Goal: Answer question/provide support: Share knowledge or assist other users

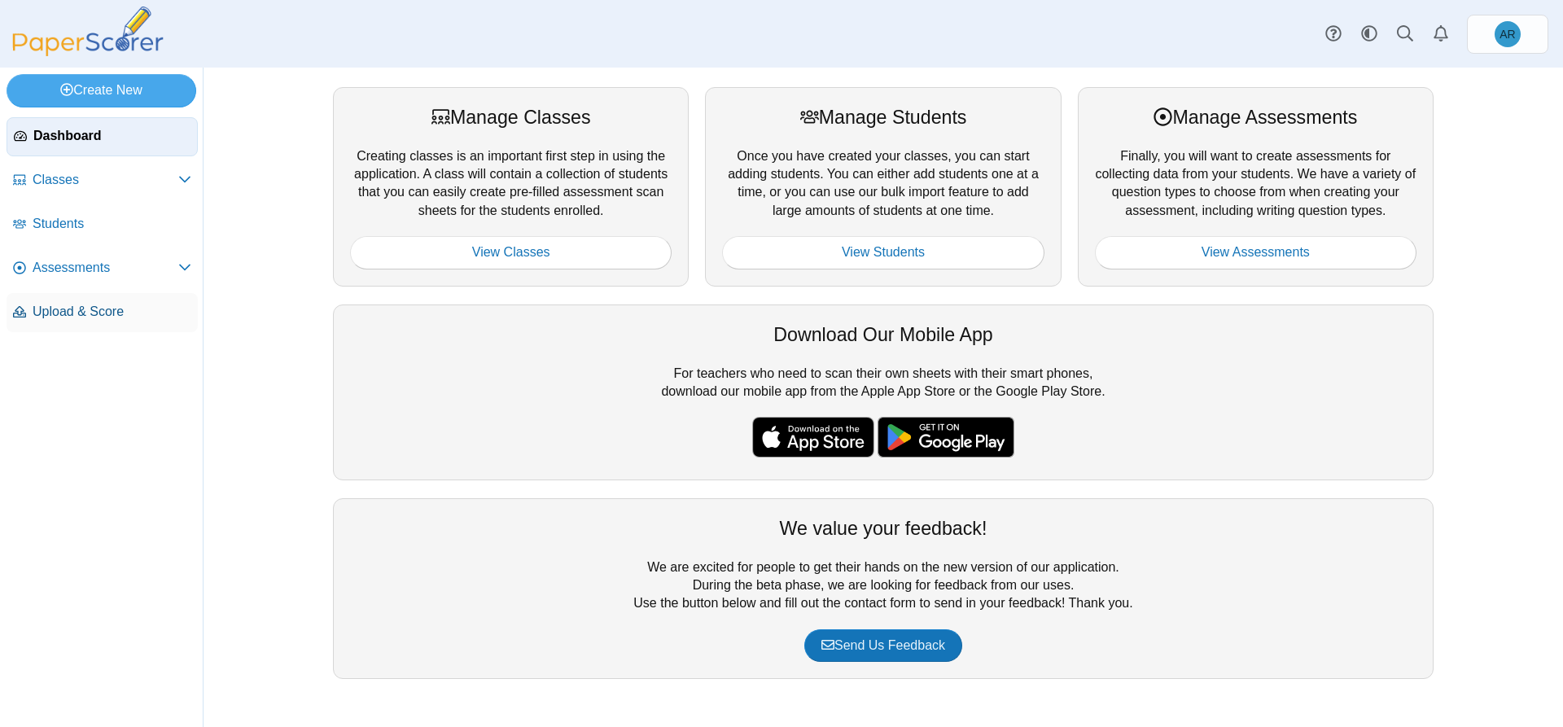
click at [90, 306] on span "Upload & Score" at bounding box center [112, 312] width 159 height 18
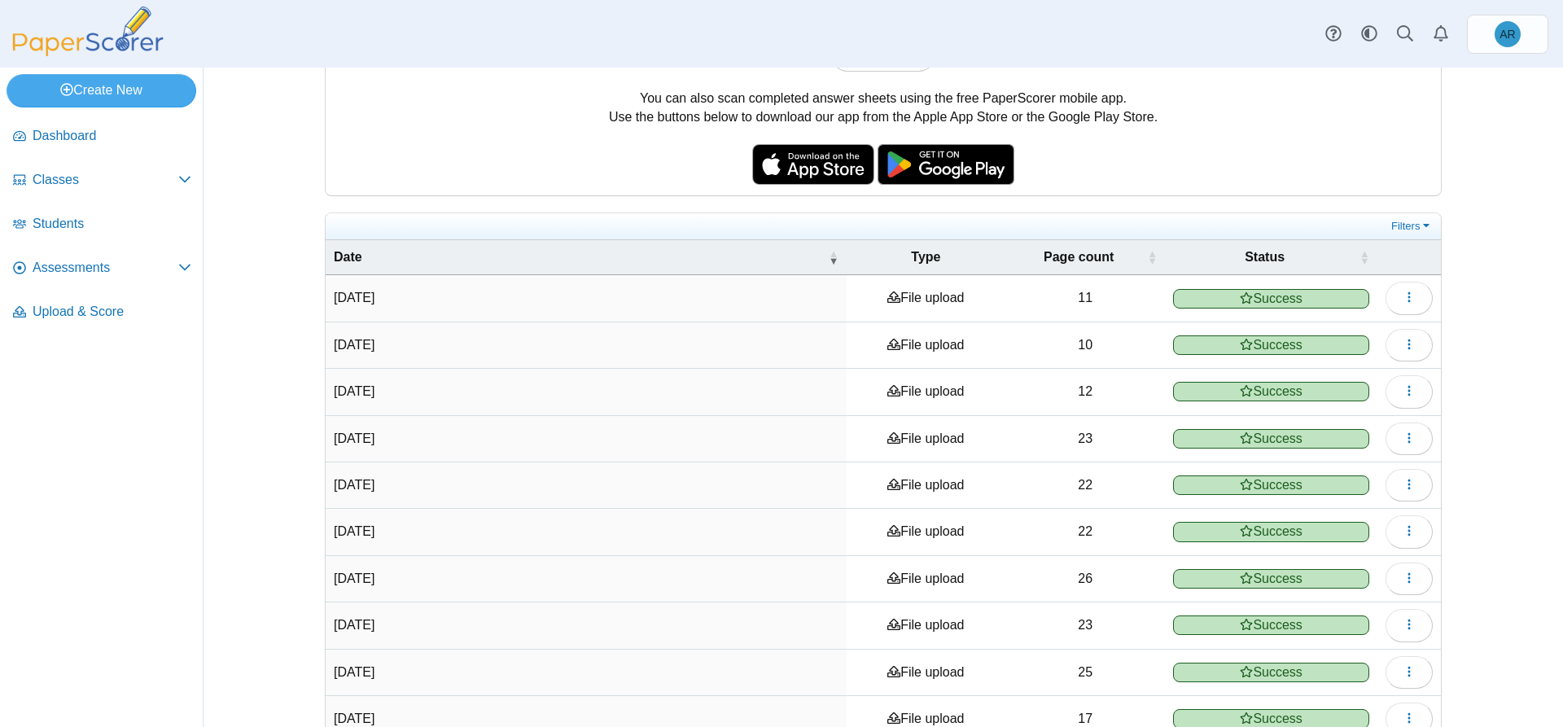
scroll to position [243, 0]
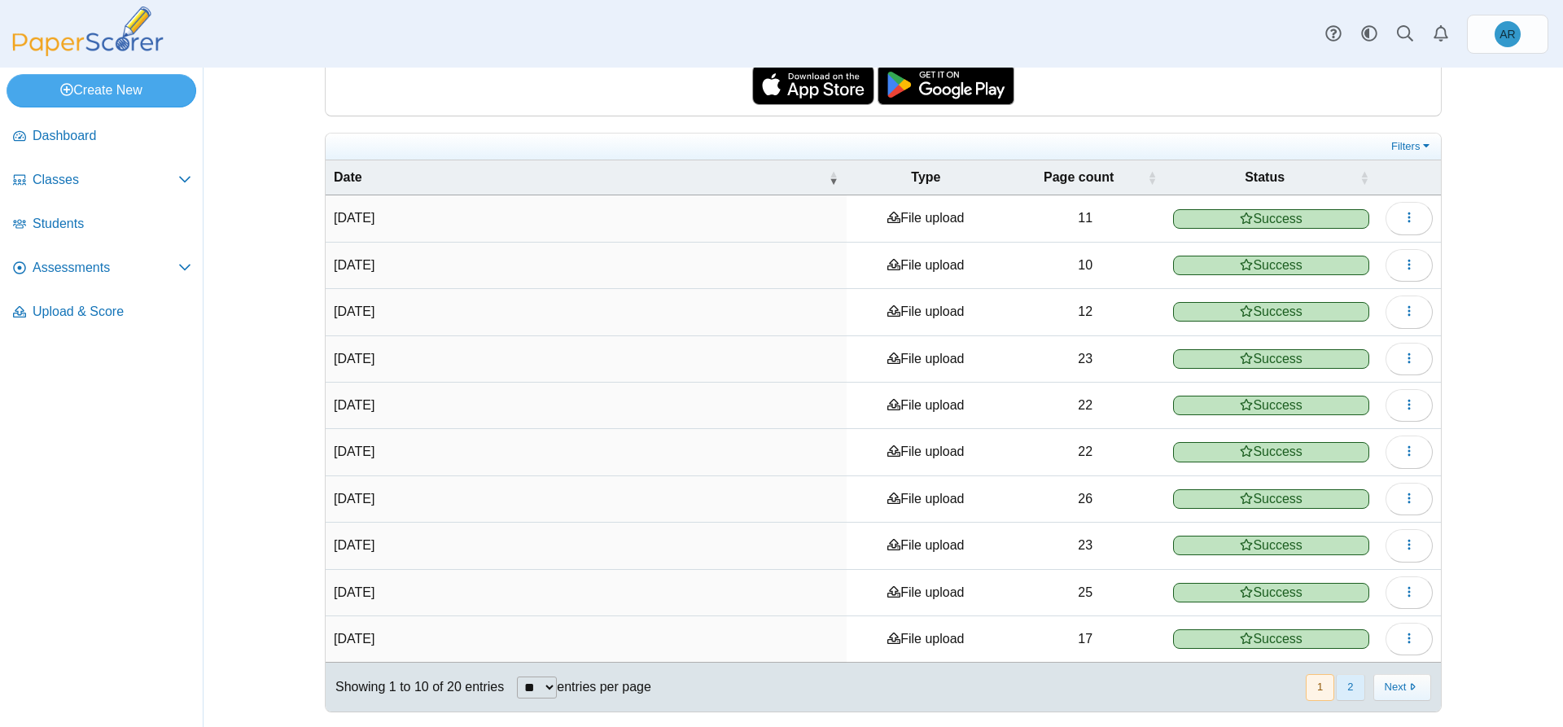
click at [1340, 684] on button "2" at bounding box center [1350, 687] width 28 height 27
click at [1372, 683] on button "1" at bounding box center [1386, 687] width 28 height 27
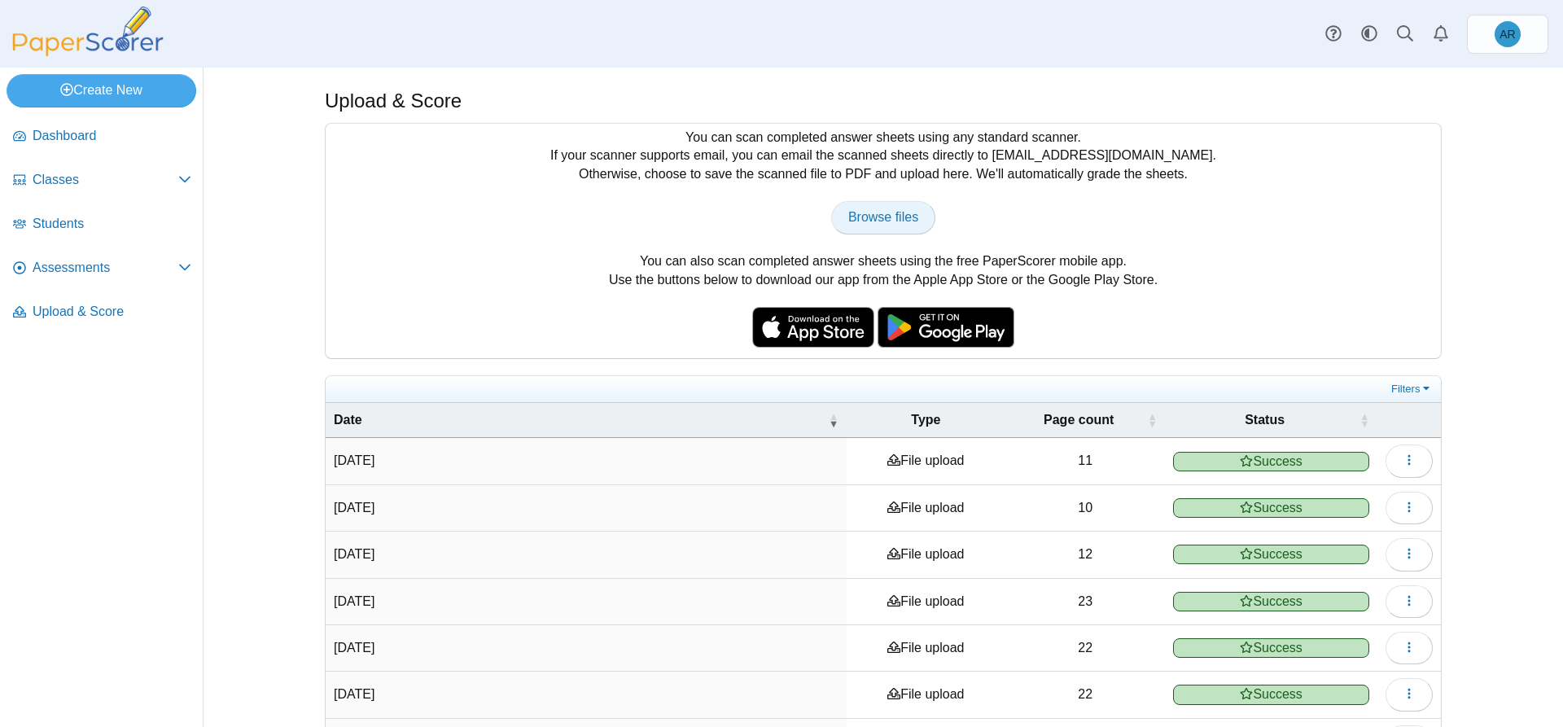
click at [868, 216] on span "Browse files" at bounding box center [883, 217] width 70 height 14
type input "**********"
click at [860, 219] on span "Browse files" at bounding box center [883, 217] width 70 height 14
type input "**********"
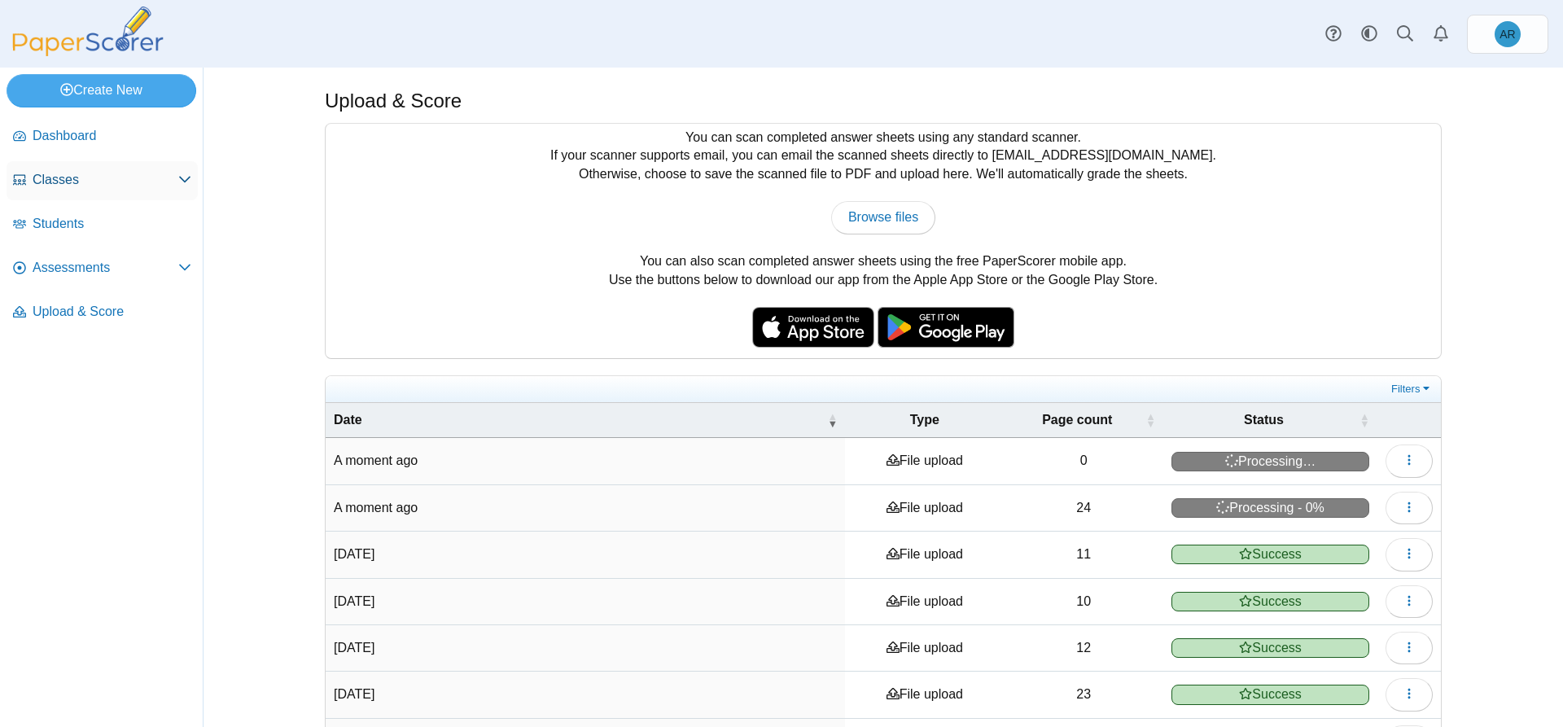
click at [119, 176] on span "Classes" at bounding box center [106, 180] width 146 height 18
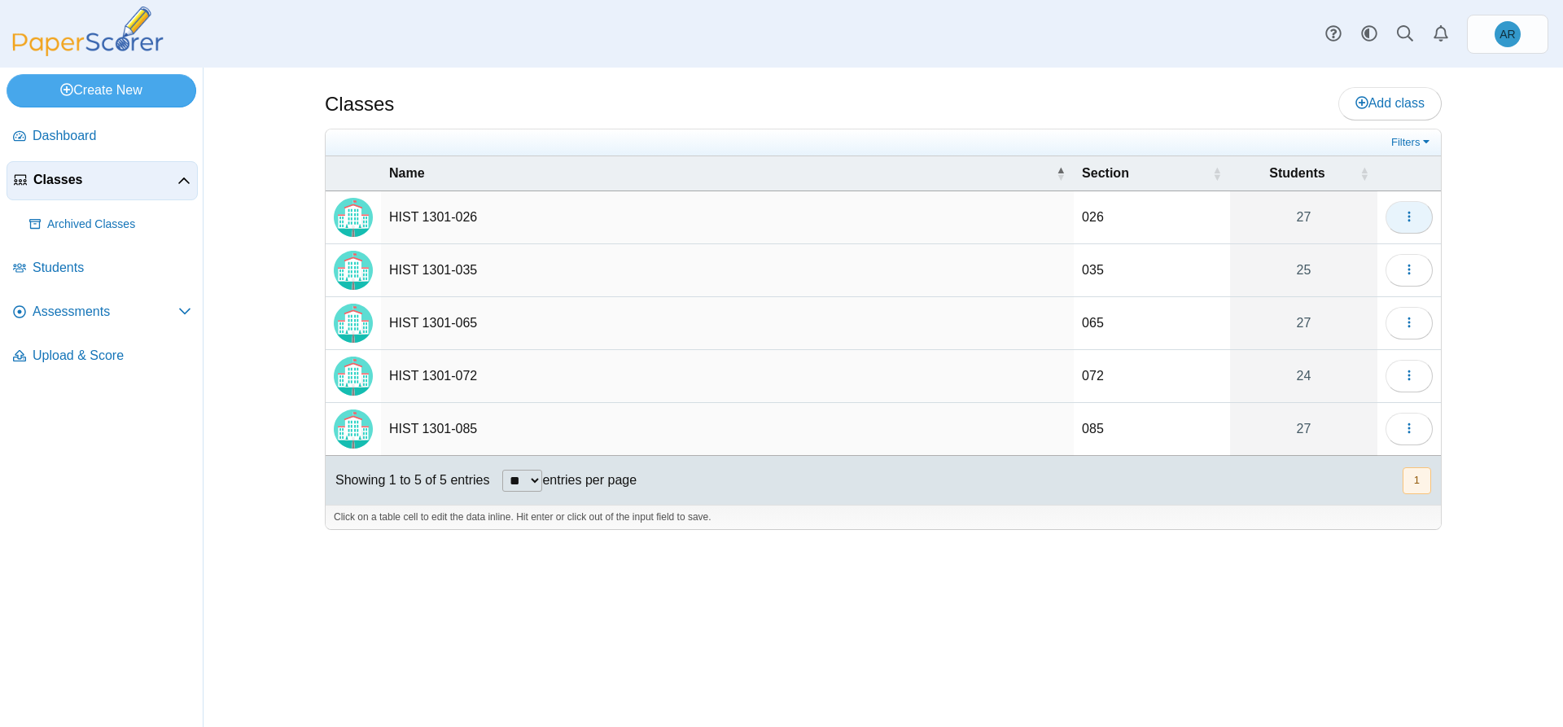
click at [1401, 224] on button "button" at bounding box center [1408, 217] width 47 height 33
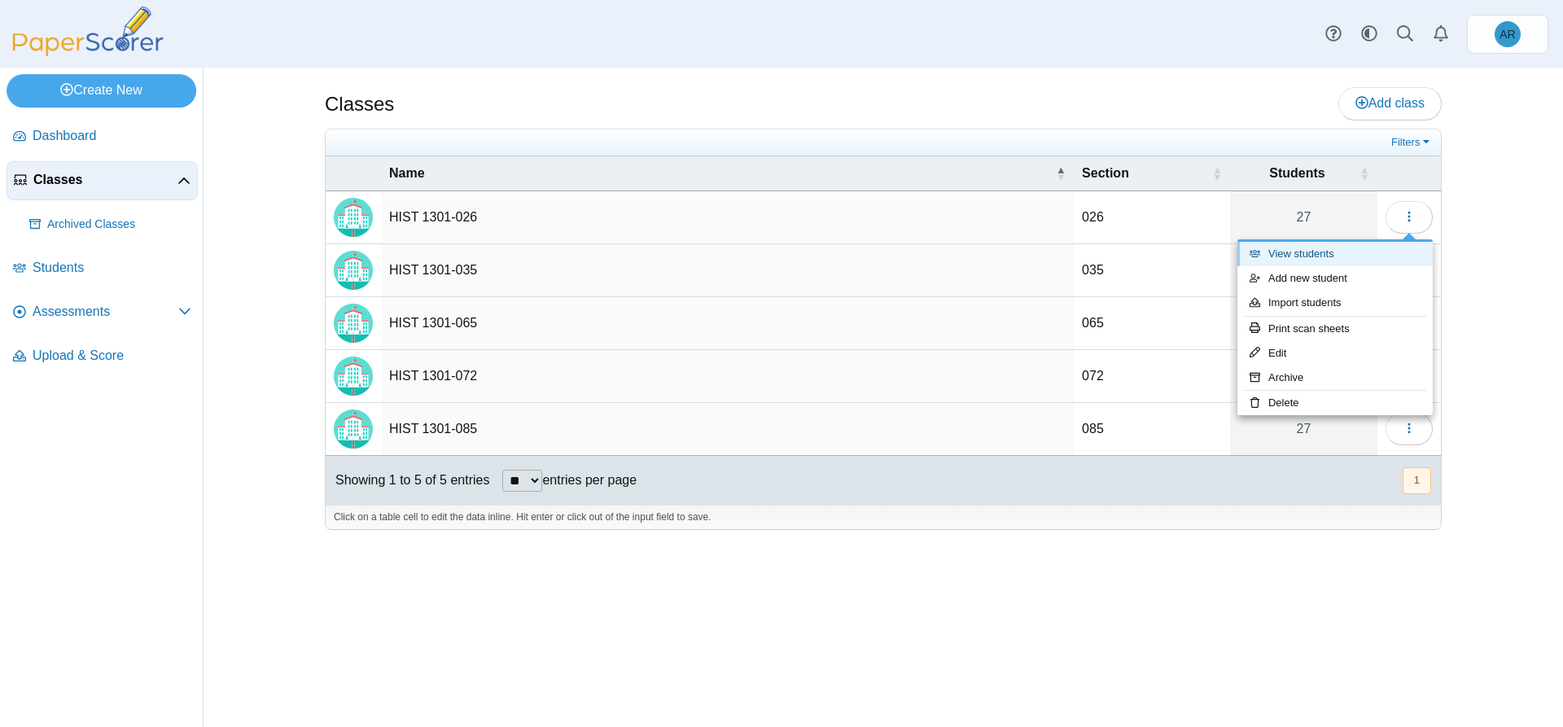
click at [1295, 255] on link "View students" at bounding box center [1334, 254] width 195 height 24
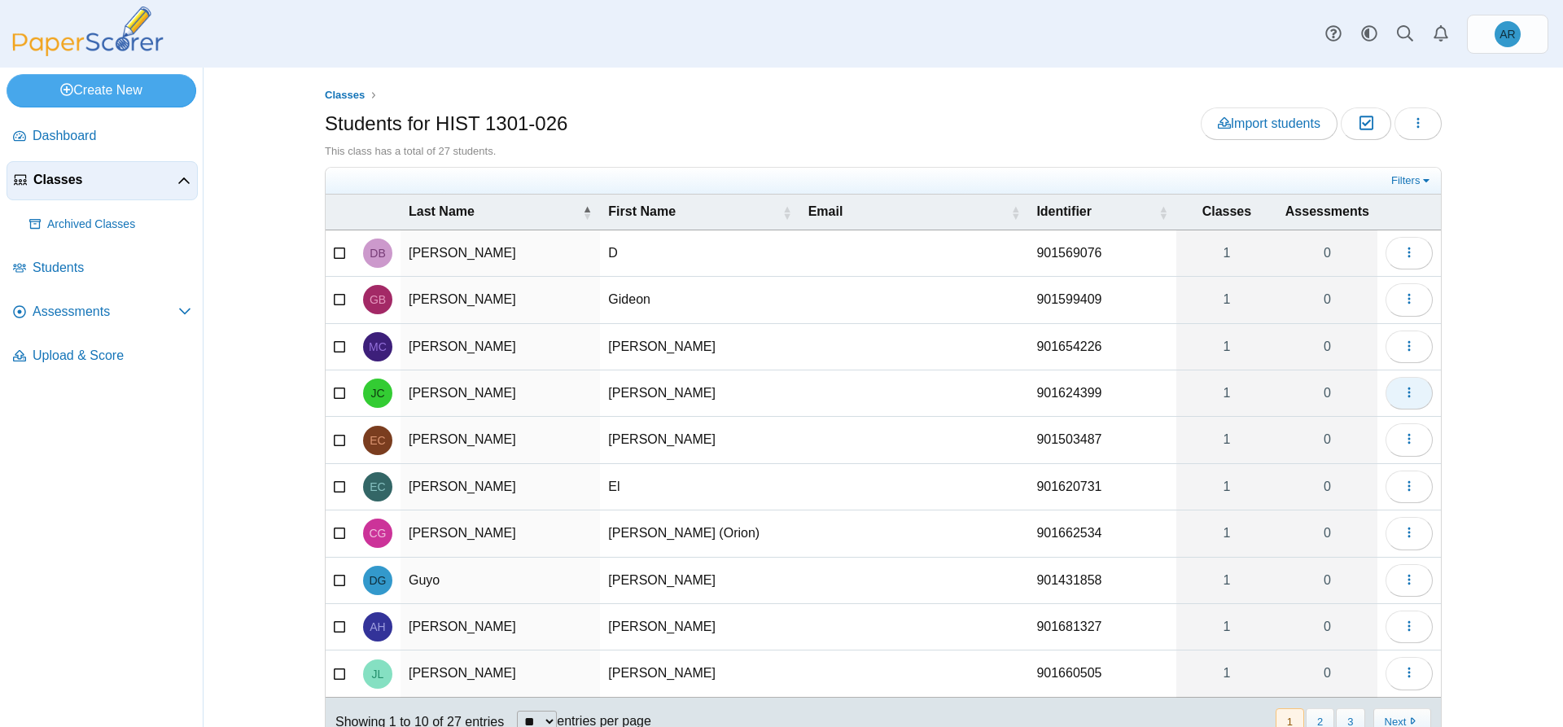
click at [1387, 393] on button "button" at bounding box center [1408, 393] width 47 height 33
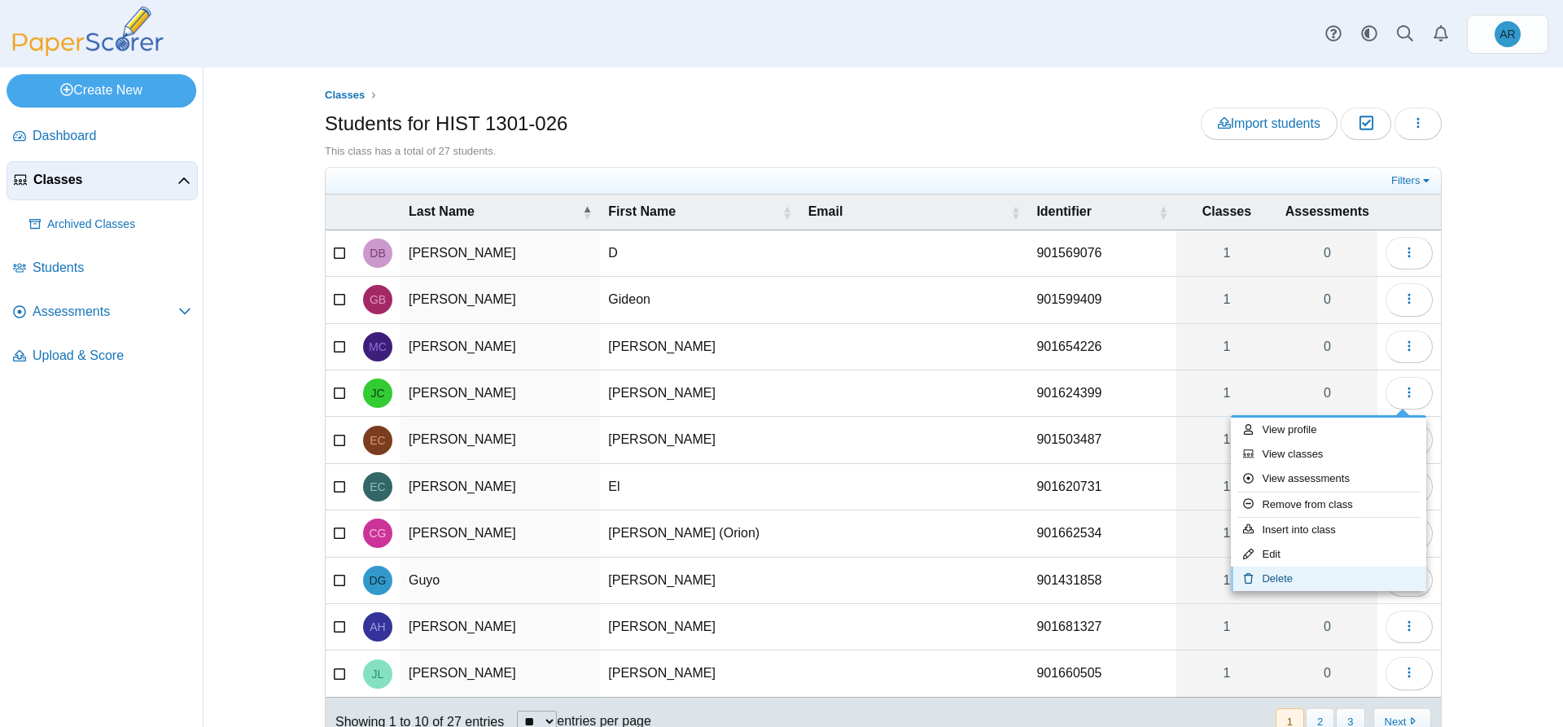
click at [1288, 570] on link "Delete" at bounding box center [1328, 578] width 195 height 24
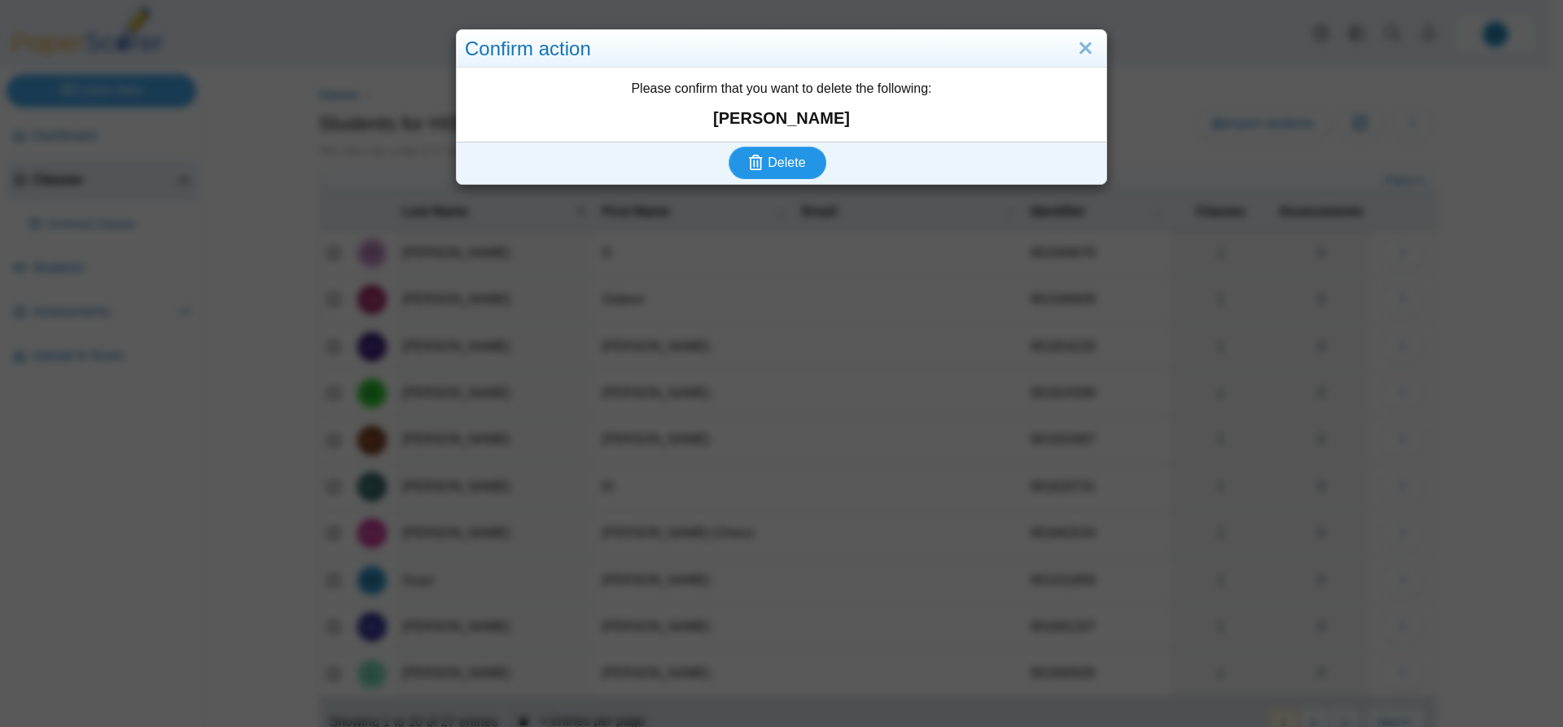
click at [770, 160] on span "Delete" at bounding box center [785, 162] width 37 height 14
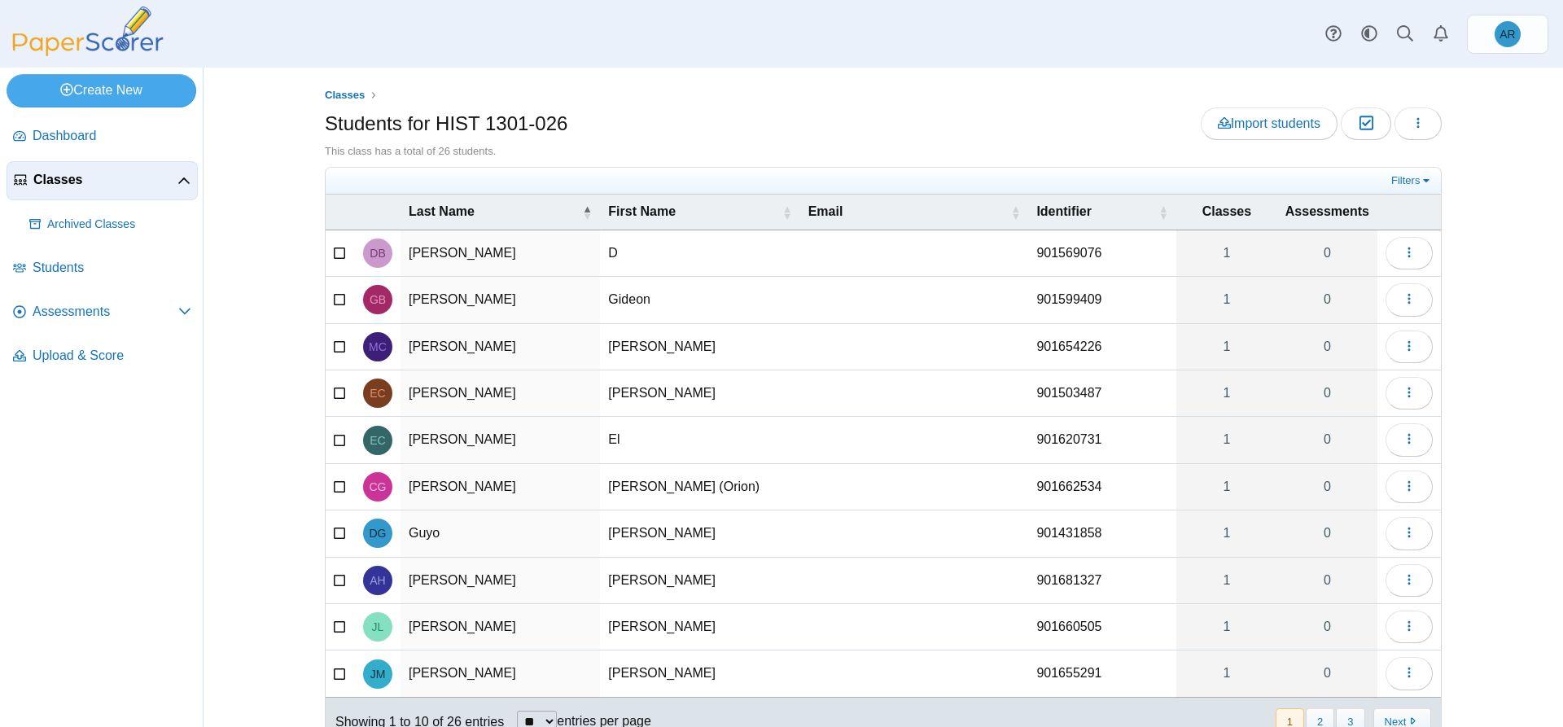
scroll to position [59, 0]
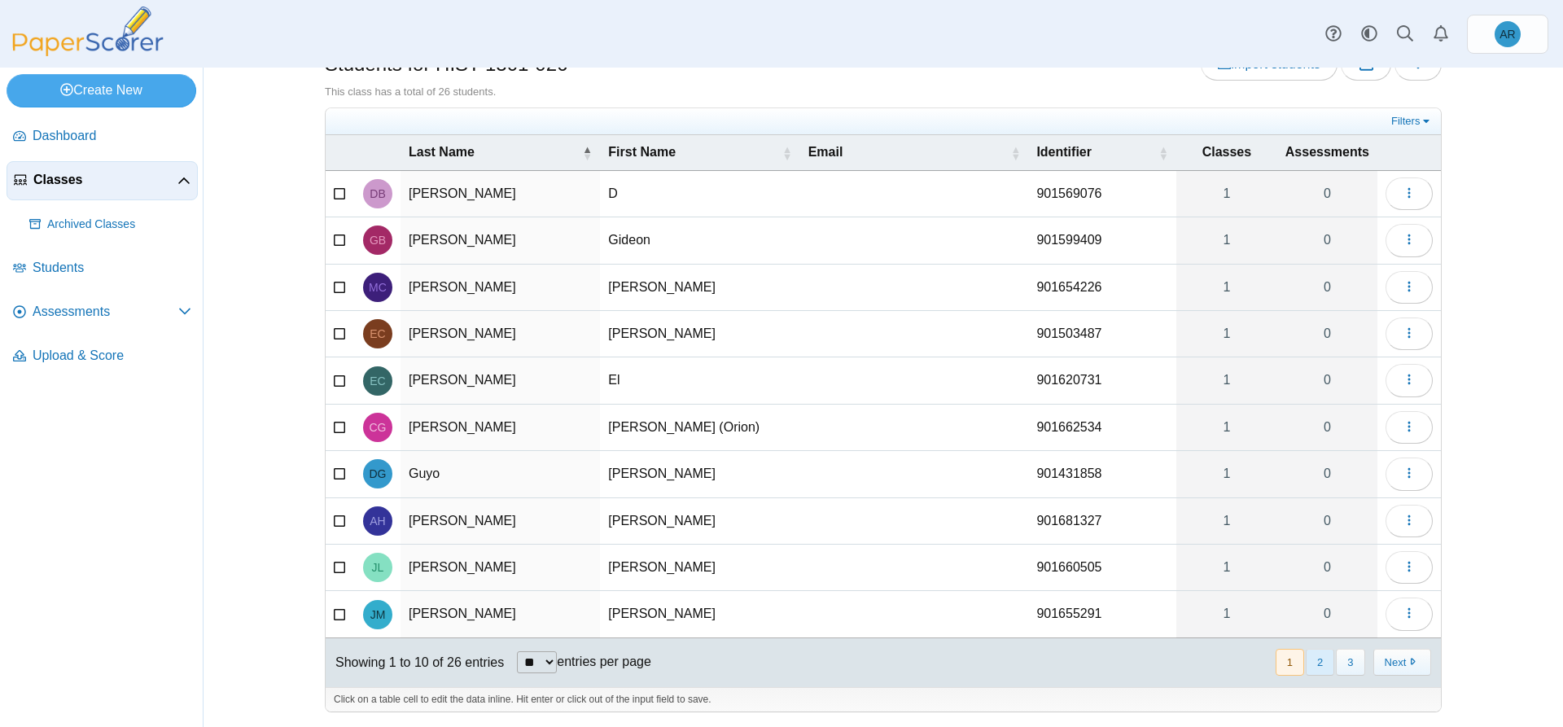
click at [1315, 664] on button "2" at bounding box center [1319, 662] width 28 height 27
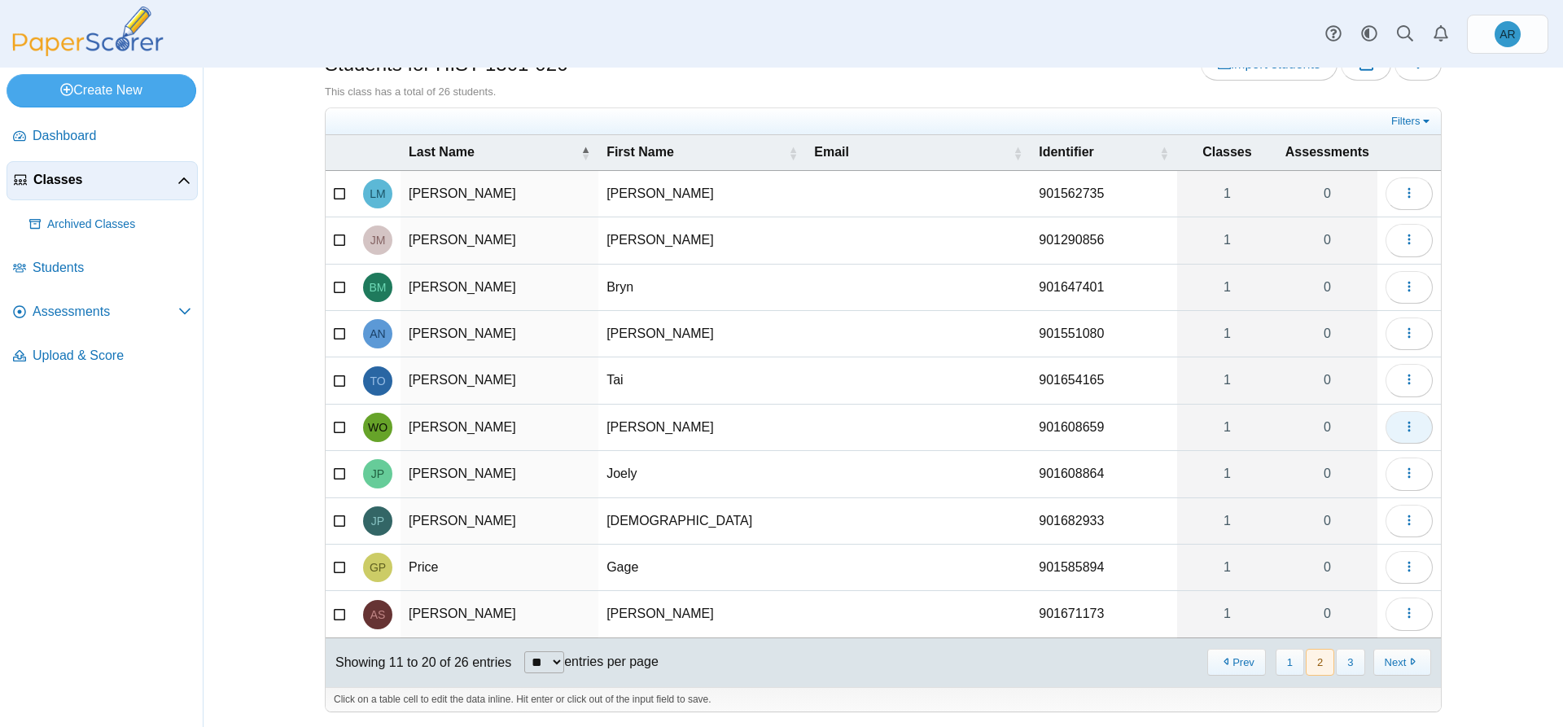
click at [1402, 430] on icon "button" at bounding box center [1408, 426] width 13 height 13
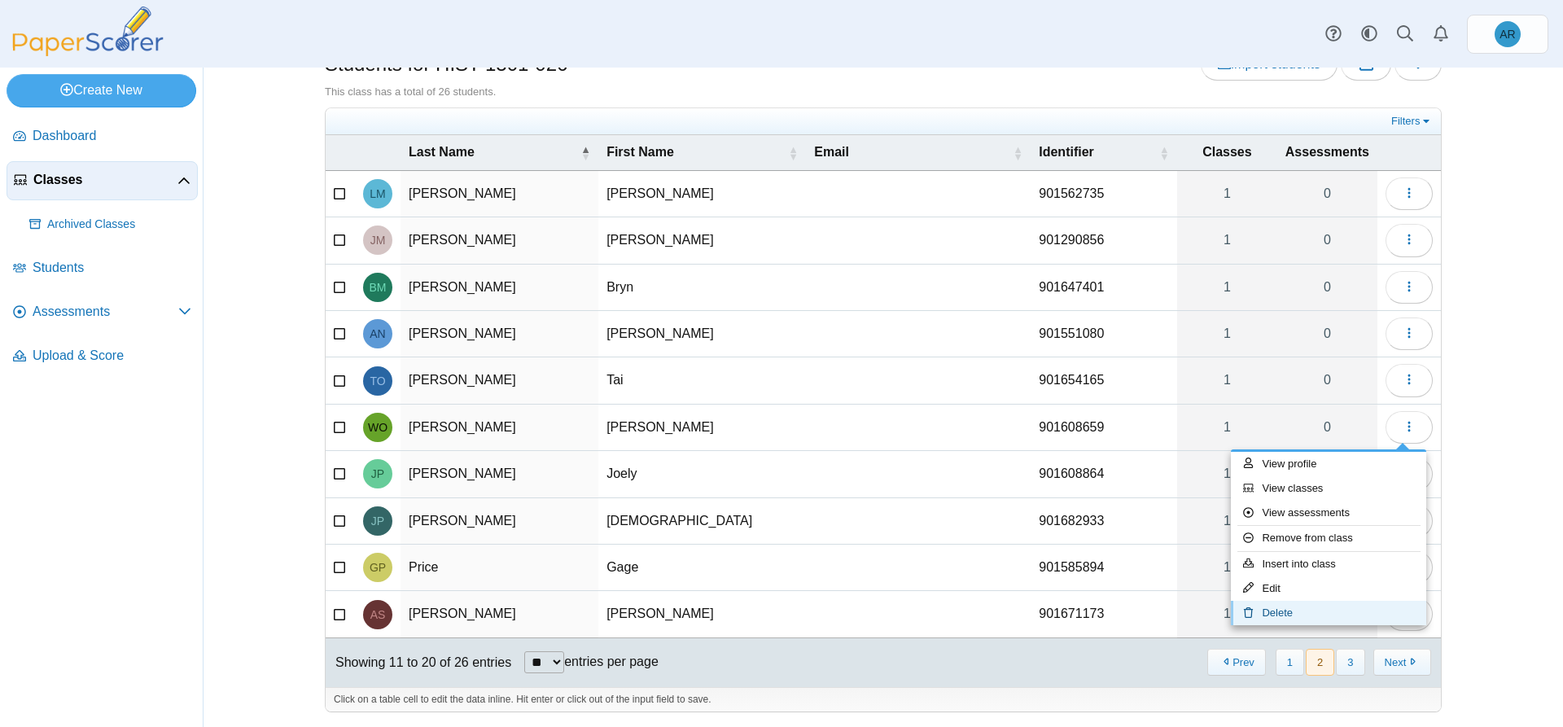
click at [1288, 610] on link "Delete" at bounding box center [1328, 613] width 195 height 24
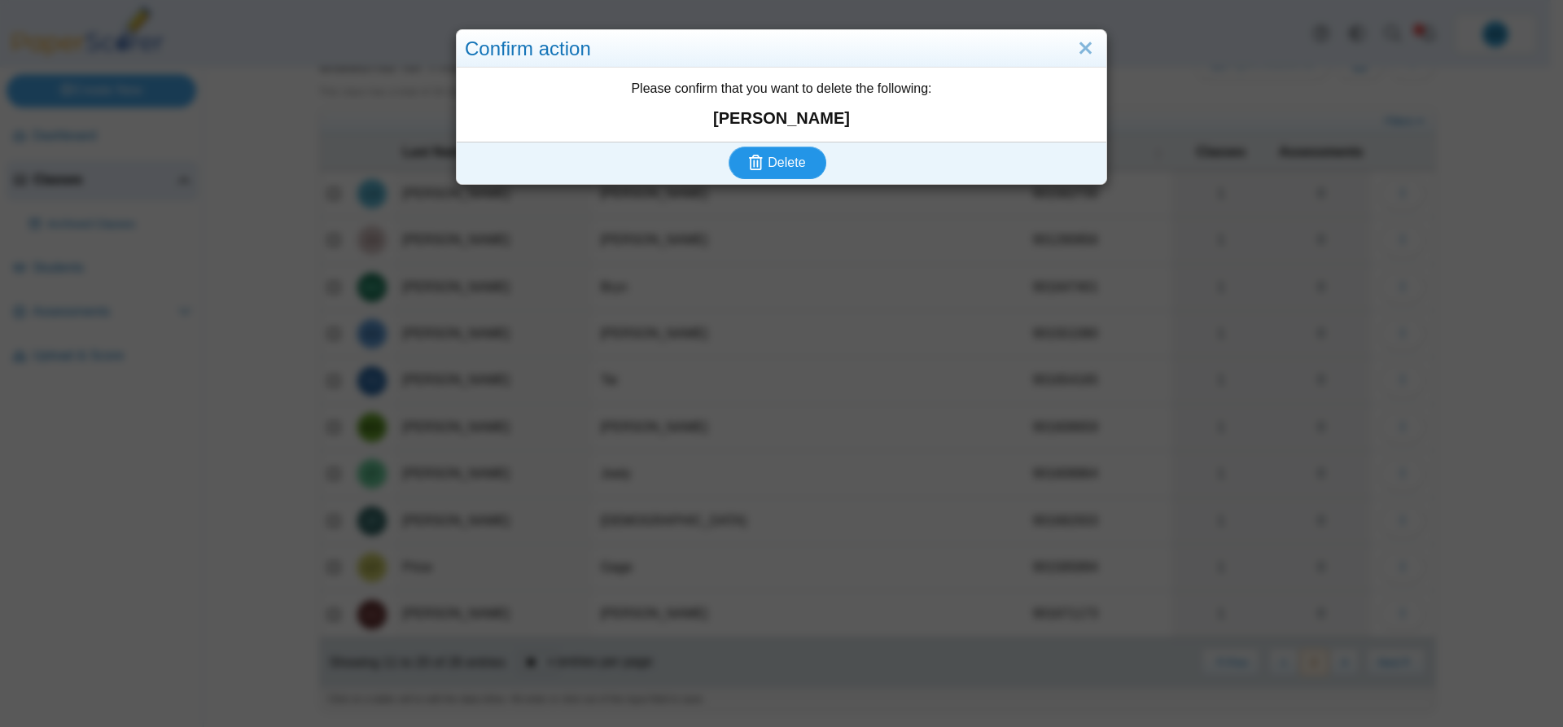
click at [779, 163] on span "Delete" at bounding box center [785, 162] width 37 height 14
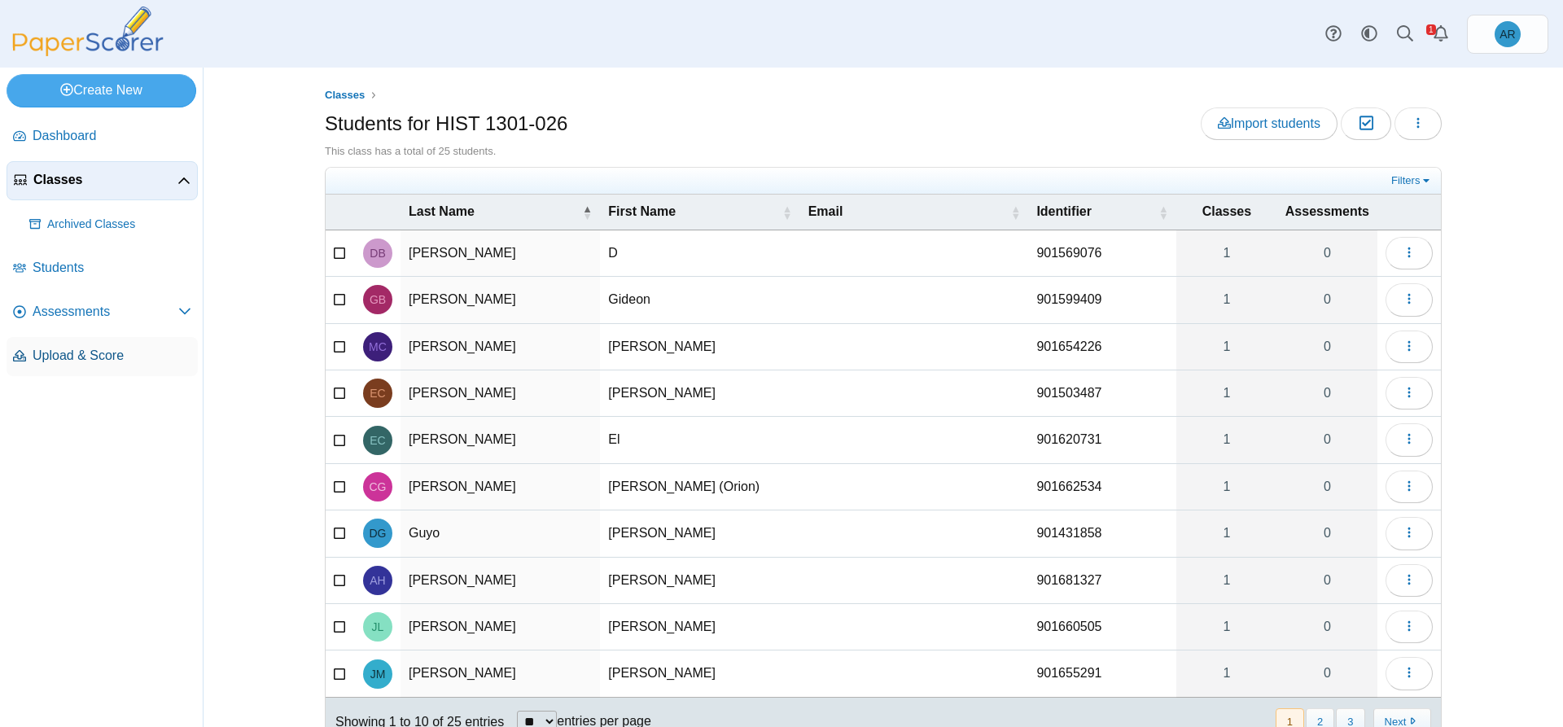
click at [79, 352] on span "Upload & Score" at bounding box center [112, 356] width 159 height 18
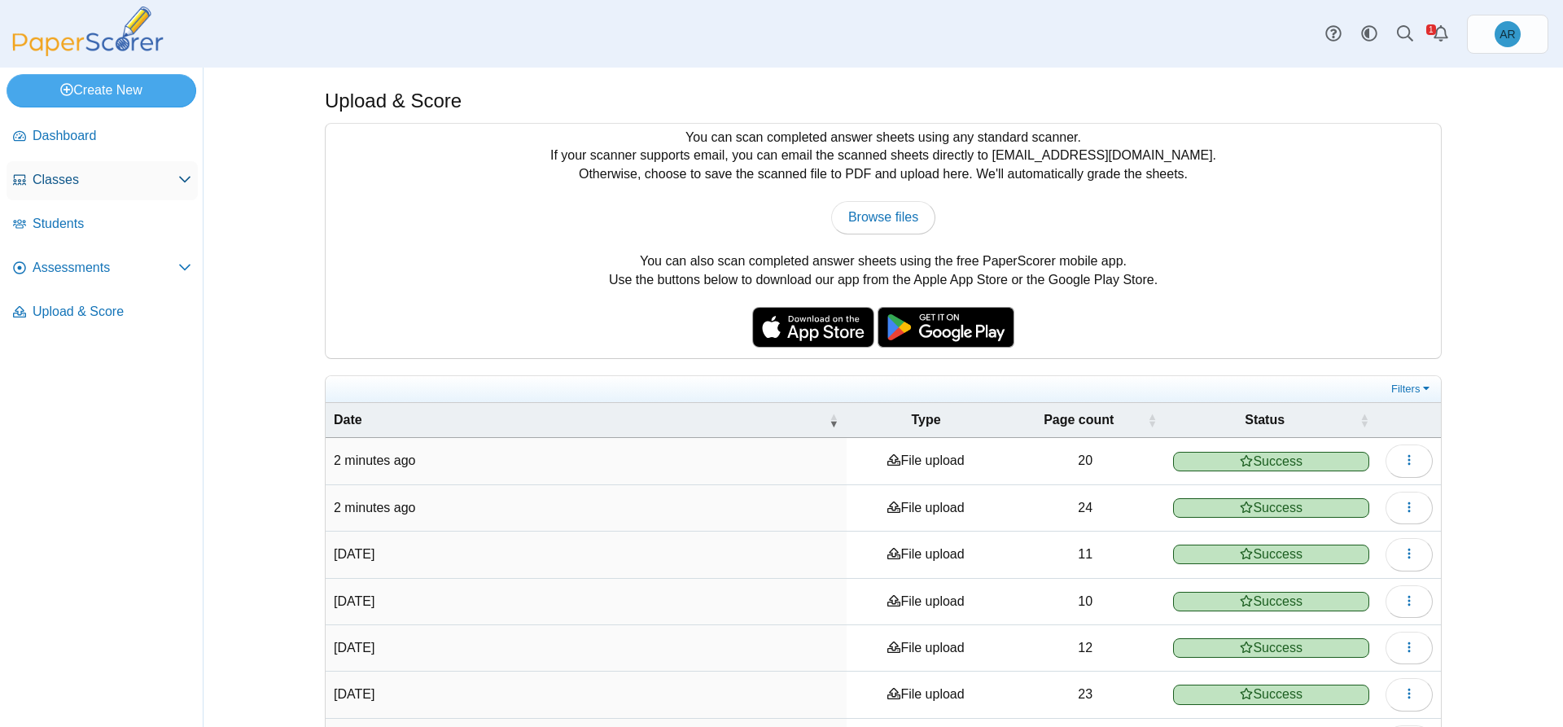
click at [173, 174] on span "Classes" at bounding box center [106, 180] width 146 height 18
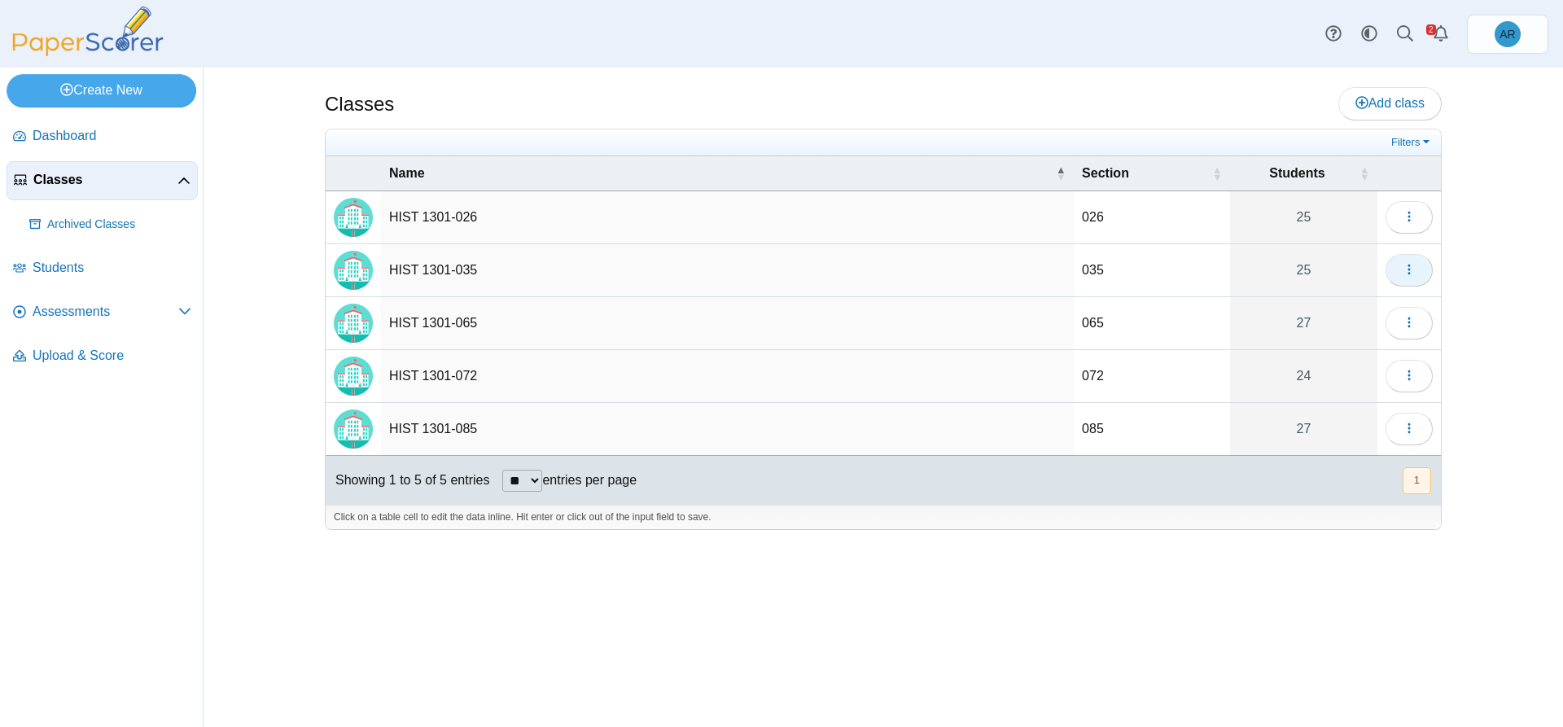
click at [1416, 271] on button "button" at bounding box center [1408, 270] width 47 height 33
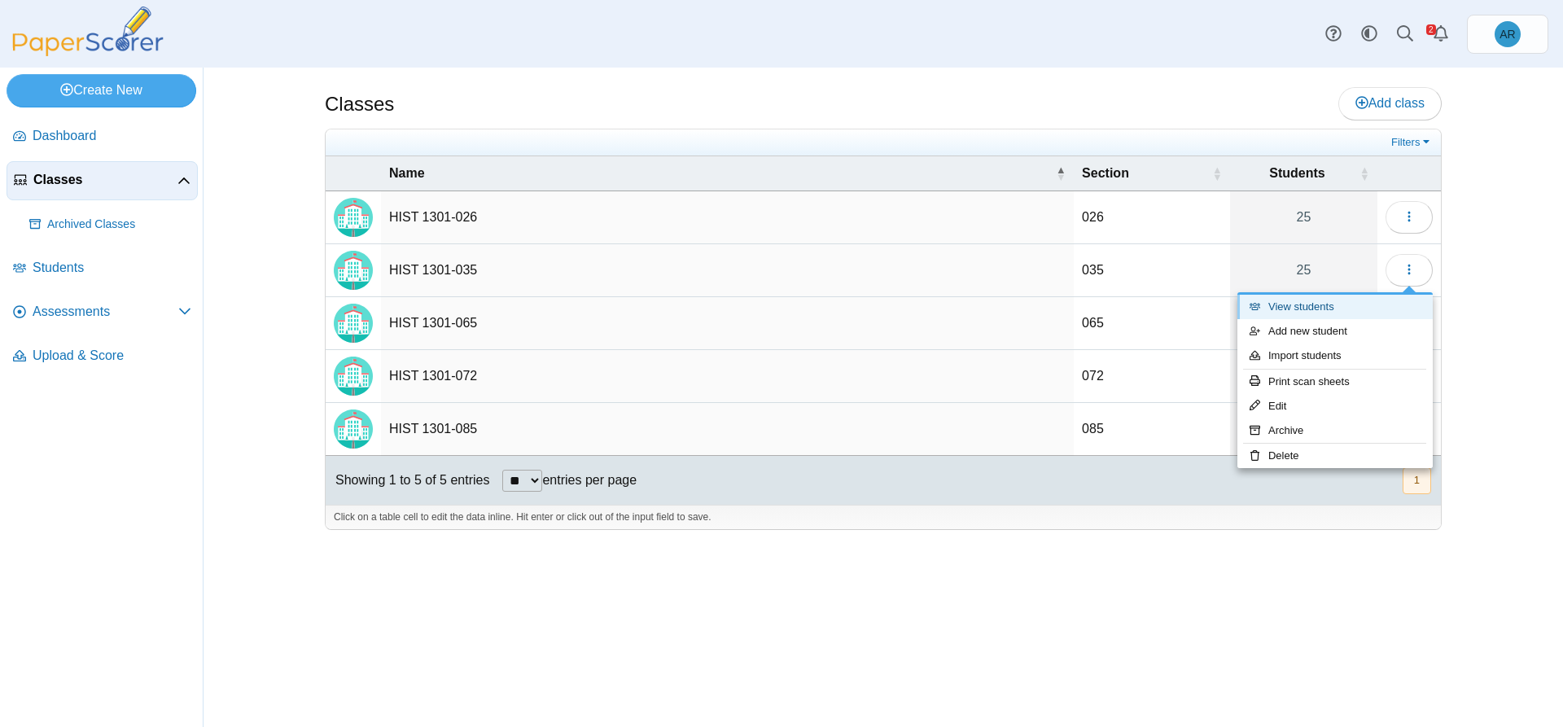
click at [1284, 313] on link "View students" at bounding box center [1334, 307] width 195 height 24
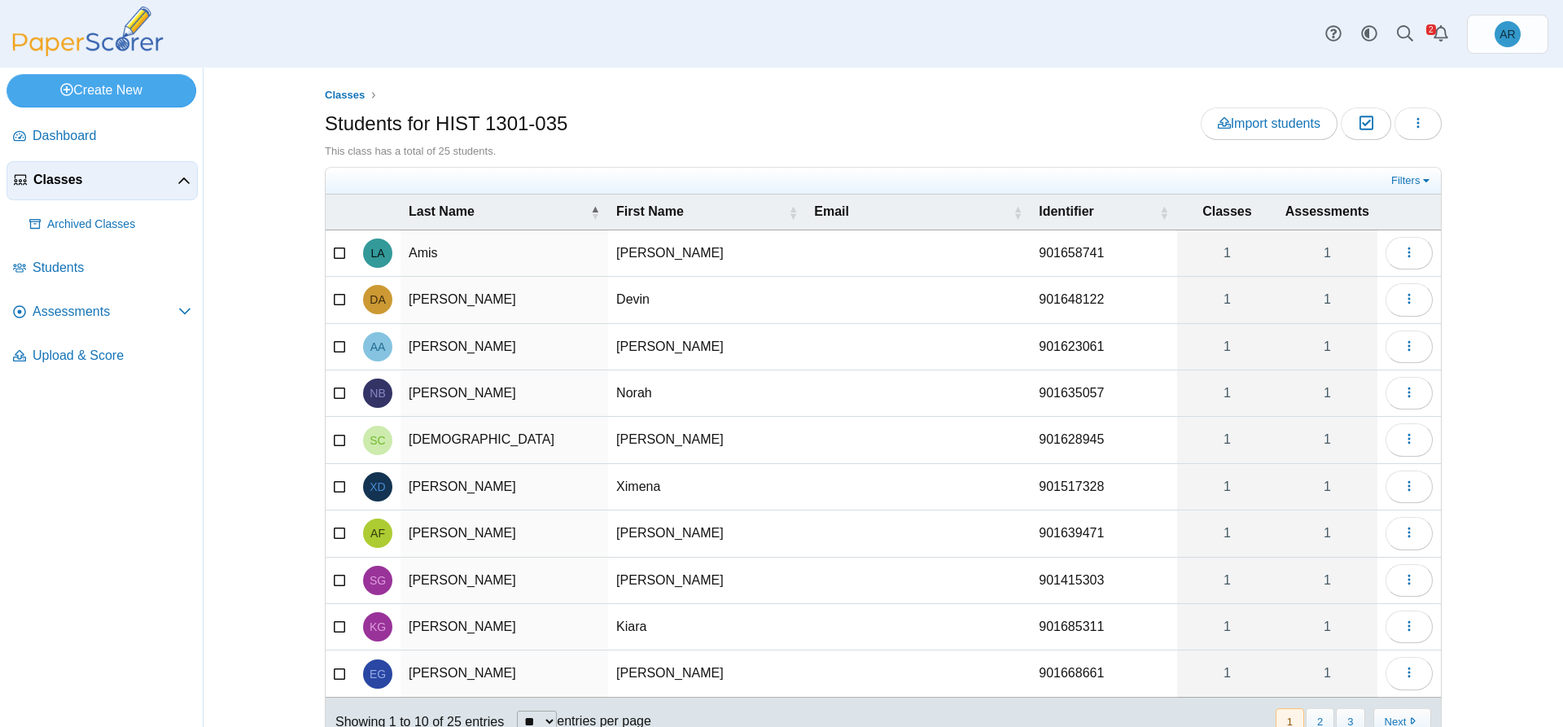
scroll to position [59, 0]
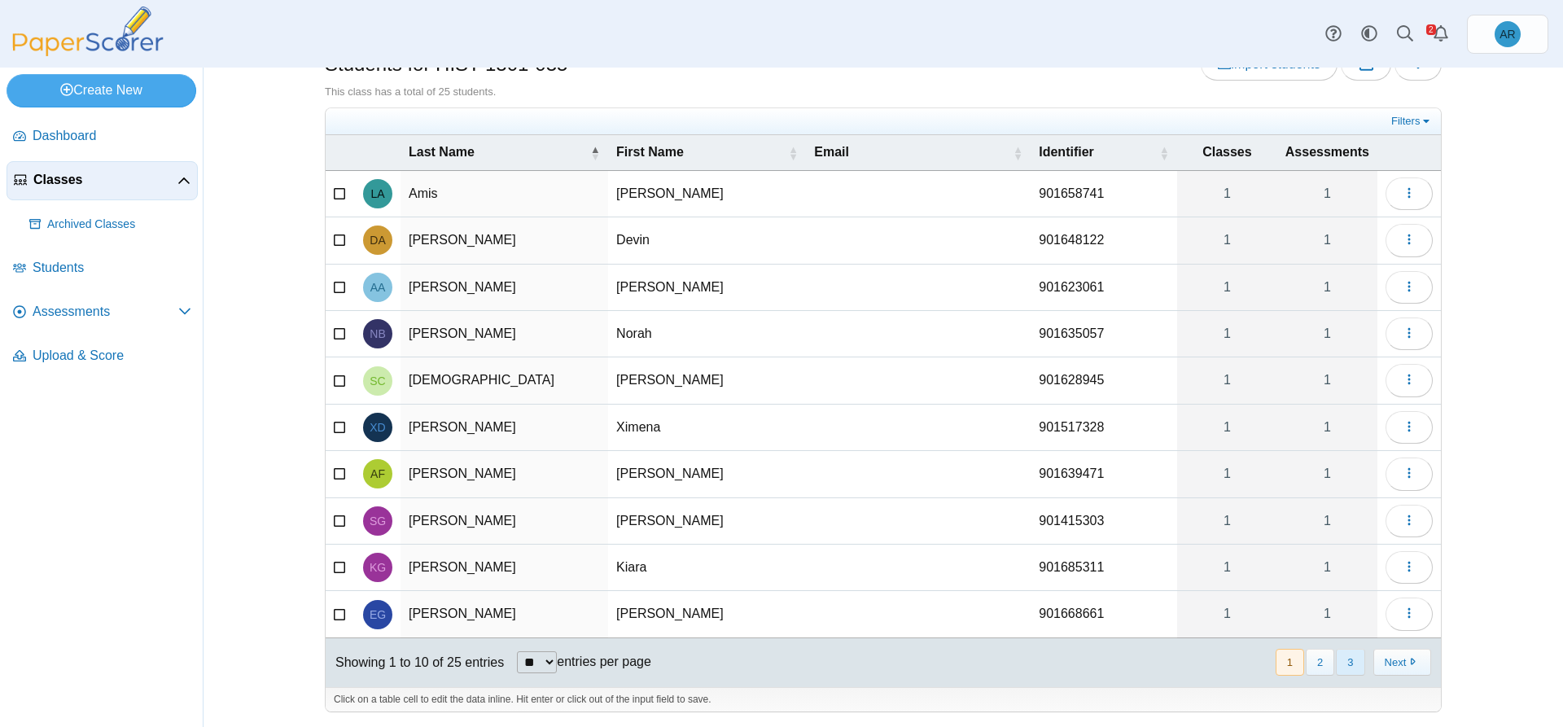
click at [1349, 668] on button "3" at bounding box center [1350, 662] width 28 height 27
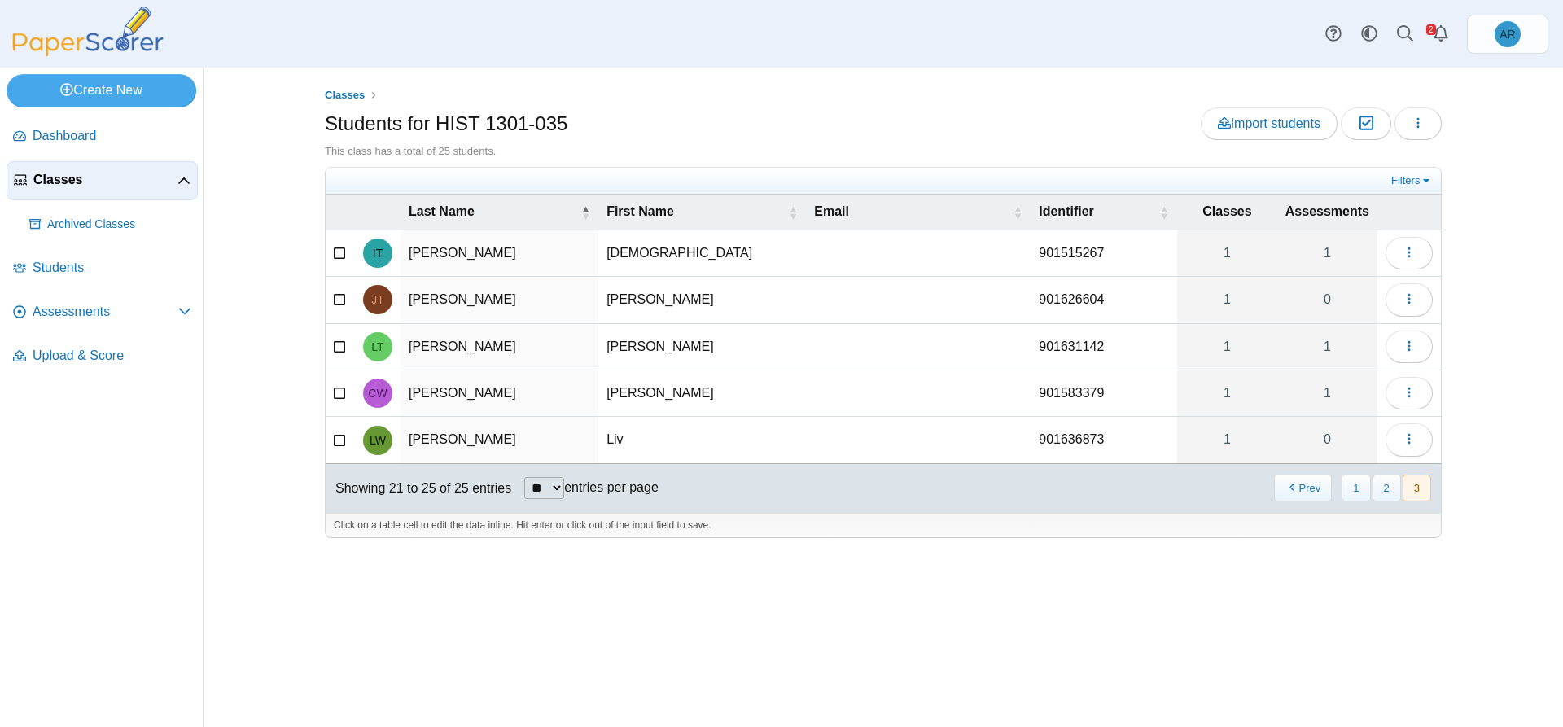
scroll to position [0, 0]
click at [1405, 443] on icon "button" at bounding box center [1408, 438] width 13 height 13
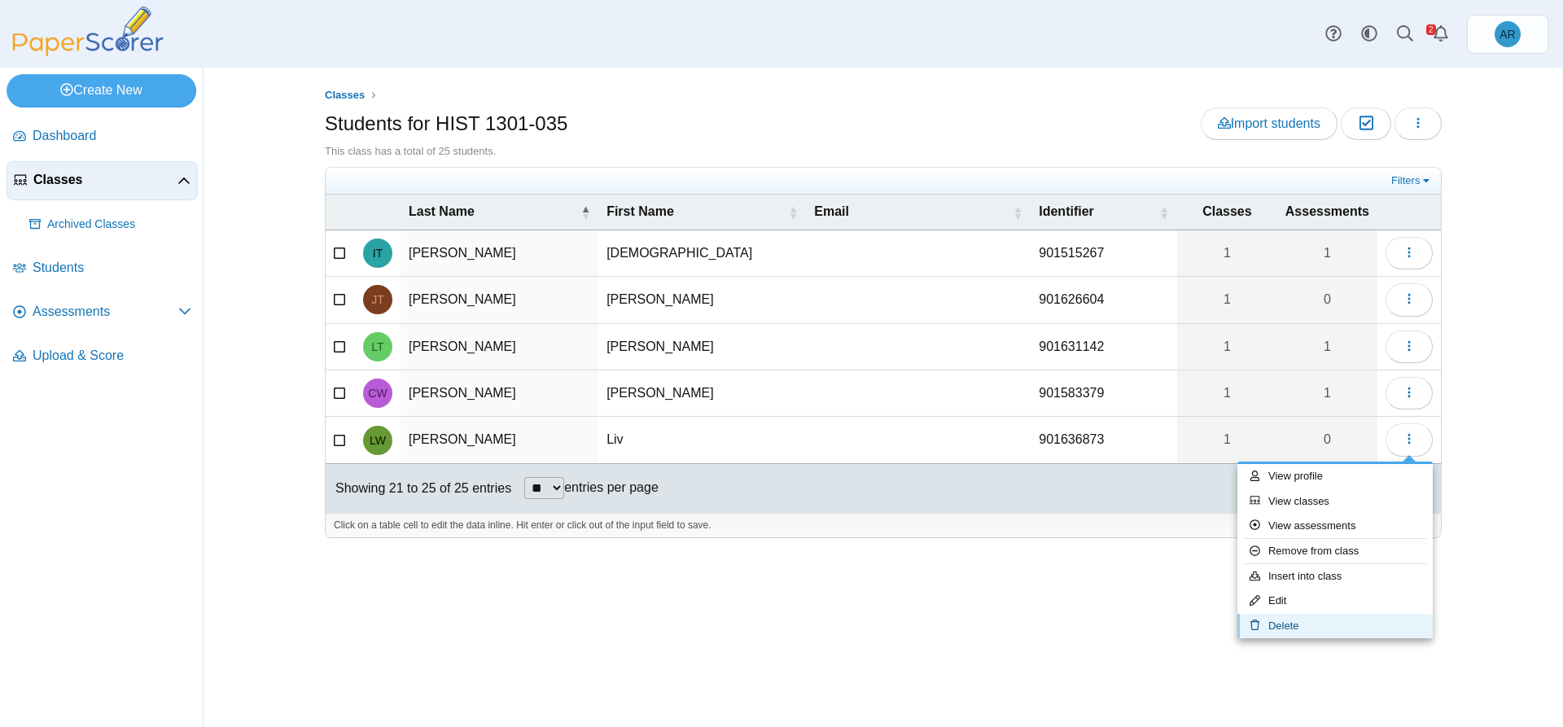
click at [1298, 620] on link "Delete" at bounding box center [1334, 626] width 195 height 24
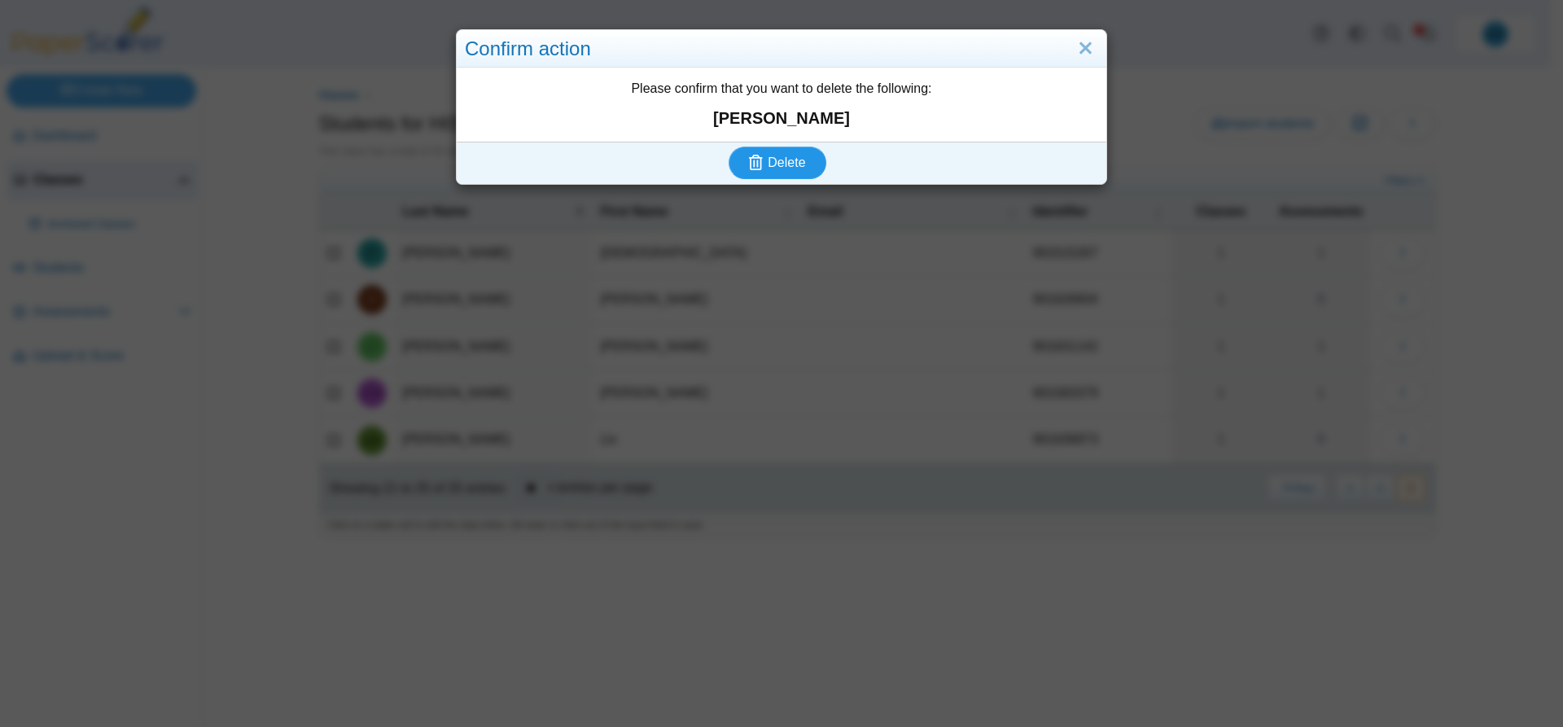
click at [798, 168] on button "Delete" at bounding box center [777, 162] width 98 height 33
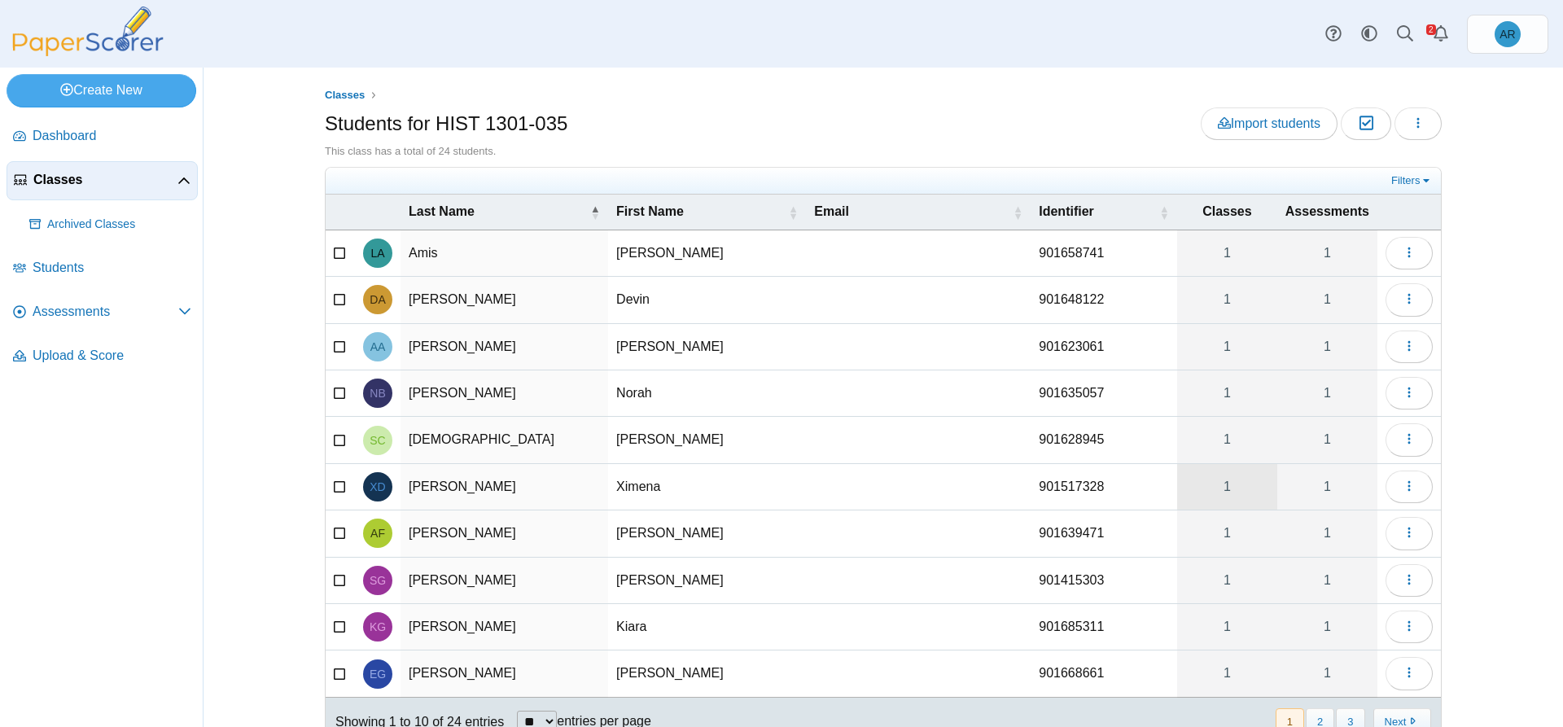
scroll to position [59, 0]
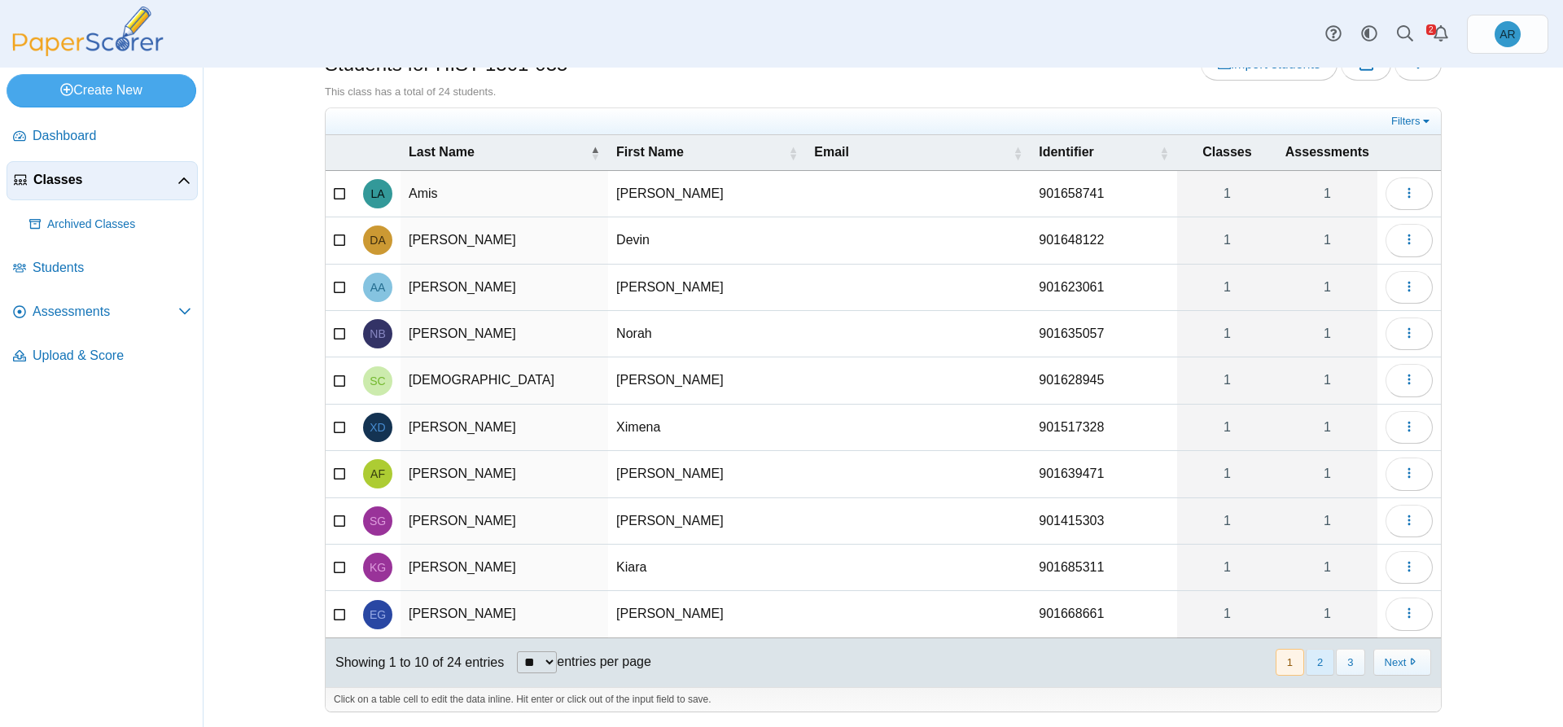
click at [1315, 656] on button "2" at bounding box center [1319, 662] width 28 height 27
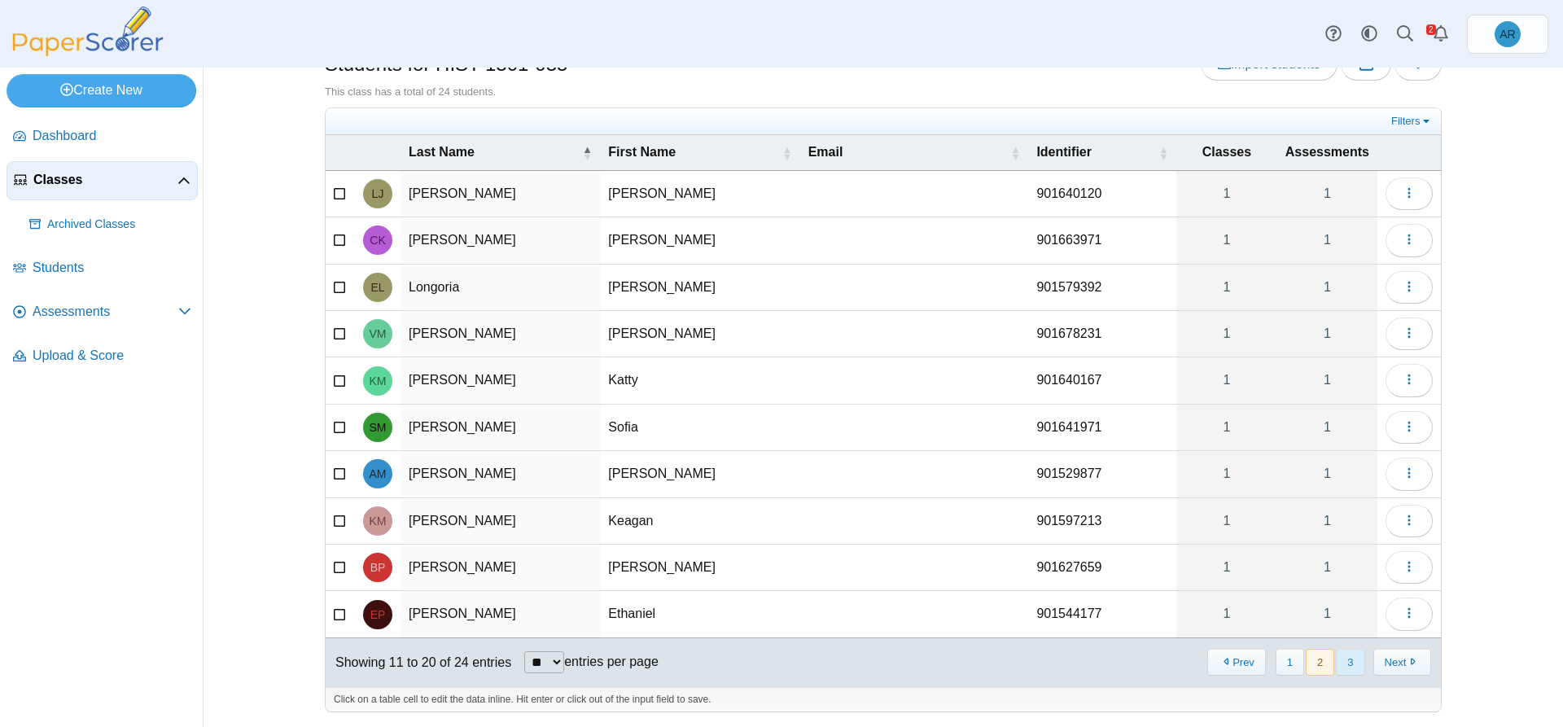
click at [1343, 669] on button "3" at bounding box center [1350, 662] width 28 height 27
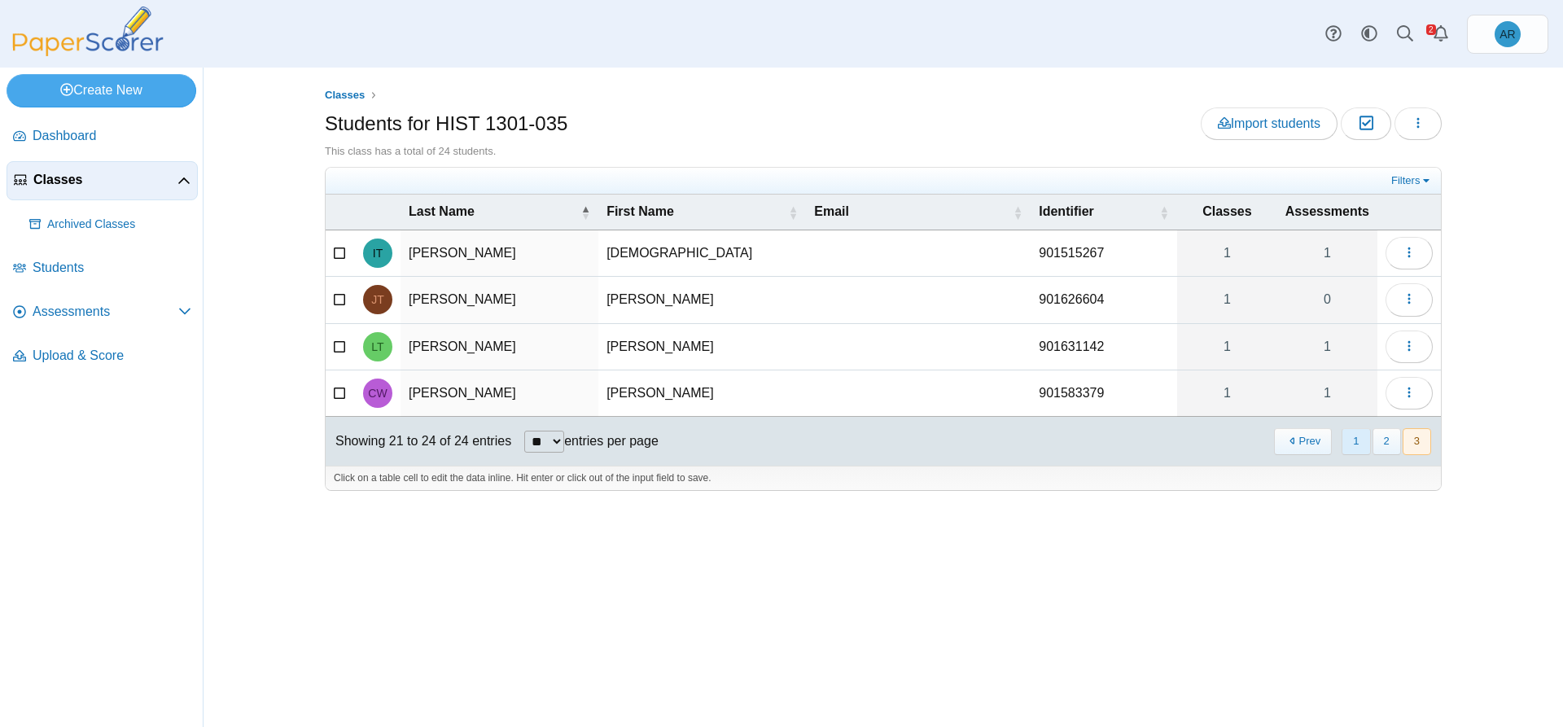
click at [1350, 444] on button "1" at bounding box center [1355, 441] width 28 height 27
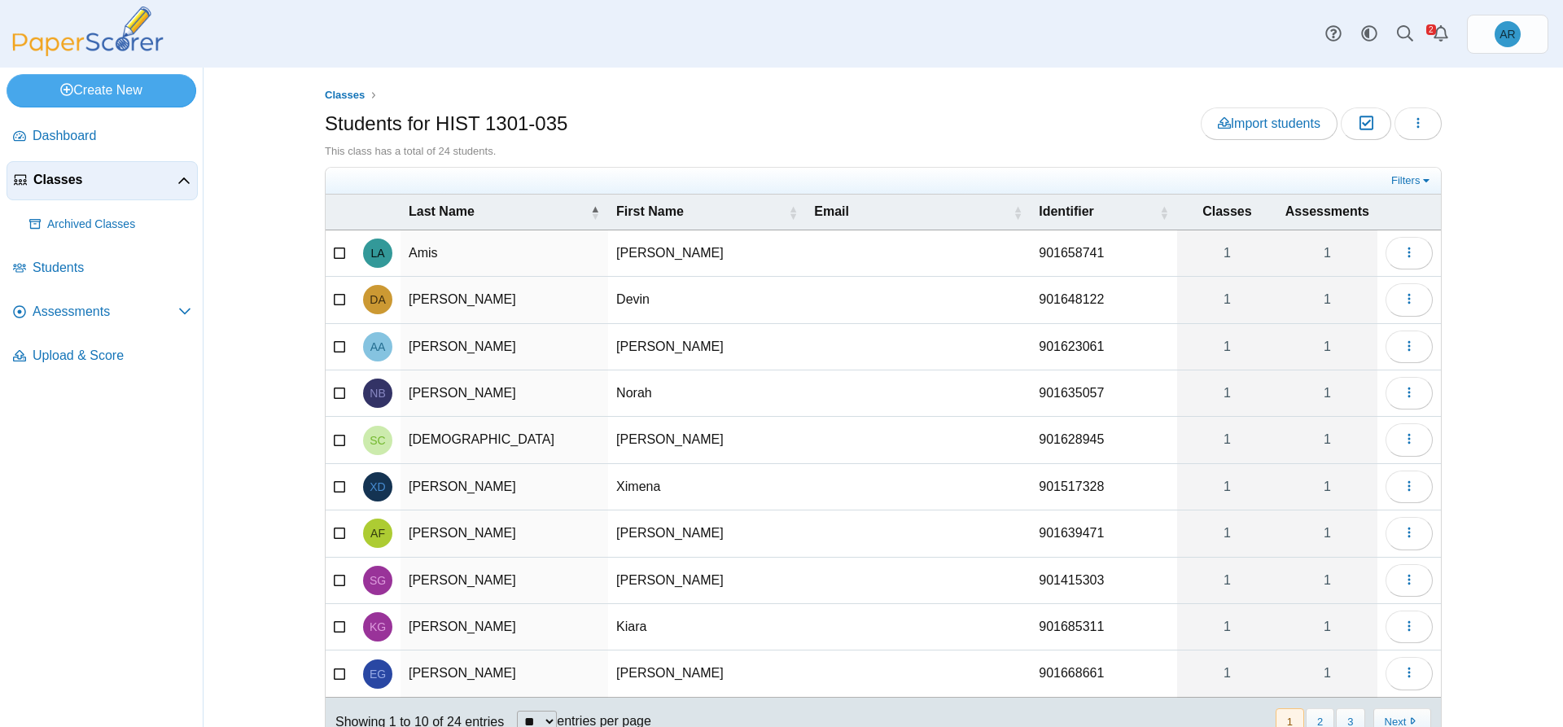
scroll to position [7, 0]
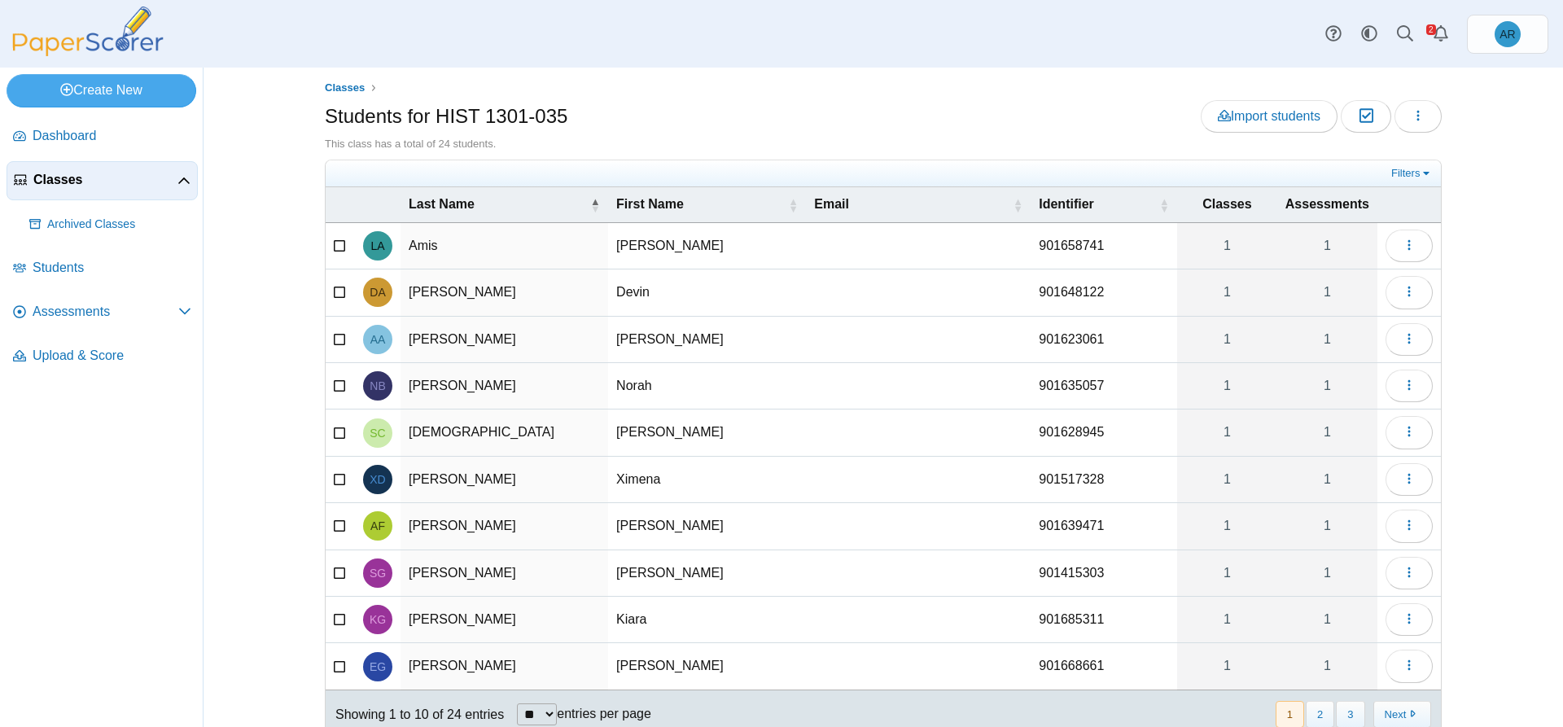
click at [177, 186] on span "Classes" at bounding box center [105, 180] width 144 height 18
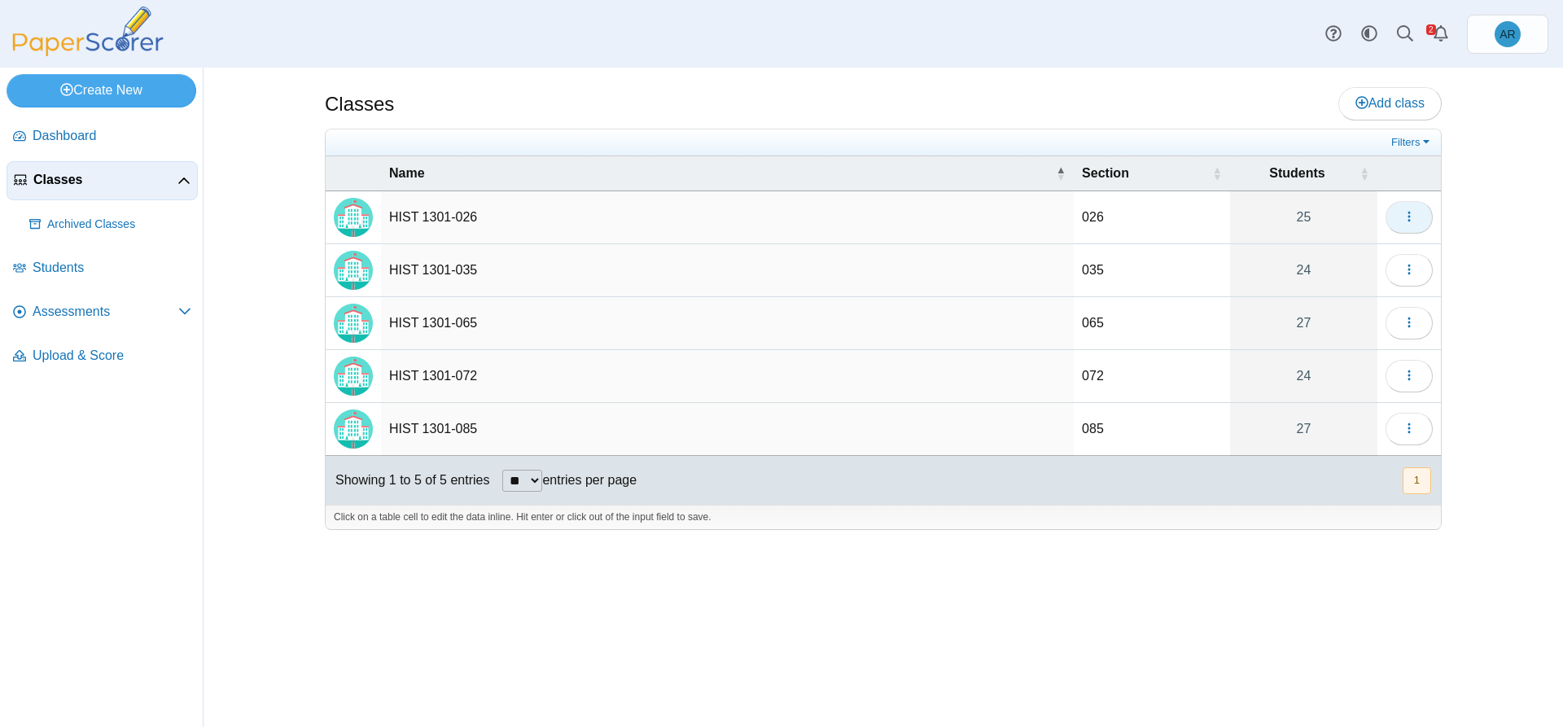
click at [1408, 224] on span "button" at bounding box center [1408, 217] width 13 height 14
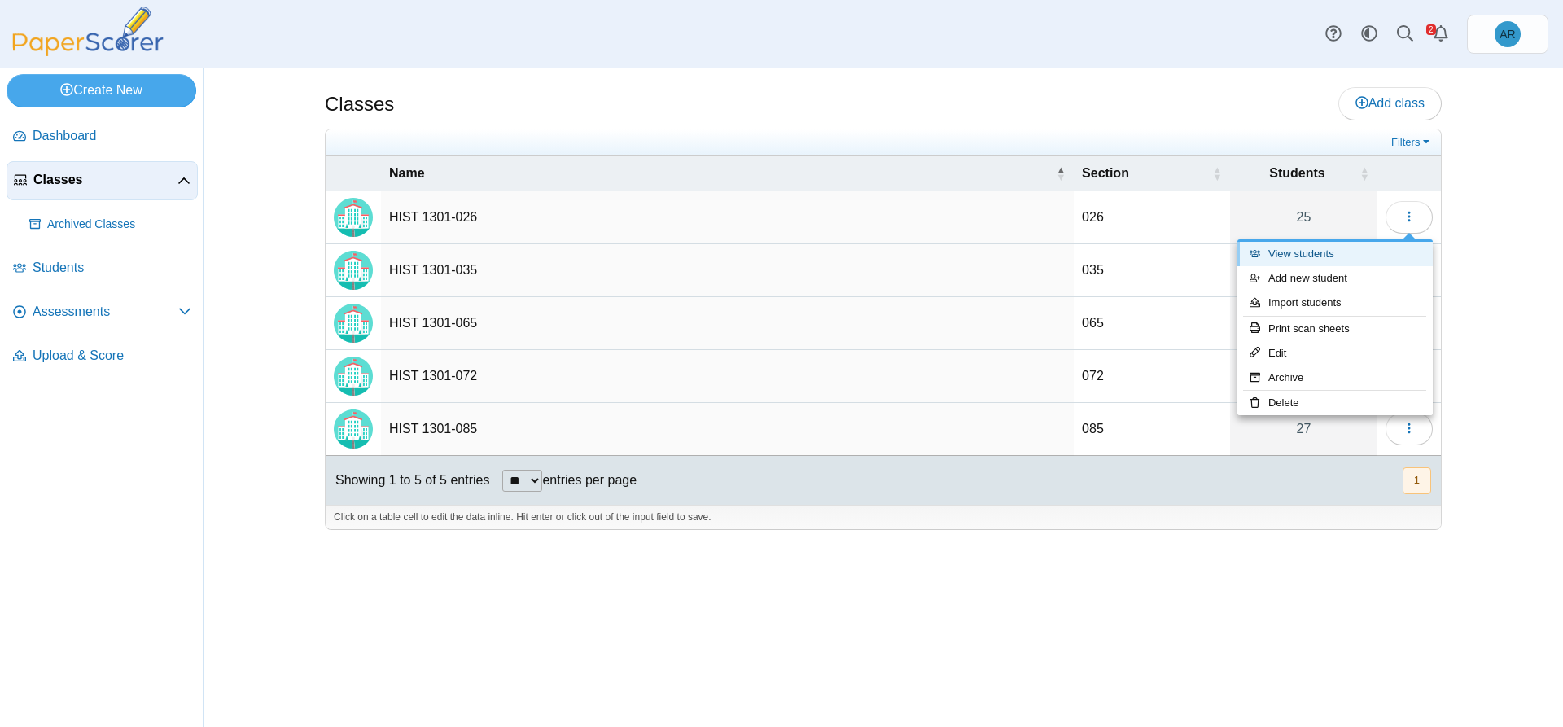
click at [1310, 253] on link "View students" at bounding box center [1334, 254] width 195 height 24
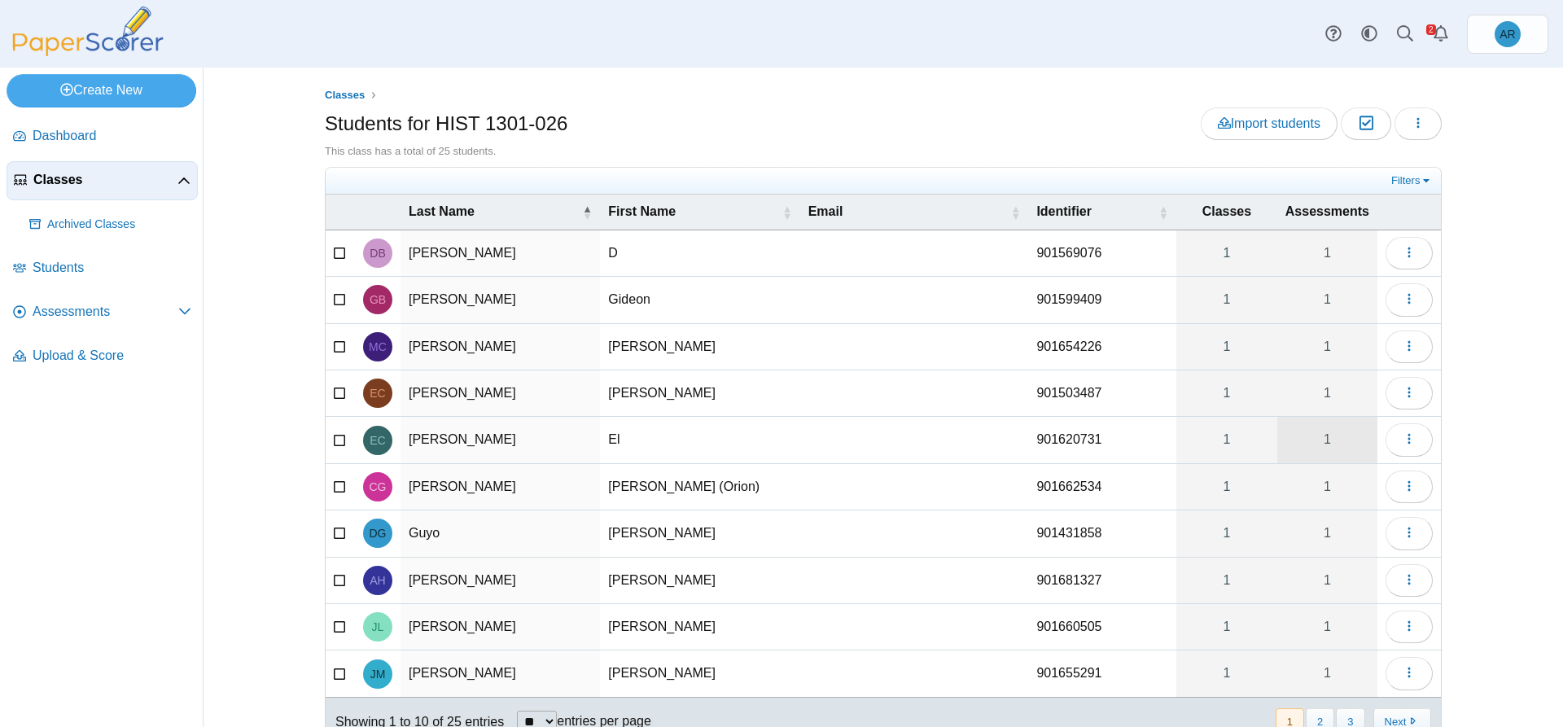
scroll to position [59, 0]
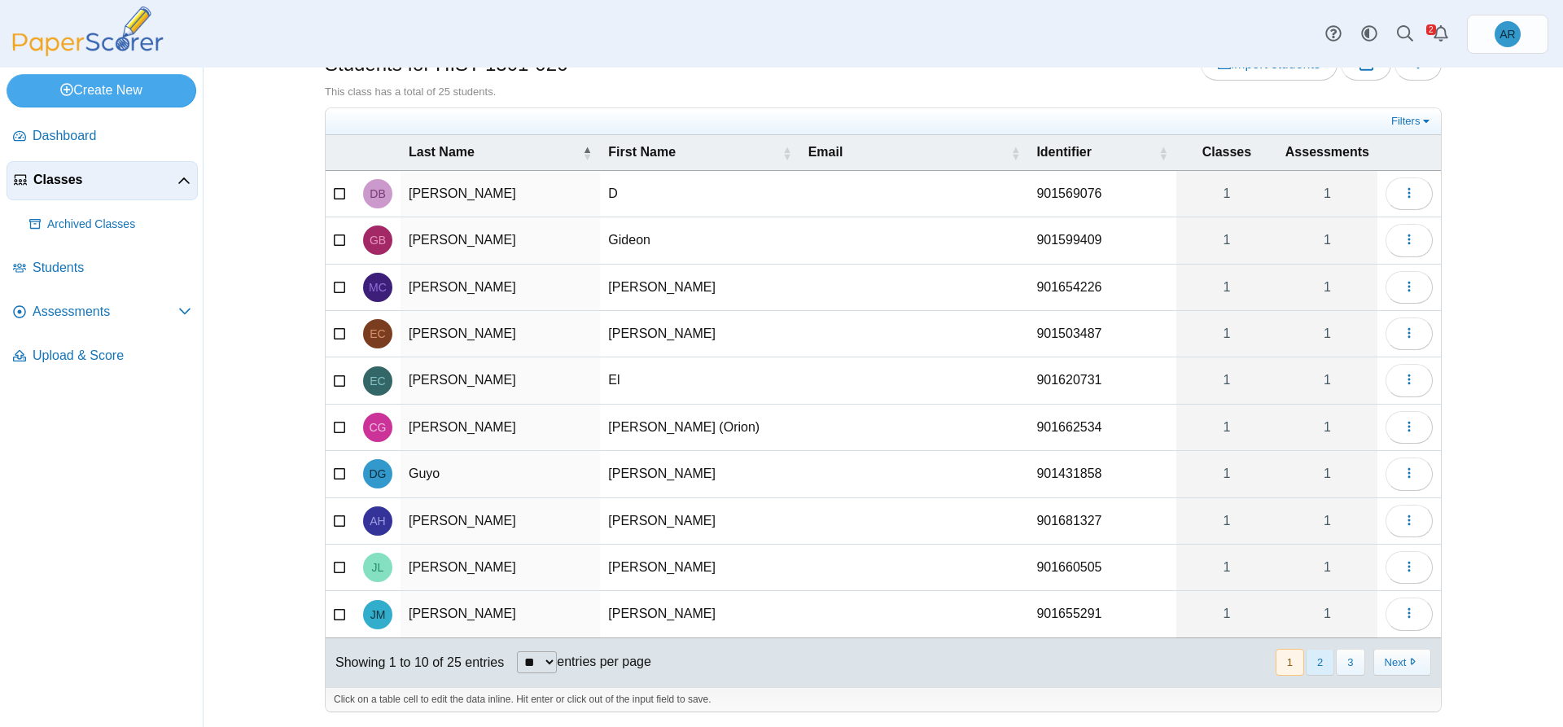
click at [1315, 654] on button "2" at bounding box center [1319, 662] width 28 height 27
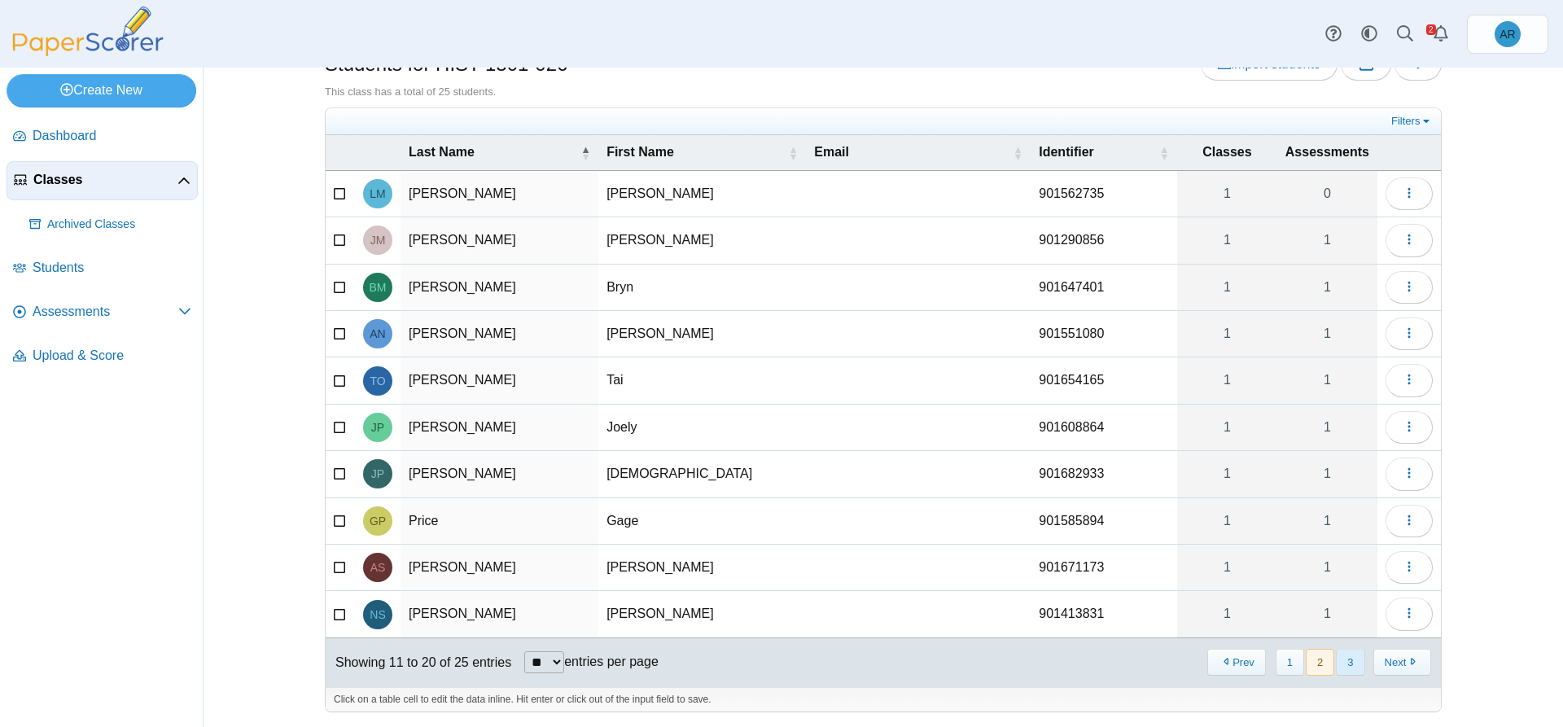
click at [1347, 658] on button "3" at bounding box center [1350, 662] width 28 height 27
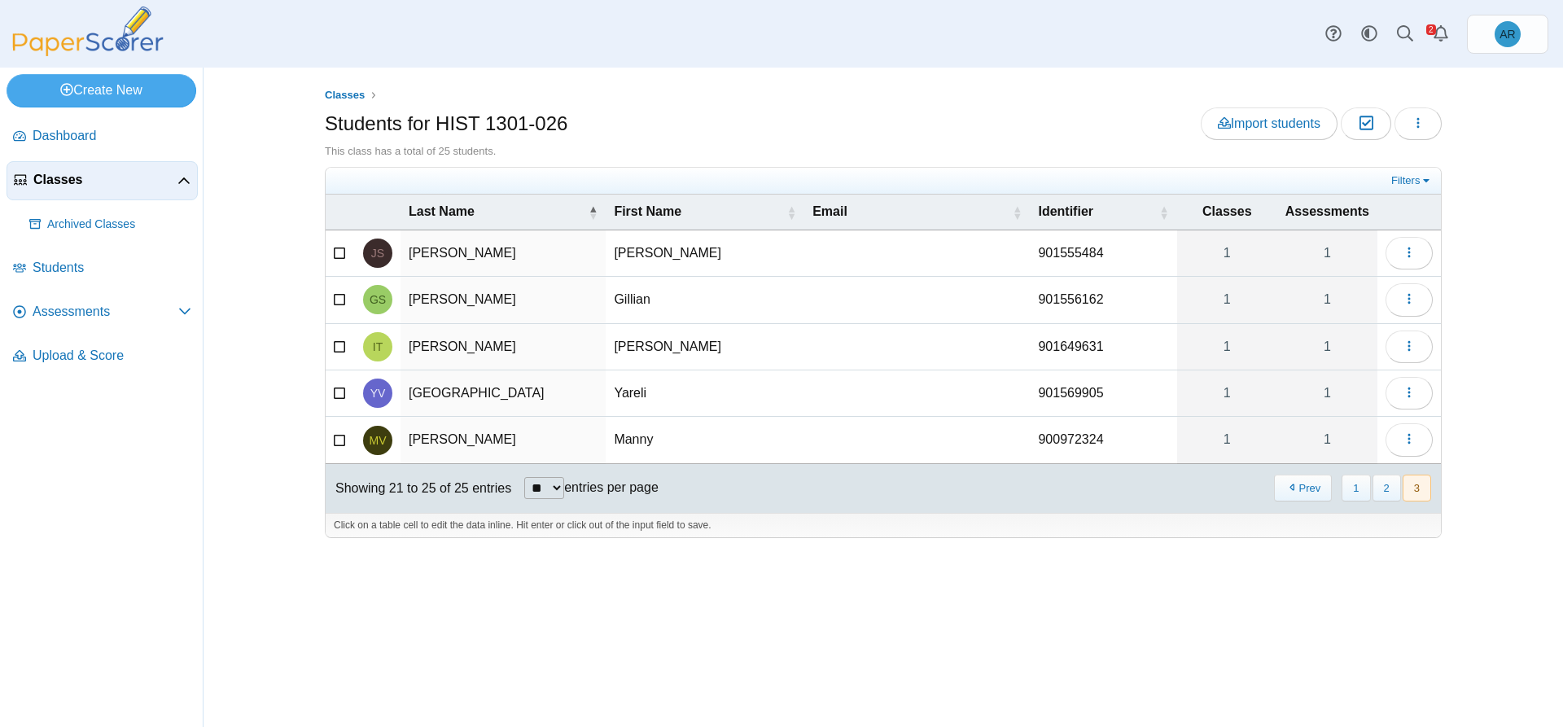
scroll to position [0, 0]
click at [68, 270] on span "Students" at bounding box center [112, 268] width 159 height 18
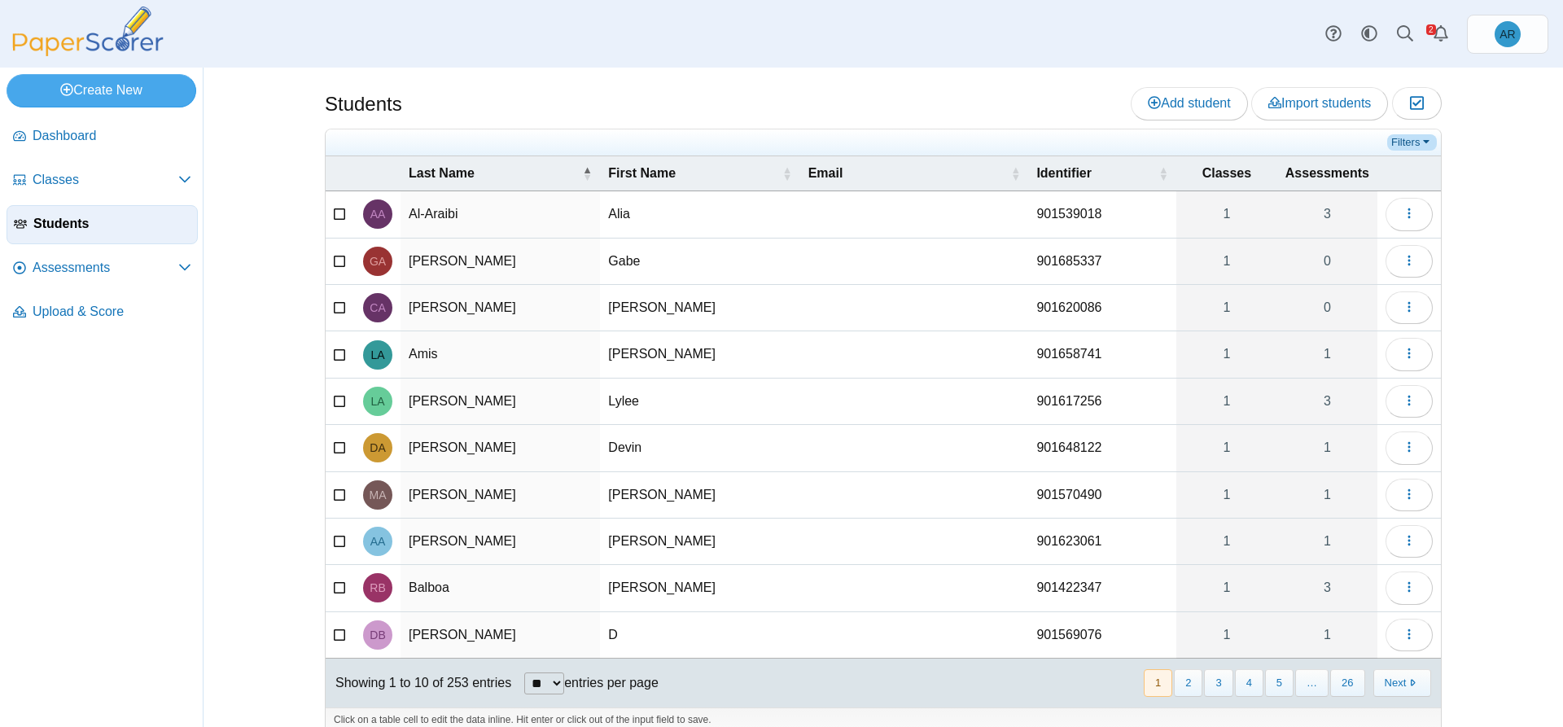
click at [1409, 145] on link "Filters" at bounding box center [1412, 142] width 50 height 16
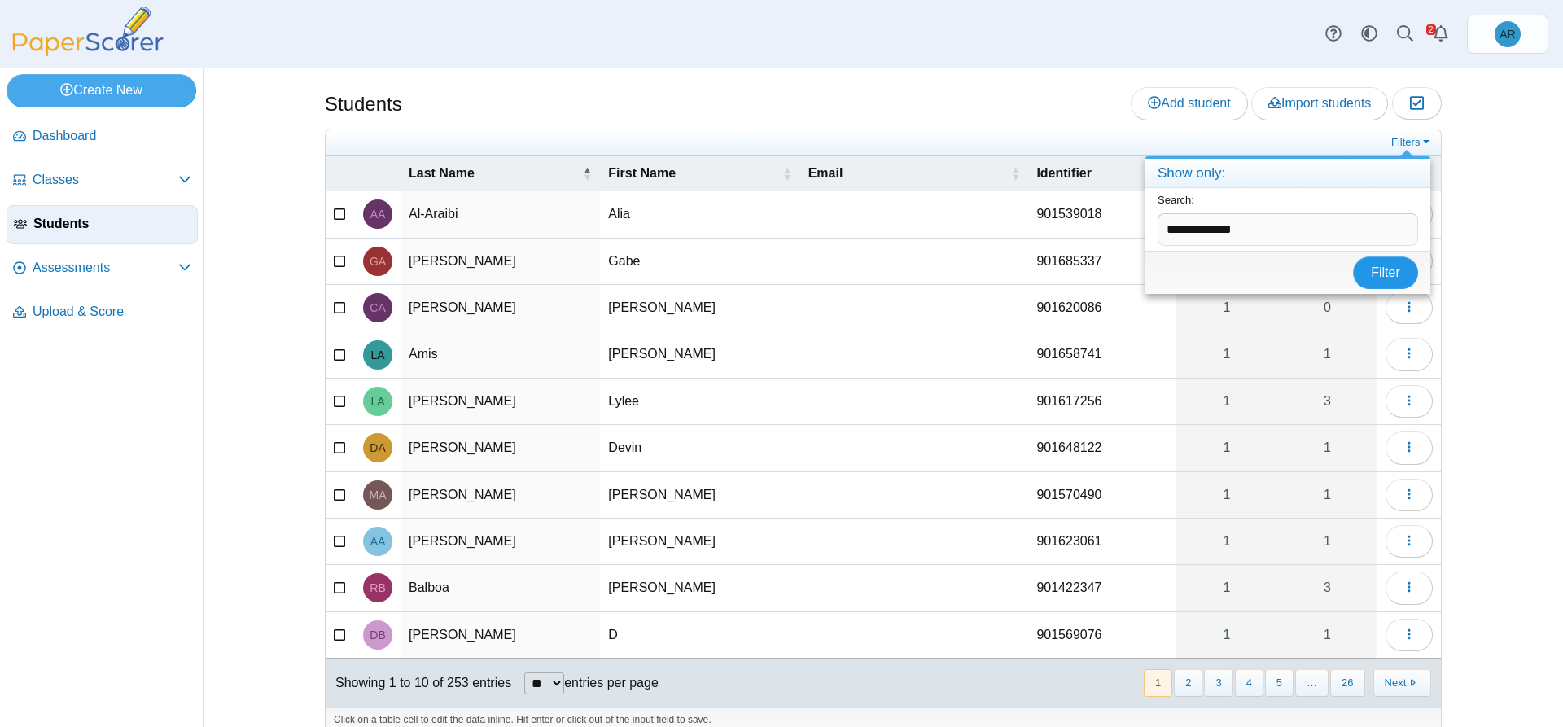
type input "**********"
click at [1379, 276] on span "Filter" at bounding box center [1385, 272] width 29 height 14
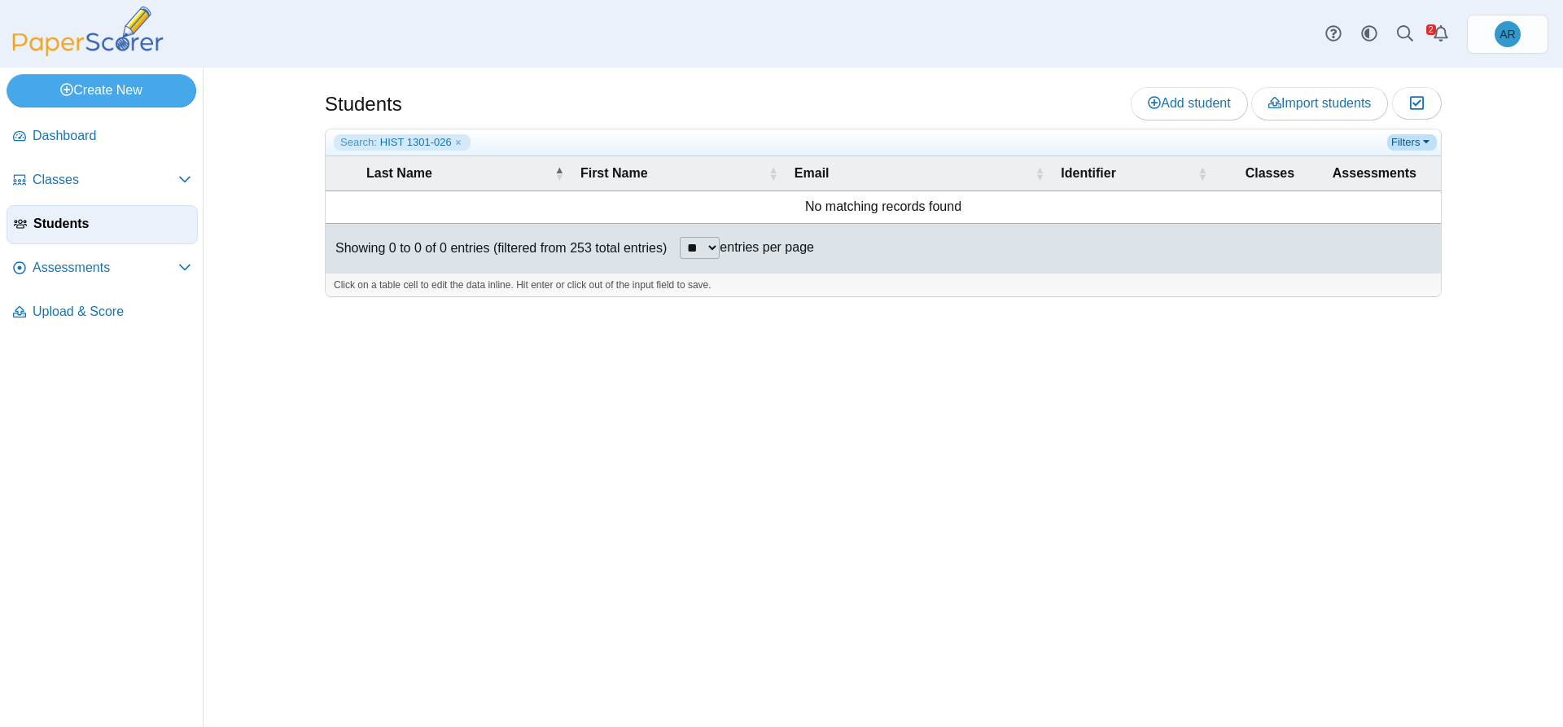
click at [1428, 136] on link "Filters" at bounding box center [1412, 142] width 50 height 16
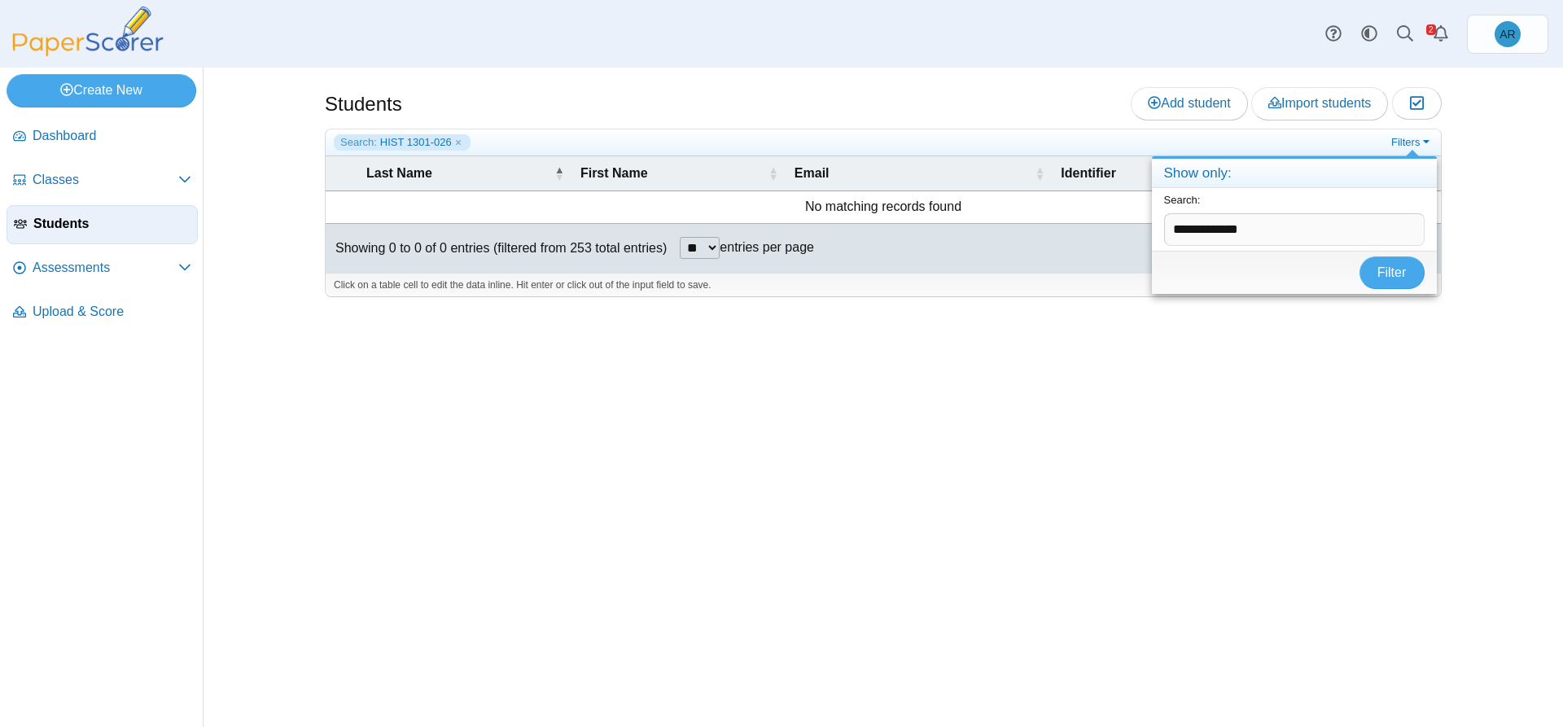
drag, startPoint x: 1267, startPoint y: 229, endPoint x: 1173, endPoint y: 233, distance: 94.5
click at [1173, 233] on input "**********" at bounding box center [1294, 229] width 260 height 33
click at [1507, 230] on div "Students Add student Import students Moderation 0" at bounding box center [882, 397] width 1359 height 659
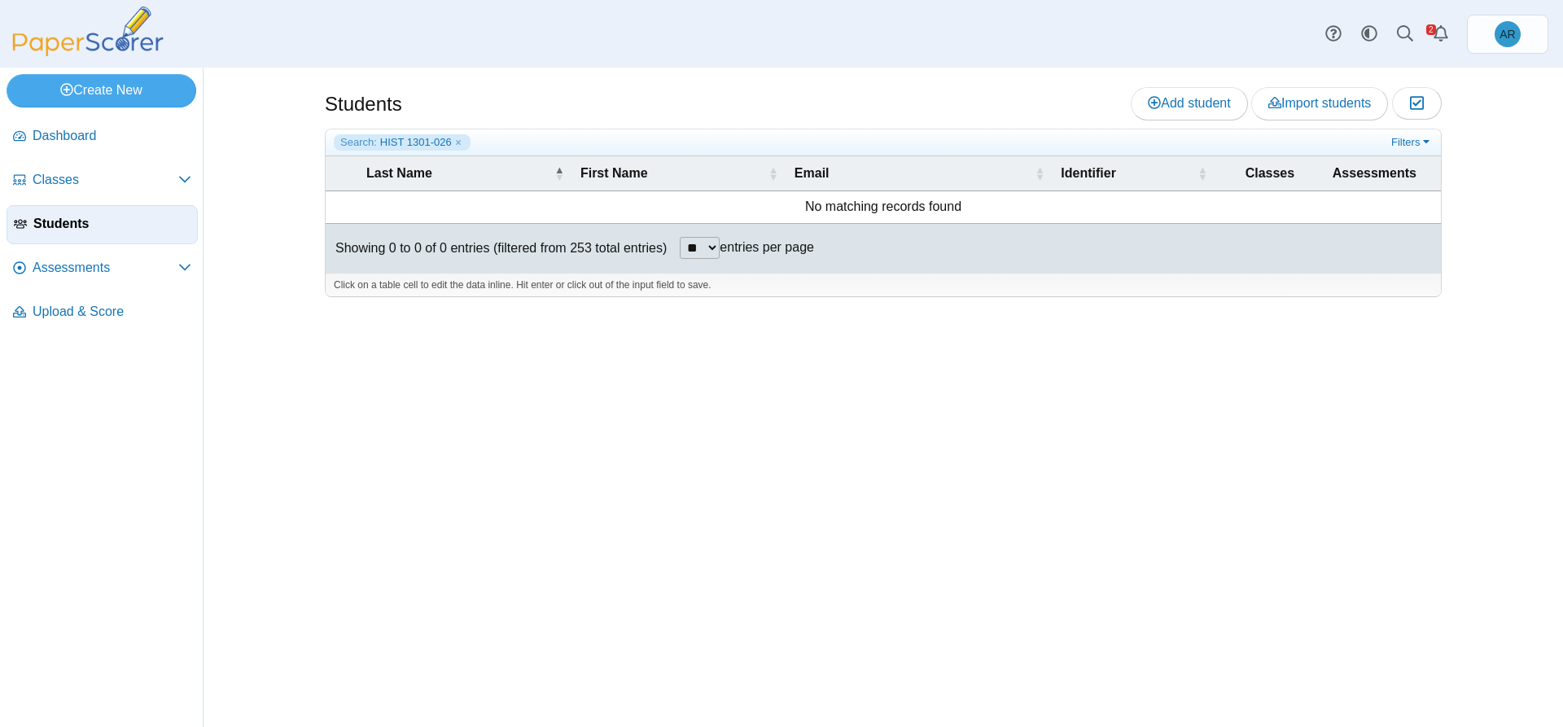
click at [25, 225] on icon at bounding box center [20, 223] width 13 height 13
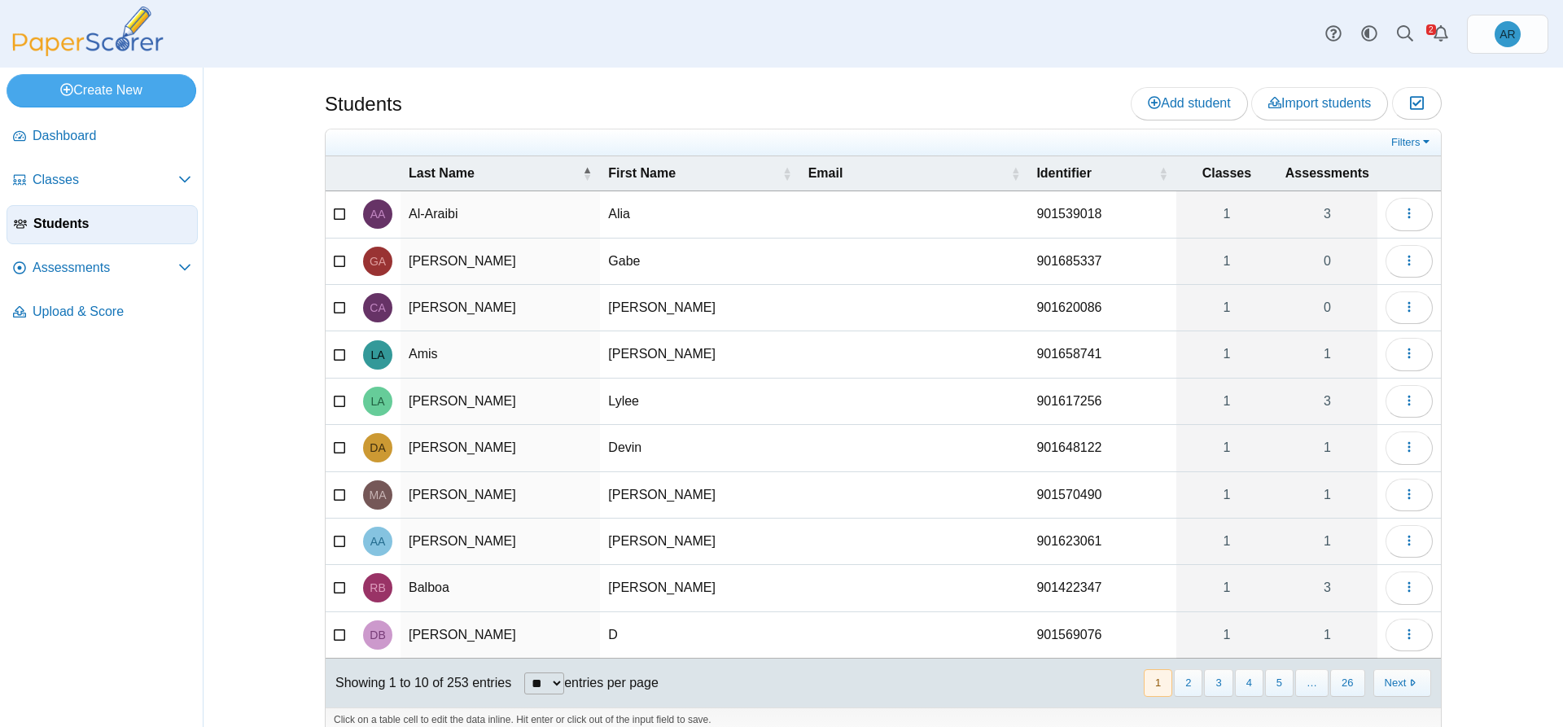
scroll to position [21, 0]
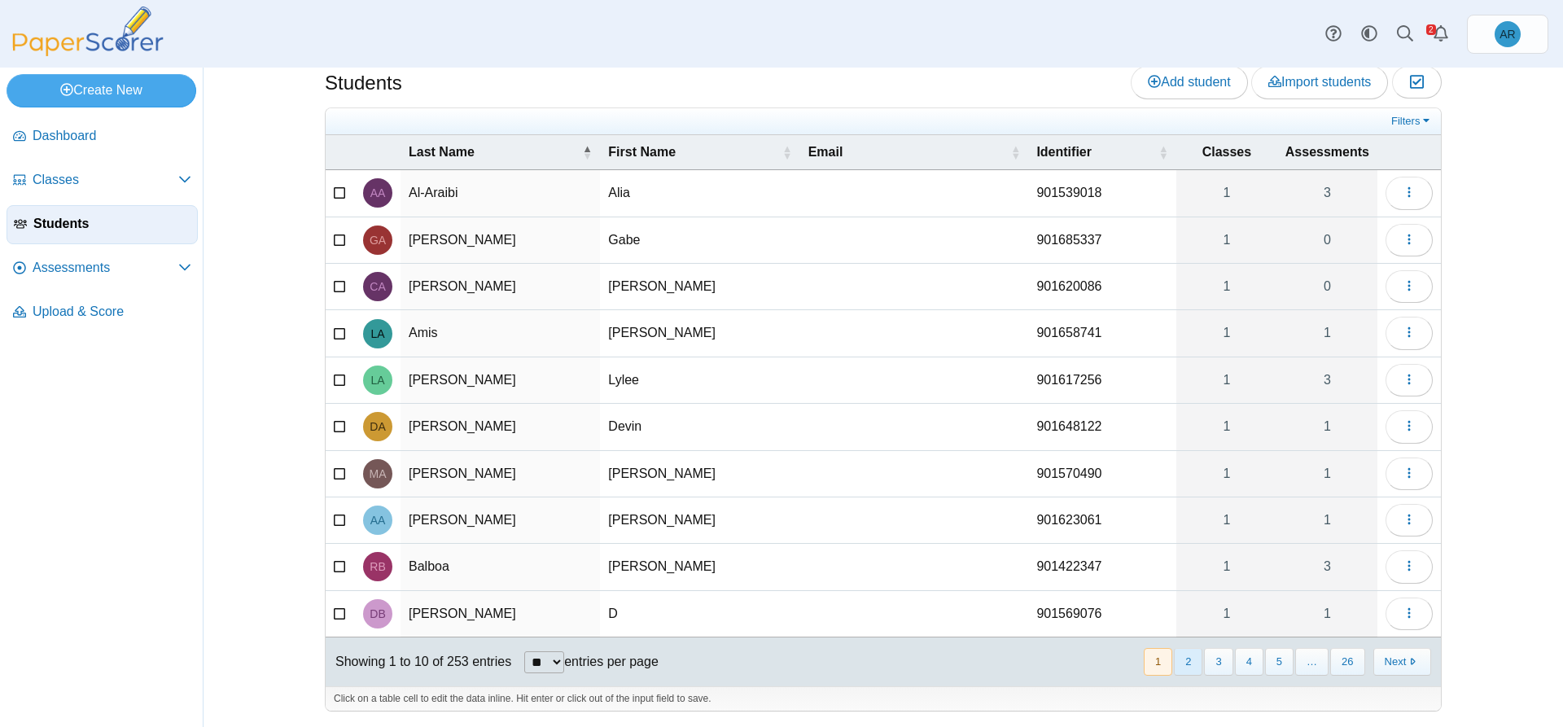
click at [1196, 666] on button "2" at bounding box center [1188, 661] width 28 height 27
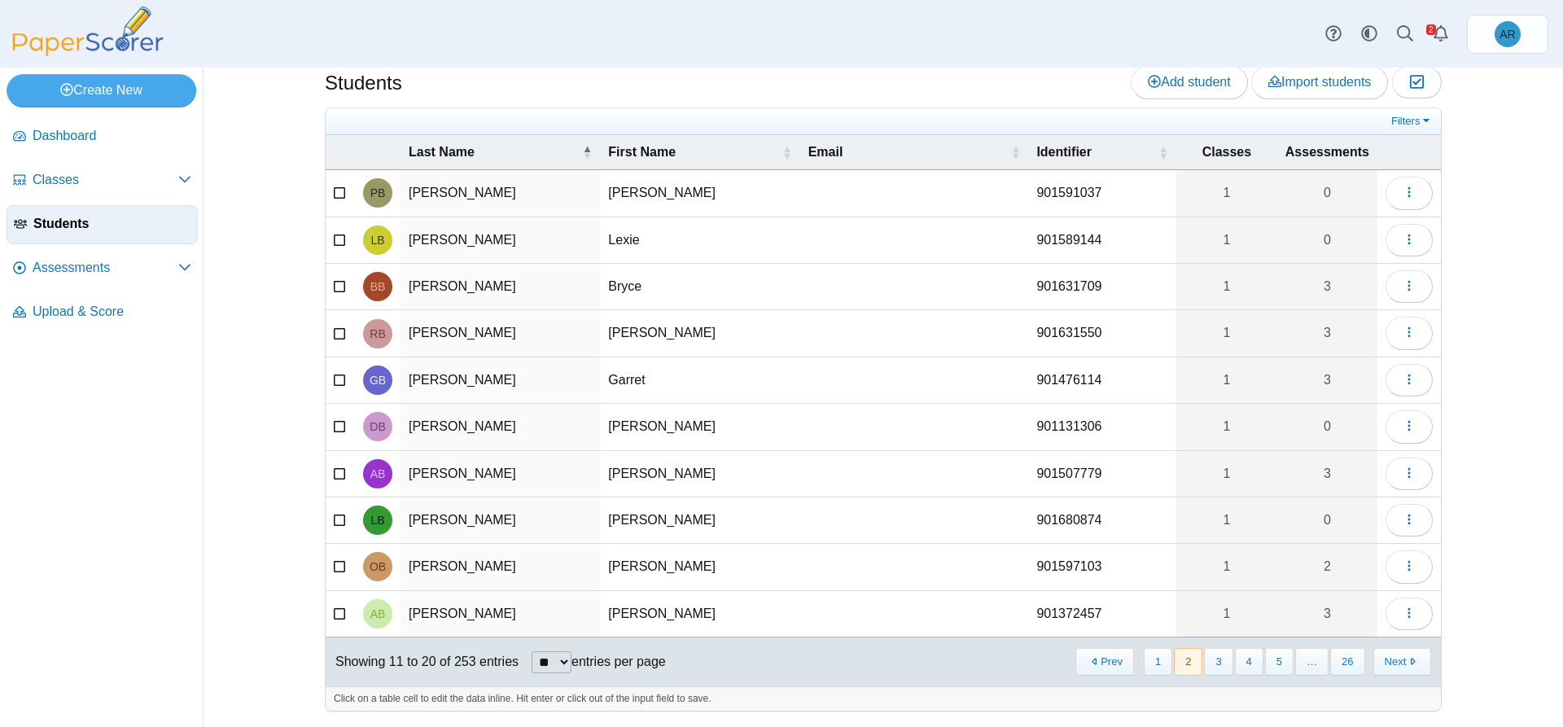
click at [55, 230] on span "Students" at bounding box center [111, 224] width 157 height 18
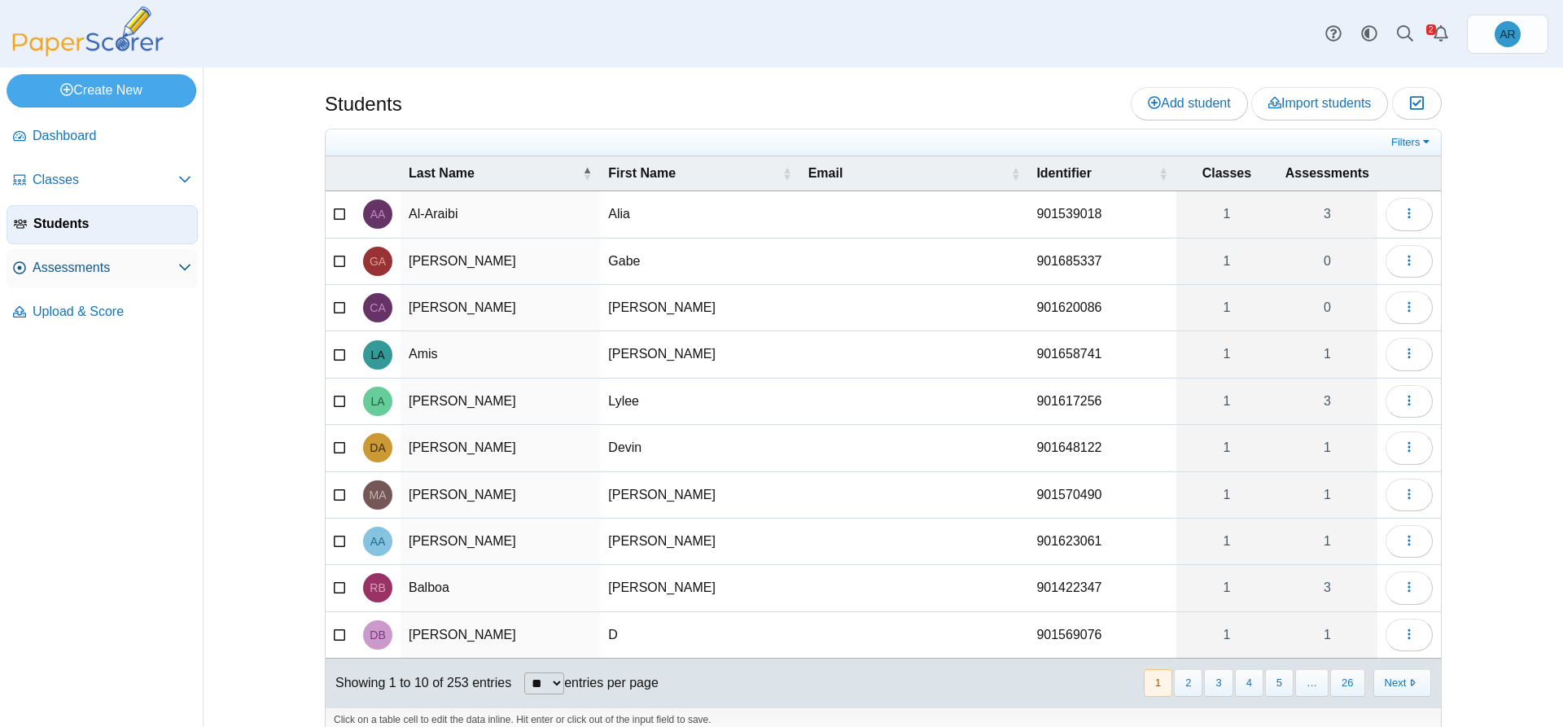
click at [51, 273] on span "Assessments" at bounding box center [106, 268] width 146 height 18
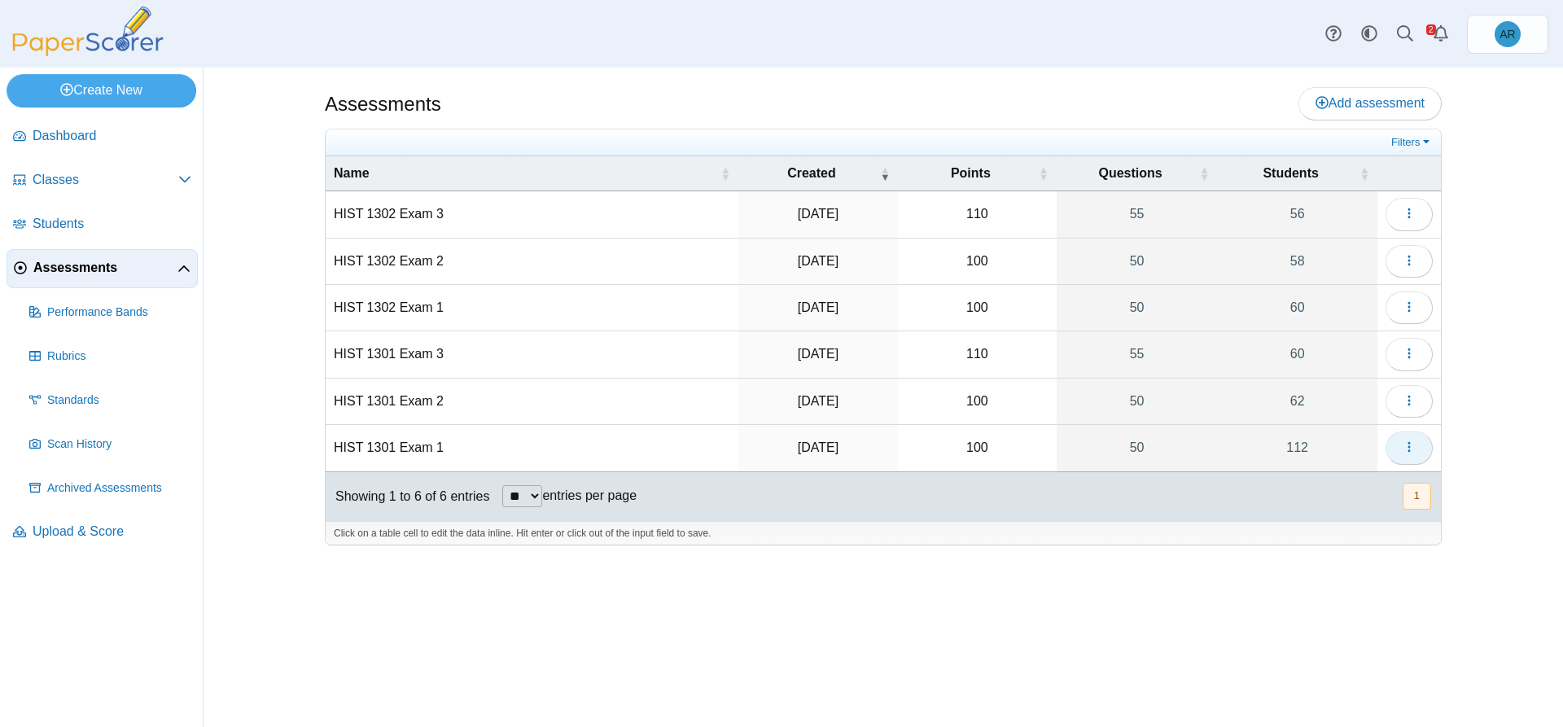
click at [1397, 439] on button "button" at bounding box center [1408, 447] width 47 height 33
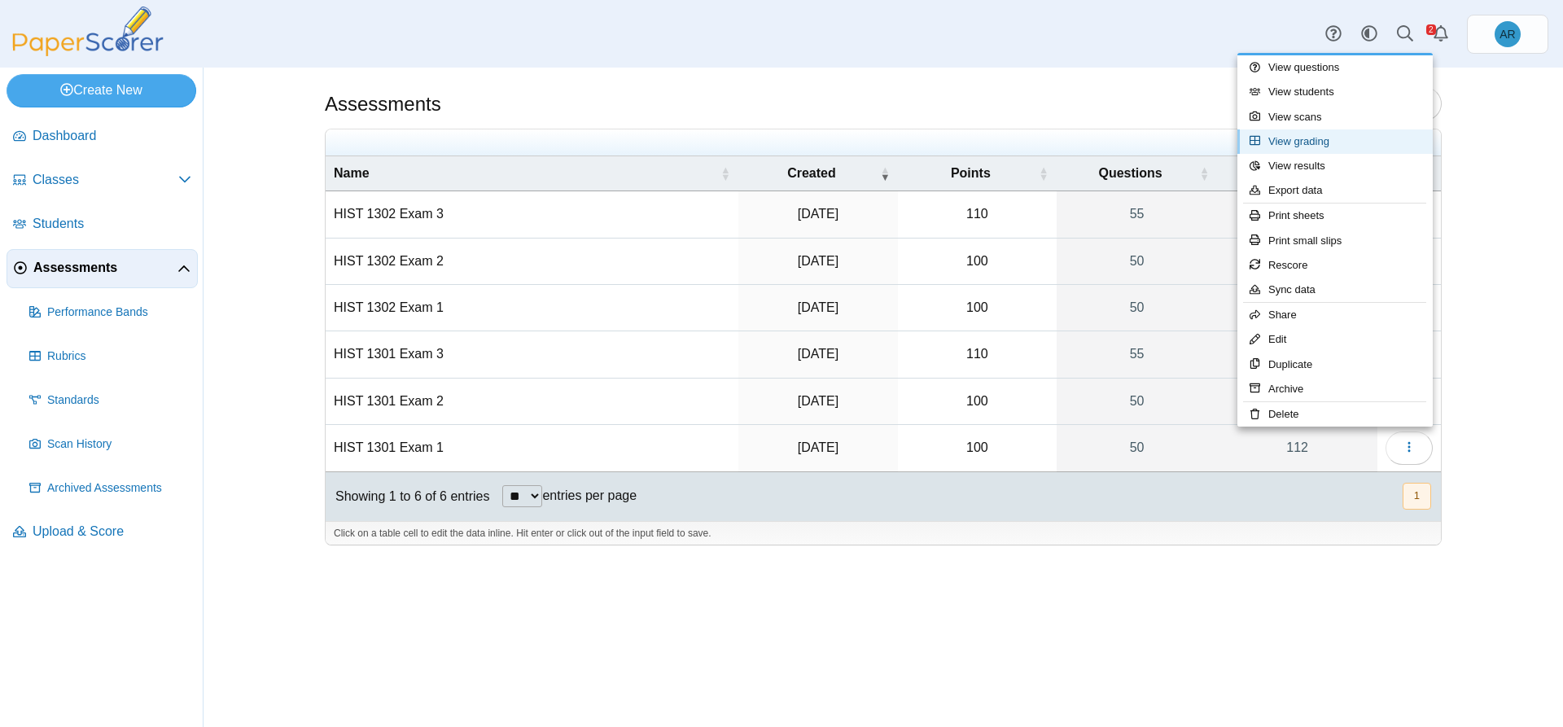
click at [1290, 147] on link "View grading" at bounding box center [1334, 141] width 195 height 24
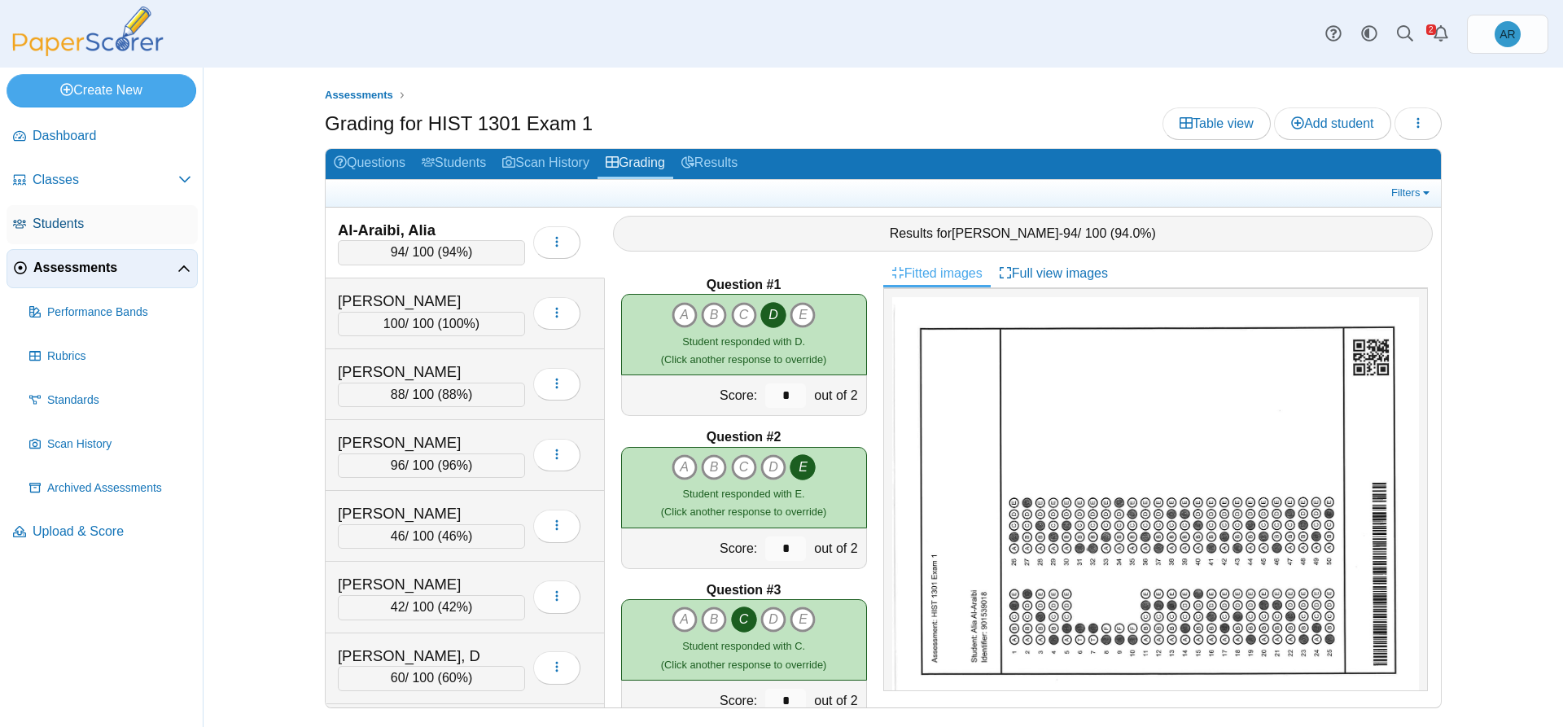
click at [53, 225] on span "Students" at bounding box center [112, 224] width 159 height 18
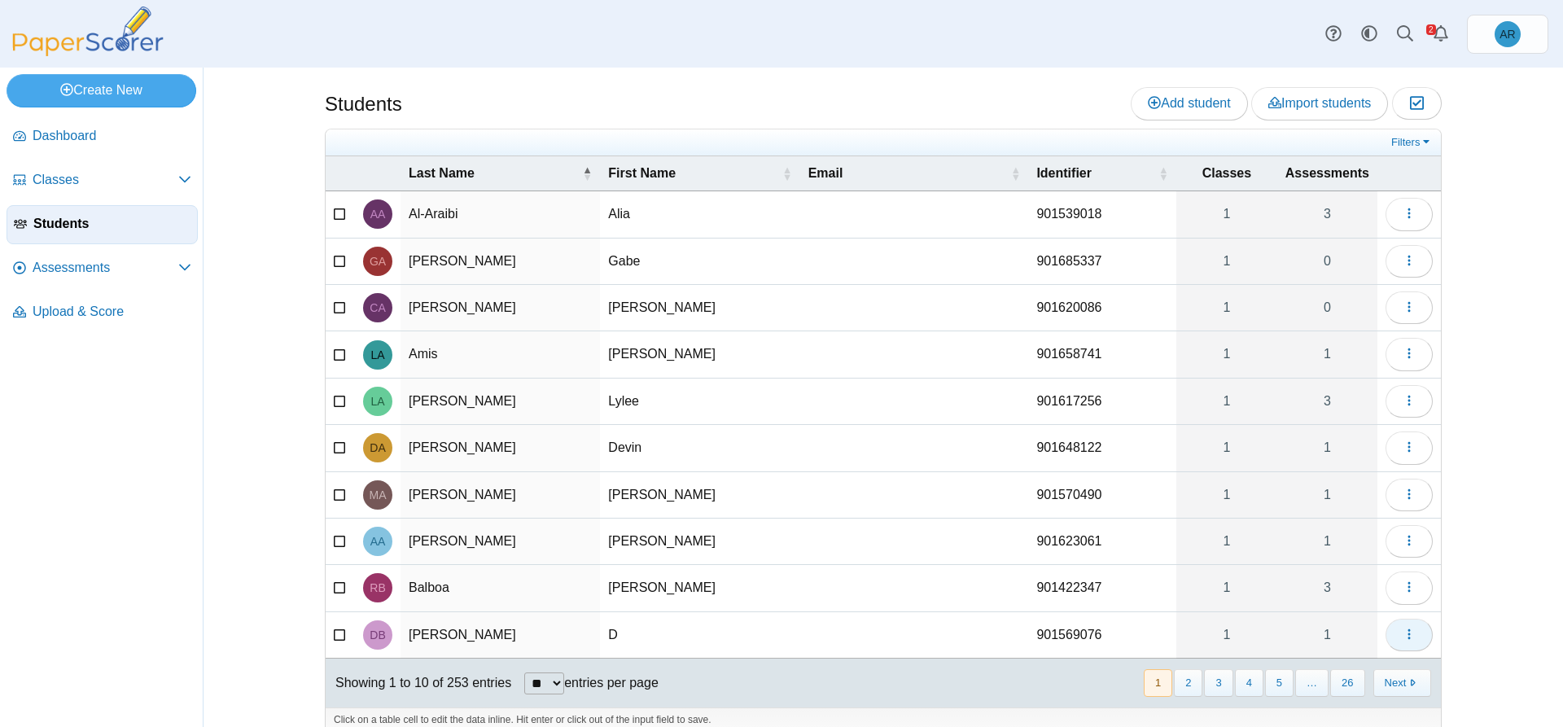
click at [1402, 636] on icon "button" at bounding box center [1408, 633] width 13 height 13
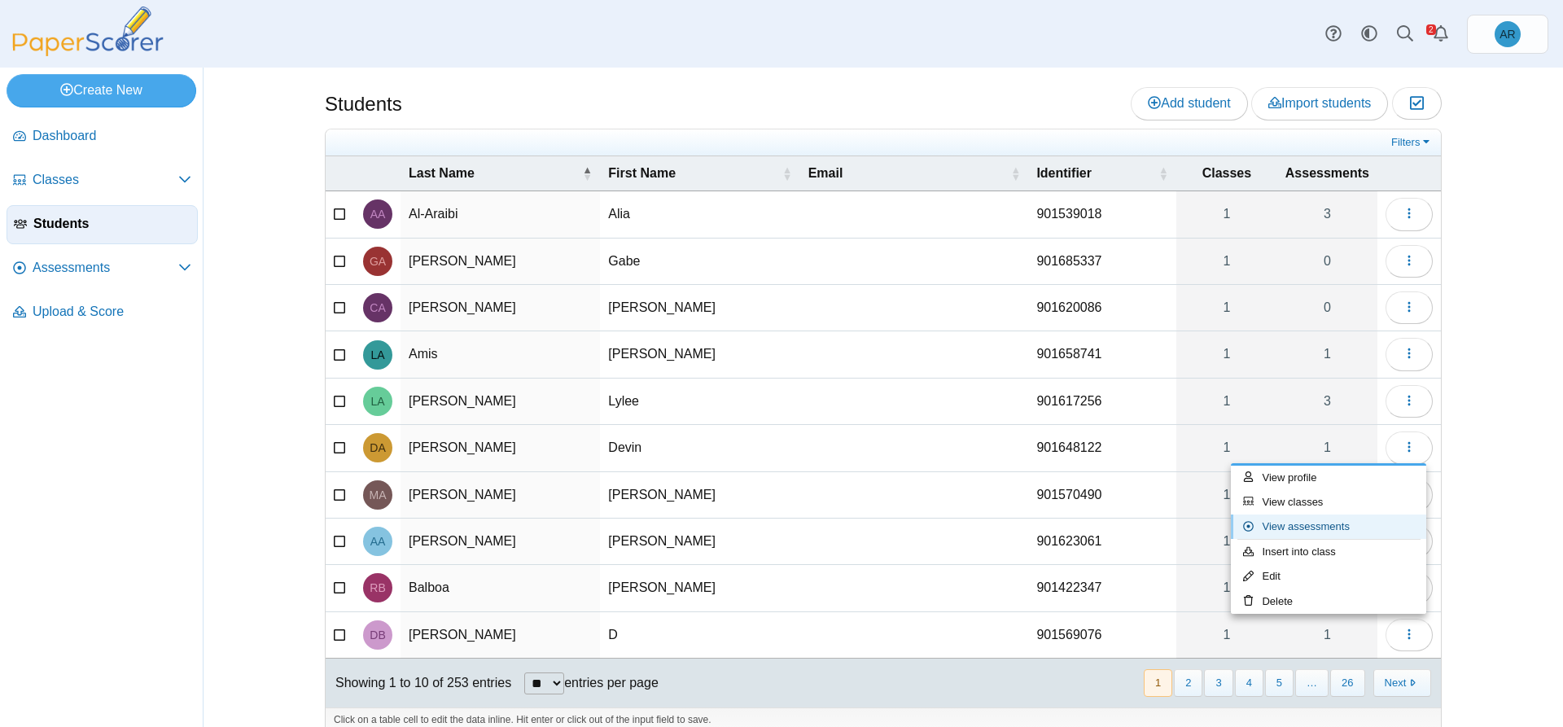
click at [1331, 526] on link "View assessments" at bounding box center [1328, 526] width 195 height 24
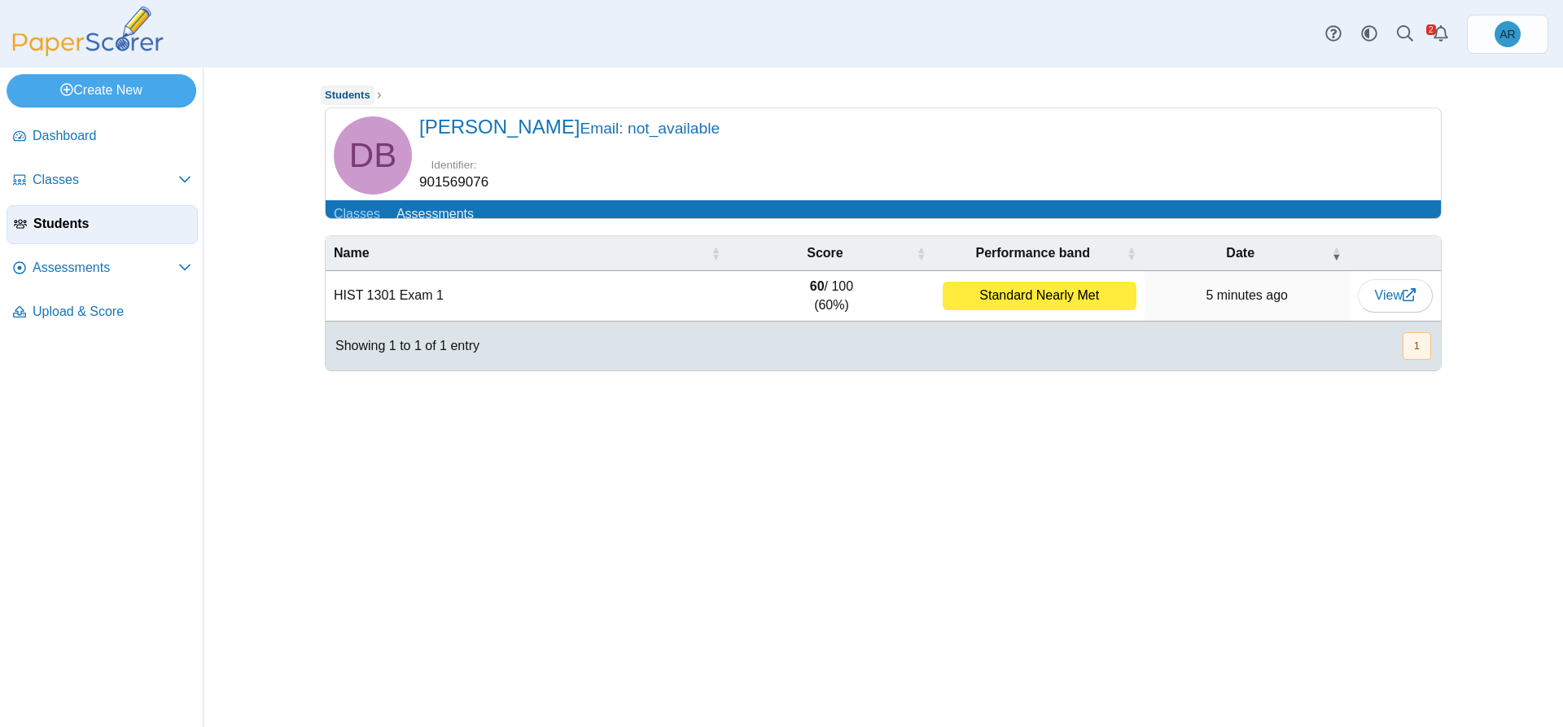
click at [335, 96] on span "Students" at bounding box center [348, 95] width 46 height 12
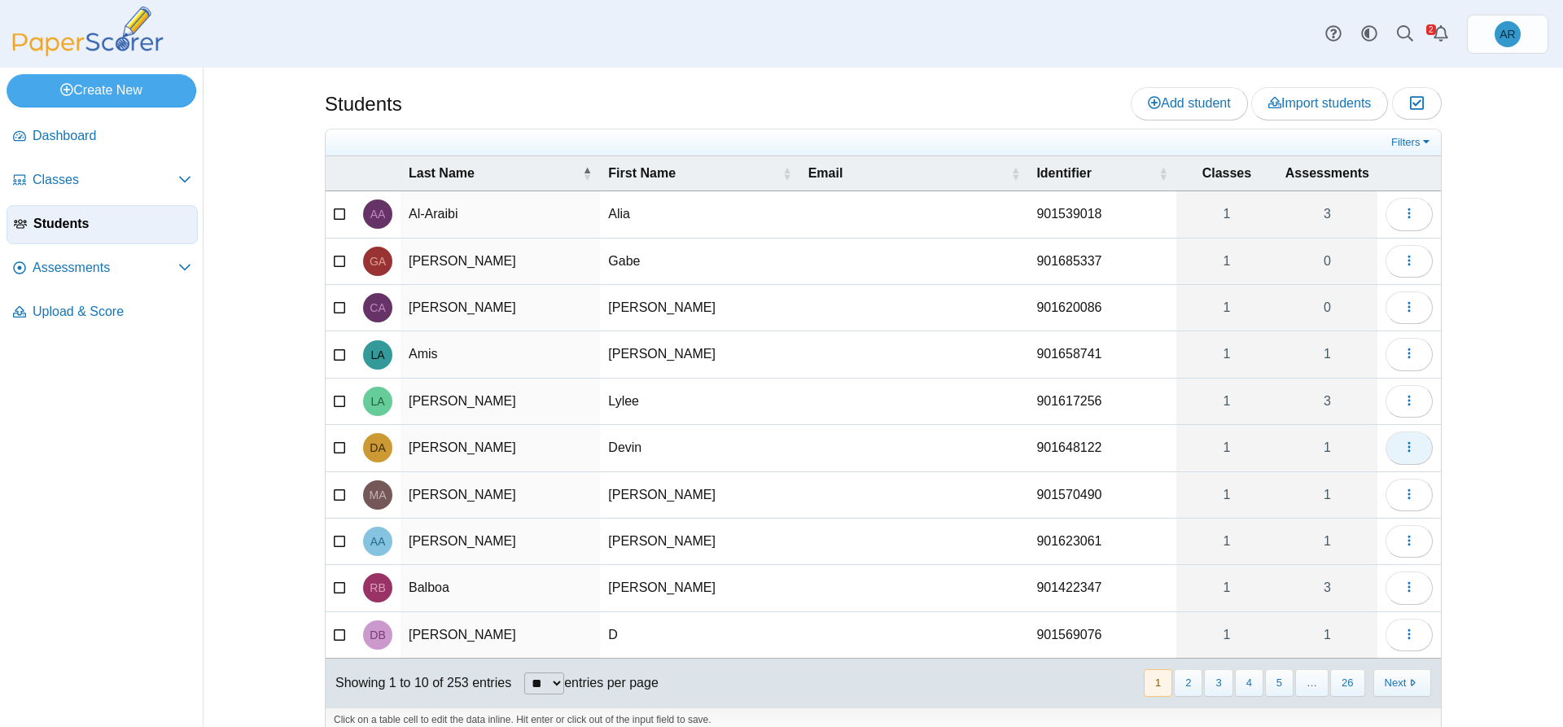
click at [1402, 448] on icon "button" at bounding box center [1408, 446] width 13 height 13
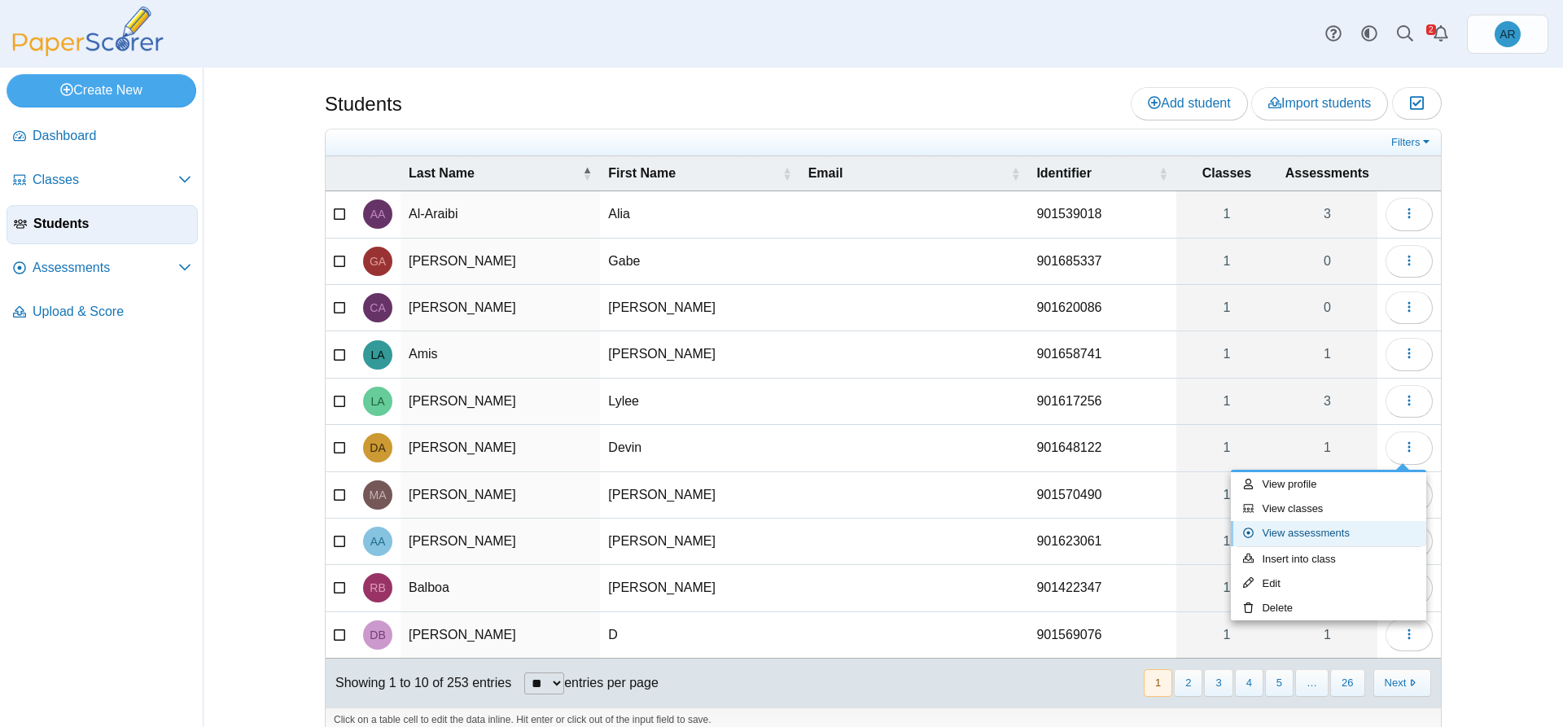
click at [1297, 533] on link "View assessments" at bounding box center [1328, 533] width 195 height 24
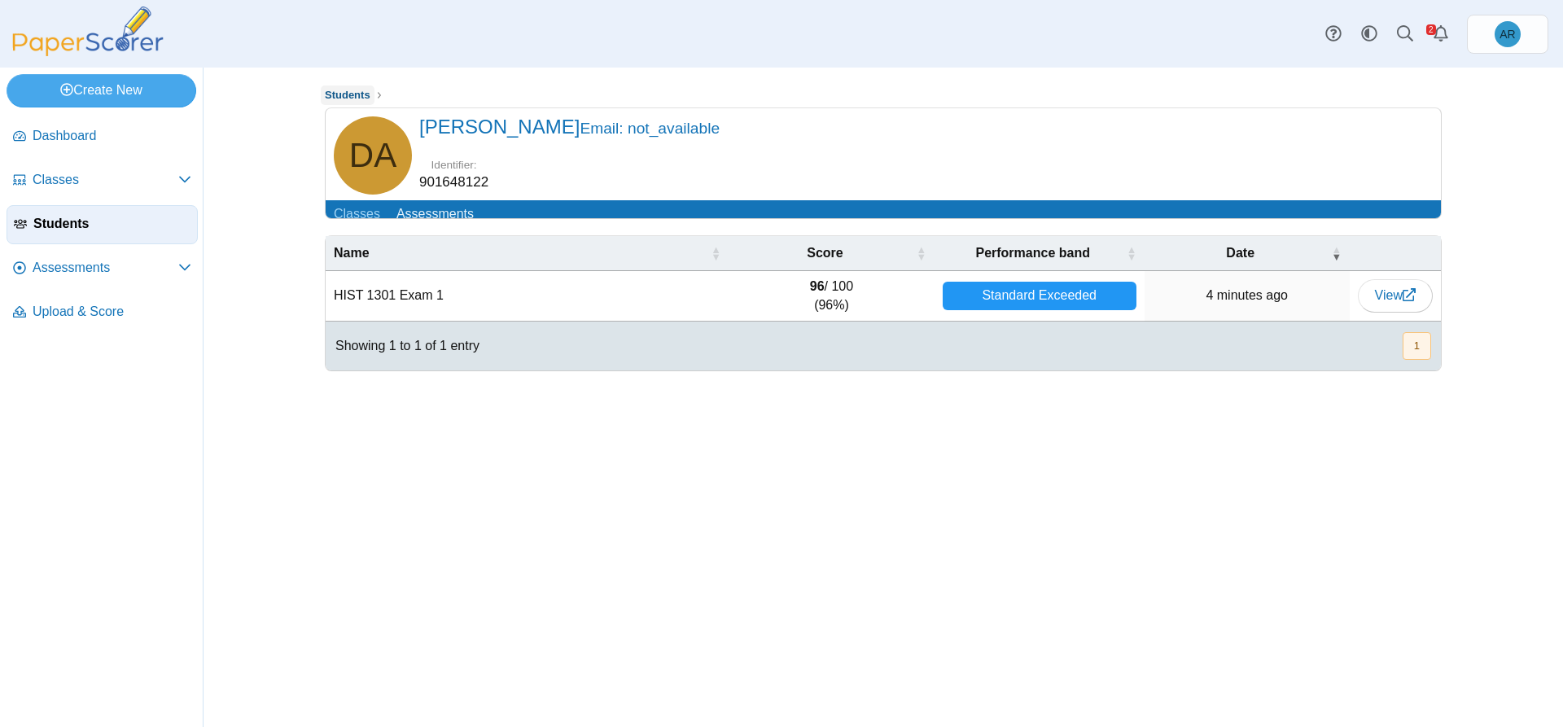
click at [335, 98] on span "Students" at bounding box center [348, 95] width 46 height 12
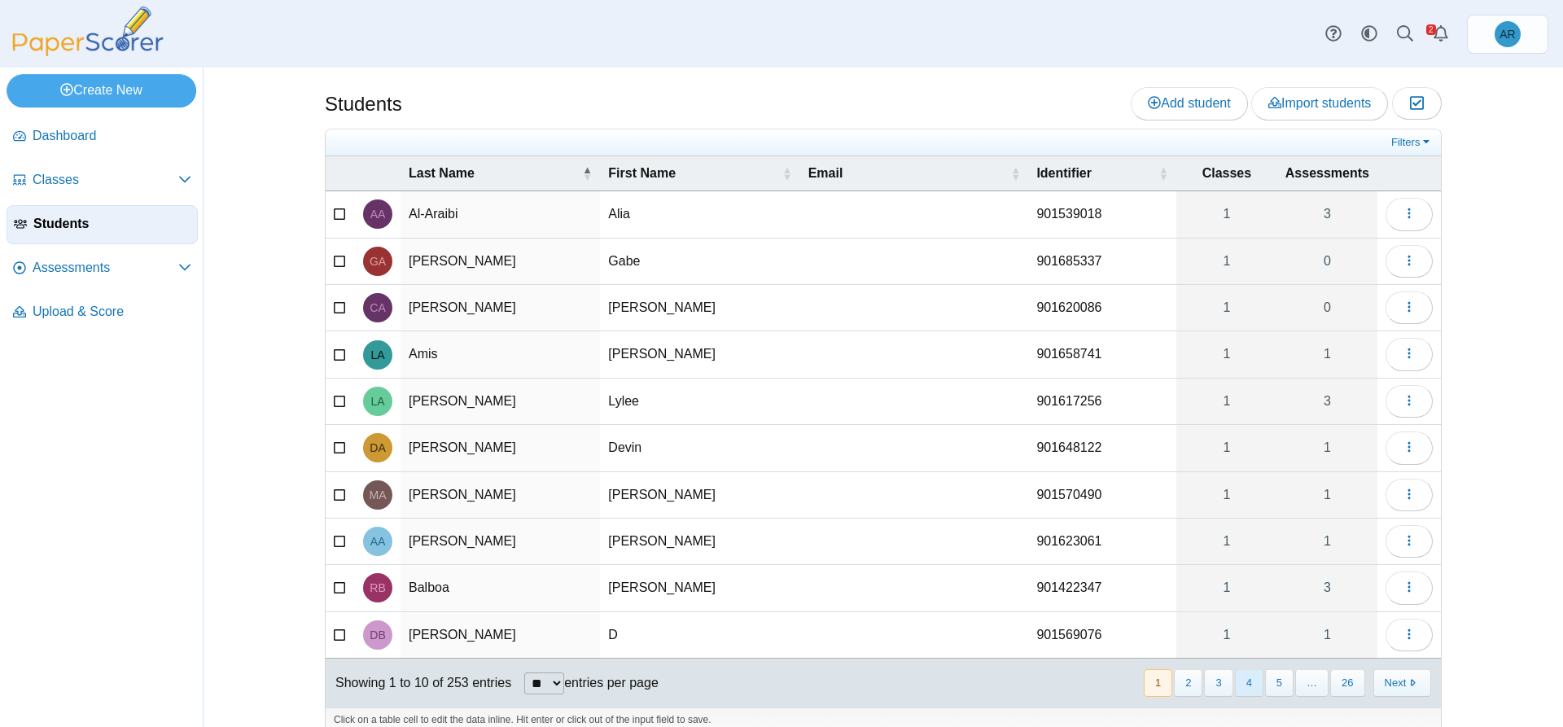
click at [1240, 684] on button "4" at bounding box center [1249, 682] width 28 height 27
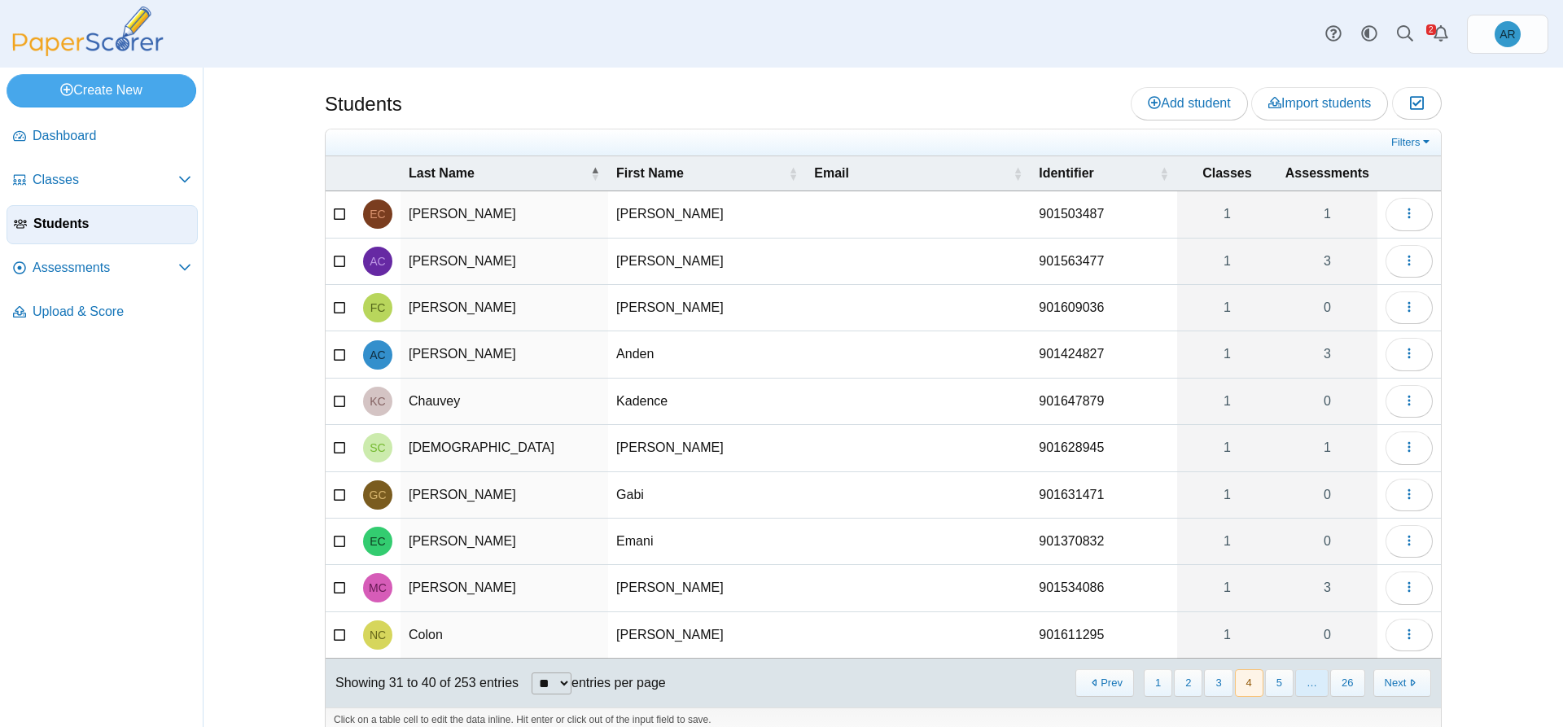
click at [1317, 688] on span "…" at bounding box center [1311, 682] width 33 height 27
click at [1397, 137] on link "Filters" at bounding box center [1412, 142] width 50 height 16
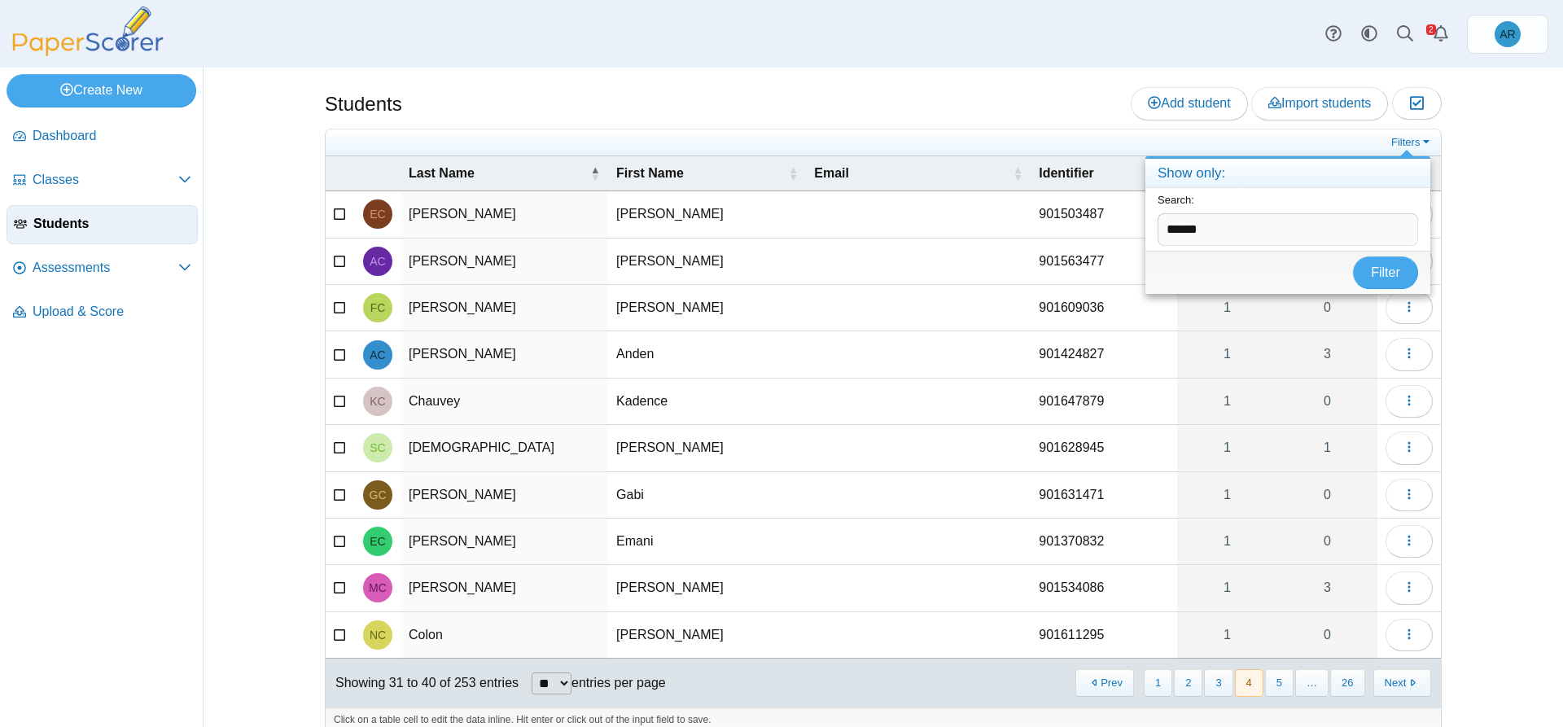
type input "******"
click at [1353, 256] on button "Filter" at bounding box center [1385, 272] width 65 height 33
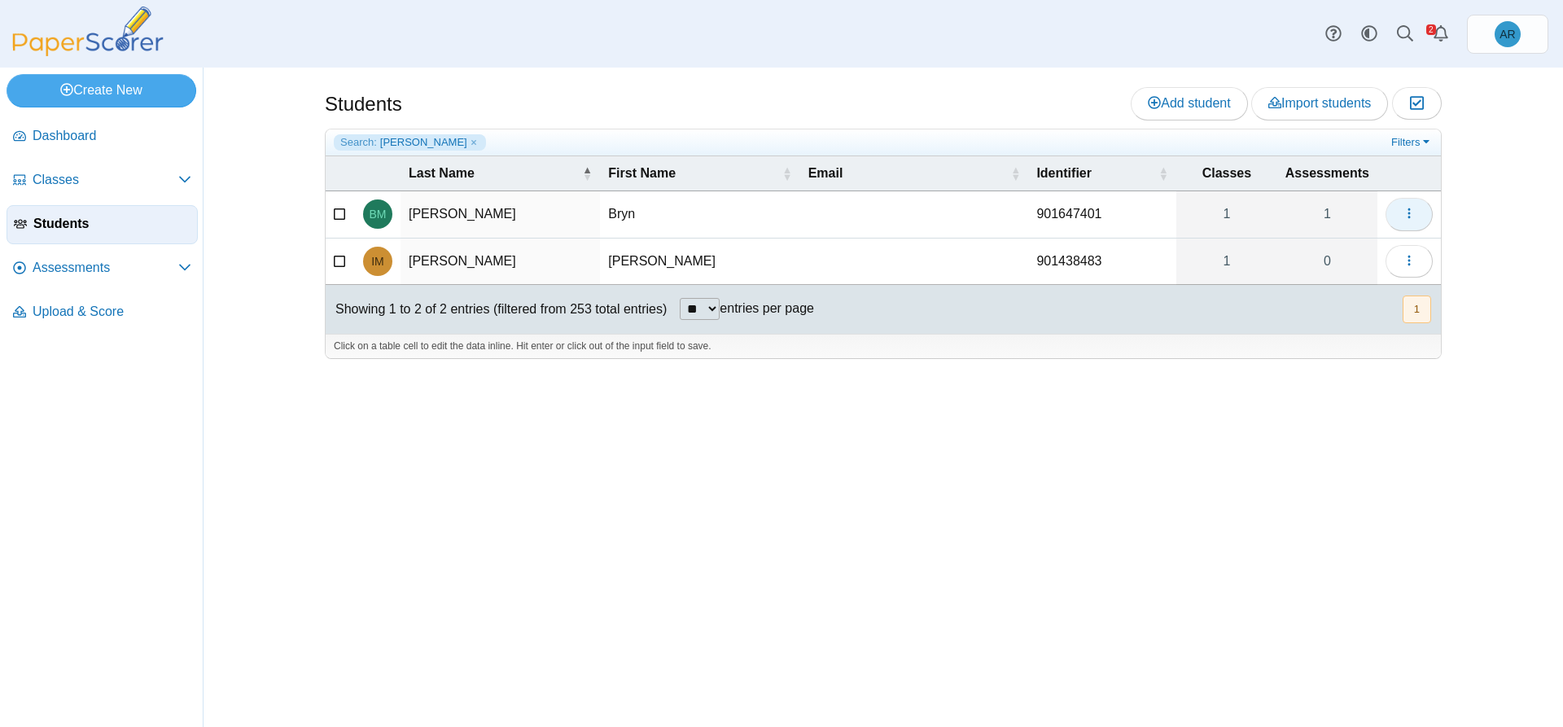
click at [1398, 221] on button "button" at bounding box center [1408, 214] width 47 height 33
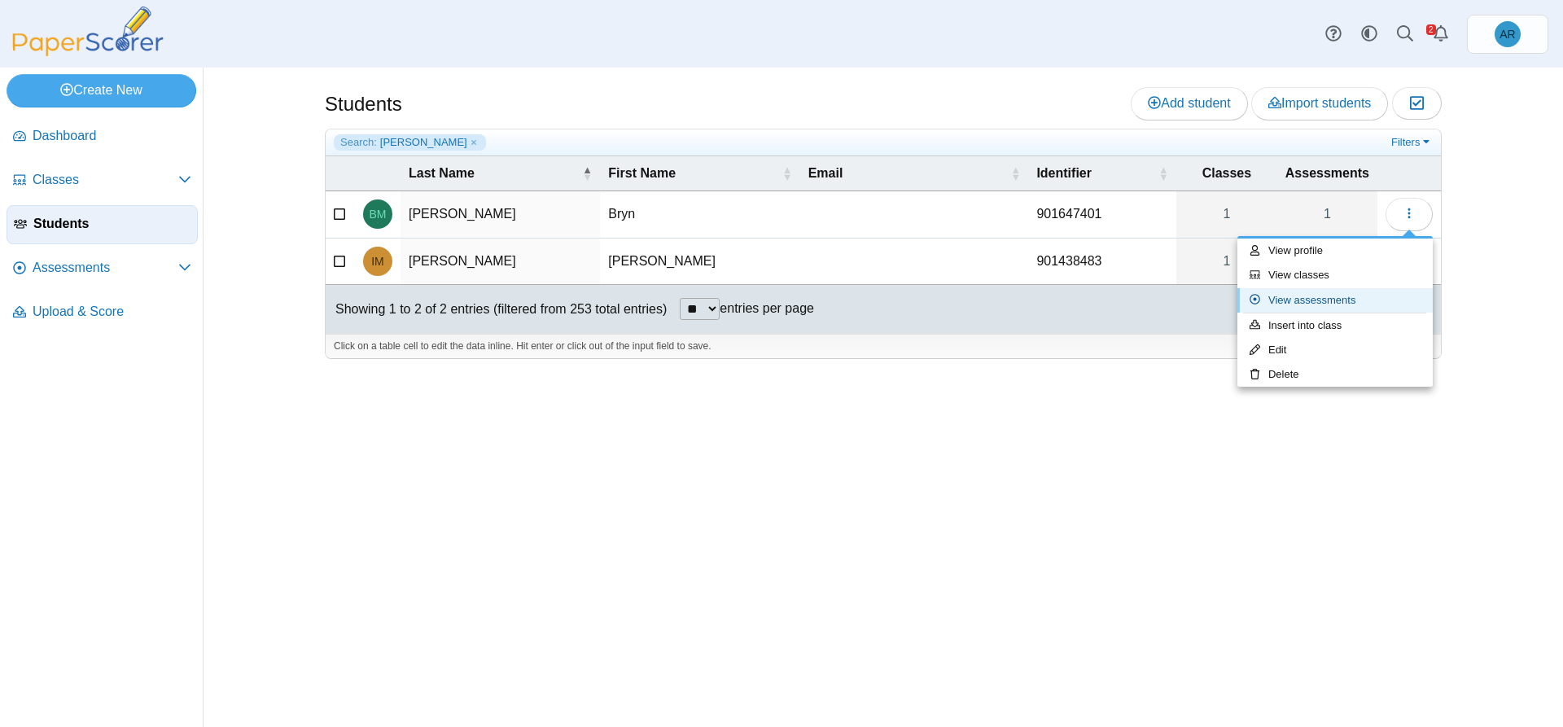
click at [1339, 293] on link "View assessments" at bounding box center [1334, 300] width 195 height 24
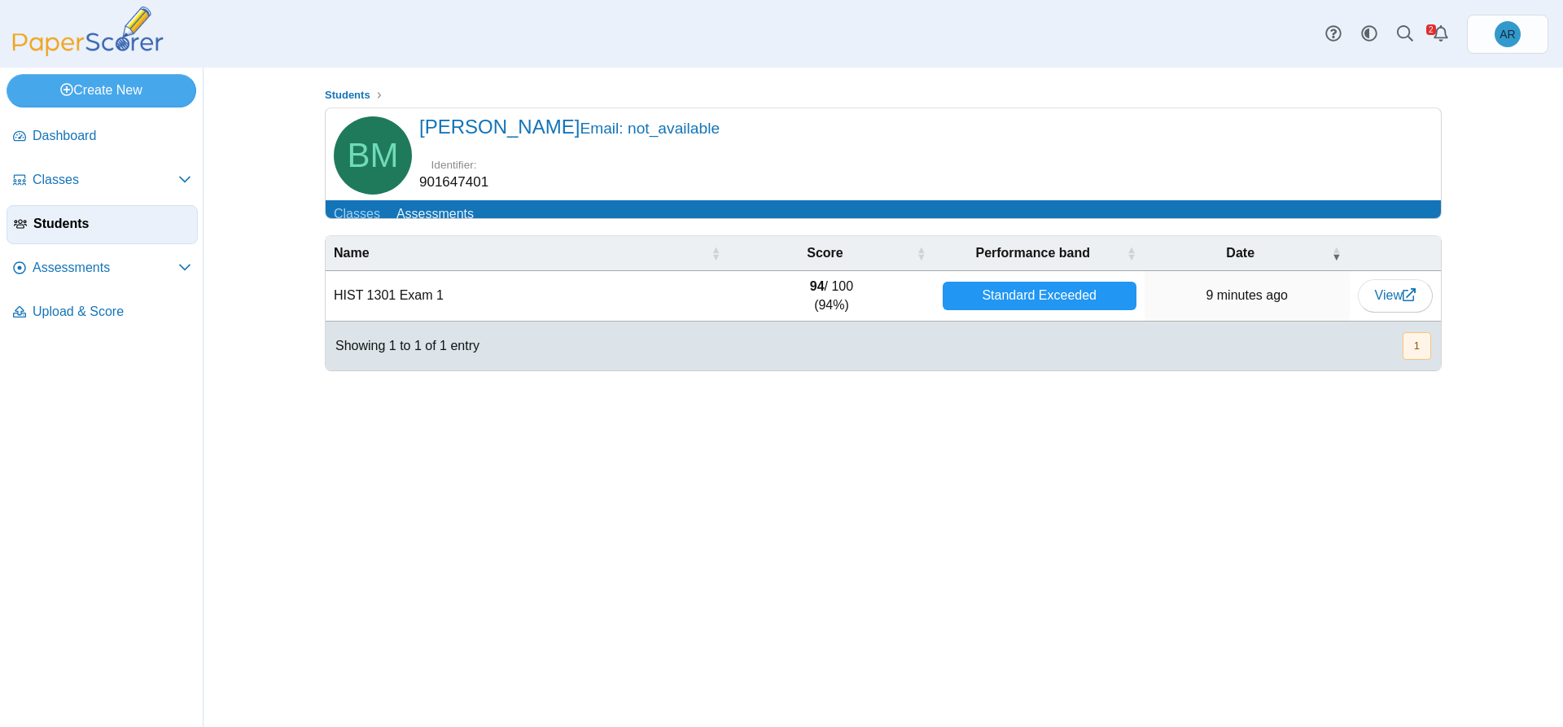
click at [74, 219] on span "Students" at bounding box center [111, 224] width 157 height 18
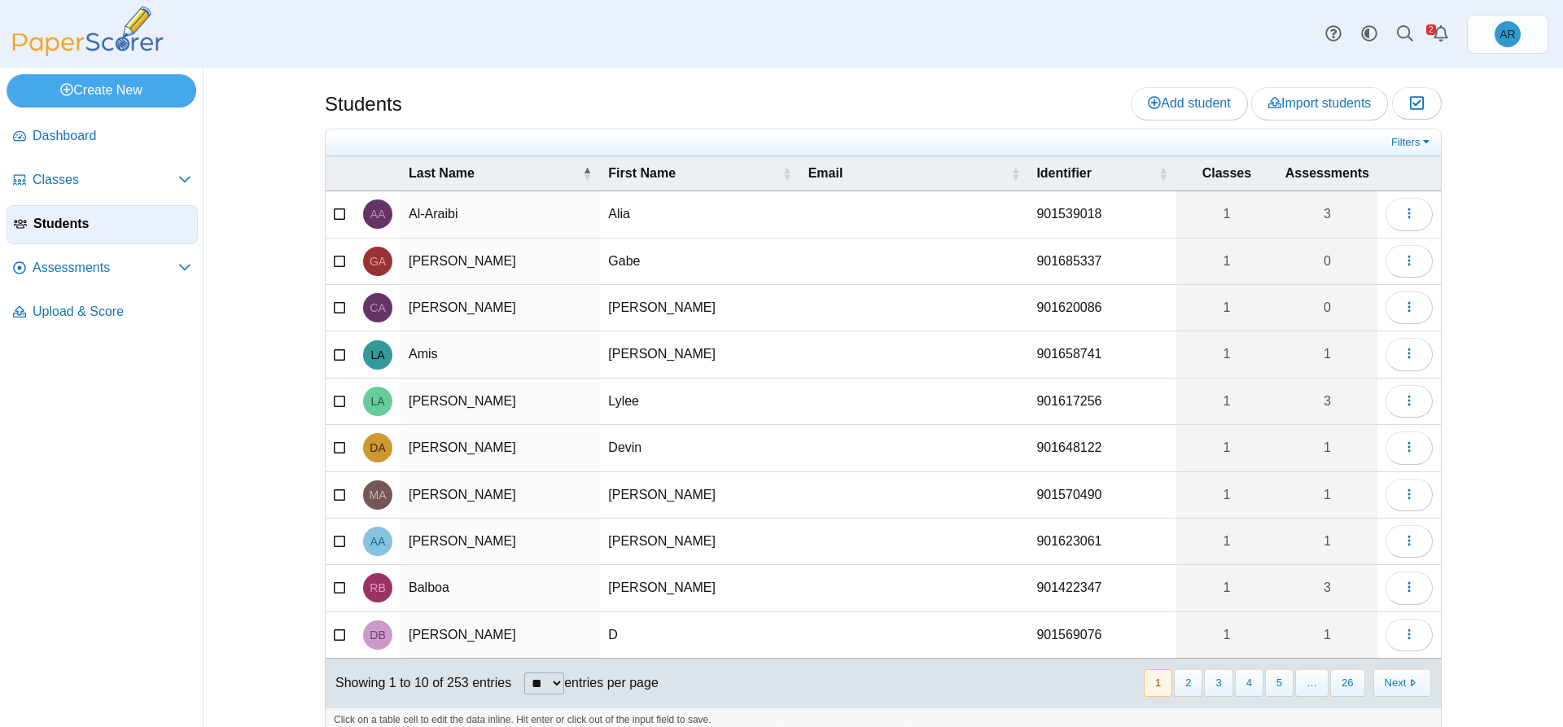
click at [334, 212] on icon at bounding box center [340, 212] width 13 height 11
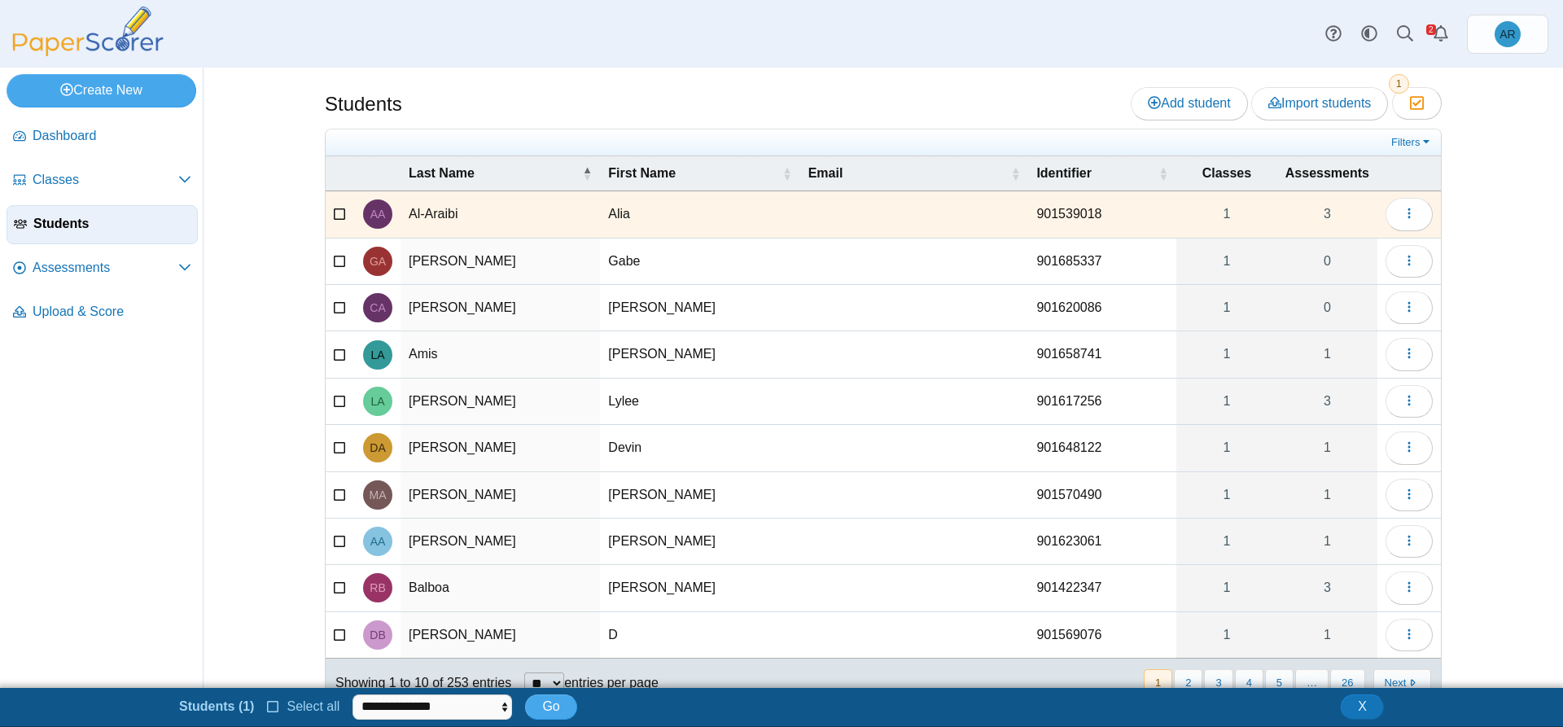
click at [334, 403] on icon at bounding box center [340, 398] width 13 height 11
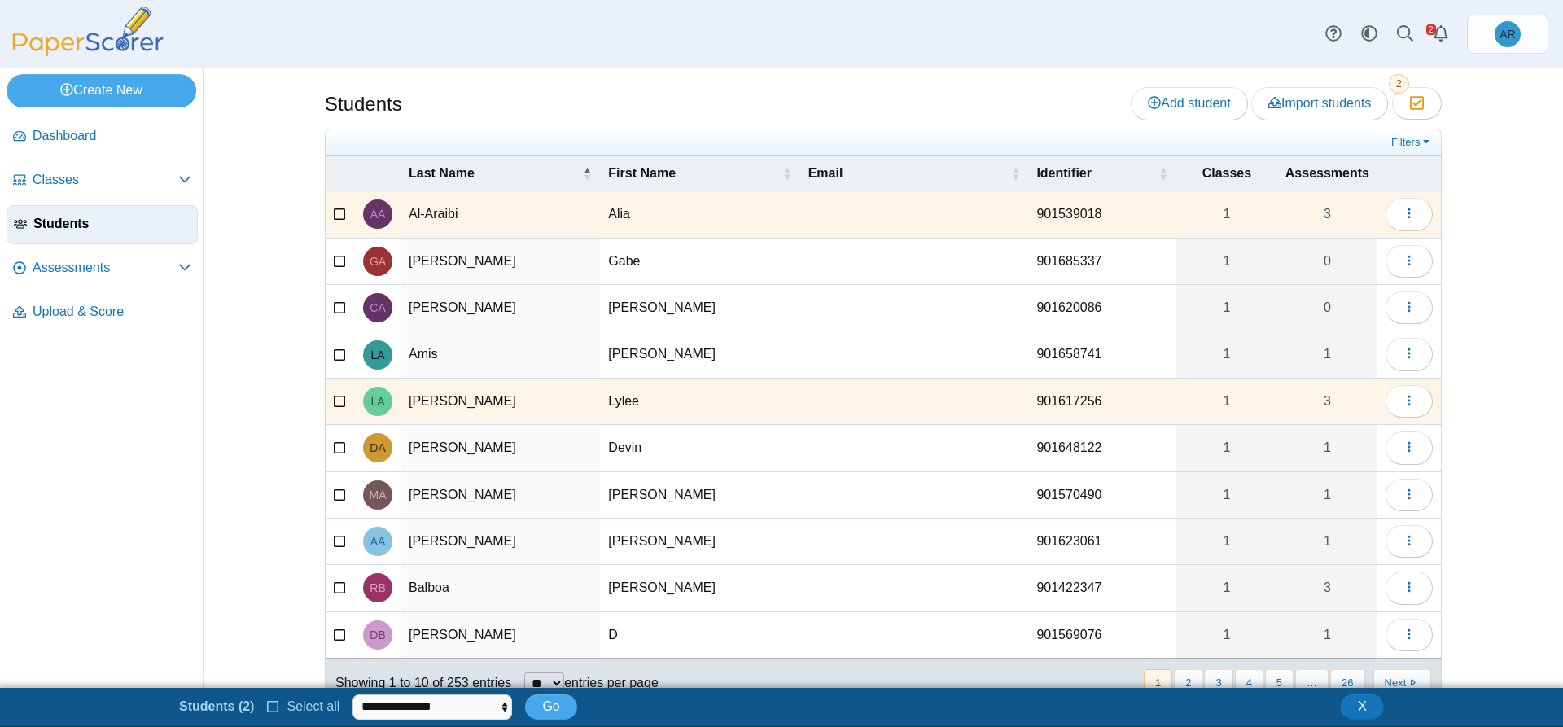
click at [334, 588] on icon at bounding box center [340, 585] width 13 height 11
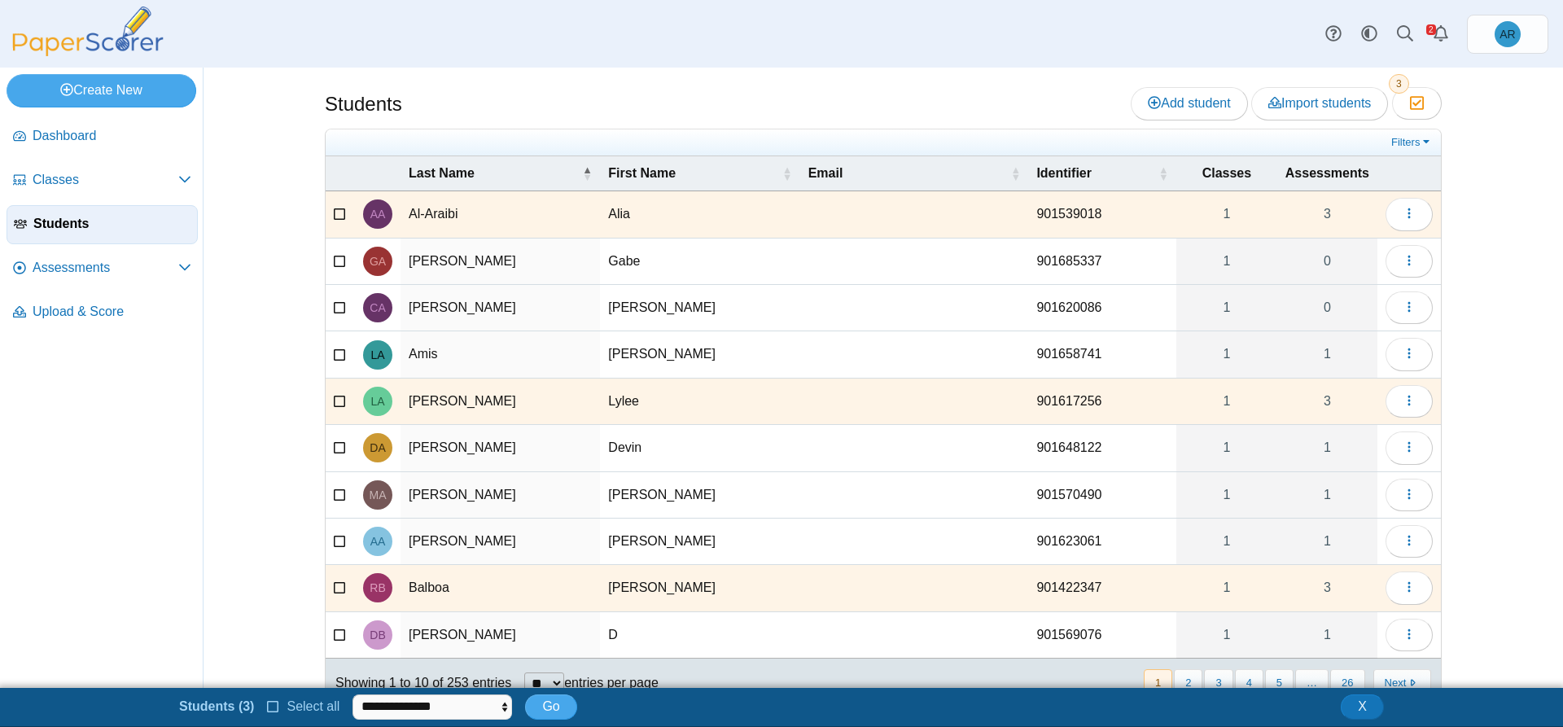
click at [334, 588] on icon at bounding box center [340, 585] width 13 height 11
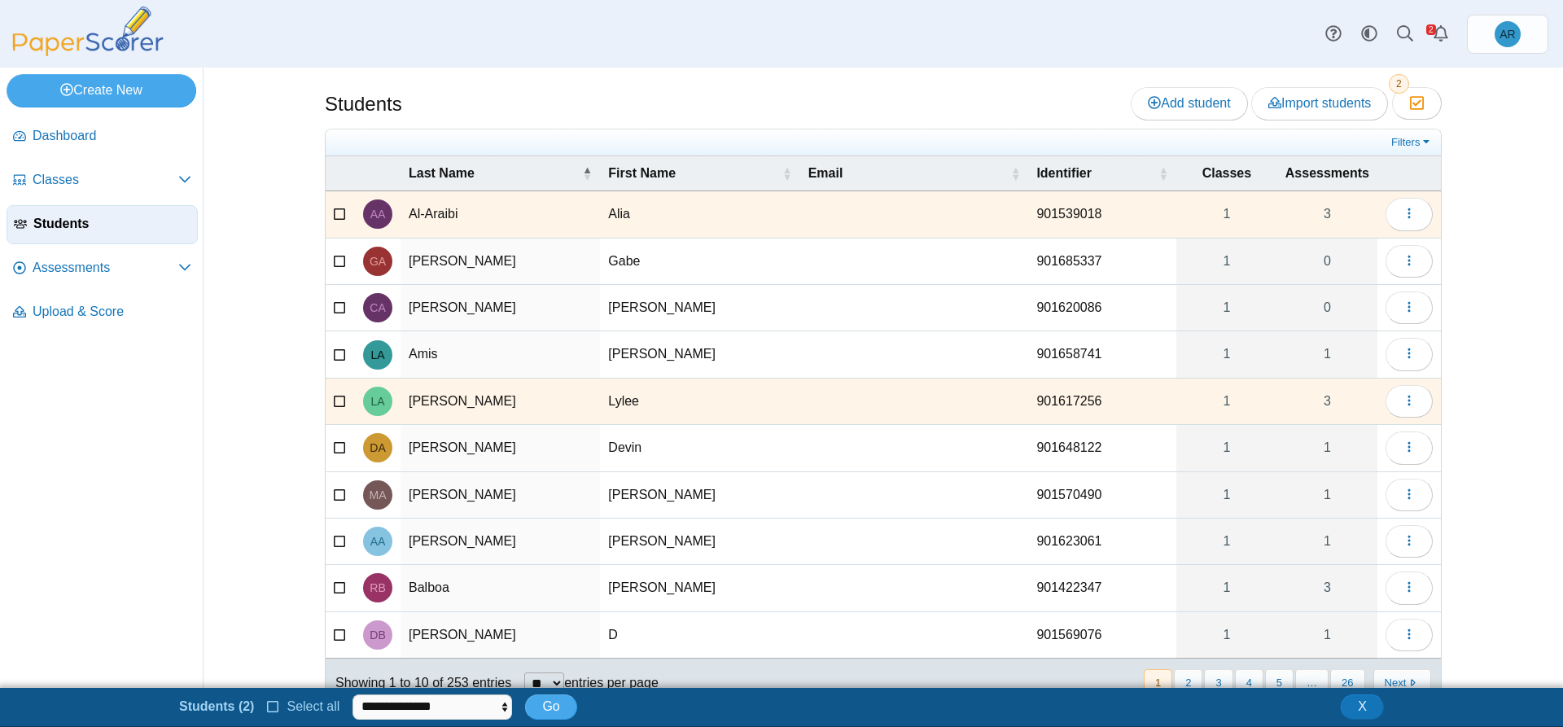
click at [334, 404] on icon at bounding box center [340, 398] width 13 height 11
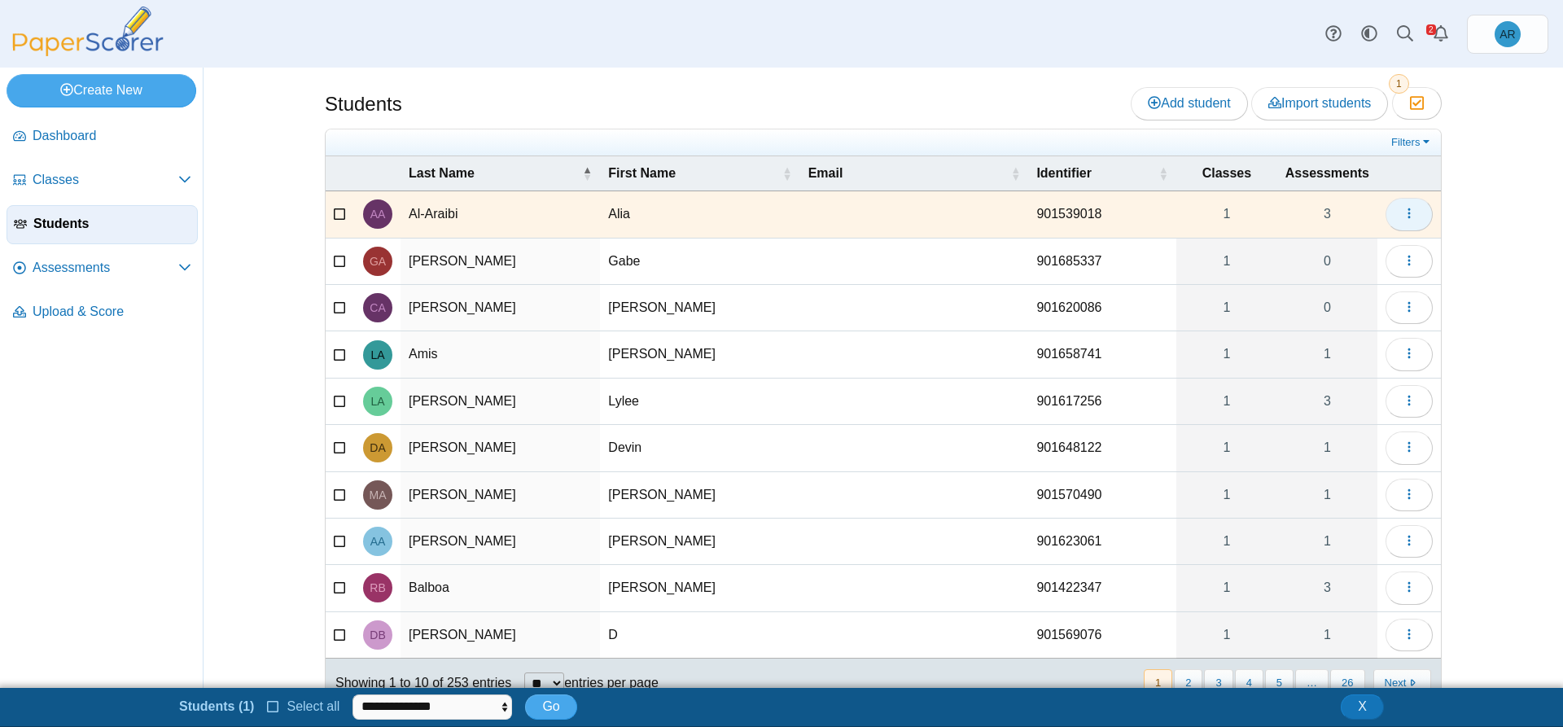
click at [1396, 221] on button "button" at bounding box center [1408, 214] width 47 height 33
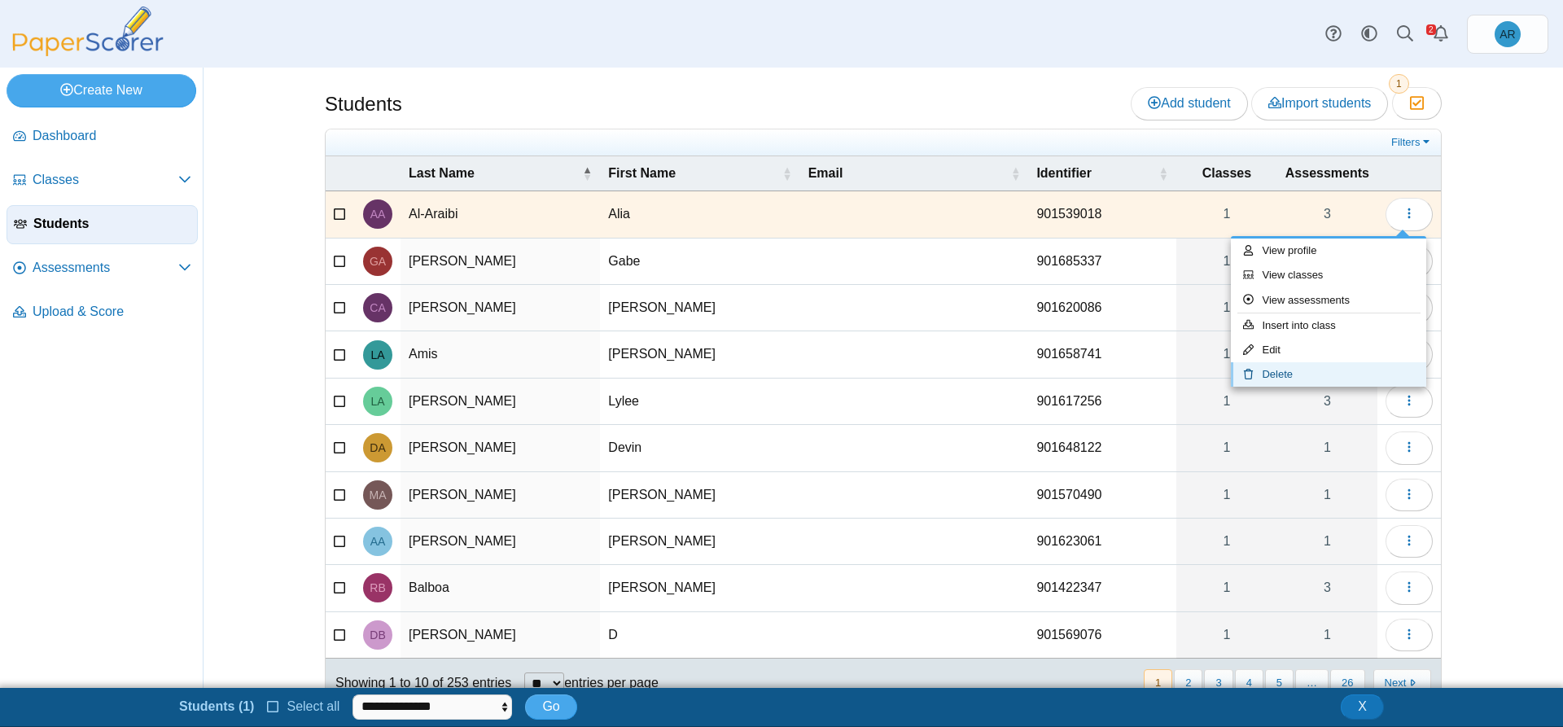
click at [1292, 367] on link "Delete" at bounding box center [1328, 374] width 195 height 24
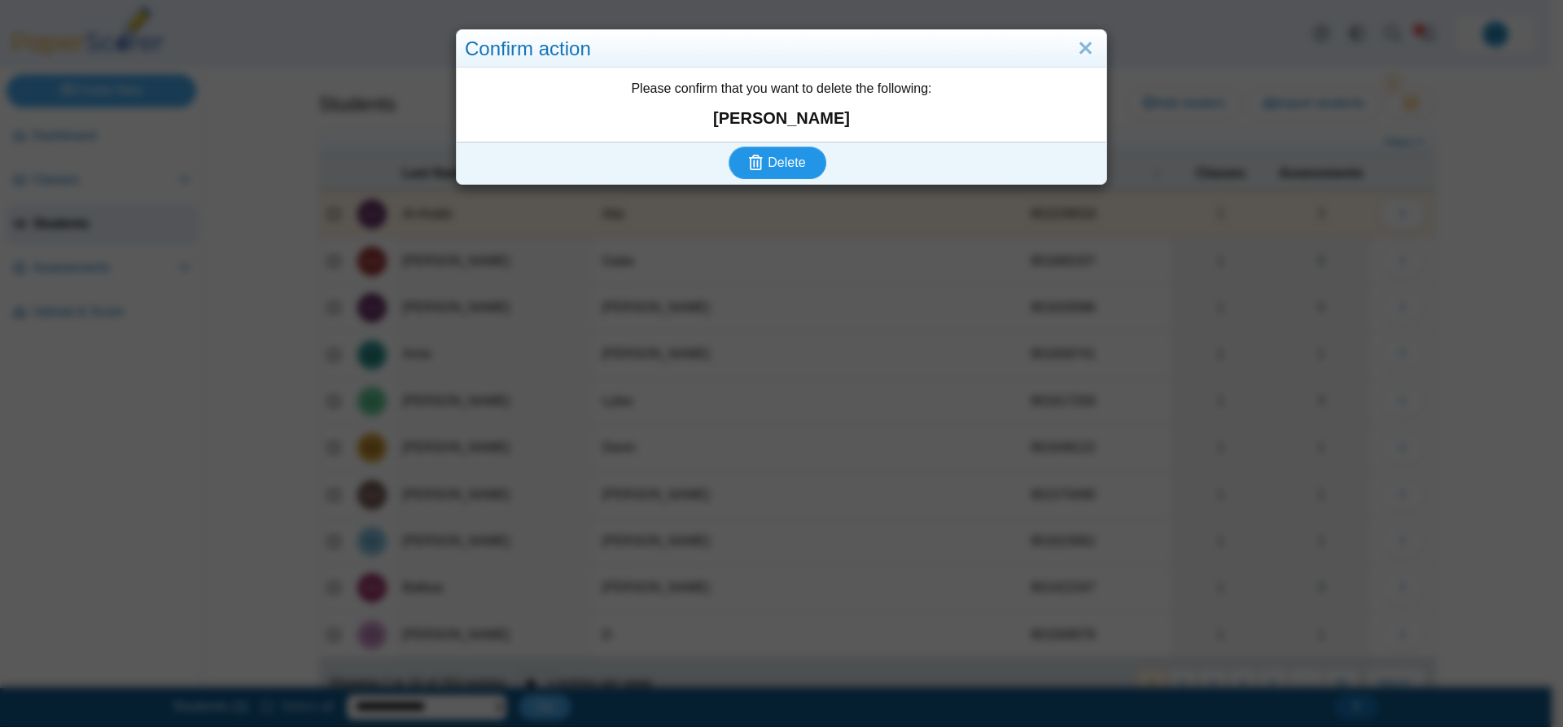
click at [752, 155] on use "submit" at bounding box center [756, 162] width 14 height 15
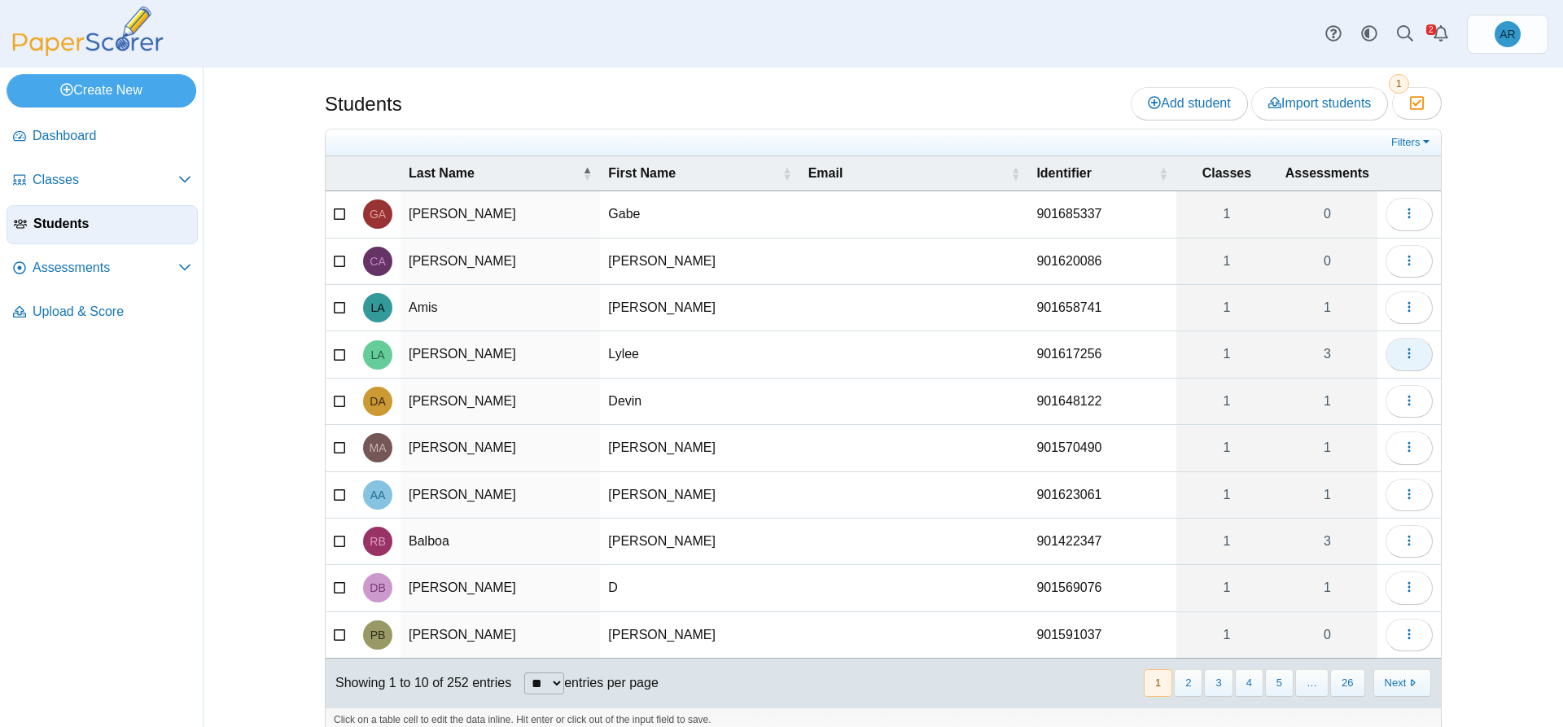
click at [1402, 355] on icon "button" at bounding box center [1408, 353] width 13 height 13
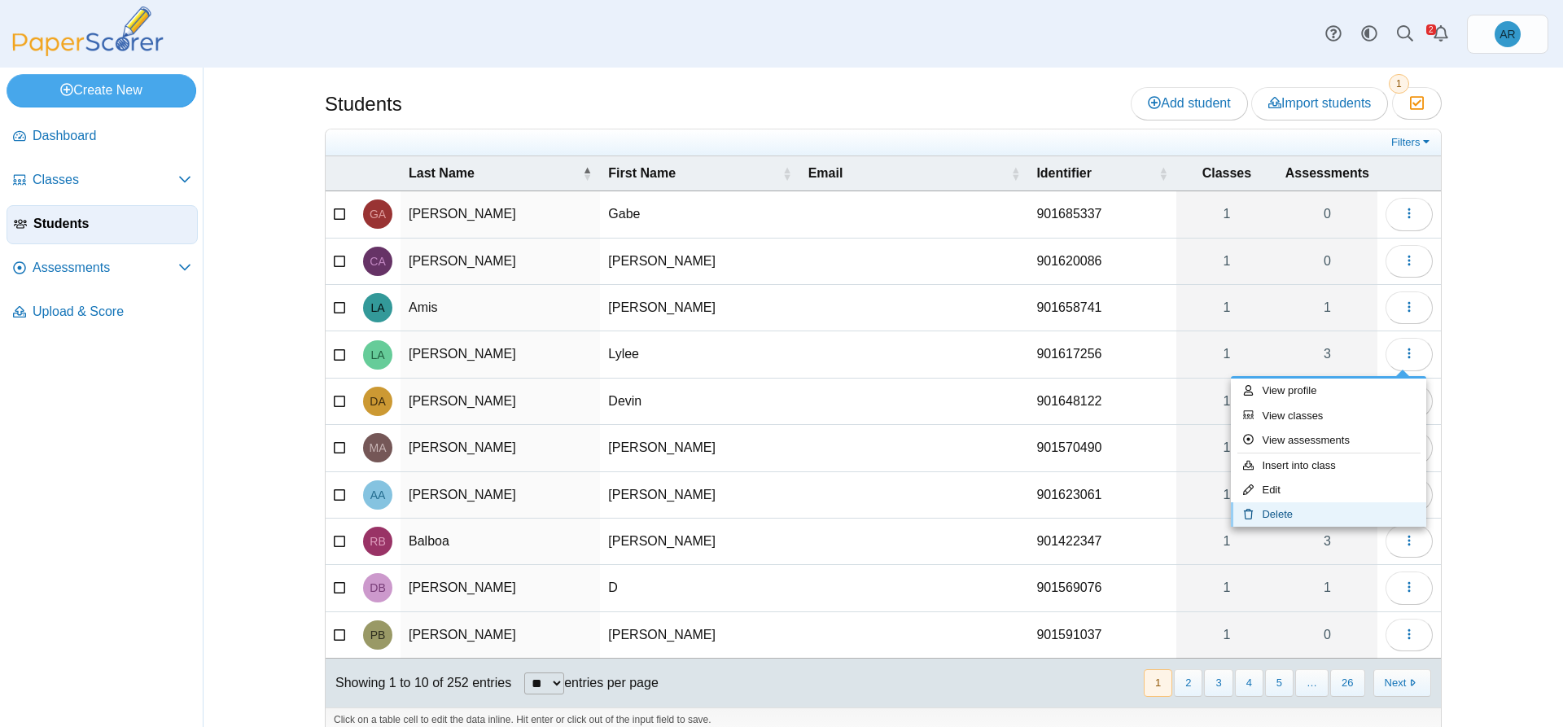
click at [1285, 510] on link "Delete" at bounding box center [1328, 514] width 195 height 24
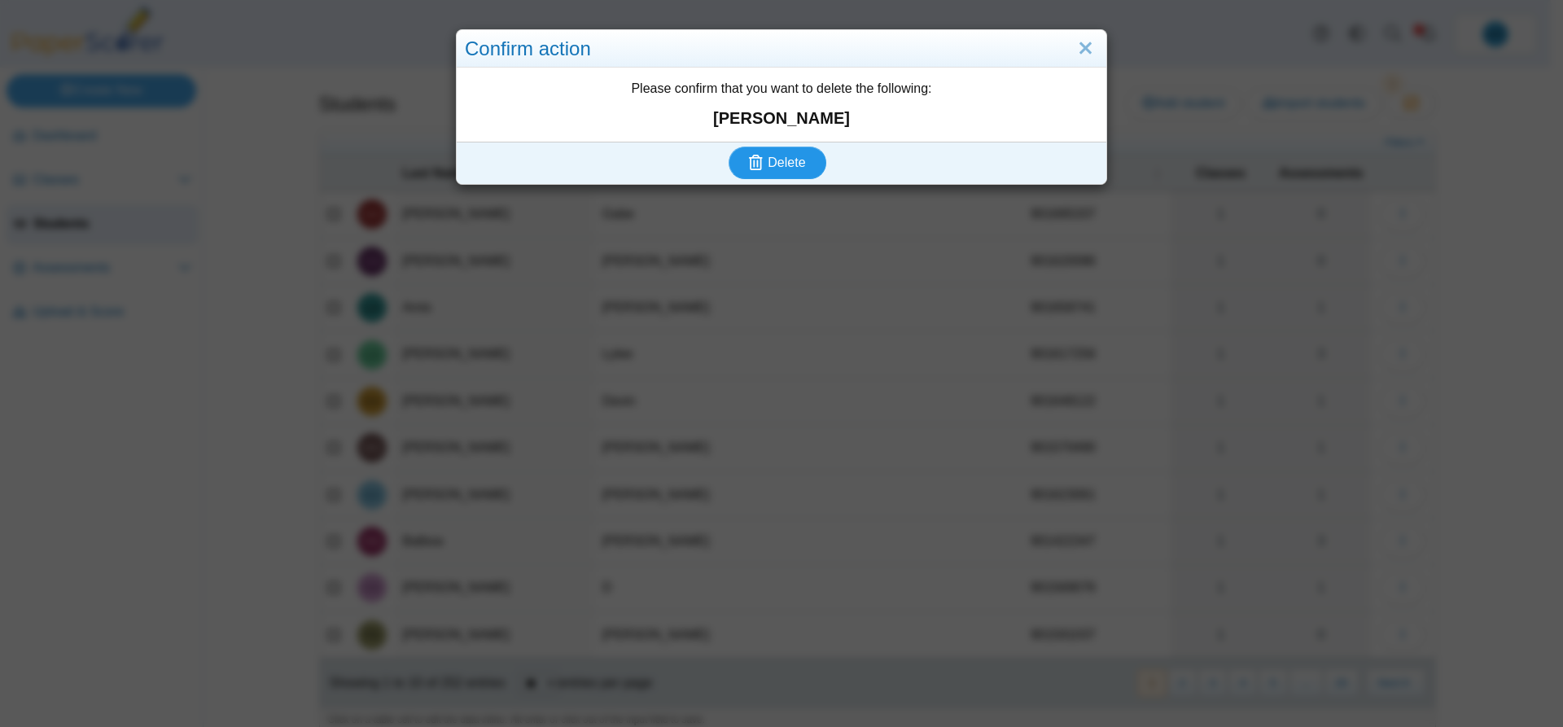
click at [745, 152] on button "Delete" at bounding box center [777, 162] width 98 height 33
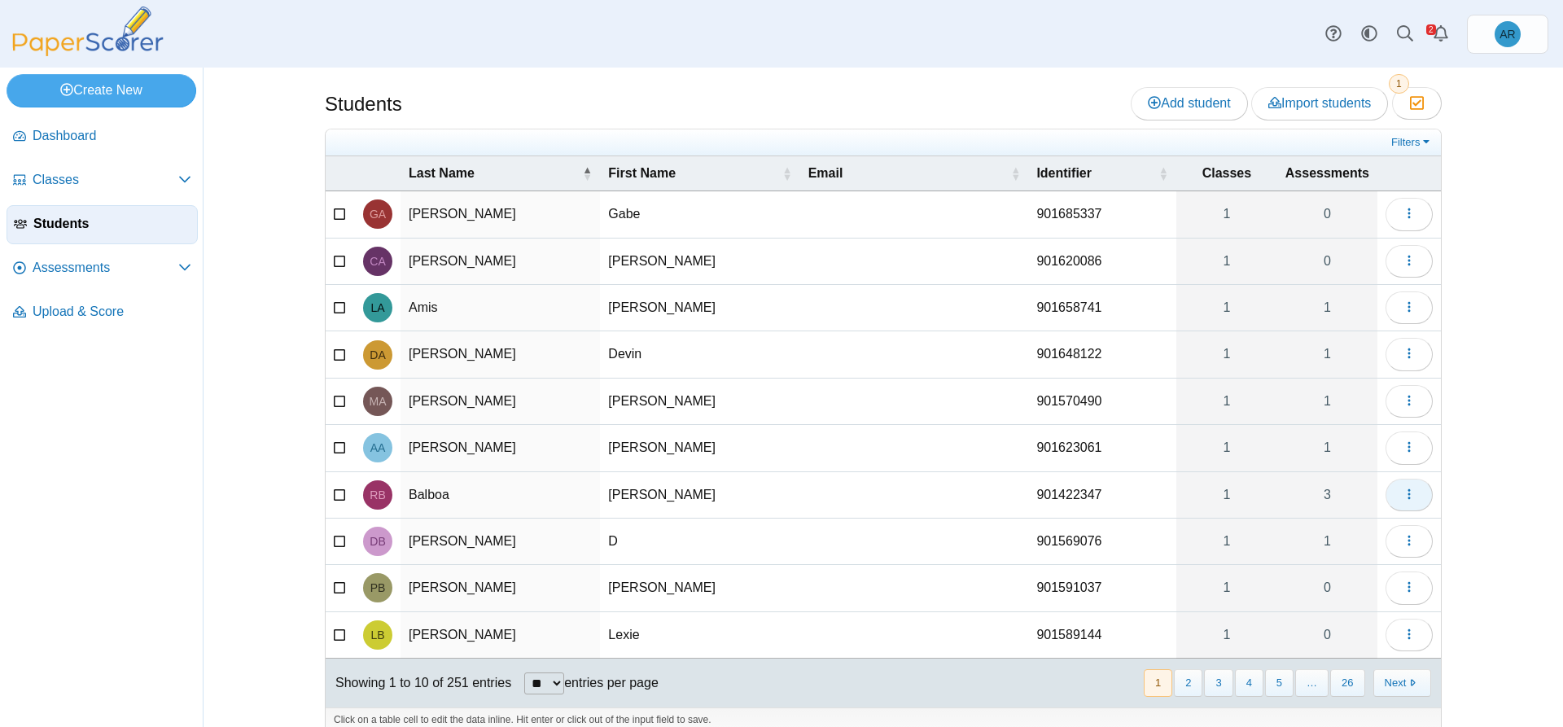
click at [1393, 501] on button "button" at bounding box center [1408, 495] width 47 height 33
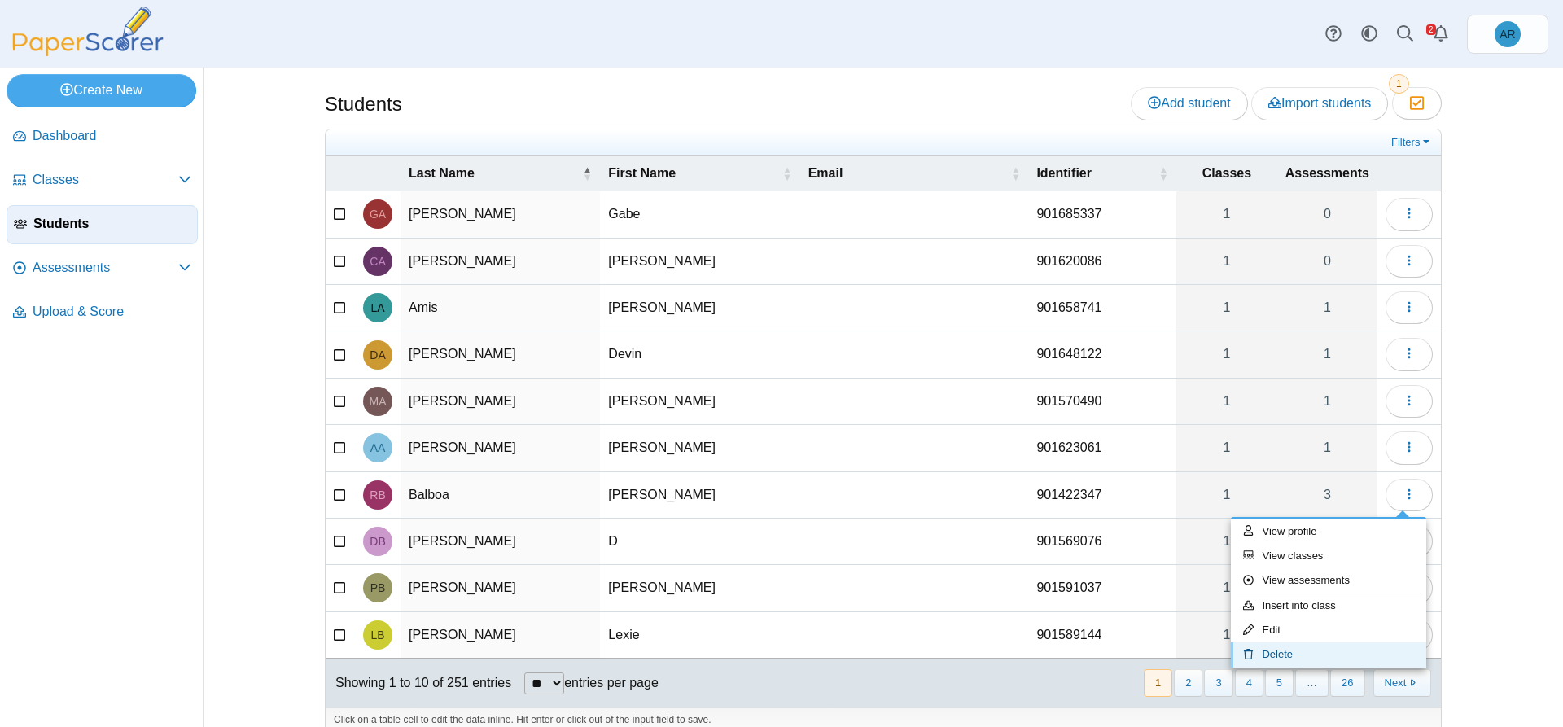
click at [1292, 654] on link "Delete" at bounding box center [1328, 654] width 195 height 24
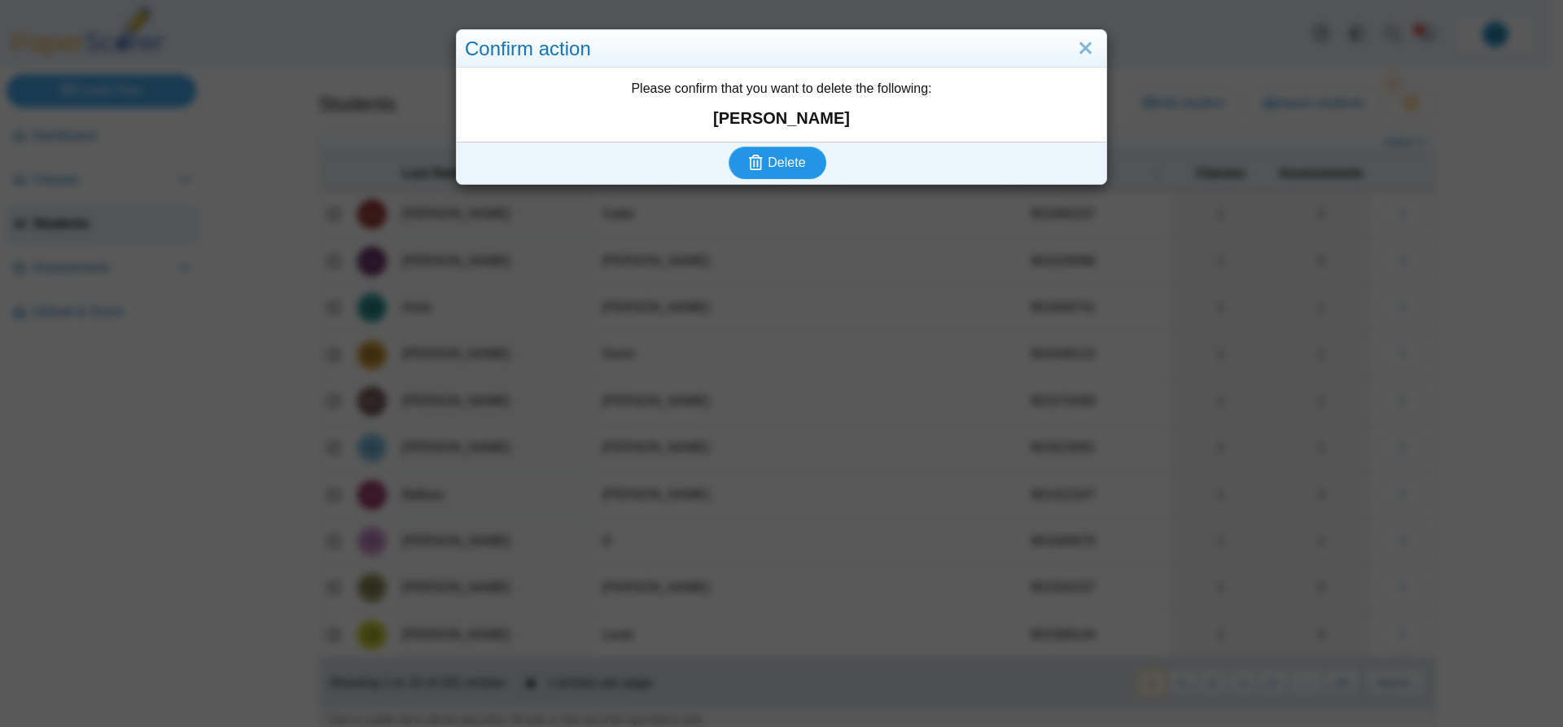
click at [785, 168] on span "Delete" at bounding box center [785, 162] width 37 height 14
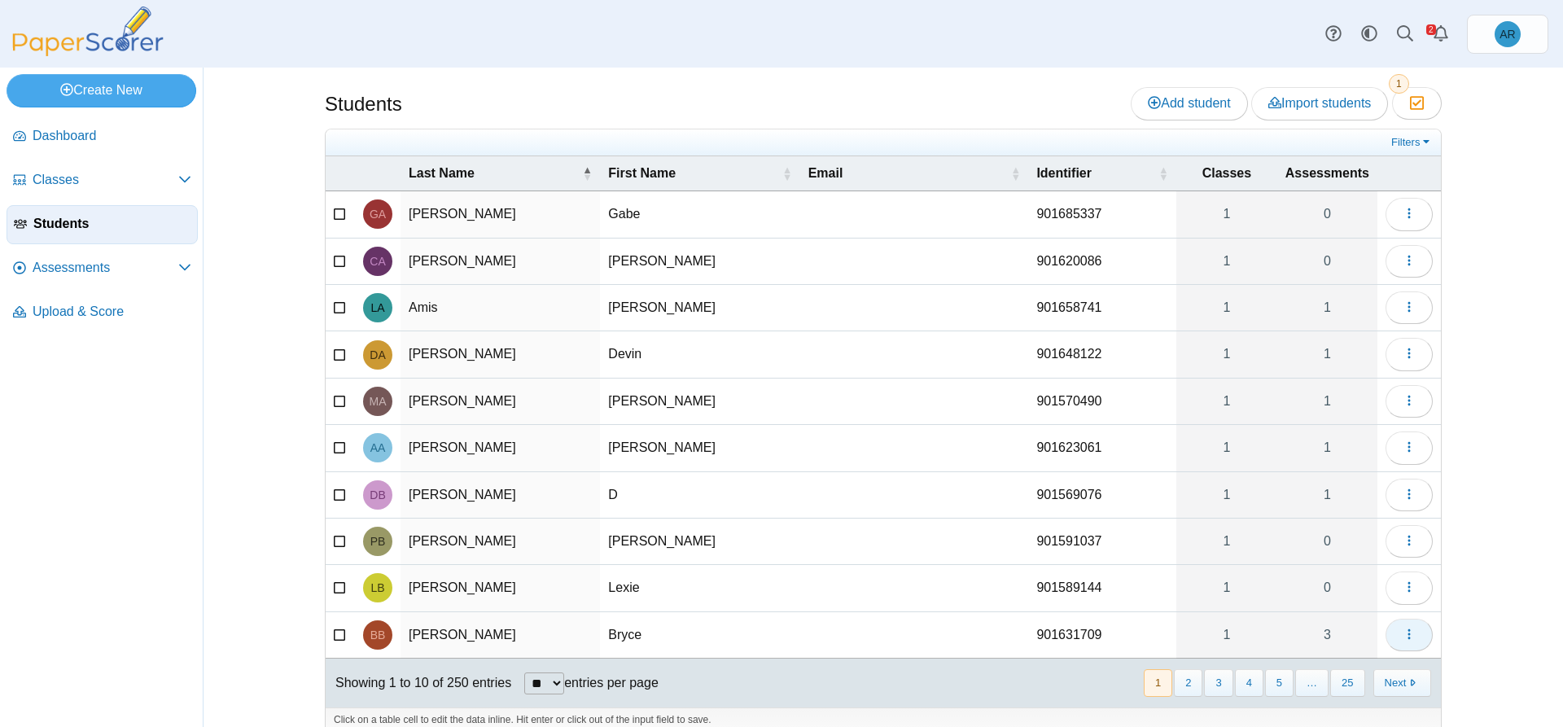
click at [1394, 634] on button "button" at bounding box center [1408, 635] width 47 height 33
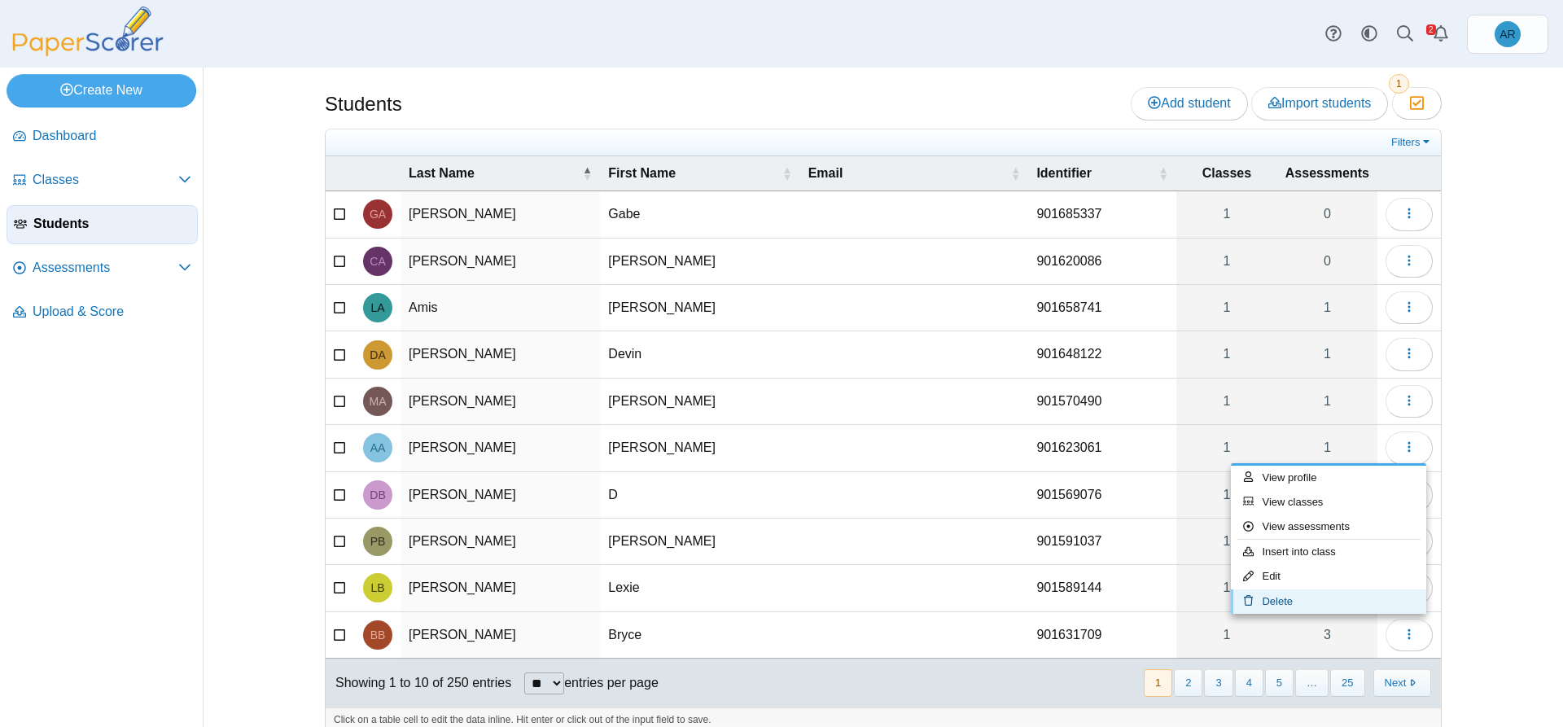
click at [1329, 600] on link "Delete" at bounding box center [1328, 601] width 195 height 24
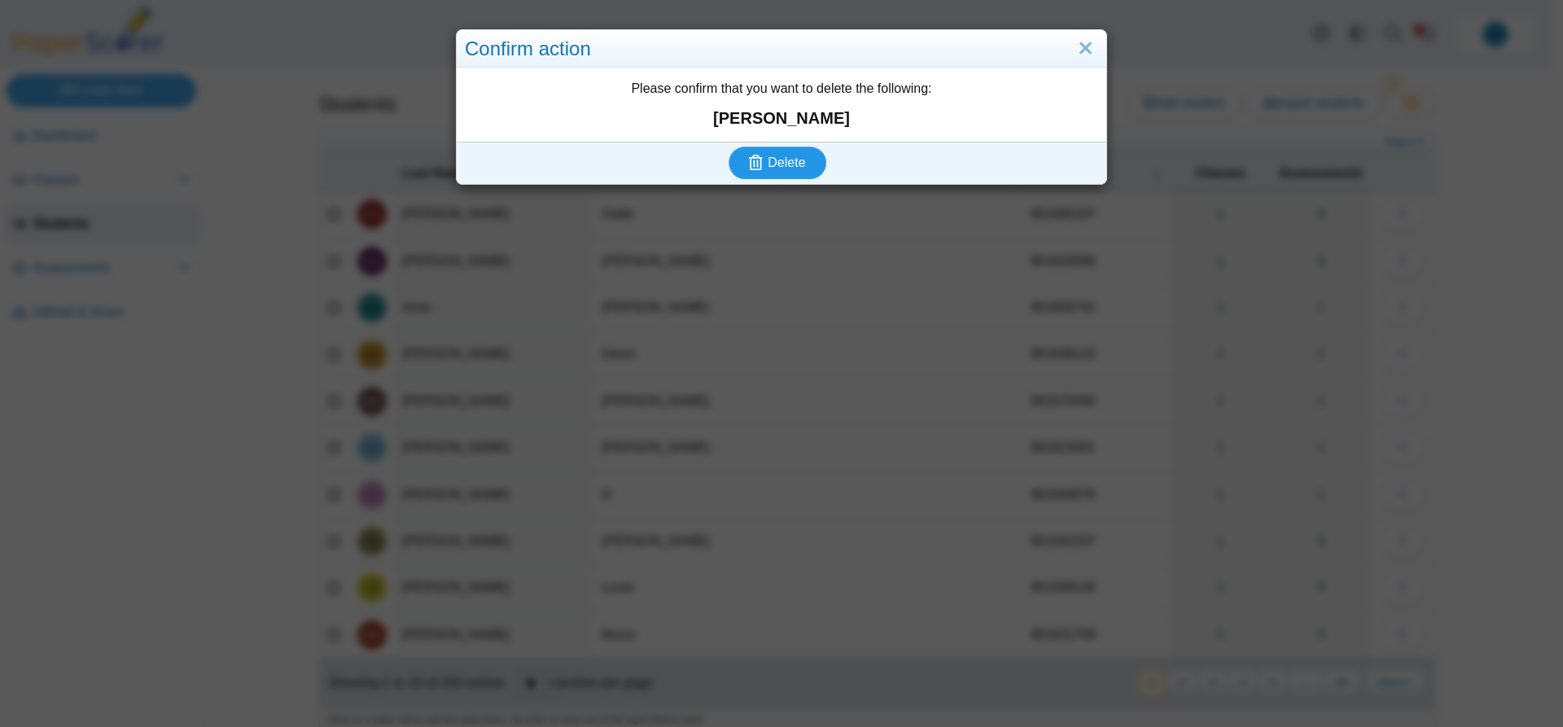
click at [799, 163] on button "Delete" at bounding box center [777, 162] width 98 height 33
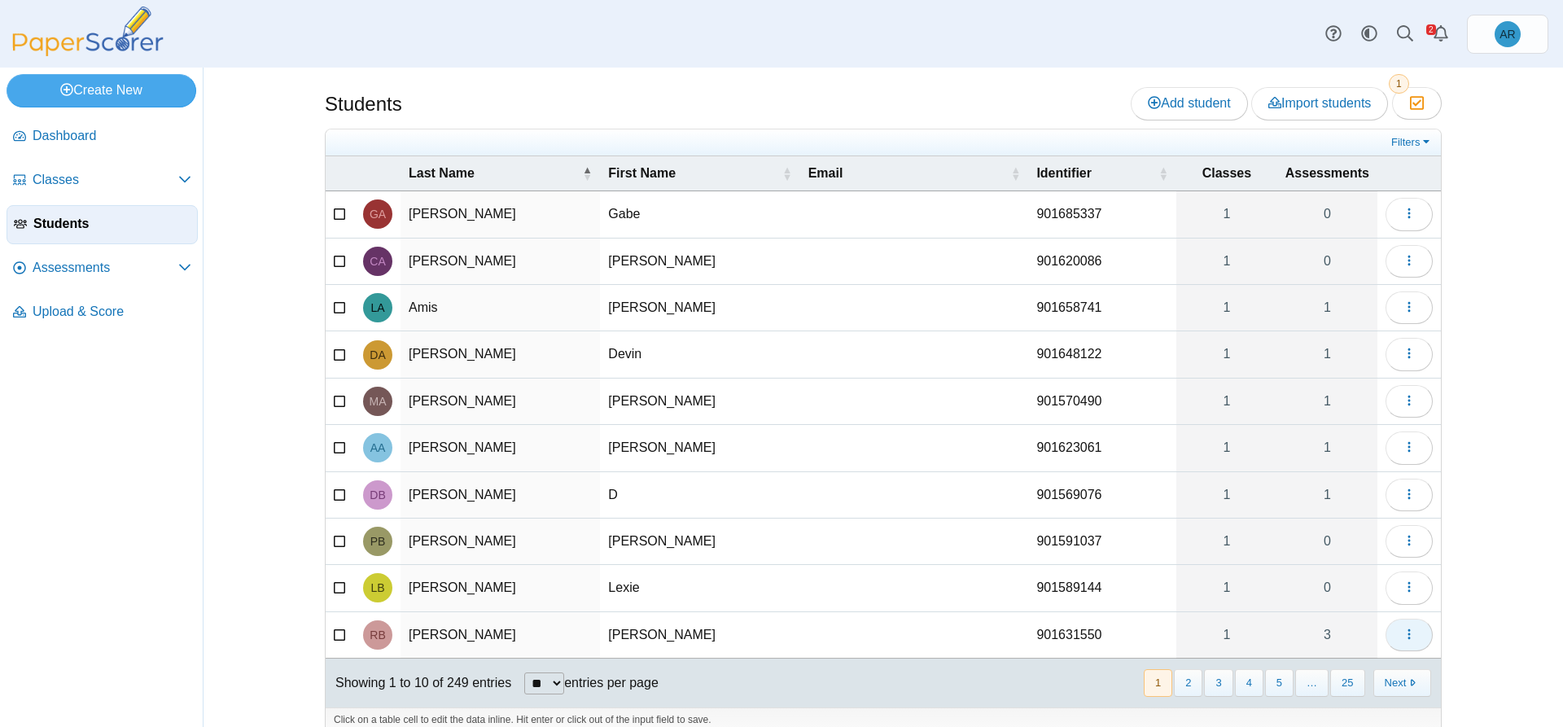
click at [1391, 636] on button "button" at bounding box center [1408, 635] width 47 height 33
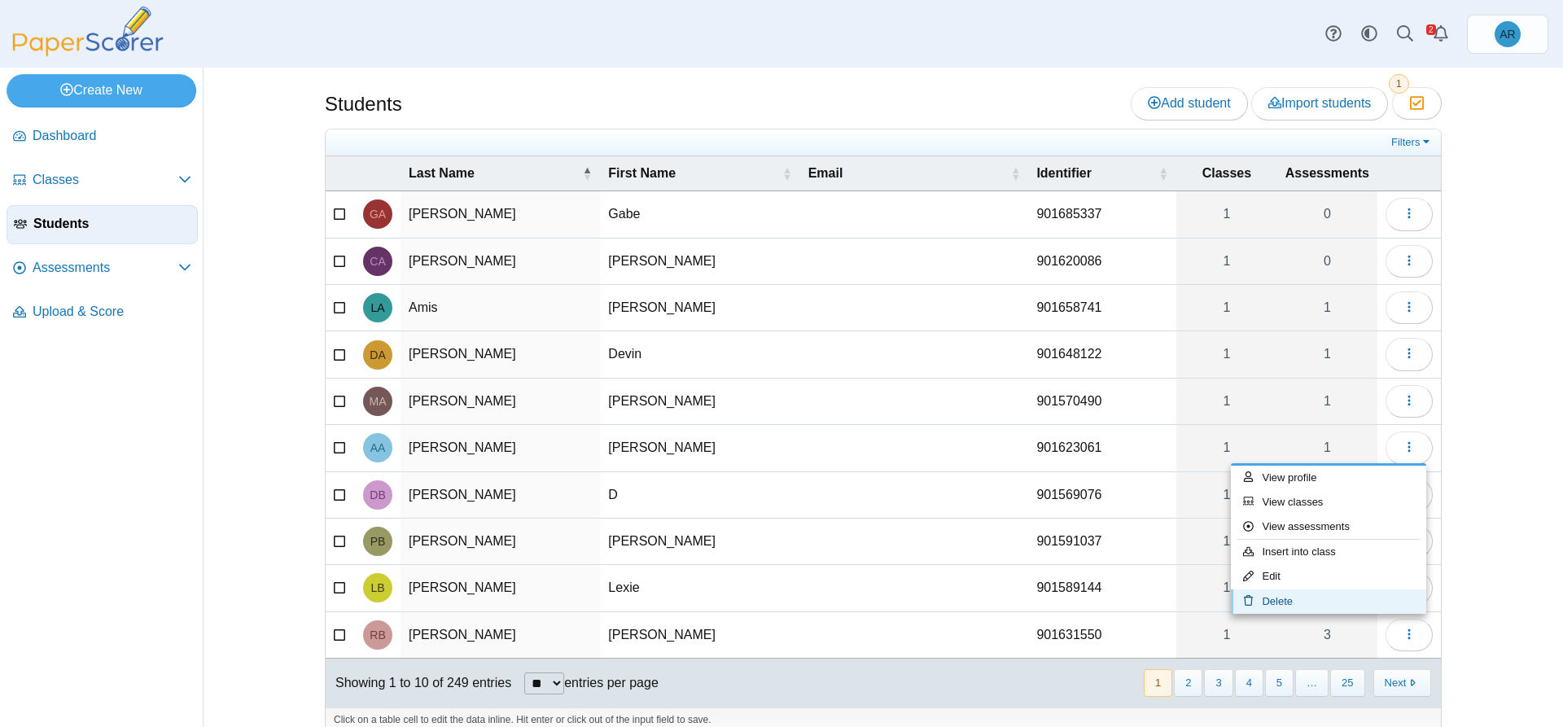
click at [1318, 607] on link "Delete" at bounding box center [1328, 601] width 195 height 24
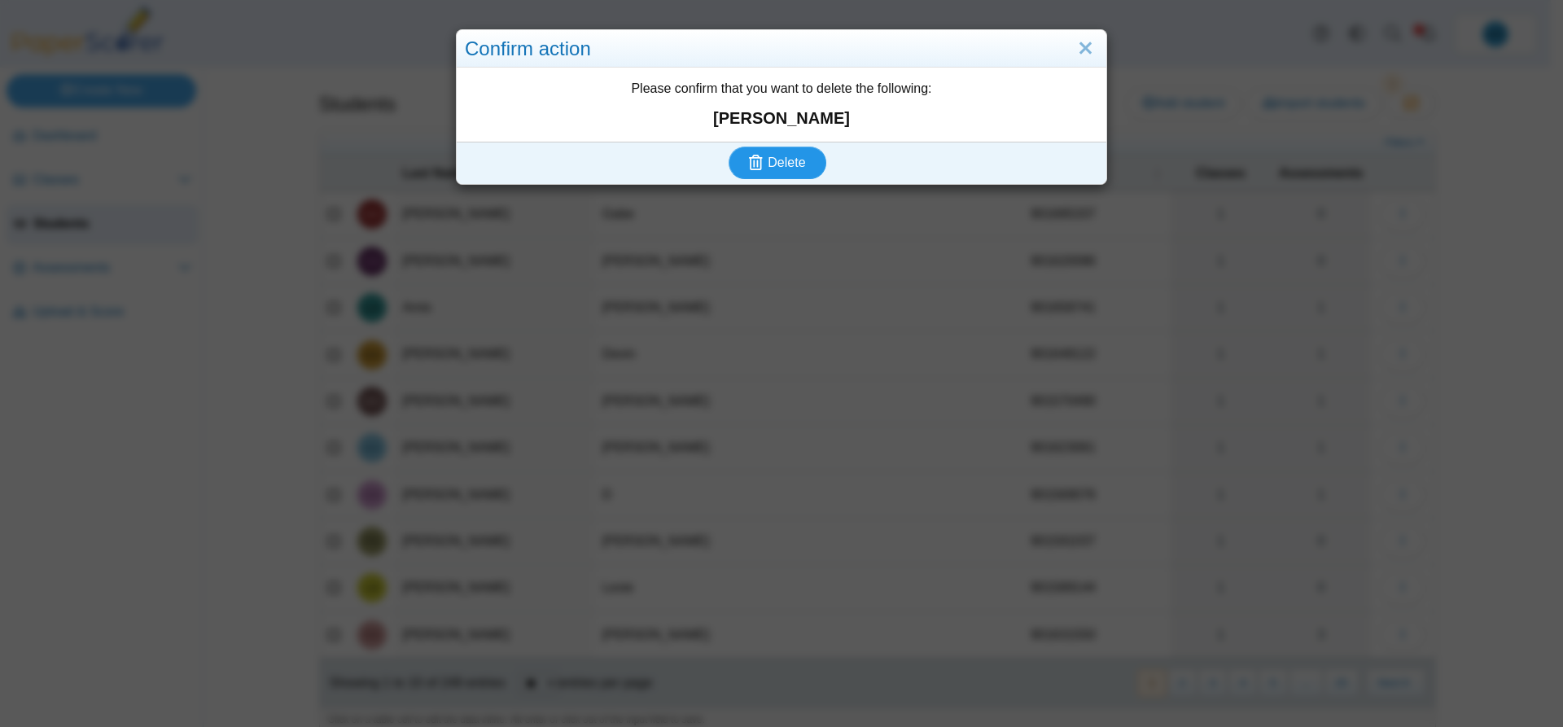
click at [775, 155] on span "Delete" at bounding box center [785, 162] width 37 height 14
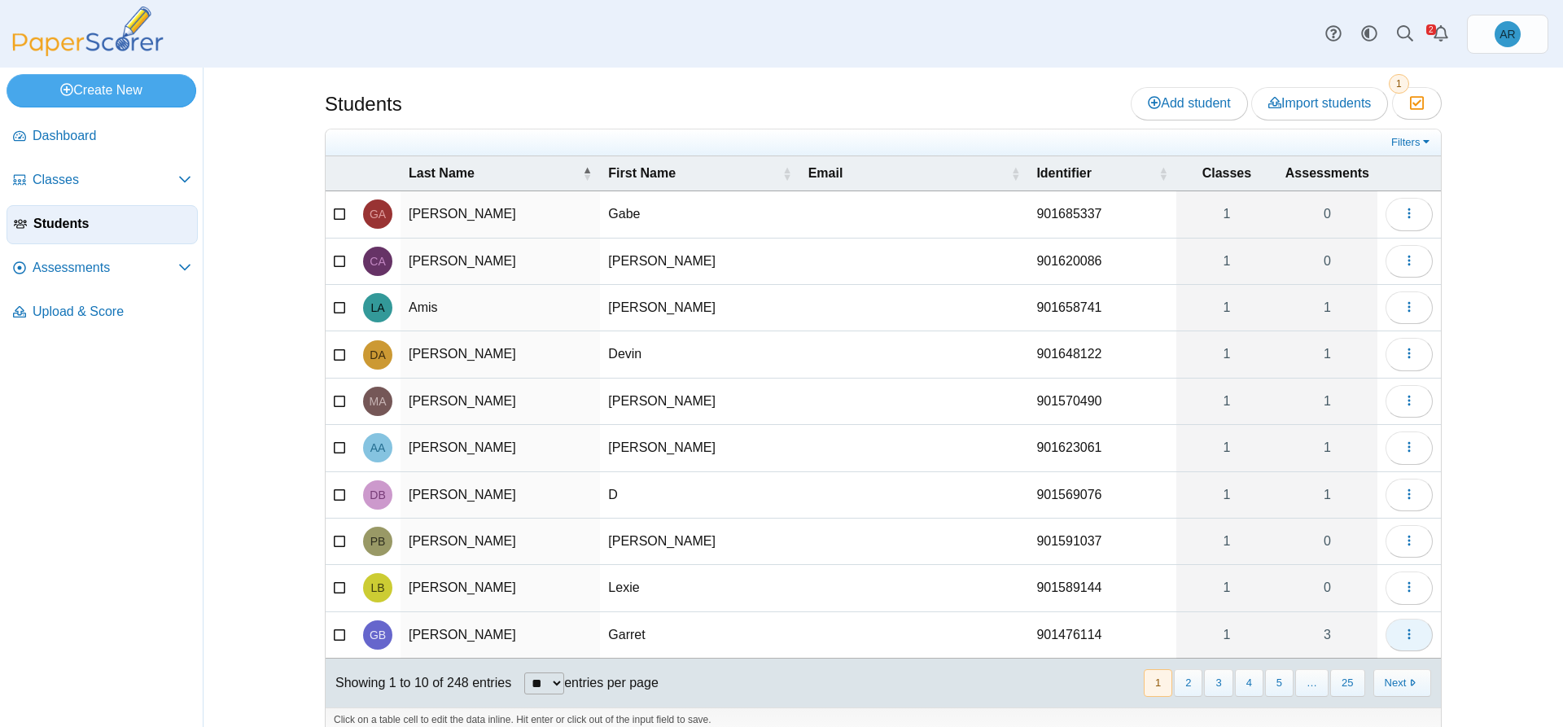
click at [1393, 636] on button "button" at bounding box center [1408, 635] width 47 height 33
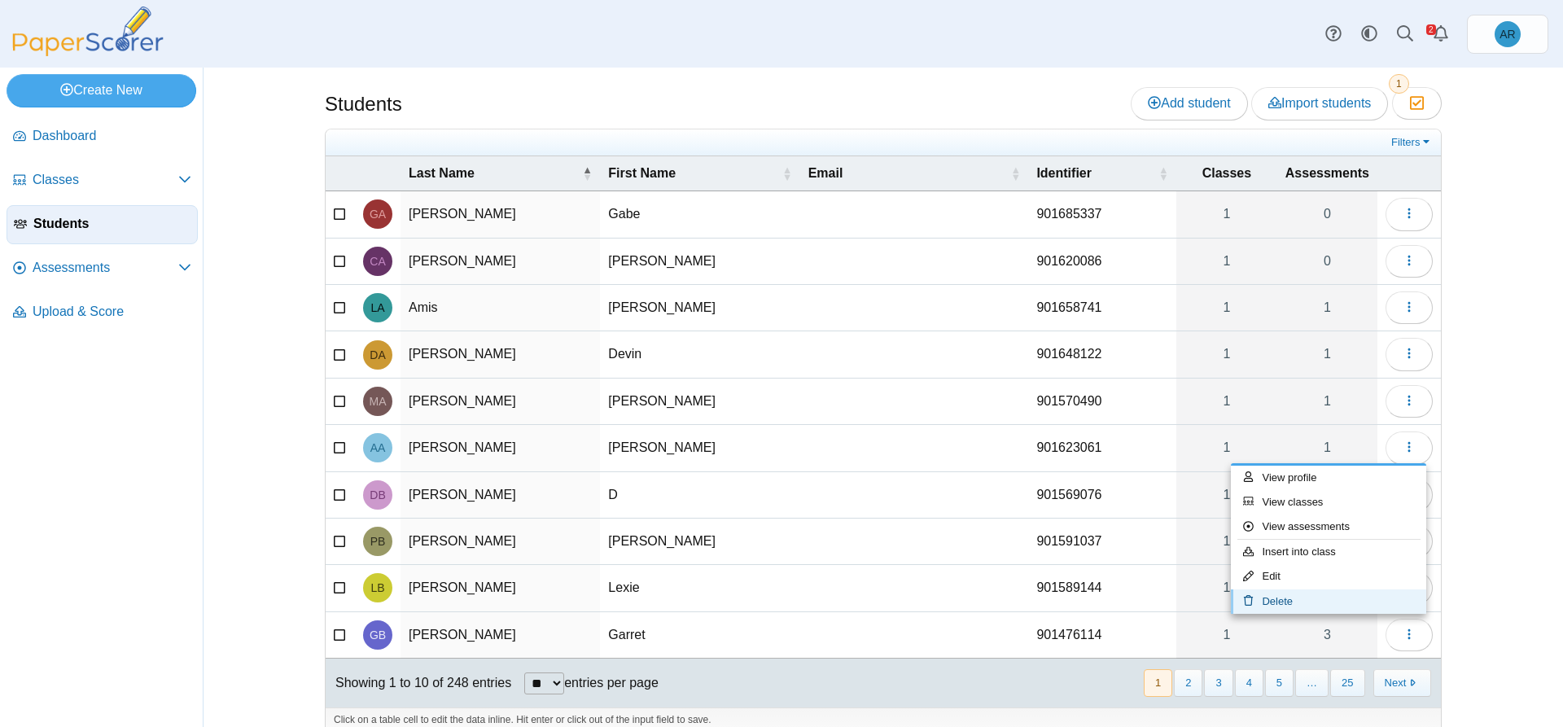
click at [1283, 594] on link "Delete" at bounding box center [1328, 601] width 195 height 24
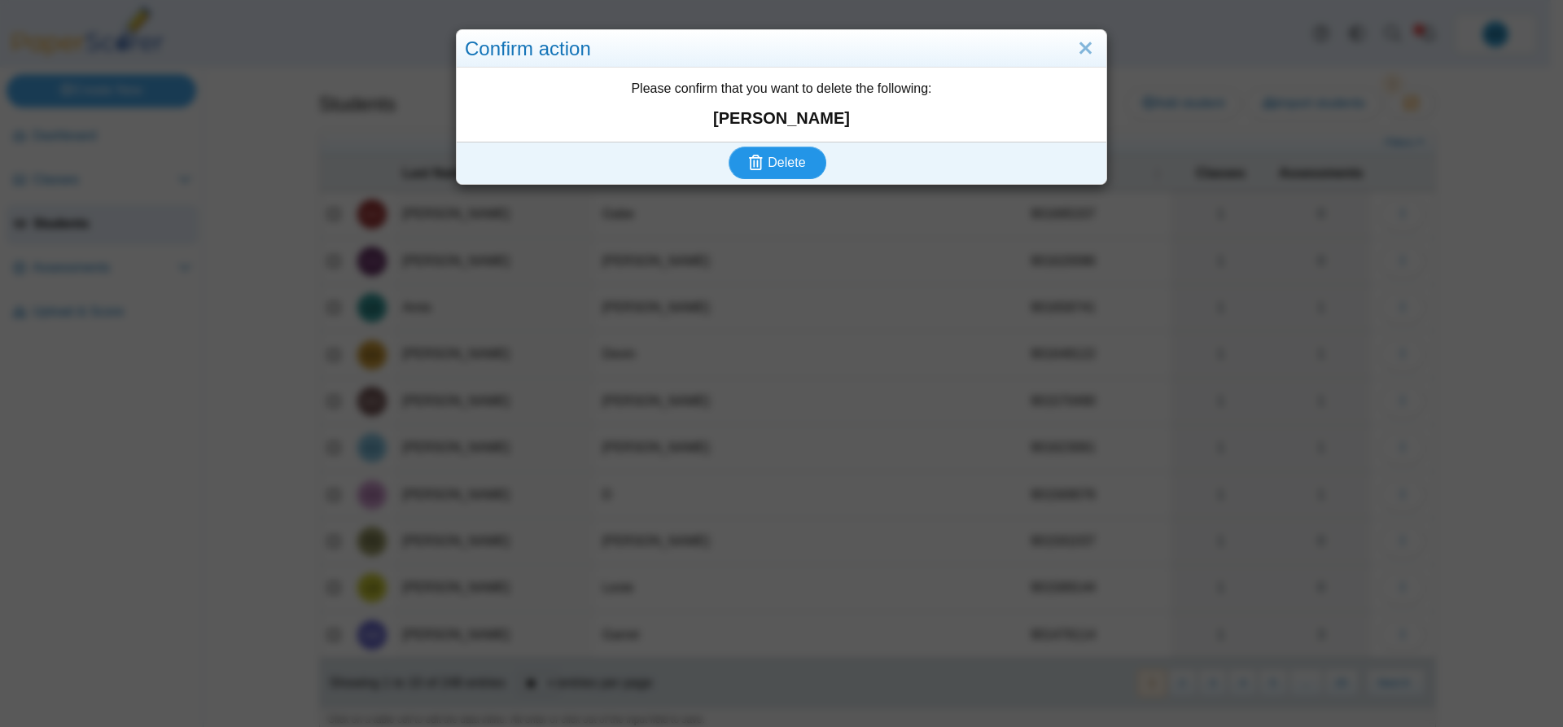
click at [785, 156] on span "Delete" at bounding box center [785, 162] width 37 height 14
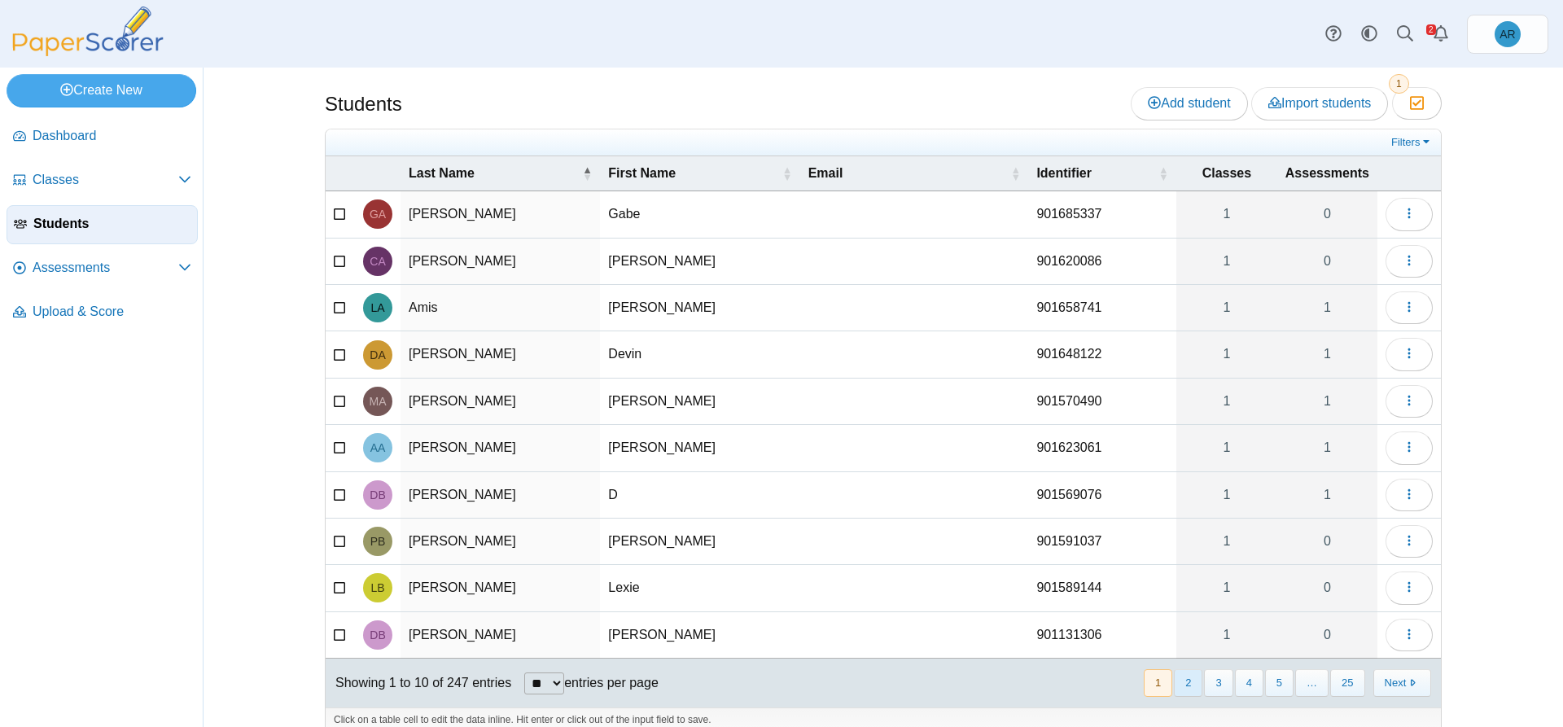
click at [1185, 682] on button "2" at bounding box center [1188, 682] width 28 height 27
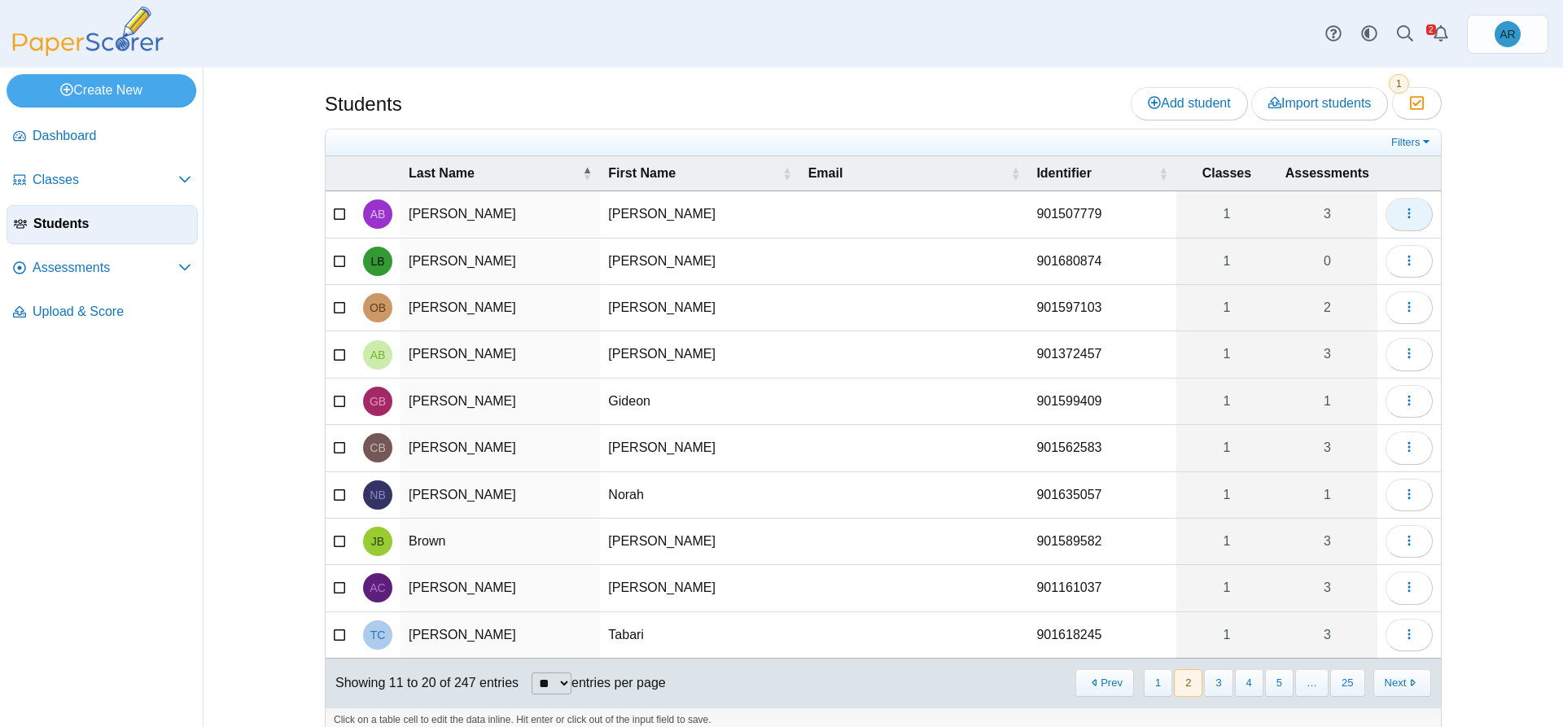
click at [1402, 211] on icon "button" at bounding box center [1408, 213] width 13 height 13
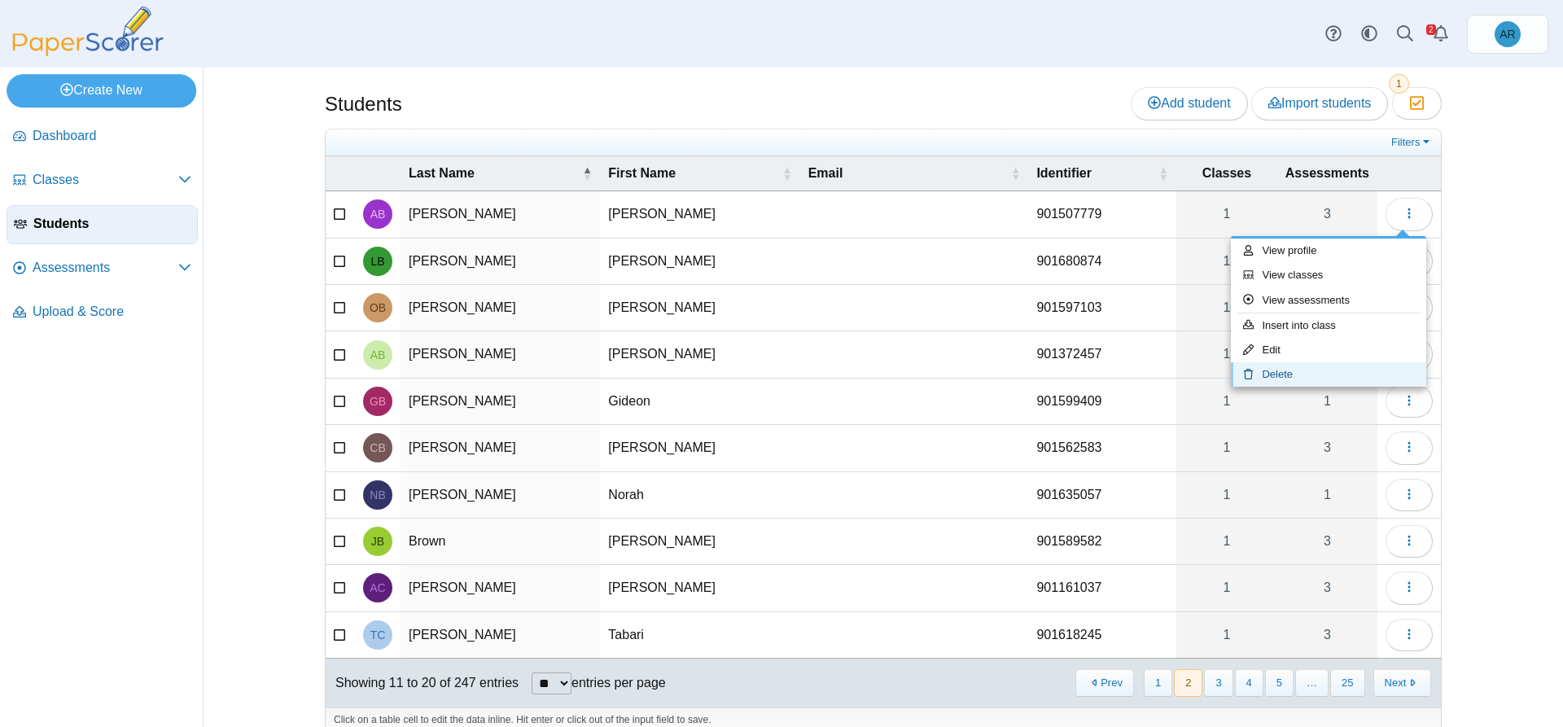
click at [1302, 372] on link "Delete" at bounding box center [1328, 374] width 195 height 24
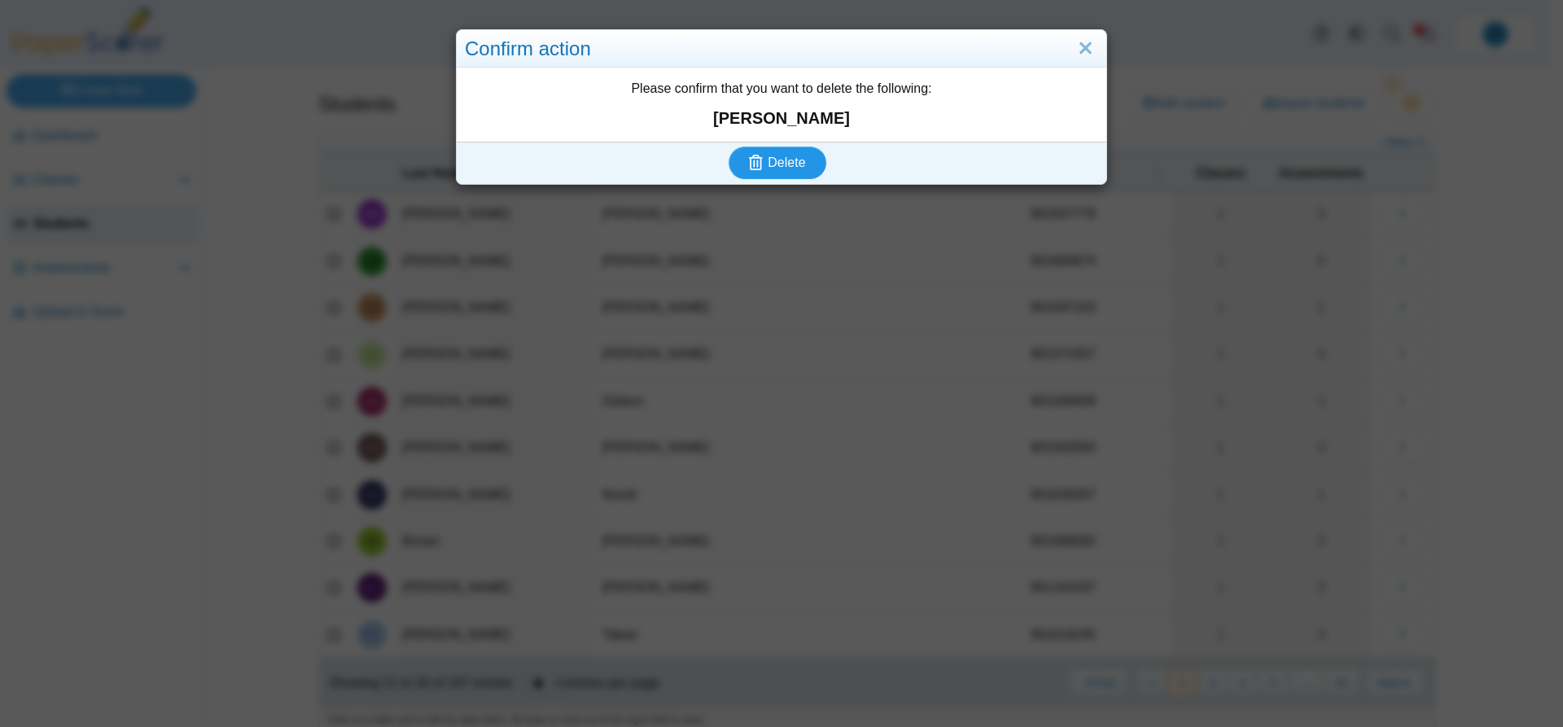
click at [749, 164] on use "submit" at bounding box center [756, 162] width 14 height 15
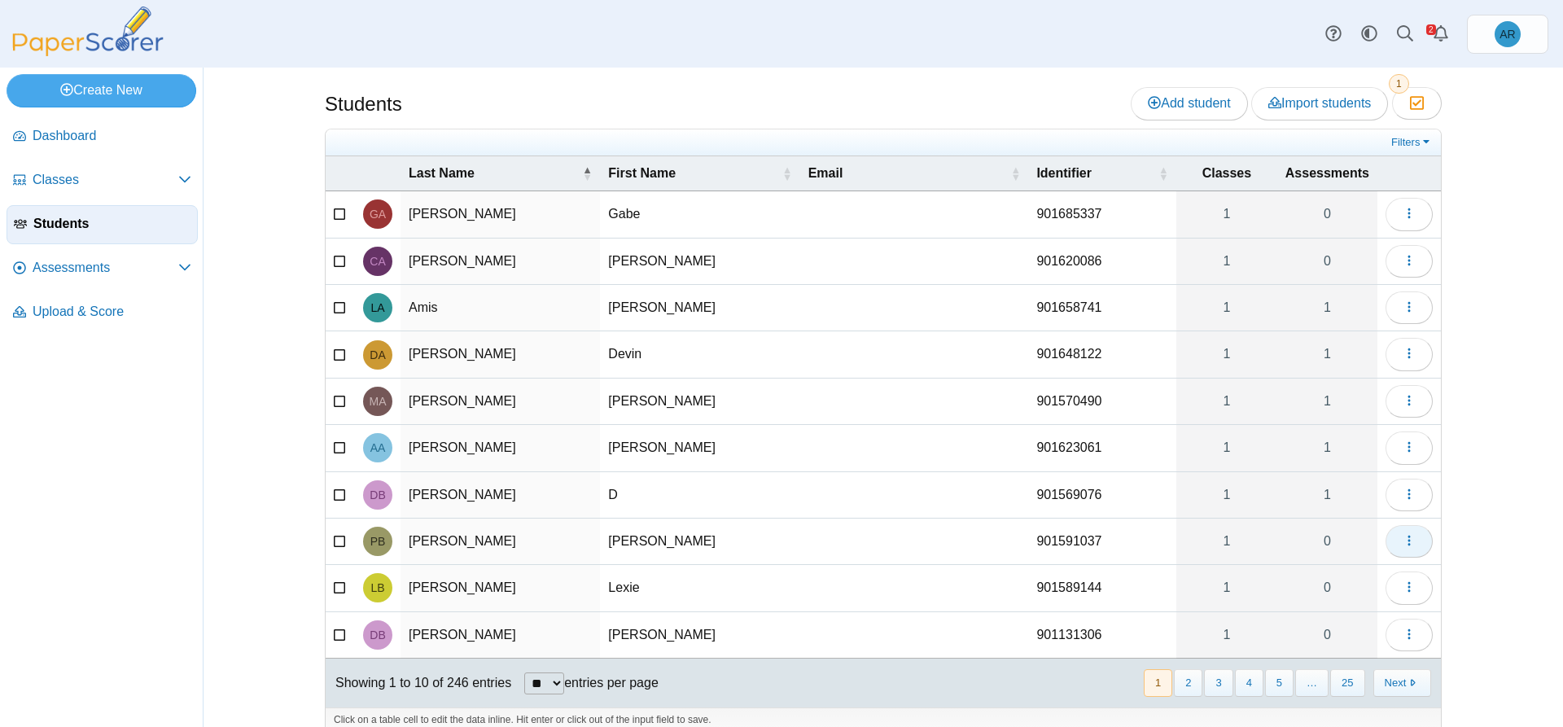
click at [1402, 547] on span "button" at bounding box center [1408, 541] width 13 height 14
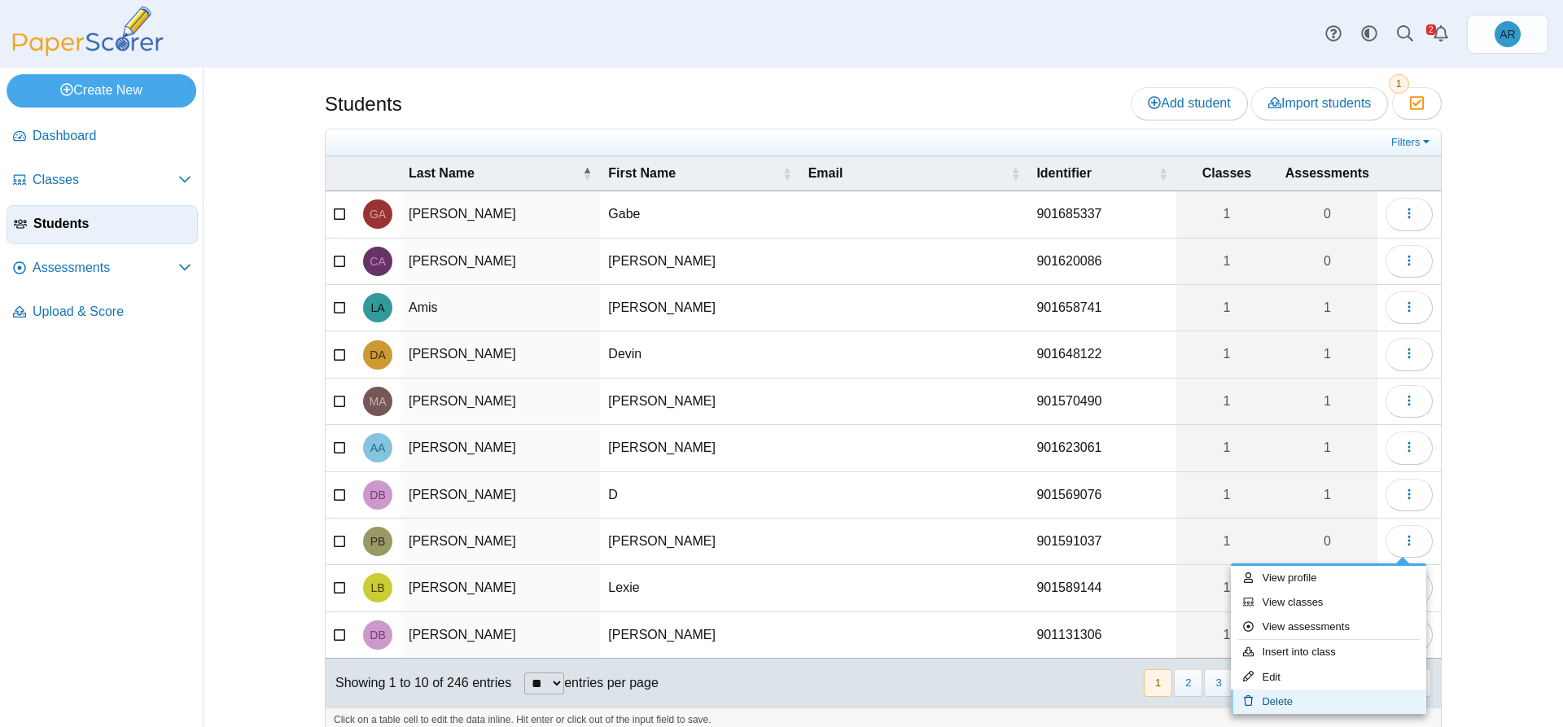
click at [1290, 701] on link "Delete" at bounding box center [1328, 701] width 195 height 24
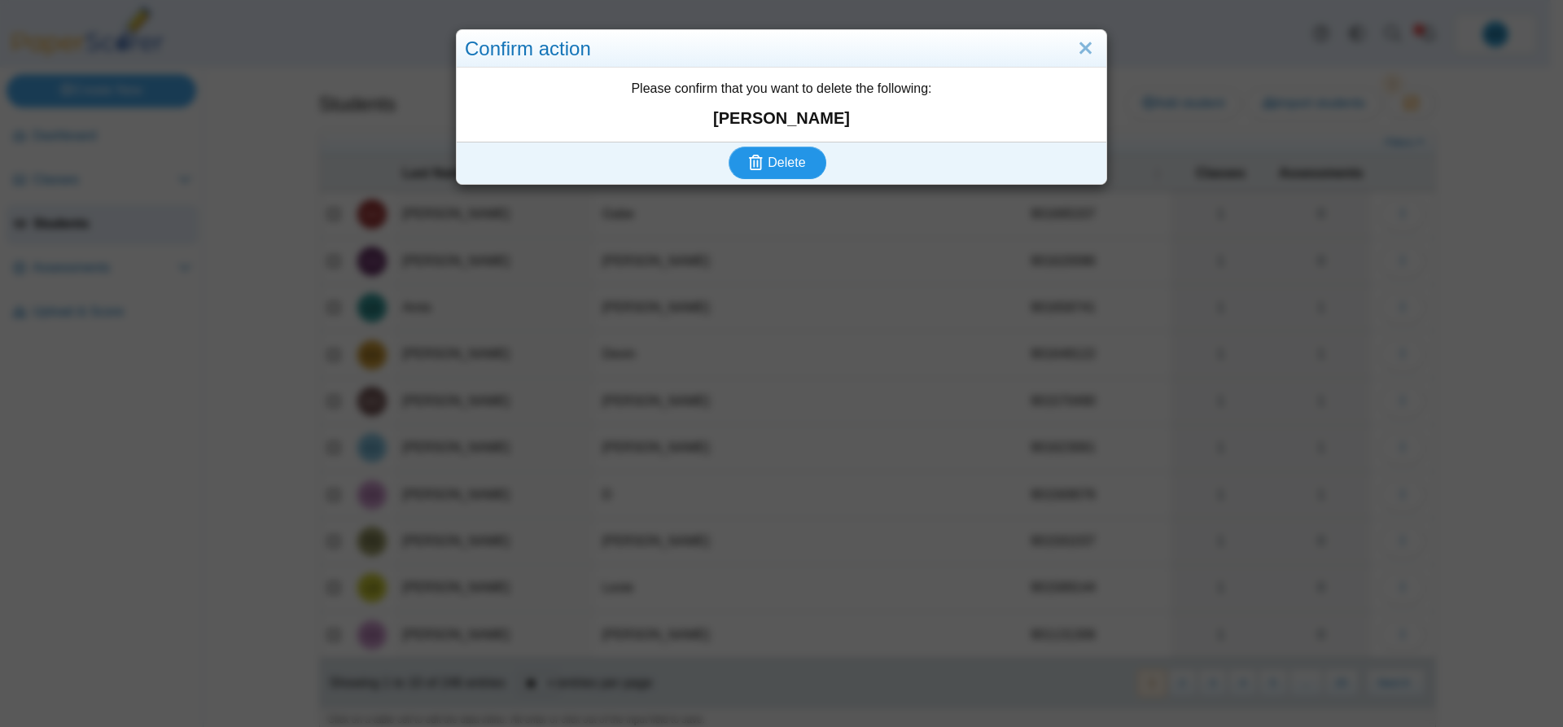
click at [778, 151] on button "Delete" at bounding box center [777, 162] width 98 height 33
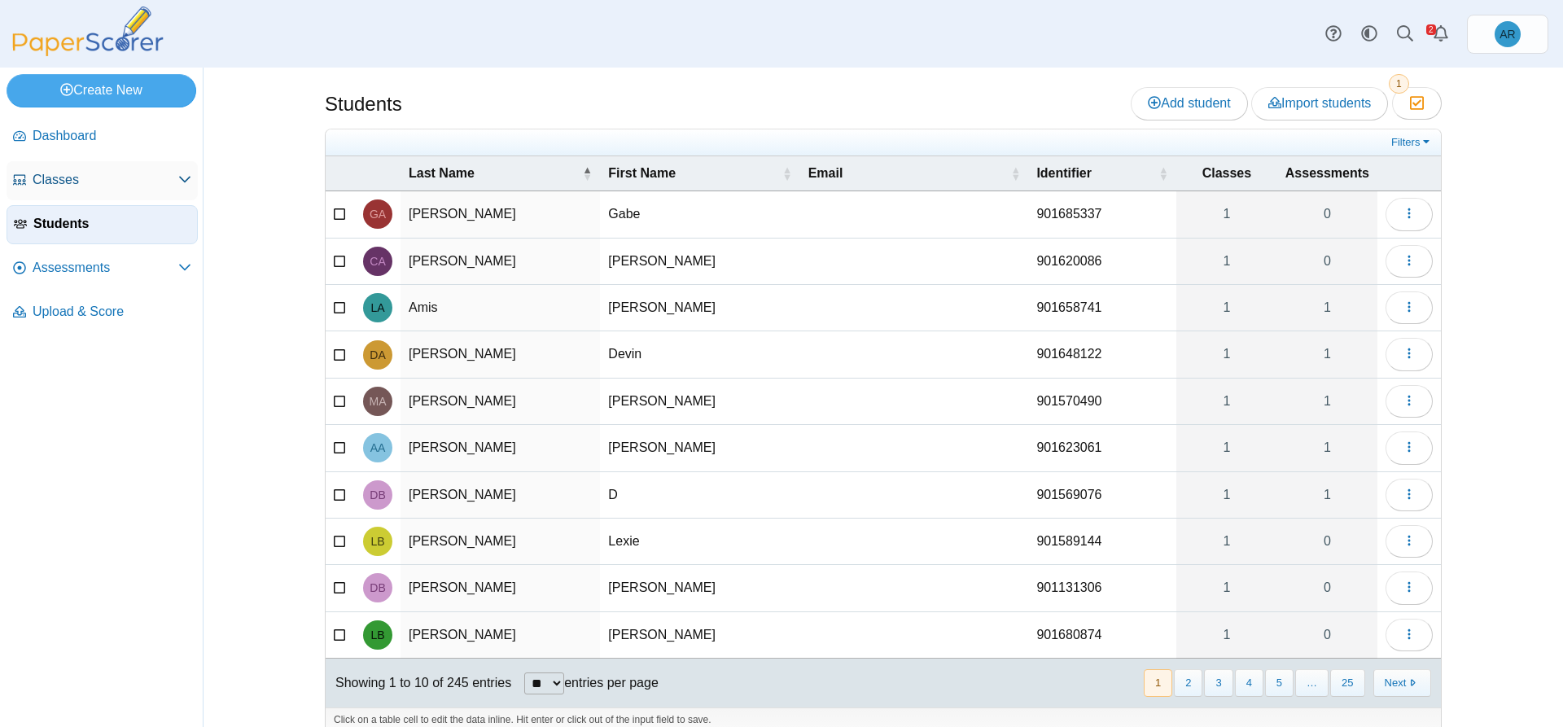
click at [72, 188] on span "Classes" at bounding box center [106, 180] width 146 height 18
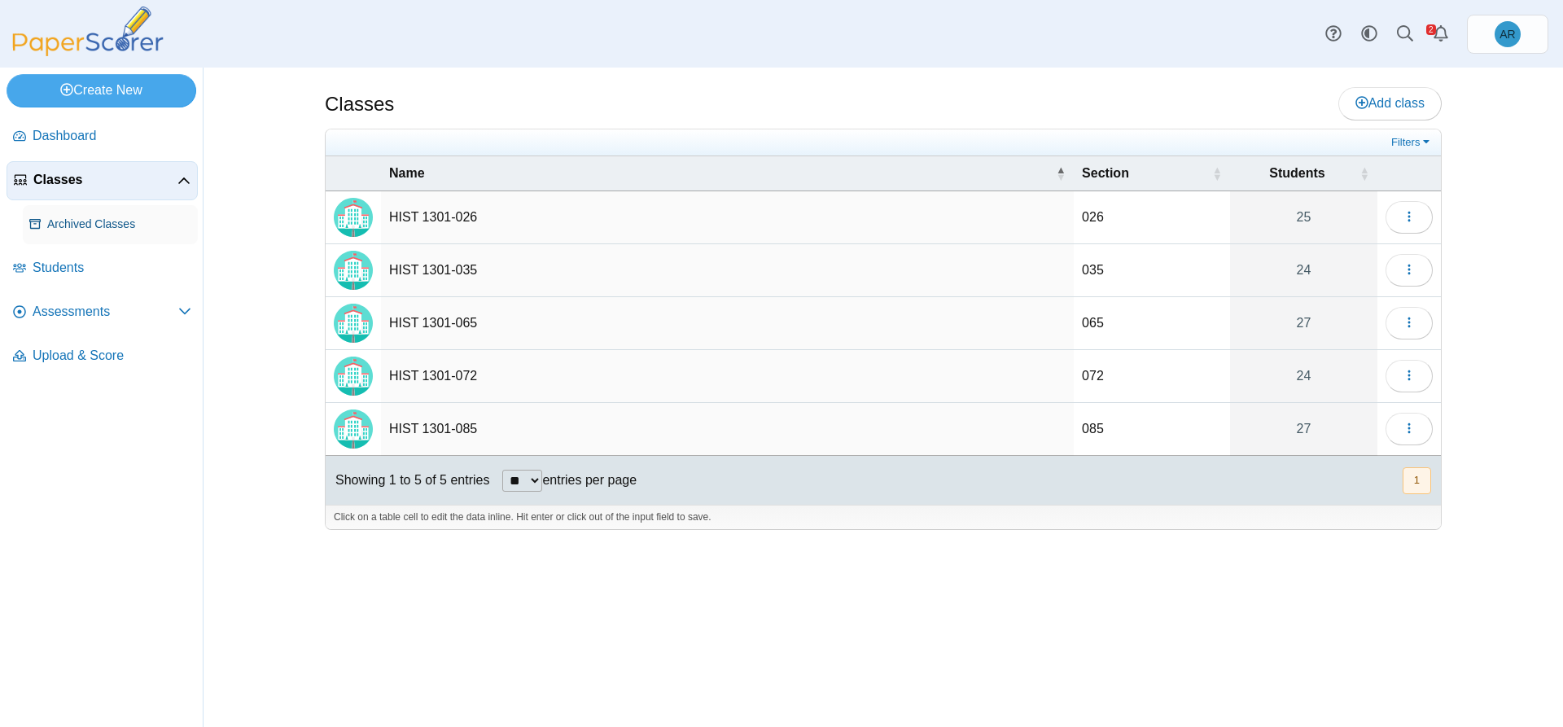
click at [73, 234] on link "Archived Classes" at bounding box center [110, 224] width 175 height 39
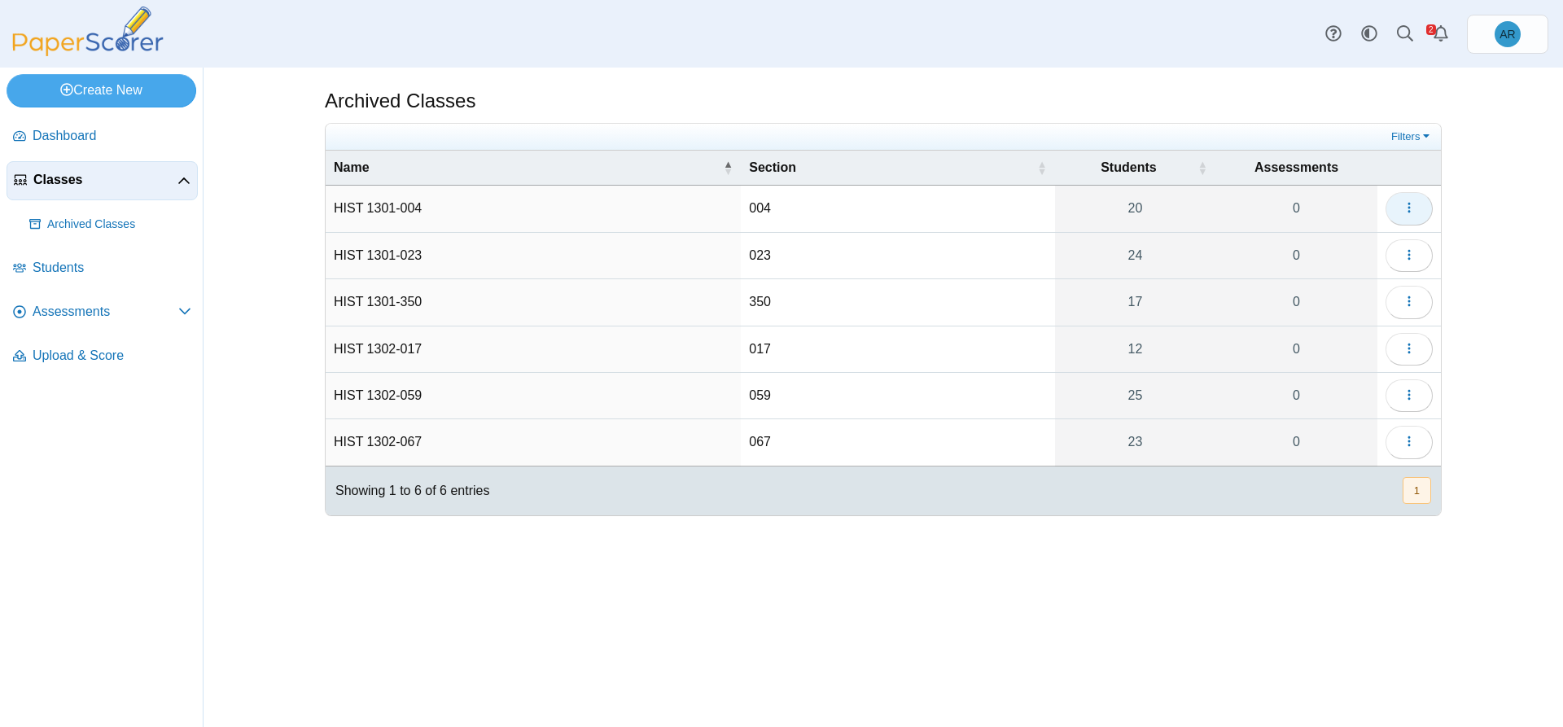
click at [1400, 212] on button "button" at bounding box center [1408, 208] width 47 height 33
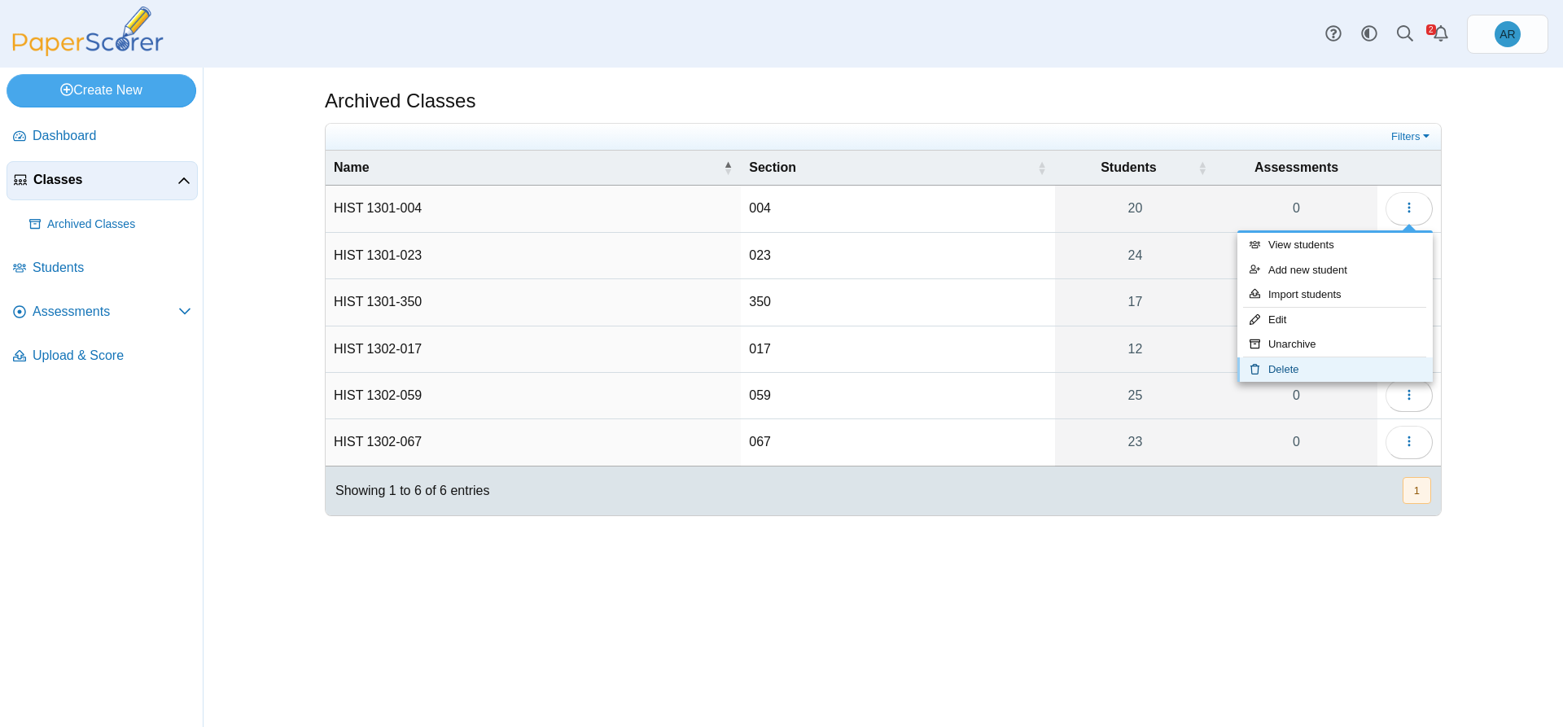
click at [1276, 370] on link "Delete" at bounding box center [1334, 369] width 195 height 24
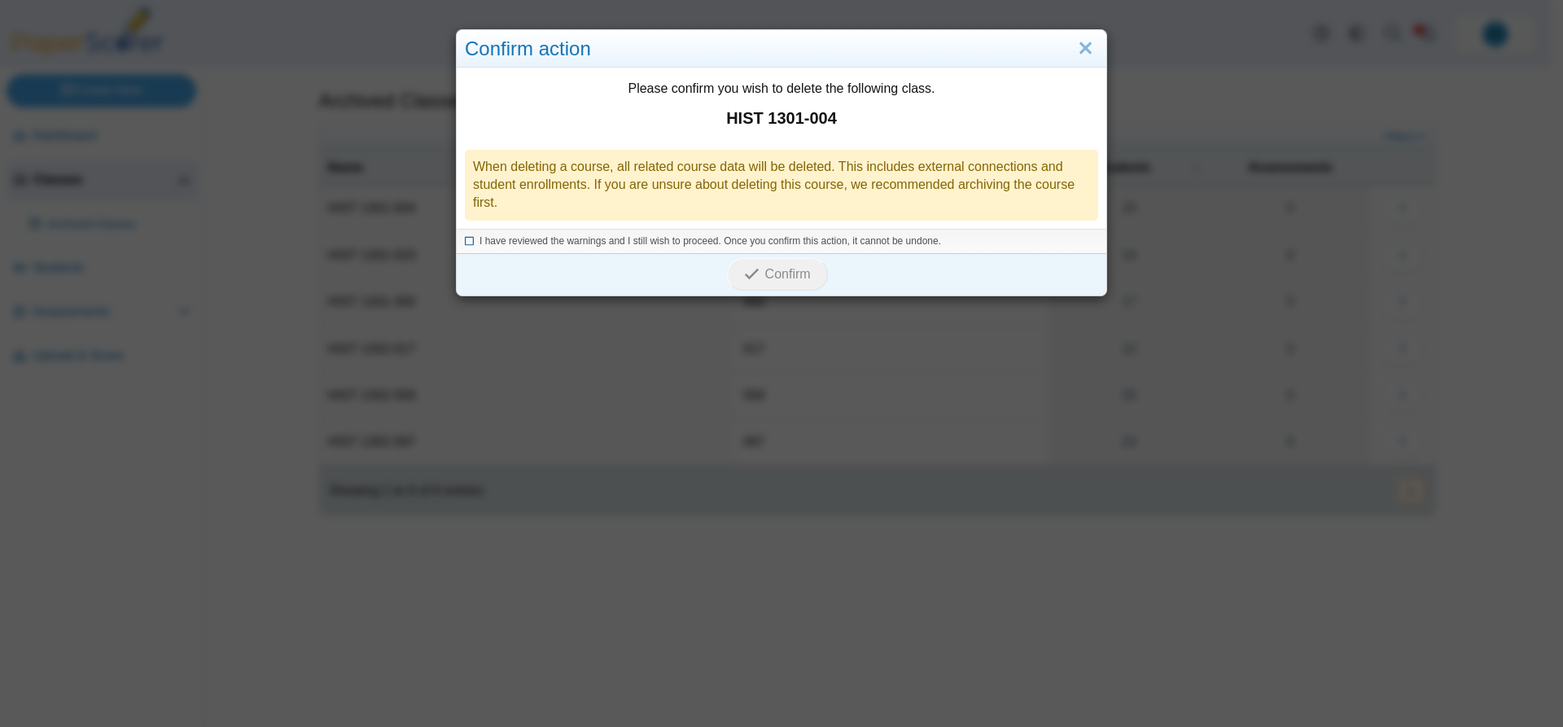
click at [465, 243] on icon at bounding box center [470, 238] width 10 height 9
click at [750, 278] on icon "submit" at bounding box center [751, 273] width 15 height 15
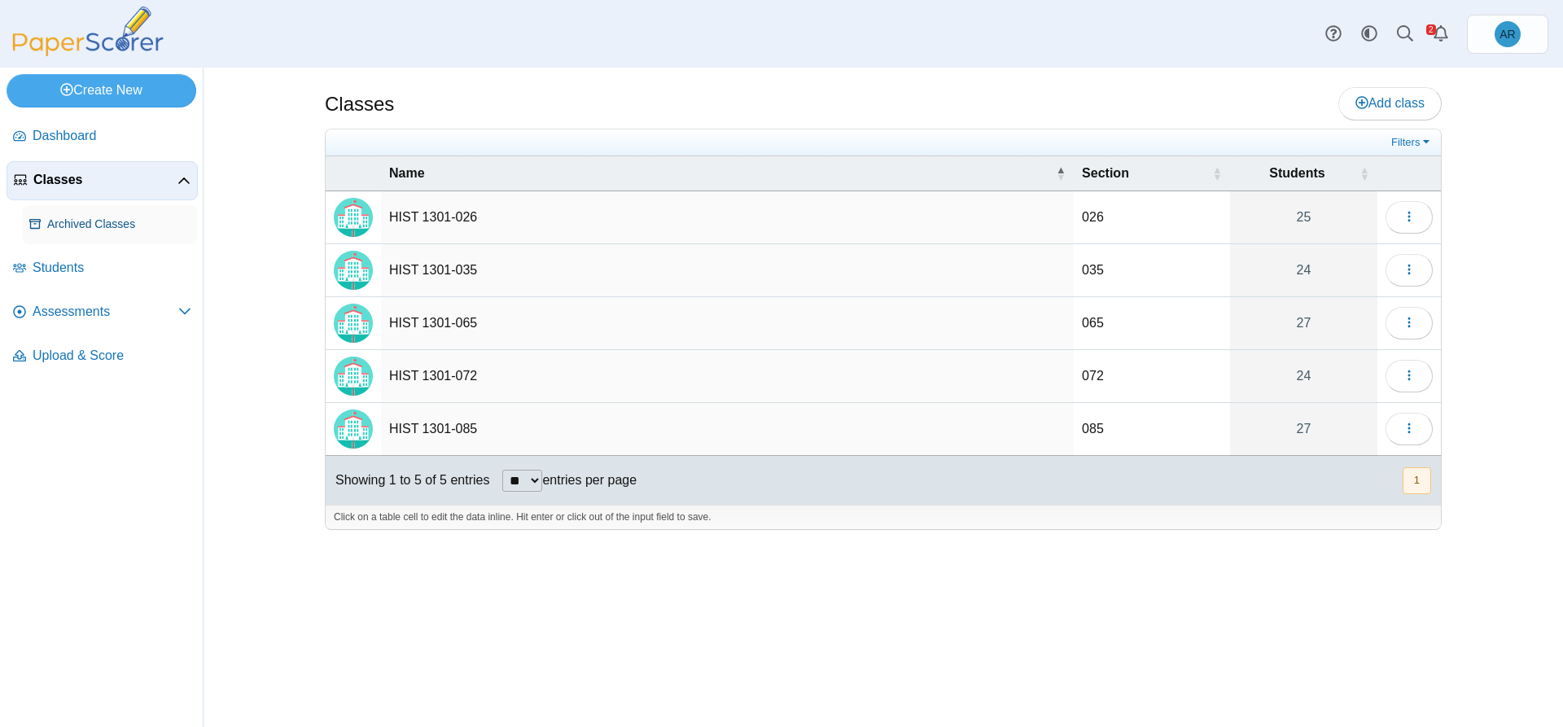
click at [85, 234] on link "Archived Classes" at bounding box center [110, 224] width 175 height 39
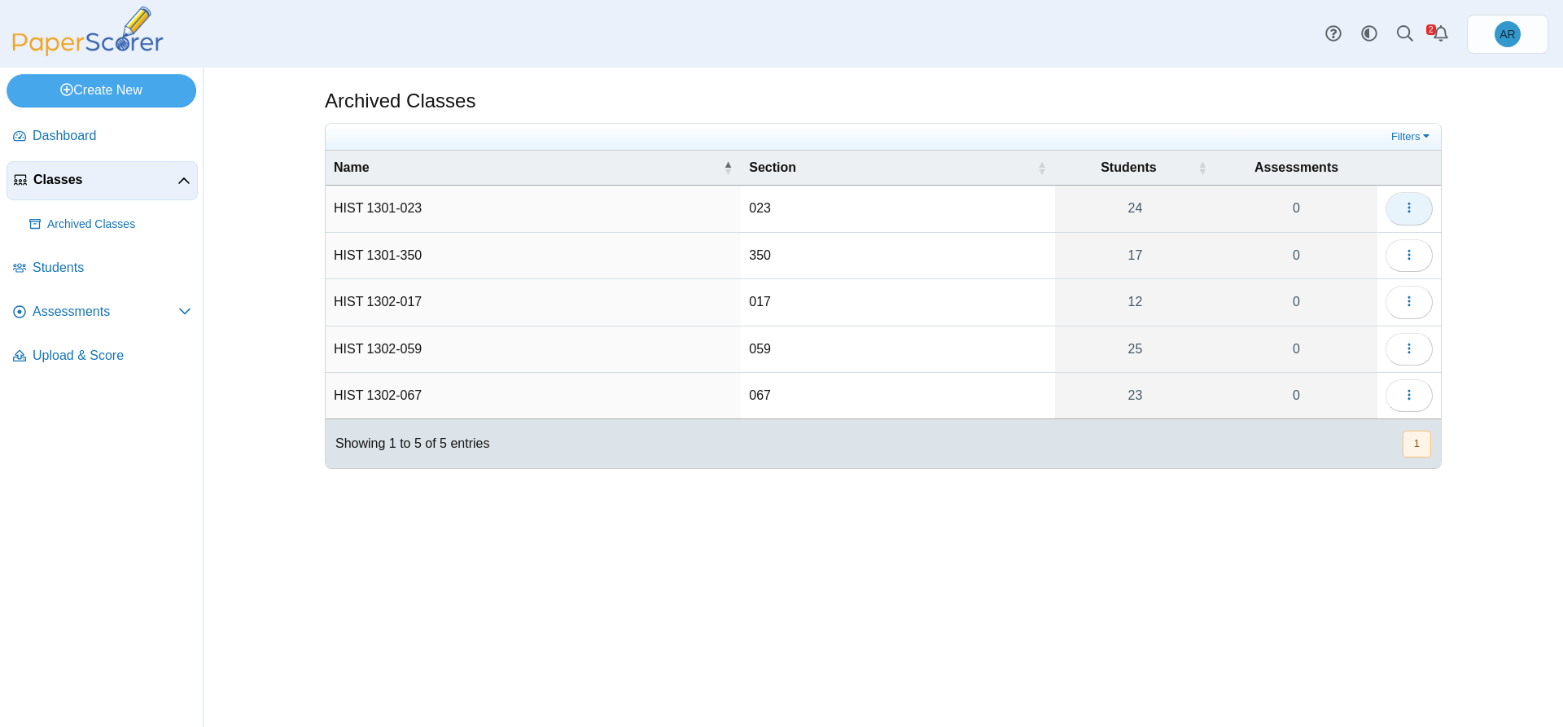
click at [1402, 210] on icon "button" at bounding box center [1408, 207] width 13 height 13
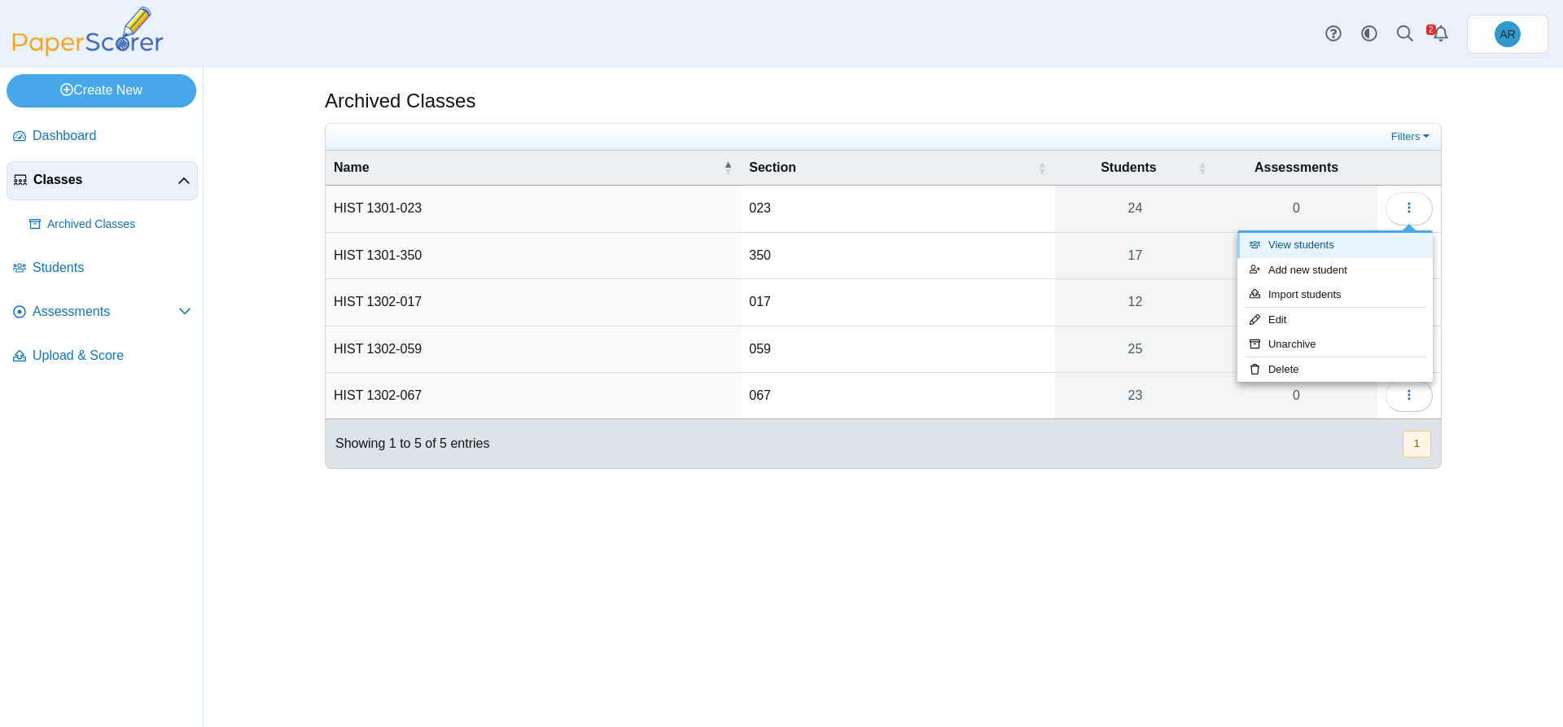
click at [1296, 251] on link "View students" at bounding box center [1334, 245] width 195 height 24
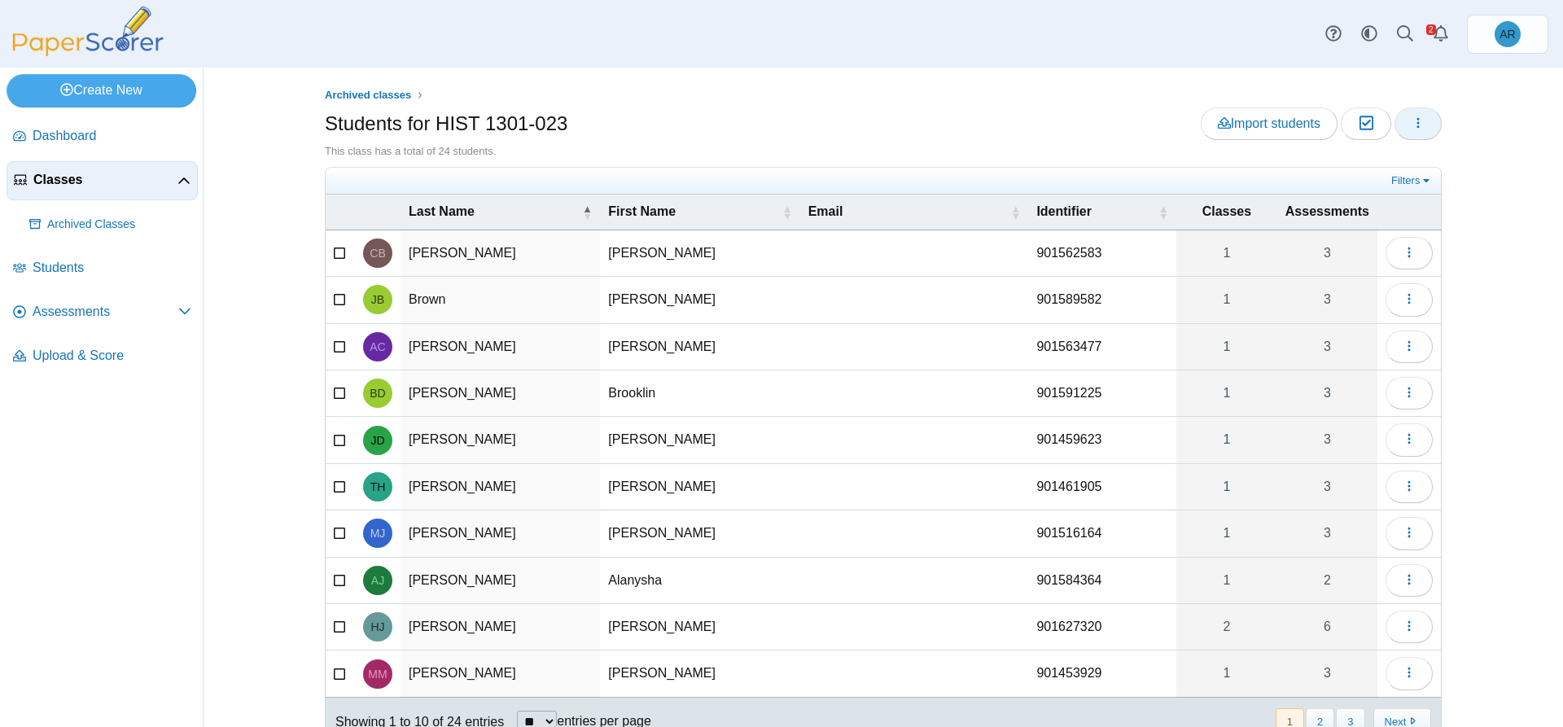
click at [1428, 129] on button "button" at bounding box center [1417, 123] width 47 height 33
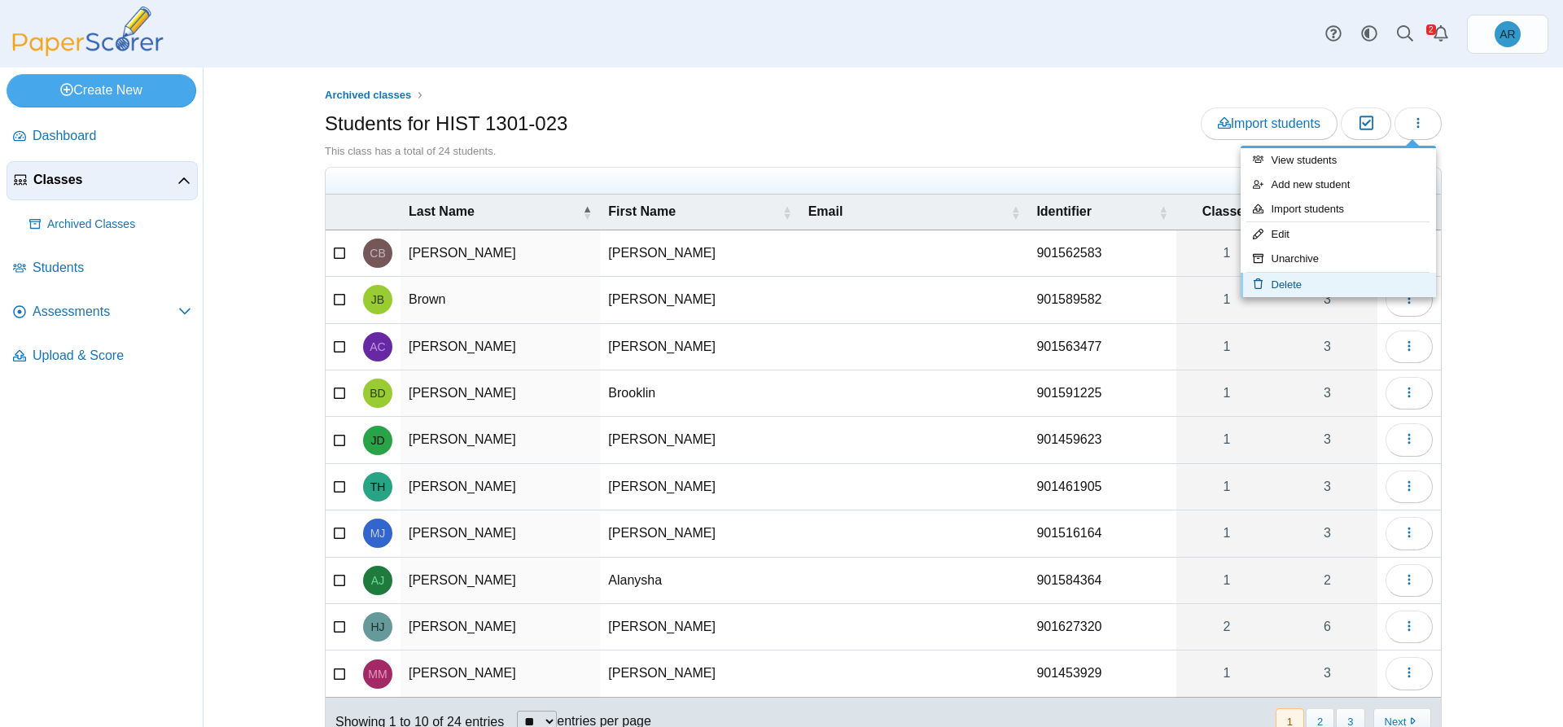
click at [1308, 290] on link "Delete" at bounding box center [1337, 285] width 195 height 24
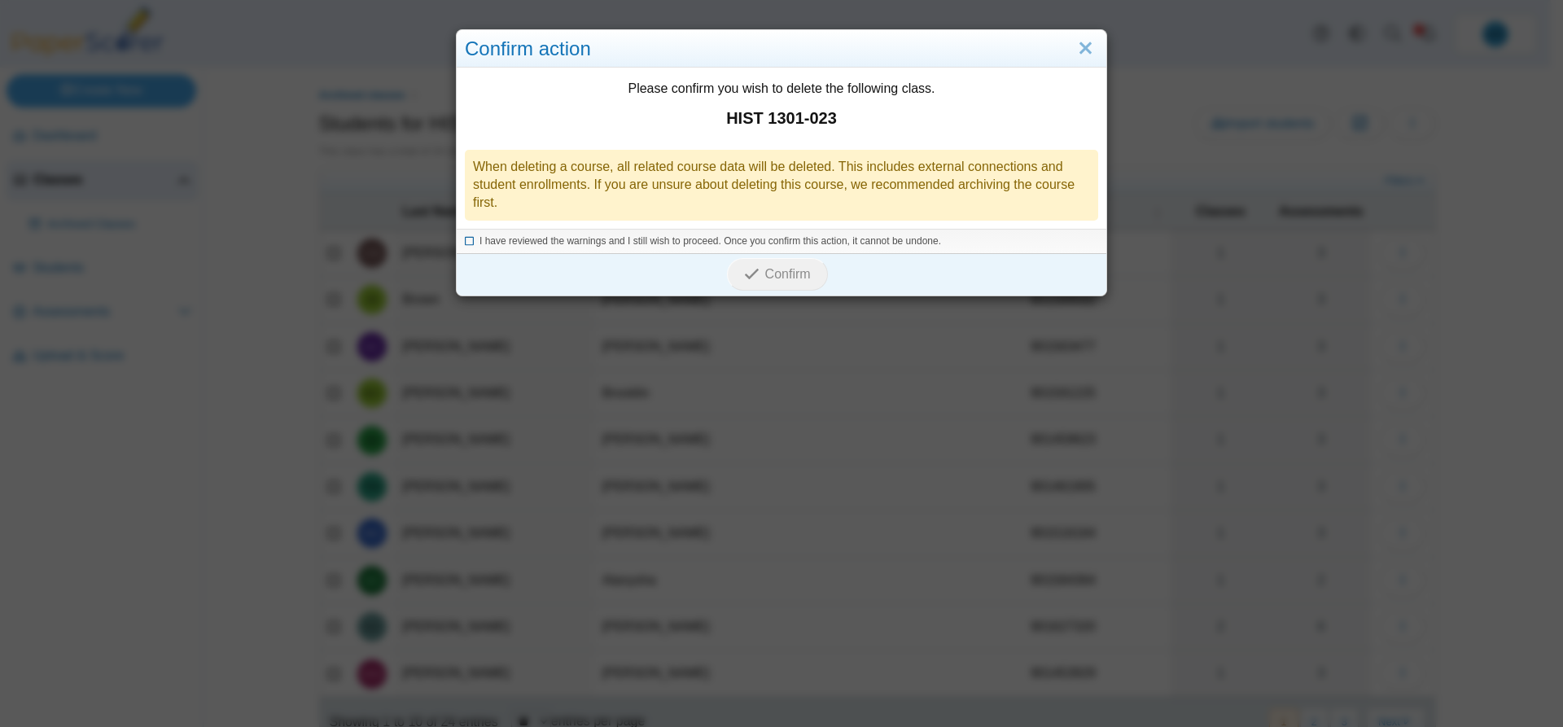
click at [466, 240] on icon at bounding box center [470, 238] width 10 height 9
click at [765, 278] on span "Confirm" at bounding box center [788, 274] width 46 height 14
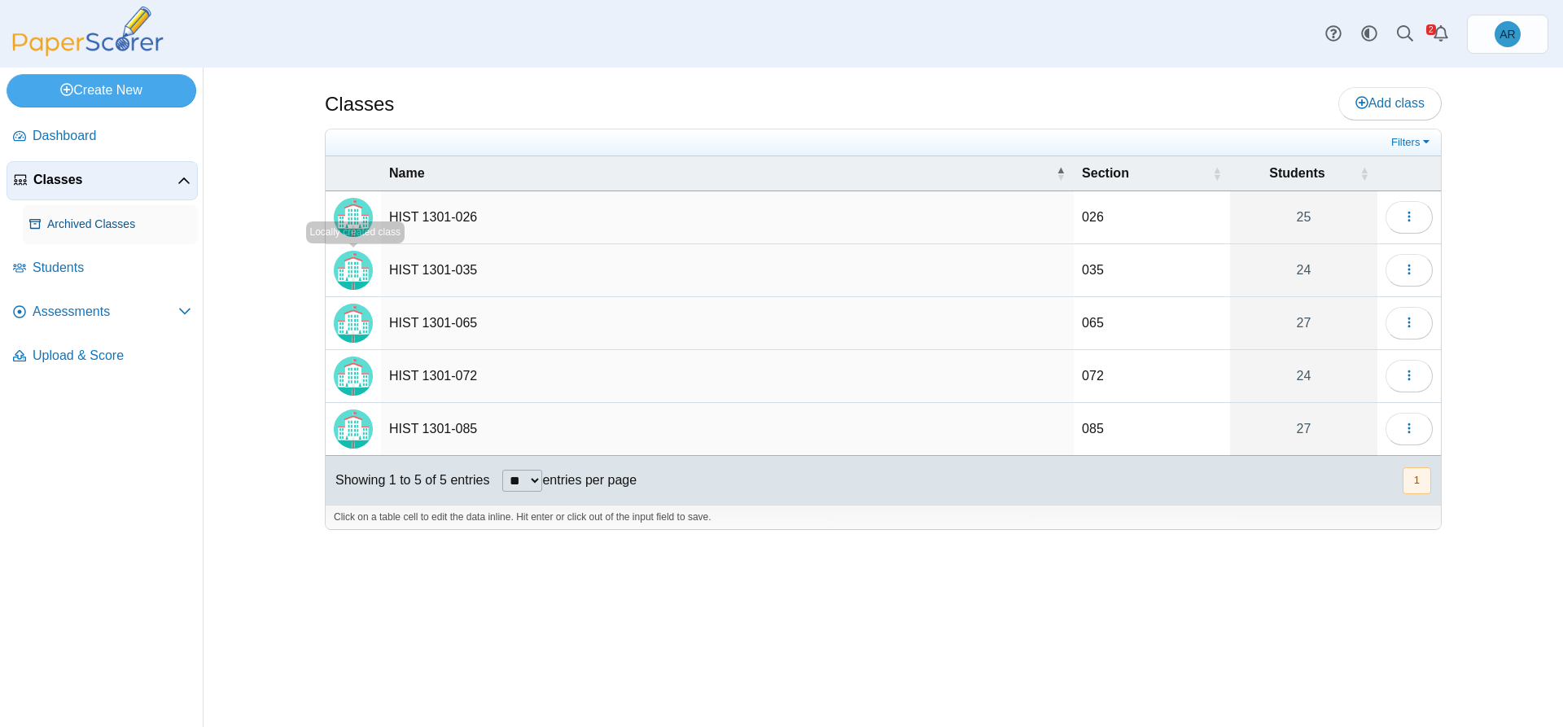
click at [59, 230] on span "Archived Classes" at bounding box center [119, 224] width 144 height 16
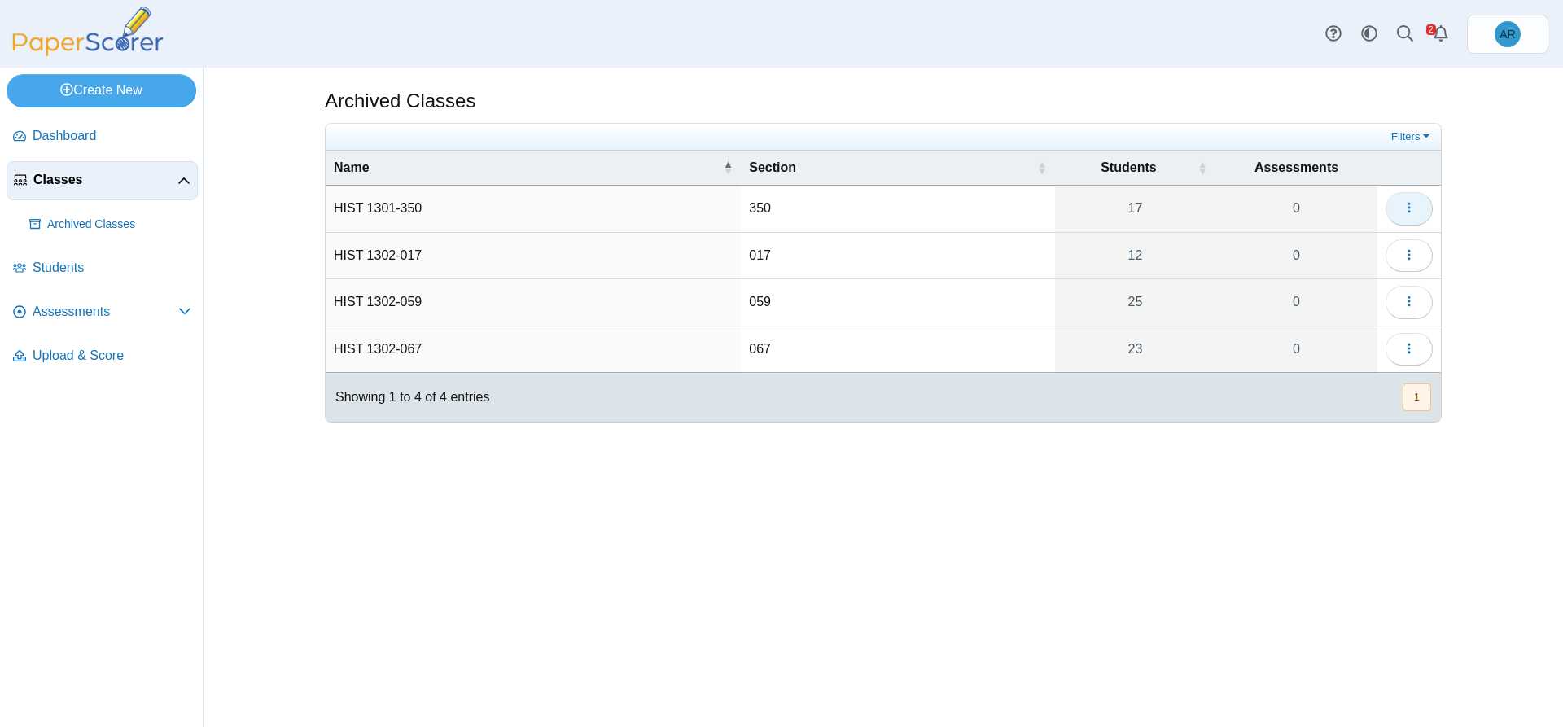
click at [1397, 217] on button "button" at bounding box center [1408, 208] width 47 height 33
click at [1345, 248] on link "View students" at bounding box center [1334, 245] width 195 height 24
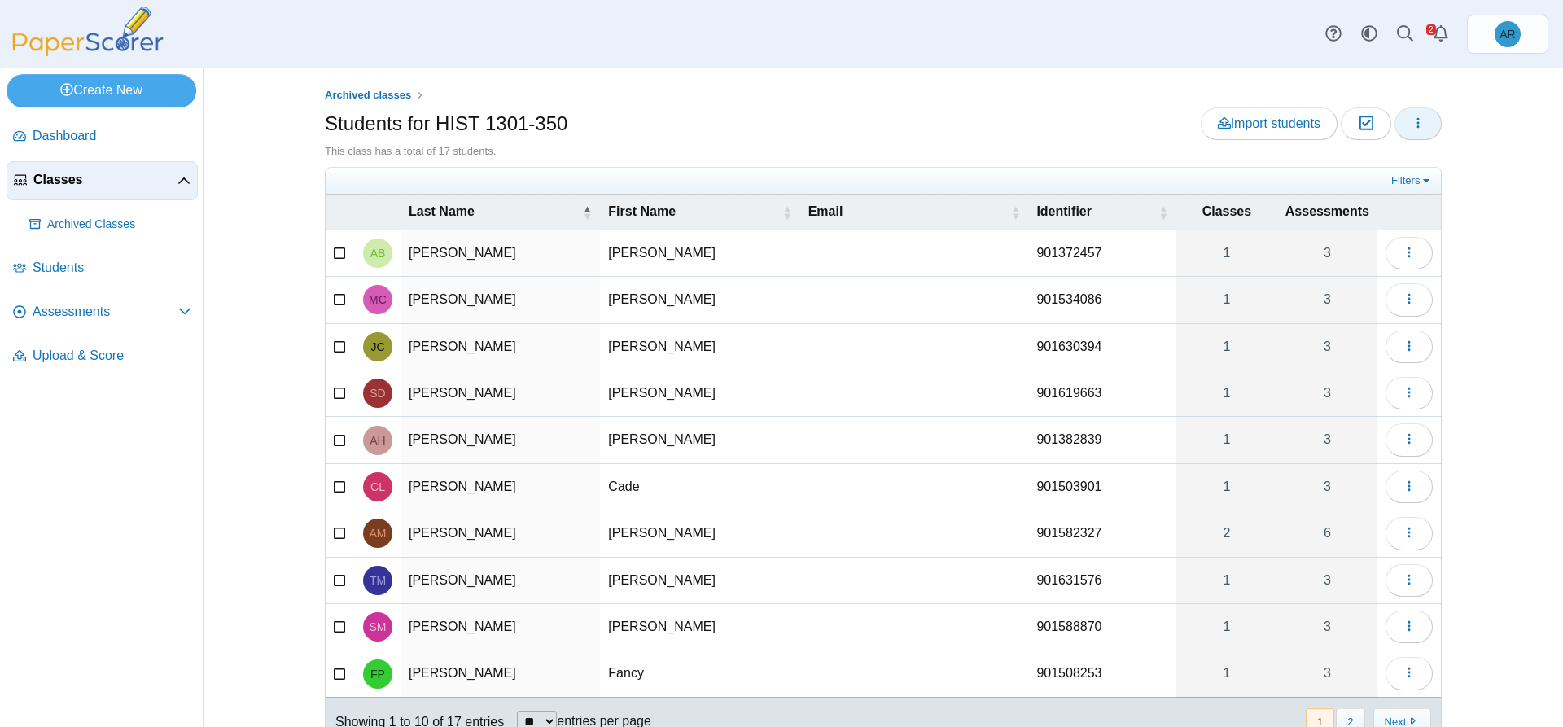
click at [1415, 117] on icon "button" at bounding box center [1417, 122] width 13 height 13
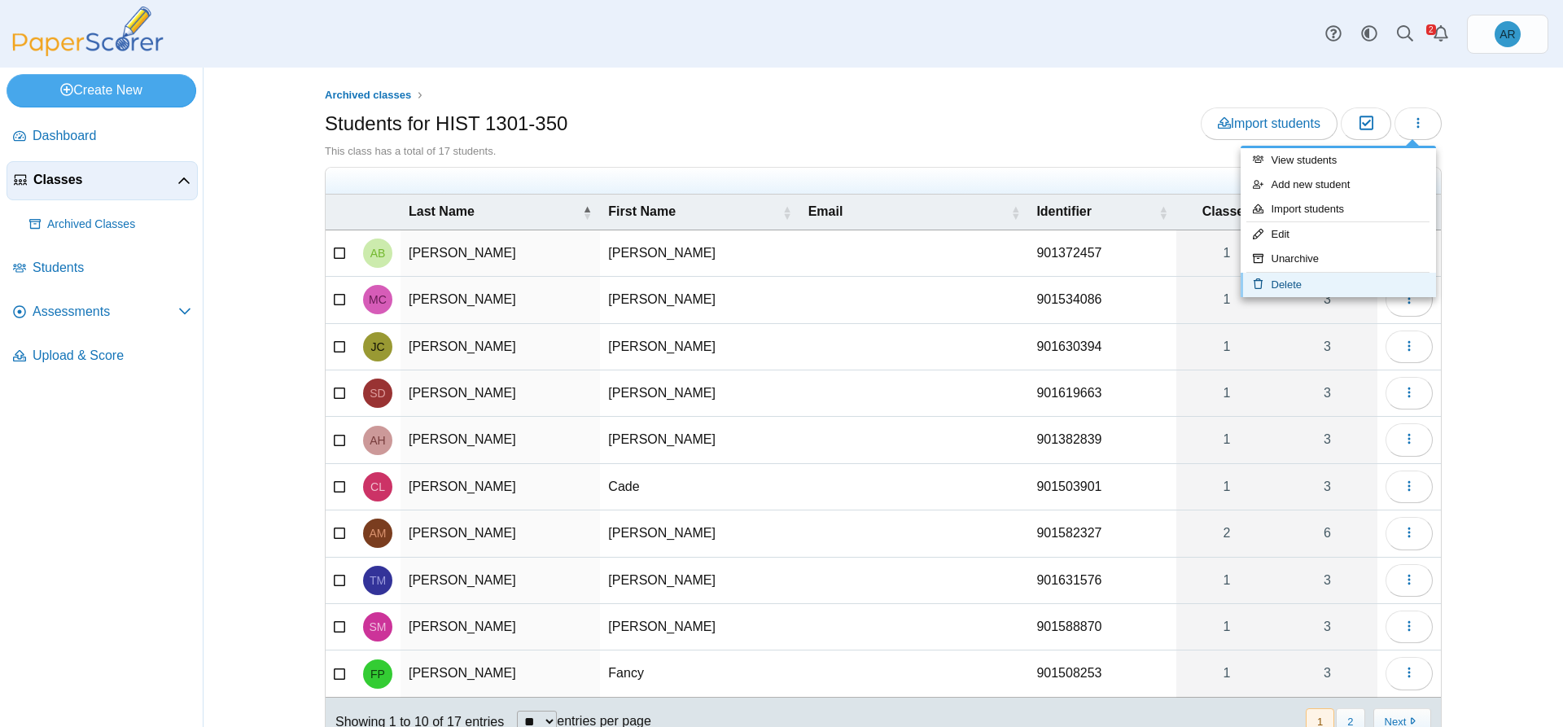
click at [1288, 278] on link "Delete" at bounding box center [1337, 285] width 195 height 24
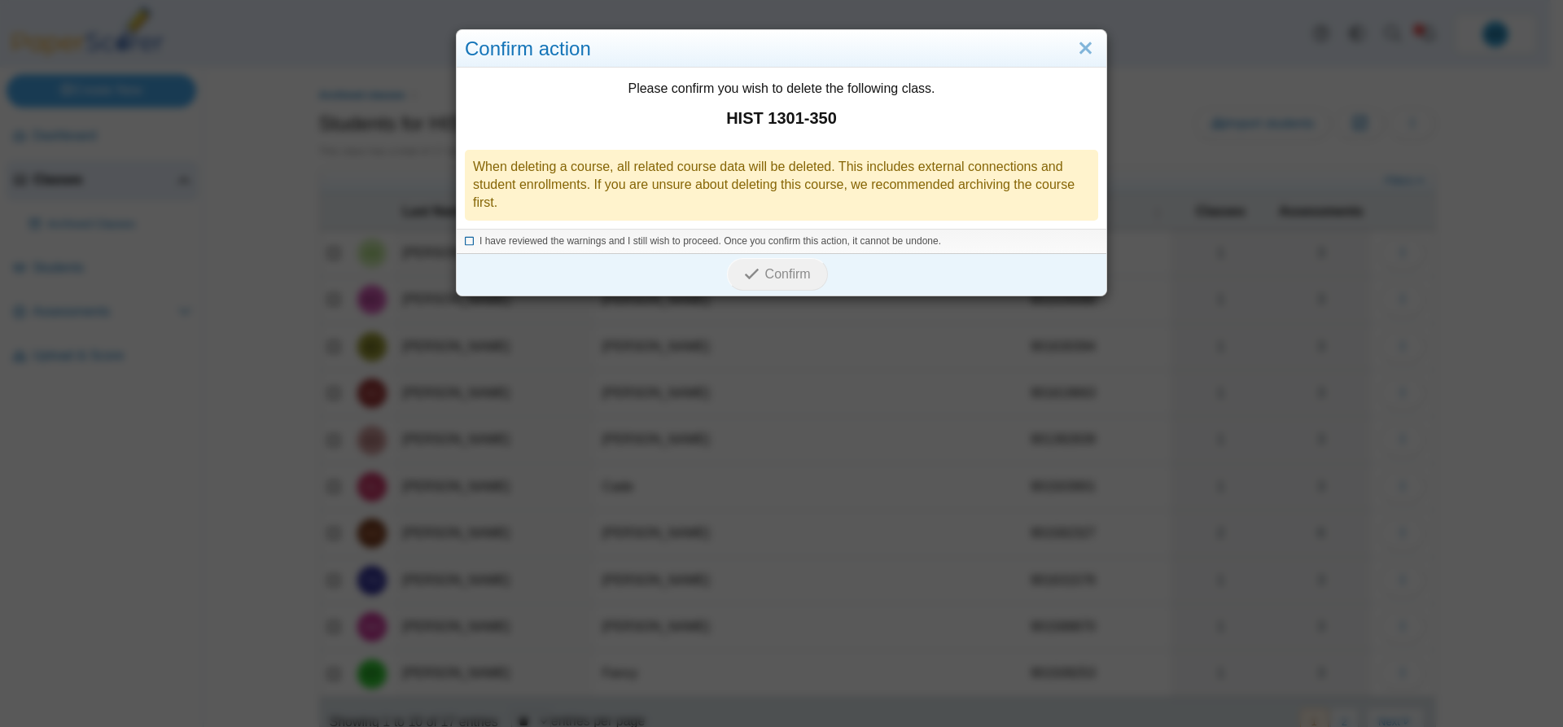
click at [465, 243] on icon at bounding box center [470, 238] width 10 height 9
click at [747, 288] on button "Confirm" at bounding box center [777, 274] width 100 height 33
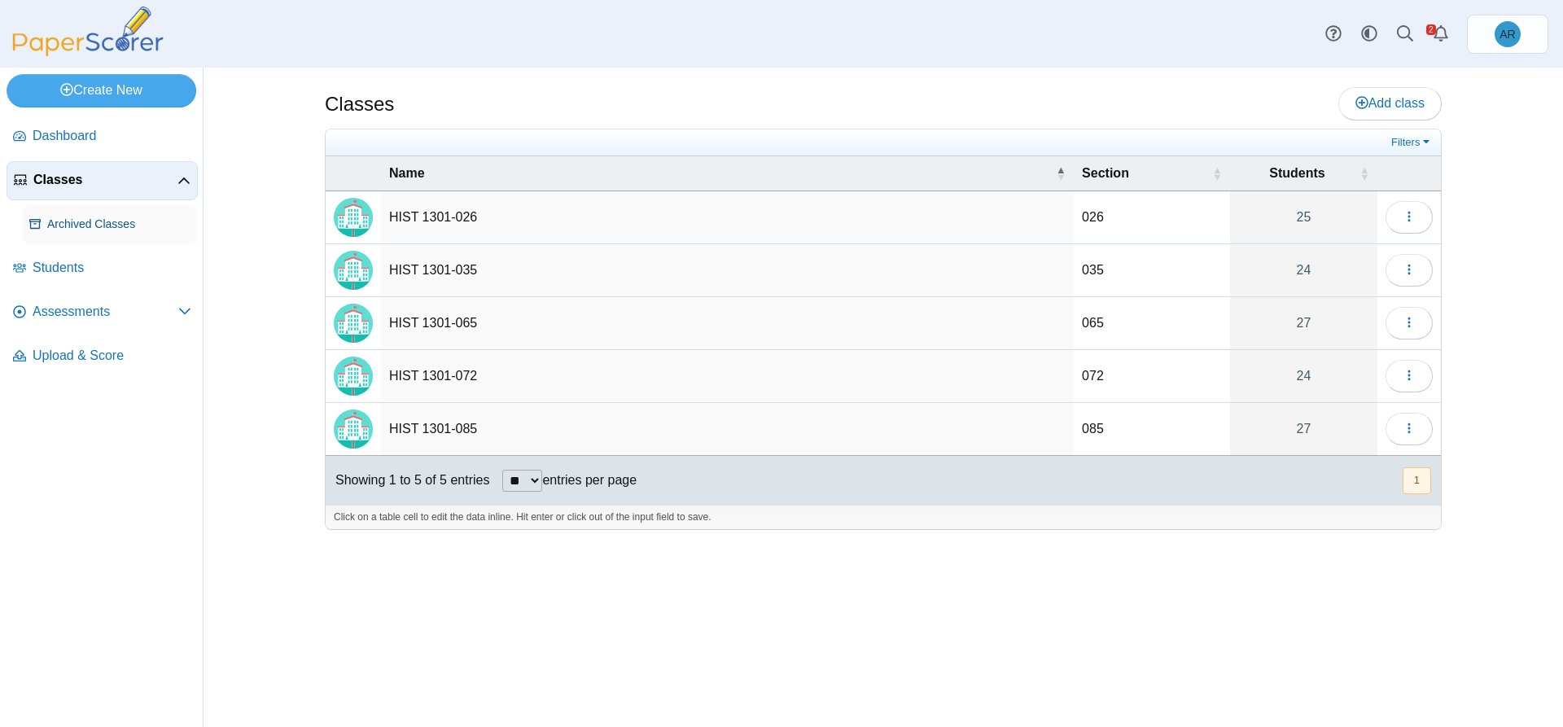
click at [100, 217] on span "Archived Classes" at bounding box center [119, 224] width 144 height 16
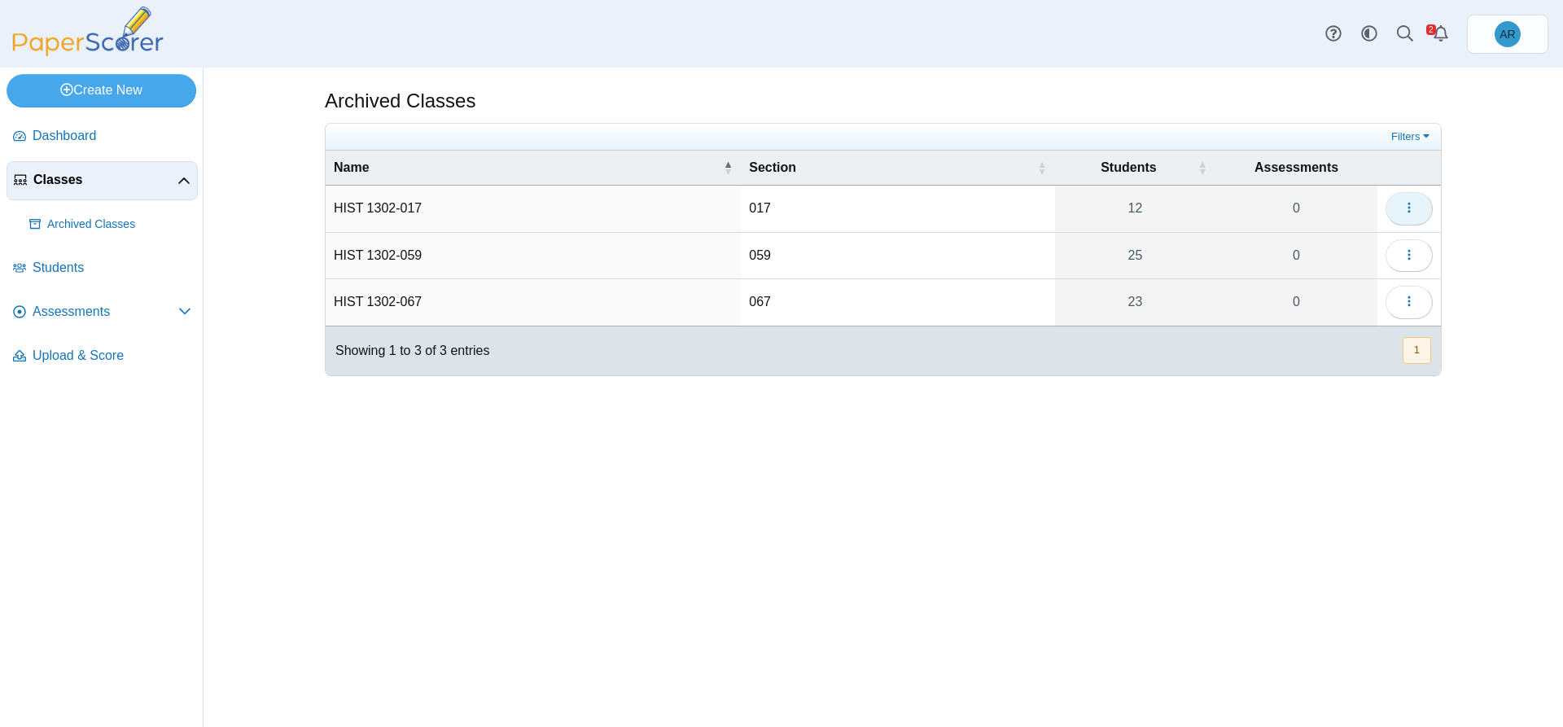
click at [1410, 220] on button "button" at bounding box center [1408, 208] width 47 height 33
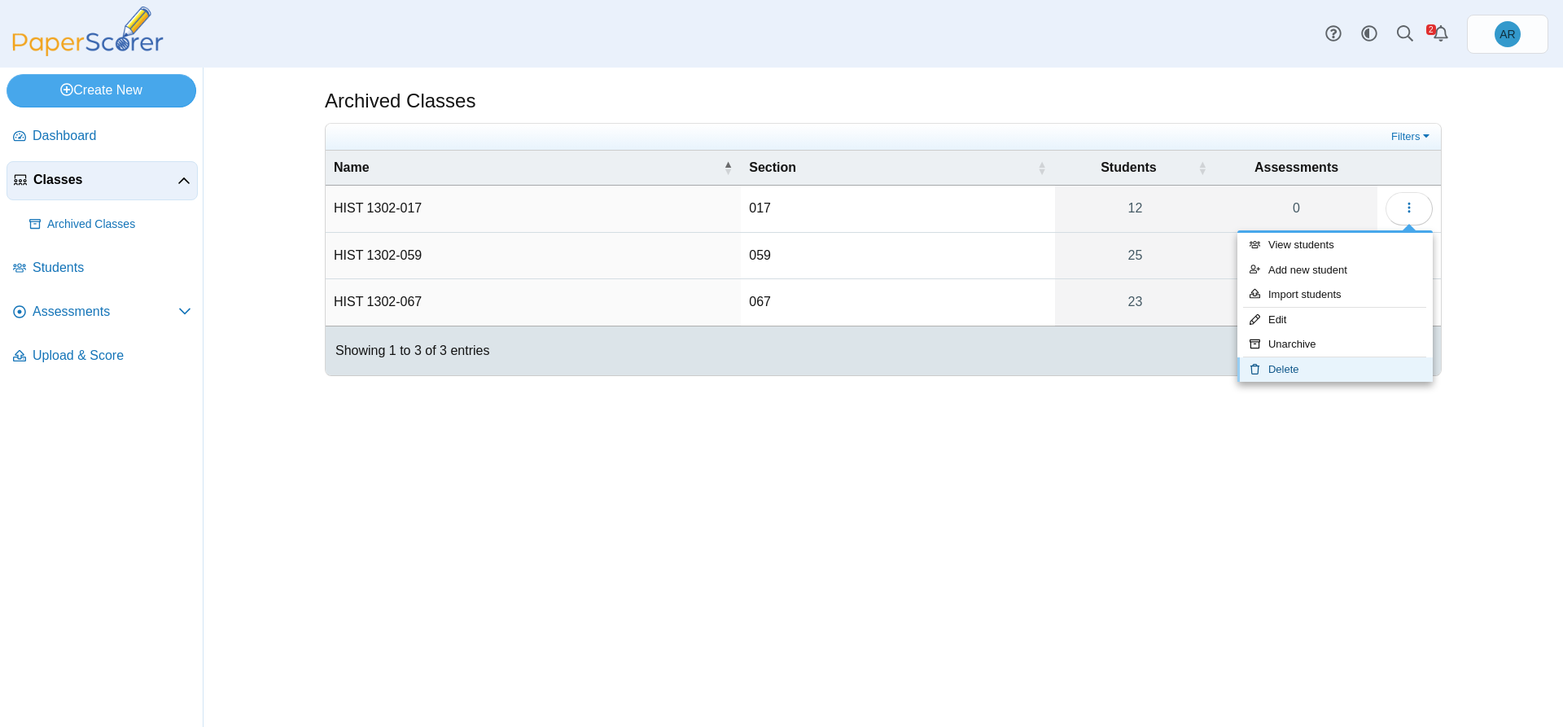
click at [1288, 363] on link "Delete" at bounding box center [1334, 369] width 195 height 24
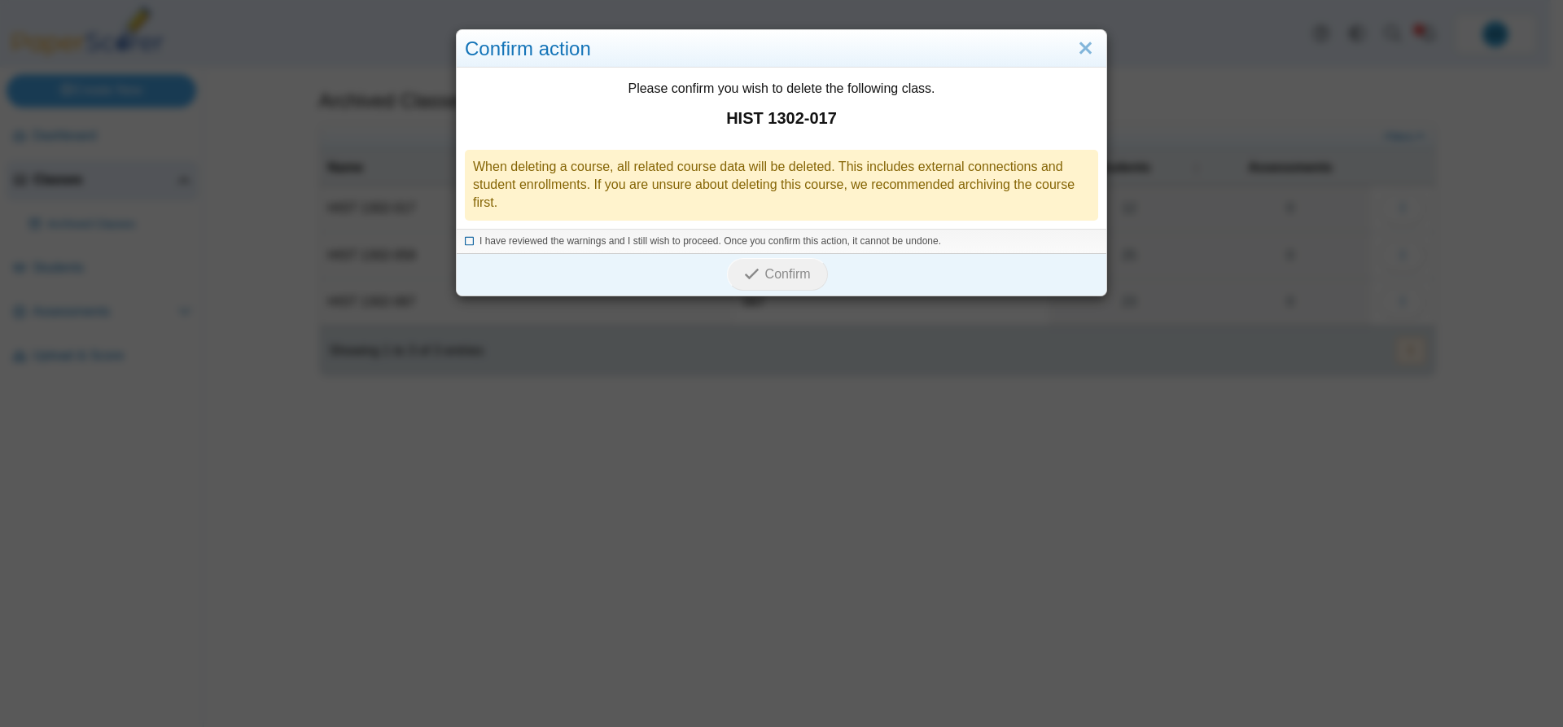
click at [465, 238] on icon at bounding box center [470, 238] width 10 height 9
click at [771, 273] on span "Confirm" at bounding box center [788, 274] width 46 height 14
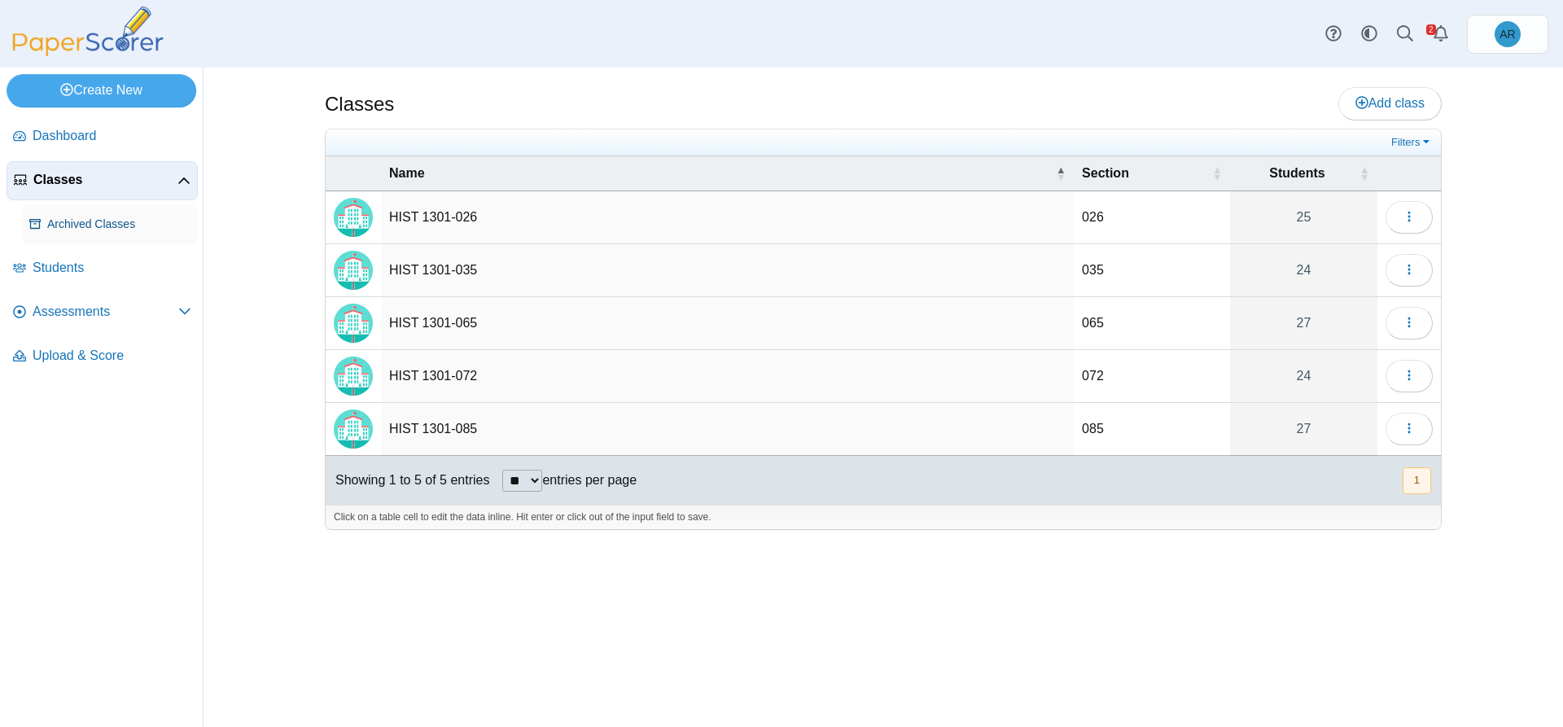
click at [86, 212] on link "Archived Classes" at bounding box center [110, 224] width 175 height 39
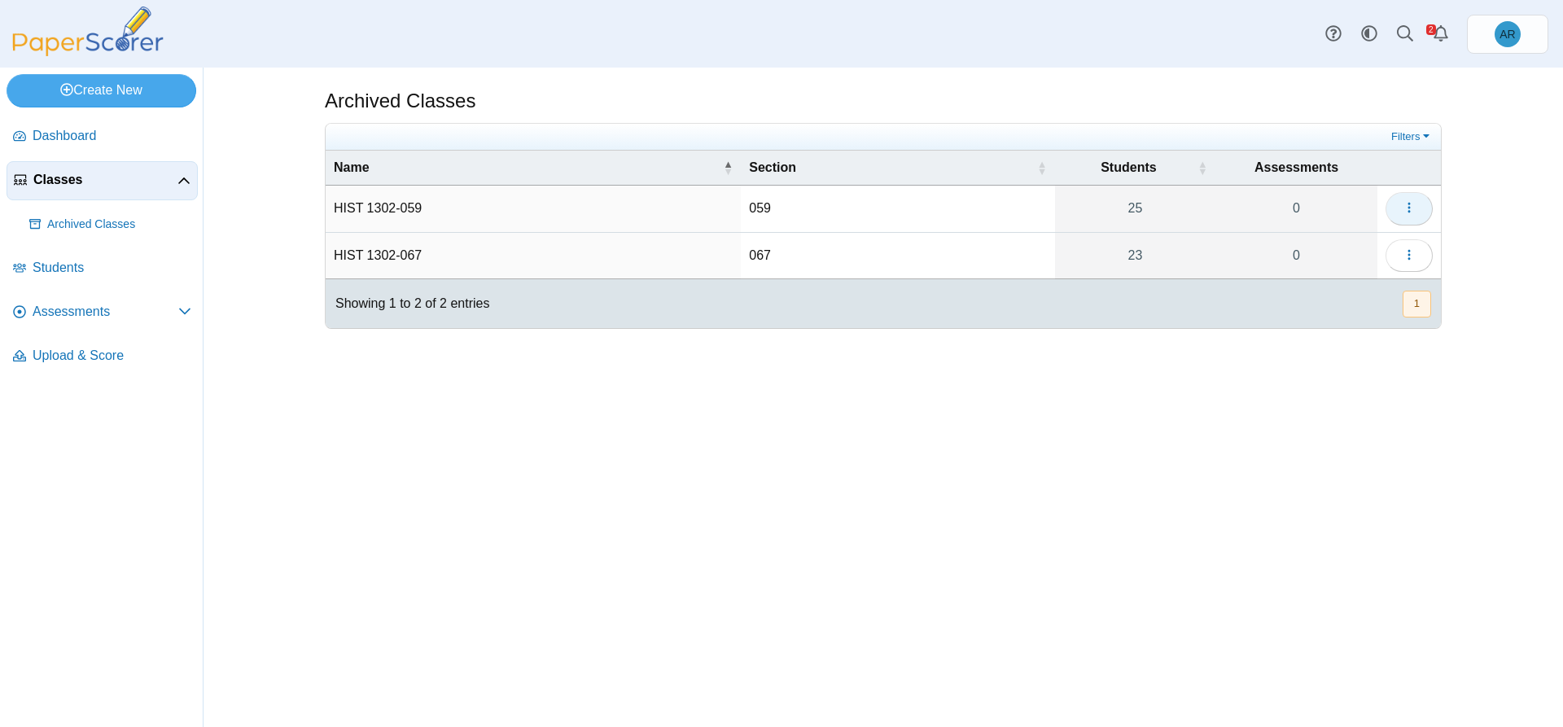
click at [1404, 211] on icon "button" at bounding box center [1408, 207] width 13 height 13
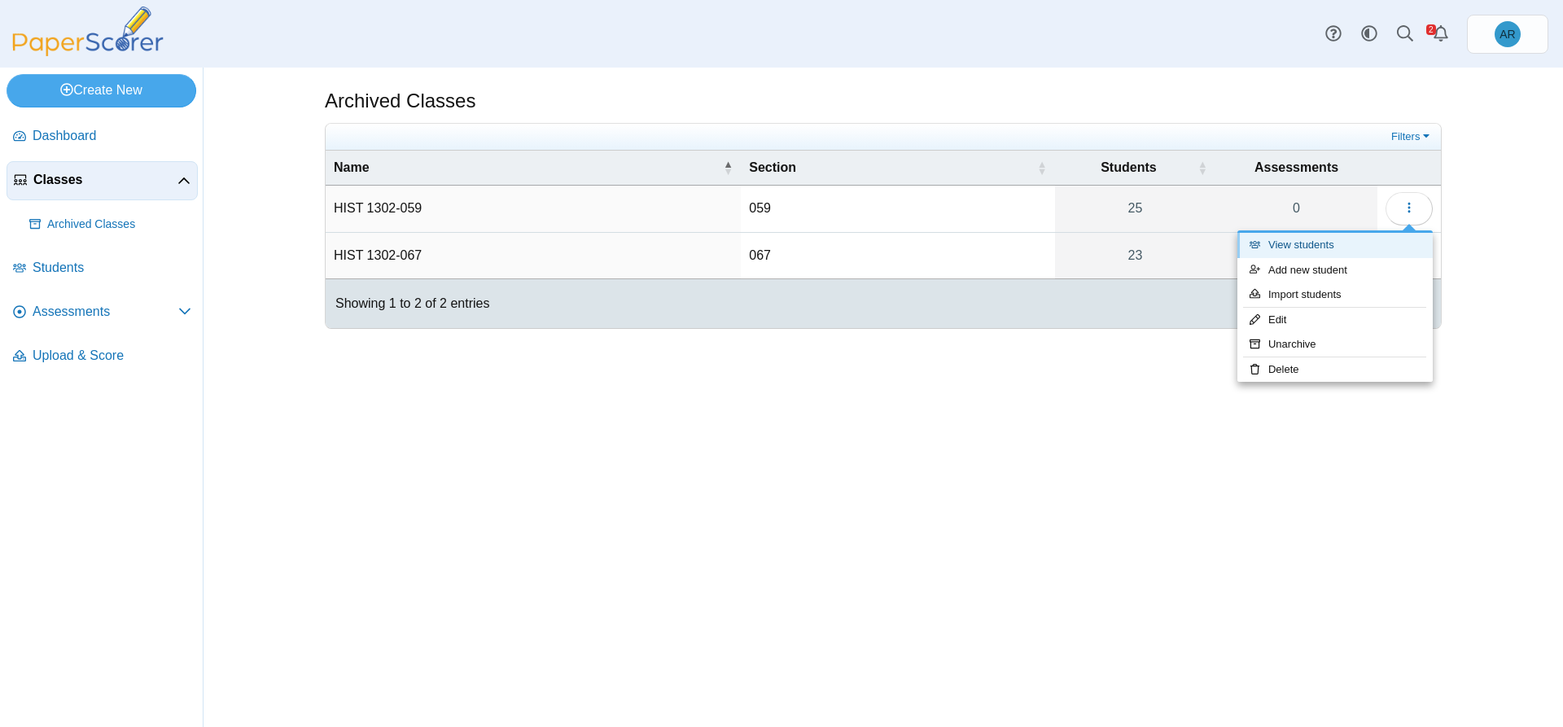
click at [1296, 251] on link "View students" at bounding box center [1334, 245] width 195 height 24
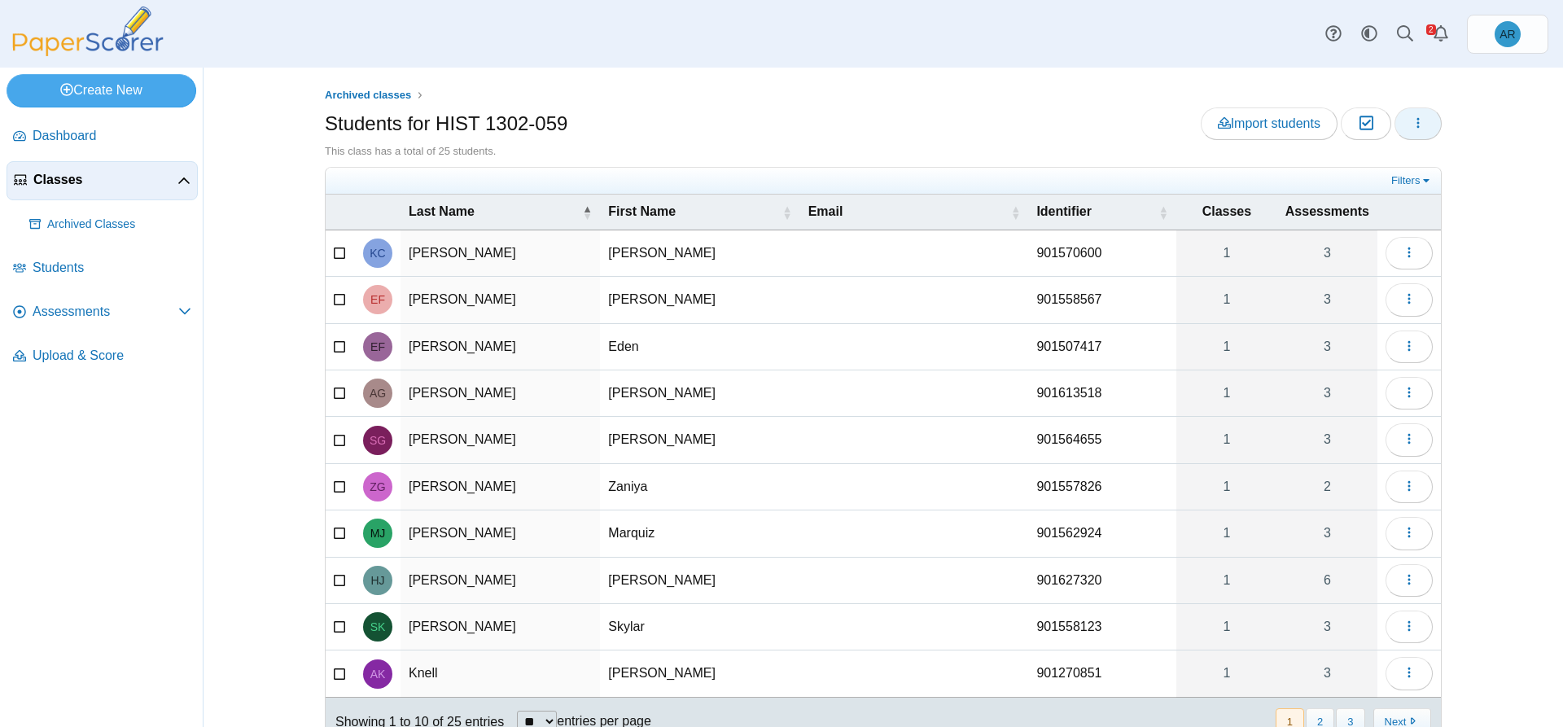
click at [1416, 131] on button "button" at bounding box center [1417, 123] width 47 height 33
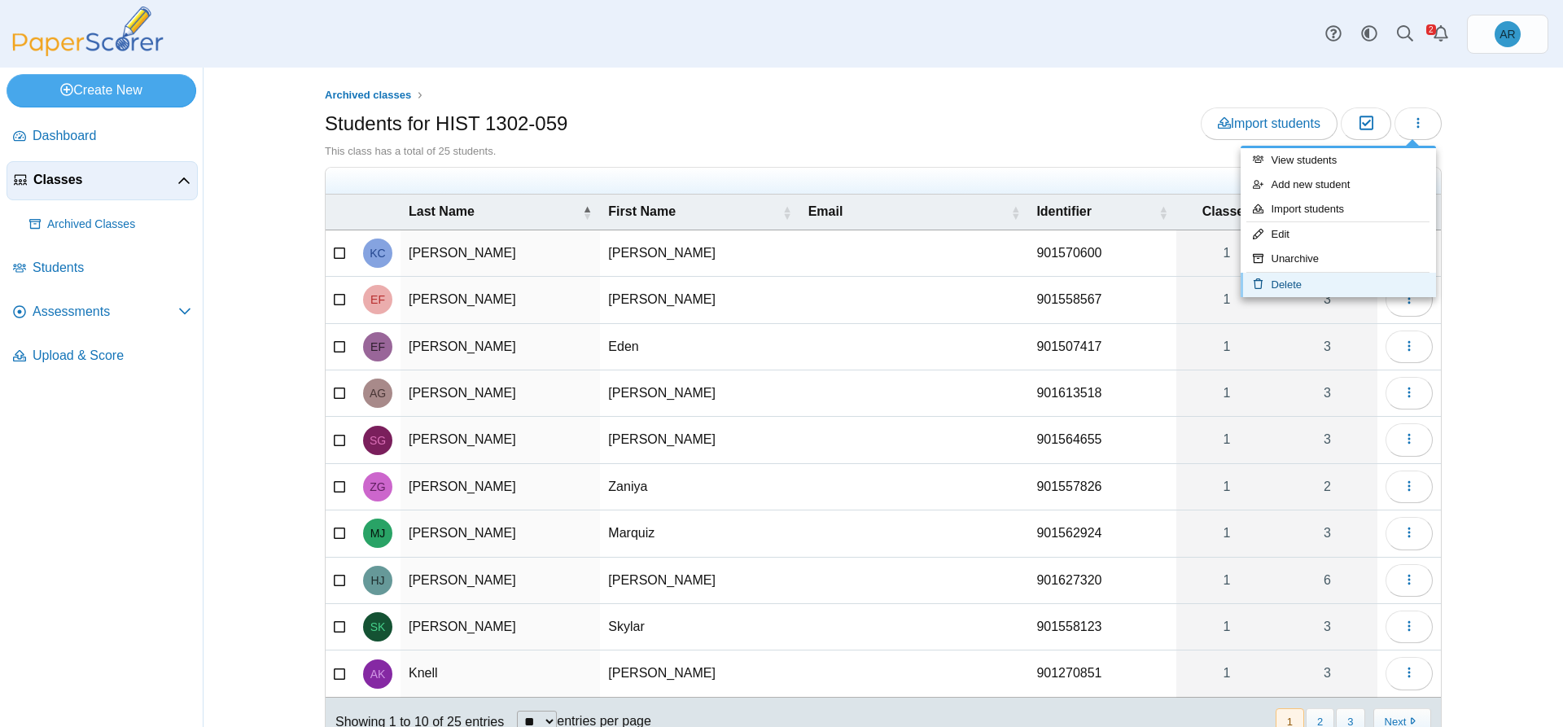
click at [1334, 279] on link "Delete" at bounding box center [1337, 285] width 195 height 24
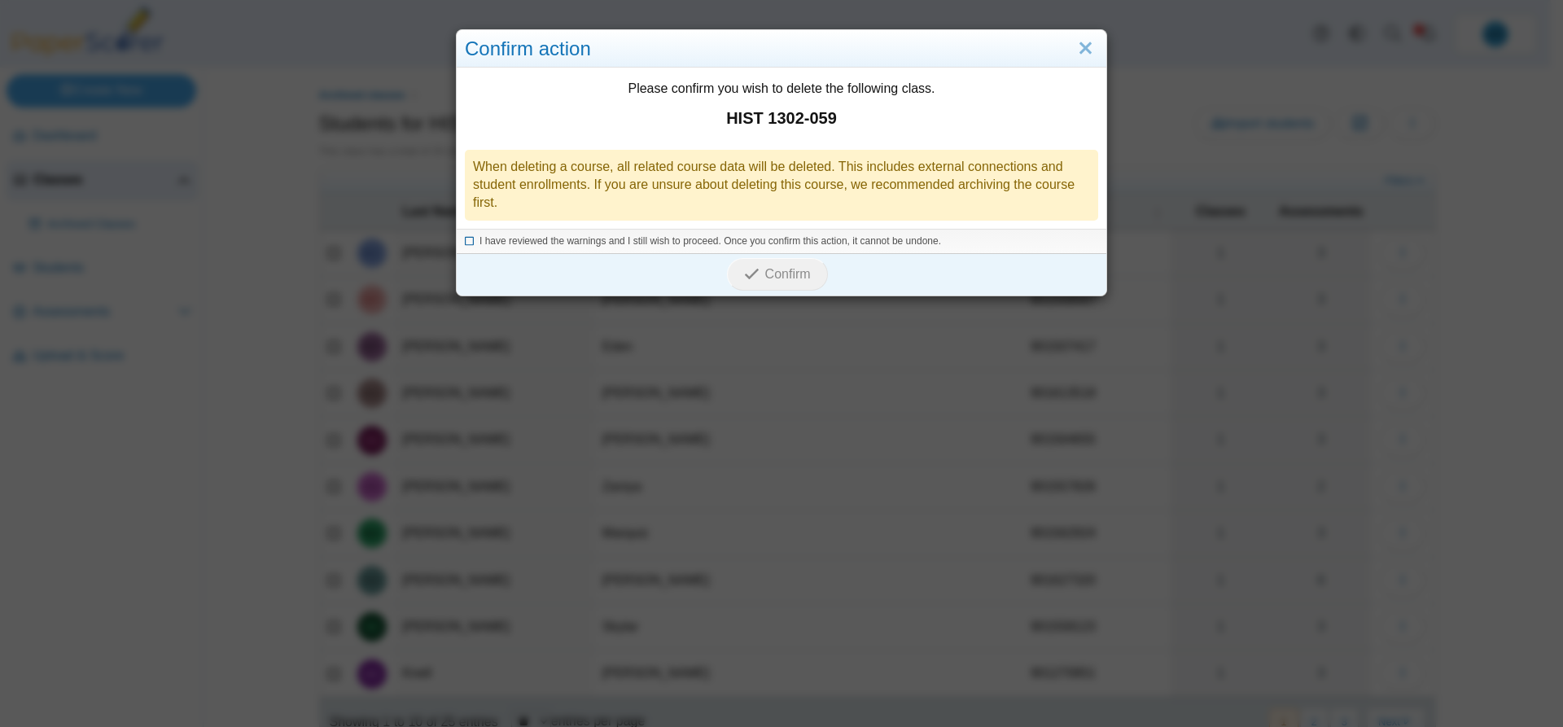
click at [495, 235] on span "I have reviewed the warnings and I still wish to proceed. Once you confirm this…" at bounding box center [709, 240] width 461 height 11
click at [758, 260] on button "Confirm" at bounding box center [777, 274] width 100 height 33
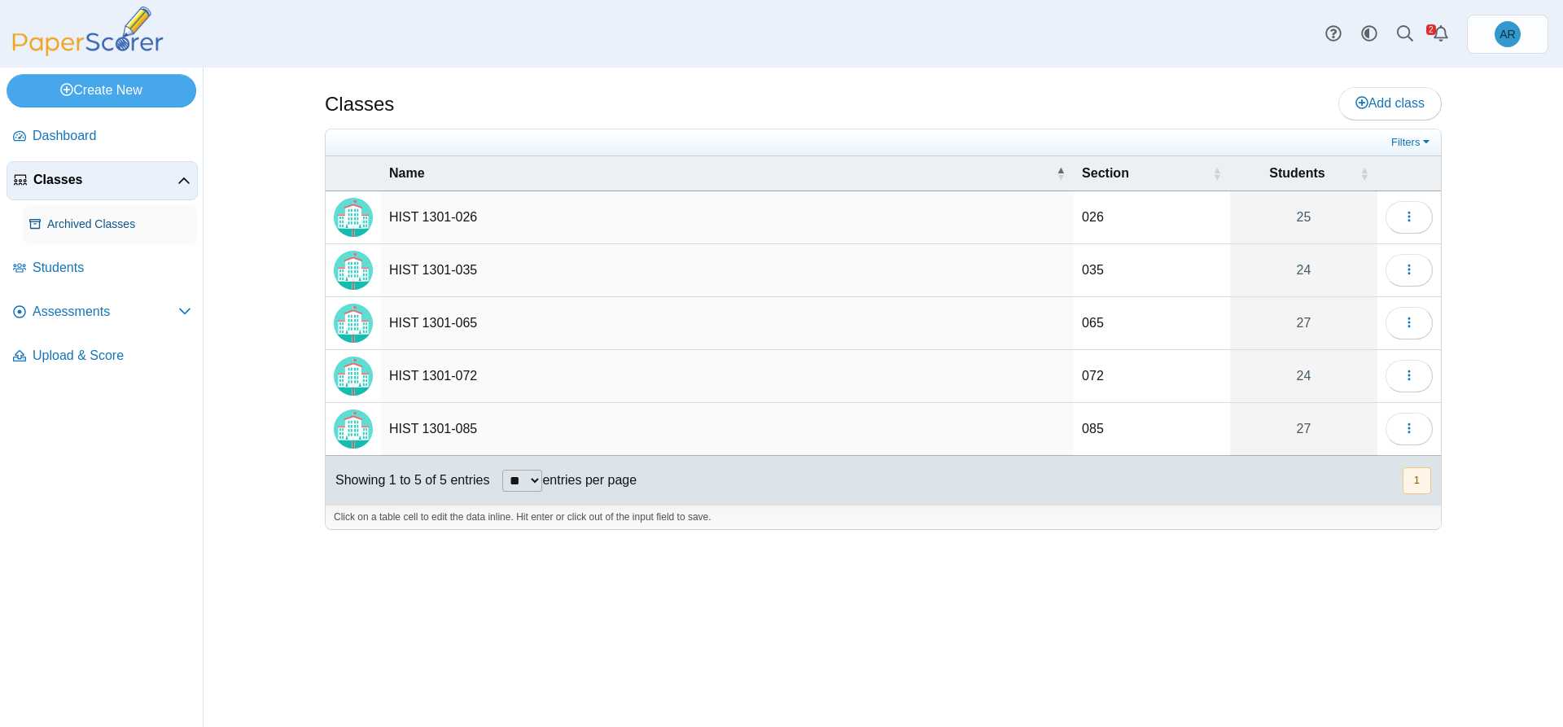
click at [75, 216] on span "Archived Classes" at bounding box center [119, 224] width 144 height 16
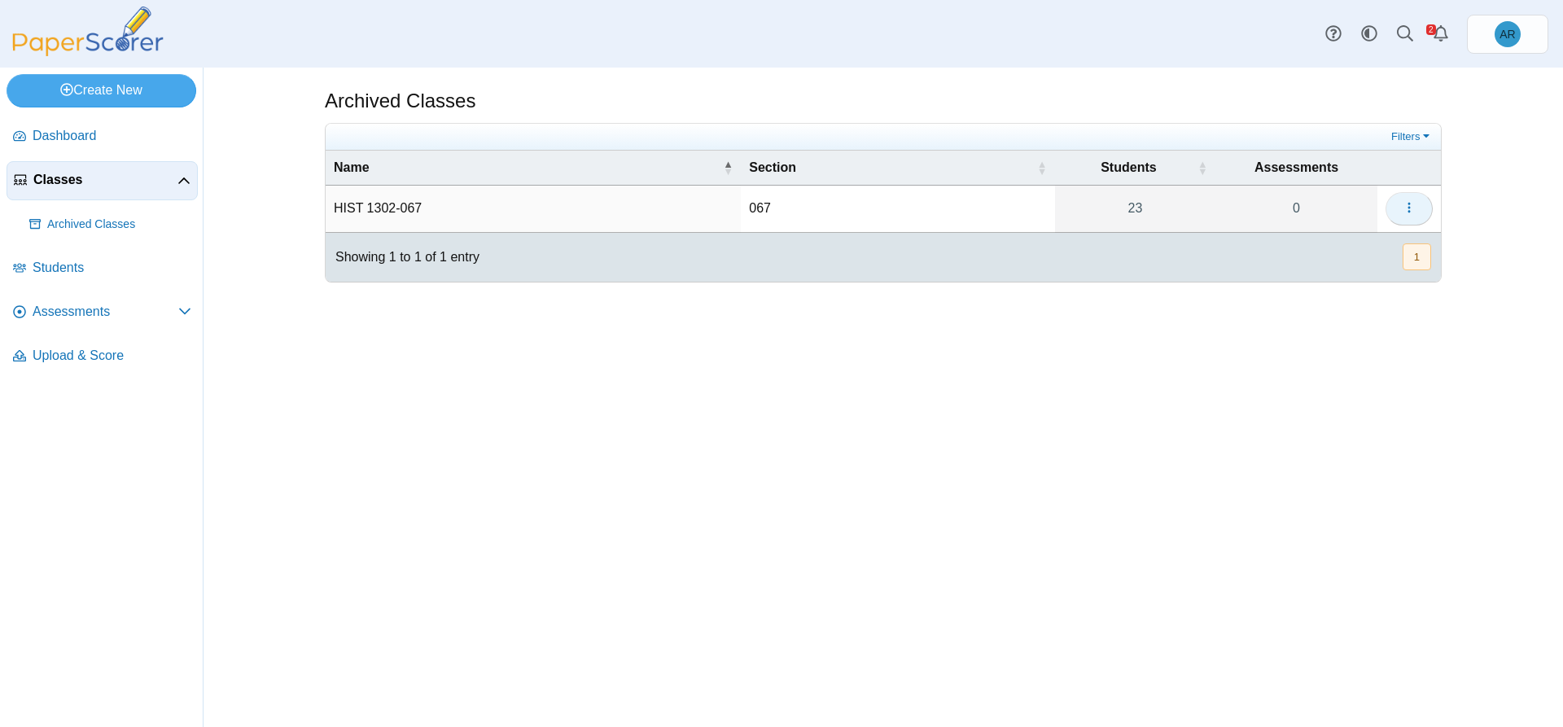
click at [1397, 208] on button "button" at bounding box center [1408, 208] width 47 height 33
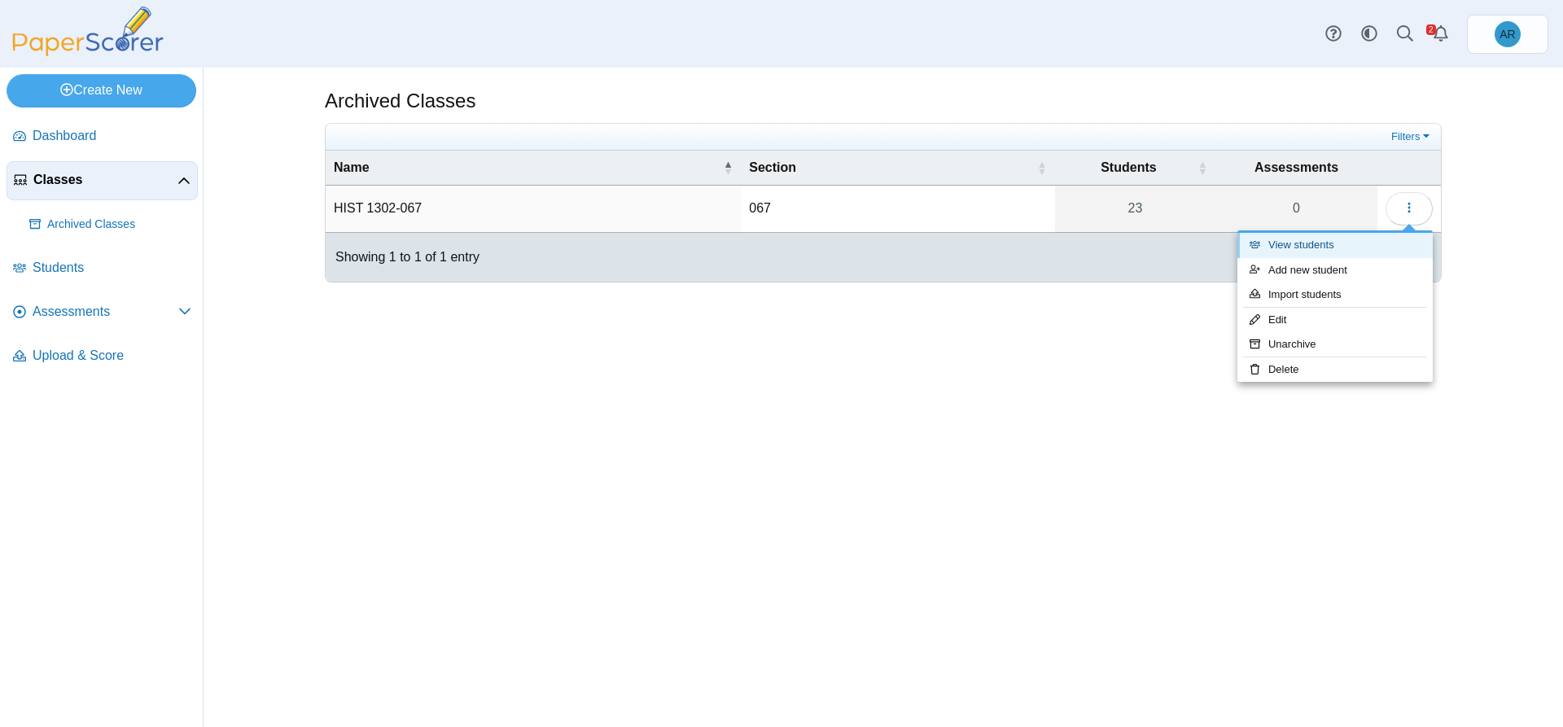
click at [1309, 242] on link "View students" at bounding box center [1334, 245] width 195 height 24
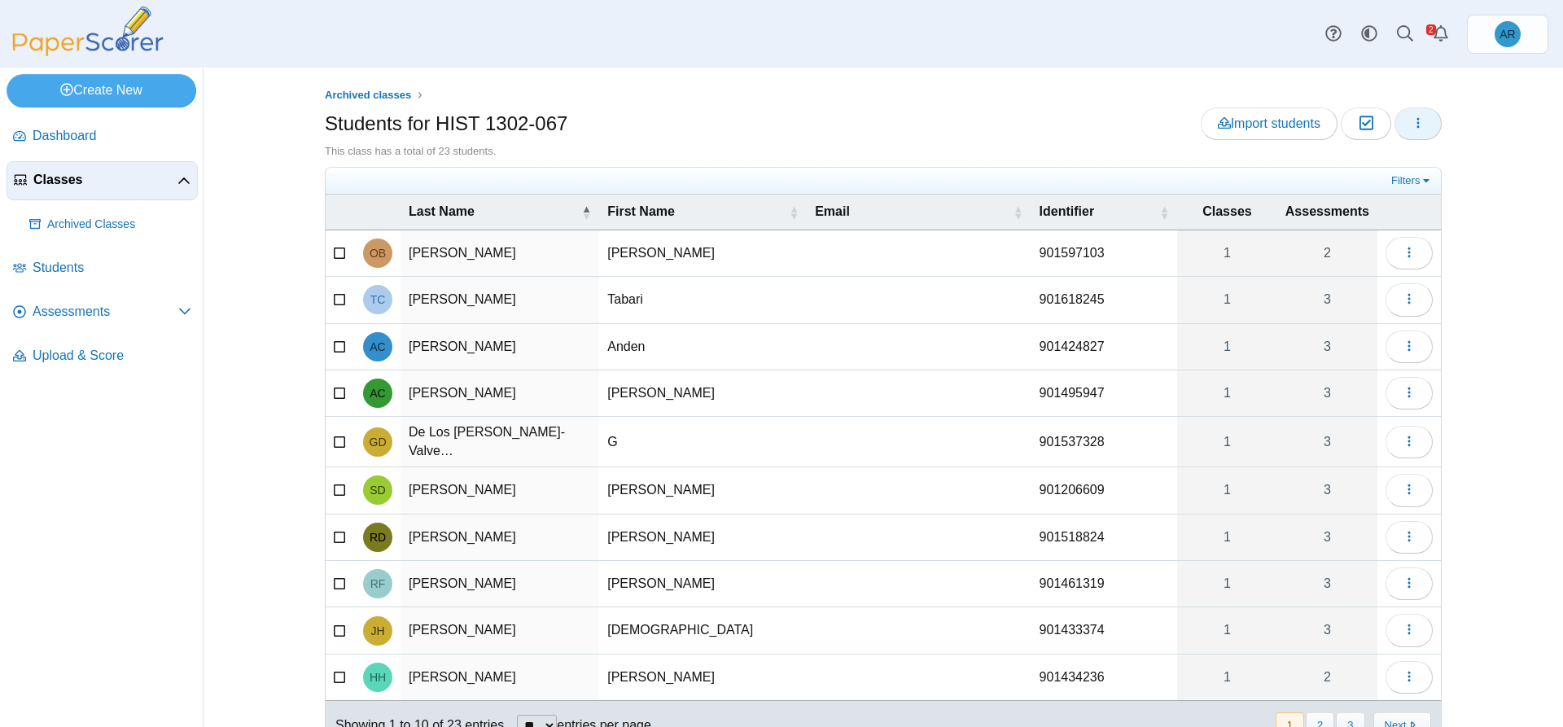
click at [1419, 121] on button "button" at bounding box center [1417, 123] width 47 height 33
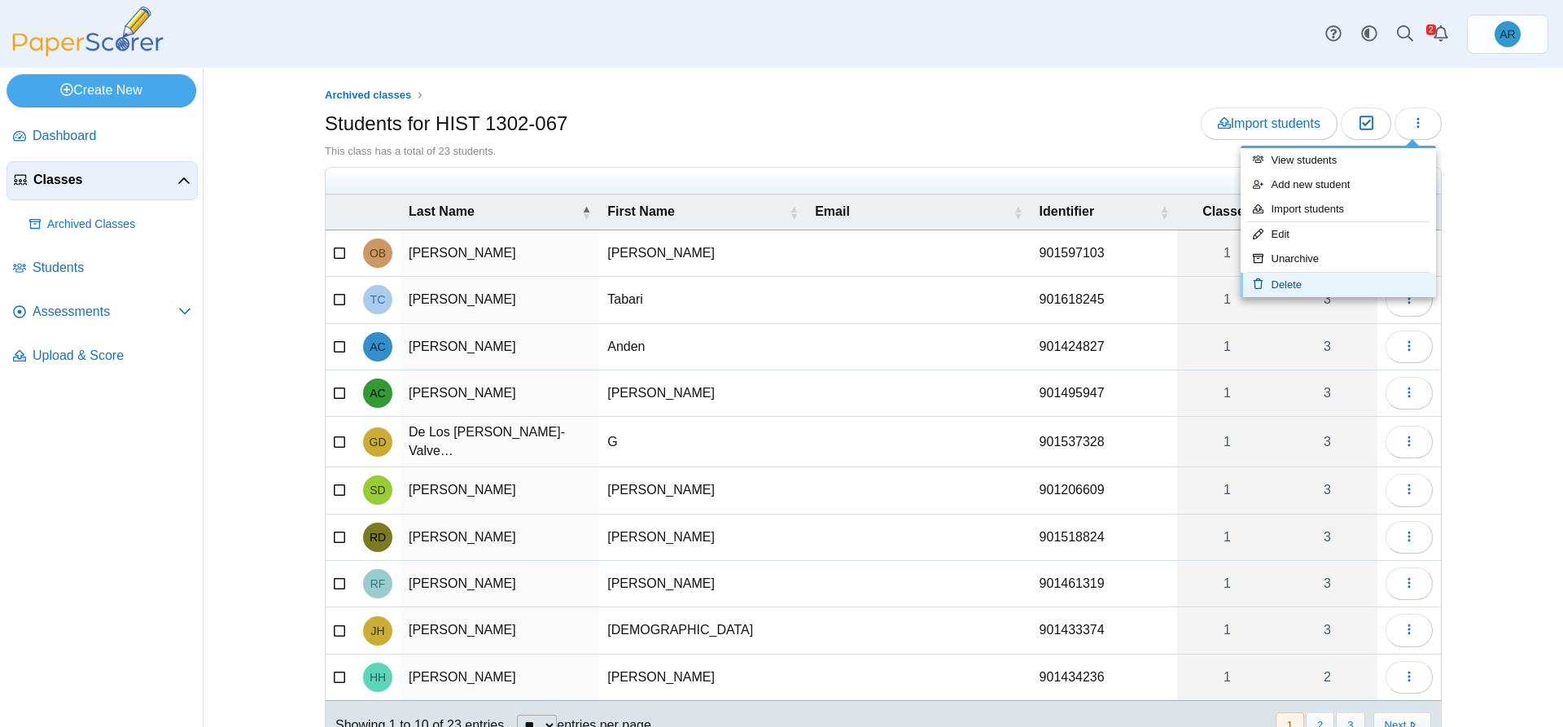
click at [1290, 277] on link "Delete" at bounding box center [1337, 285] width 195 height 24
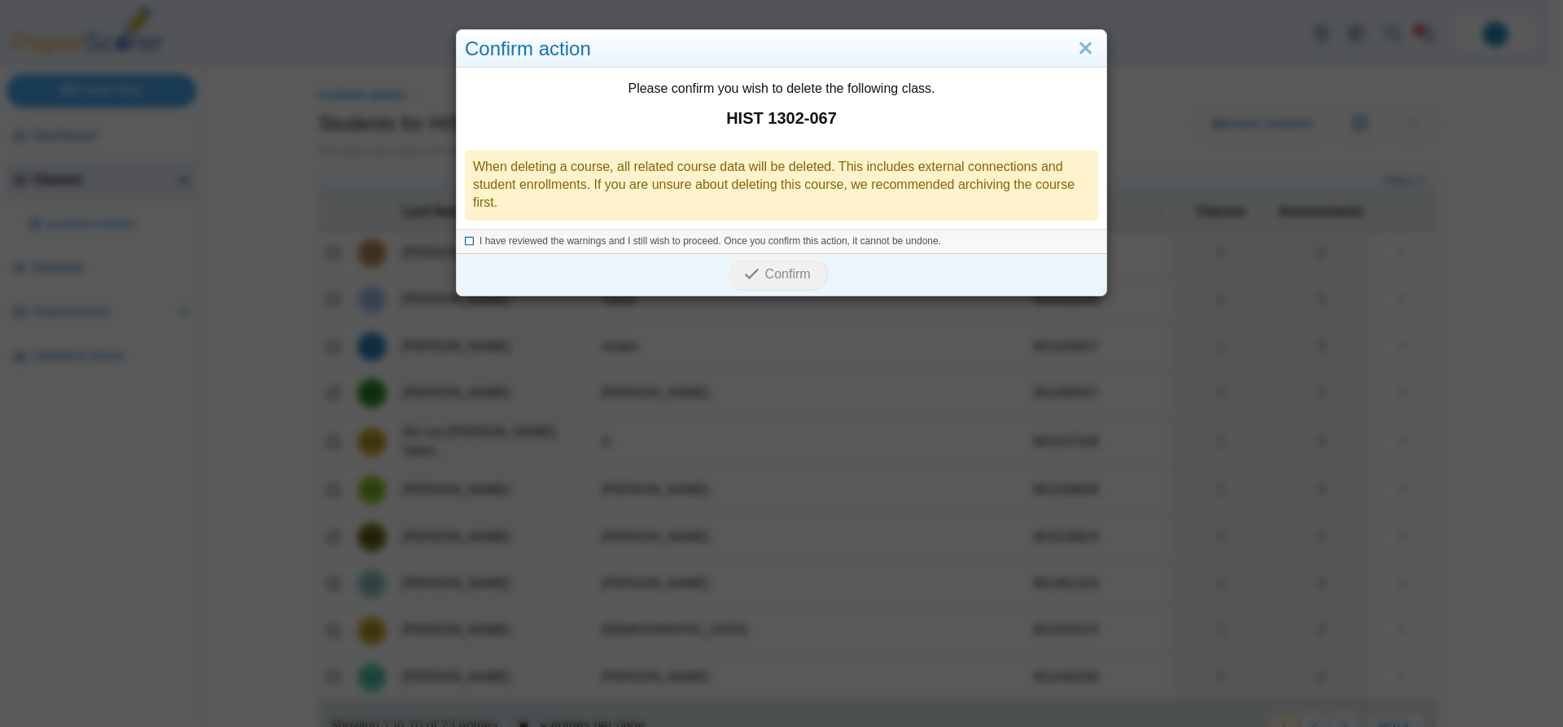
click at [498, 235] on span "I have reviewed the warnings and I still wish to proceed. Once you confirm this…" at bounding box center [709, 240] width 461 height 11
click at [751, 275] on icon "submit" at bounding box center [751, 273] width 15 height 15
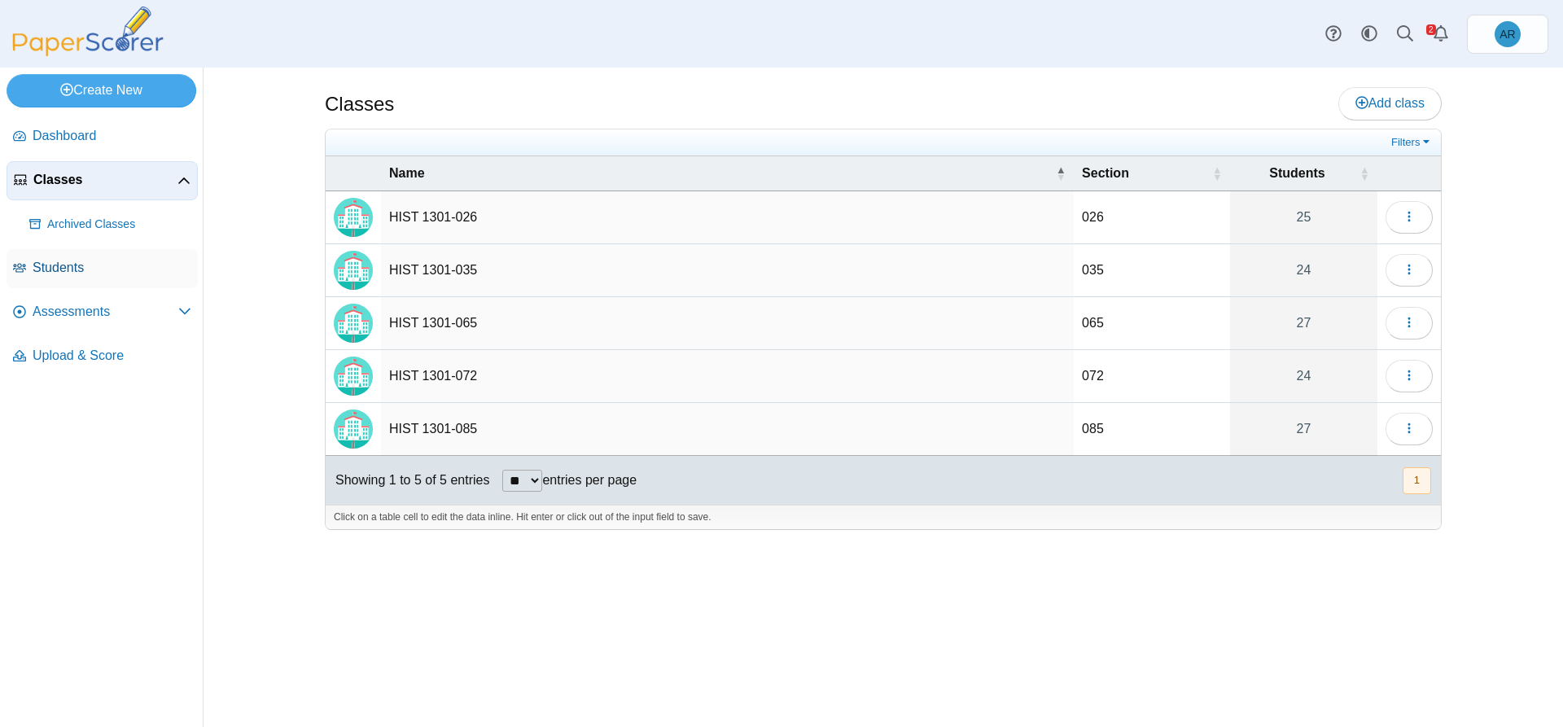
click at [66, 265] on span "Students" at bounding box center [112, 268] width 159 height 18
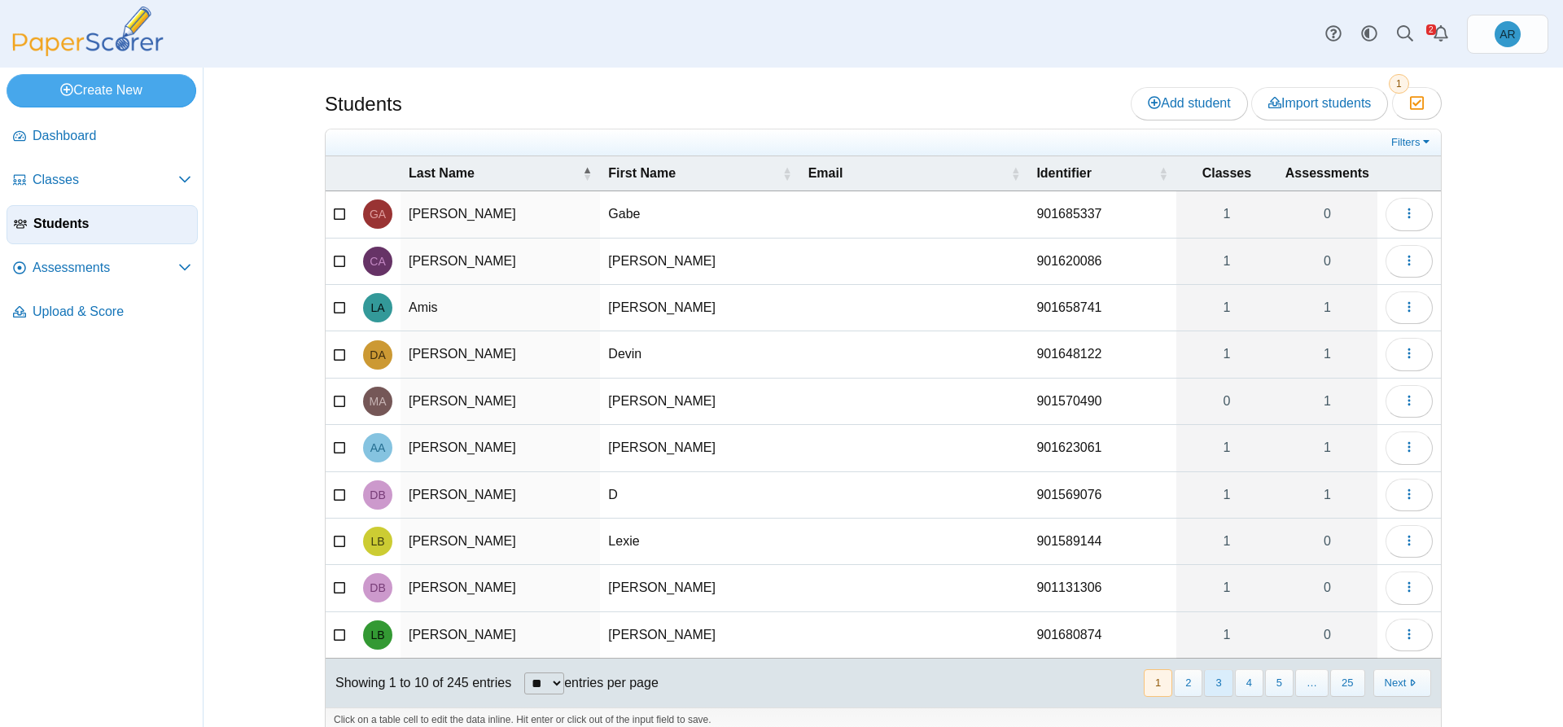
click at [1209, 687] on button "3" at bounding box center [1218, 682] width 28 height 27
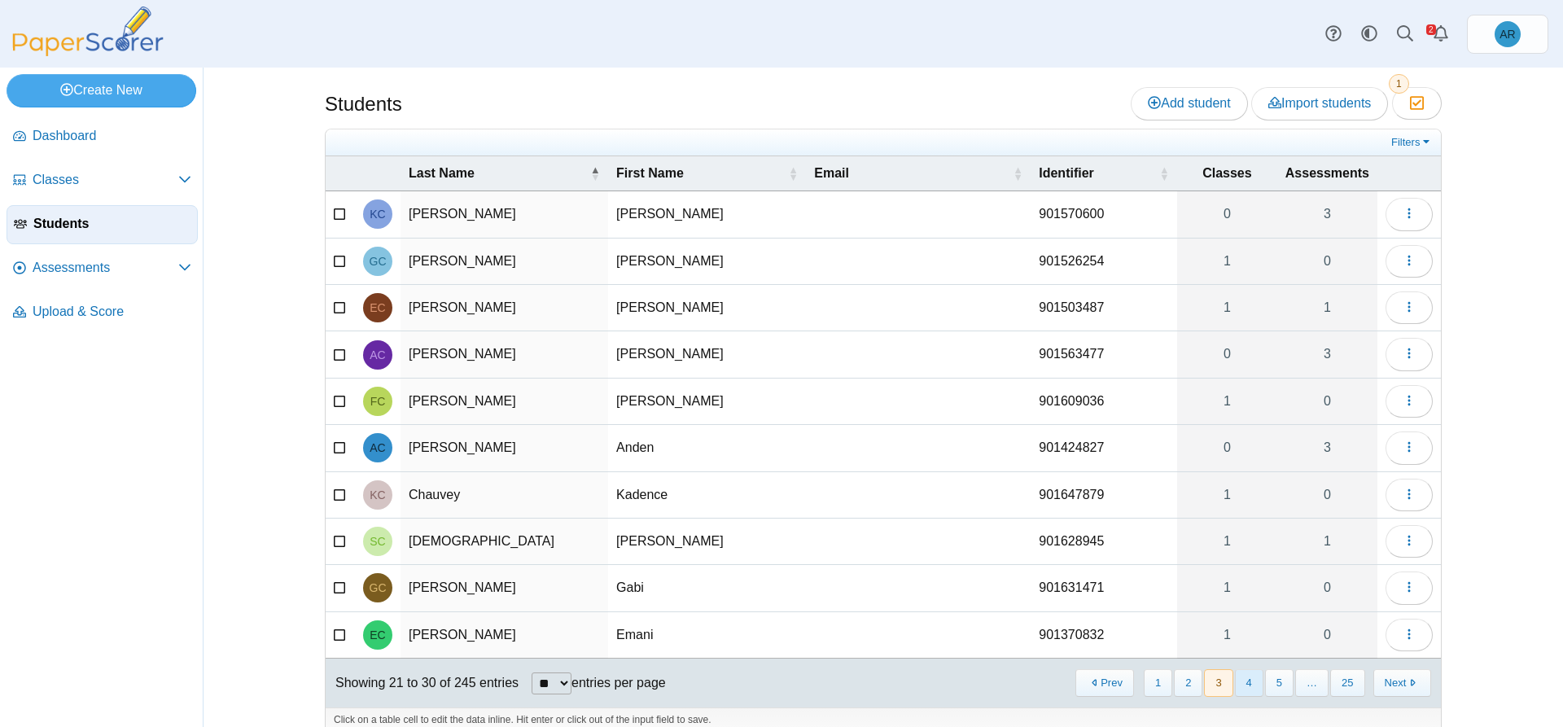
click at [1248, 687] on button "4" at bounding box center [1249, 682] width 28 height 27
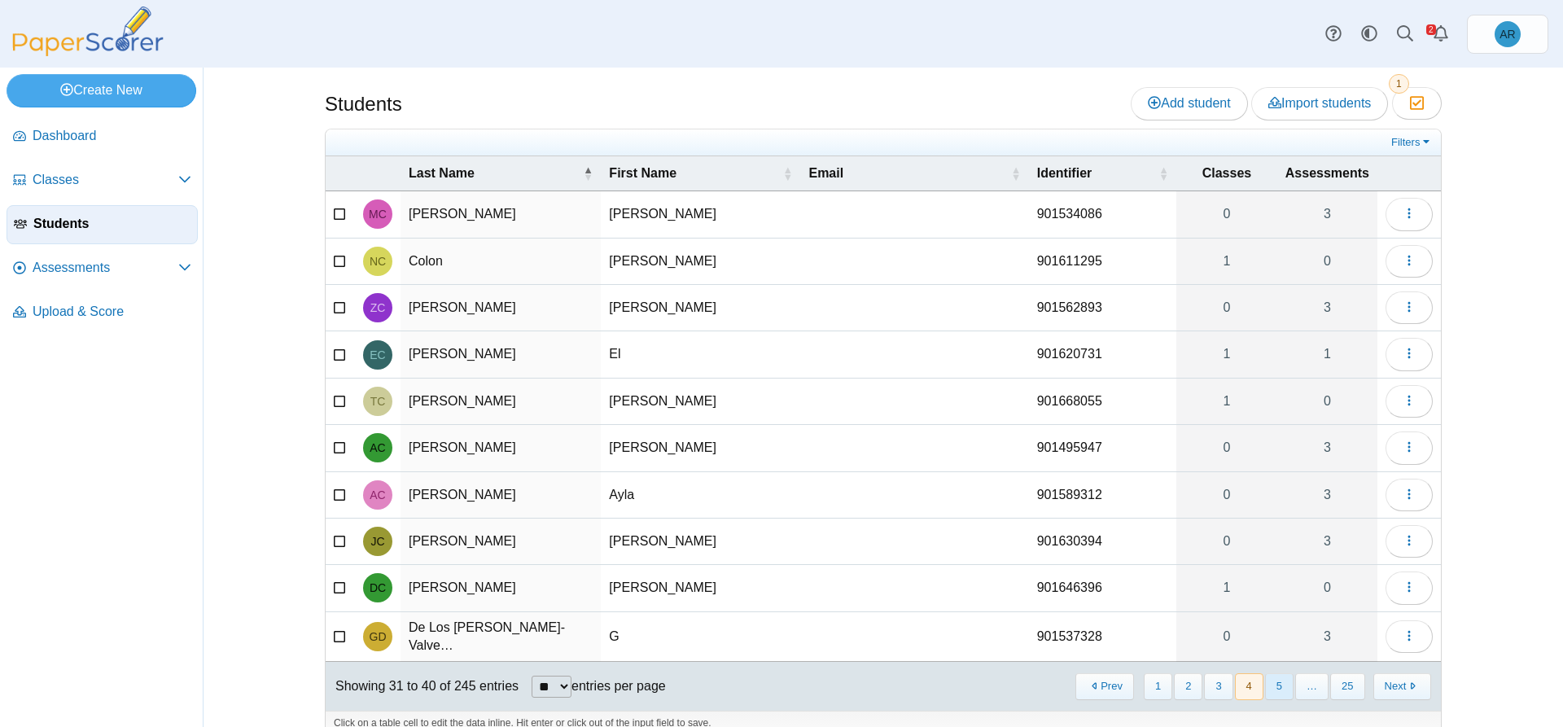
click at [1273, 684] on button "5" at bounding box center [1279, 686] width 28 height 27
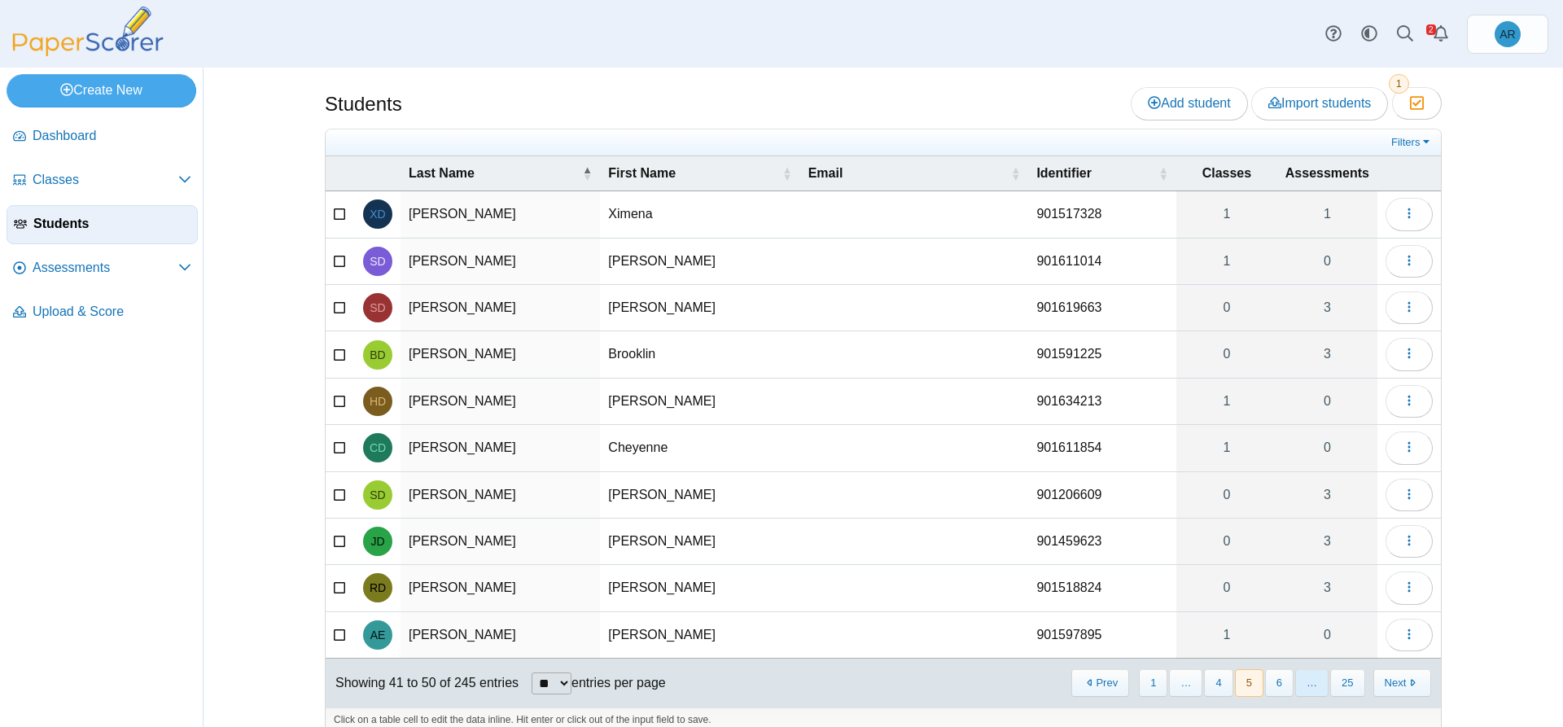
click at [1296, 685] on span "…" at bounding box center [1311, 682] width 33 height 27
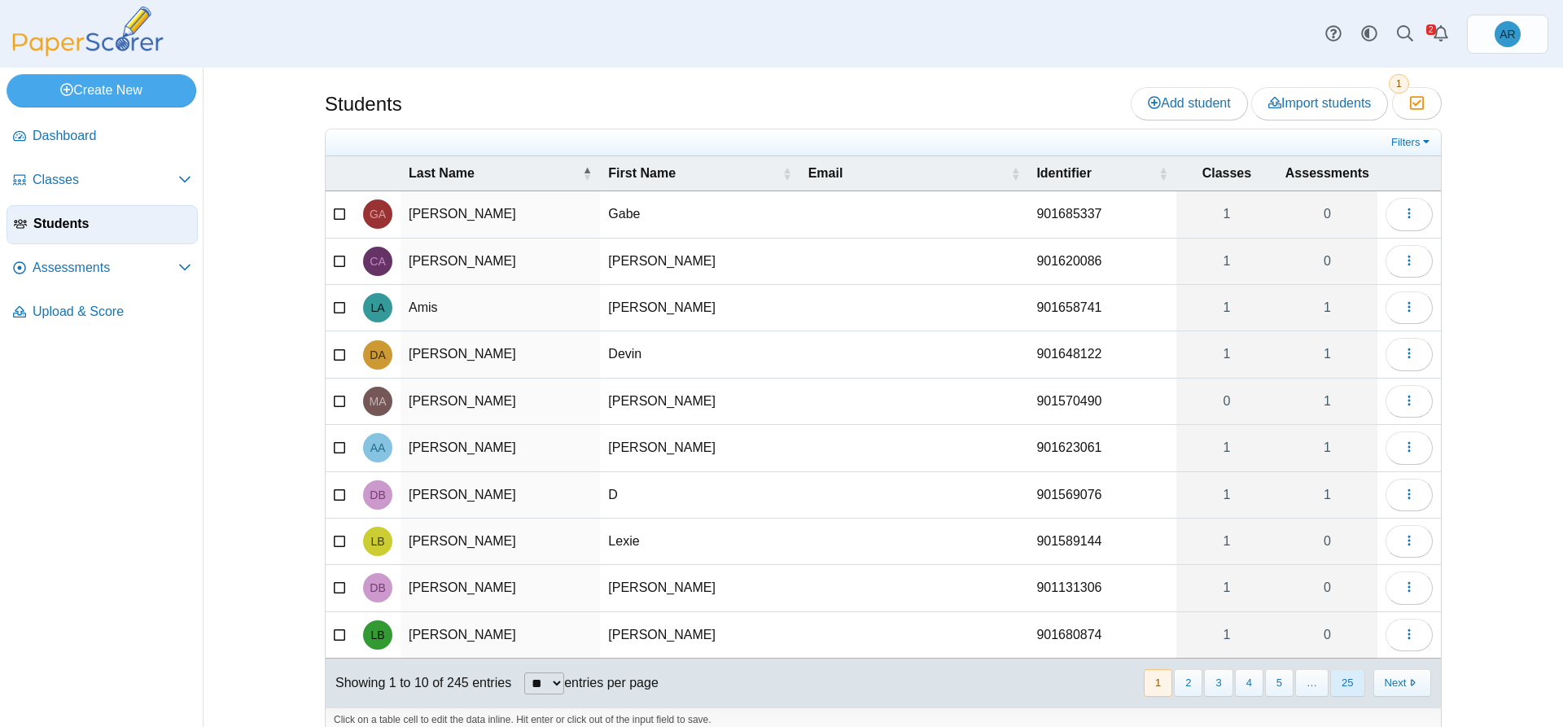
click at [1335, 684] on button "25" at bounding box center [1347, 682] width 34 height 27
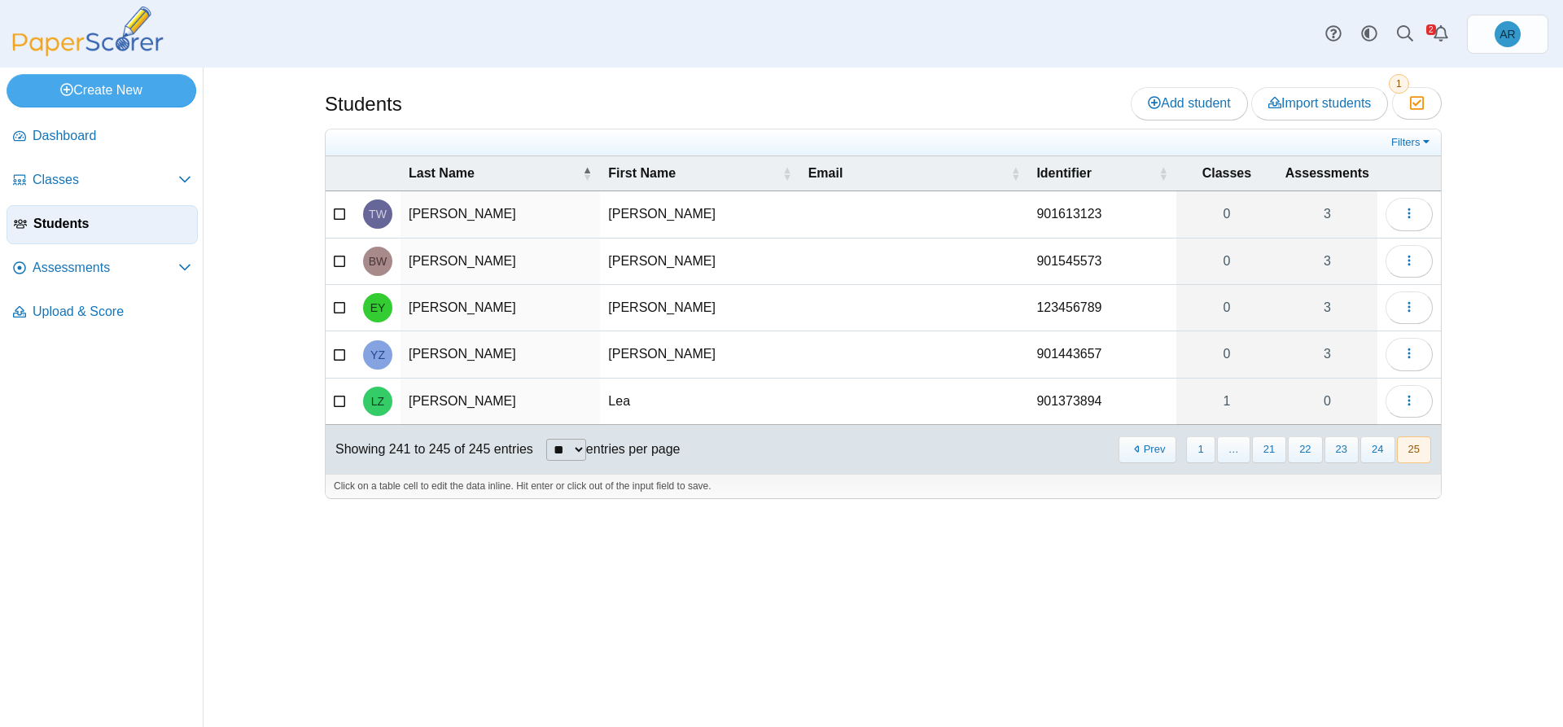
click at [339, 353] on icon at bounding box center [340, 352] width 13 height 11
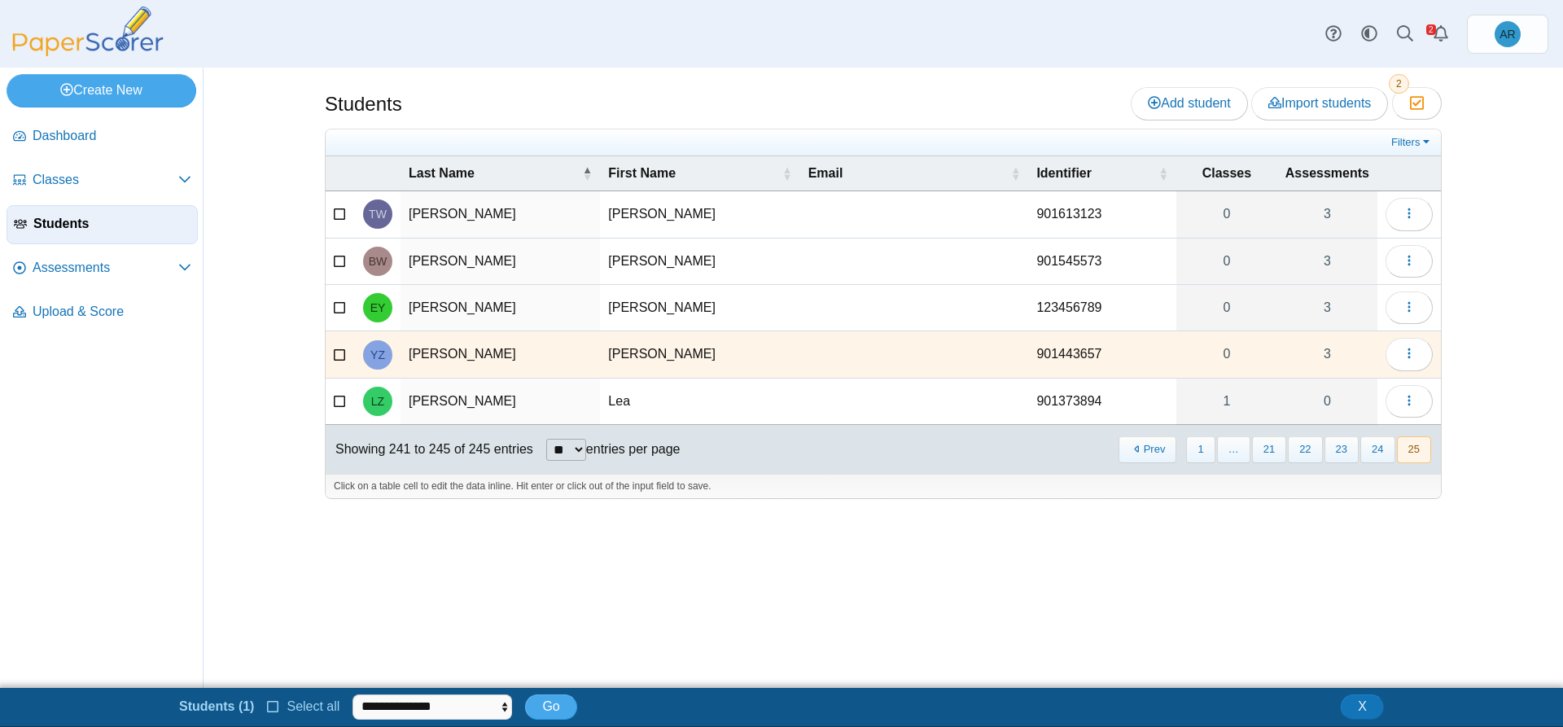
click at [341, 307] on icon at bounding box center [340, 305] width 13 height 11
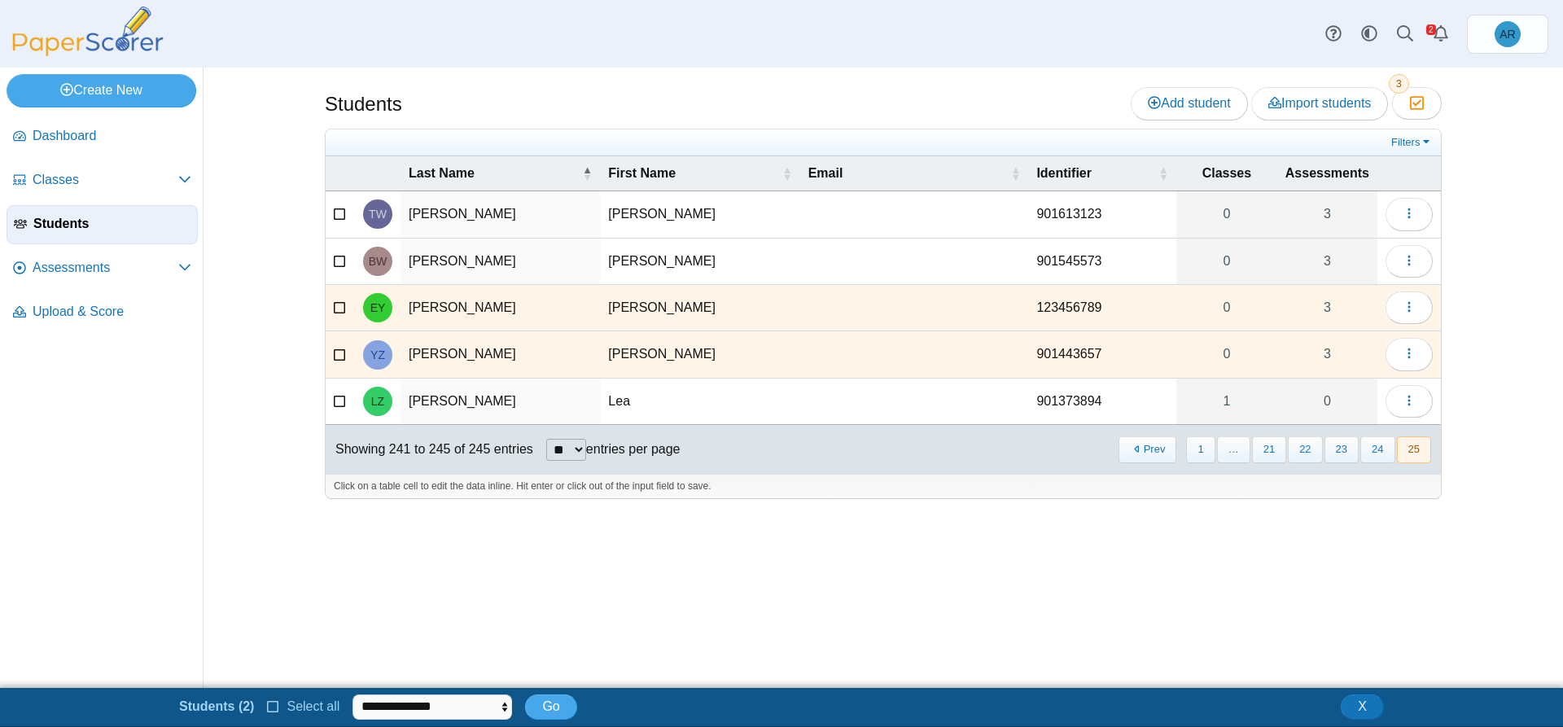
click at [338, 262] on icon at bounding box center [340, 258] width 13 height 11
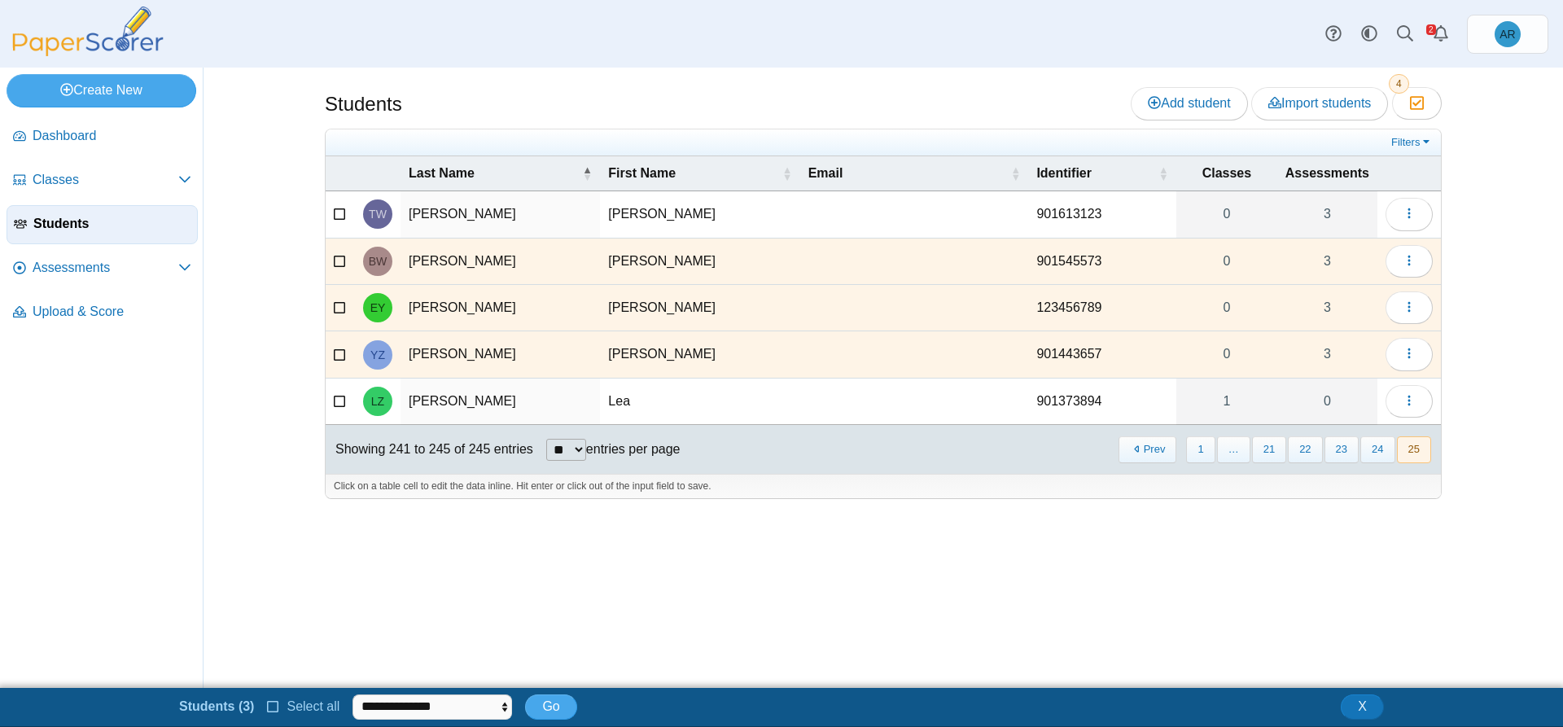
click at [339, 214] on icon at bounding box center [340, 212] width 13 height 11
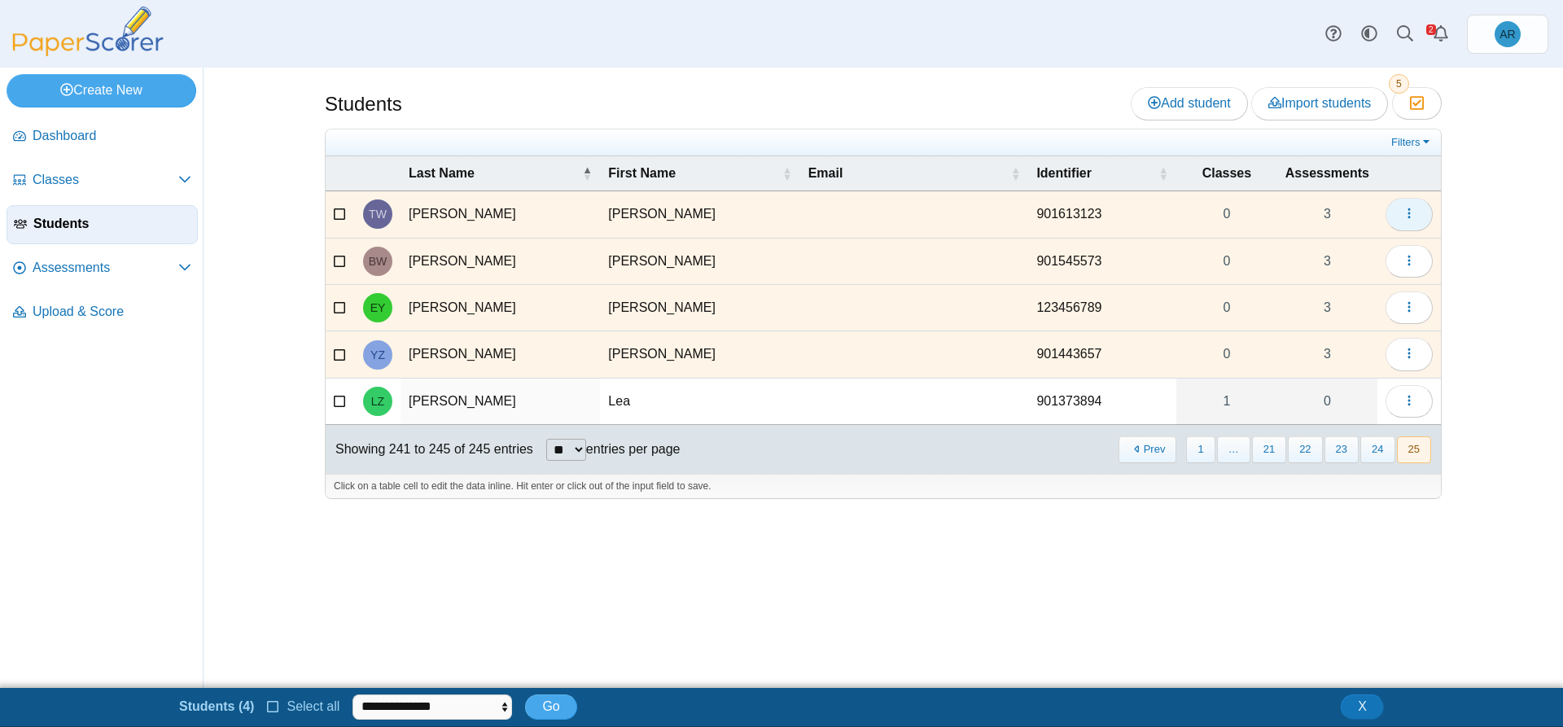
click at [1406, 219] on icon "button" at bounding box center [1408, 213] width 13 height 13
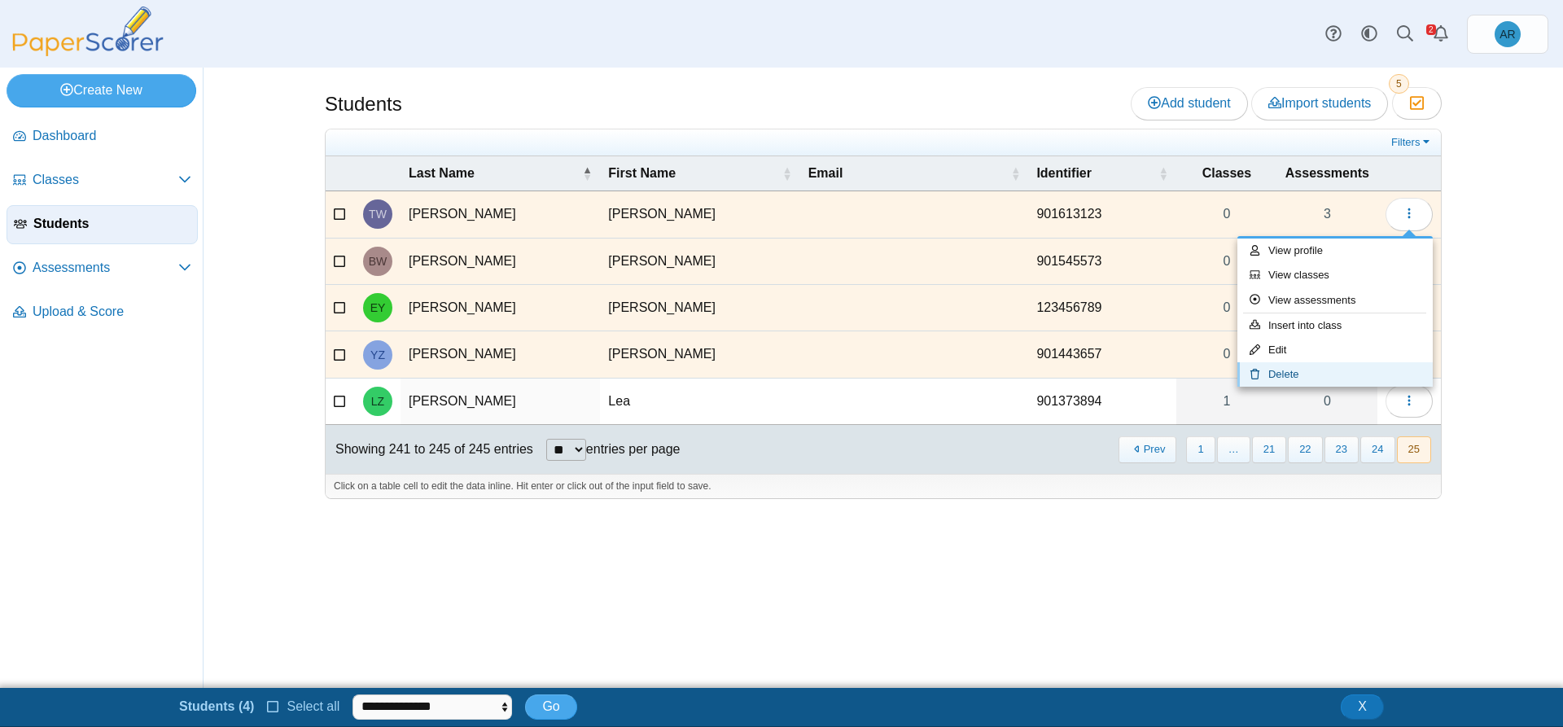
click at [1297, 365] on link "Delete" at bounding box center [1334, 374] width 195 height 24
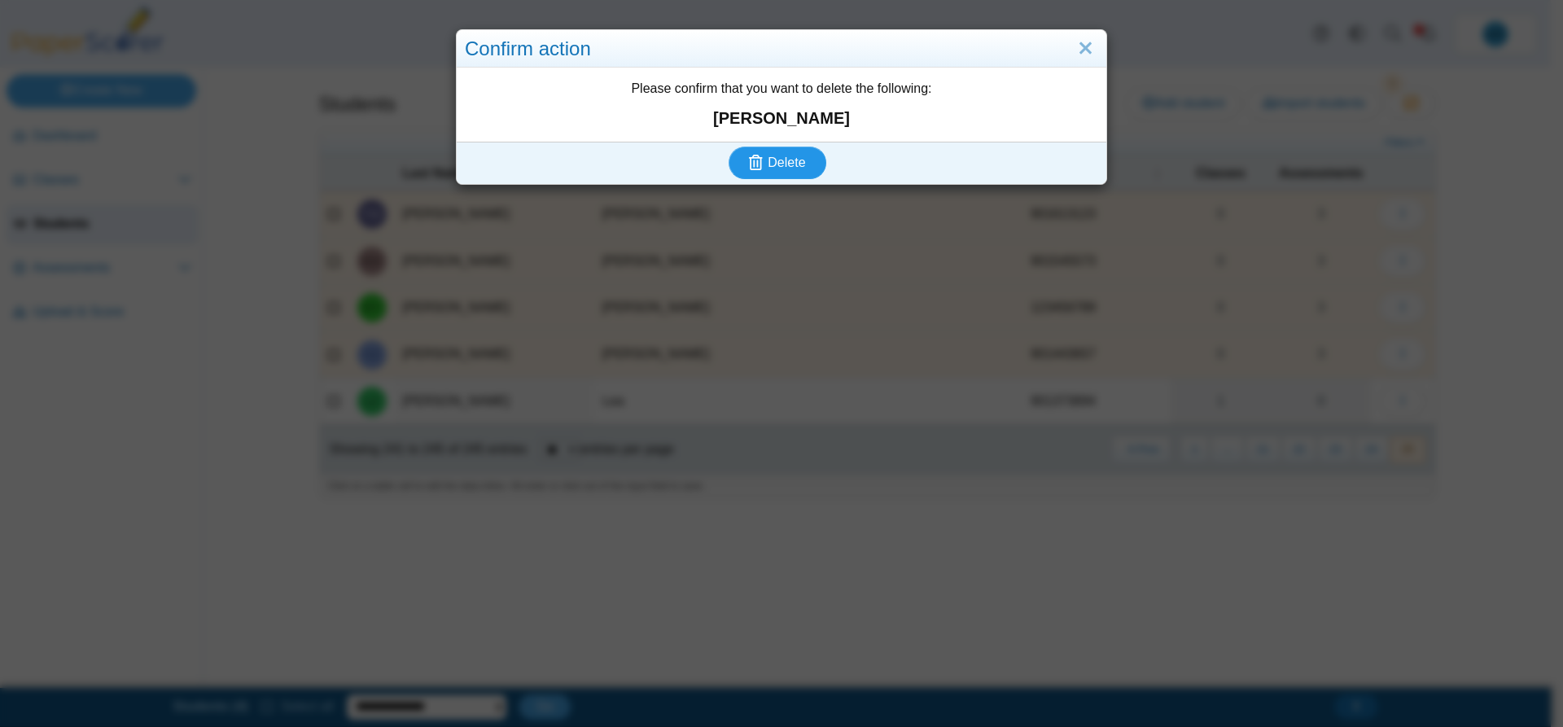
click at [758, 164] on icon "submit" at bounding box center [758, 163] width 19 height 18
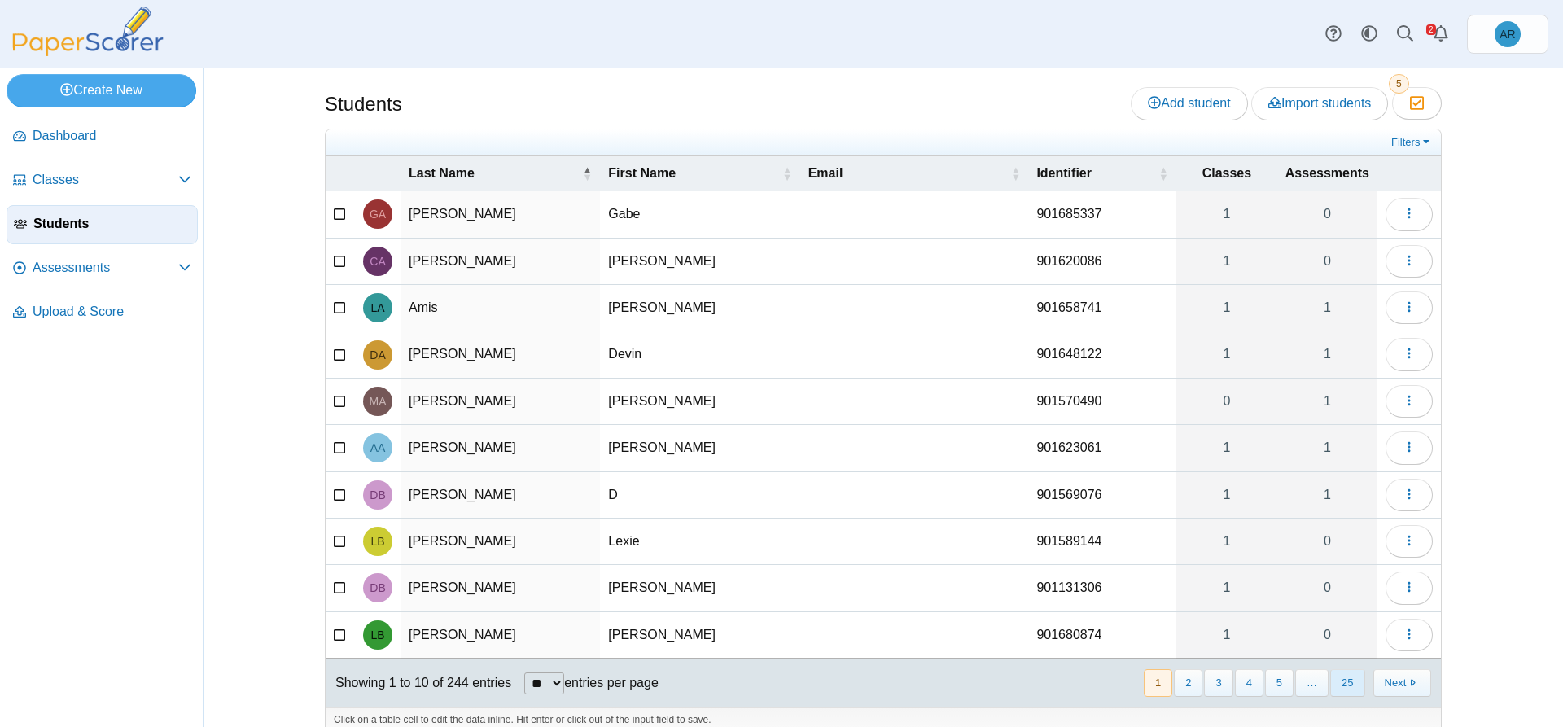
click at [1349, 687] on button "25" at bounding box center [1347, 682] width 34 height 27
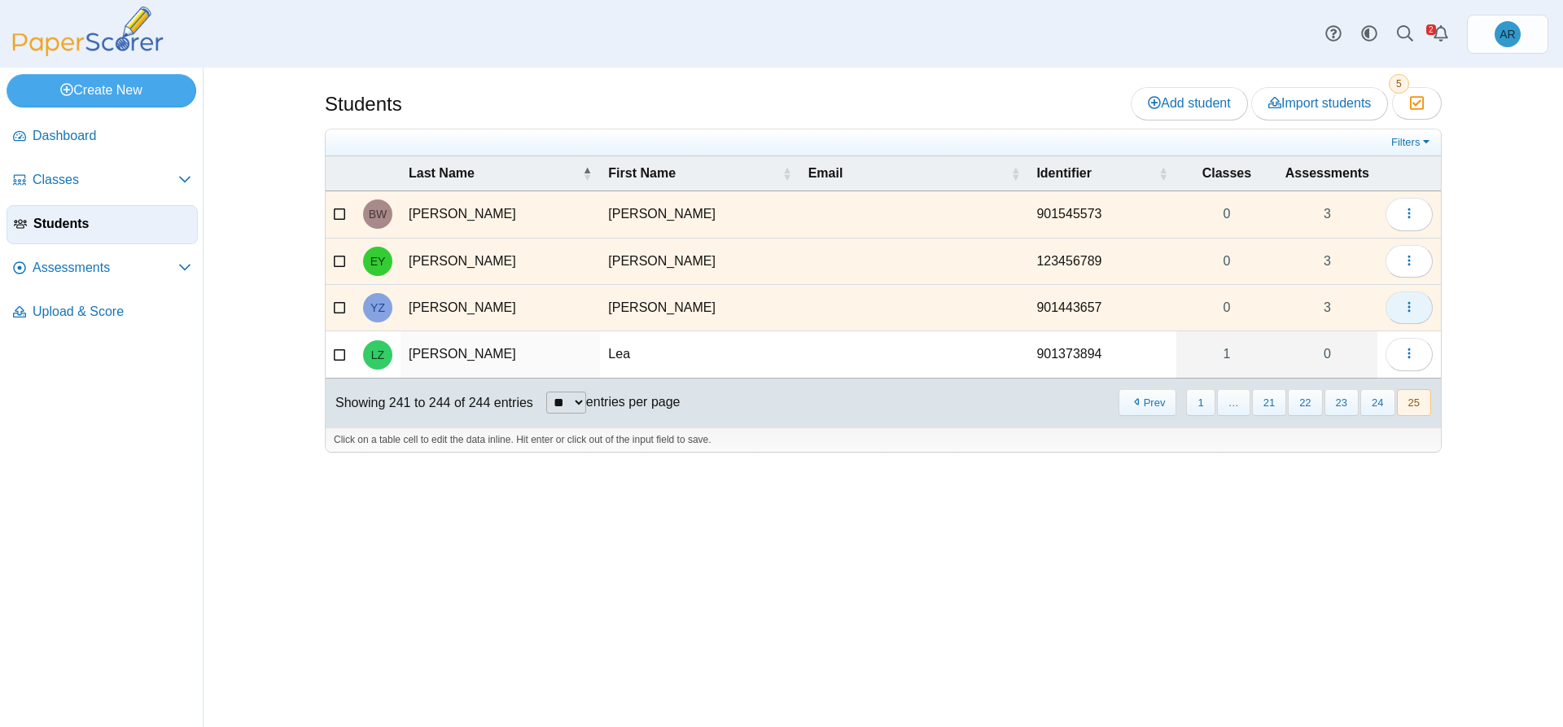
click at [1398, 312] on button "button" at bounding box center [1408, 307] width 47 height 33
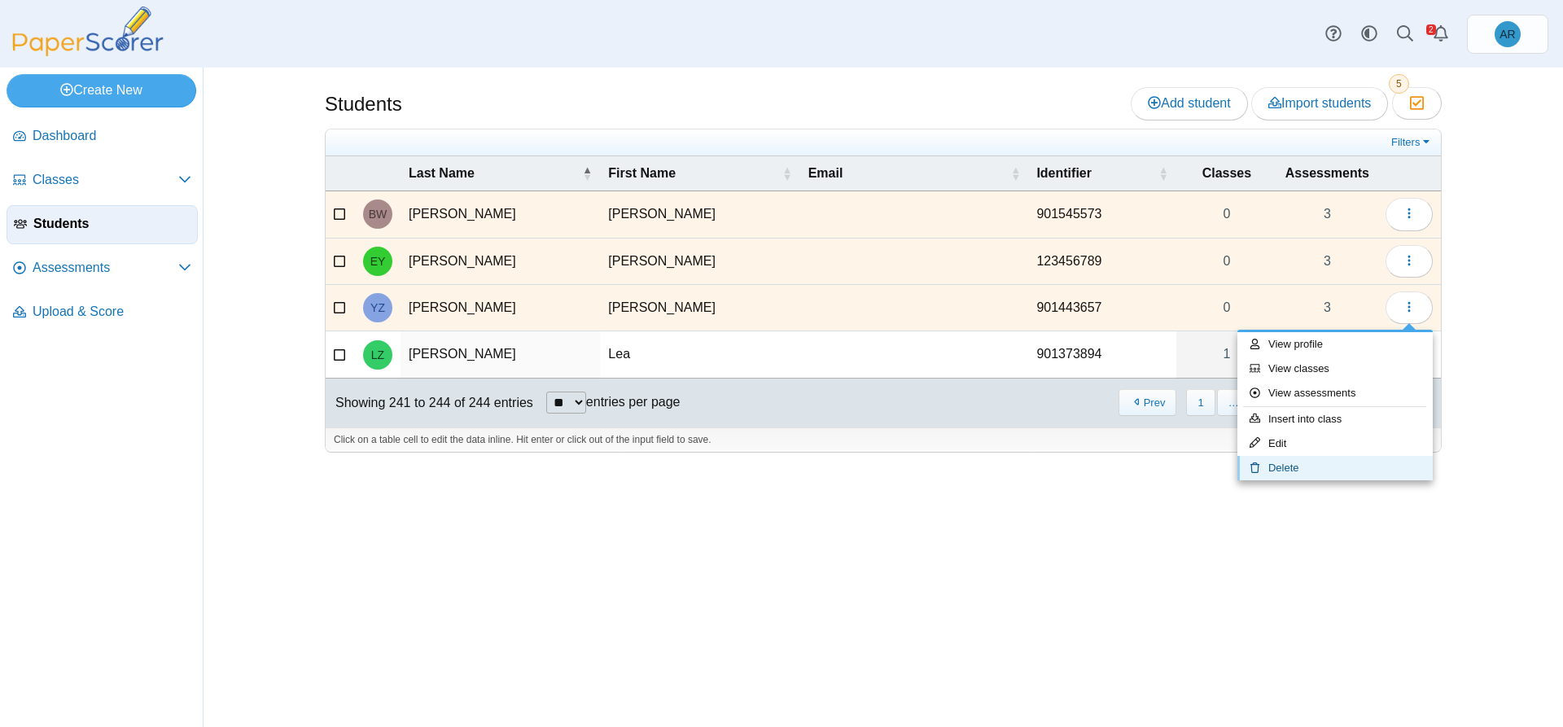
click at [1297, 471] on link "Delete" at bounding box center [1334, 468] width 195 height 24
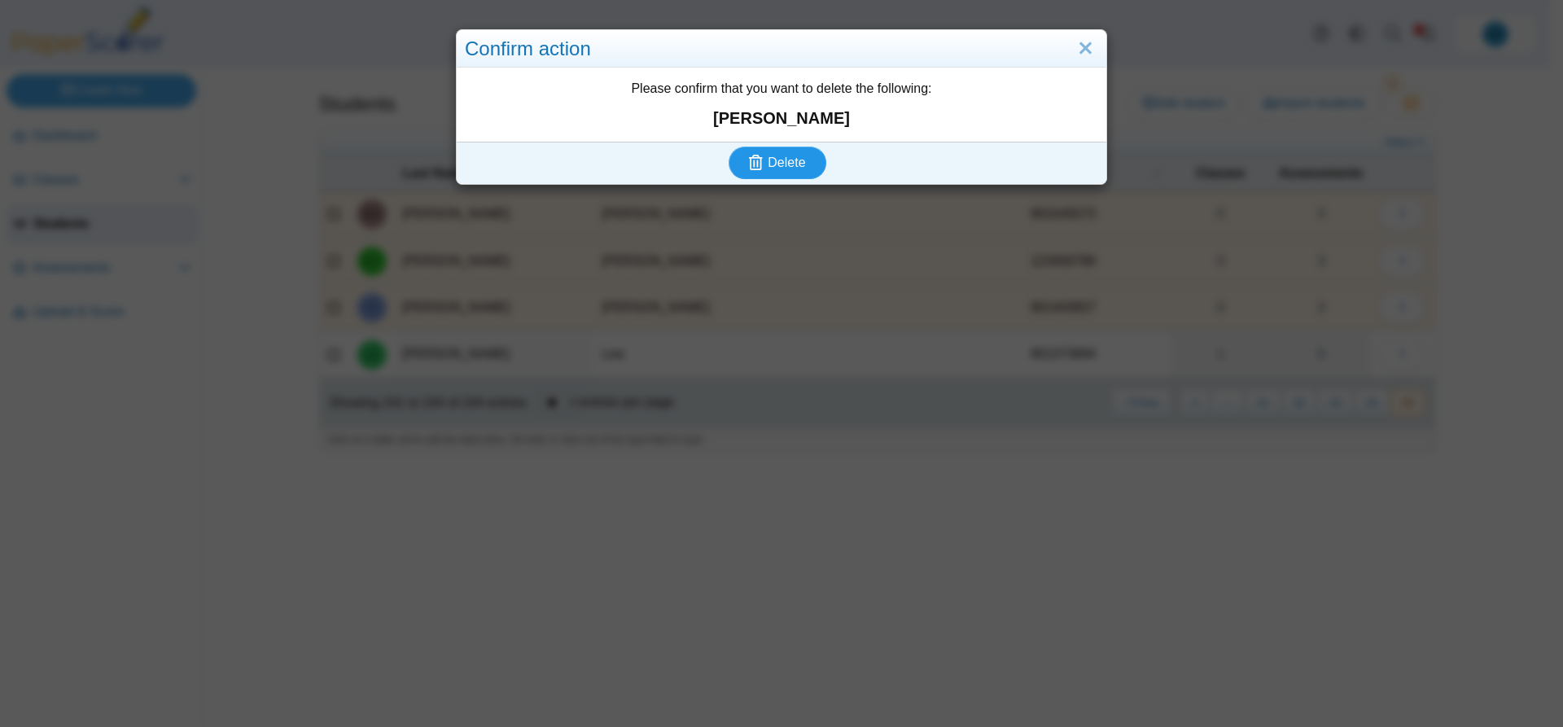
click at [755, 162] on use "submit" at bounding box center [756, 162] width 14 height 15
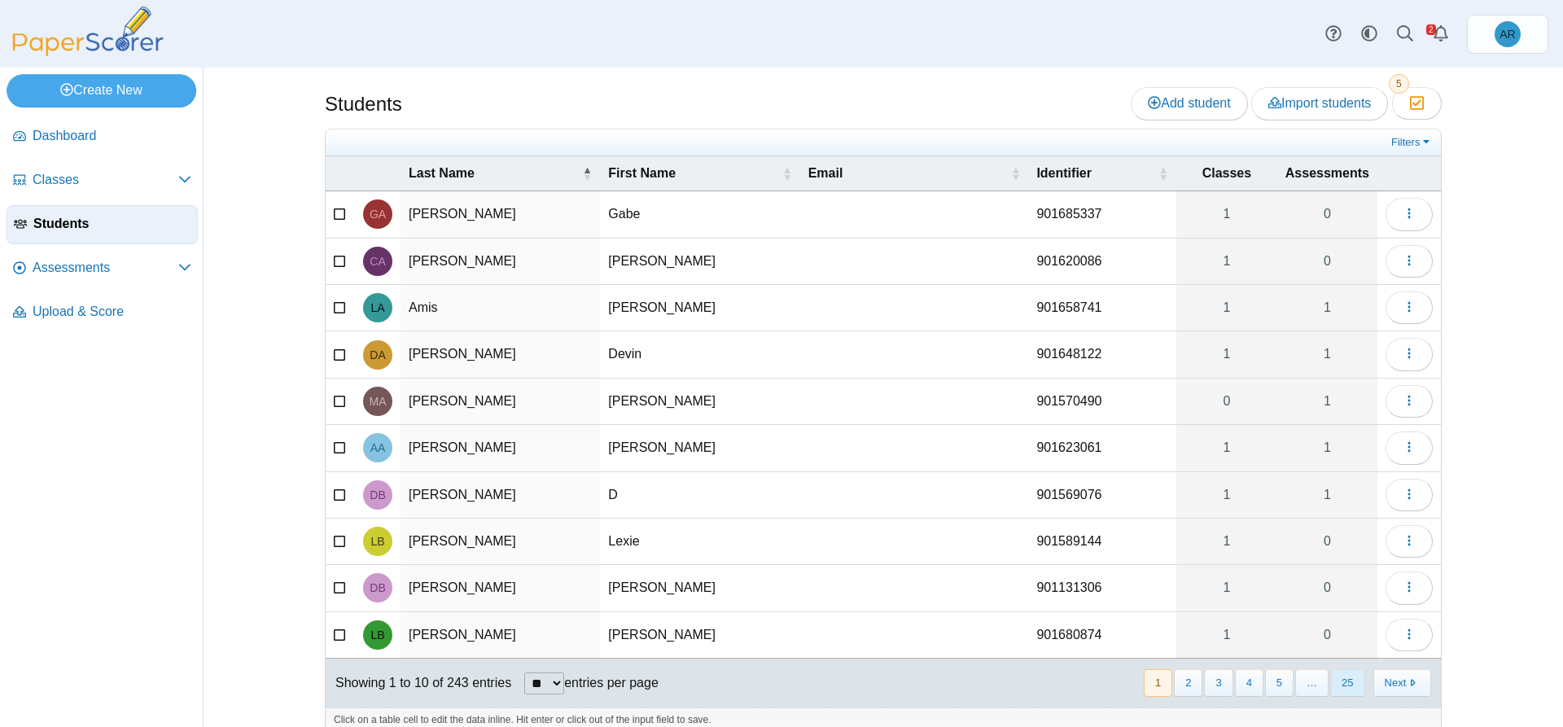
click at [1345, 675] on button "25" at bounding box center [1347, 682] width 34 height 27
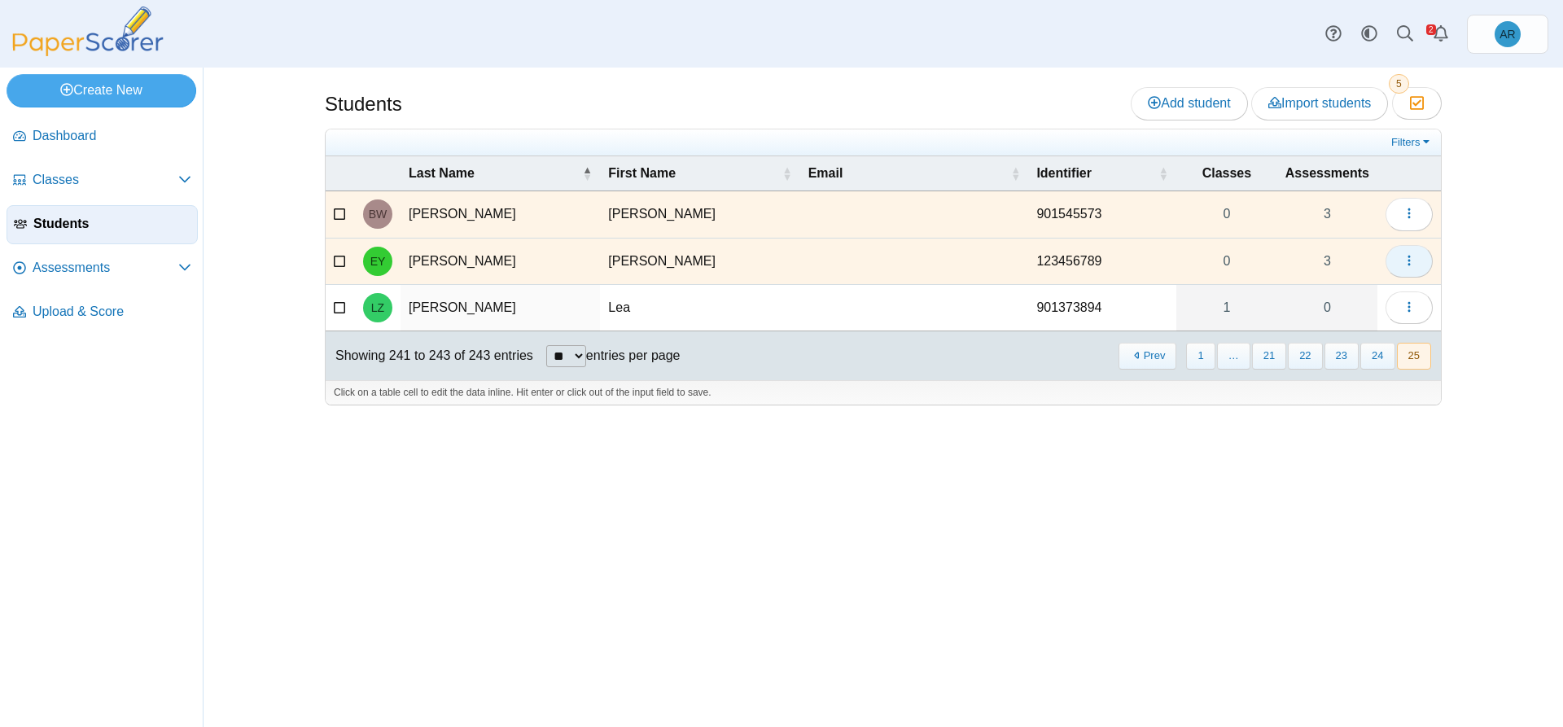
click at [1408, 265] on icon "button" at bounding box center [1408, 260] width 13 height 13
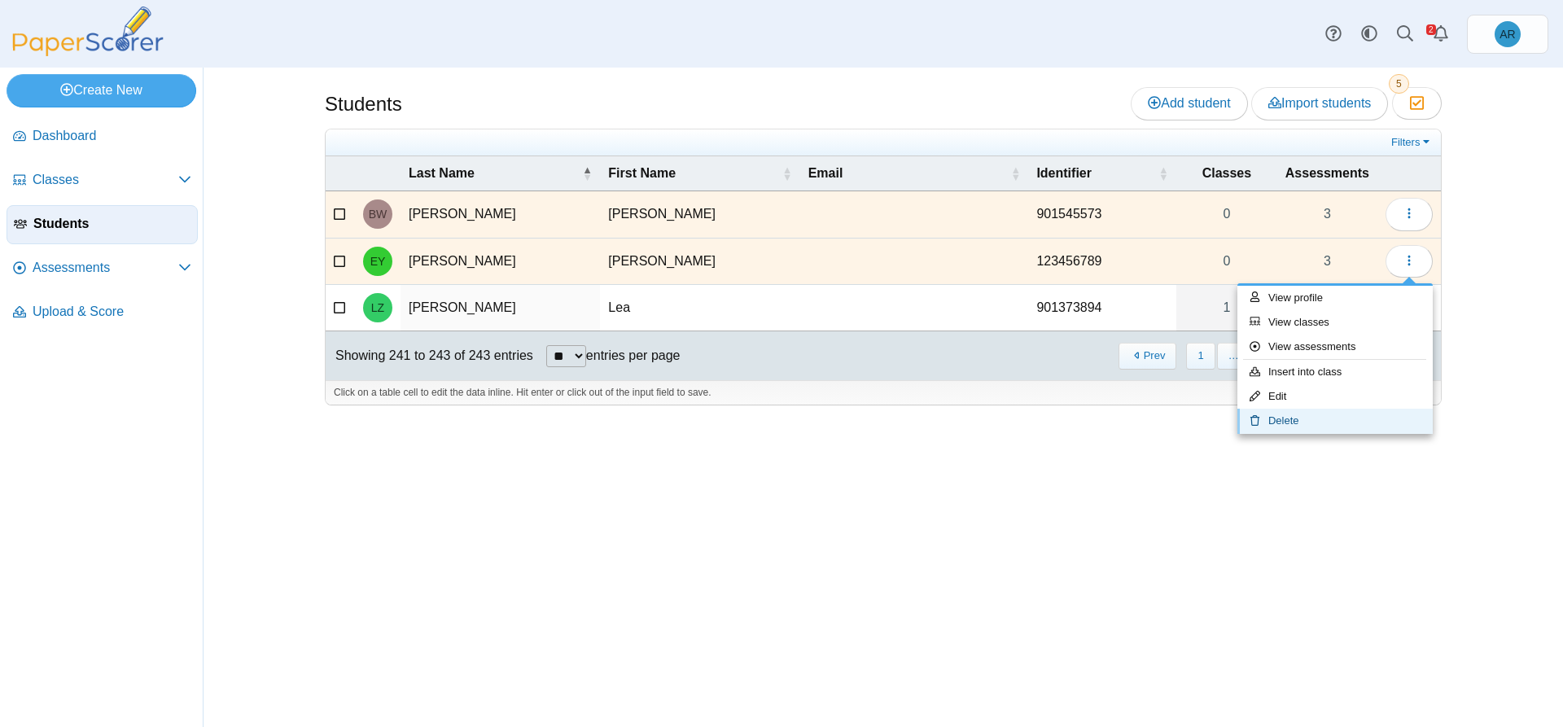
click at [1299, 422] on link "Delete" at bounding box center [1334, 421] width 195 height 24
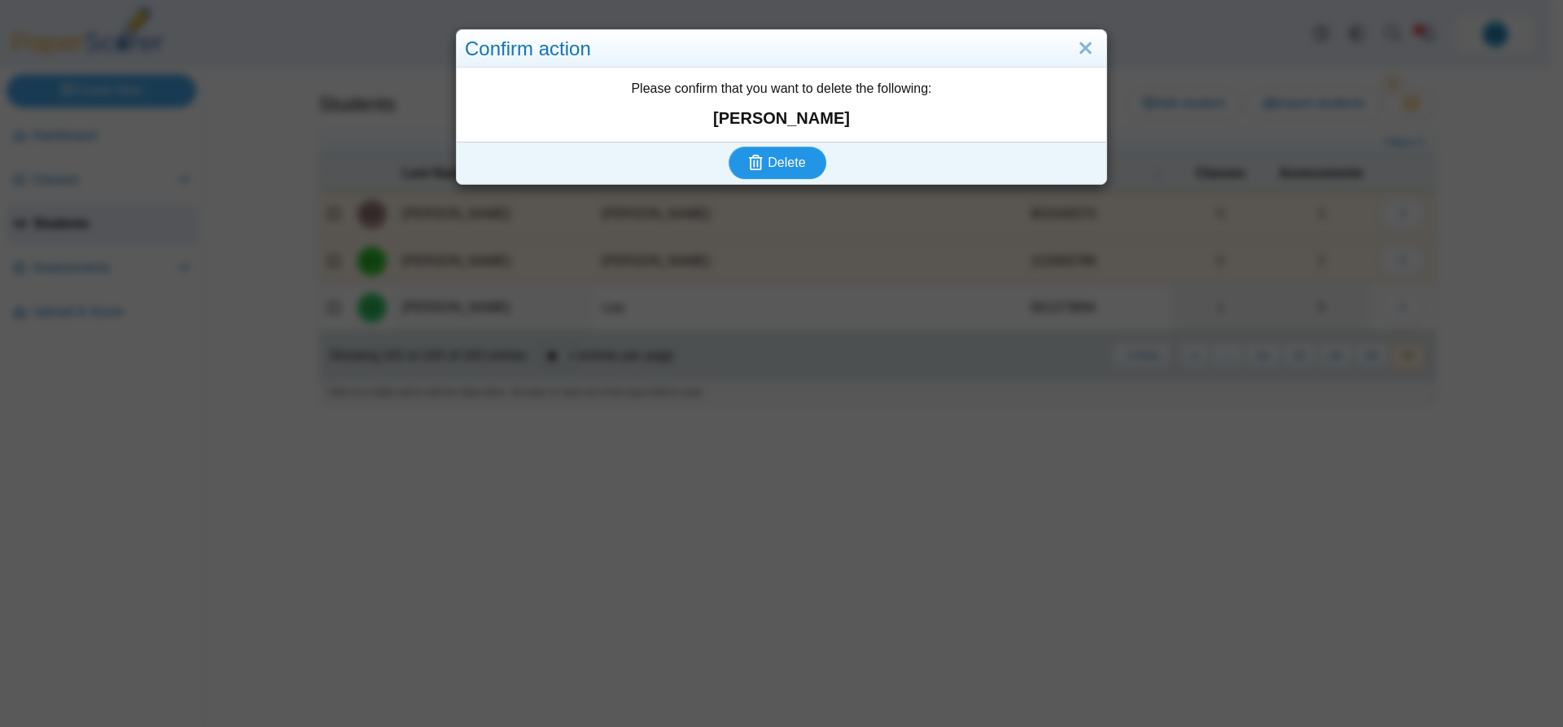
click at [776, 157] on span "Delete" at bounding box center [785, 162] width 37 height 14
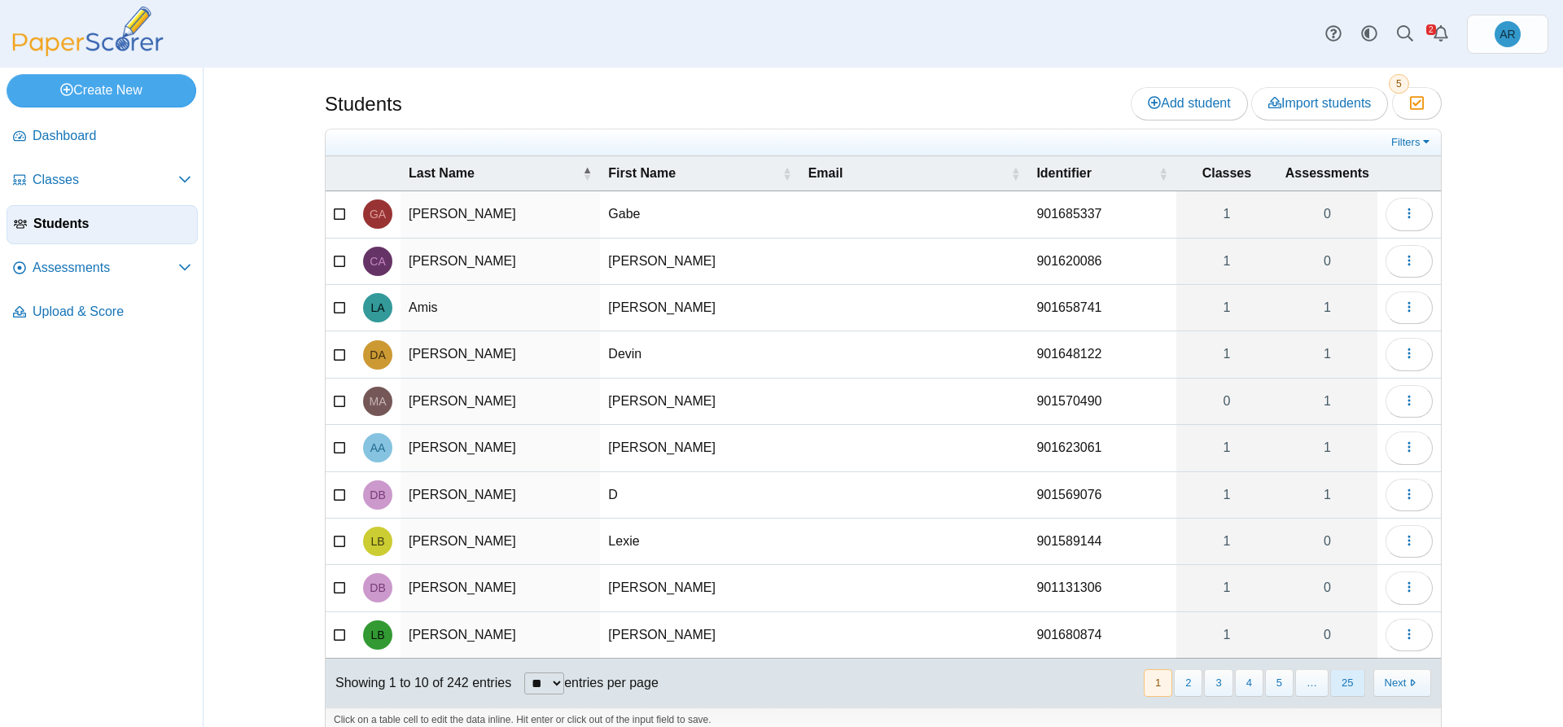
click at [1339, 678] on button "25" at bounding box center [1347, 682] width 34 height 27
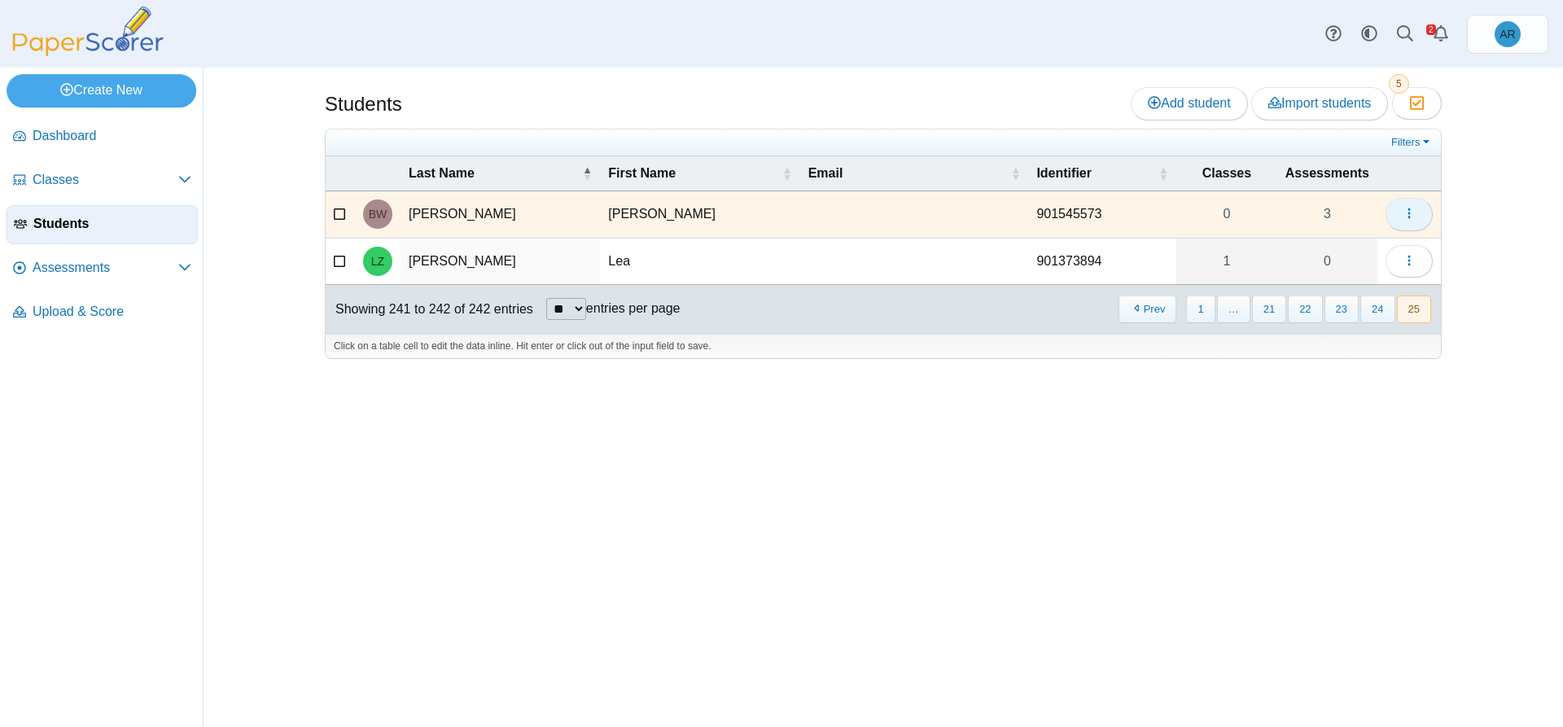
click at [1410, 218] on icon "button" at bounding box center [1408, 213] width 13 height 13
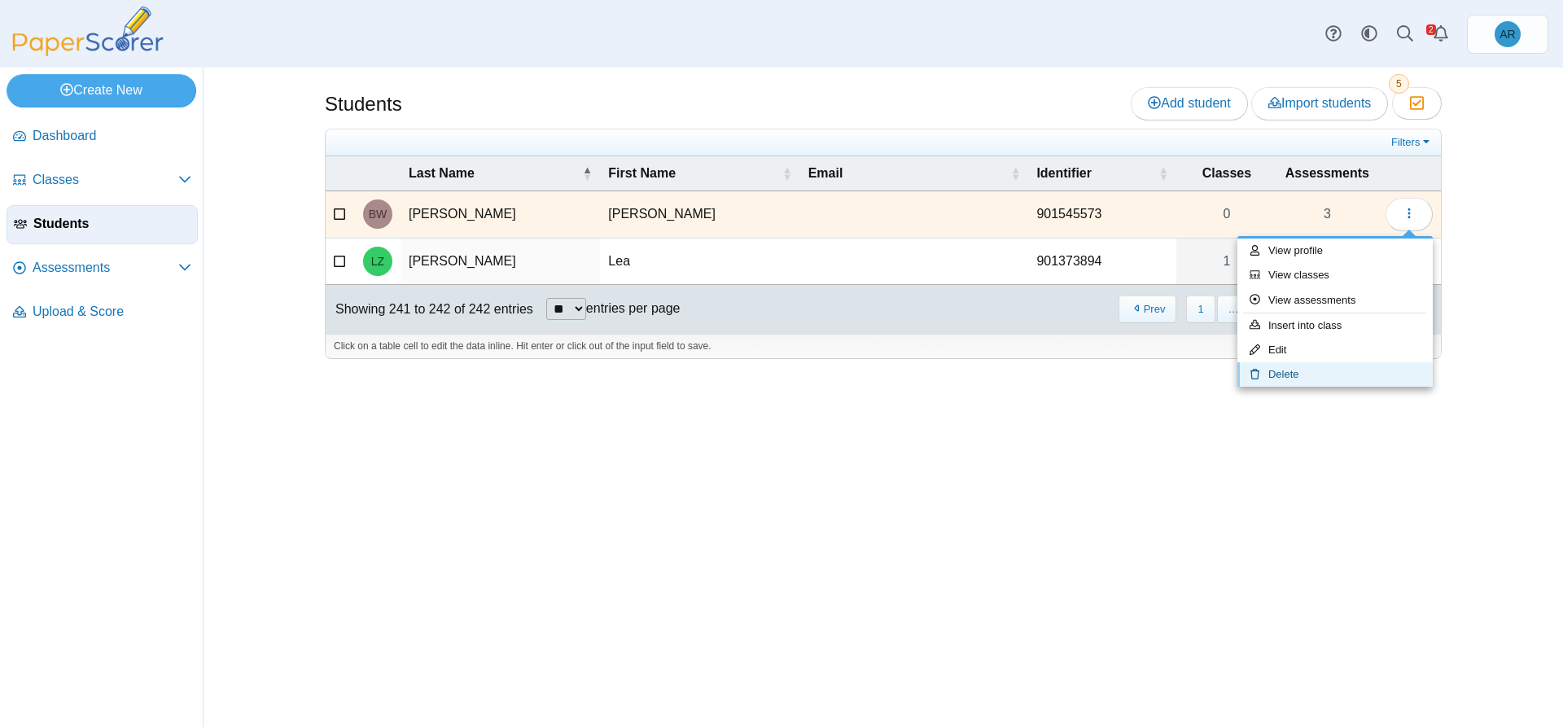
click at [1307, 378] on link "Delete" at bounding box center [1334, 374] width 195 height 24
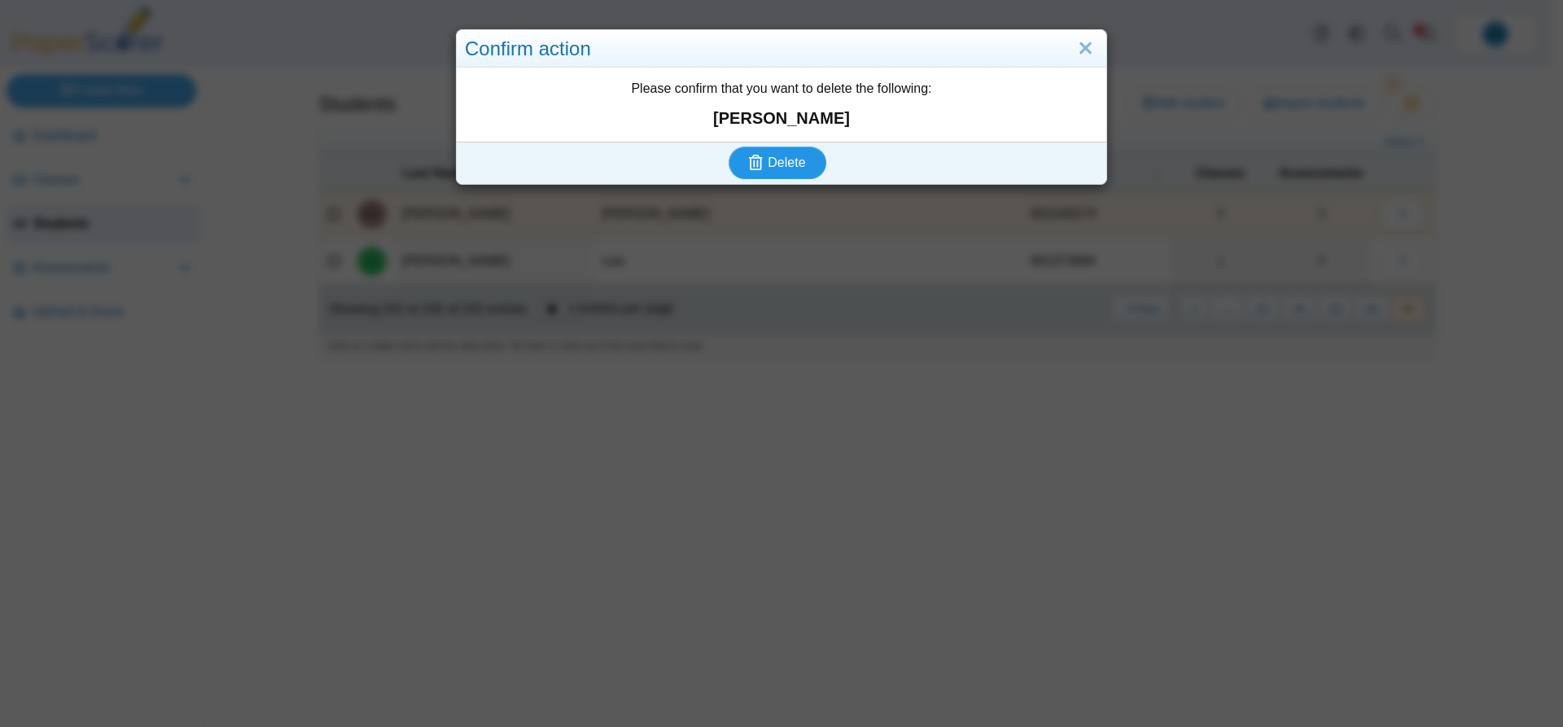
click at [777, 163] on span "Delete" at bounding box center [785, 162] width 37 height 14
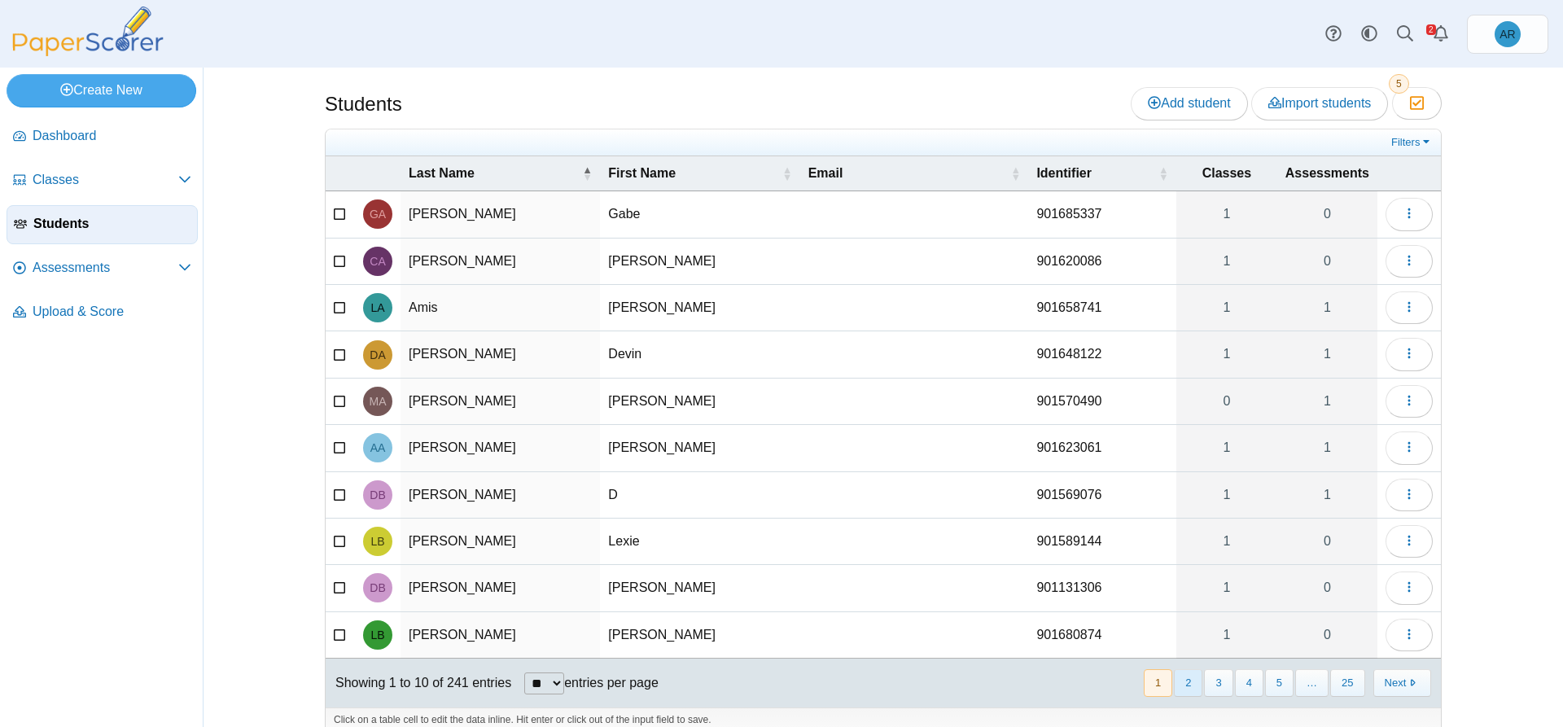
click at [1192, 684] on button "2" at bounding box center [1188, 682] width 28 height 27
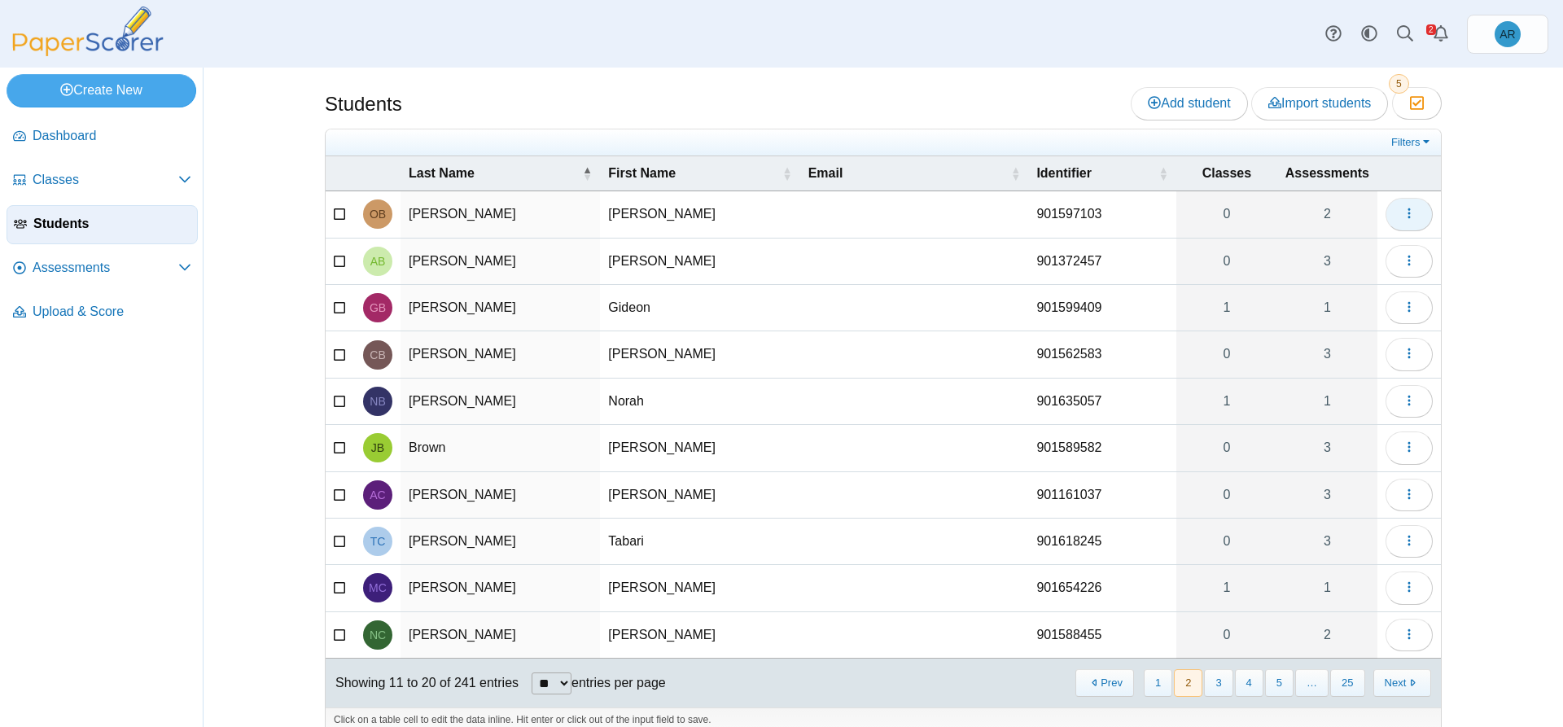
click at [1409, 219] on icon "button" at bounding box center [1408, 213] width 13 height 13
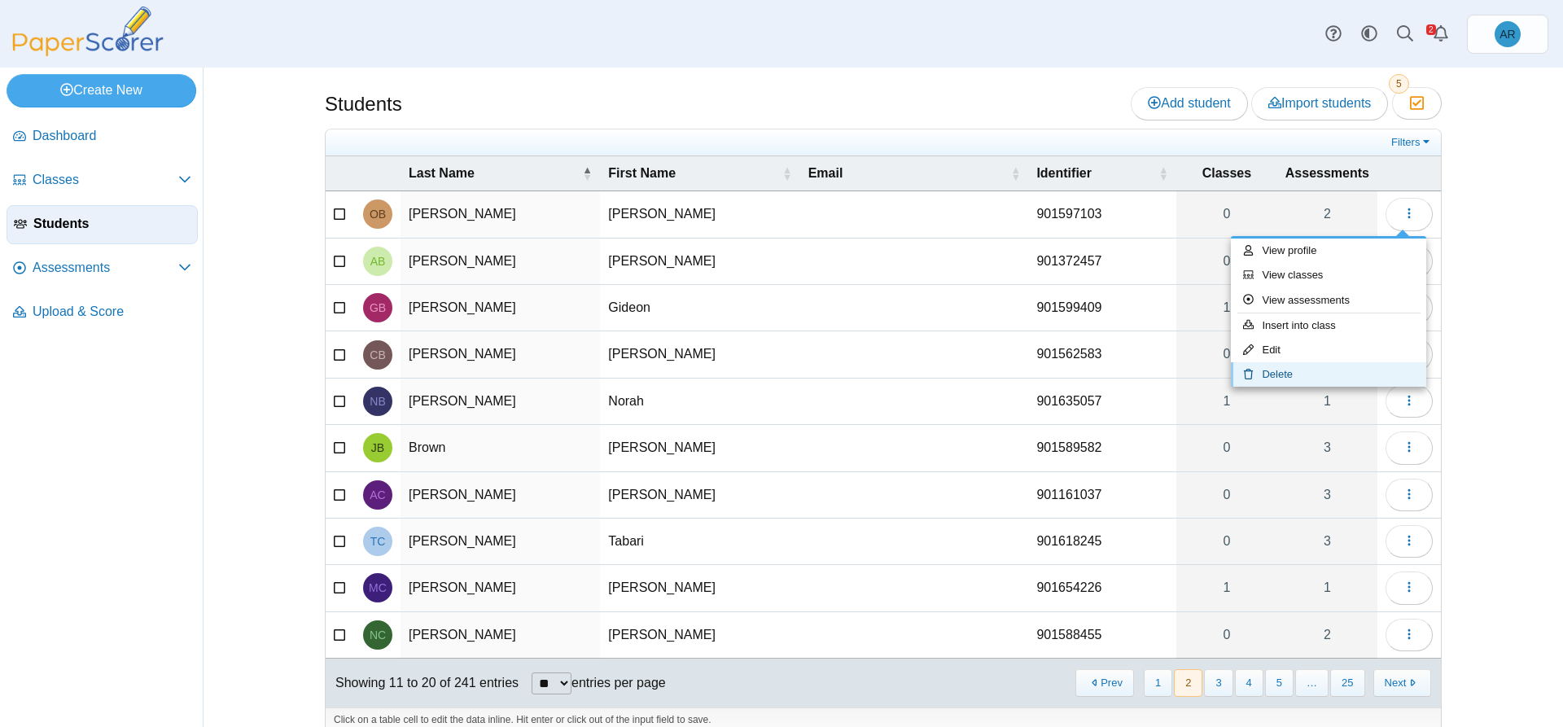
click at [1270, 372] on link "Delete" at bounding box center [1328, 374] width 195 height 24
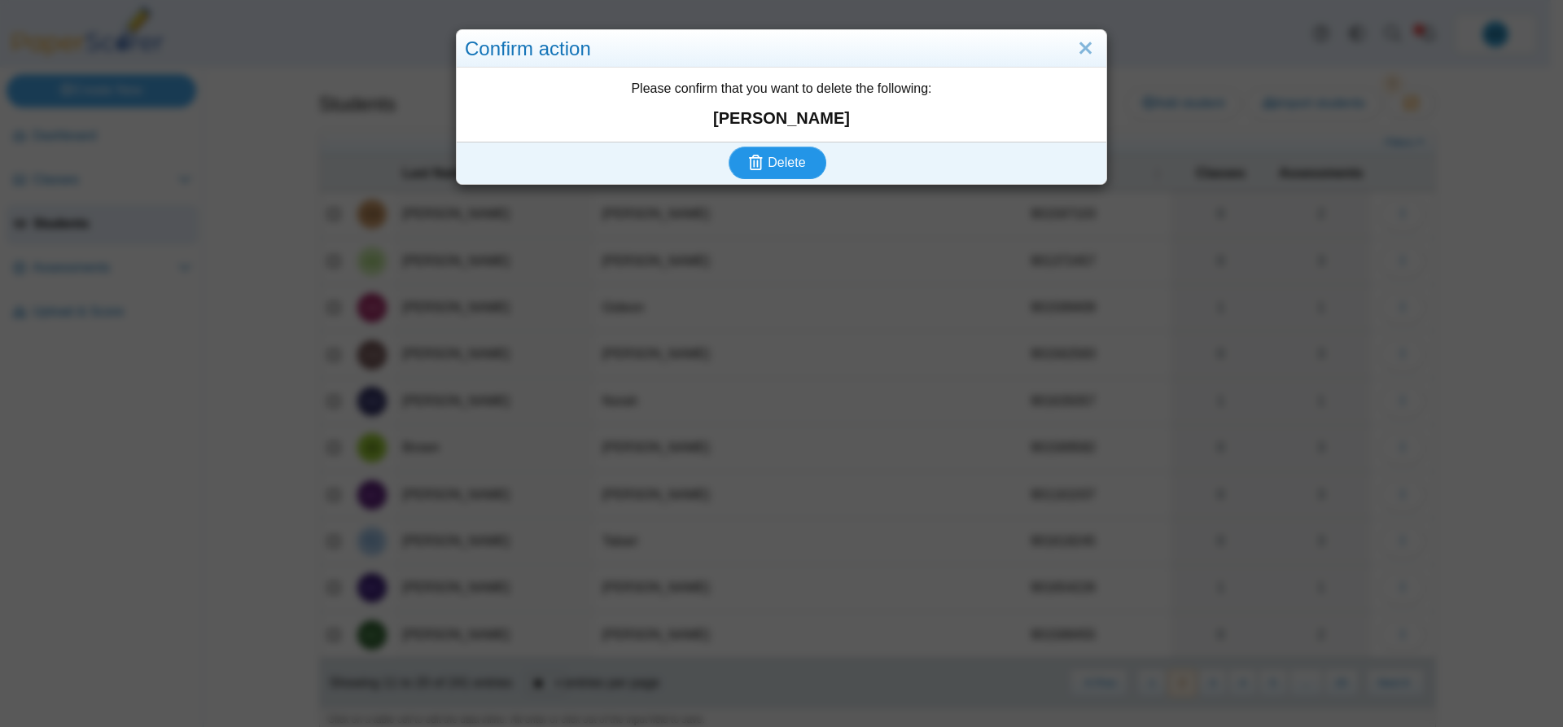
click at [769, 169] on span "Delete" at bounding box center [785, 162] width 37 height 14
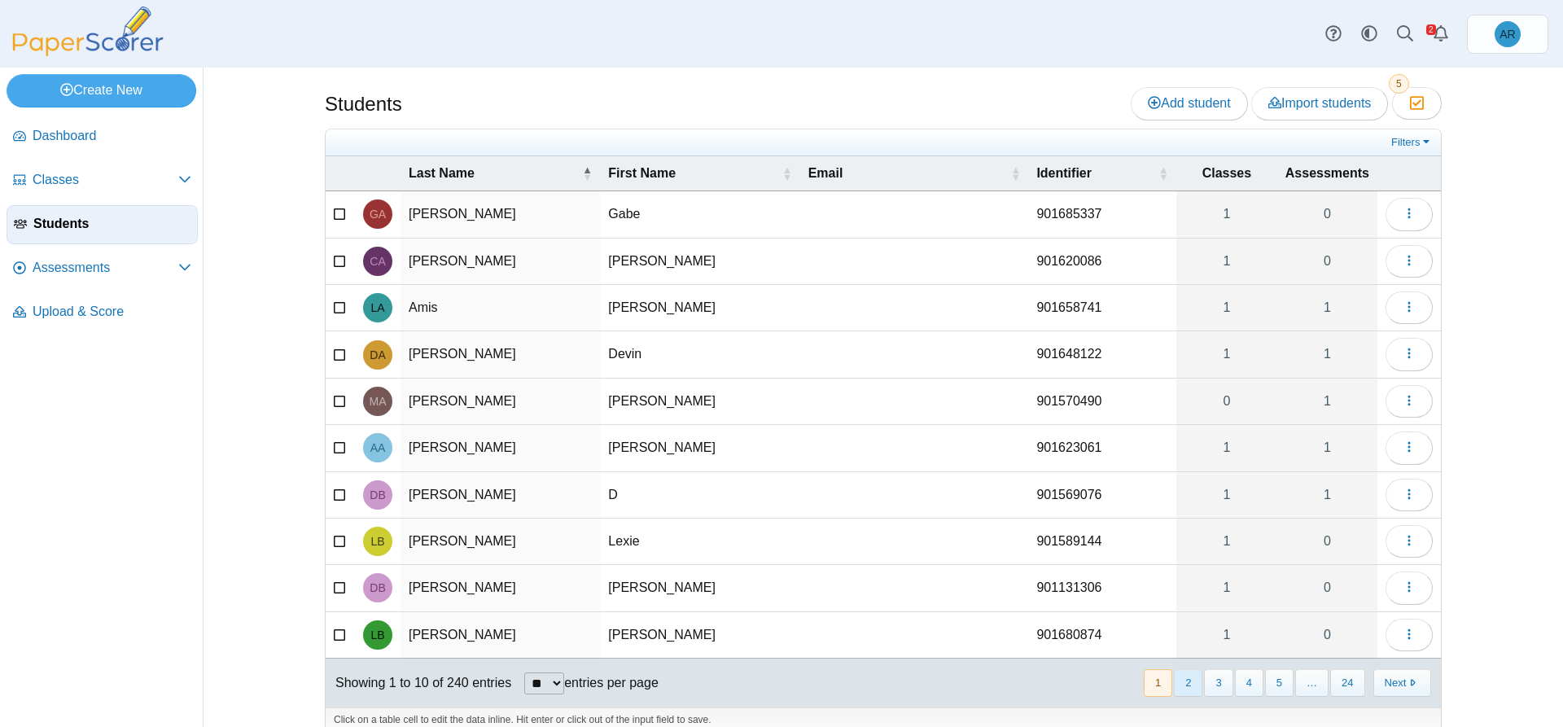
click at [1183, 681] on button "2" at bounding box center [1188, 682] width 28 height 27
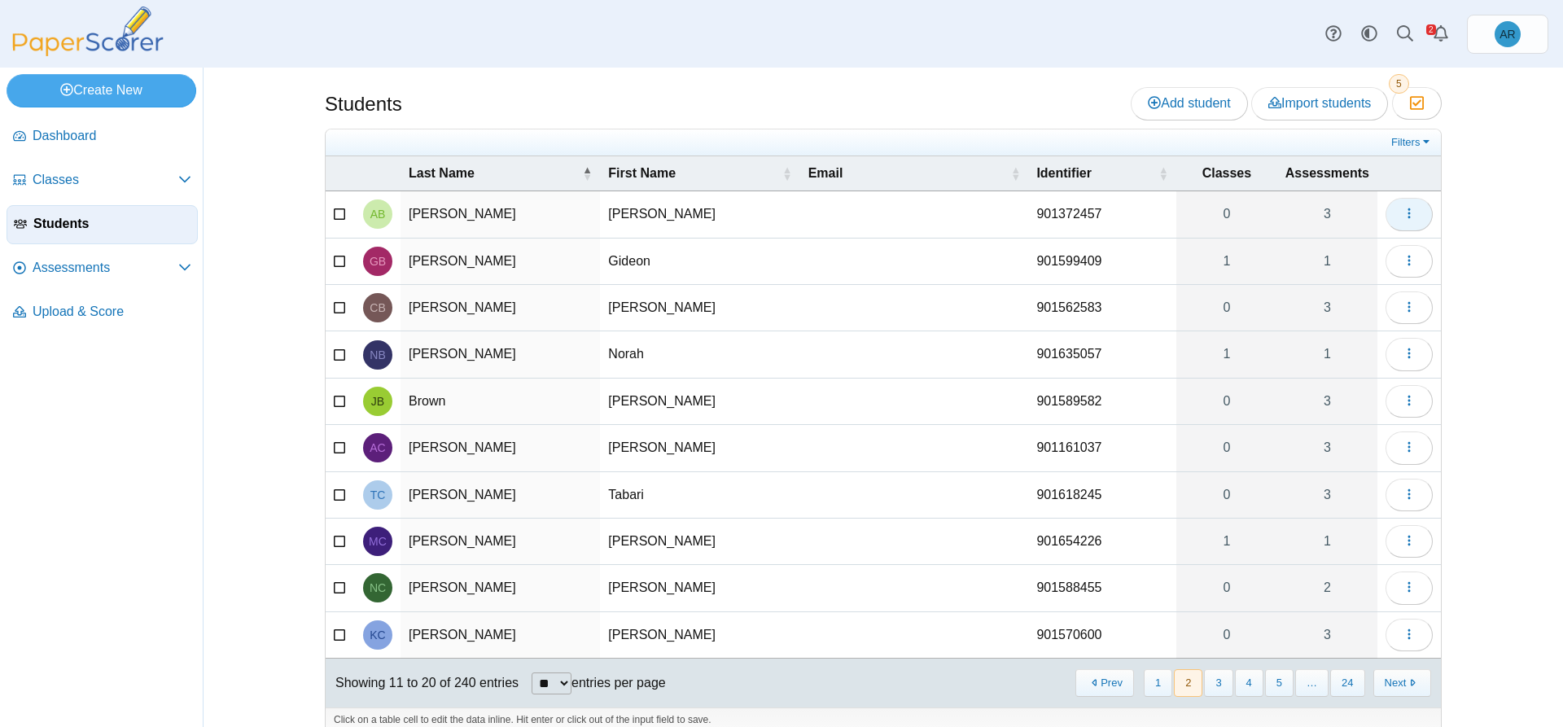
click at [1389, 223] on button "button" at bounding box center [1408, 214] width 47 height 33
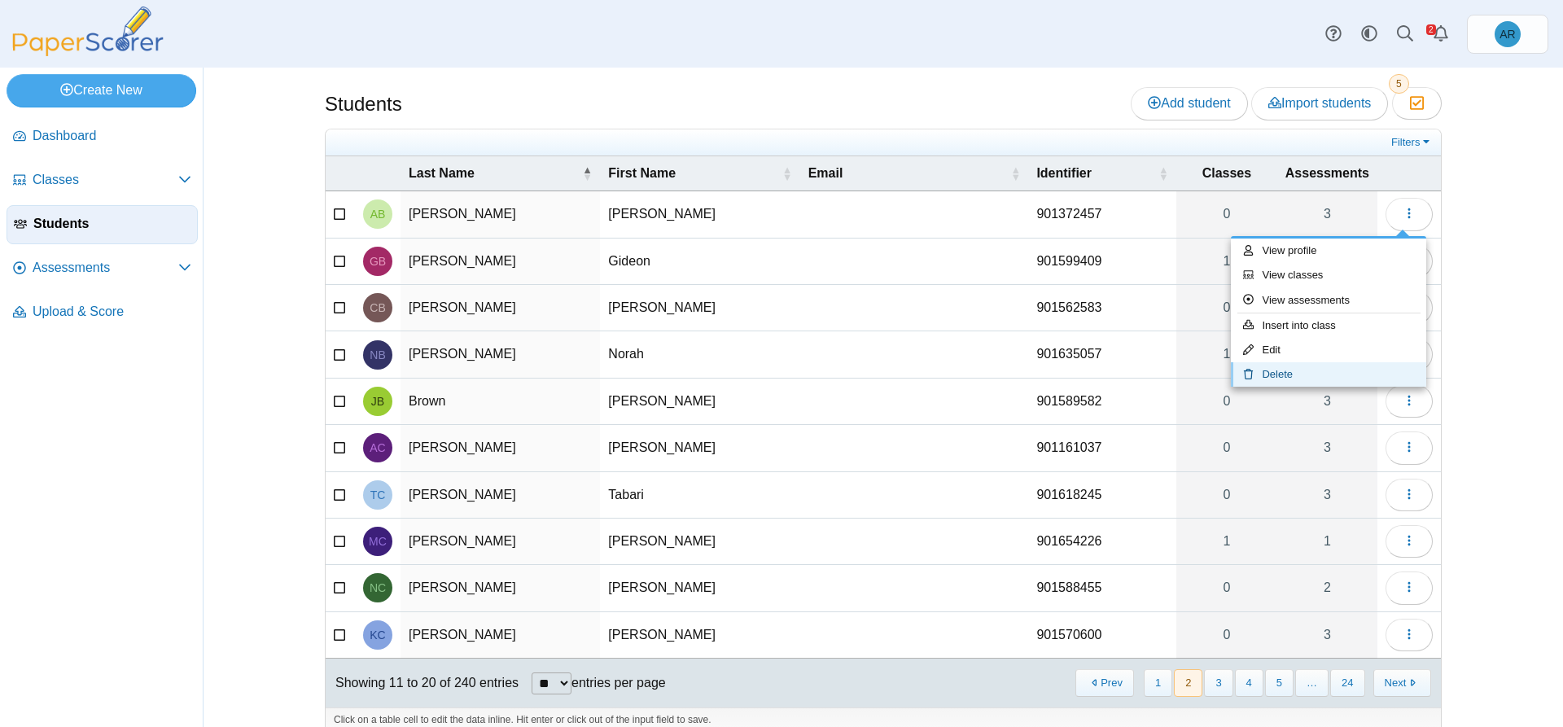
click at [1308, 379] on link "Delete" at bounding box center [1328, 374] width 195 height 24
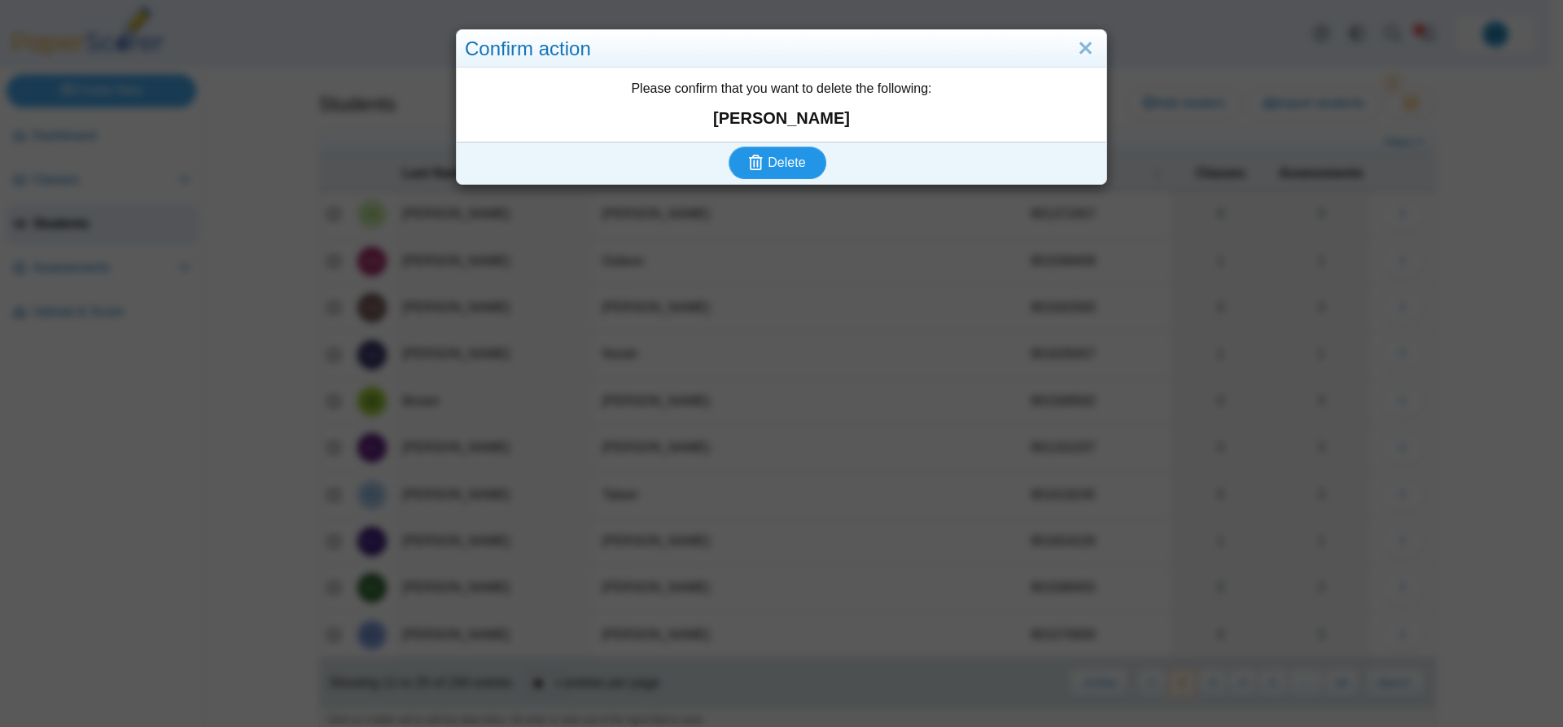
click at [771, 153] on button "Delete" at bounding box center [777, 162] width 98 height 33
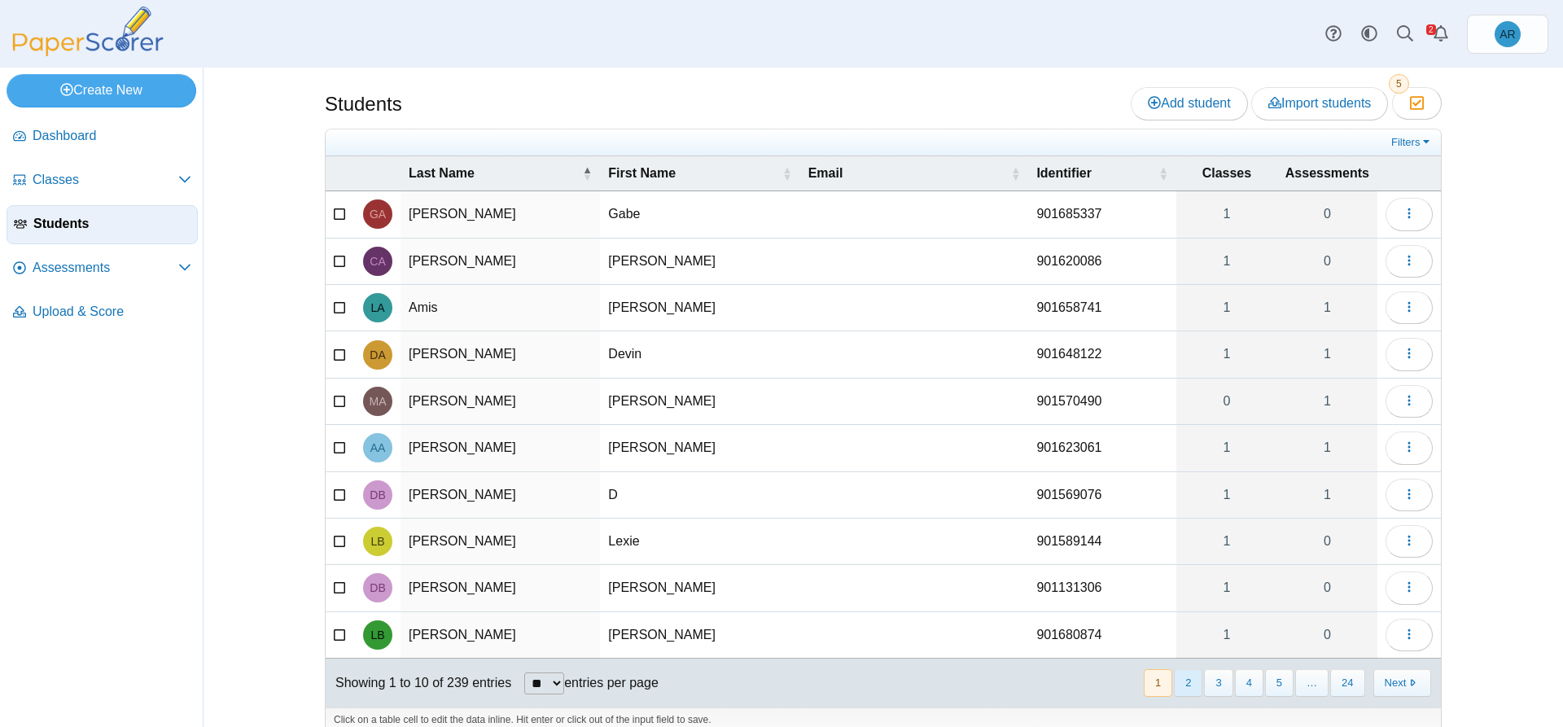
click at [1174, 687] on button "2" at bounding box center [1188, 682] width 28 height 27
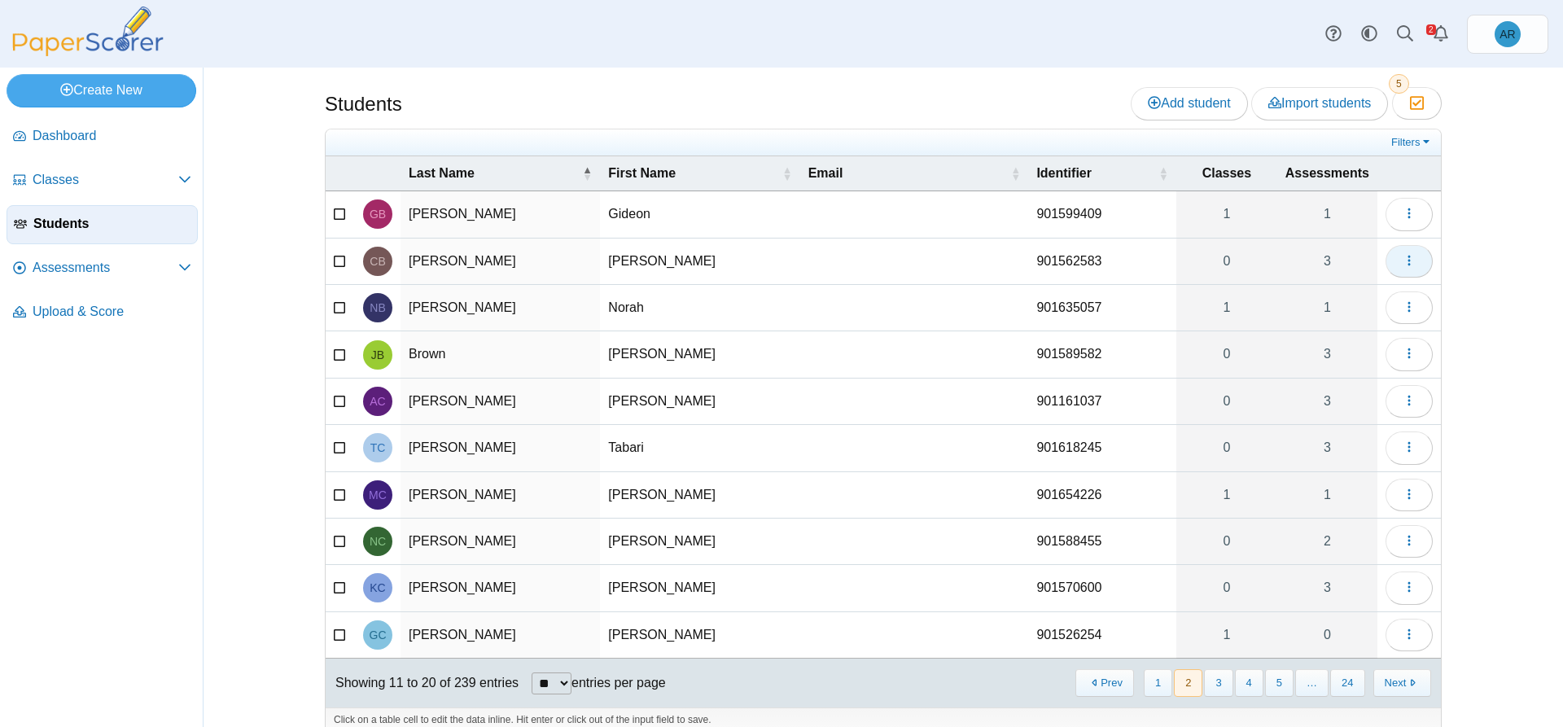
click at [1402, 260] on icon "button" at bounding box center [1408, 260] width 13 height 13
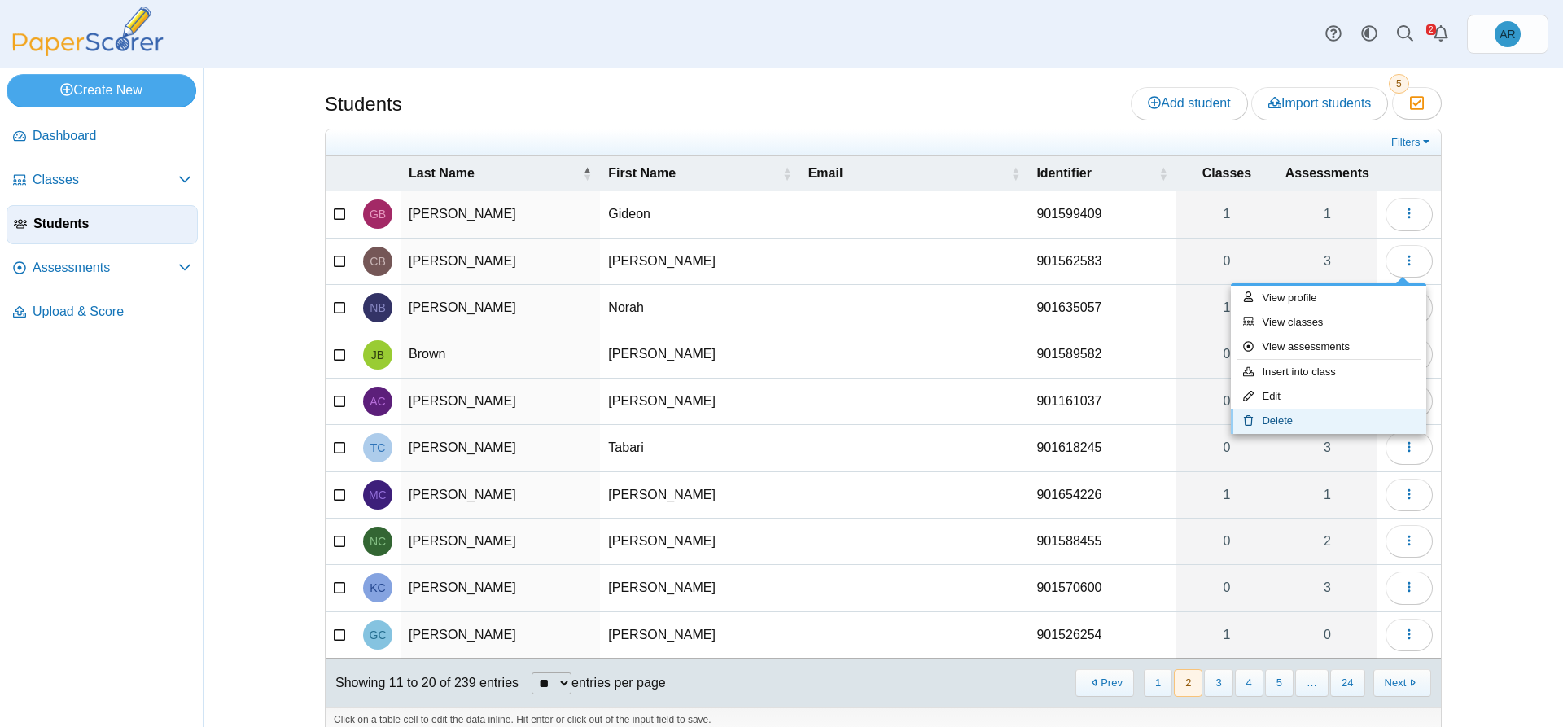
click at [1301, 418] on link "Delete" at bounding box center [1328, 421] width 195 height 24
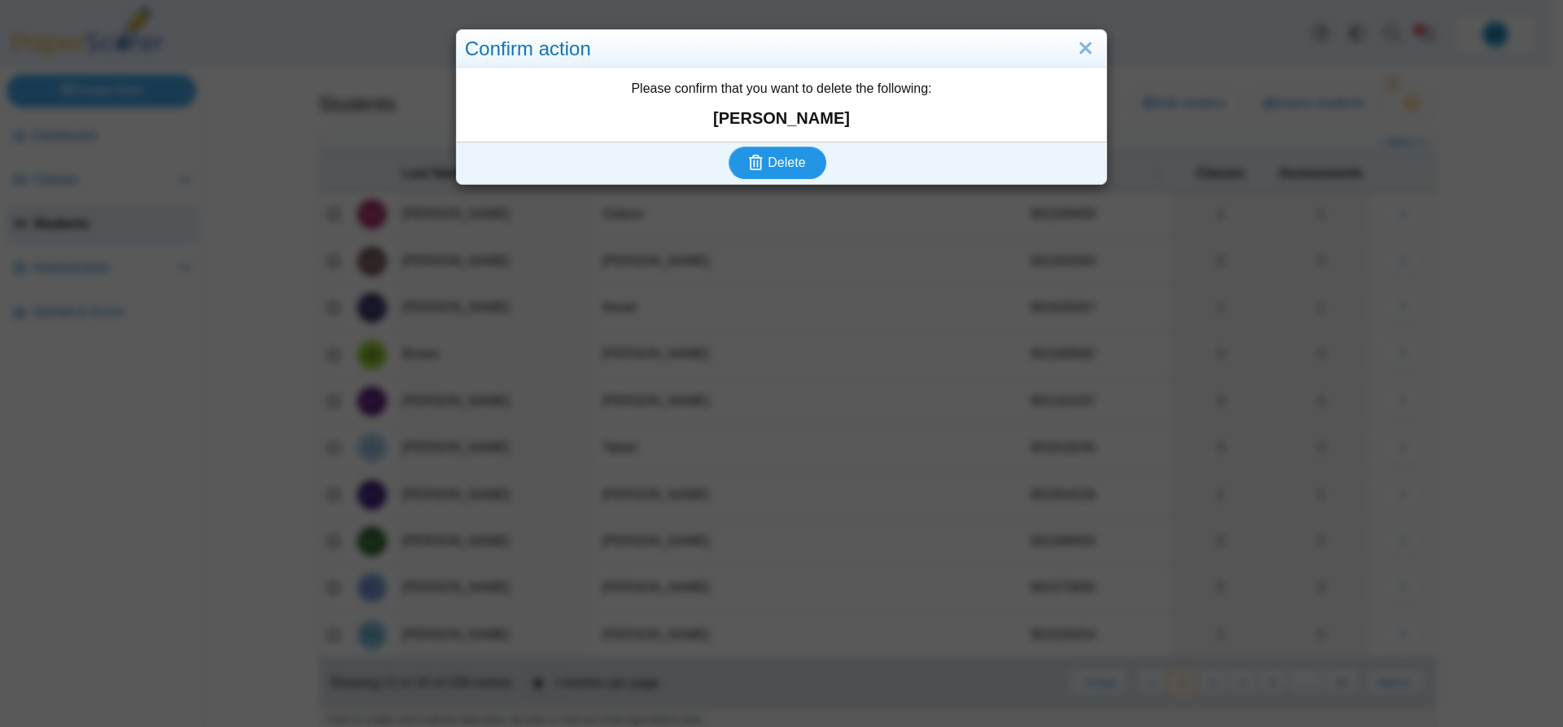
click at [759, 161] on icon "submit" at bounding box center [758, 163] width 19 height 18
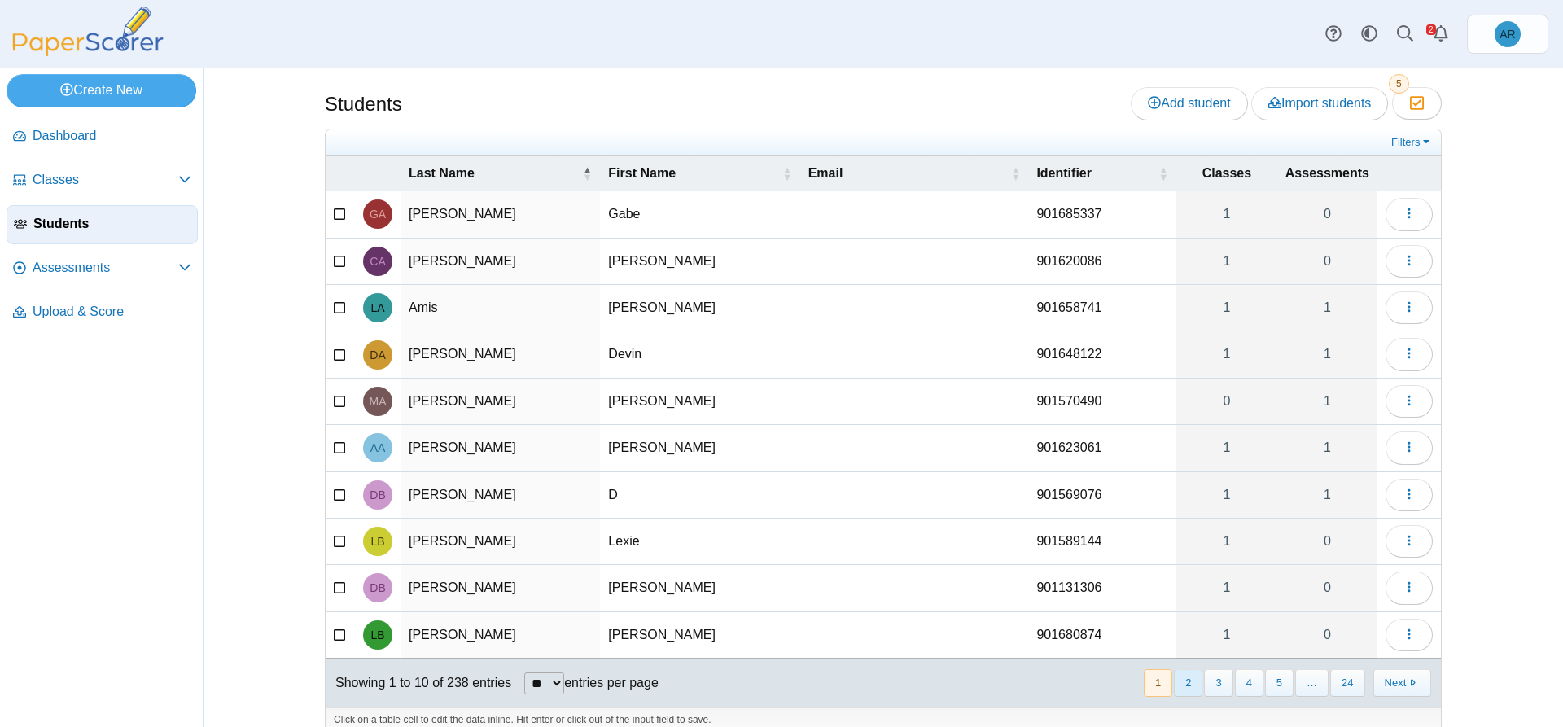
click at [1178, 679] on button "2" at bounding box center [1188, 682] width 28 height 27
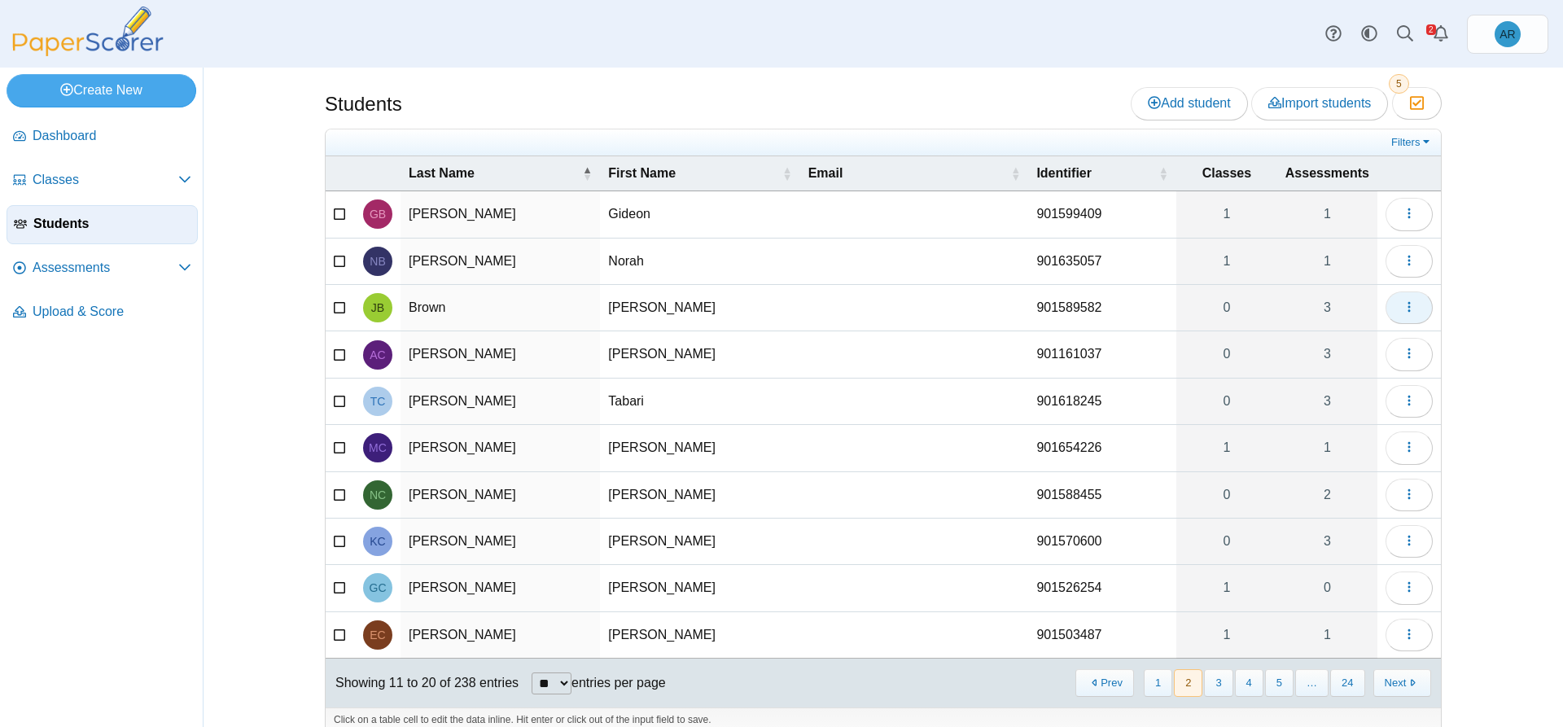
click at [1402, 313] on span "button" at bounding box center [1408, 307] width 13 height 14
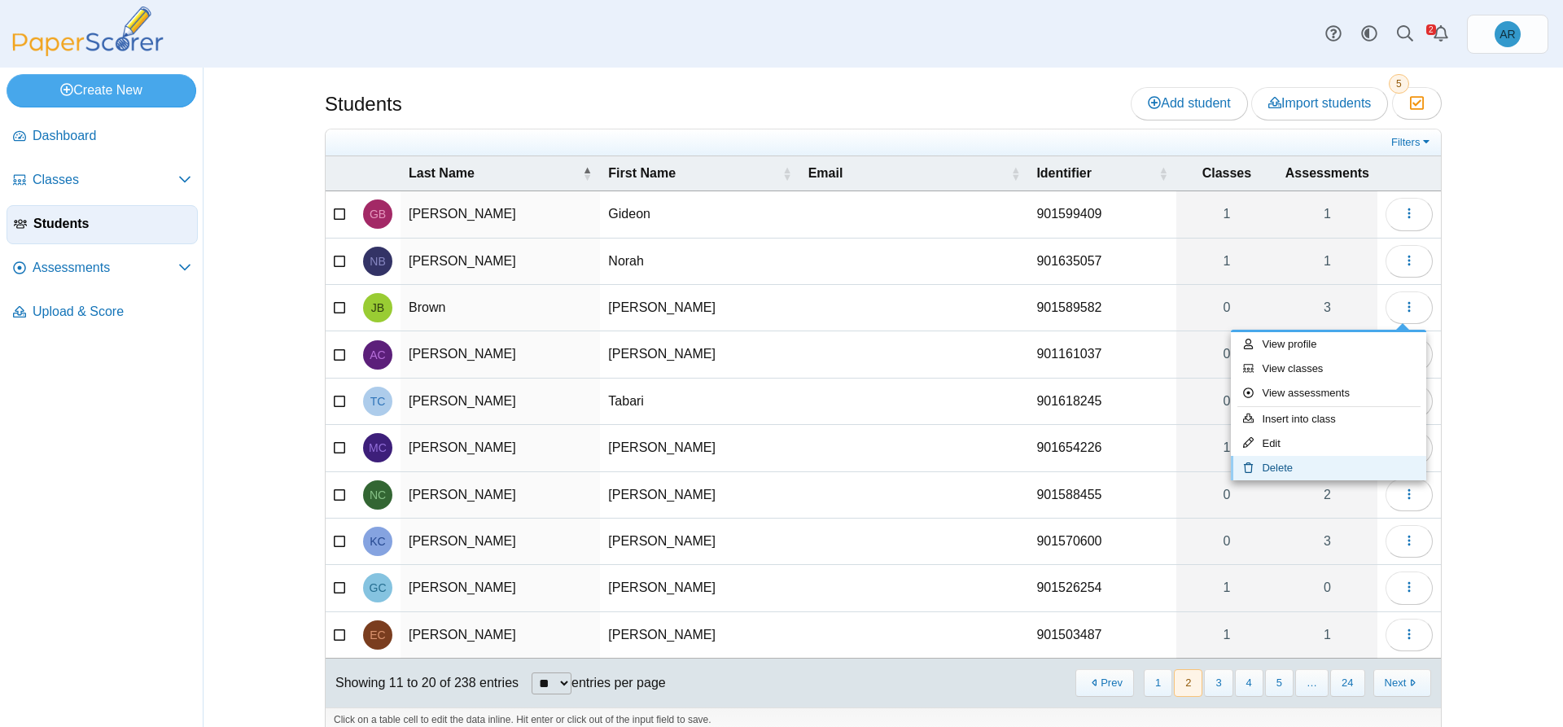
click at [1322, 464] on link "Delete" at bounding box center [1328, 468] width 195 height 24
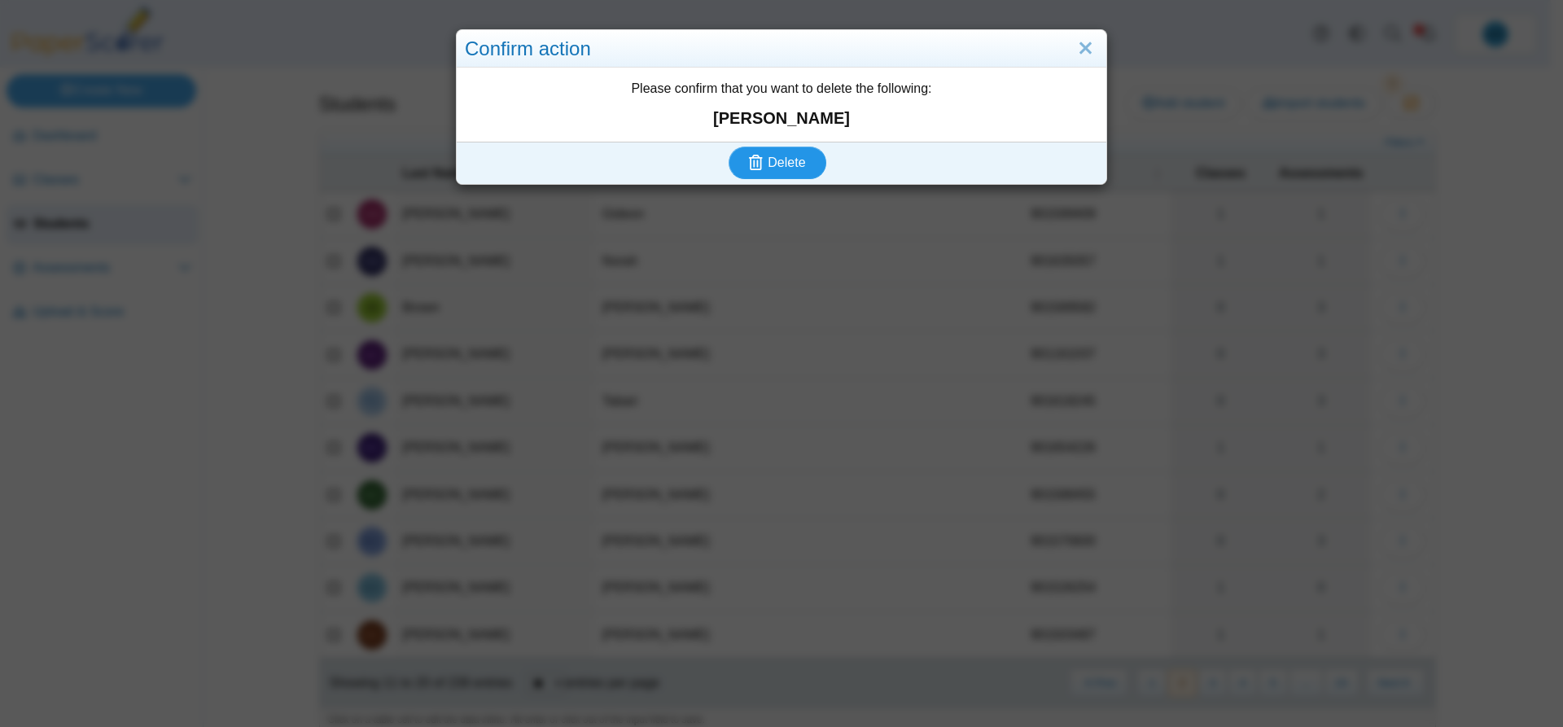
click at [775, 173] on button "Delete" at bounding box center [777, 162] width 98 height 33
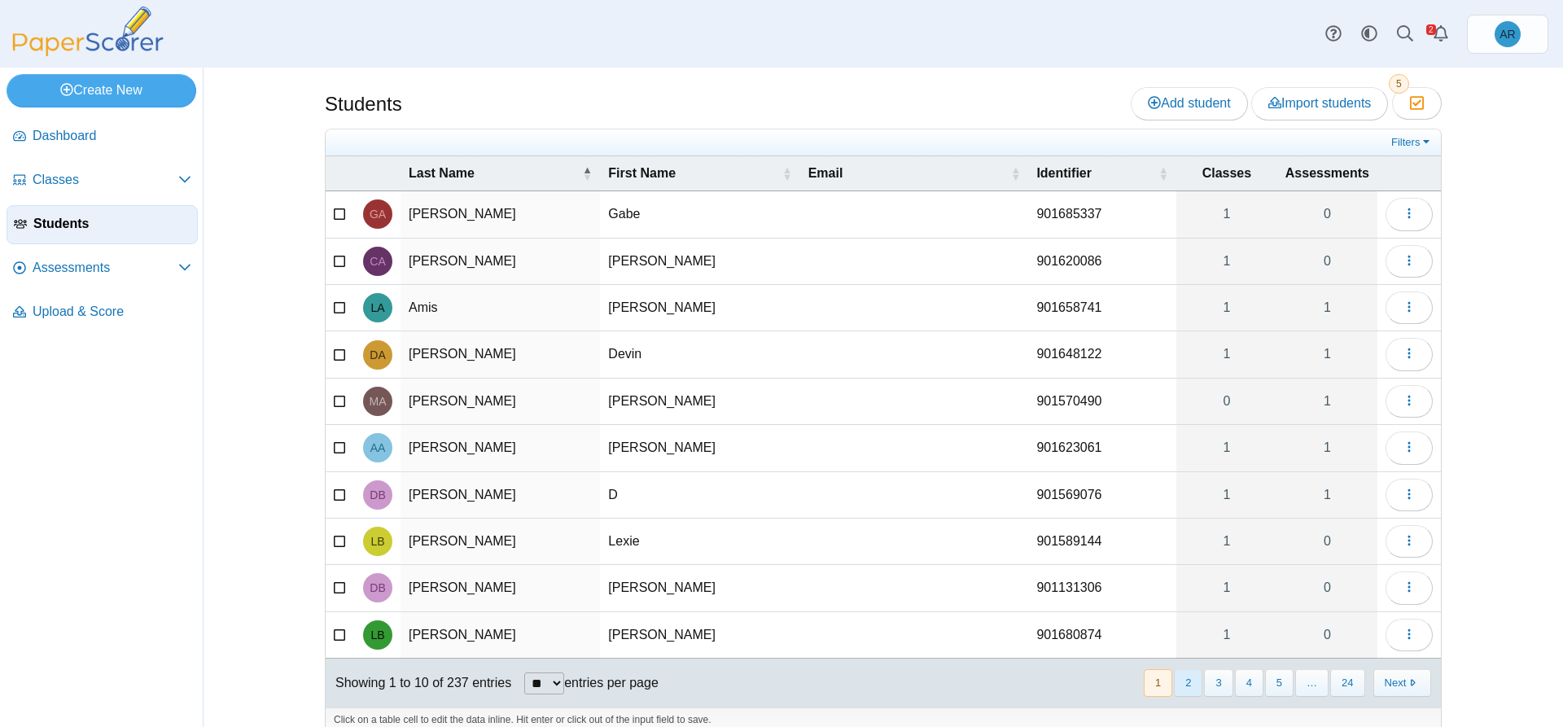
click at [1183, 676] on button "2" at bounding box center [1188, 682] width 28 height 27
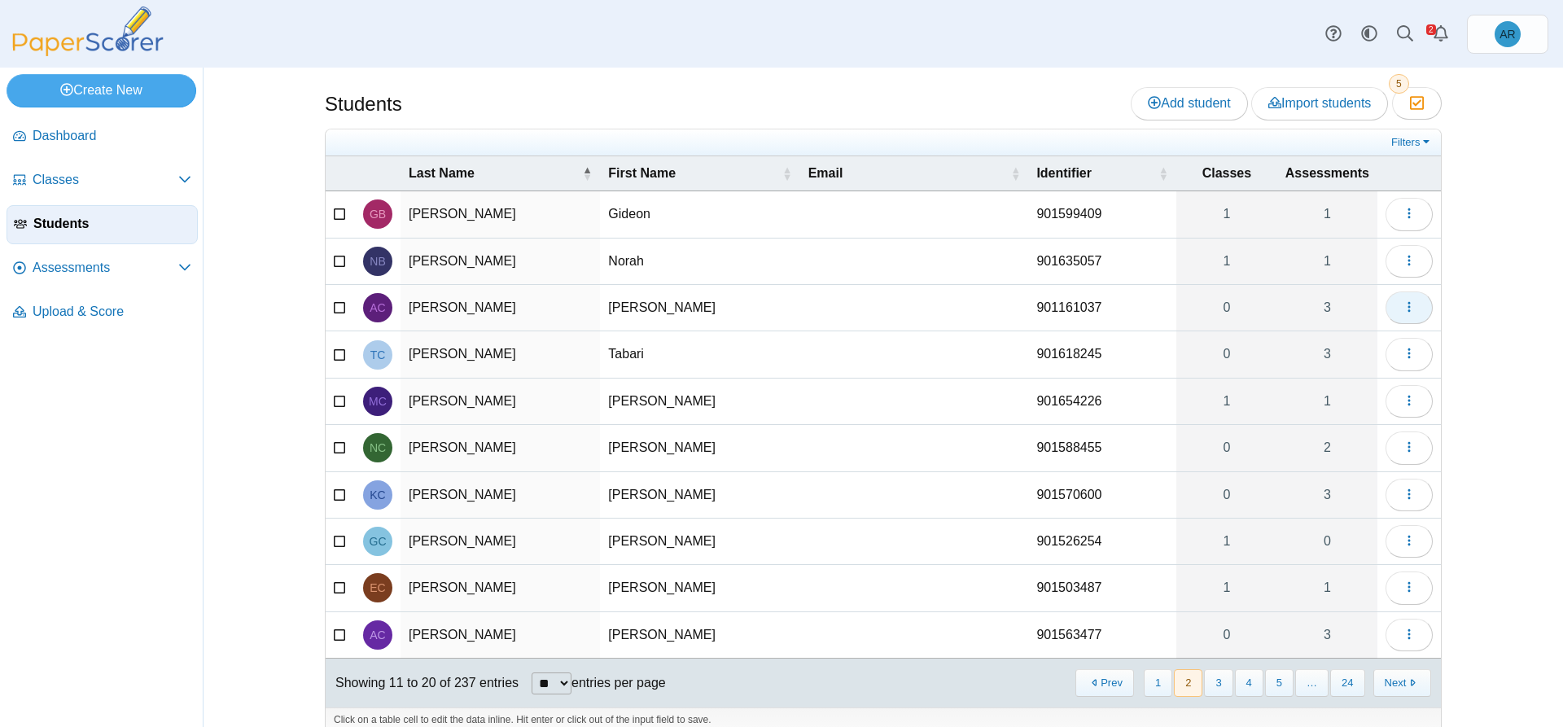
click at [1401, 315] on button "button" at bounding box center [1408, 307] width 47 height 33
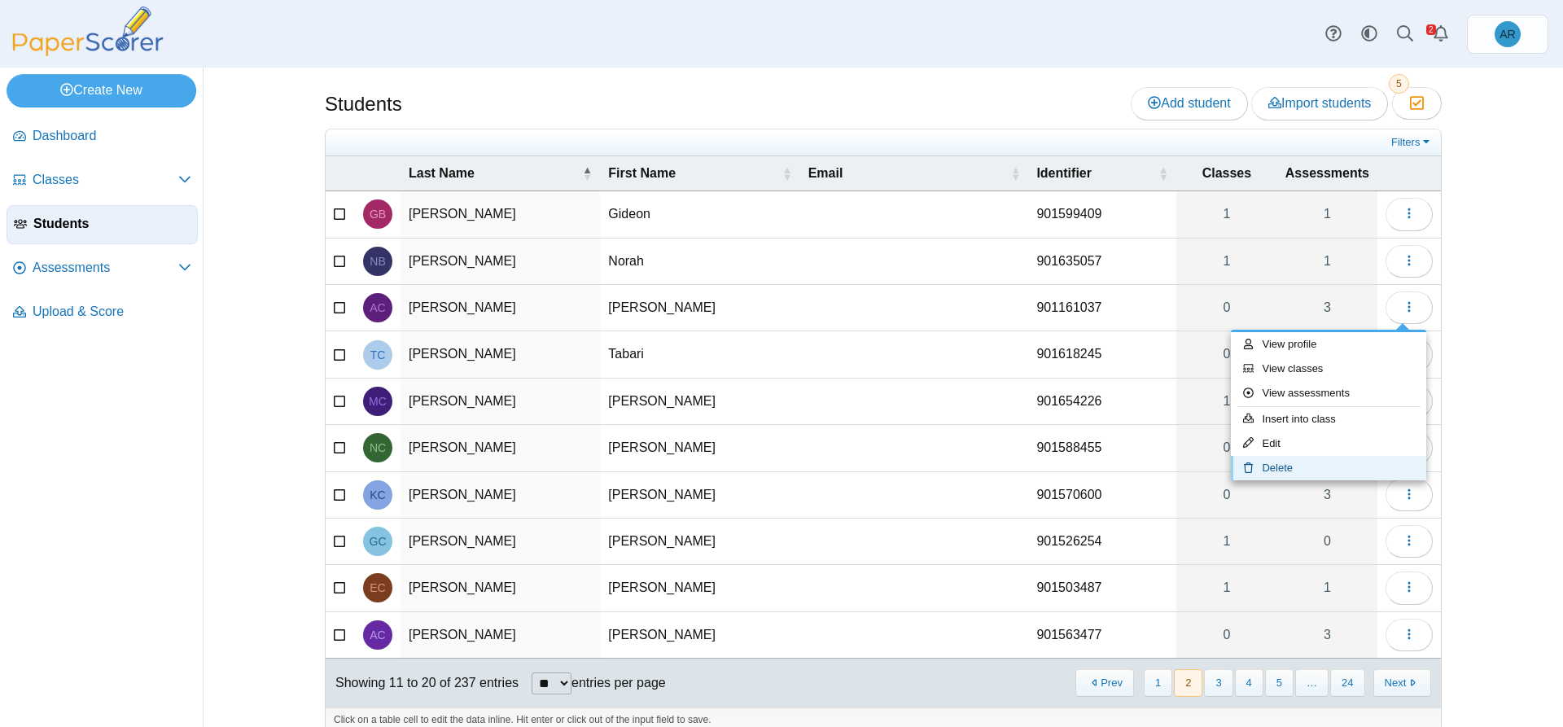
click at [1279, 470] on link "Delete" at bounding box center [1328, 468] width 195 height 24
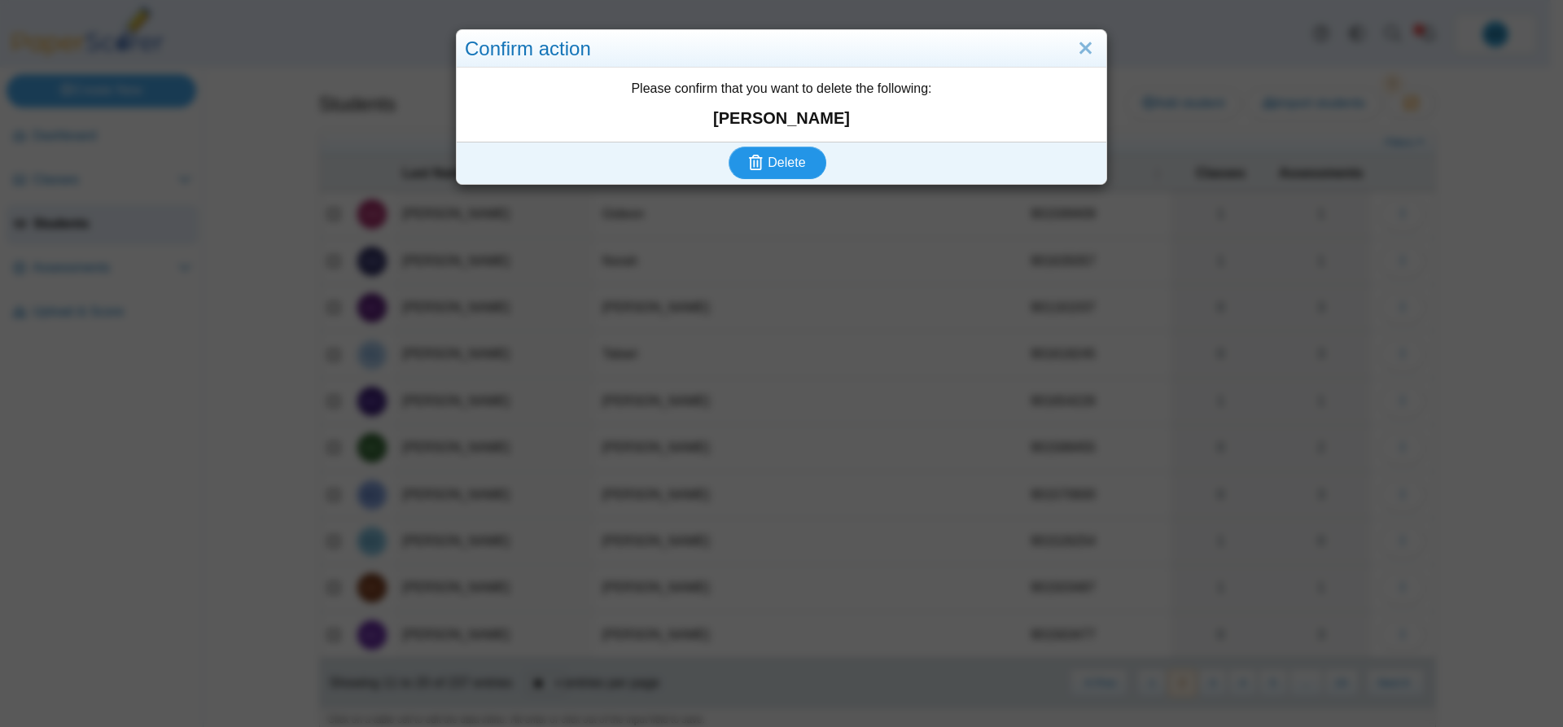
click at [767, 151] on button "Delete" at bounding box center [777, 162] width 98 height 33
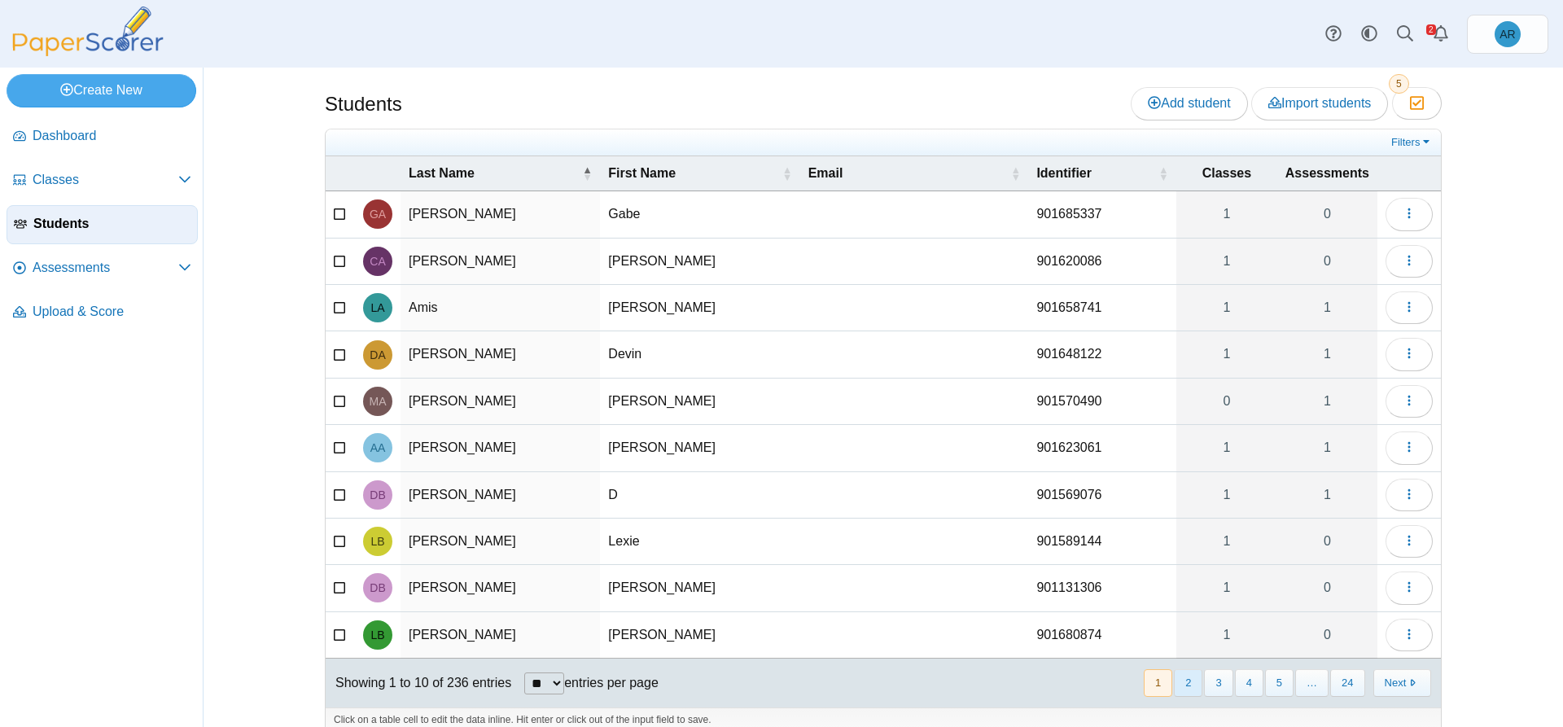
click at [1183, 689] on button "2" at bounding box center [1188, 682] width 28 height 27
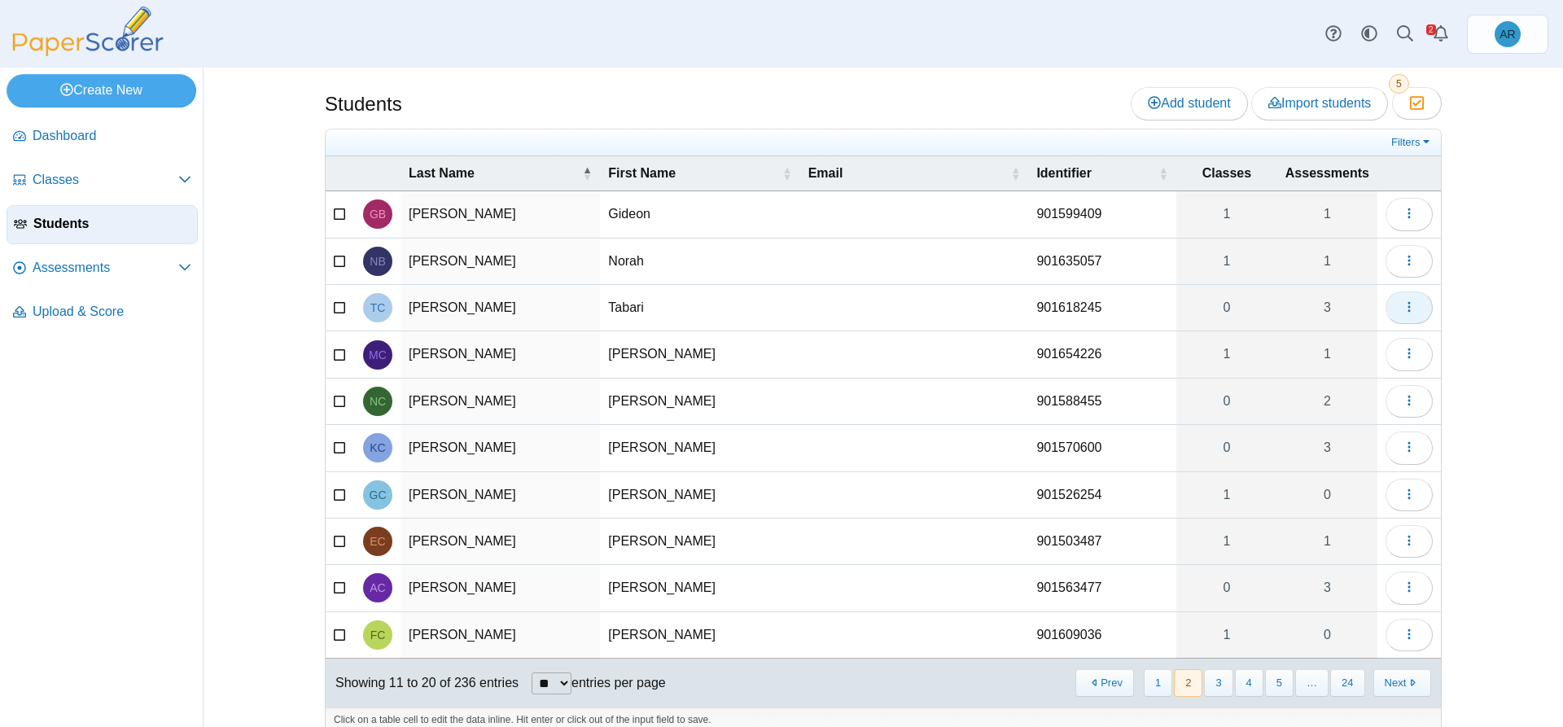
click at [1399, 318] on button "button" at bounding box center [1408, 307] width 47 height 33
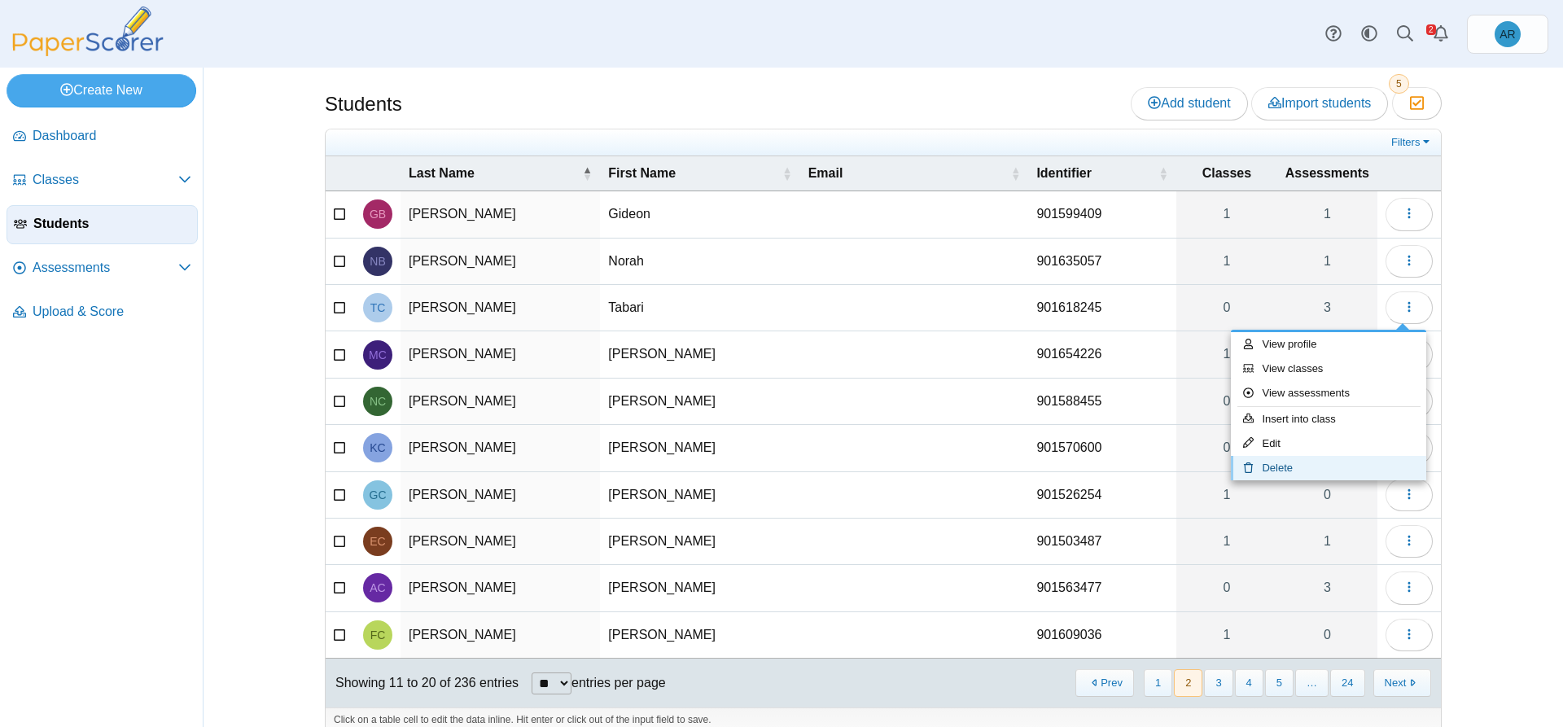
click at [1278, 463] on link "Delete" at bounding box center [1328, 468] width 195 height 24
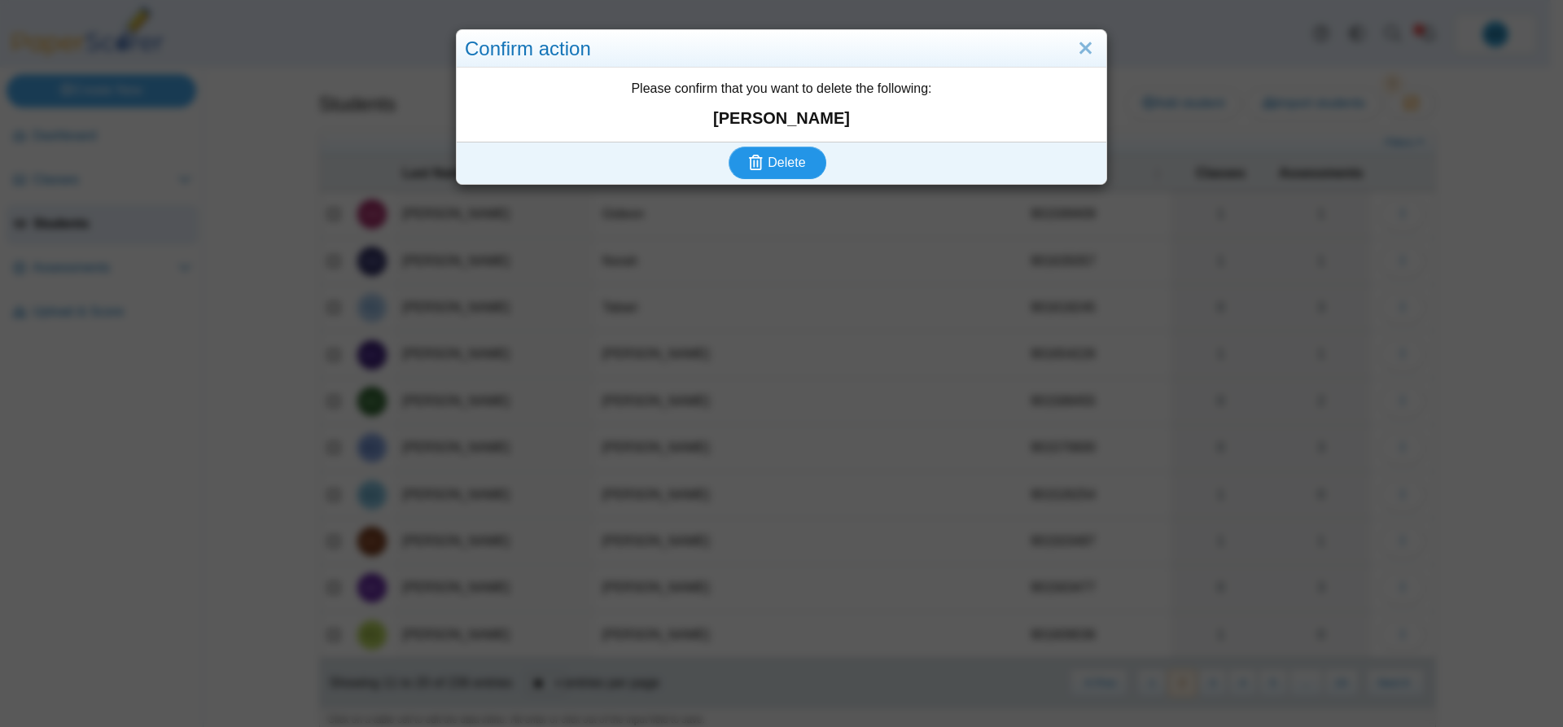
click at [752, 160] on icon "submit" at bounding box center [756, 162] width 14 height 15
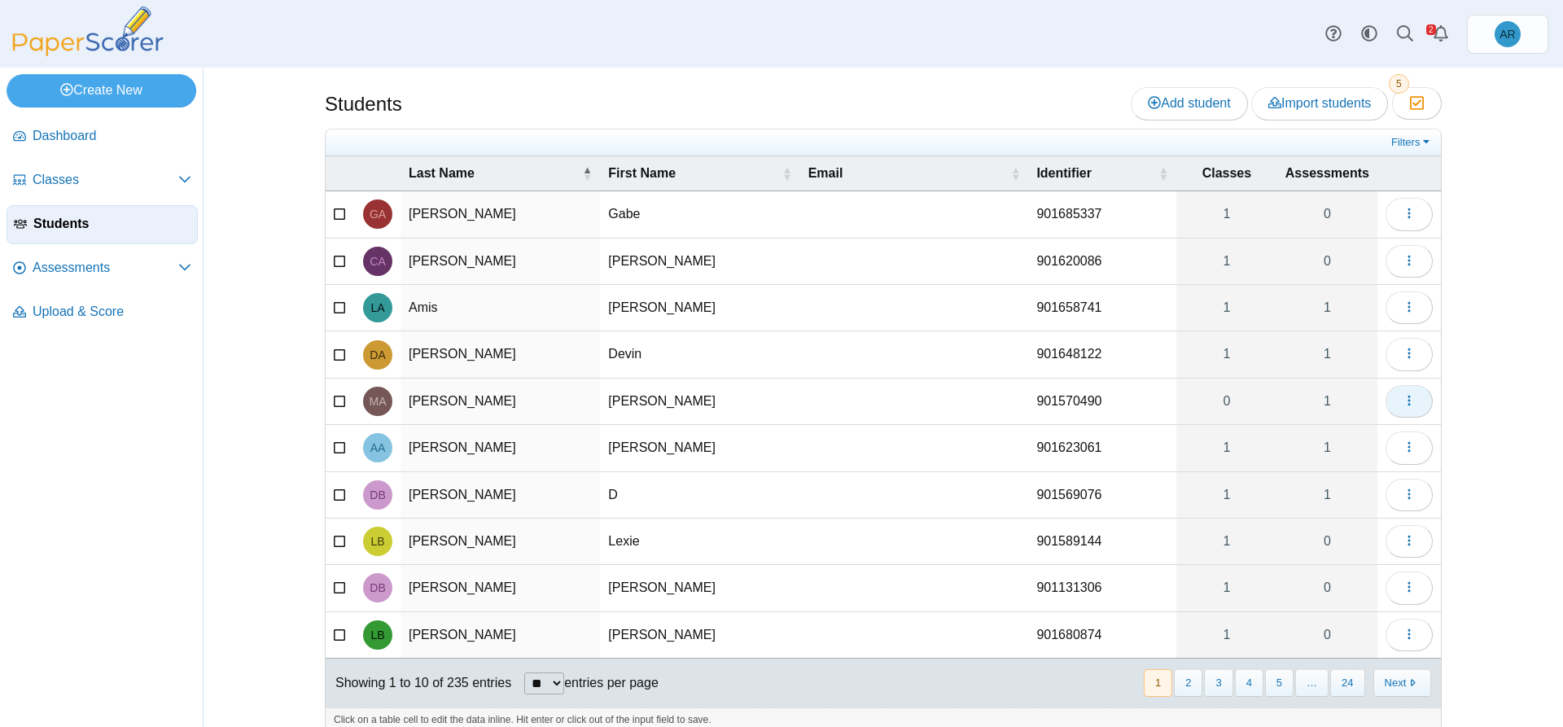
click at [1388, 401] on button "button" at bounding box center [1408, 401] width 47 height 33
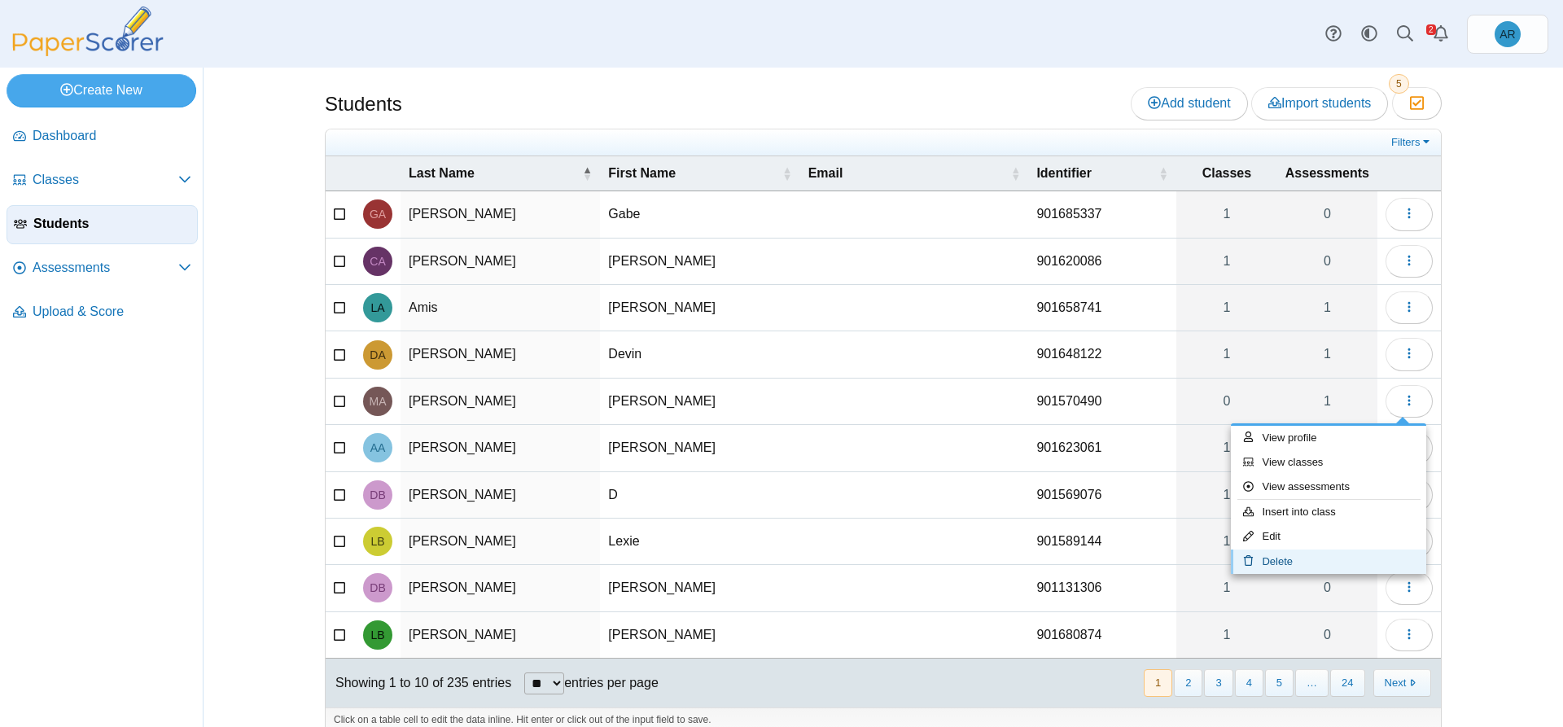
click at [1265, 554] on link "Delete" at bounding box center [1328, 561] width 195 height 24
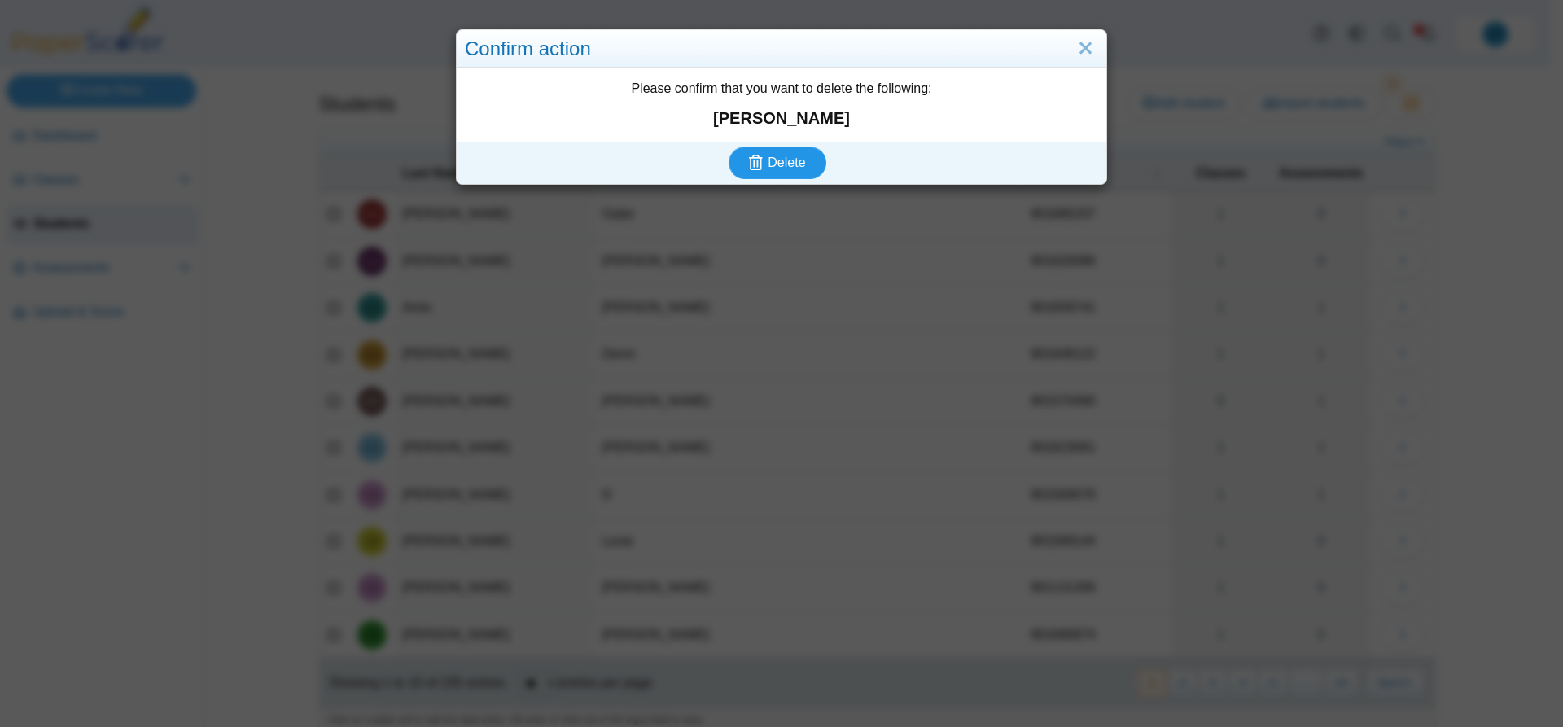
drag, startPoint x: 779, startPoint y: 166, endPoint x: 789, endPoint y: 168, distance: 10.7
click at [778, 166] on span "Delete" at bounding box center [785, 162] width 37 height 14
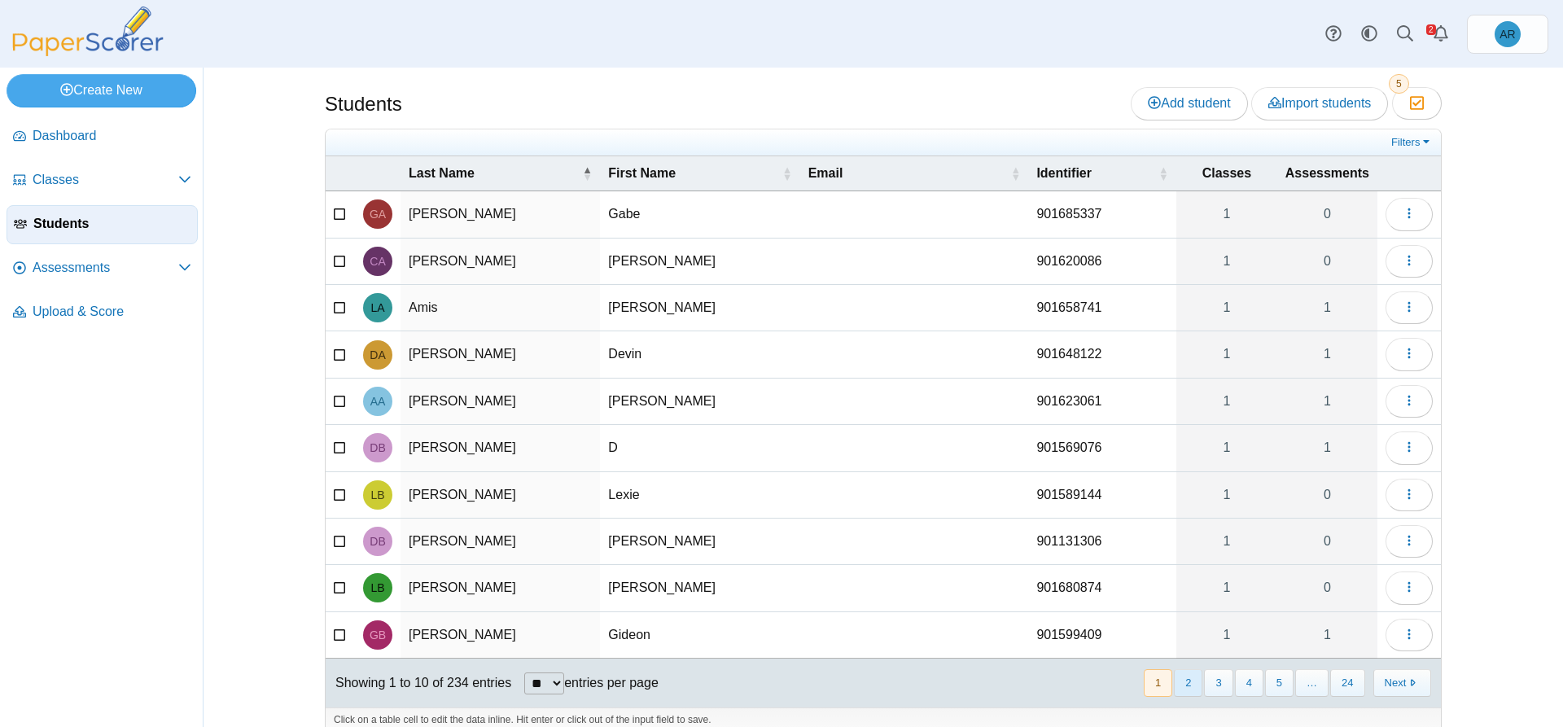
click at [1183, 681] on button "2" at bounding box center [1188, 682] width 28 height 27
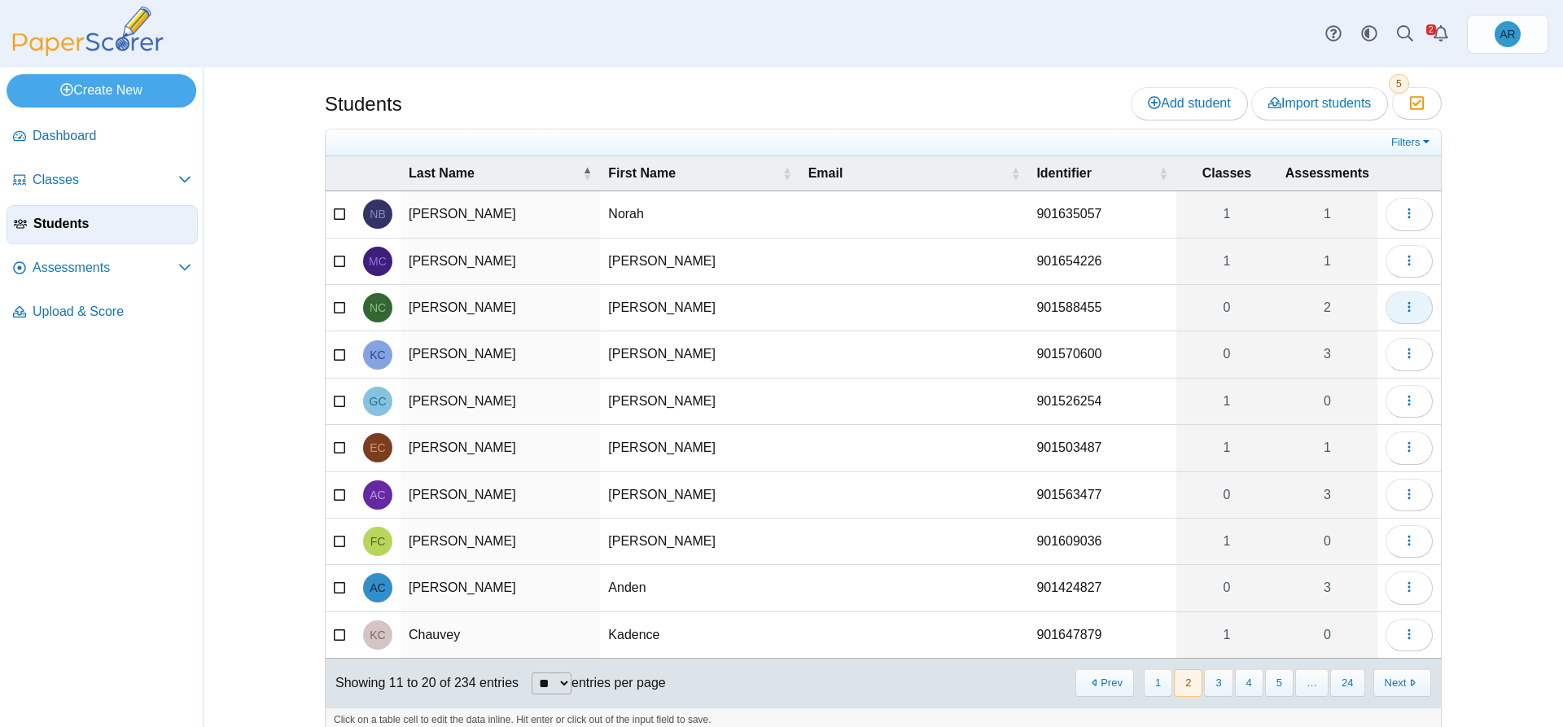
click at [1391, 311] on button "button" at bounding box center [1408, 307] width 47 height 33
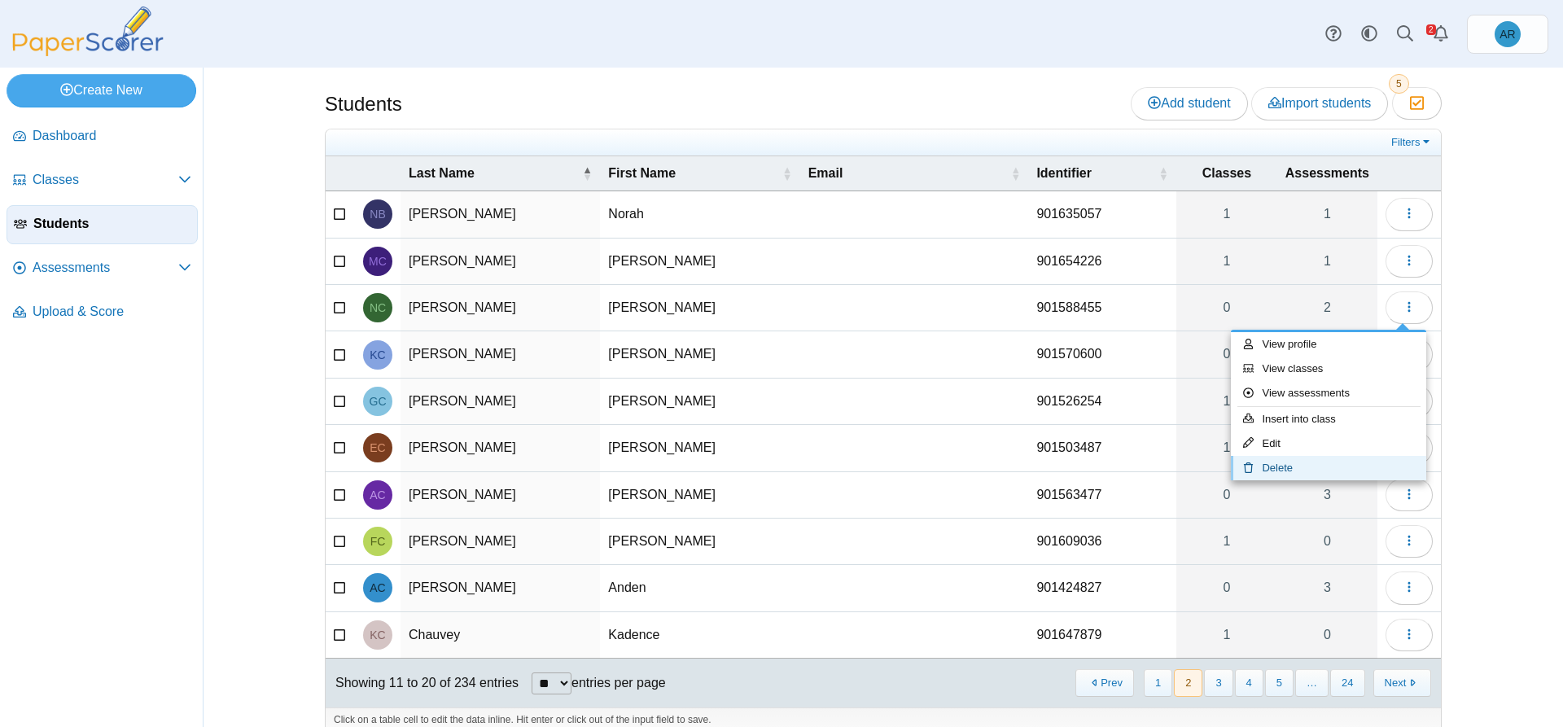
click at [1279, 461] on link "Delete" at bounding box center [1328, 468] width 195 height 24
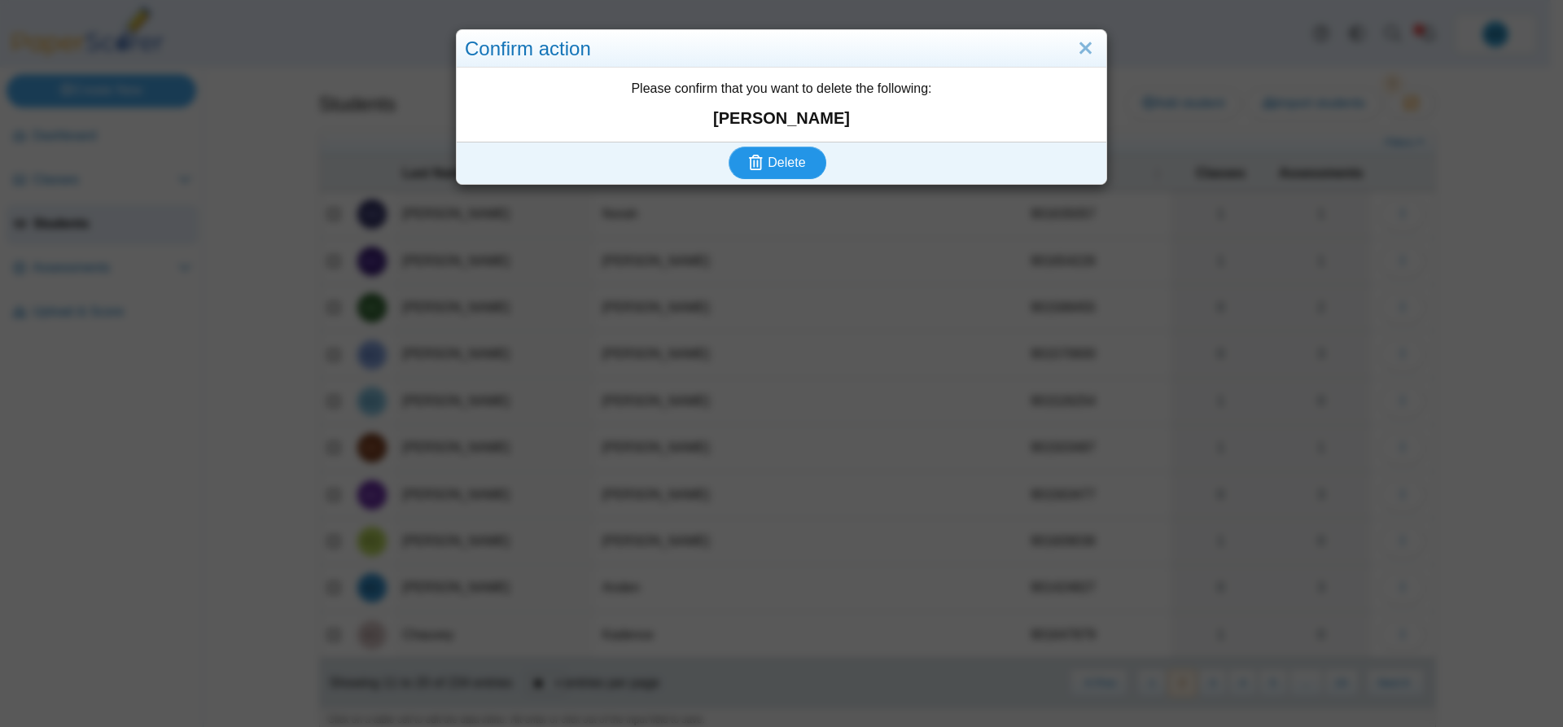
click at [785, 157] on span "Delete" at bounding box center [785, 162] width 37 height 14
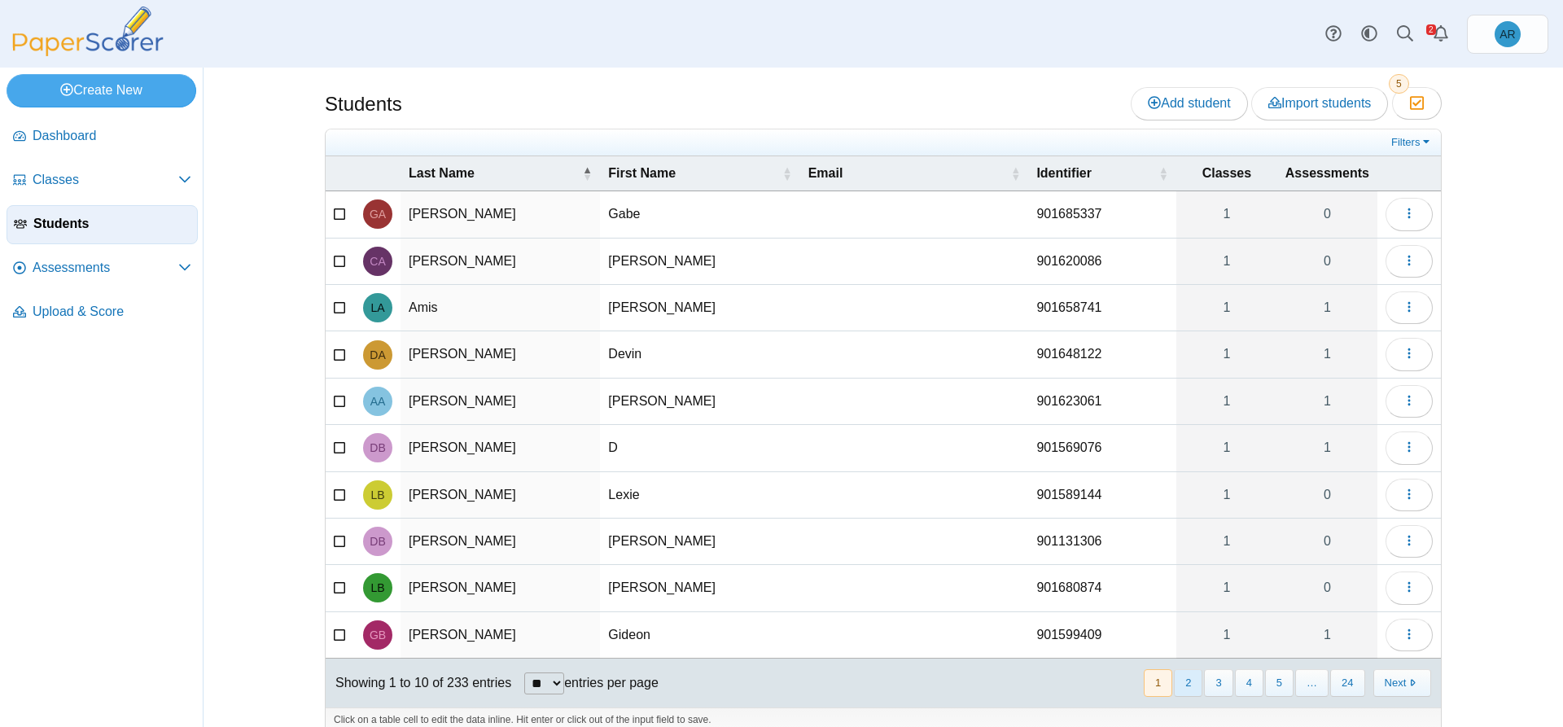
click at [1177, 682] on button "2" at bounding box center [1188, 682] width 28 height 27
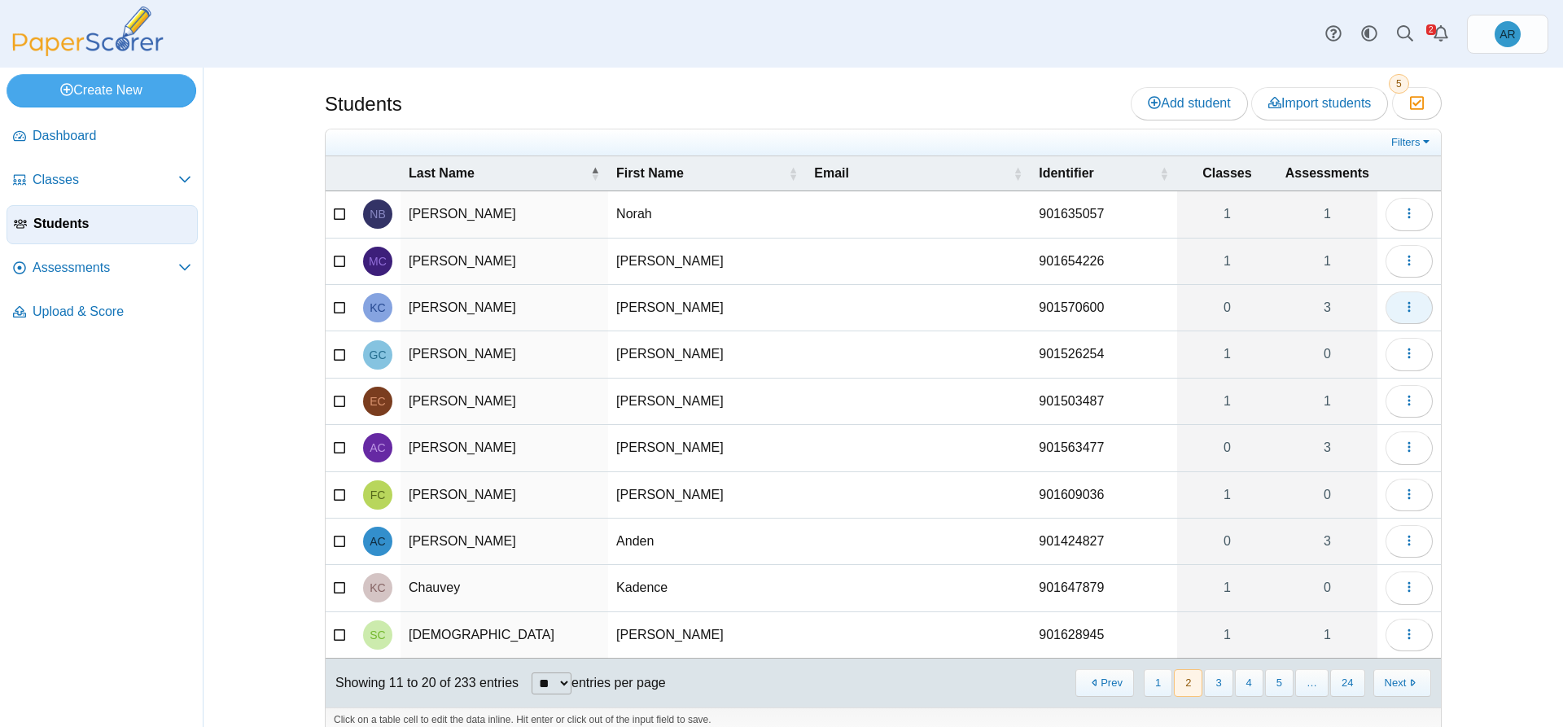
click at [1402, 314] on span "button" at bounding box center [1408, 307] width 13 height 14
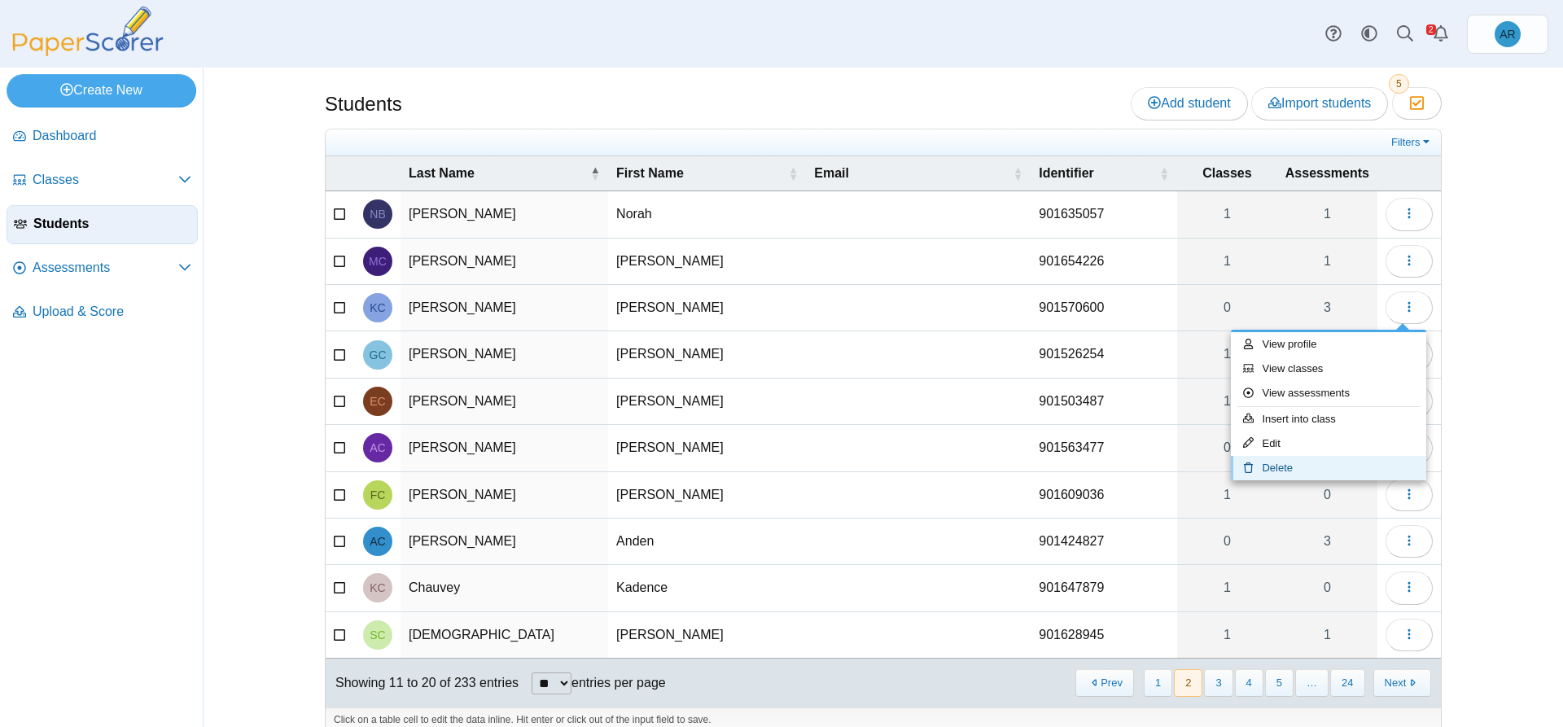
click at [1288, 469] on link "Delete" at bounding box center [1328, 468] width 195 height 24
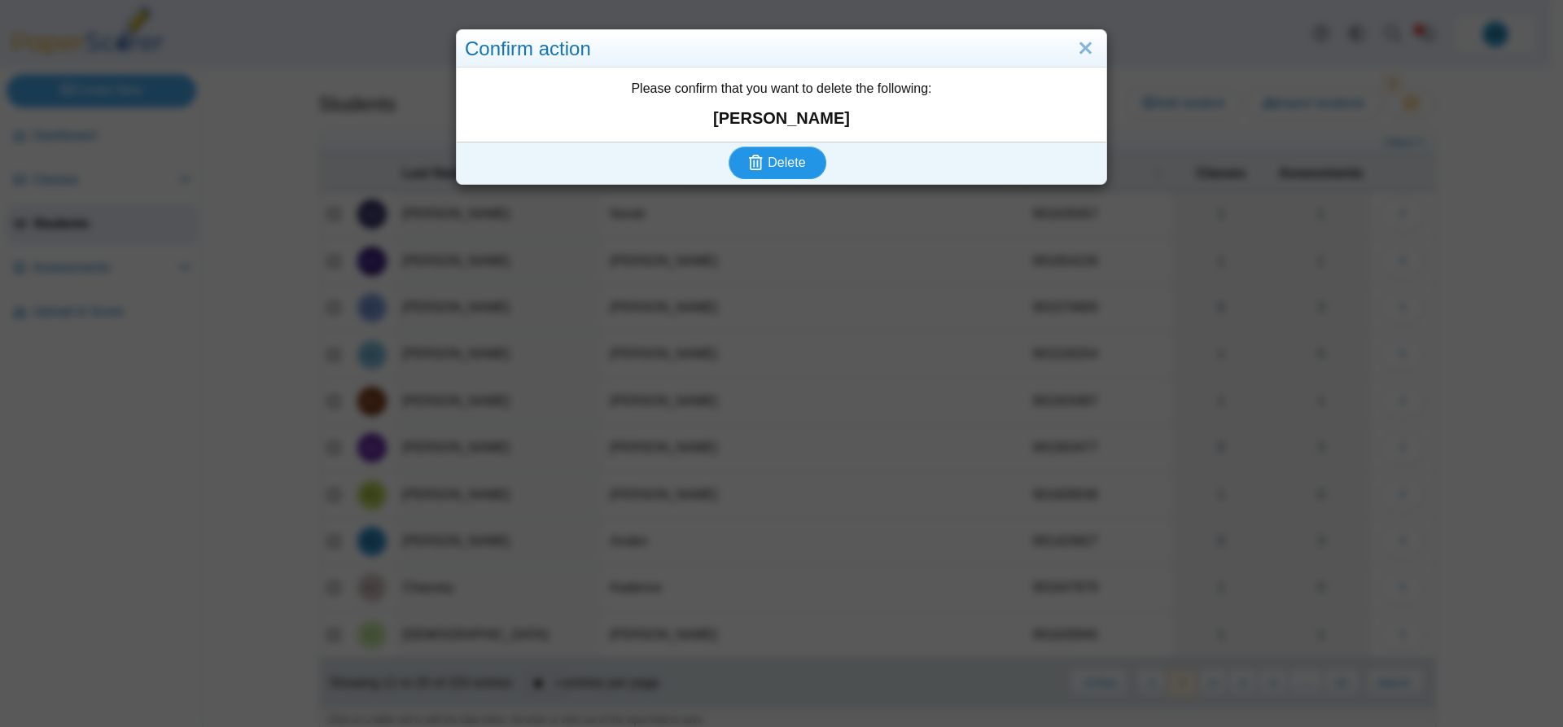
click at [753, 160] on icon "submit" at bounding box center [756, 162] width 14 height 15
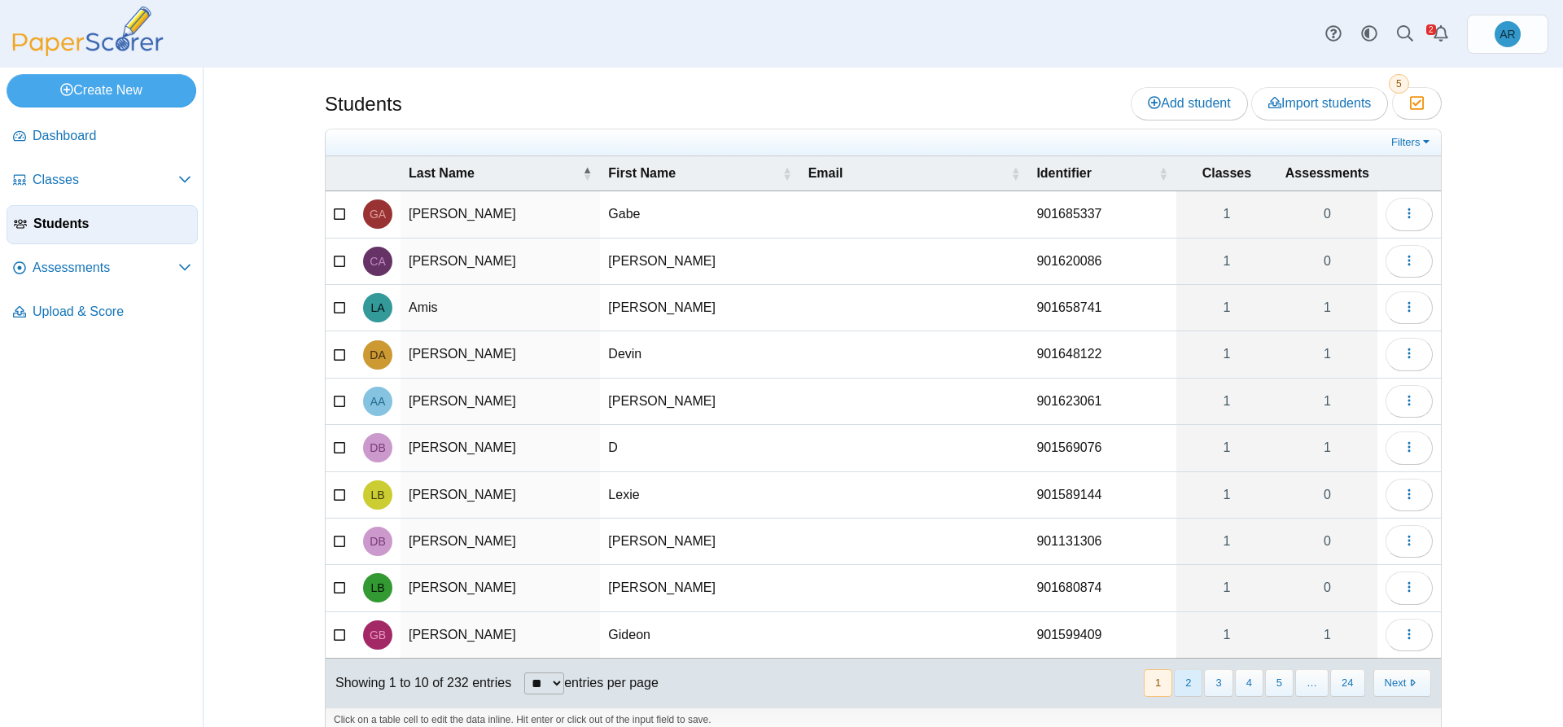
click at [1183, 676] on button "2" at bounding box center [1188, 682] width 28 height 27
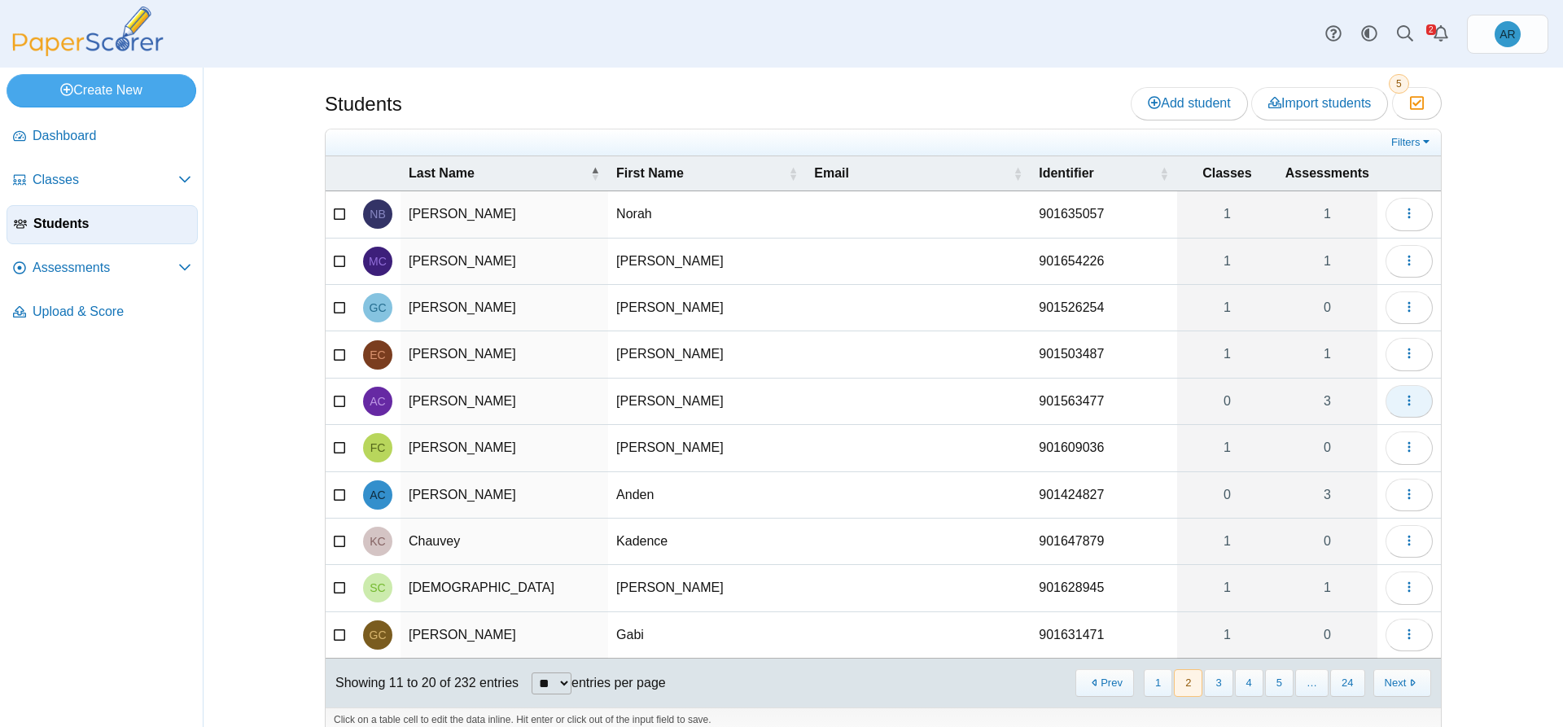
click at [1385, 405] on button "button" at bounding box center [1408, 401] width 47 height 33
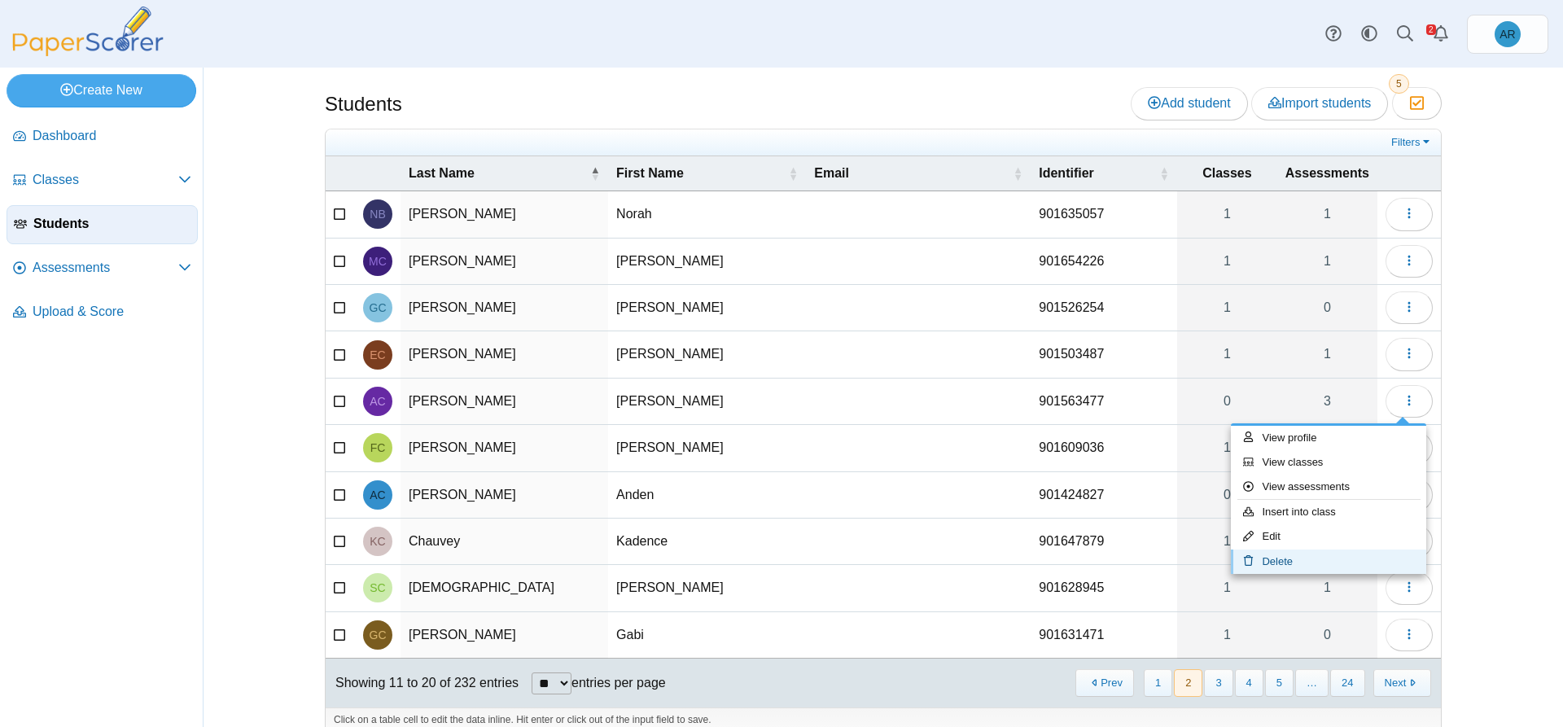
click at [1282, 556] on link "Delete" at bounding box center [1328, 561] width 195 height 24
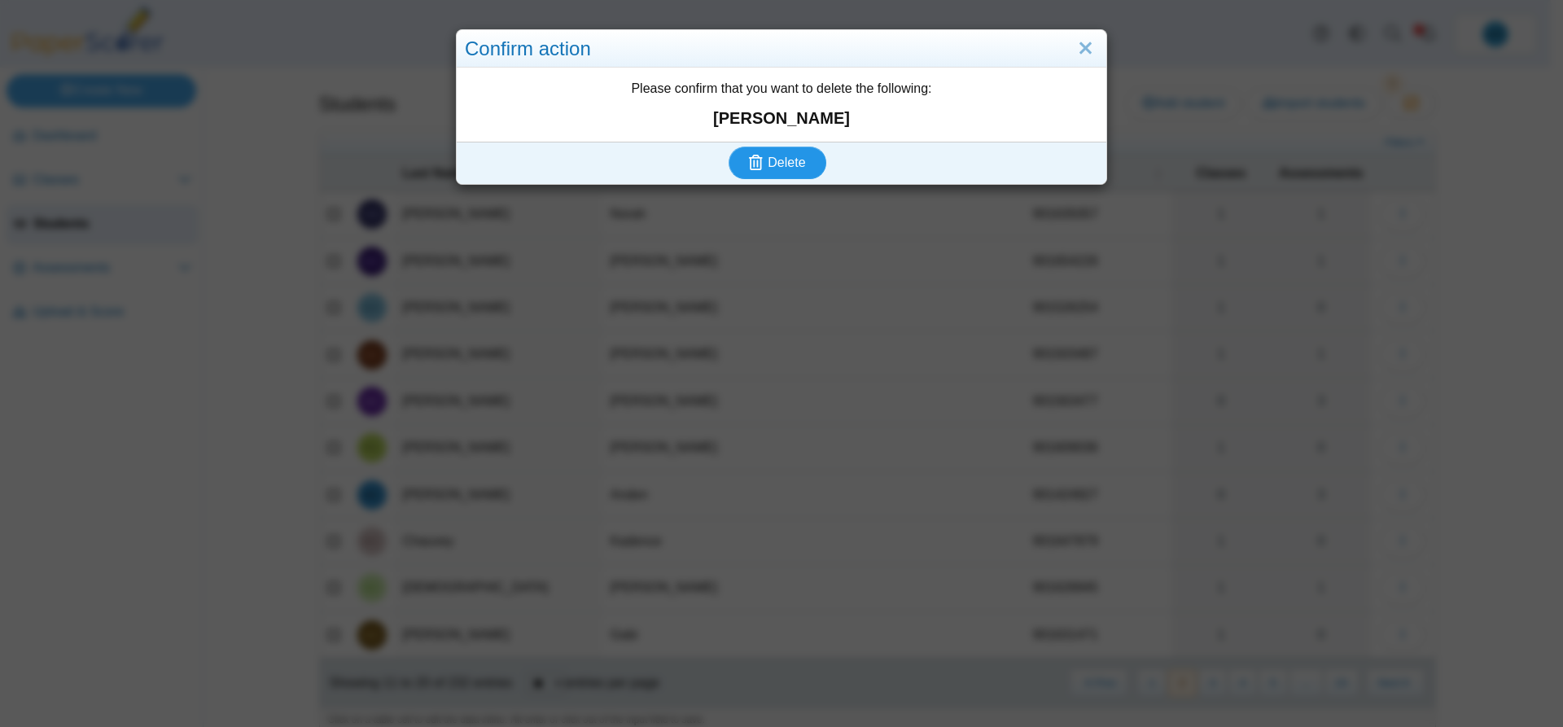
click at [780, 166] on span "Delete" at bounding box center [785, 162] width 37 height 14
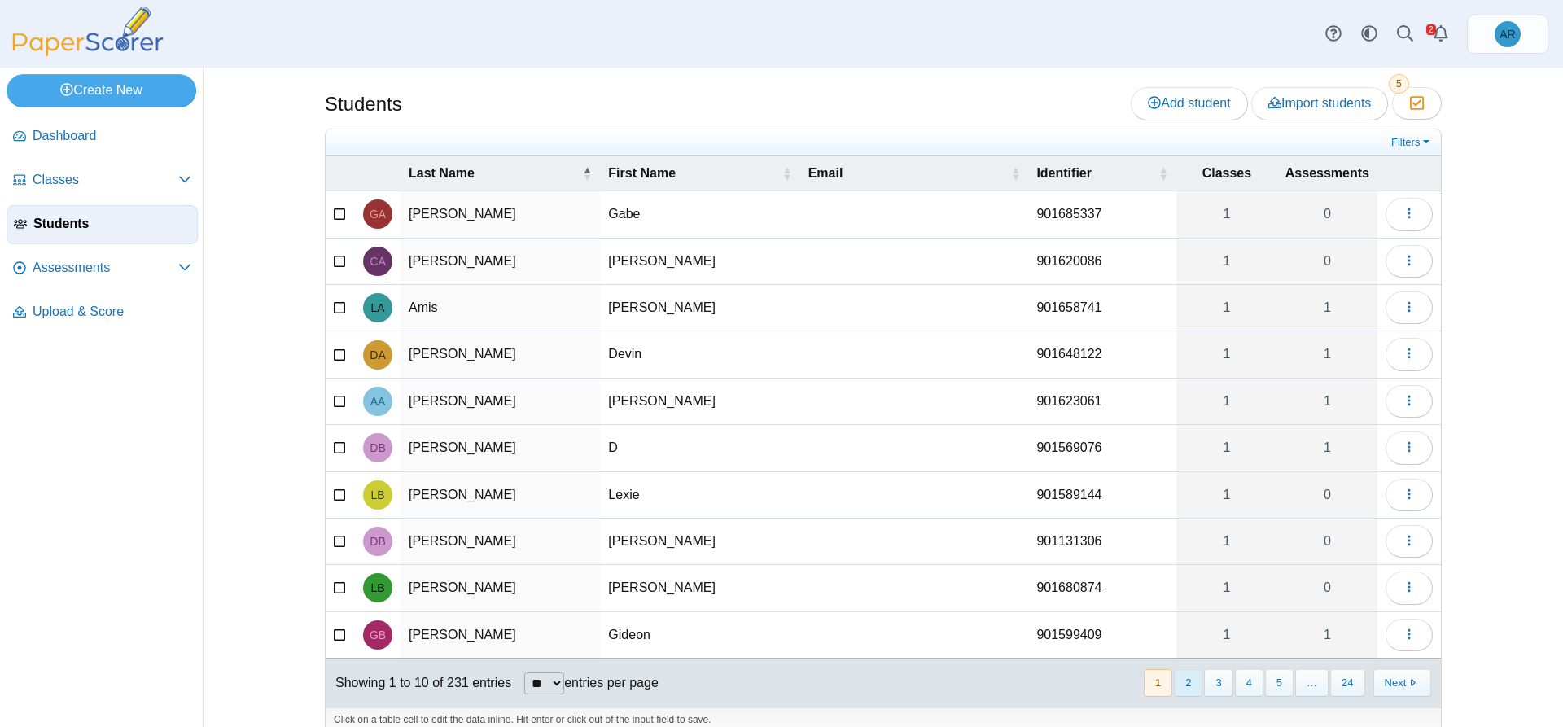
click at [1185, 686] on button "2" at bounding box center [1188, 682] width 28 height 27
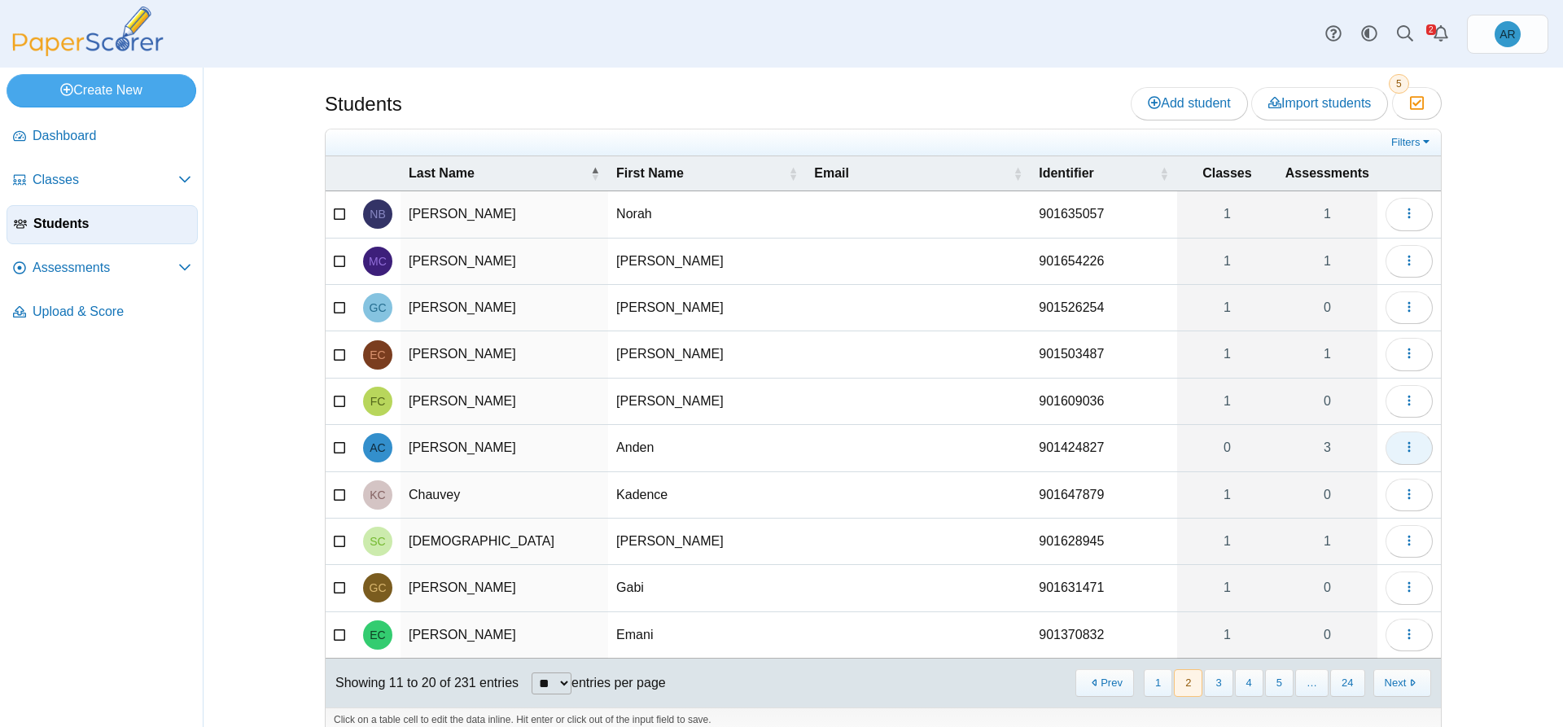
click at [1388, 442] on button "button" at bounding box center [1408, 447] width 47 height 33
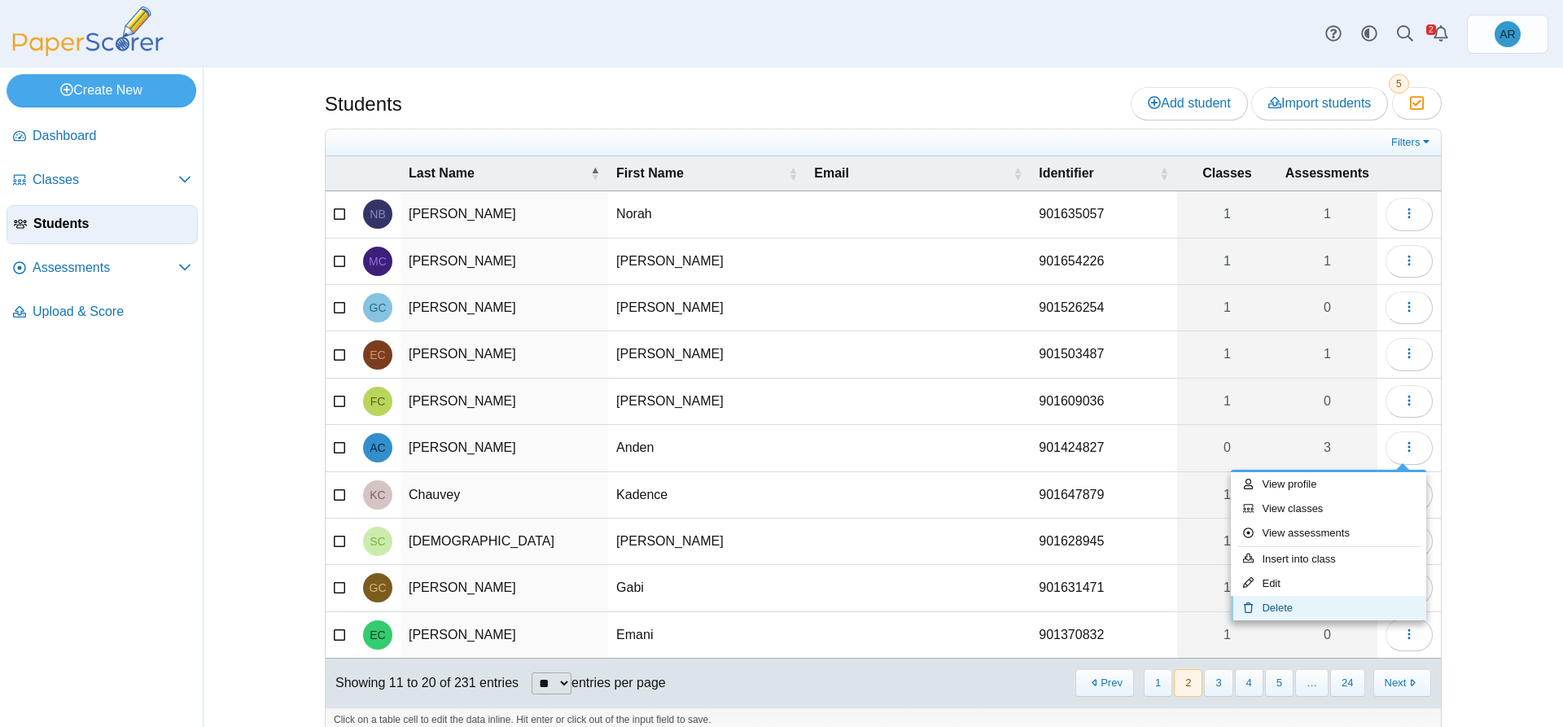
click at [1292, 603] on link "Delete" at bounding box center [1328, 608] width 195 height 24
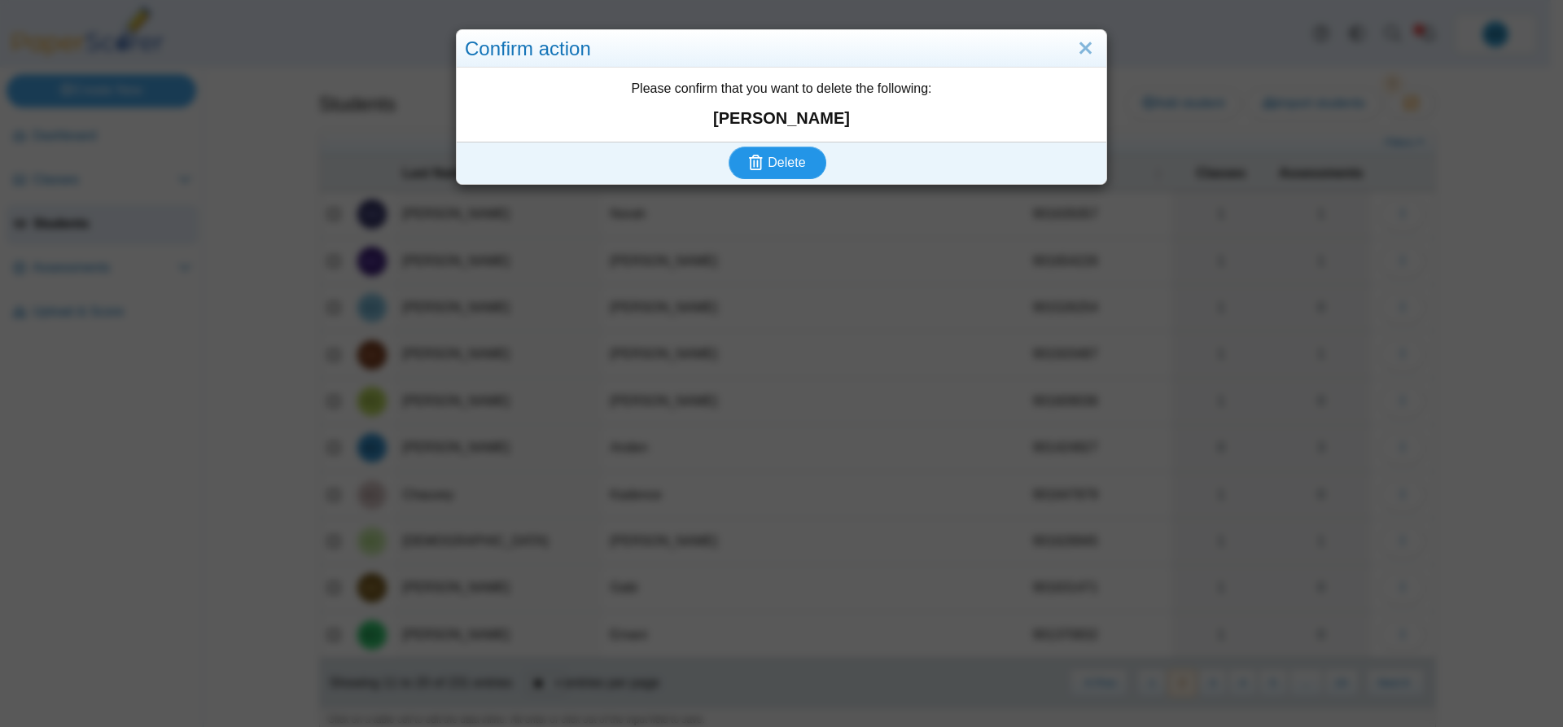
click at [789, 177] on button "Delete" at bounding box center [777, 162] width 98 height 33
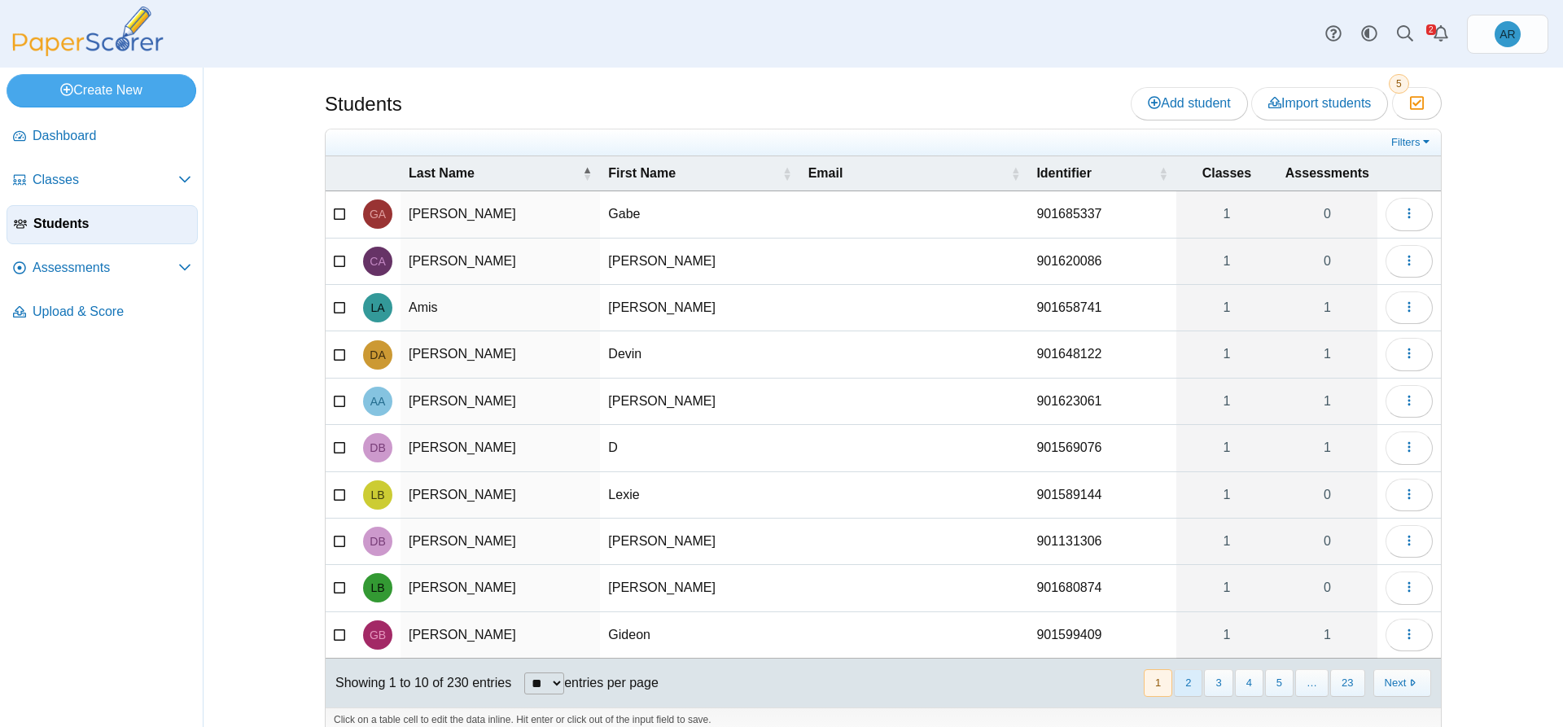
click at [1185, 676] on button "2" at bounding box center [1188, 682] width 28 height 27
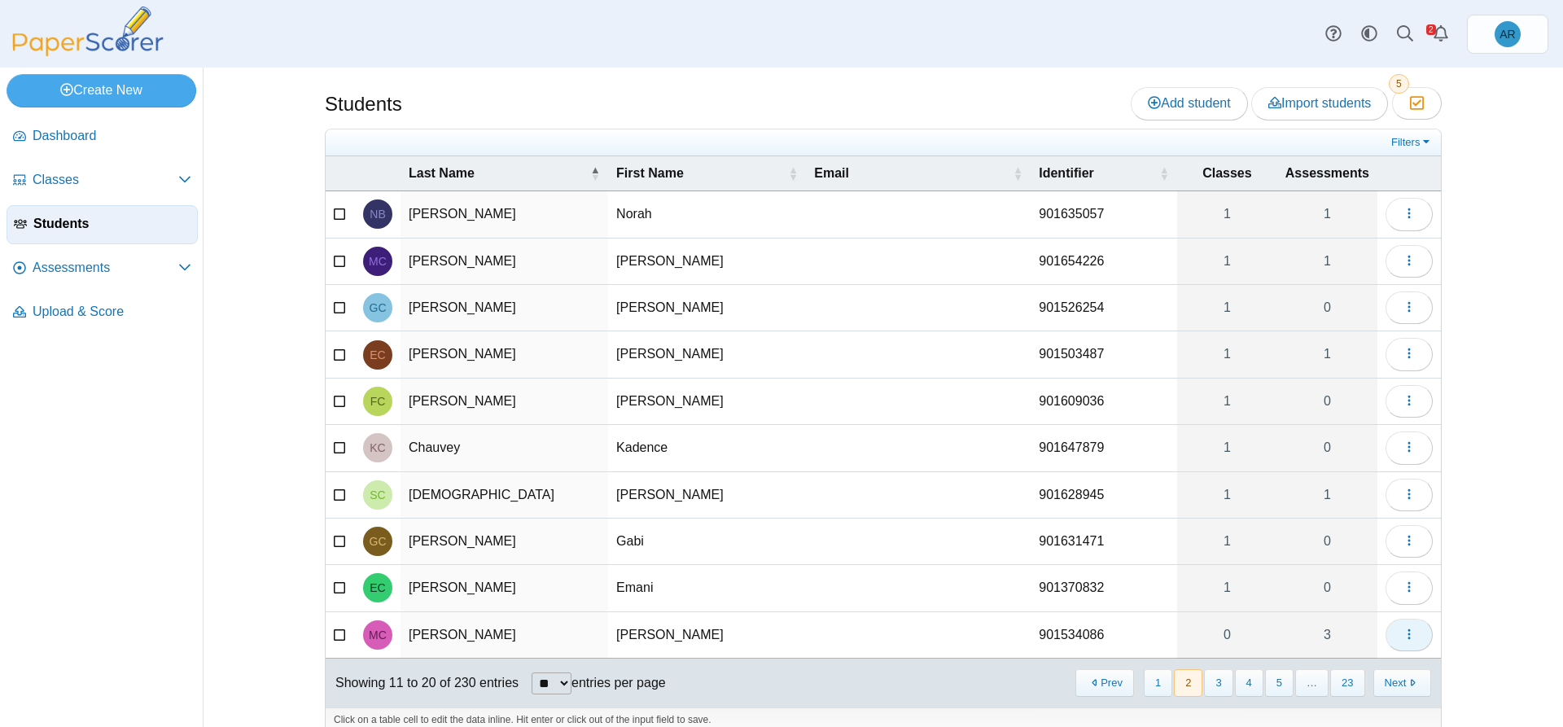
click at [1386, 642] on button "button" at bounding box center [1408, 635] width 47 height 33
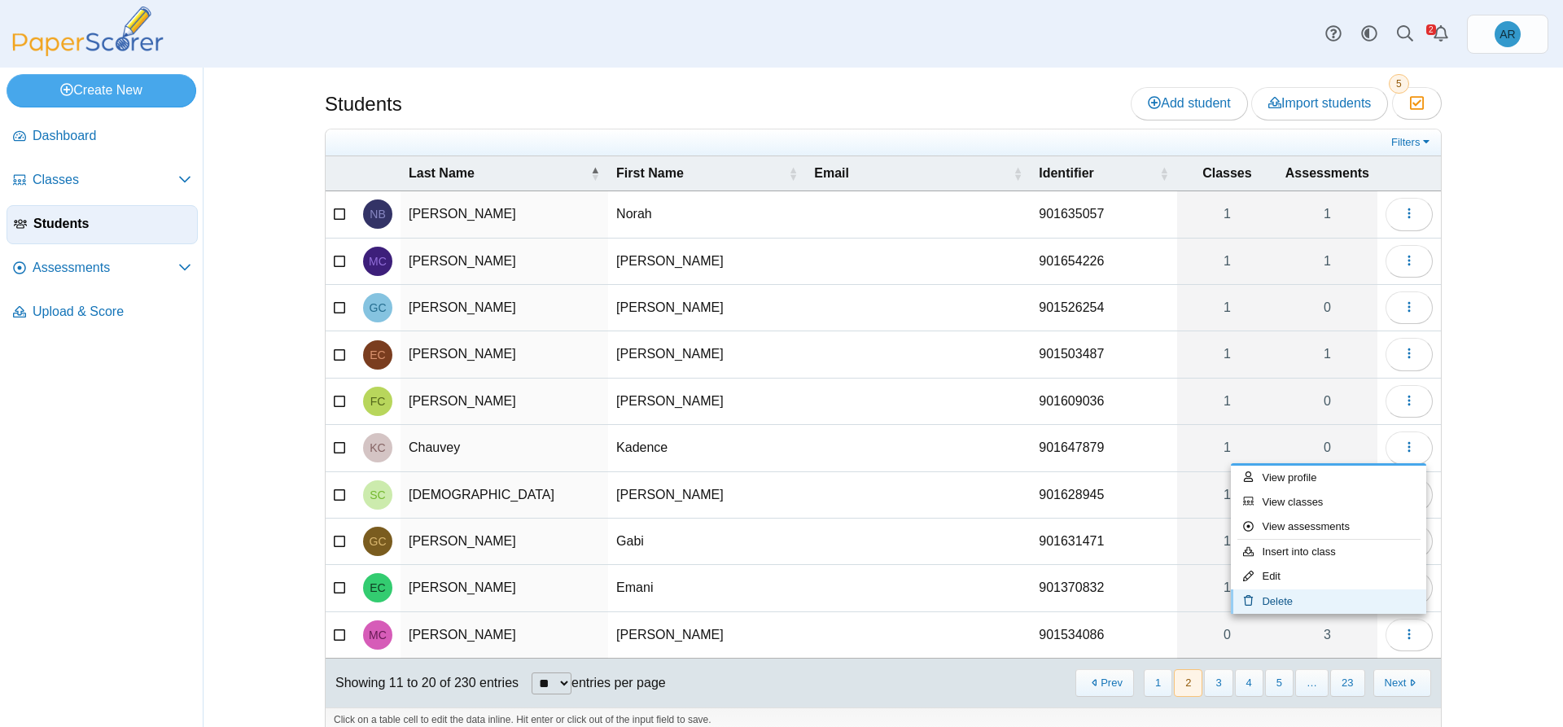
click at [1327, 605] on link "Delete" at bounding box center [1328, 601] width 195 height 24
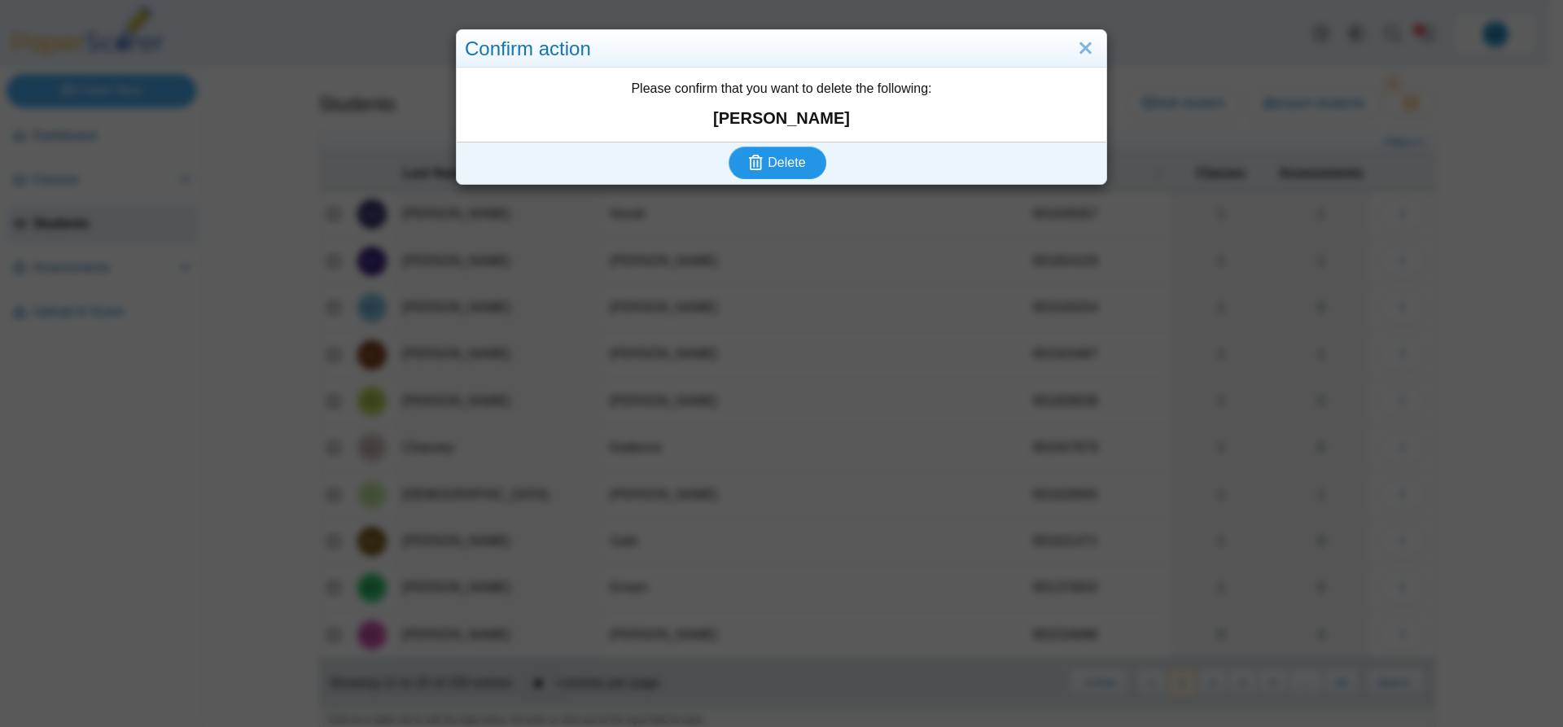
click at [785, 173] on button "Delete" at bounding box center [777, 162] width 98 height 33
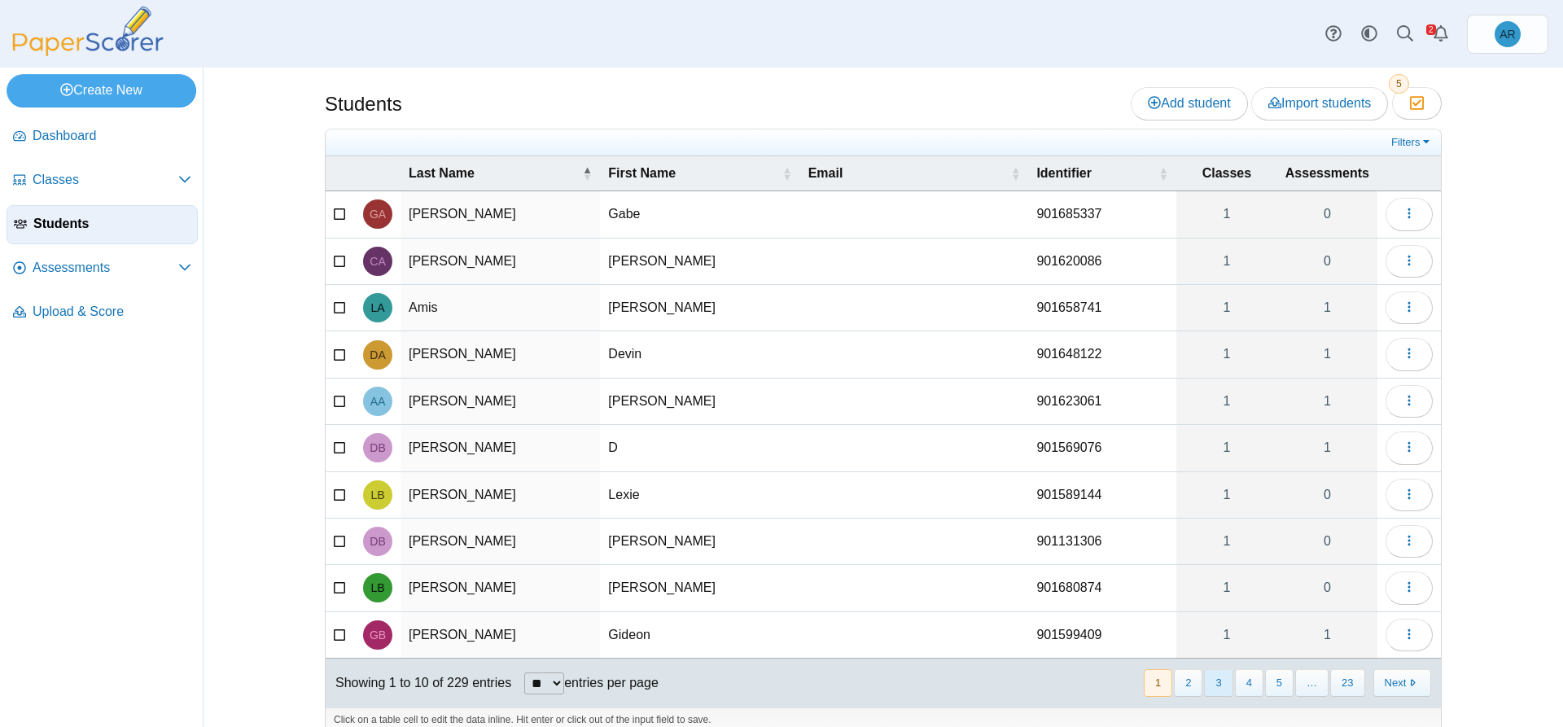
click at [1208, 691] on button "3" at bounding box center [1218, 682] width 28 height 27
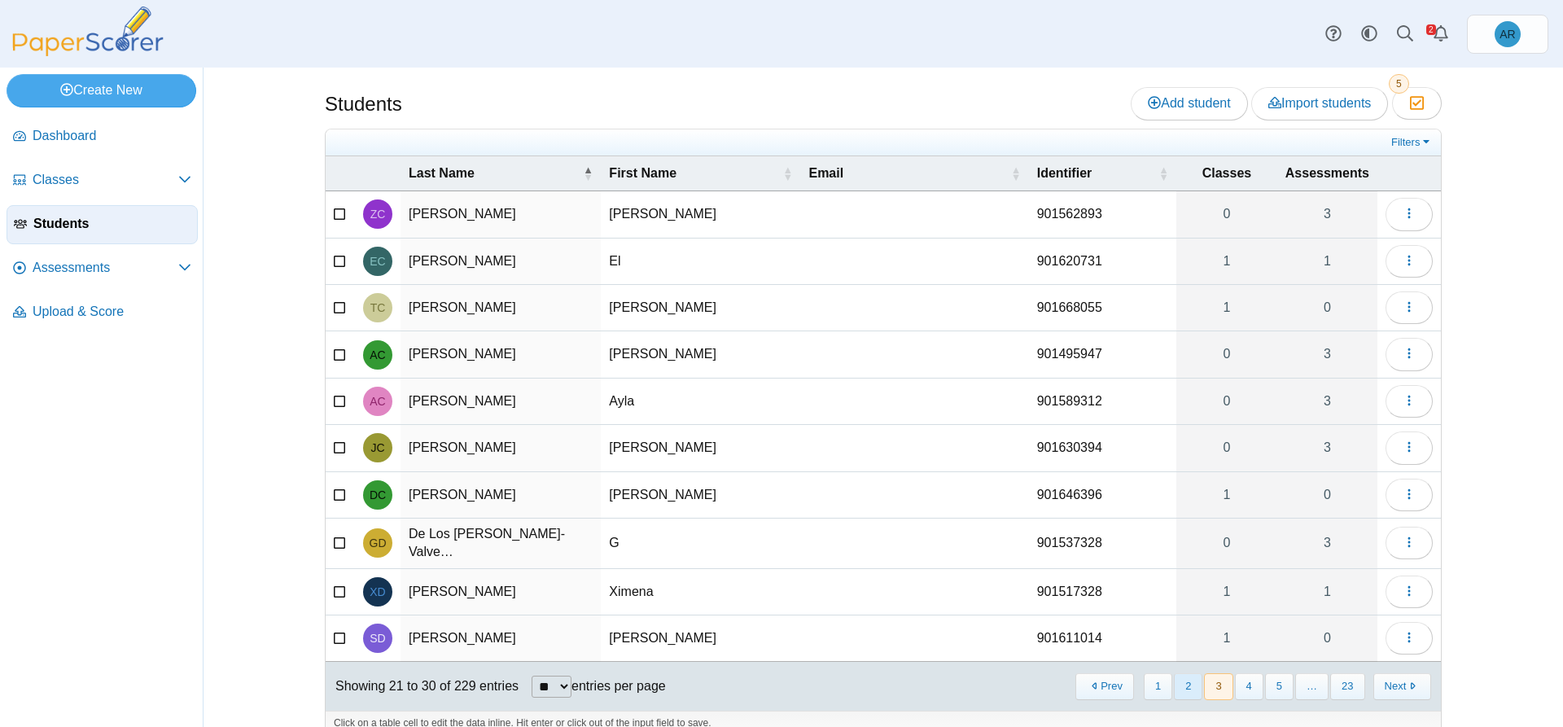
click at [1187, 687] on button "2" at bounding box center [1188, 686] width 28 height 27
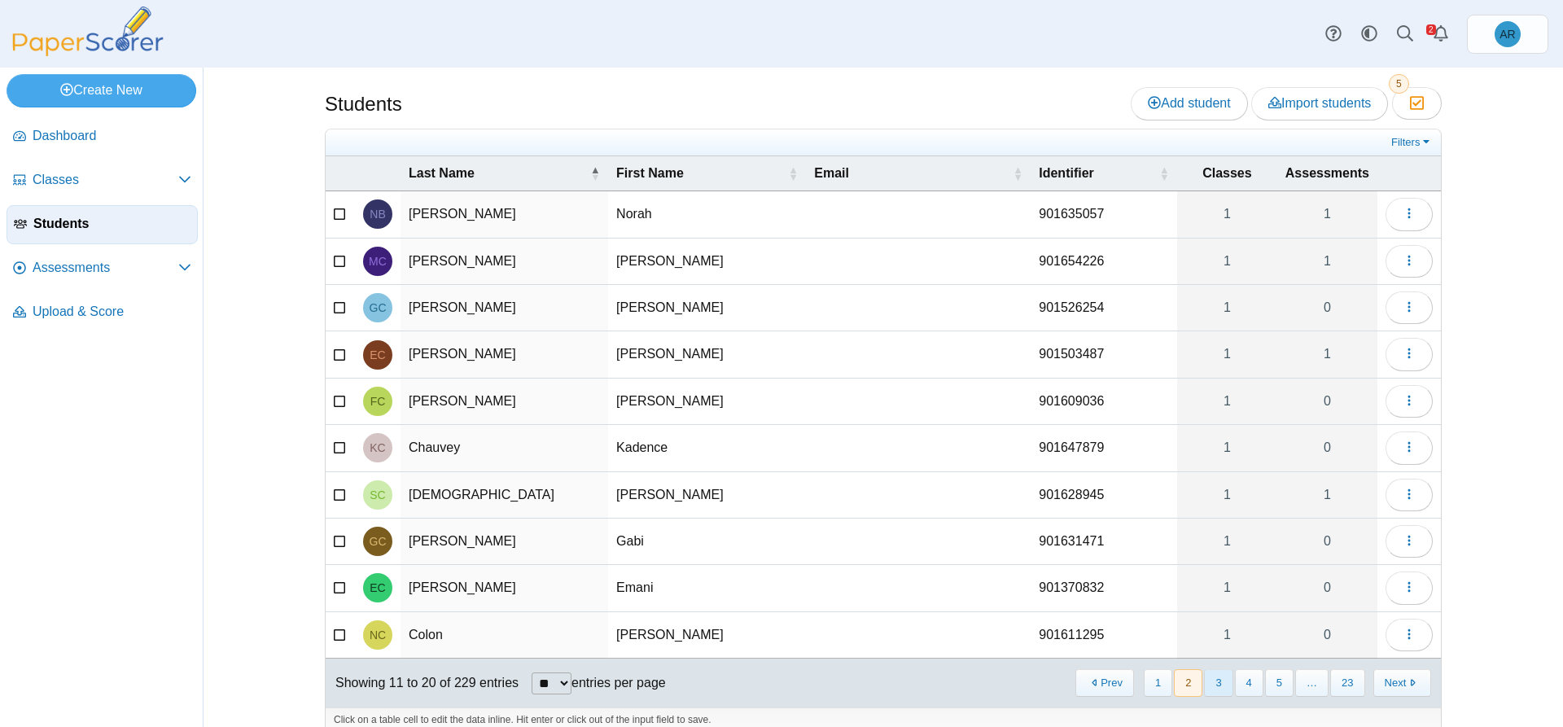
click at [1208, 686] on button "3" at bounding box center [1218, 682] width 28 height 27
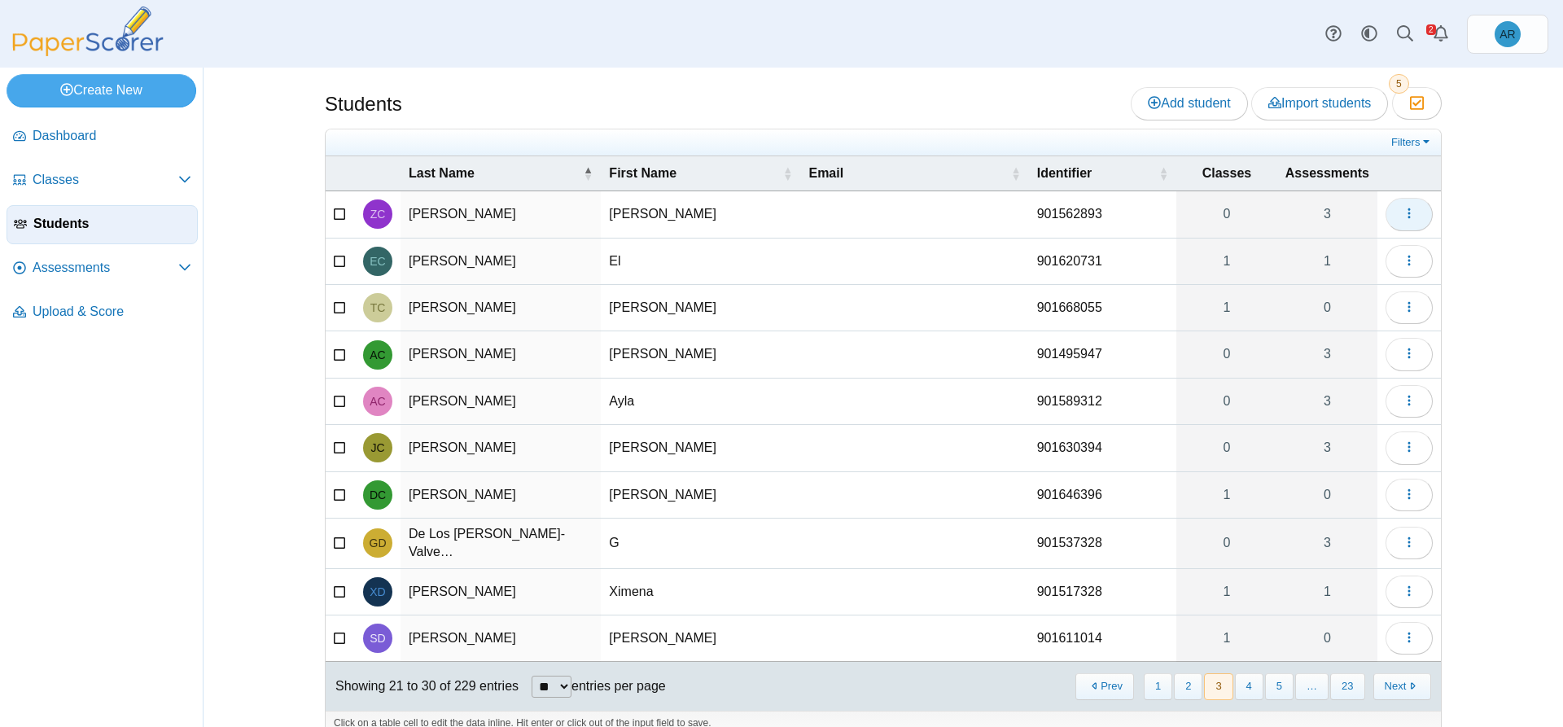
click at [1402, 215] on icon "button" at bounding box center [1408, 213] width 13 height 13
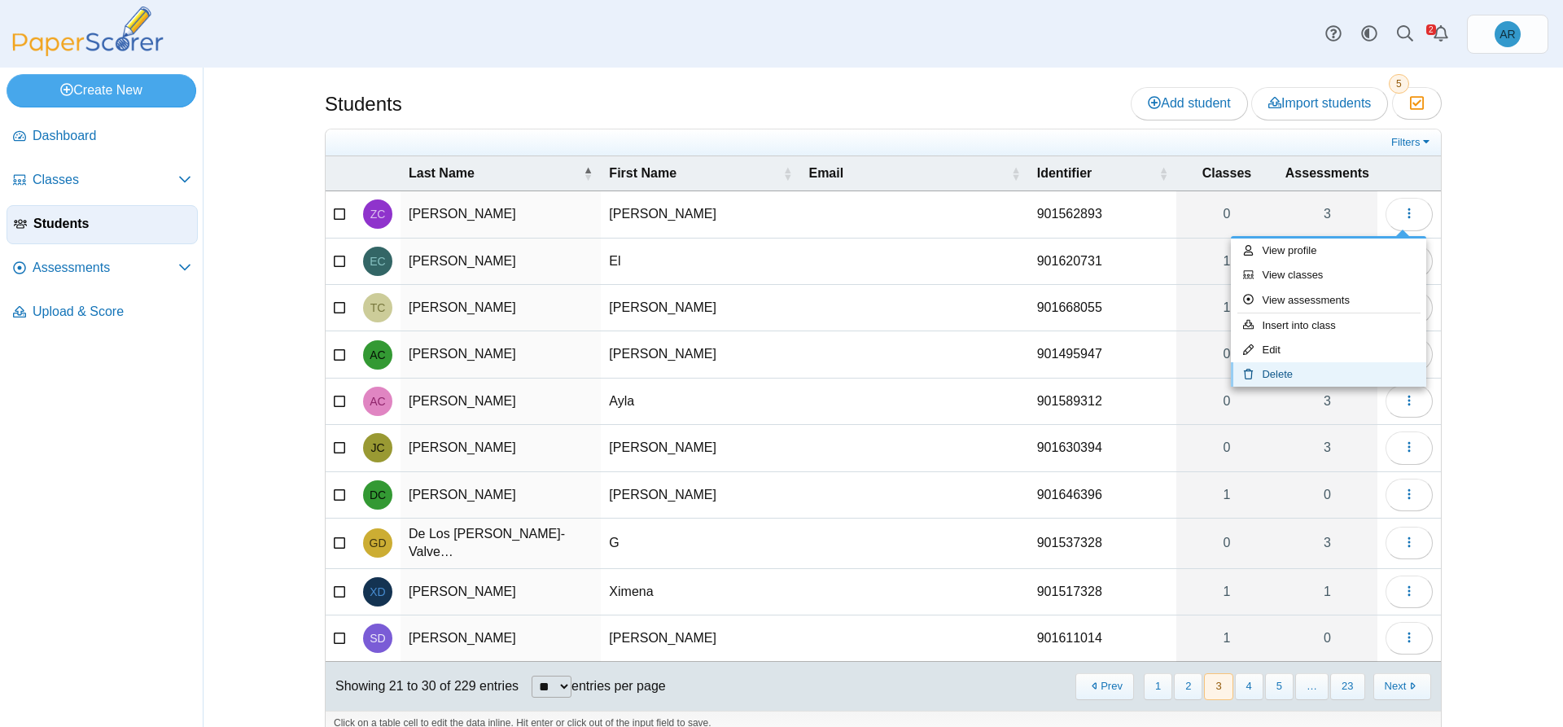
click at [1315, 383] on link "Delete" at bounding box center [1328, 374] width 195 height 24
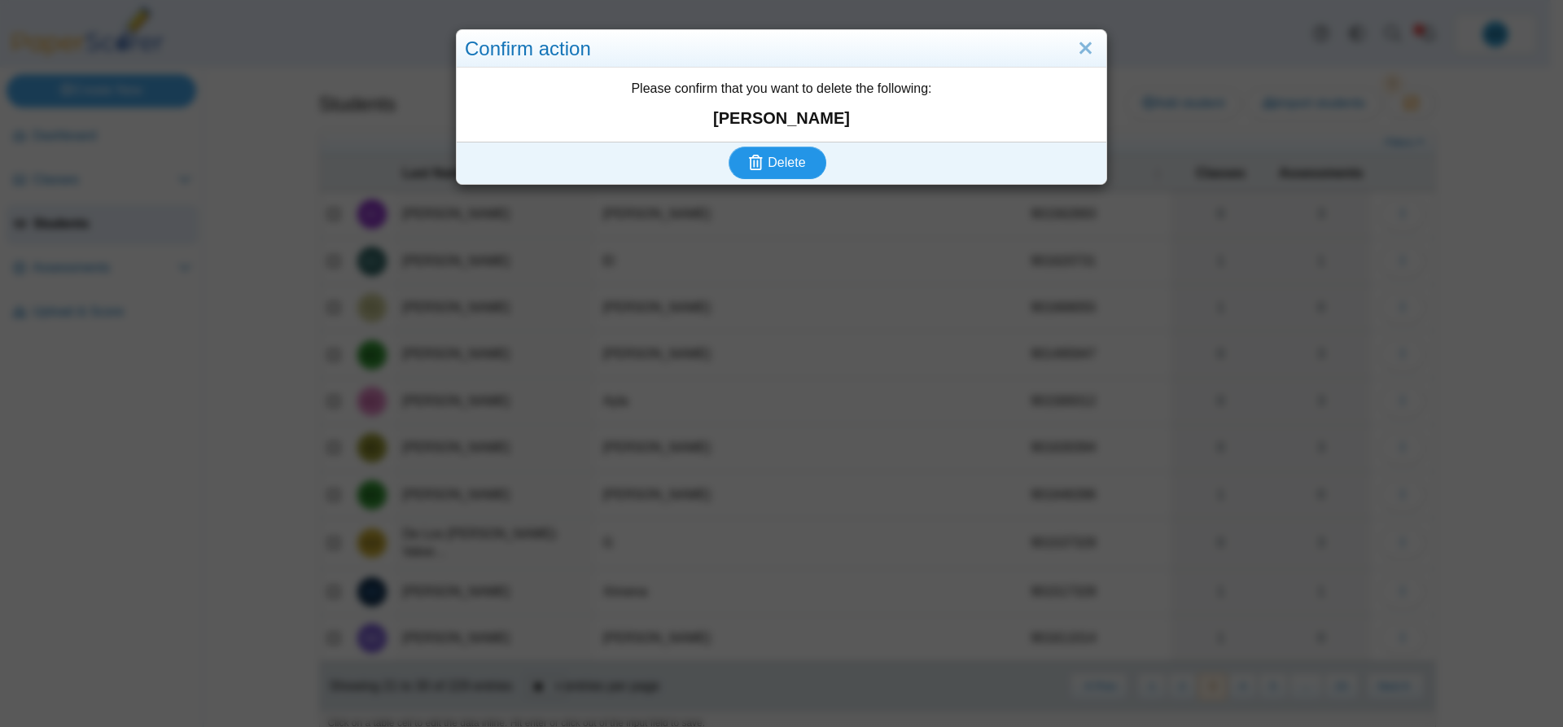
click at [798, 164] on span "Delete" at bounding box center [785, 162] width 37 height 14
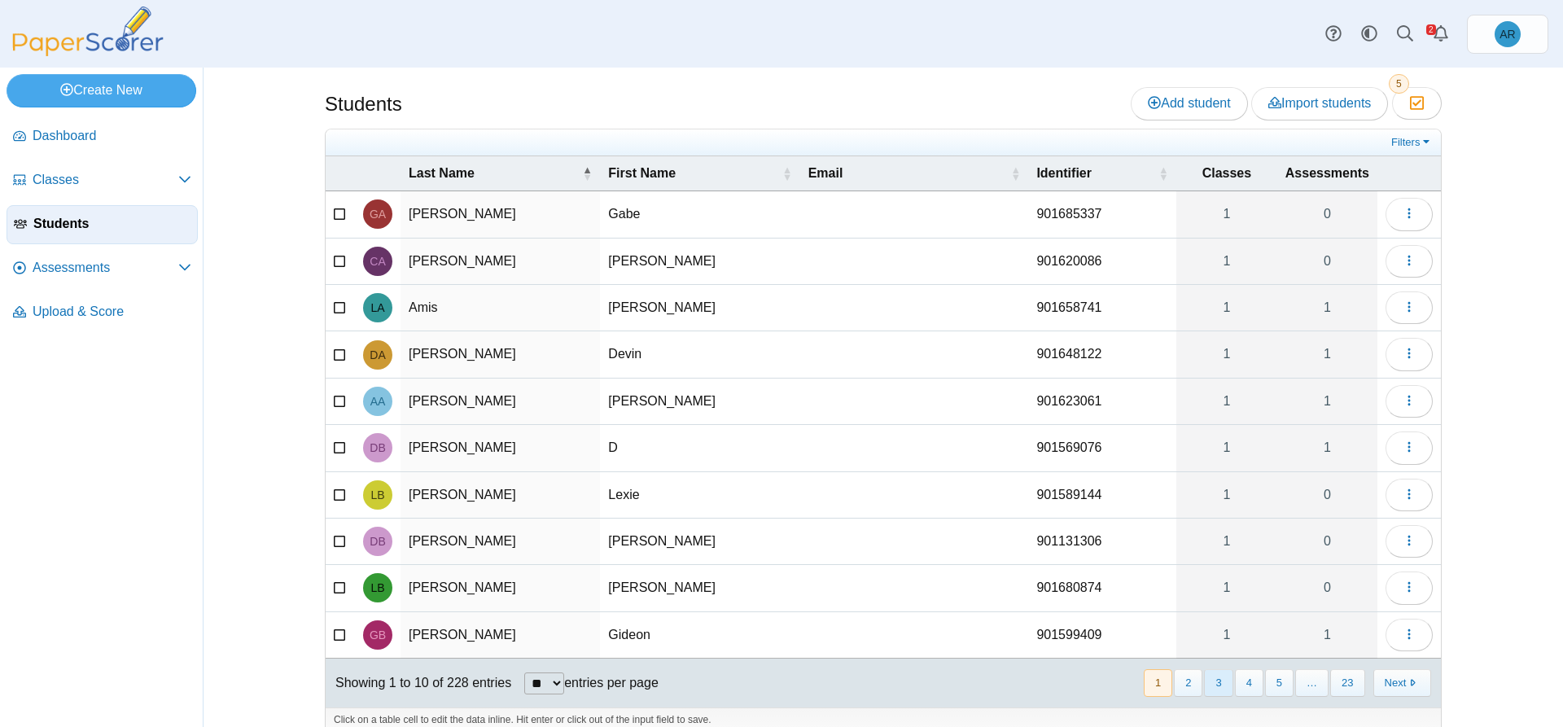
click at [1207, 683] on button "3" at bounding box center [1218, 682] width 28 height 27
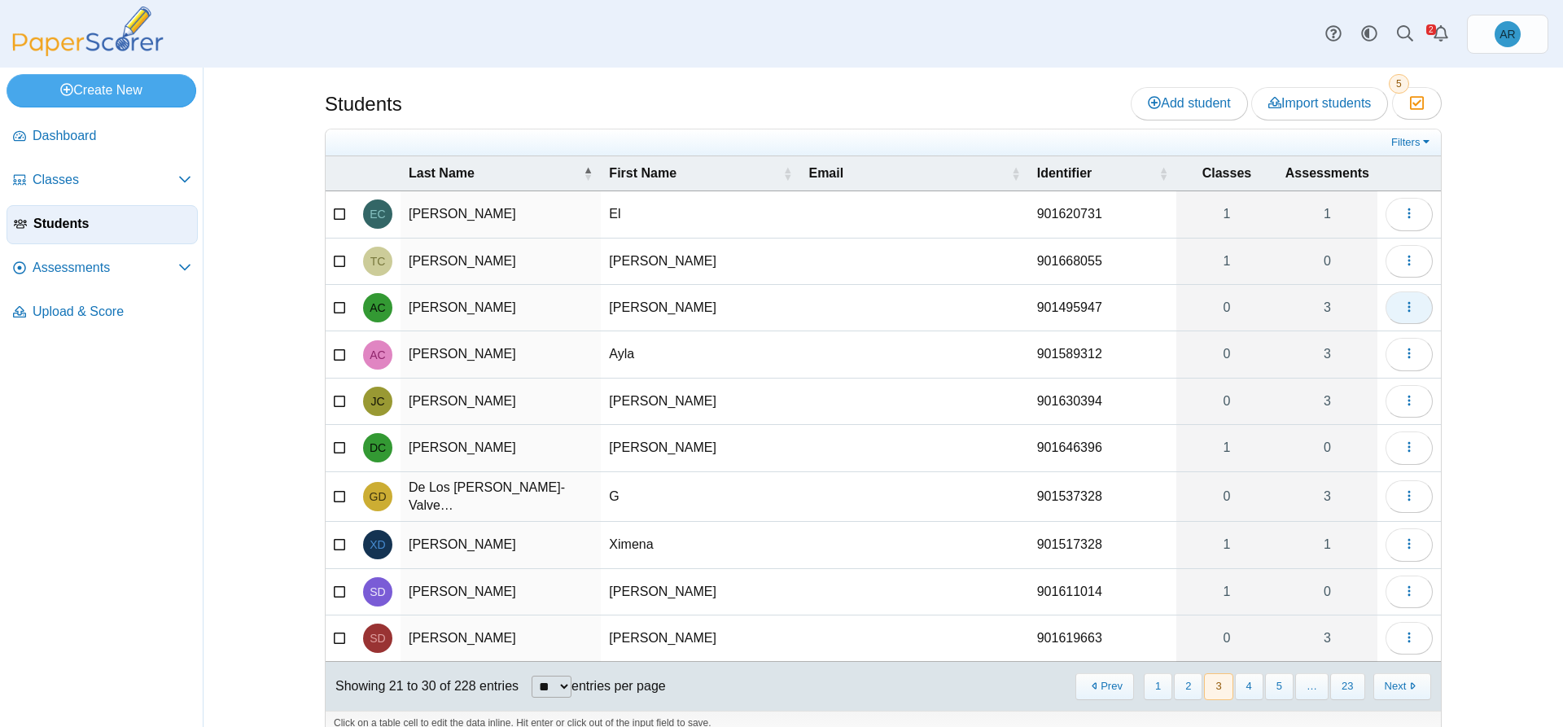
click at [1395, 307] on button "button" at bounding box center [1408, 307] width 47 height 33
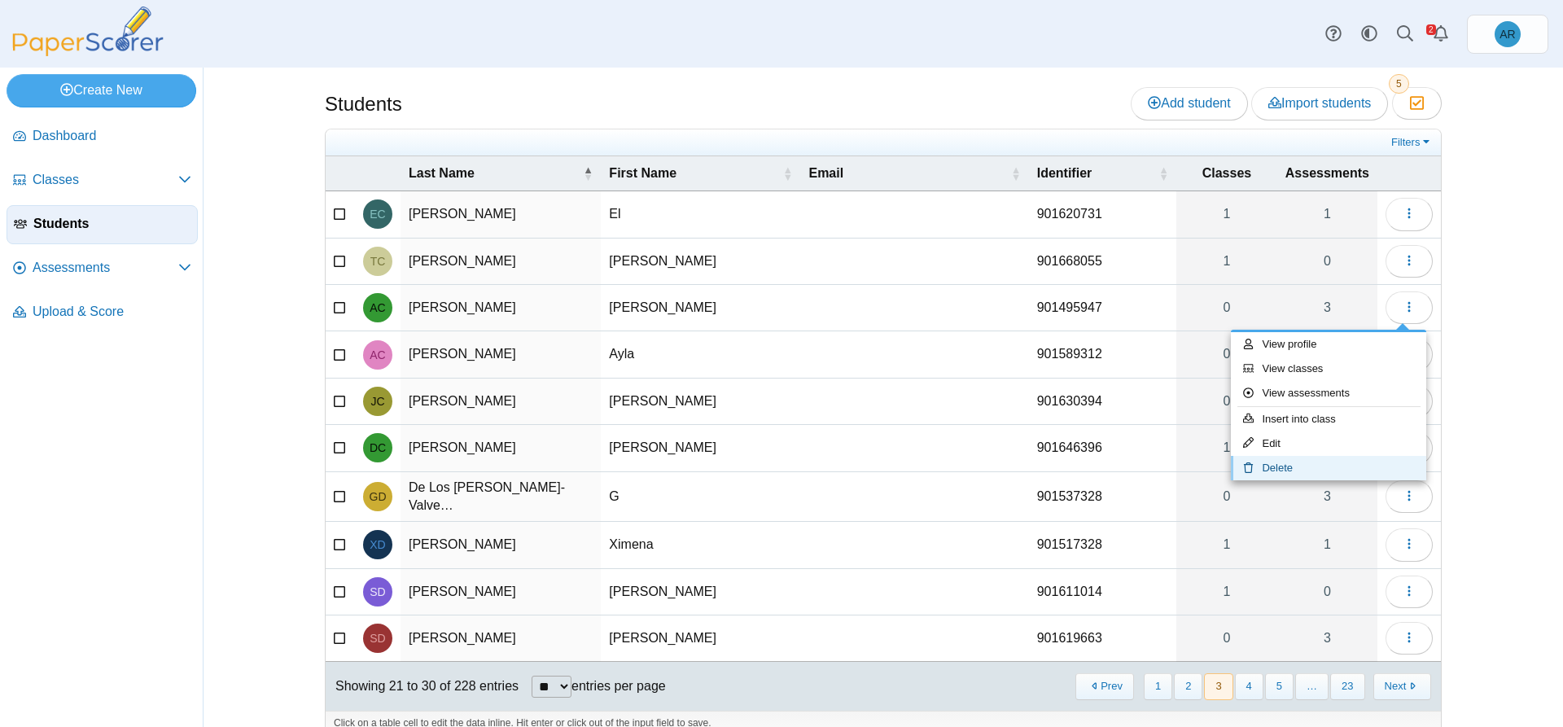
click at [1274, 461] on link "Delete" at bounding box center [1328, 468] width 195 height 24
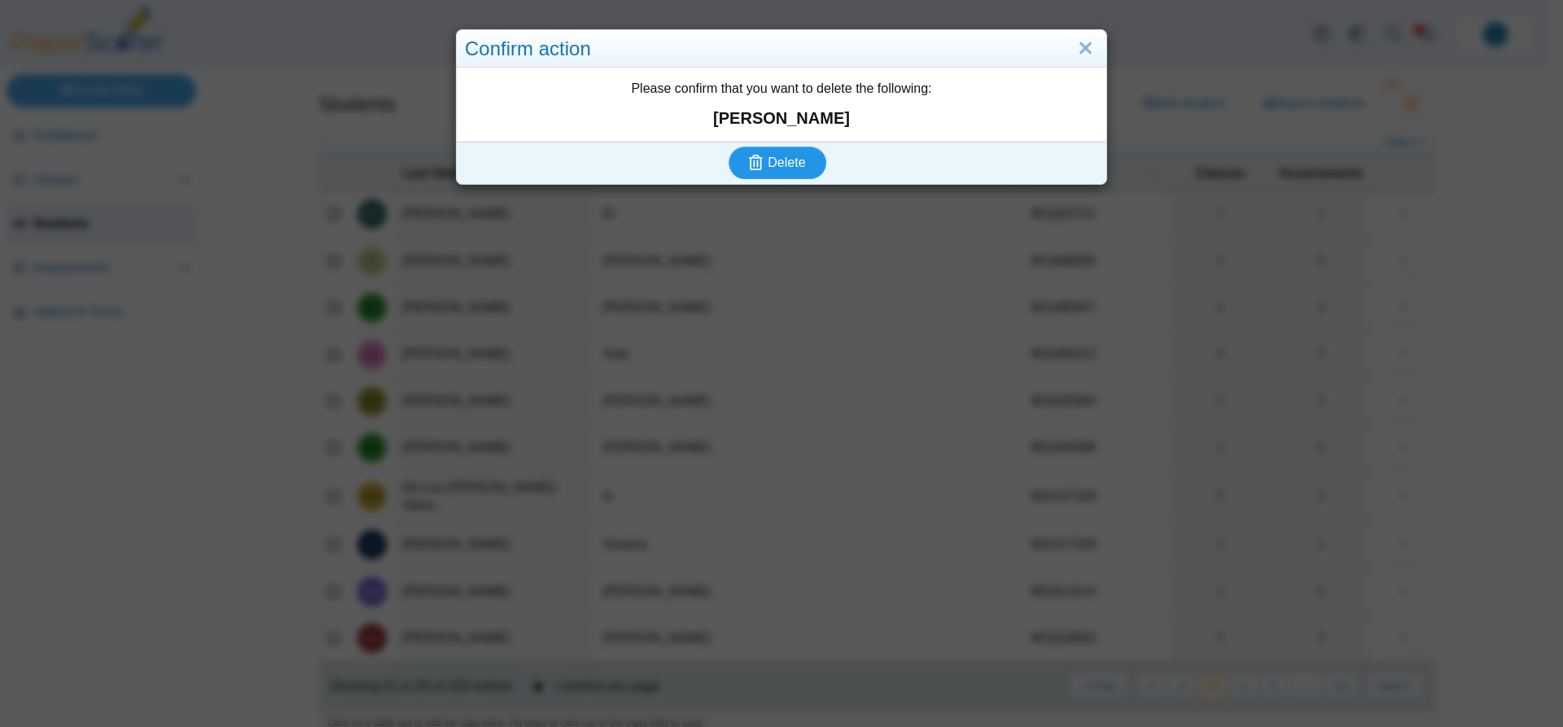
click at [784, 156] on span "Delete" at bounding box center [785, 162] width 37 height 14
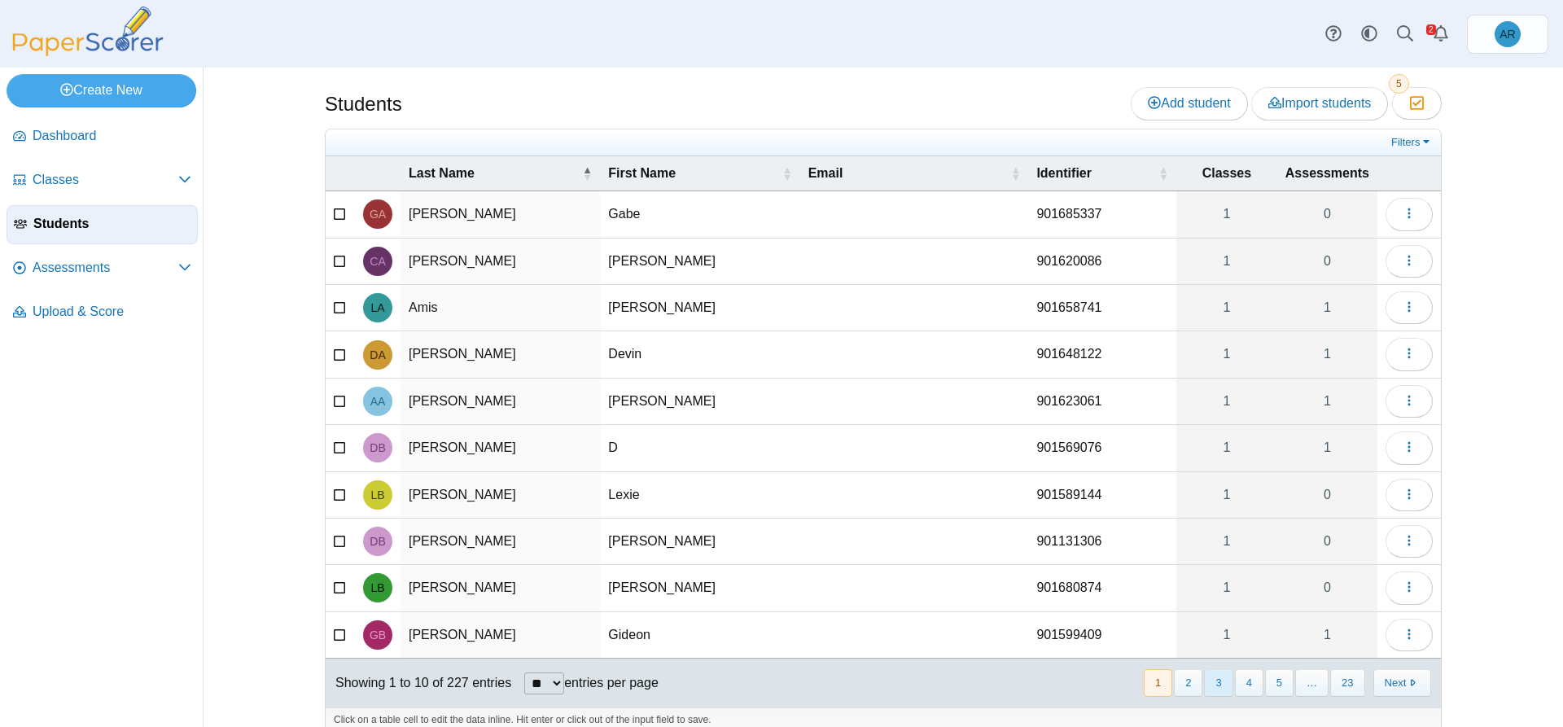
click at [1217, 688] on button "3" at bounding box center [1218, 682] width 28 height 27
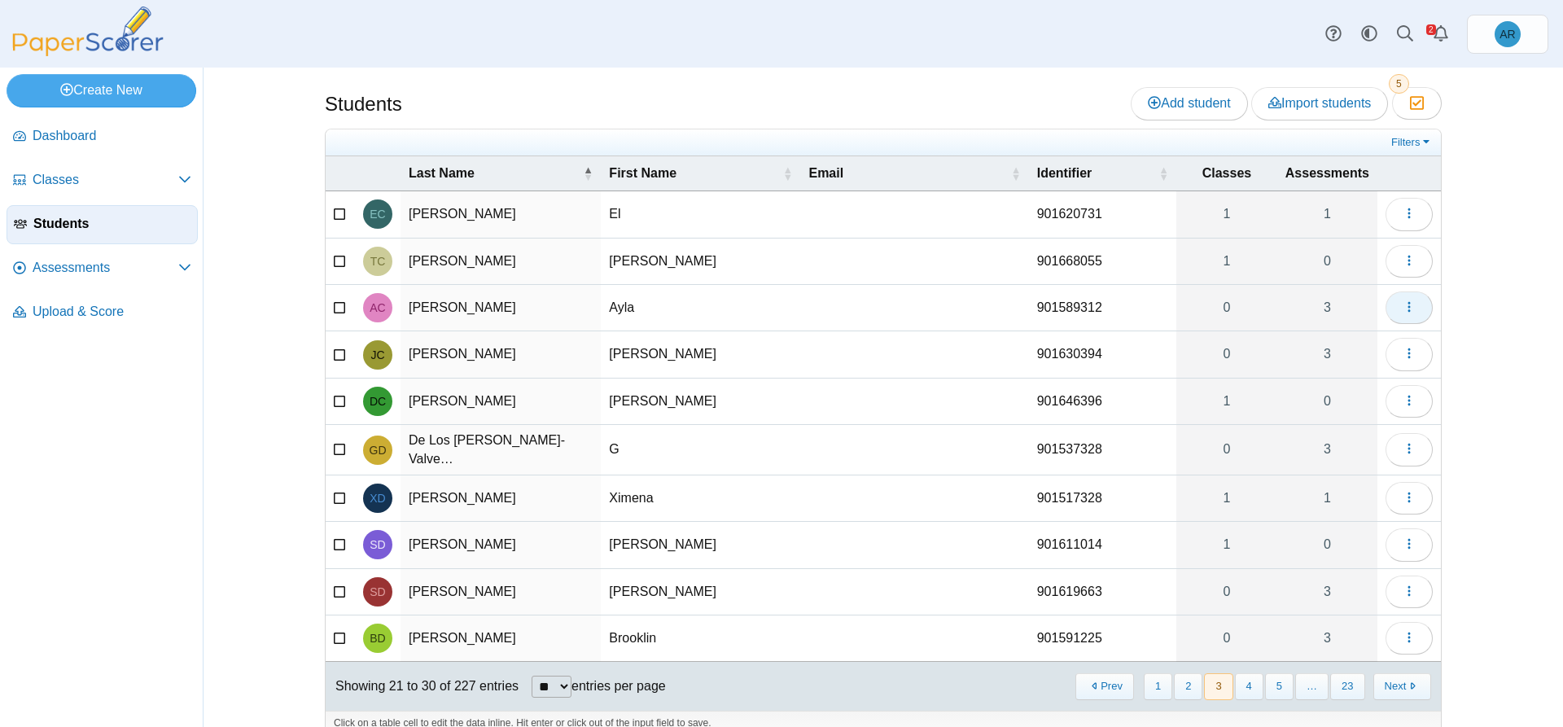
click at [1402, 306] on icon "button" at bounding box center [1408, 306] width 13 height 13
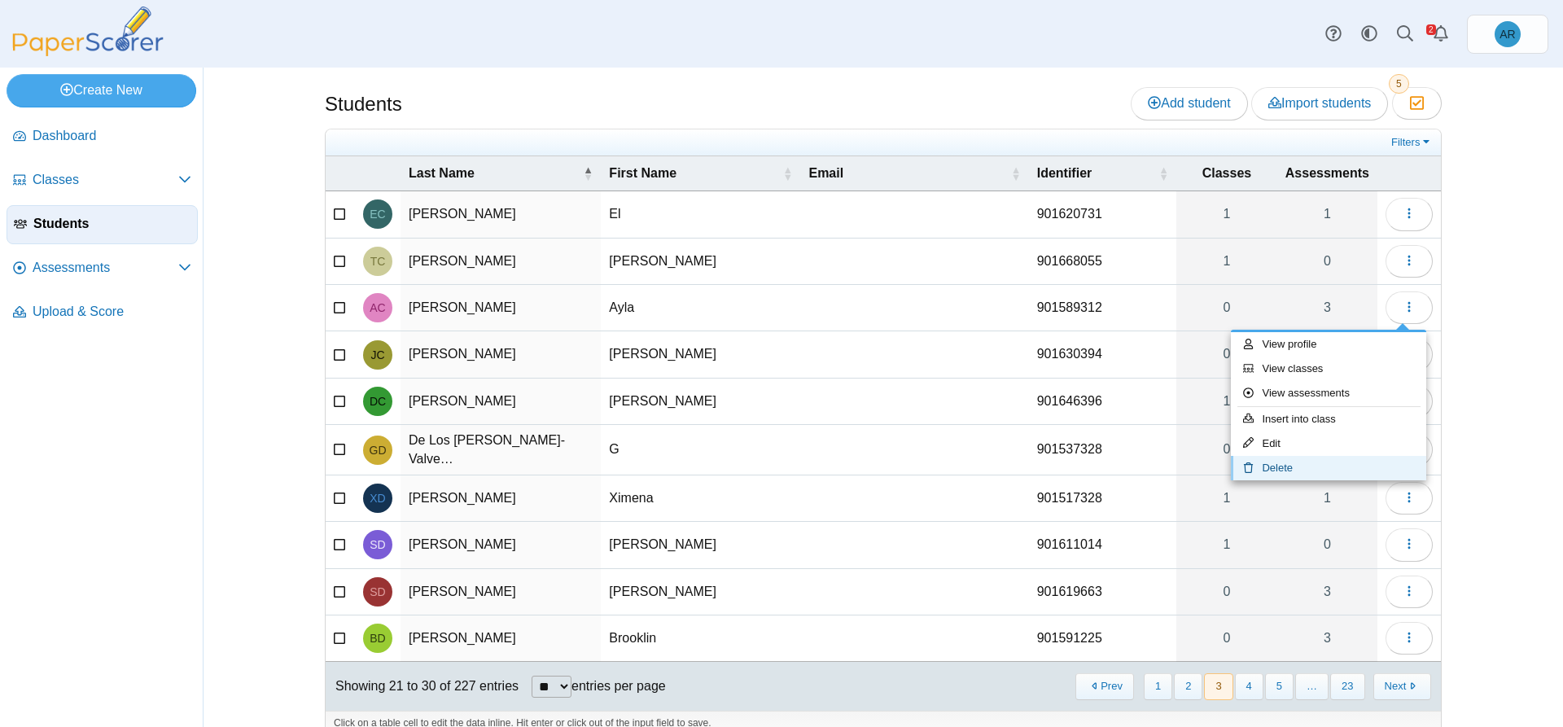
click at [1298, 465] on link "Delete" at bounding box center [1328, 468] width 195 height 24
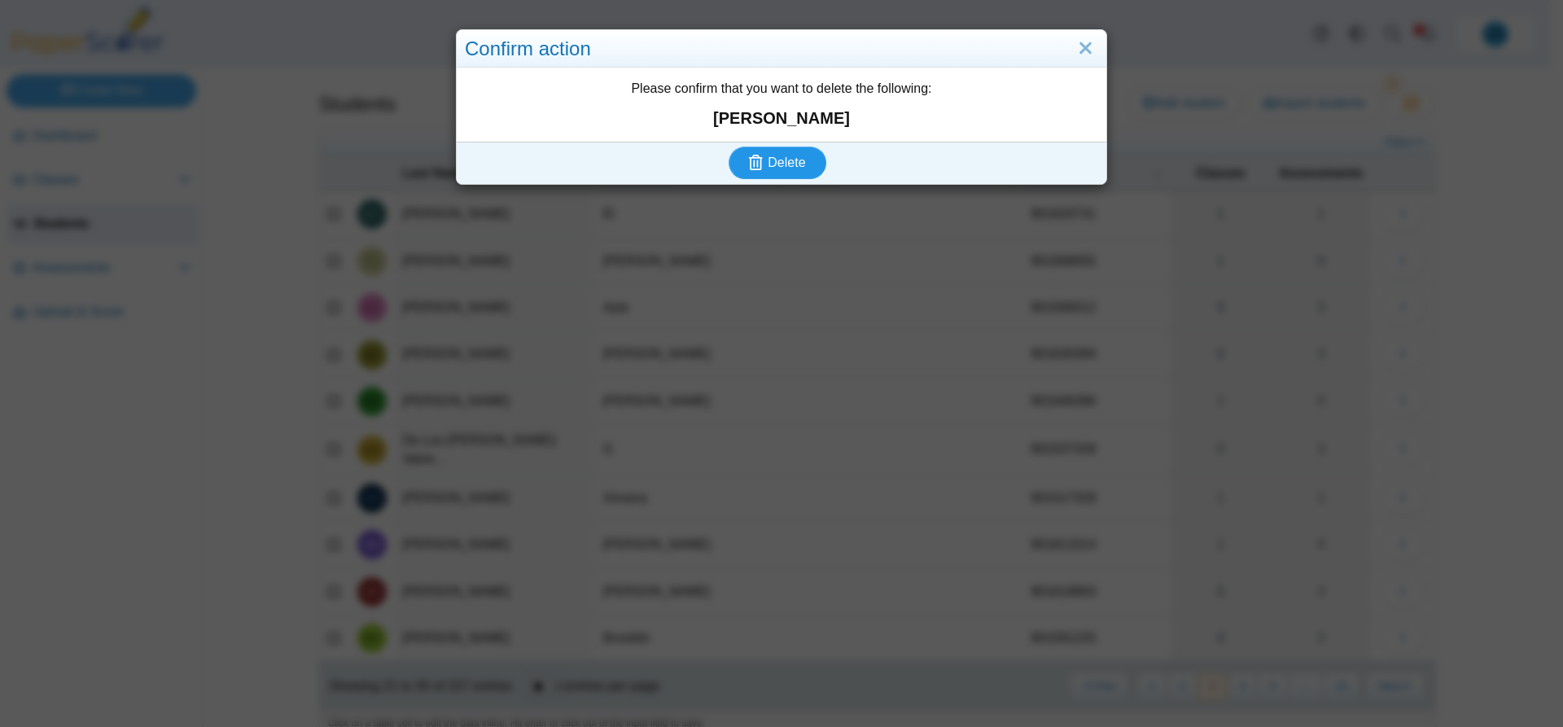
click at [753, 164] on icon "submit" at bounding box center [756, 162] width 14 height 15
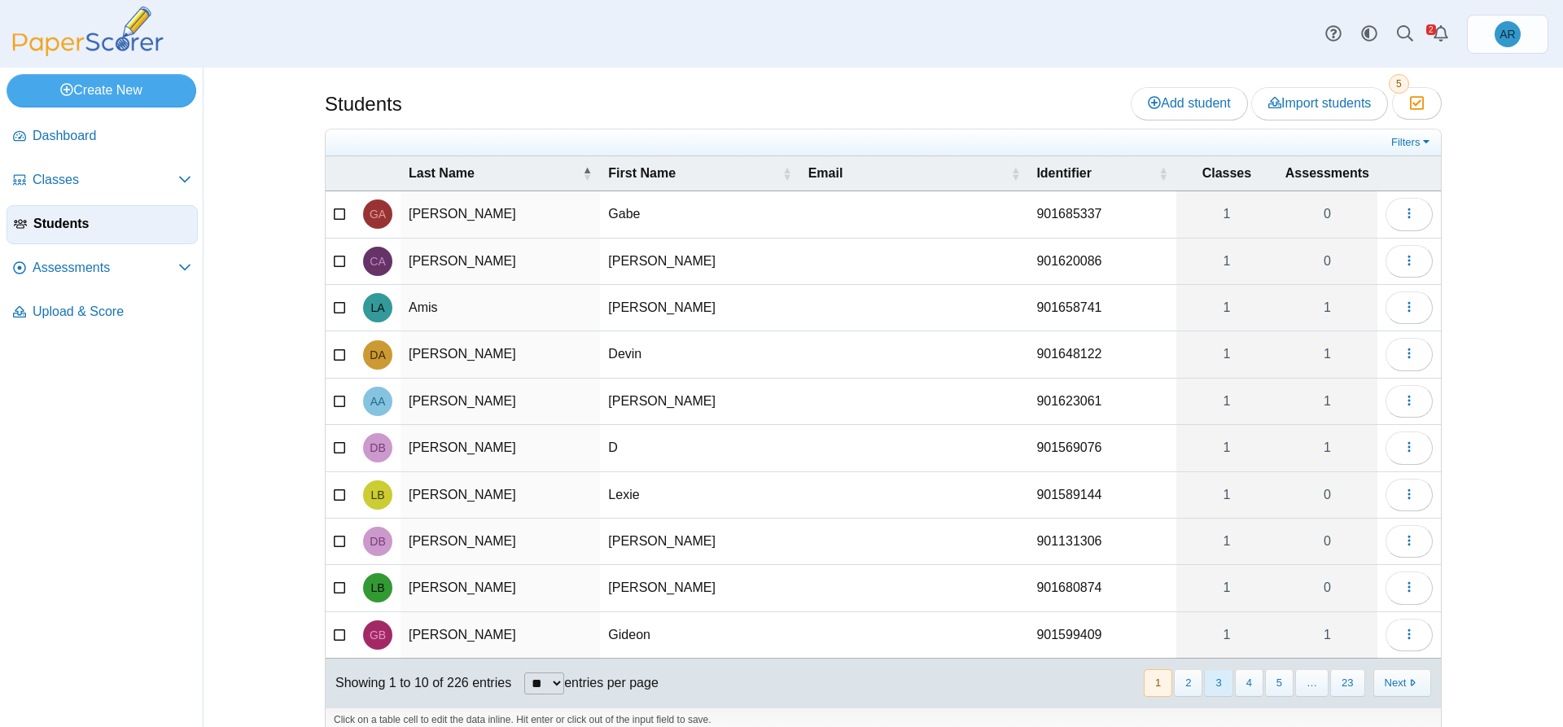
click at [1212, 683] on button "3" at bounding box center [1218, 682] width 28 height 27
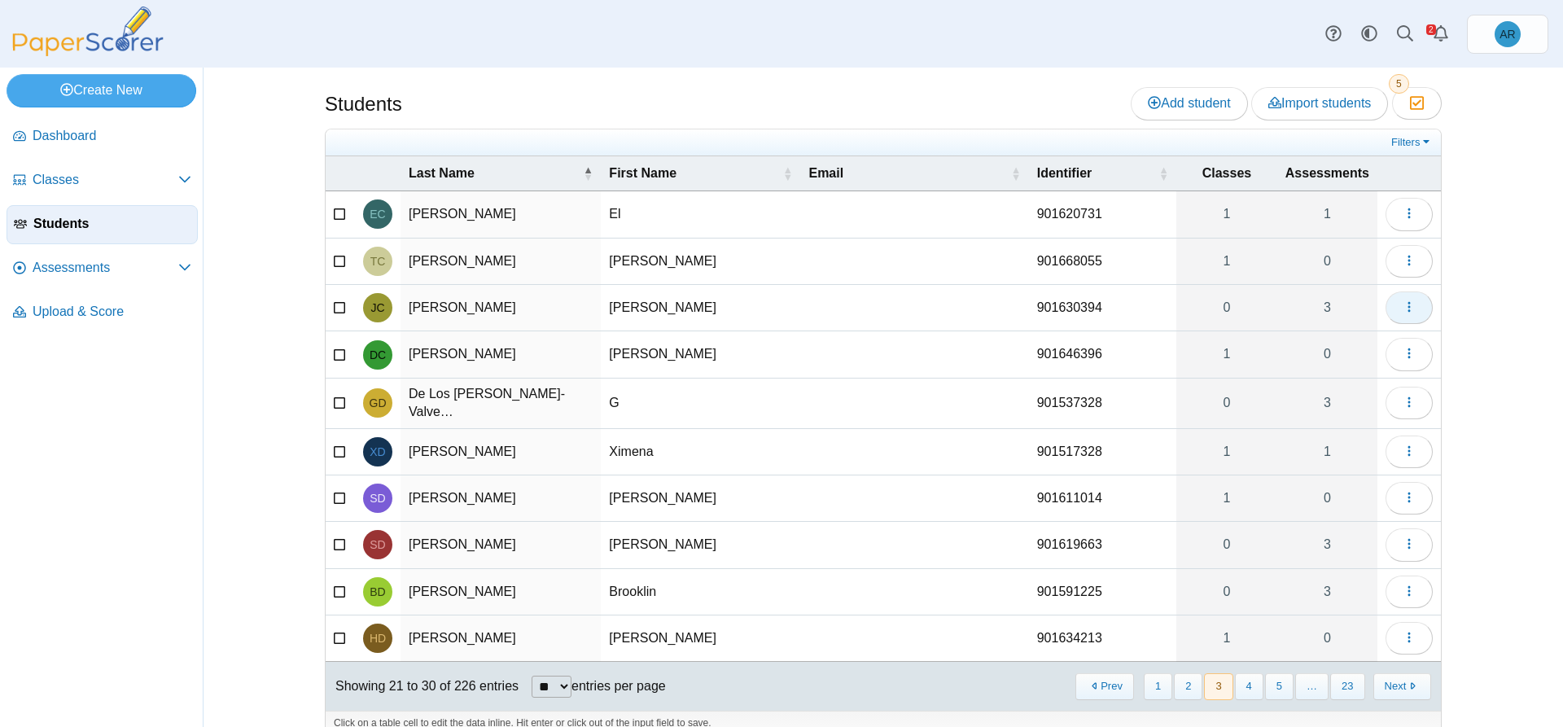
click at [1399, 317] on button "button" at bounding box center [1408, 307] width 47 height 33
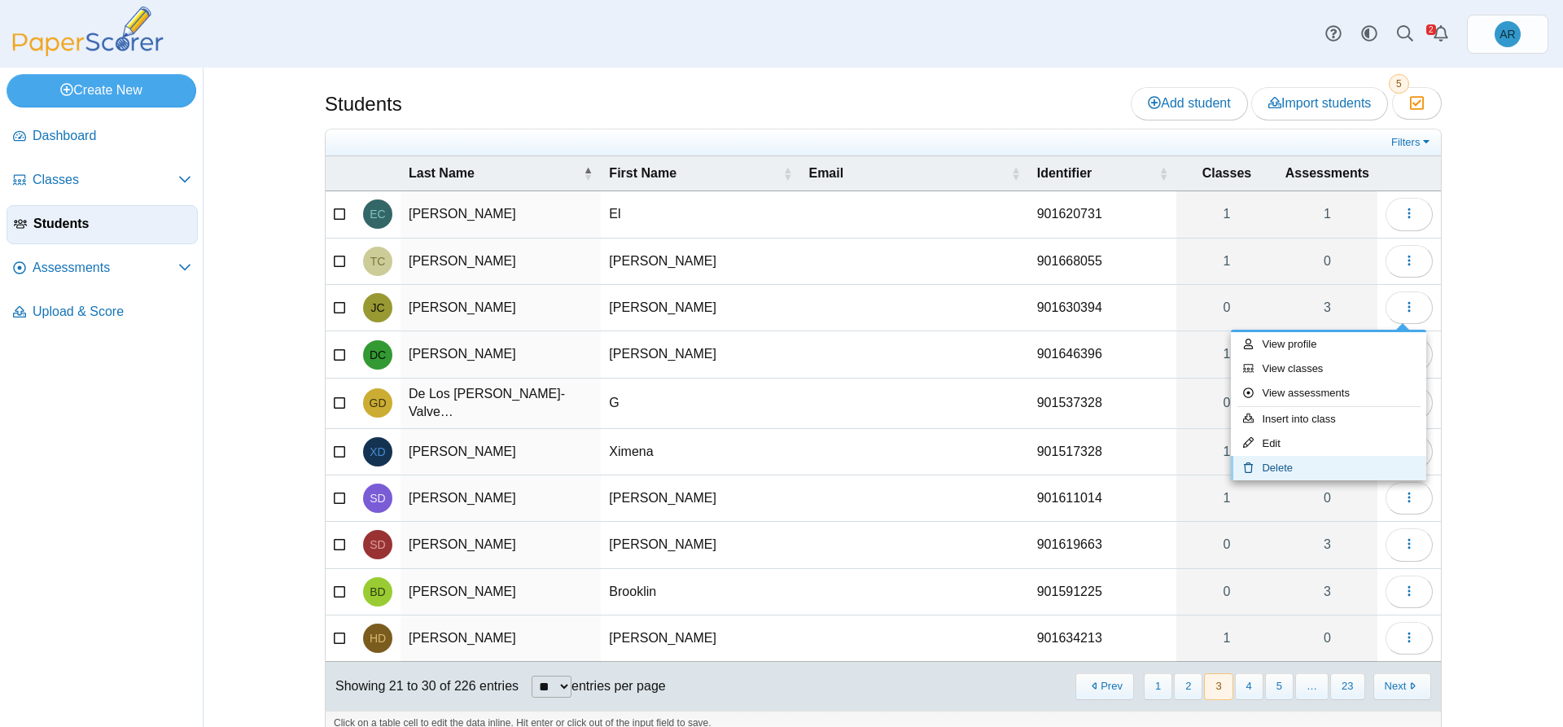
click at [1289, 465] on link "Delete" at bounding box center [1328, 468] width 195 height 24
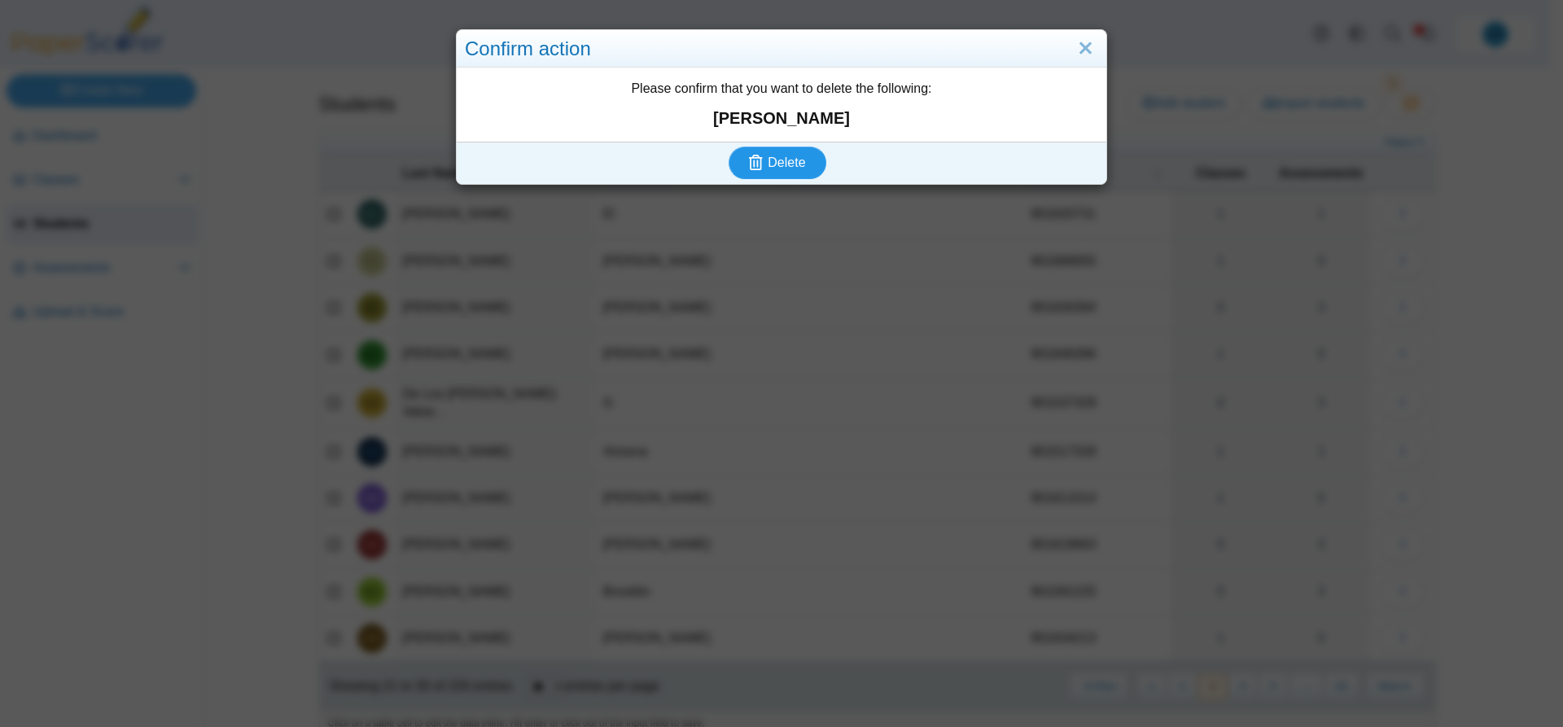
click at [759, 170] on icon "submit" at bounding box center [758, 163] width 19 height 18
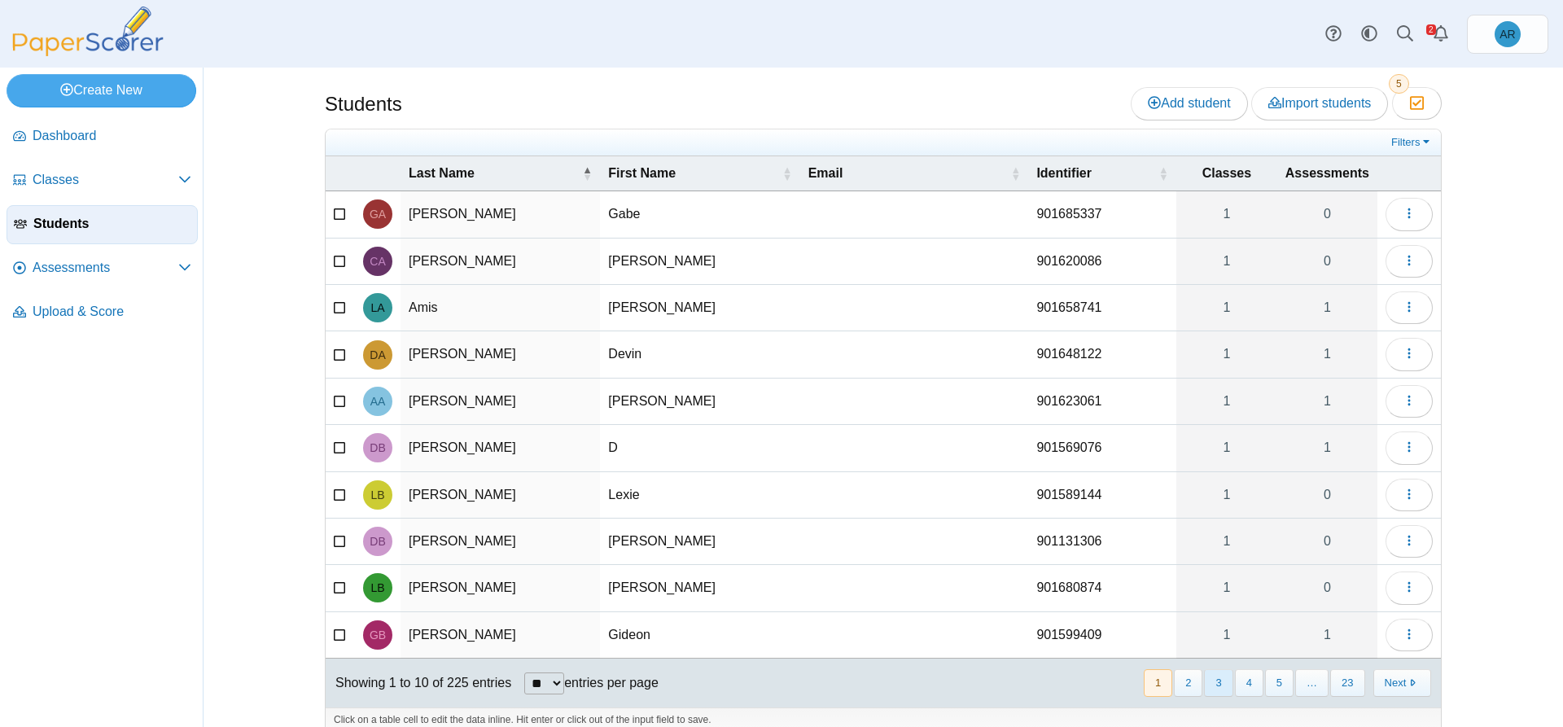
click at [1220, 680] on button "3" at bounding box center [1218, 682] width 28 height 27
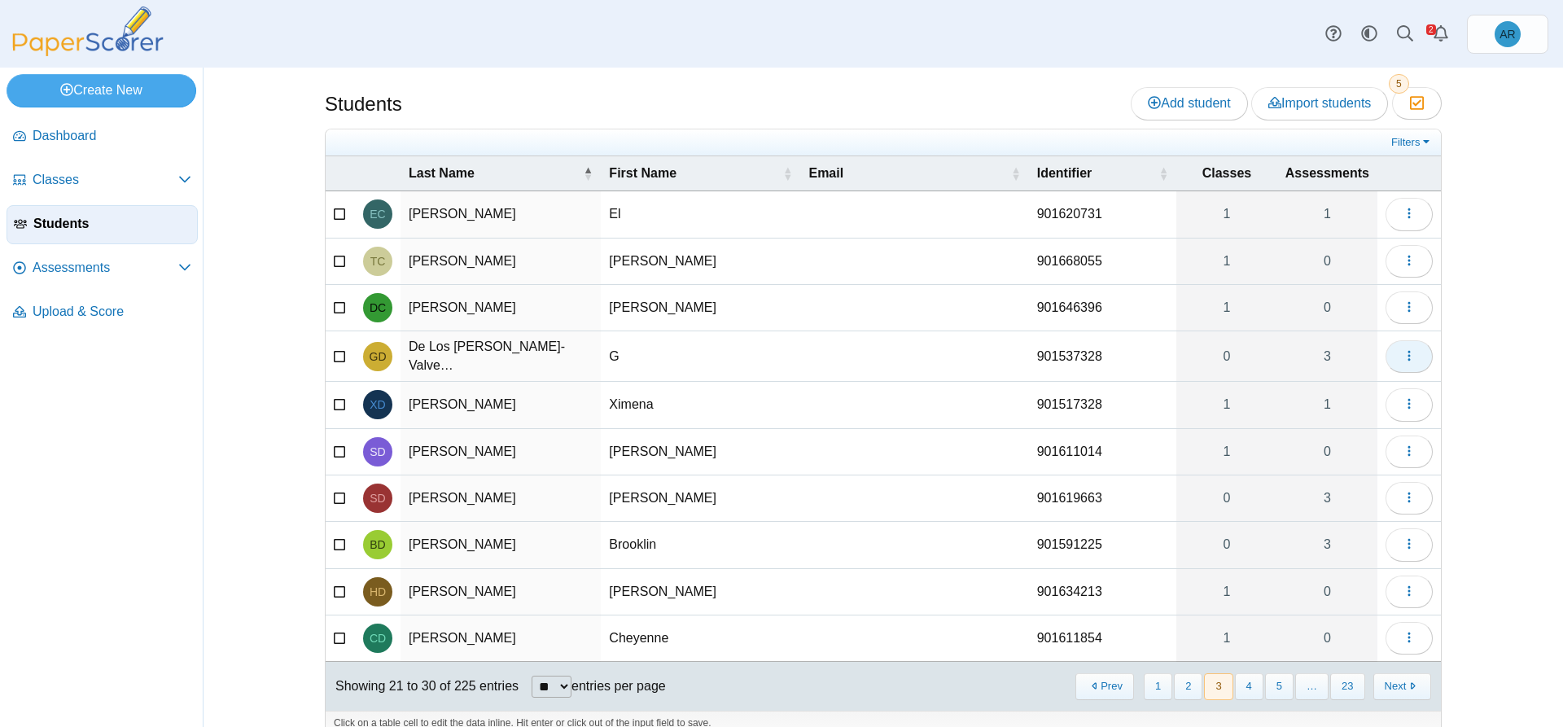
click at [1402, 358] on icon "button" at bounding box center [1408, 355] width 13 height 13
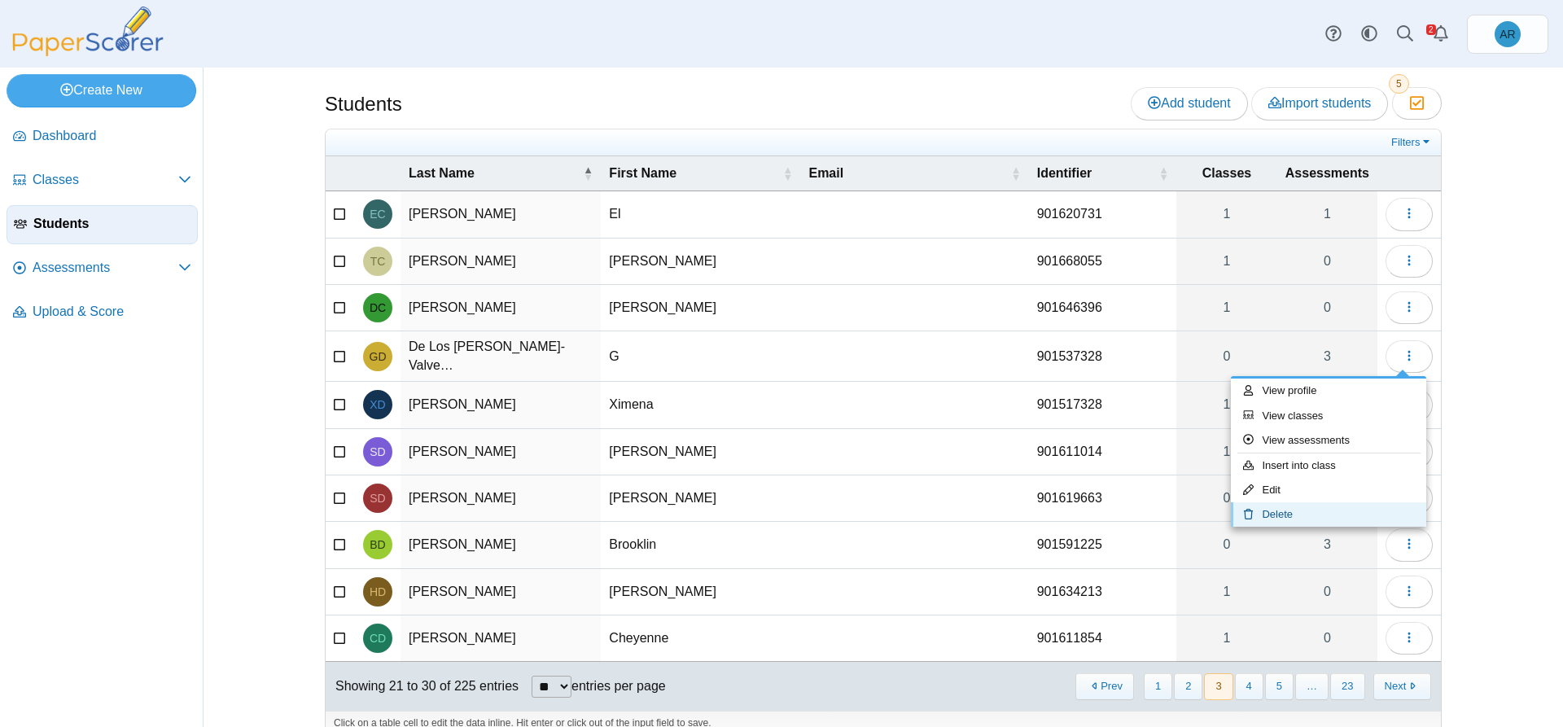
click at [1295, 514] on link "Delete" at bounding box center [1328, 514] width 195 height 24
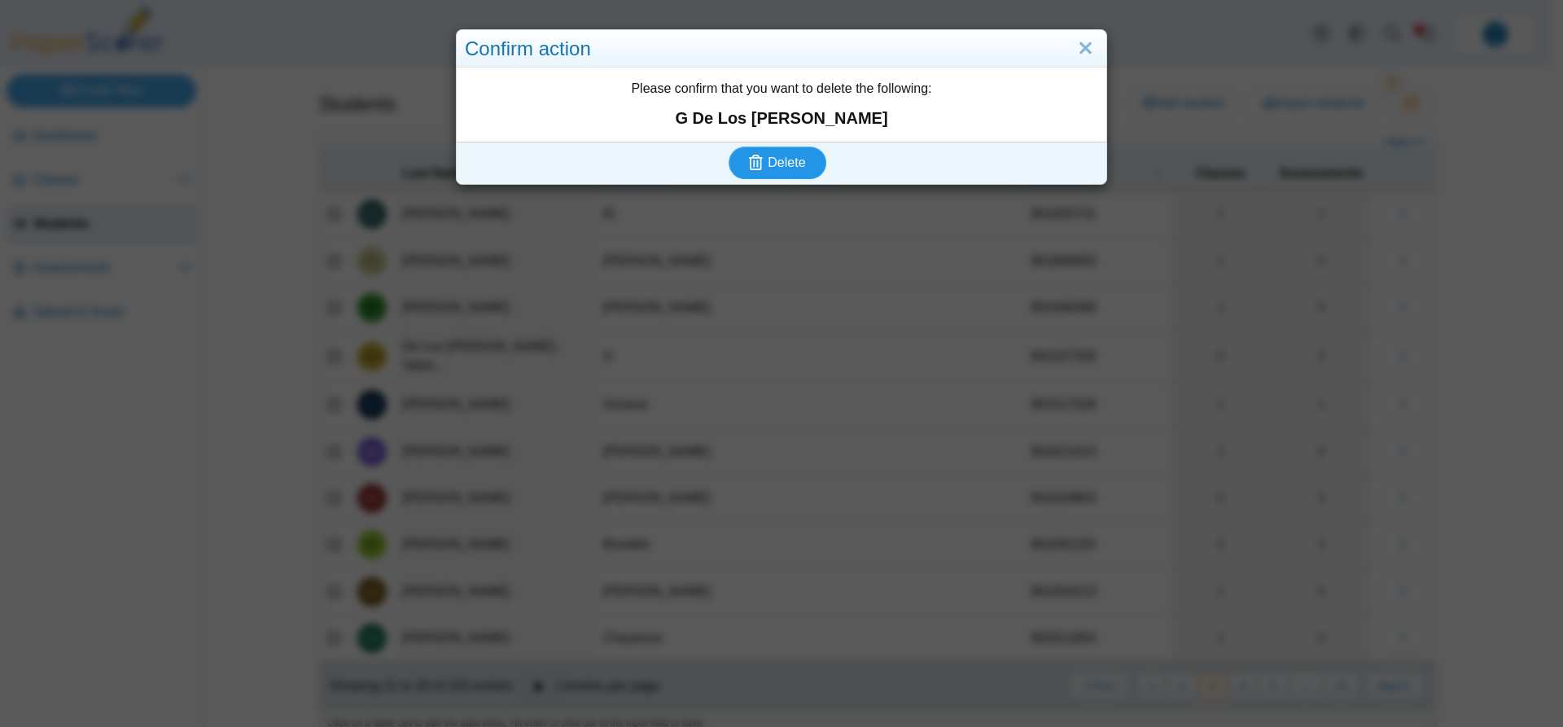
click at [789, 164] on span "Delete" at bounding box center [785, 162] width 37 height 14
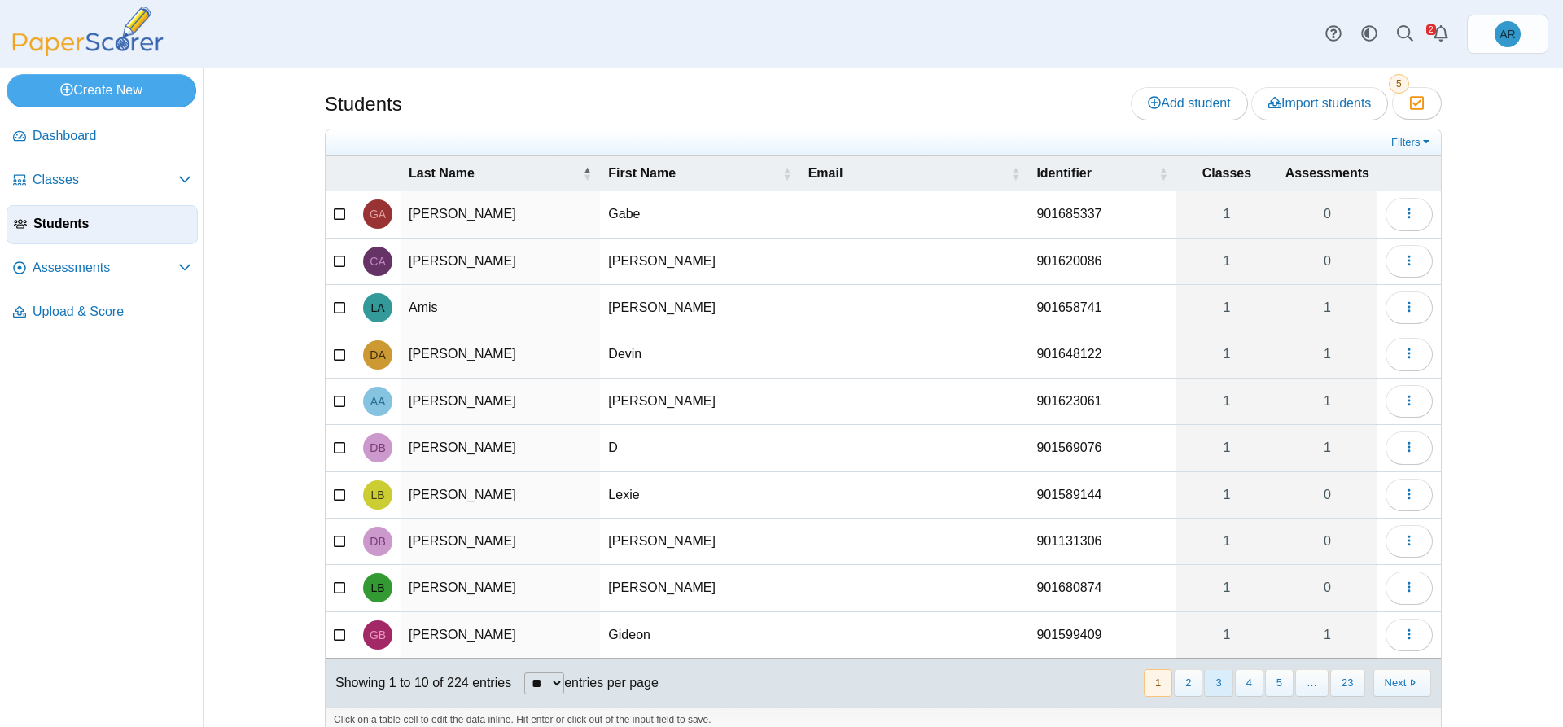
click at [1221, 676] on button "3" at bounding box center [1218, 682] width 28 height 27
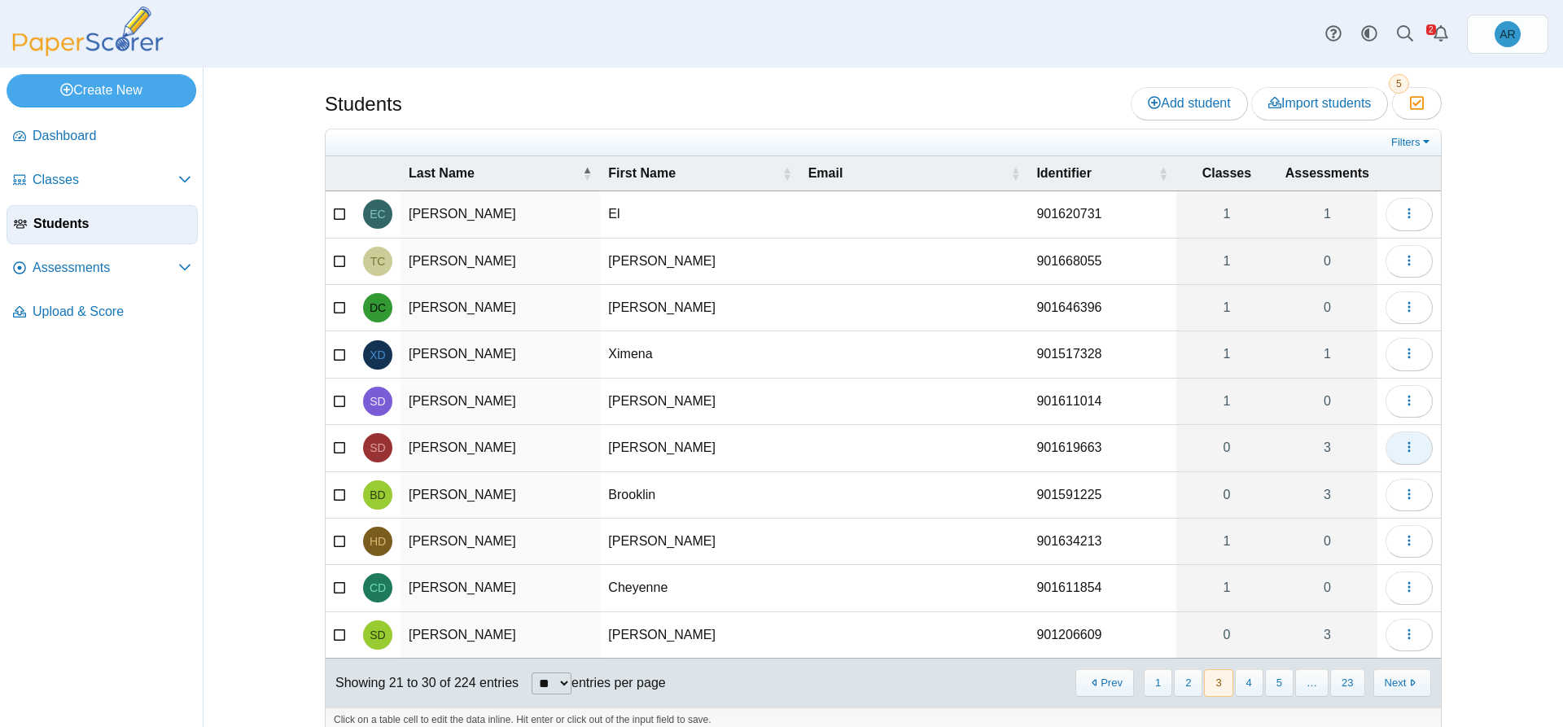
click at [1393, 453] on button "button" at bounding box center [1408, 447] width 47 height 33
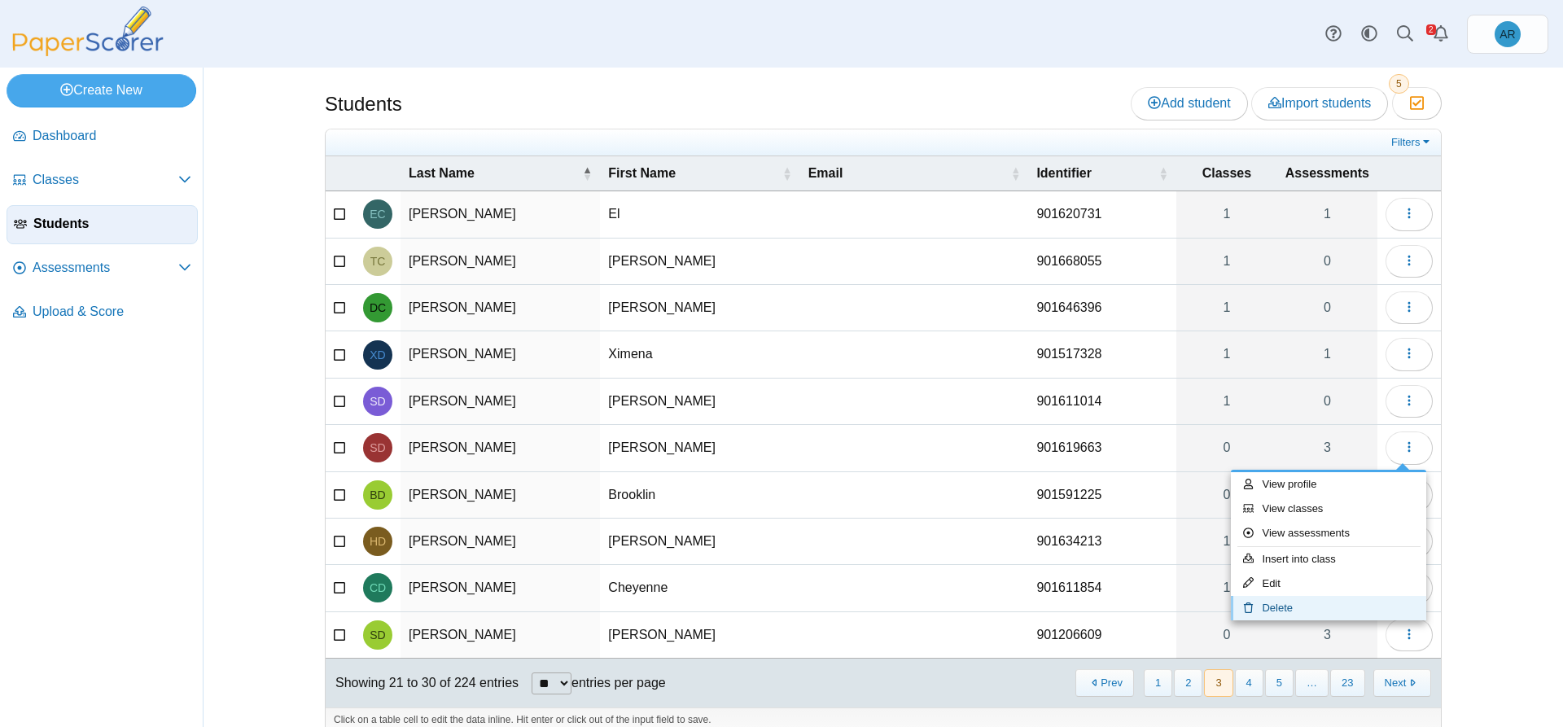
click at [1298, 606] on link "Delete" at bounding box center [1328, 608] width 195 height 24
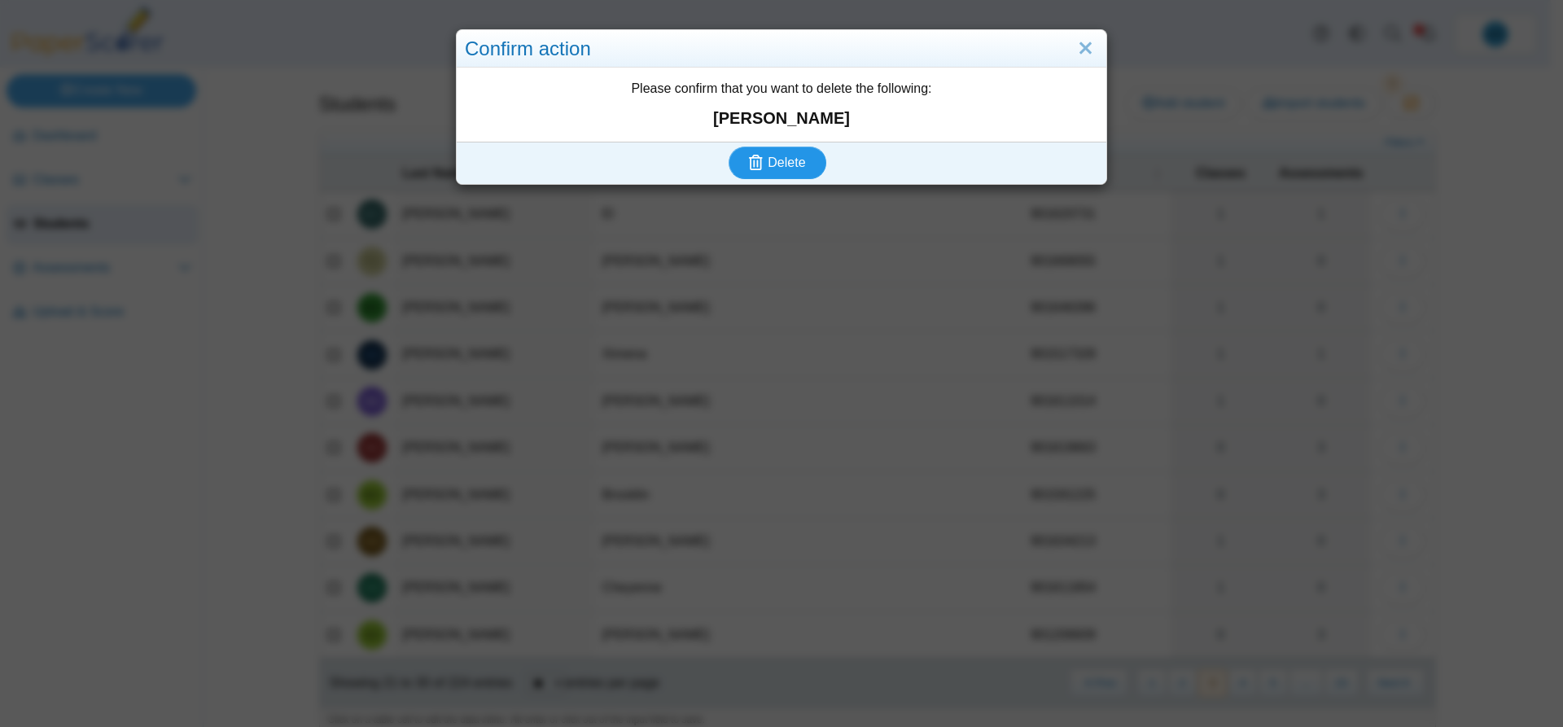
click at [797, 166] on span "Delete" at bounding box center [785, 162] width 37 height 14
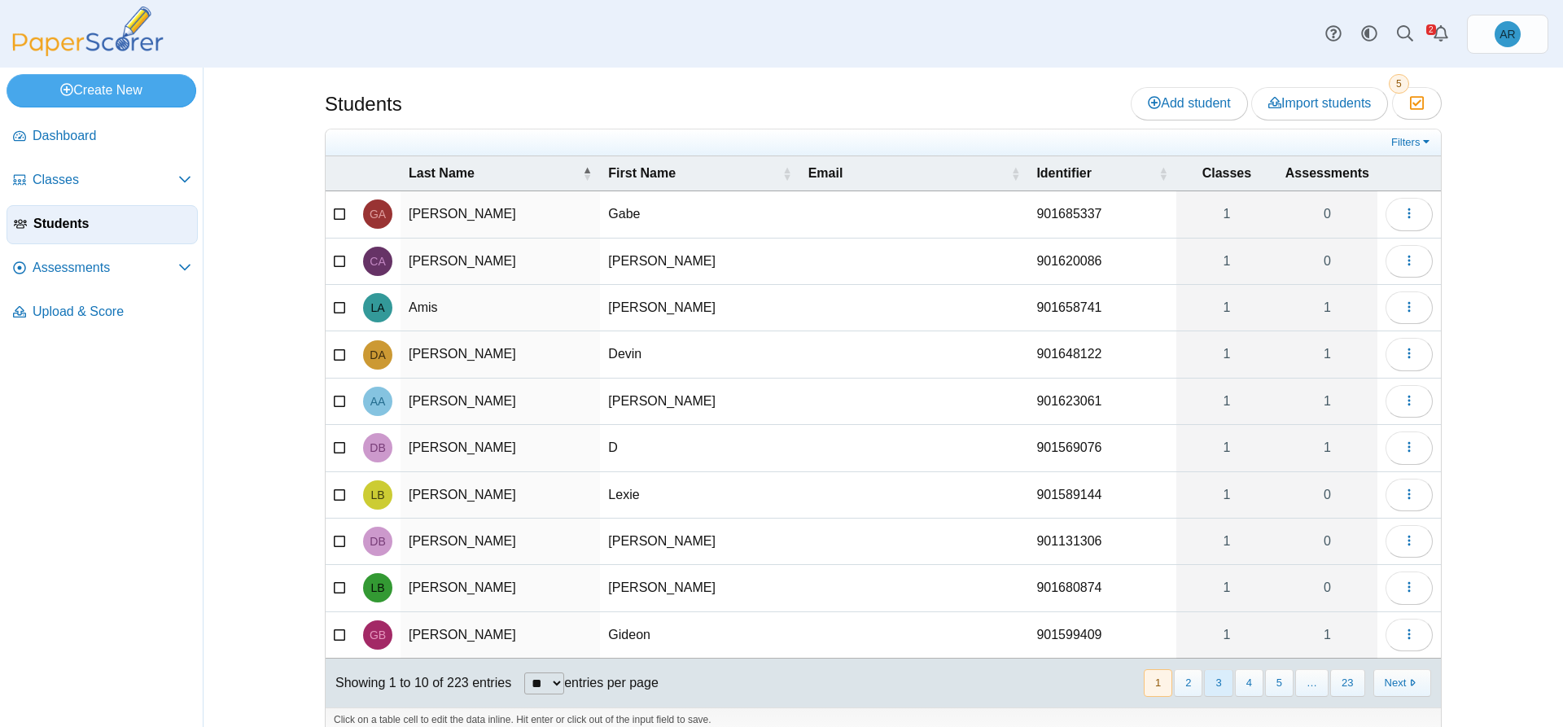
click at [1217, 683] on button "3" at bounding box center [1218, 682] width 28 height 27
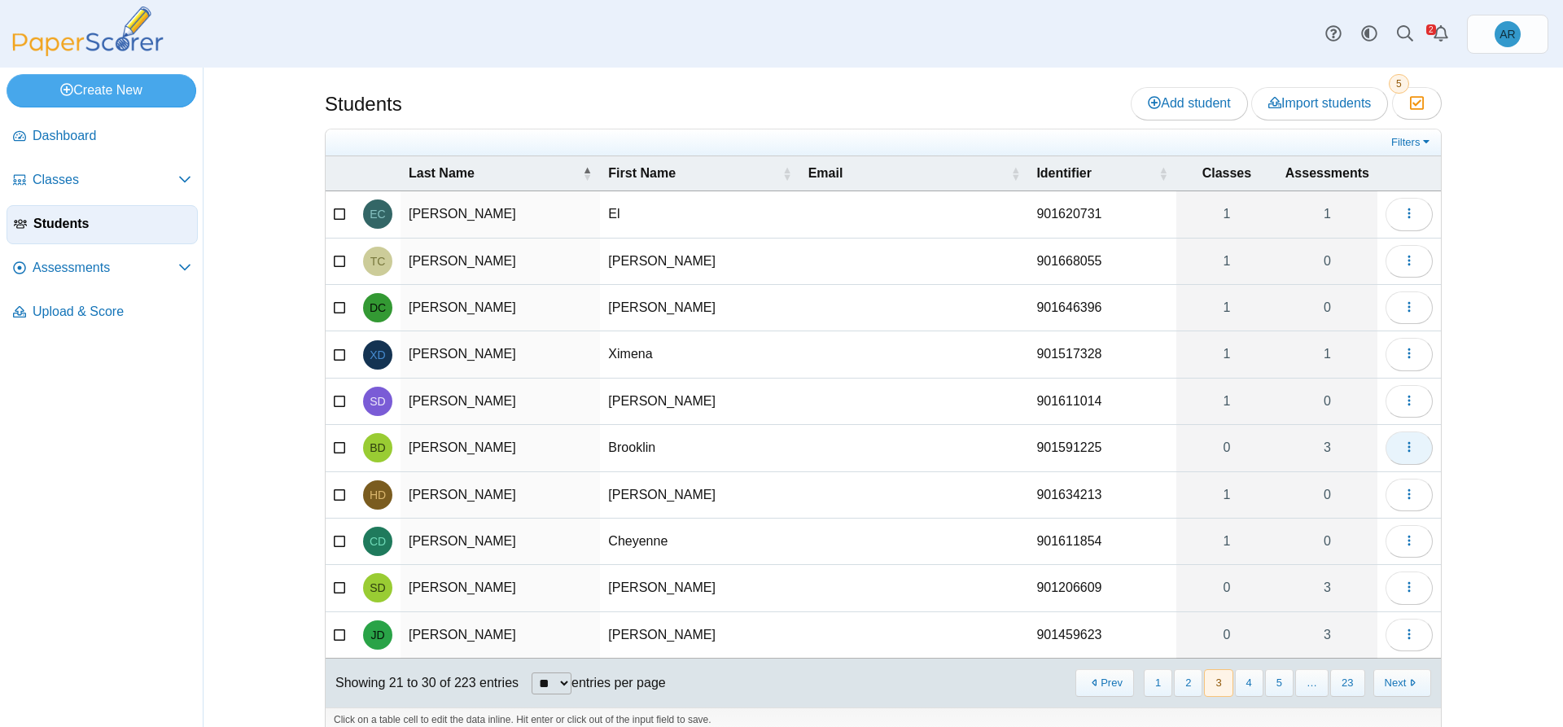
click at [1414, 446] on button "button" at bounding box center [1408, 447] width 47 height 33
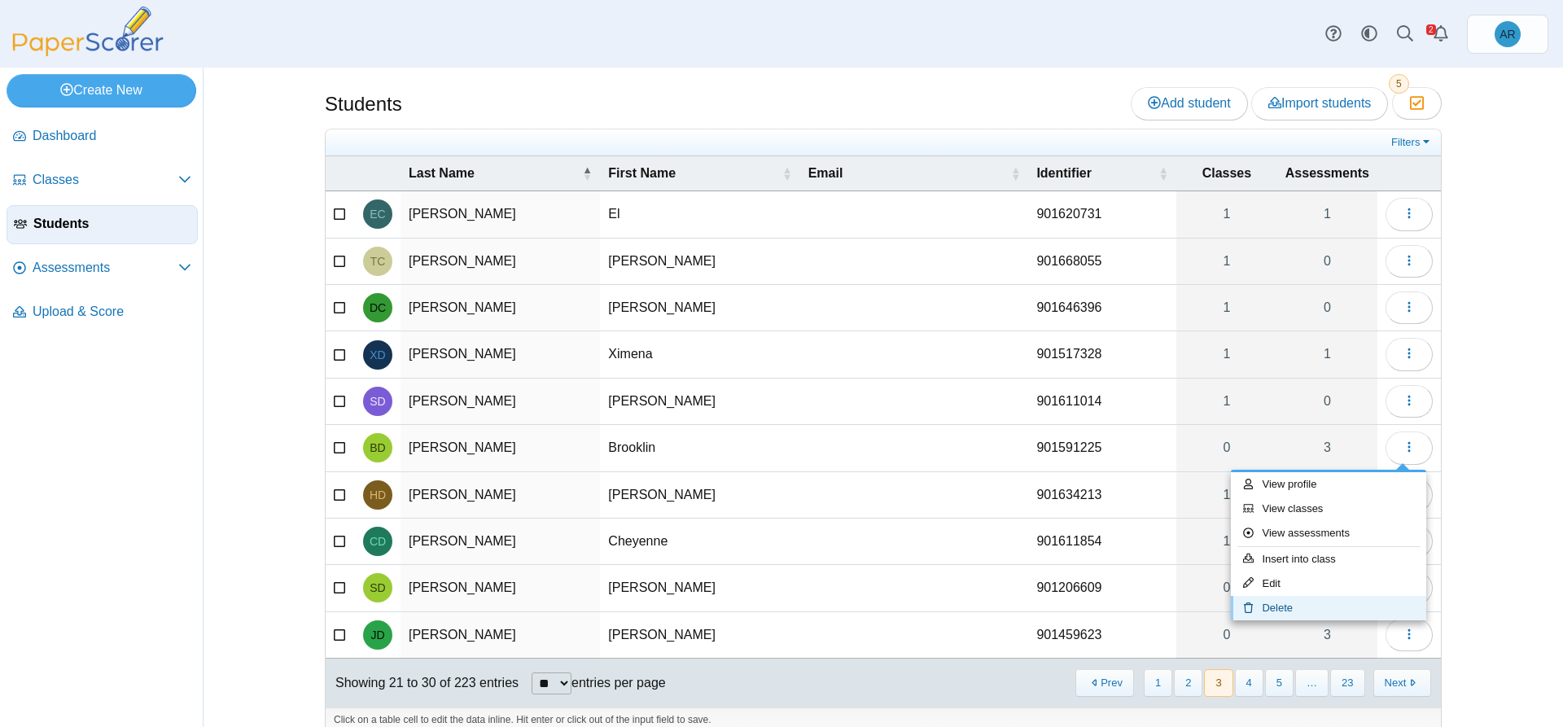
click at [1263, 617] on link "Delete" at bounding box center [1328, 608] width 195 height 24
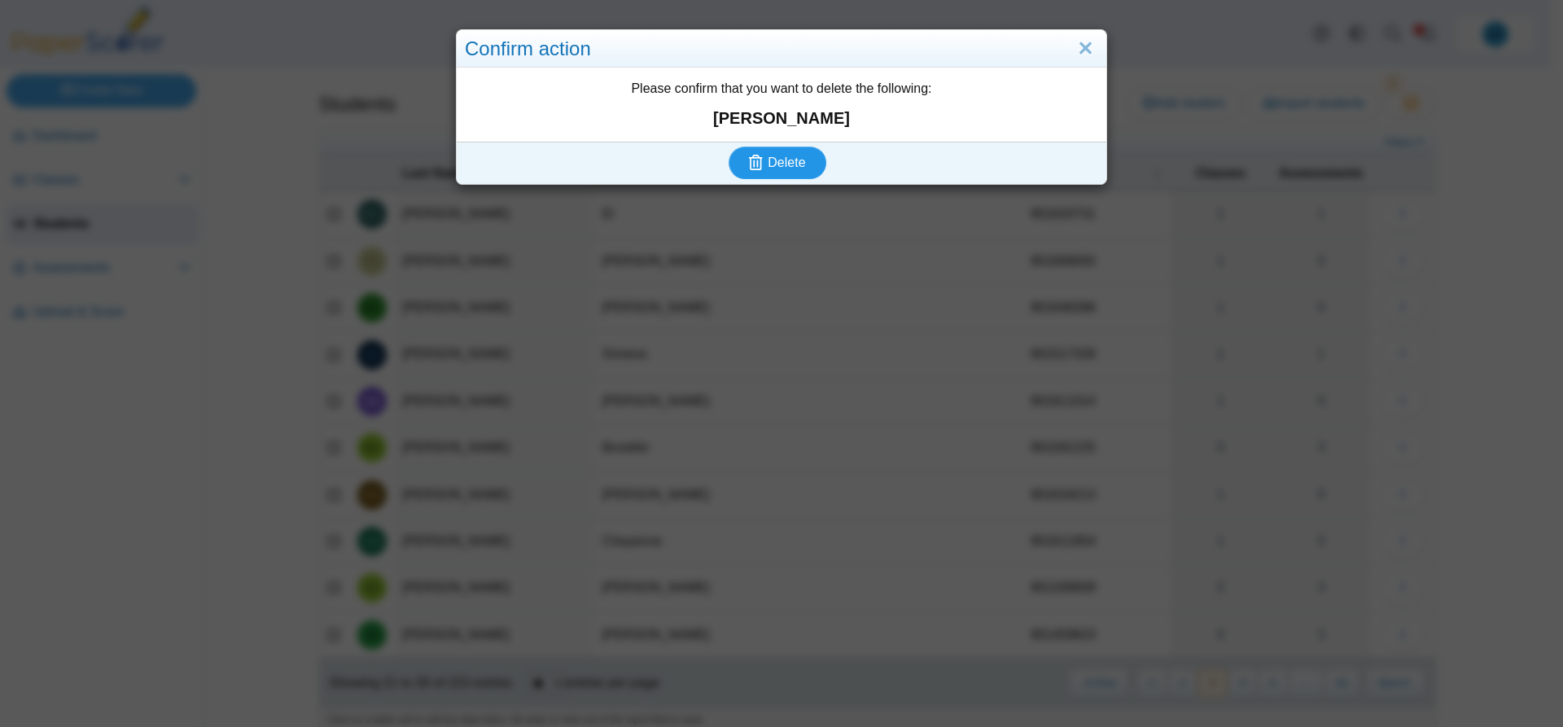
click at [772, 167] on span "Delete" at bounding box center [785, 162] width 37 height 14
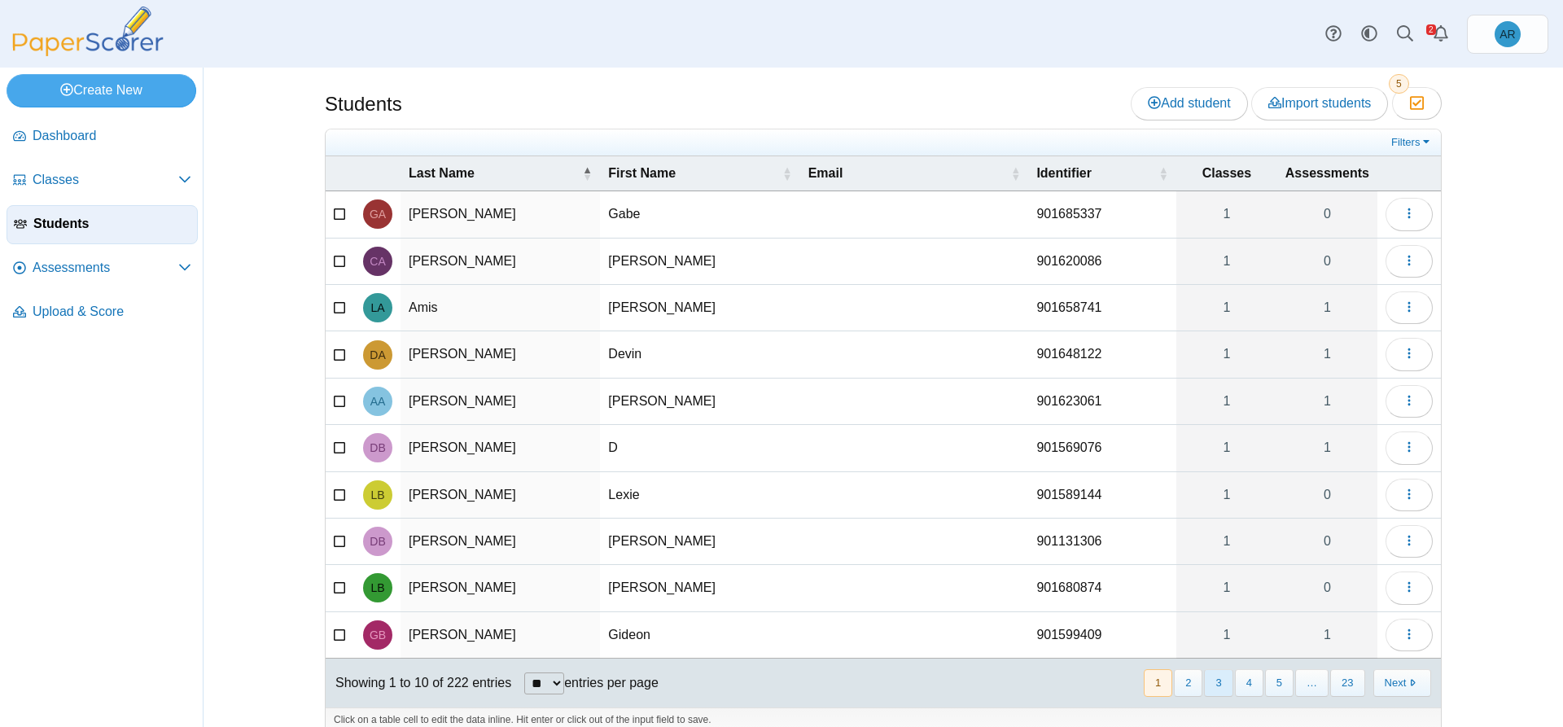
click at [1211, 687] on button "3" at bounding box center [1218, 682] width 28 height 27
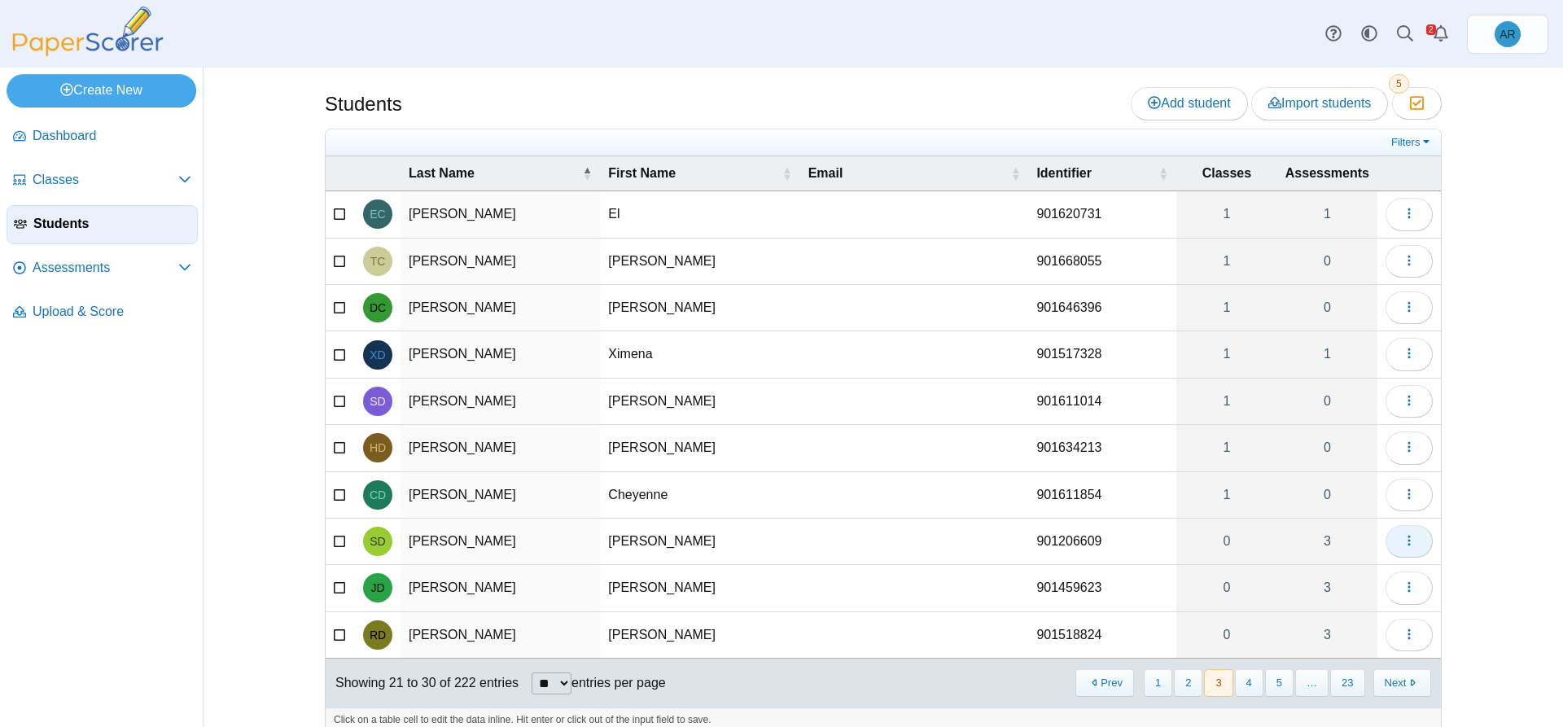
click at [1406, 536] on icon "button" at bounding box center [1408, 540] width 13 height 13
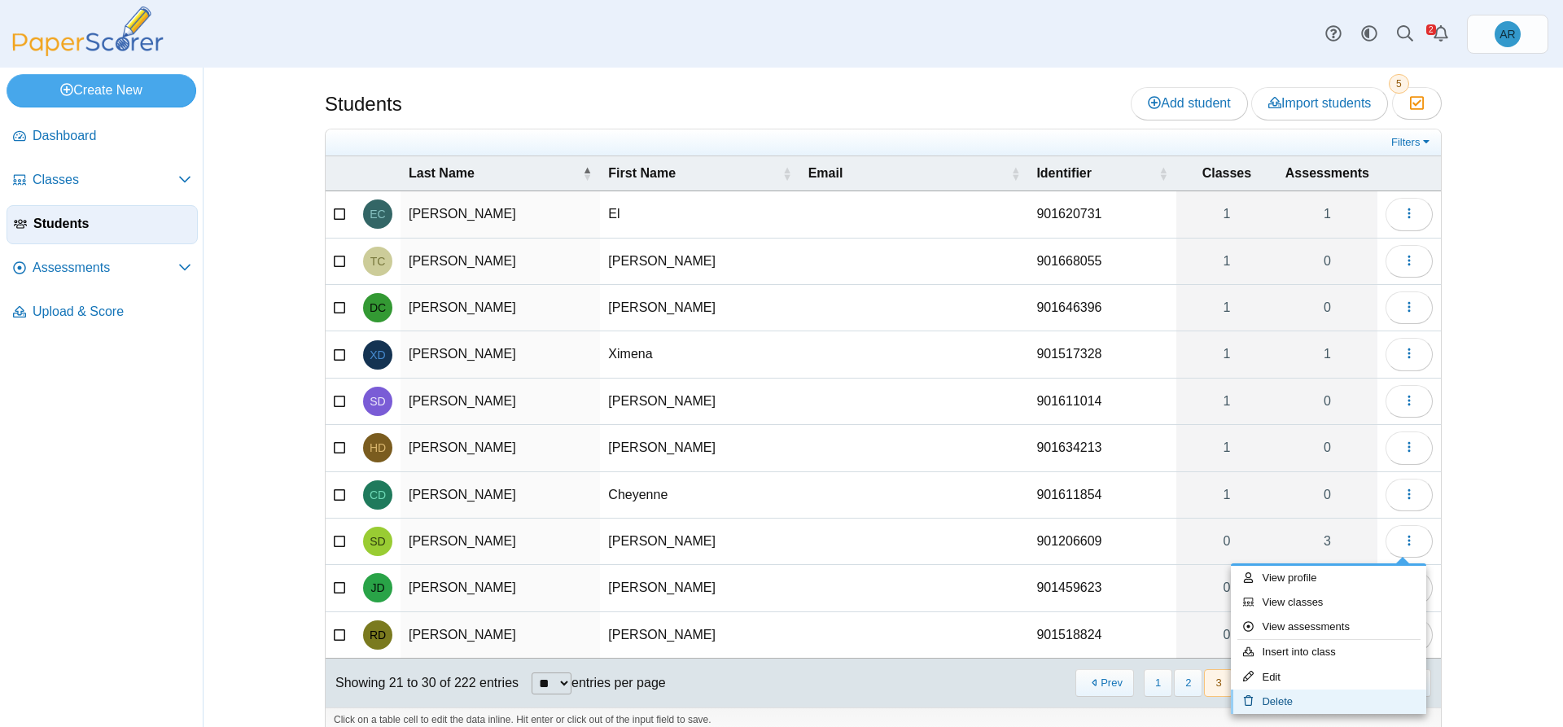
click at [1287, 696] on link "Delete" at bounding box center [1328, 701] width 195 height 24
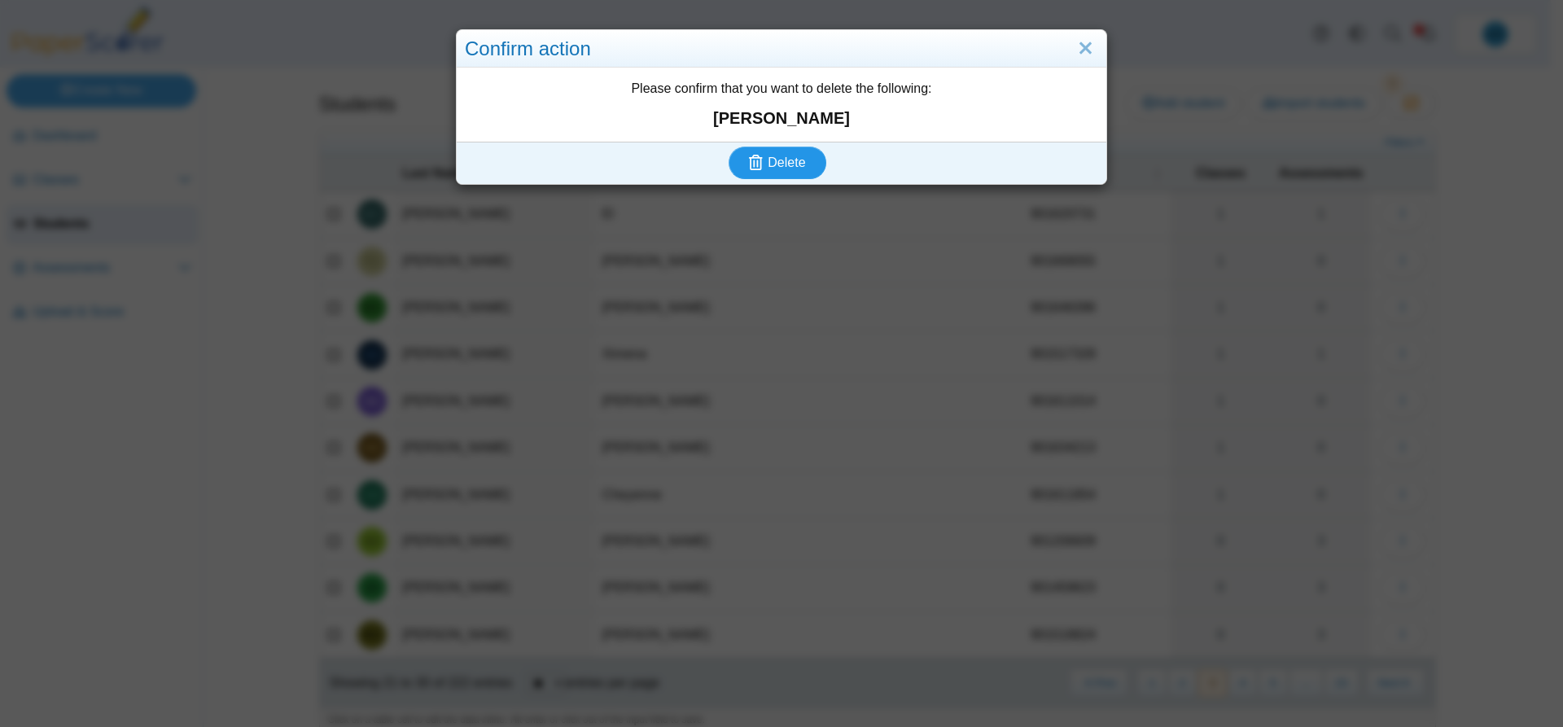
click at [794, 157] on span "Delete" at bounding box center [785, 162] width 37 height 14
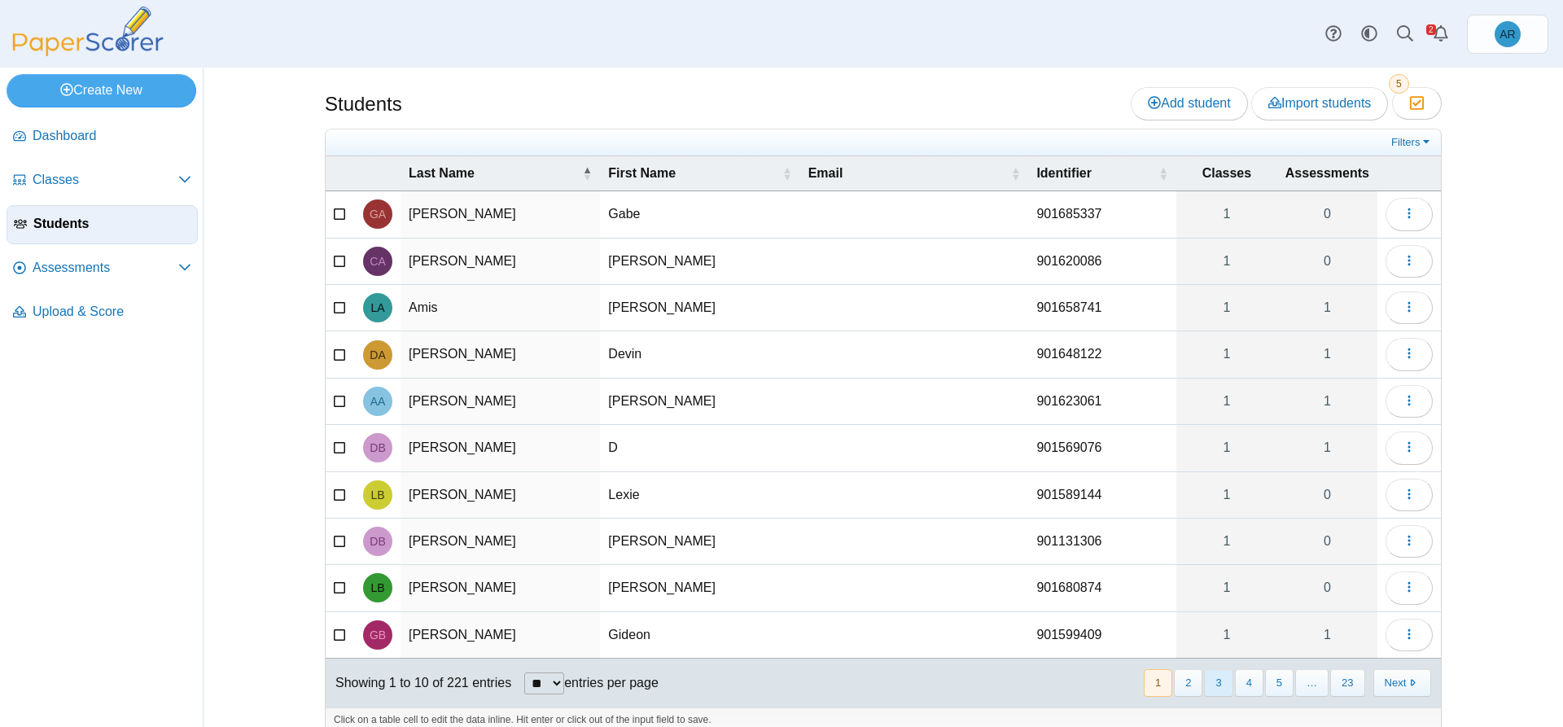
click at [1222, 680] on button "3" at bounding box center [1218, 682] width 28 height 27
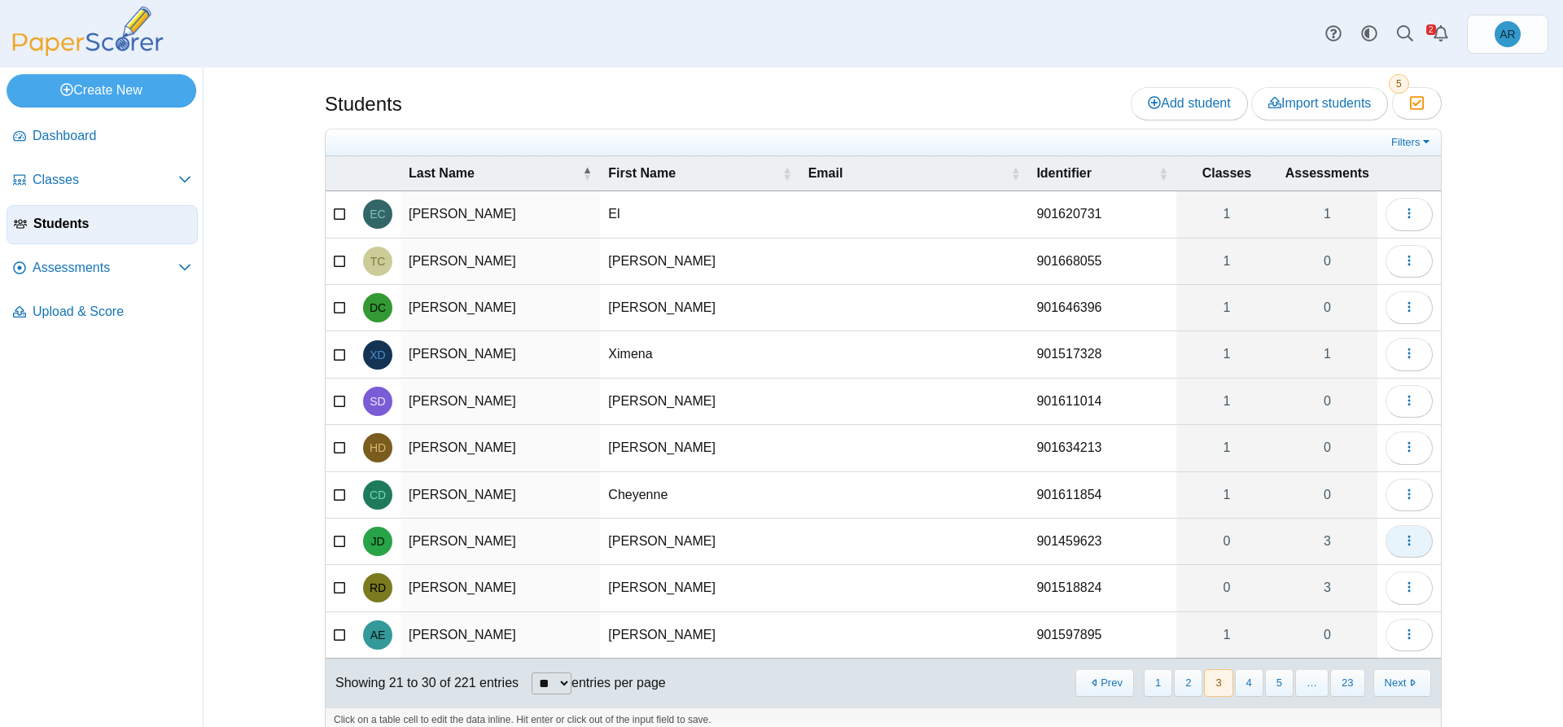
click at [1402, 545] on icon "button" at bounding box center [1408, 540] width 13 height 13
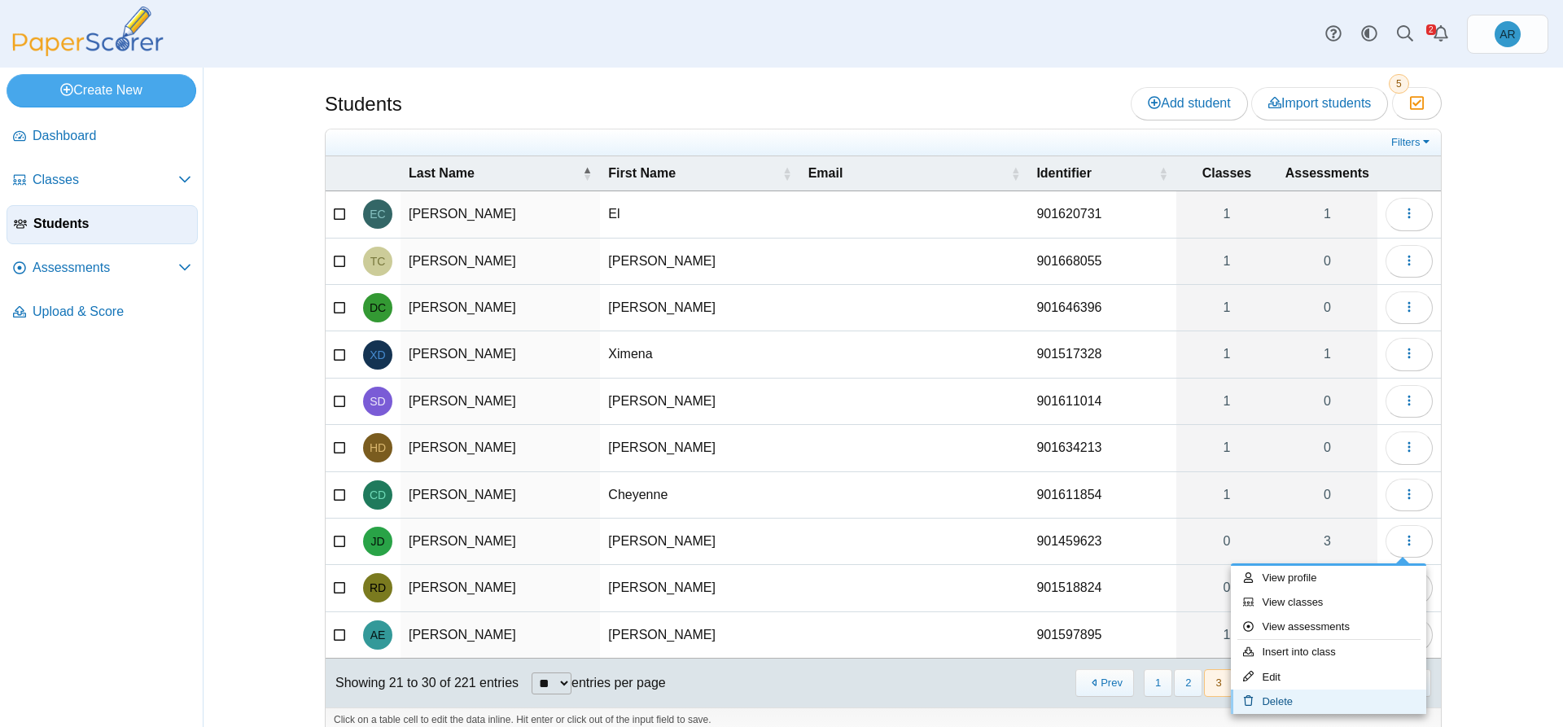
click at [1305, 706] on link "Delete" at bounding box center [1328, 701] width 195 height 24
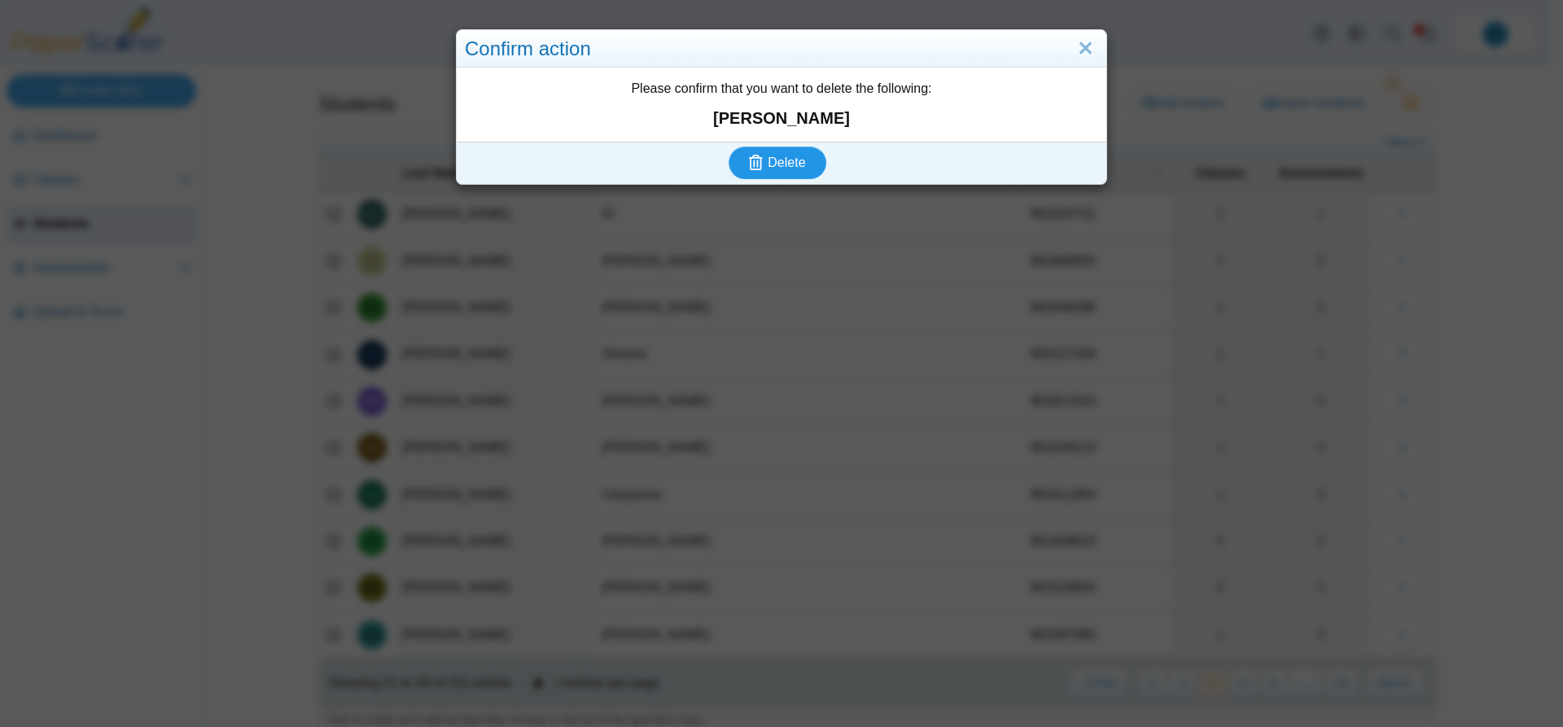
click at [793, 164] on span "Delete" at bounding box center [785, 162] width 37 height 14
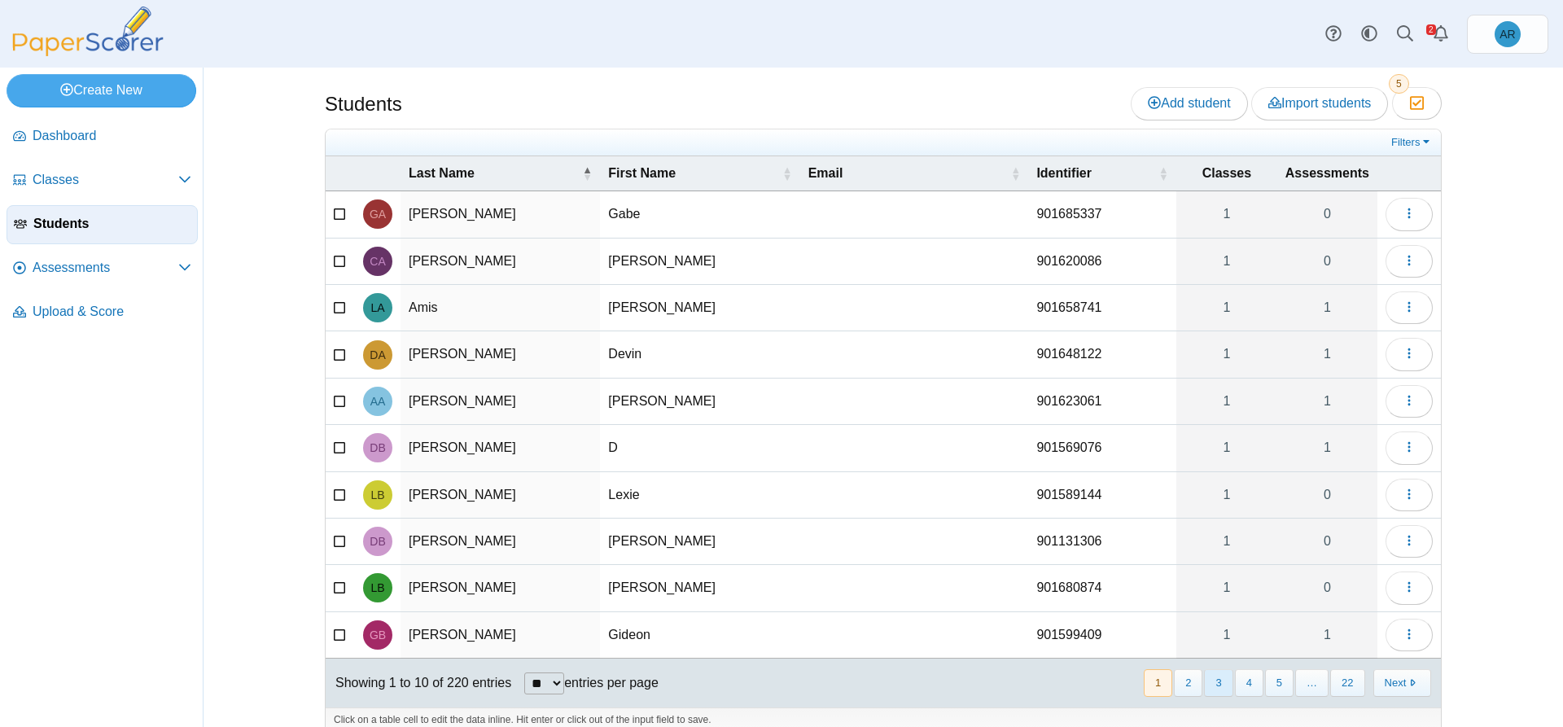
click at [1222, 680] on button "3" at bounding box center [1218, 682] width 28 height 27
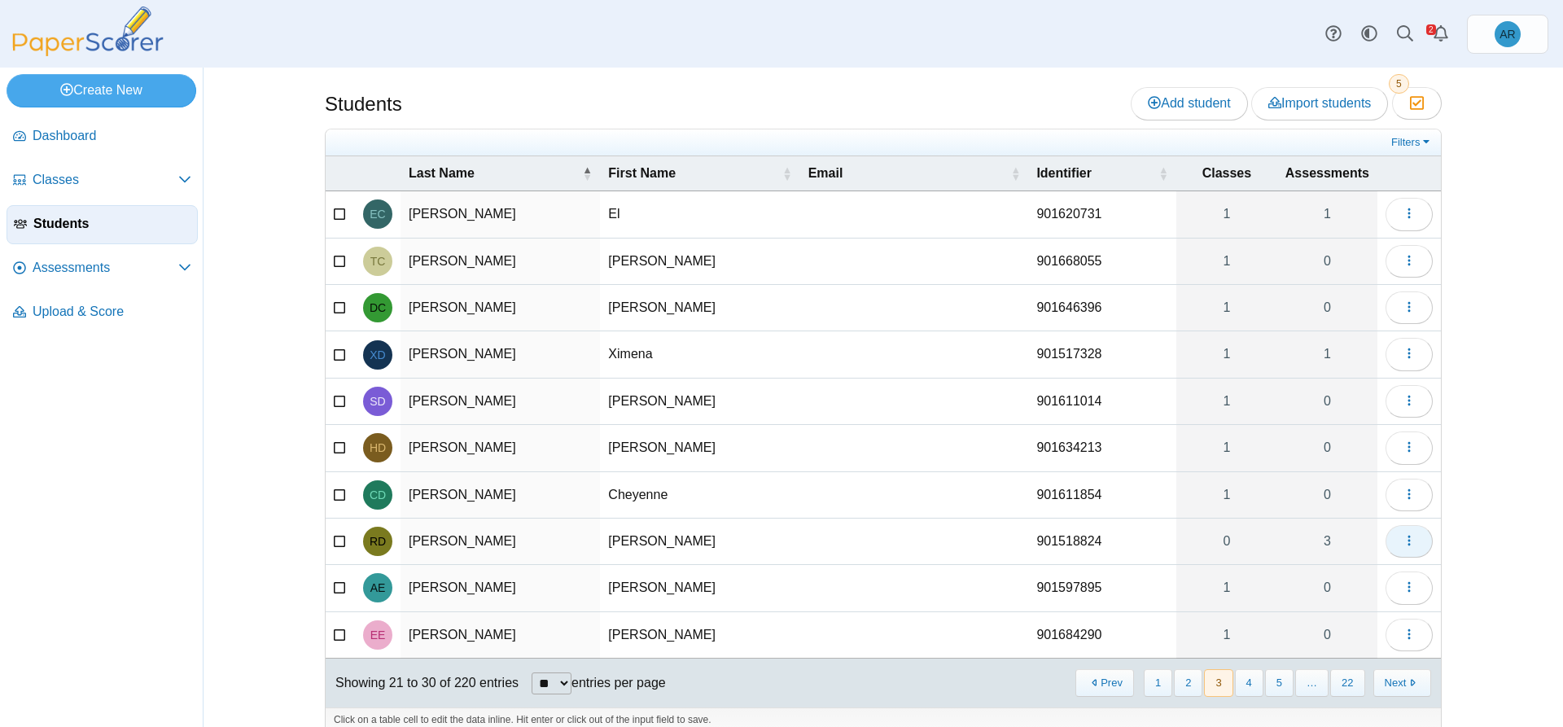
click at [1402, 541] on icon "button" at bounding box center [1408, 540] width 13 height 13
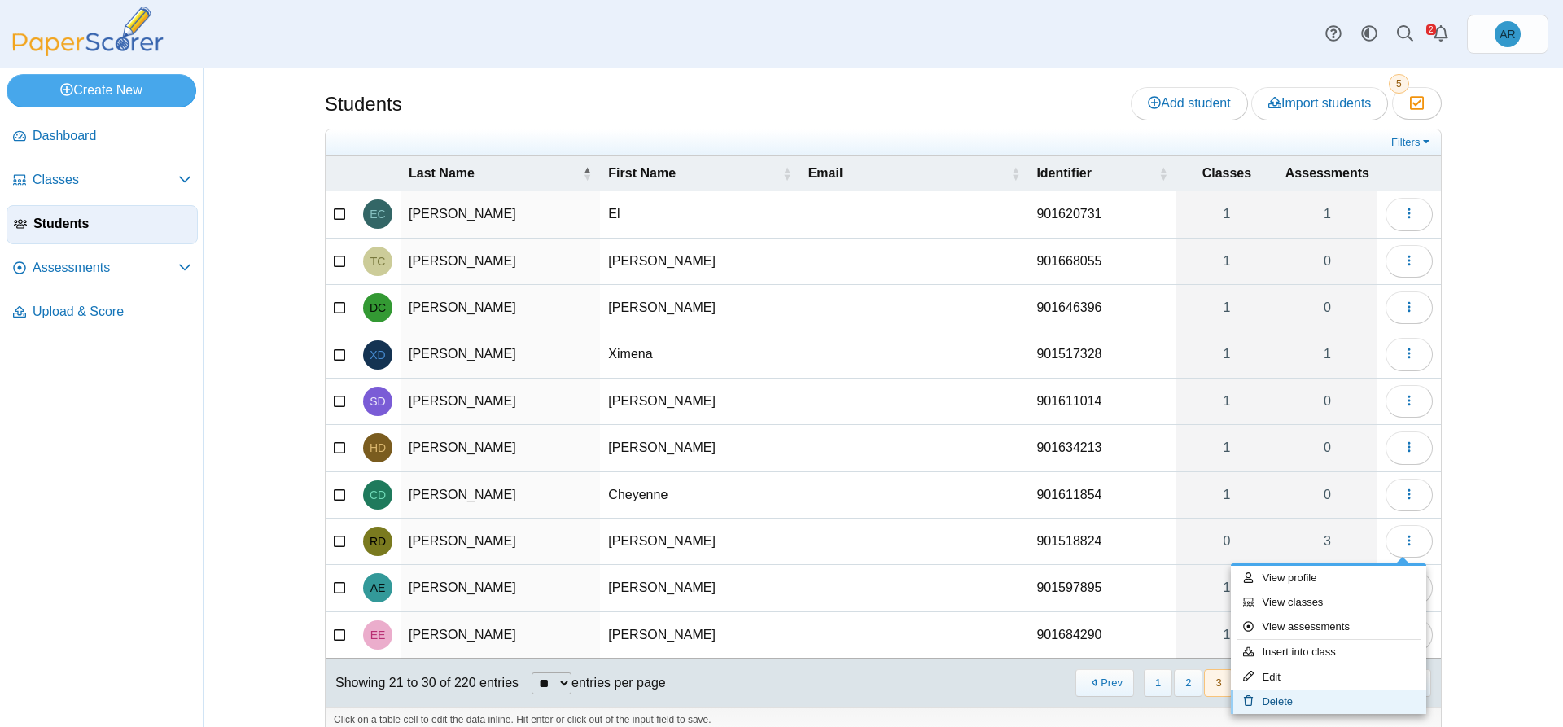
click at [1293, 697] on link "Delete" at bounding box center [1328, 701] width 195 height 24
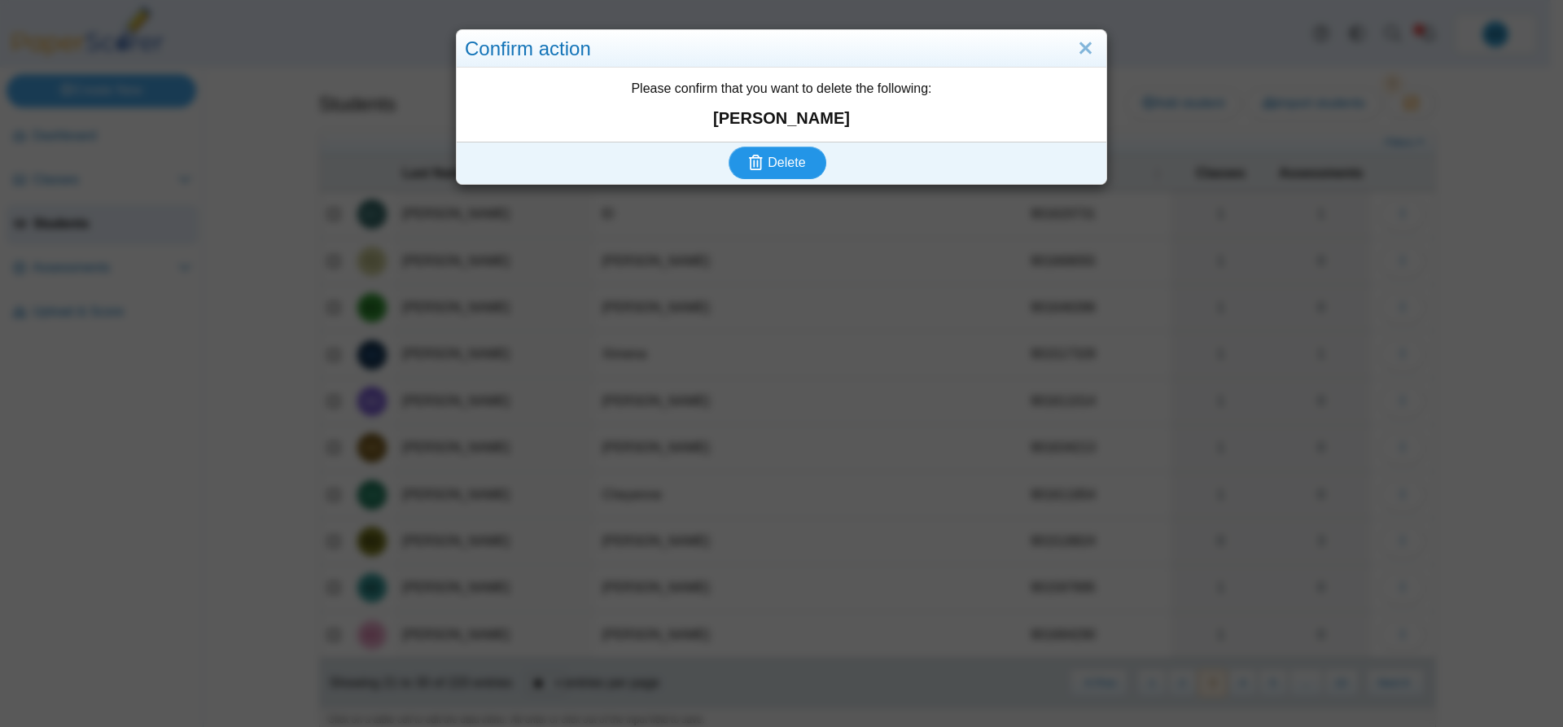
click at [776, 168] on span "Delete" at bounding box center [785, 162] width 37 height 14
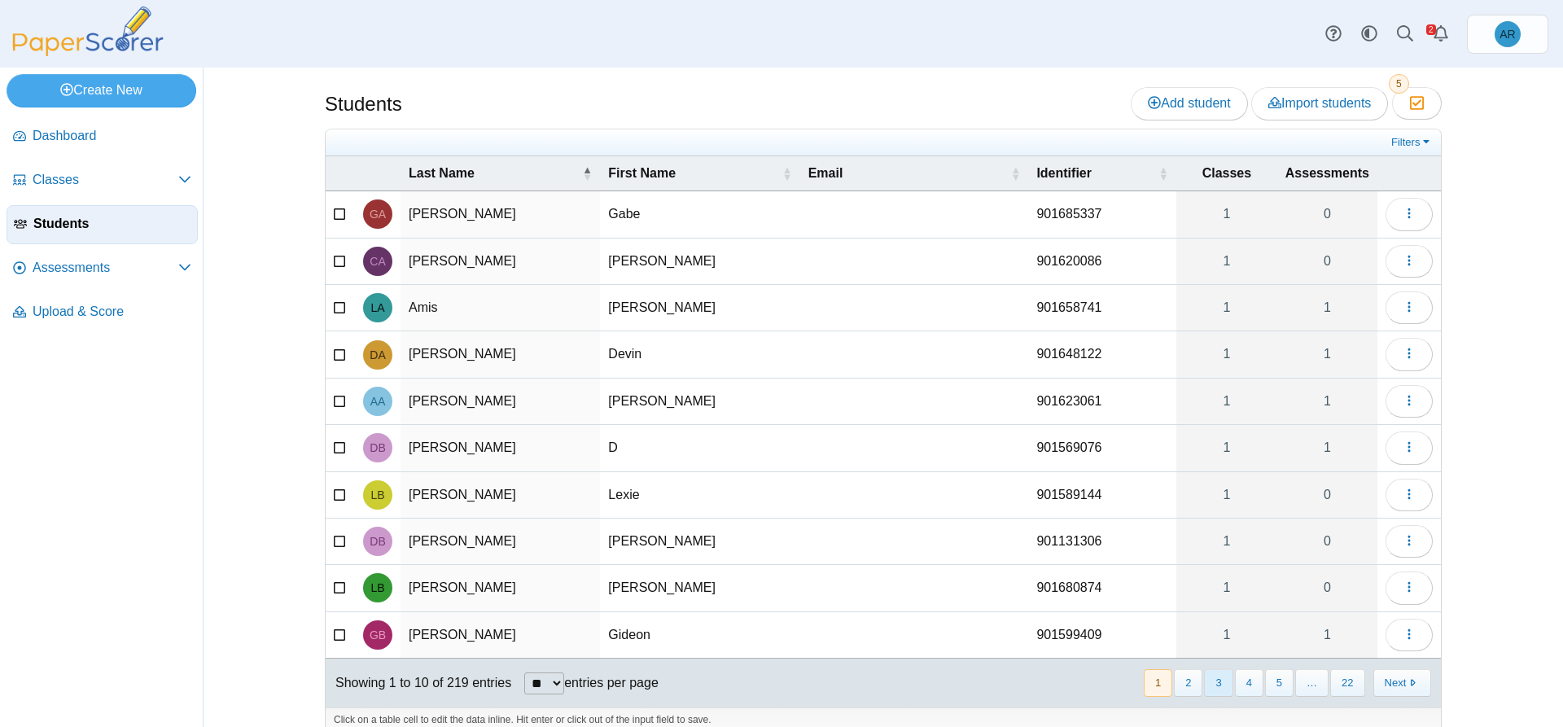
click at [1213, 681] on button "3" at bounding box center [1218, 682] width 28 height 27
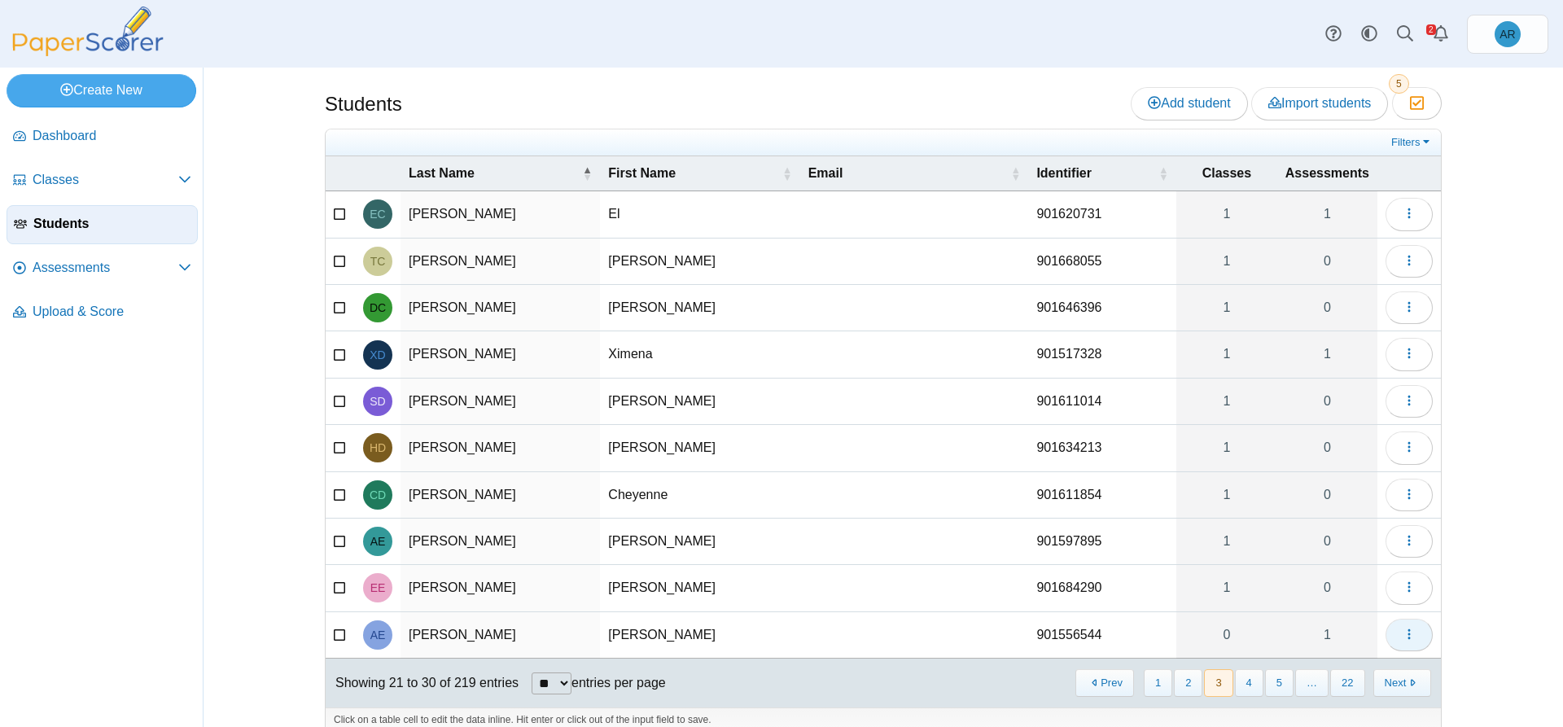
click at [1388, 642] on button "button" at bounding box center [1408, 635] width 47 height 33
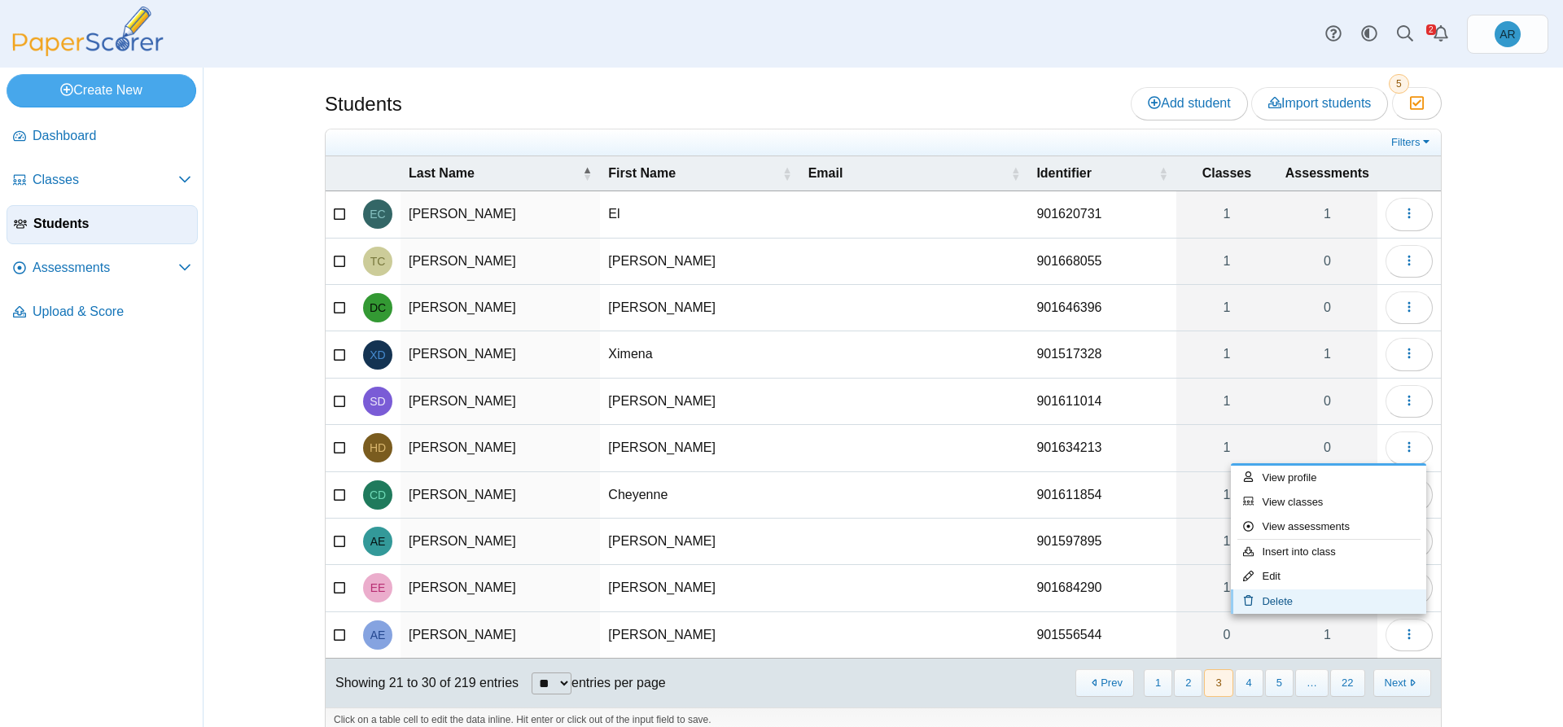
click at [1265, 595] on link "Delete" at bounding box center [1328, 601] width 195 height 24
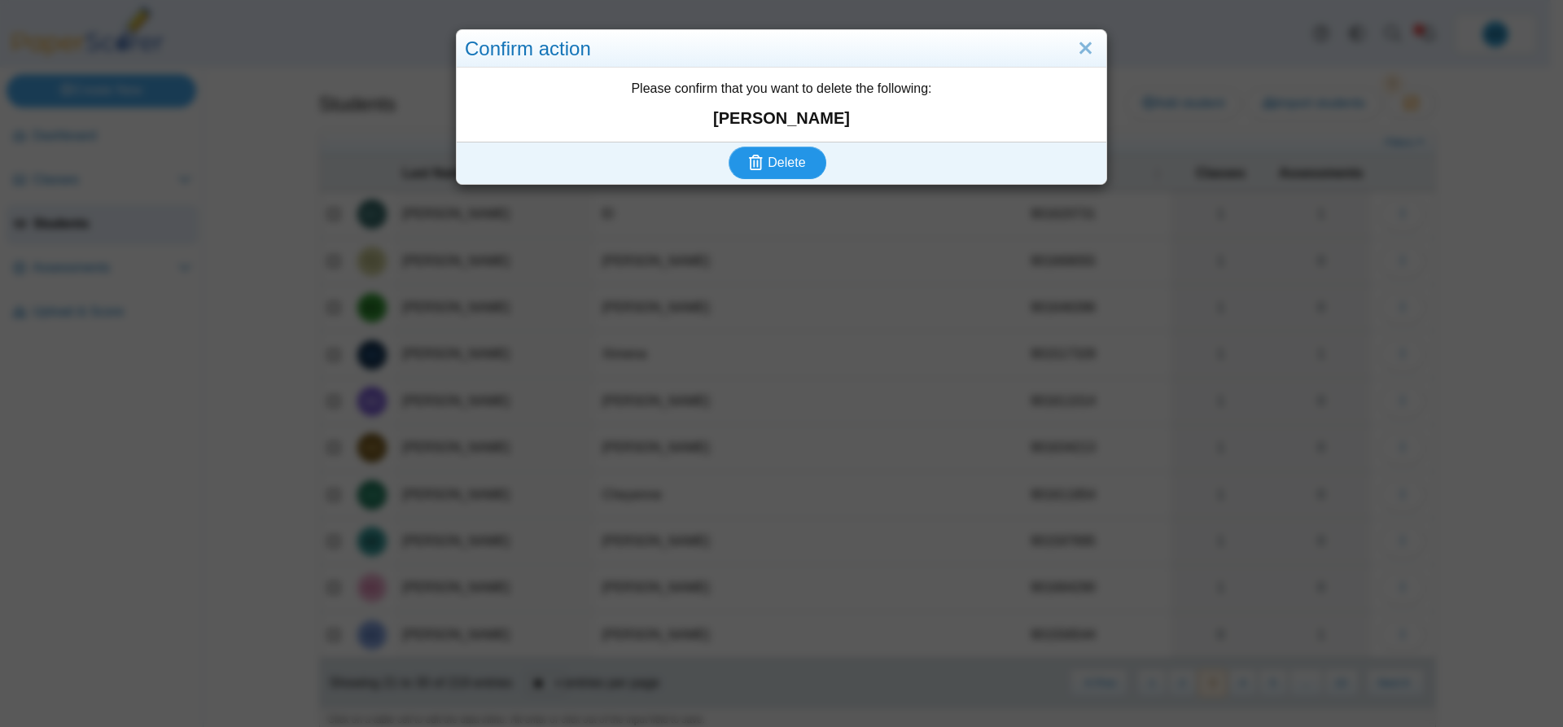
click at [778, 160] on span "Delete" at bounding box center [785, 162] width 37 height 14
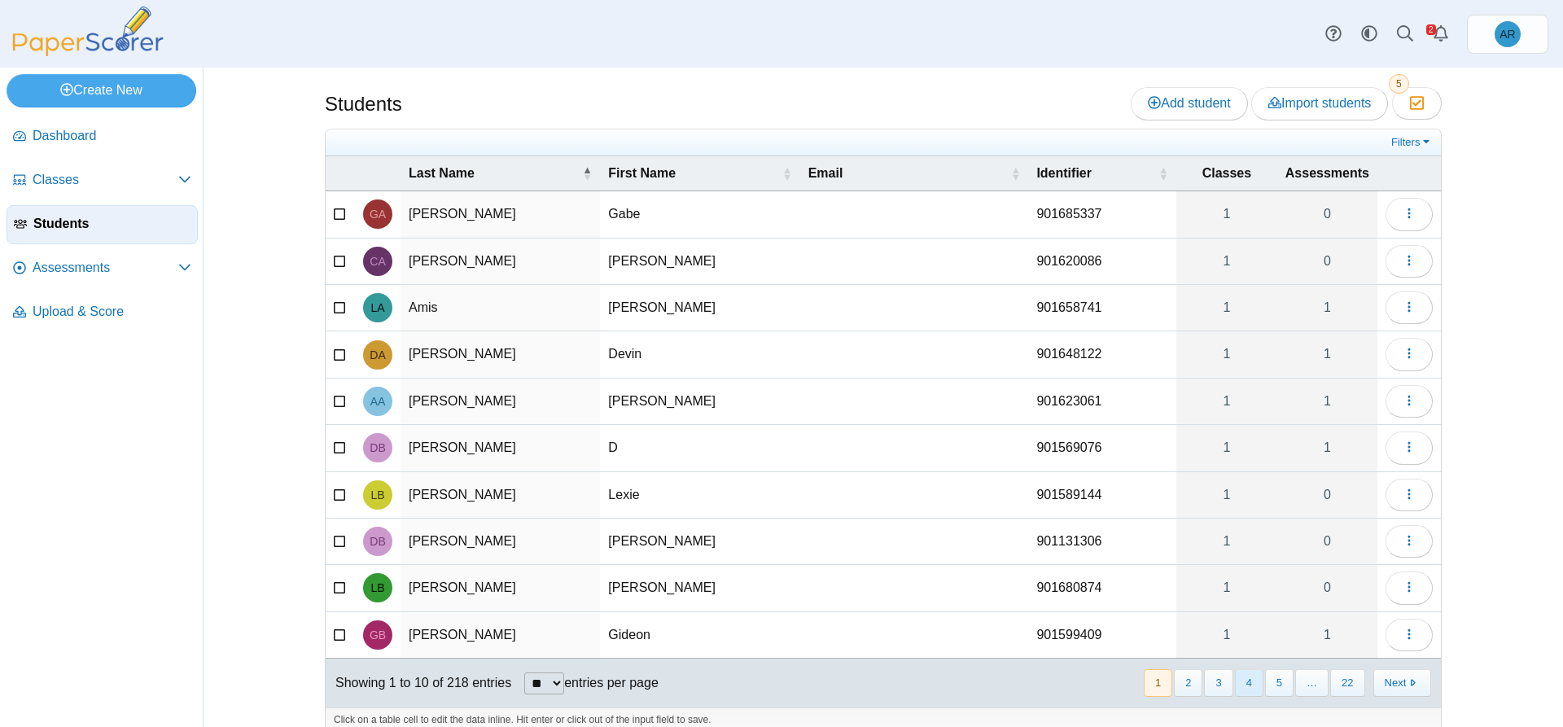
click at [1240, 689] on button "4" at bounding box center [1249, 682] width 28 height 27
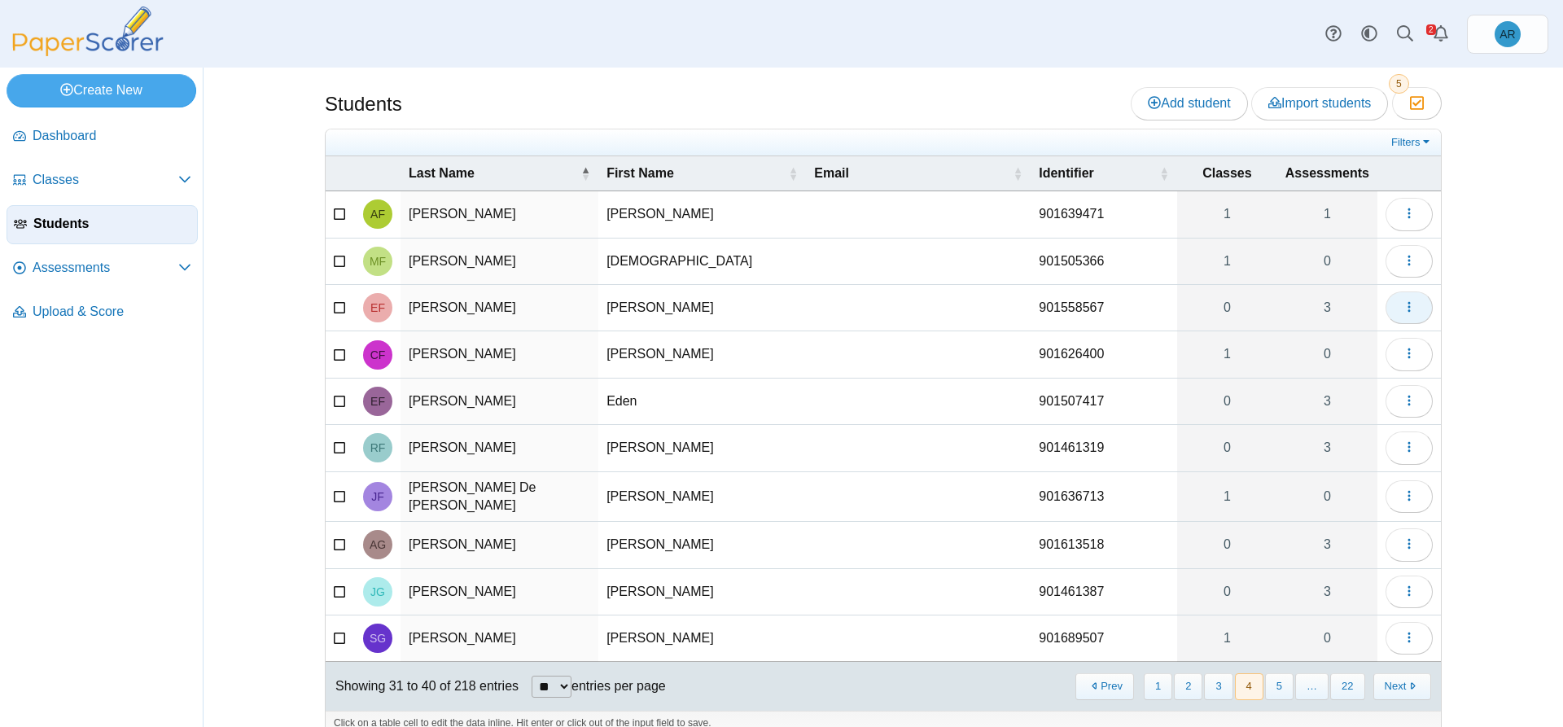
click at [1393, 311] on button "button" at bounding box center [1408, 307] width 47 height 33
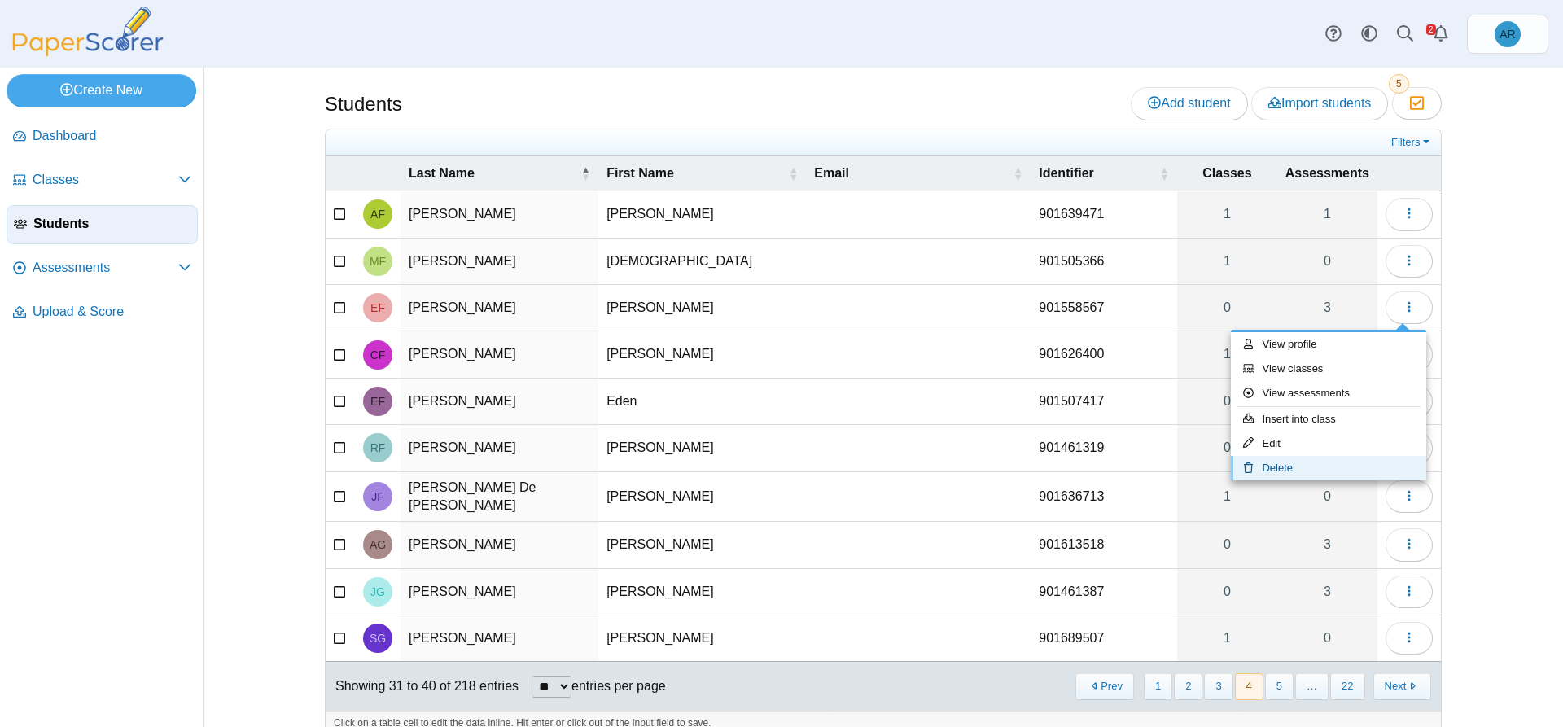
click at [1300, 461] on link "Delete" at bounding box center [1328, 468] width 195 height 24
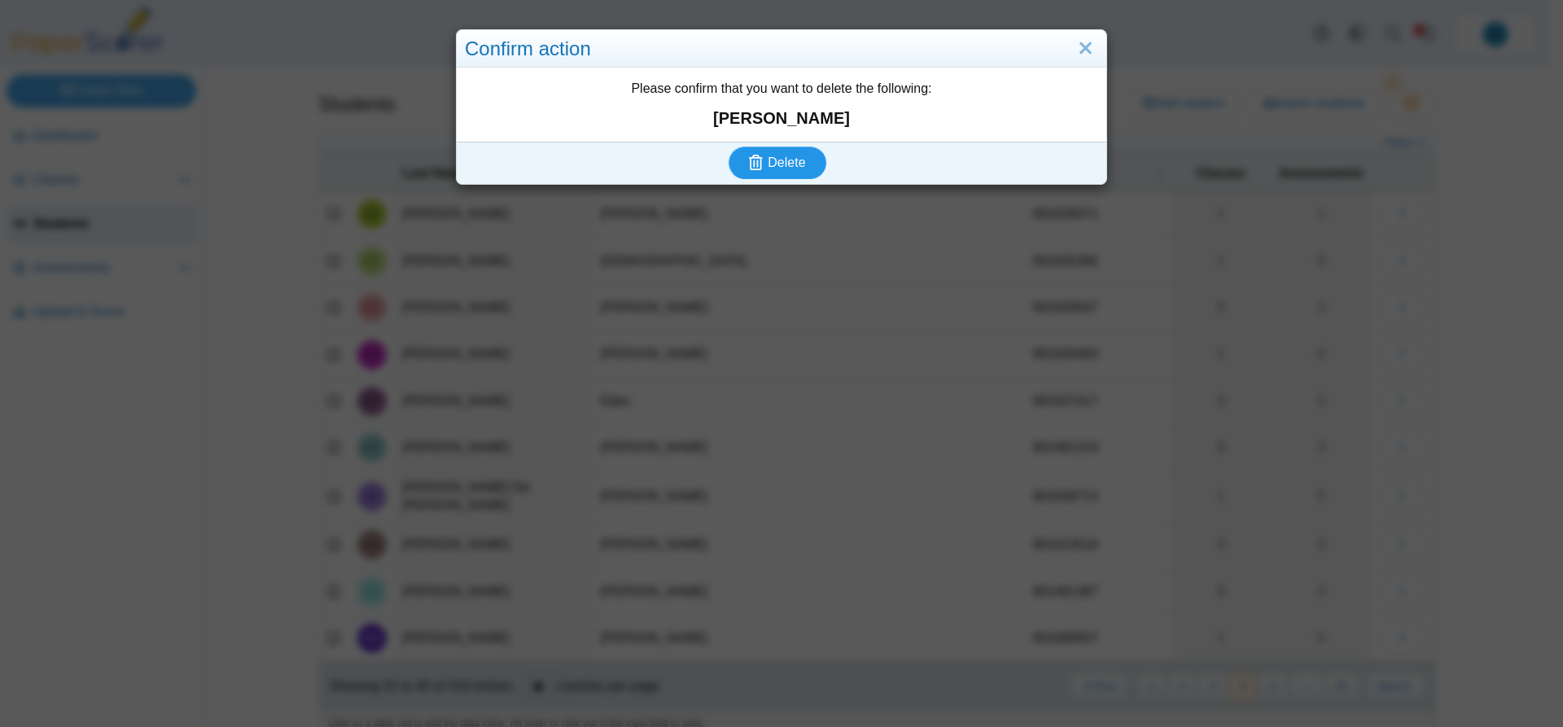
click at [774, 155] on span "Delete" at bounding box center [785, 162] width 37 height 14
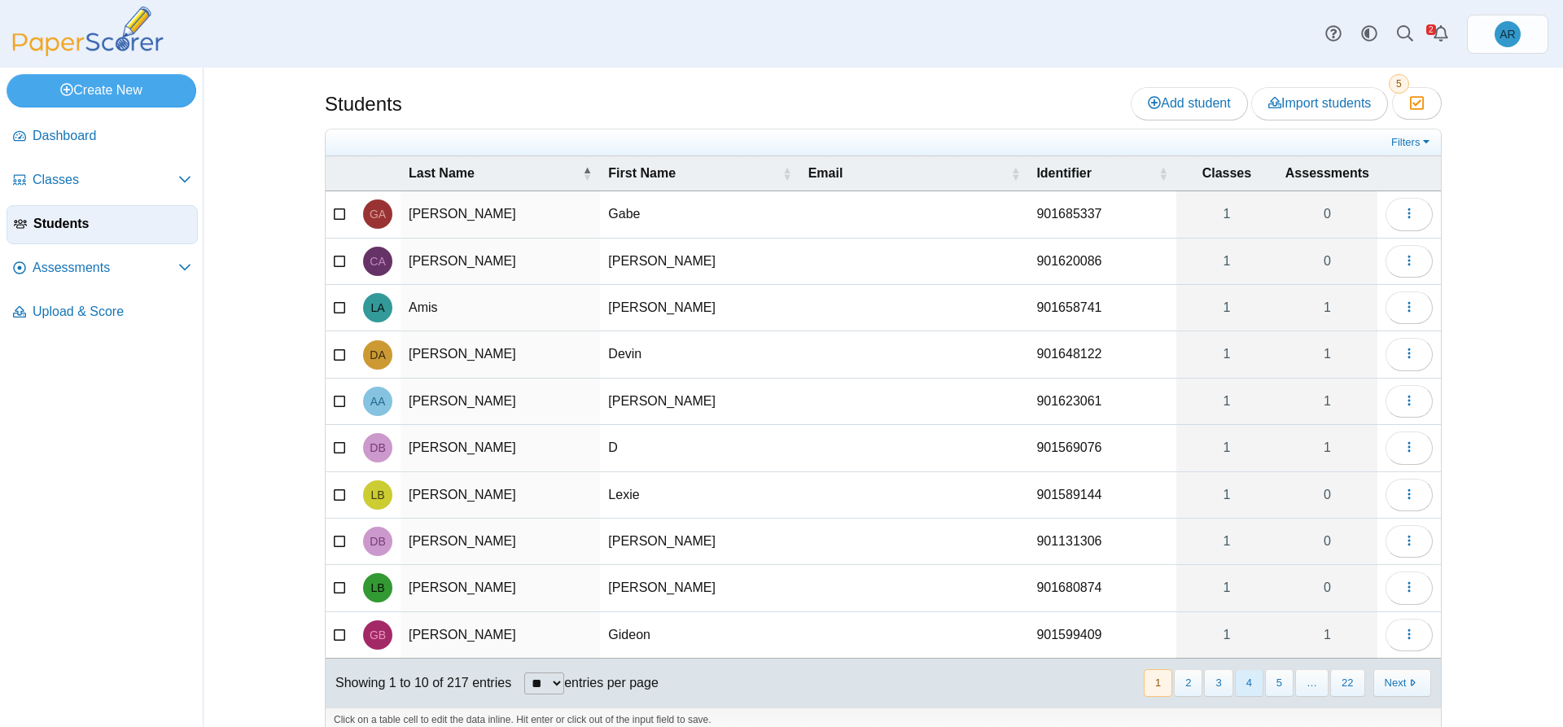
click at [1251, 681] on button "4" at bounding box center [1249, 682] width 28 height 27
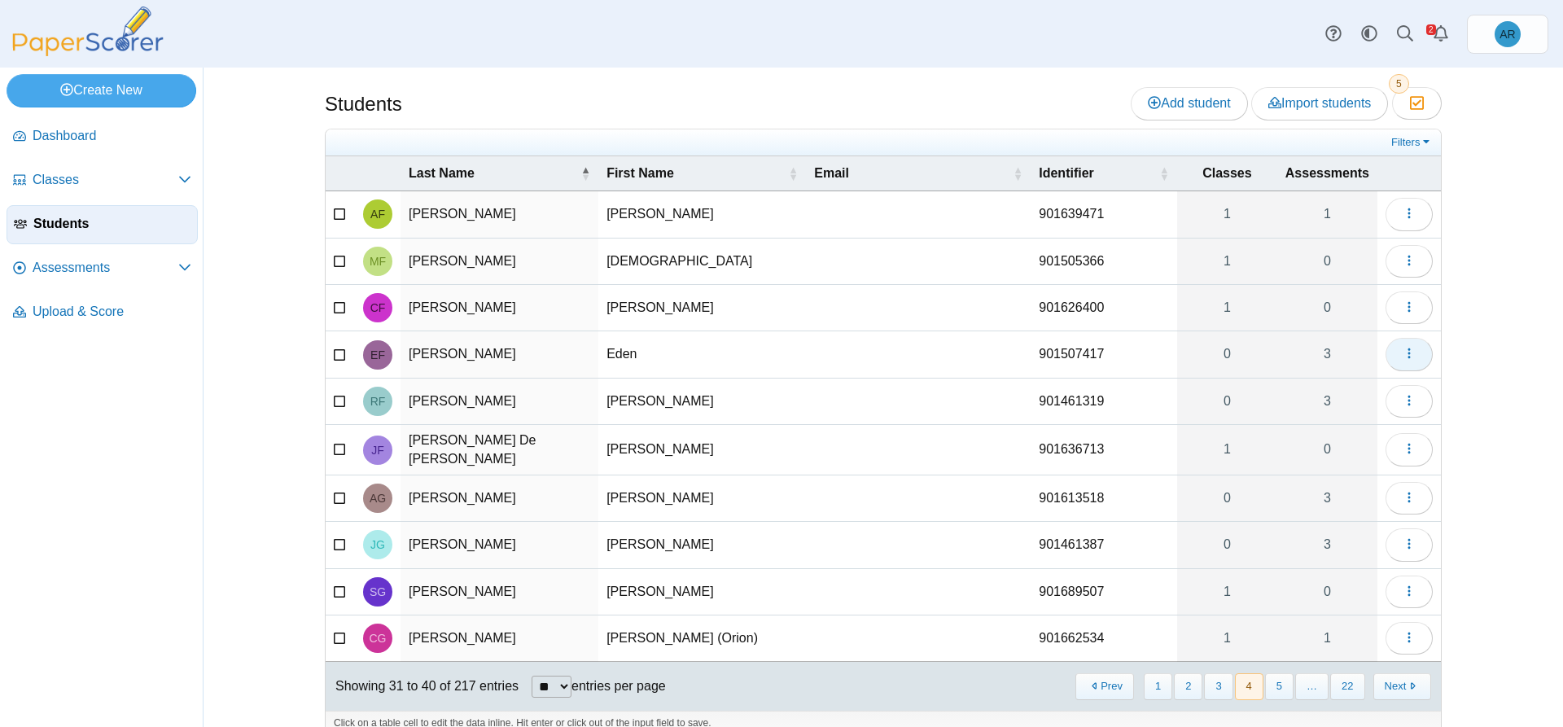
click at [1393, 355] on button "button" at bounding box center [1408, 354] width 47 height 33
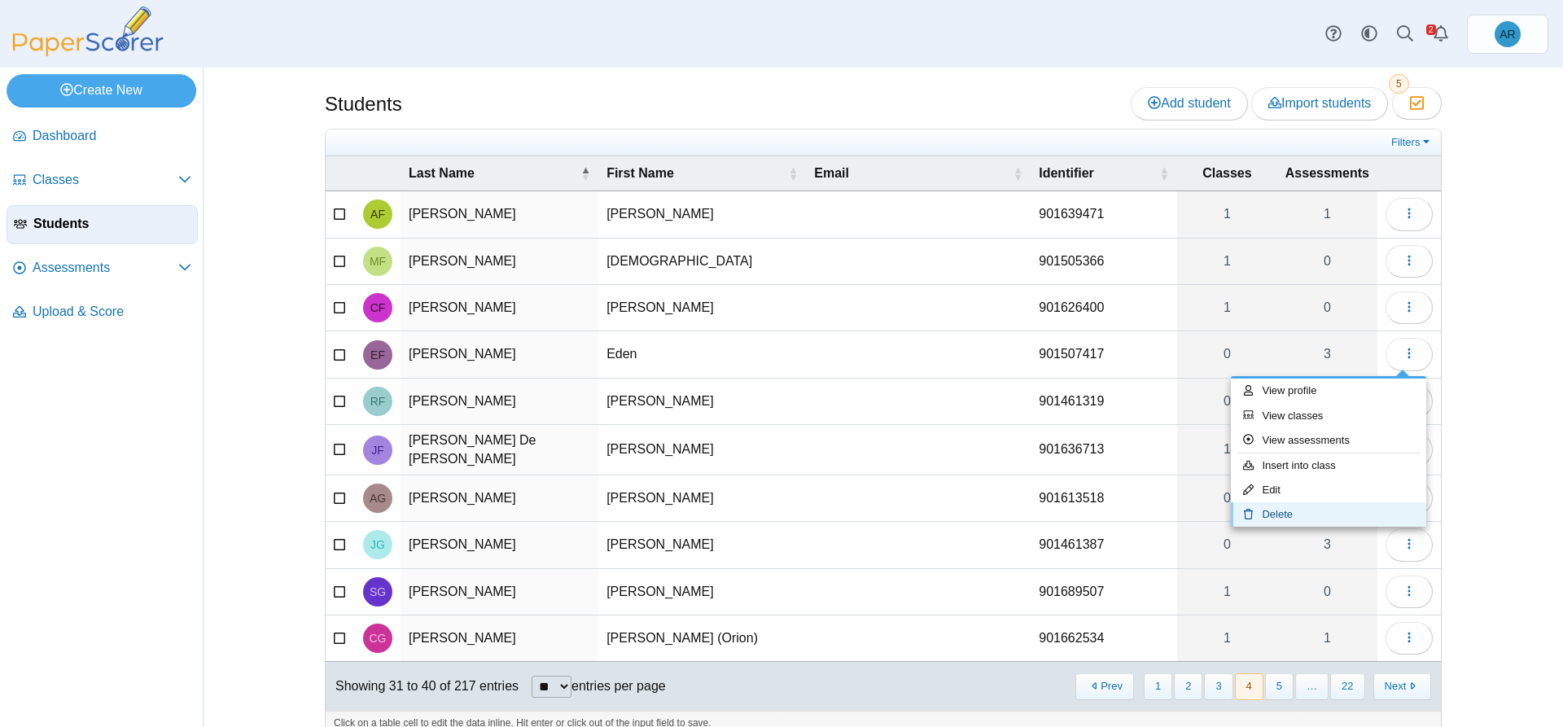
click at [1252, 505] on link "Delete" at bounding box center [1328, 514] width 195 height 24
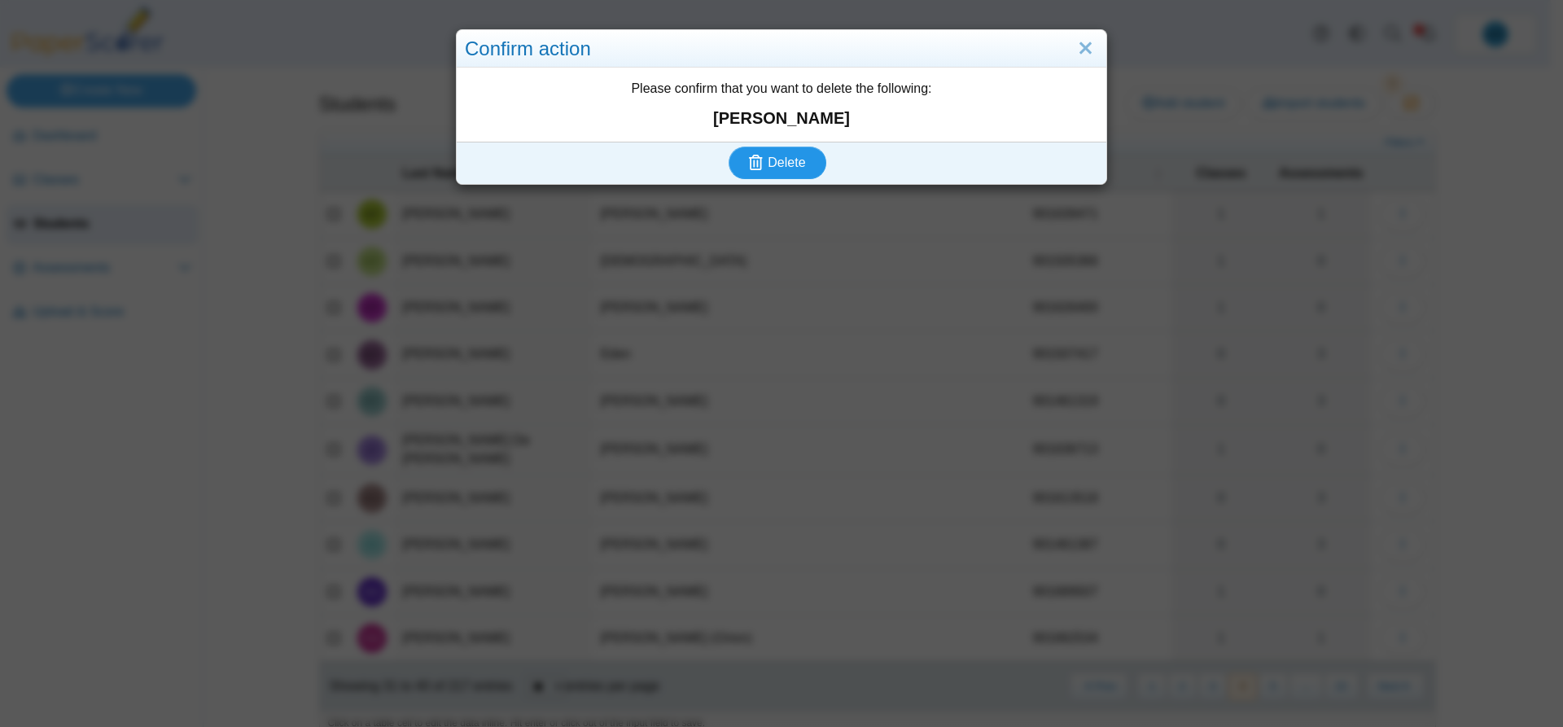
click at [761, 168] on icon "submit" at bounding box center [758, 163] width 19 height 18
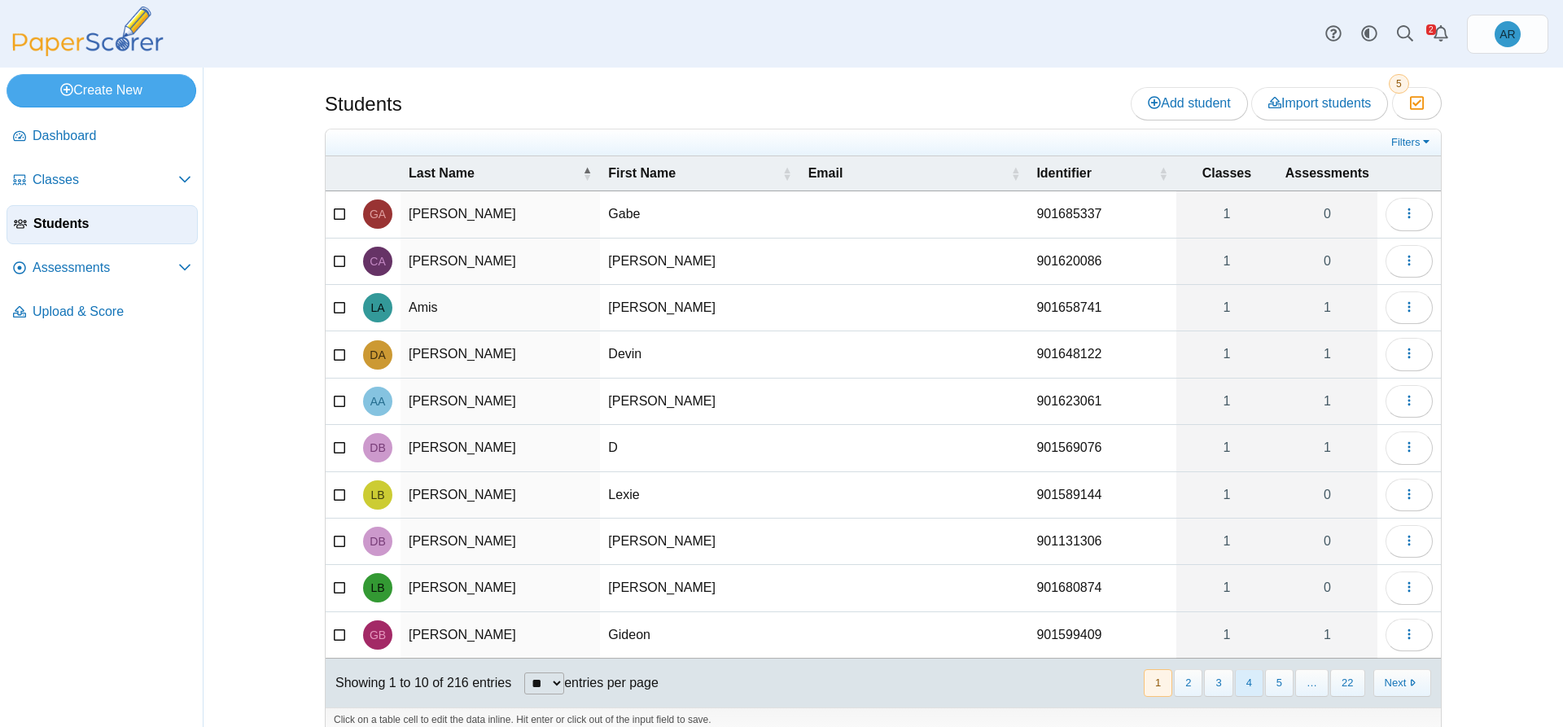
click at [1247, 676] on button "4" at bounding box center [1249, 682] width 28 height 27
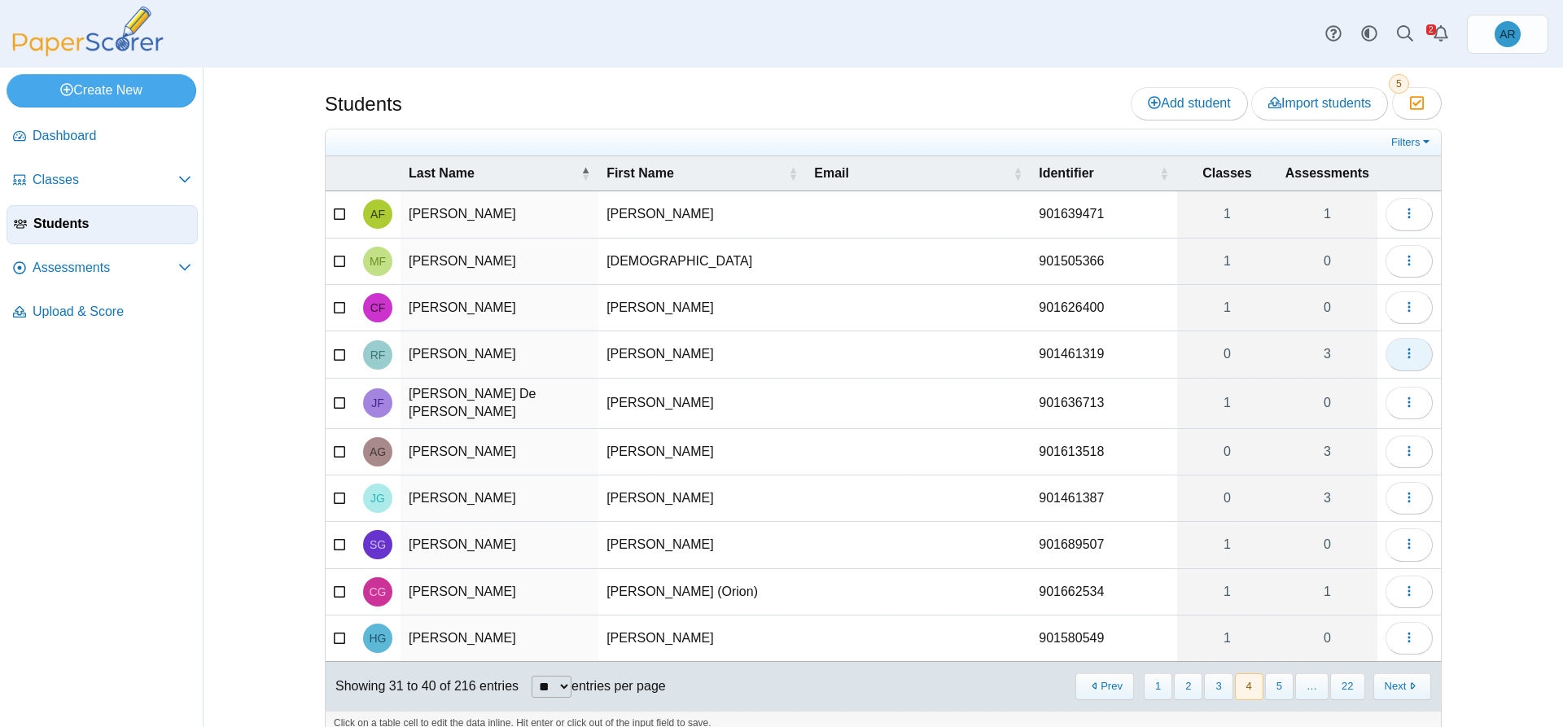
click at [1385, 350] on button "button" at bounding box center [1408, 354] width 47 height 33
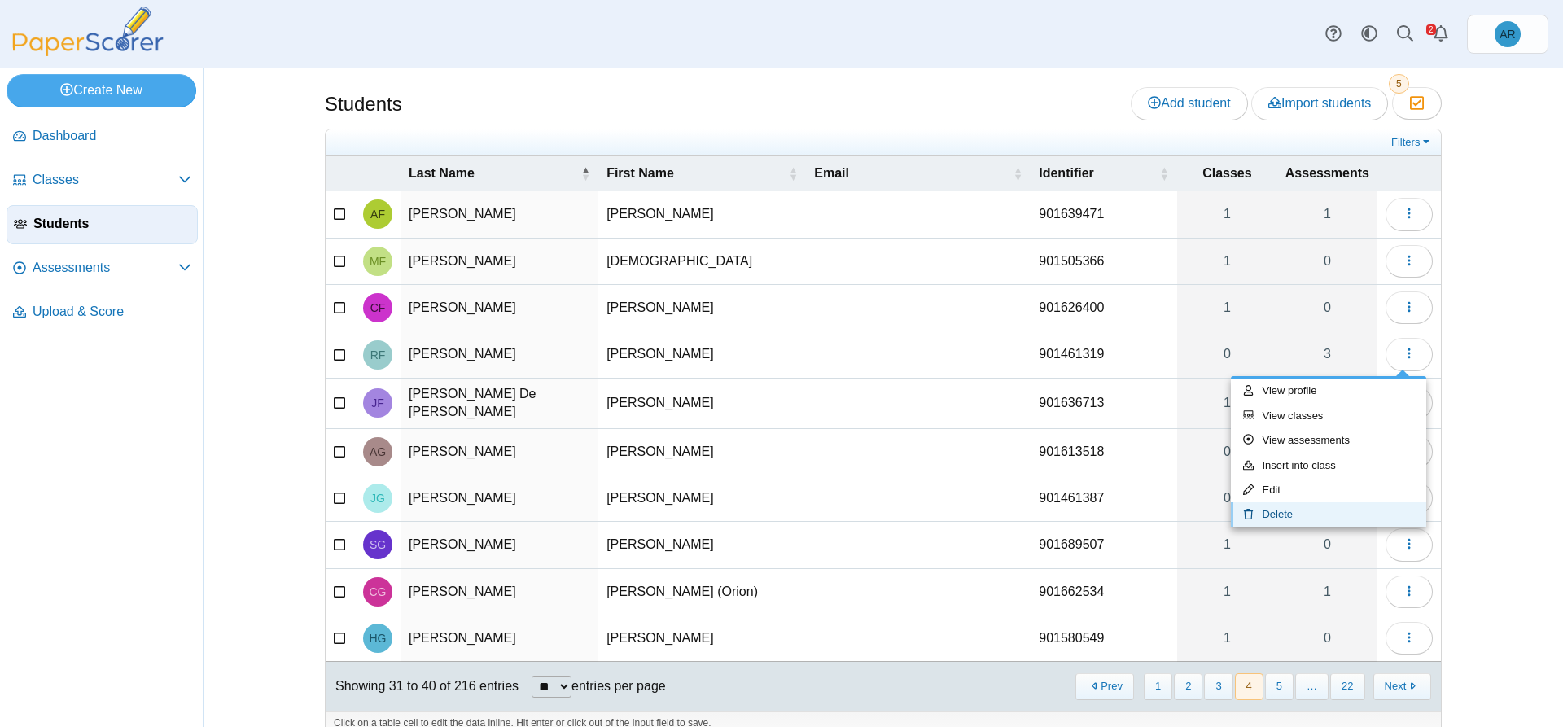
click at [1292, 517] on link "Delete" at bounding box center [1328, 514] width 195 height 24
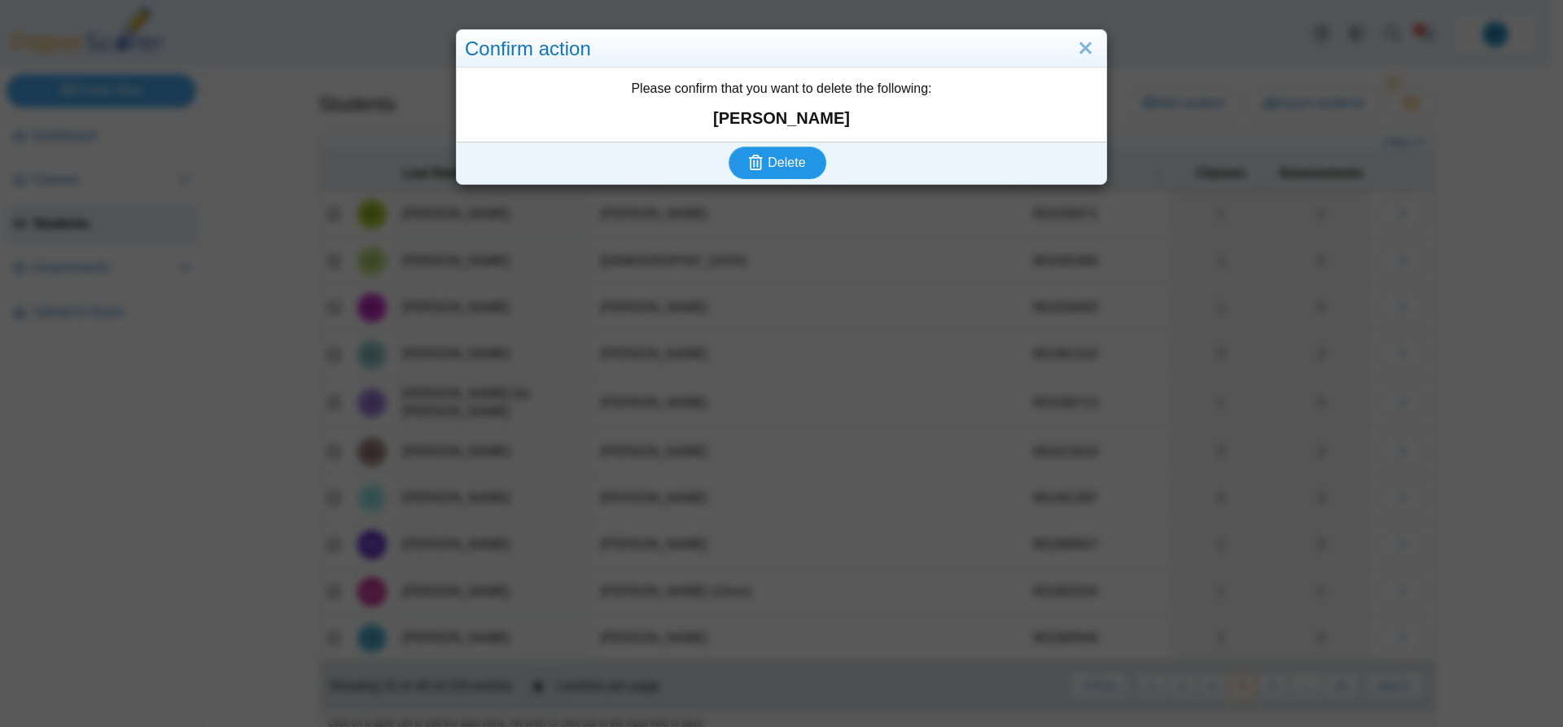
click at [755, 160] on use "submit" at bounding box center [756, 162] width 14 height 15
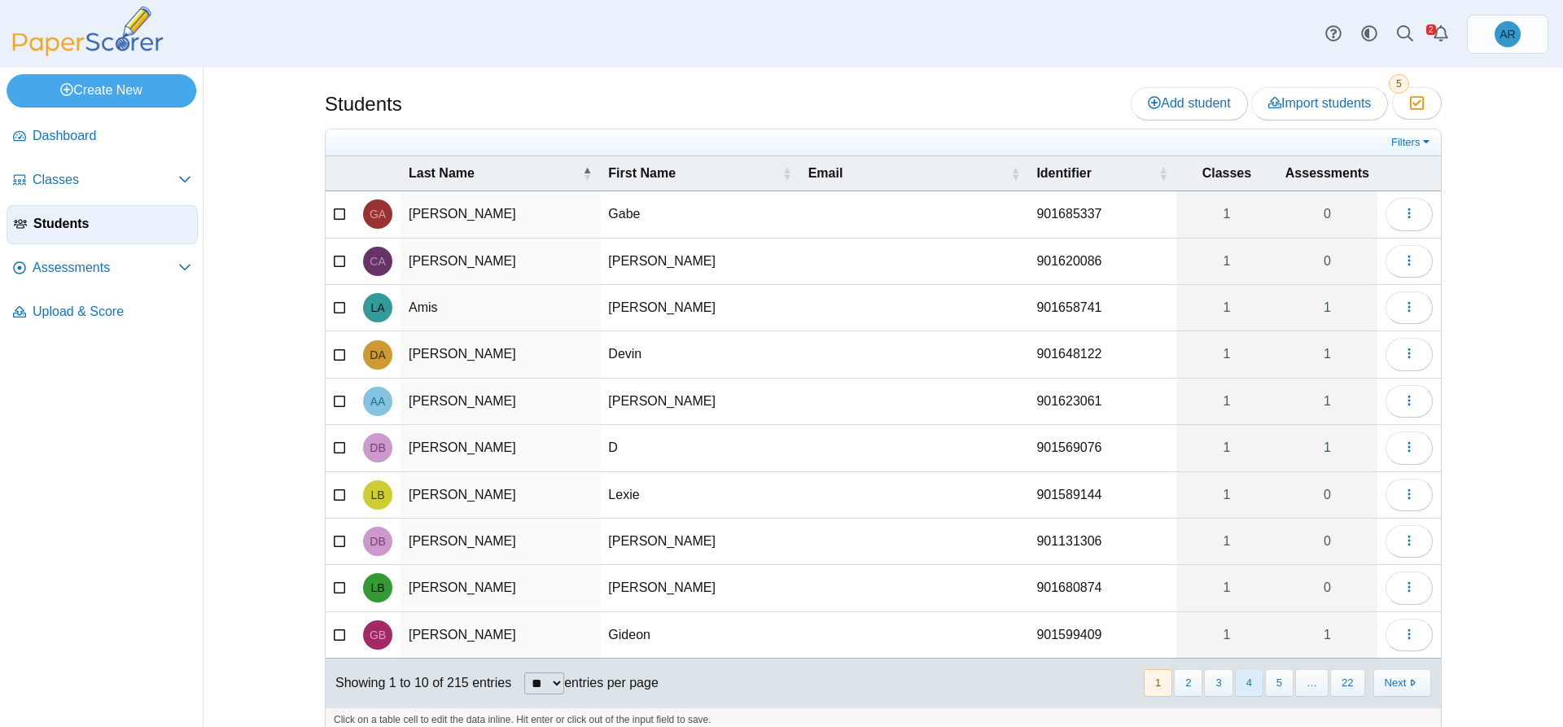
click at [1251, 676] on button "4" at bounding box center [1249, 682] width 28 height 27
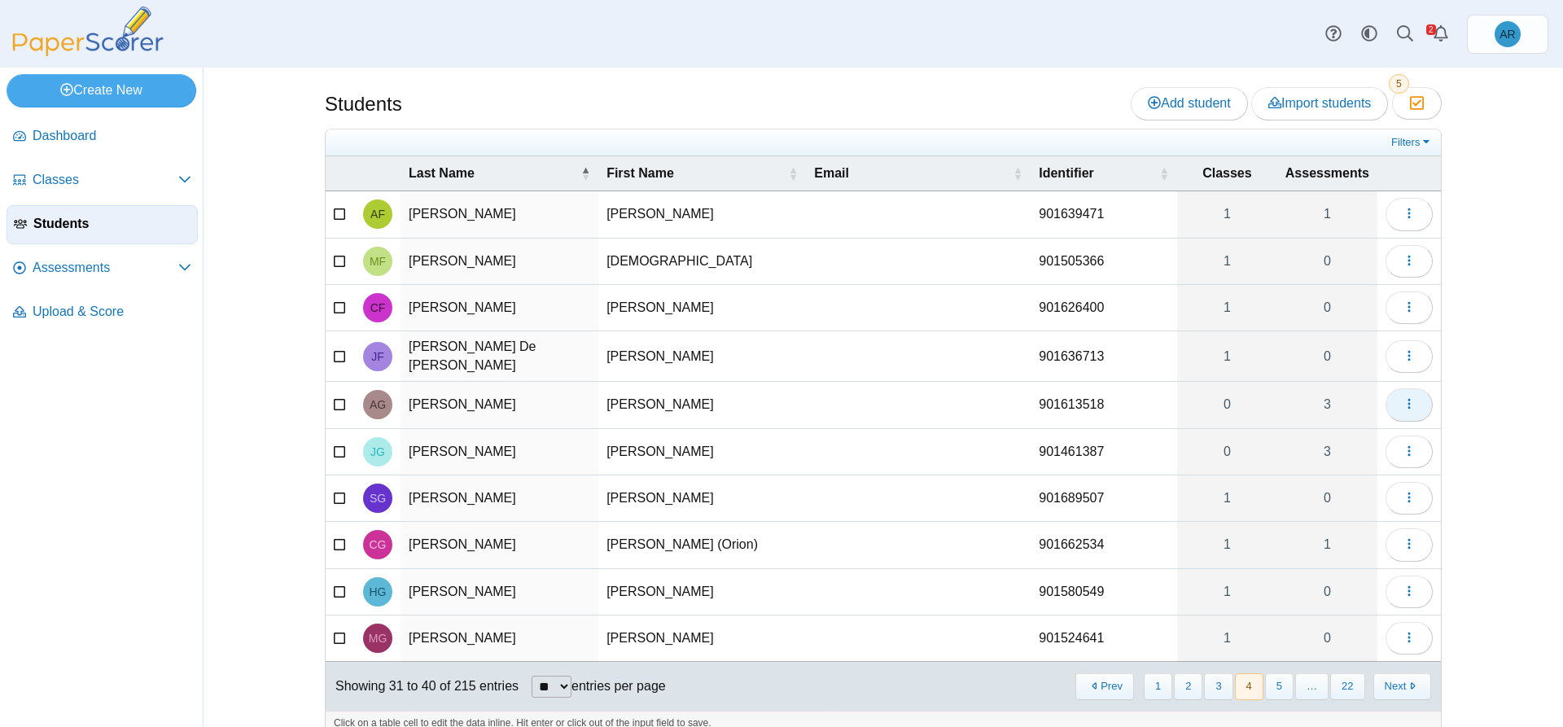
click at [1401, 412] on button "button" at bounding box center [1408, 404] width 47 height 33
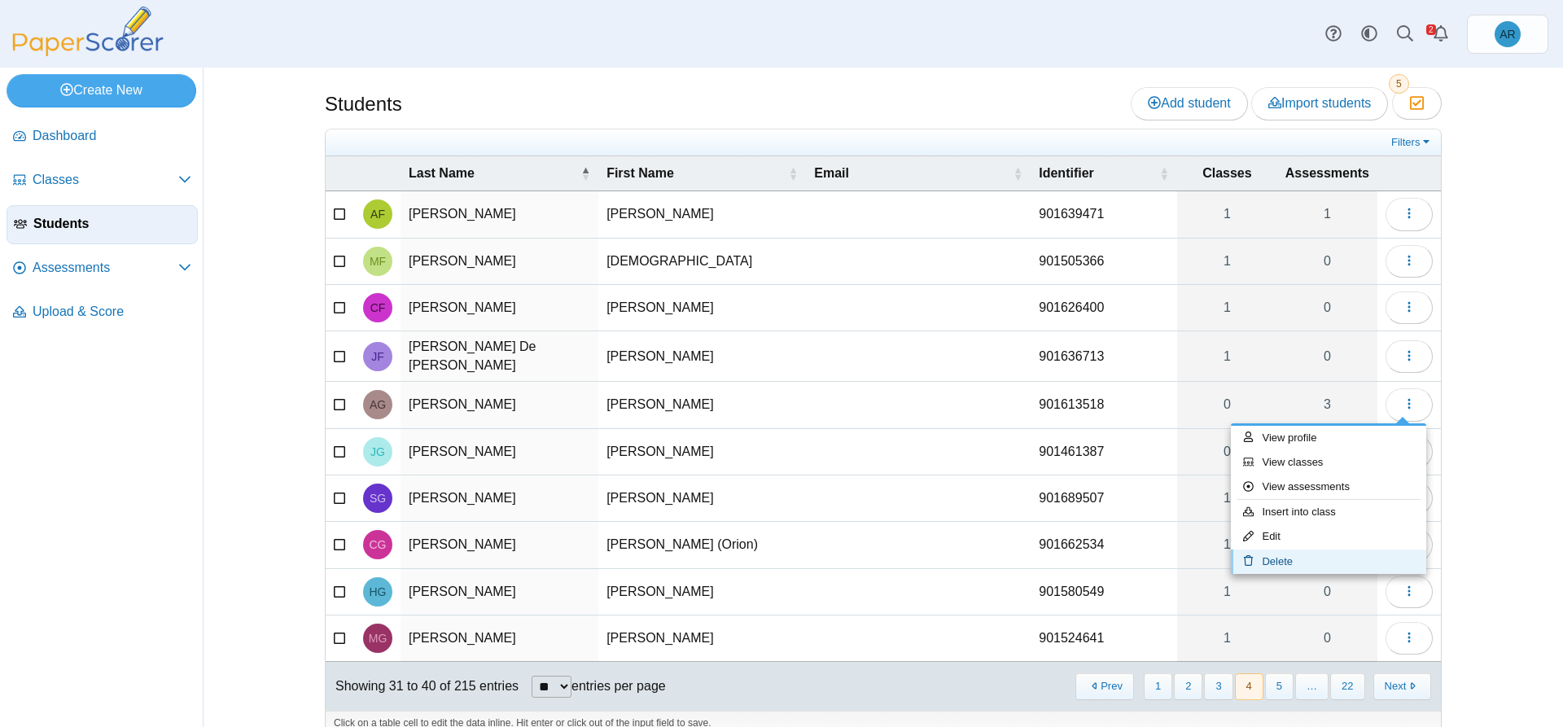
click at [1344, 559] on link "Delete" at bounding box center [1328, 561] width 195 height 24
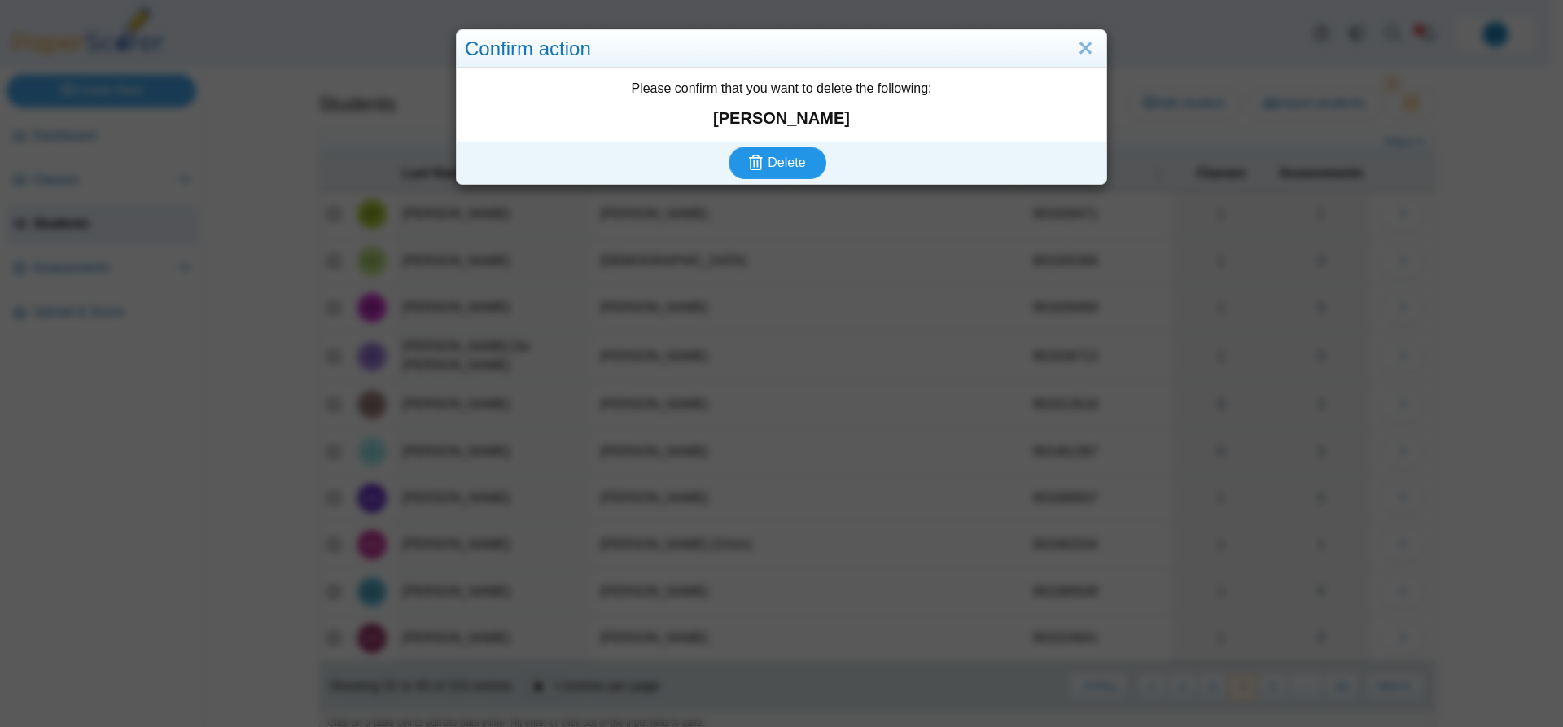
click at [800, 157] on button "Delete" at bounding box center [777, 162] width 98 height 33
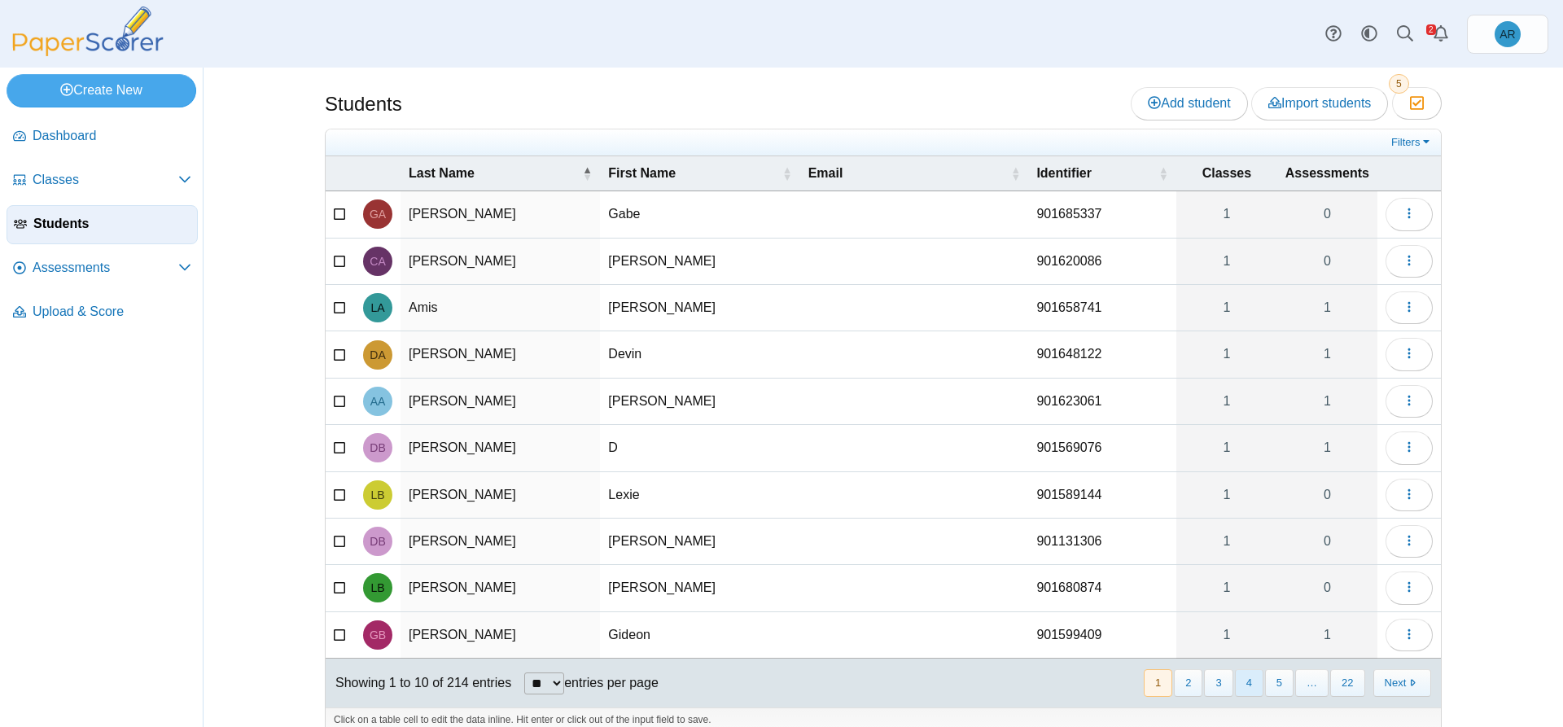
click at [1239, 684] on button "4" at bounding box center [1249, 682] width 28 height 27
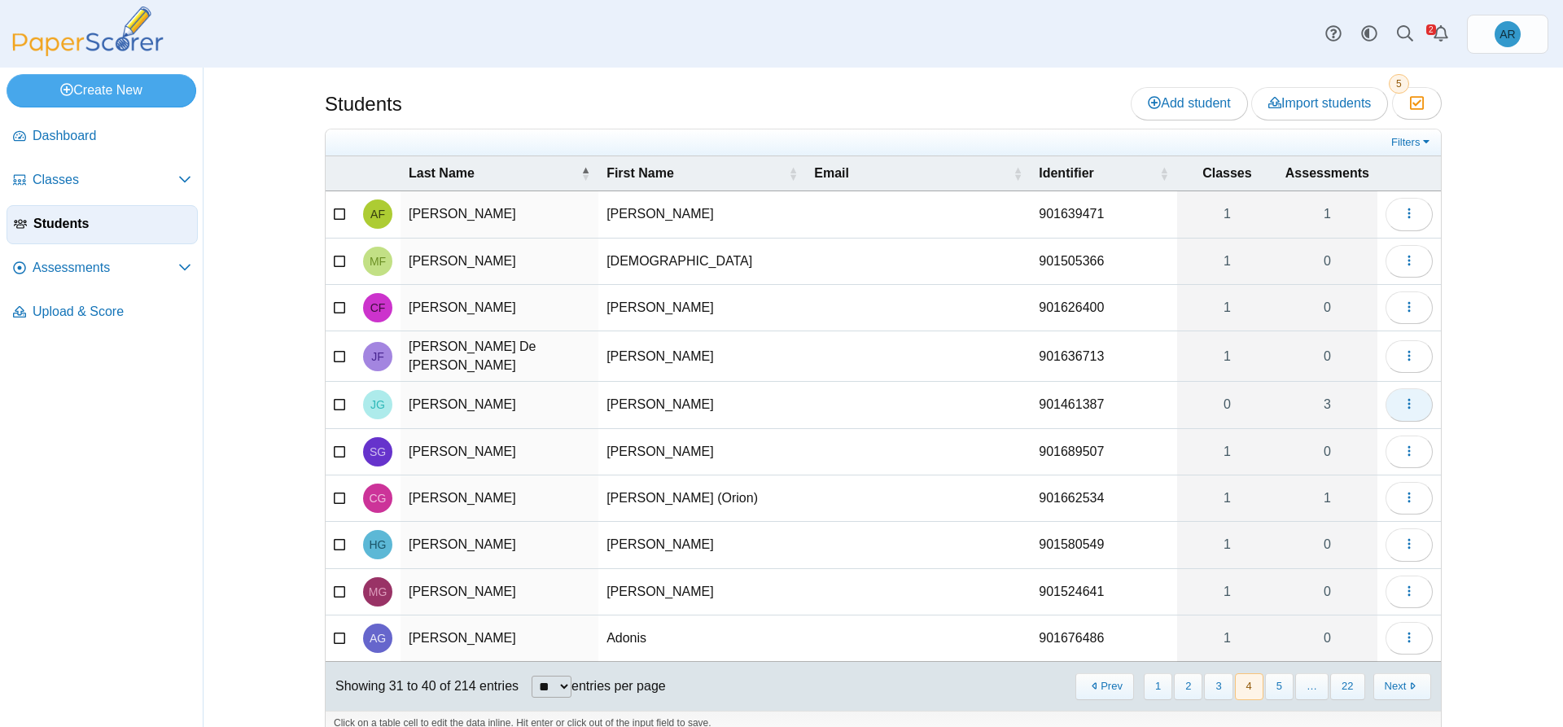
click at [1391, 409] on button "button" at bounding box center [1408, 404] width 47 height 33
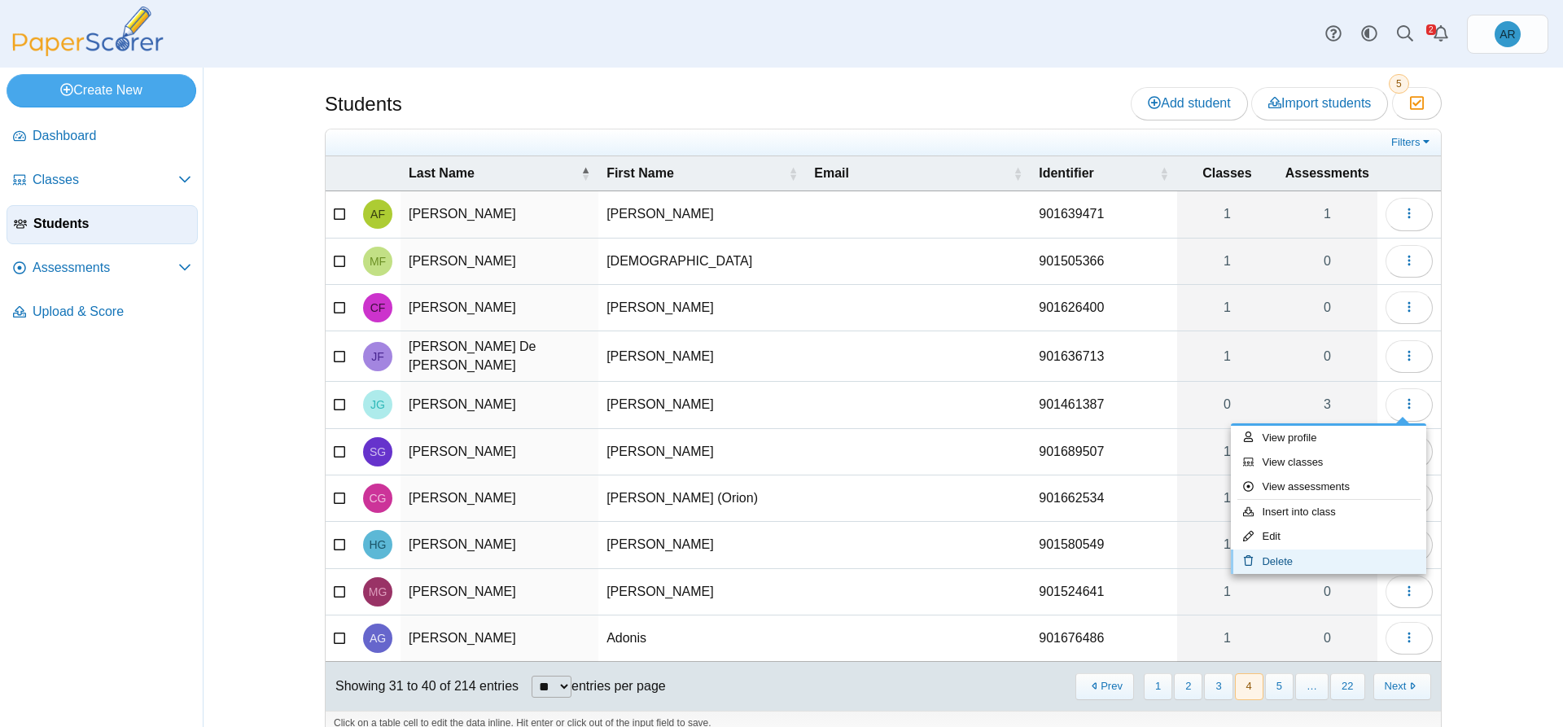
click at [1314, 561] on link "Delete" at bounding box center [1328, 561] width 195 height 24
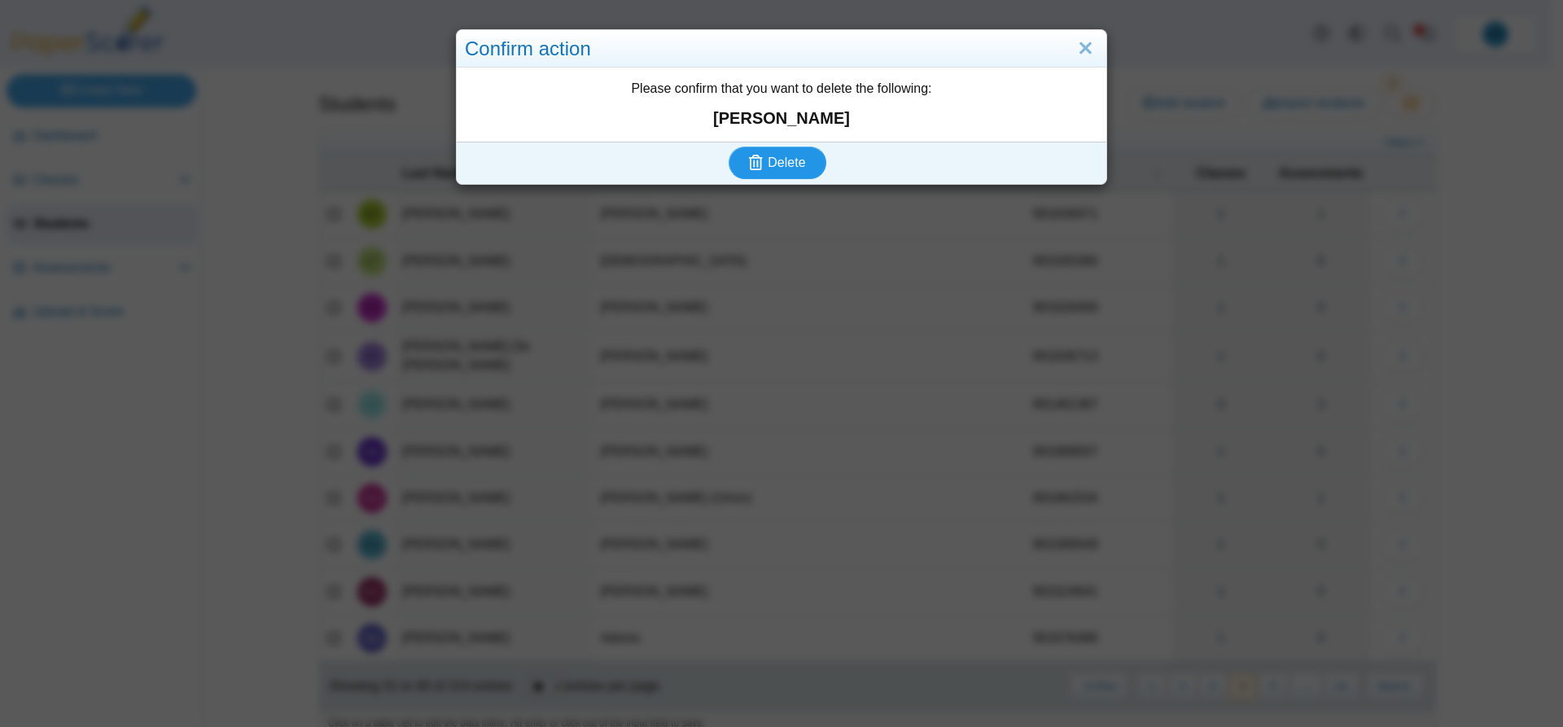
click at [767, 167] on span "Delete" at bounding box center [785, 162] width 37 height 14
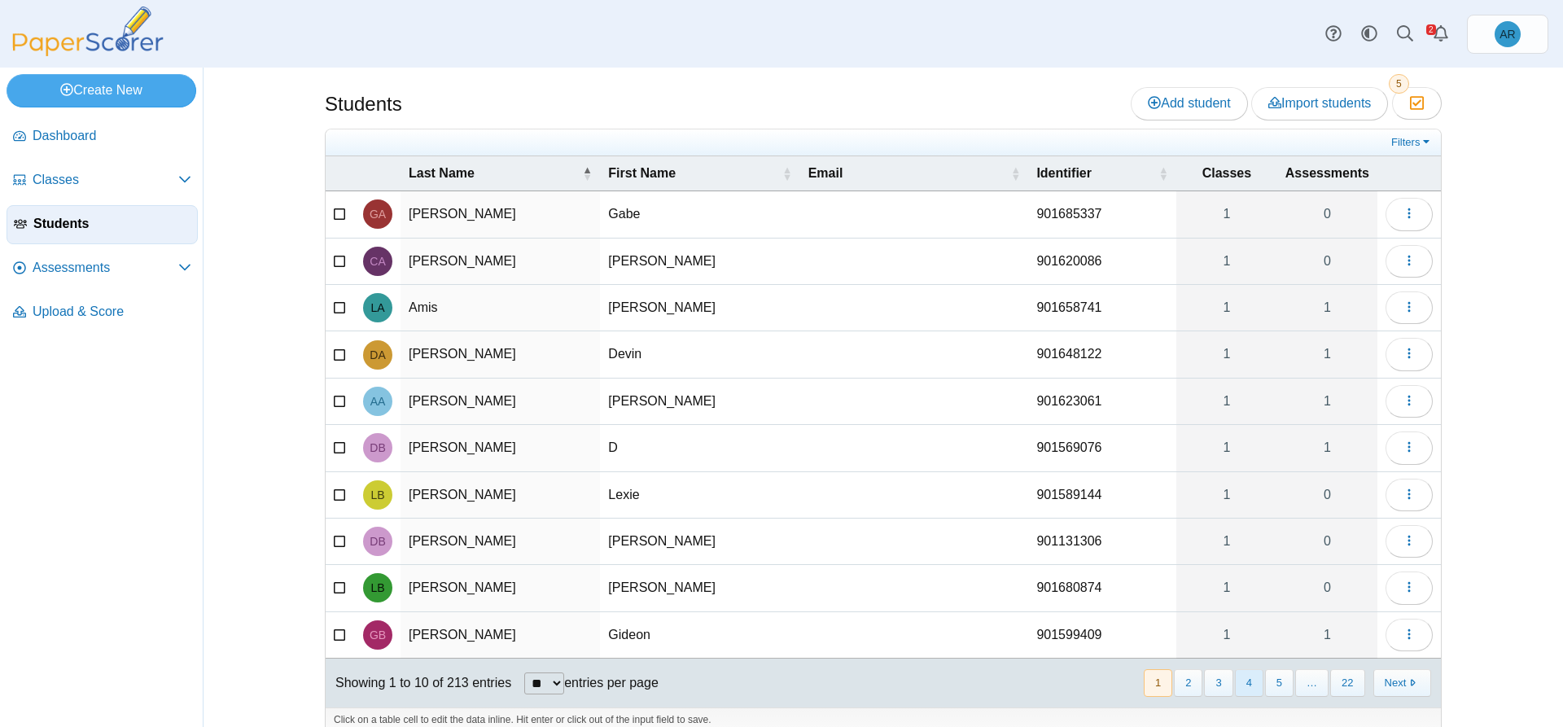
click at [1240, 683] on button "4" at bounding box center [1249, 682] width 28 height 27
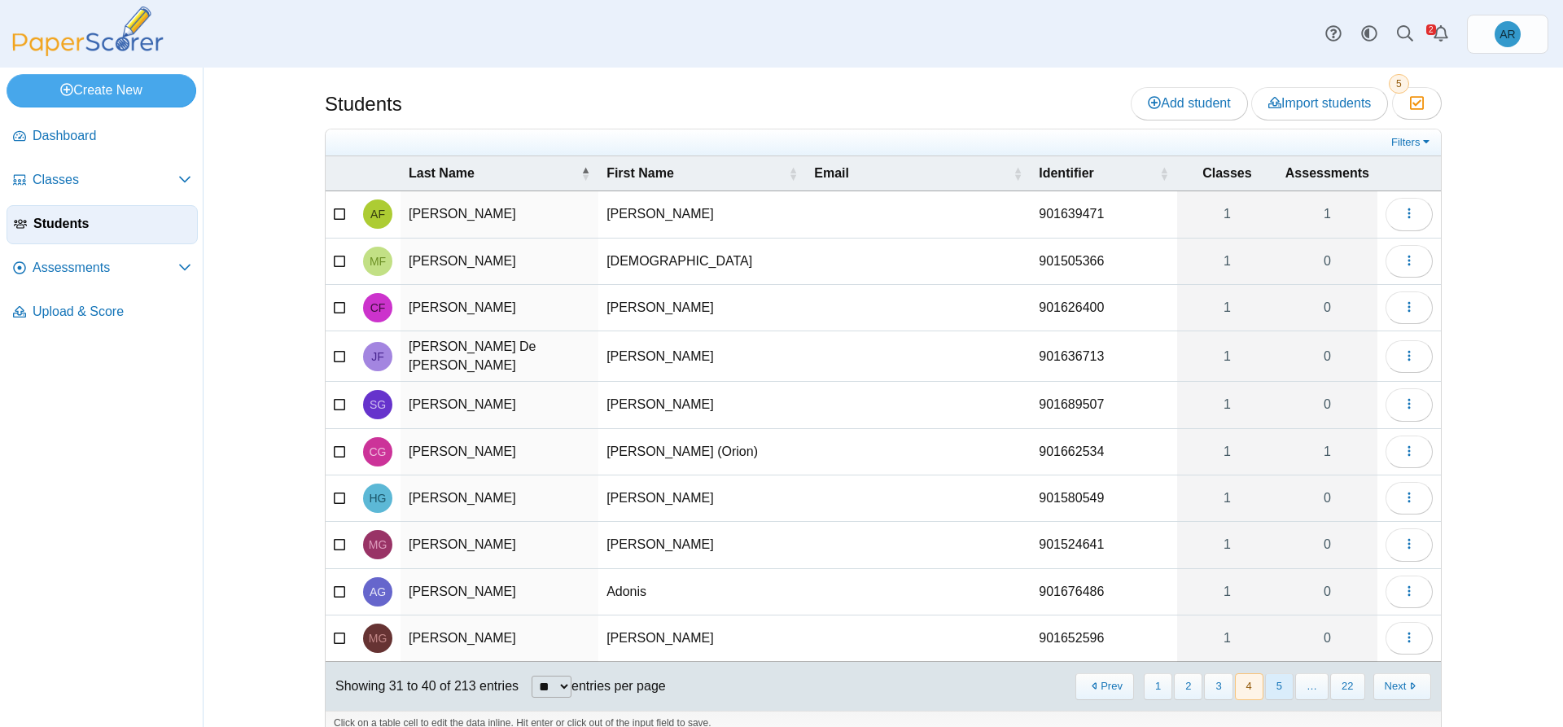
click at [1279, 679] on button "5" at bounding box center [1279, 686] width 28 height 27
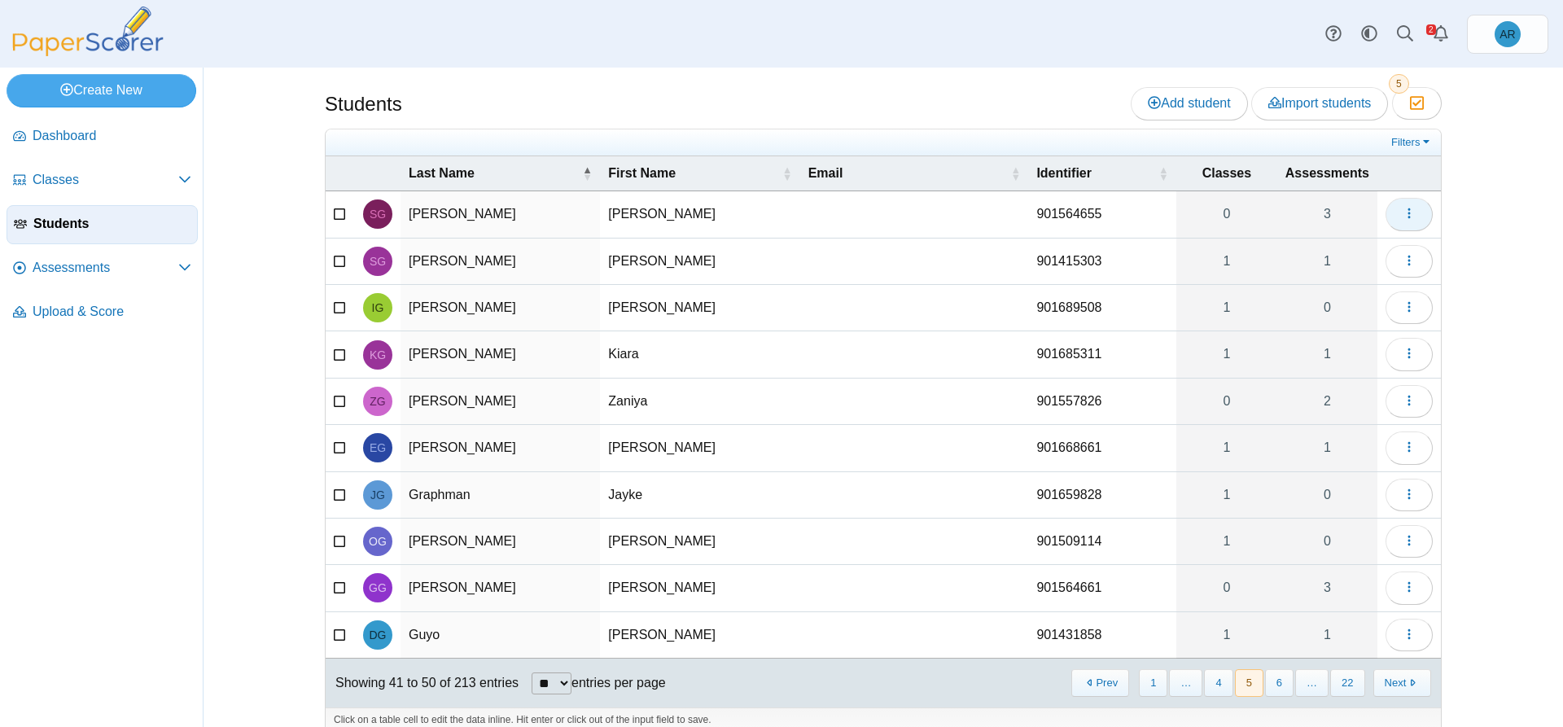
click at [1395, 211] on button "button" at bounding box center [1408, 214] width 47 height 33
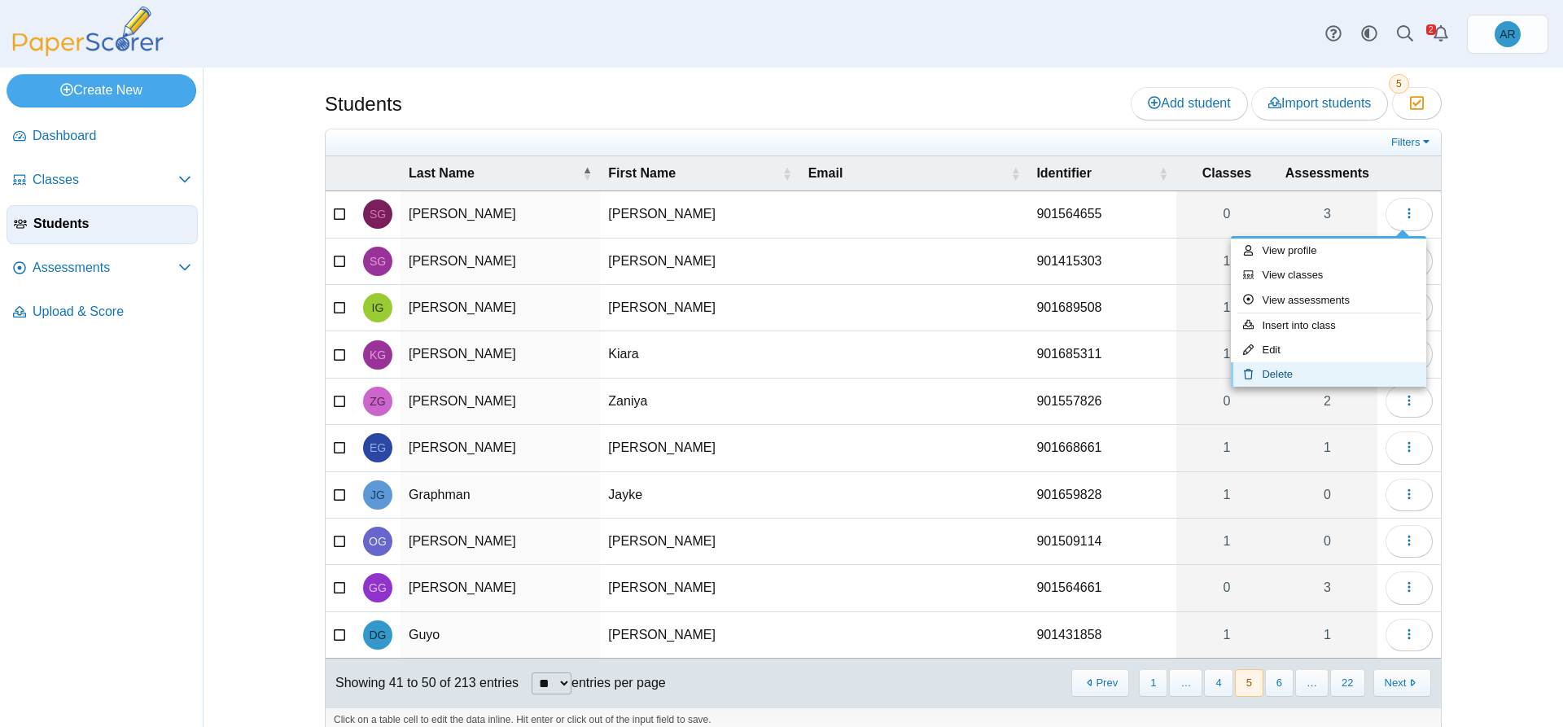
click at [1322, 378] on link "Delete" at bounding box center [1328, 374] width 195 height 24
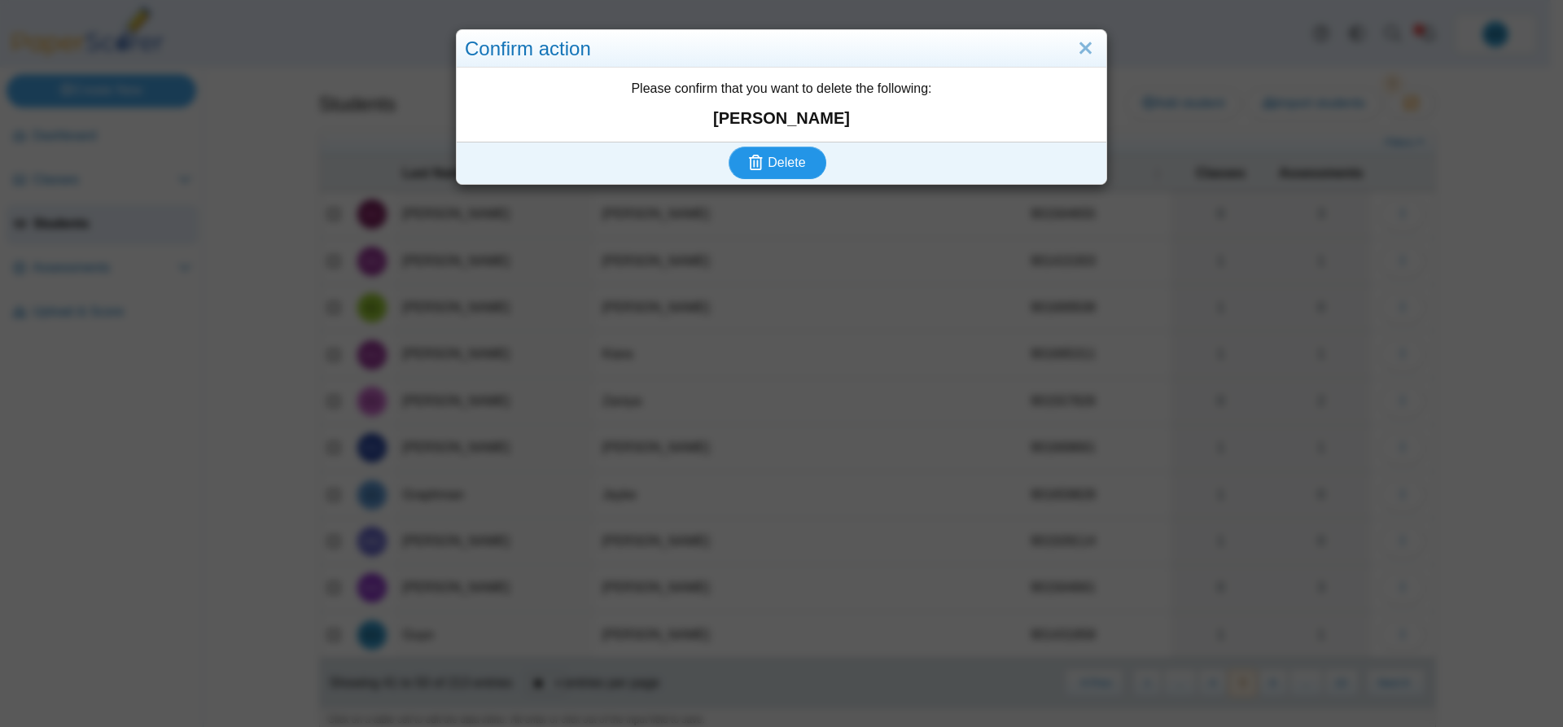
click at [761, 154] on icon "submit" at bounding box center [758, 163] width 19 height 18
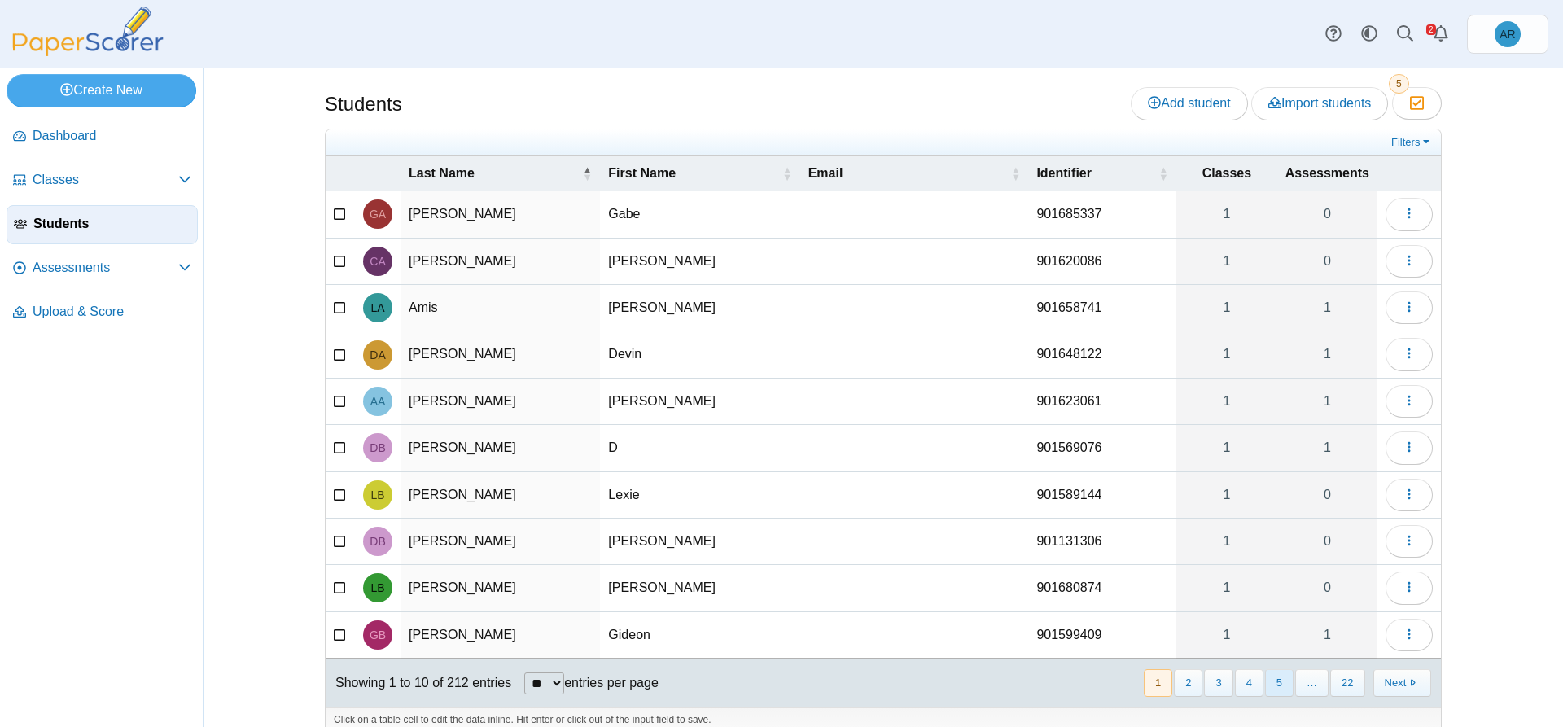
click at [1269, 687] on button "5" at bounding box center [1279, 682] width 28 height 27
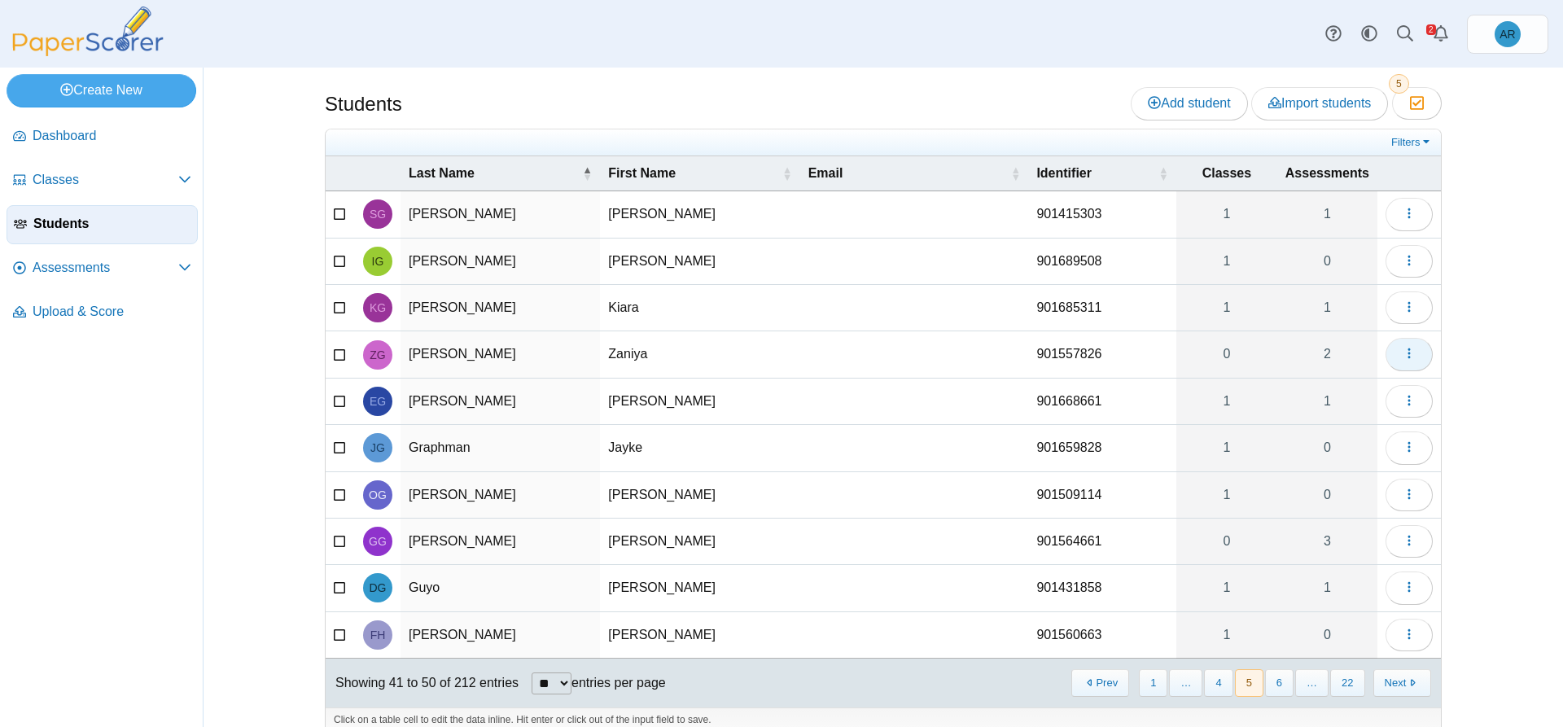
click at [1403, 361] on span "button" at bounding box center [1408, 354] width 13 height 14
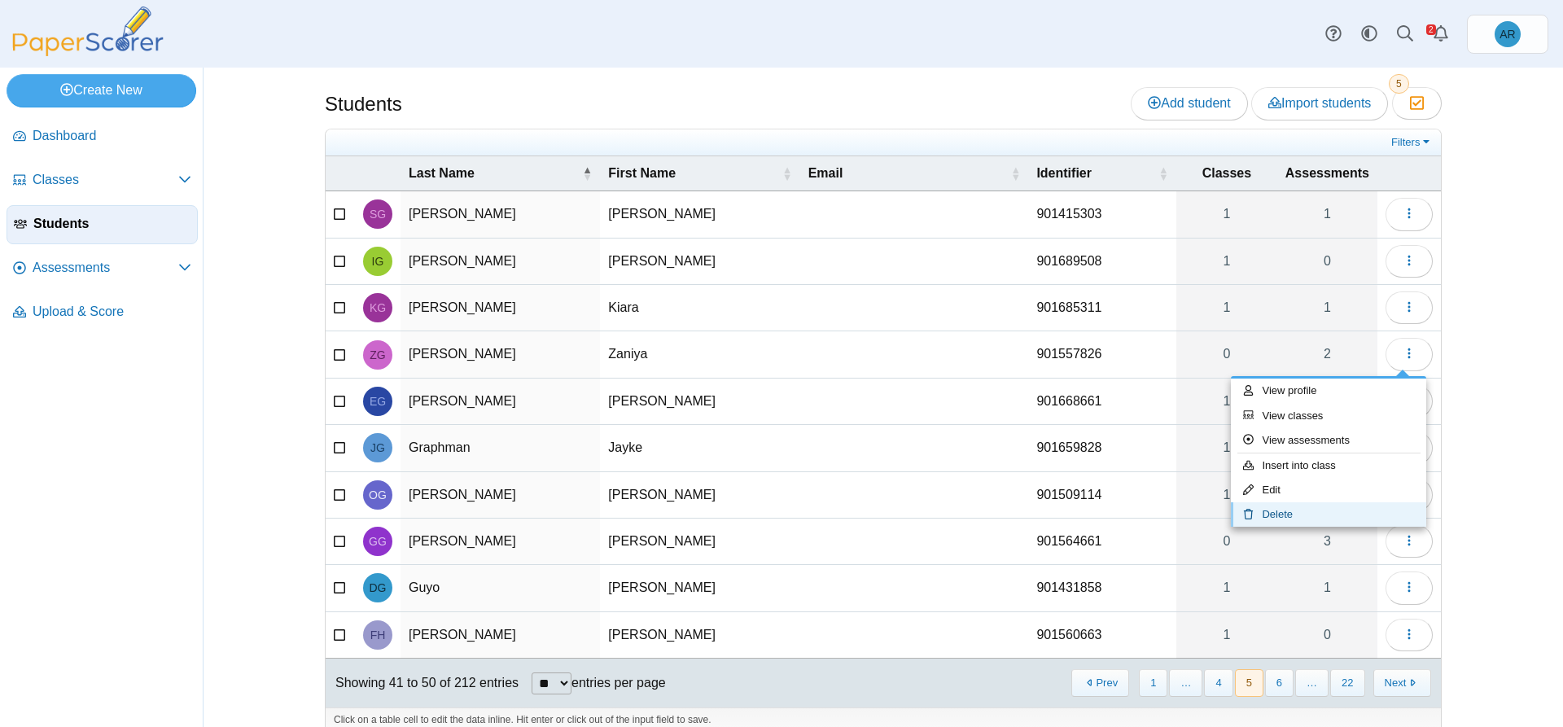
click at [1279, 505] on link "Delete" at bounding box center [1328, 514] width 195 height 24
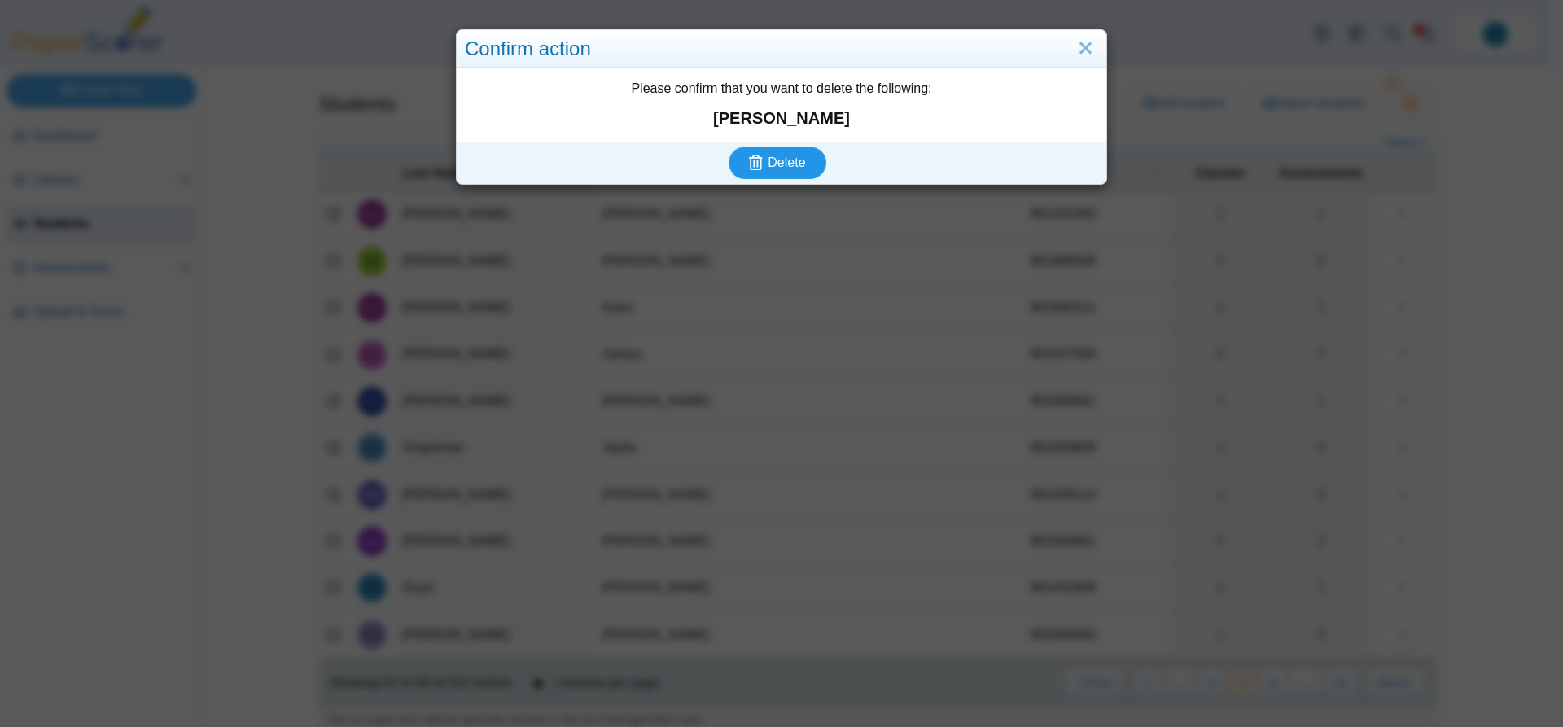
click at [785, 171] on button "Delete" at bounding box center [777, 162] width 98 height 33
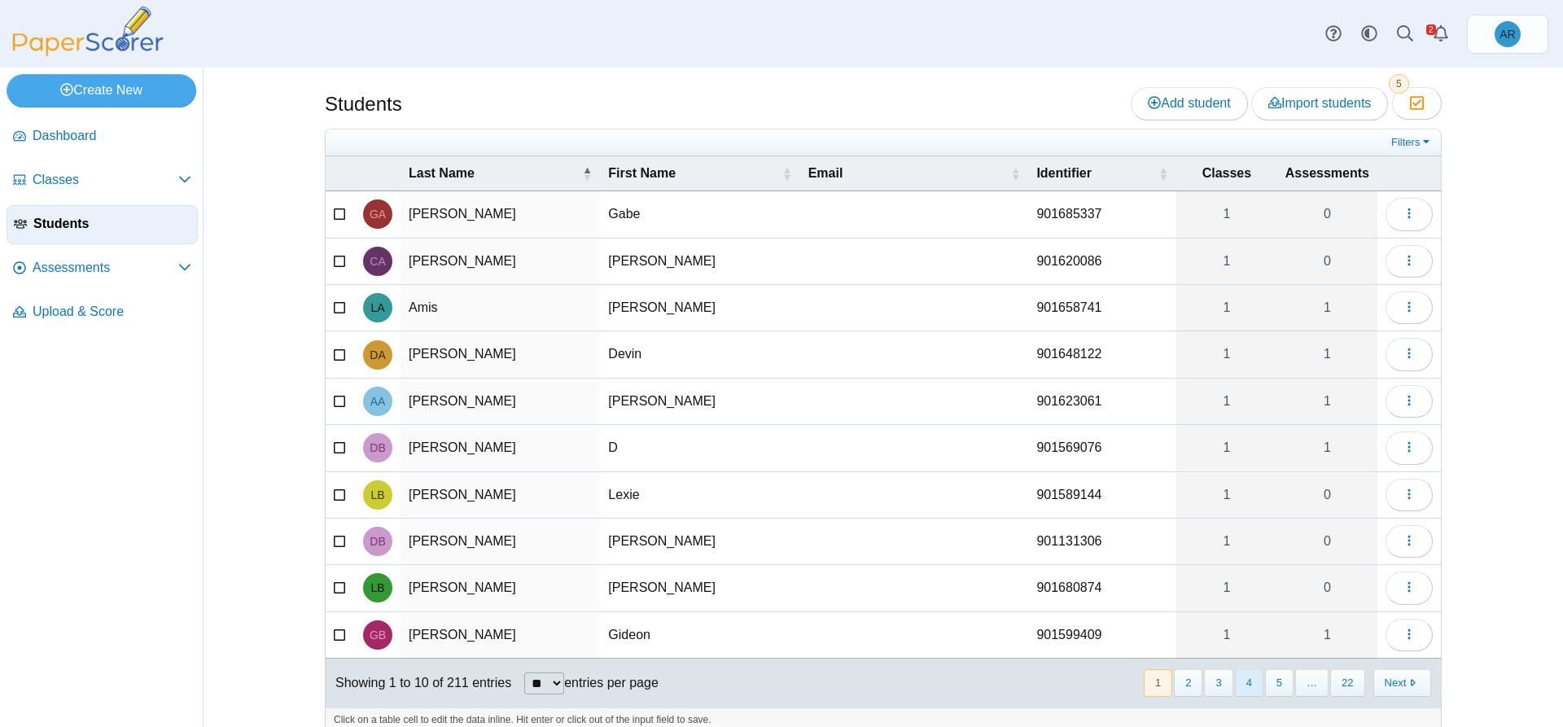
click at [1257, 686] on button "4" at bounding box center [1249, 682] width 28 height 27
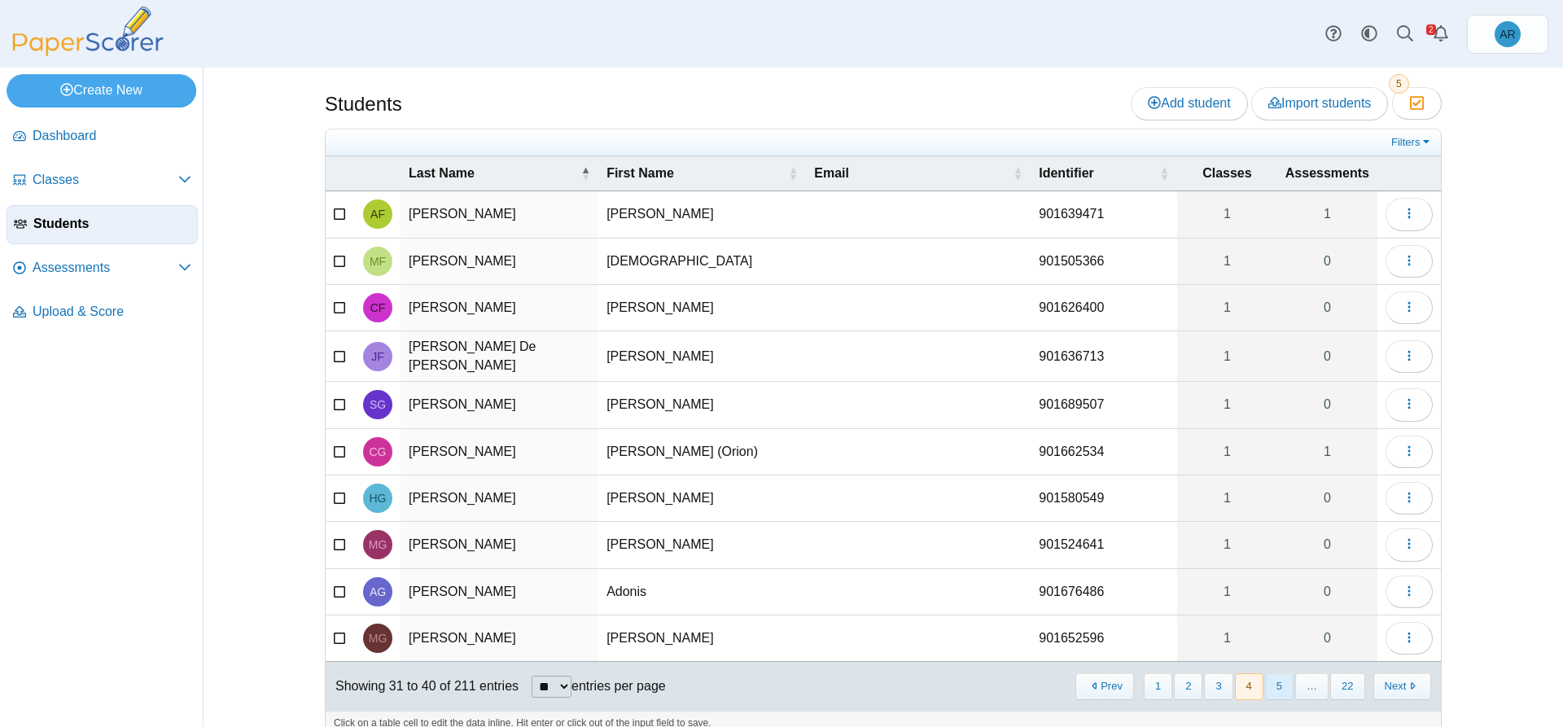
click at [1265, 686] on button "5" at bounding box center [1279, 686] width 28 height 27
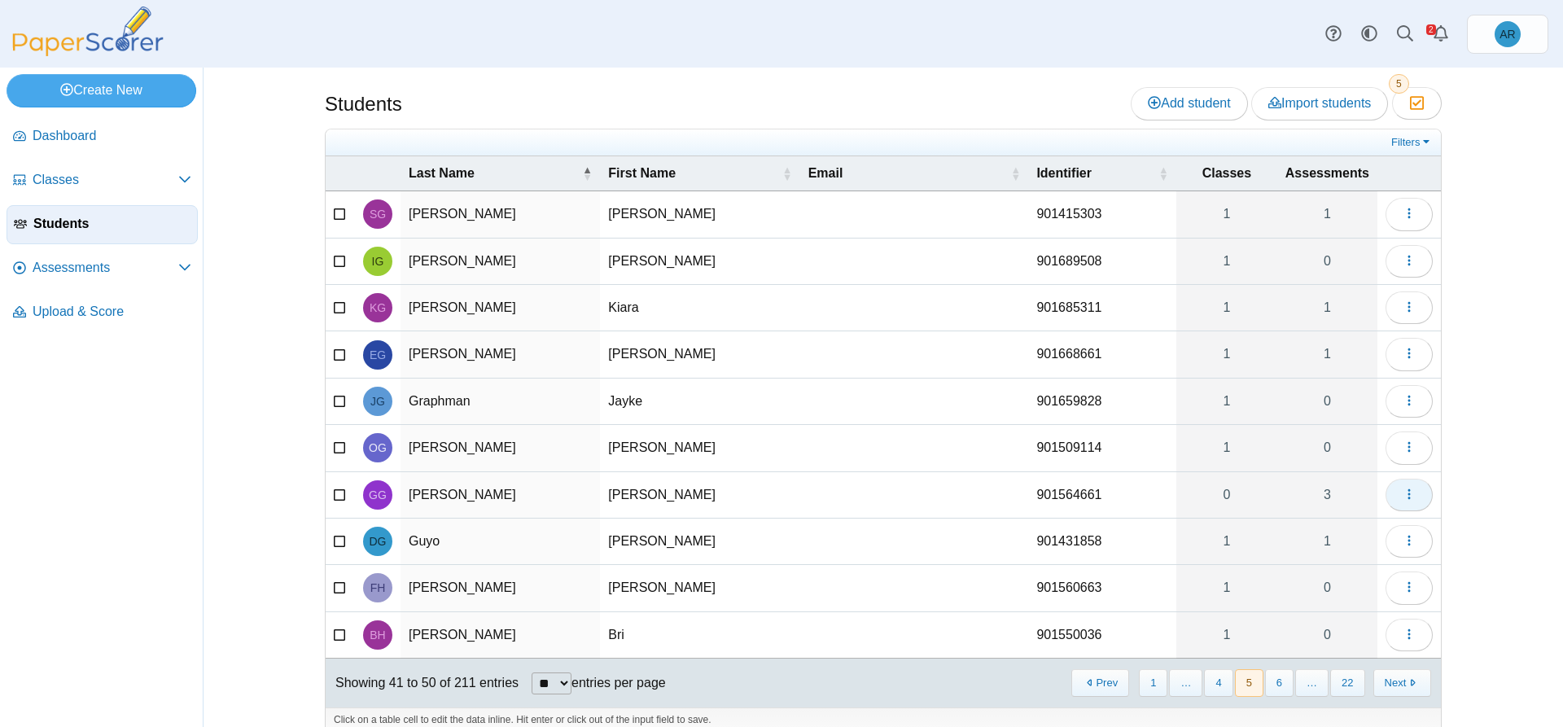
click at [1395, 500] on button "button" at bounding box center [1408, 495] width 47 height 33
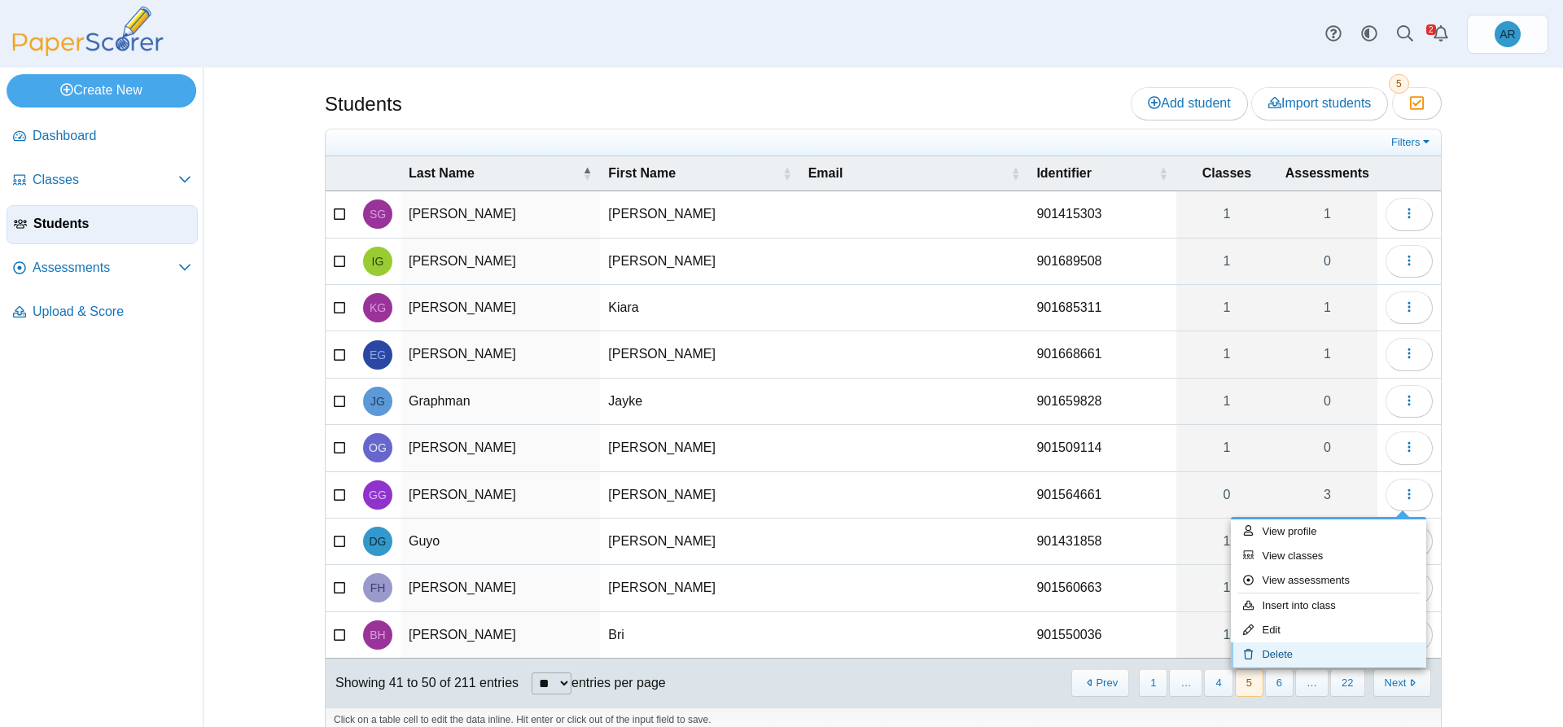
click at [1288, 653] on link "Delete" at bounding box center [1328, 654] width 195 height 24
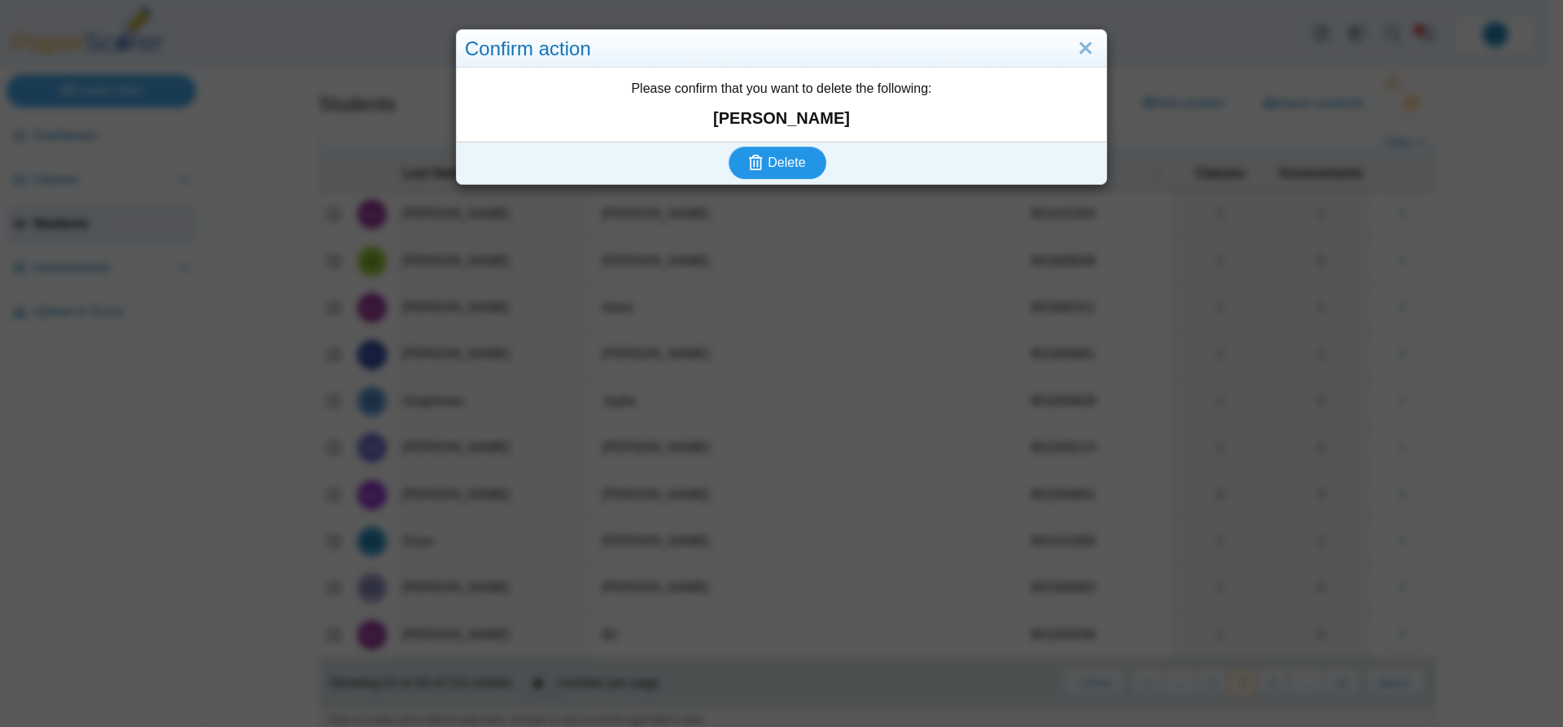
click at [770, 168] on span "Delete" at bounding box center [785, 162] width 37 height 14
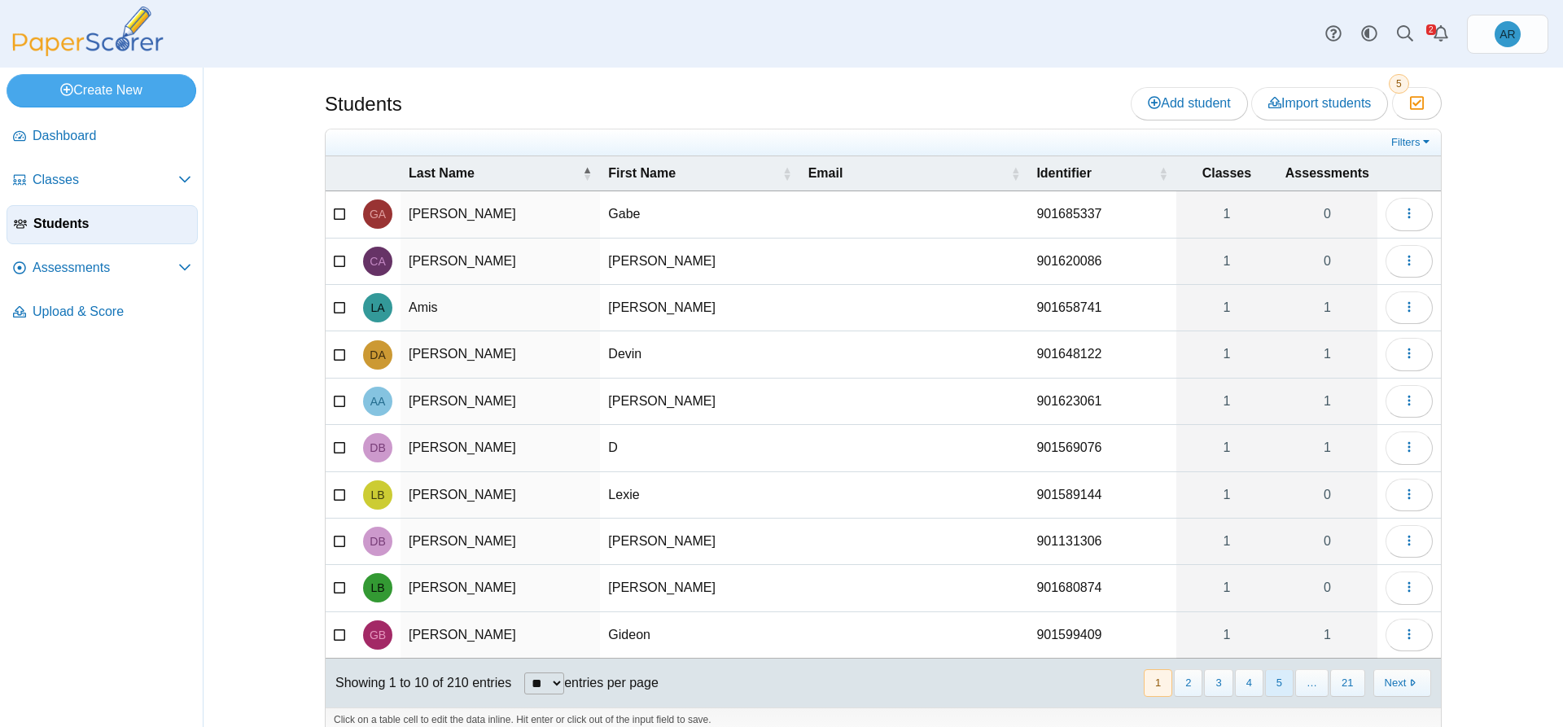
click at [1277, 680] on button "5" at bounding box center [1279, 682] width 28 height 27
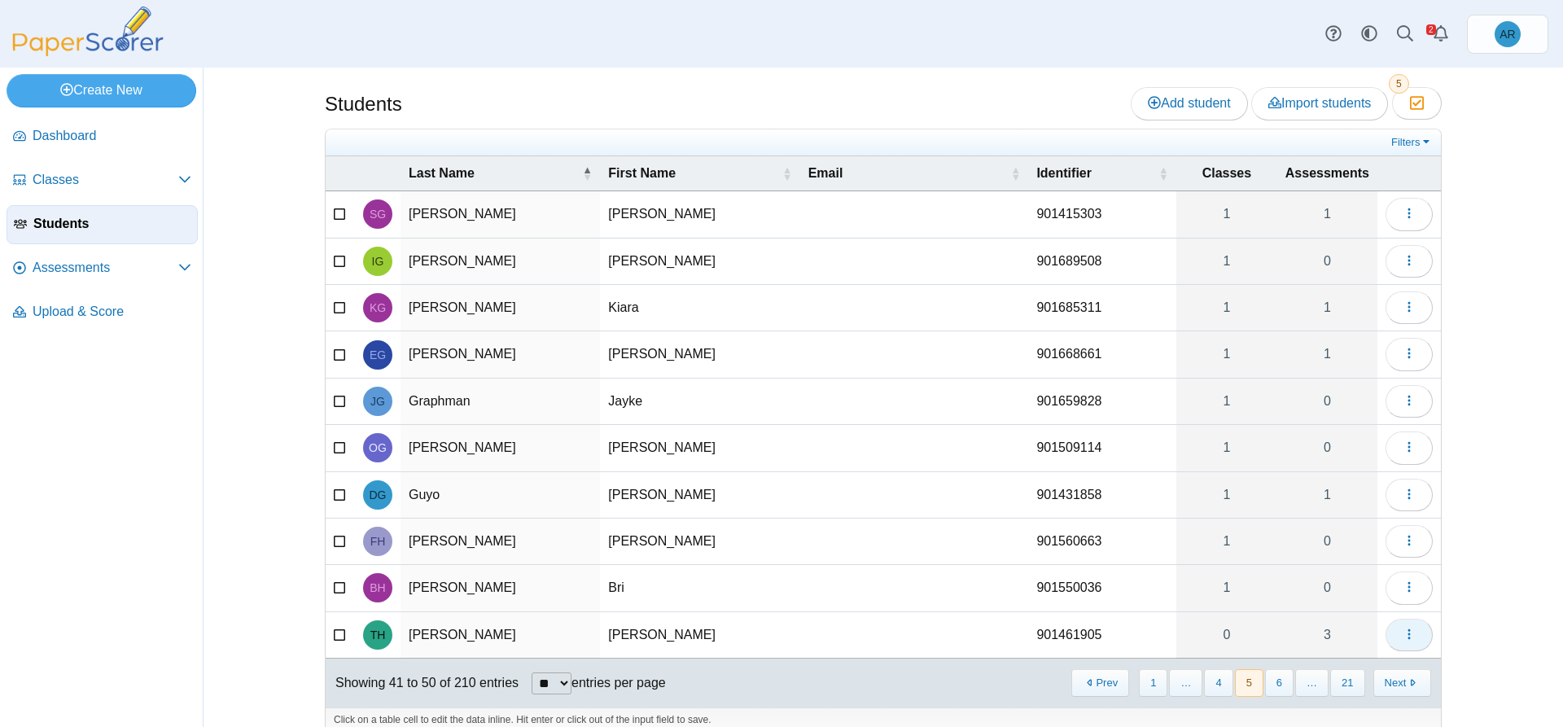
click at [1402, 641] on span "button" at bounding box center [1408, 634] width 13 height 14
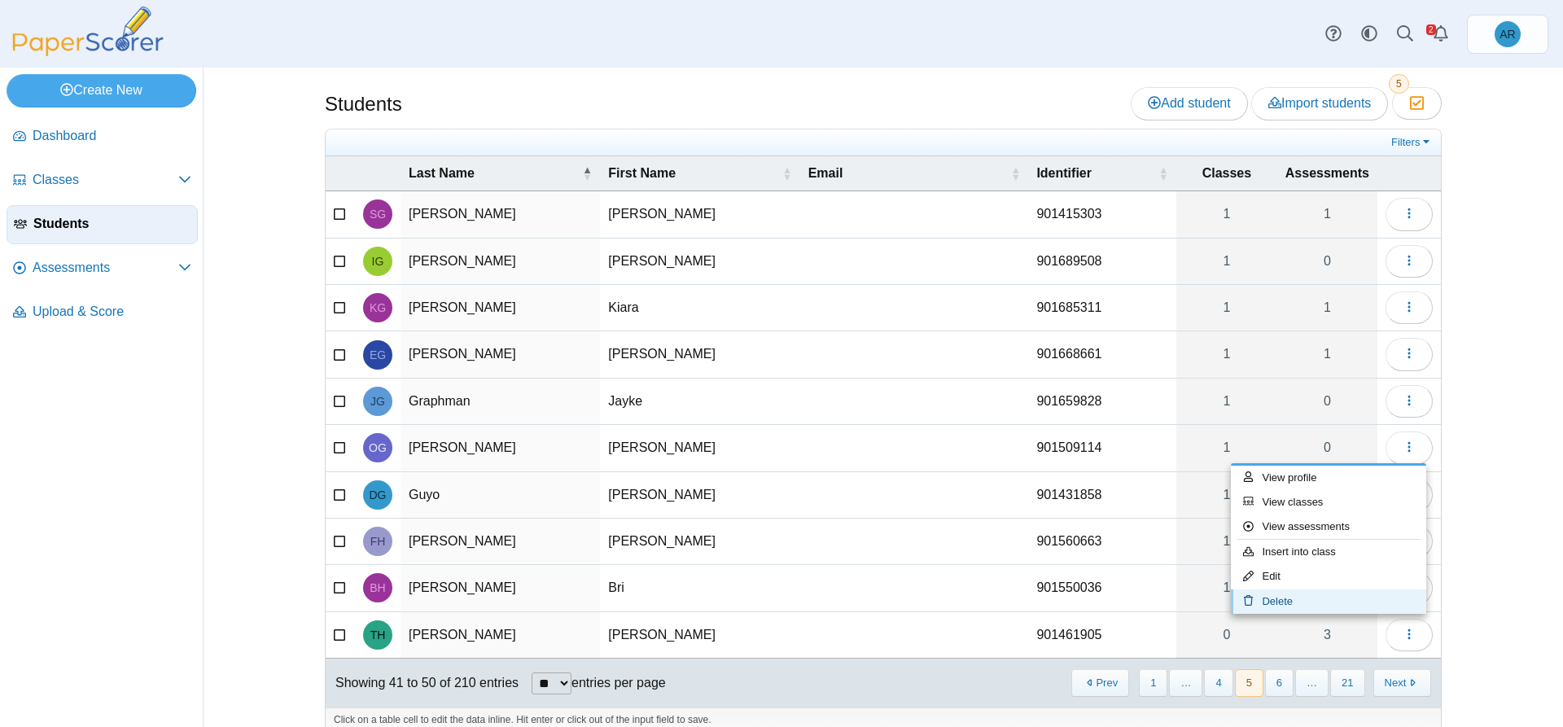
click at [1281, 602] on link "Delete" at bounding box center [1328, 601] width 195 height 24
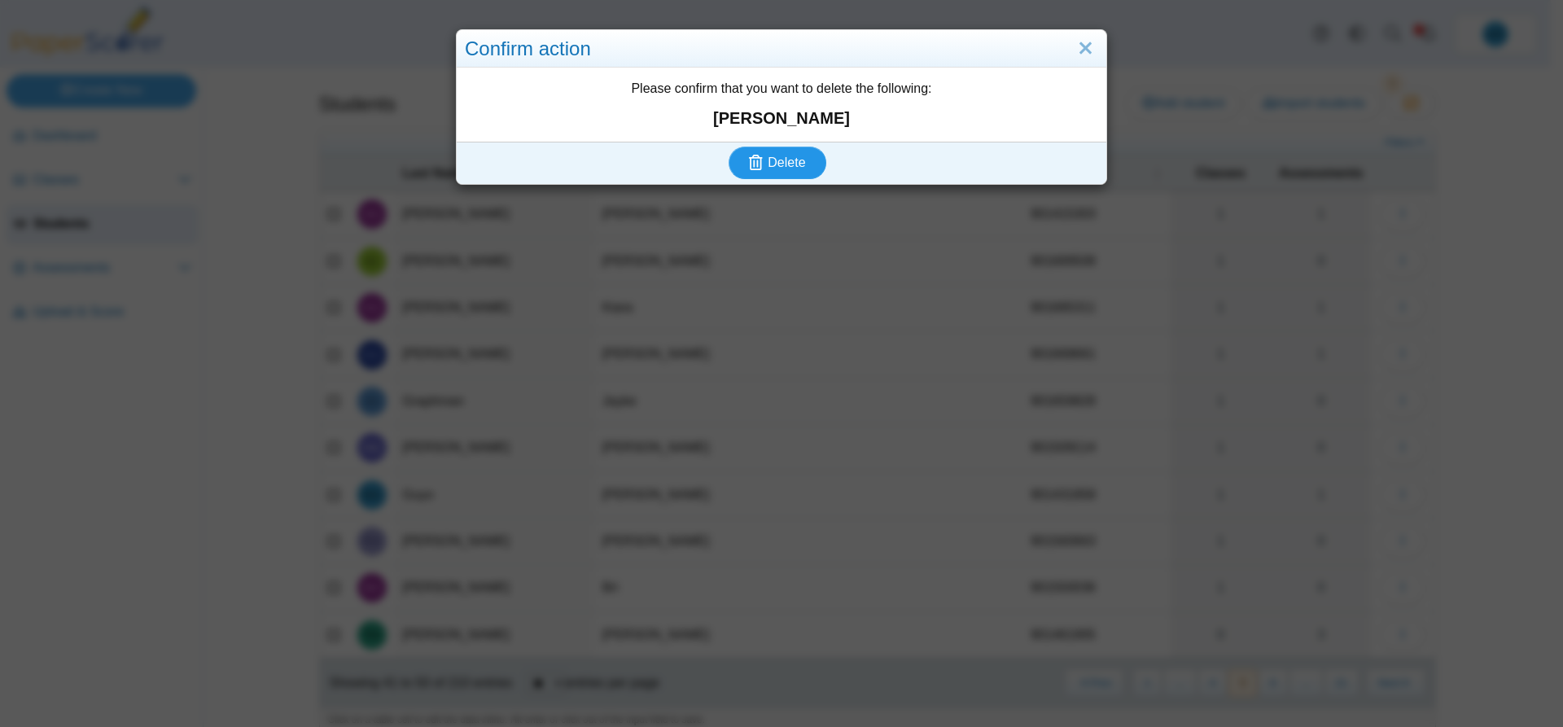
click at [794, 169] on span "Delete" at bounding box center [785, 162] width 37 height 14
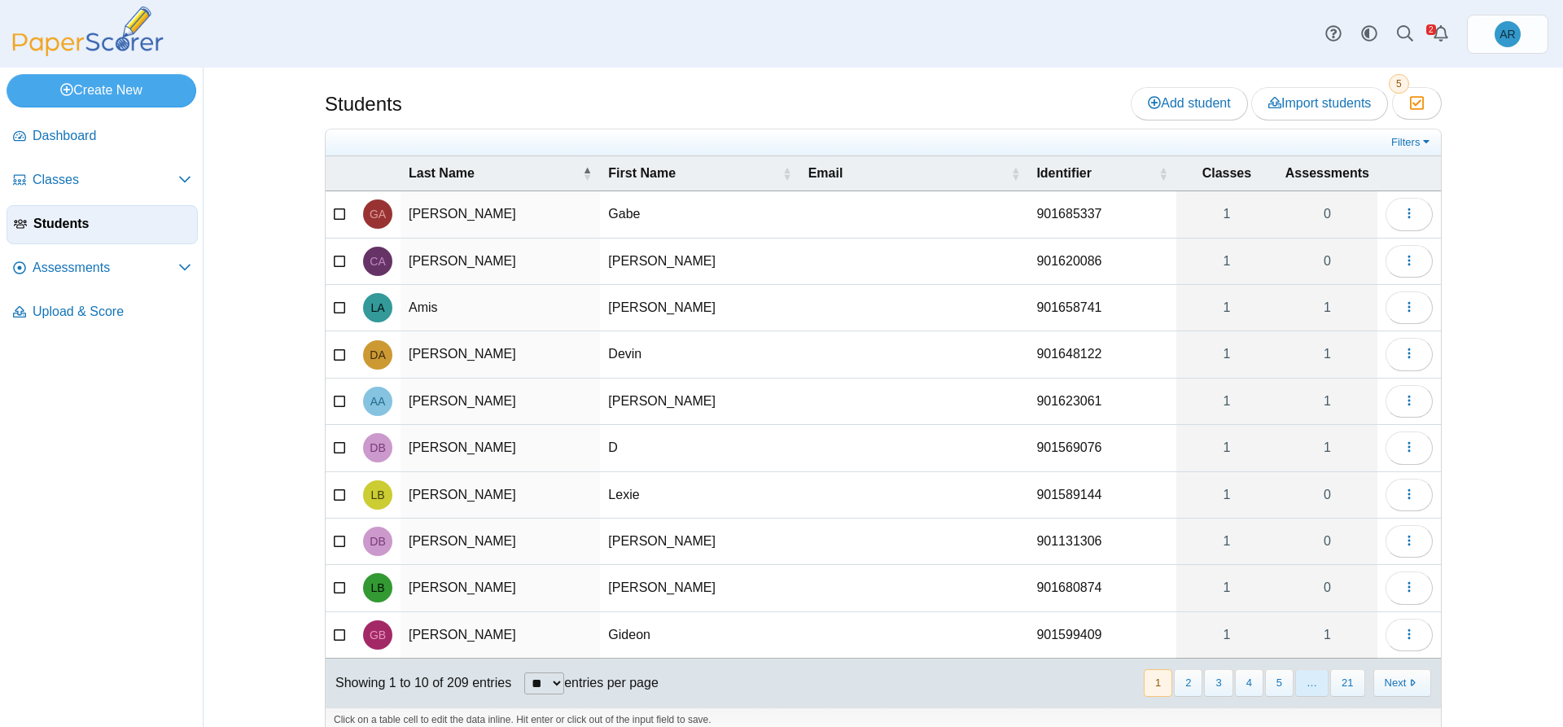
click at [1296, 687] on span "…" at bounding box center [1311, 682] width 33 height 27
click at [1387, 680] on button "Next" at bounding box center [1402, 682] width 58 height 27
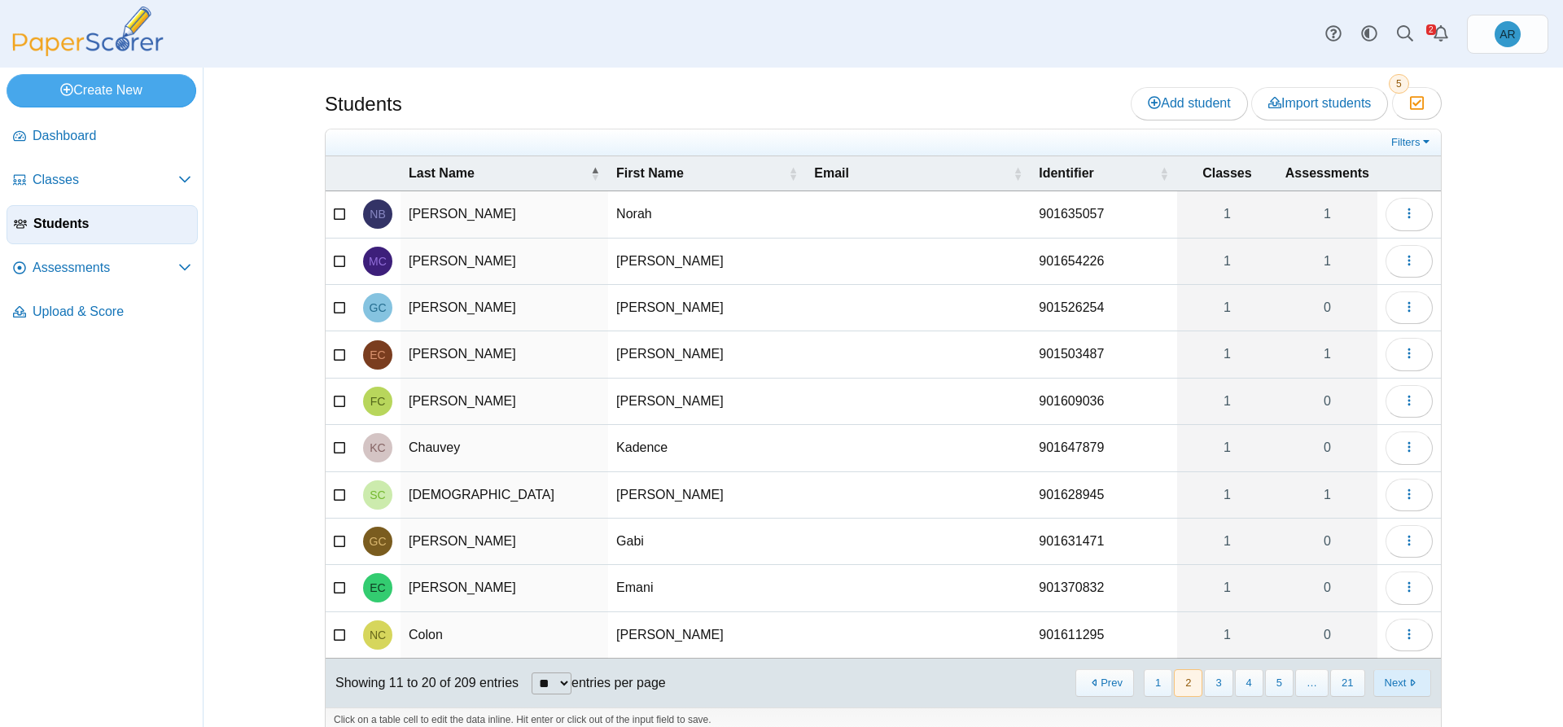
click at [1380, 681] on button "Next" at bounding box center [1402, 682] width 58 height 27
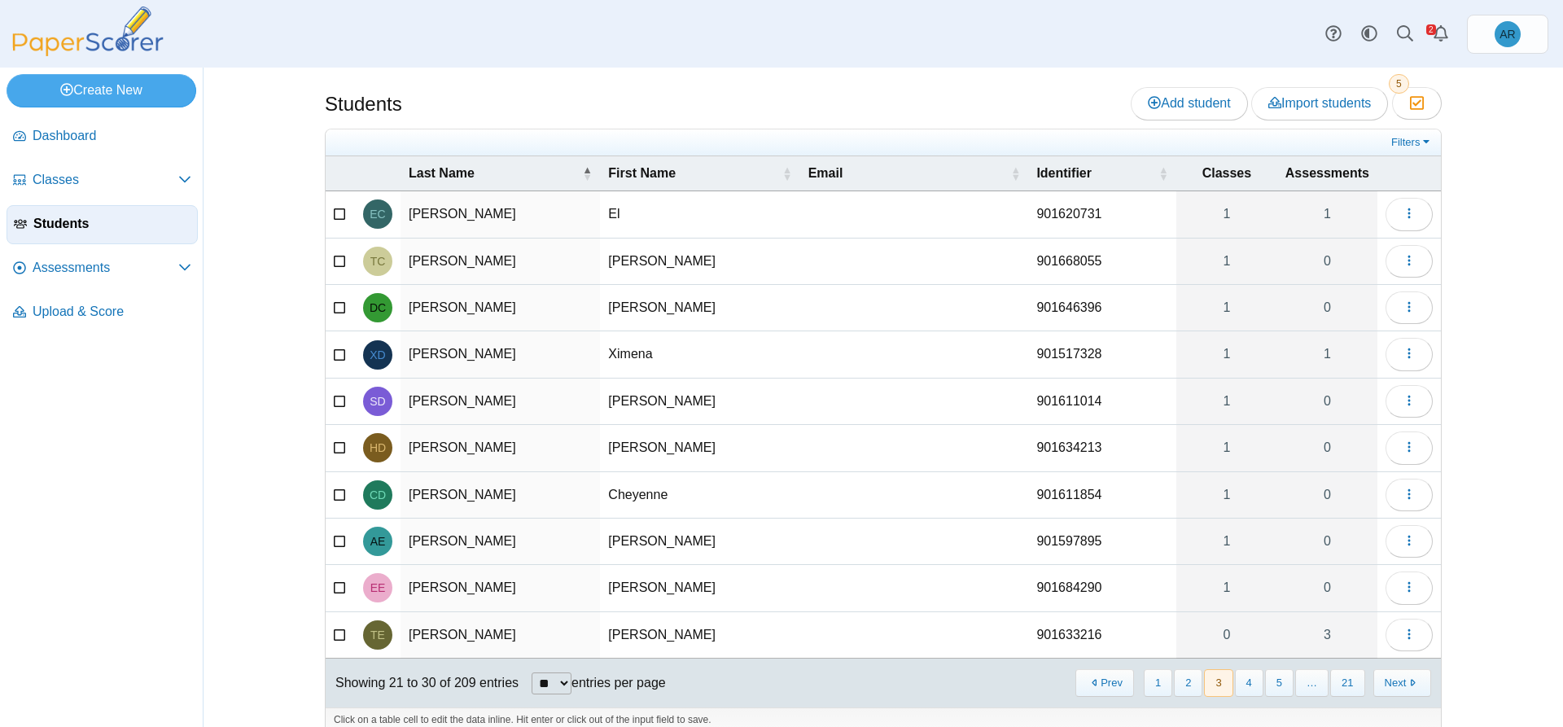
click at [1380, 681] on button "Next" at bounding box center [1402, 682] width 58 height 27
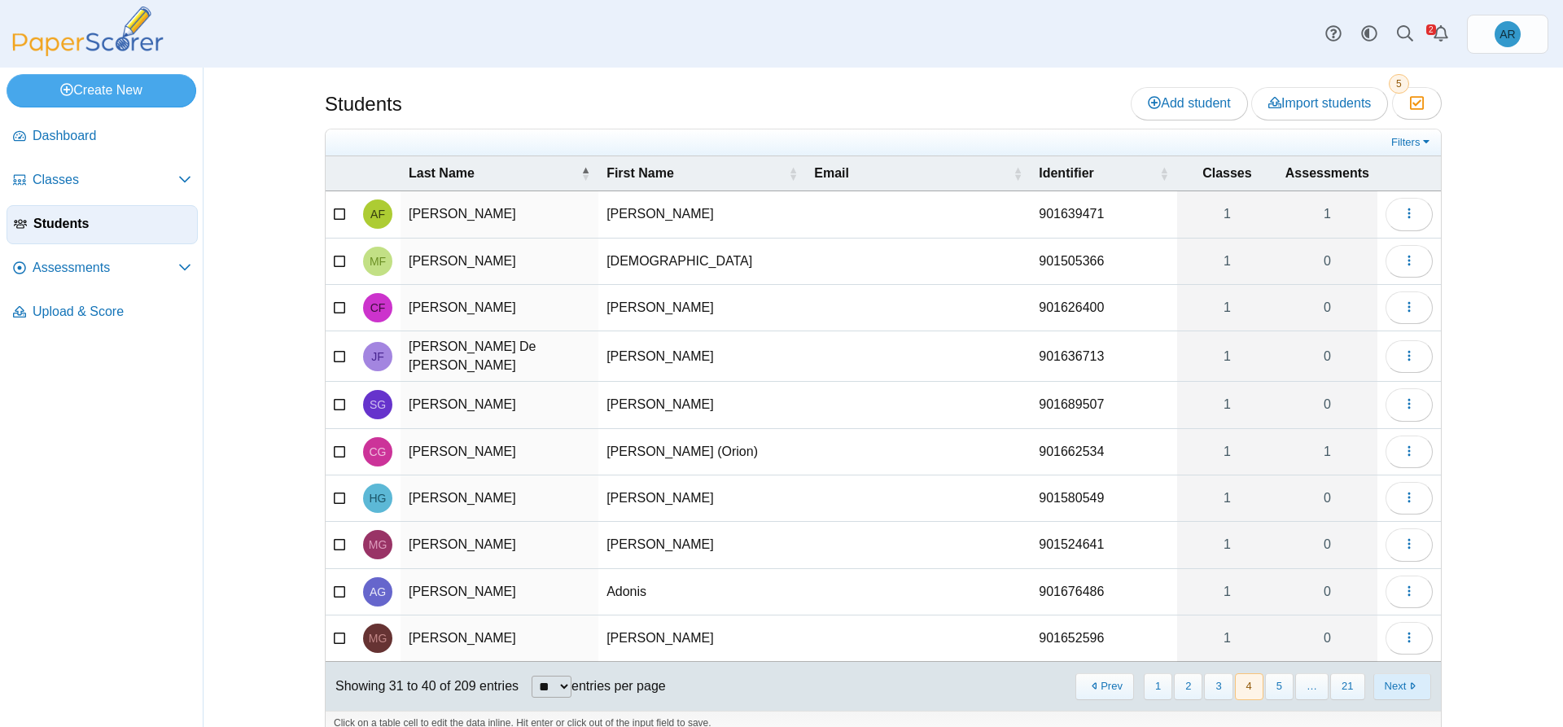
click at [1381, 682] on button "Next" at bounding box center [1402, 686] width 58 height 27
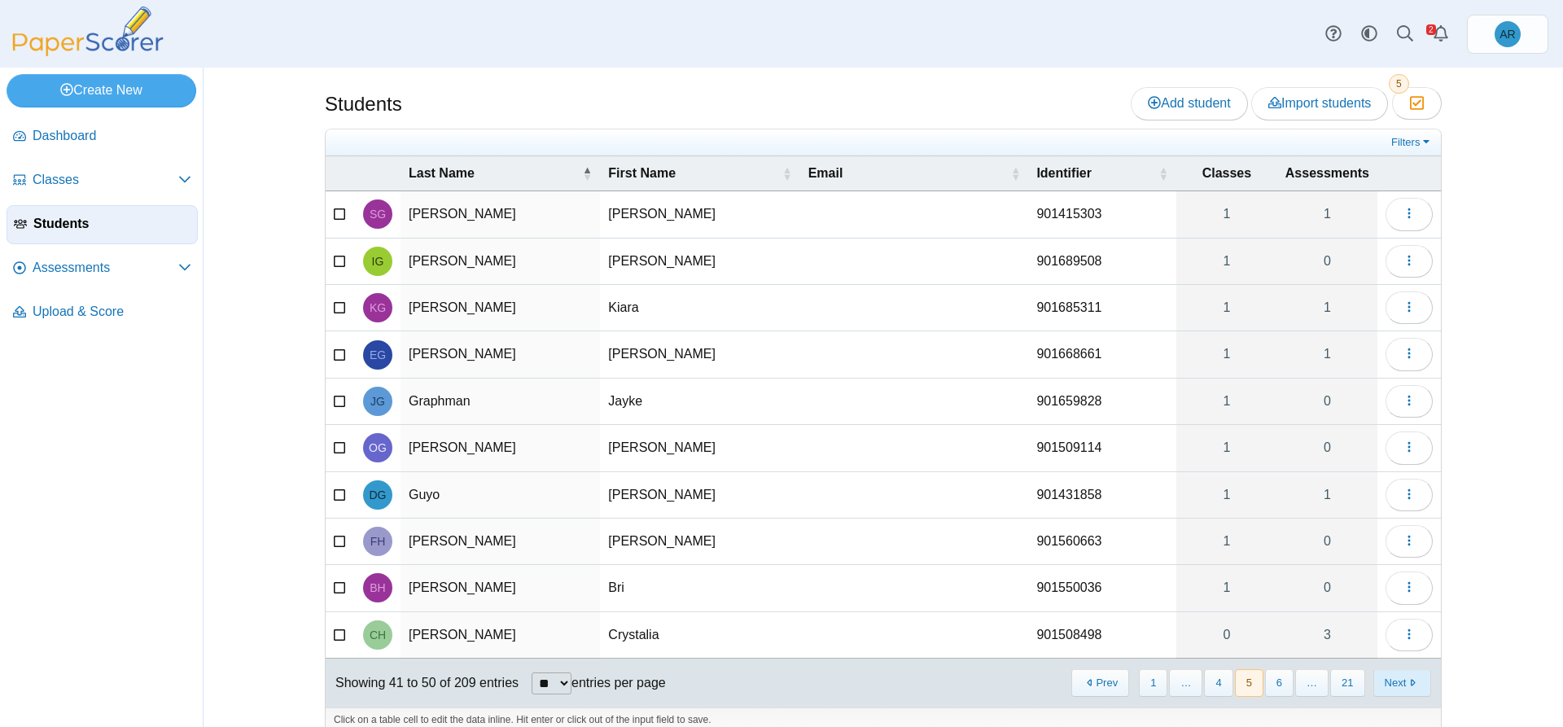
click at [1381, 683] on button "Next" at bounding box center [1402, 682] width 58 height 27
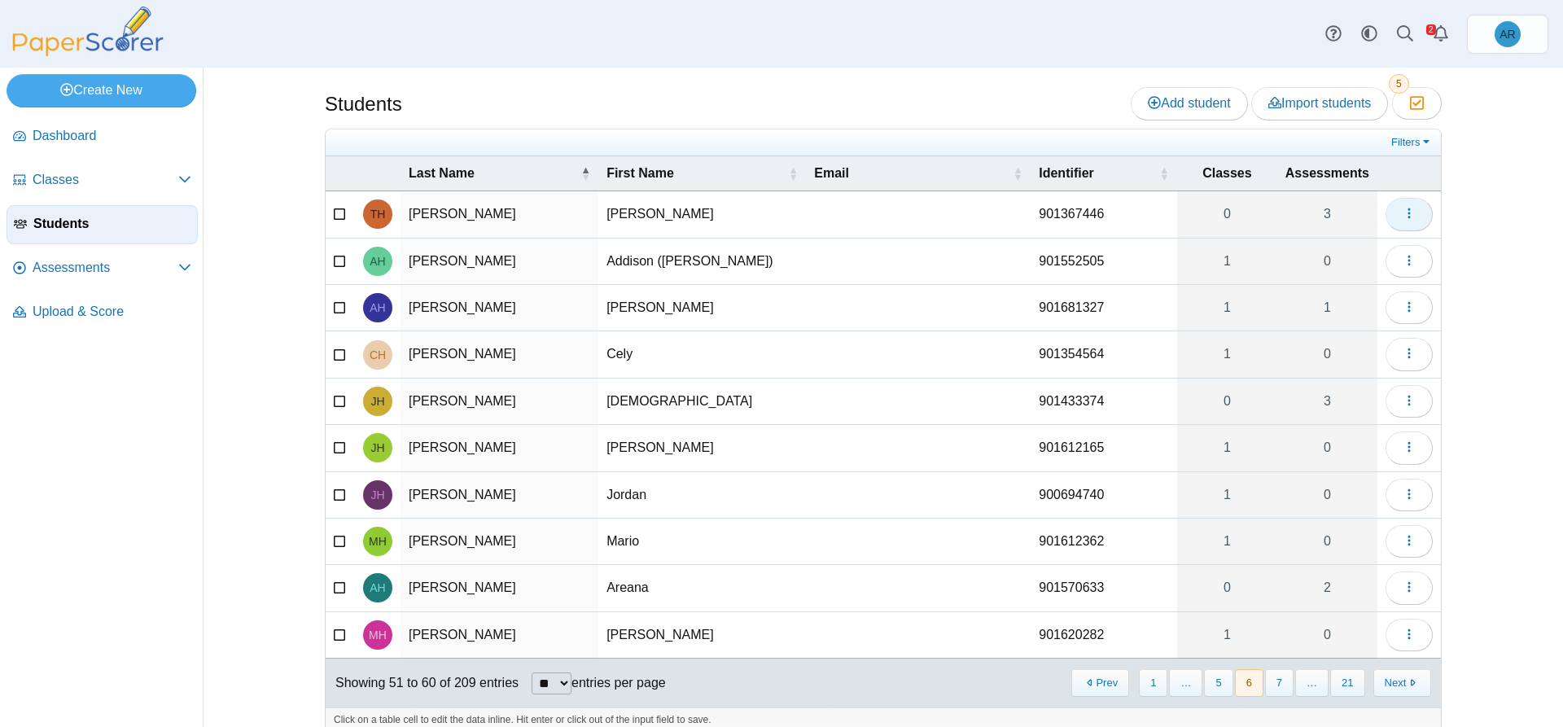
click at [1412, 212] on button "button" at bounding box center [1408, 214] width 47 height 33
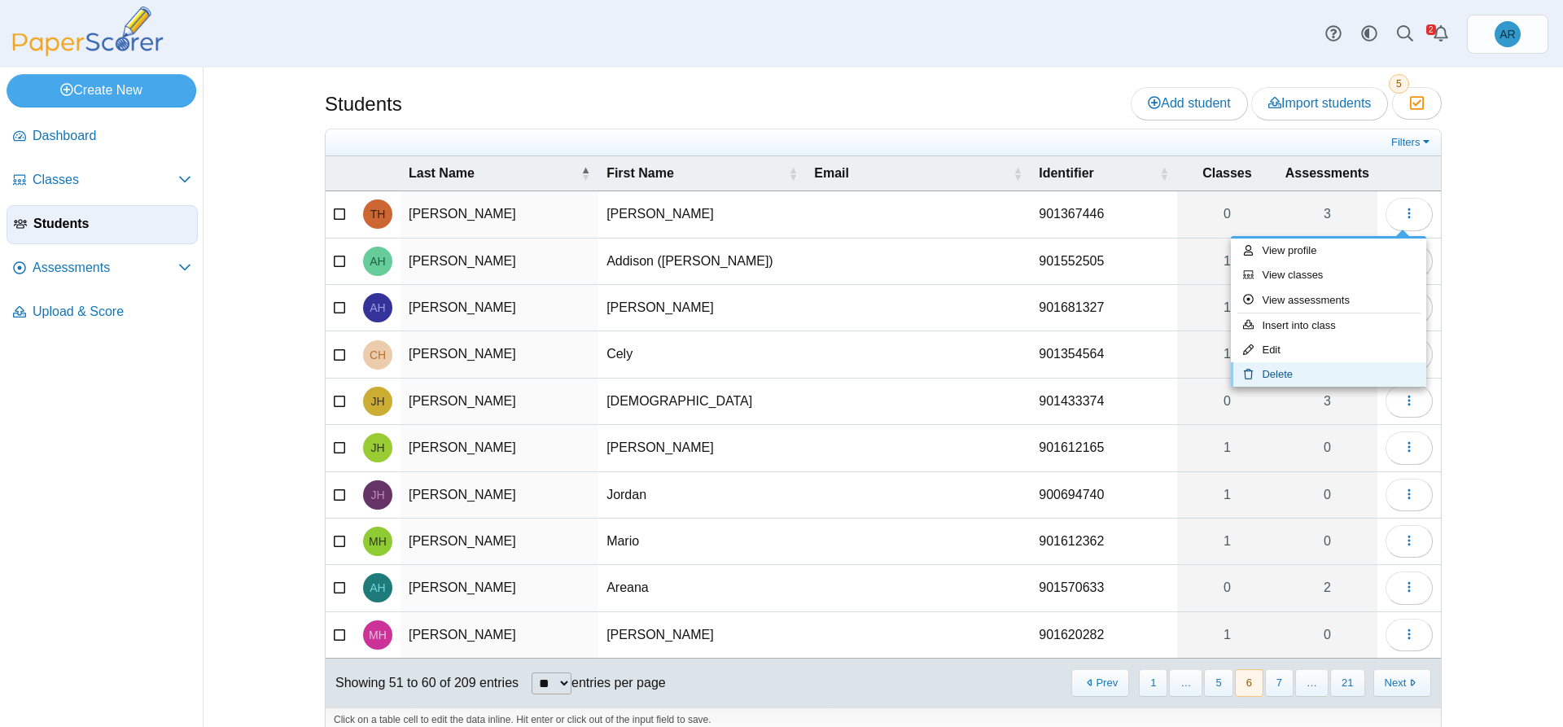
click at [1306, 370] on link "Delete" at bounding box center [1328, 374] width 195 height 24
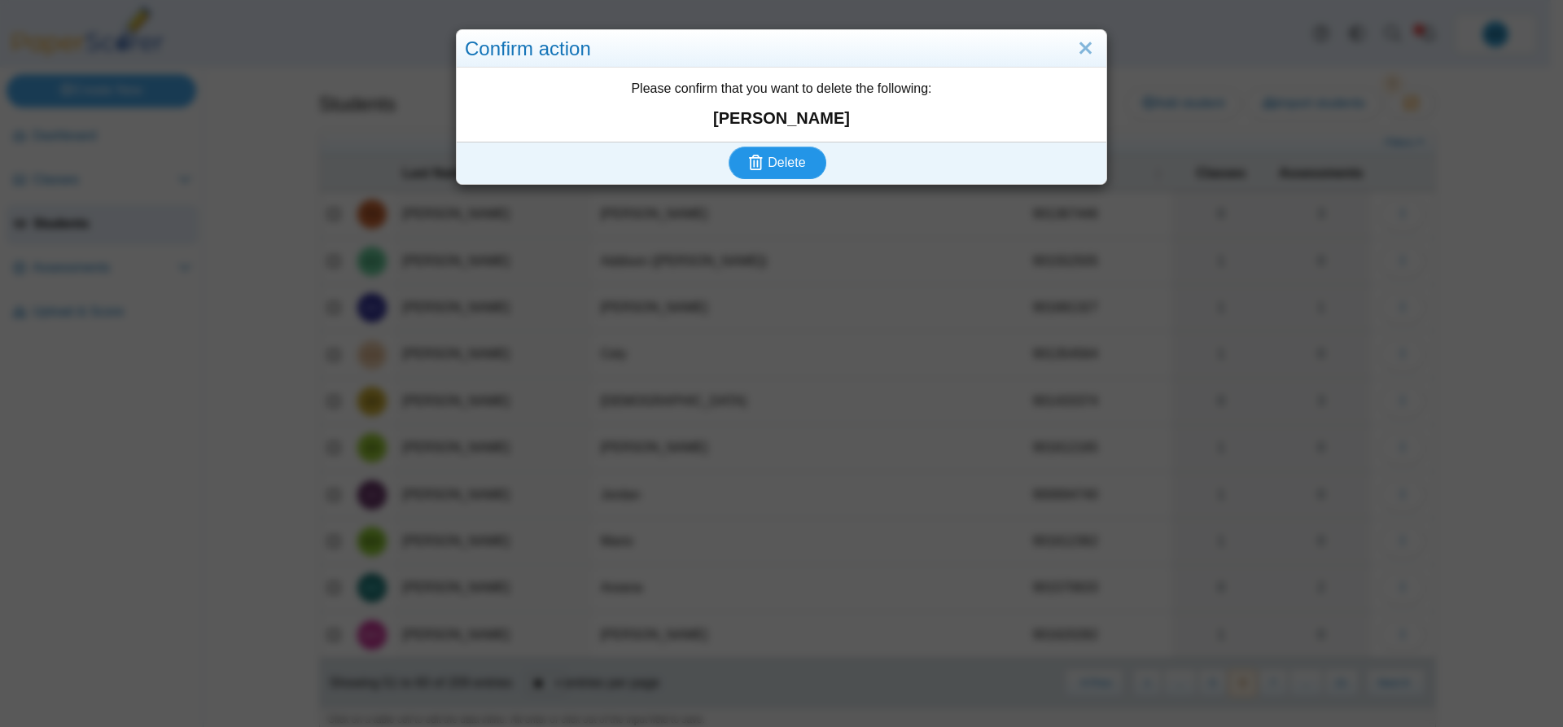
click at [785, 162] on span "Delete" at bounding box center [785, 162] width 37 height 14
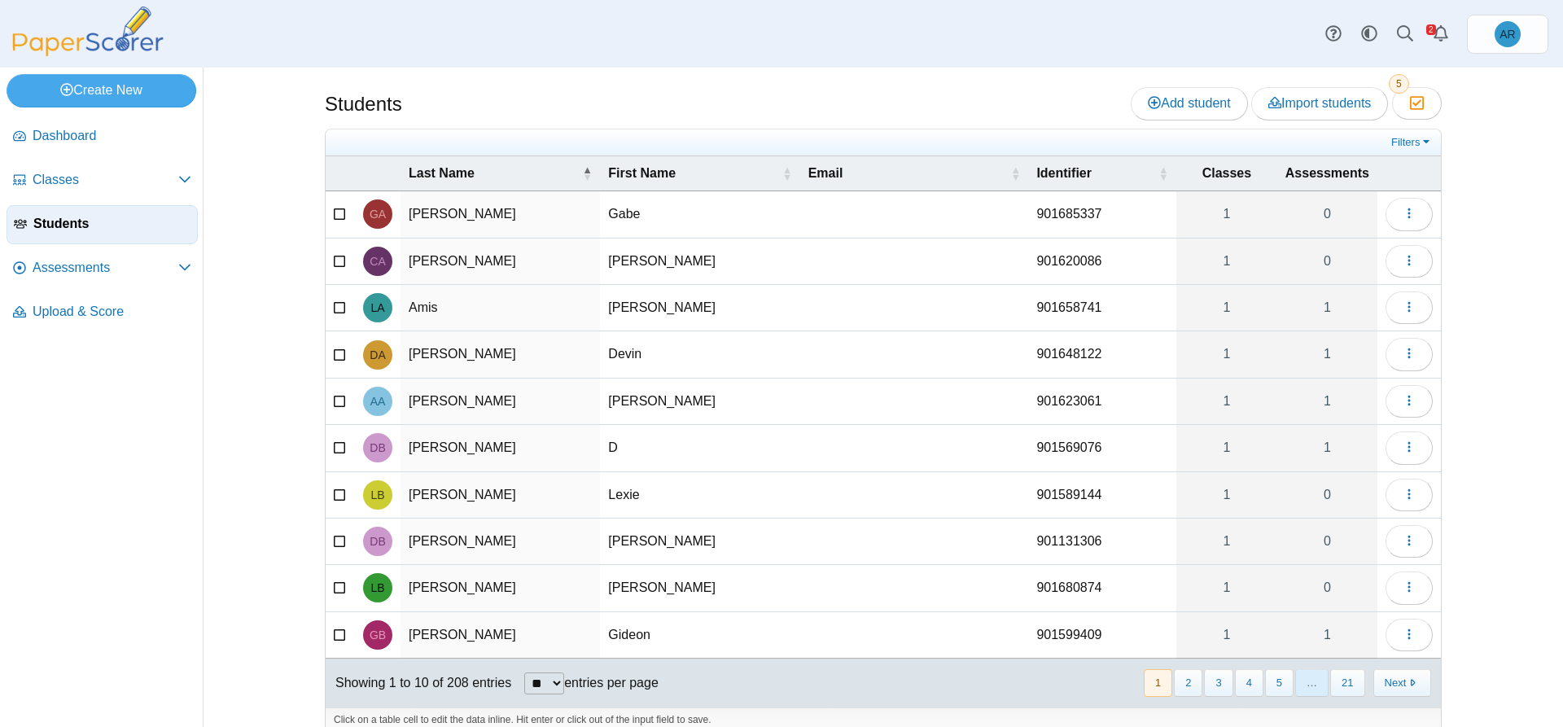
click at [1314, 689] on span "…" at bounding box center [1311, 682] width 33 height 27
click at [1393, 690] on button "Next" at bounding box center [1402, 682] width 58 height 27
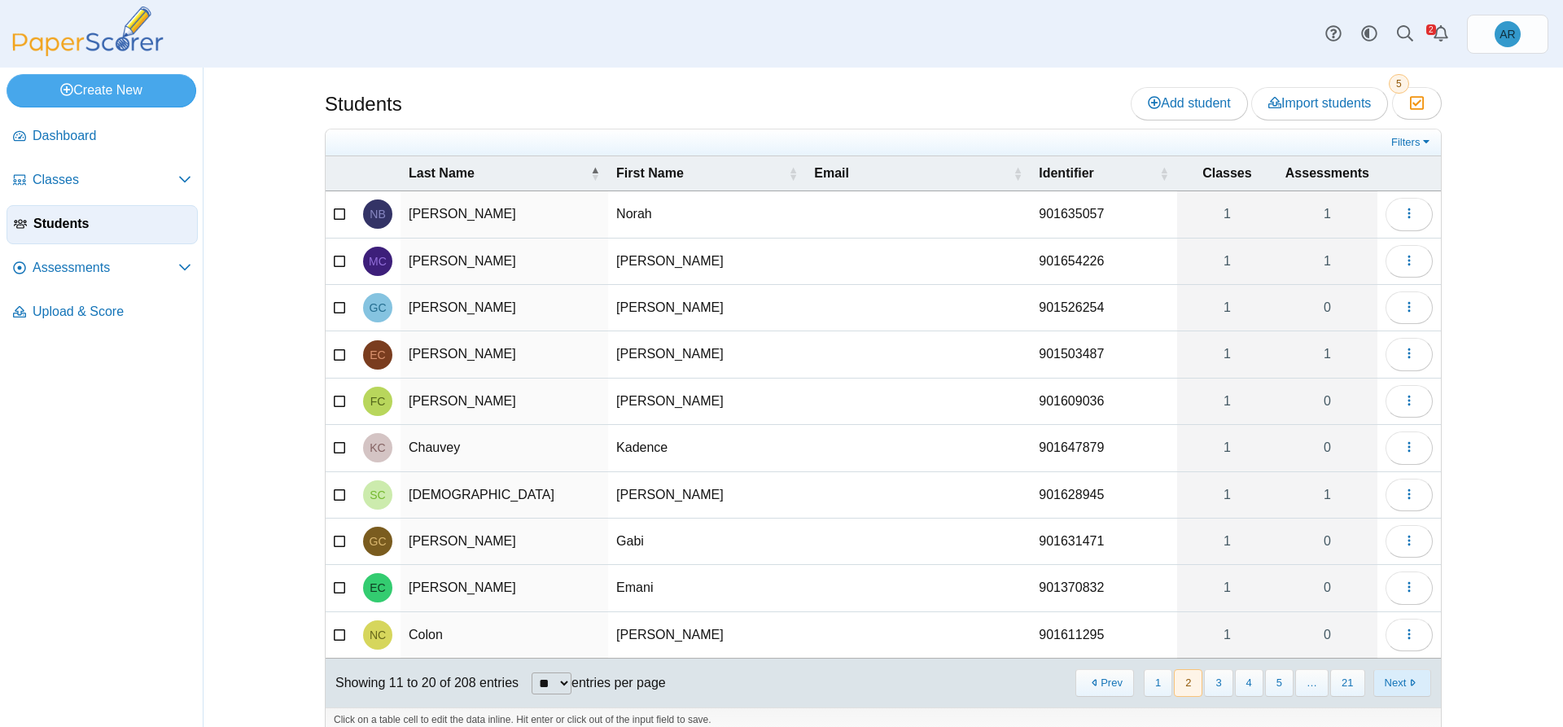
click at [1393, 690] on button "Next" at bounding box center [1402, 682] width 58 height 27
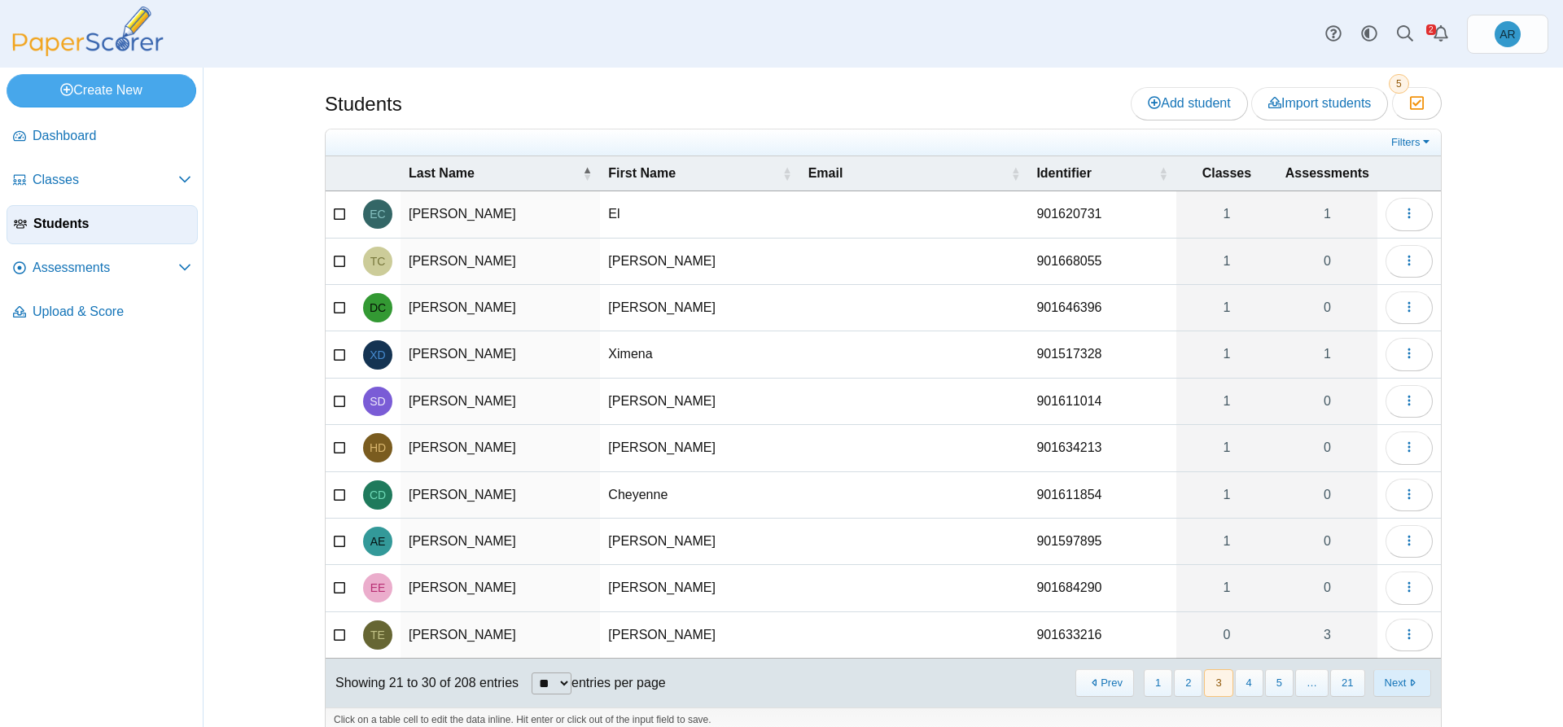
click at [1393, 691] on button "Next" at bounding box center [1402, 682] width 58 height 27
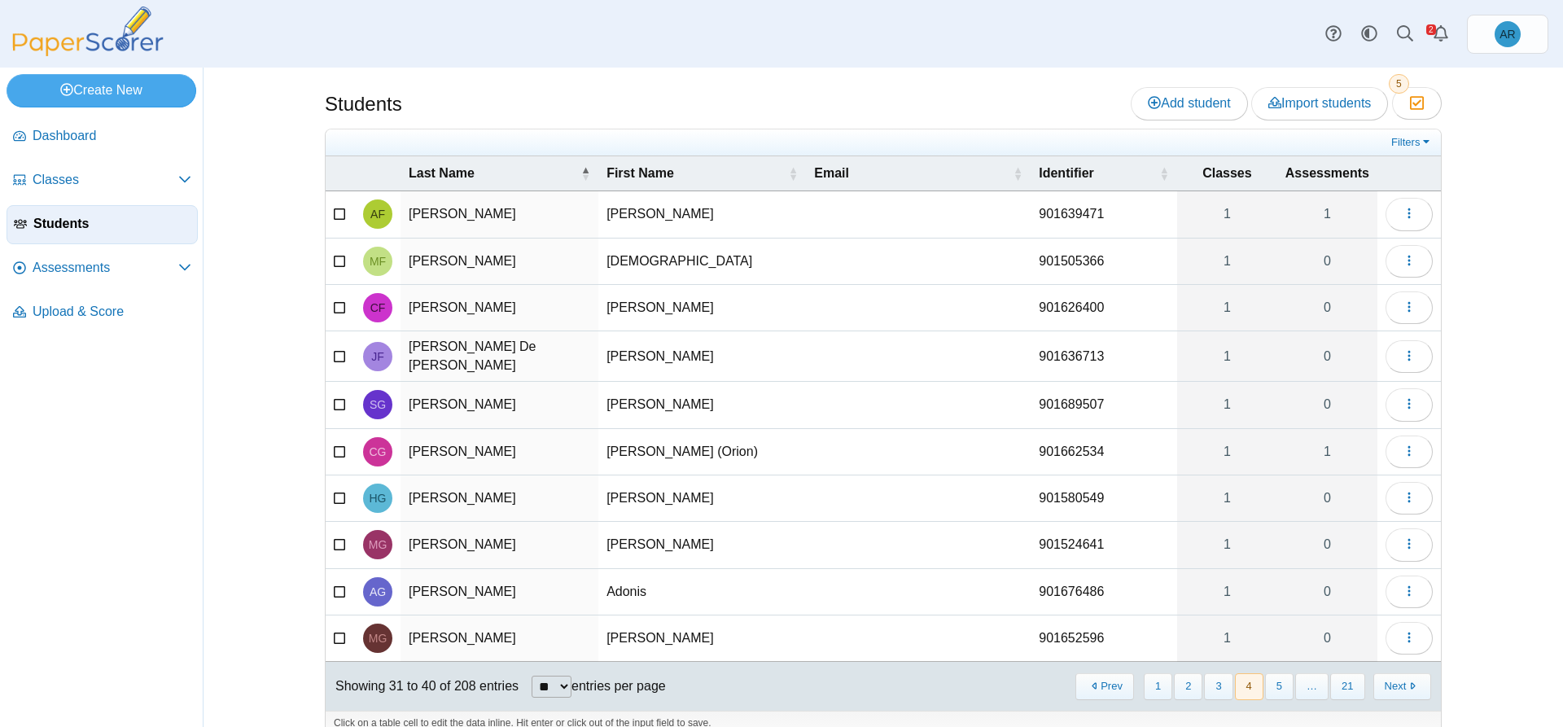
click at [1393, 691] on button "Next" at bounding box center [1402, 686] width 58 height 27
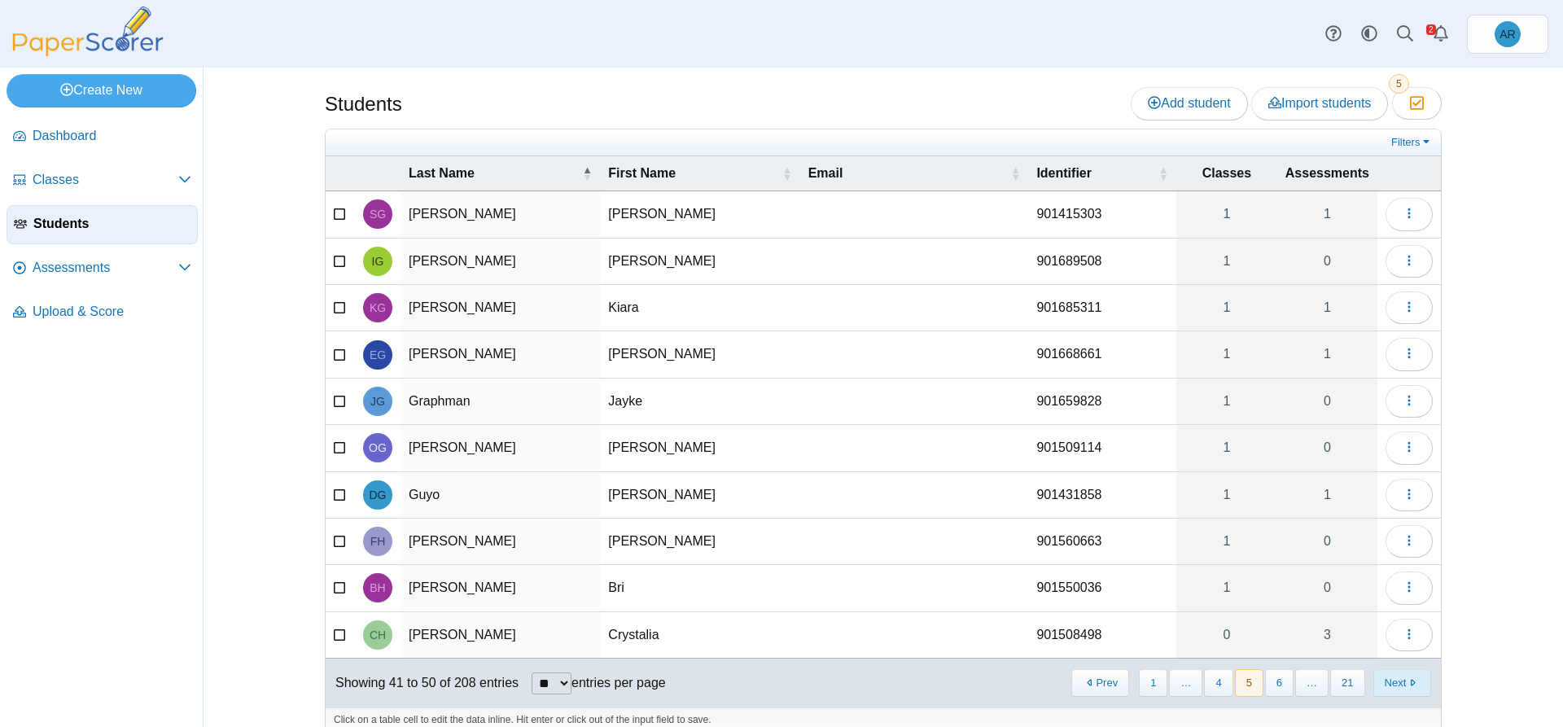
click at [1393, 692] on button "Next" at bounding box center [1402, 682] width 58 height 27
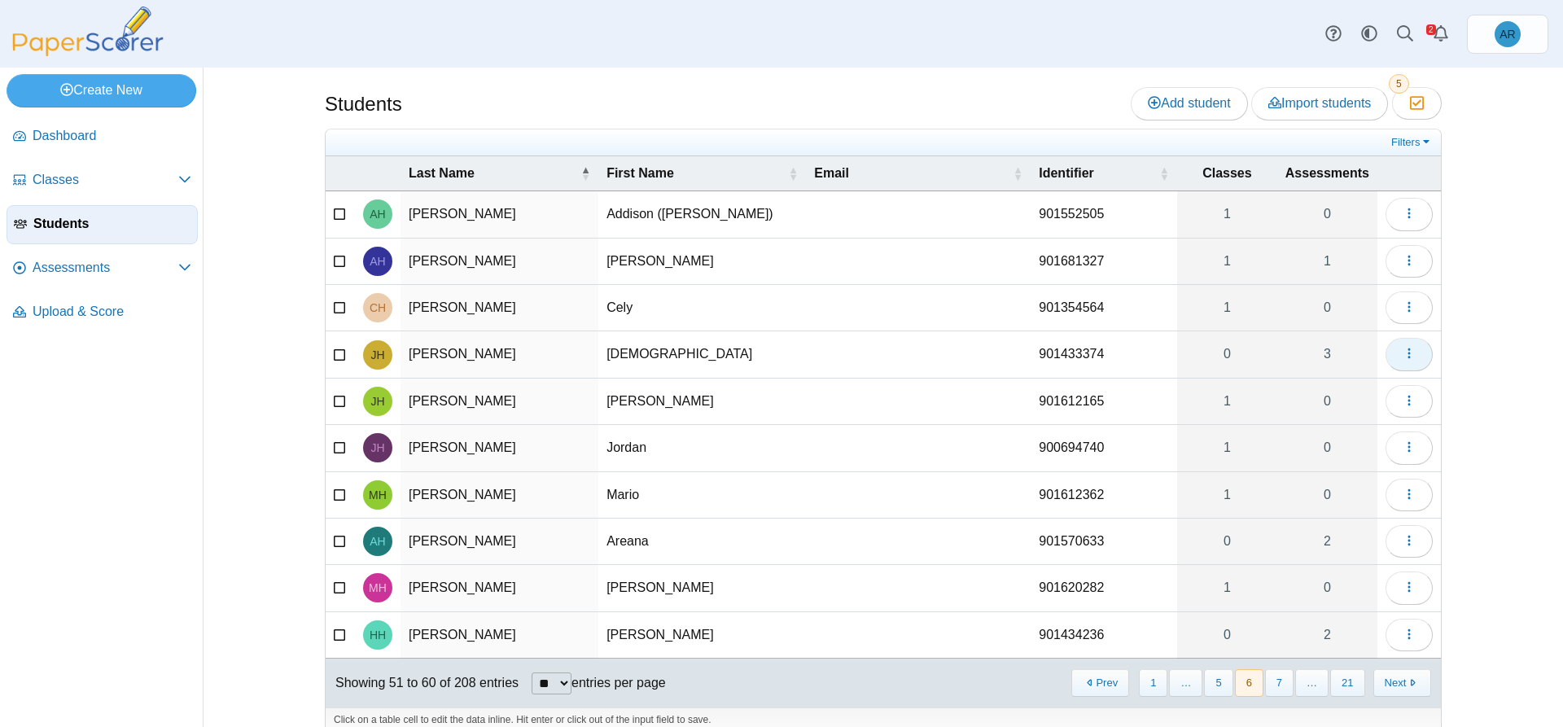
click at [1389, 359] on button "button" at bounding box center [1408, 354] width 47 height 33
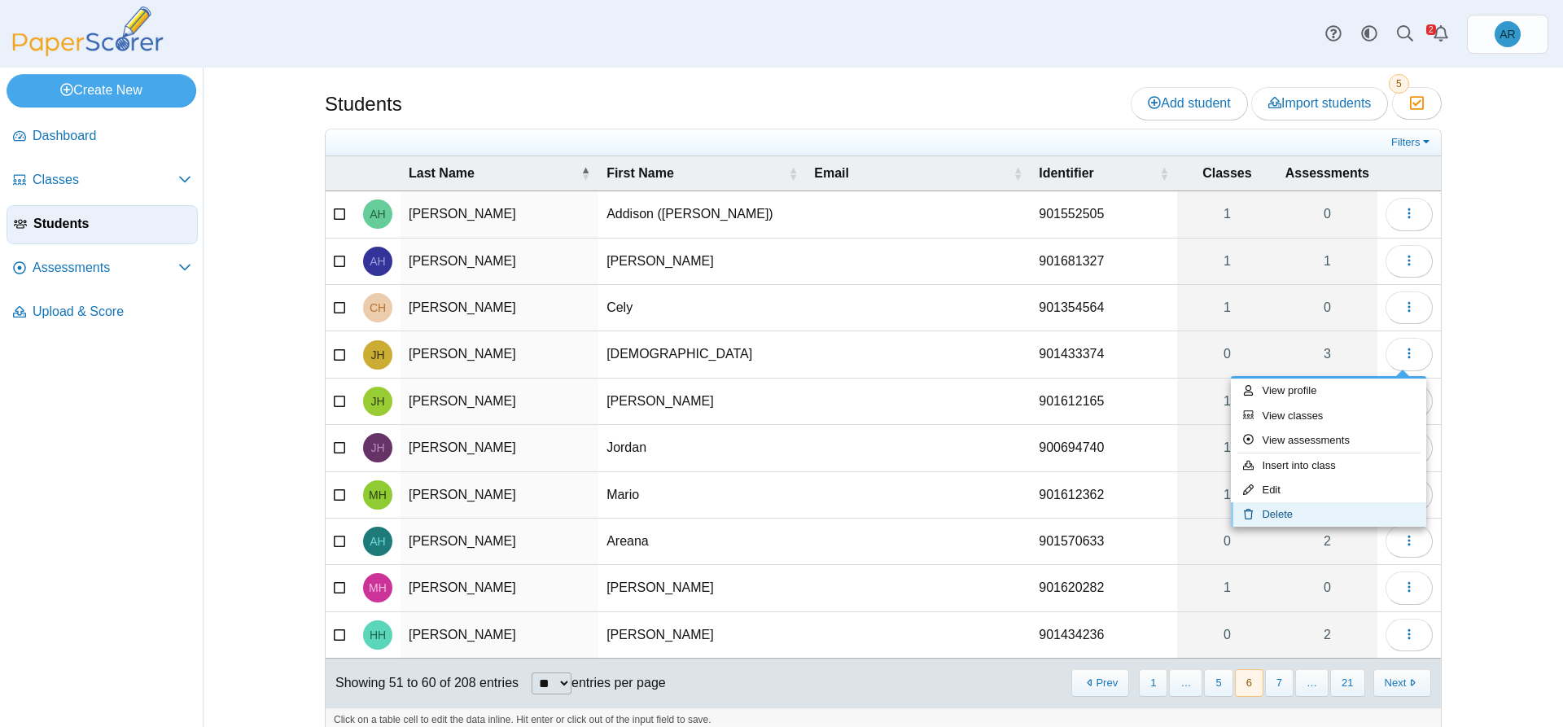
click at [1272, 512] on link "Delete" at bounding box center [1328, 514] width 195 height 24
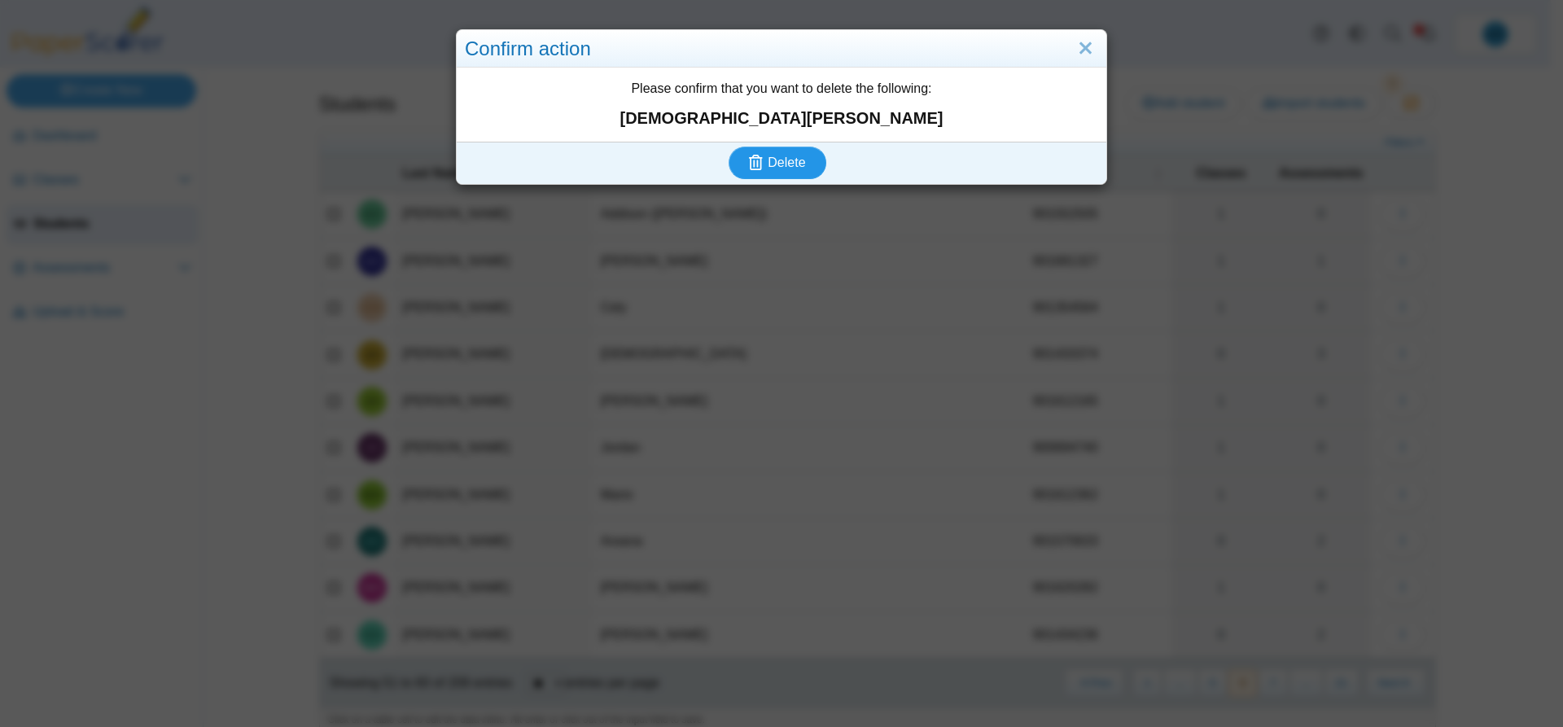
click at [776, 155] on span "Delete" at bounding box center [785, 162] width 37 height 14
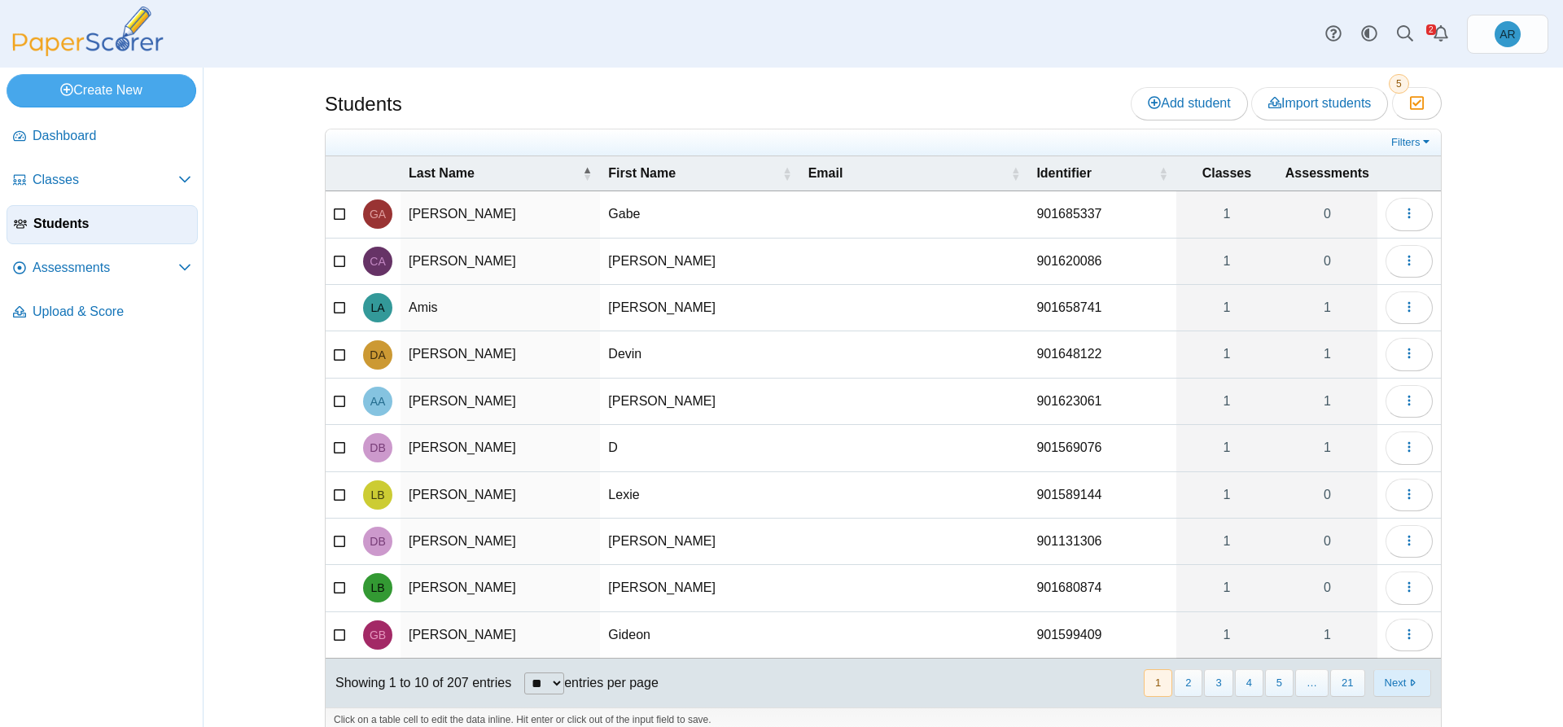
click at [1386, 682] on button "Next" at bounding box center [1402, 682] width 58 height 27
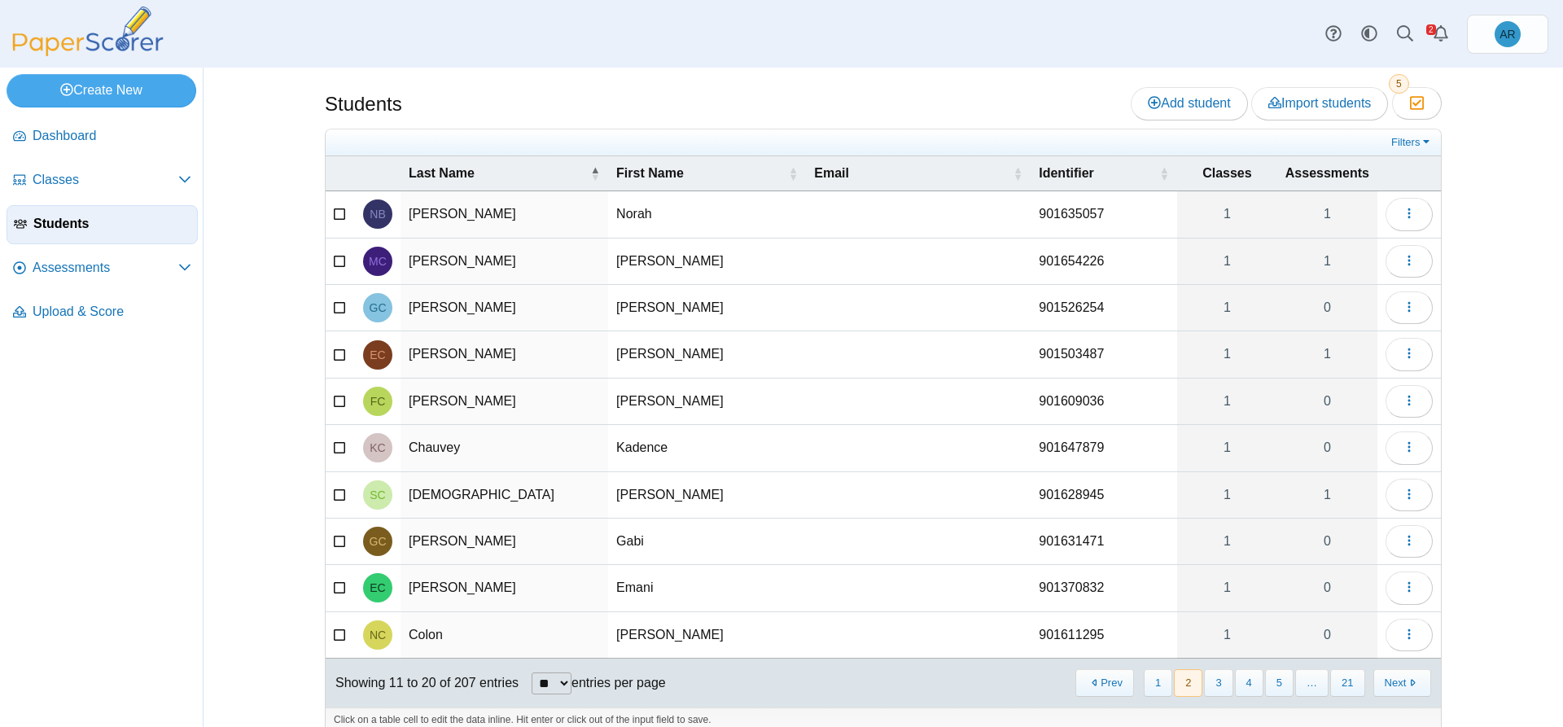
click at [1386, 683] on button "Next" at bounding box center [1402, 682] width 58 height 27
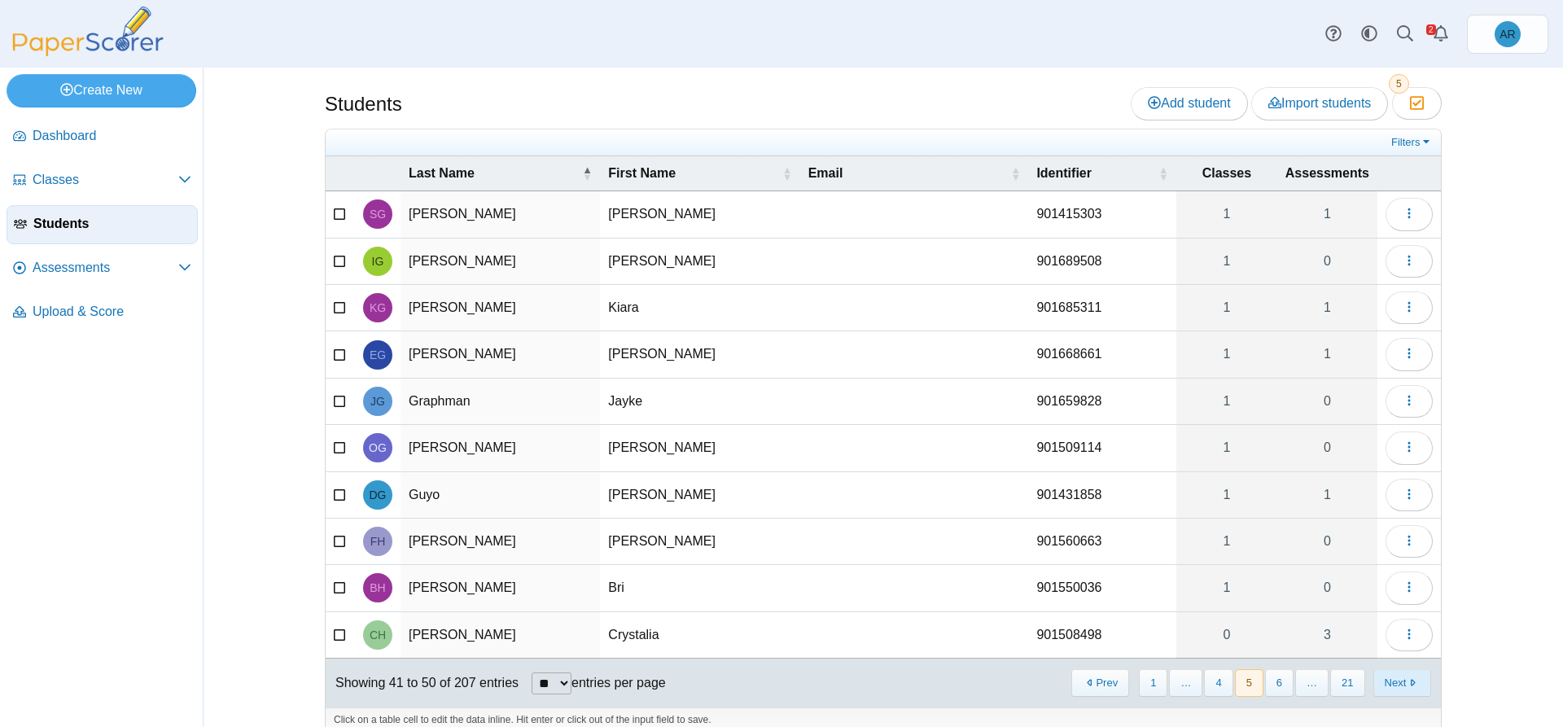
click at [1386, 681] on button "Next" at bounding box center [1402, 682] width 58 height 27
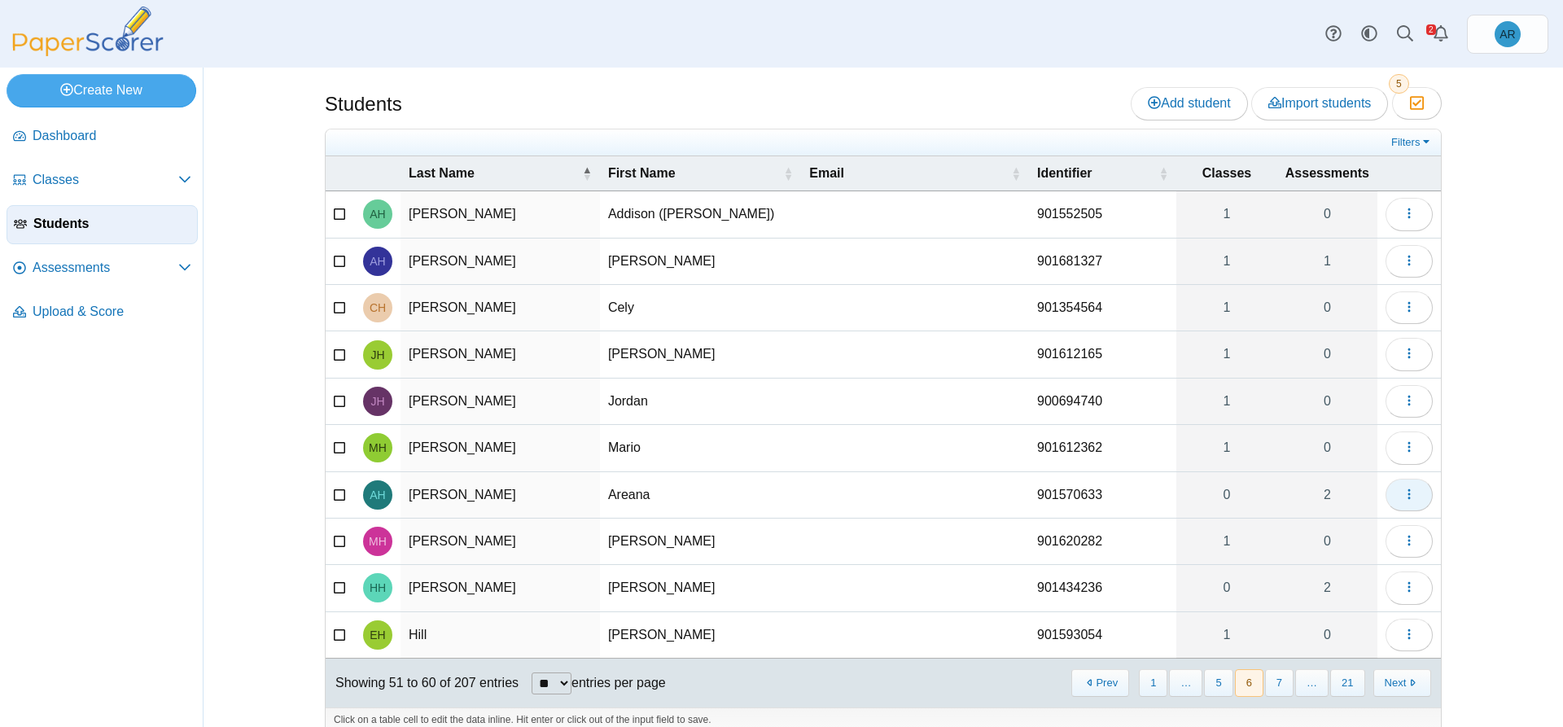
click at [1393, 493] on button "button" at bounding box center [1408, 495] width 47 height 33
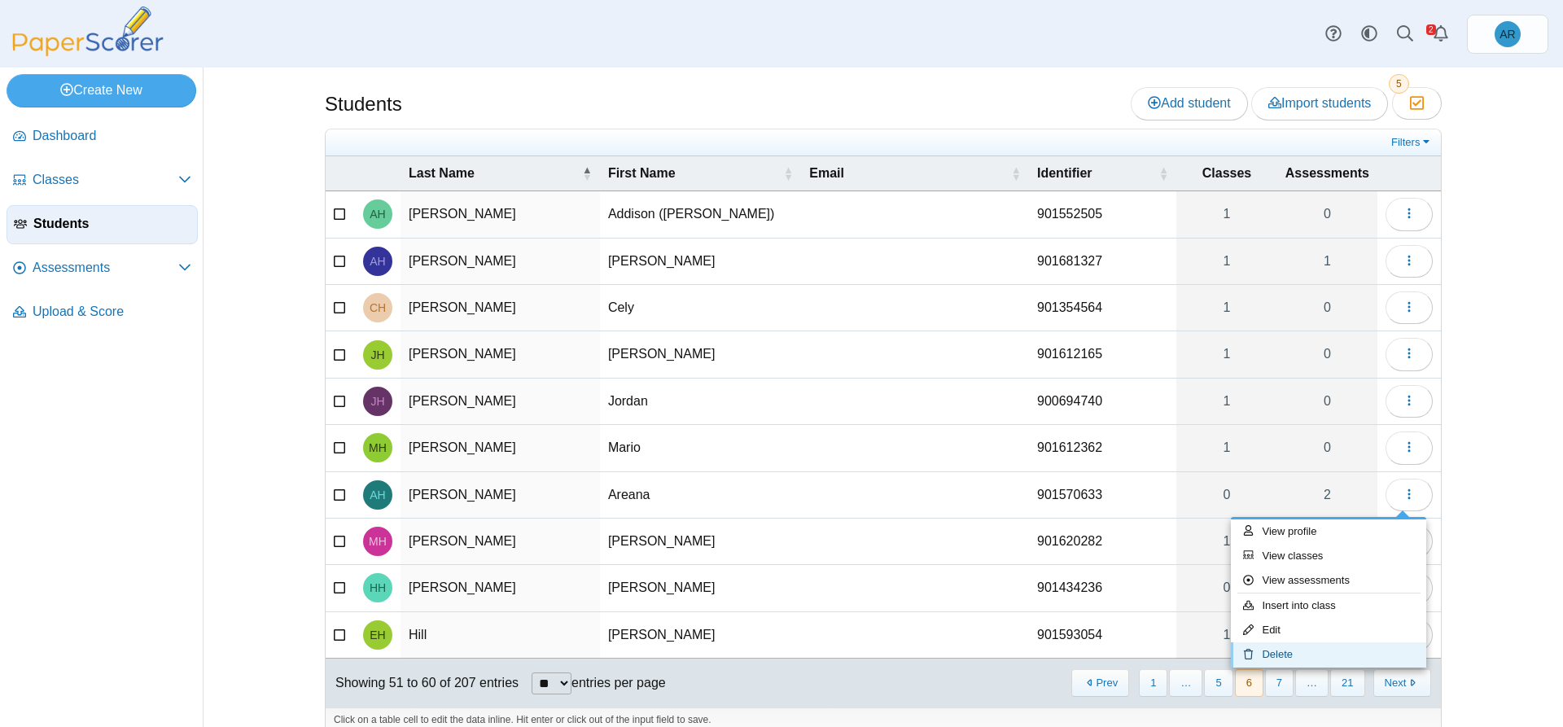
click at [1296, 648] on link "Delete" at bounding box center [1328, 654] width 195 height 24
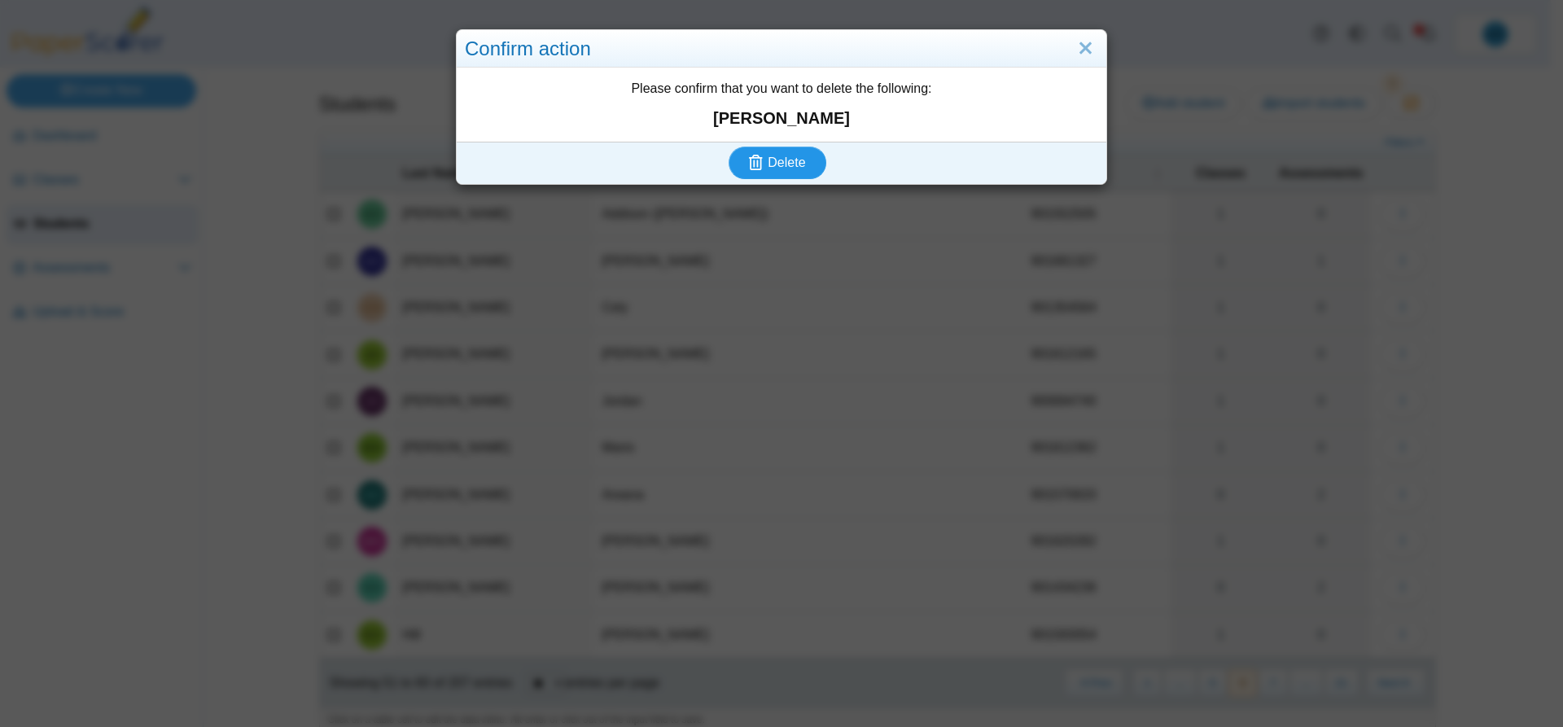
click at [792, 164] on span "Delete" at bounding box center [785, 162] width 37 height 14
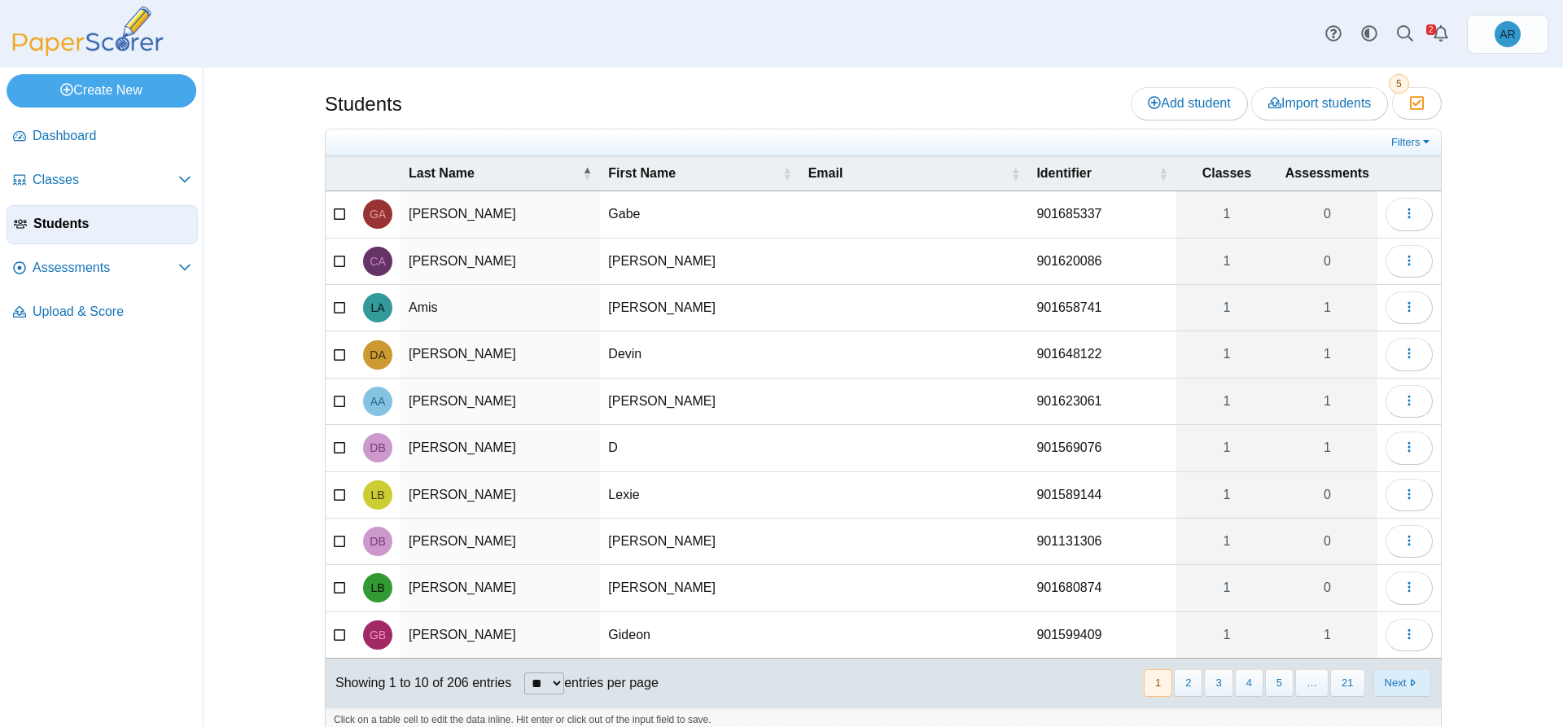
click at [1384, 676] on button "Next" at bounding box center [1402, 682] width 58 height 27
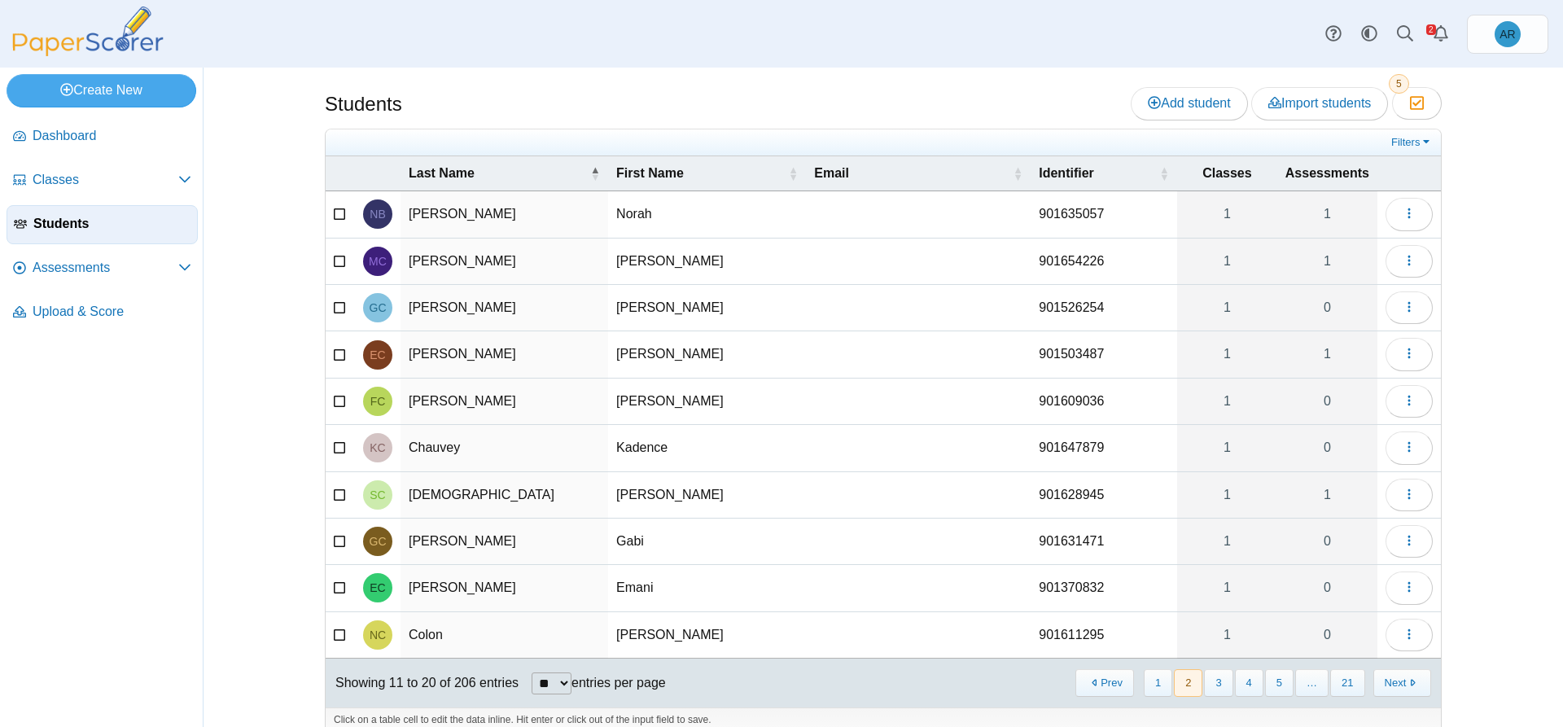
click at [1384, 677] on button "Next" at bounding box center [1402, 682] width 58 height 27
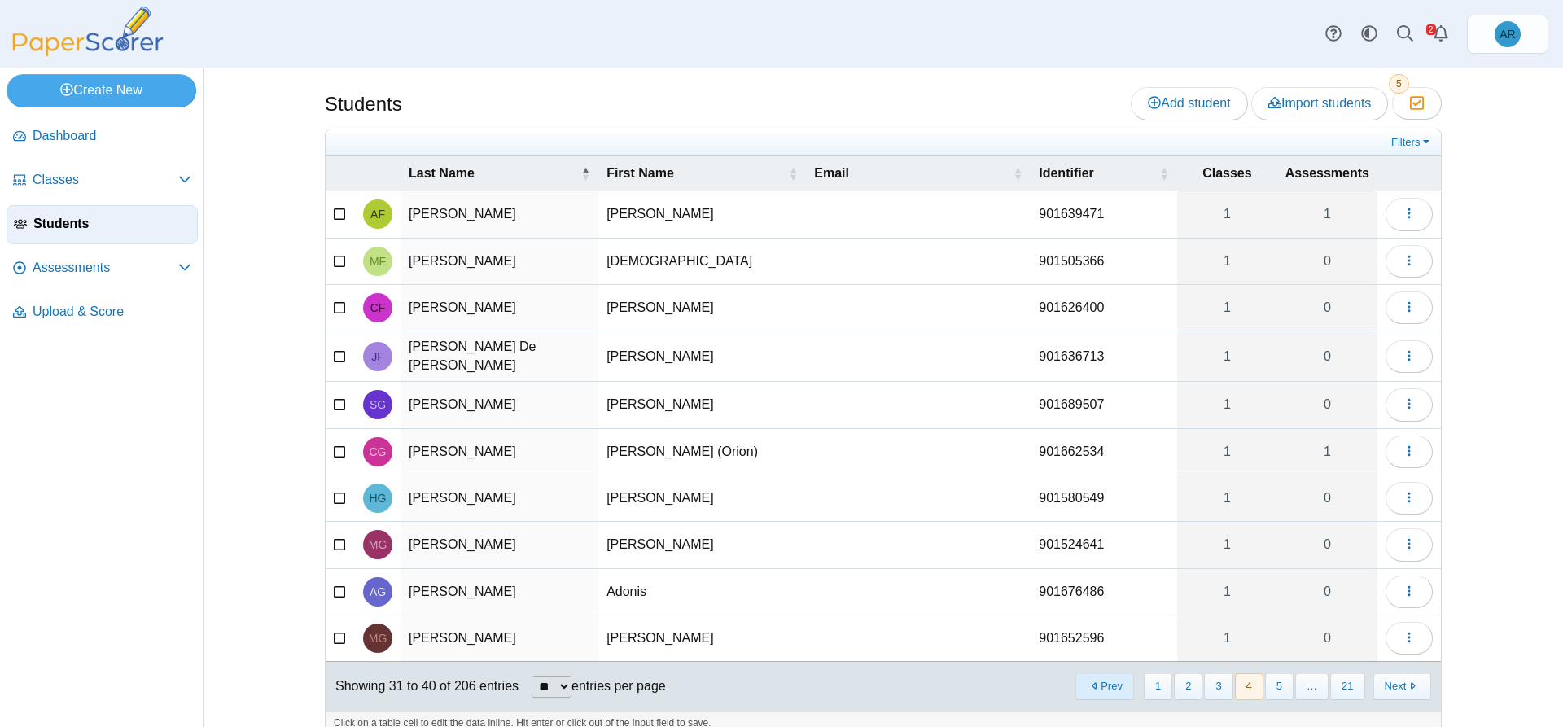
click at [1114, 676] on button "Prev" at bounding box center [1104, 686] width 58 height 27
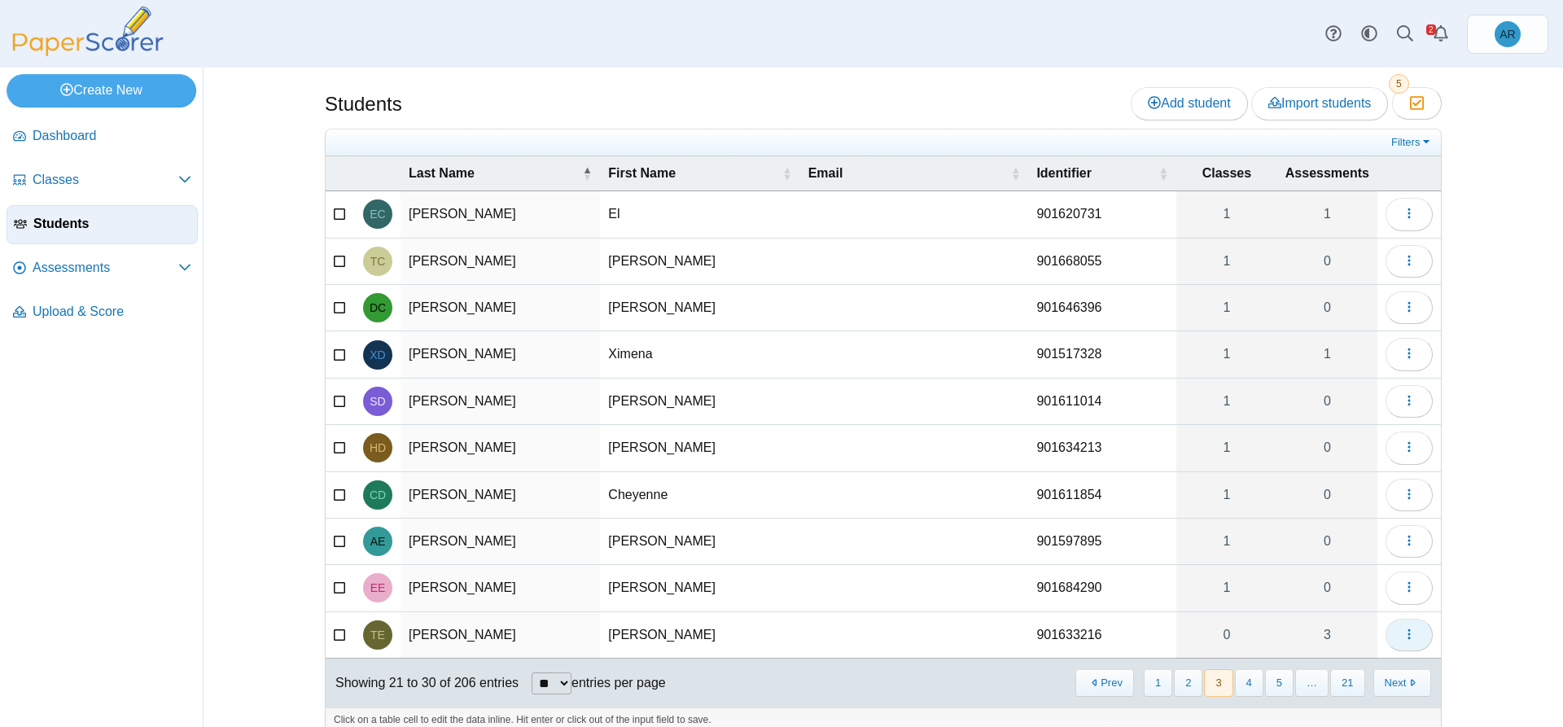
click at [1408, 636] on icon "button" at bounding box center [1408, 633] width 13 height 13
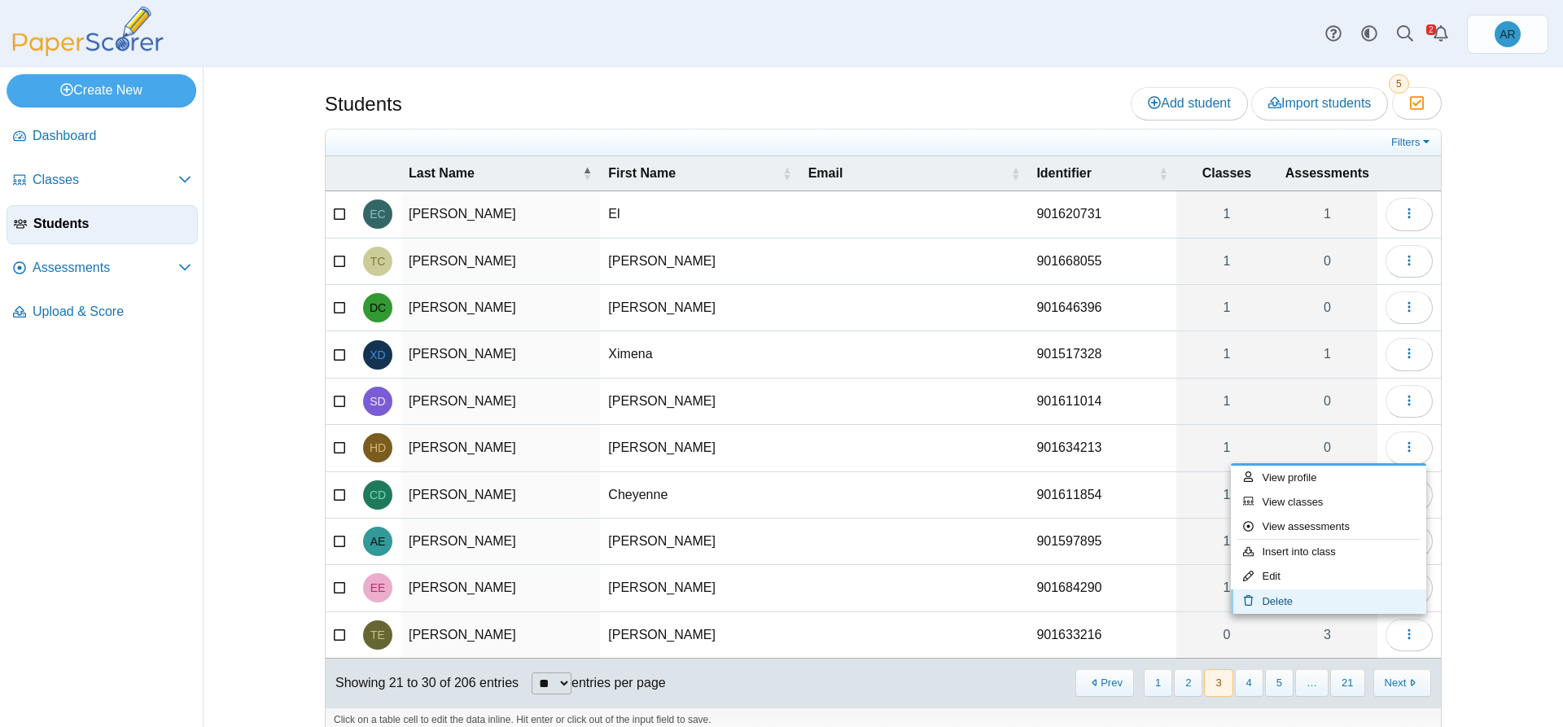
click at [1316, 605] on link "Delete" at bounding box center [1328, 601] width 195 height 24
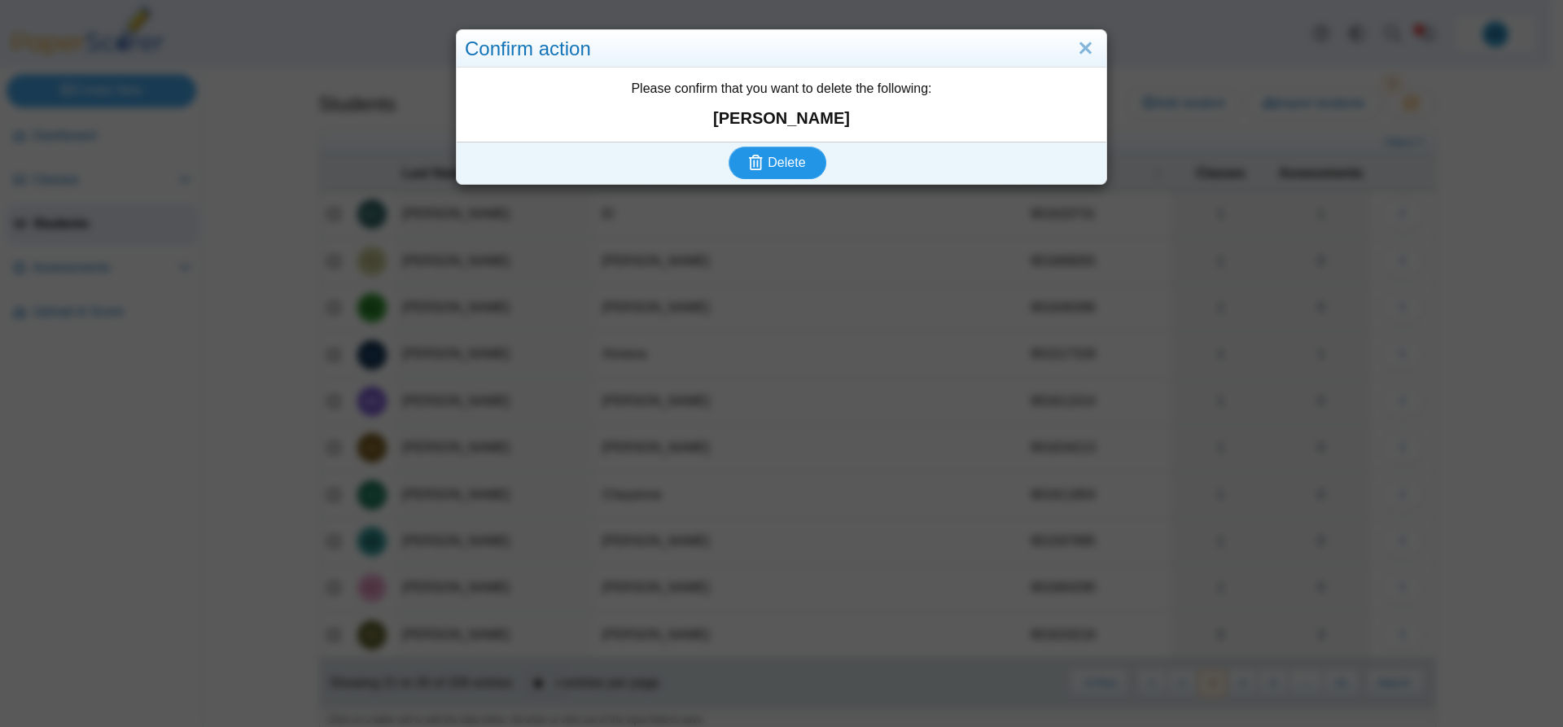
click at [788, 153] on button "Delete" at bounding box center [777, 162] width 98 height 33
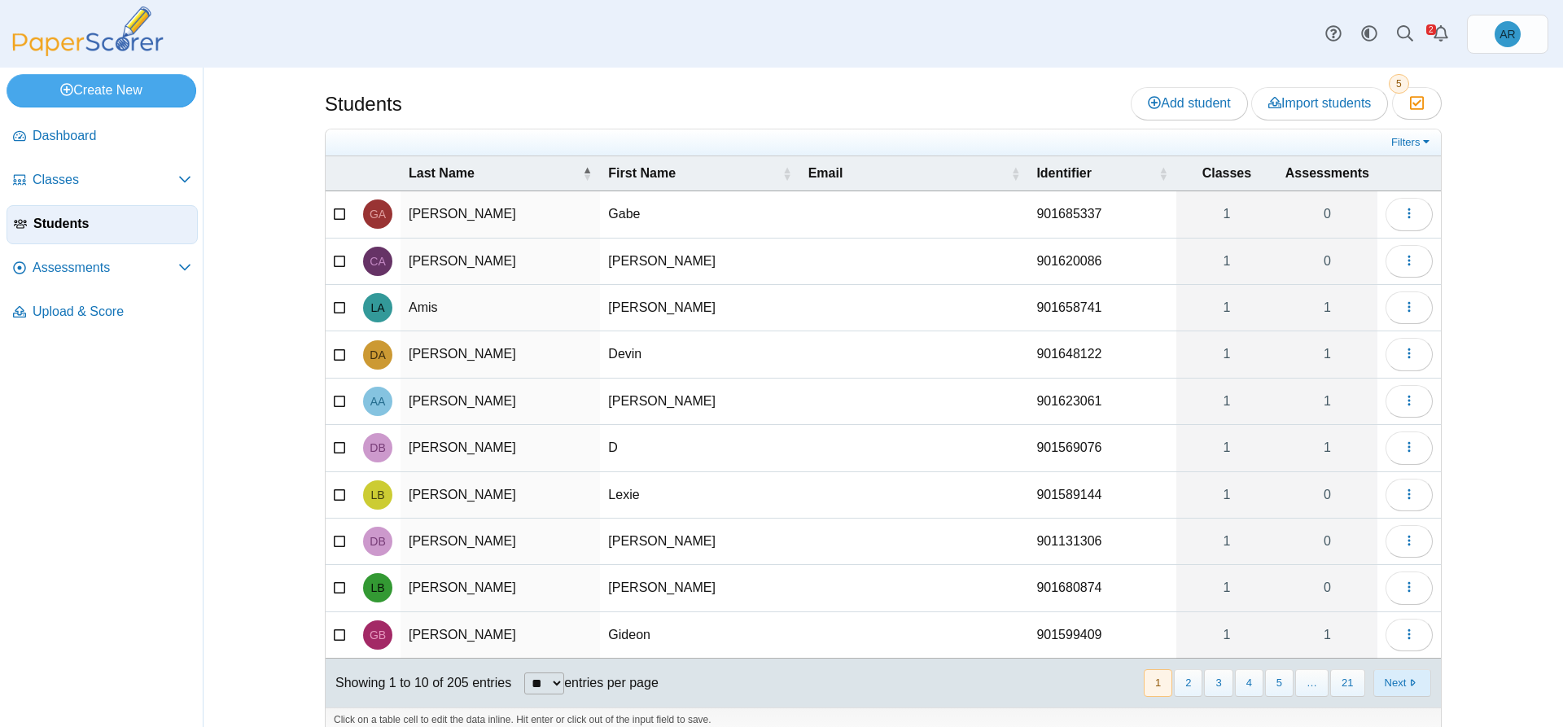
click at [1387, 679] on button "Next" at bounding box center [1402, 682] width 58 height 27
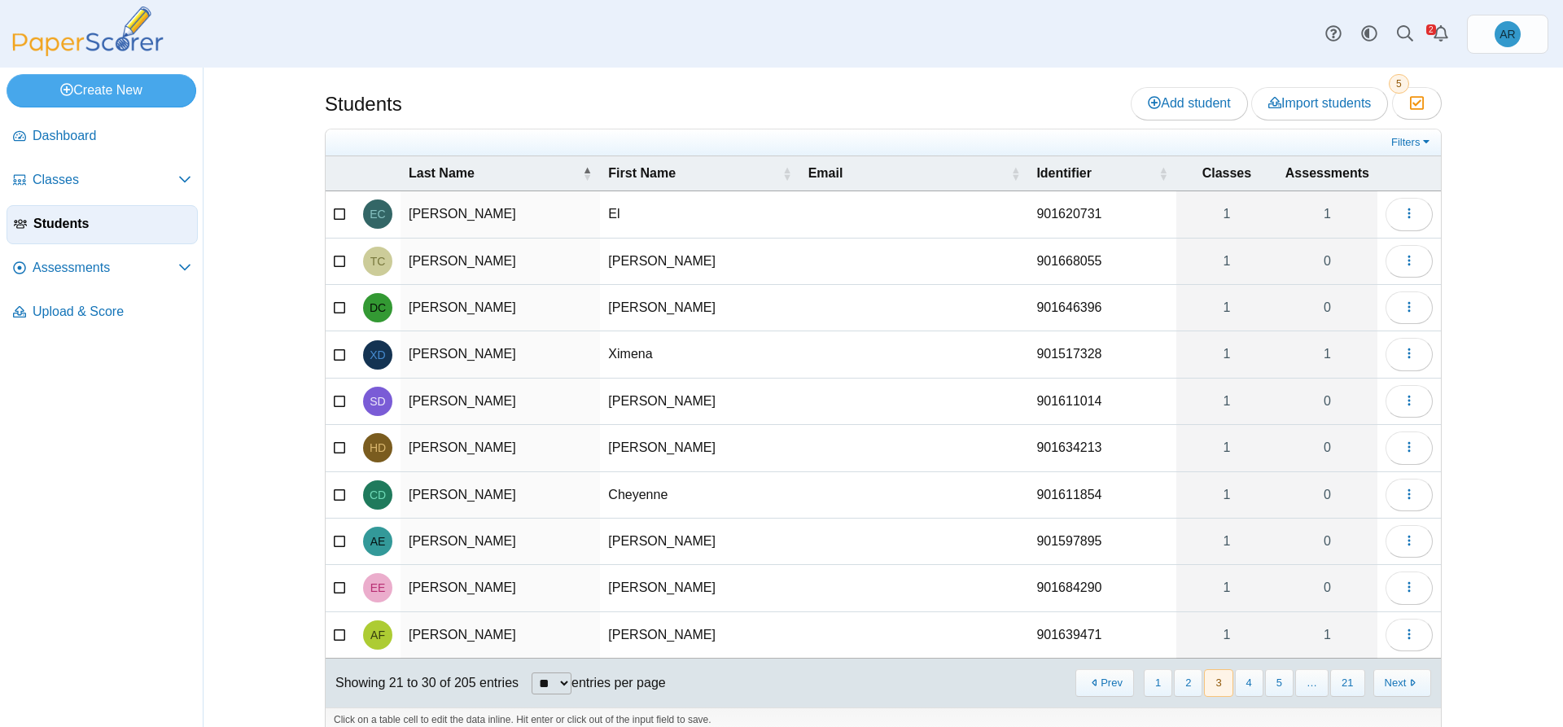
click at [1387, 679] on button "Next" at bounding box center [1402, 682] width 58 height 27
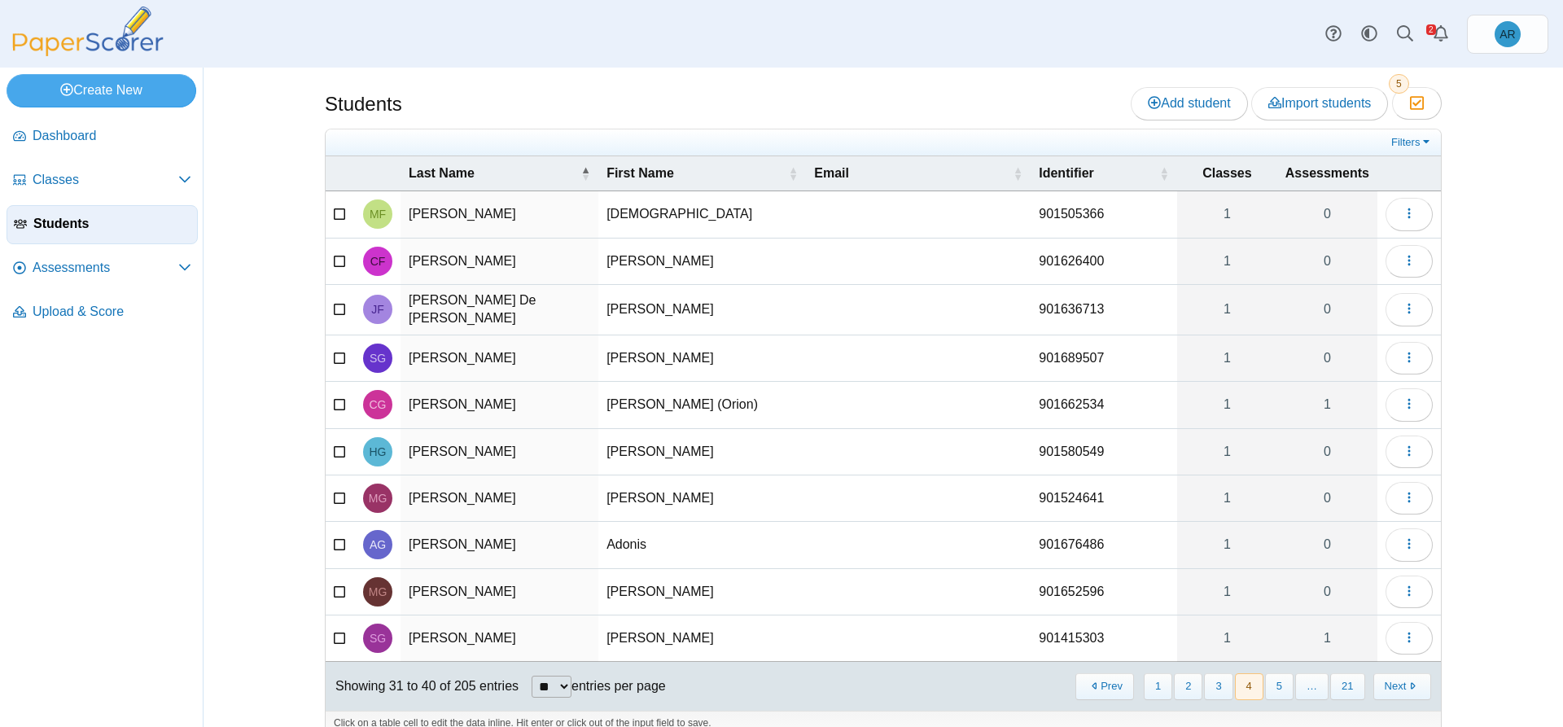
click at [1388, 680] on button "Next" at bounding box center [1402, 686] width 58 height 27
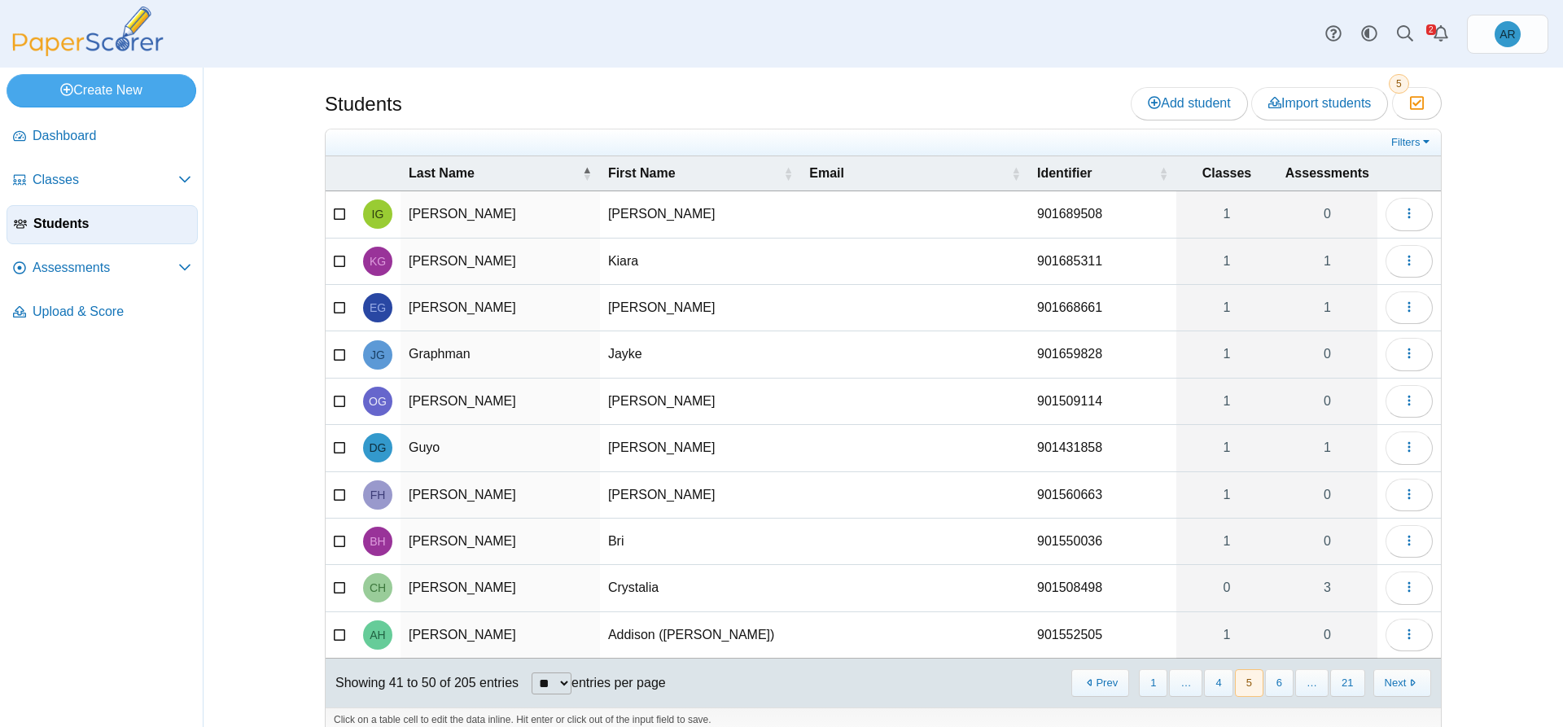
click at [1388, 680] on button "Next" at bounding box center [1402, 682] width 58 height 27
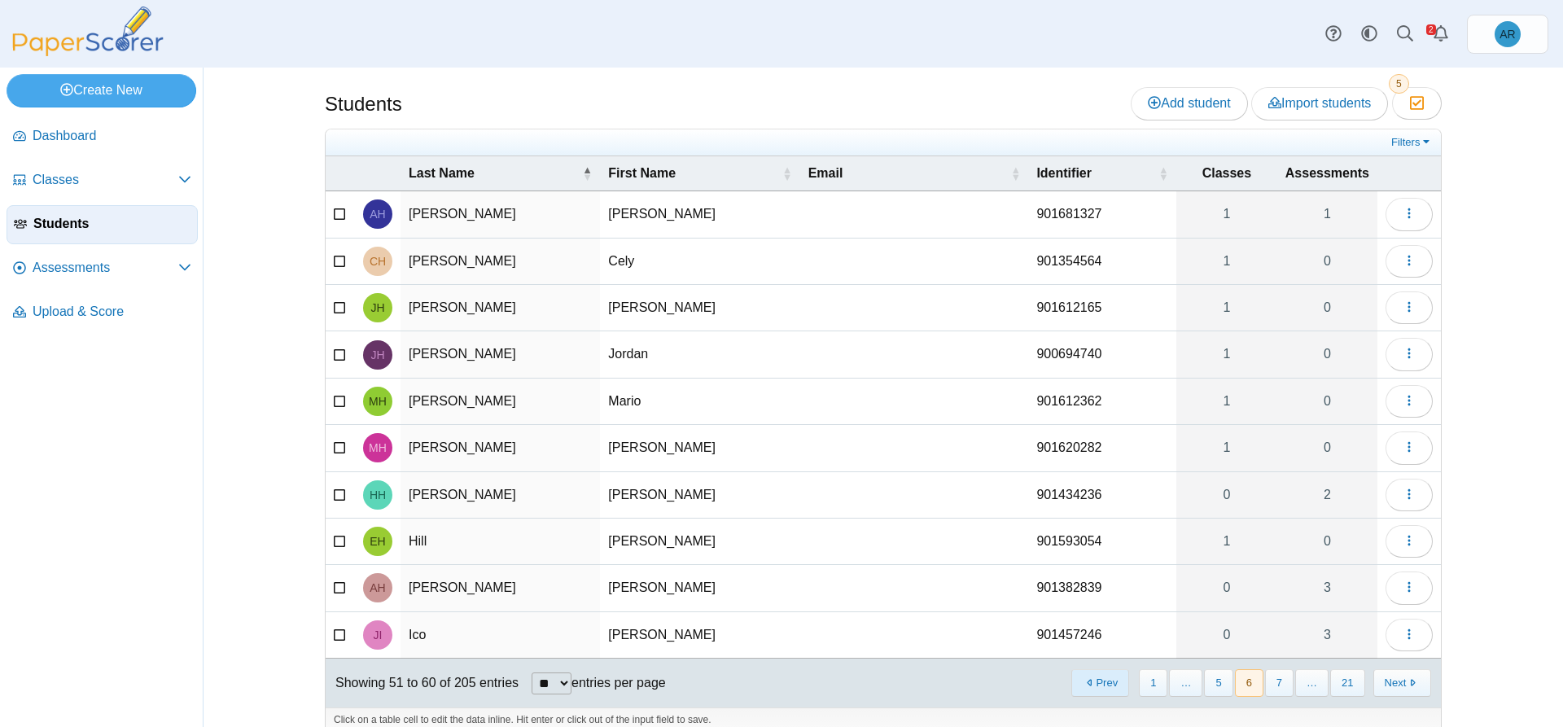
click at [1084, 682] on button "Prev" at bounding box center [1100, 682] width 58 height 27
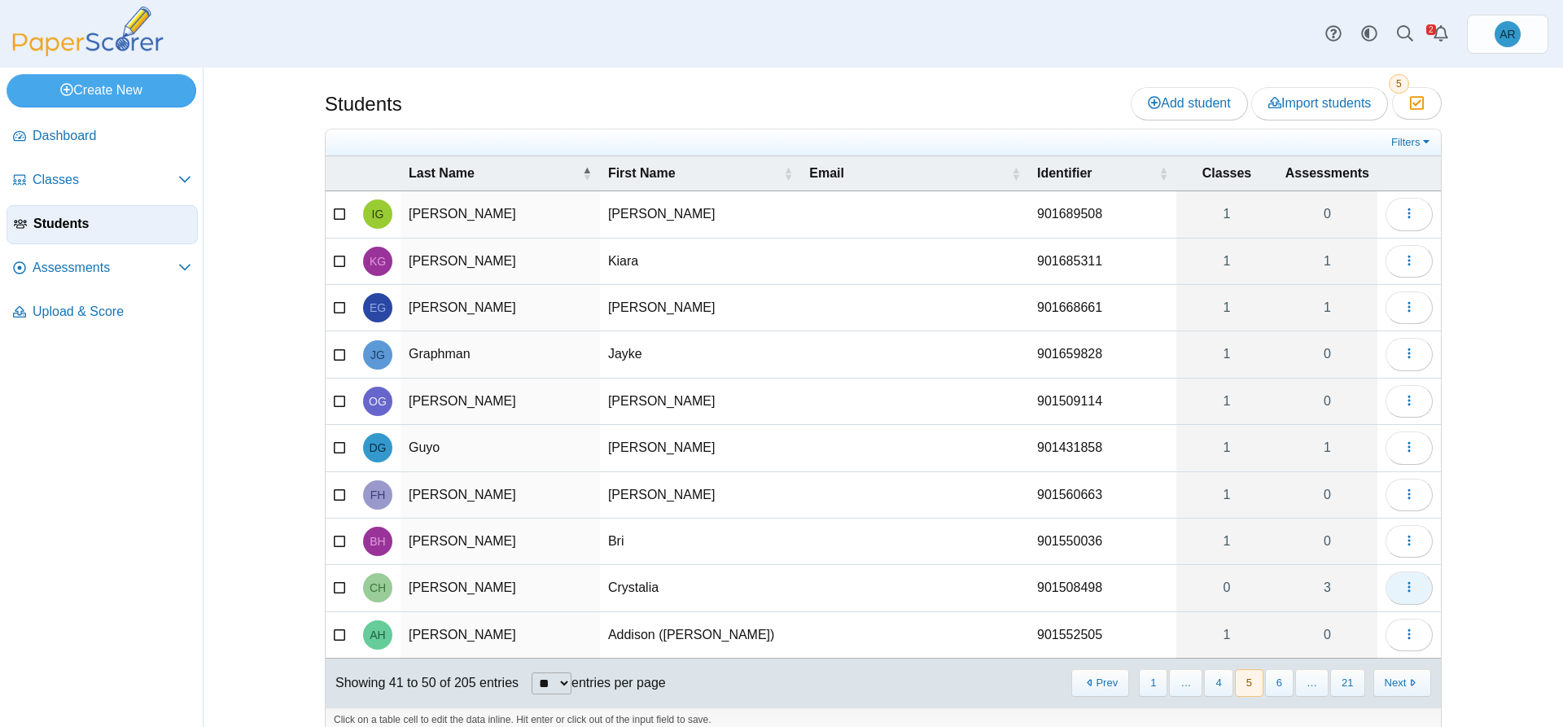
click at [1390, 590] on button "button" at bounding box center [1408, 587] width 47 height 33
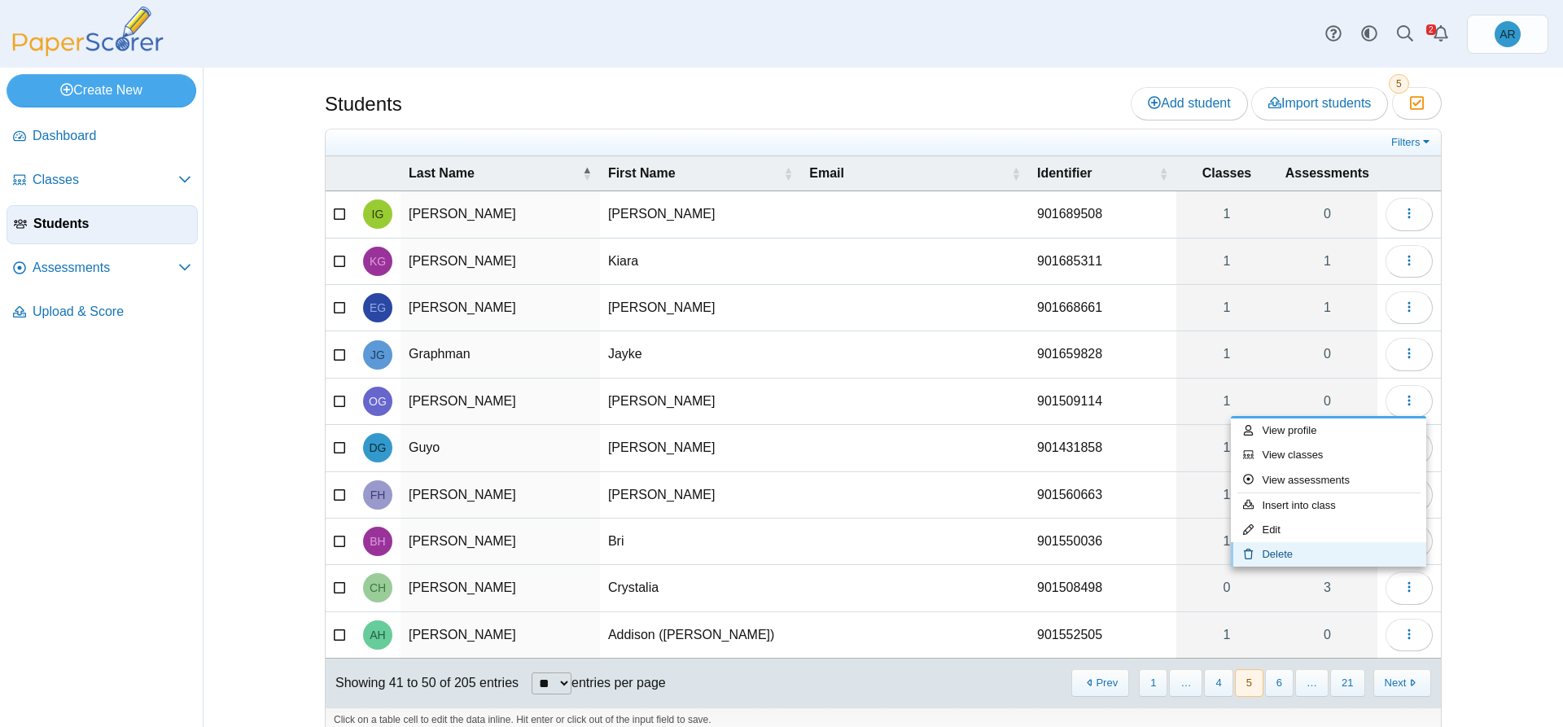
click at [1261, 554] on icon at bounding box center [1252, 554] width 19 height 11
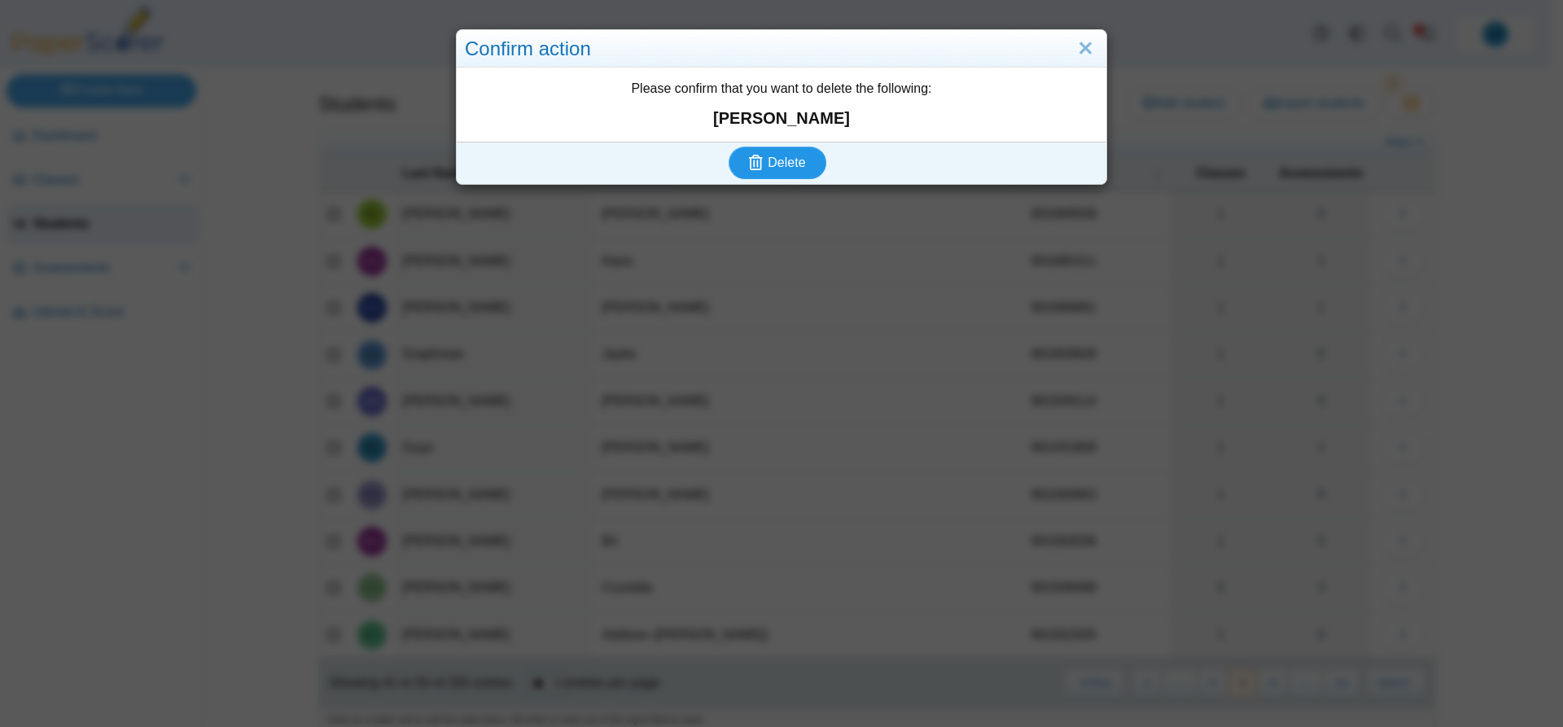
click at [767, 164] on span "Delete" at bounding box center [785, 162] width 37 height 14
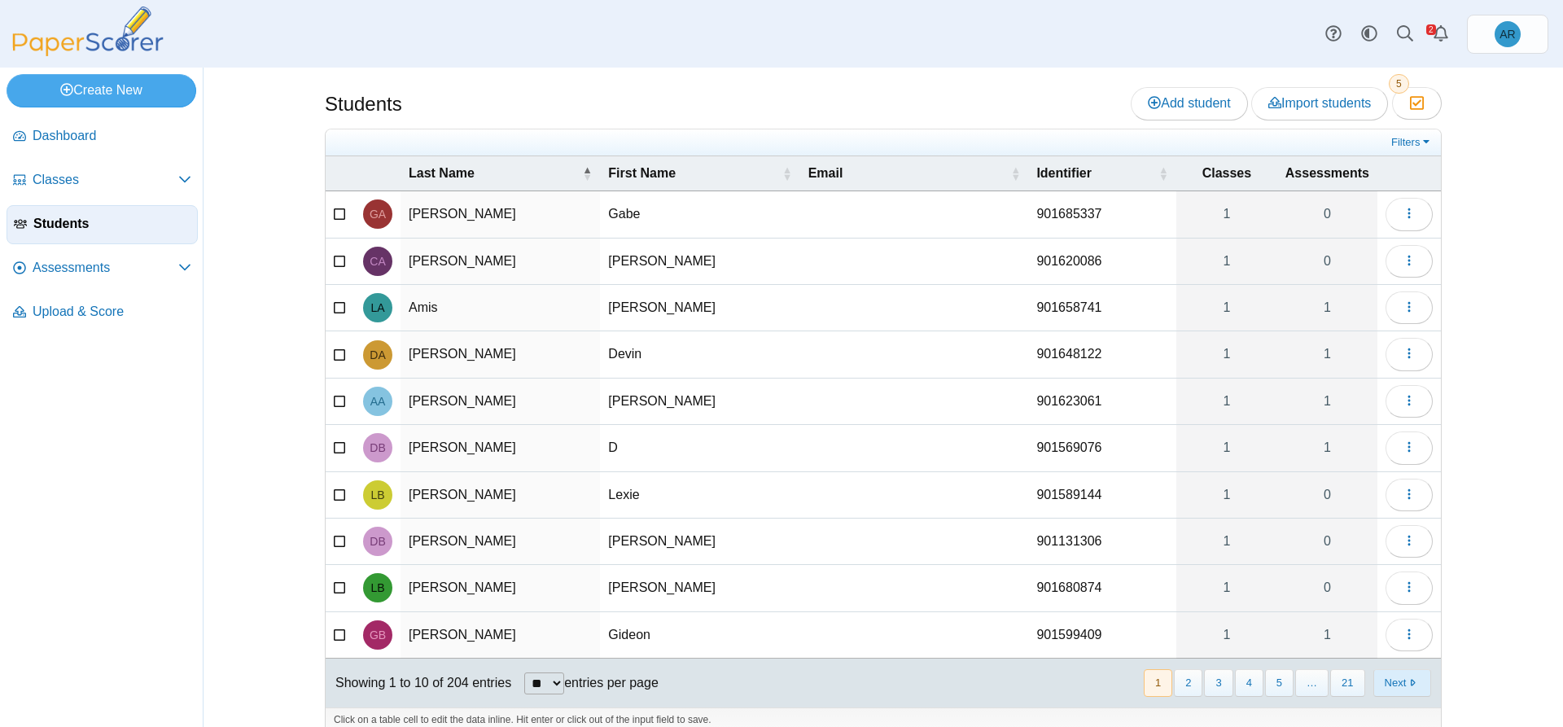
click at [1393, 689] on button "Next" at bounding box center [1402, 682] width 58 height 27
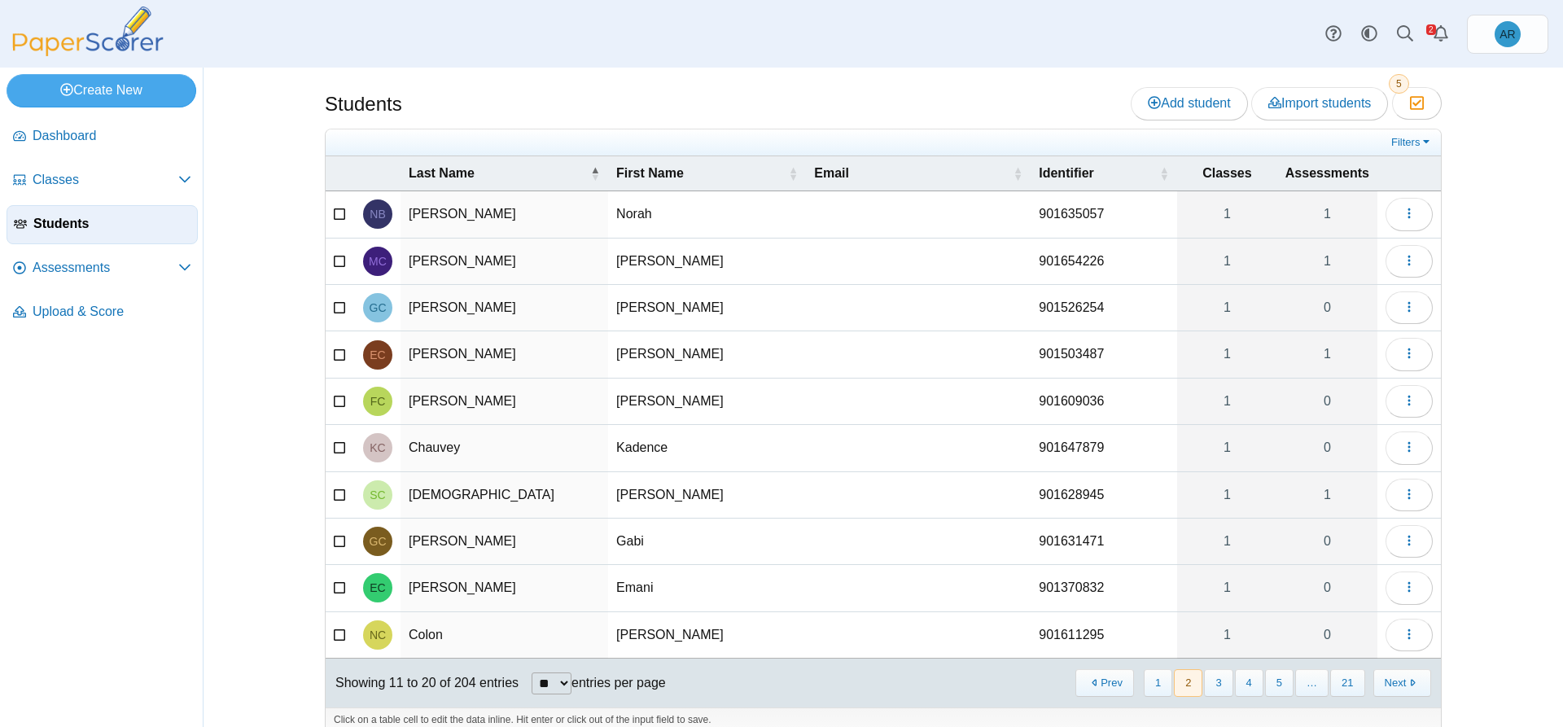
click at [1393, 689] on button "Next" at bounding box center [1402, 682] width 58 height 27
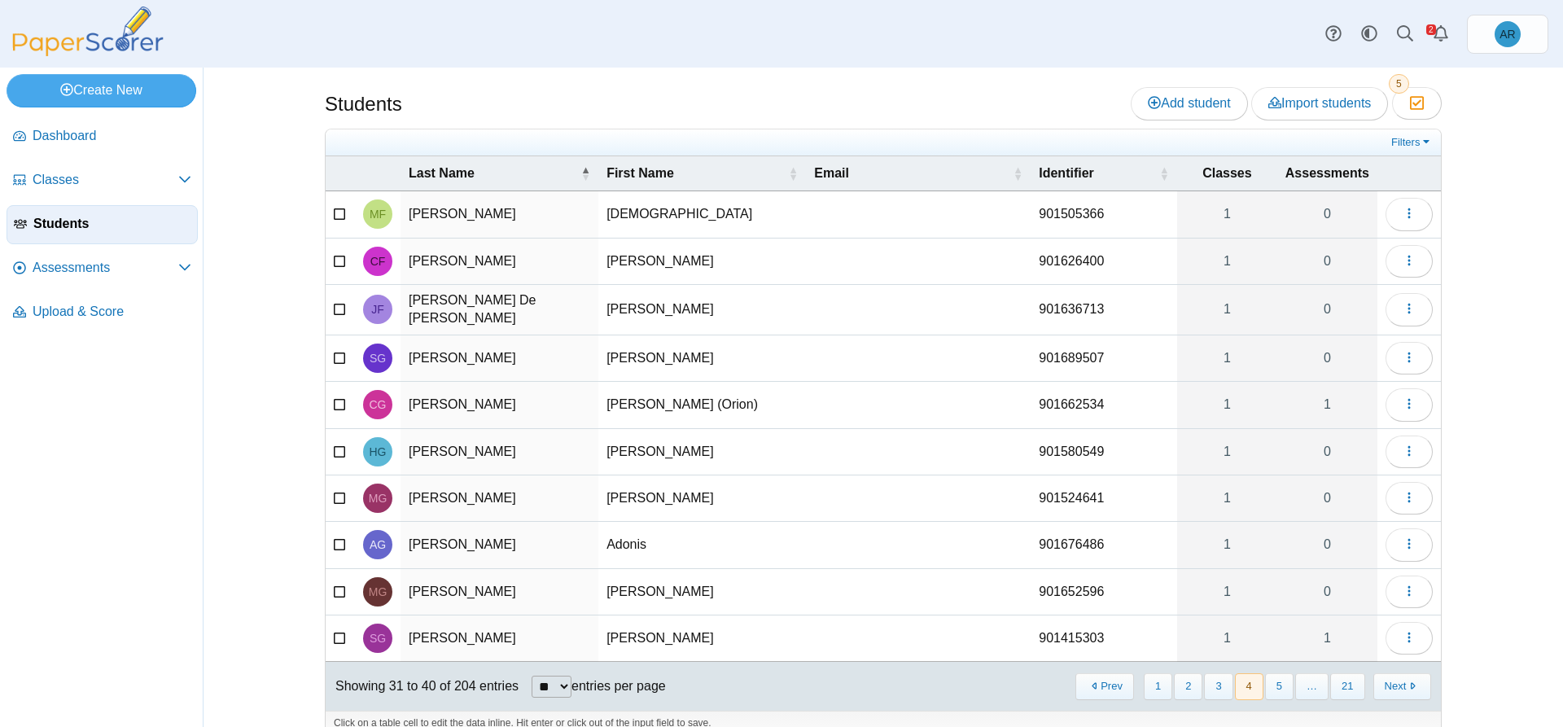
click at [1393, 689] on button "Next" at bounding box center [1402, 686] width 58 height 27
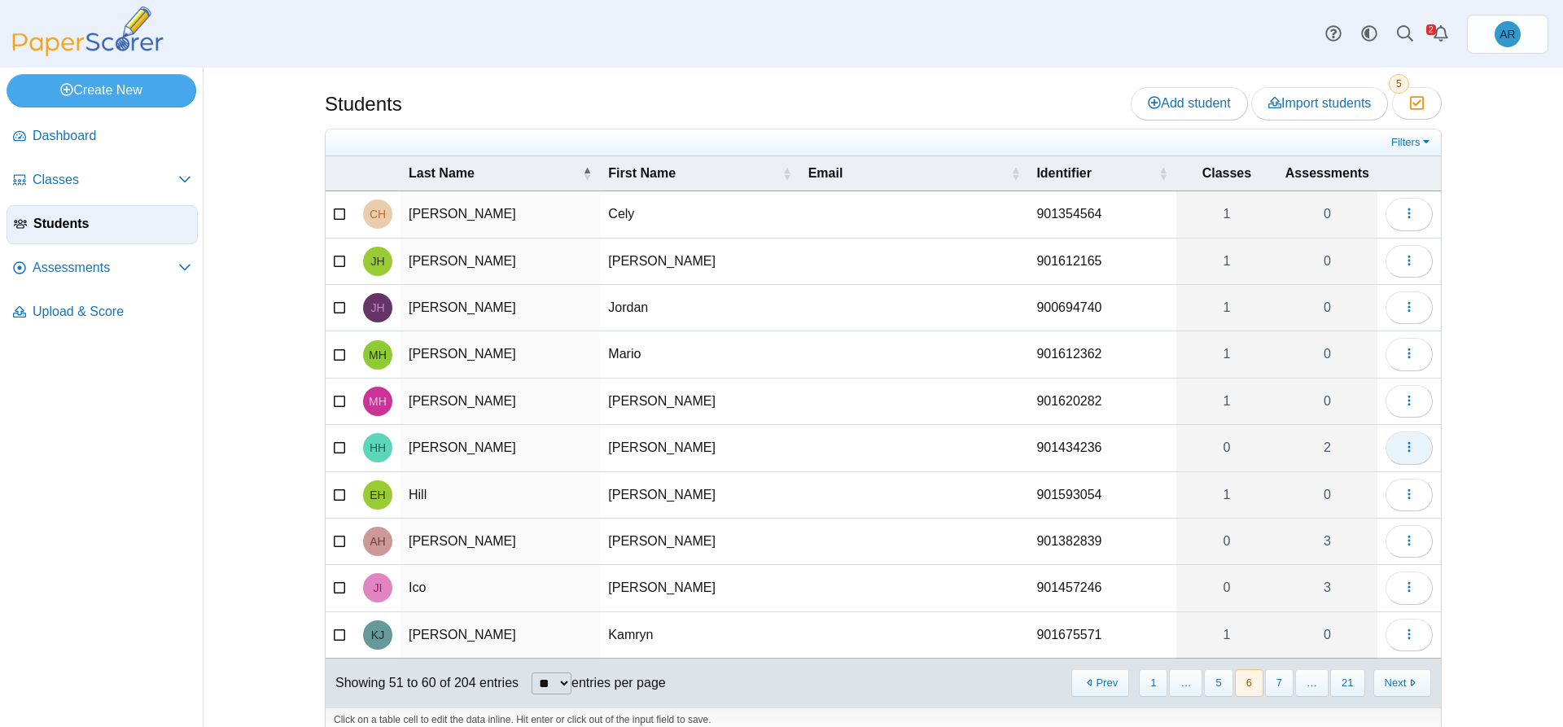
click at [1385, 449] on button "button" at bounding box center [1408, 447] width 47 height 33
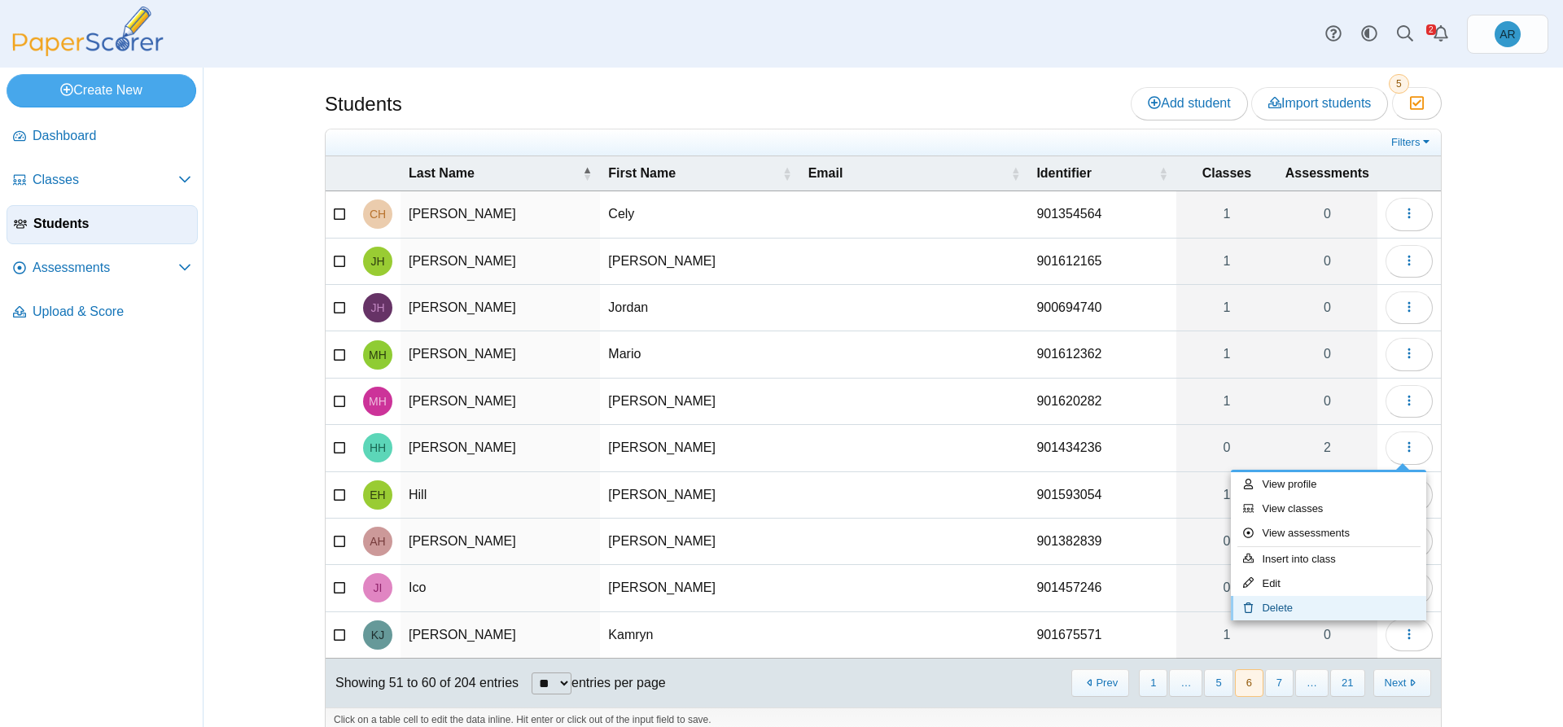
click at [1279, 604] on link "Delete" at bounding box center [1328, 608] width 195 height 24
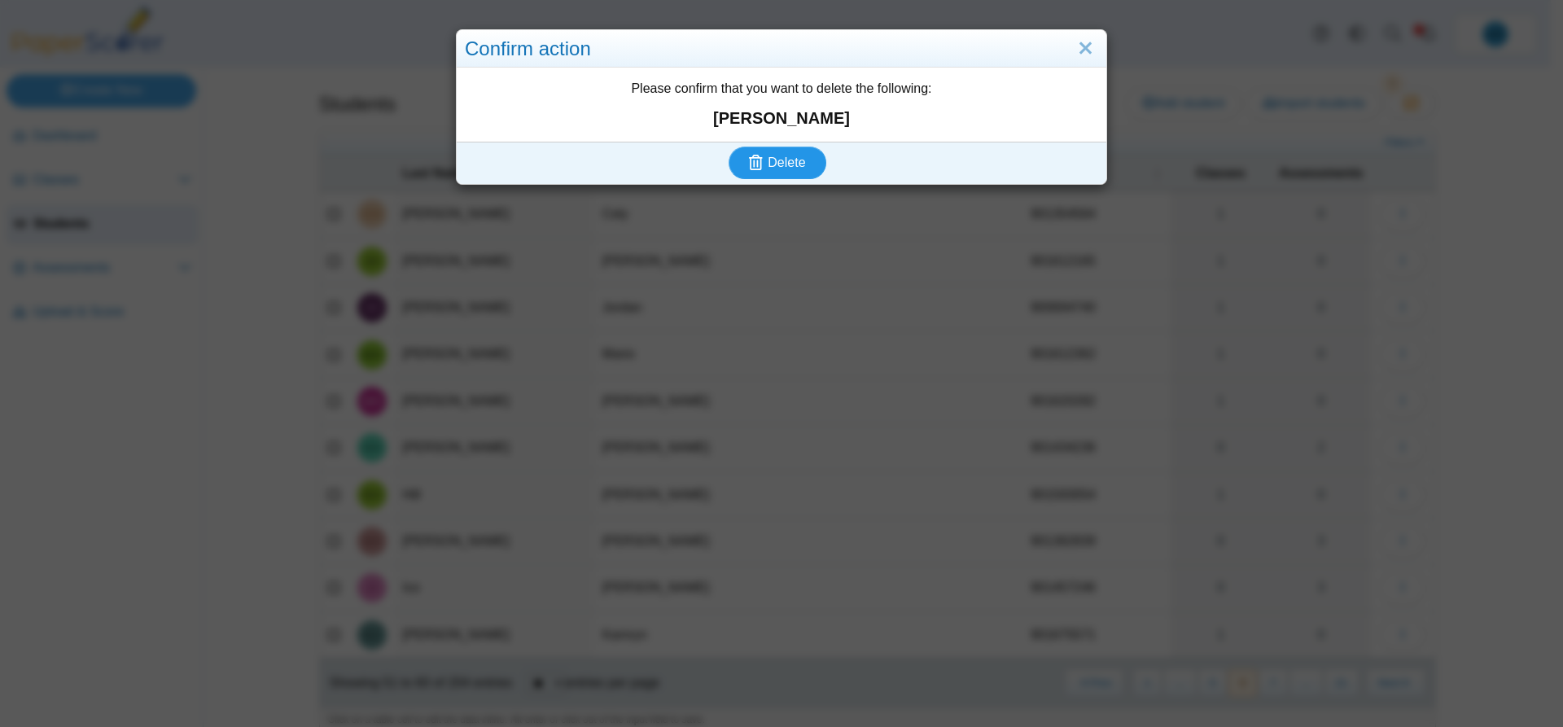
click at [767, 158] on span "Delete" at bounding box center [785, 162] width 37 height 14
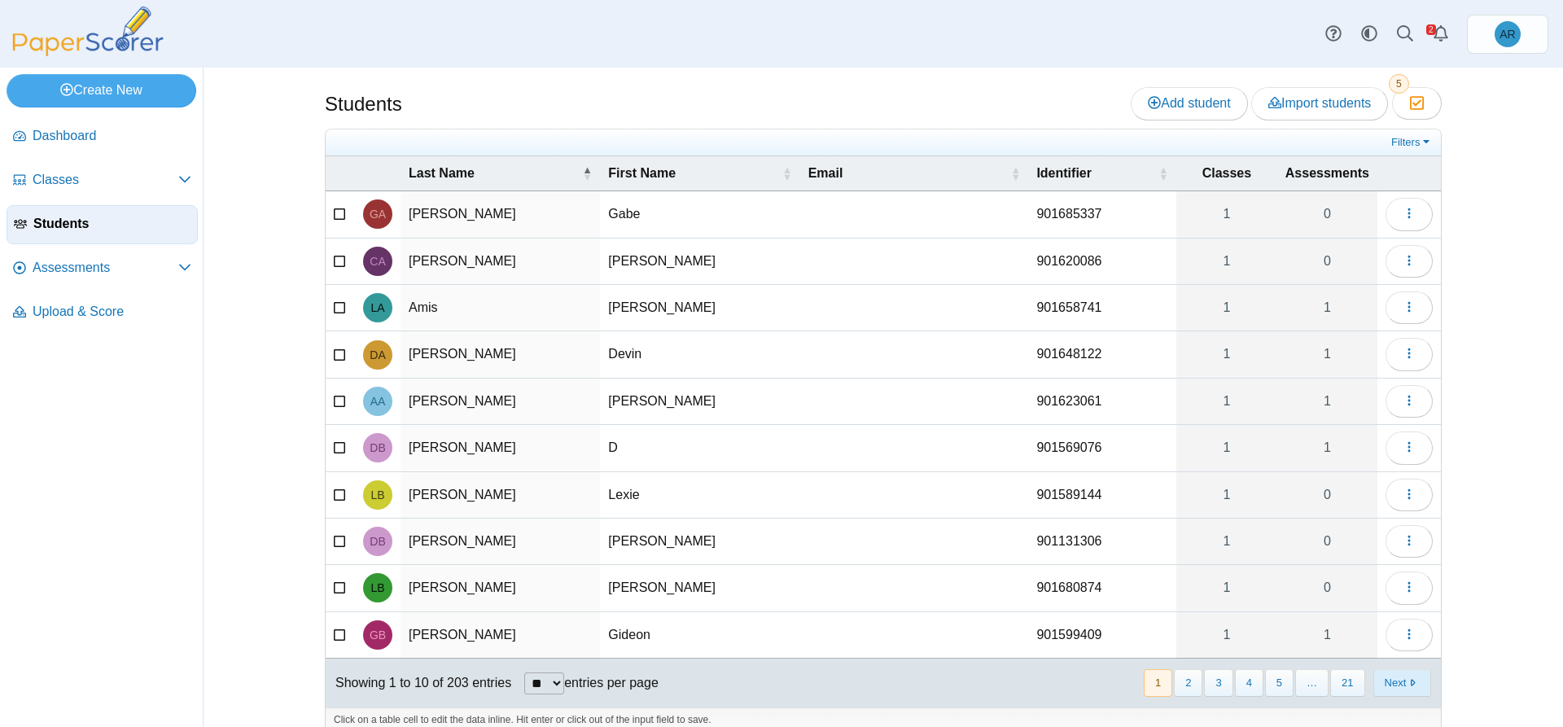
click at [1388, 681] on button "Next" at bounding box center [1402, 682] width 58 height 27
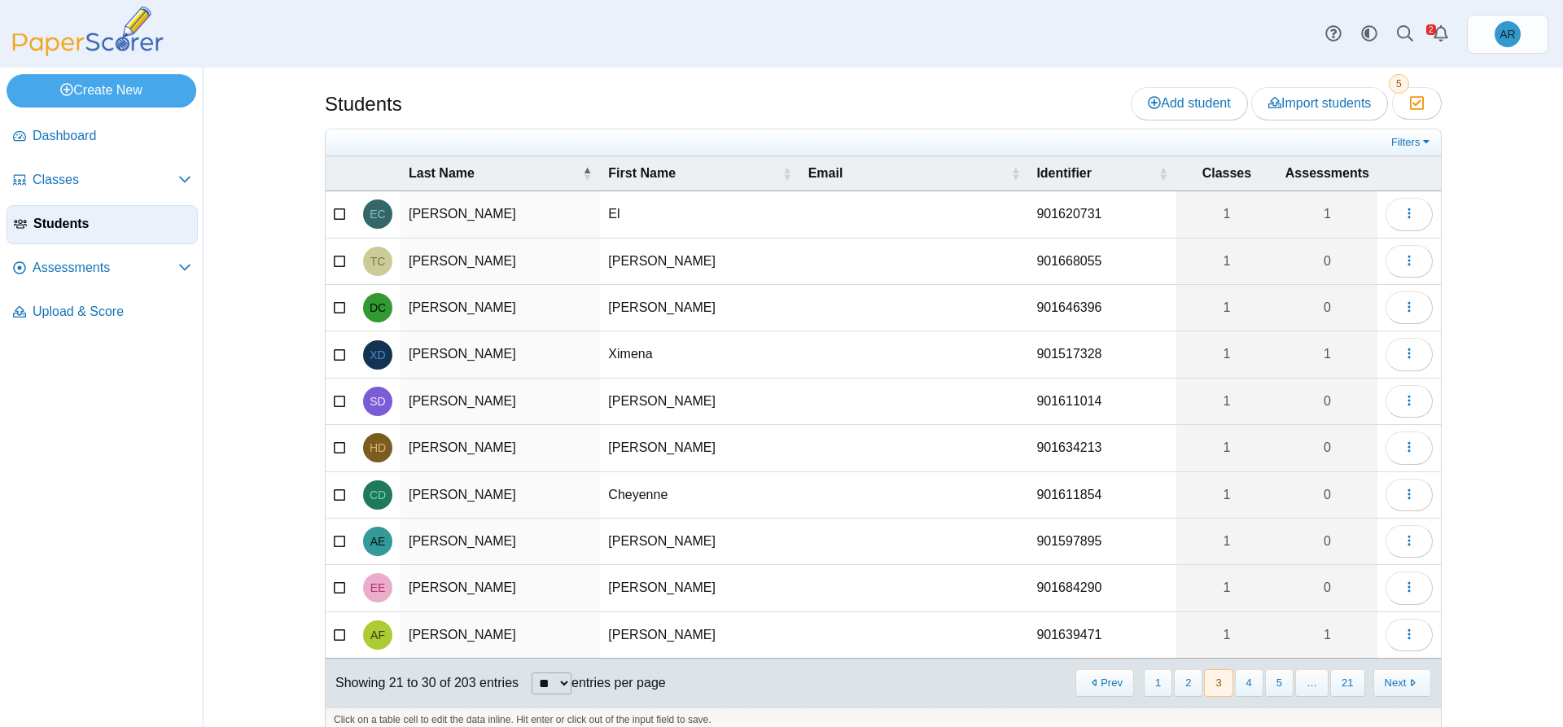
click at [1388, 681] on button "Next" at bounding box center [1402, 682] width 58 height 27
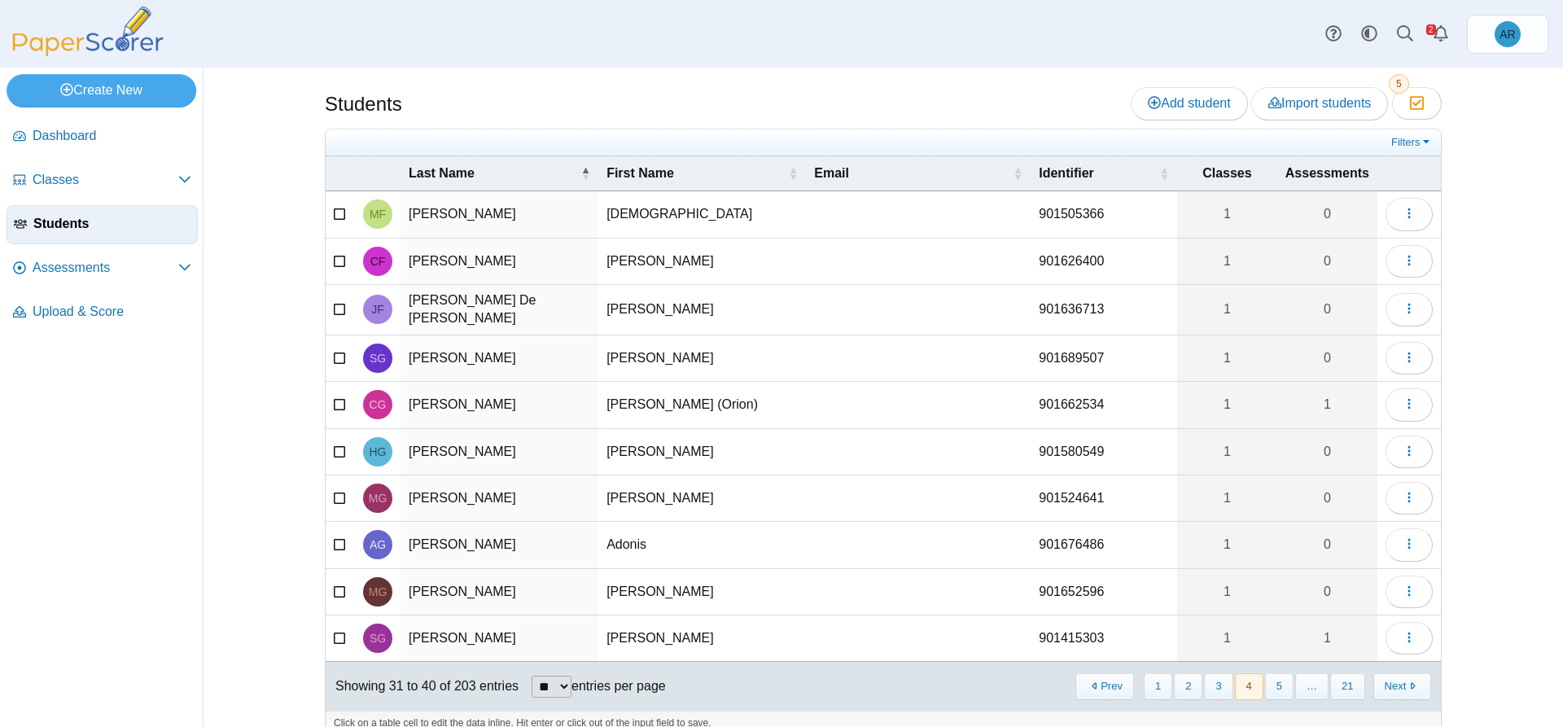
click at [1388, 681] on button "Next" at bounding box center [1402, 686] width 58 height 27
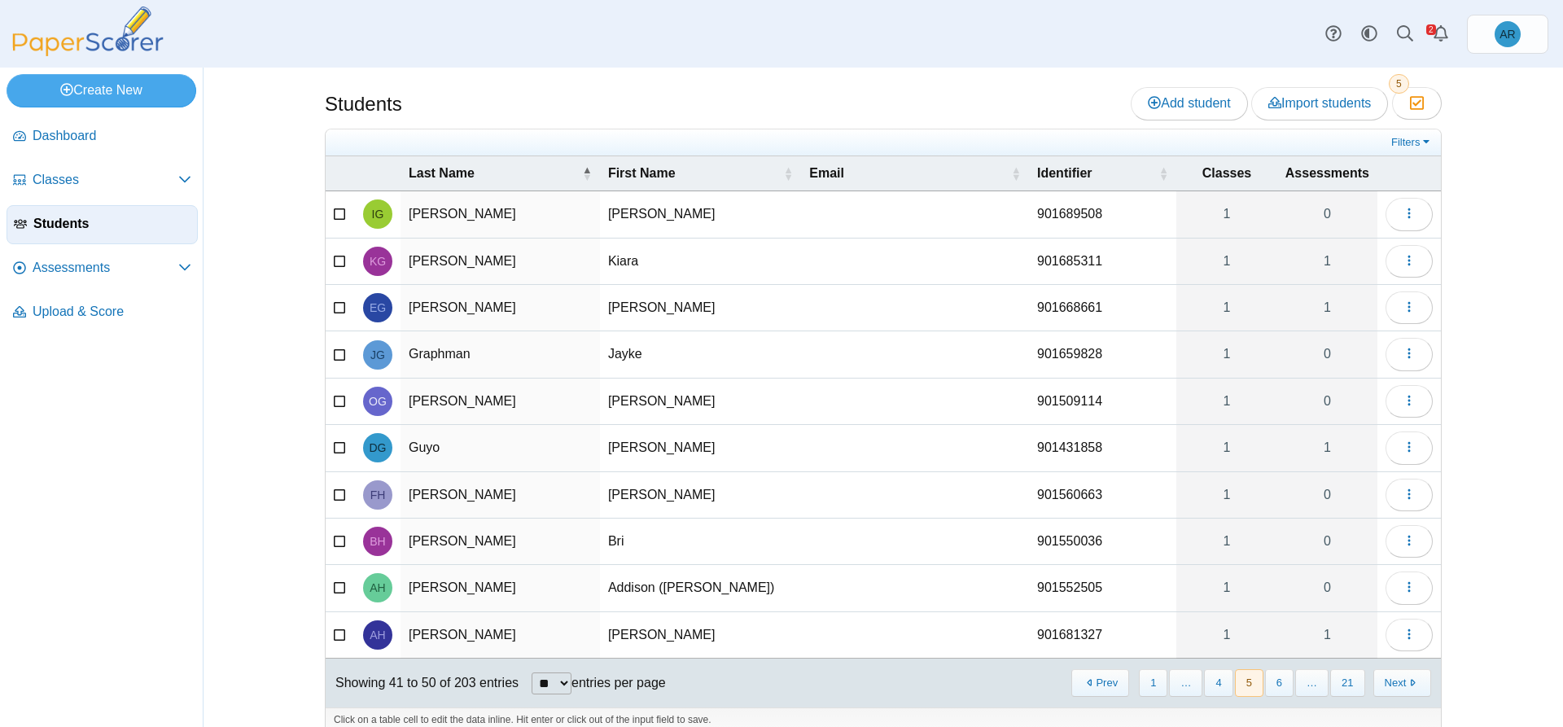
click at [1388, 681] on button "Next" at bounding box center [1402, 682] width 58 height 27
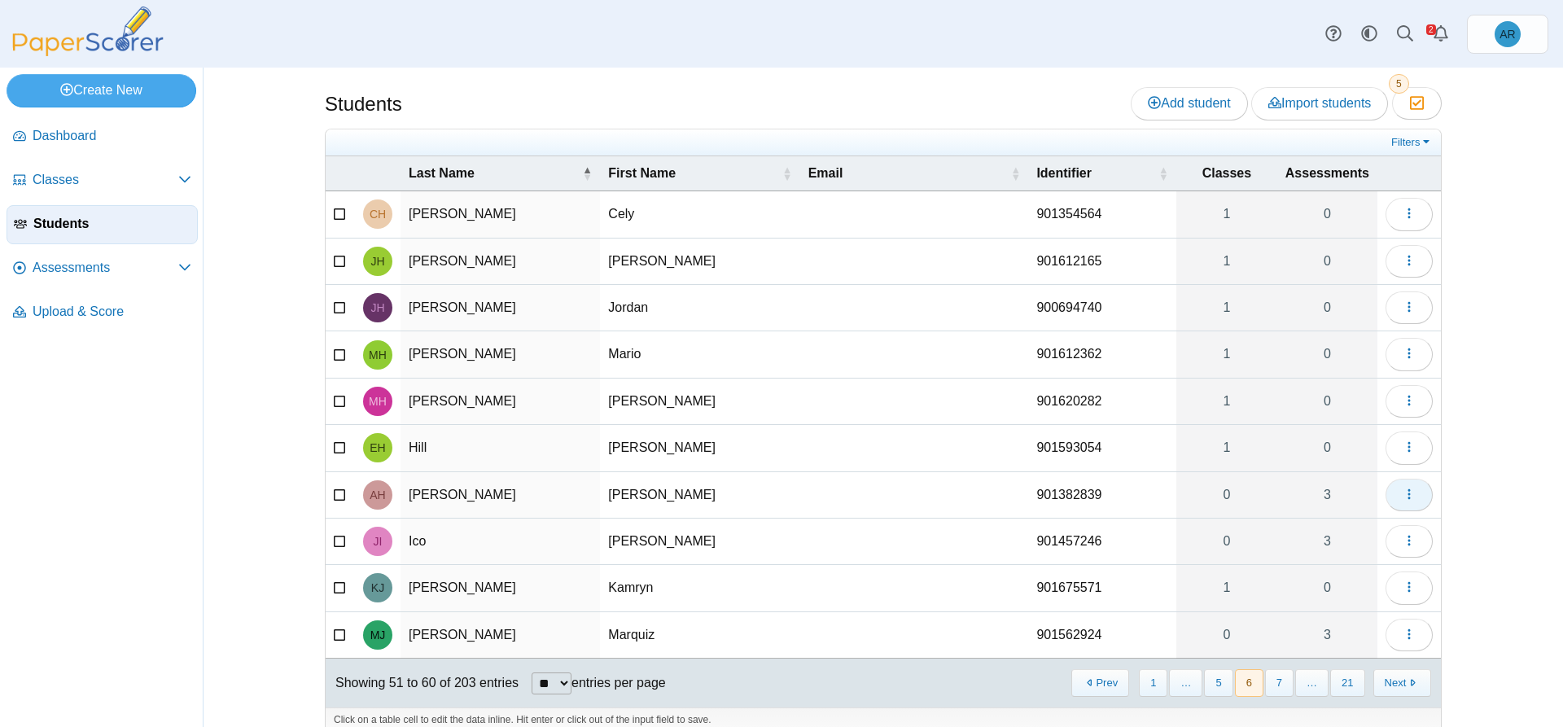
click at [1402, 495] on icon "button" at bounding box center [1408, 494] width 13 height 13
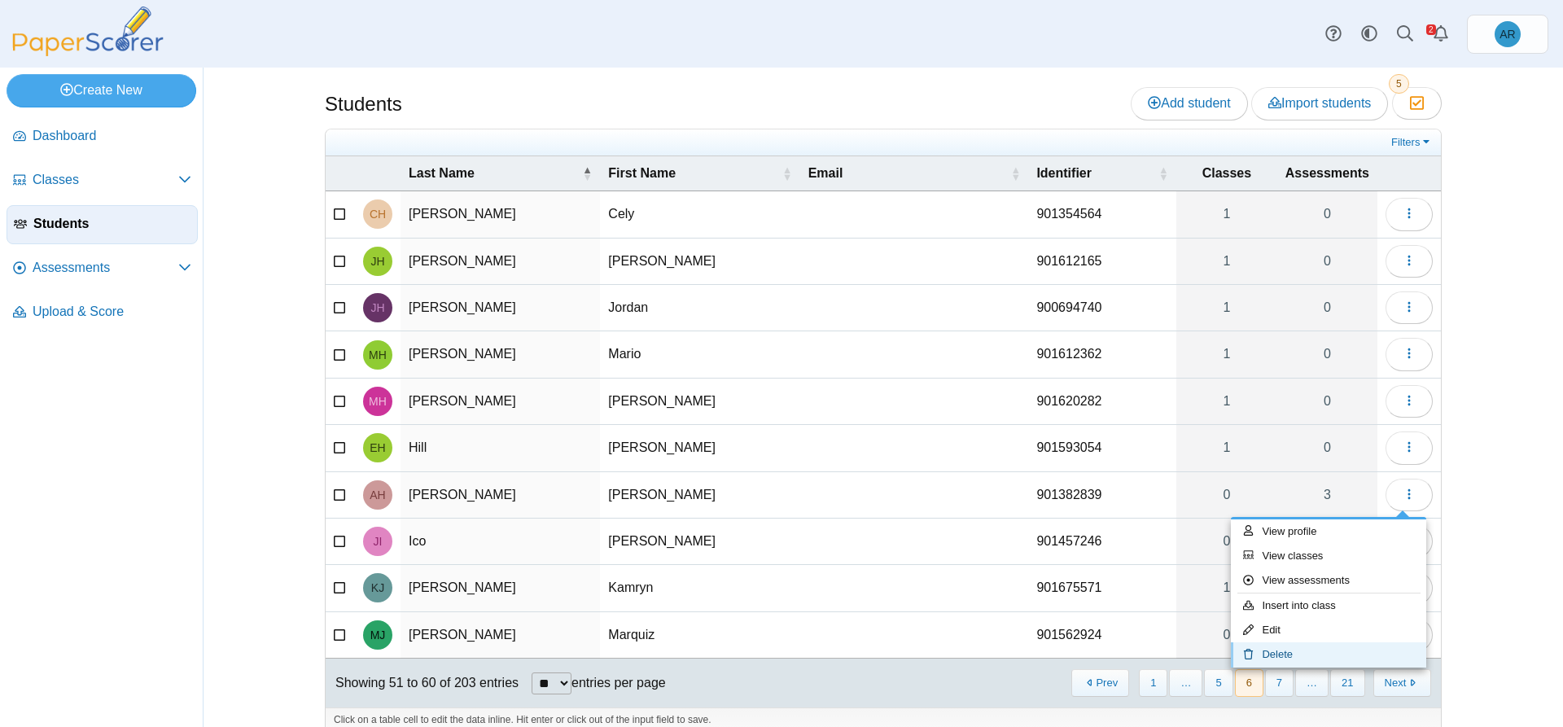
click at [1276, 651] on link "Delete" at bounding box center [1328, 654] width 195 height 24
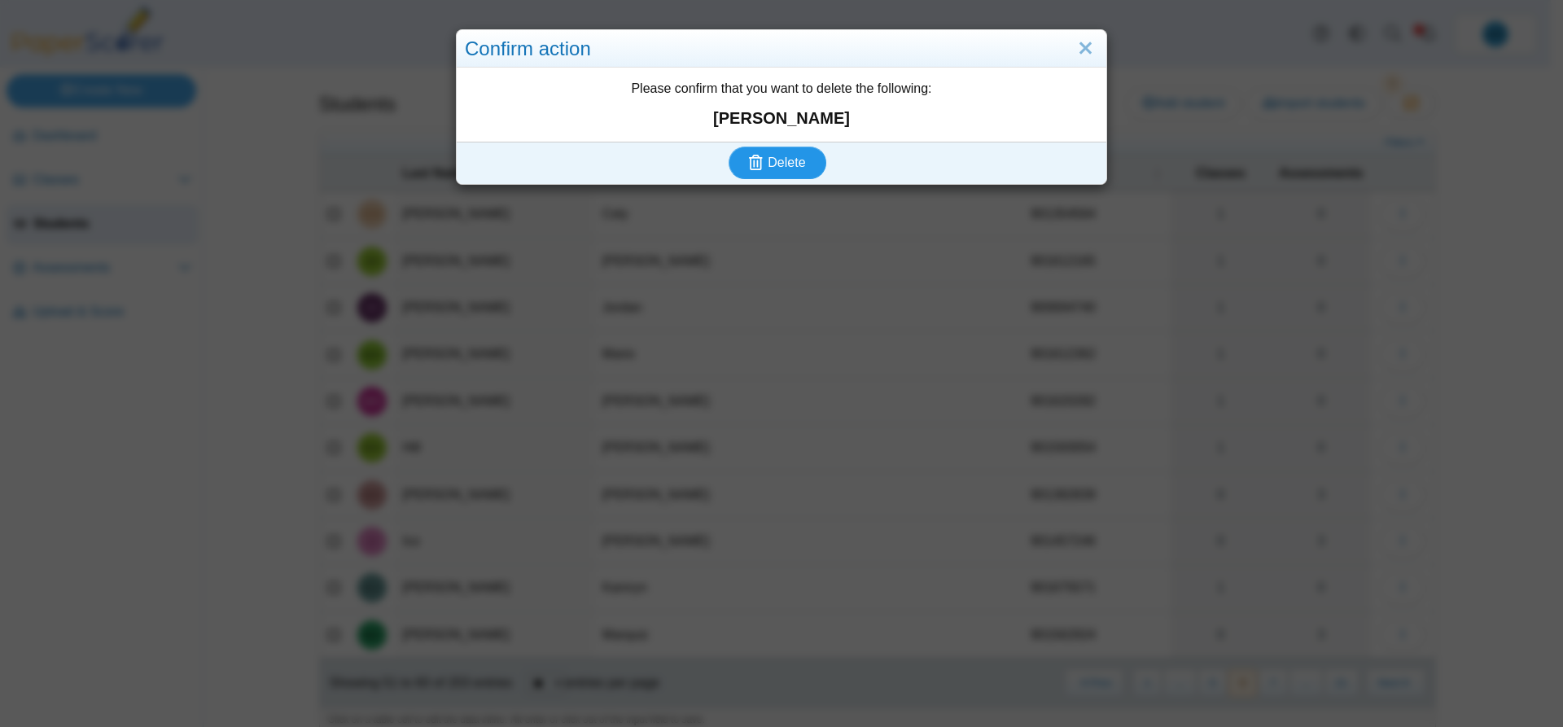
click at [806, 160] on button "Delete" at bounding box center [777, 162] width 98 height 33
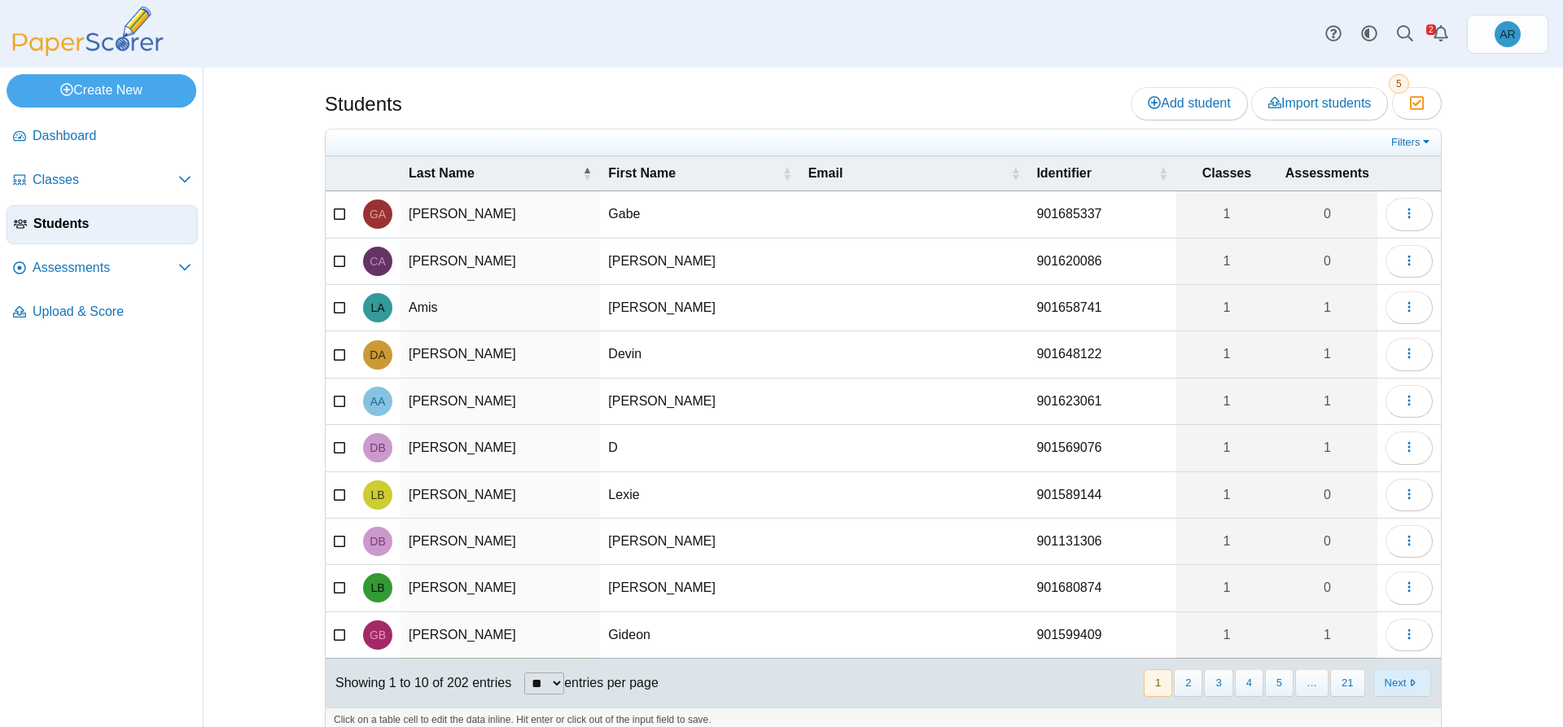
click at [1403, 689] on button "Next" at bounding box center [1402, 682] width 58 height 27
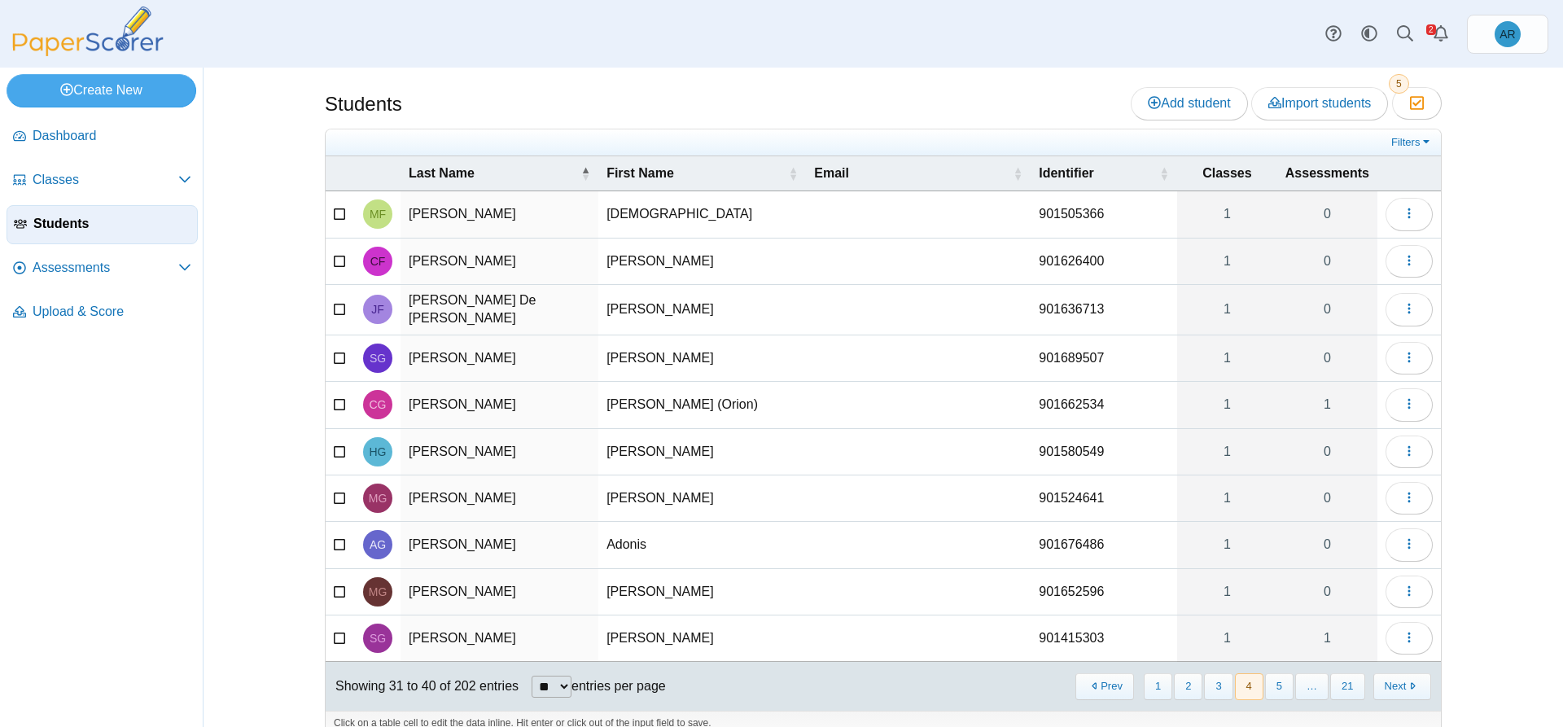
click at [1403, 689] on button "Next" at bounding box center [1402, 686] width 58 height 27
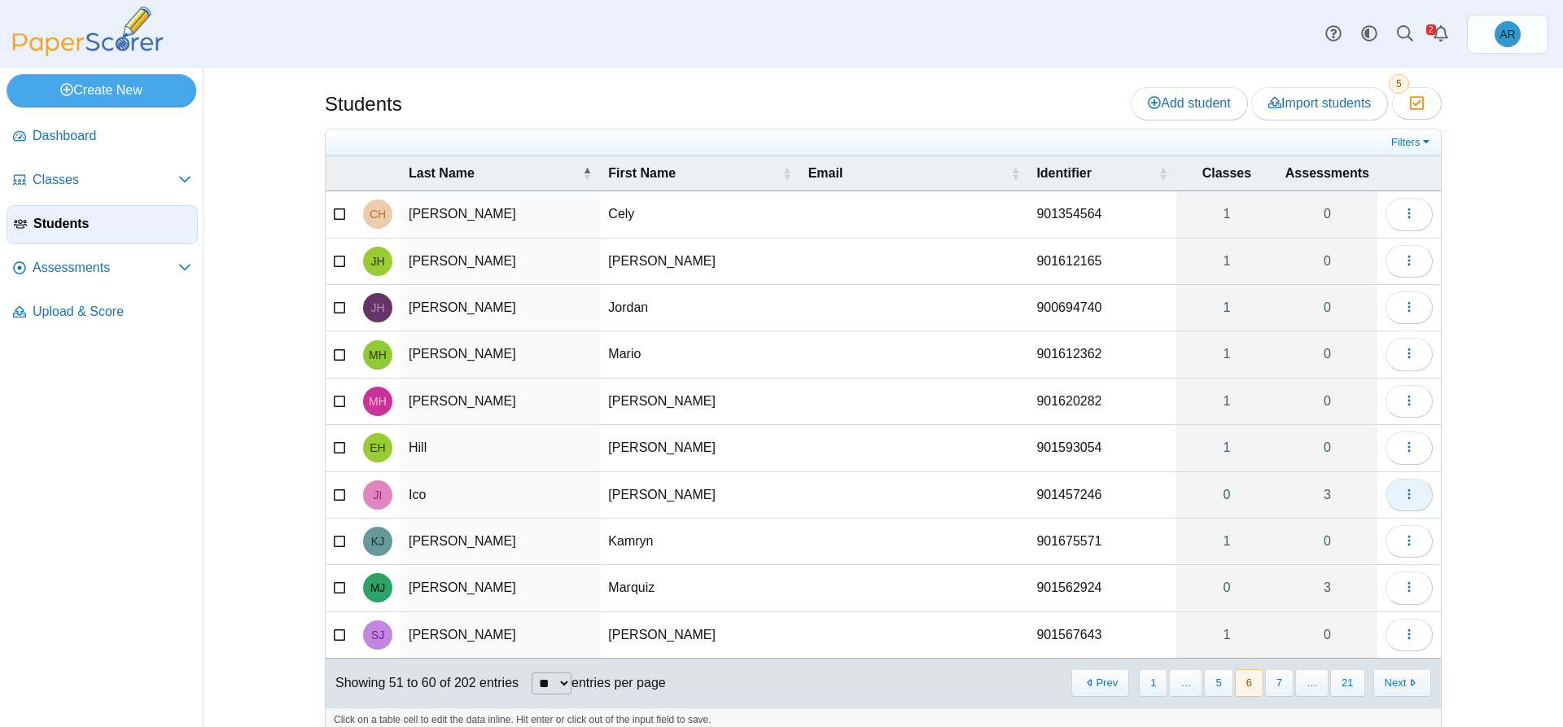
click at [1392, 493] on button "button" at bounding box center [1408, 495] width 47 height 33
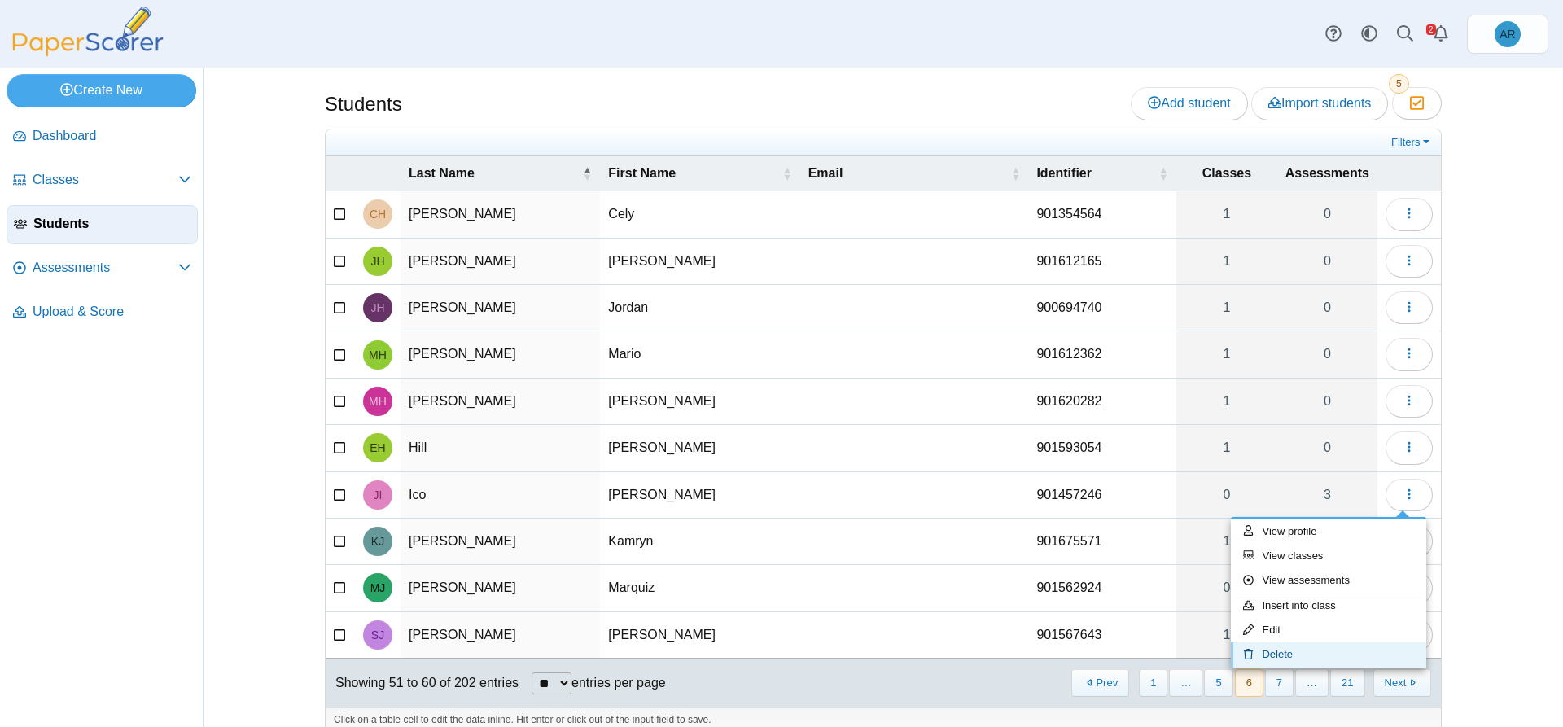
click at [1288, 650] on link "Delete" at bounding box center [1328, 654] width 195 height 24
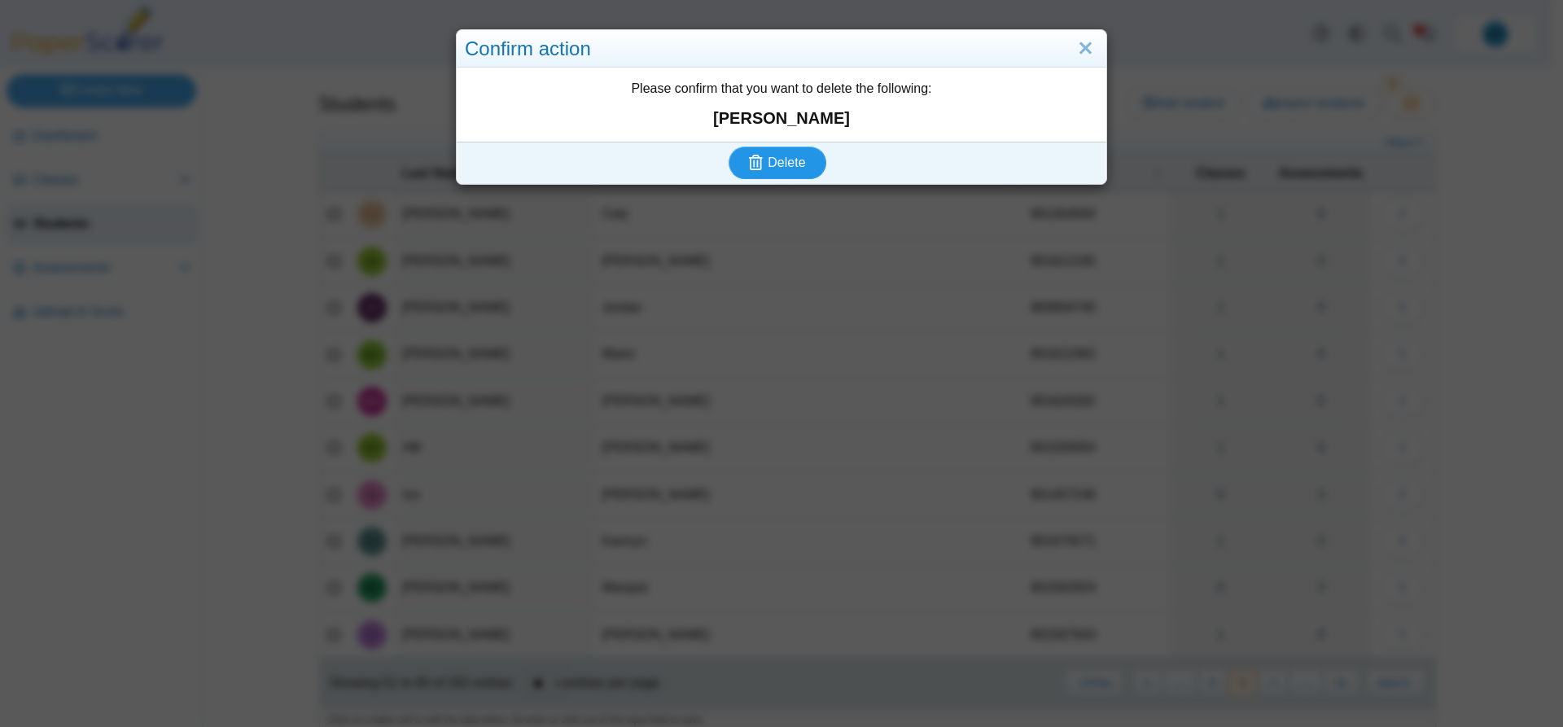
click at [756, 171] on icon "submit" at bounding box center [758, 163] width 19 height 18
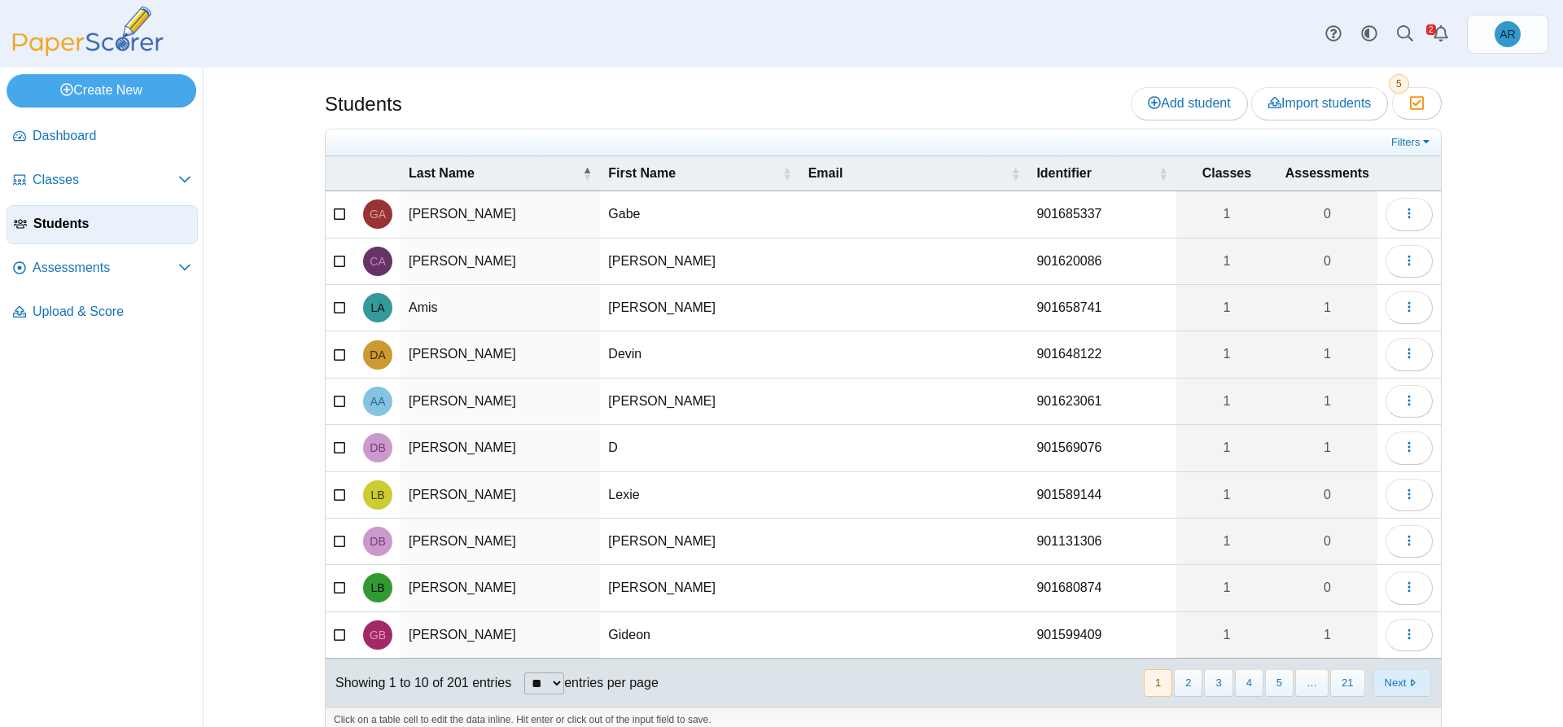
click at [1411, 676] on button "Next" at bounding box center [1402, 682] width 58 height 27
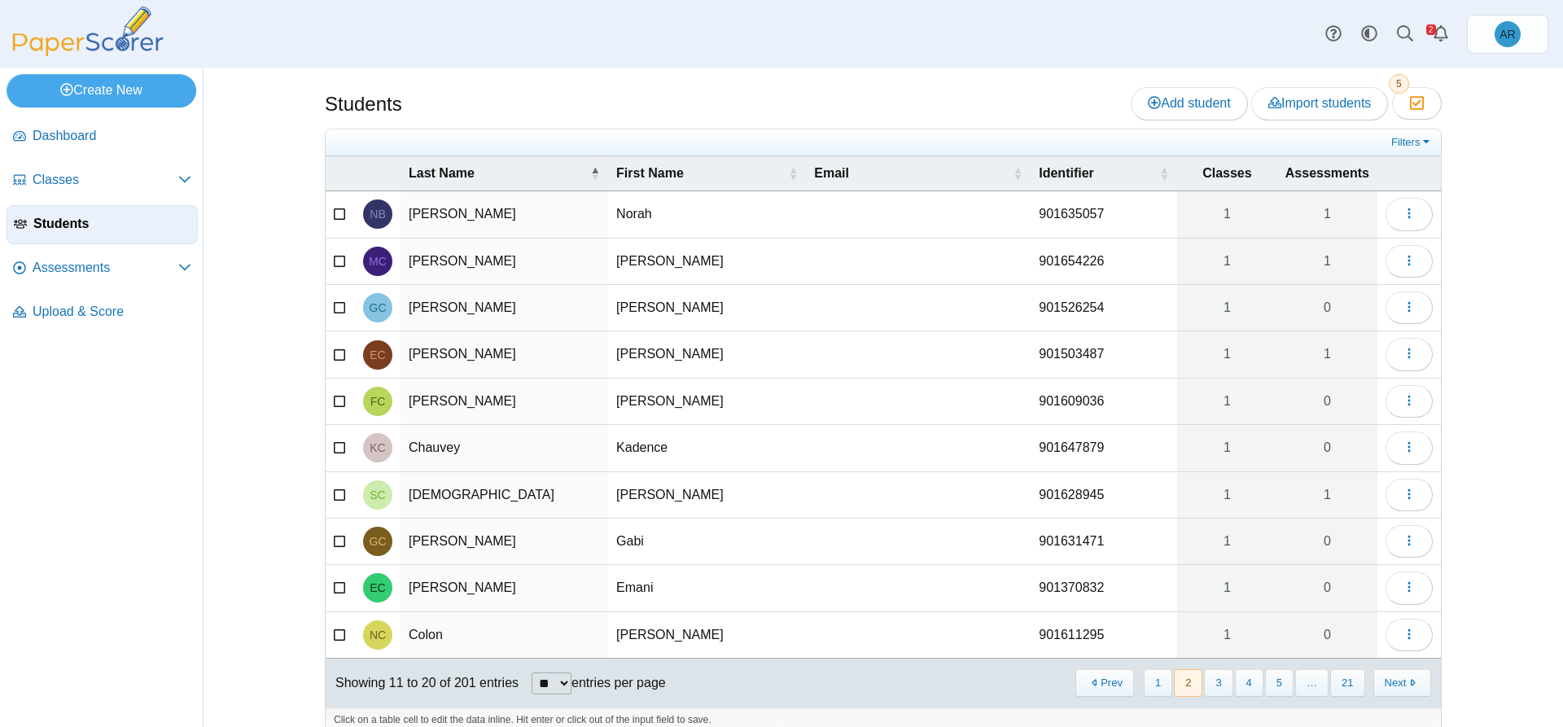
click at [1411, 676] on button "Next" at bounding box center [1402, 682] width 58 height 27
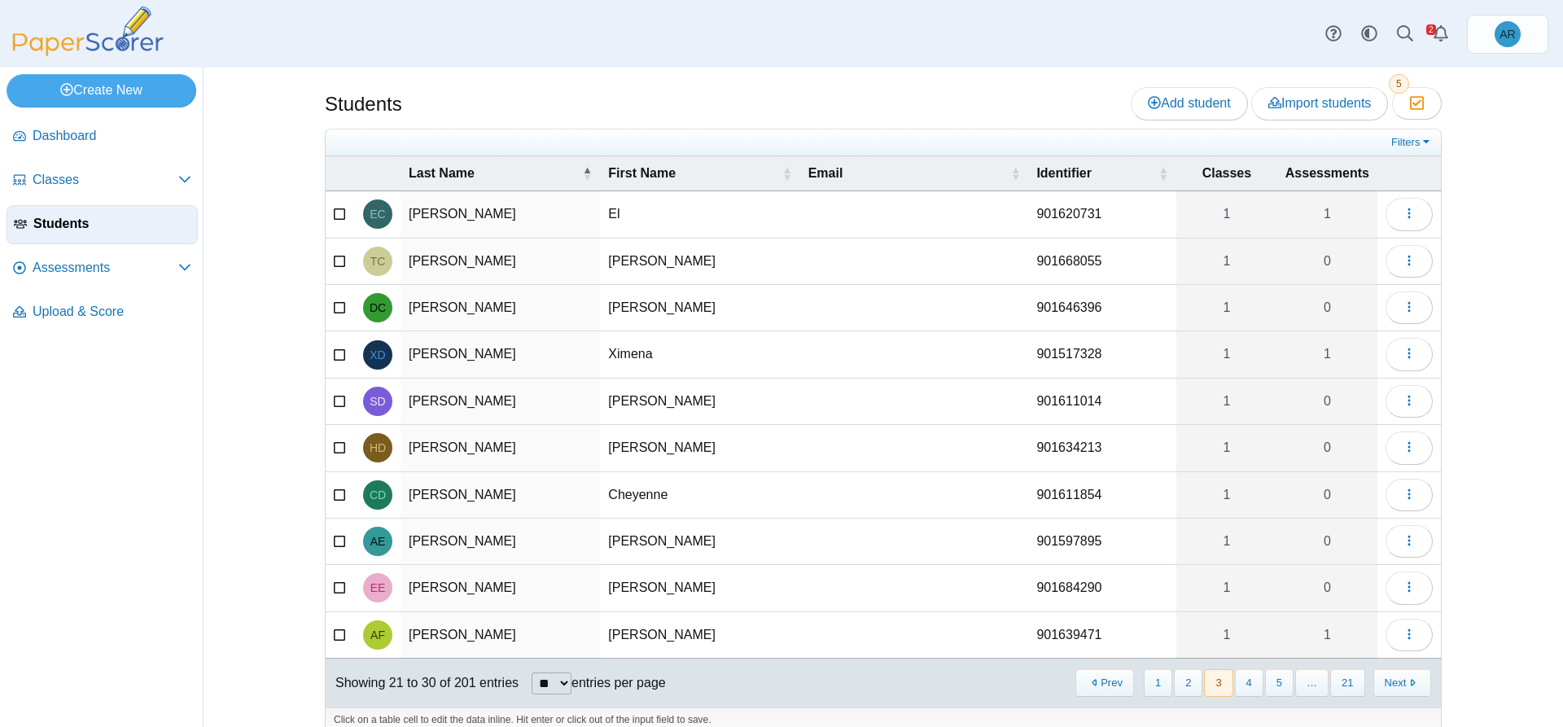
click at [1411, 676] on button "Next" at bounding box center [1402, 682] width 58 height 27
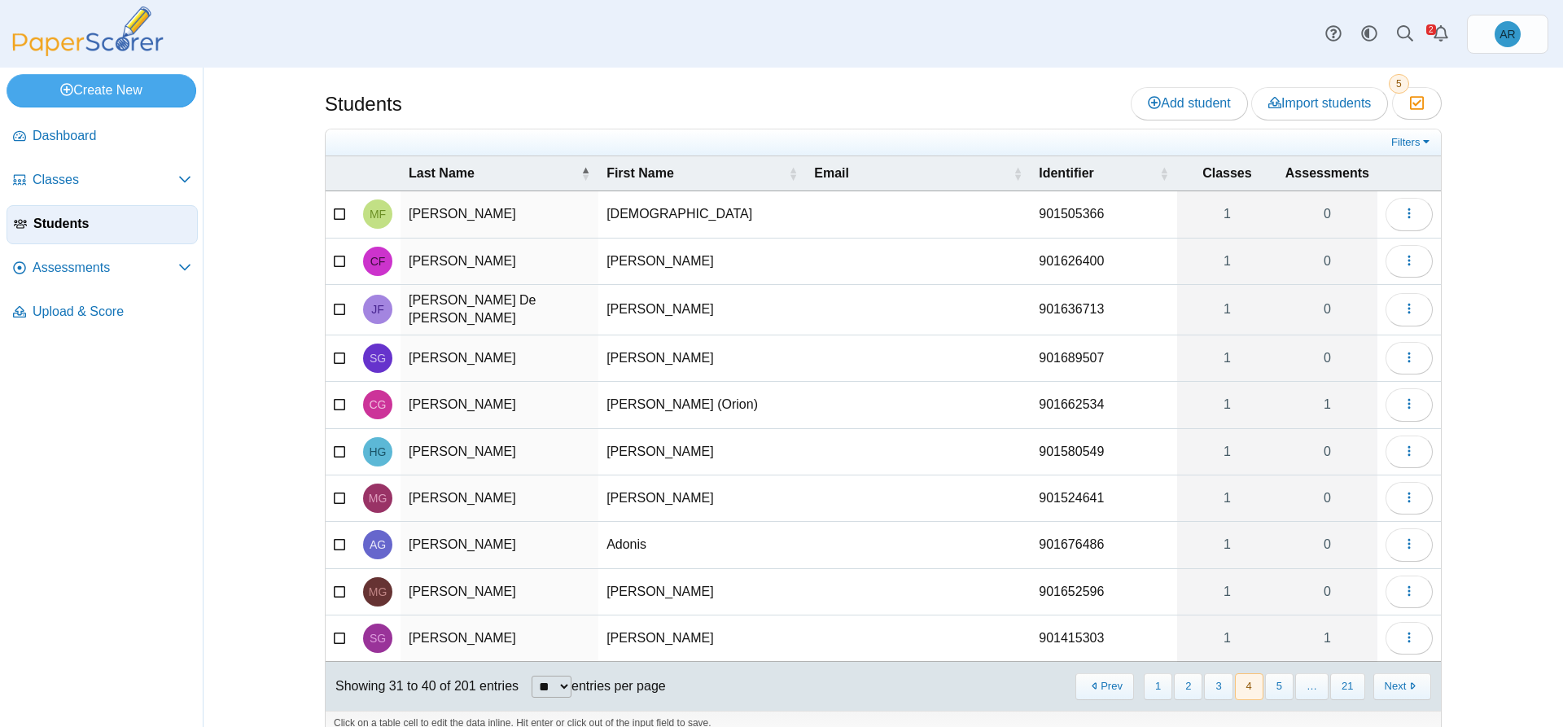
click at [1411, 676] on button "Next" at bounding box center [1402, 686] width 58 height 27
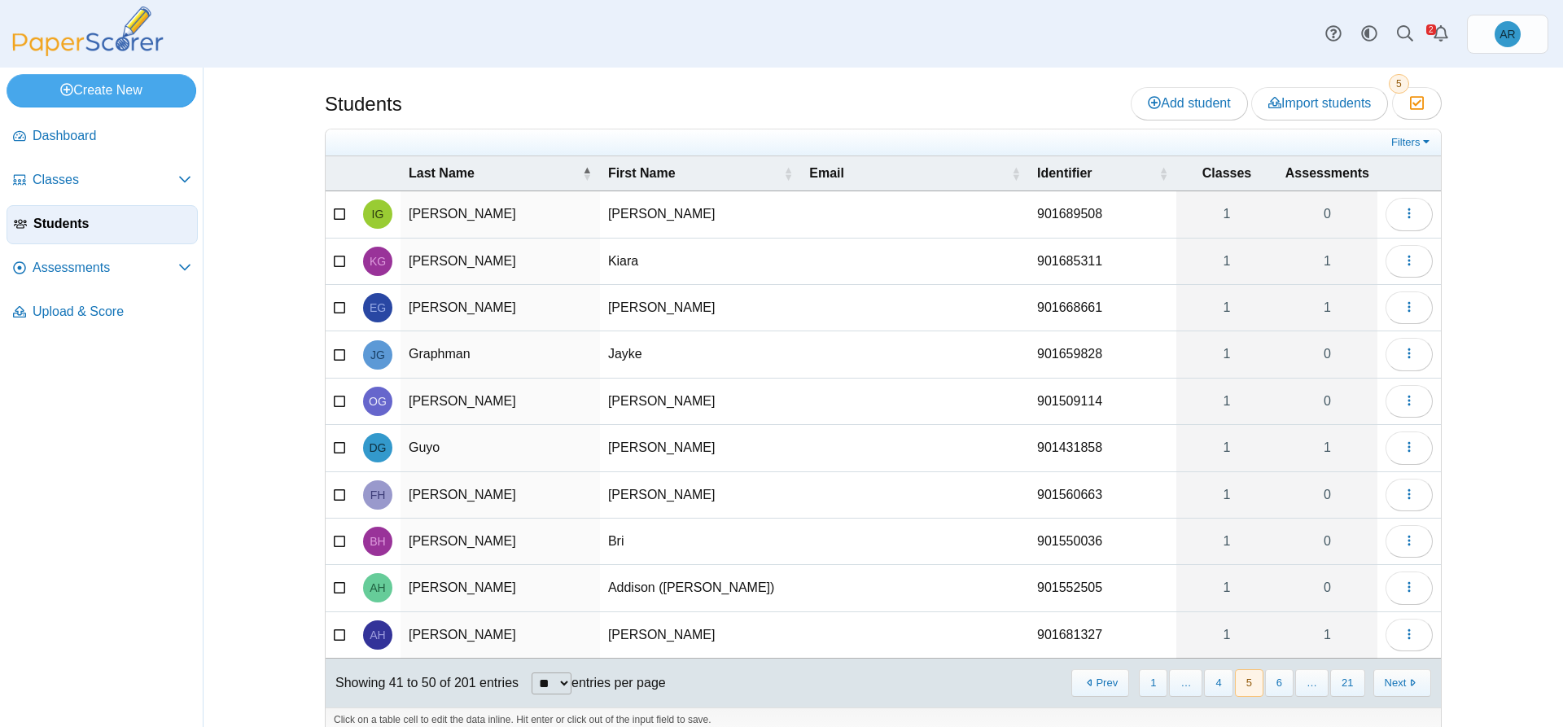
click at [1411, 676] on button "Next" at bounding box center [1402, 682] width 58 height 27
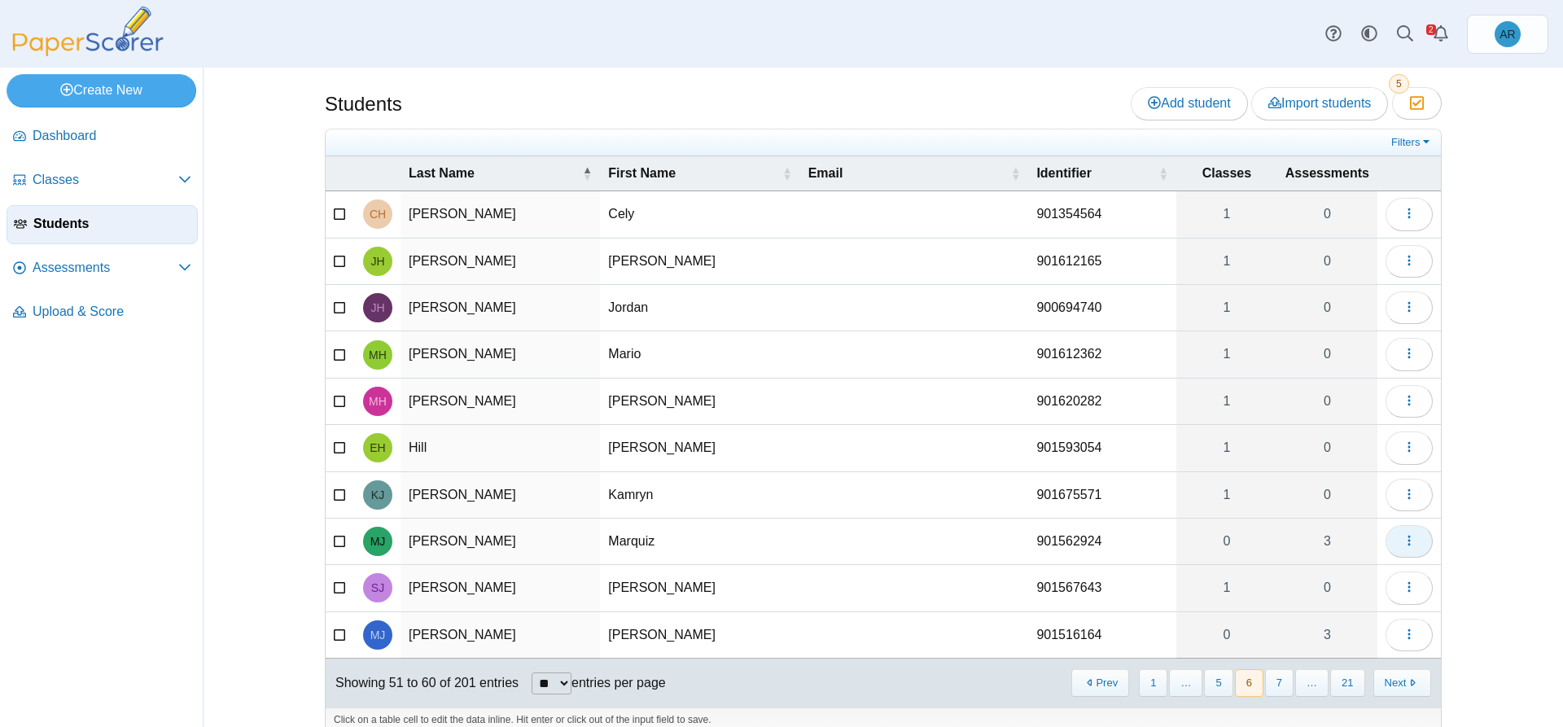
click at [1393, 549] on button "button" at bounding box center [1408, 541] width 47 height 33
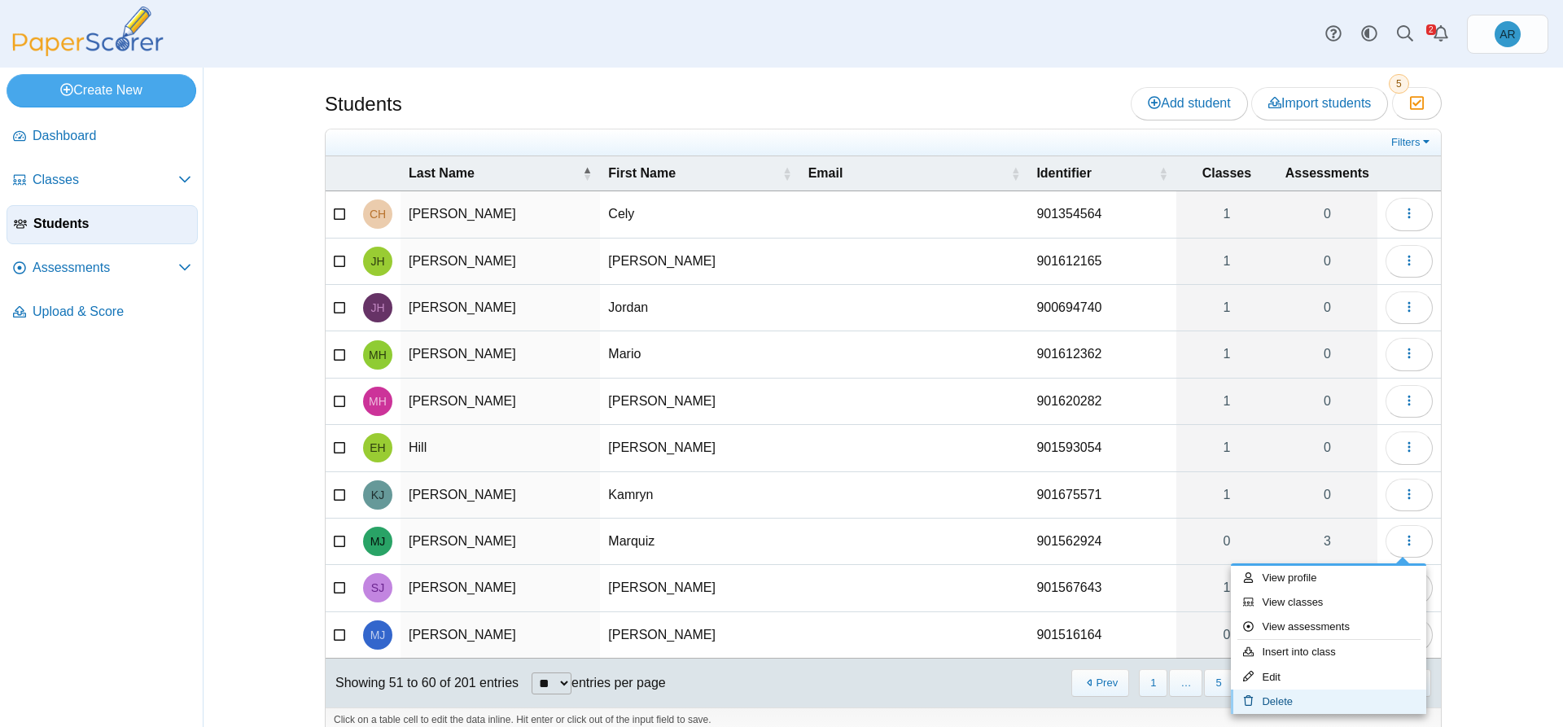
click at [1304, 696] on link "Delete" at bounding box center [1328, 701] width 195 height 24
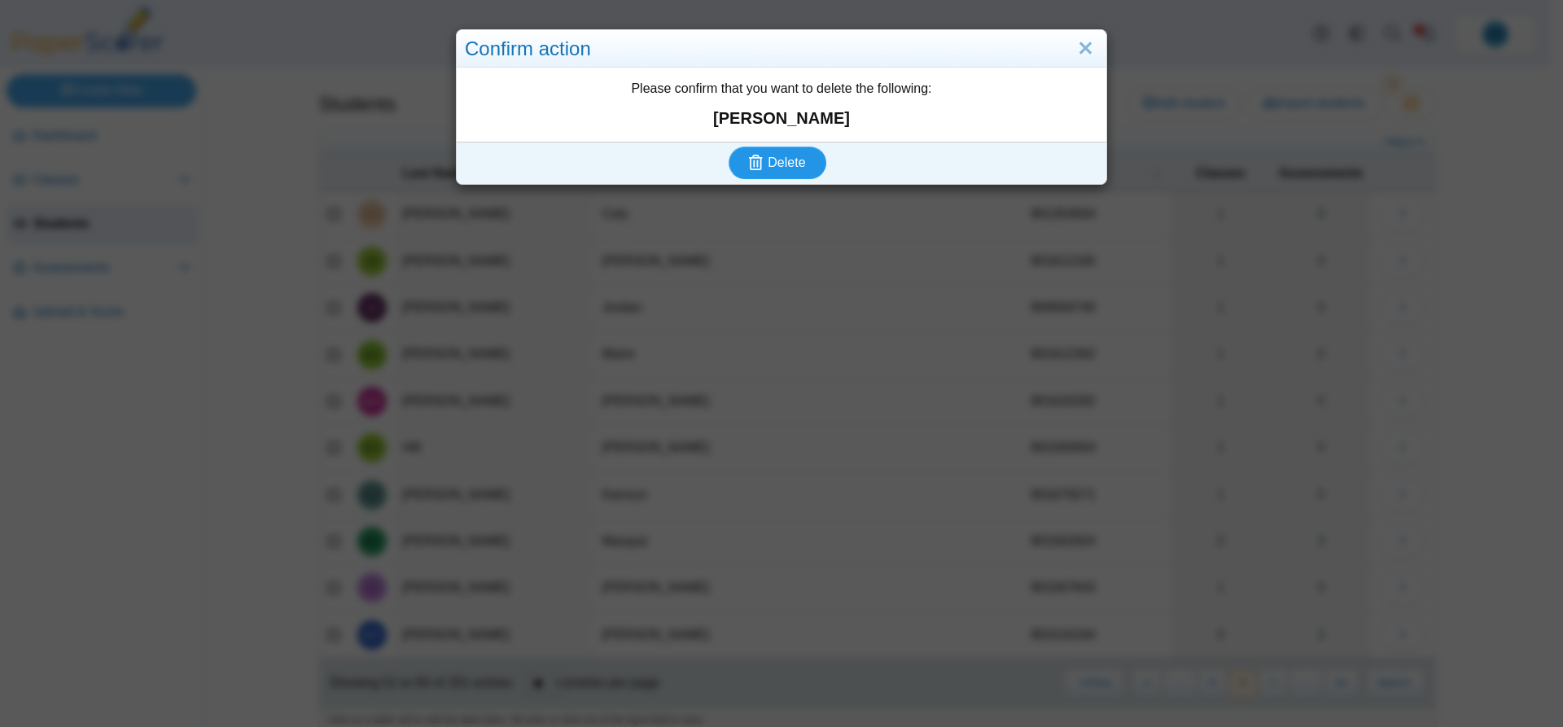
click at [778, 159] on span "Delete" at bounding box center [785, 162] width 37 height 14
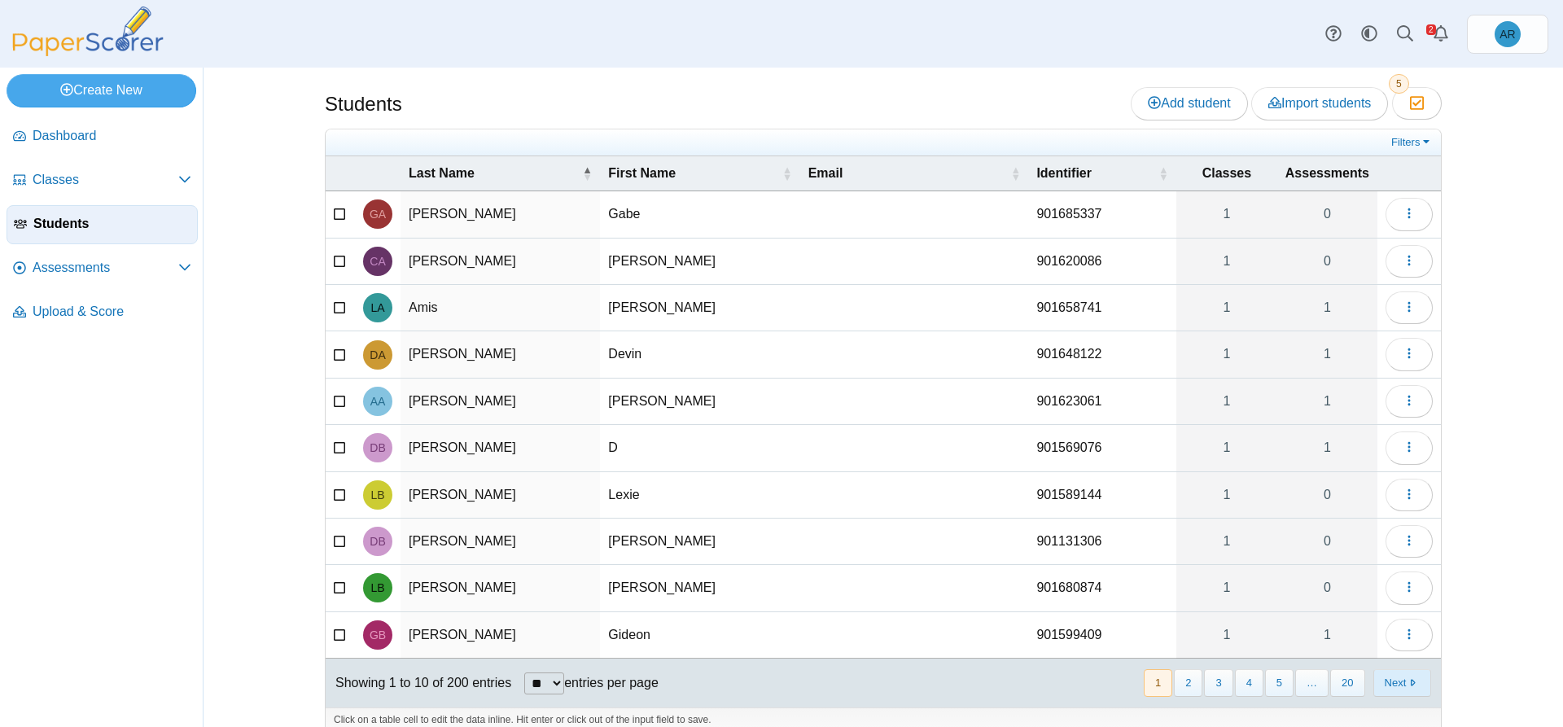
click at [1399, 684] on button "Next" at bounding box center [1402, 682] width 58 height 27
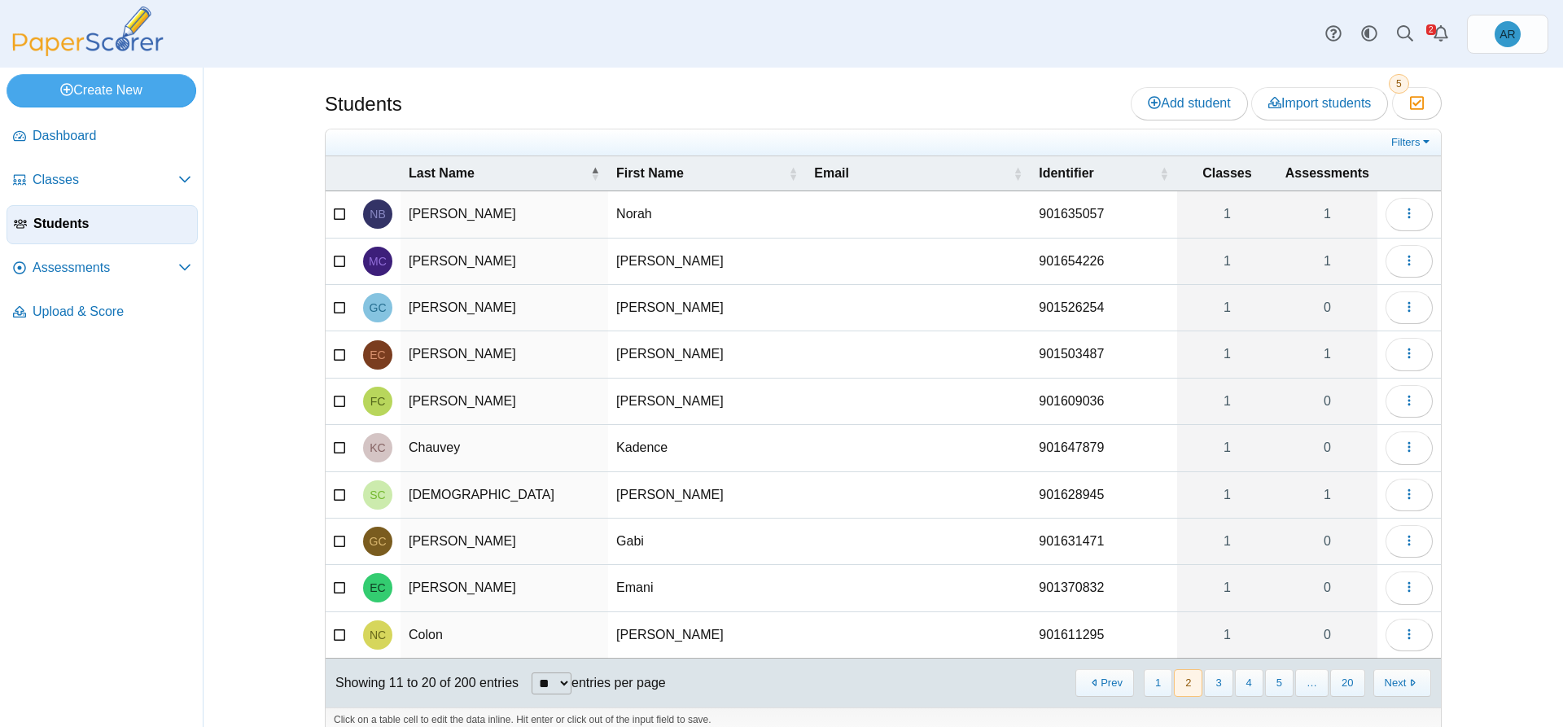
click at [1399, 684] on button "Next" at bounding box center [1402, 682] width 58 height 27
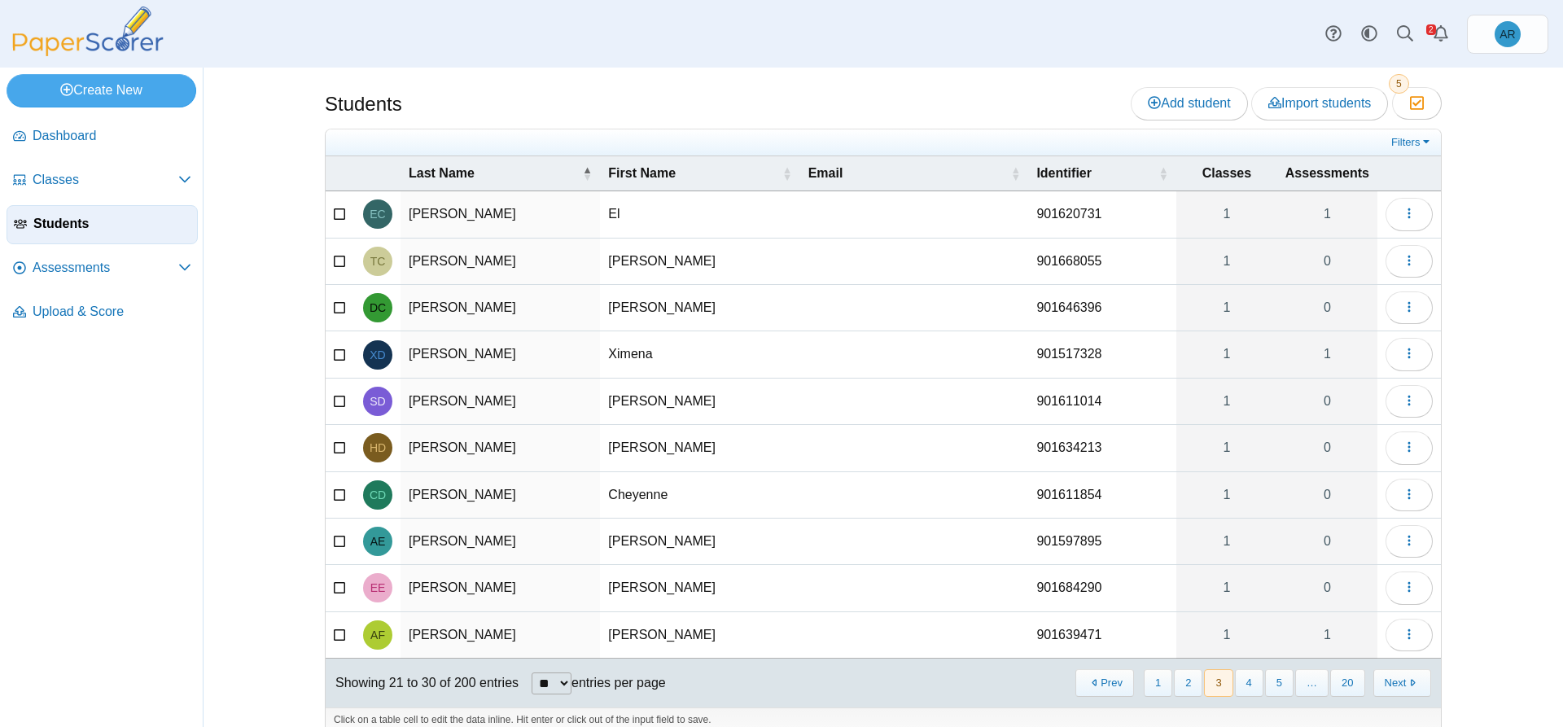
click at [1399, 684] on button "Next" at bounding box center [1402, 682] width 58 height 27
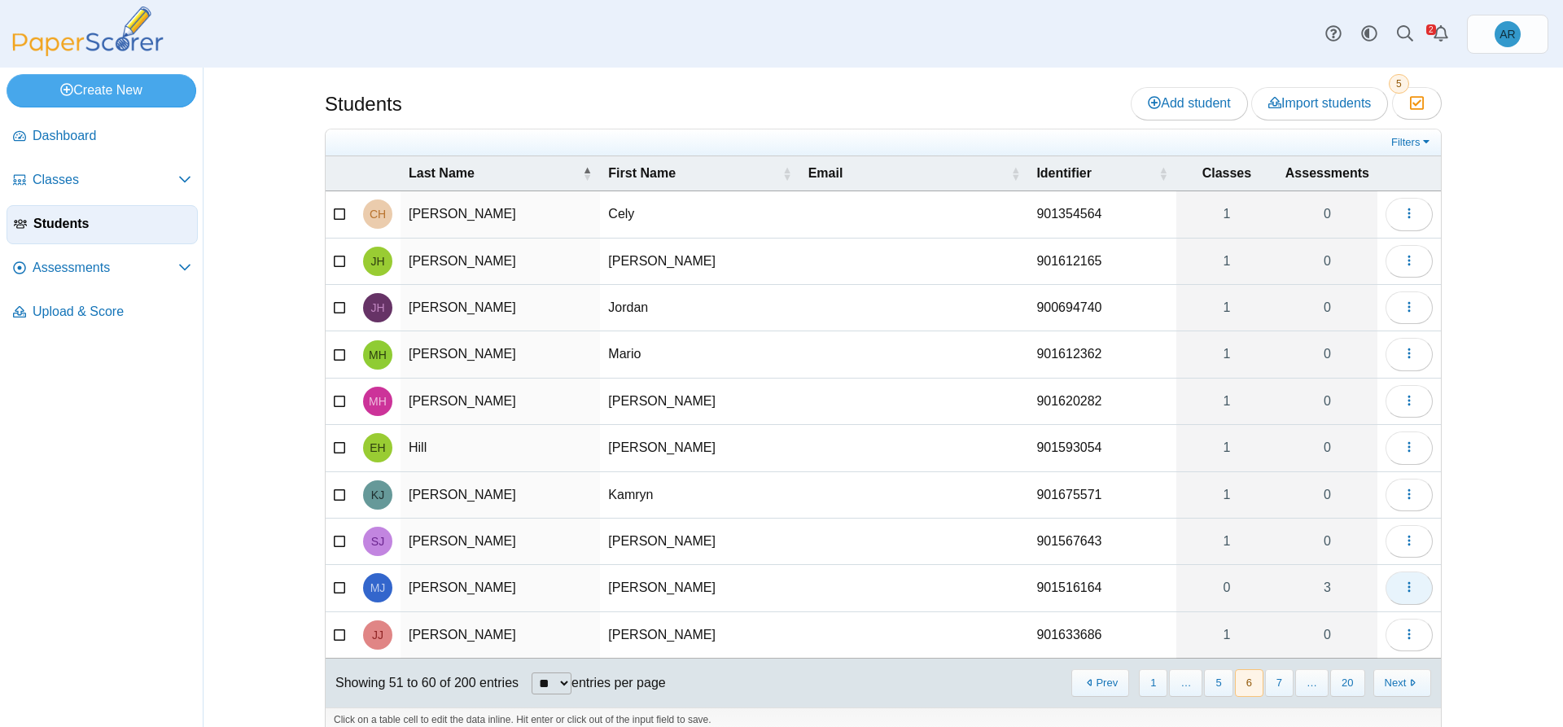
click at [1391, 592] on button "button" at bounding box center [1408, 587] width 47 height 33
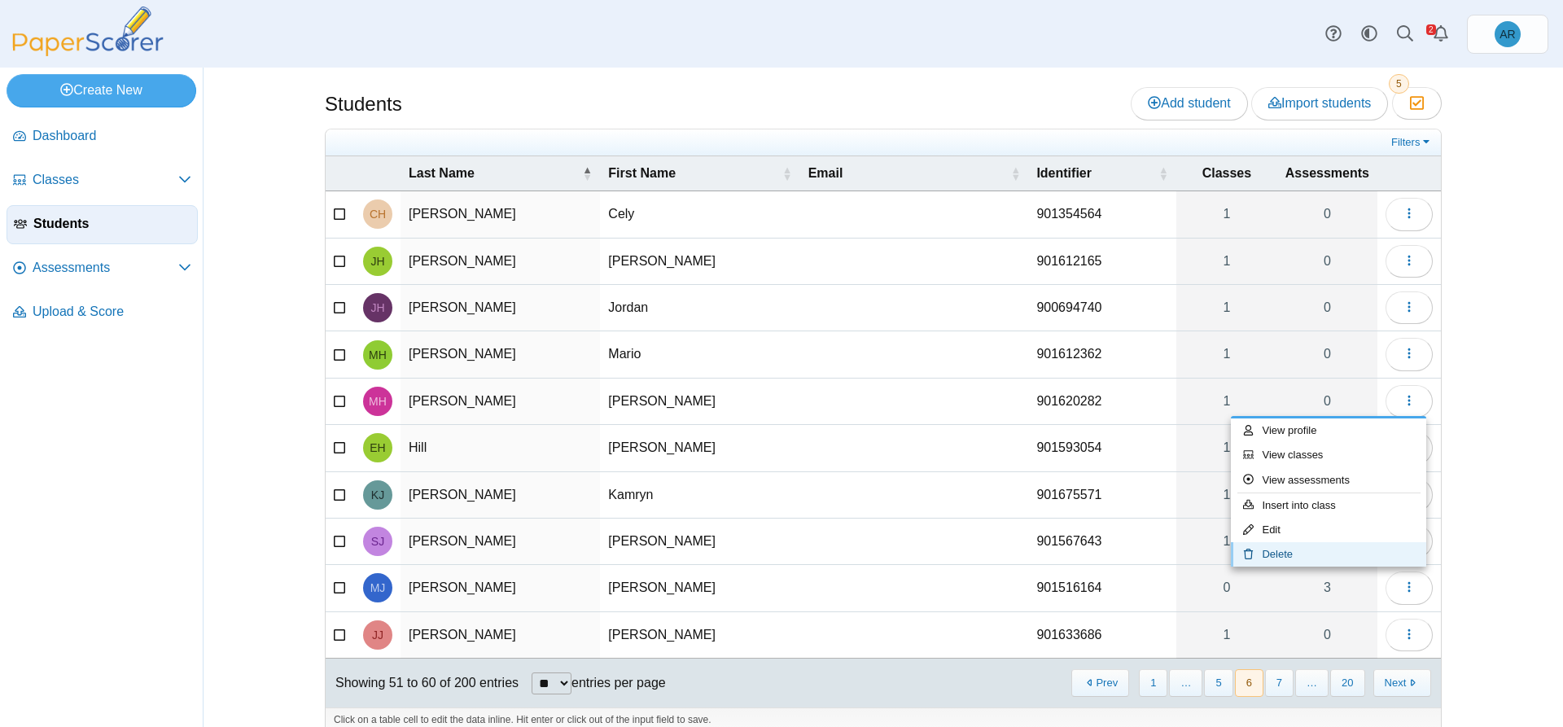
click at [1290, 556] on link "Delete" at bounding box center [1328, 554] width 195 height 24
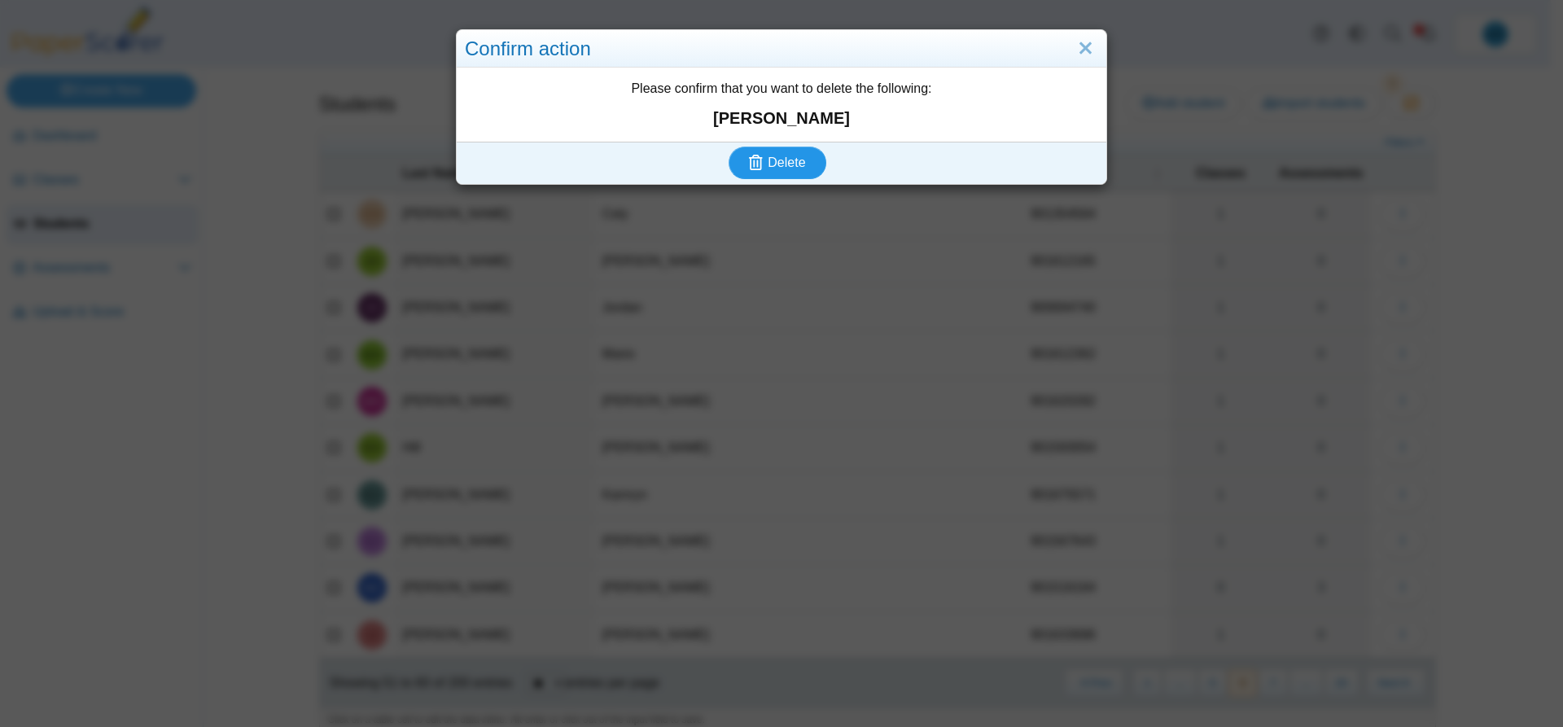
click at [780, 155] on span "Delete" at bounding box center [785, 162] width 37 height 14
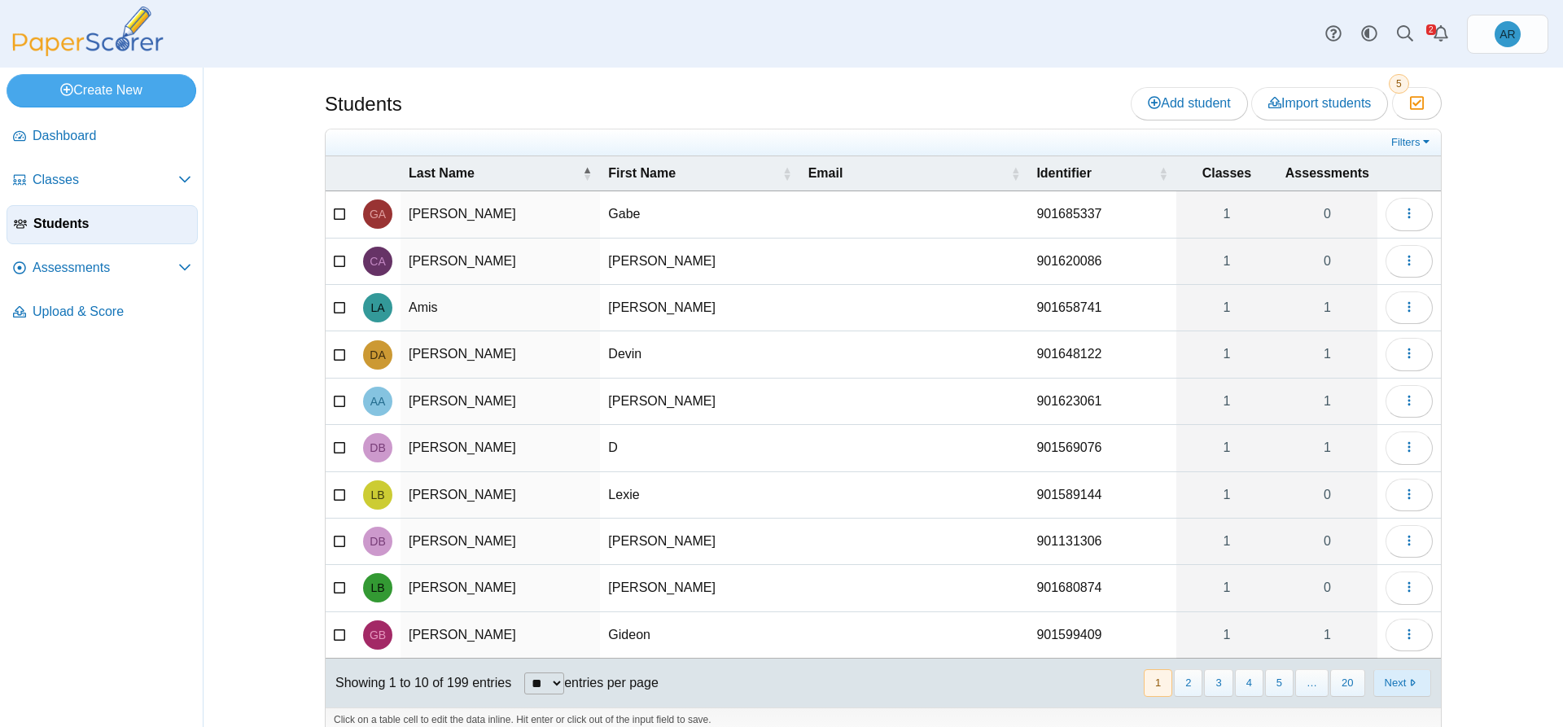
click at [1373, 683] on button "Next" at bounding box center [1402, 682] width 58 height 27
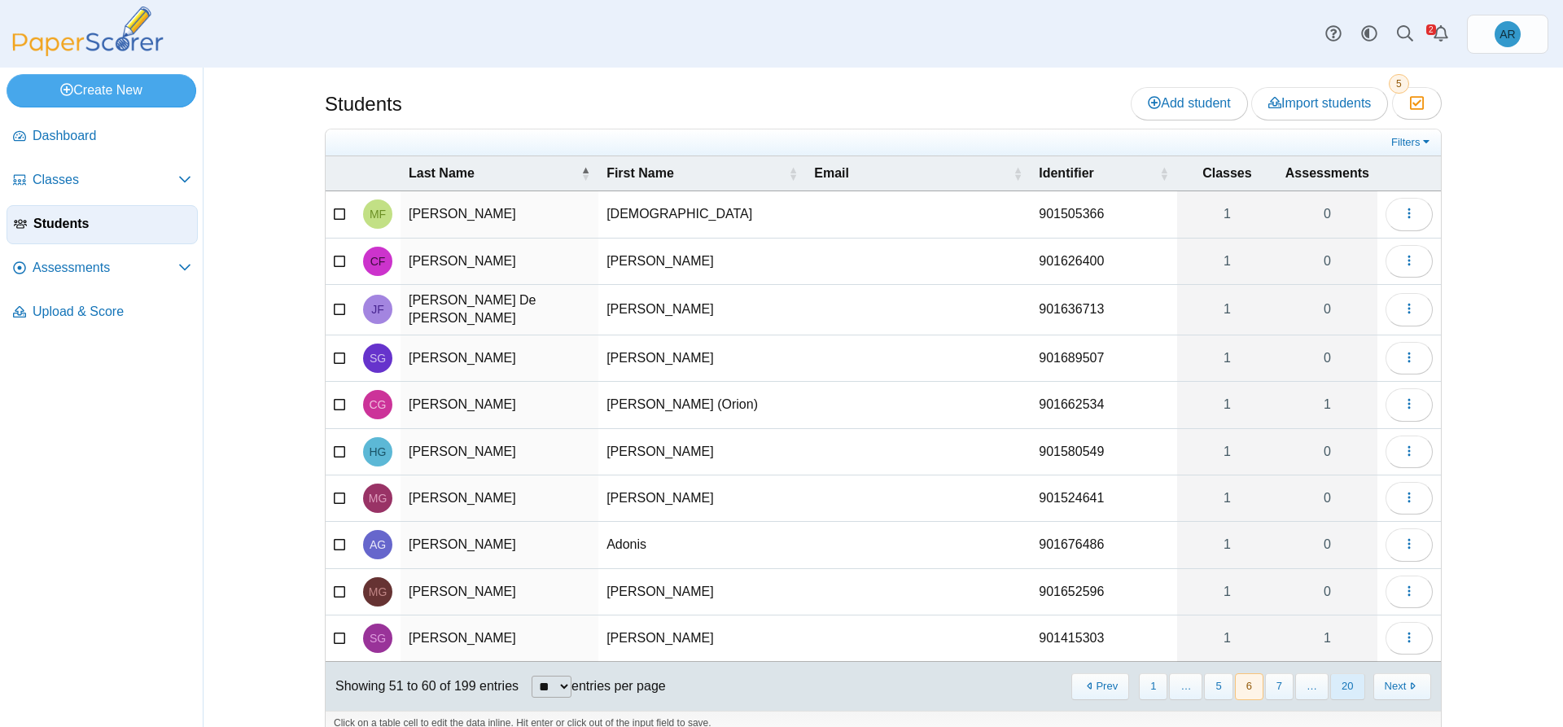
click at [1337, 689] on button "20" at bounding box center [1347, 686] width 34 height 27
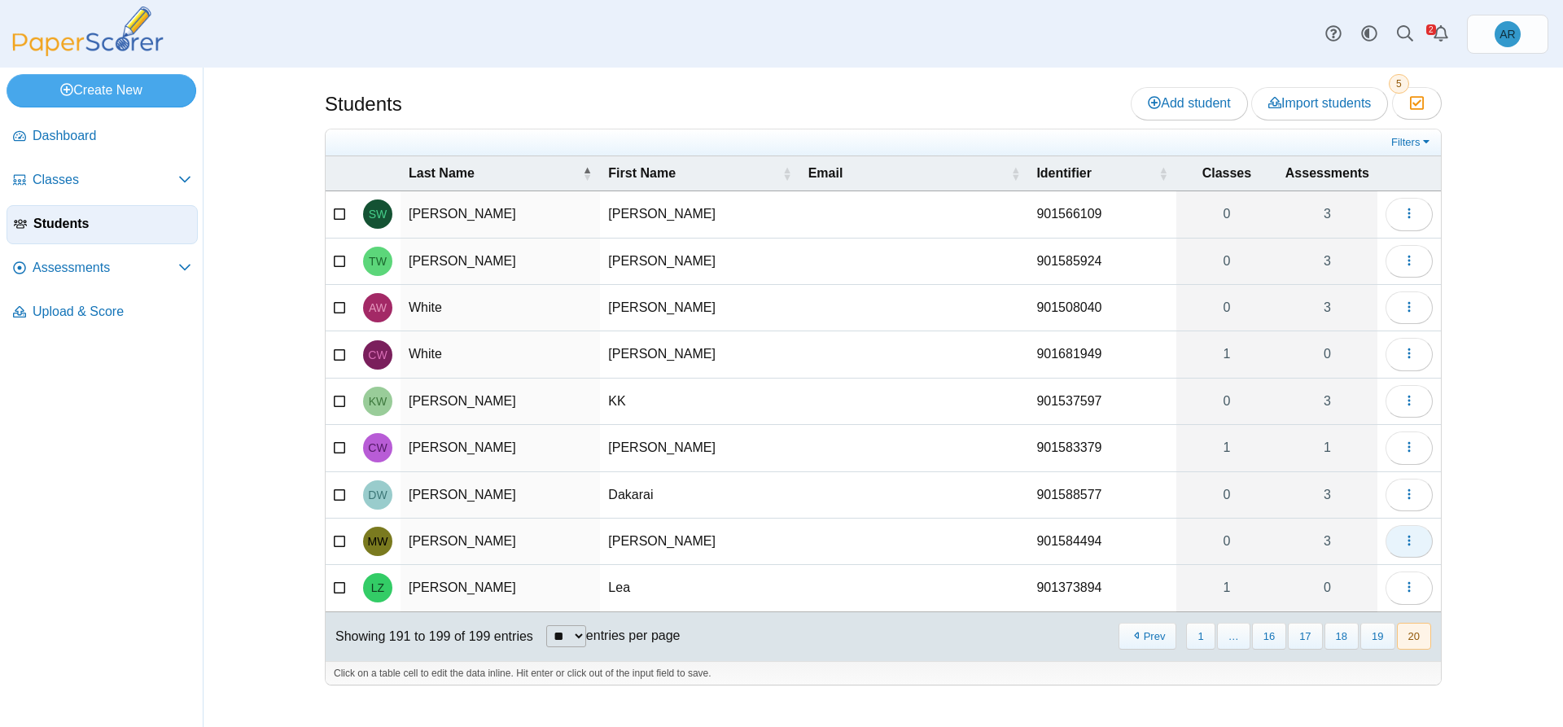
click at [1408, 536] on use "button" at bounding box center [1408, 541] width 2 height 11
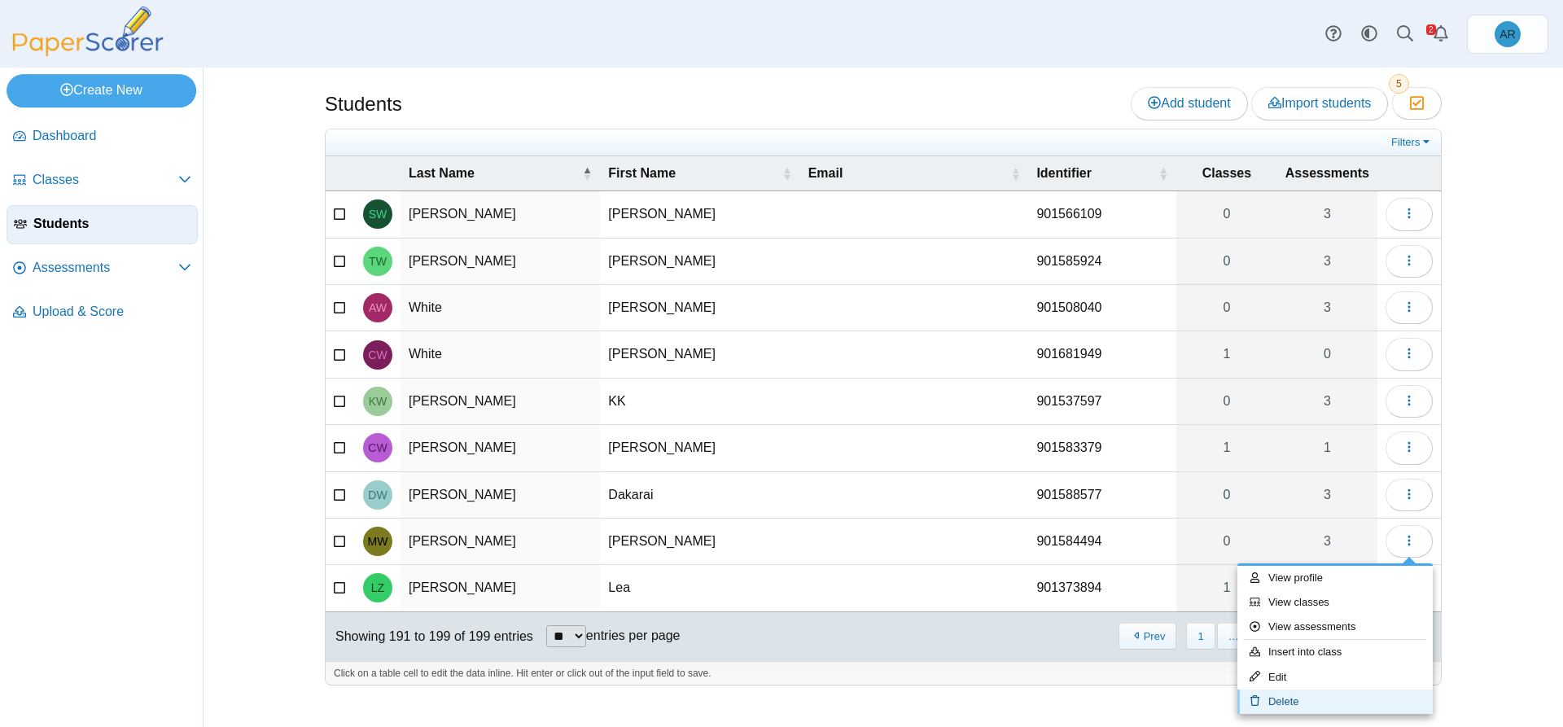
click at [1302, 697] on link "Delete" at bounding box center [1334, 701] width 195 height 24
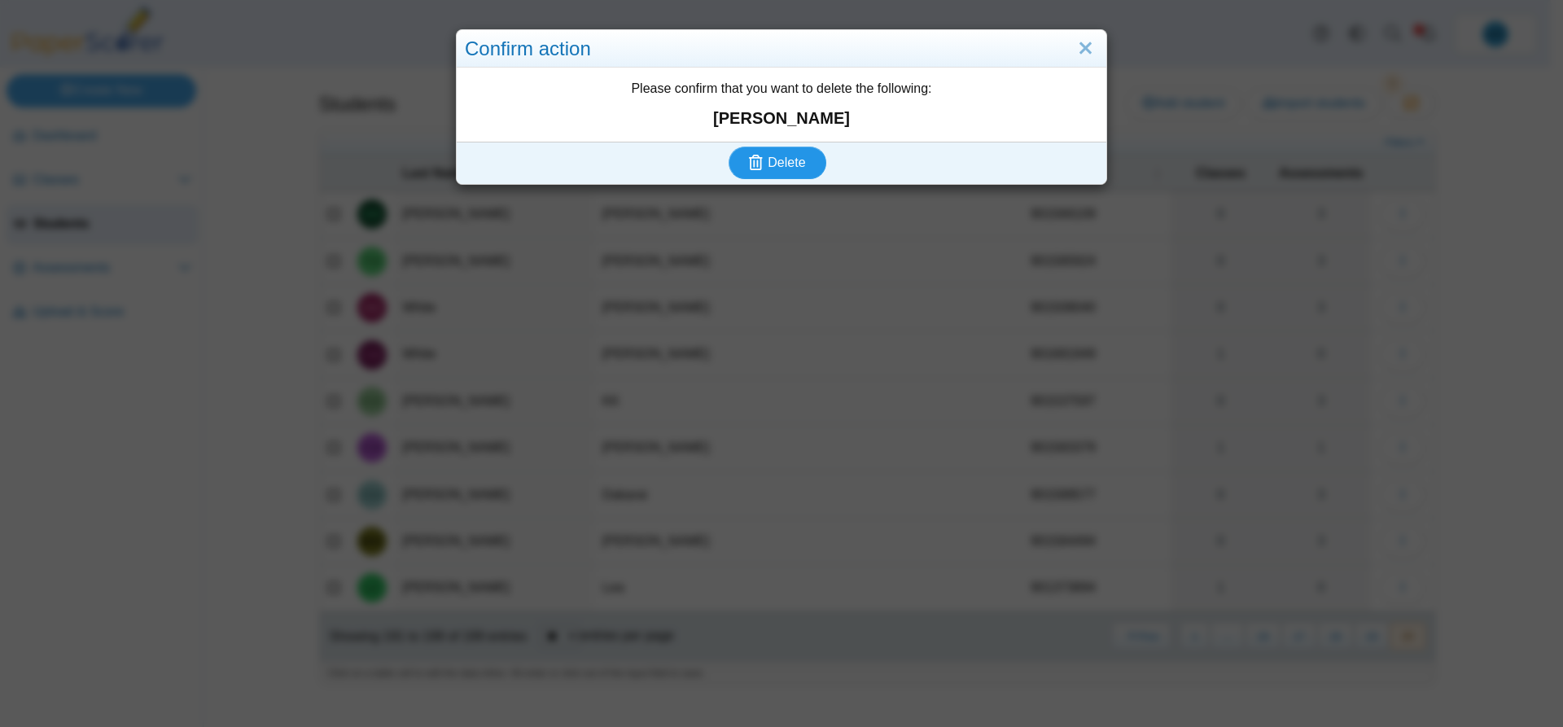
click at [790, 160] on span "Delete" at bounding box center [785, 162] width 37 height 14
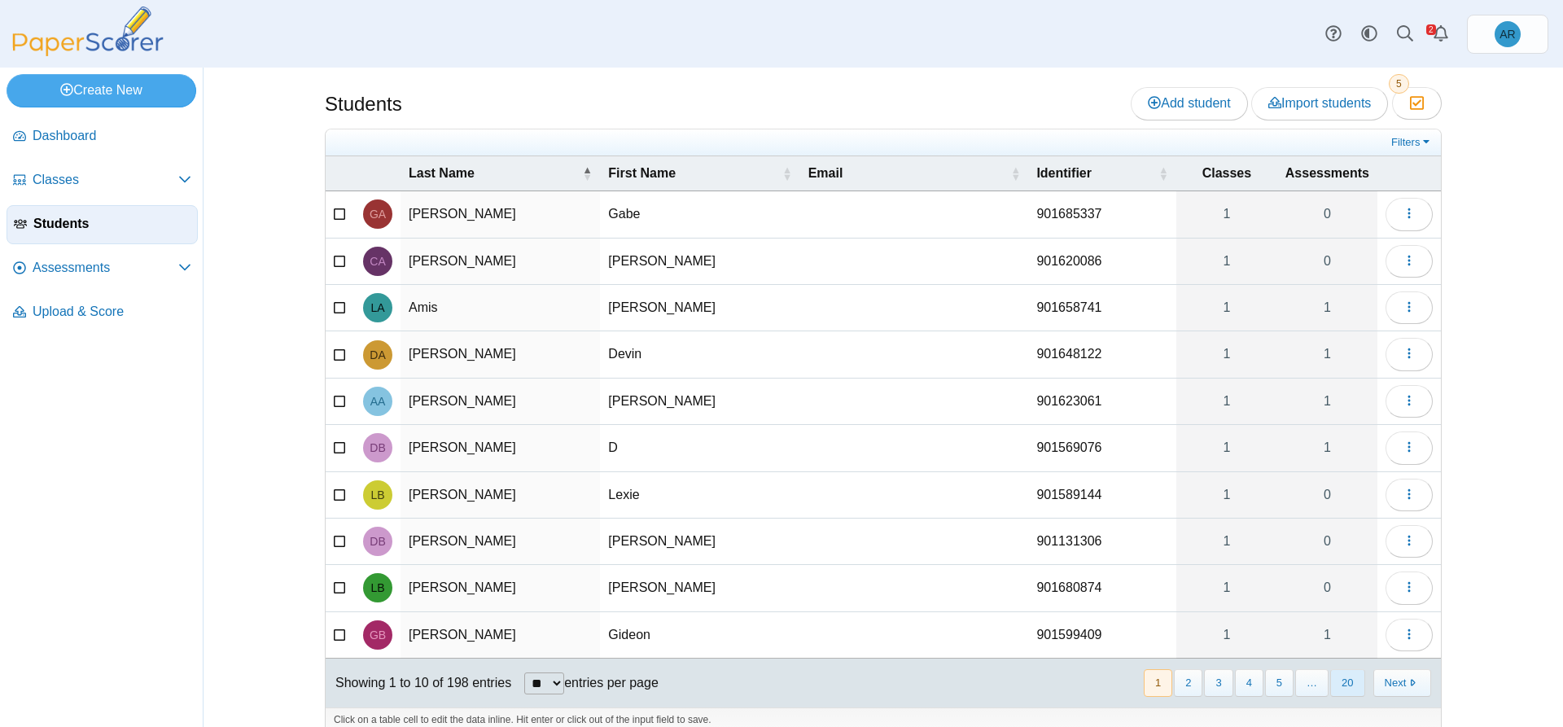
click at [1350, 680] on button "20" at bounding box center [1347, 682] width 34 height 27
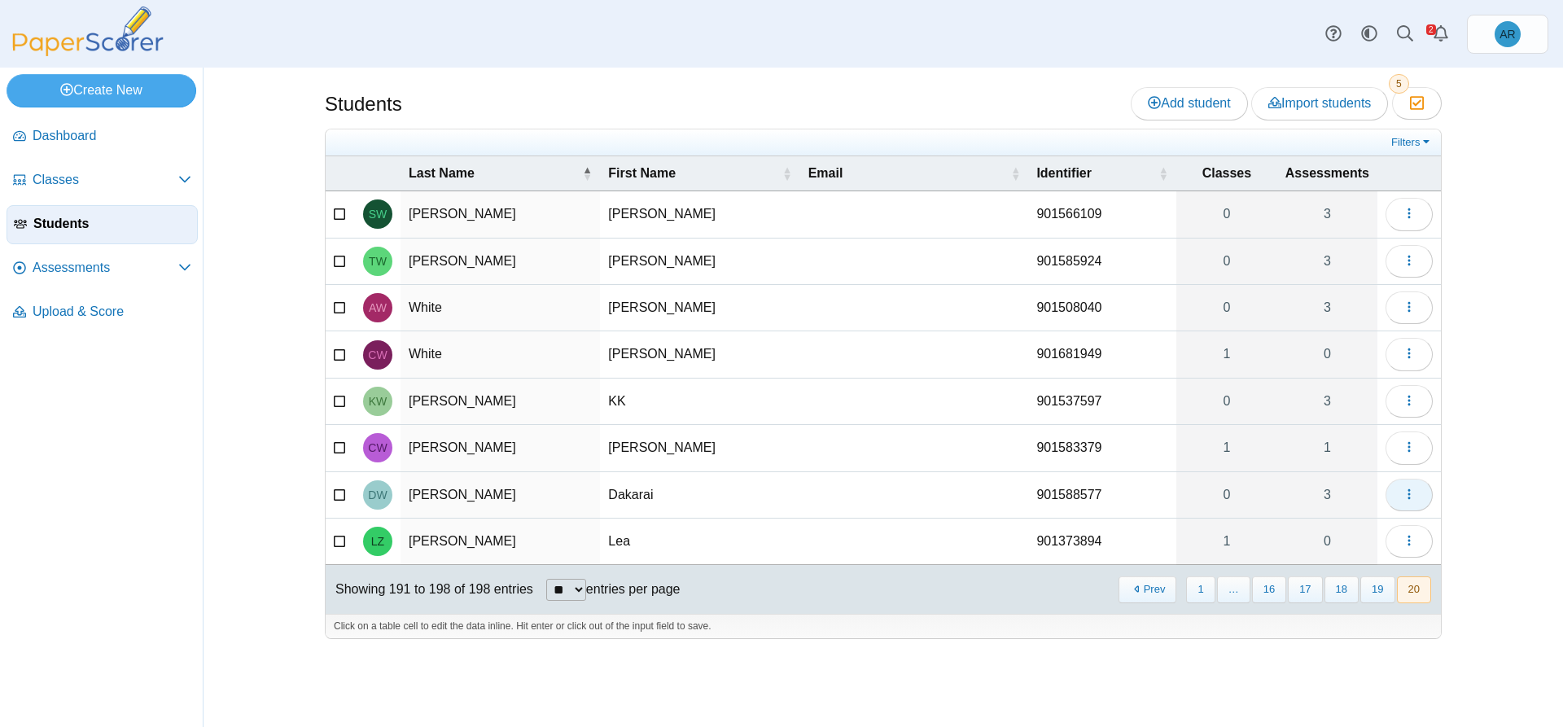
click at [1402, 492] on icon "button" at bounding box center [1408, 494] width 13 height 13
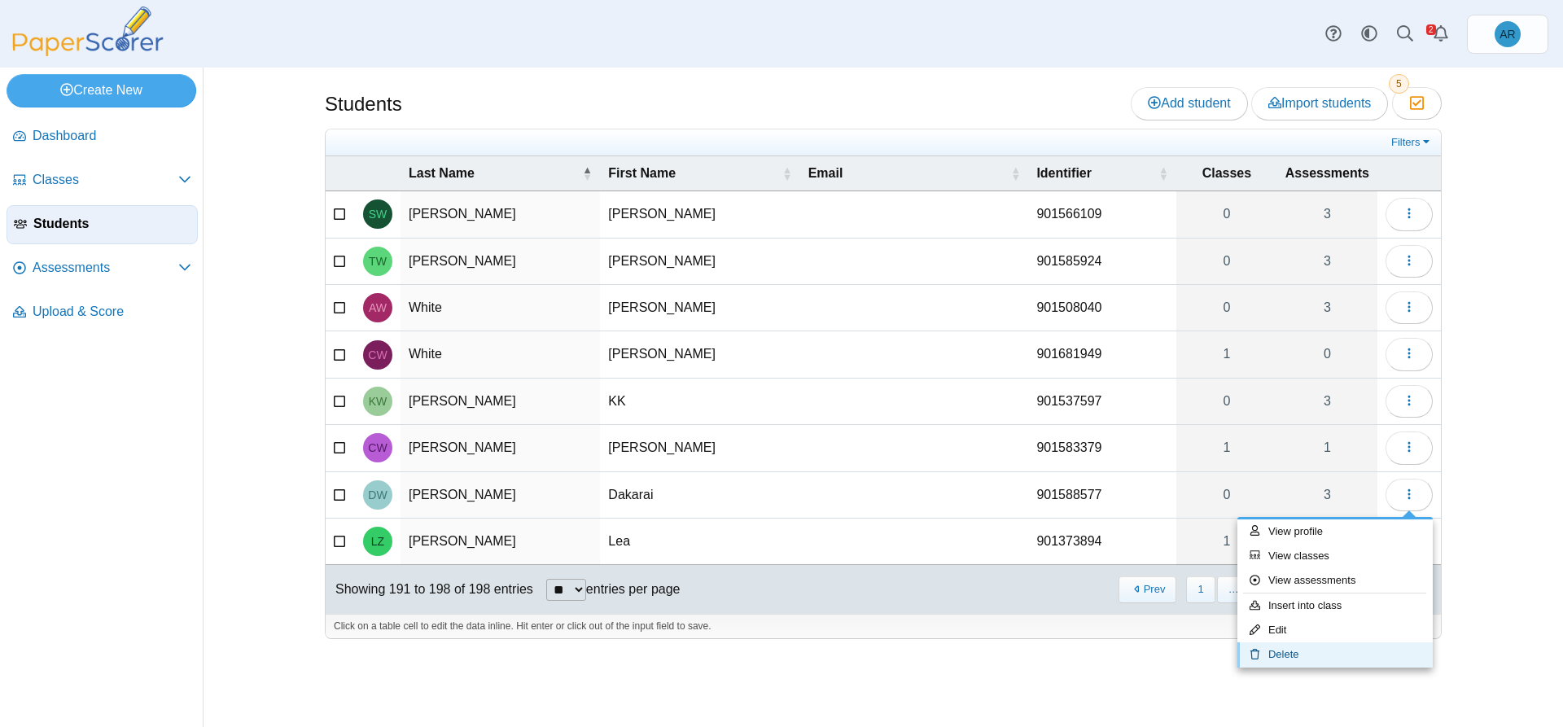
click at [1284, 652] on link "Delete" at bounding box center [1334, 654] width 195 height 24
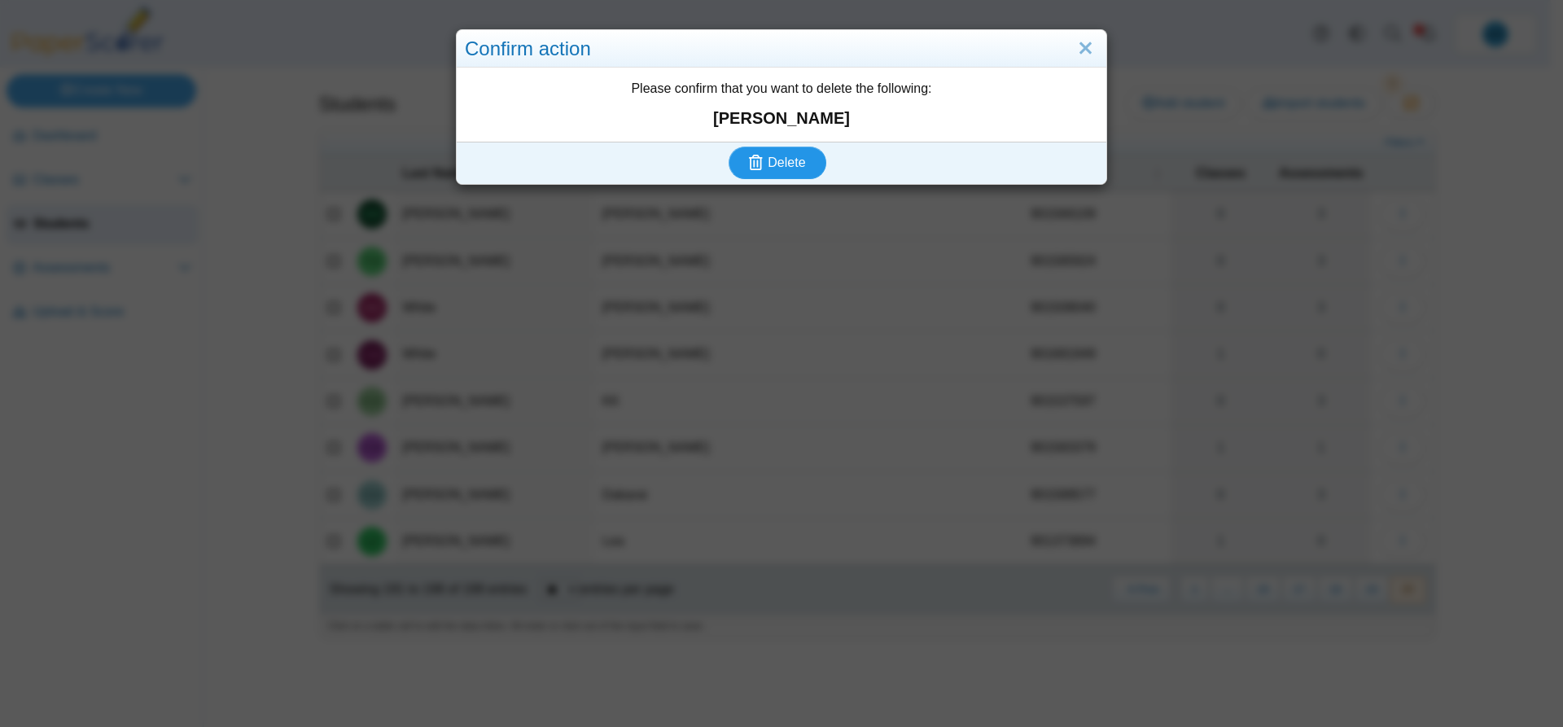
click at [774, 171] on button "Delete" at bounding box center [777, 162] width 98 height 33
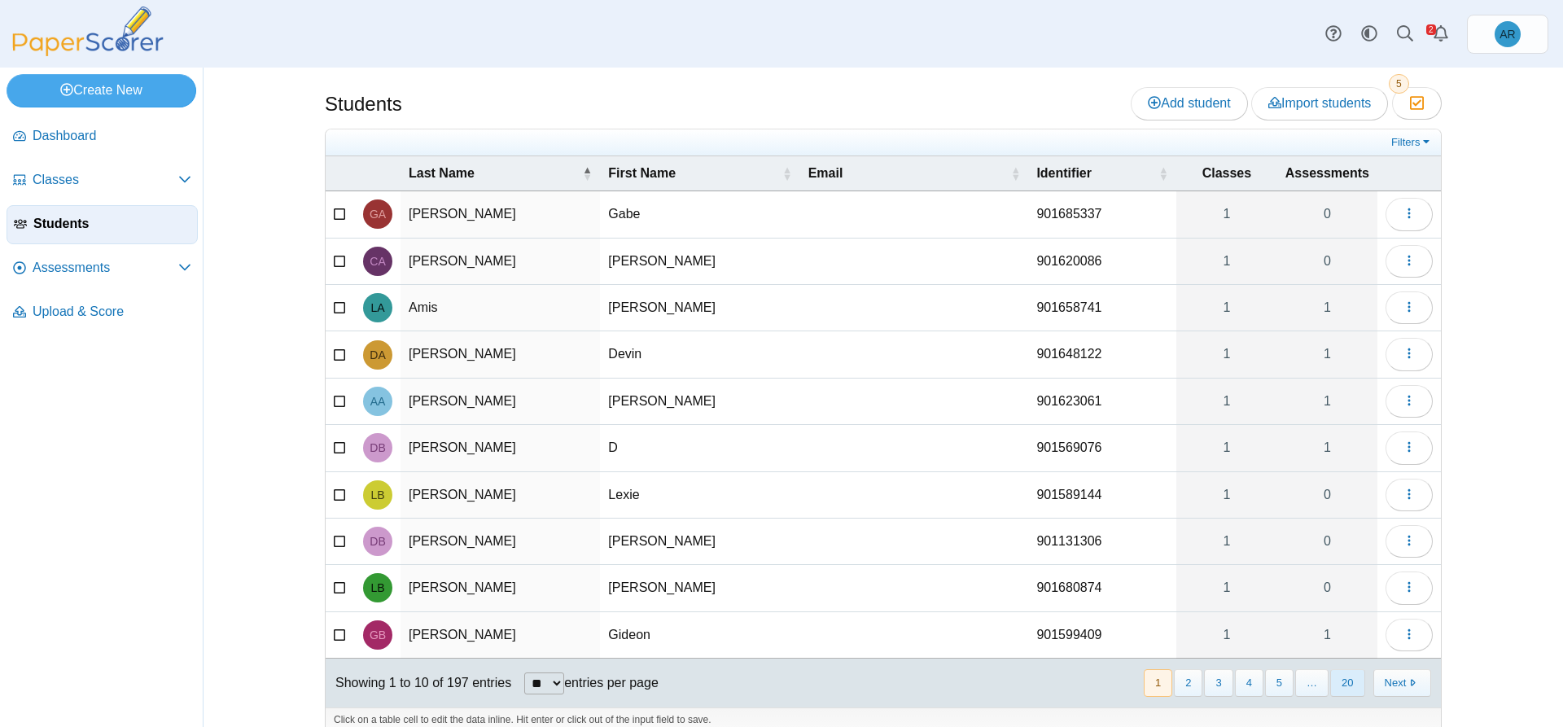
click at [1352, 678] on button "20" at bounding box center [1347, 682] width 34 height 27
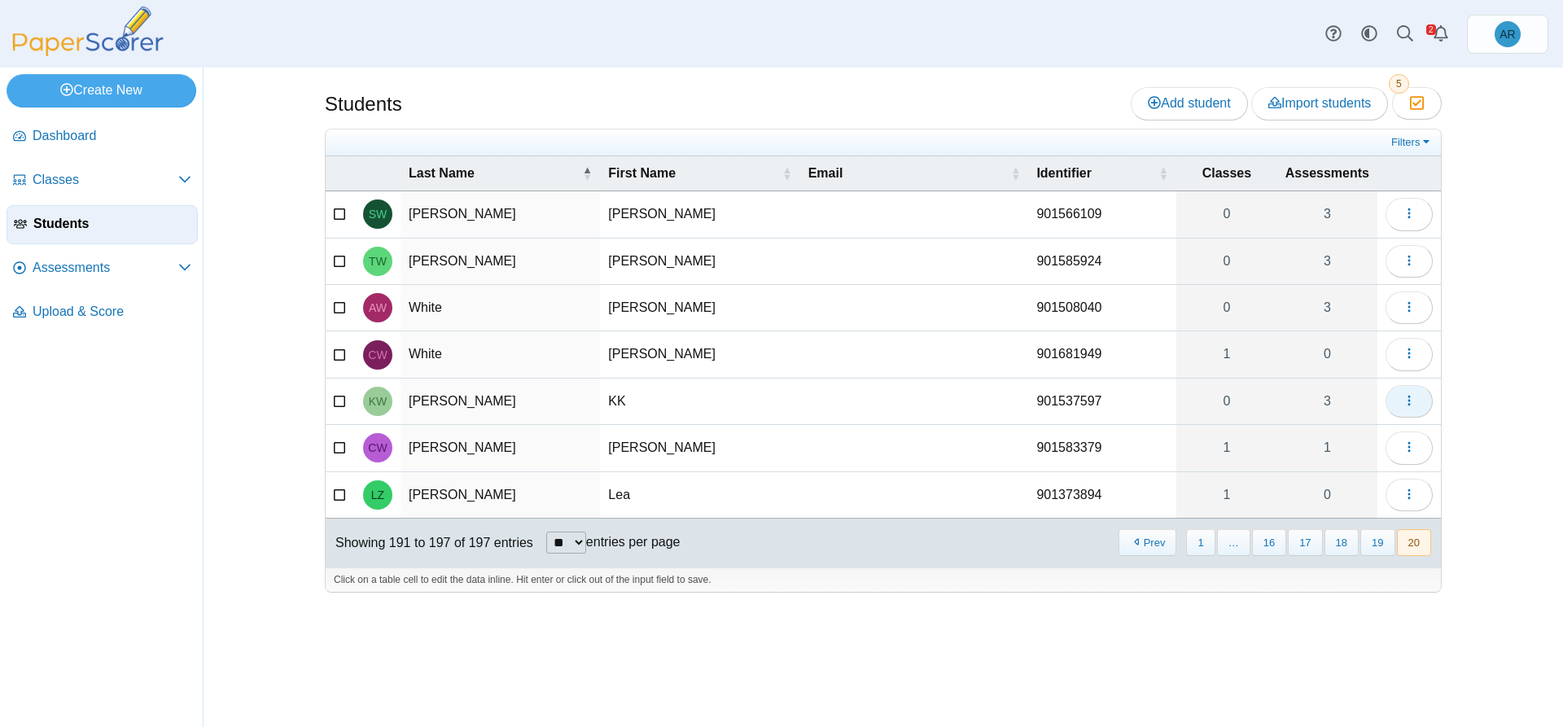
click at [1406, 404] on icon "button" at bounding box center [1408, 400] width 13 height 13
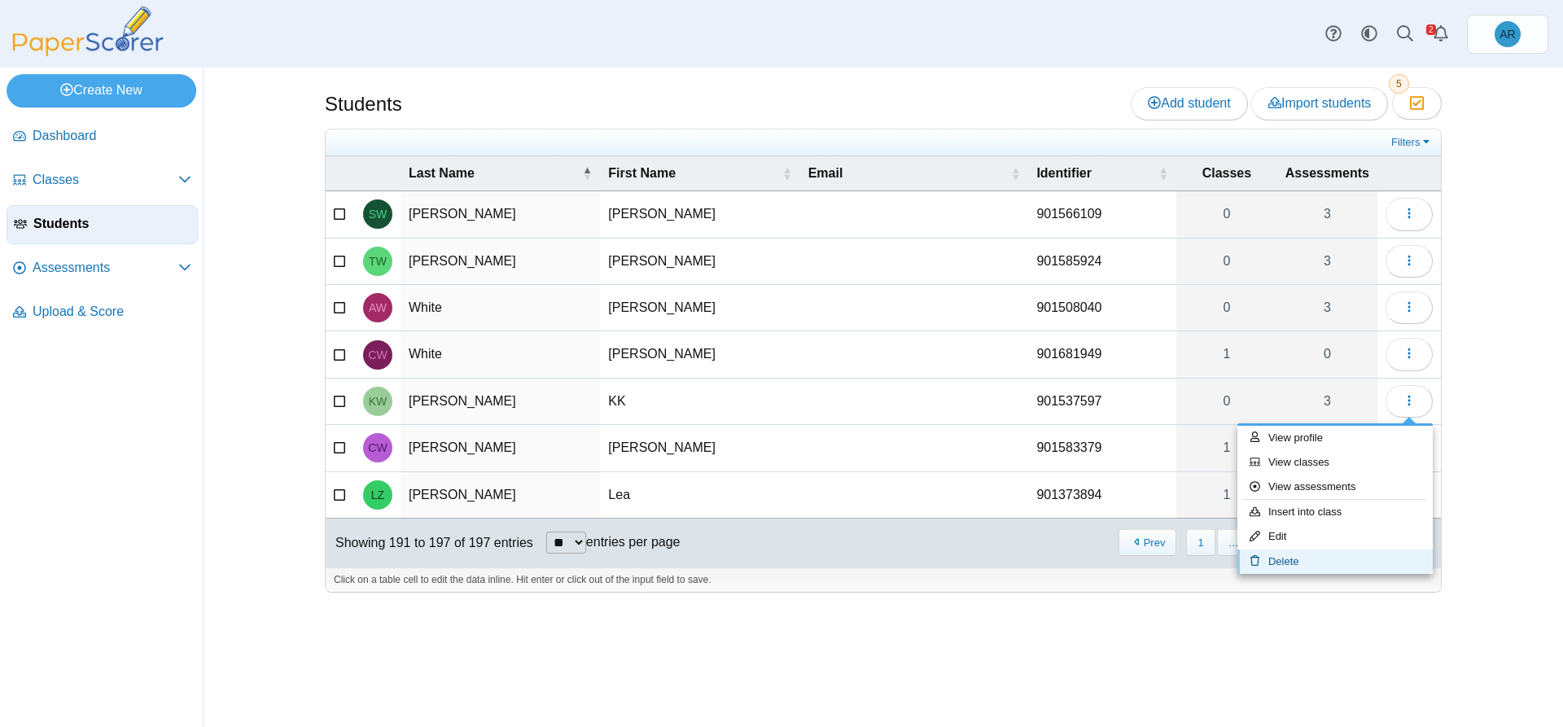
click at [1283, 565] on link "Delete" at bounding box center [1334, 561] width 195 height 24
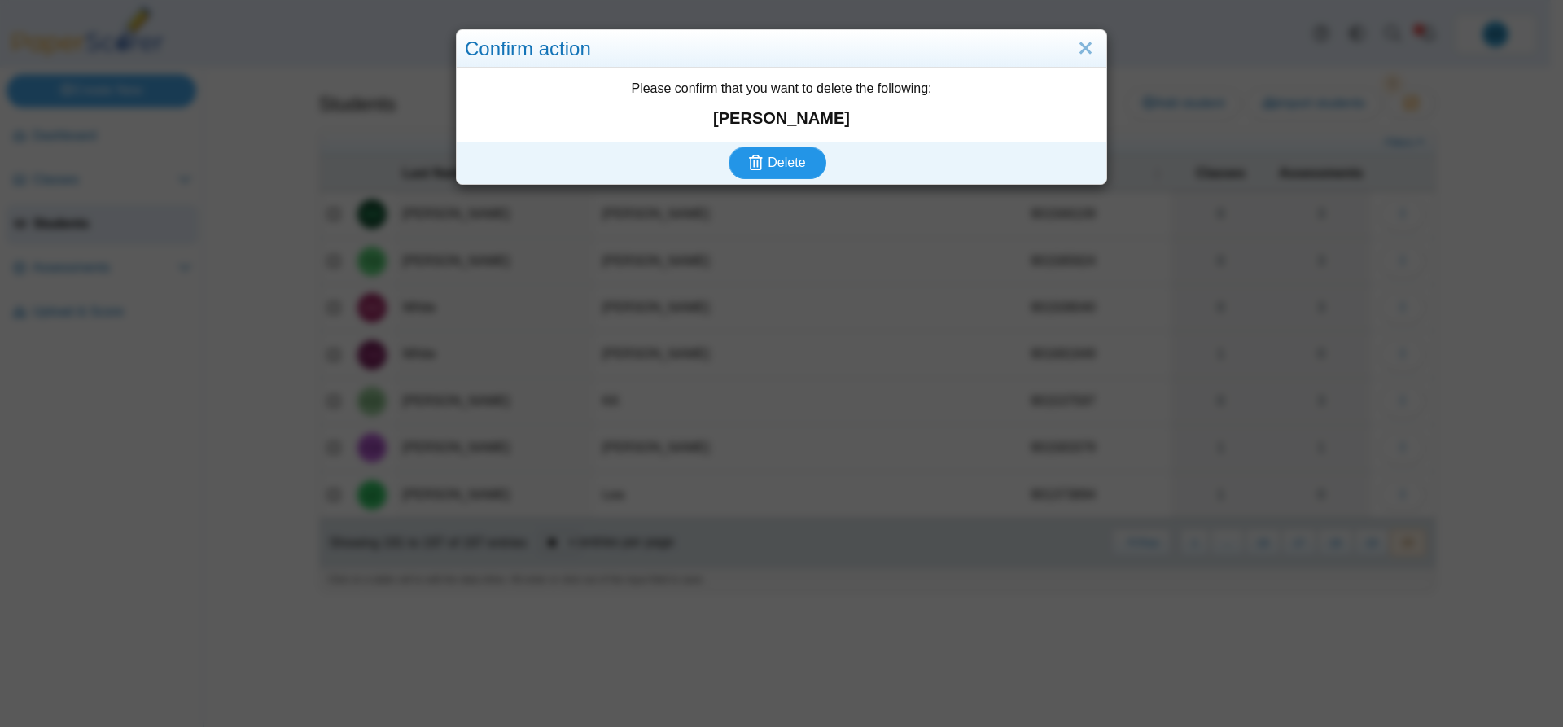
click at [760, 158] on icon "submit" at bounding box center [758, 163] width 19 height 18
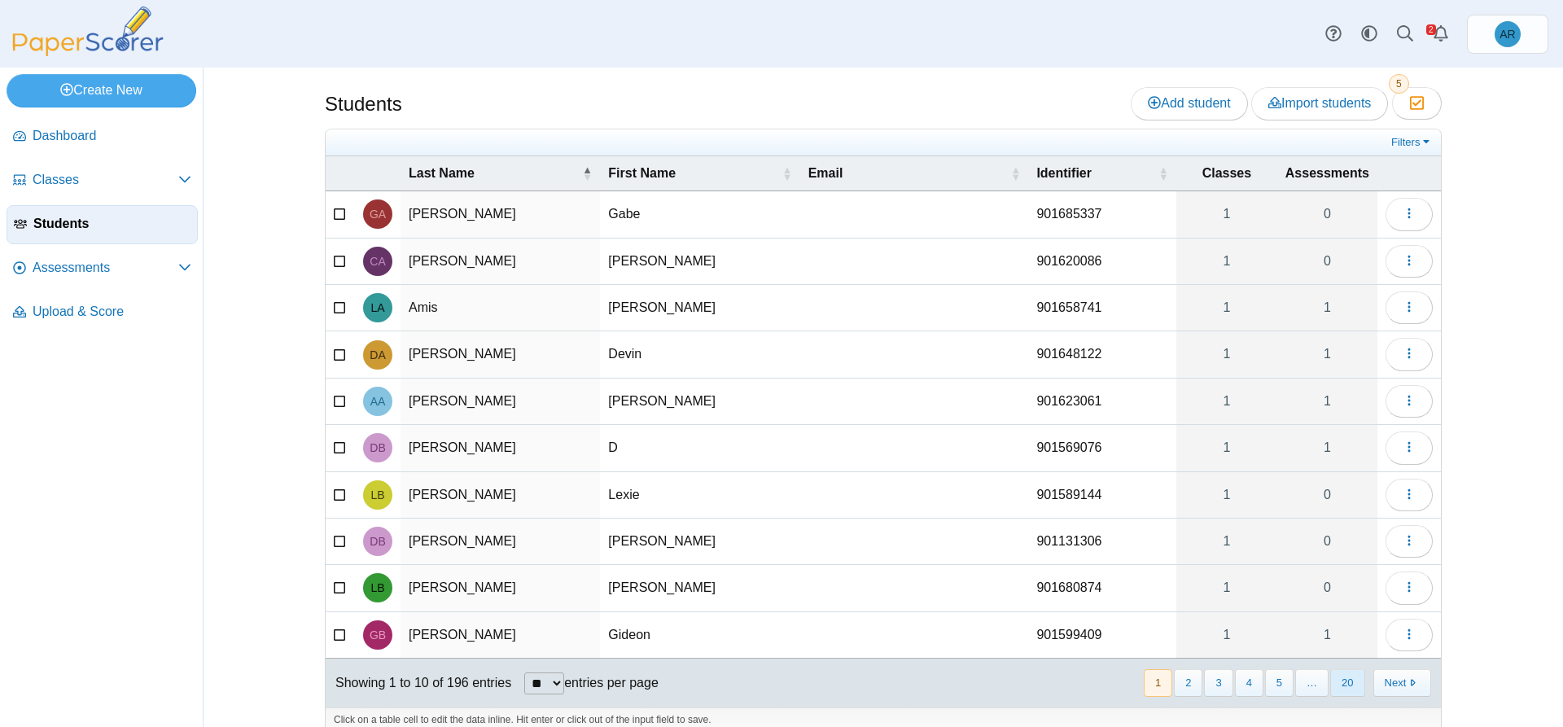
click at [1345, 676] on button "20" at bounding box center [1347, 682] width 34 height 27
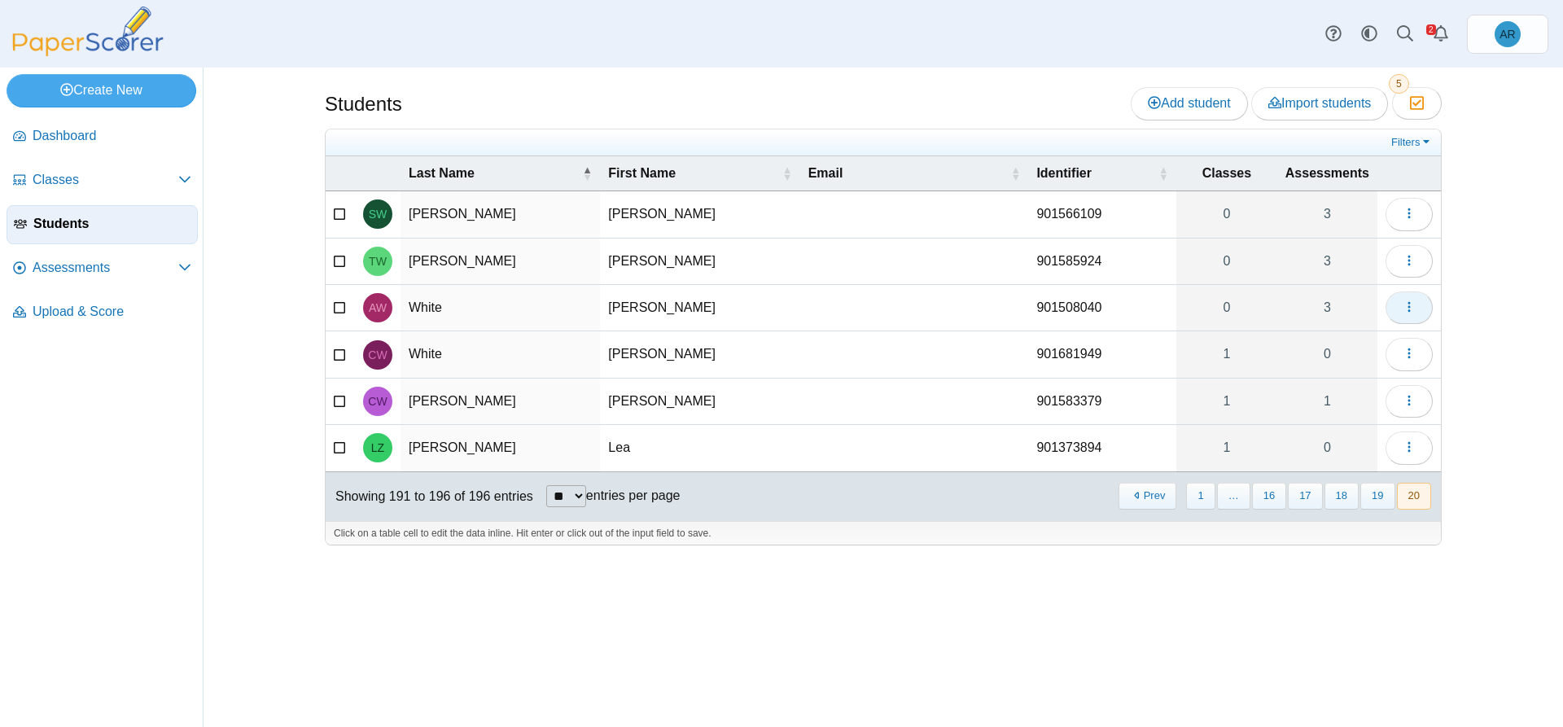
click at [1406, 310] on icon "button" at bounding box center [1408, 306] width 13 height 13
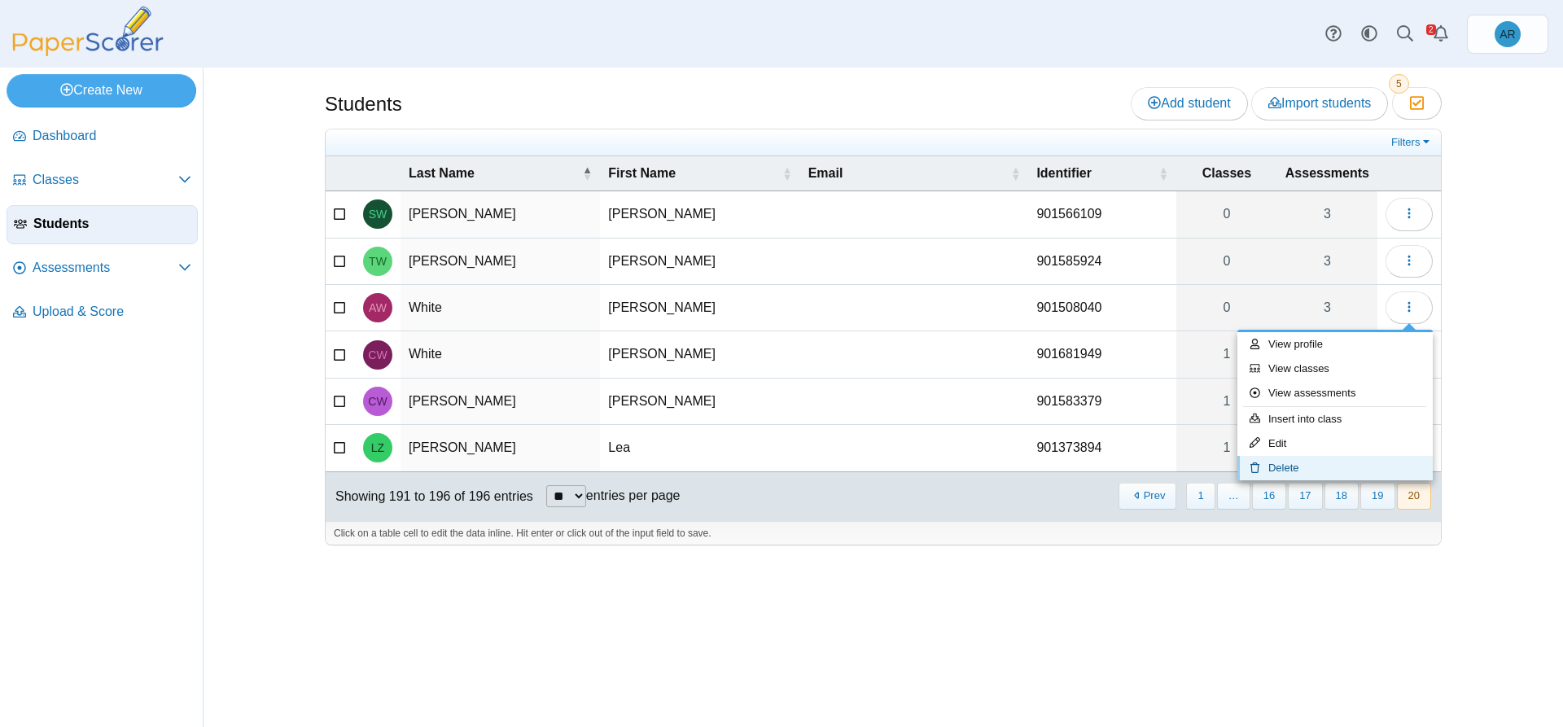
click at [1270, 463] on link "Delete" at bounding box center [1334, 468] width 195 height 24
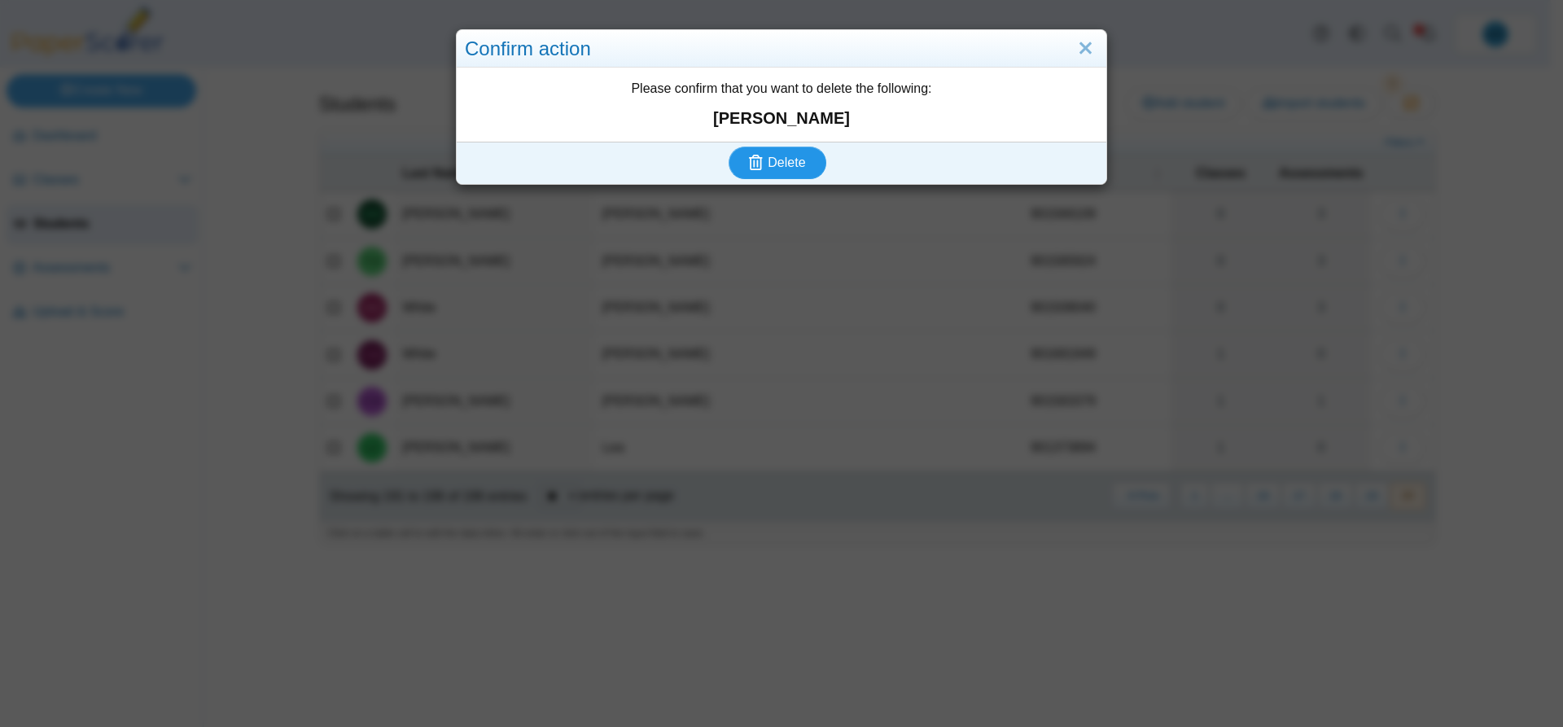
click at [767, 164] on span "Delete" at bounding box center [785, 162] width 37 height 14
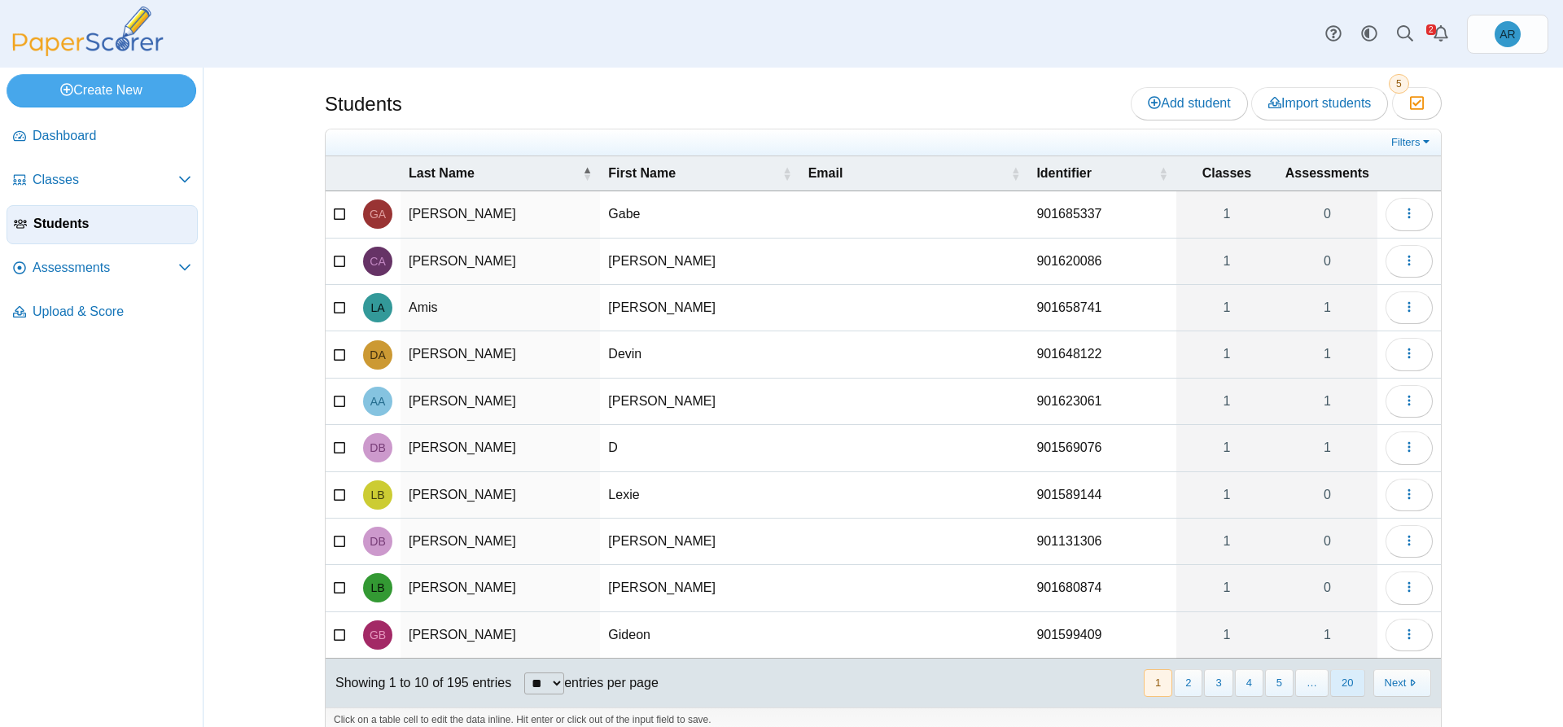
click at [1343, 679] on button "20" at bounding box center [1347, 682] width 34 height 27
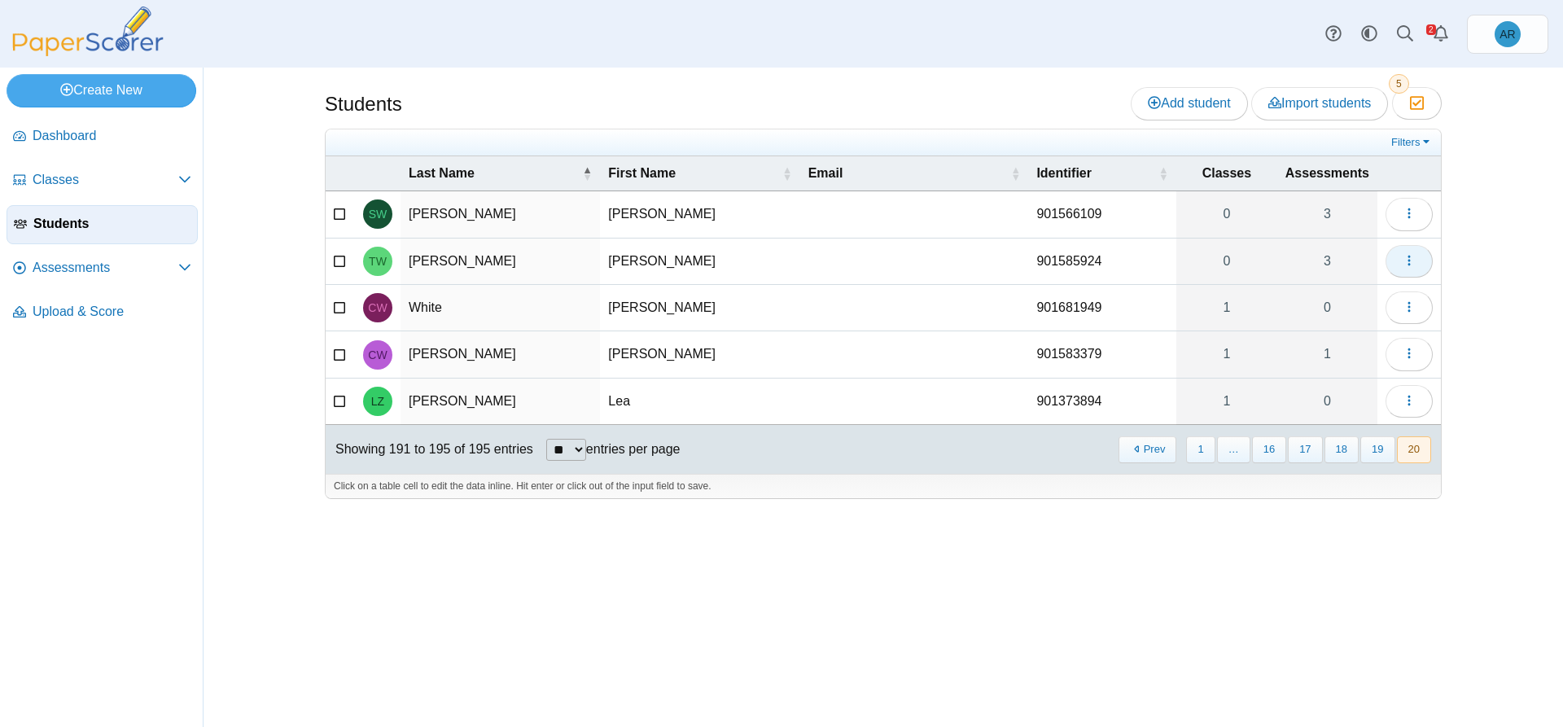
click at [1410, 257] on icon "button" at bounding box center [1408, 260] width 13 height 13
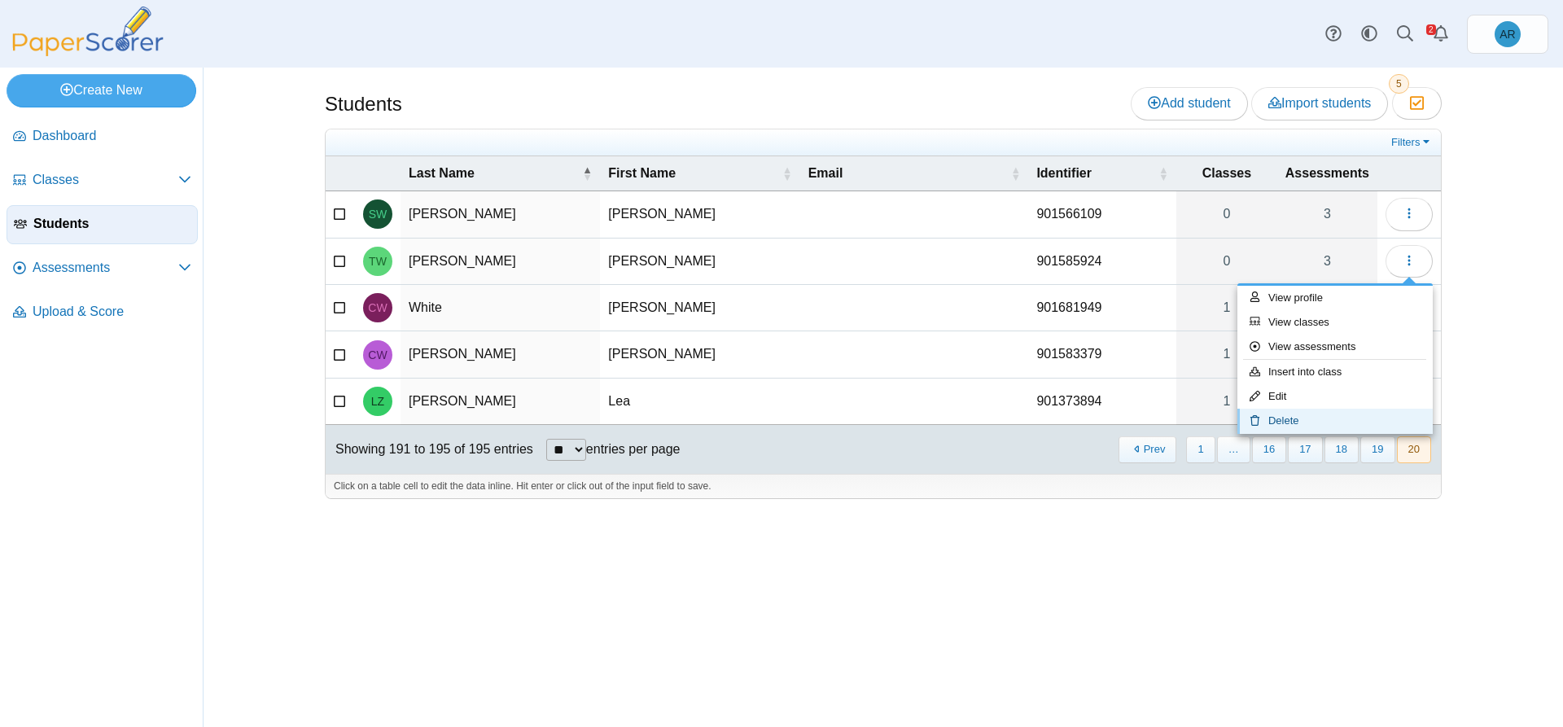
click at [1314, 426] on link "Delete" at bounding box center [1334, 421] width 195 height 24
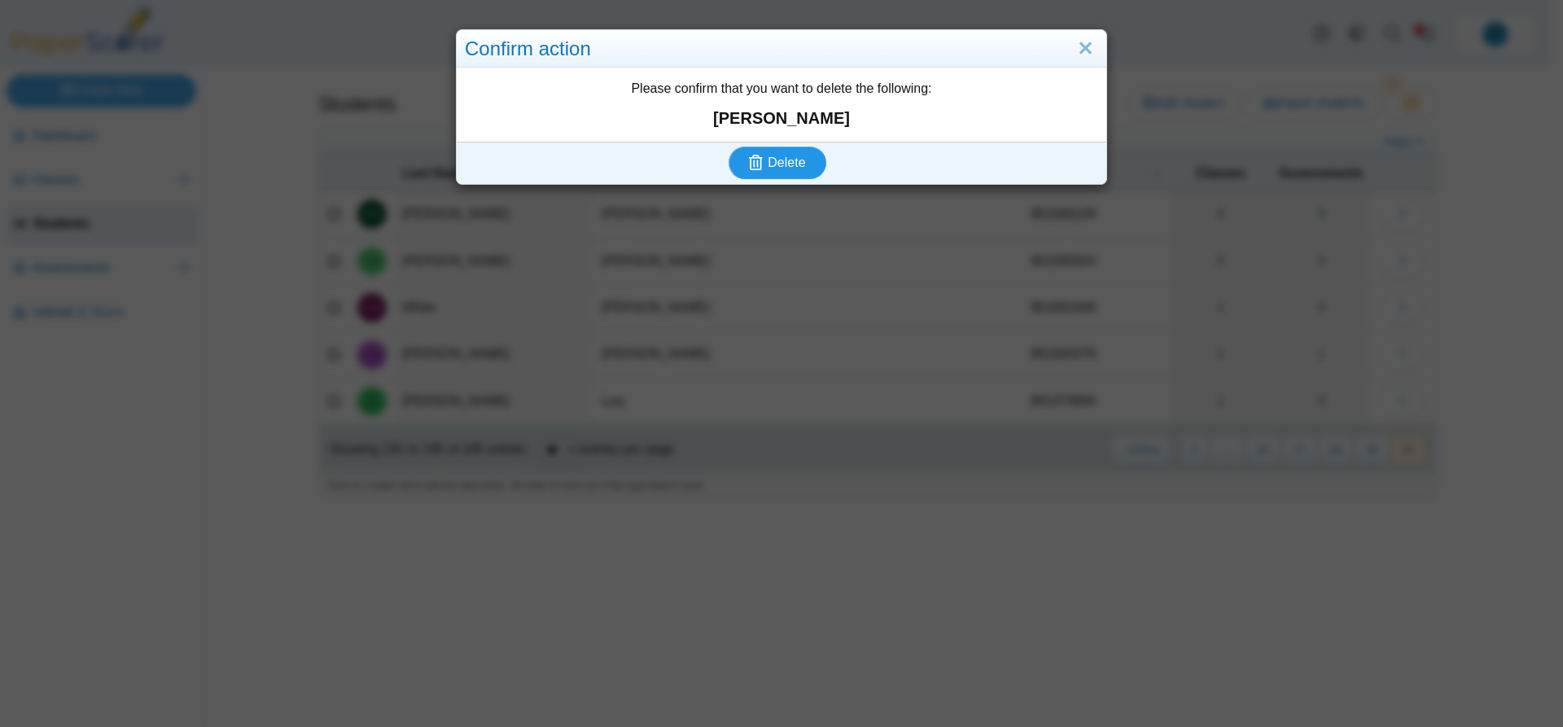
click at [750, 161] on icon "submit" at bounding box center [756, 162] width 14 height 15
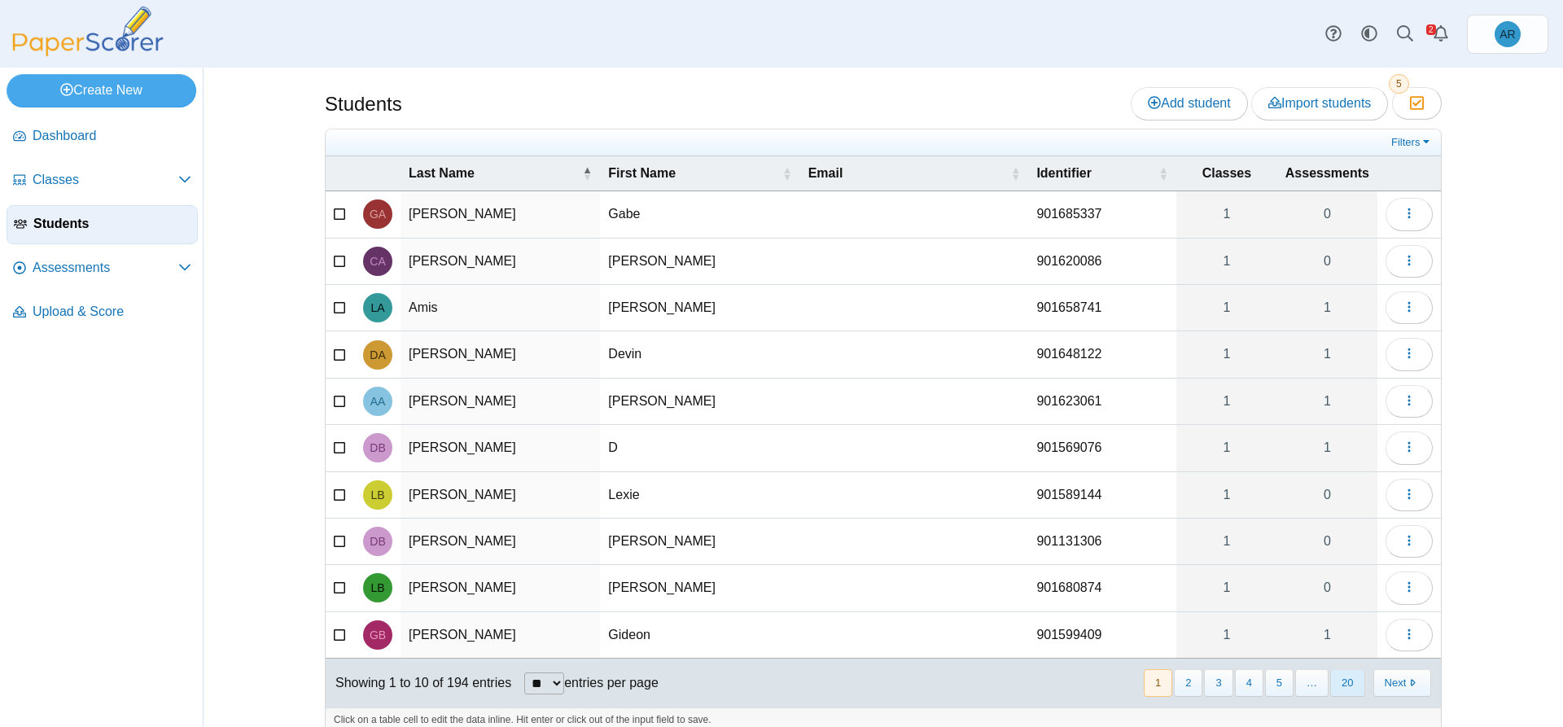
click at [1341, 694] on button "20" at bounding box center [1347, 682] width 34 height 27
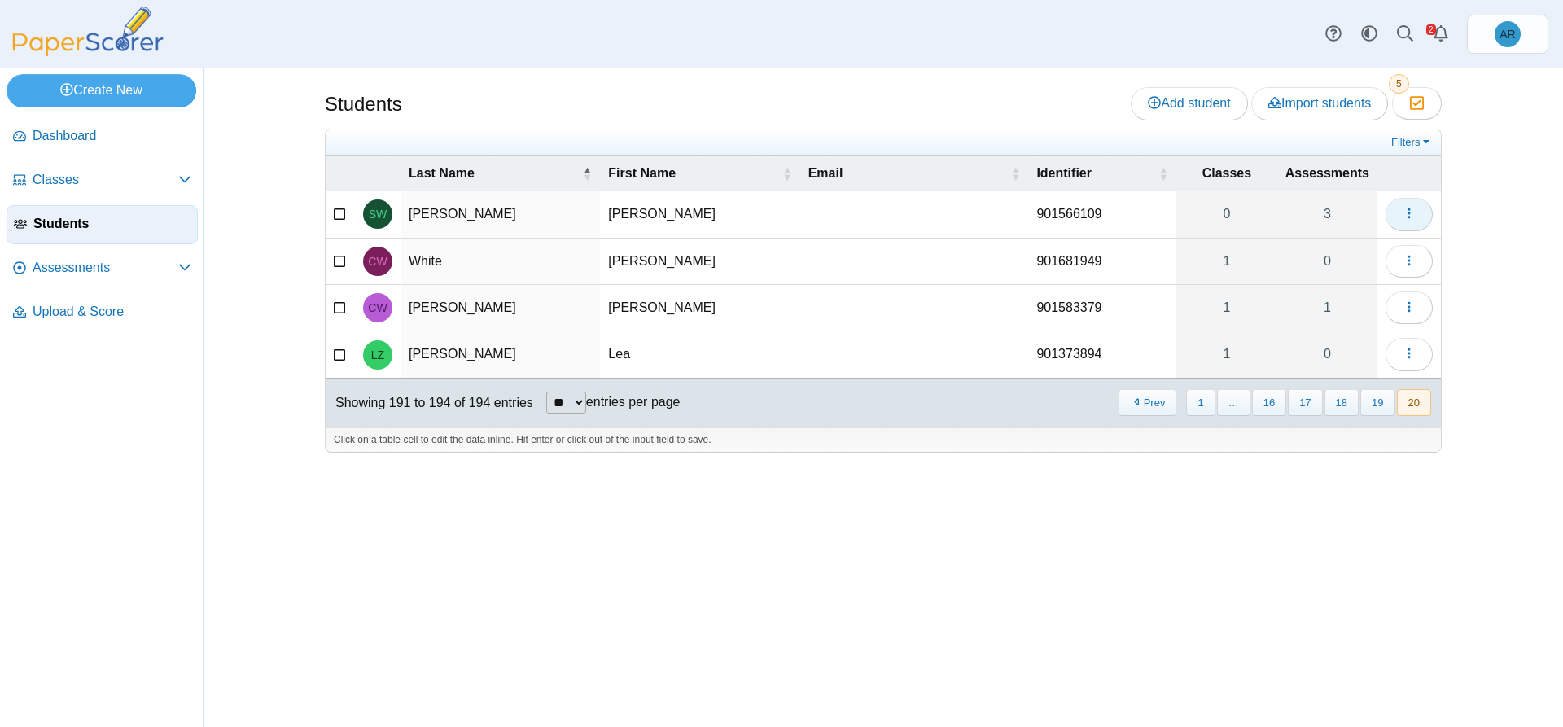
click at [1408, 221] on span "button" at bounding box center [1408, 214] width 13 height 14
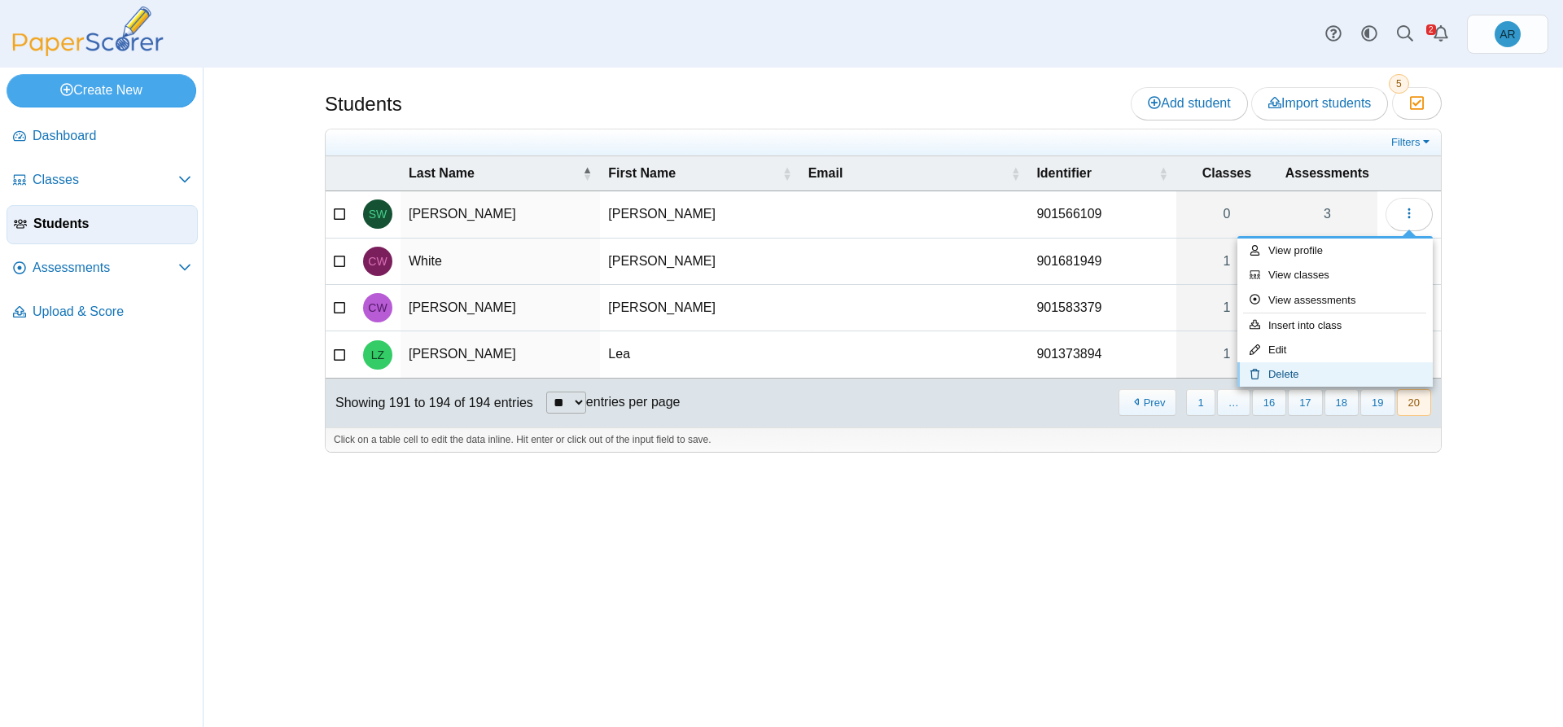
click at [1280, 372] on link "Delete" at bounding box center [1334, 374] width 195 height 24
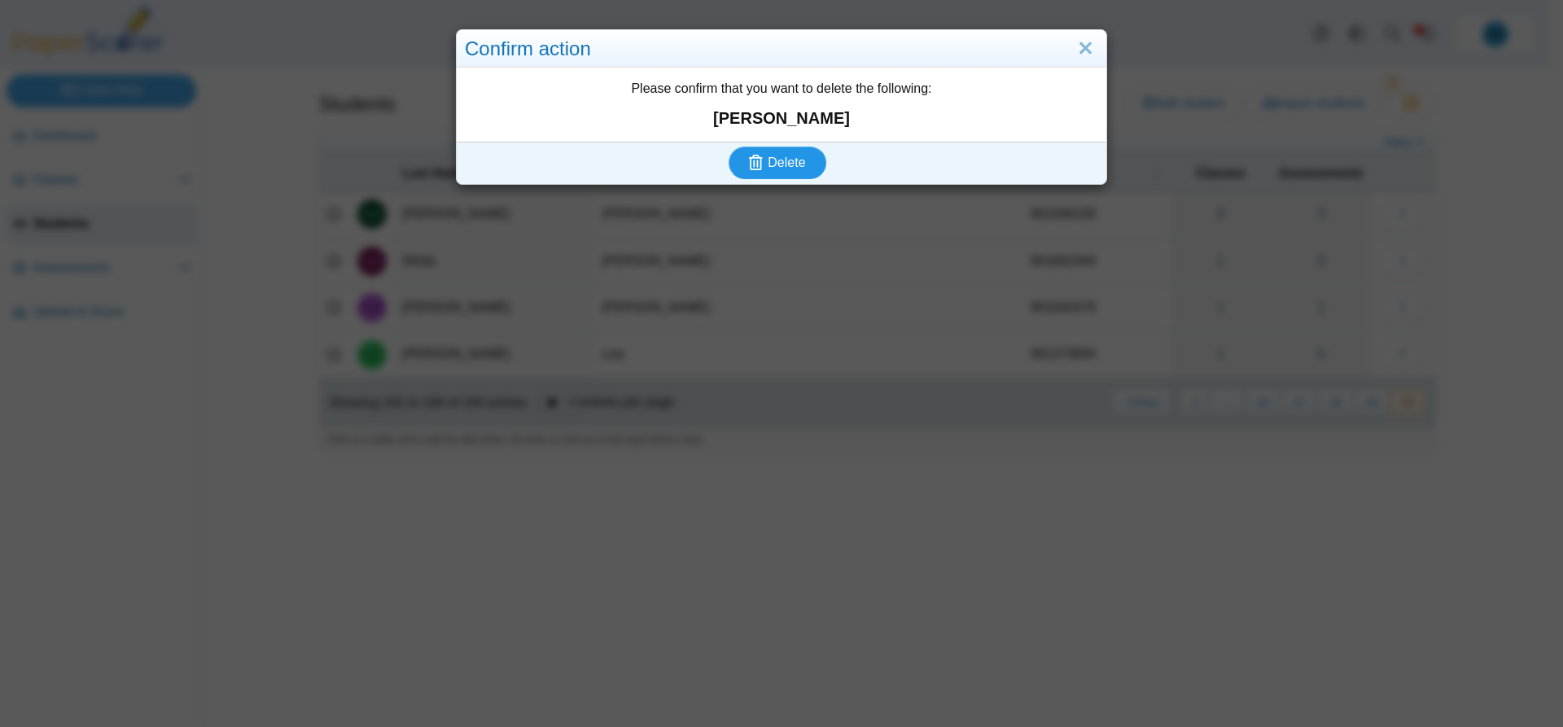
click at [772, 169] on span "Delete" at bounding box center [785, 162] width 37 height 14
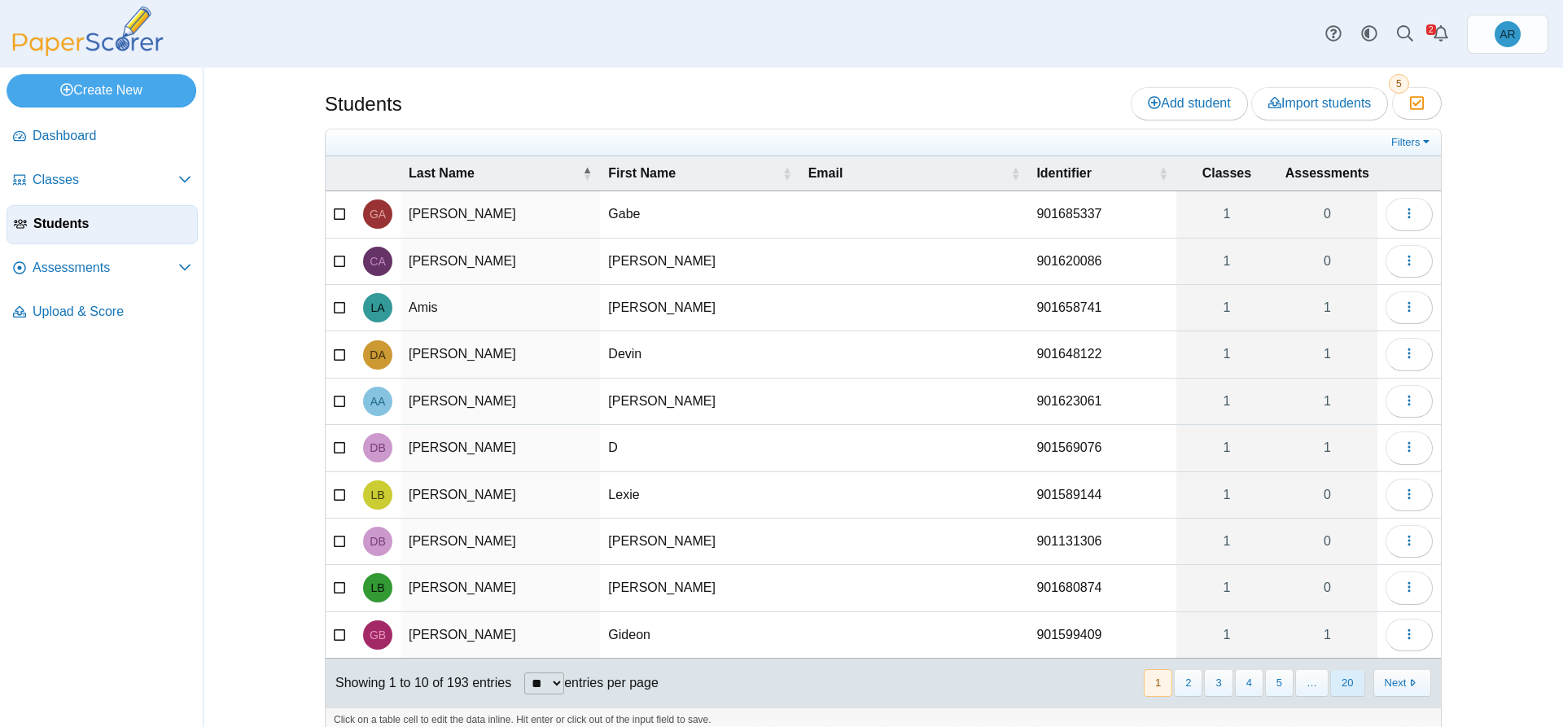
click at [1338, 691] on button "20" at bounding box center [1347, 682] width 34 height 27
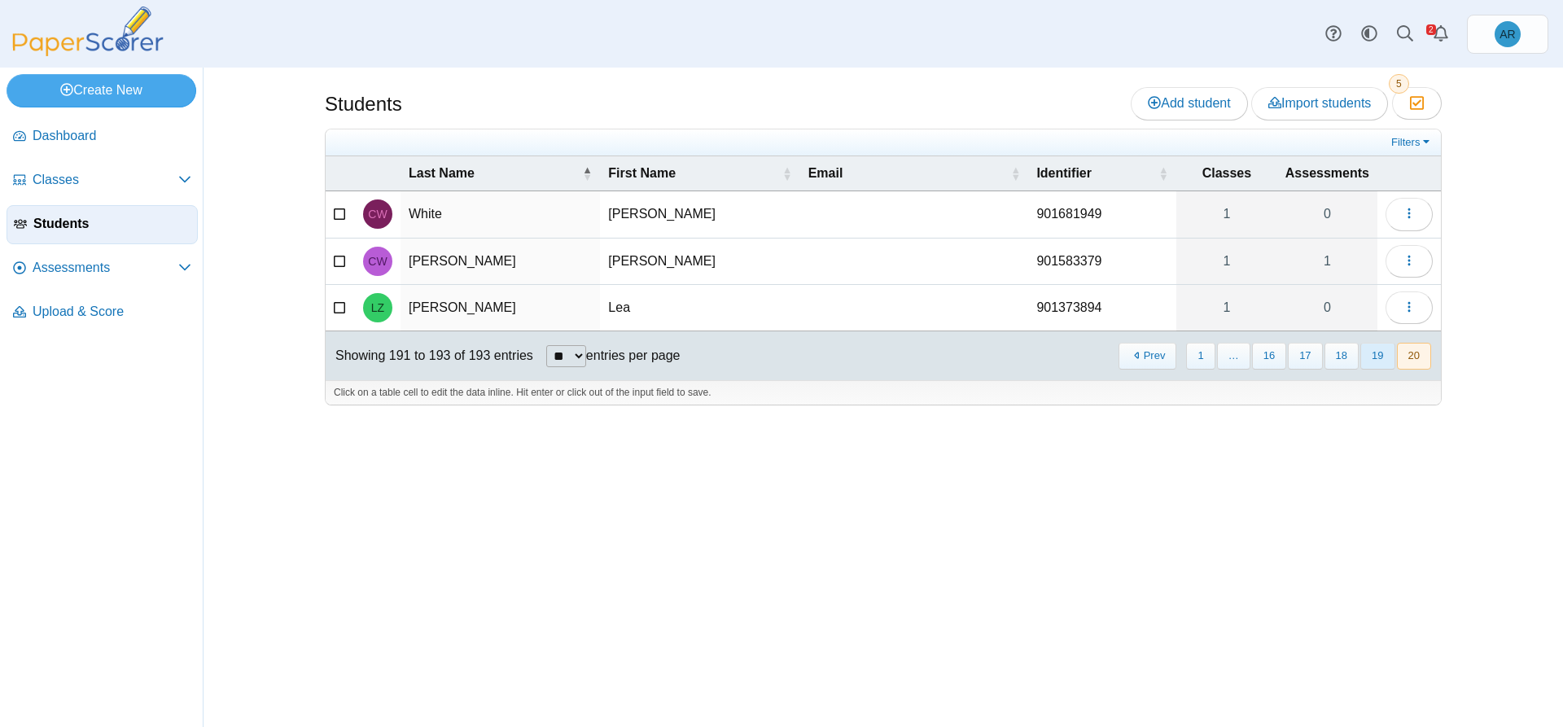
click at [1381, 359] on button "19" at bounding box center [1377, 356] width 34 height 27
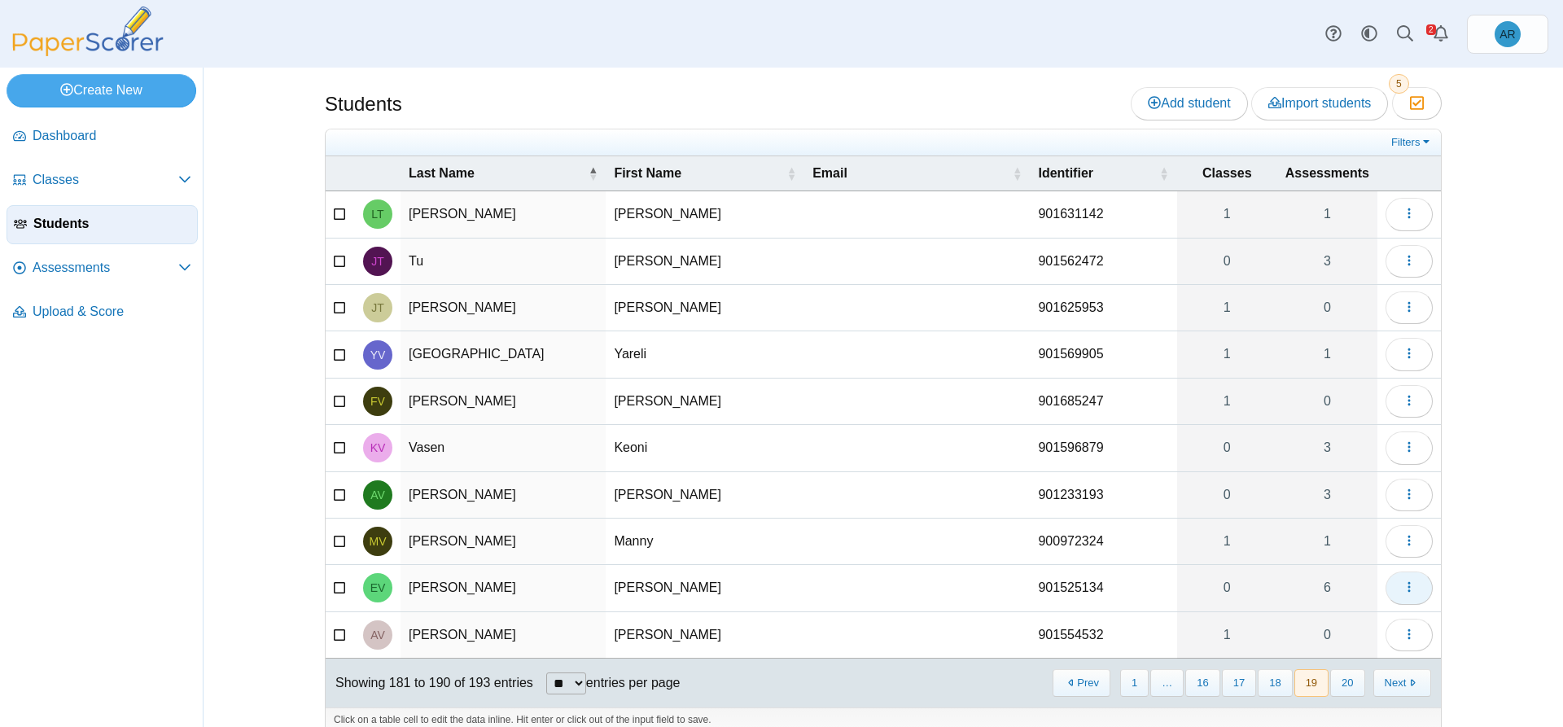
click at [1390, 593] on button "button" at bounding box center [1408, 587] width 47 height 33
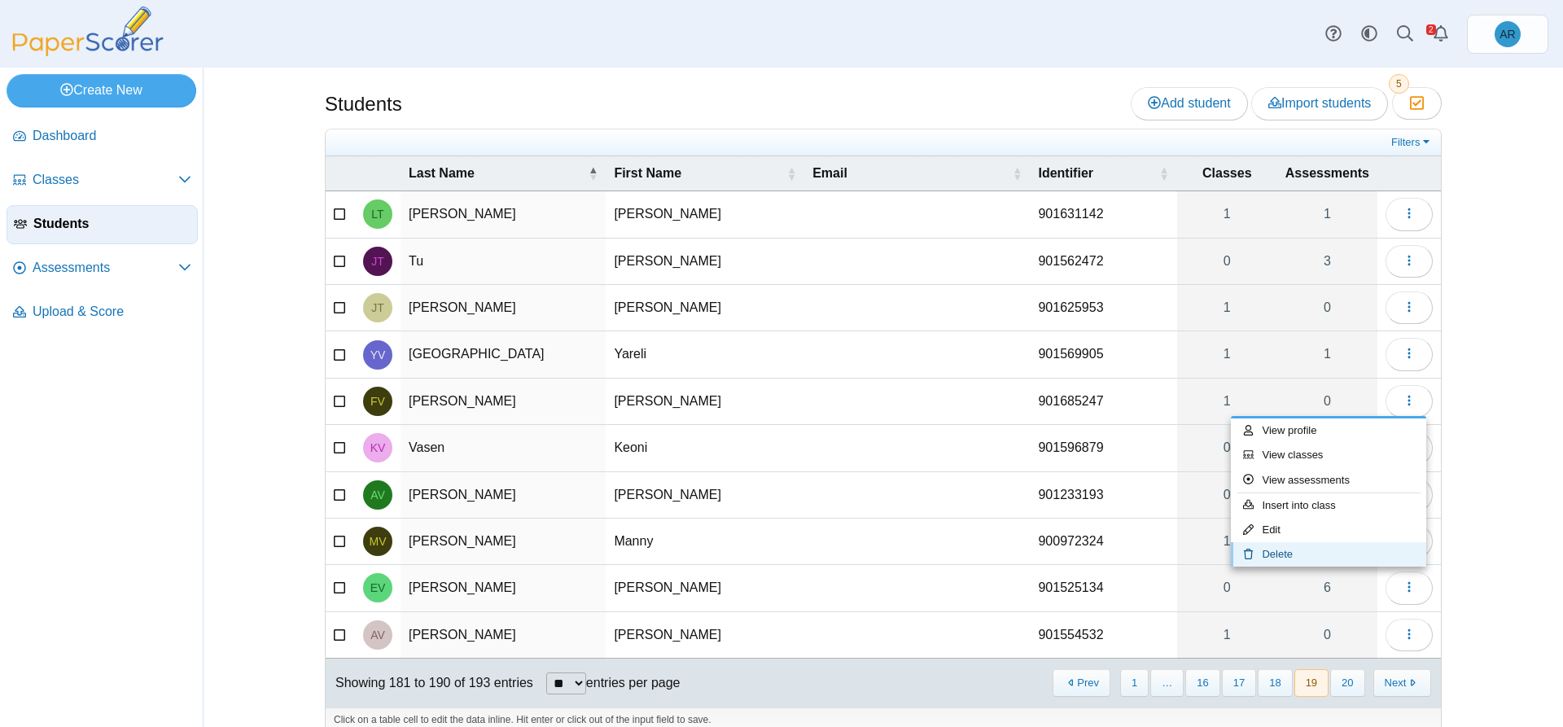
click at [1318, 545] on link "Delete" at bounding box center [1328, 554] width 195 height 24
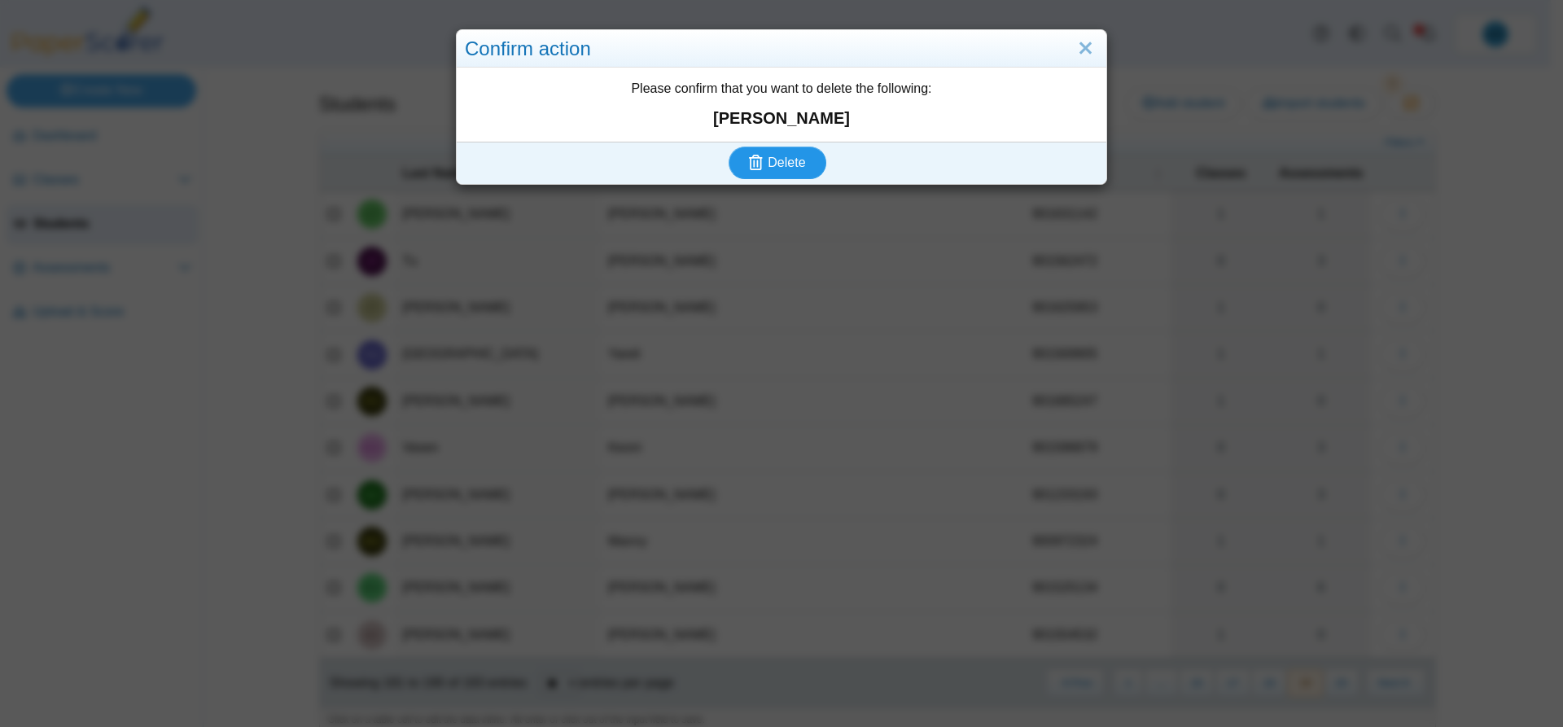
click at [767, 166] on span "Delete" at bounding box center [785, 162] width 37 height 14
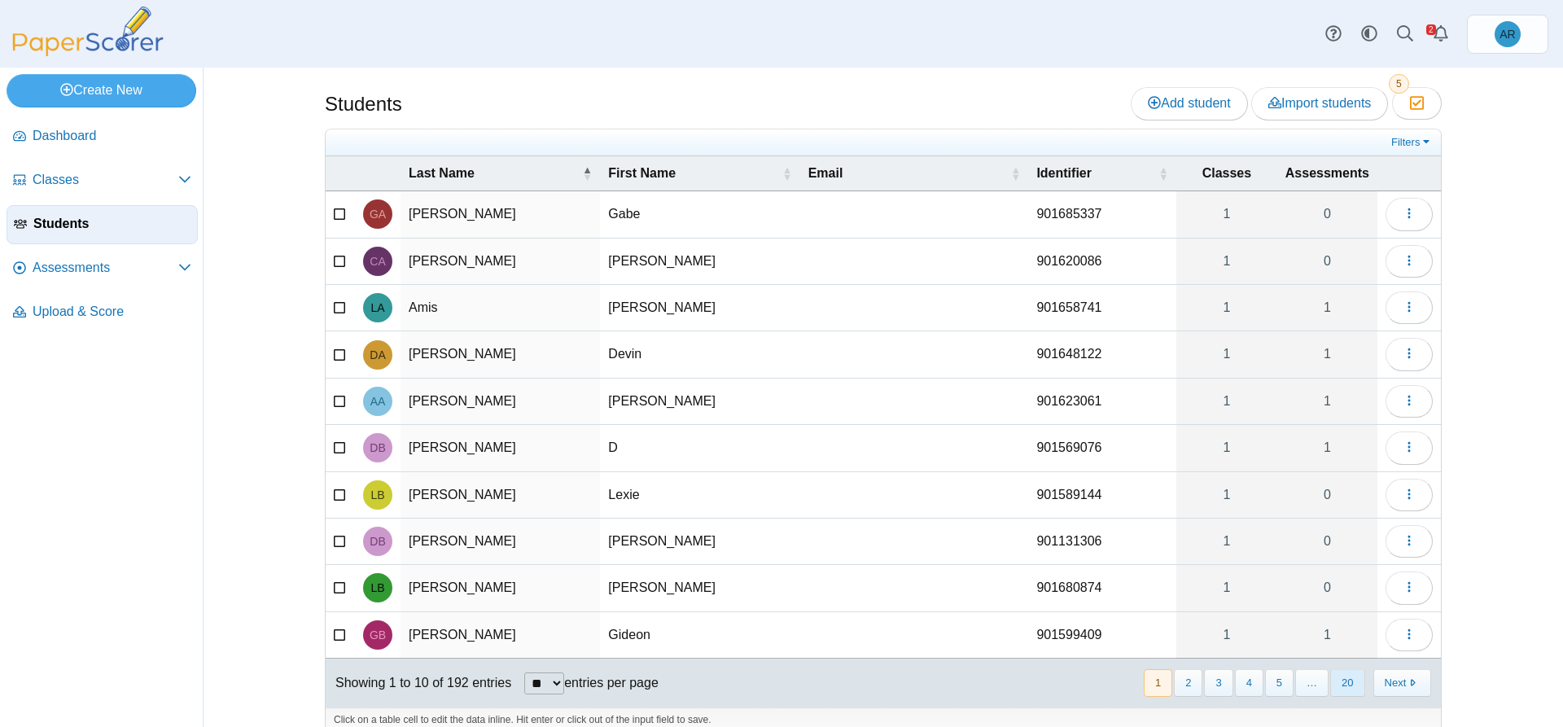
click at [1349, 687] on button "20" at bounding box center [1347, 682] width 34 height 27
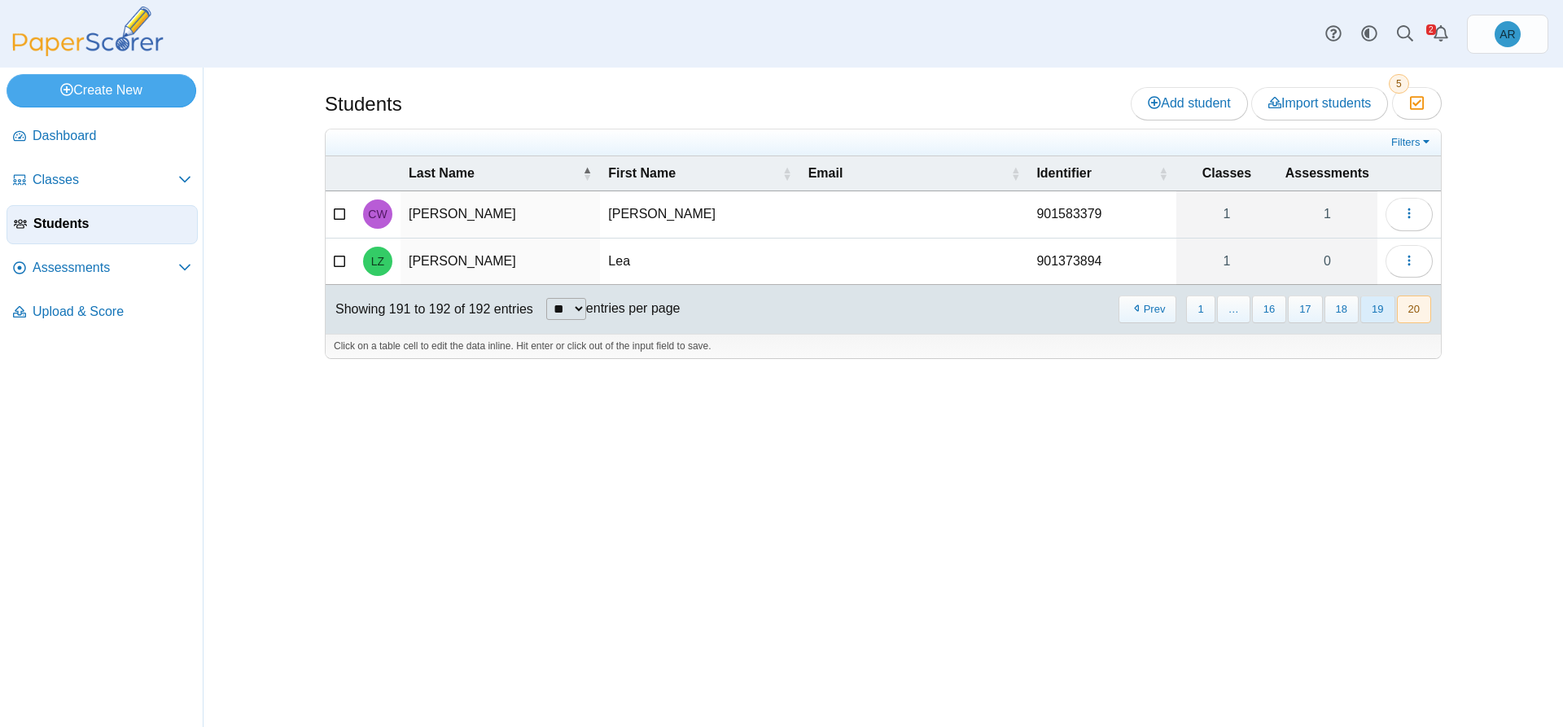
click at [1377, 315] on button "19" at bounding box center [1377, 308] width 34 height 27
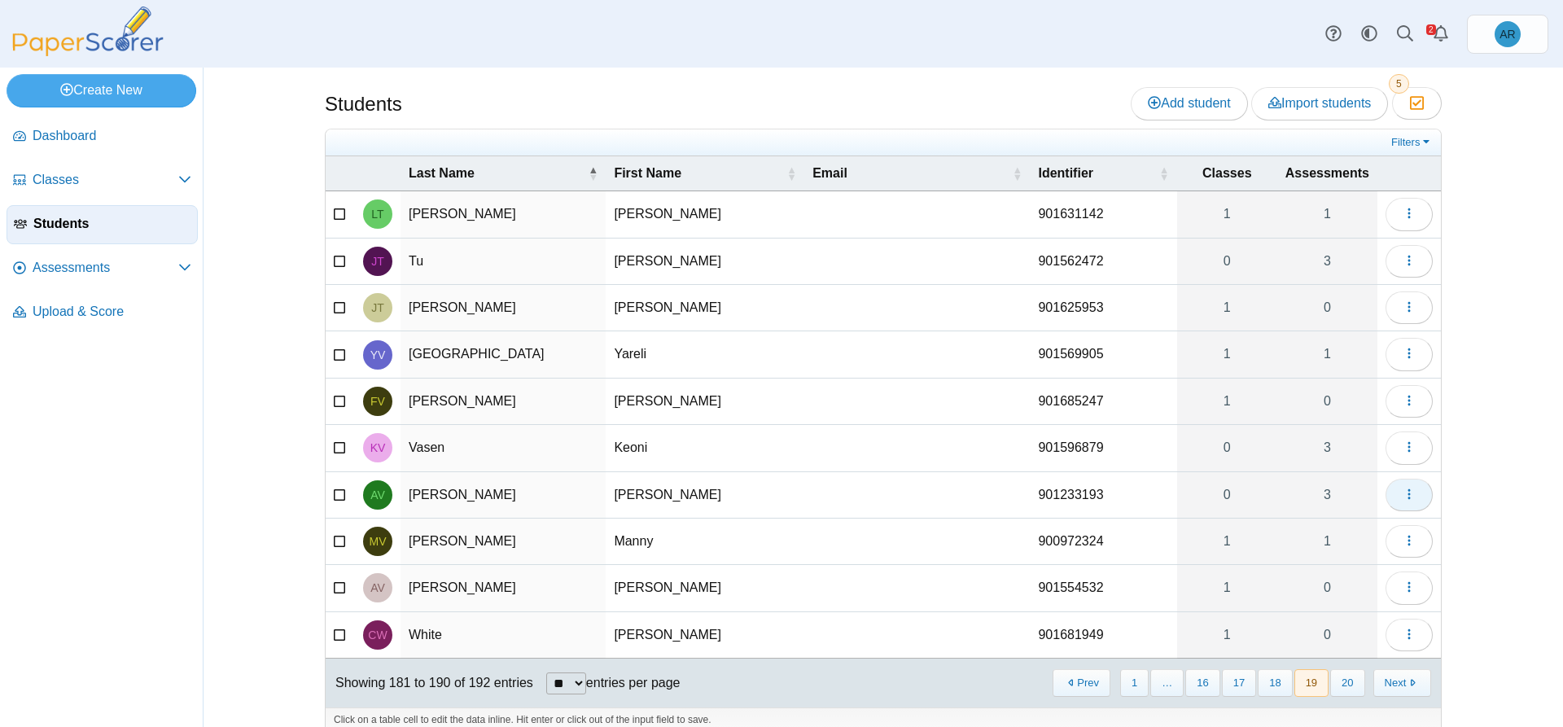
click at [1388, 499] on button "button" at bounding box center [1408, 495] width 47 height 33
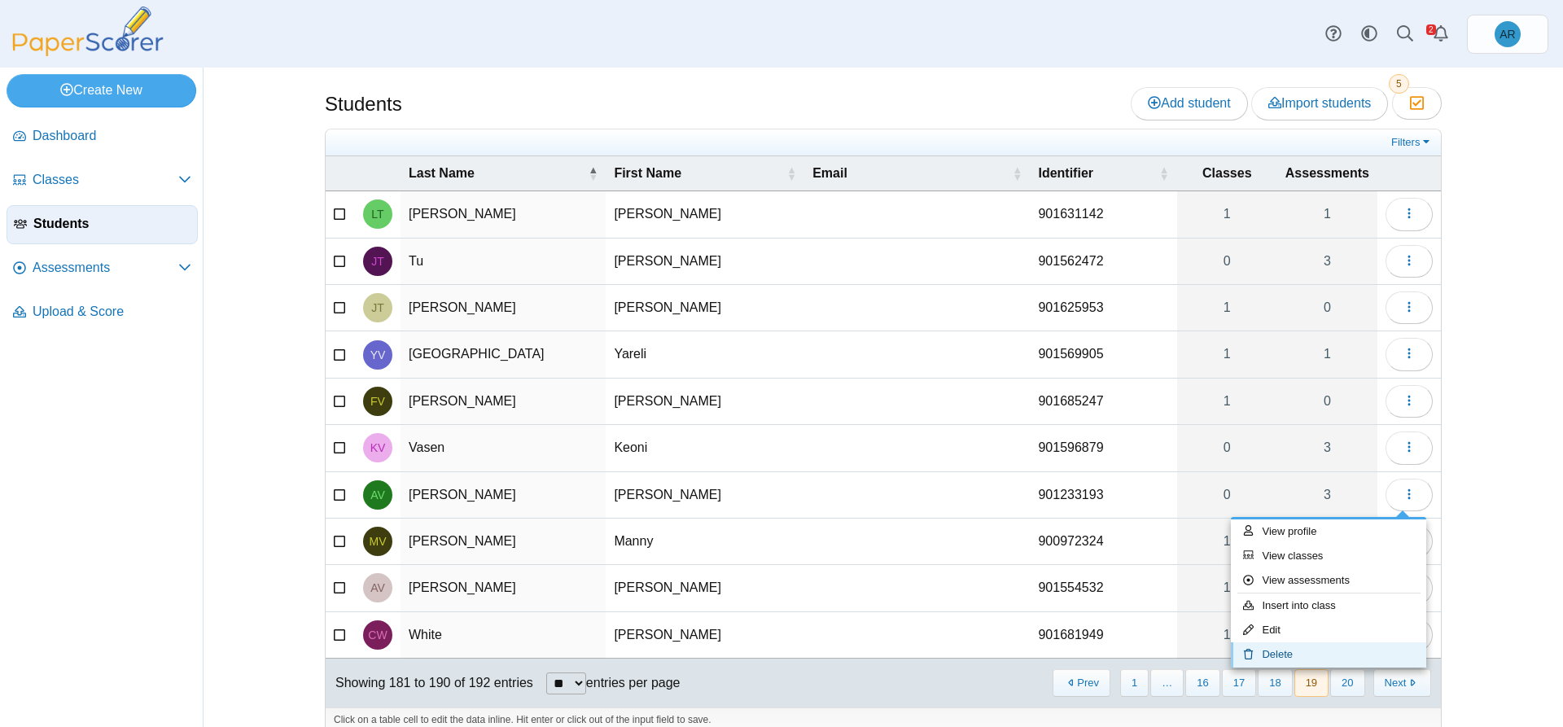
click at [1272, 646] on link "Delete" at bounding box center [1328, 654] width 195 height 24
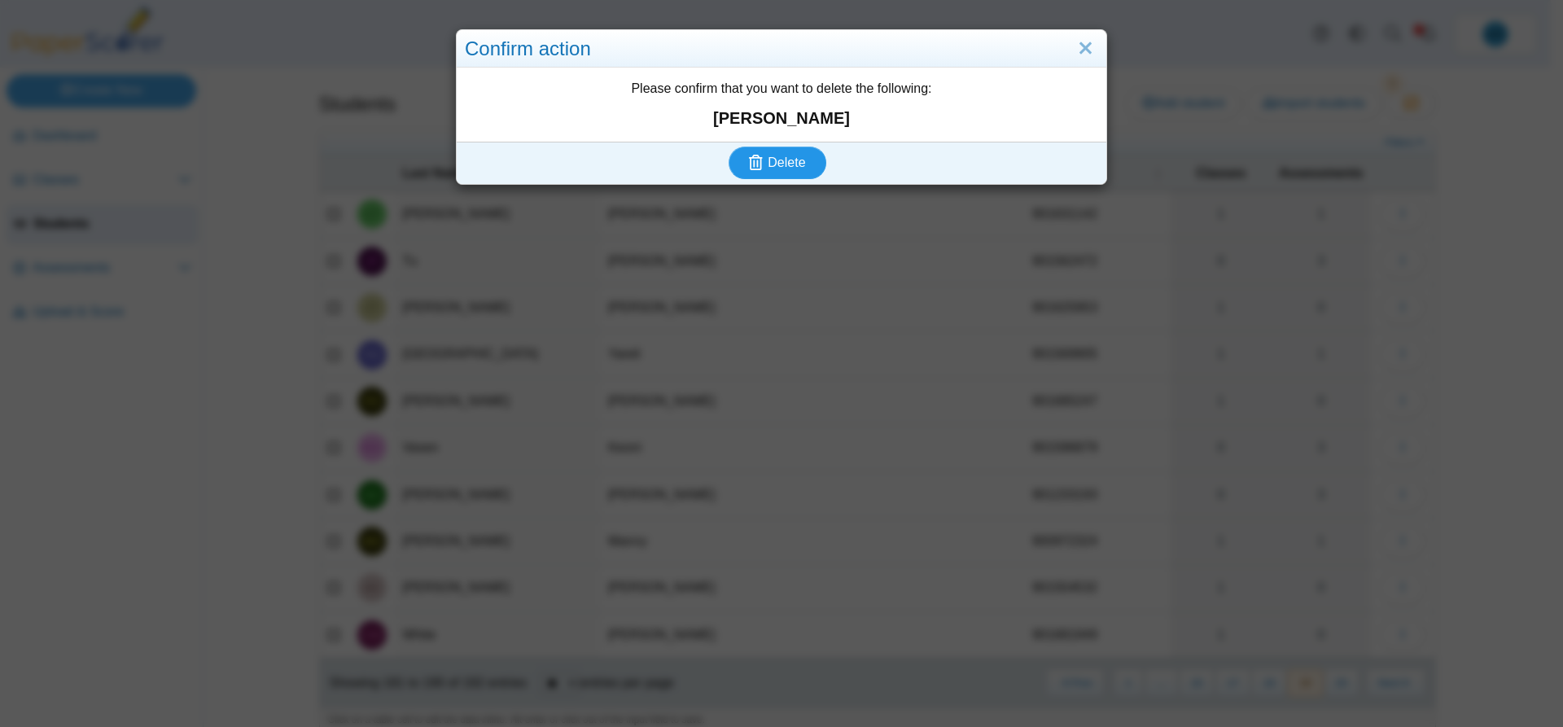
click at [759, 157] on icon "submit" at bounding box center [758, 163] width 19 height 18
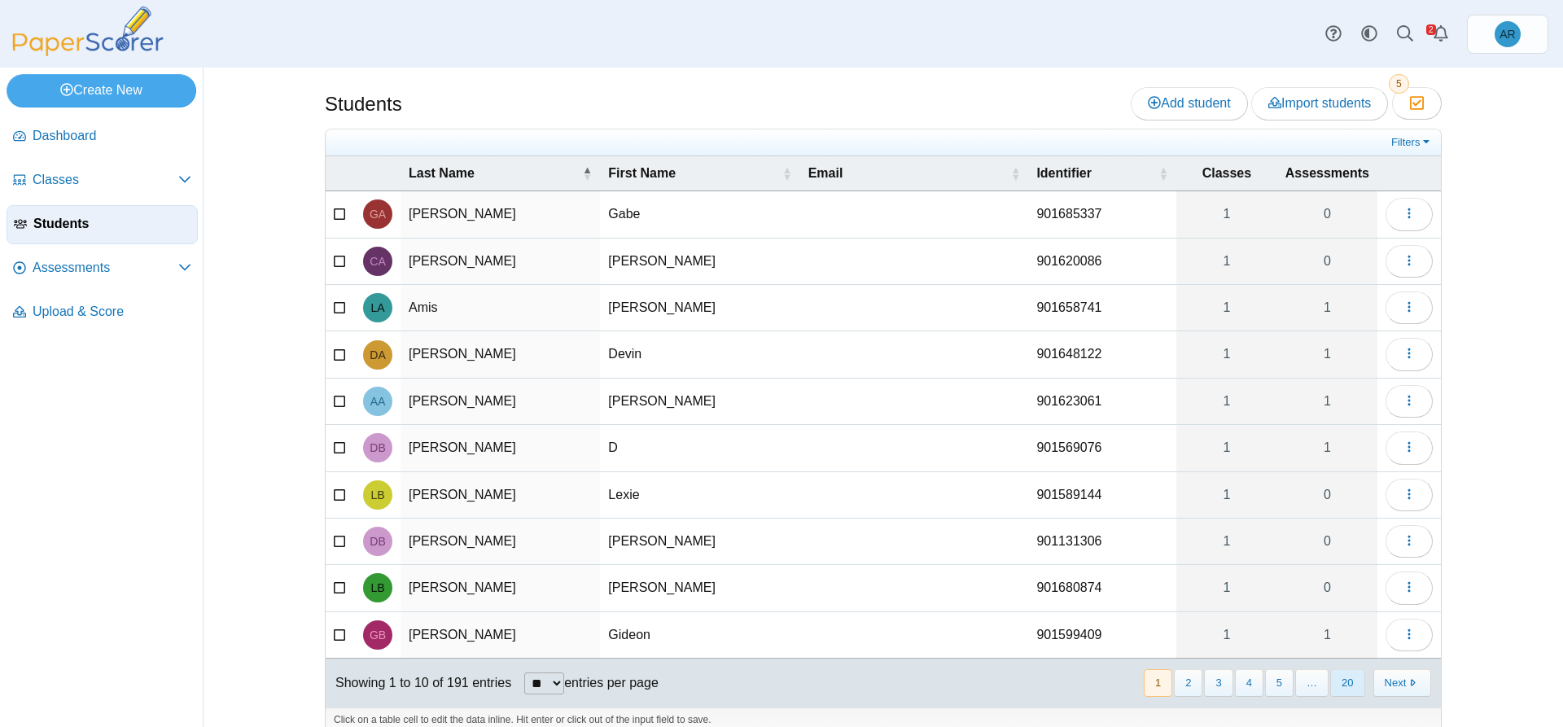
click at [1346, 681] on button "20" at bounding box center [1347, 682] width 34 height 27
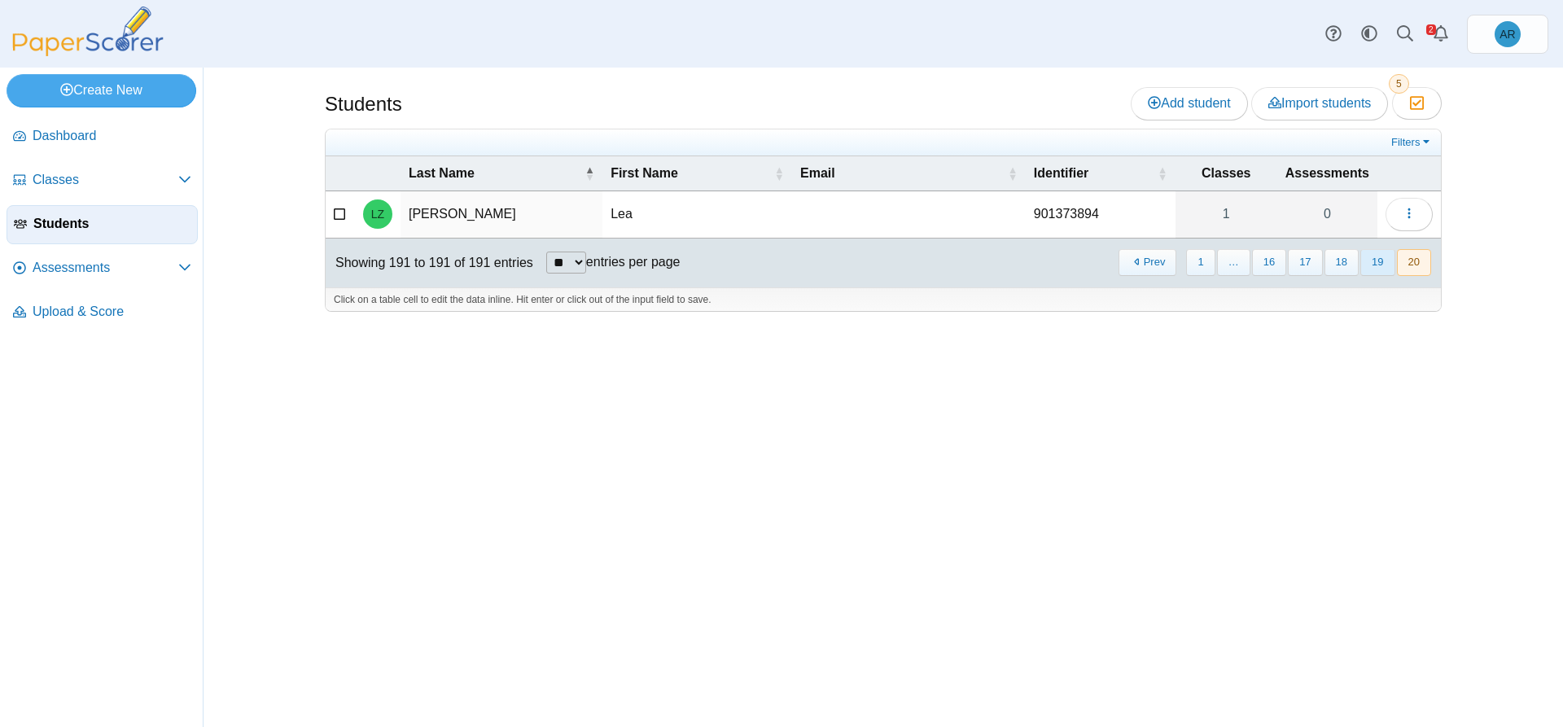
click at [1375, 265] on button "19" at bounding box center [1377, 262] width 34 height 27
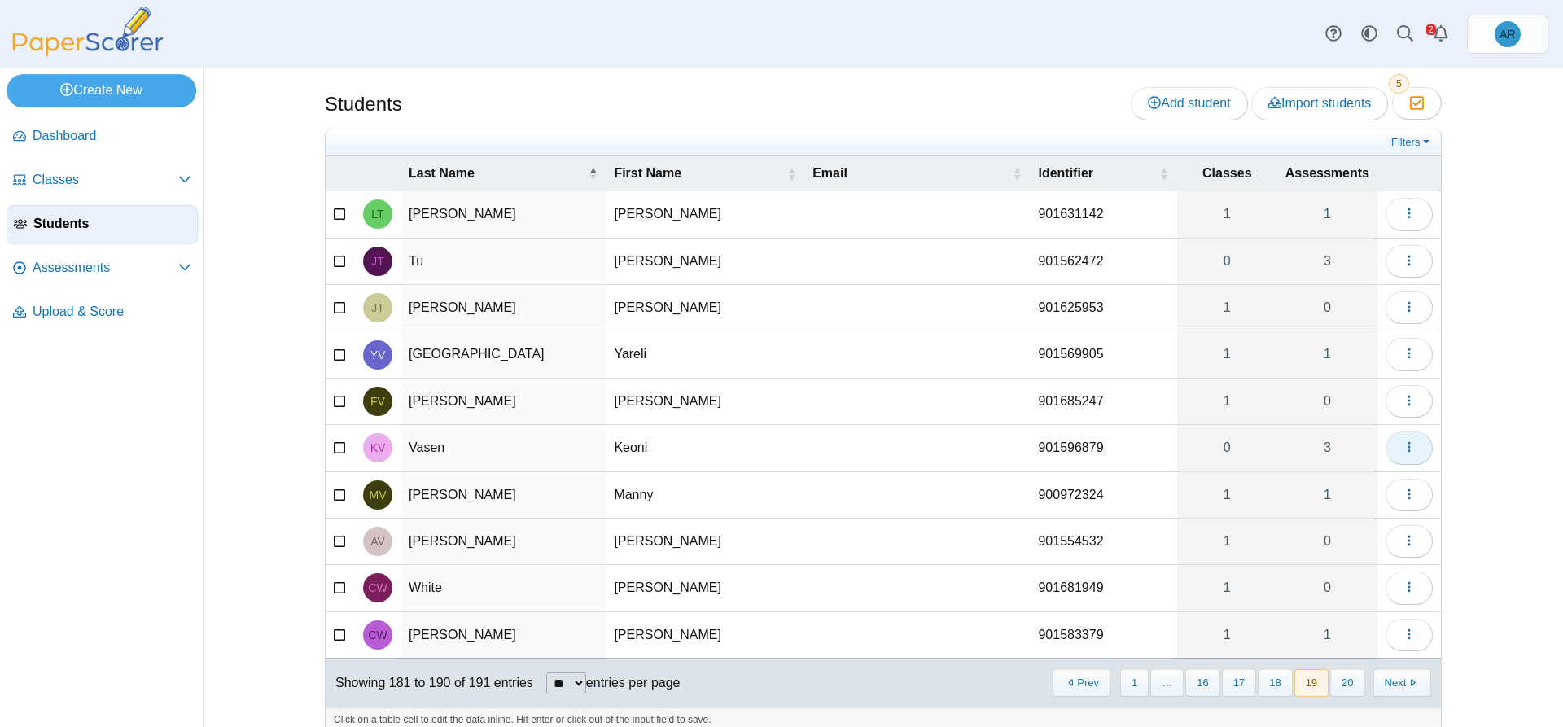
click at [1396, 456] on button "button" at bounding box center [1408, 447] width 47 height 33
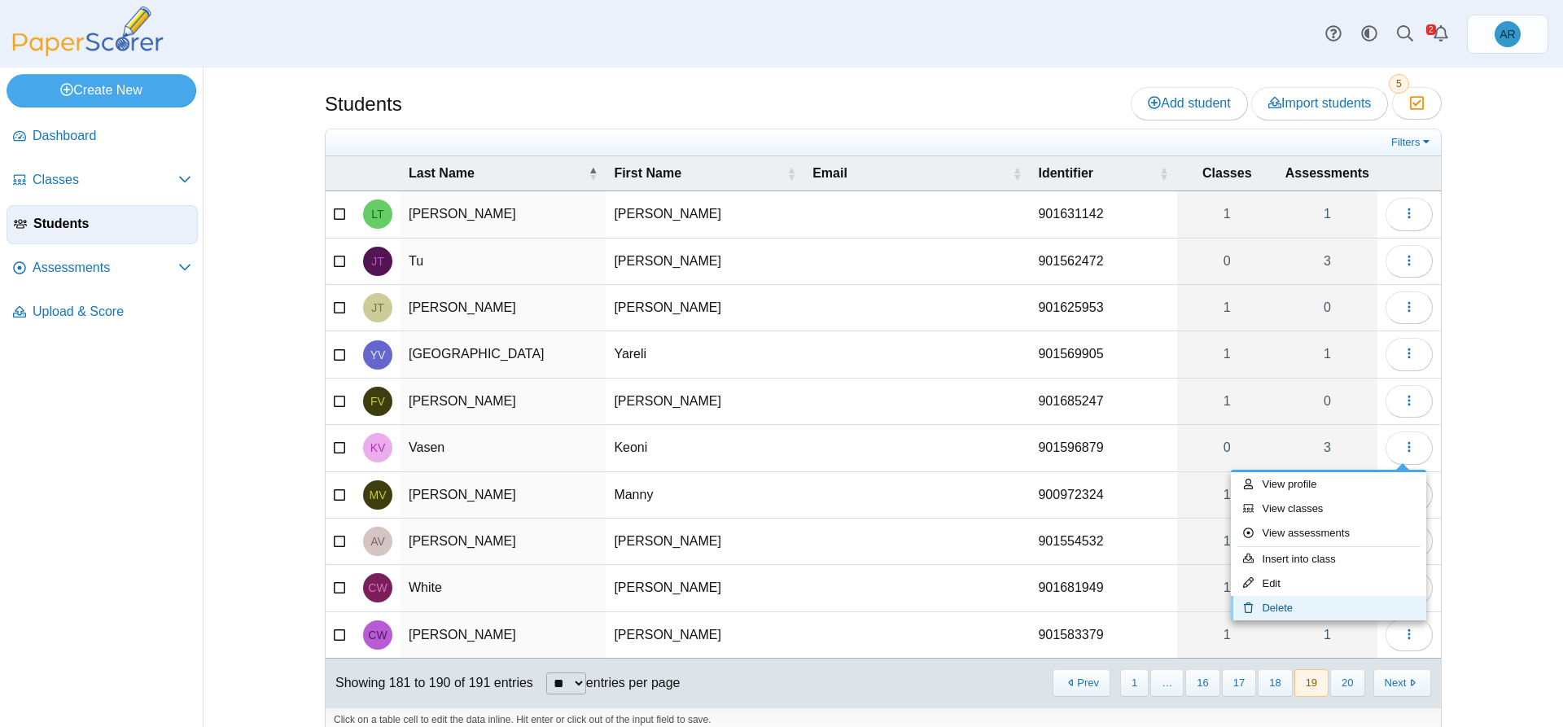
click at [1292, 601] on link "Delete" at bounding box center [1328, 608] width 195 height 24
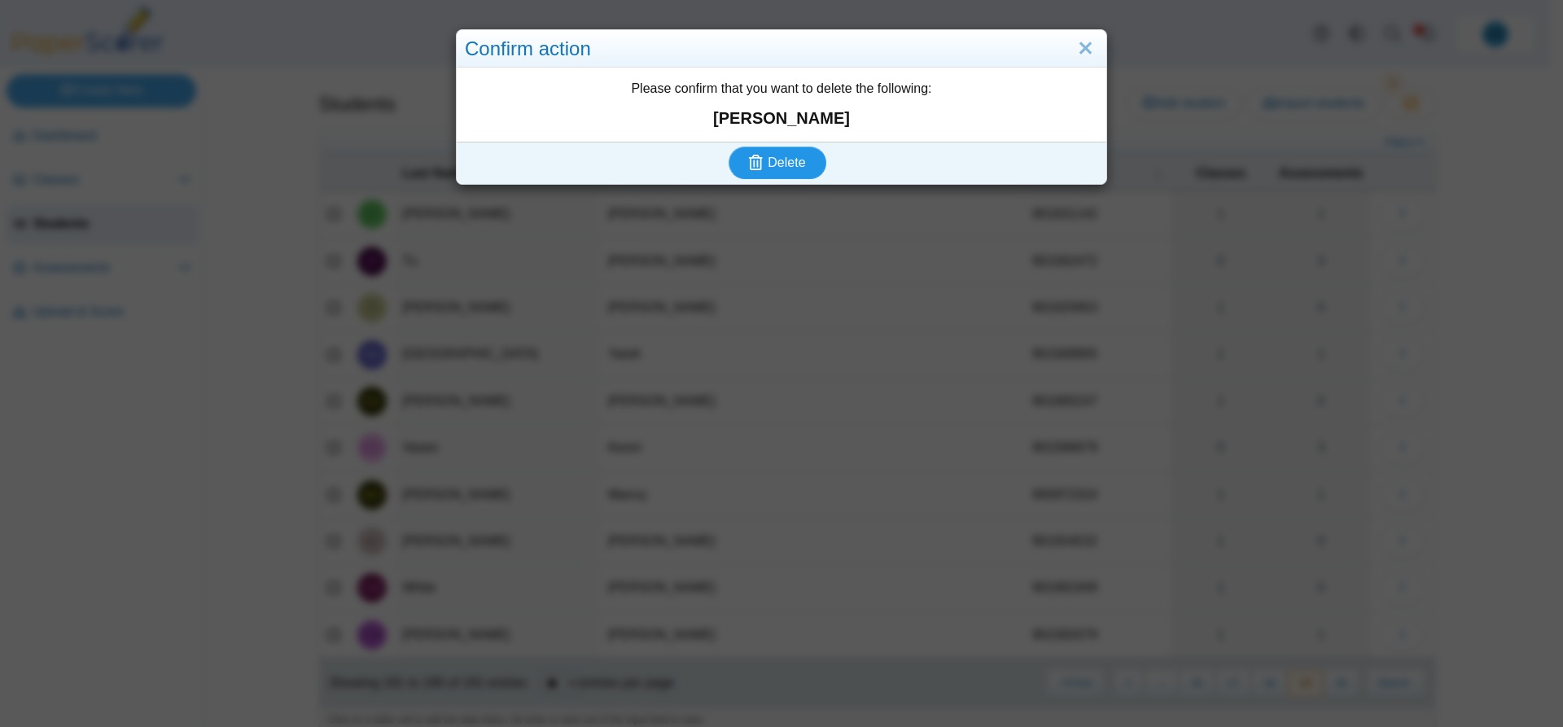
click at [770, 159] on span "Delete" at bounding box center [785, 162] width 37 height 14
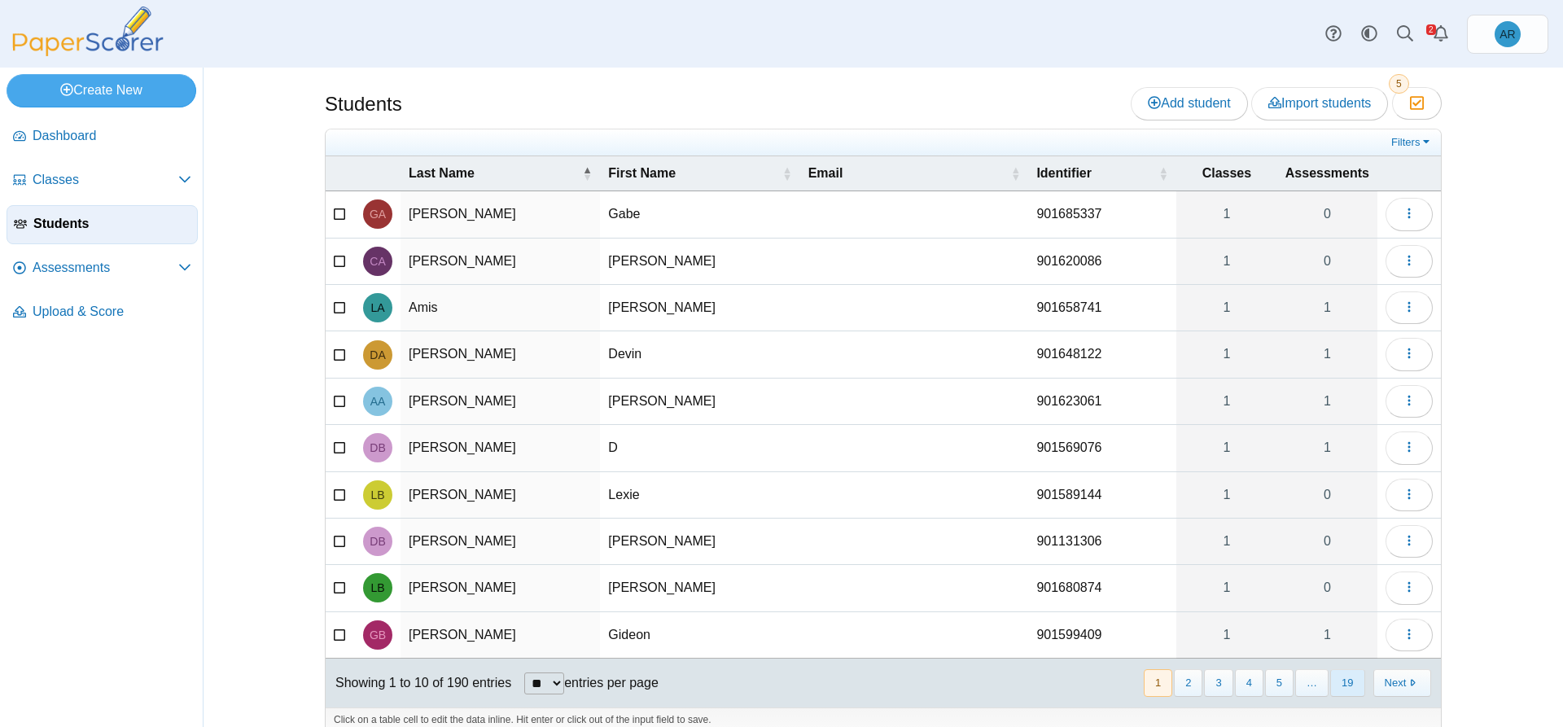
click at [1331, 676] on button "19" at bounding box center [1347, 682] width 34 height 27
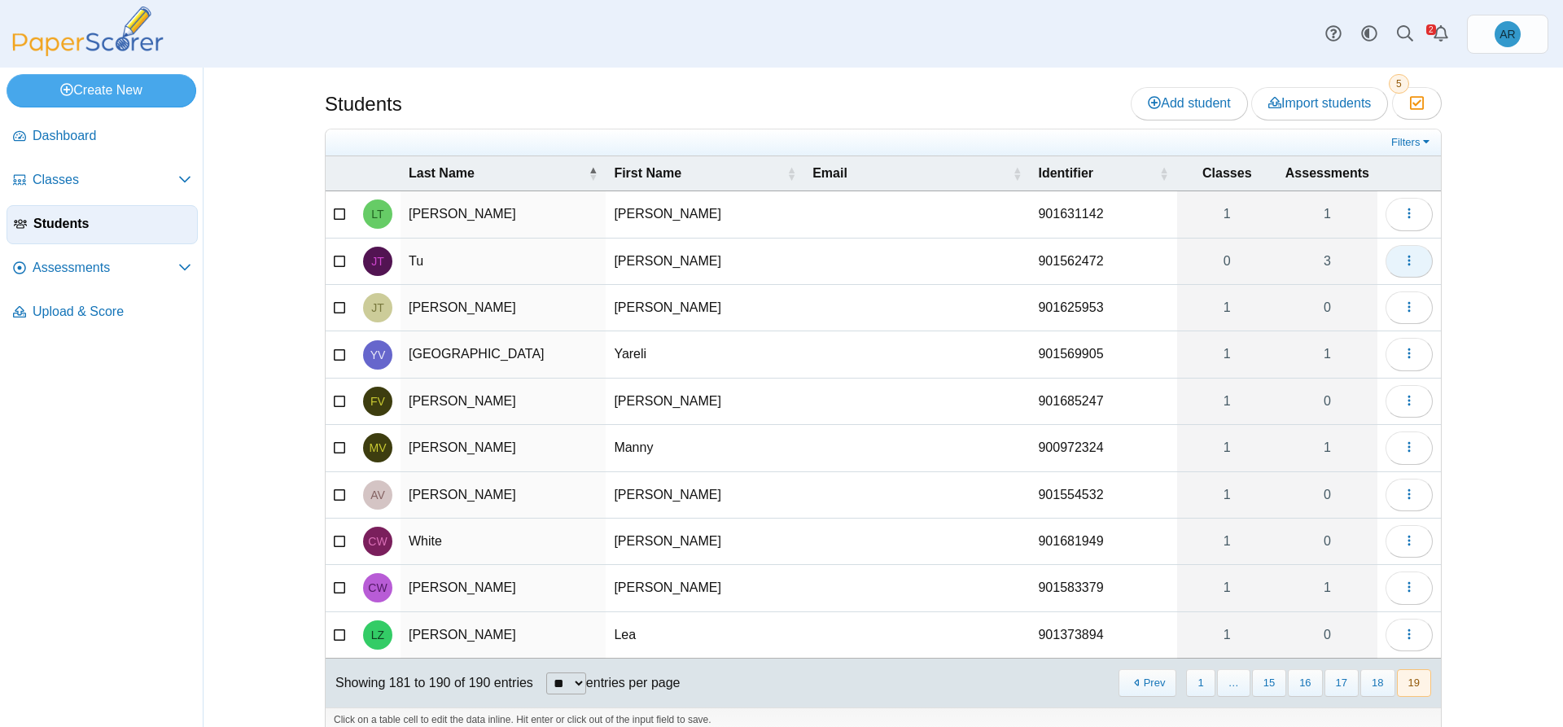
click at [1393, 267] on button "button" at bounding box center [1408, 261] width 47 height 33
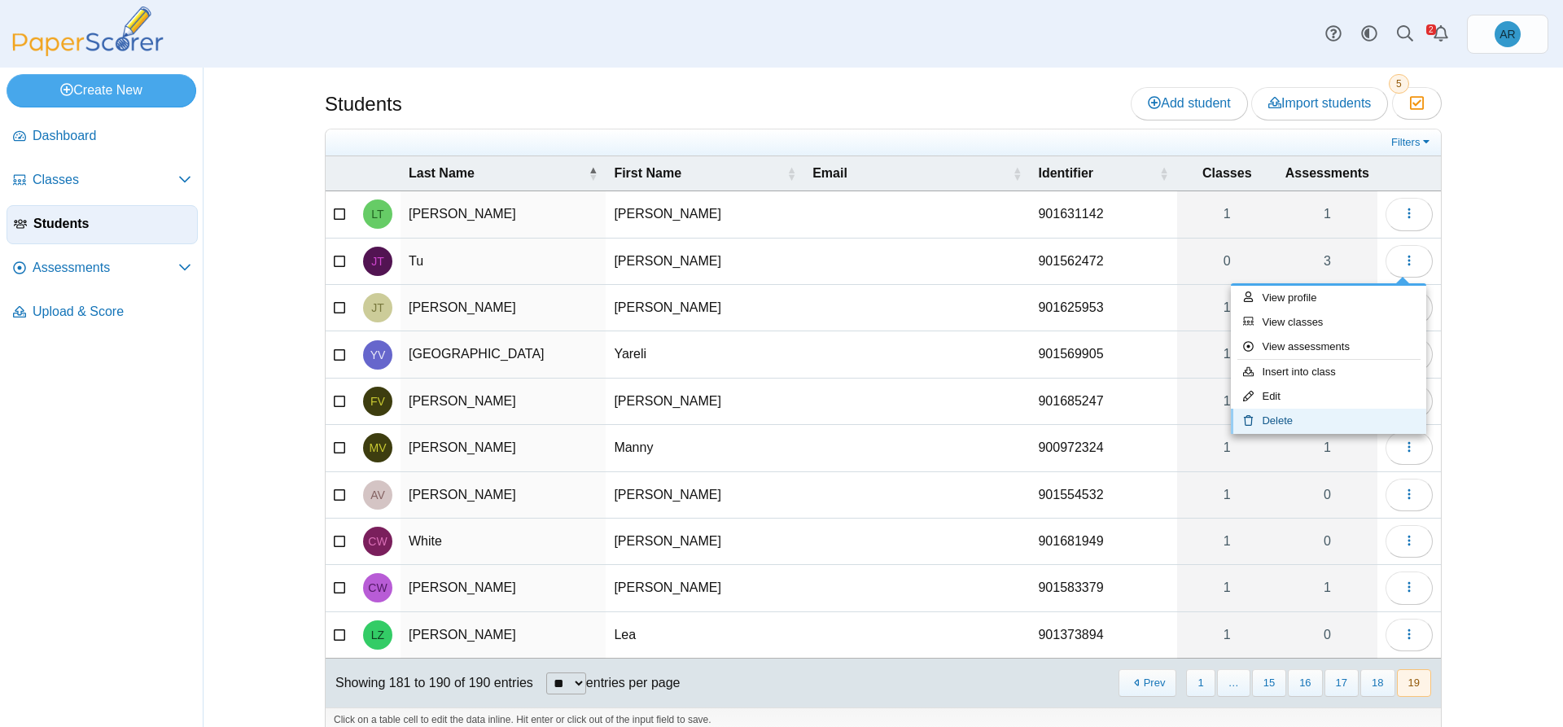
click at [1303, 417] on link "Delete" at bounding box center [1328, 421] width 195 height 24
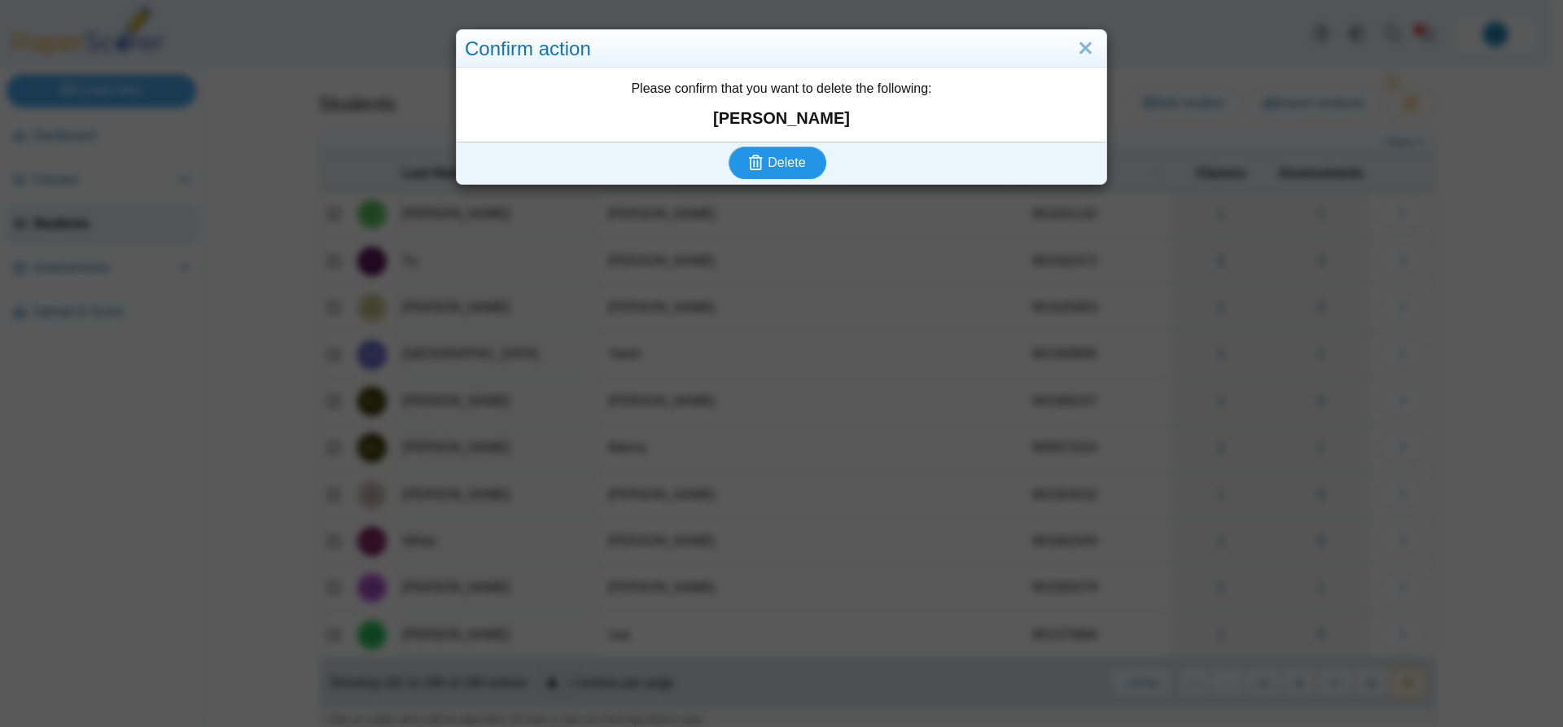
click at [730, 159] on button "Delete" at bounding box center [777, 162] width 98 height 33
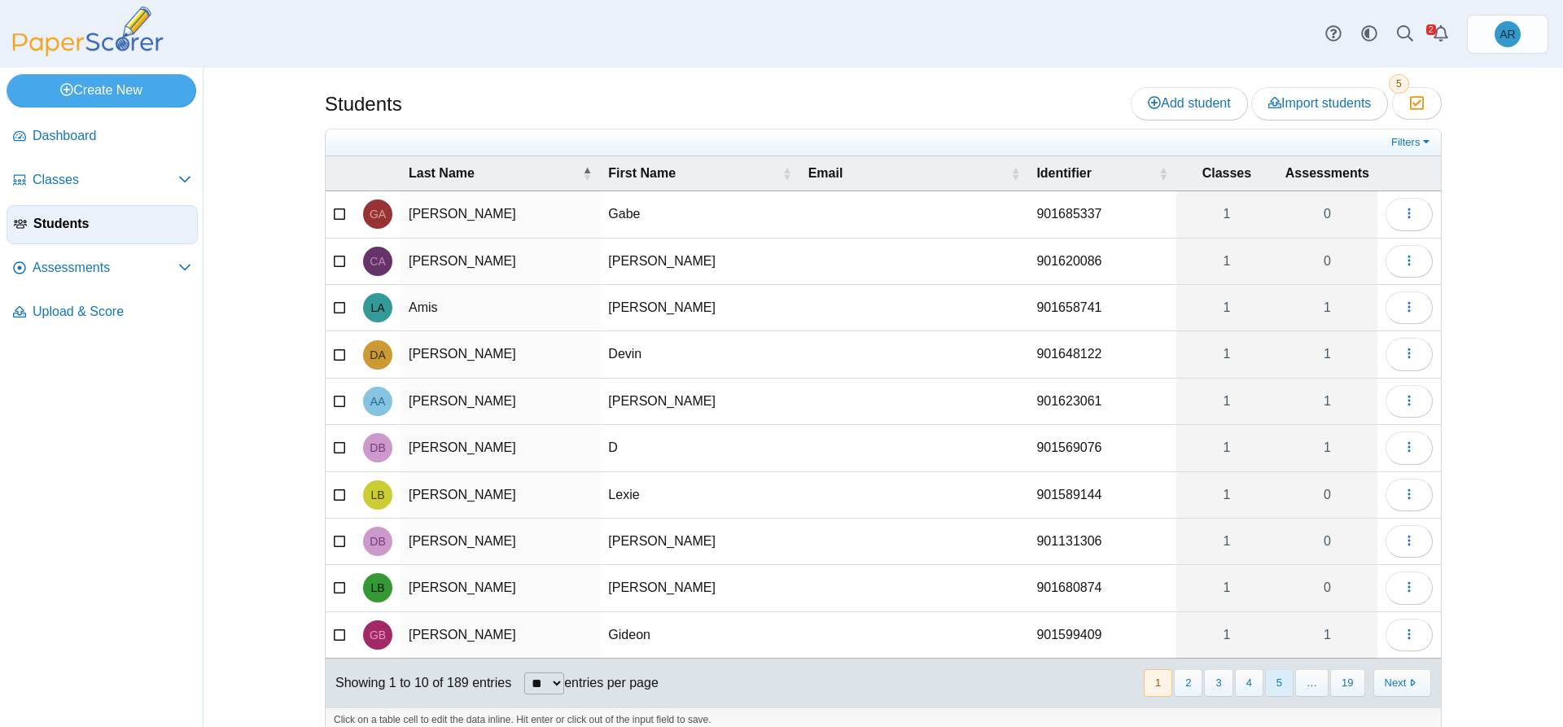
click at [1279, 681] on button "5" at bounding box center [1279, 682] width 28 height 27
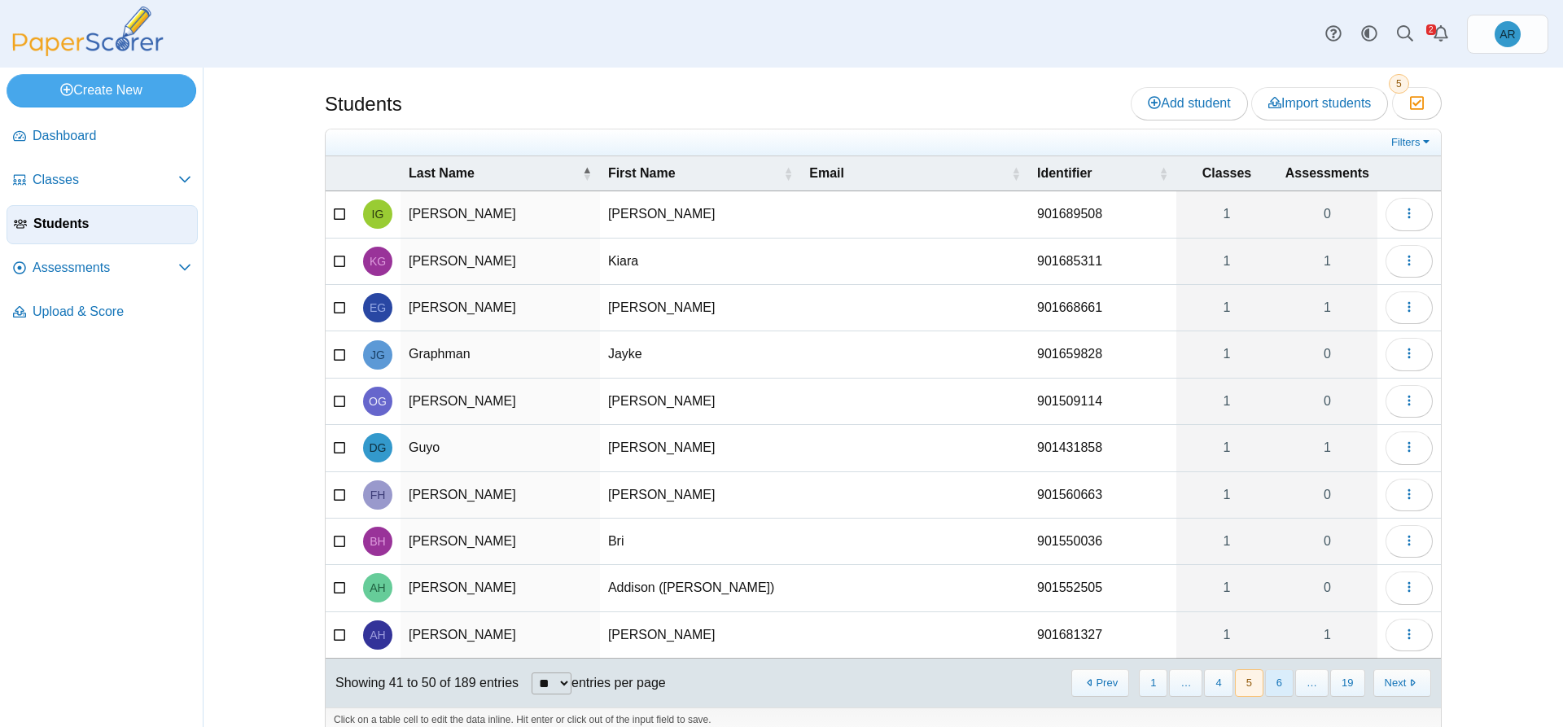
click at [1281, 684] on button "6" at bounding box center [1279, 682] width 28 height 27
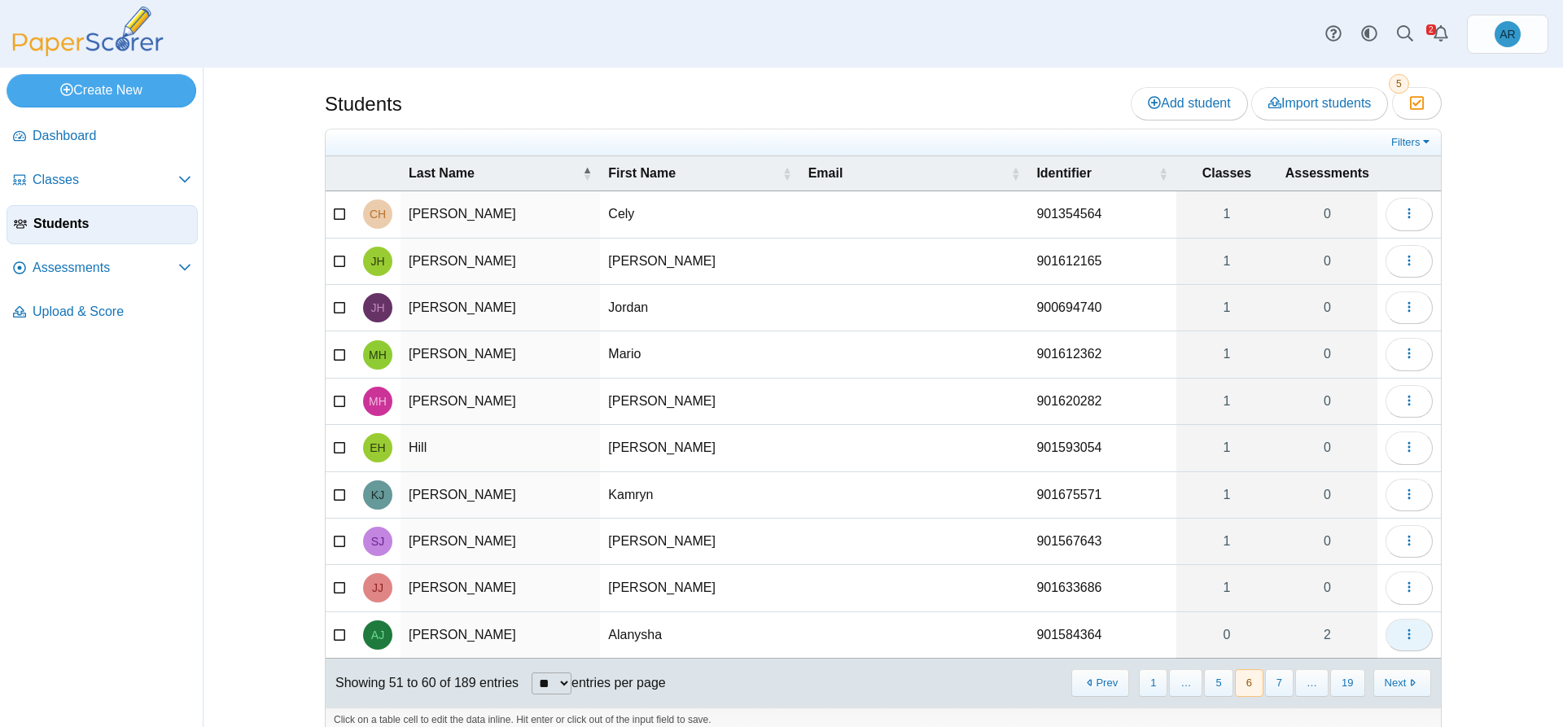
click at [1415, 639] on button "button" at bounding box center [1408, 635] width 47 height 33
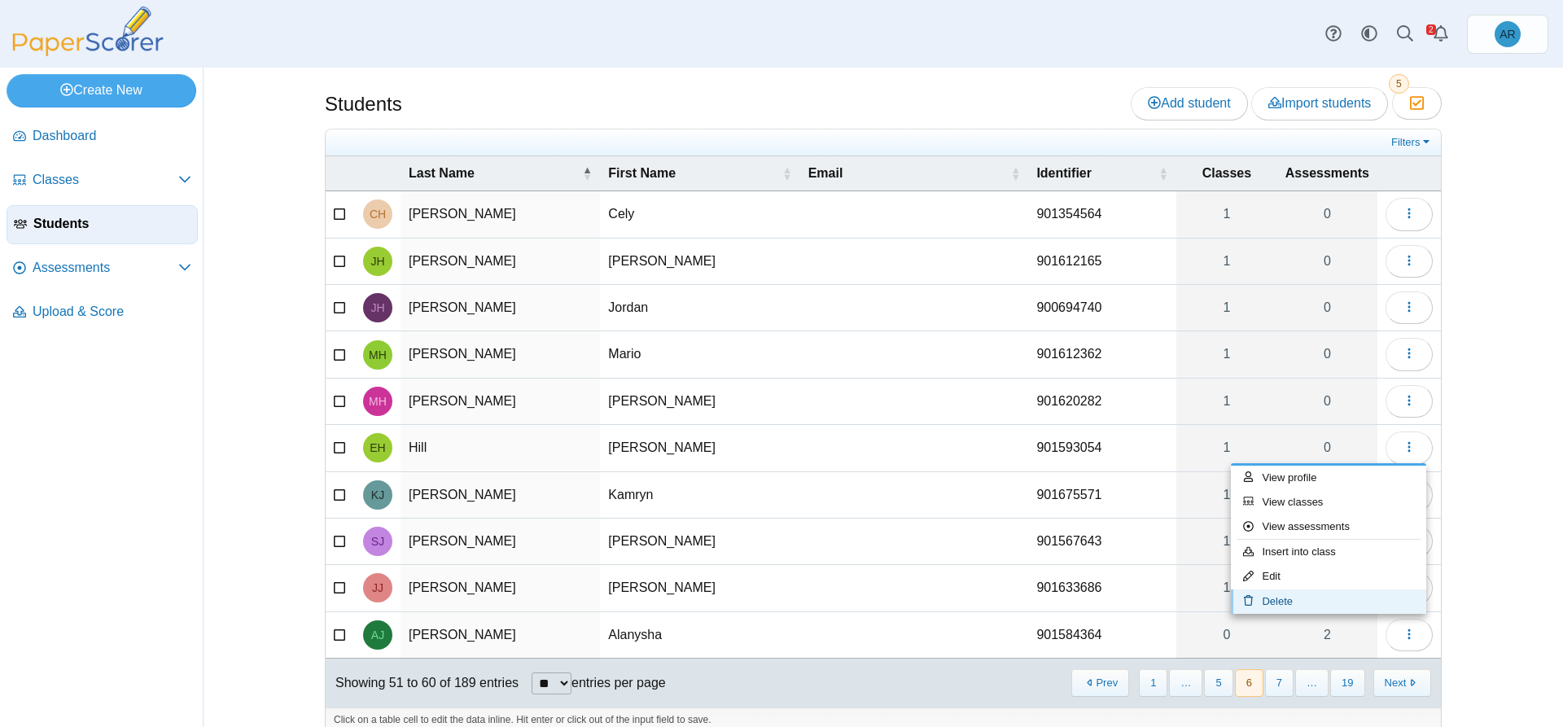
click at [1292, 598] on link "Delete" at bounding box center [1328, 601] width 195 height 24
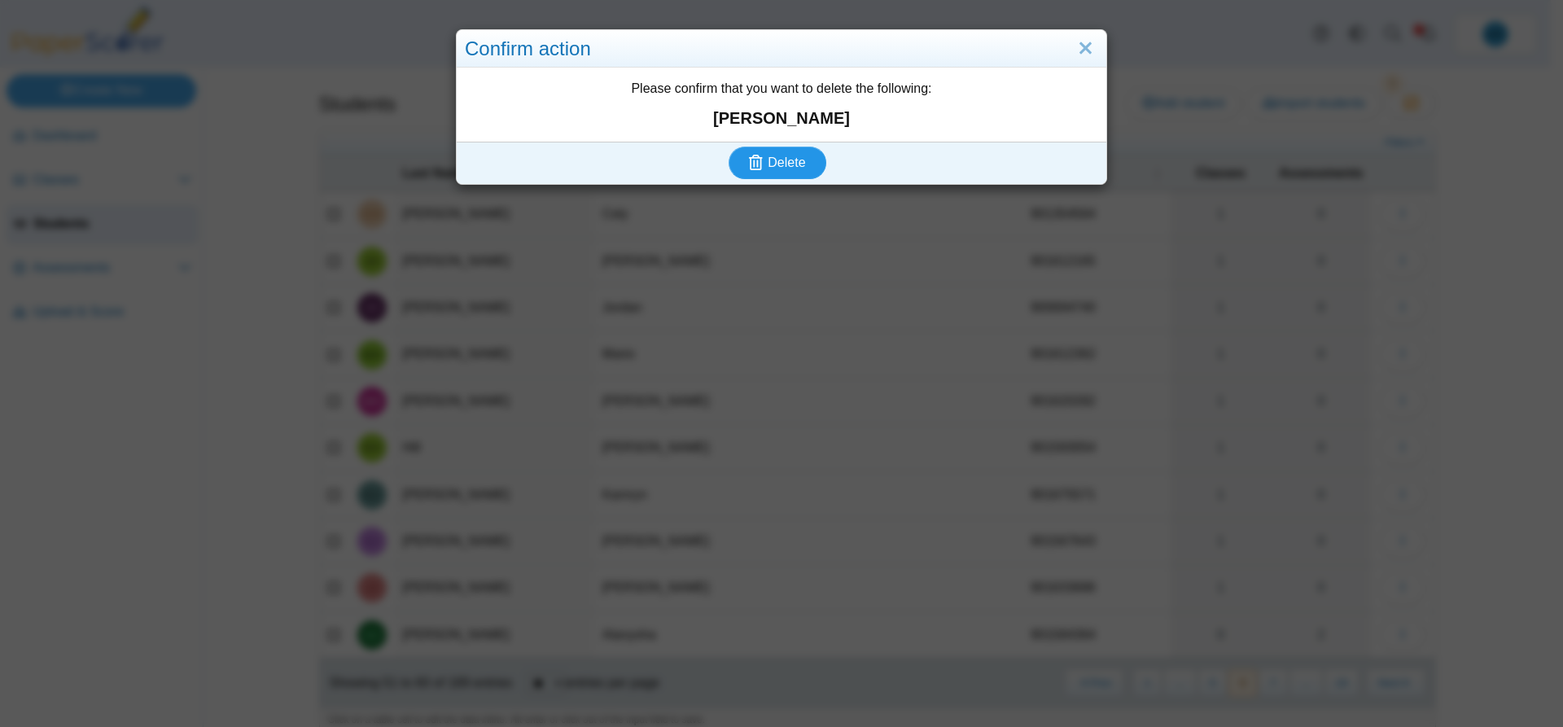
click at [794, 155] on span "Delete" at bounding box center [785, 162] width 37 height 14
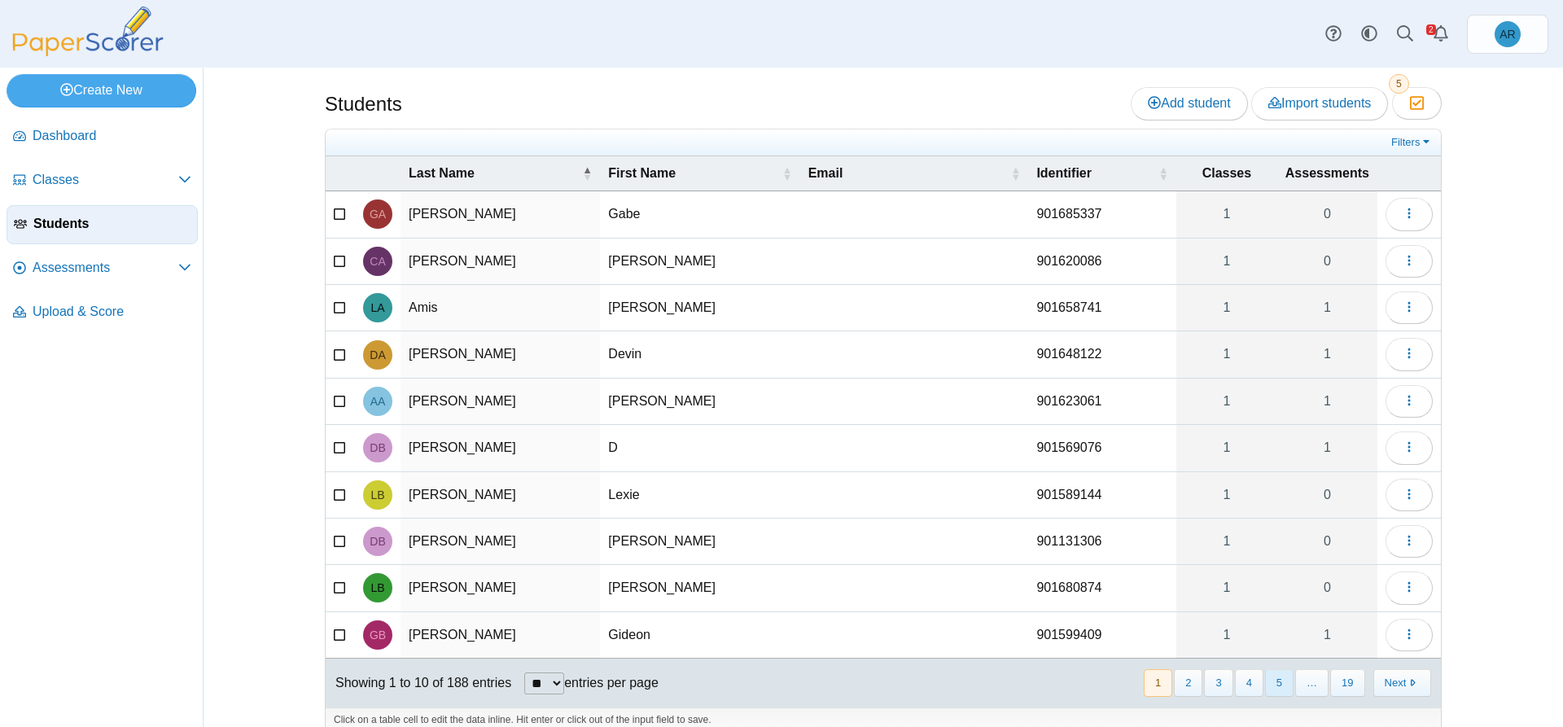
click at [1266, 680] on button "5" at bounding box center [1279, 682] width 28 height 27
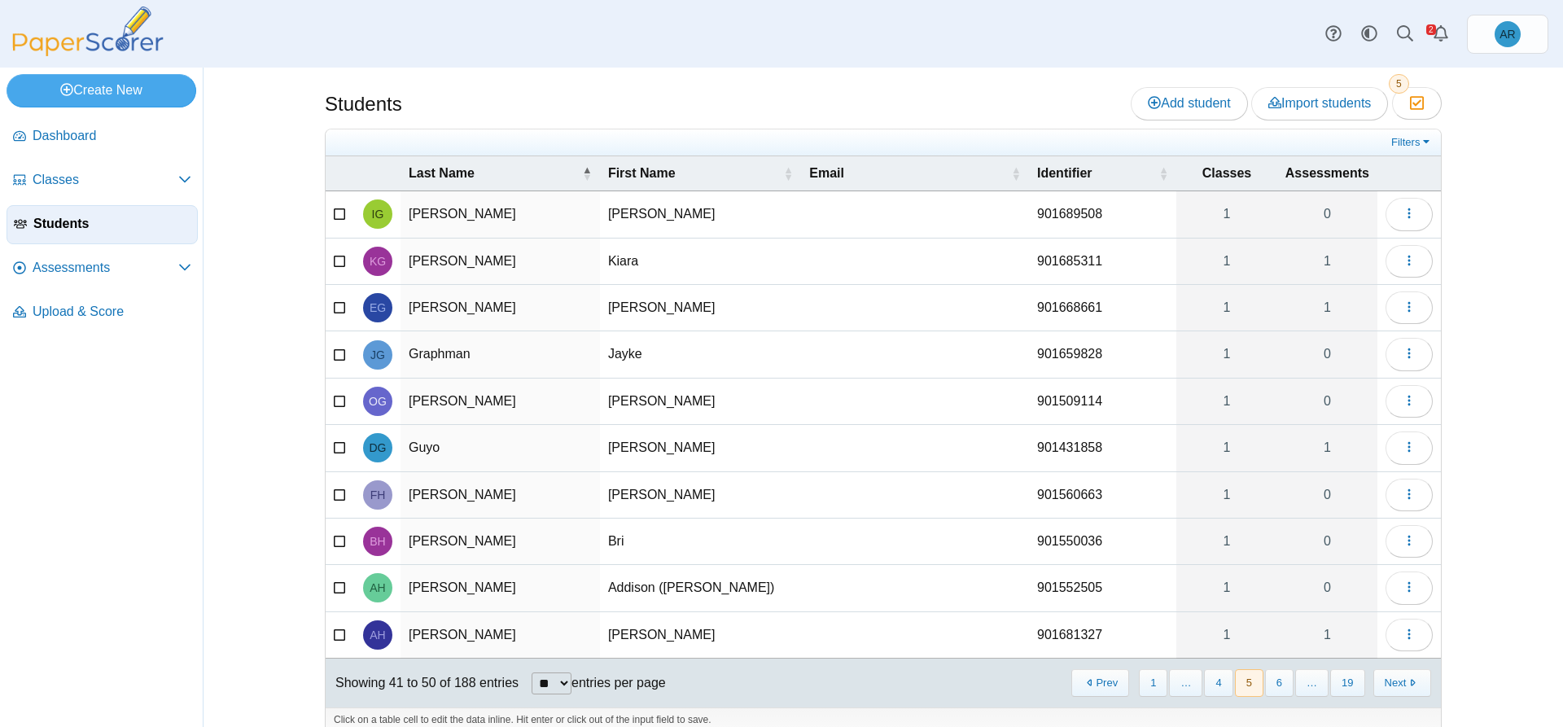
click at [1266, 680] on button "6" at bounding box center [1279, 682] width 28 height 27
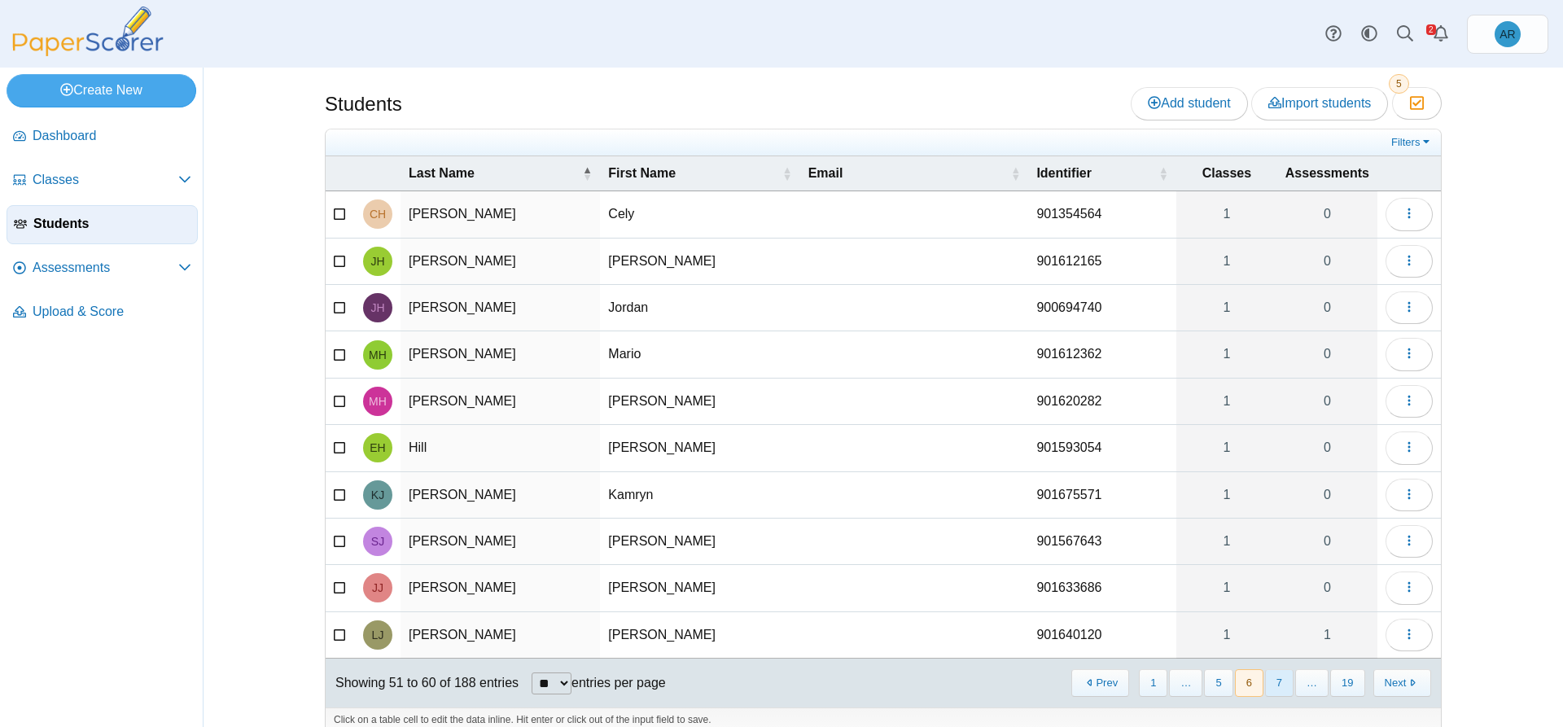
click at [1266, 682] on button "7" at bounding box center [1279, 682] width 28 height 27
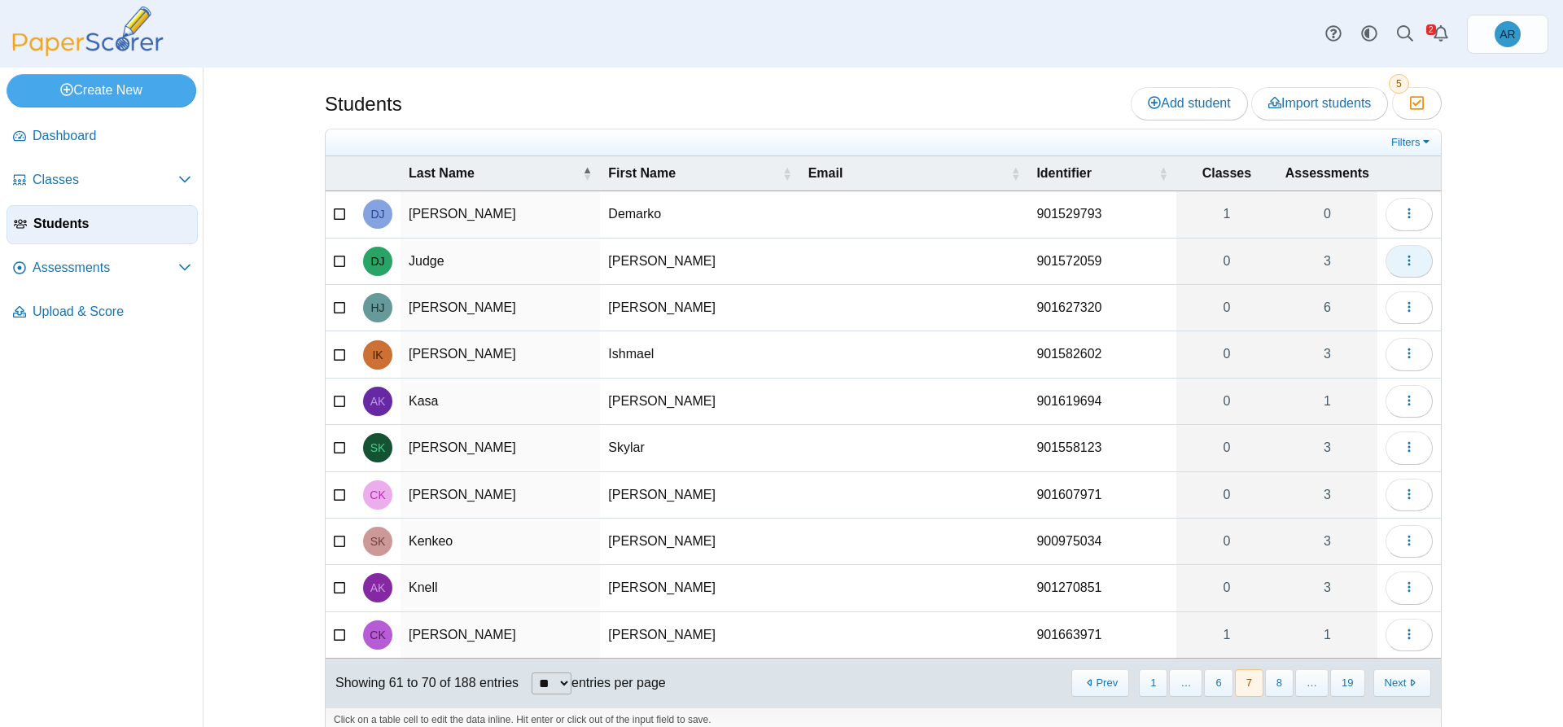
click at [1419, 264] on button "button" at bounding box center [1408, 261] width 47 height 33
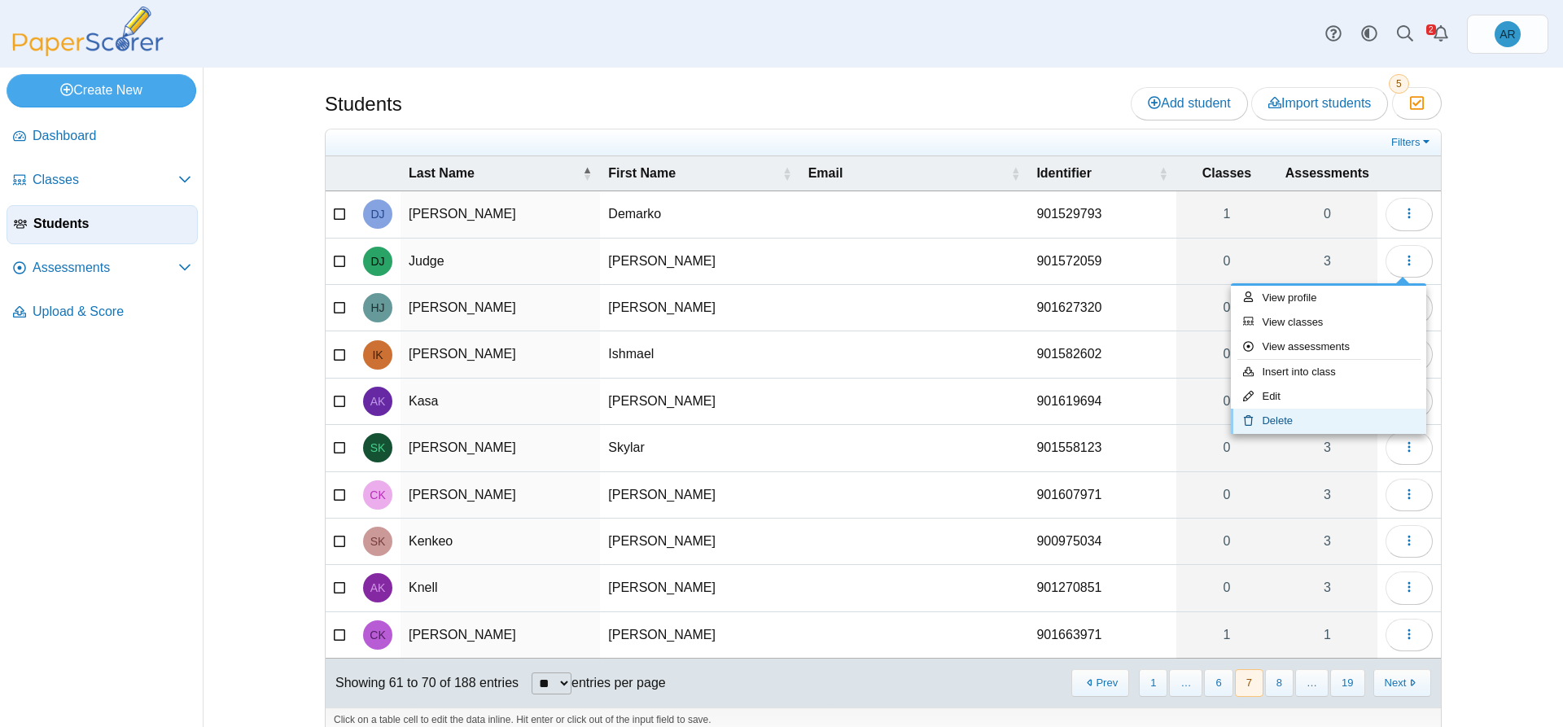
click at [1327, 417] on link "Delete" at bounding box center [1328, 421] width 195 height 24
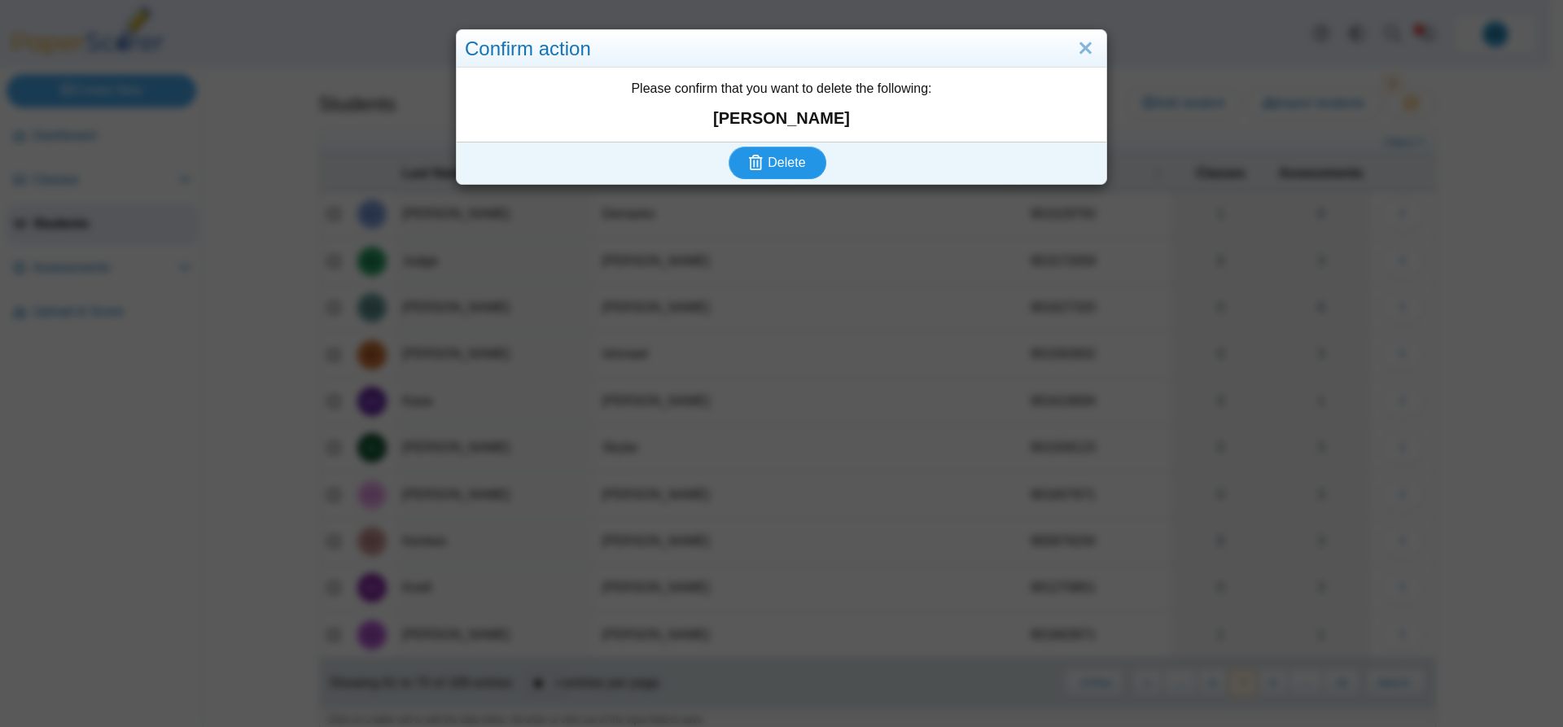
click at [791, 153] on button "Delete" at bounding box center [777, 162] width 98 height 33
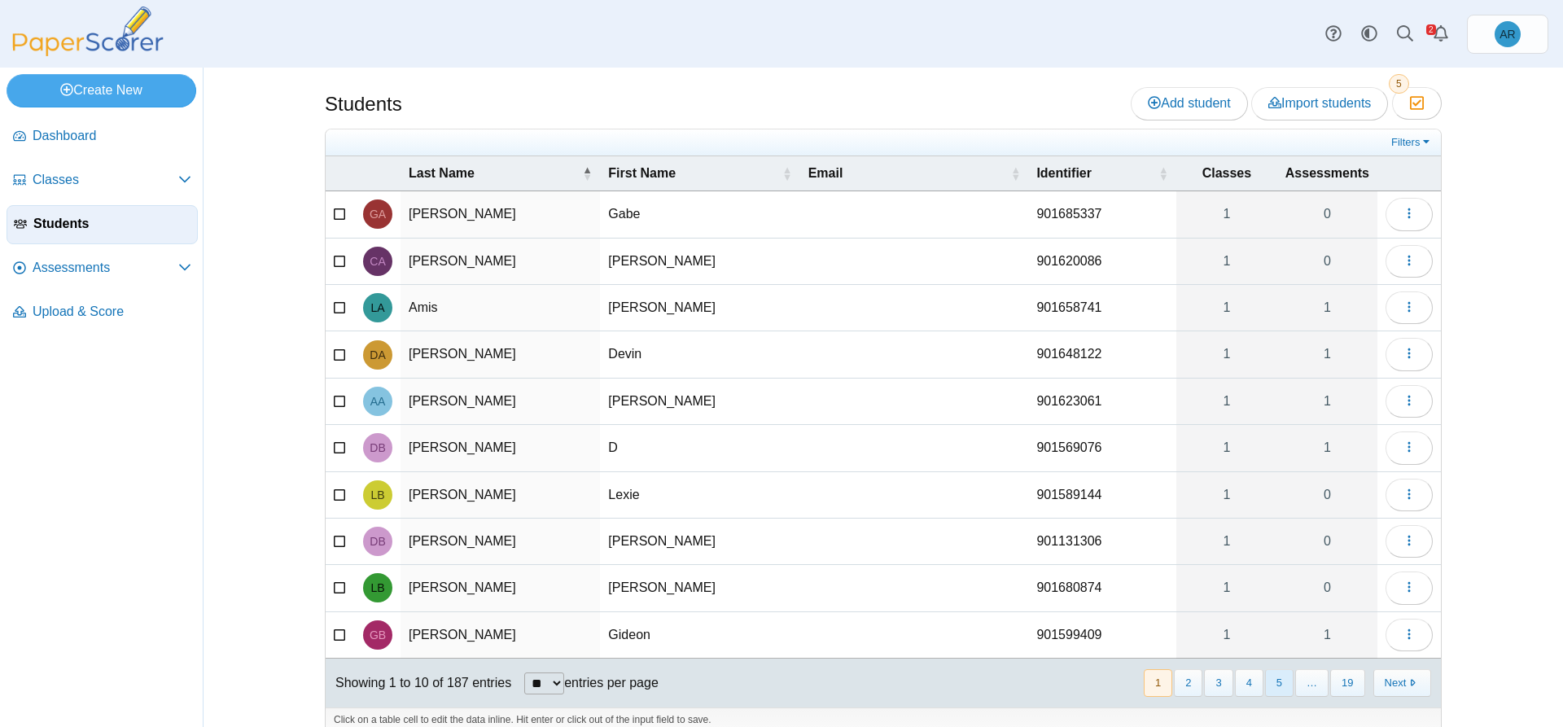
click at [1273, 676] on button "5" at bounding box center [1279, 682] width 28 height 27
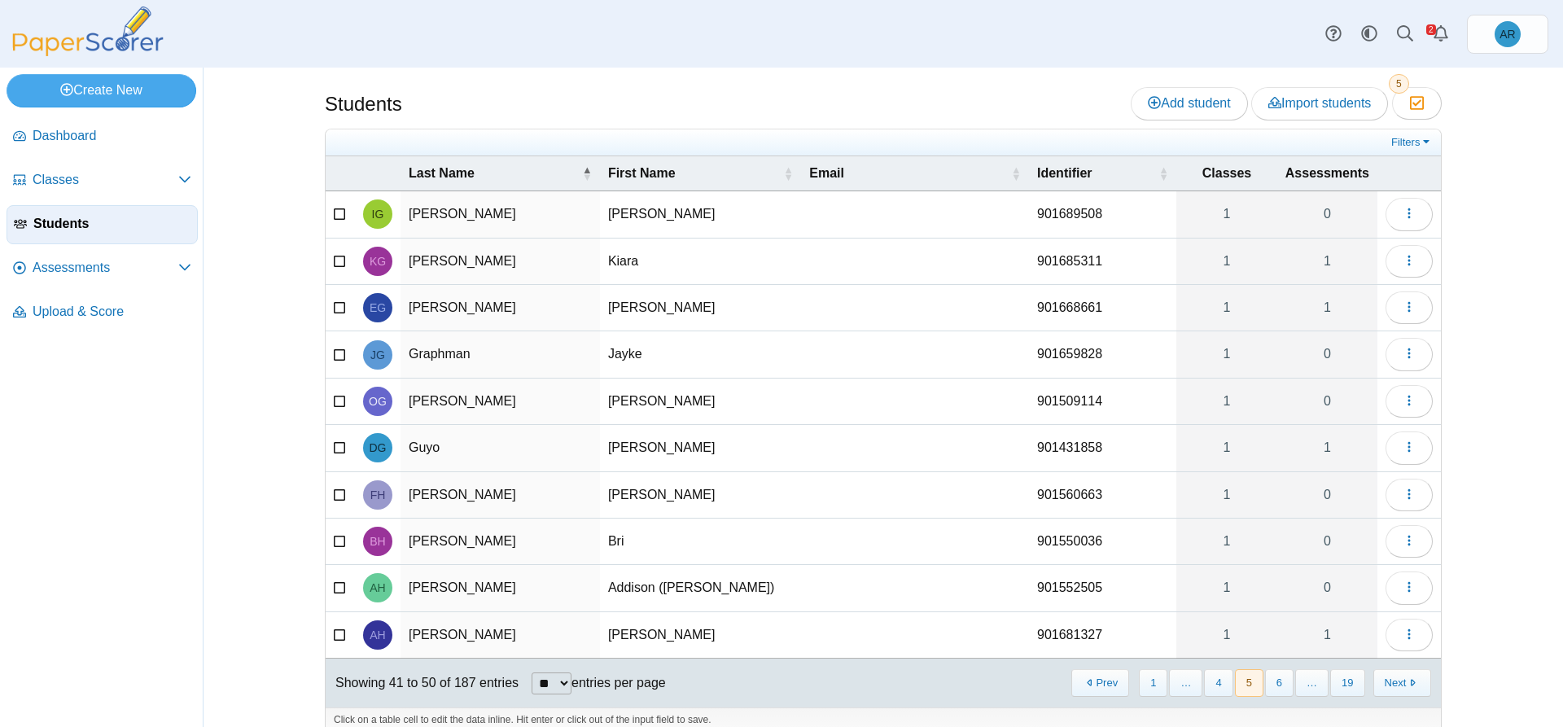
click at [1274, 676] on button "6" at bounding box center [1279, 682] width 28 height 27
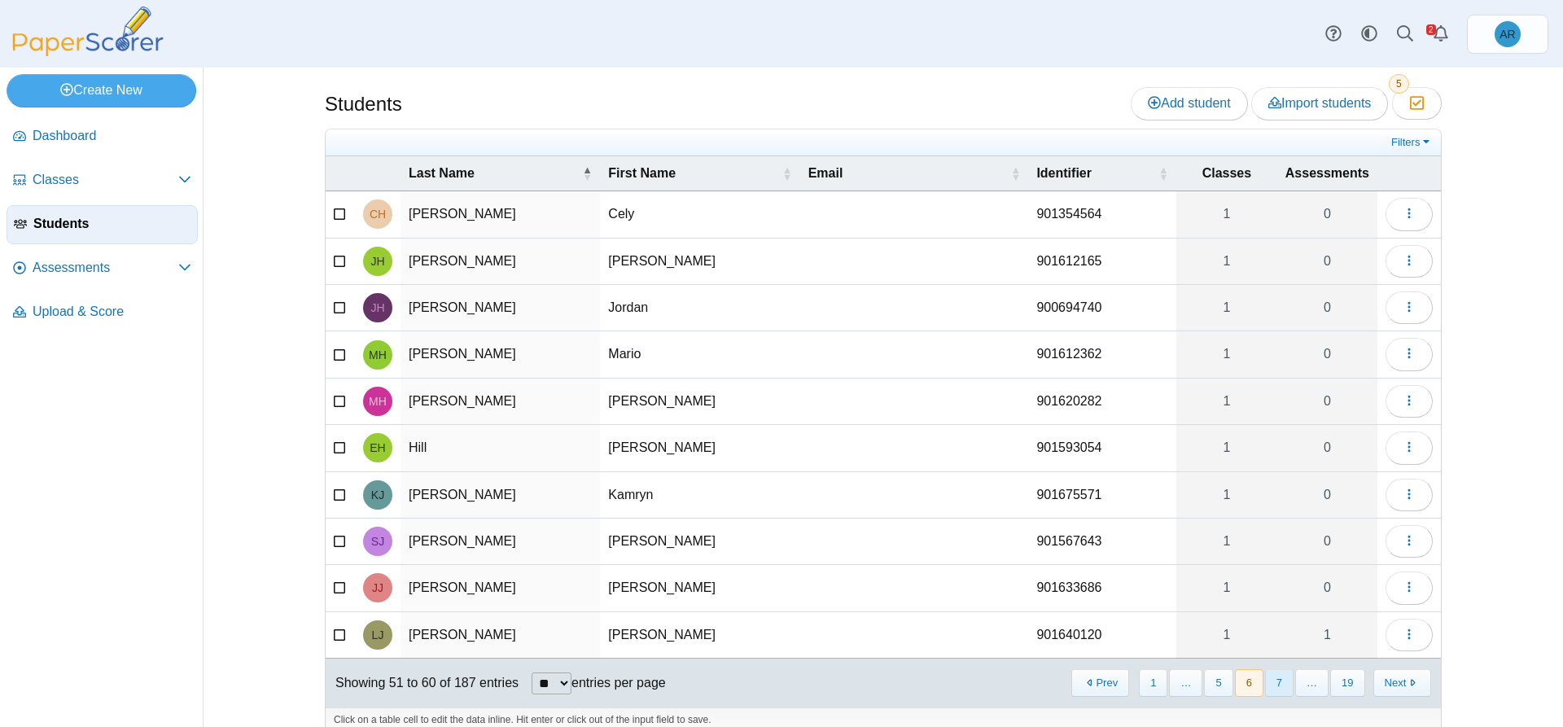
click at [1274, 677] on button "7" at bounding box center [1279, 682] width 28 height 27
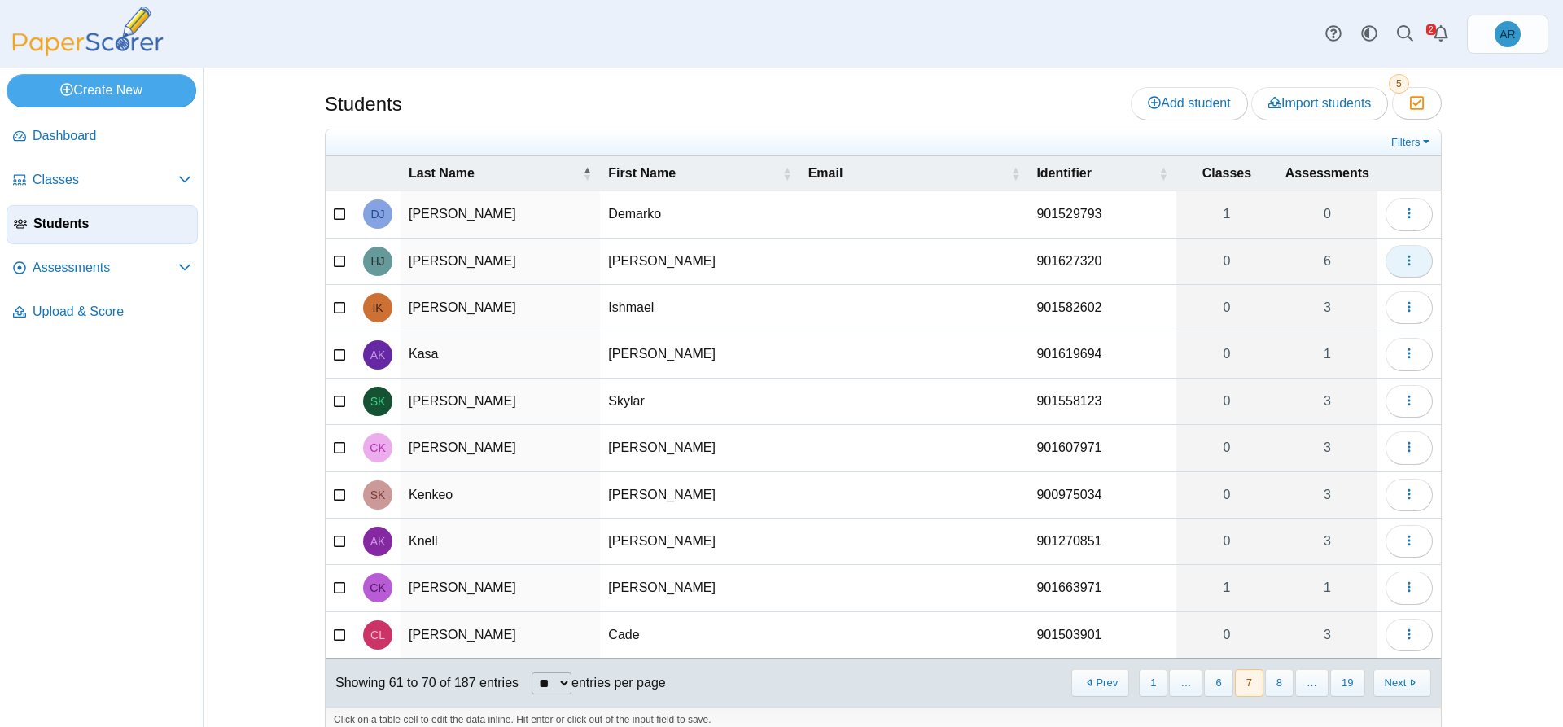
click at [1392, 266] on button "button" at bounding box center [1408, 261] width 47 height 33
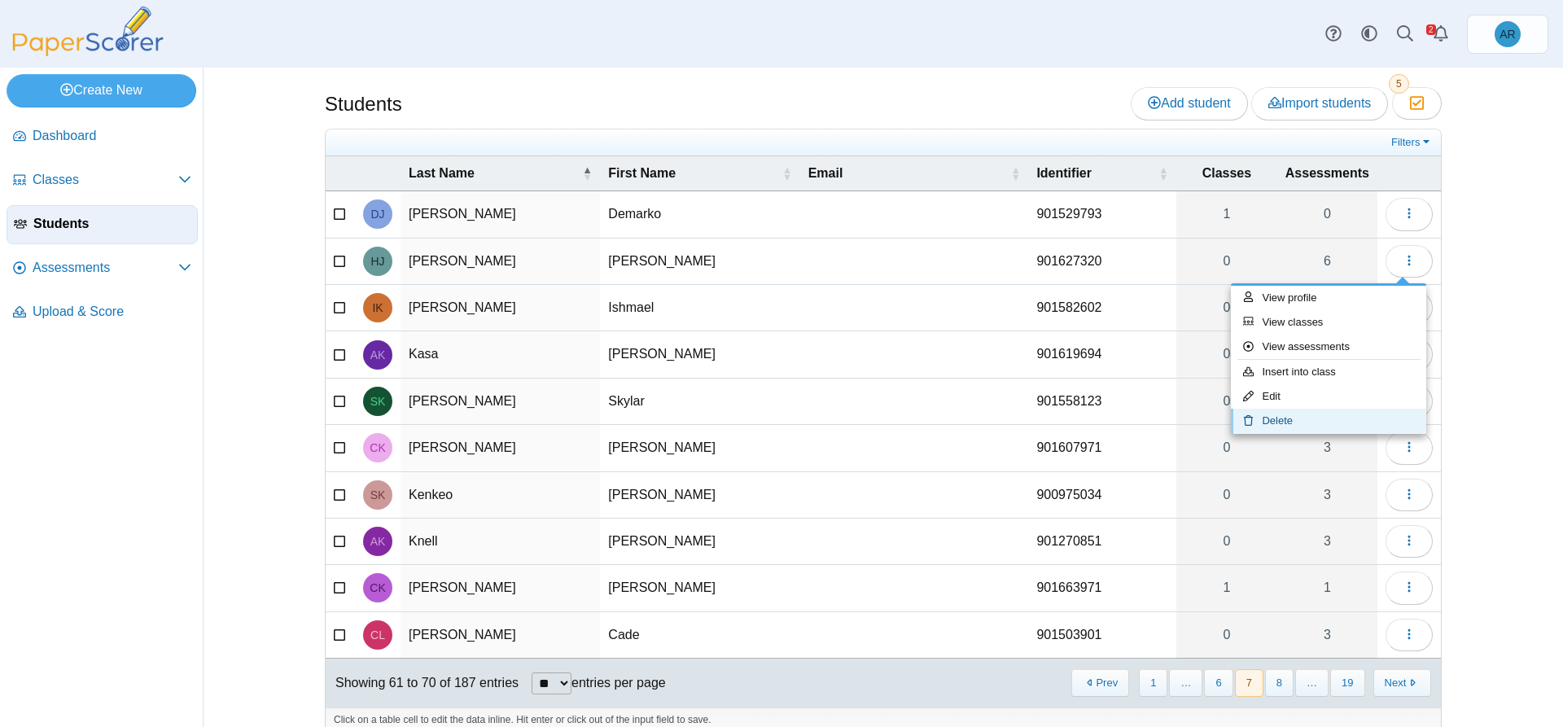
click at [1299, 415] on link "Delete" at bounding box center [1328, 421] width 195 height 24
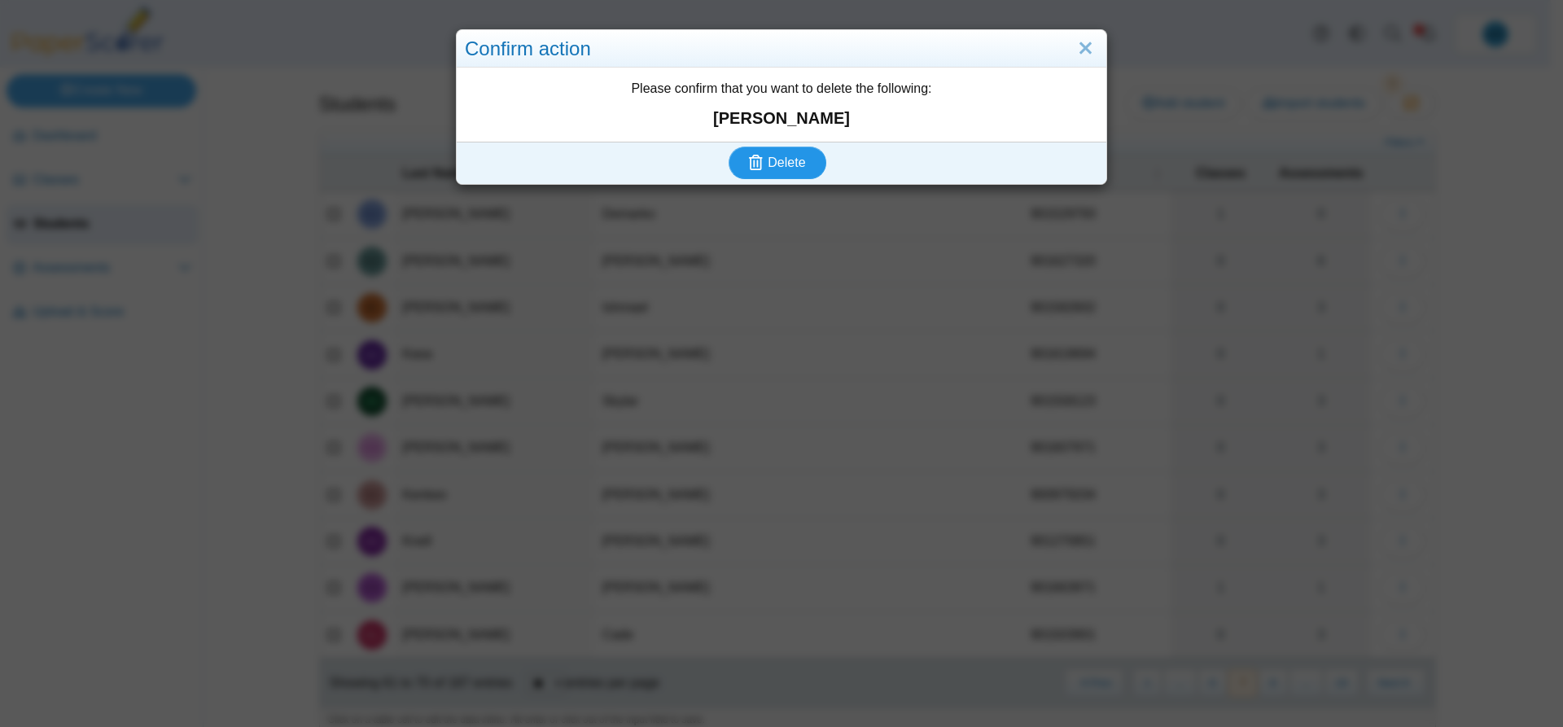
click at [763, 146] on button "Delete" at bounding box center [777, 162] width 98 height 33
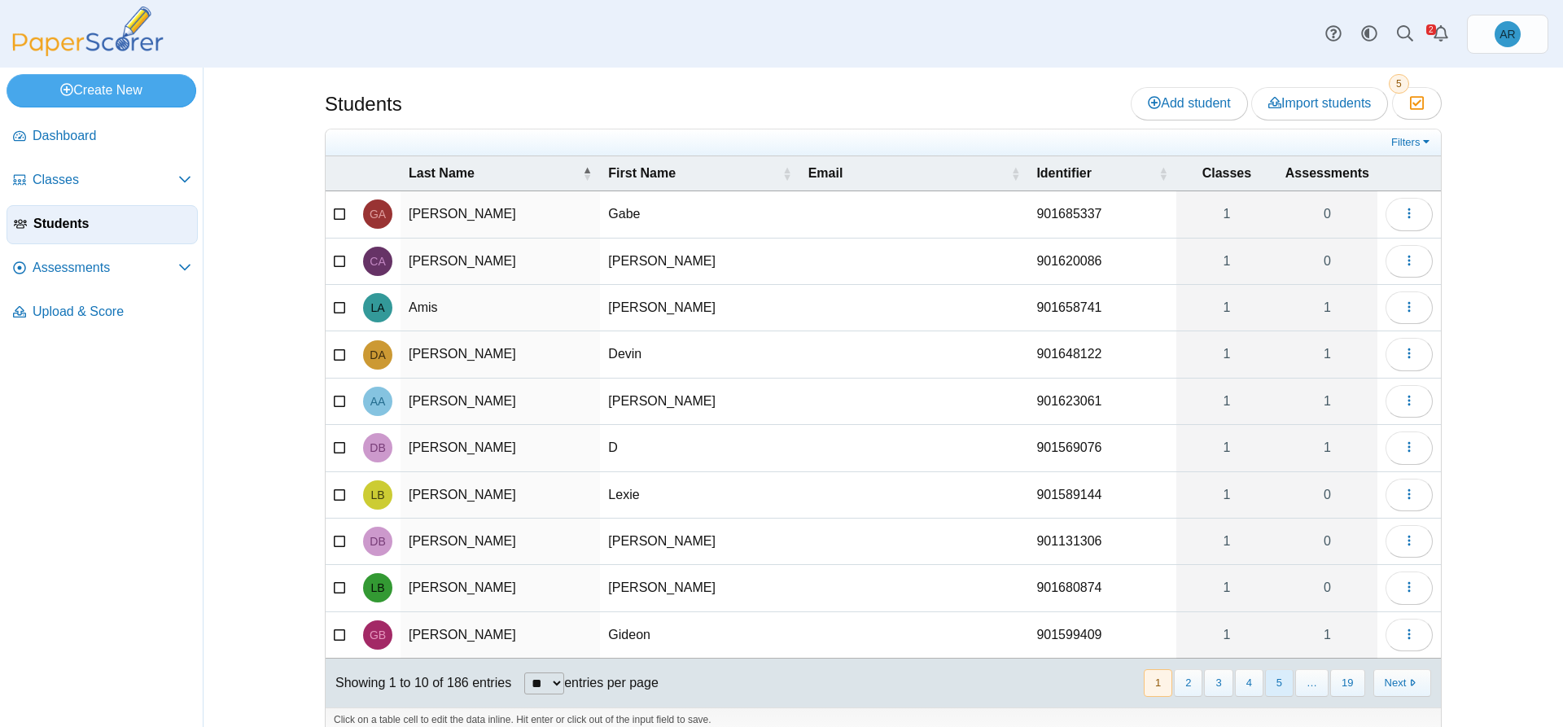
click at [1287, 675] on button "5" at bounding box center [1279, 682] width 28 height 27
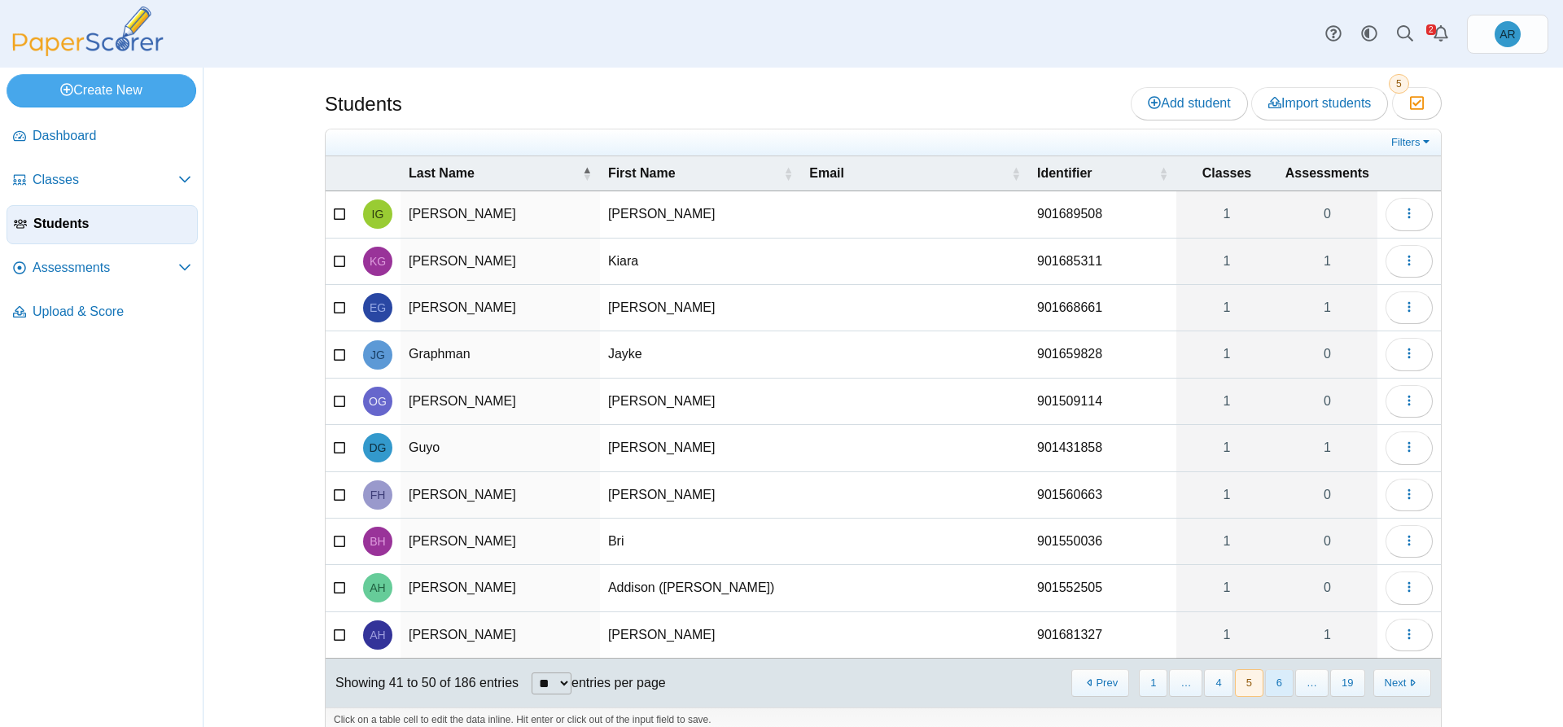
click at [1283, 676] on button "6" at bounding box center [1279, 682] width 28 height 27
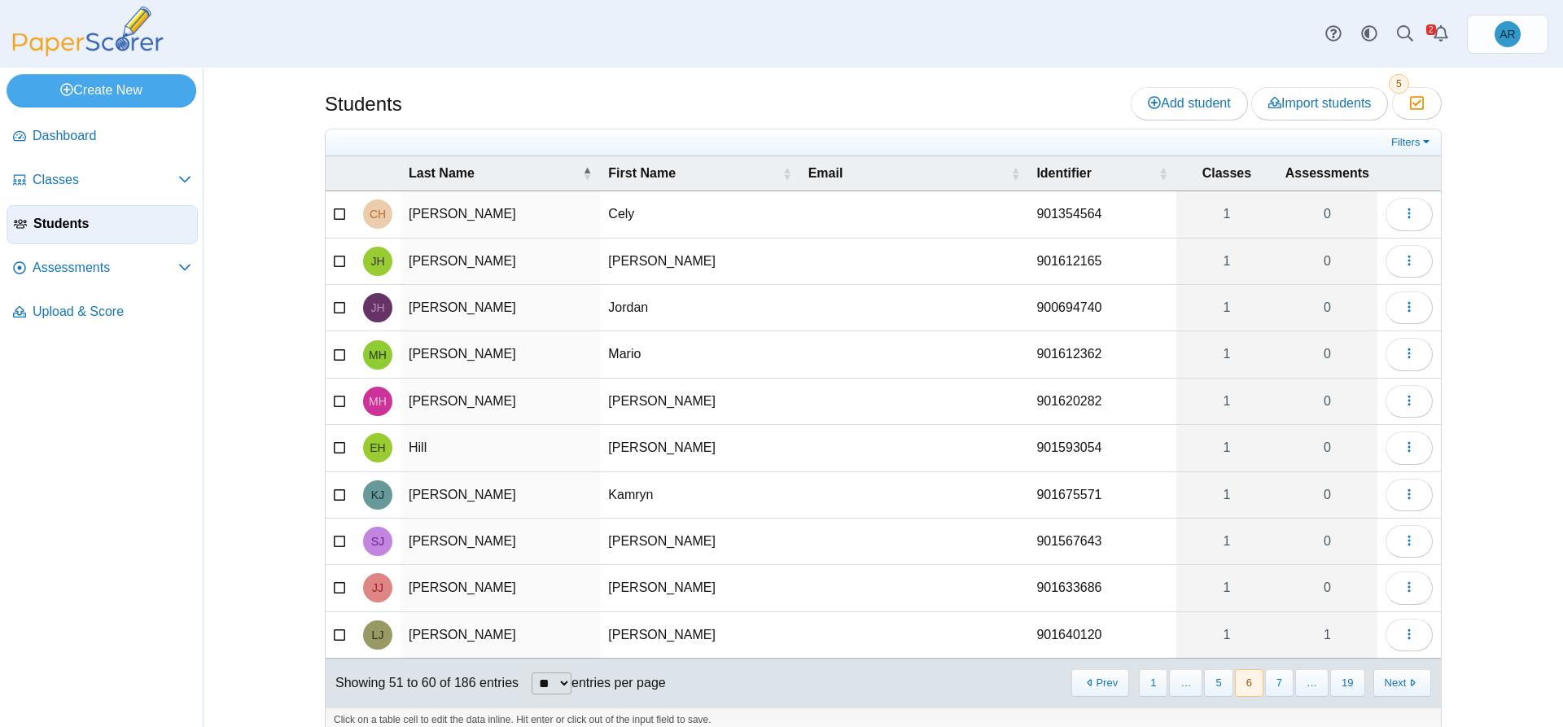
click at [1283, 676] on button "7" at bounding box center [1279, 682] width 28 height 27
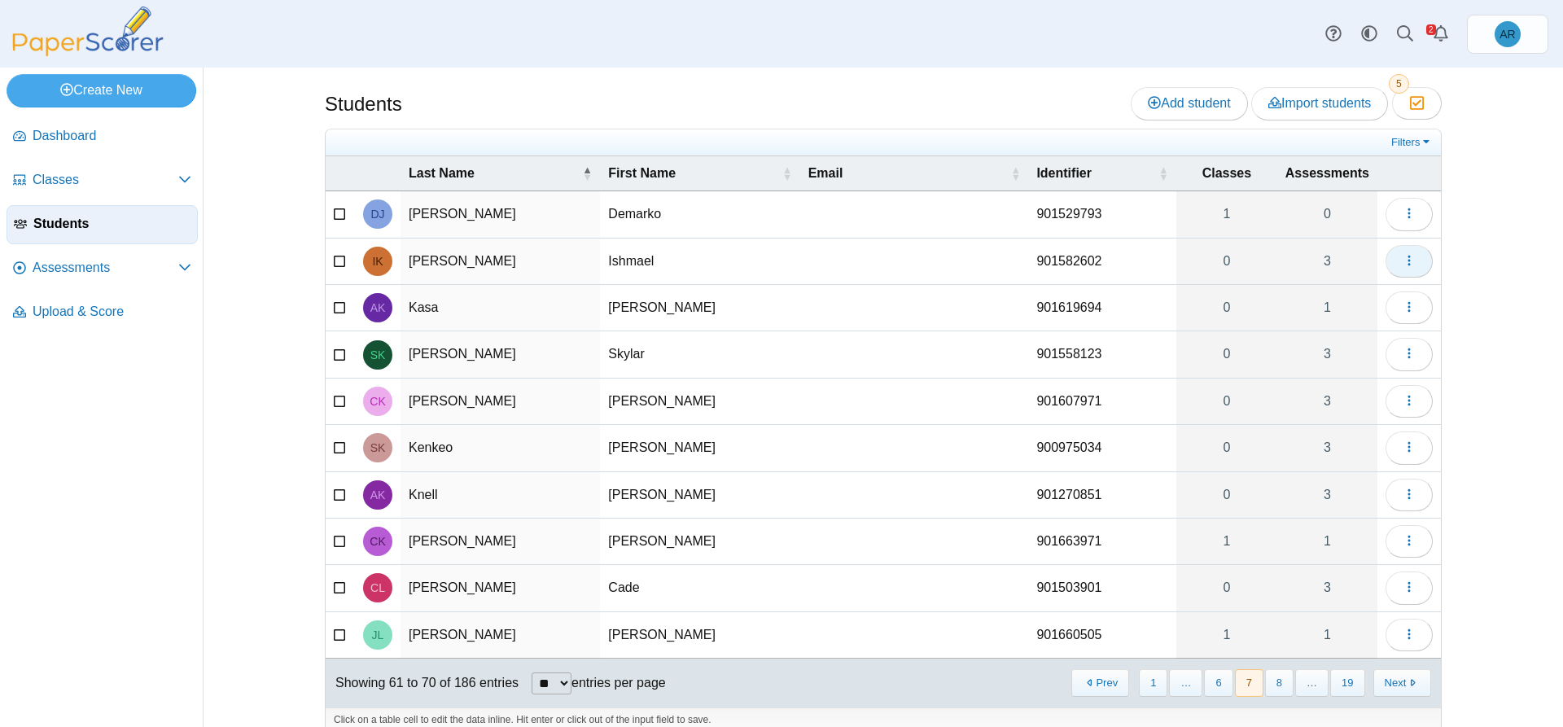
click at [1401, 270] on button "button" at bounding box center [1408, 261] width 47 height 33
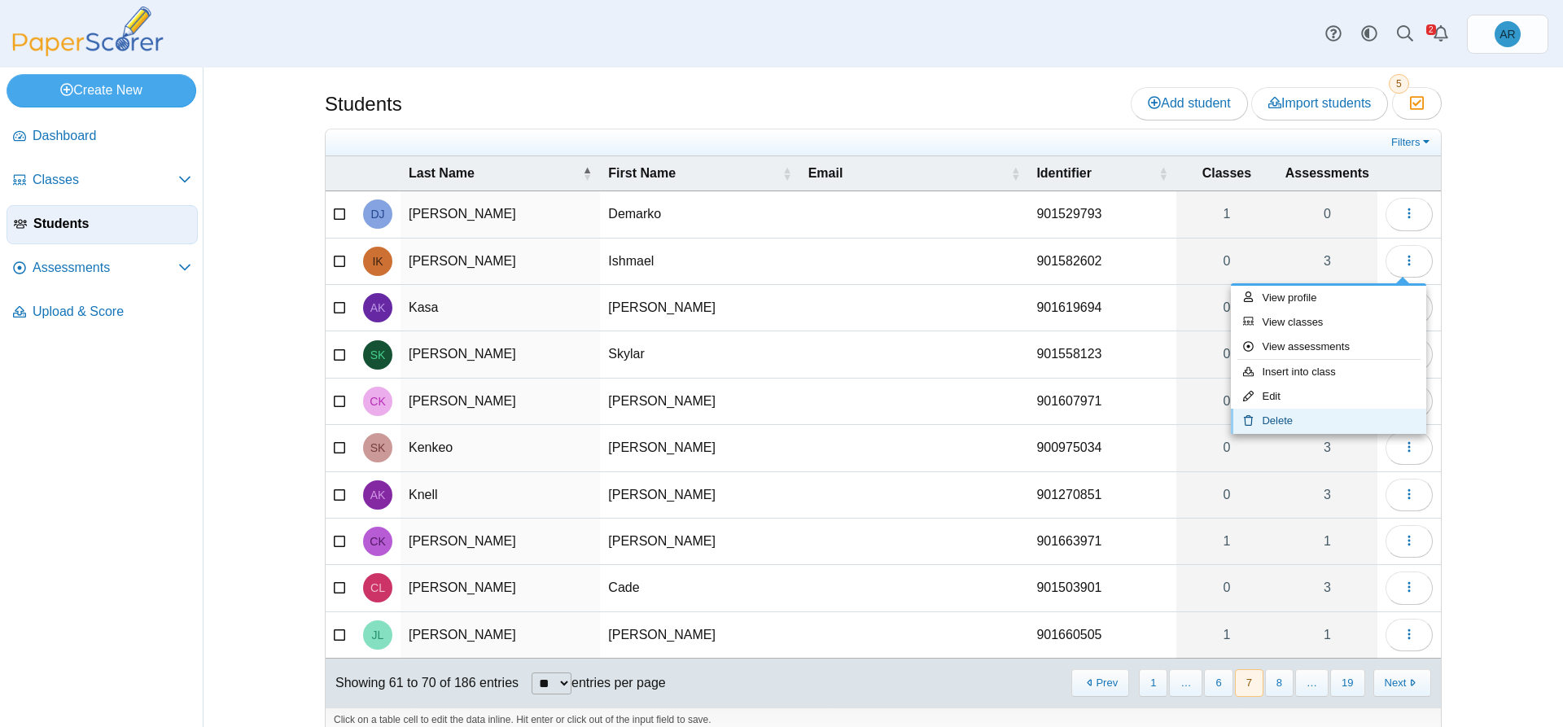
click at [1312, 431] on link "Delete" at bounding box center [1328, 421] width 195 height 24
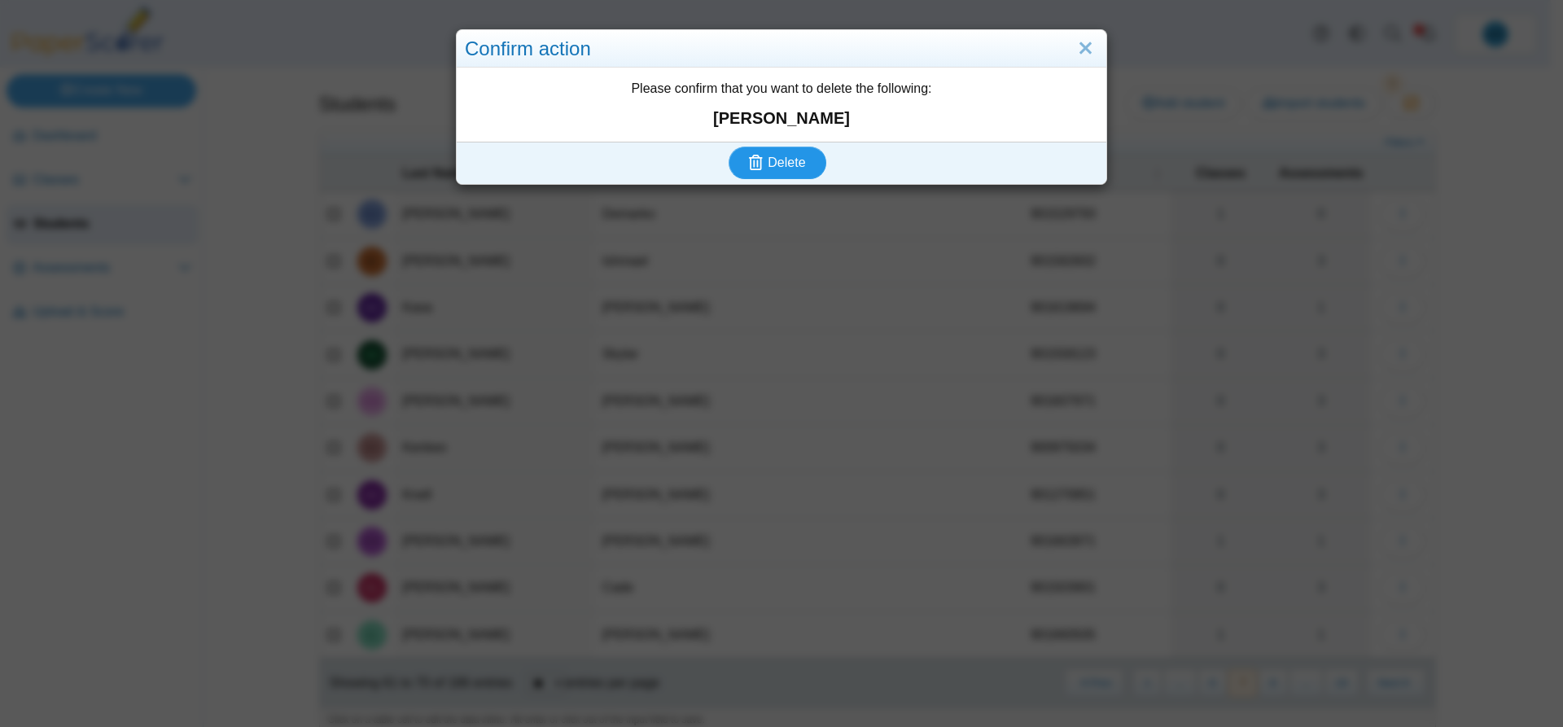
click at [790, 168] on span "Delete" at bounding box center [785, 162] width 37 height 14
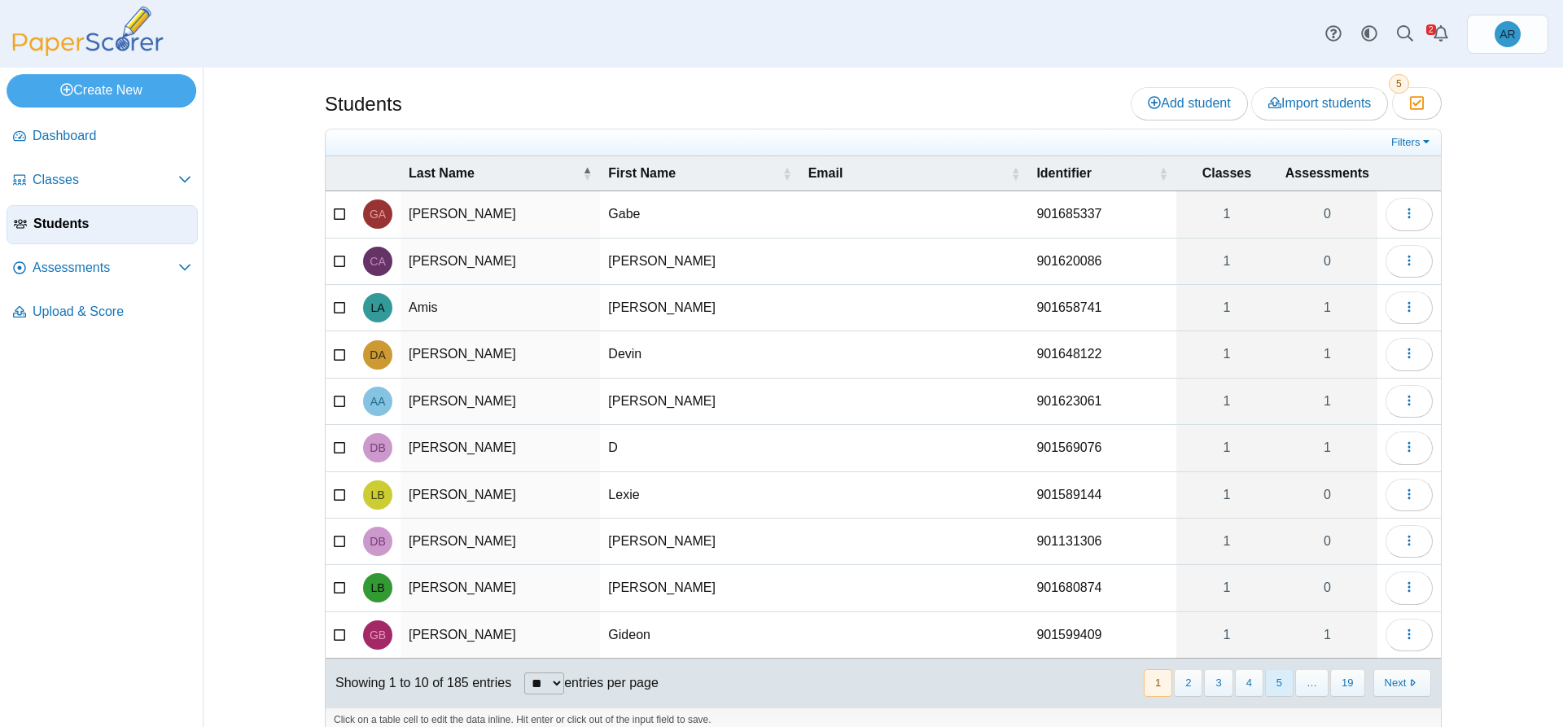
click at [1279, 690] on button "5" at bounding box center [1279, 682] width 28 height 27
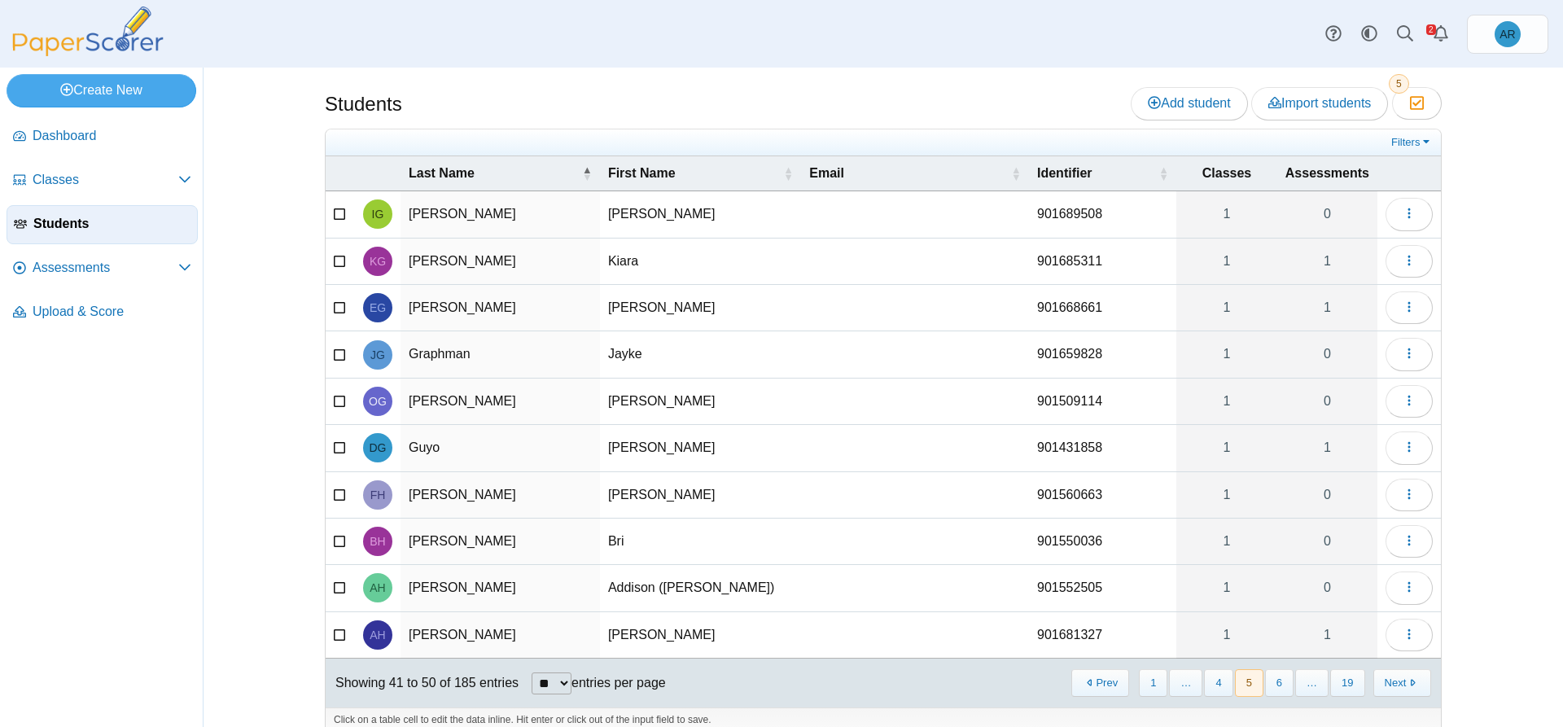
click at [1279, 690] on button "6" at bounding box center [1279, 682] width 28 height 27
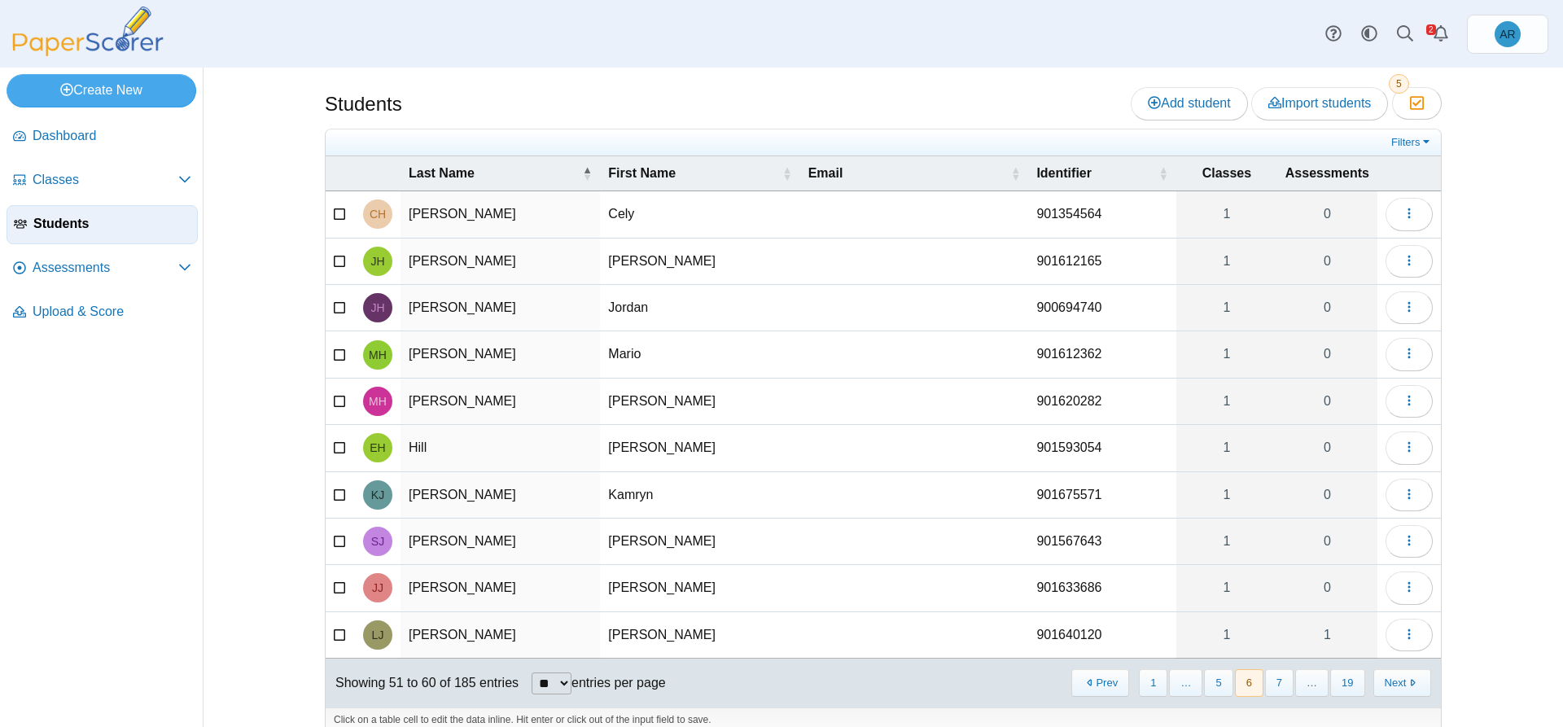
click at [1279, 690] on button "7" at bounding box center [1279, 682] width 28 height 27
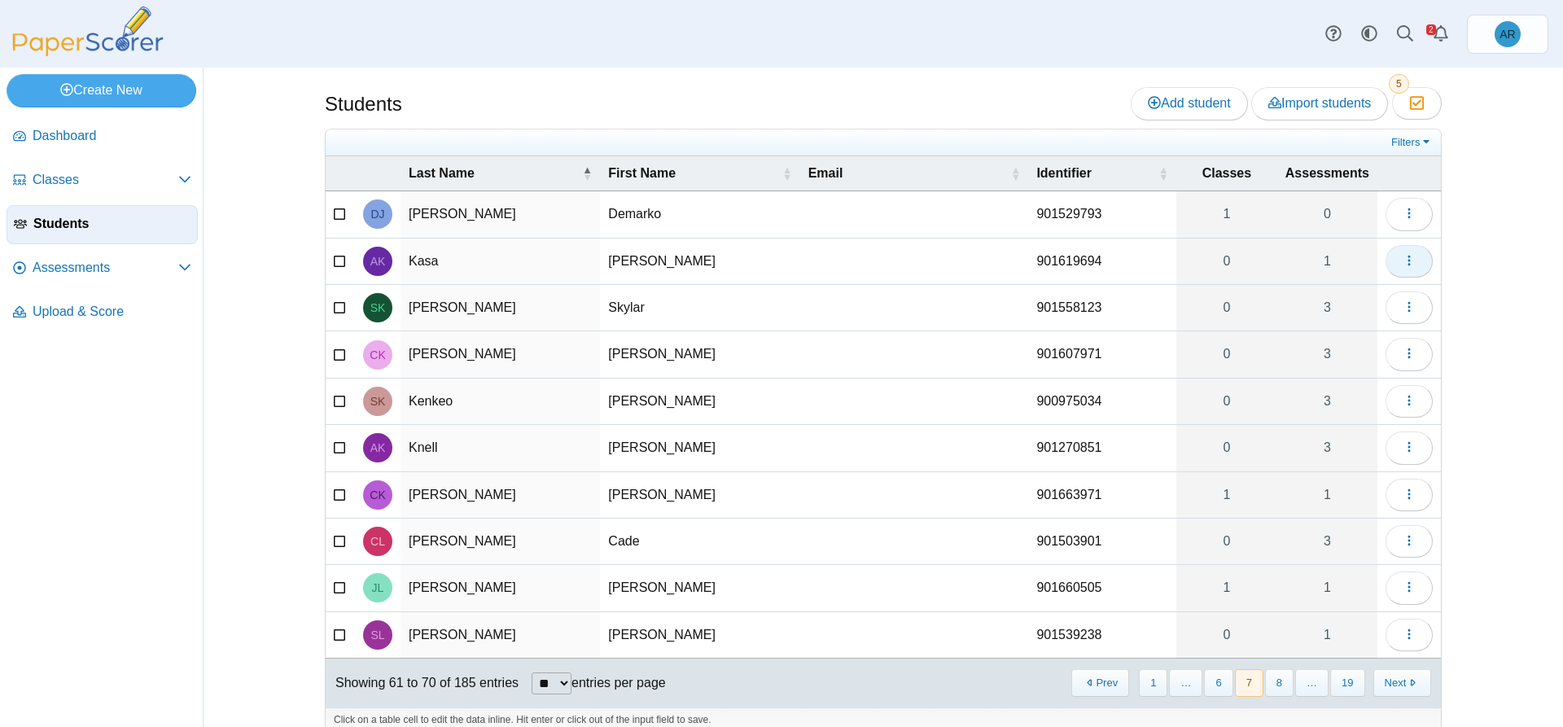
click at [1402, 265] on icon "button" at bounding box center [1408, 260] width 13 height 13
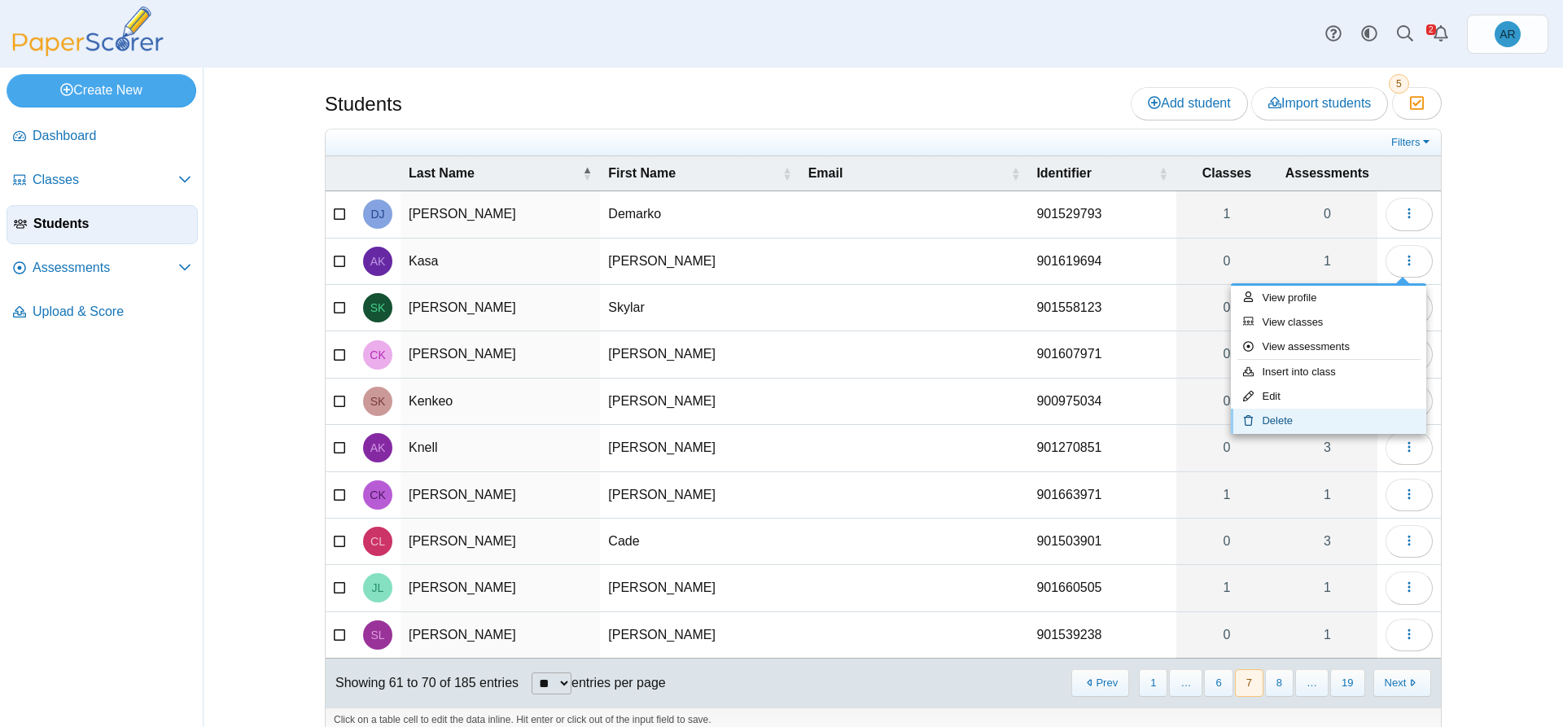
click at [1314, 418] on link "Delete" at bounding box center [1328, 421] width 195 height 24
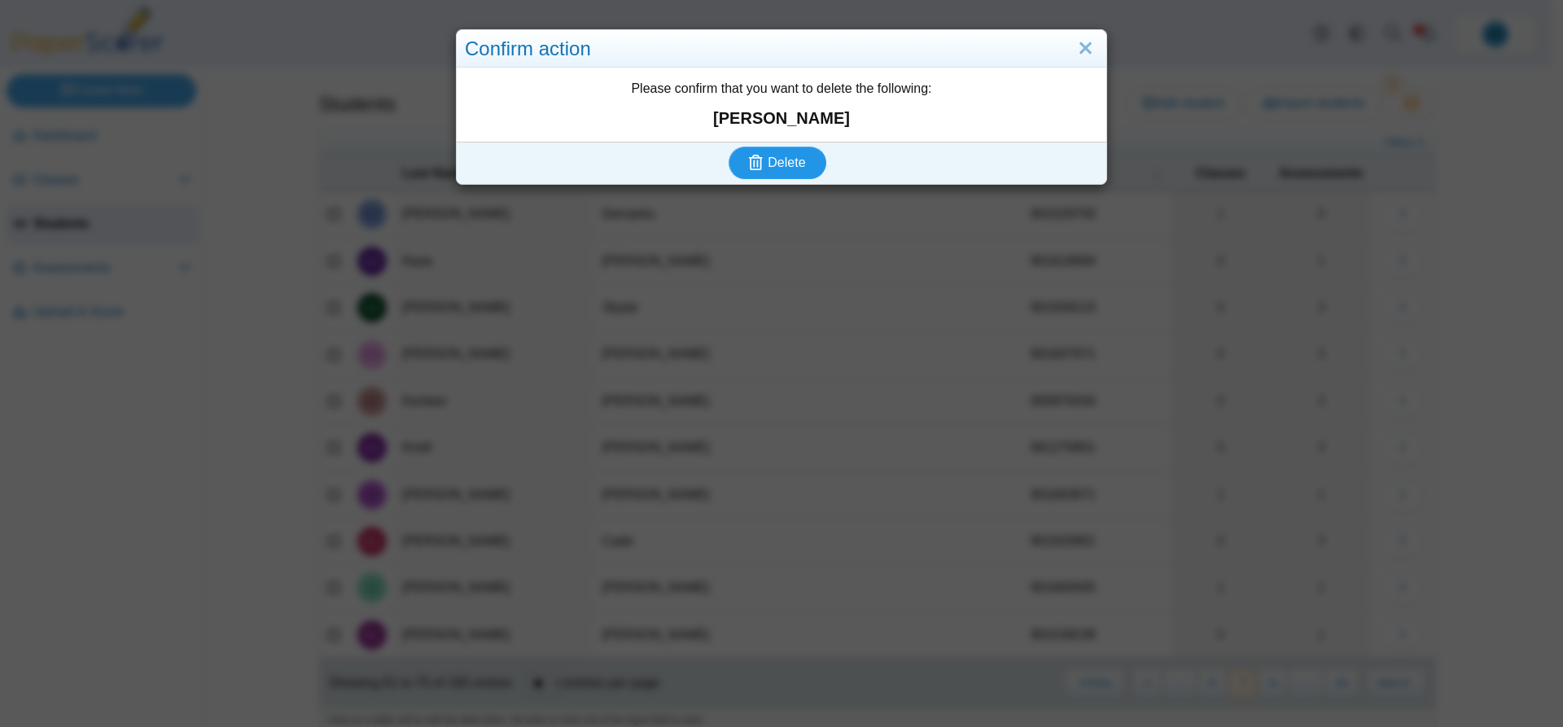
click at [794, 169] on span "Delete" at bounding box center [785, 162] width 37 height 14
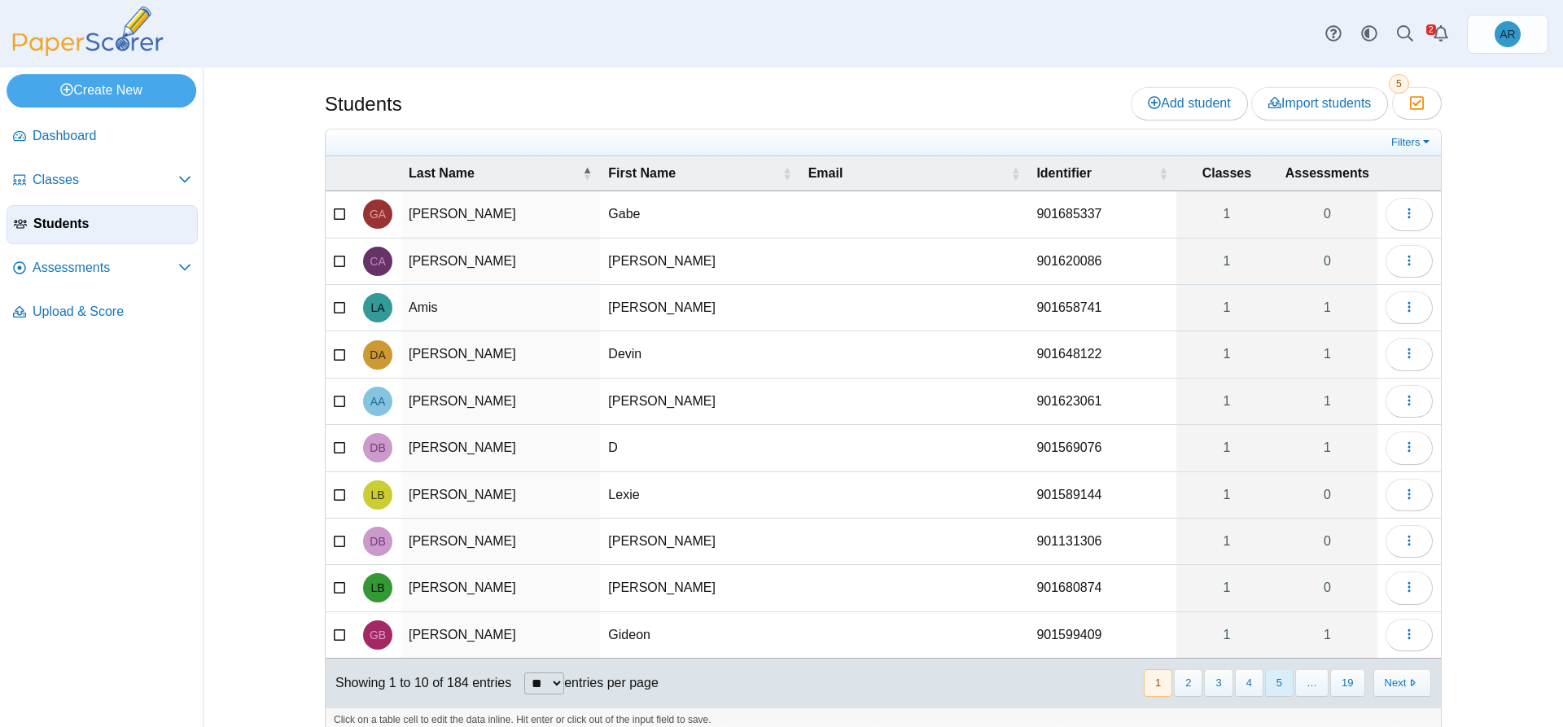
click at [1274, 688] on button "5" at bounding box center [1279, 682] width 28 height 27
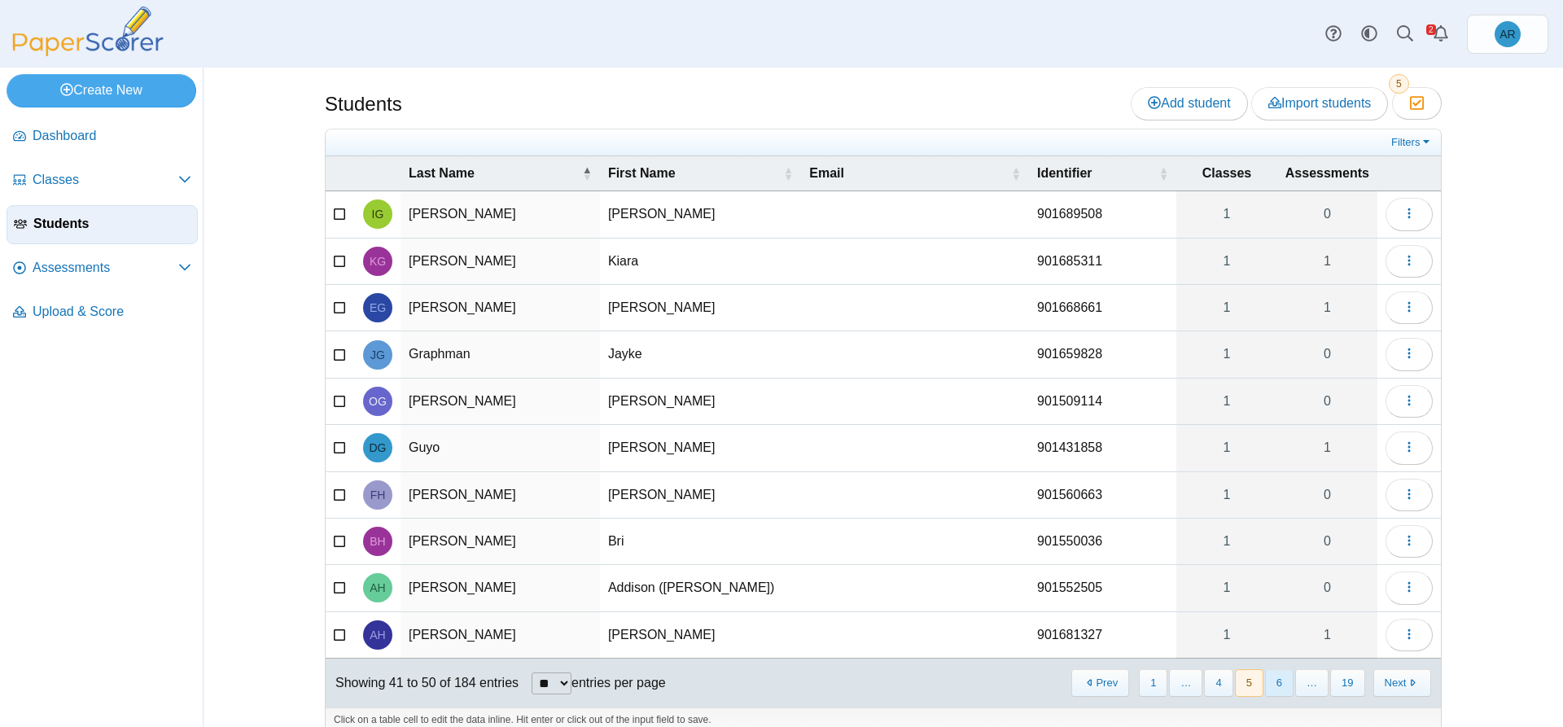
click at [1274, 689] on button "6" at bounding box center [1279, 682] width 28 height 27
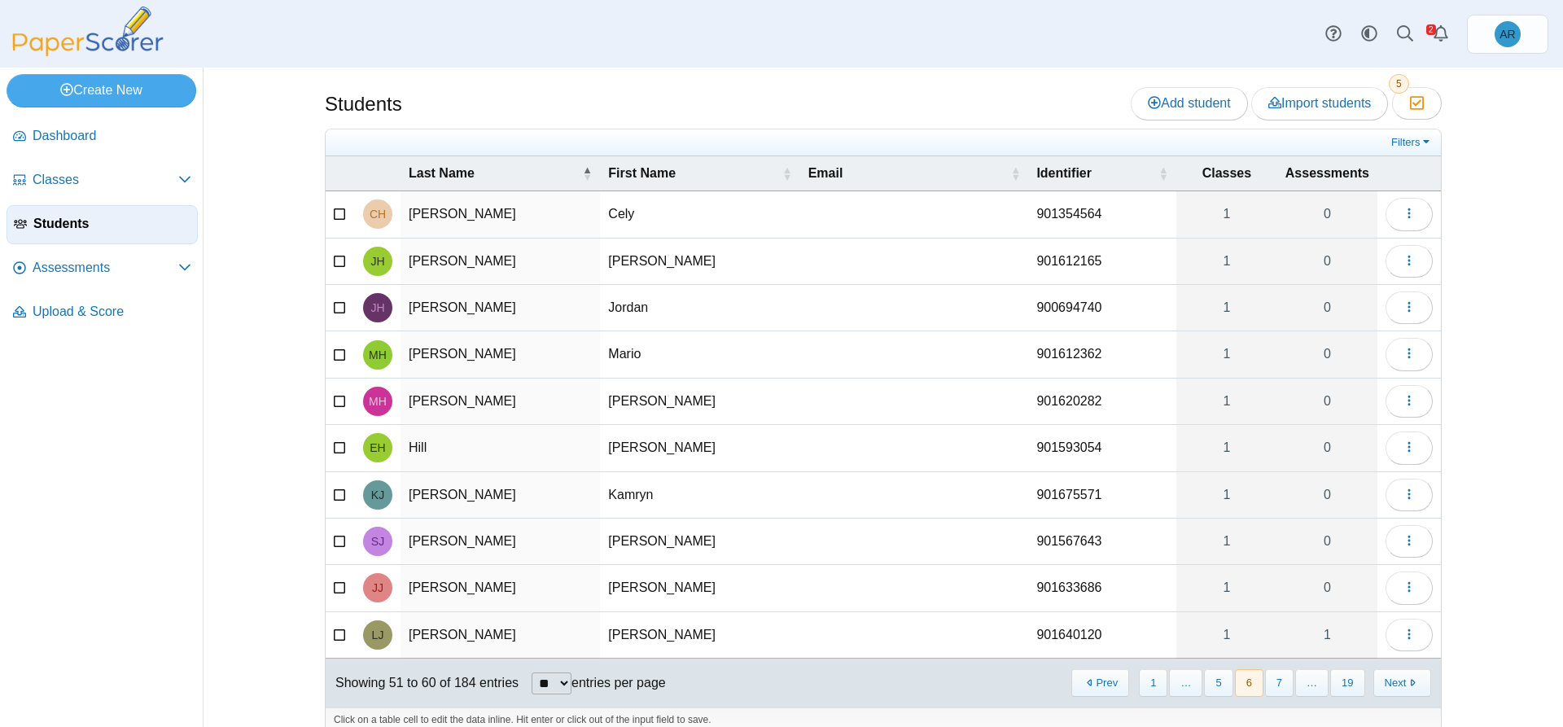
click at [1274, 689] on button "7" at bounding box center [1279, 682] width 28 height 27
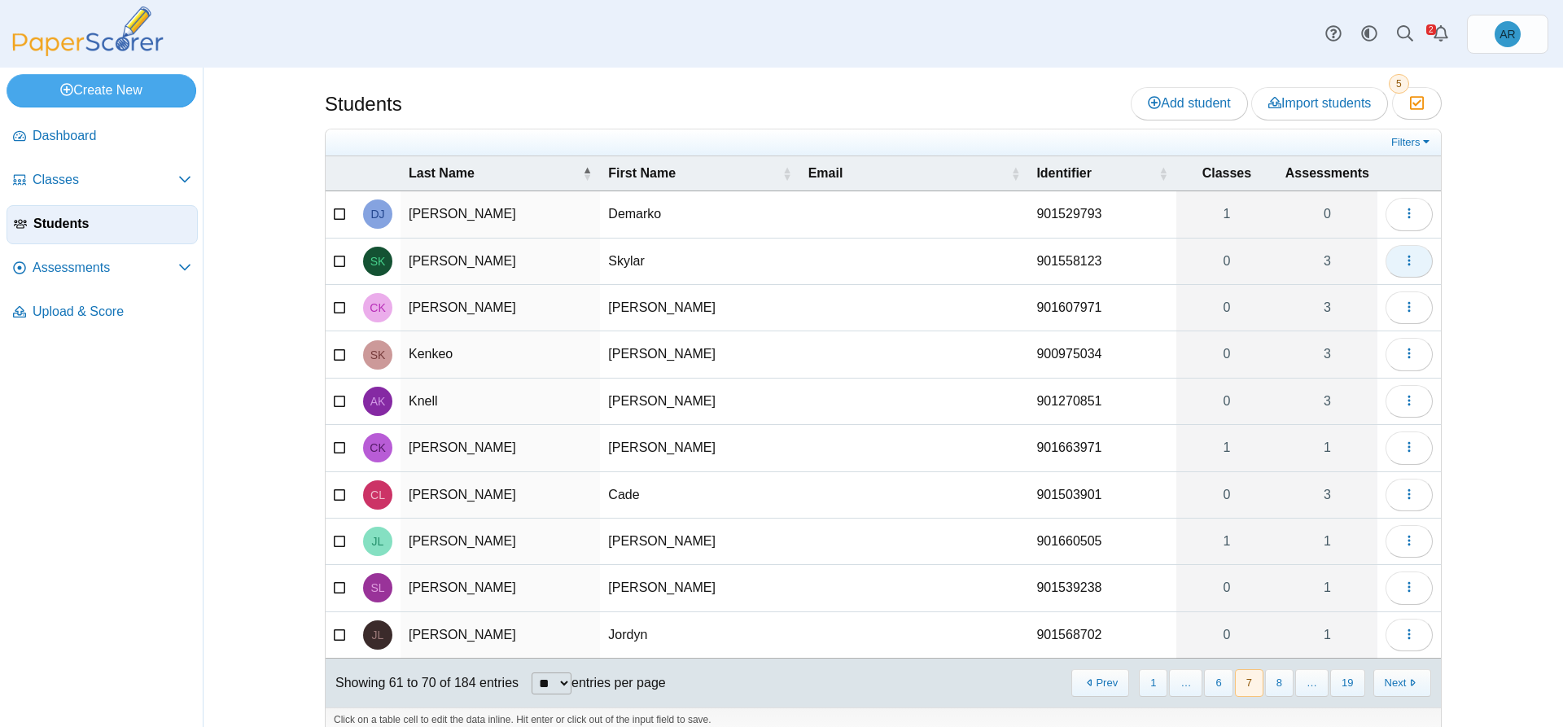
click at [1407, 261] on icon "button" at bounding box center [1408, 260] width 13 height 13
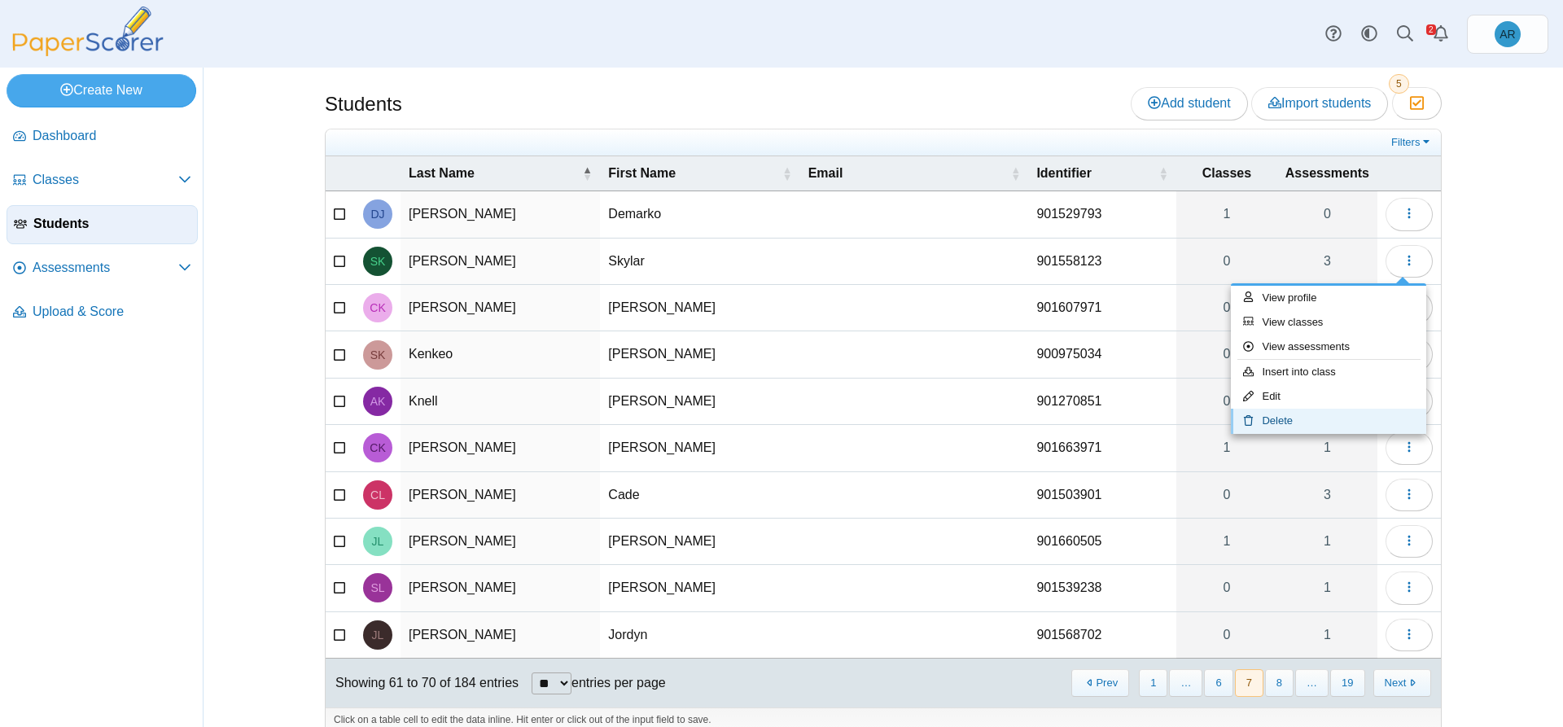
click at [1321, 420] on link "Delete" at bounding box center [1328, 421] width 195 height 24
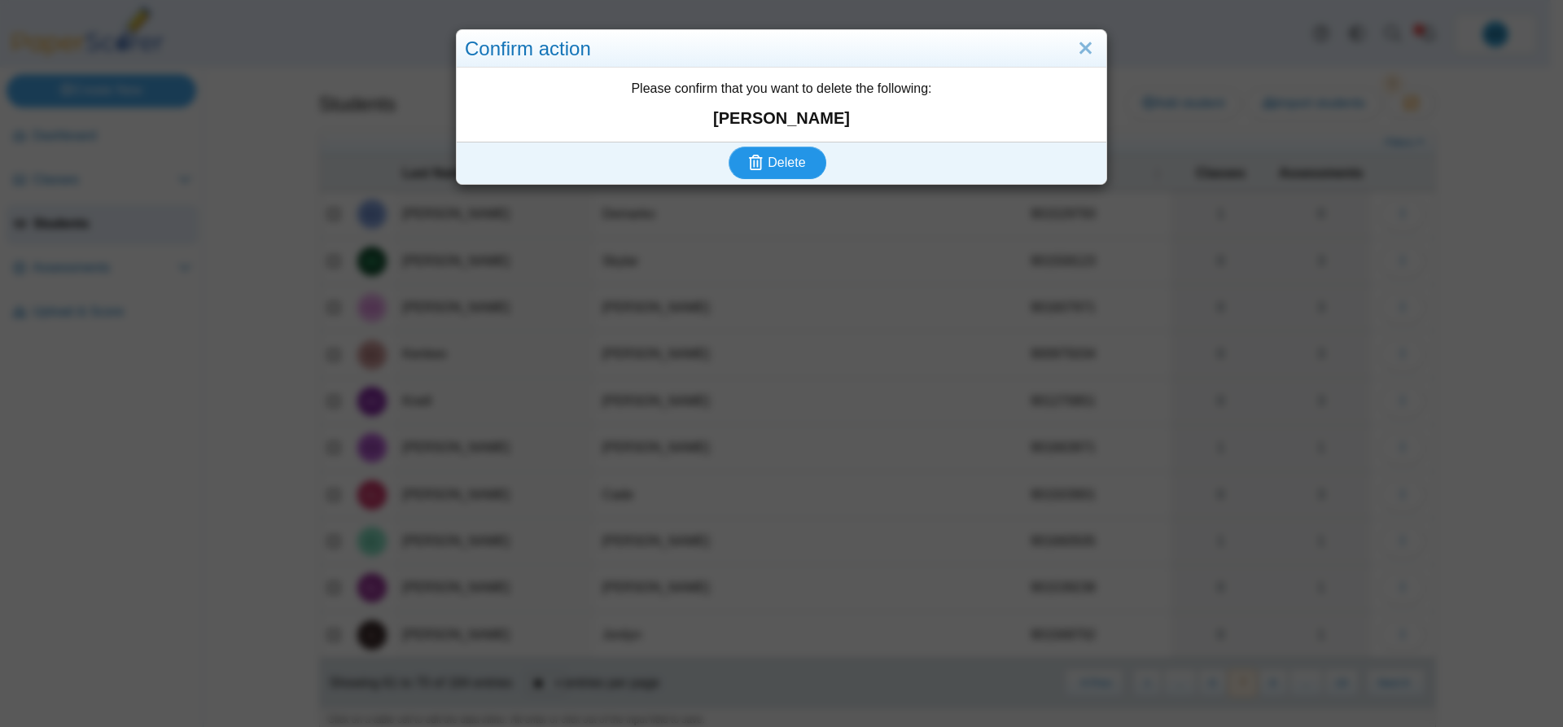
click at [782, 162] on span "Delete" at bounding box center [785, 162] width 37 height 14
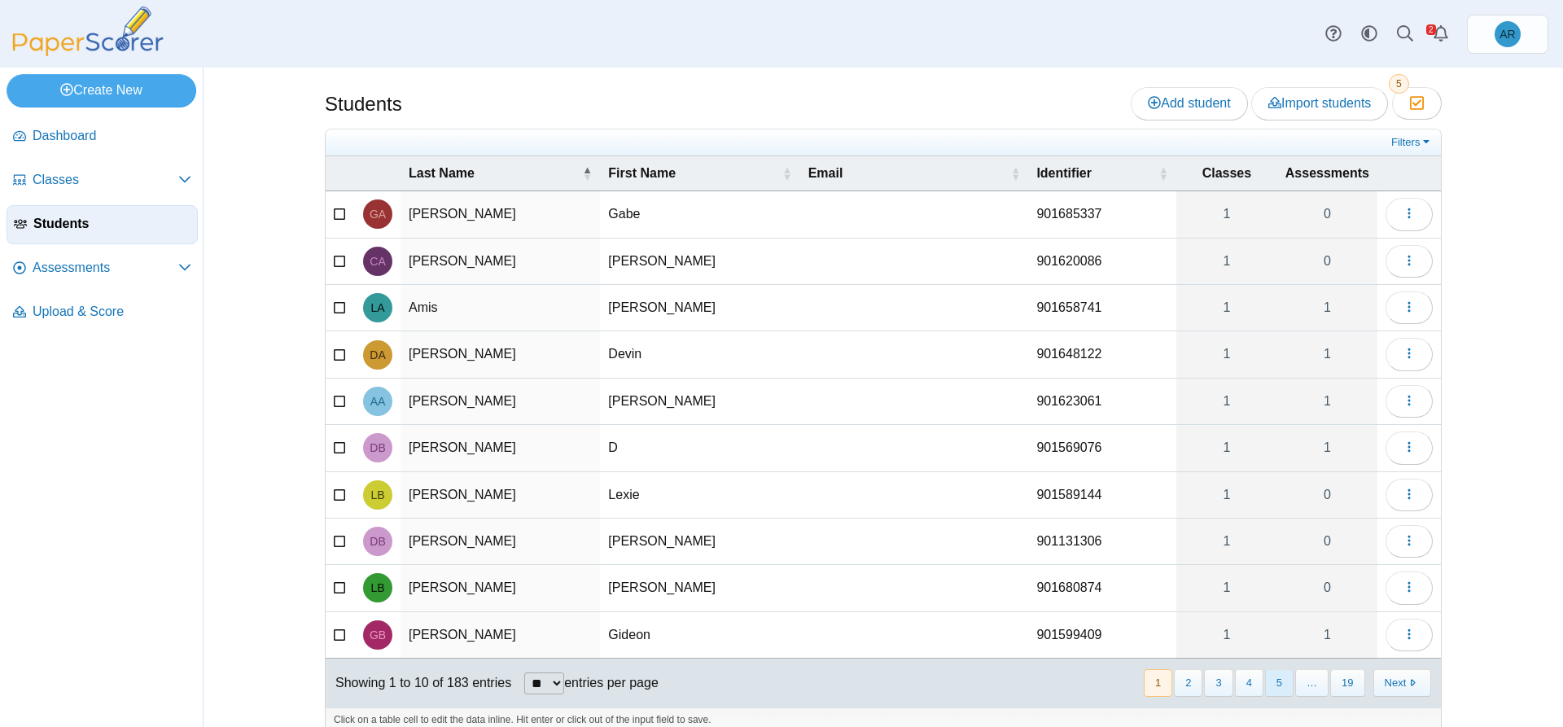
click at [1279, 689] on button "5" at bounding box center [1279, 682] width 28 height 27
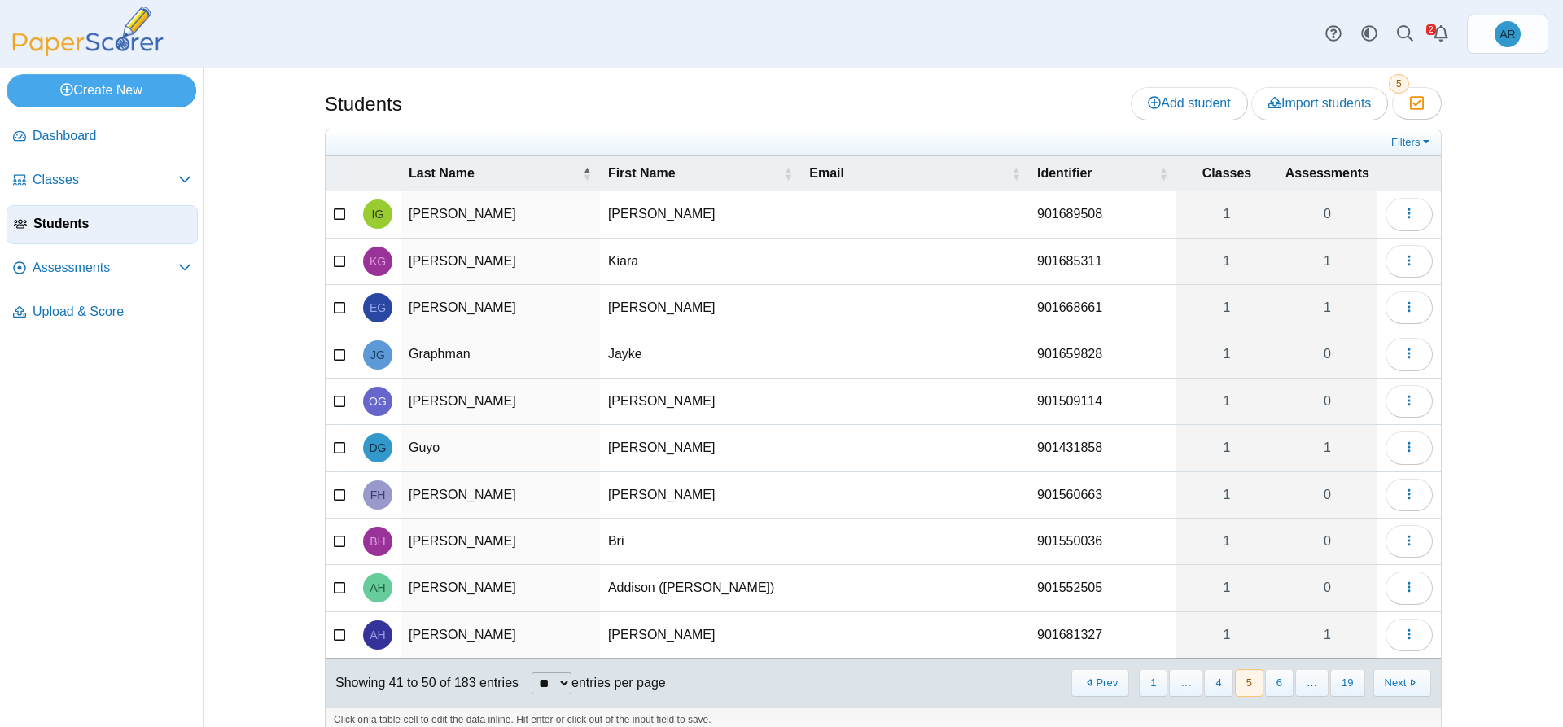
click at [1279, 689] on button "6" at bounding box center [1279, 682] width 28 height 27
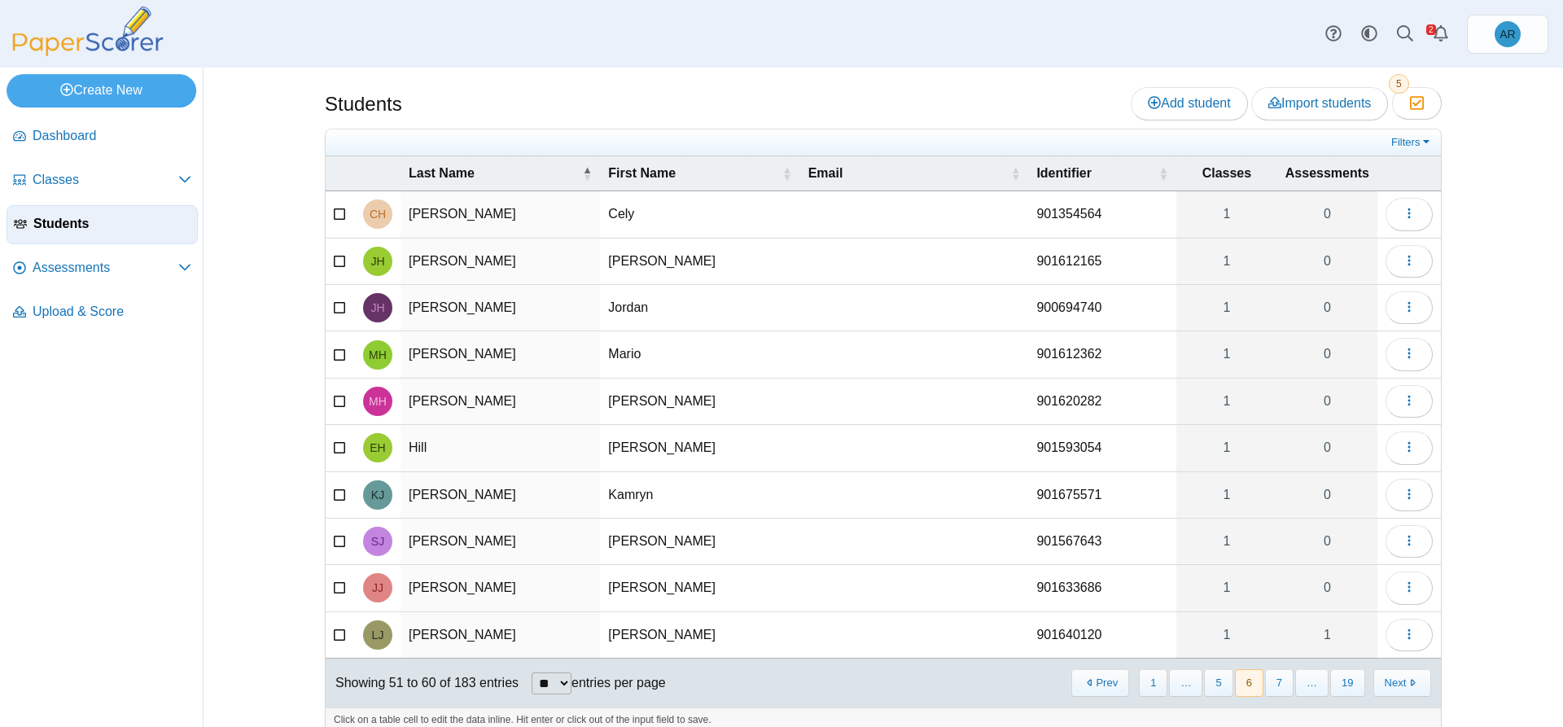
click at [1279, 689] on button "7" at bounding box center [1279, 682] width 28 height 27
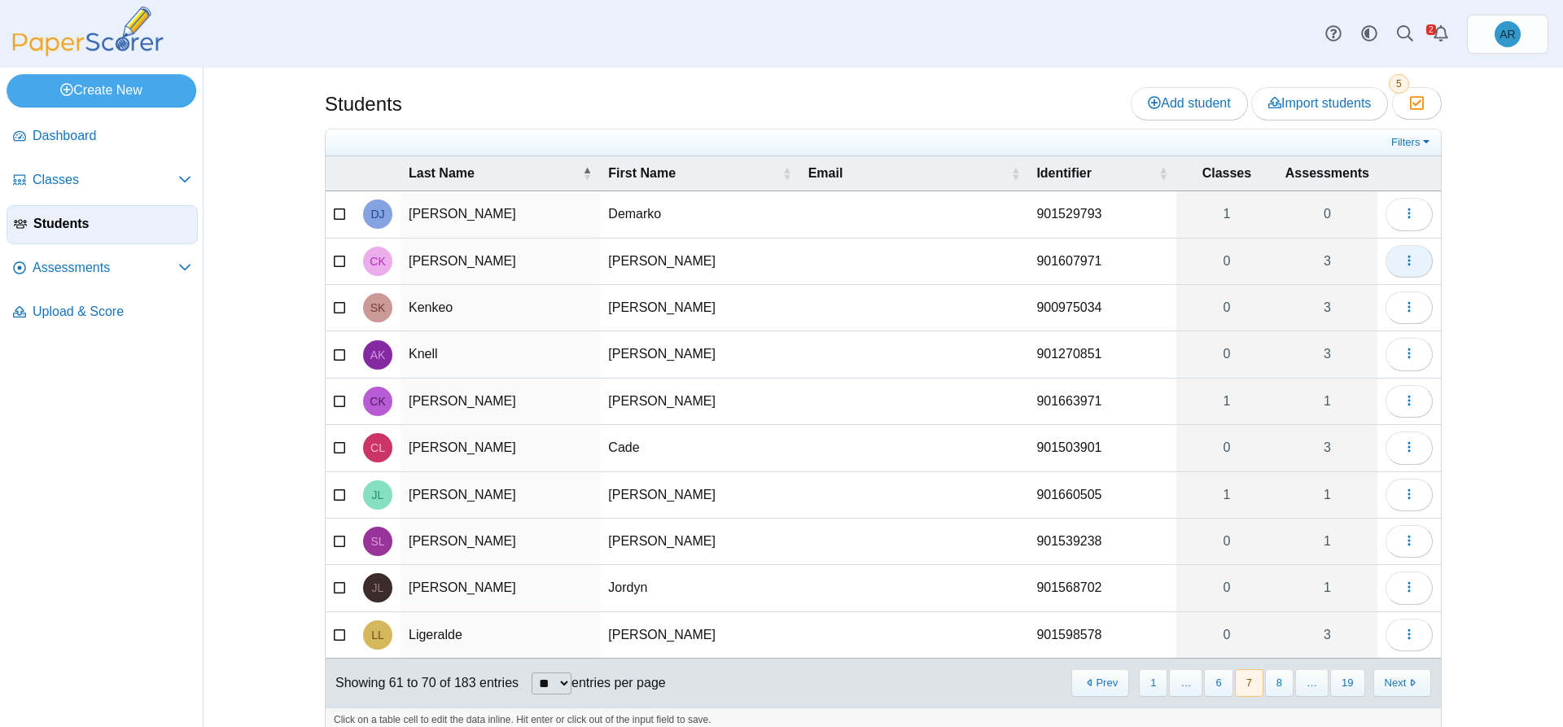
click at [1402, 265] on icon "button" at bounding box center [1408, 260] width 13 height 13
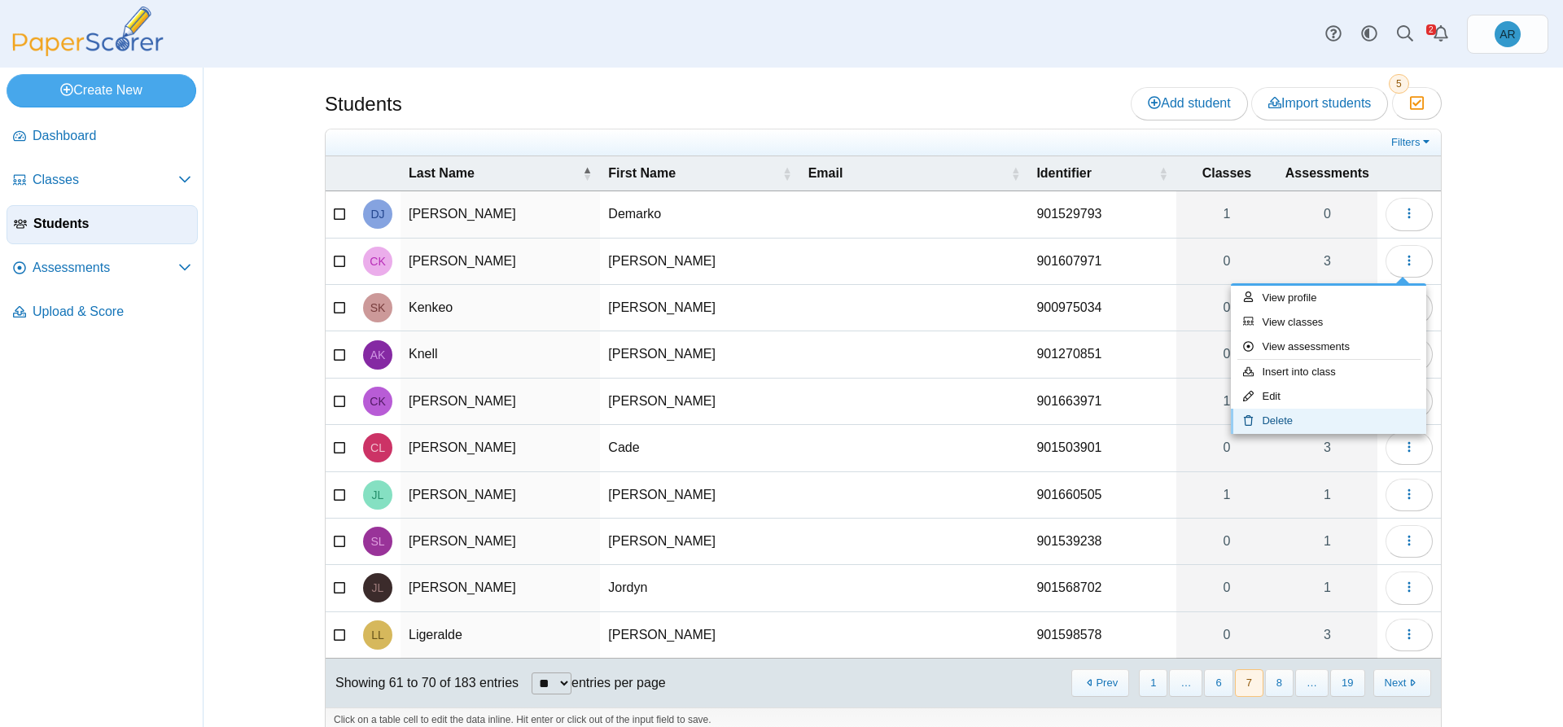
click at [1286, 418] on link "Delete" at bounding box center [1328, 421] width 195 height 24
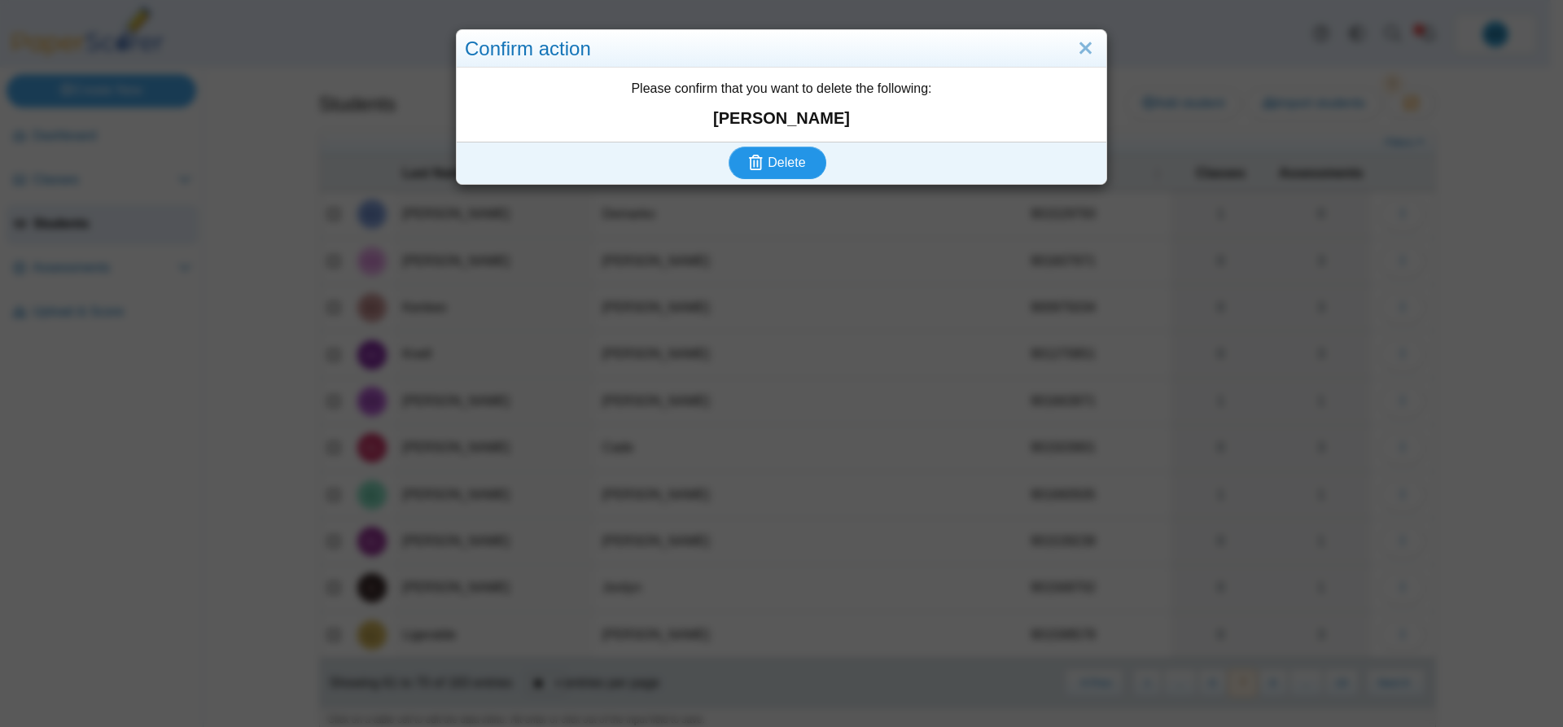
click at [780, 160] on span "Delete" at bounding box center [785, 162] width 37 height 14
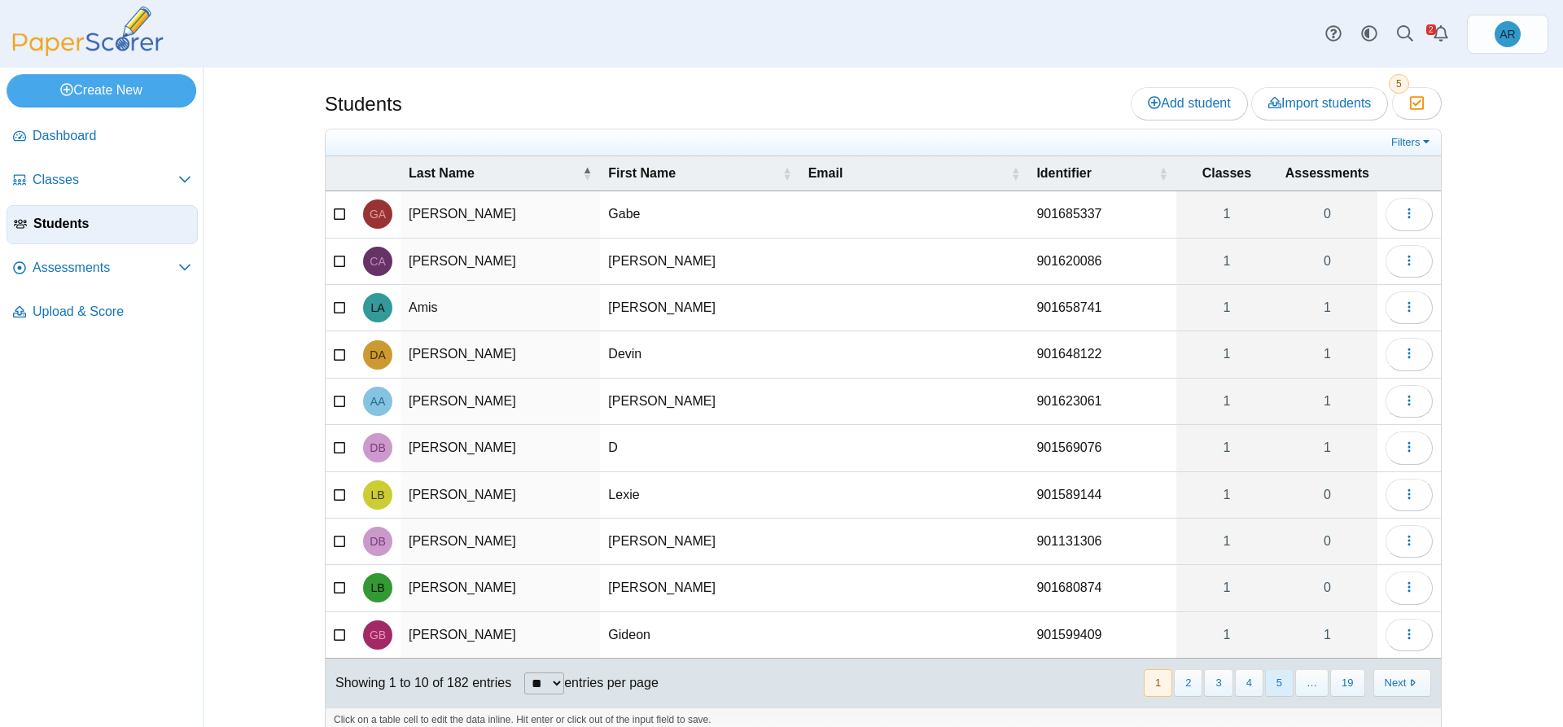
click at [1282, 680] on button "5" at bounding box center [1279, 682] width 28 height 27
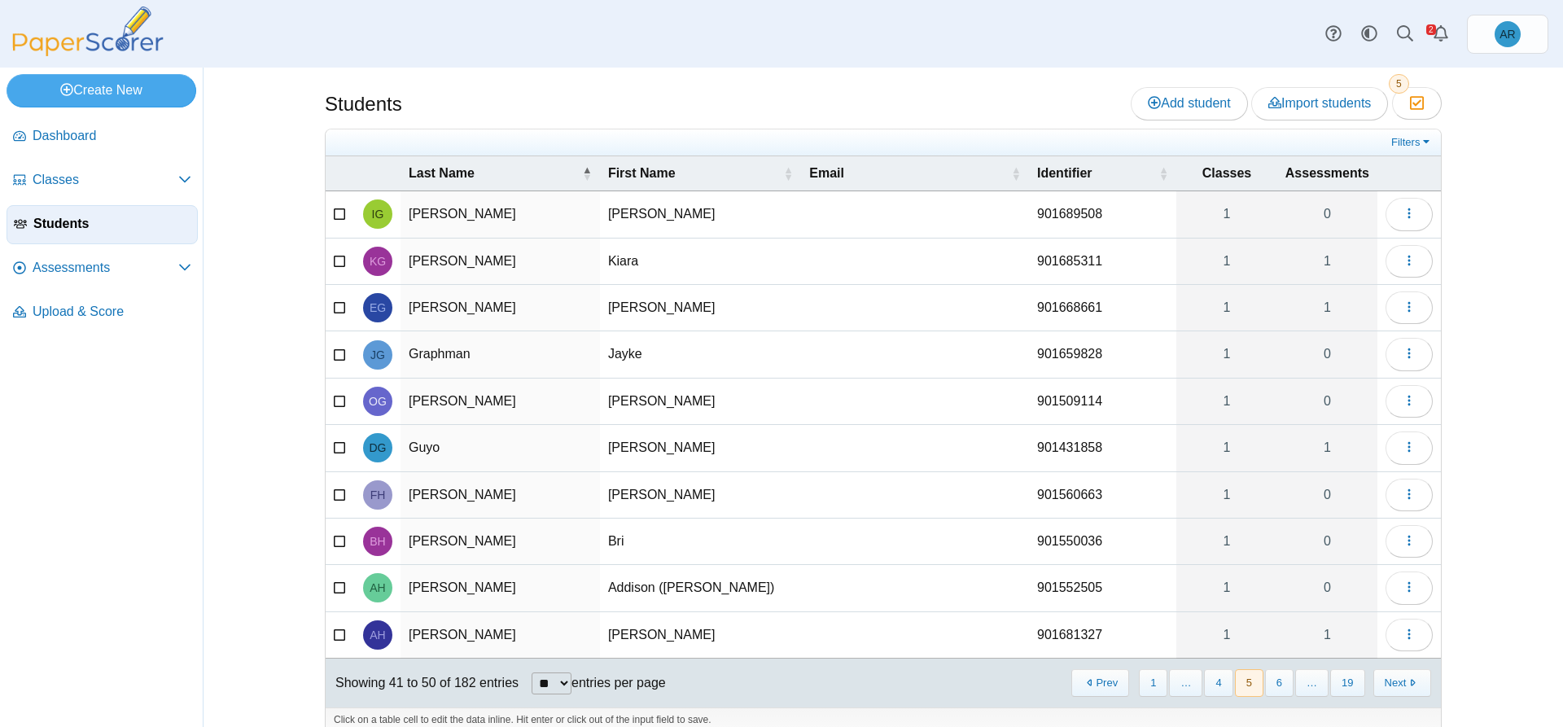
click at [1282, 680] on button "6" at bounding box center [1279, 682] width 28 height 27
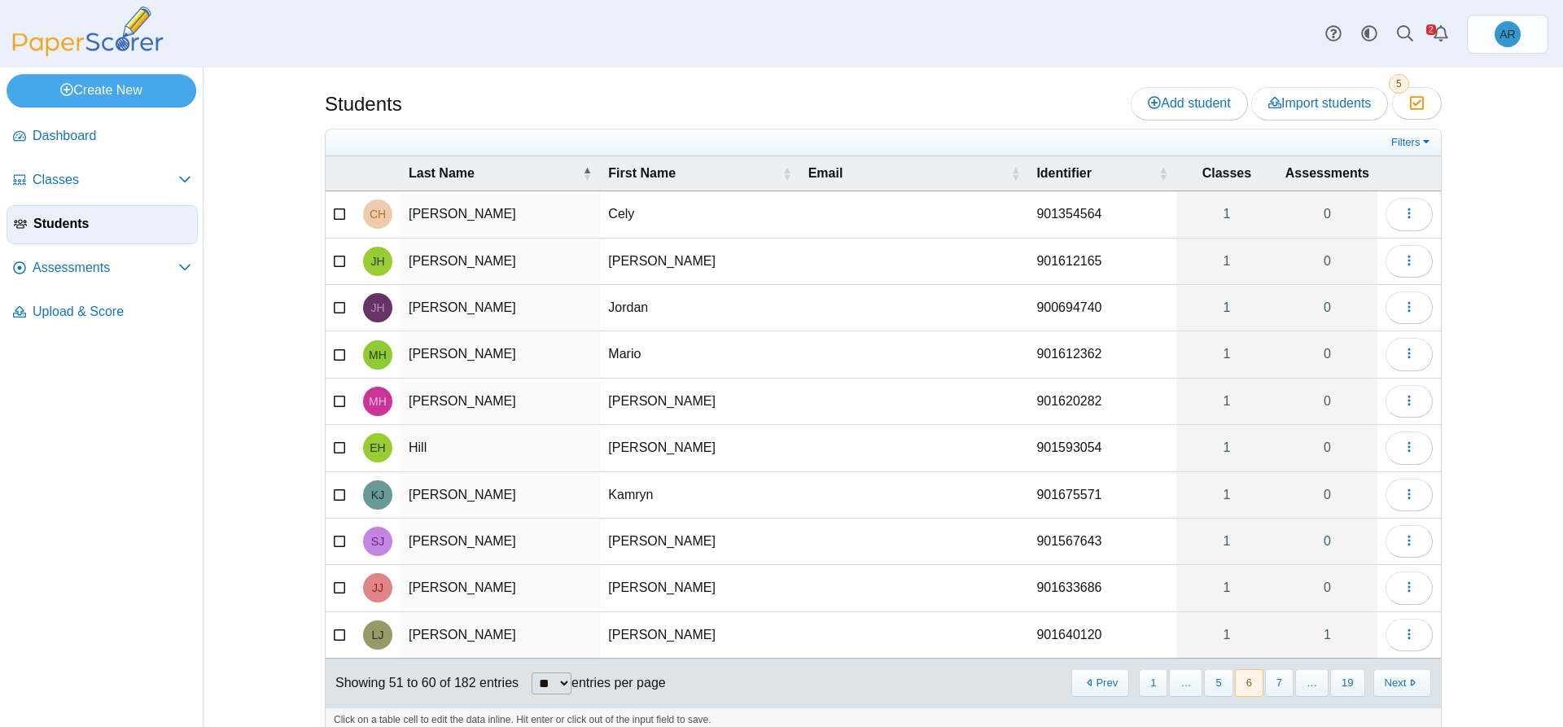
click at [1282, 680] on button "7" at bounding box center [1279, 682] width 28 height 27
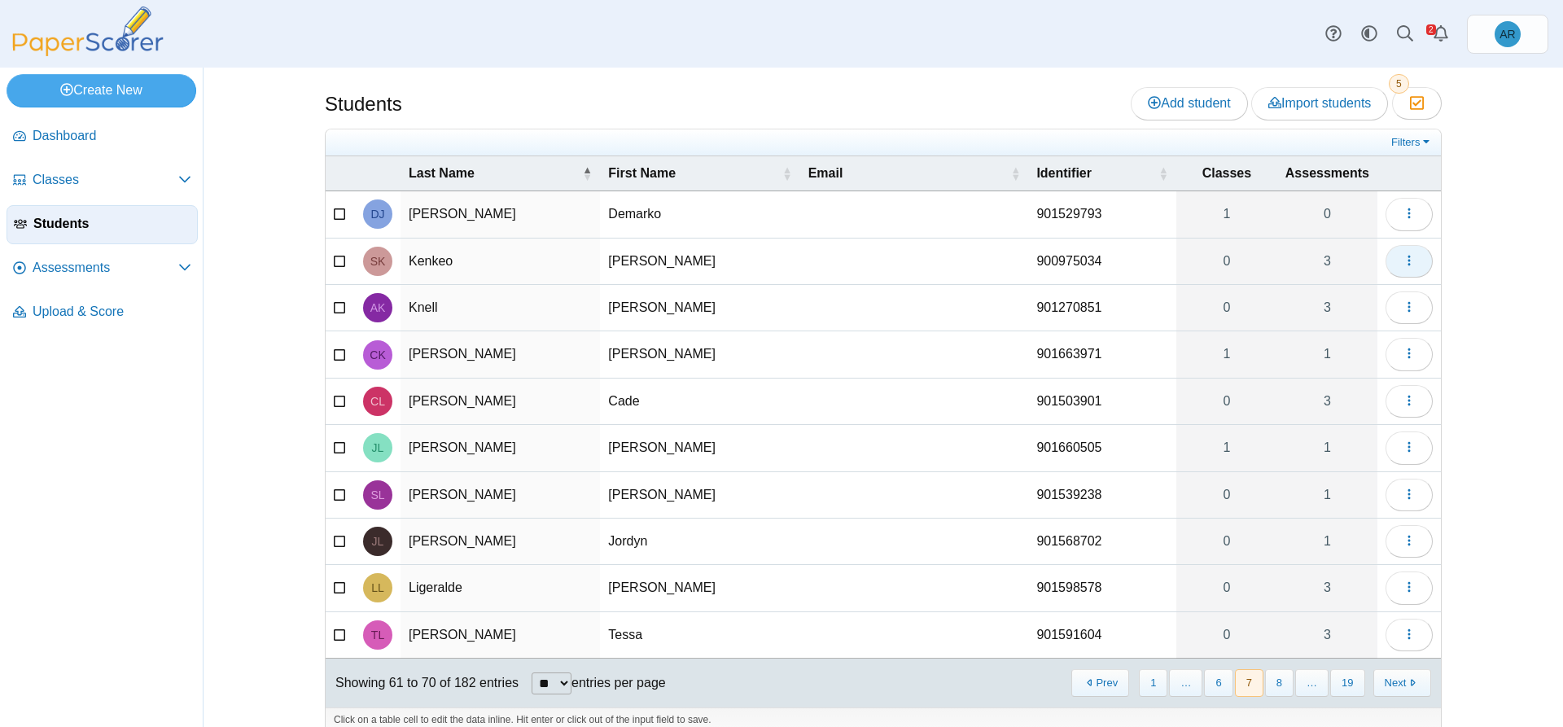
click at [1402, 255] on icon "button" at bounding box center [1408, 260] width 13 height 13
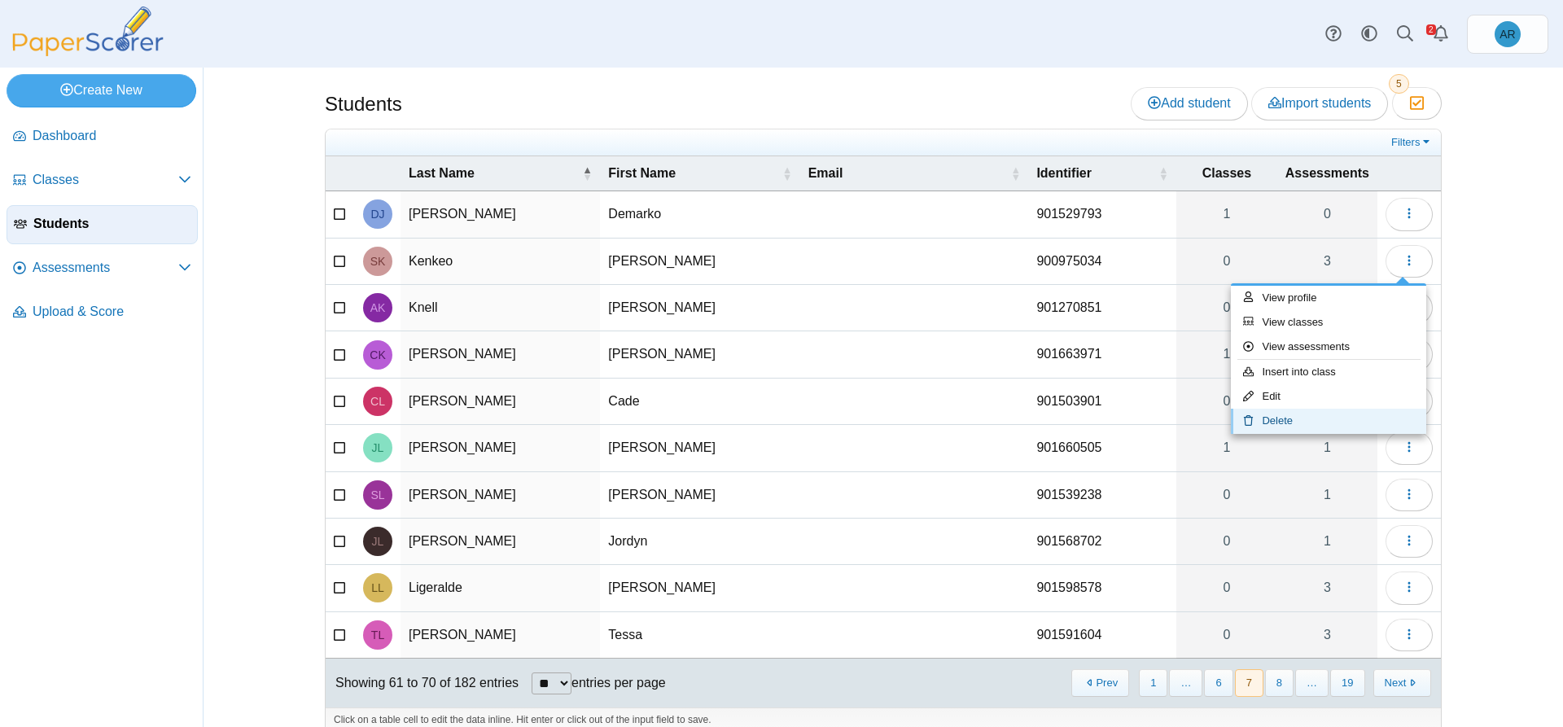
click at [1305, 413] on link "Delete" at bounding box center [1328, 421] width 195 height 24
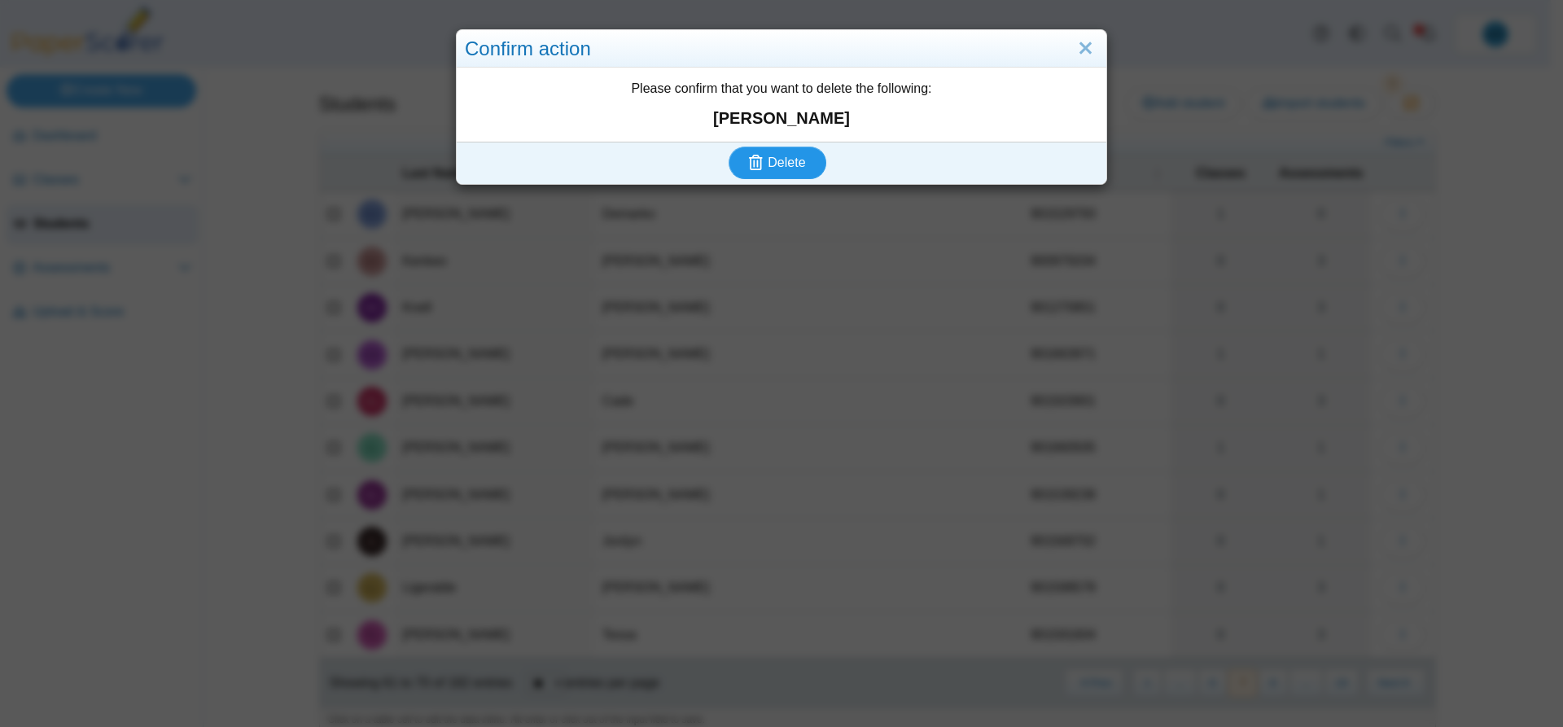
click at [803, 168] on button "Delete" at bounding box center [777, 162] width 98 height 33
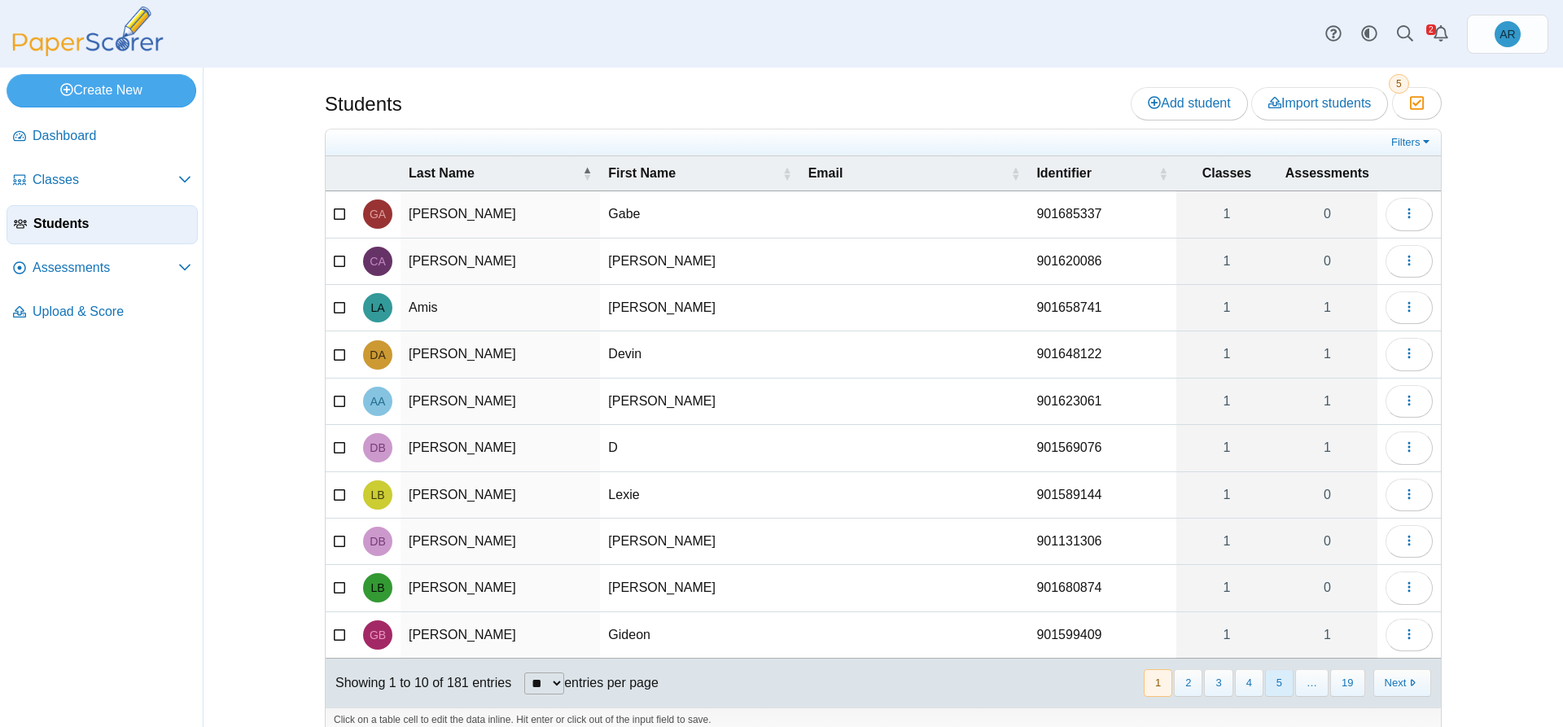
click at [1279, 684] on button "5" at bounding box center [1279, 682] width 28 height 27
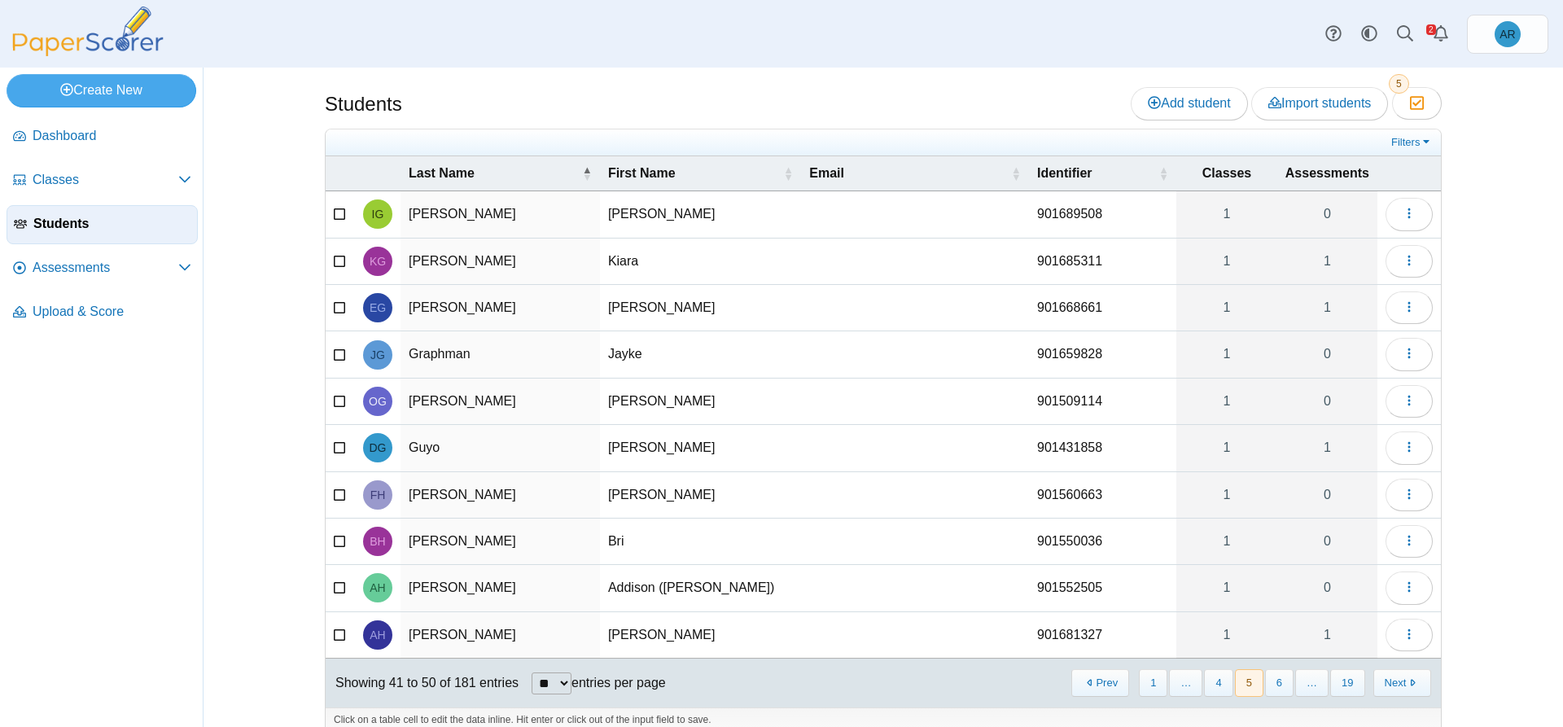
click at [1279, 684] on button "6" at bounding box center [1279, 682] width 28 height 27
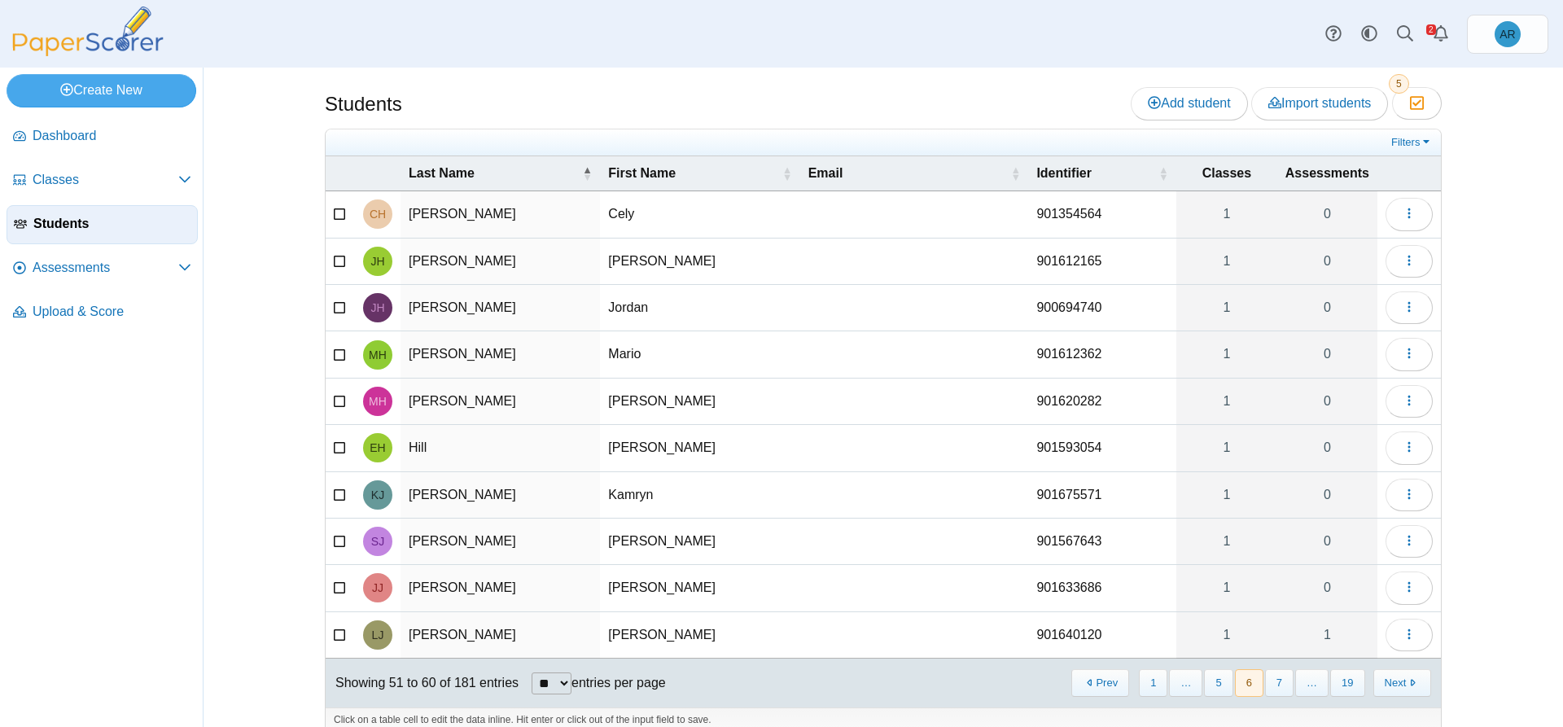
click at [1279, 684] on button "7" at bounding box center [1279, 682] width 28 height 27
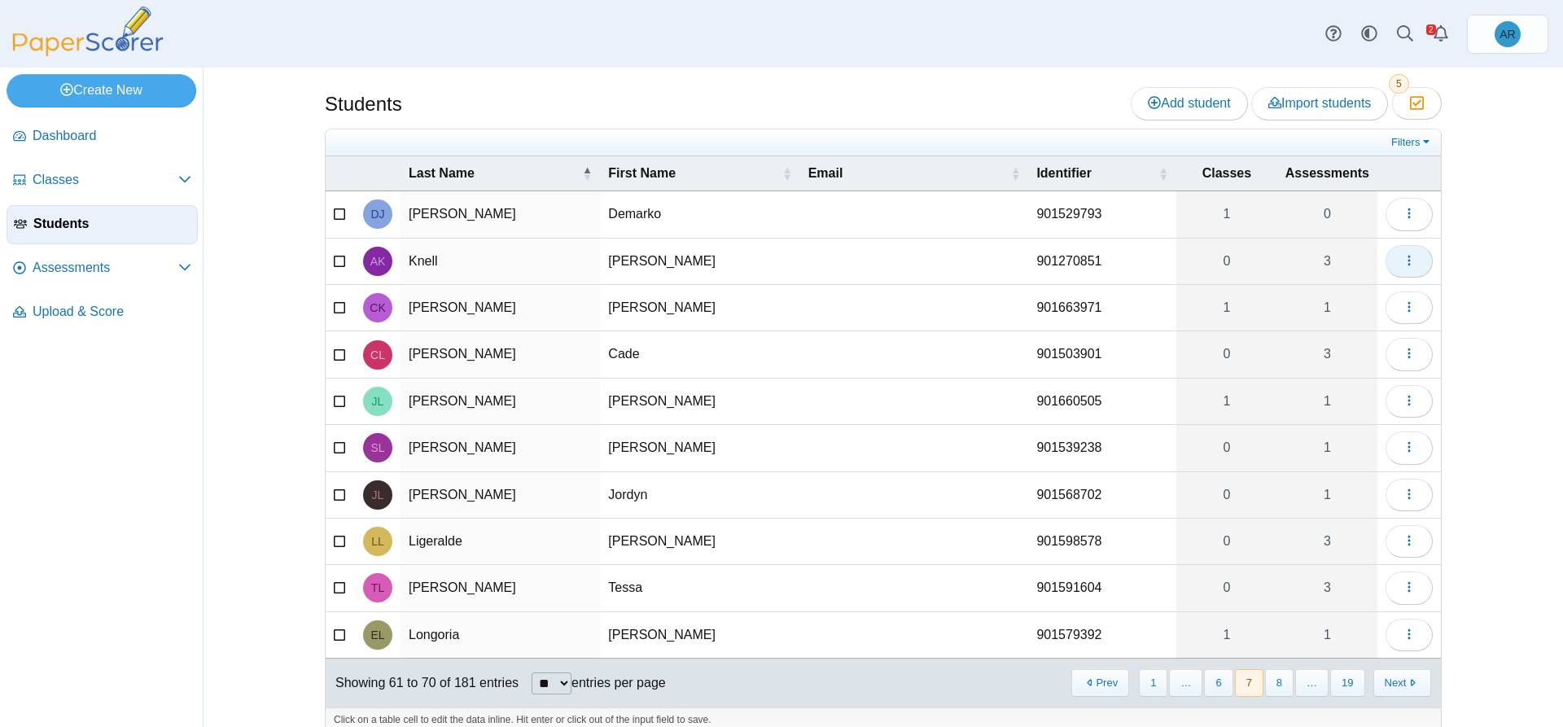
click at [1392, 268] on button "button" at bounding box center [1408, 261] width 47 height 33
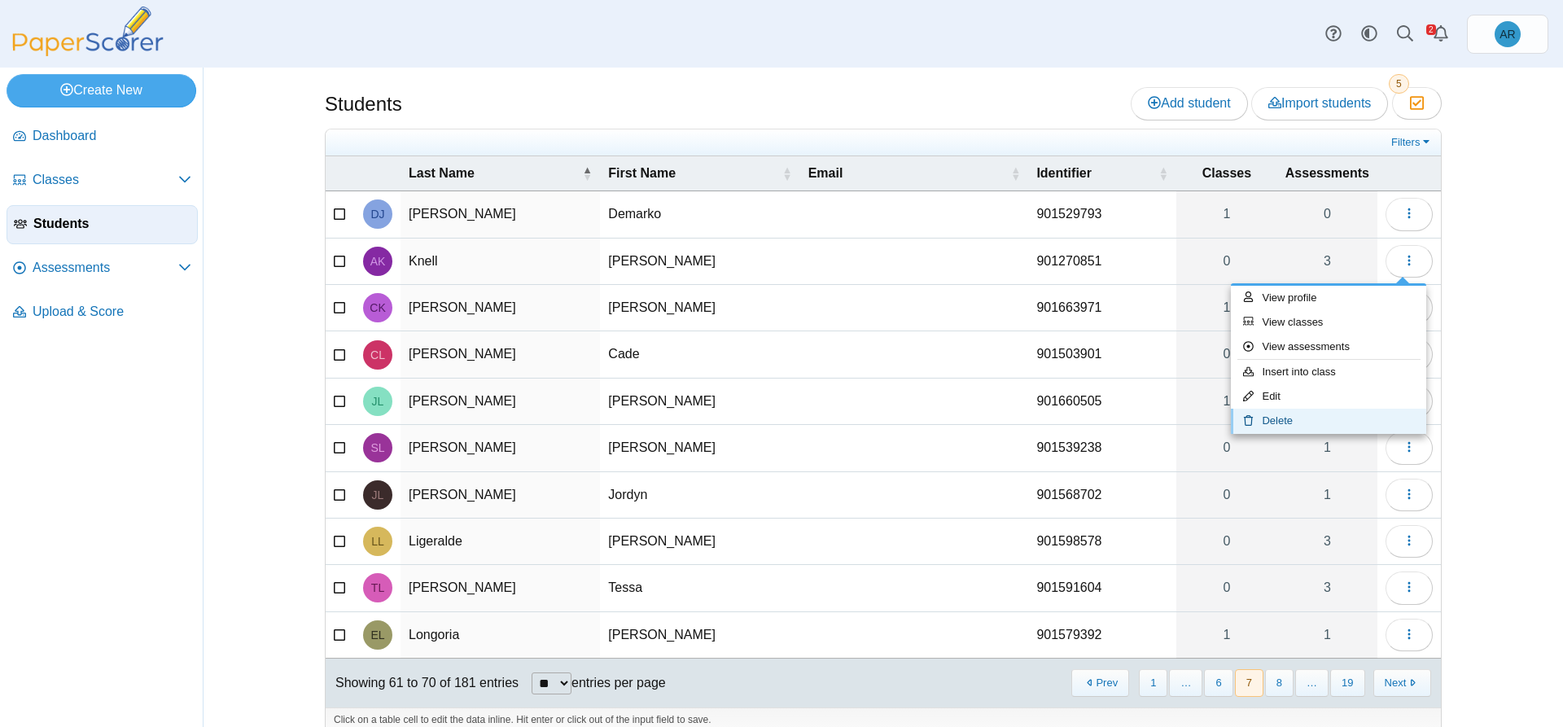
click at [1261, 413] on link "Delete" at bounding box center [1328, 421] width 195 height 24
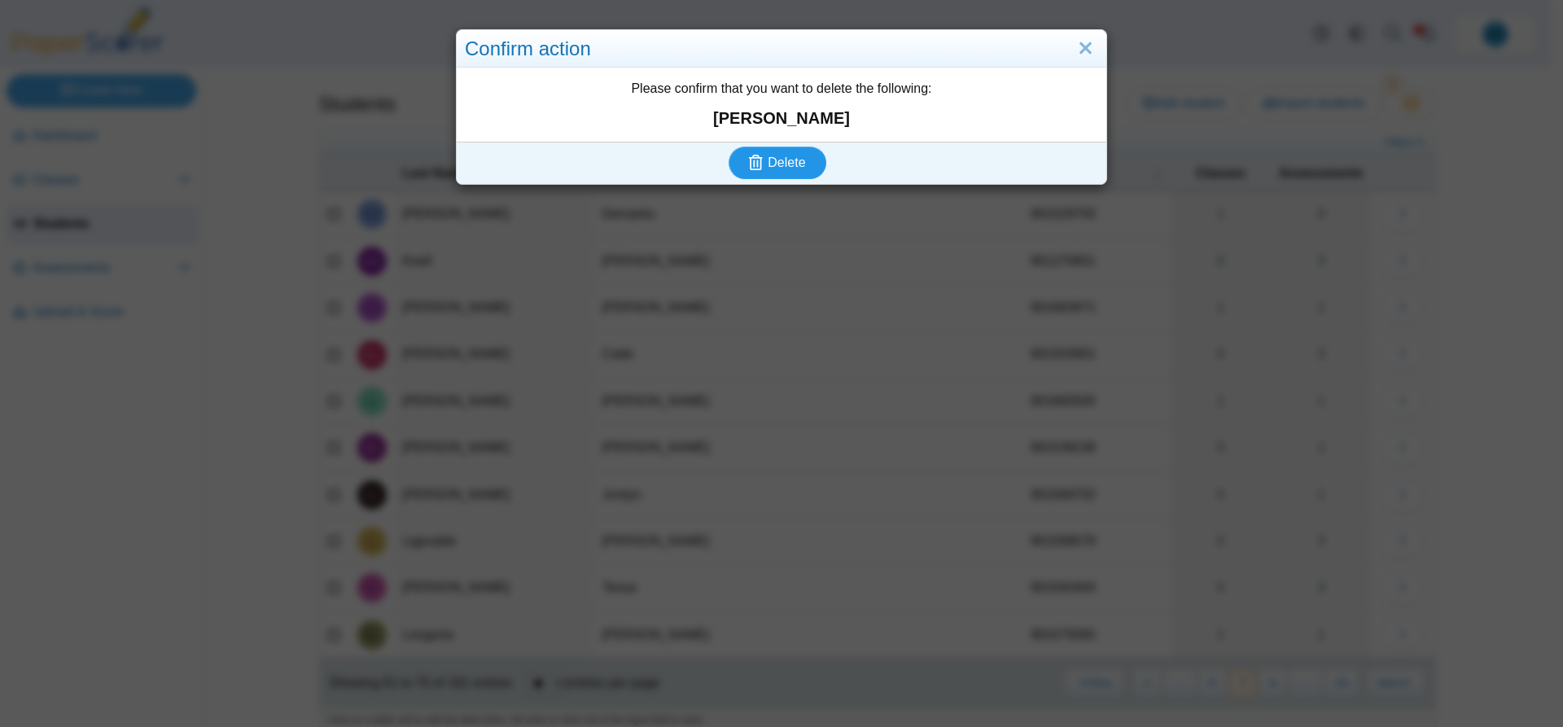
click at [750, 156] on use "submit" at bounding box center [756, 162] width 14 height 15
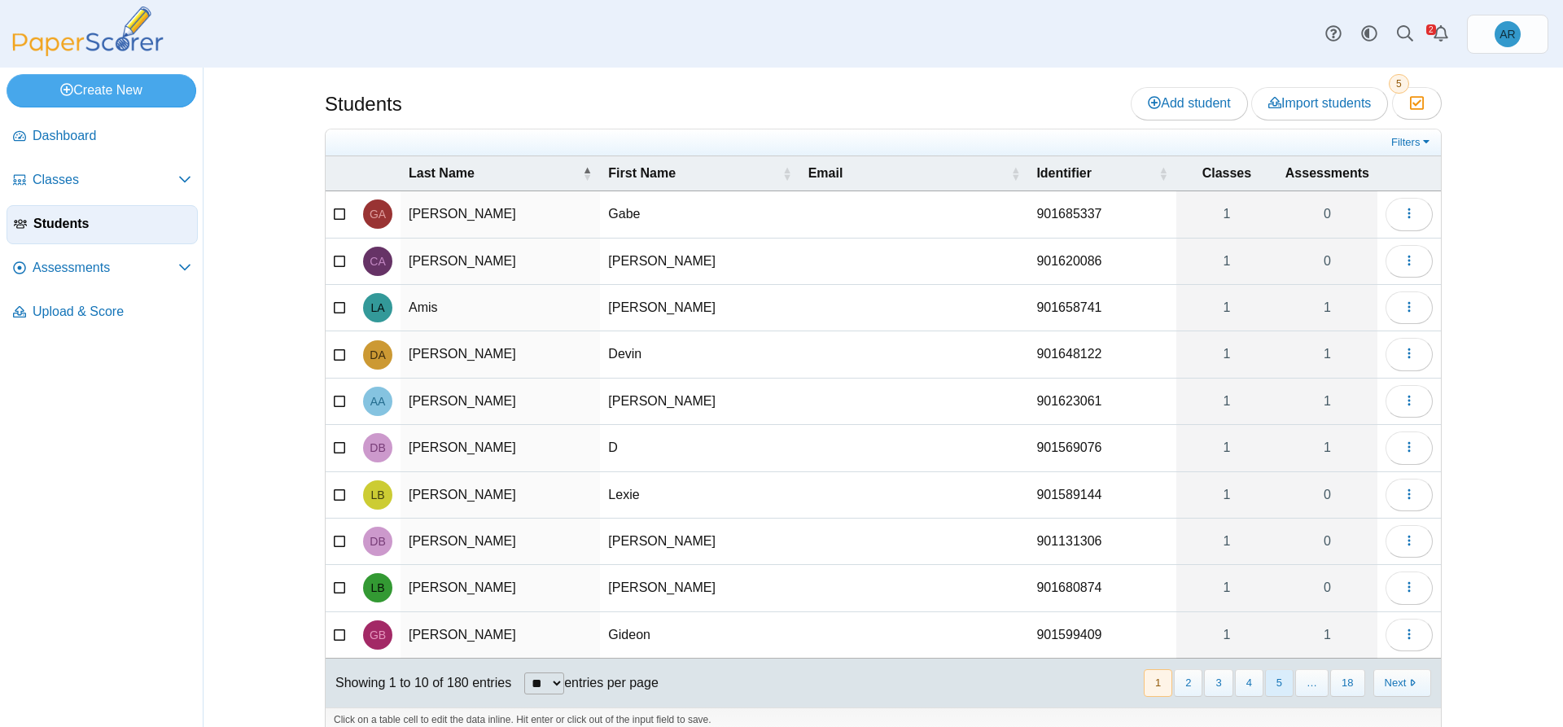
click at [1276, 690] on button "5" at bounding box center [1279, 682] width 28 height 27
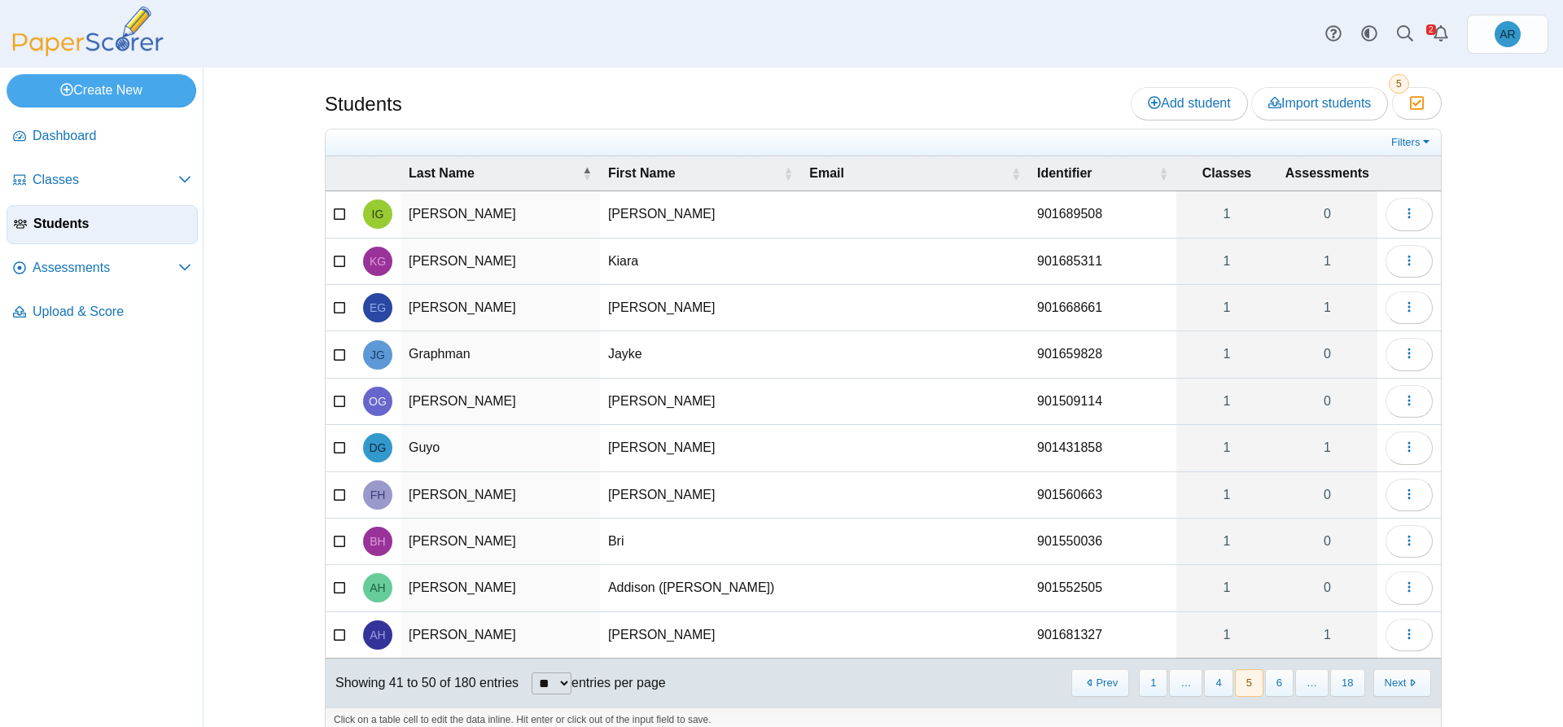
click at [1276, 690] on button "6" at bounding box center [1279, 682] width 28 height 27
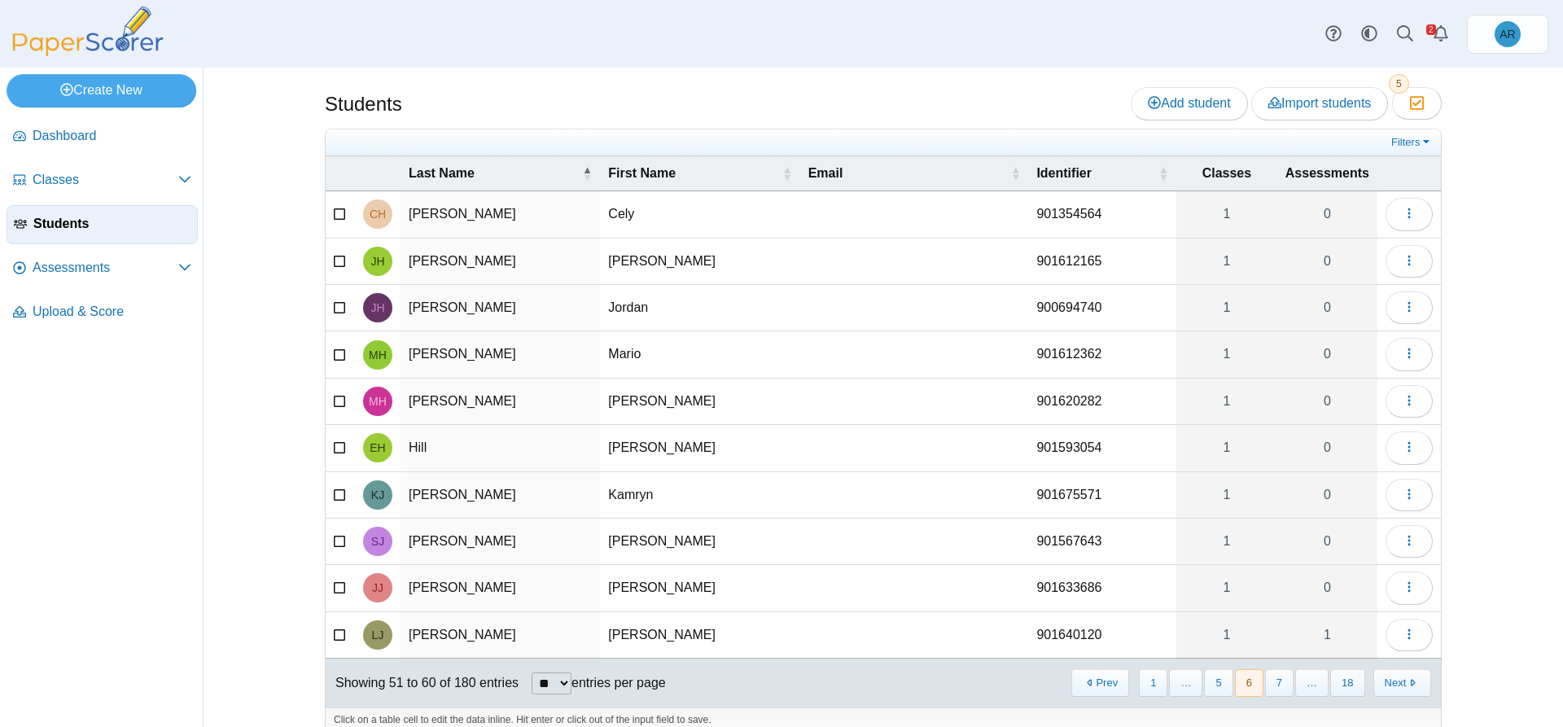
click at [1276, 690] on button "7" at bounding box center [1279, 682] width 28 height 27
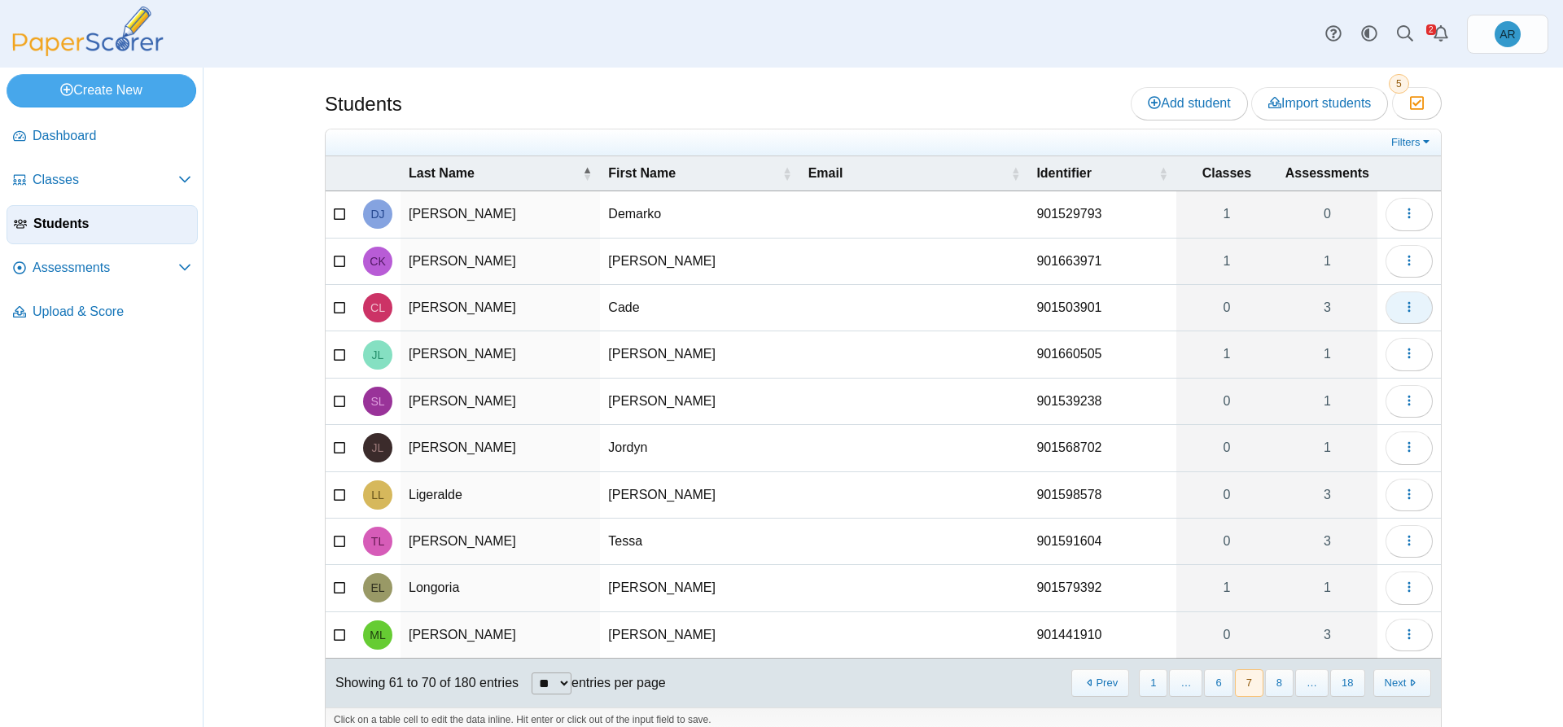
click at [1402, 305] on icon "button" at bounding box center [1408, 306] width 13 height 13
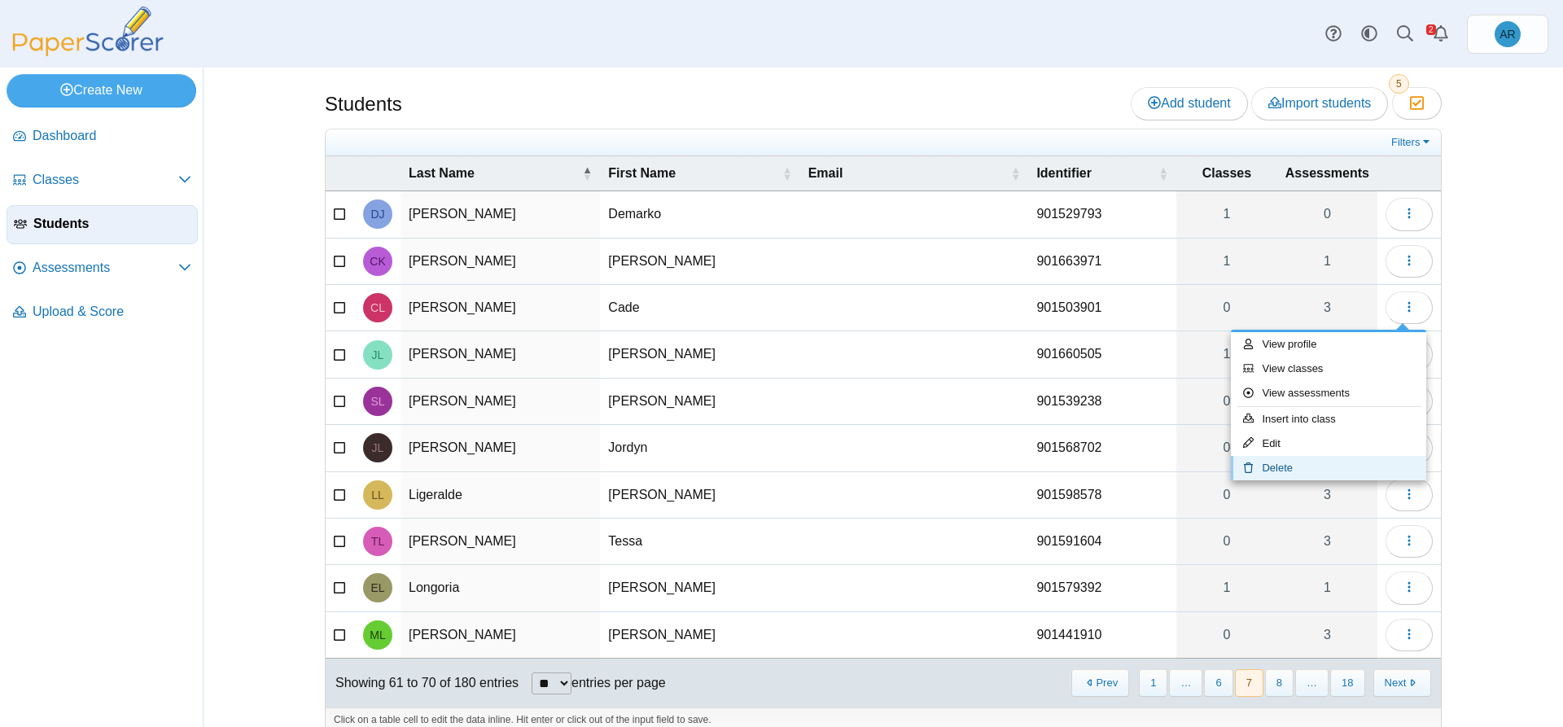
click at [1258, 470] on icon at bounding box center [1252, 467] width 19 height 11
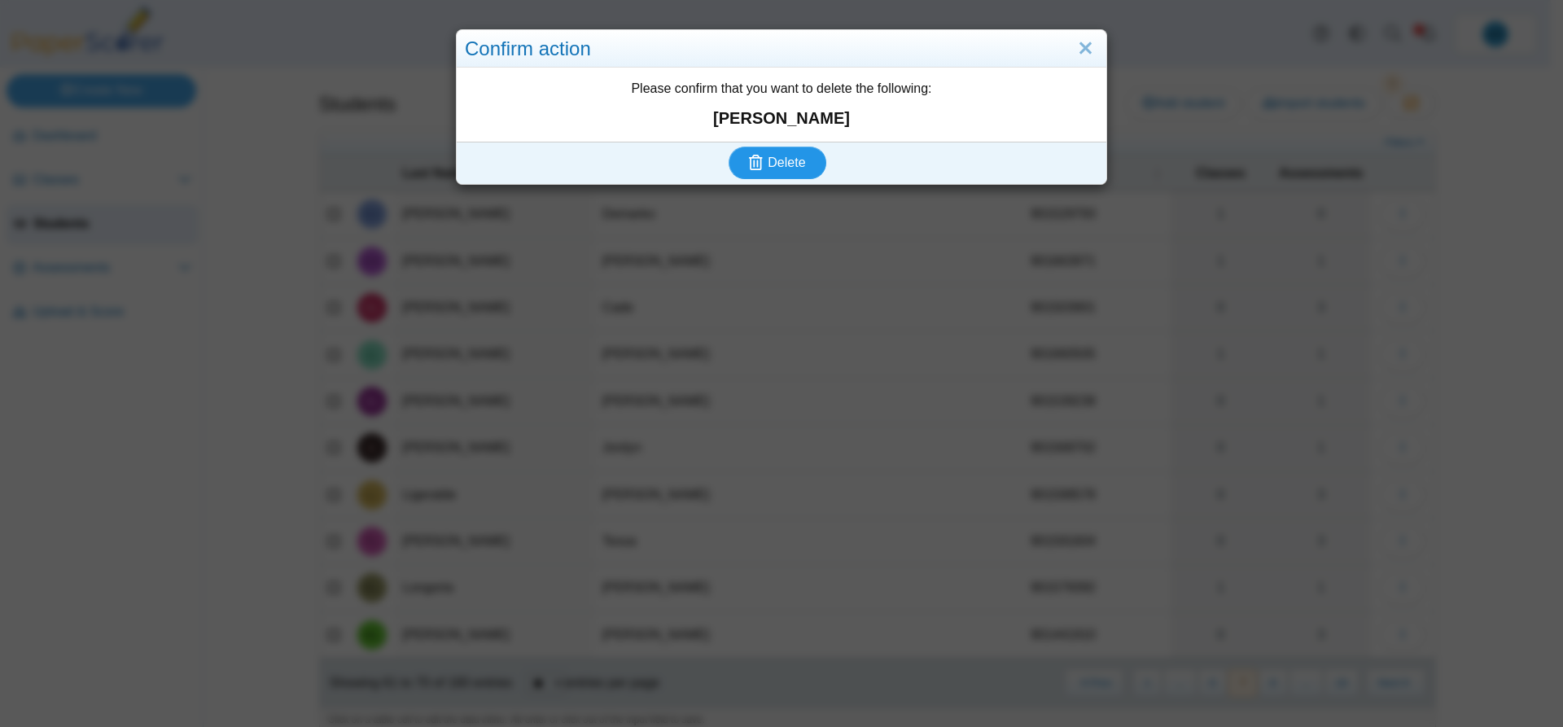
click at [760, 164] on icon "submit" at bounding box center [758, 163] width 19 height 18
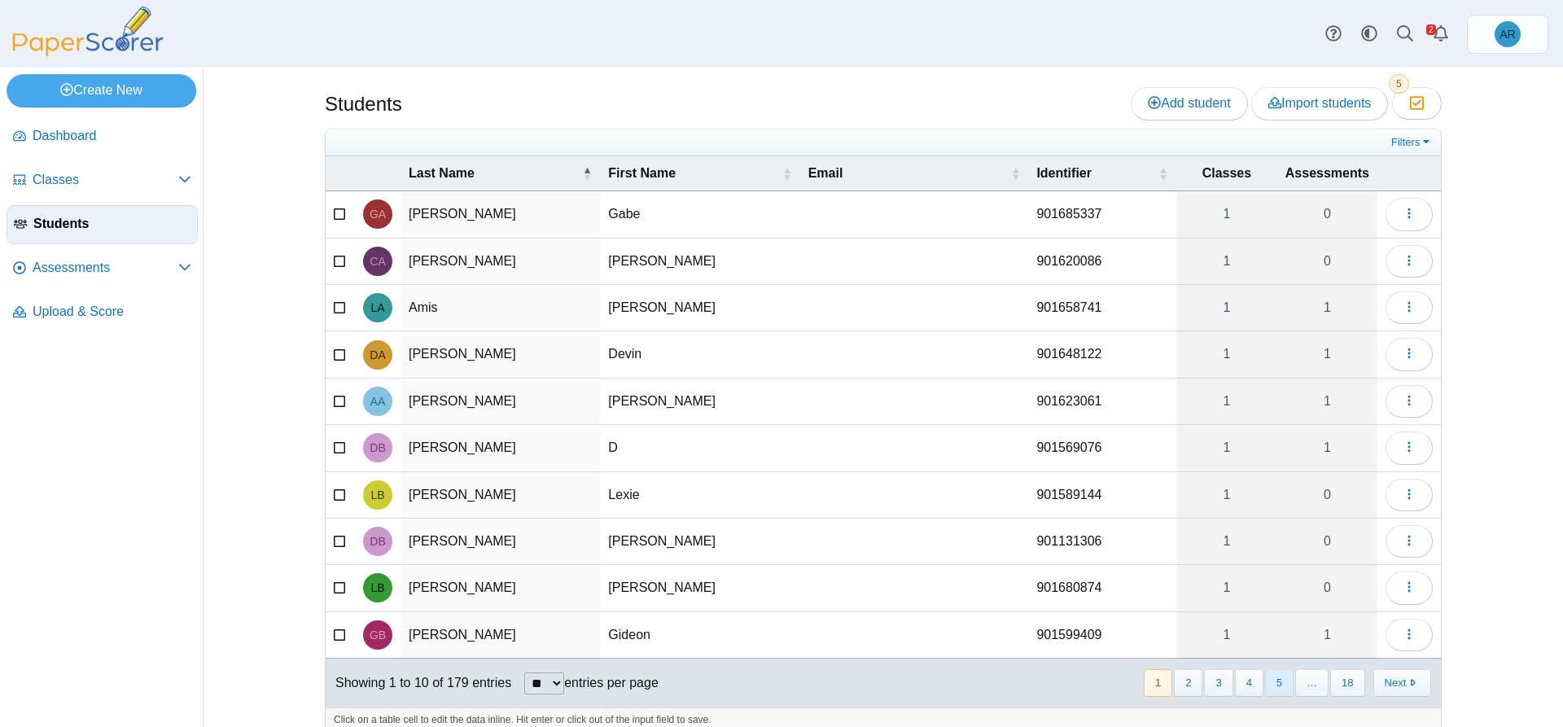
click at [1271, 687] on button "5" at bounding box center [1279, 682] width 28 height 27
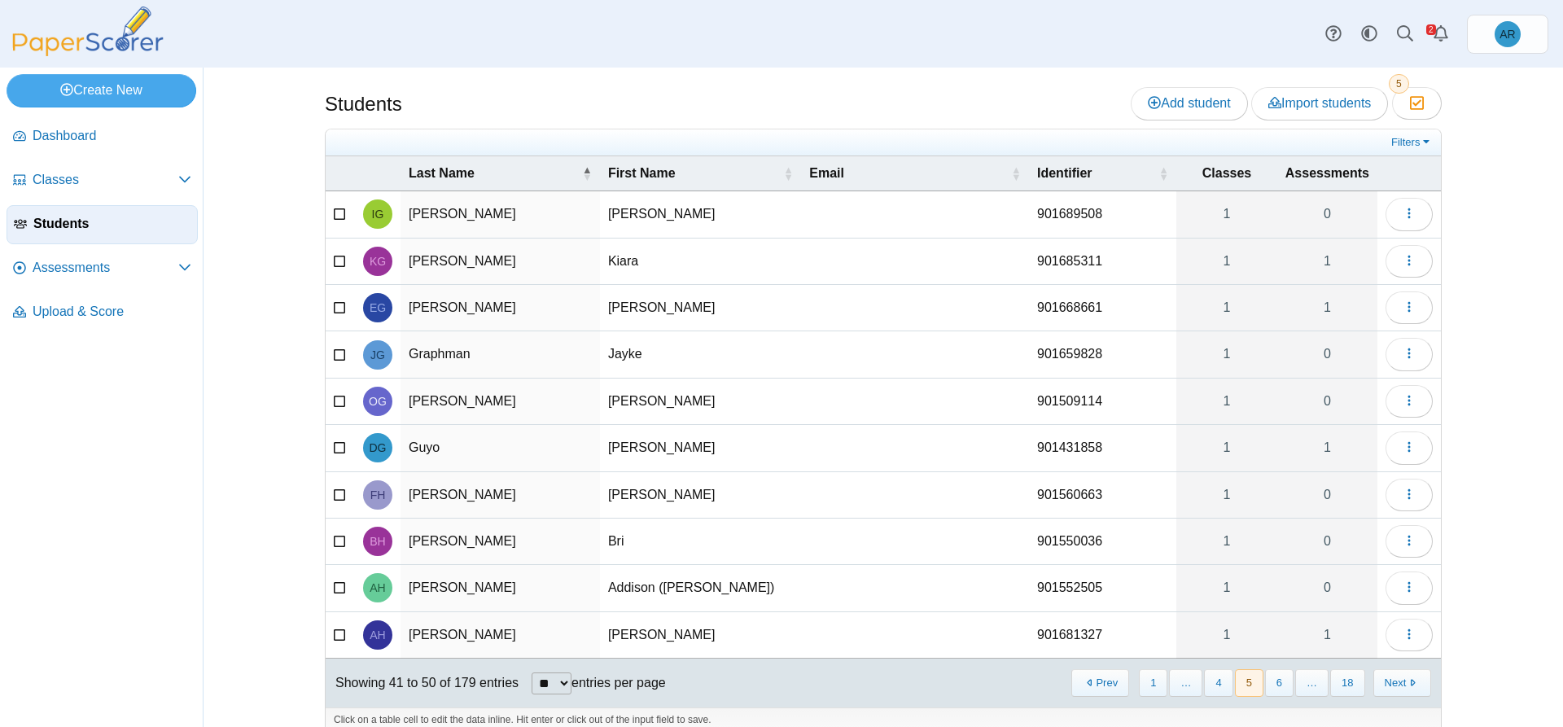
click at [1271, 687] on button "6" at bounding box center [1279, 682] width 28 height 27
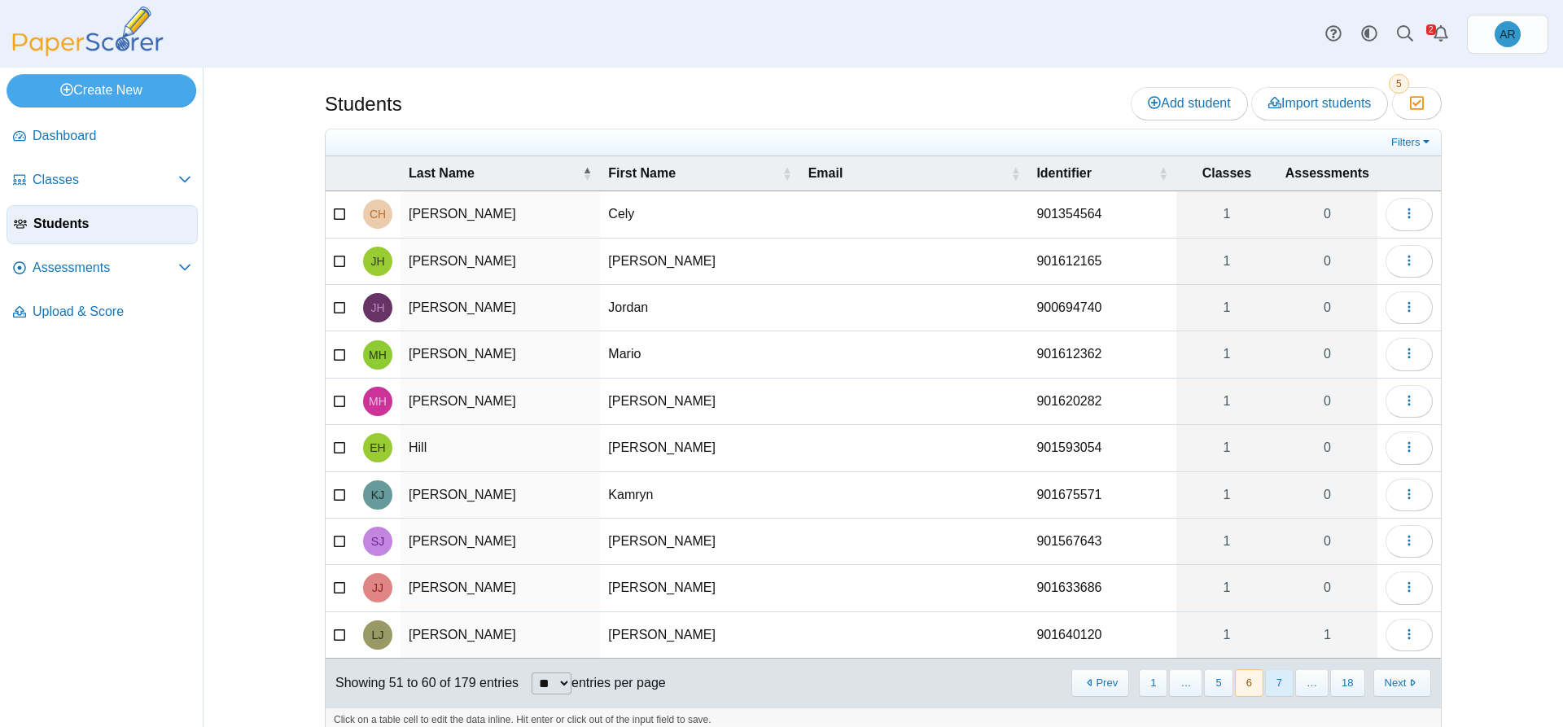
click at [1273, 689] on button "7" at bounding box center [1279, 682] width 28 height 27
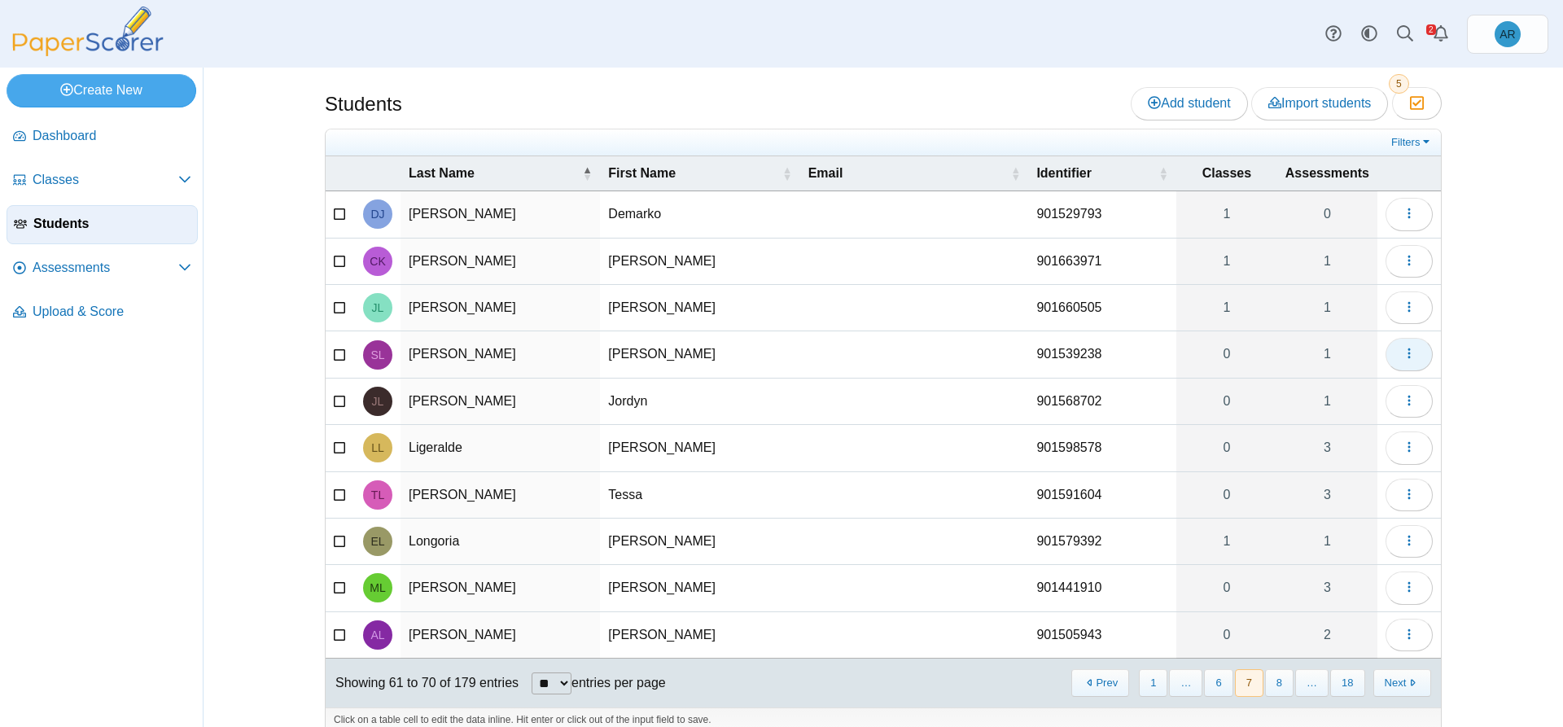
click at [1408, 357] on icon "button" at bounding box center [1408, 353] width 13 height 13
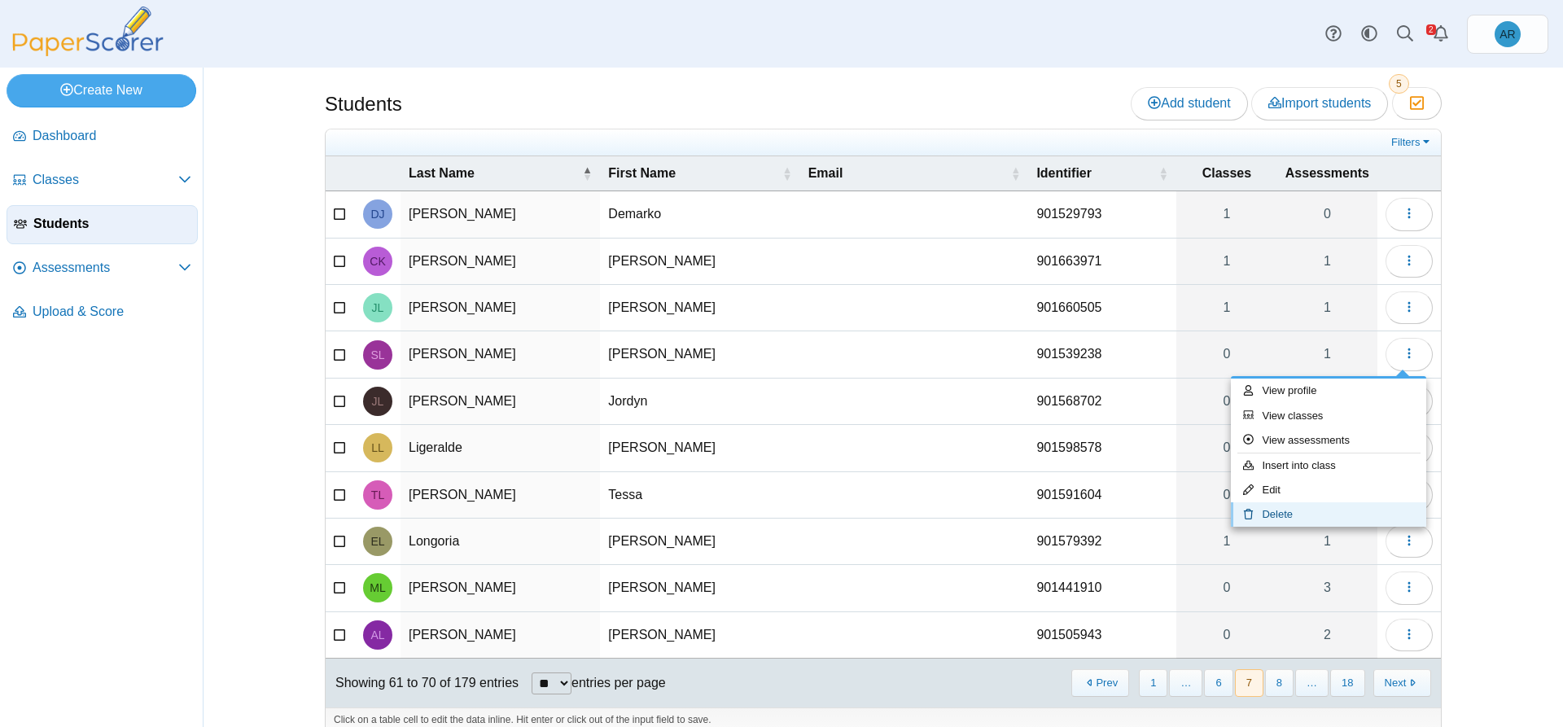
click at [1296, 509] on link "Delete" at bounding box center [1328, 514] width 195 height 24
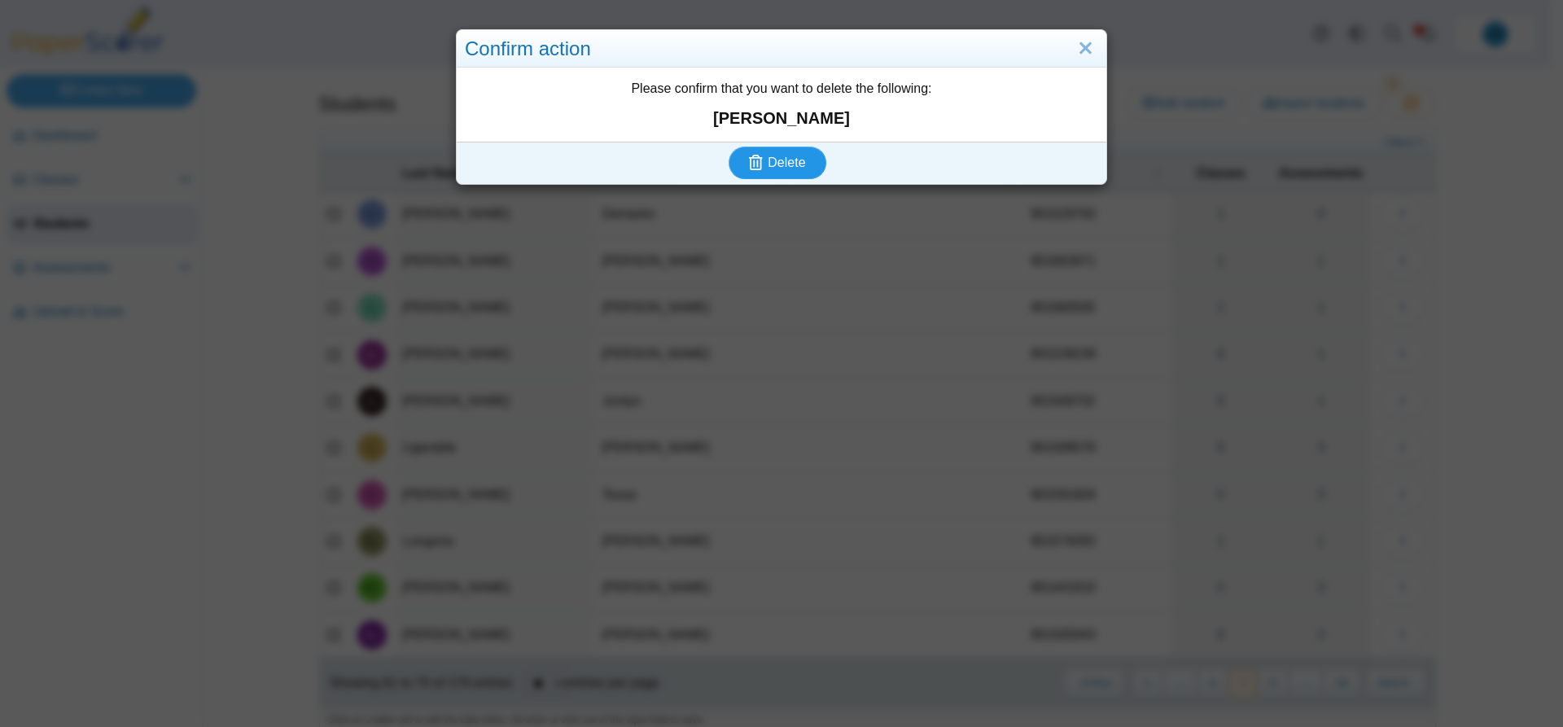
click at [802, 161] on button "Delete" at bounding box center [777, 162] width 98 height 33
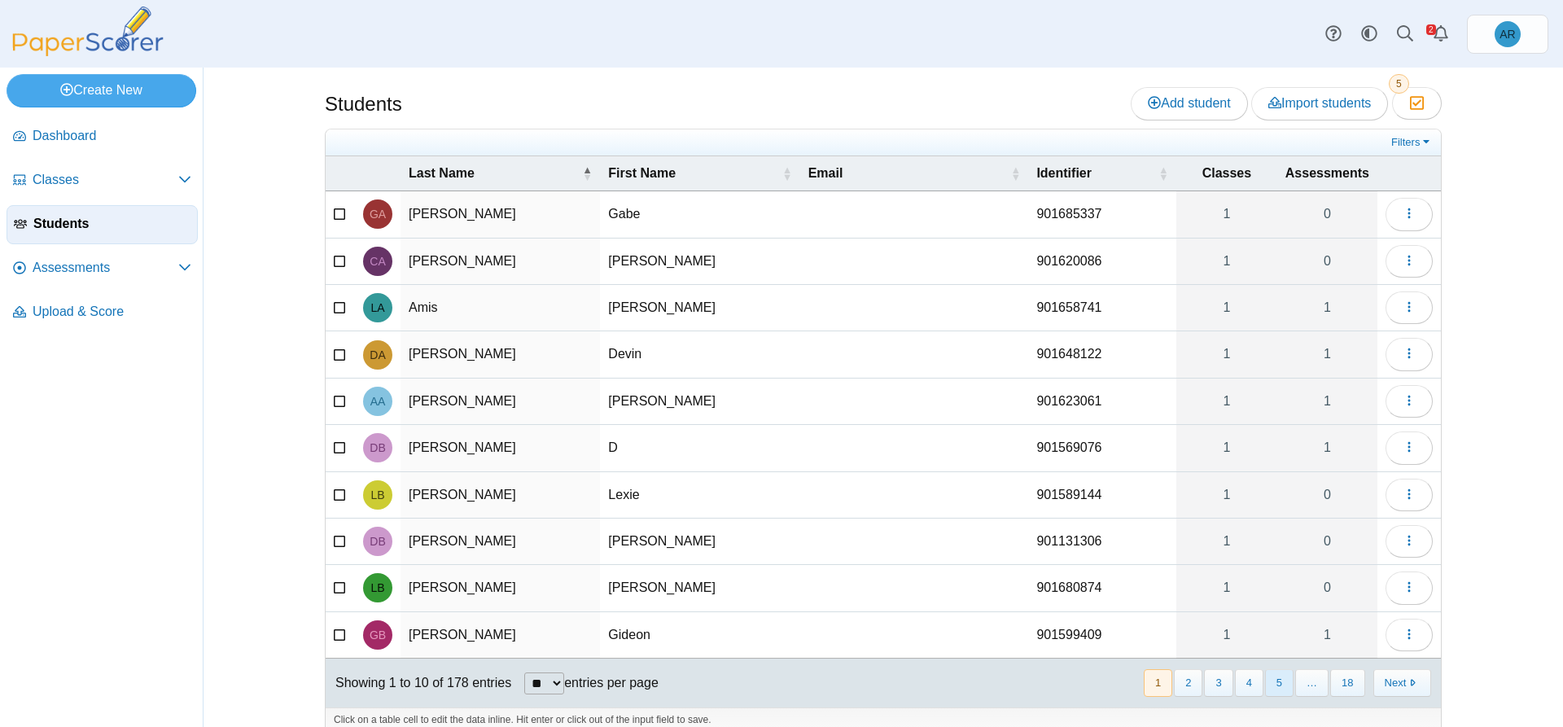
click at [1275, 688] on button "5" at bounding box center [1279, 682] width 28 height 27
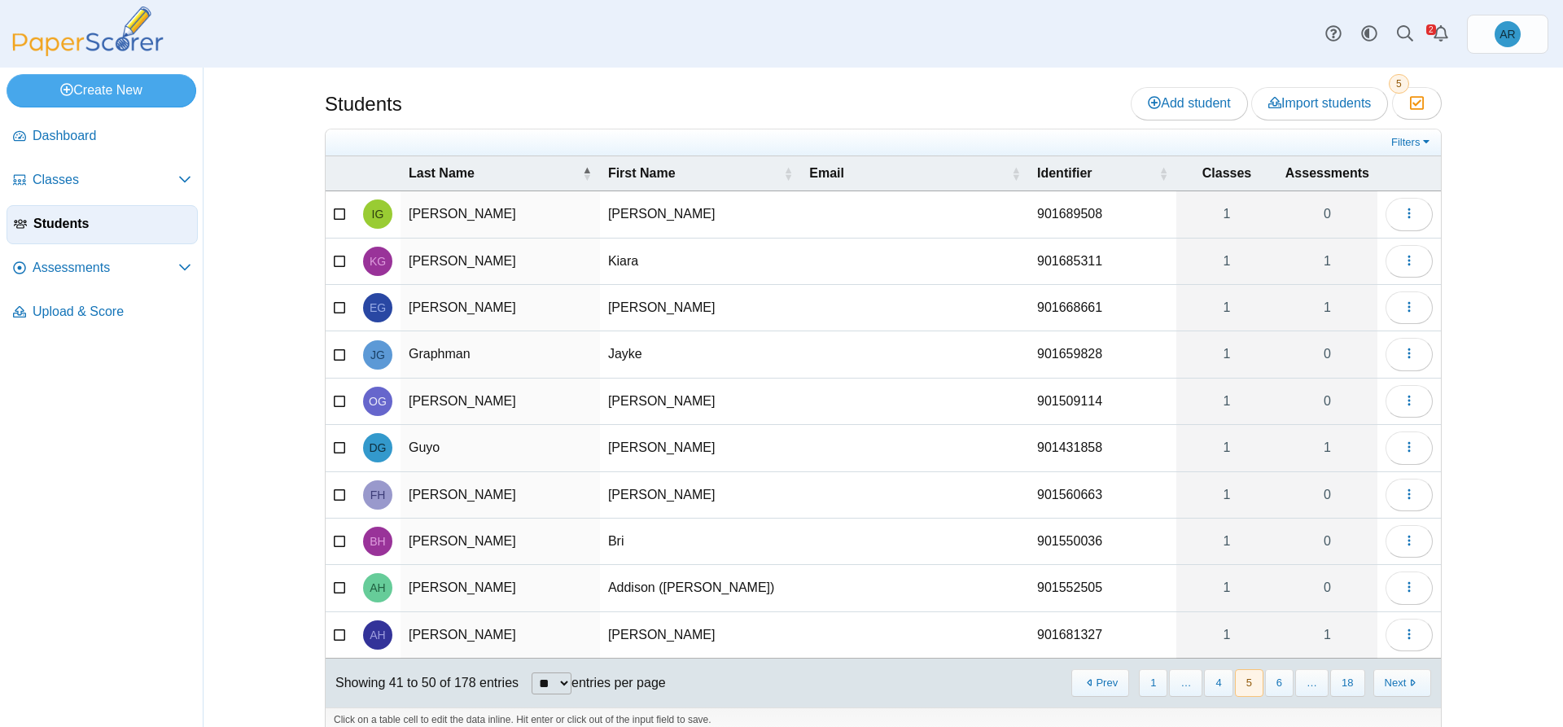
click at [1275, 688] on button "6" at bounding box center [1279, 682] width 28 height 27
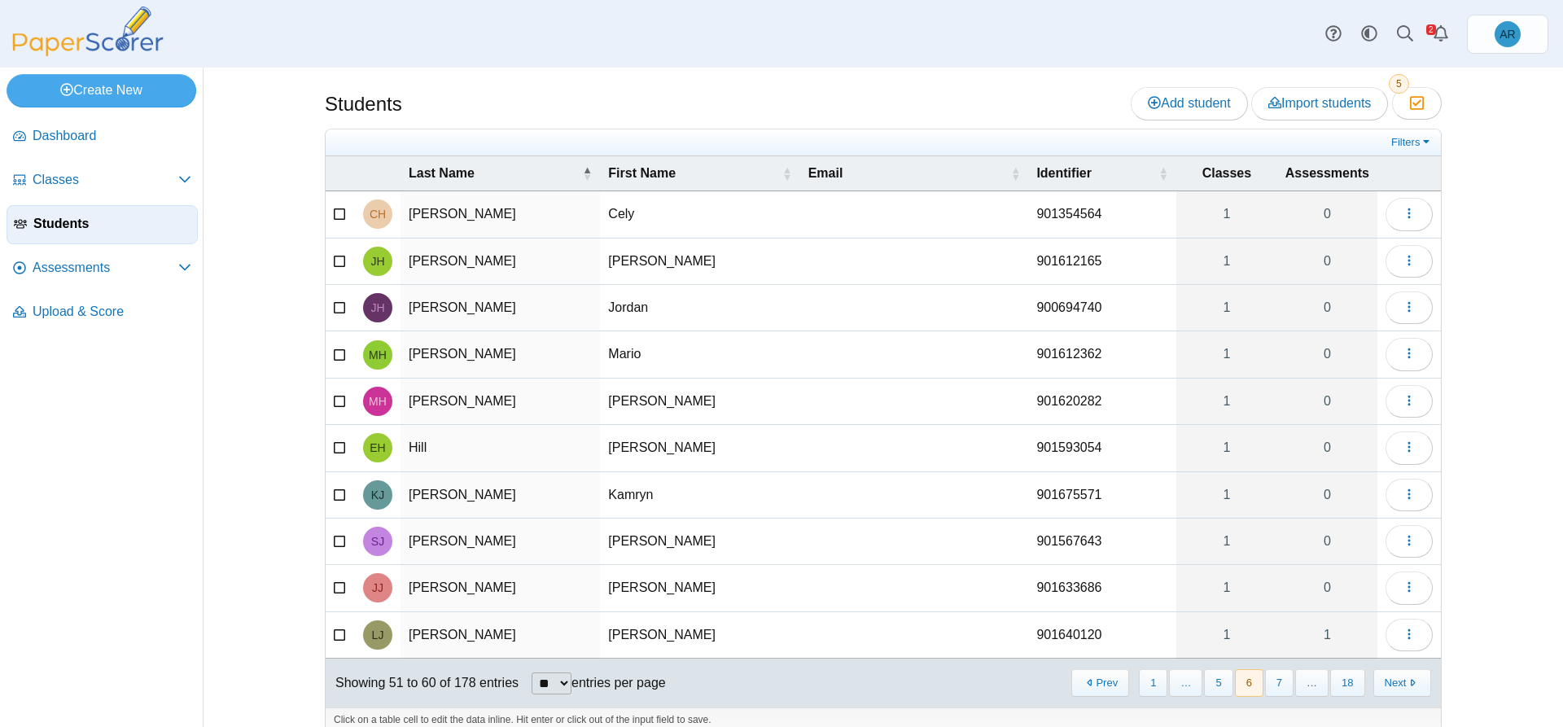
click at [1275, 688] on button "7" at bounding box center [1279, 682] width 28 height 27
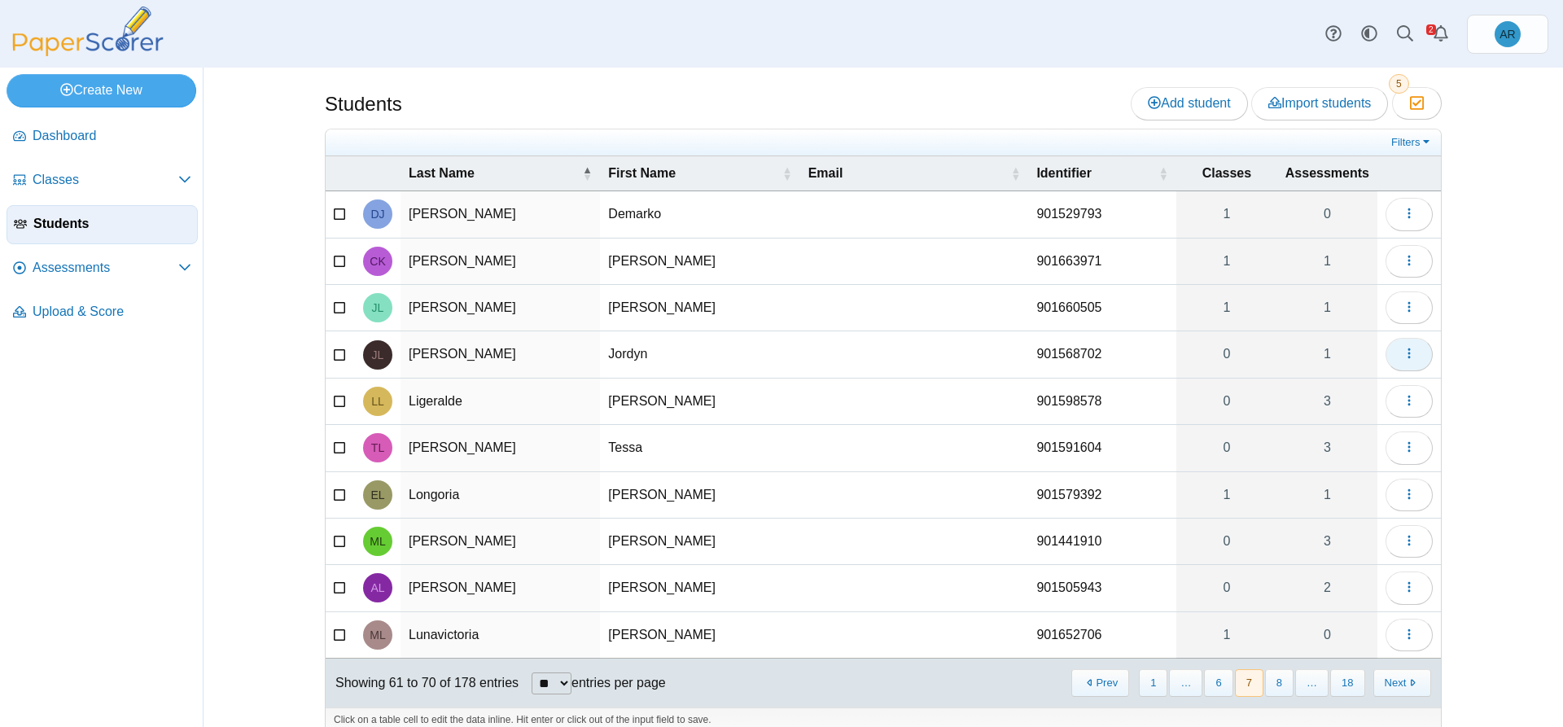
click at [1389, 363] on button "button" at bounding box center [1408, 354] width 47 height 33
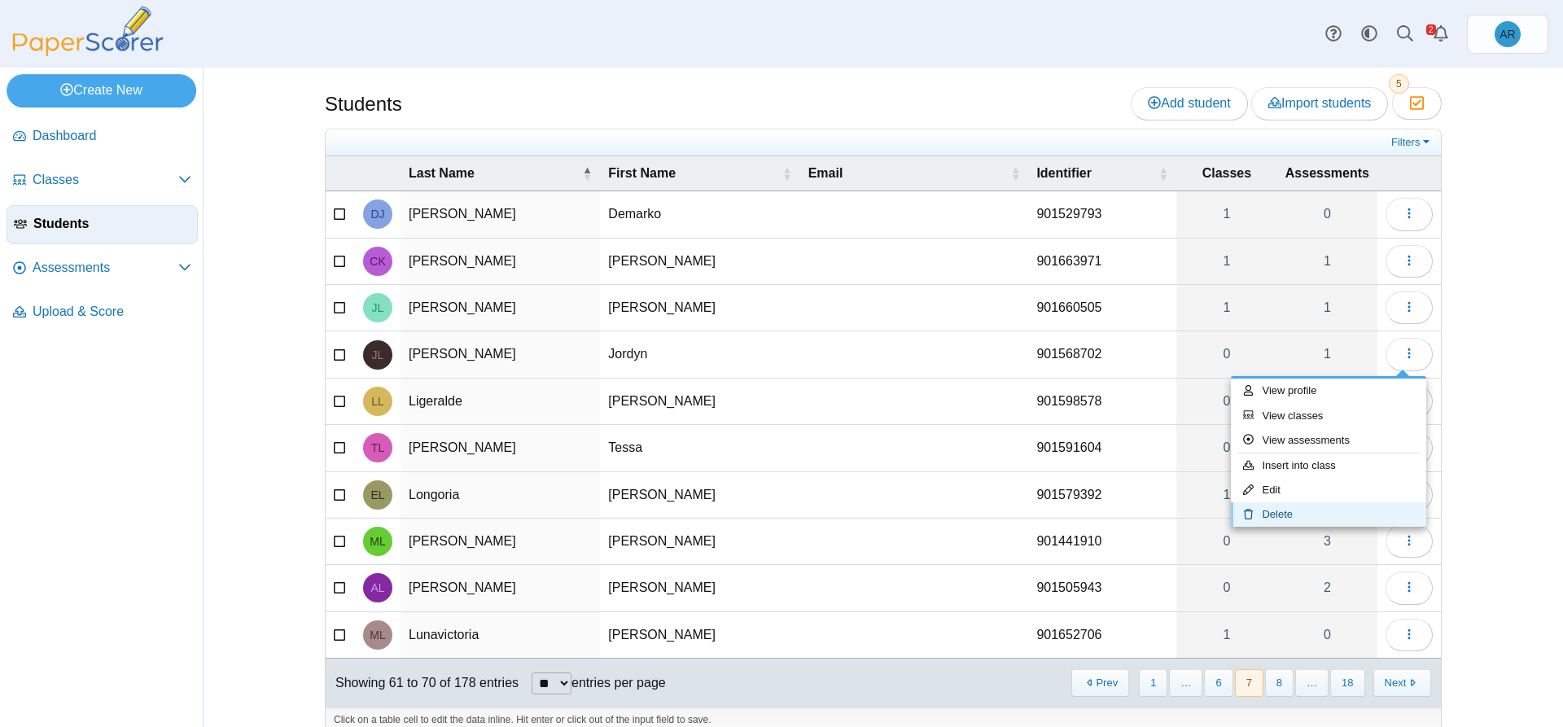
click at [1315, 509] on link "Delete" at bounding box center [1328, 514] width 195 height 24
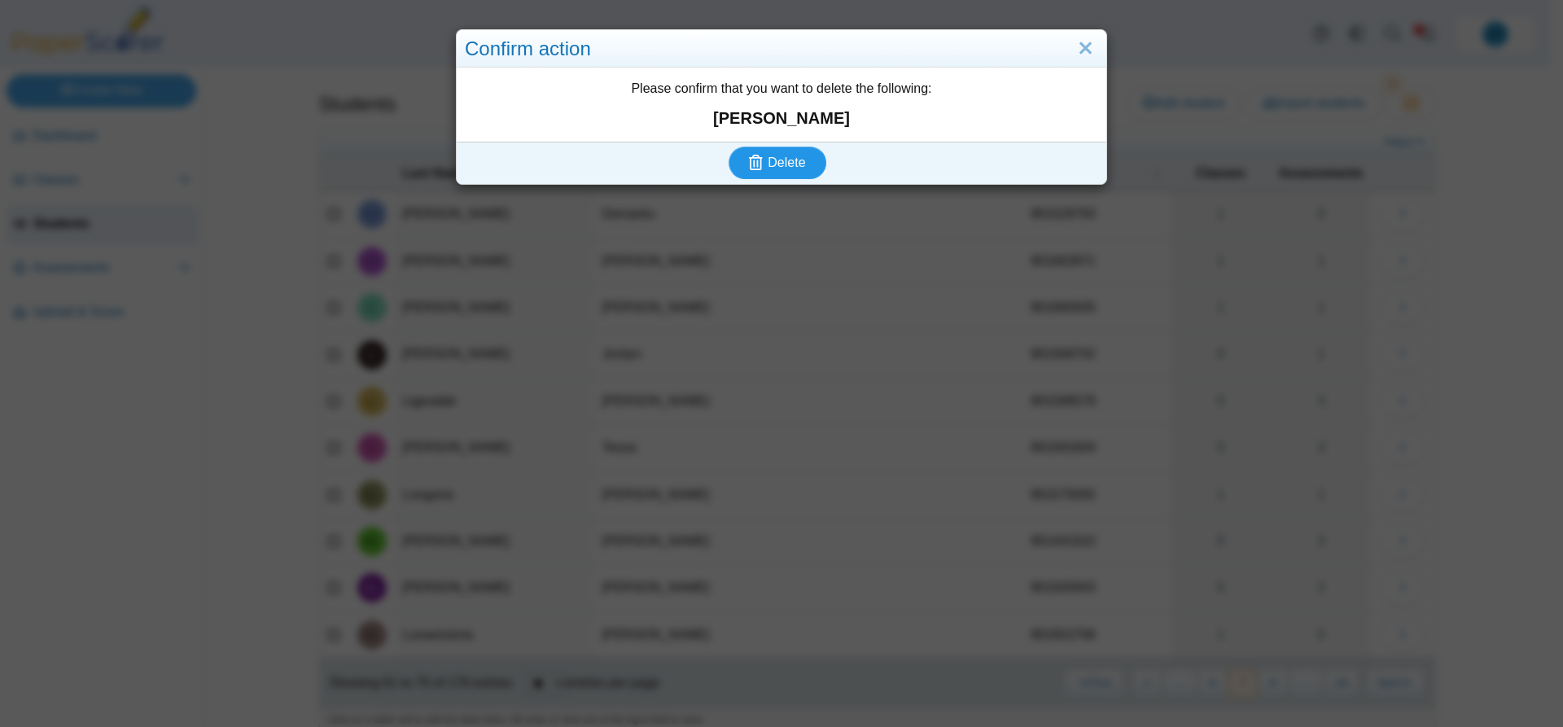
click at [755, 165] on use "submit" at bounding box center [756, 162] width 14 height 15
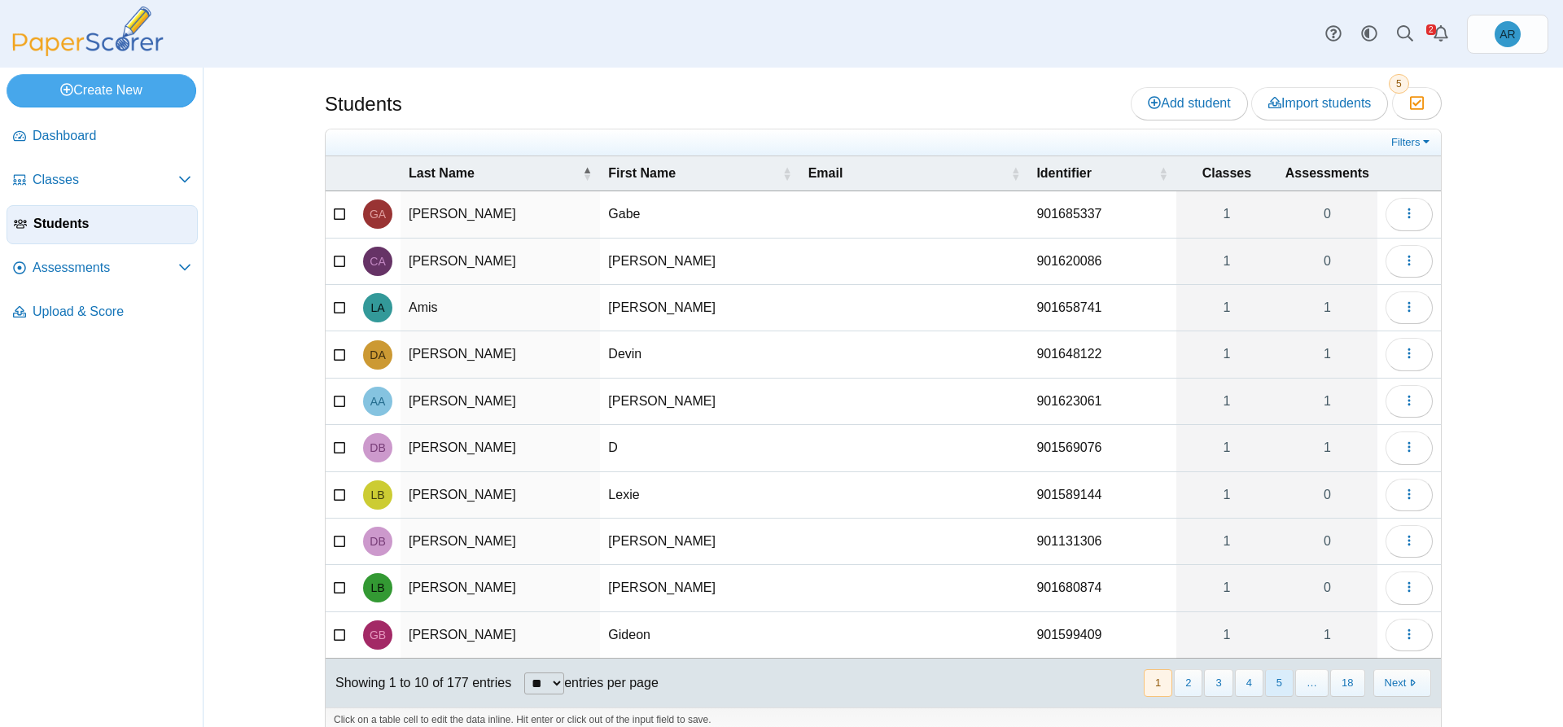
click at [1265, 683] on button "5" at bounding box center [1279, 682] width 28 height 27
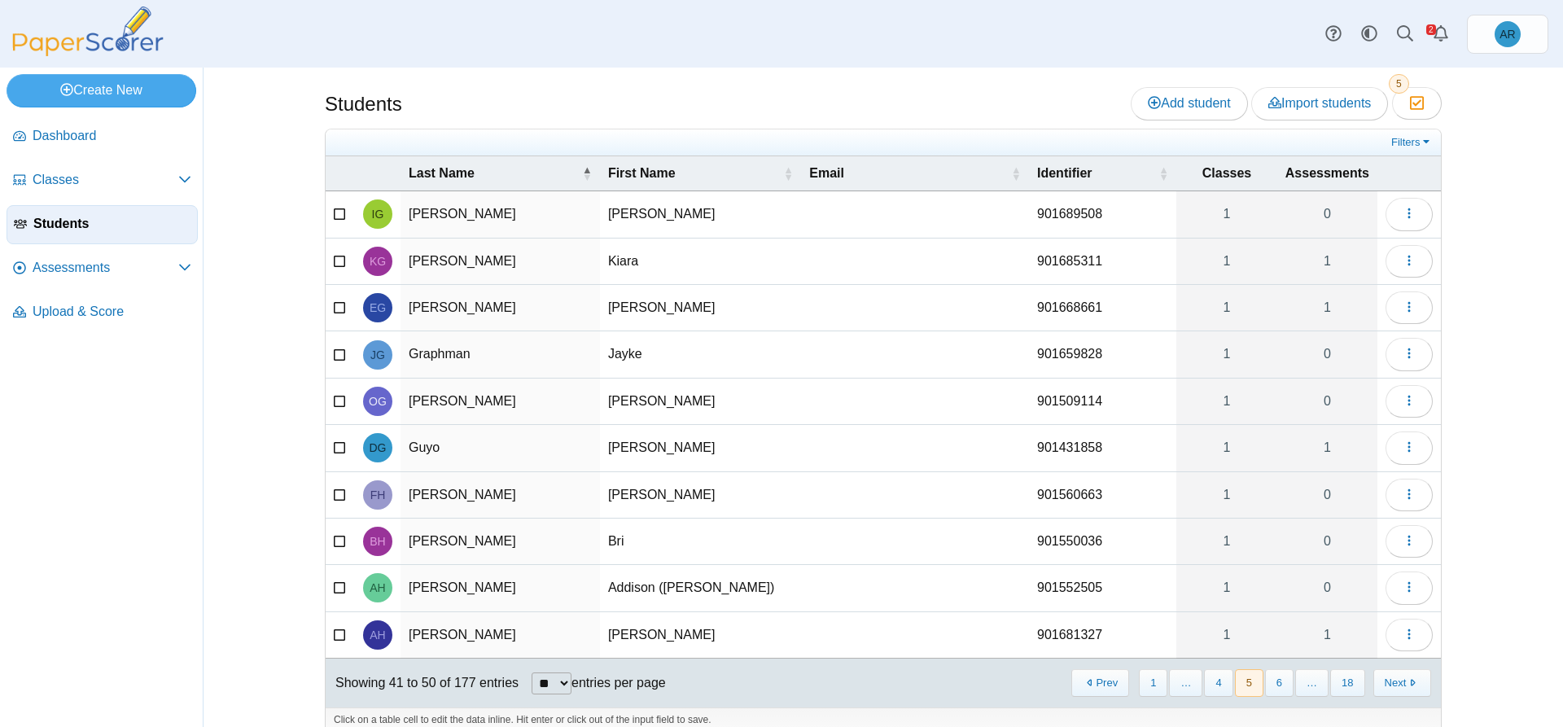
click at [1265, 683] on button "6" at bounding box center [1279, 682] width 28 height 27
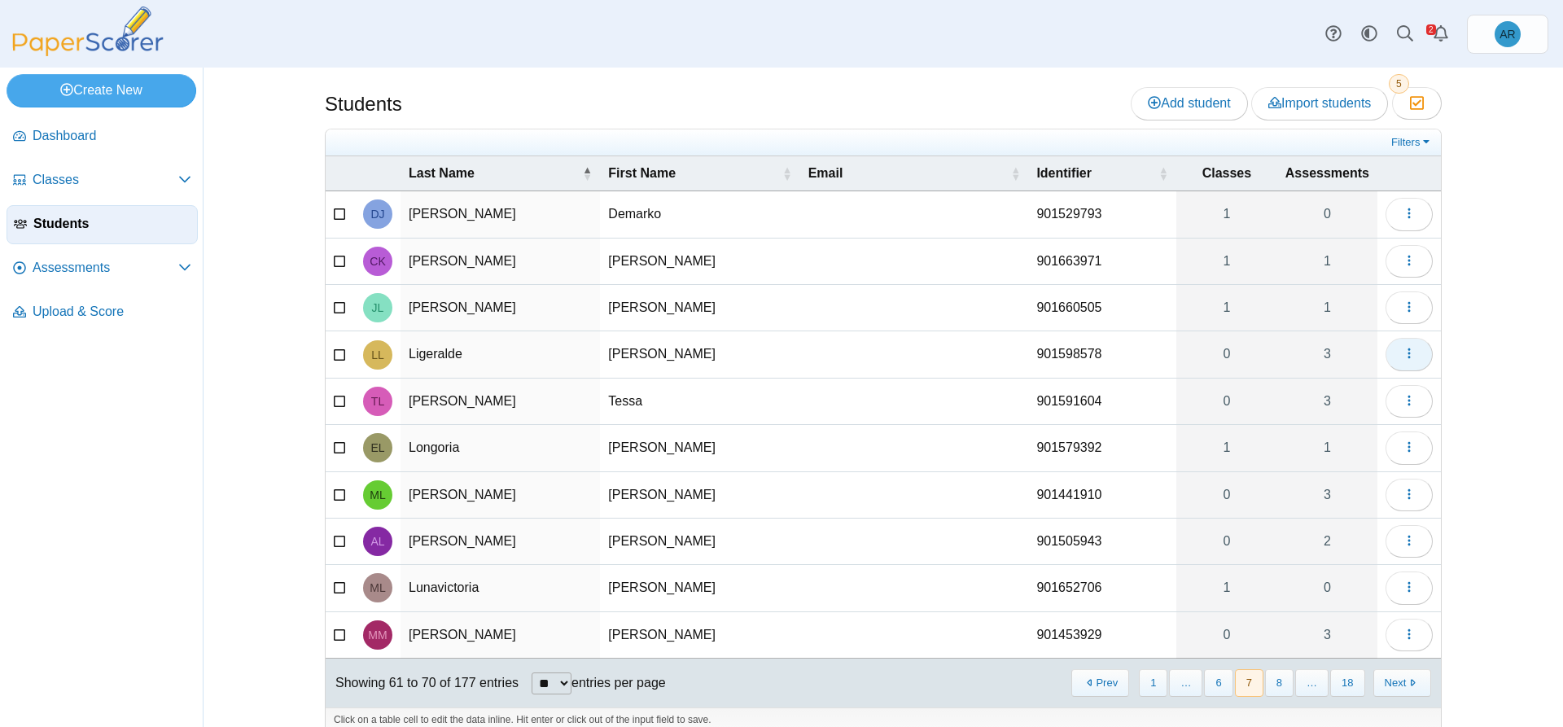
click at [1388, 359] on button "button" at bounding box center [1408, 354] width 47 height 33
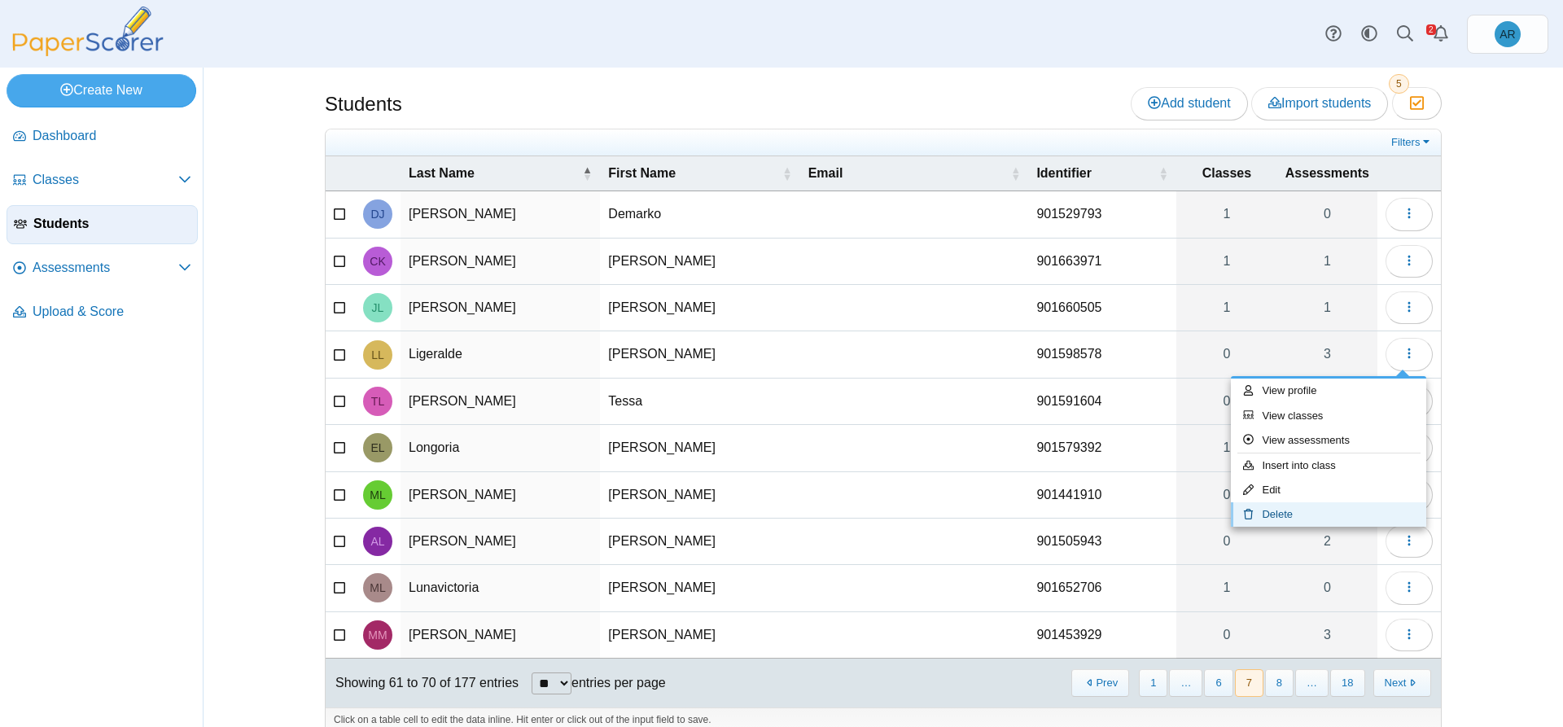
click at [1265, 521] on link "Delete" at bounding box center [1328, 514] width 195 height 24
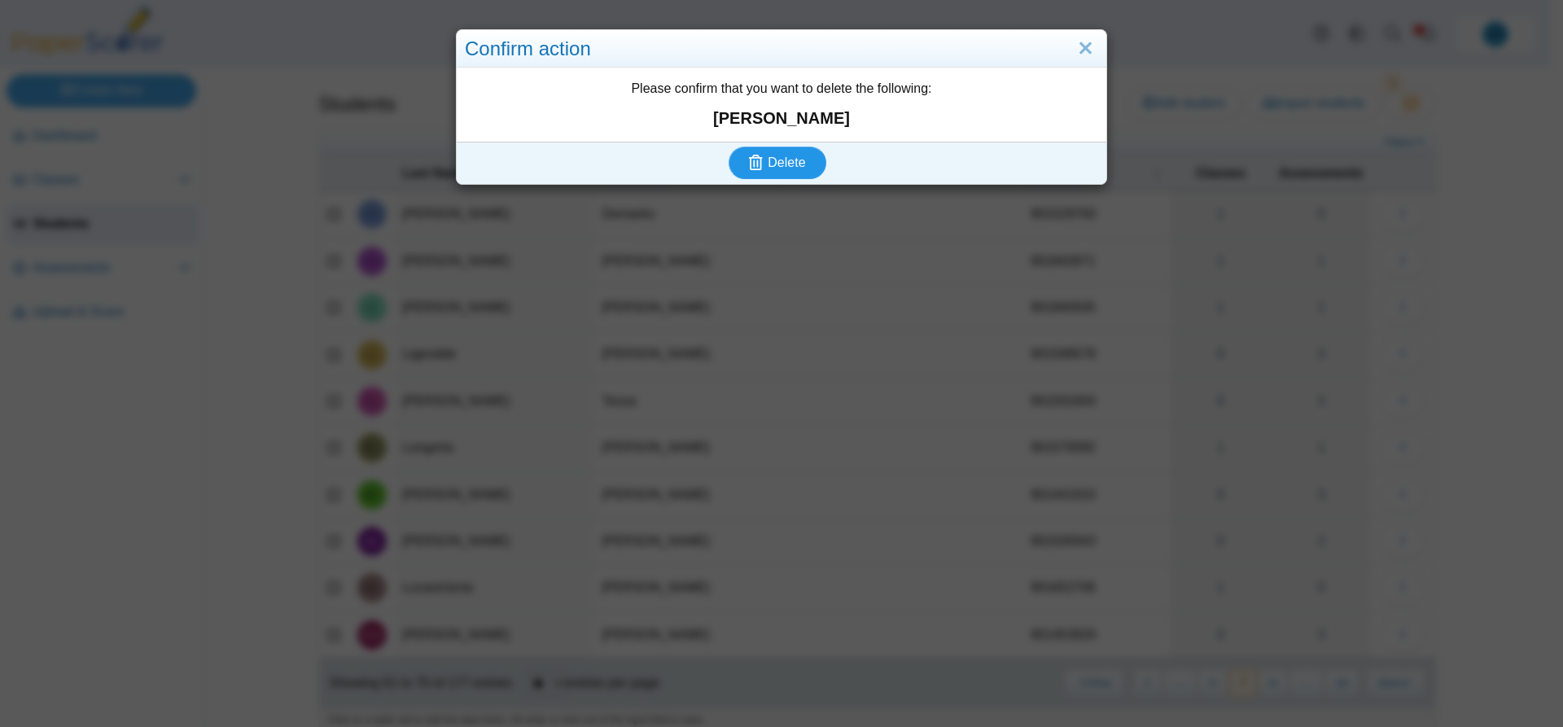
click at [775, 163] on span "Delete" at bounding box center [785, 162] width 37 height 14
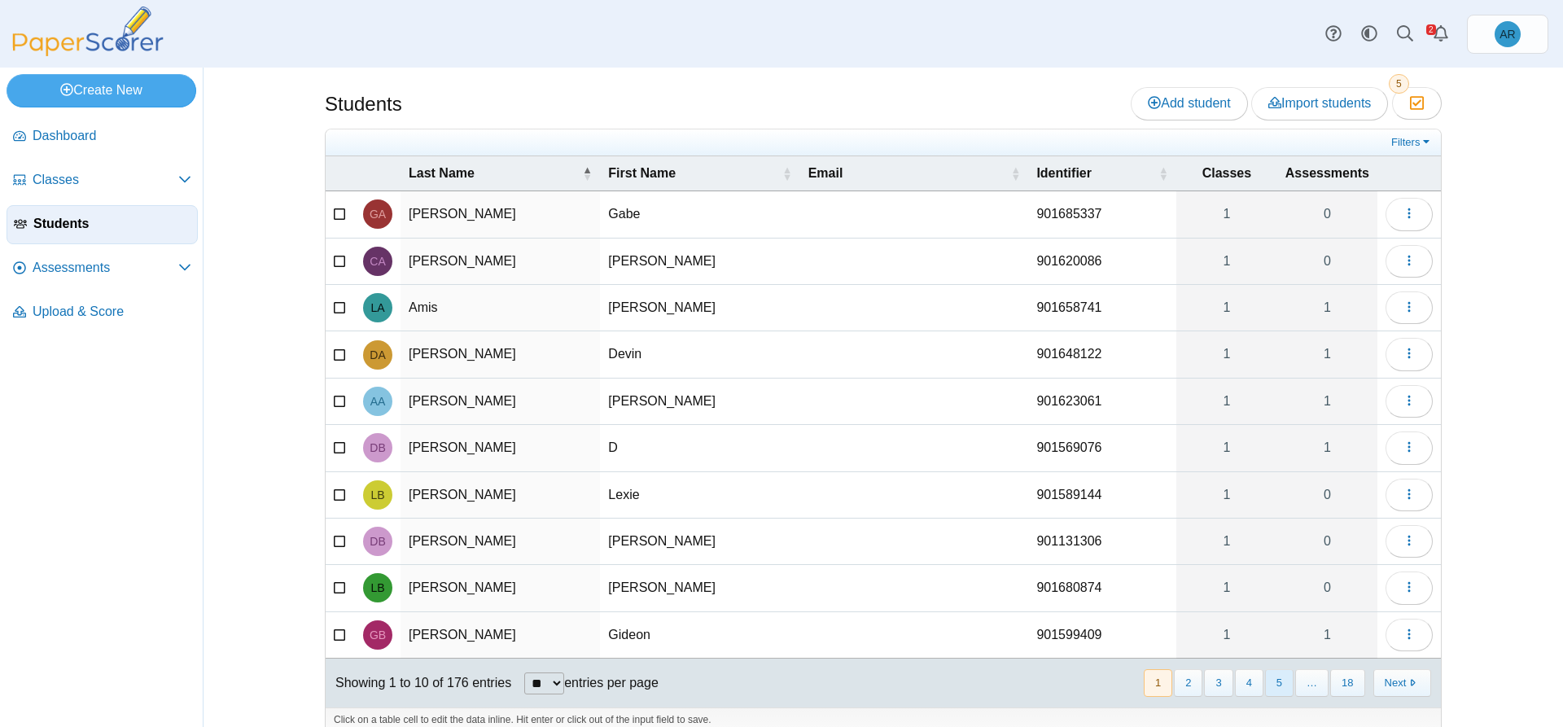
click at [1273, 693] on button "5" at bounding box center [1279, 682] width 28 height 27
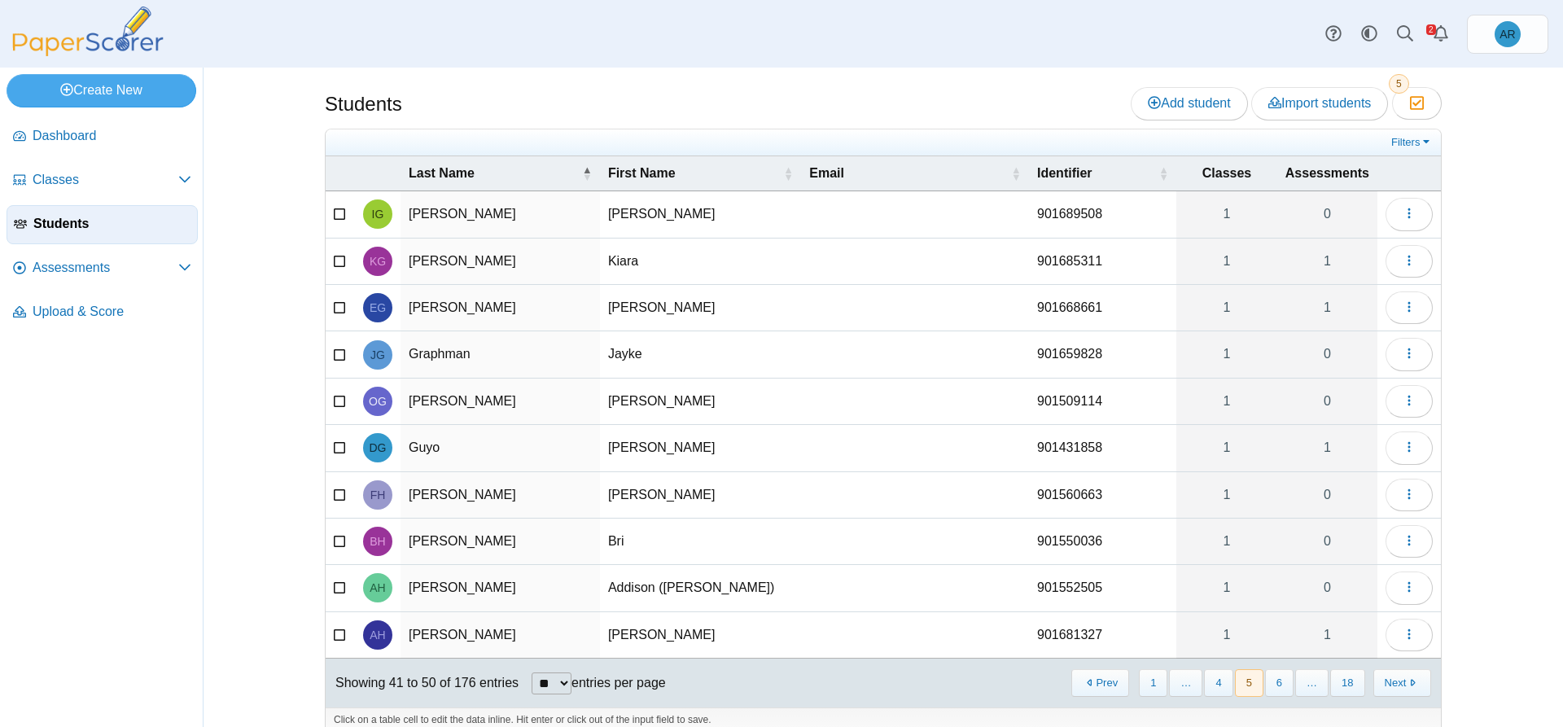
click at [1273, 693] on button "6" at bounding box center [1279, 682] width 28 height 27
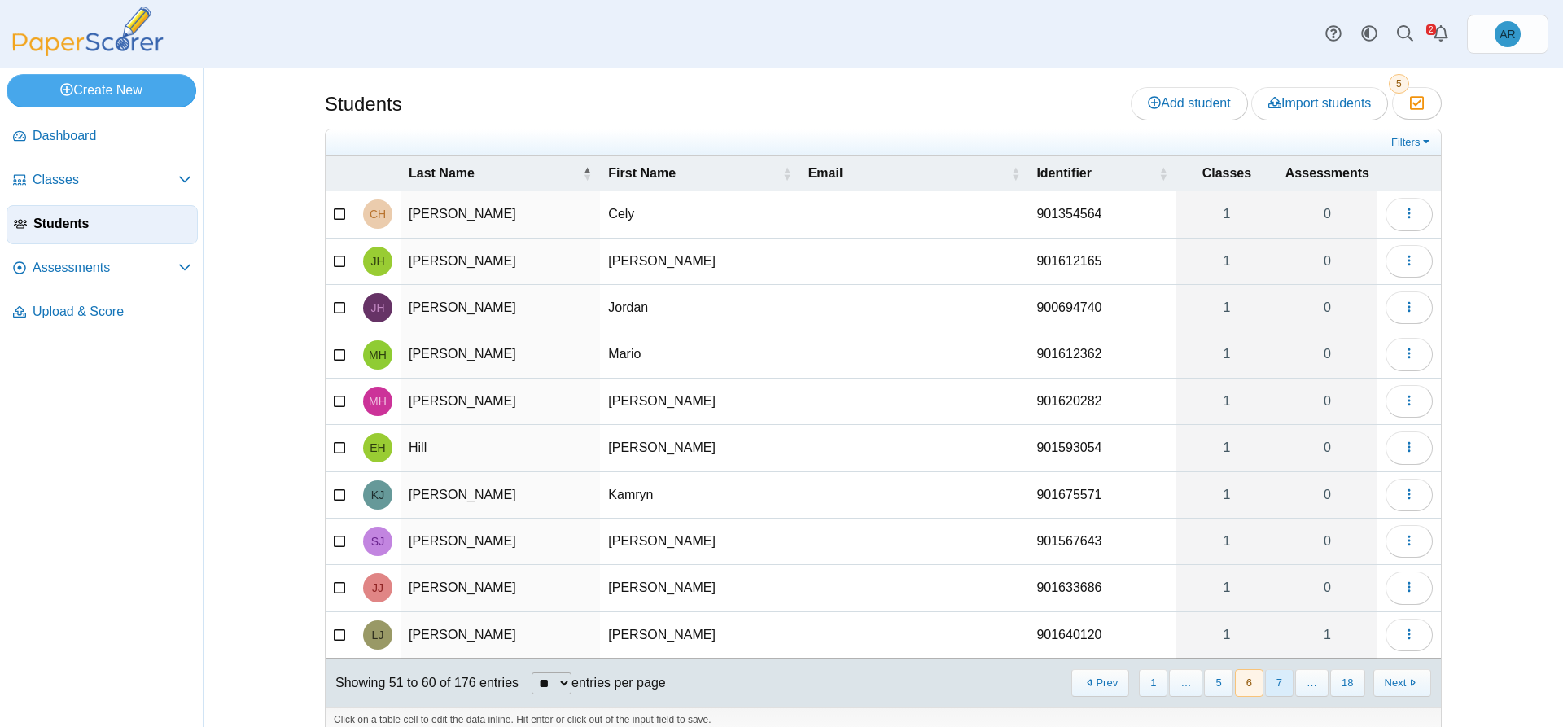
click at [1274, 690] on button "7" at bounding box center [1279, 682] width 28 height 27
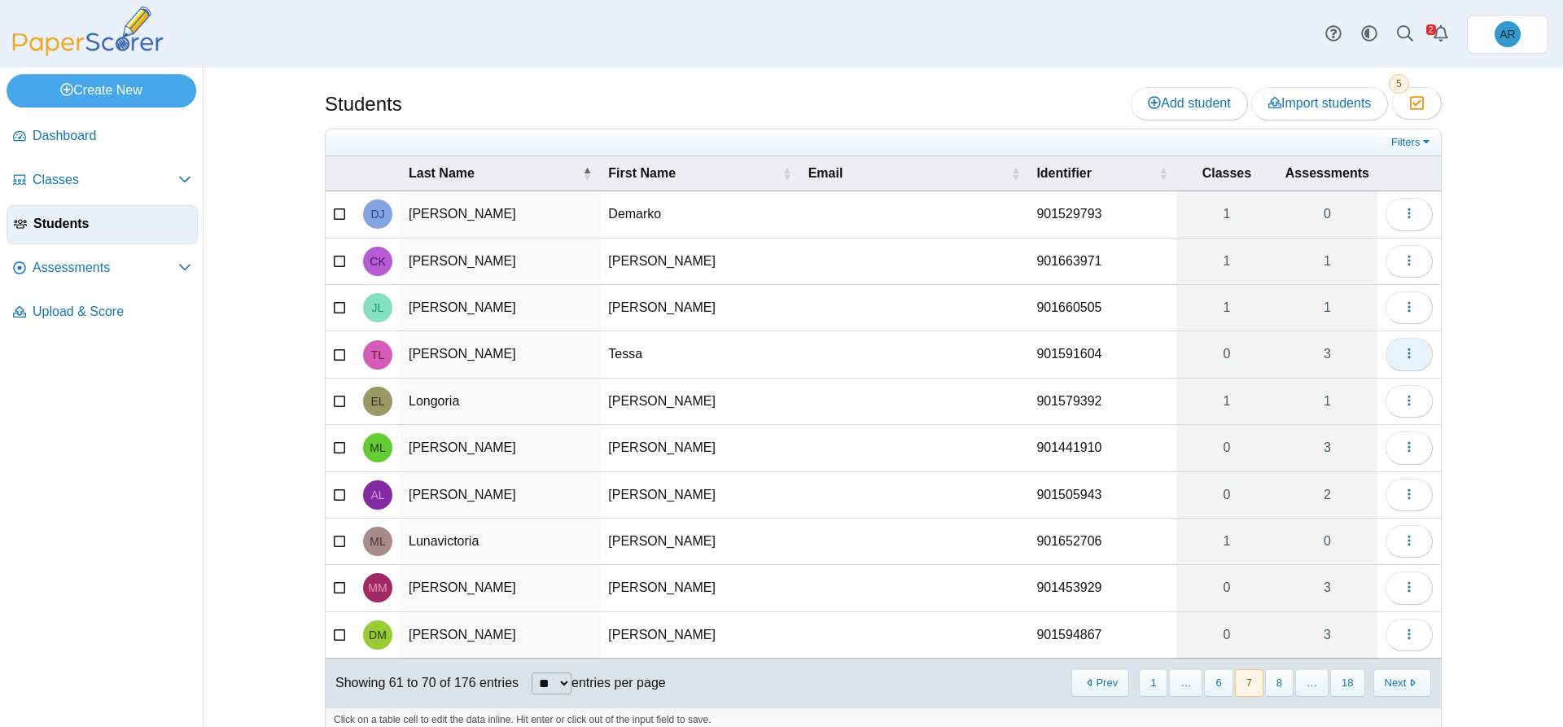
click at [1389, 360] on button "button" at bounding box center [1408, 354] width 47 height 33
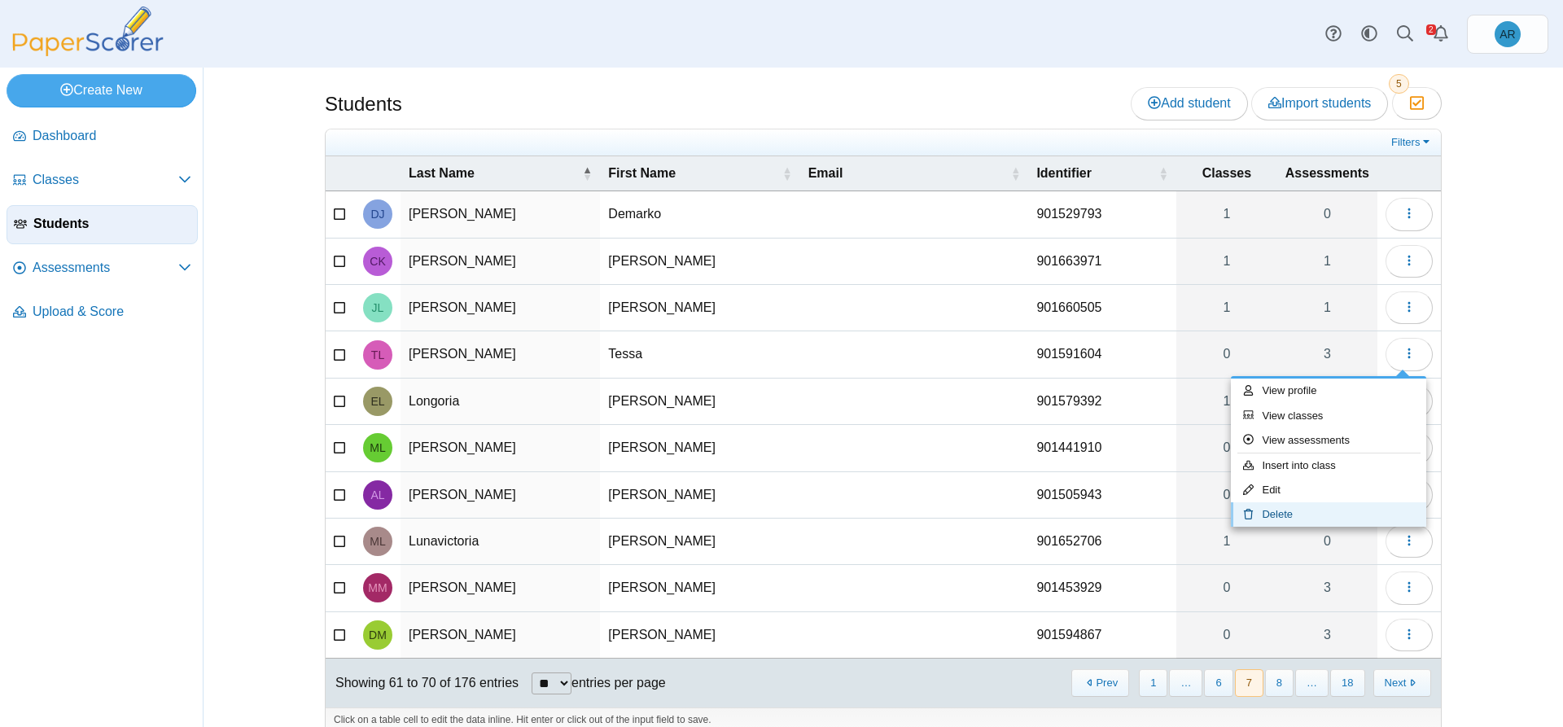
click at [1316, 510] on link "Delete" at bounding box center [1328, 514] width 195 height 24
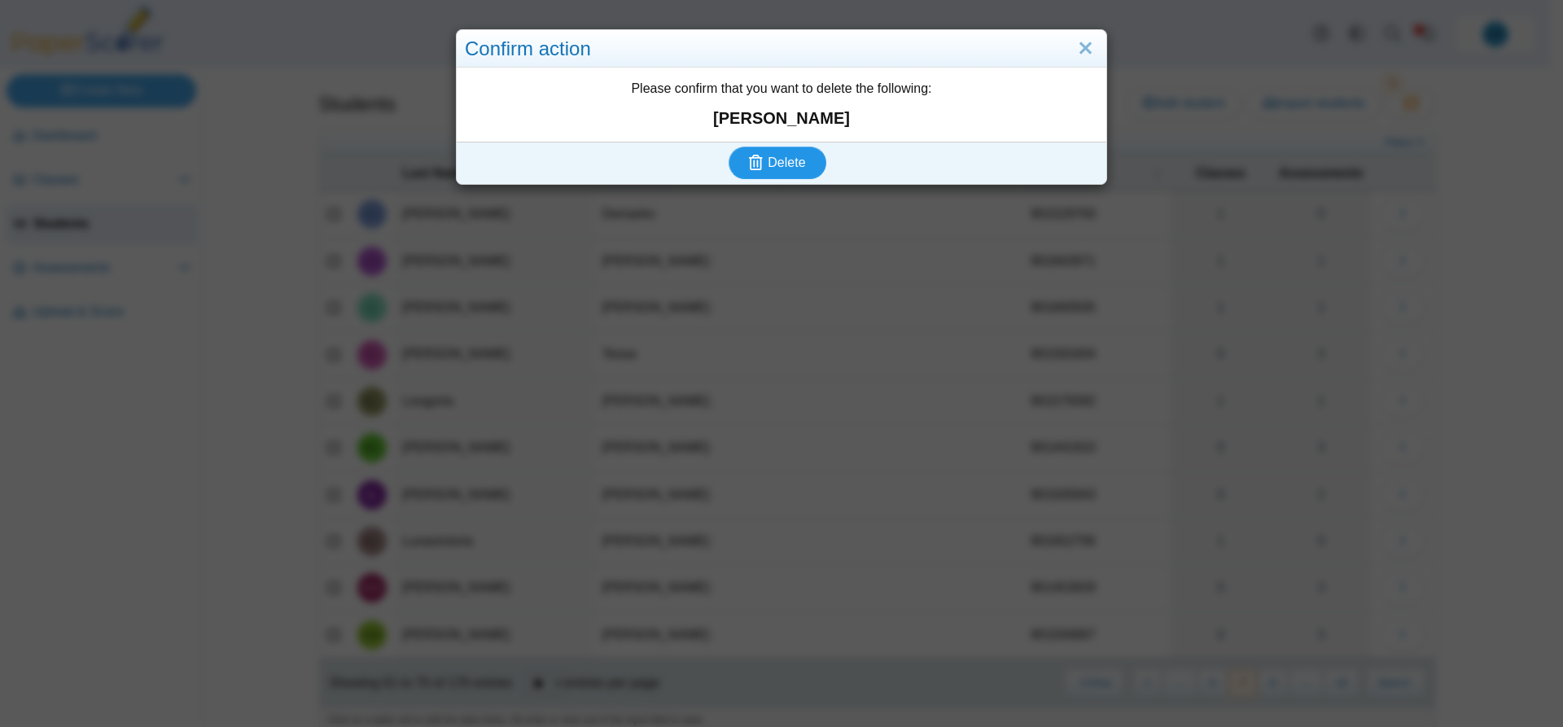
click at [794, 162] on span "Delete" at bounding box center [785, 162] width 37 height 14
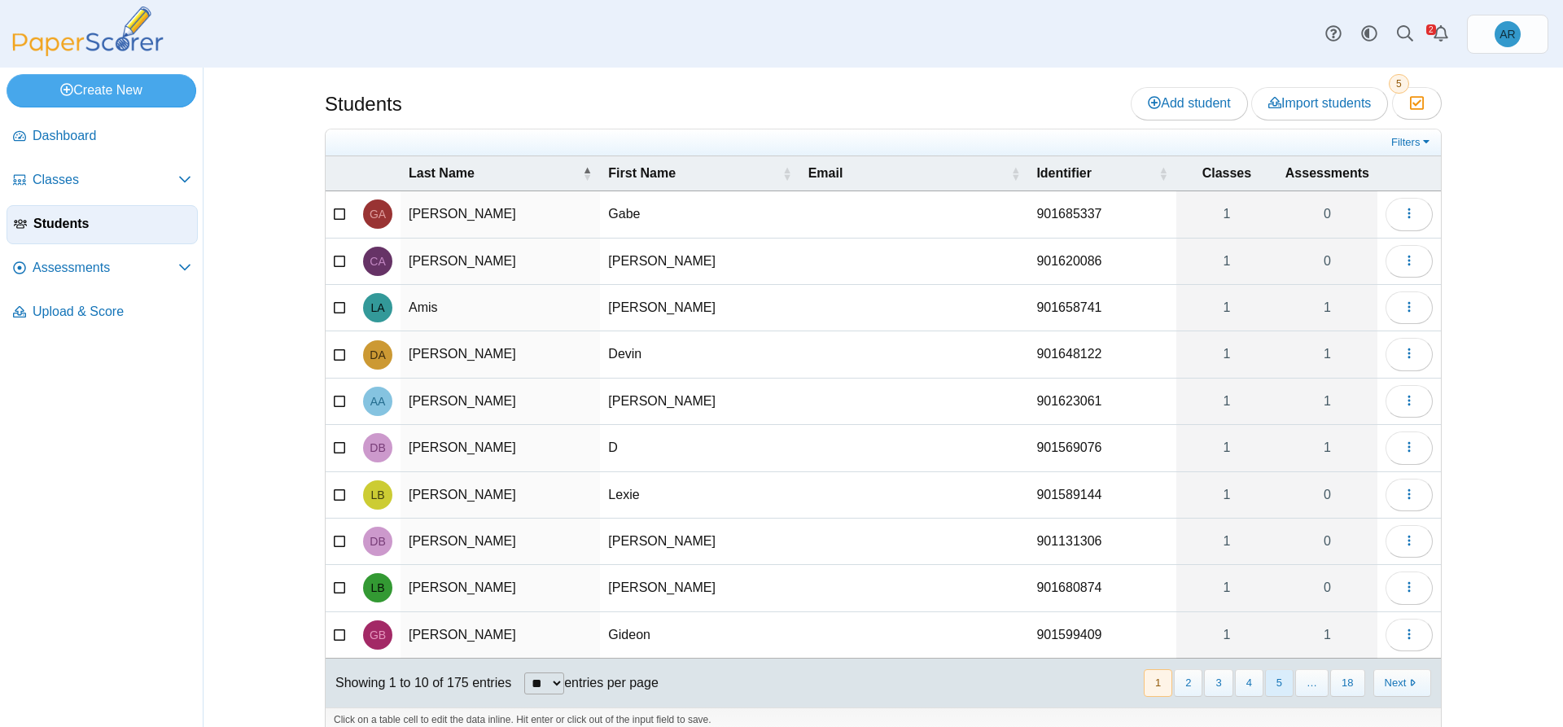
click at [1273, 685] on button "5" at bounding box center [1279, 682] width 28 height 27
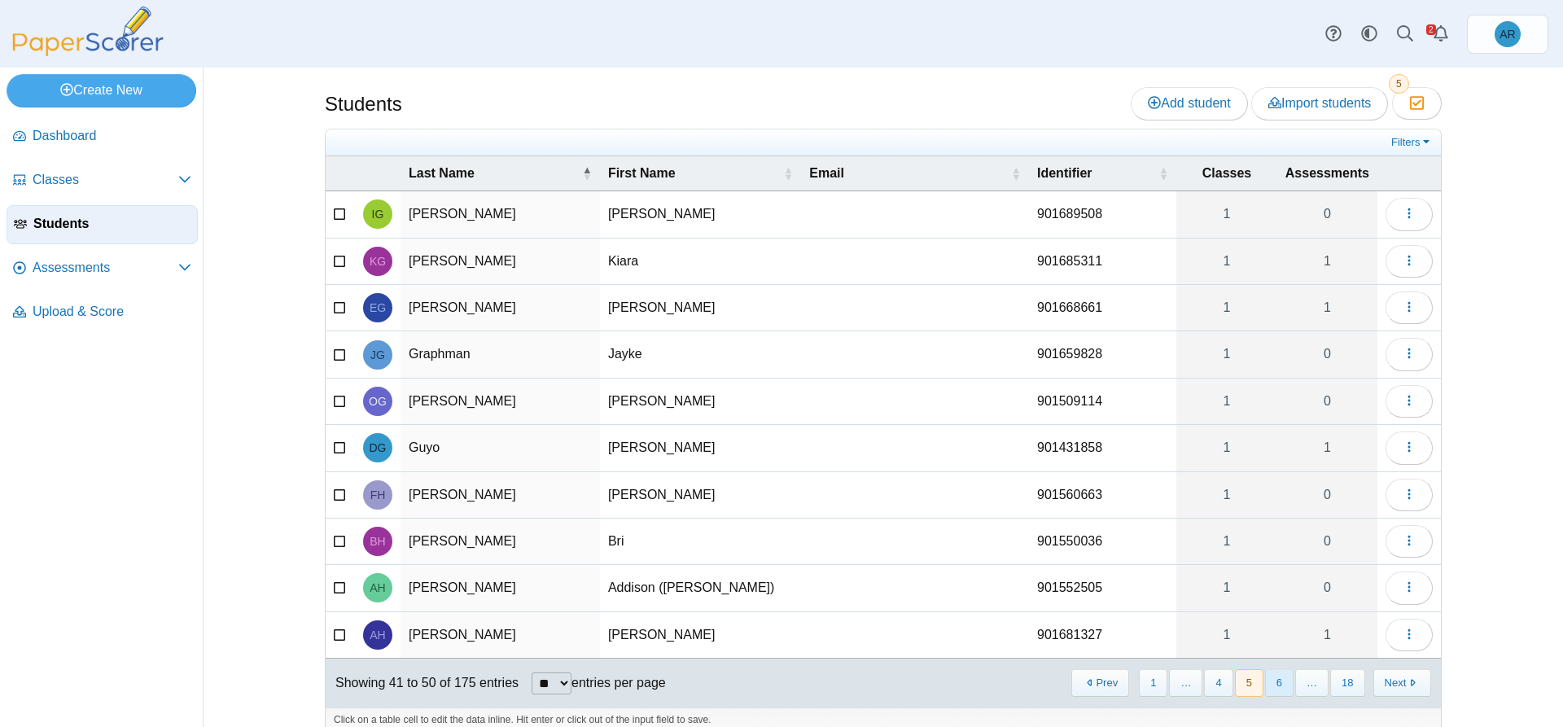
click at [1273, 686] on button "6" at bounding box center [1279, 682] width 28 height 27
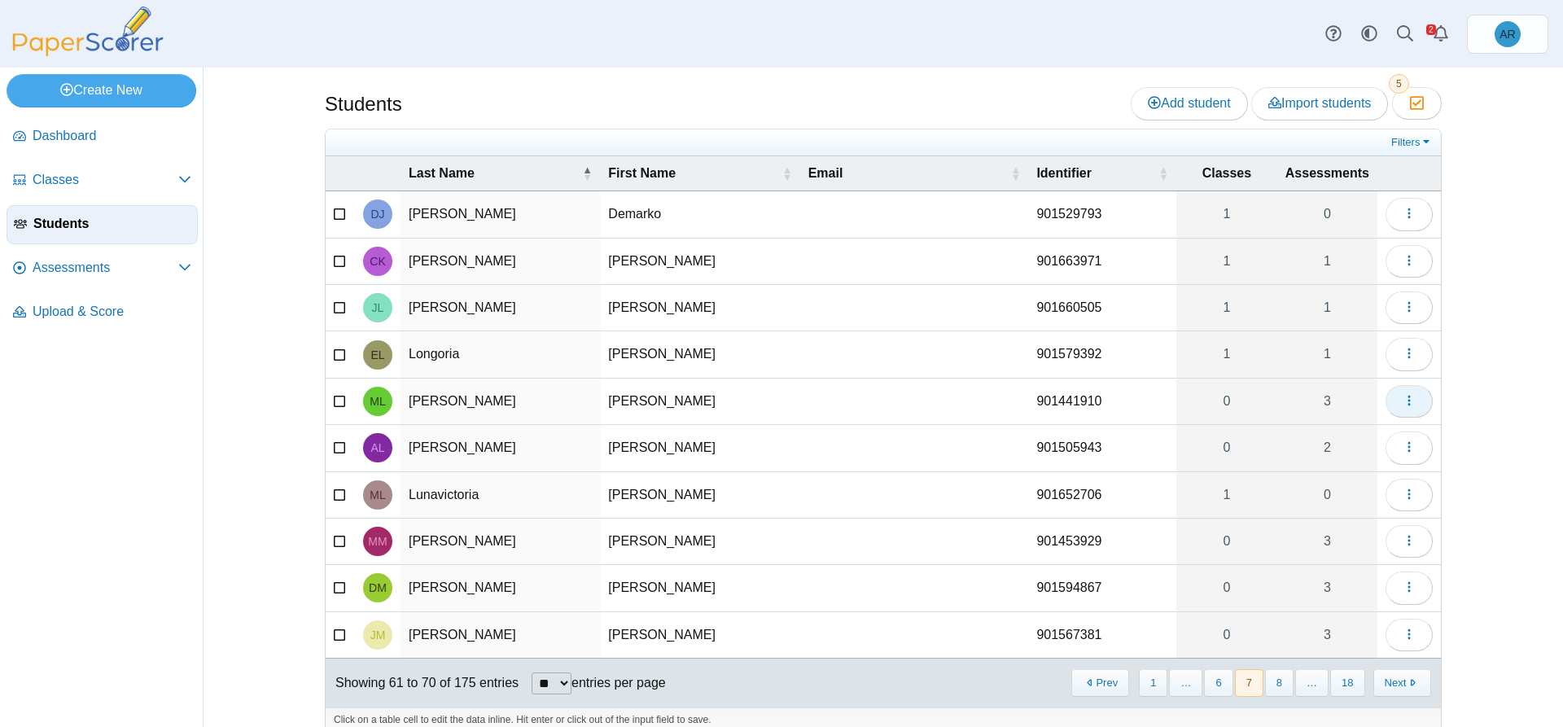
click at [1411, 407] on button "button" at bounding box center [1408, 401] width 47 height 33
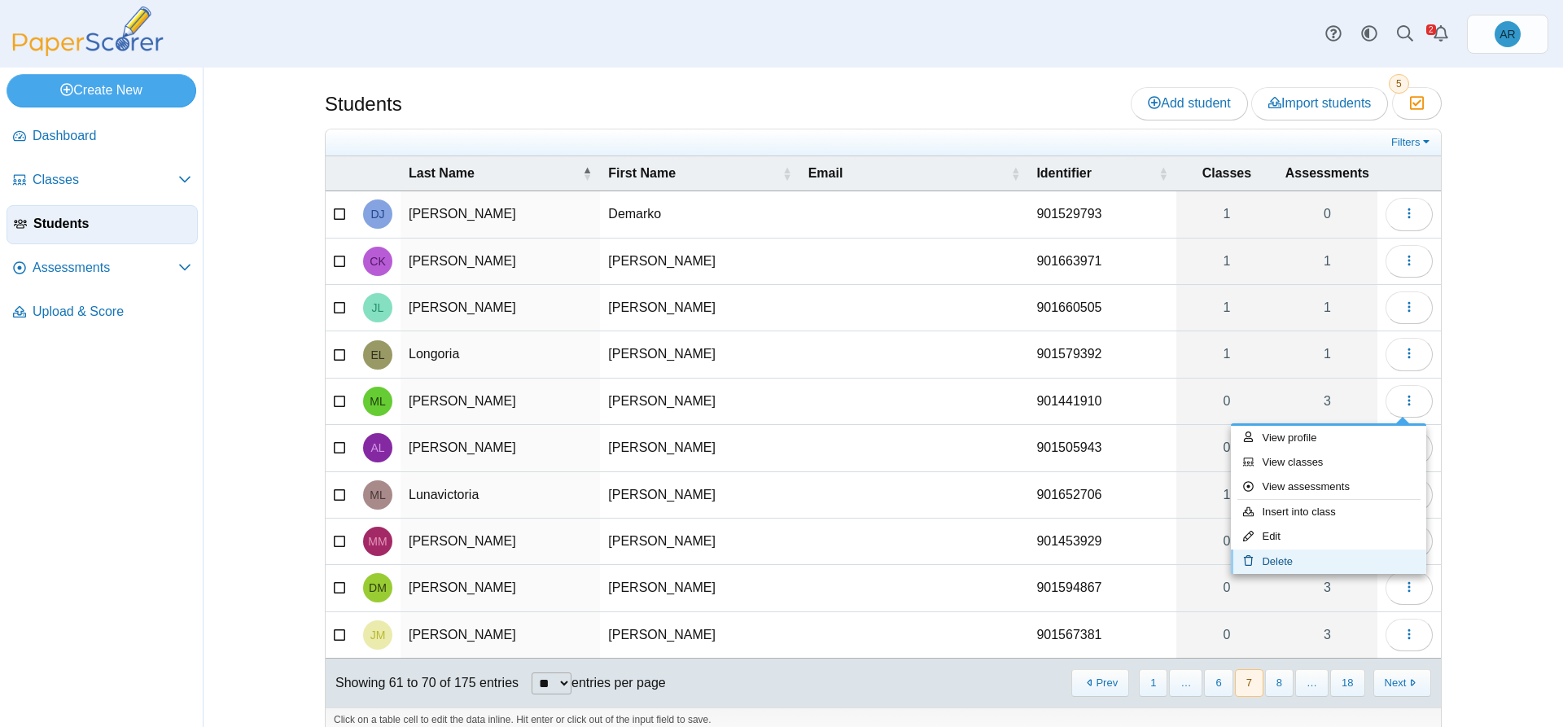
click at [1296, 553] on link "Delete" at bounding box center [1328, 561] width 195 height 24
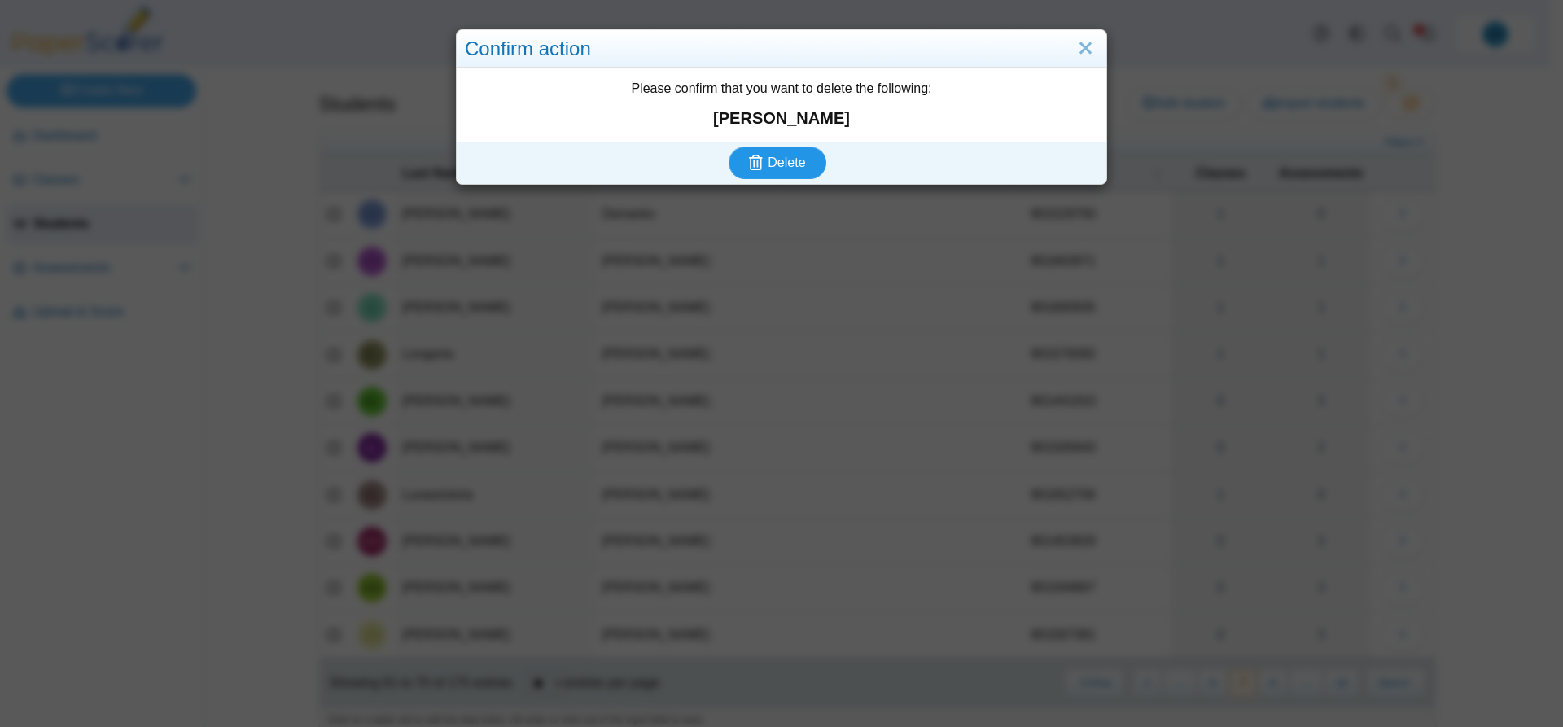
click at [784, 159] on span "Delete" at bounding box center [785, 162] width 37 height 14
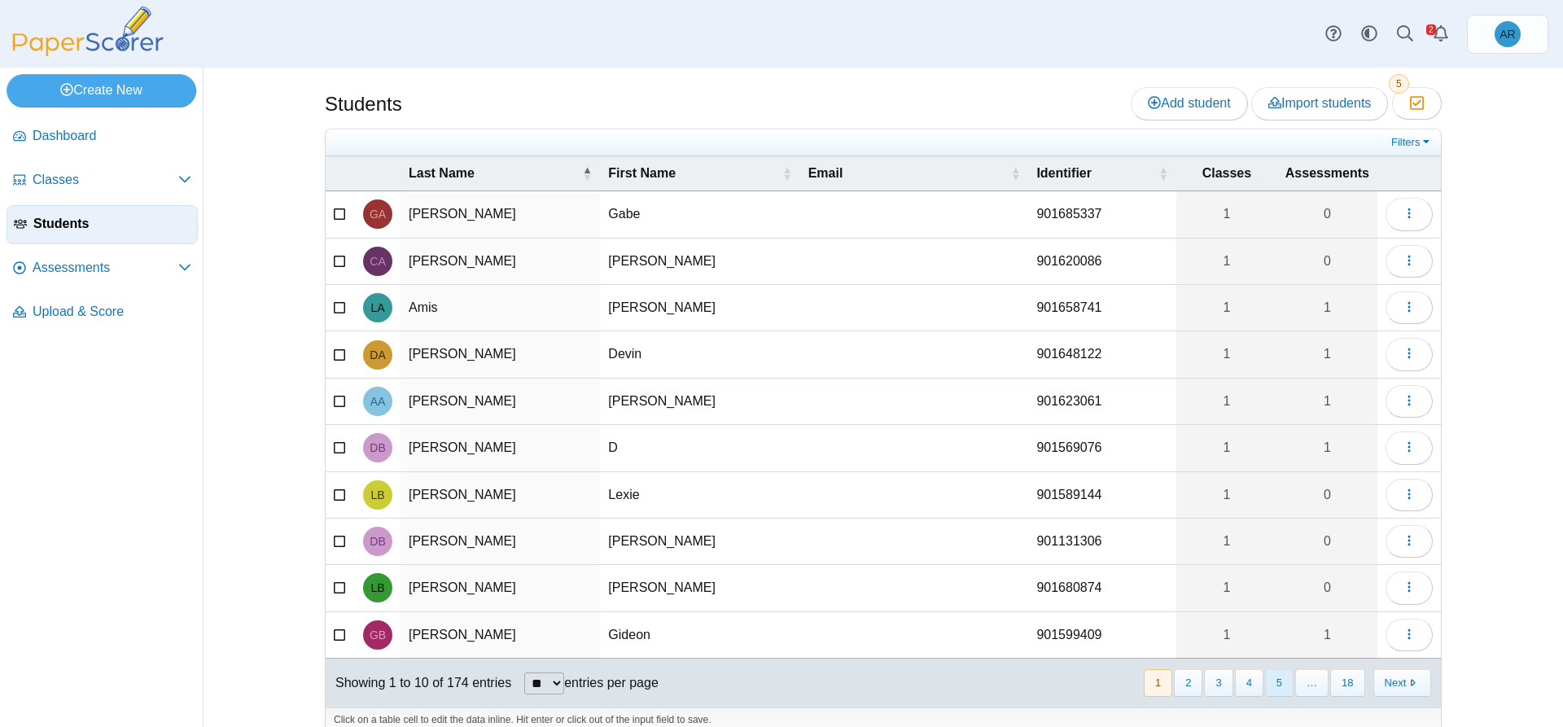
click at [1275, 676] on button "5" at bounding box center [1279, 682] width 28 height 27
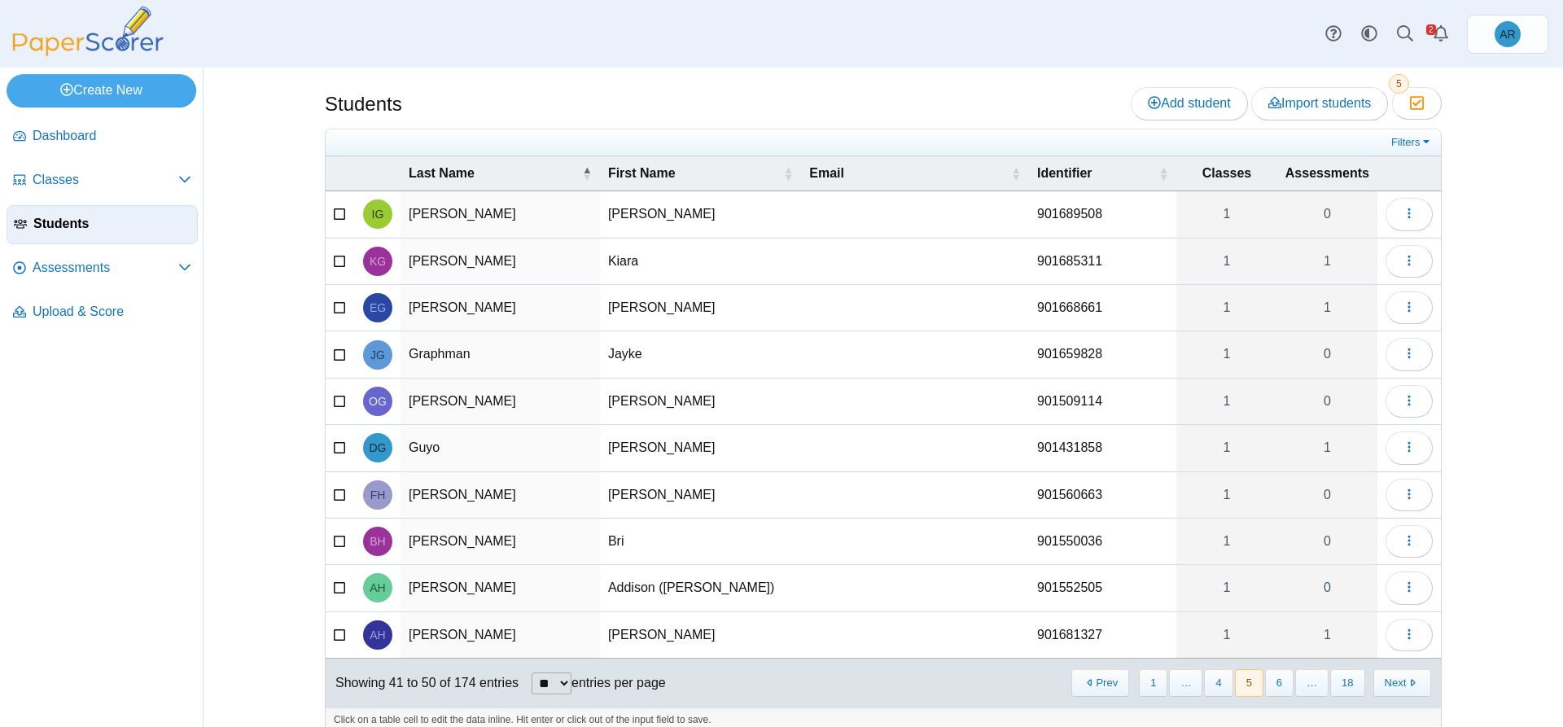
click at [1275, 676] on button "6" at bounding box center [1279, 682] width 28 height 27
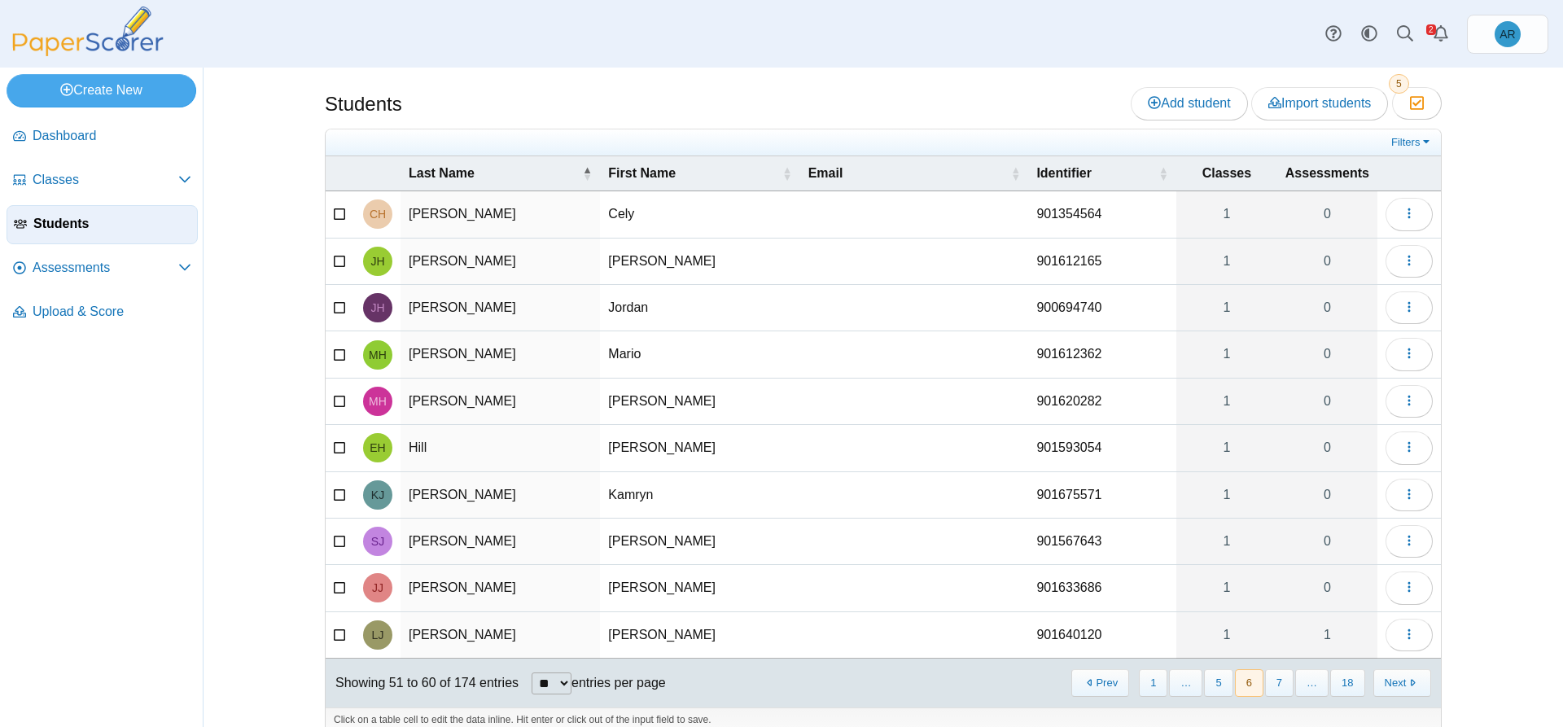
click at [1275, 676] on button "7" at bounding box center [1279, 682] width 28 height 27
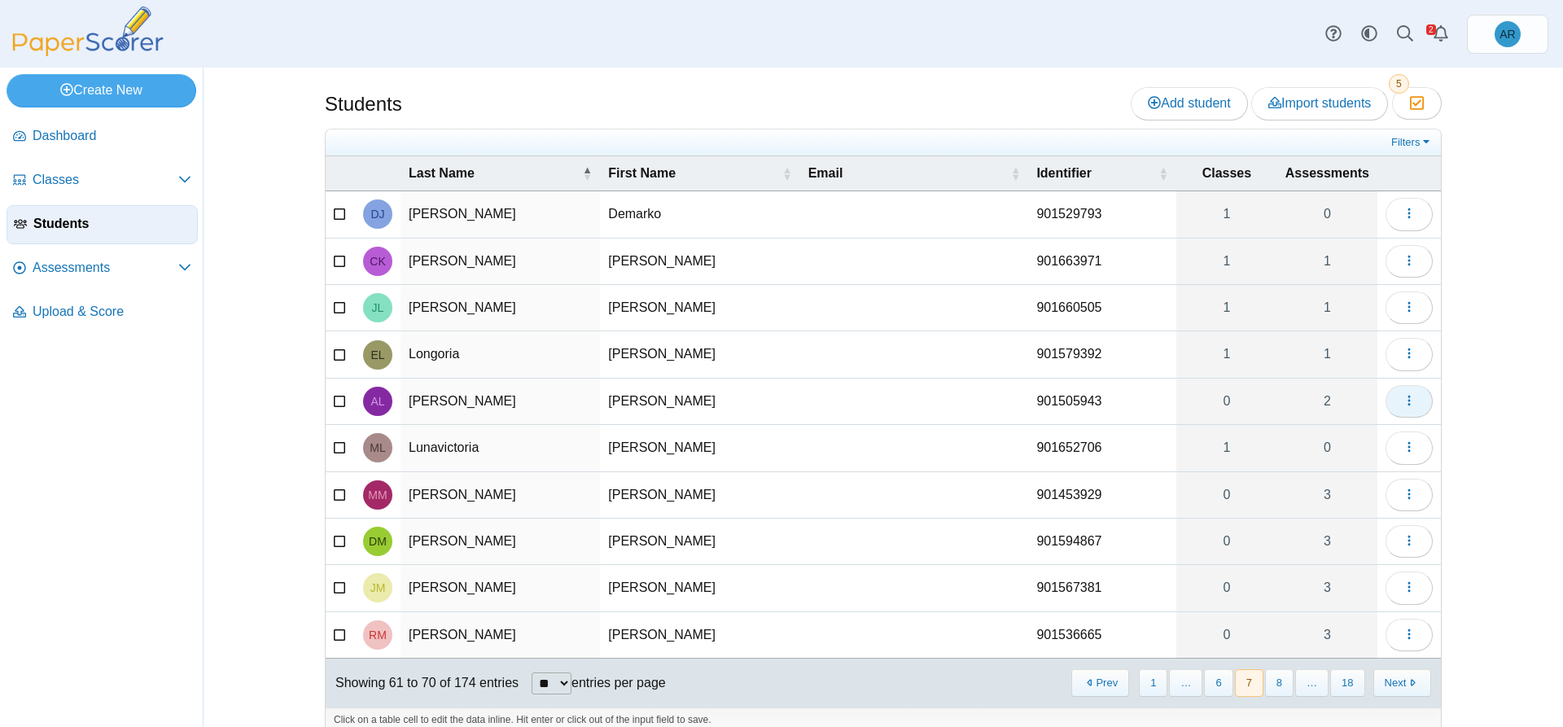
click at [1388, 404] on button "button" at bounding box center [1408, 401] width 47 height 33
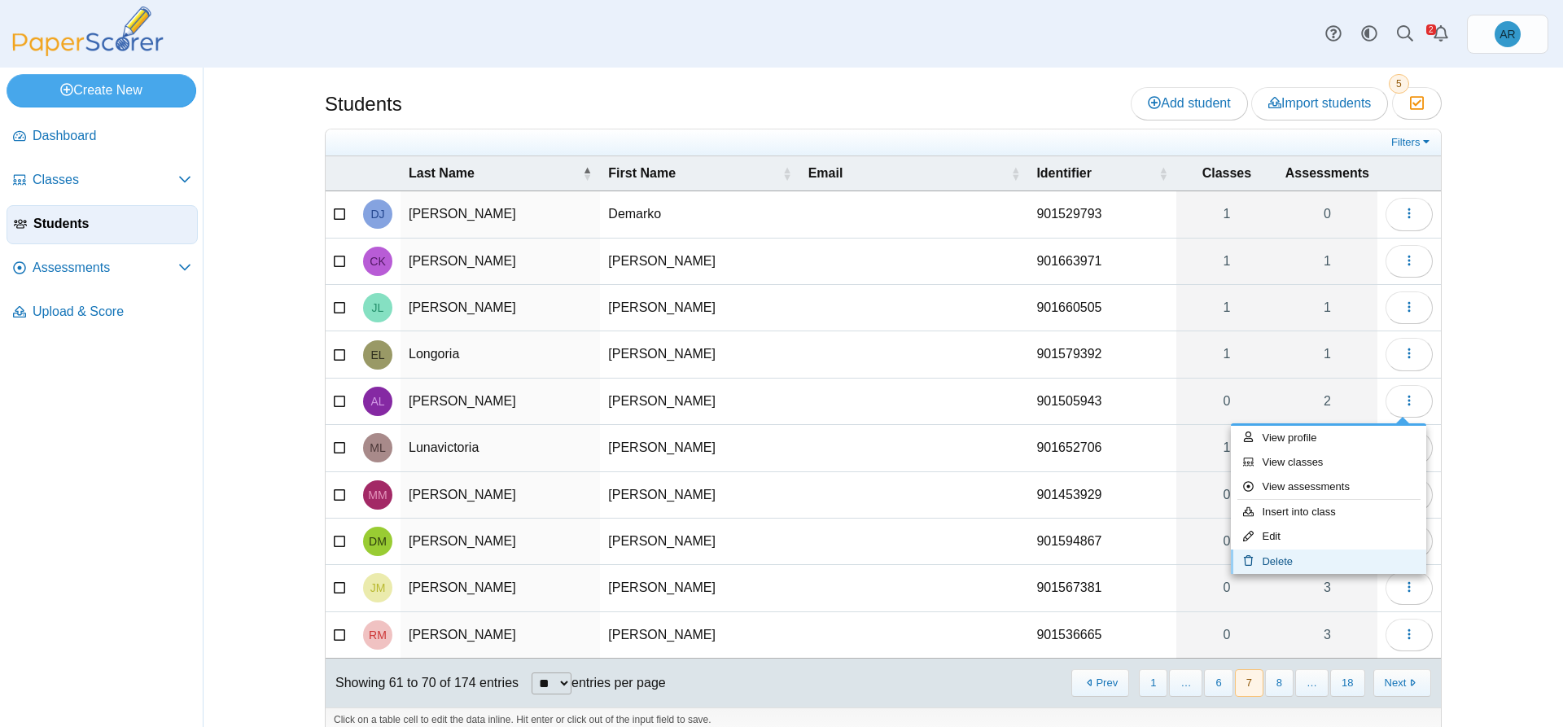
click at [1290, 555] on link "Delete" at bounding box center [1328, 561] width 195 height 24
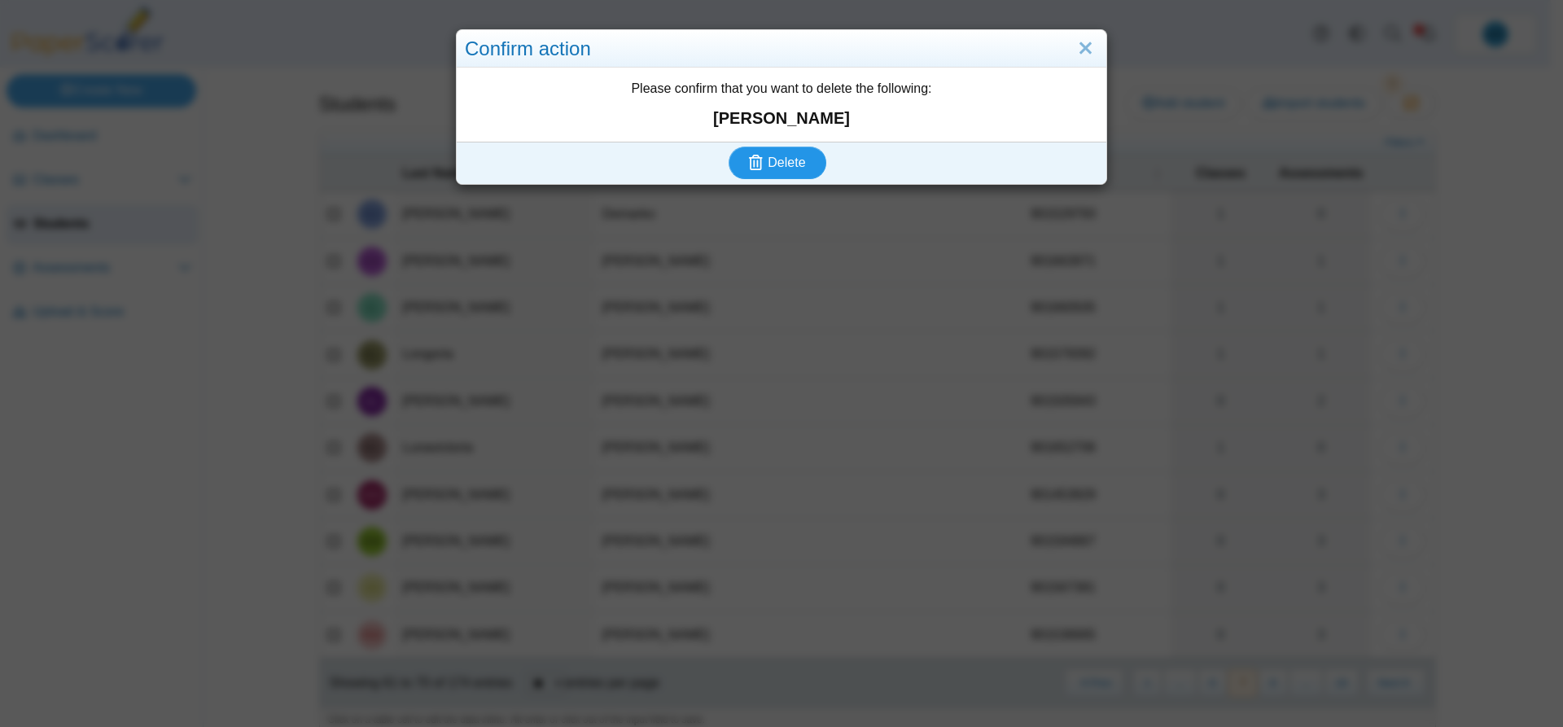
click at [754, 158] on use "submit" at bounding box center [756, 162] width 14 height 15
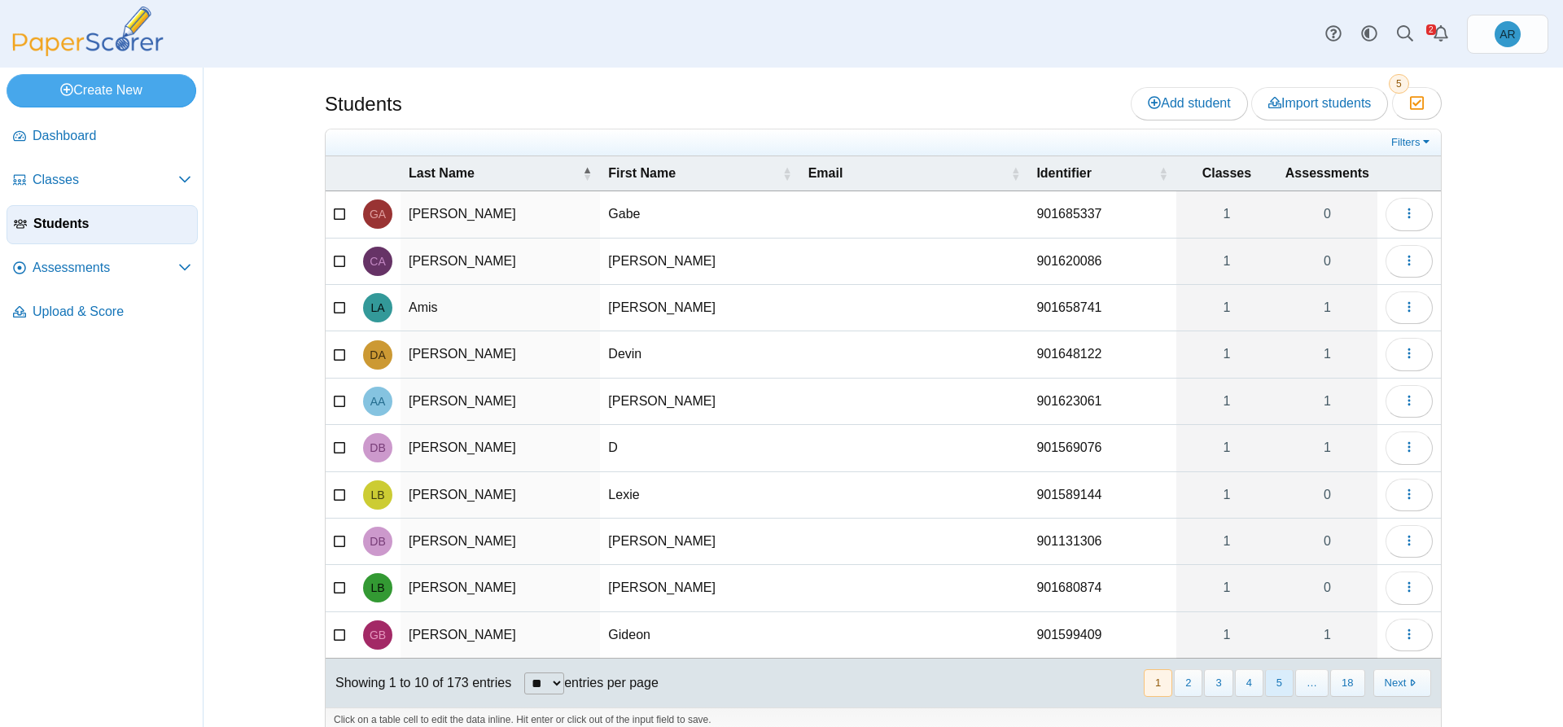
click at [1279, 677] on button "5" at bounding box center [1279, 682] width 28 height 27
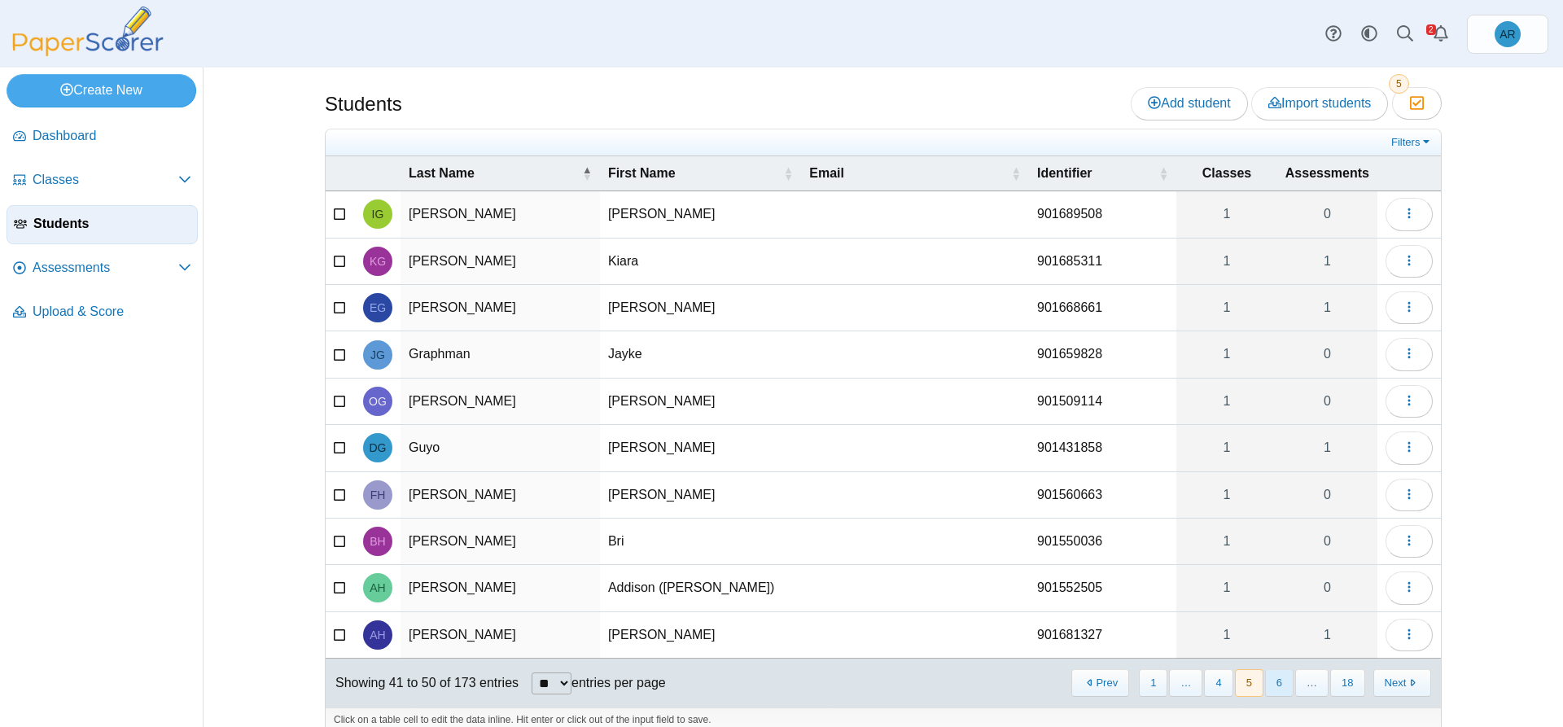
click at [1280, 677] on button "6" at bounding box center [1279, 682] width 28 height 27
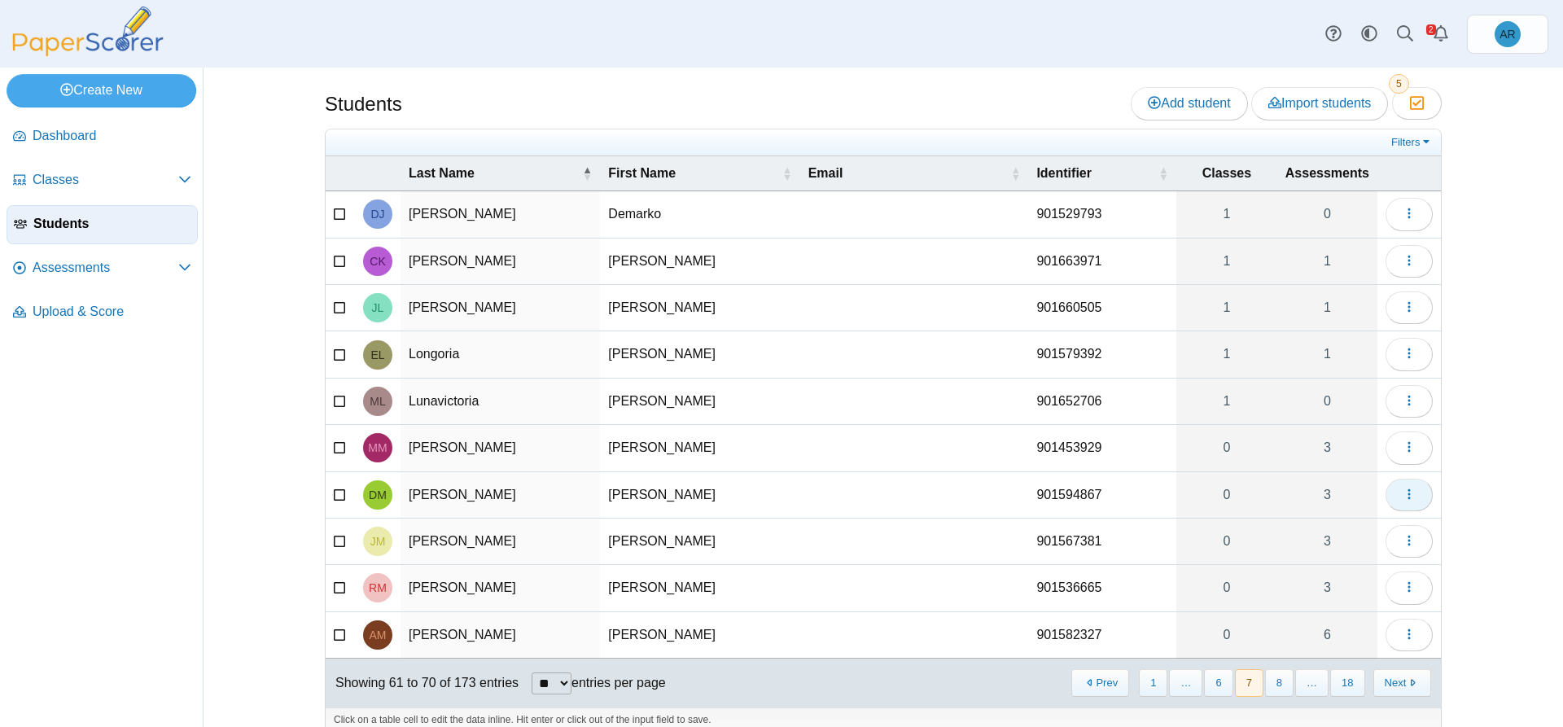
click at [1394, 505] on button "button" at bounding box center [1408, 495] width 47 height 33
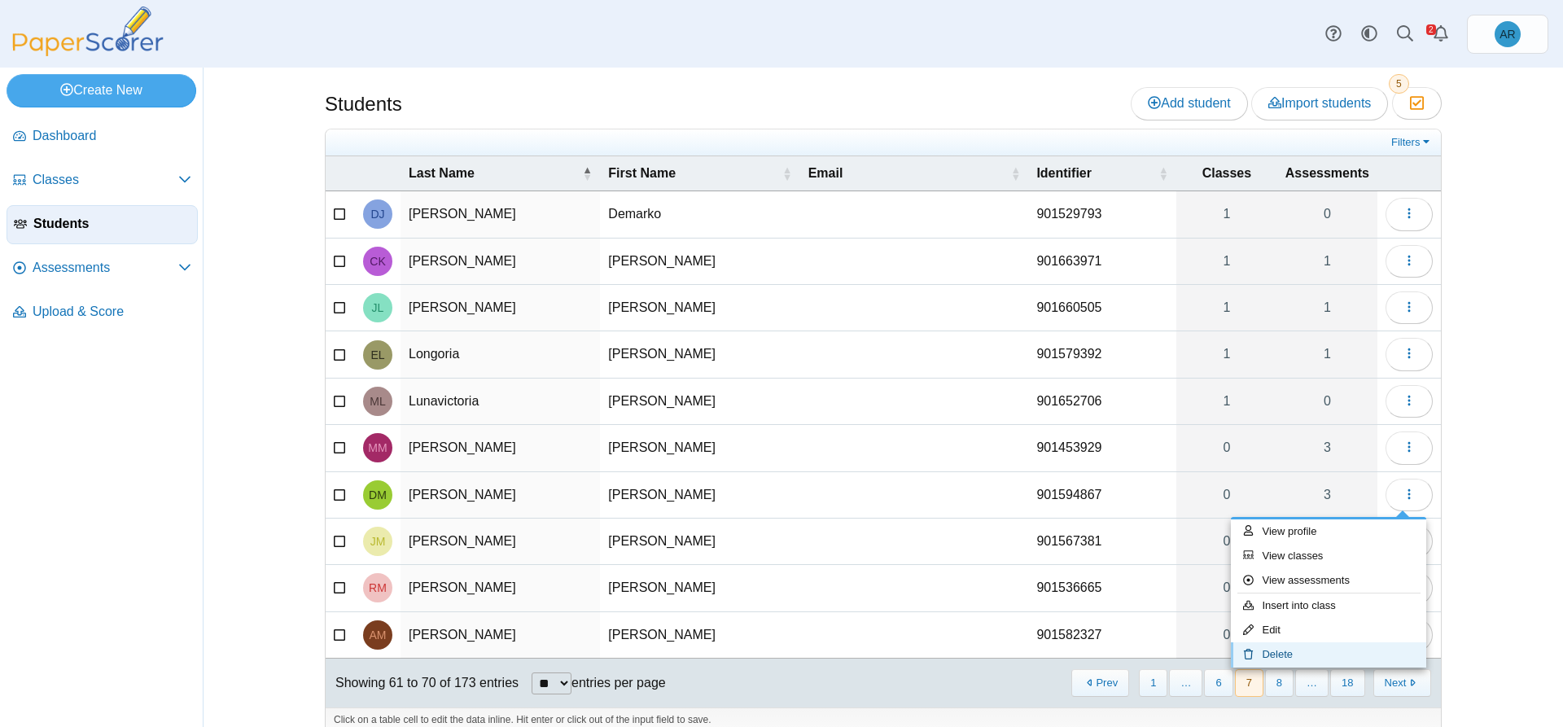
click at [1305, 645] on link "Delete" at bounding box center [1328, 654] width 195 height 24
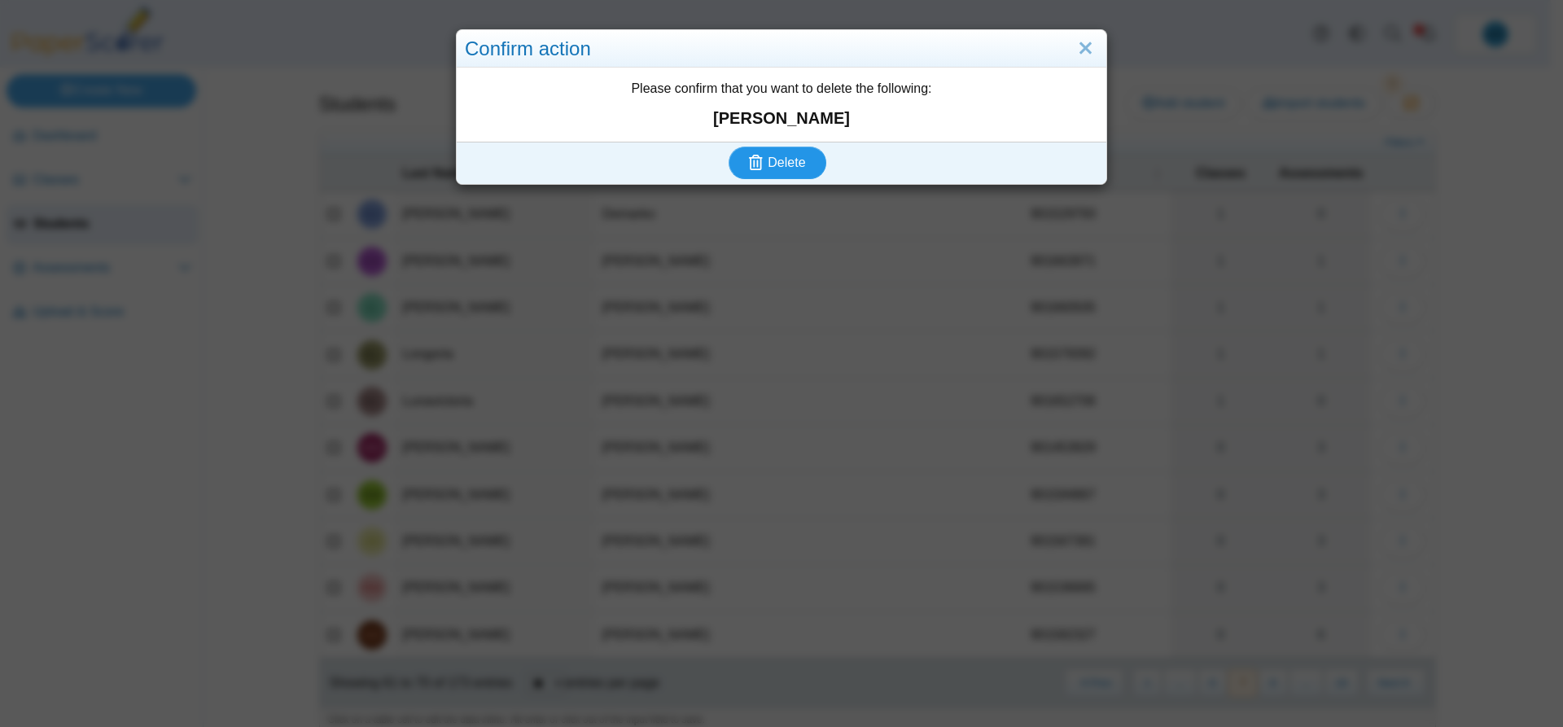
click at [789, 167] on span "Delete" at bounding box center [785, 162] width 37 height 14
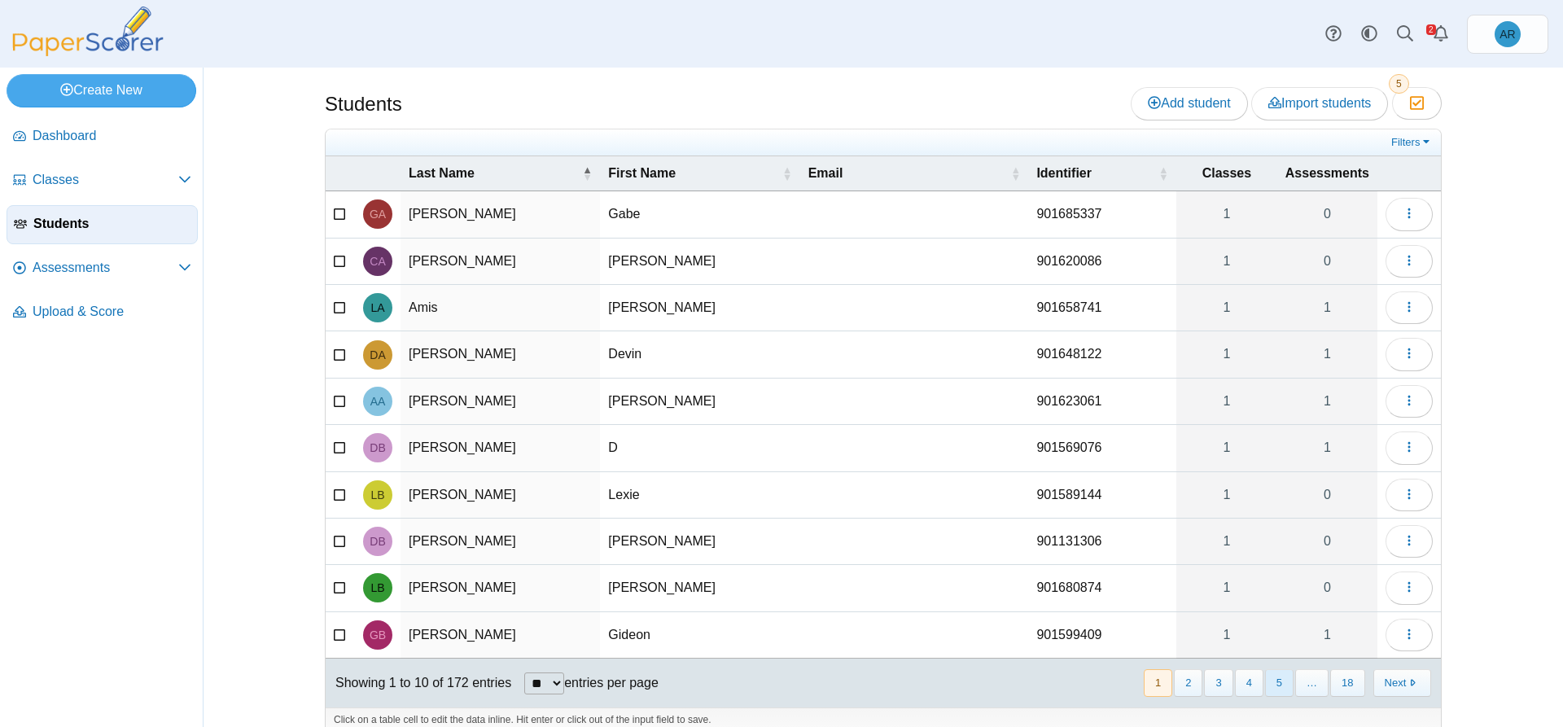
click at [1269, 684] on button "5" at bounding box center [1279, 682] width 28 height 27
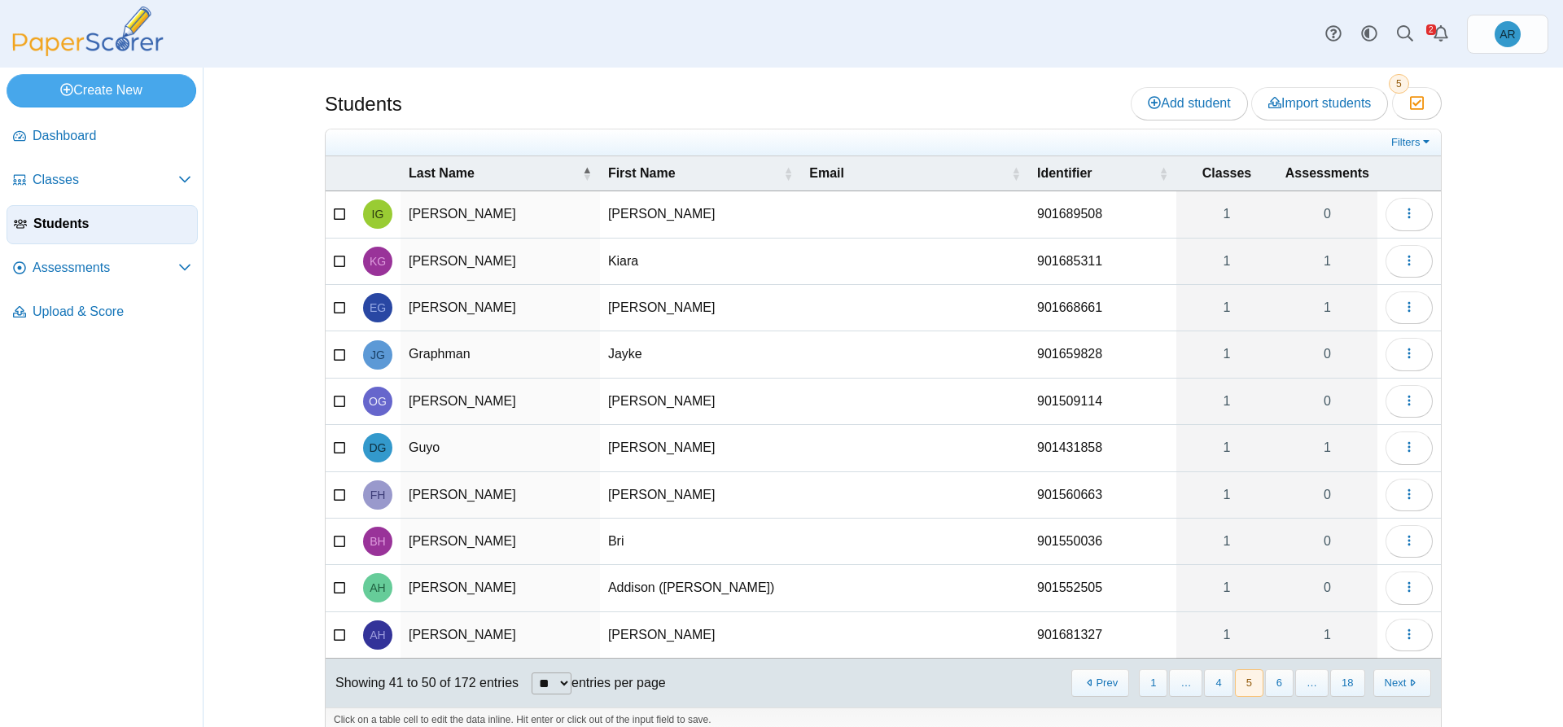
click at [1269, 684] on button "6" at bounding box center [1279, 682] width 28 height 27
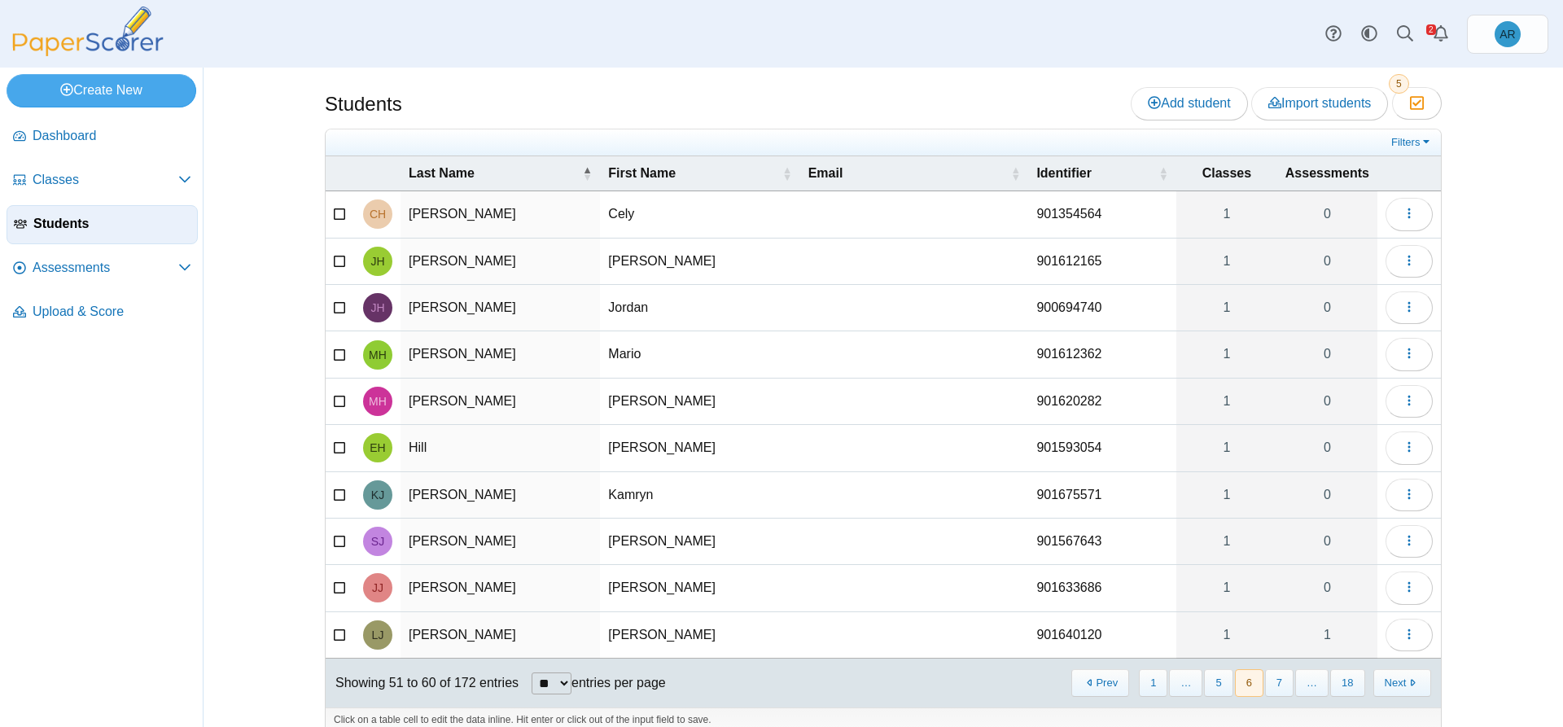
click at [1269, 684] on button "7" at bounding box center [1279, 682] width 28 height 27
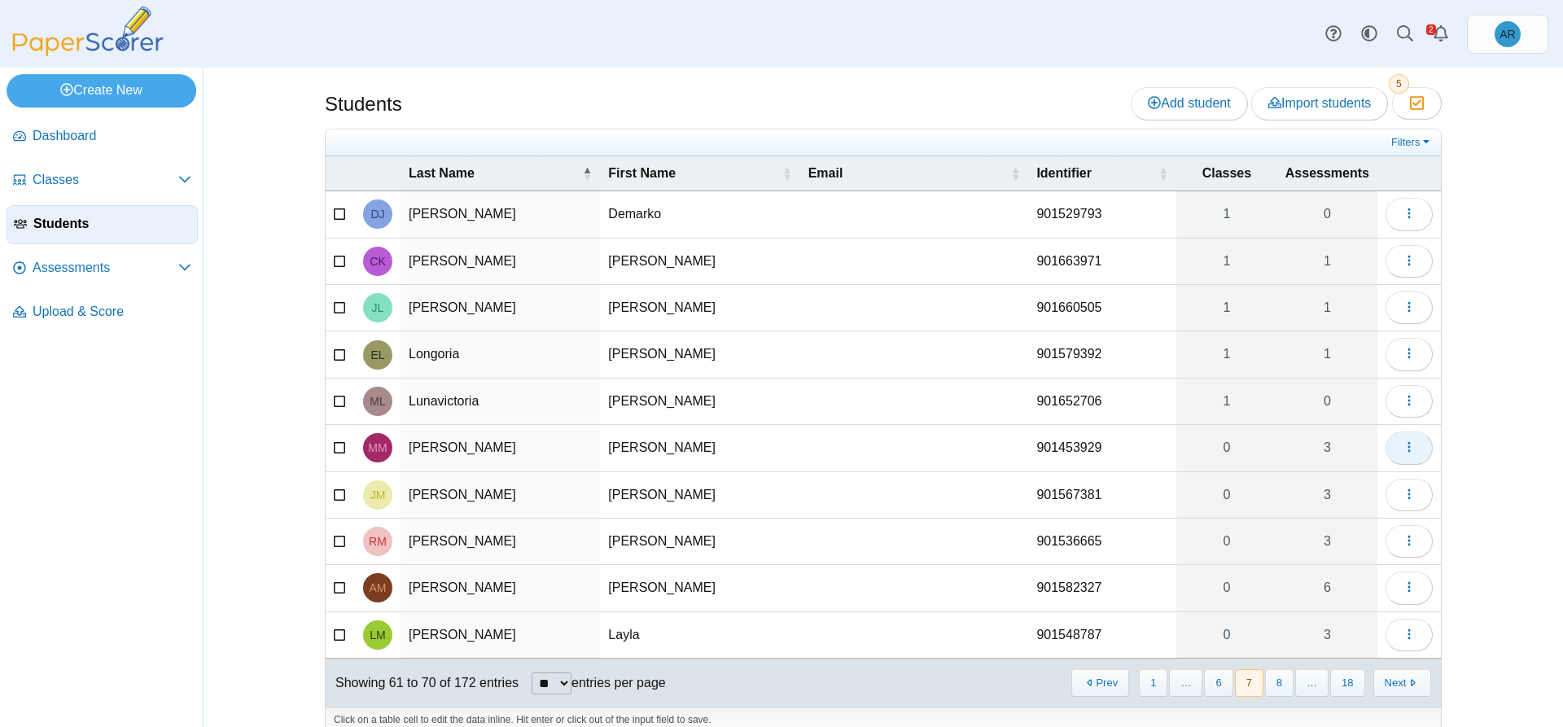
click at [1388, 447] on button "button" at bounding box center [1408, 447] width 47 height 33
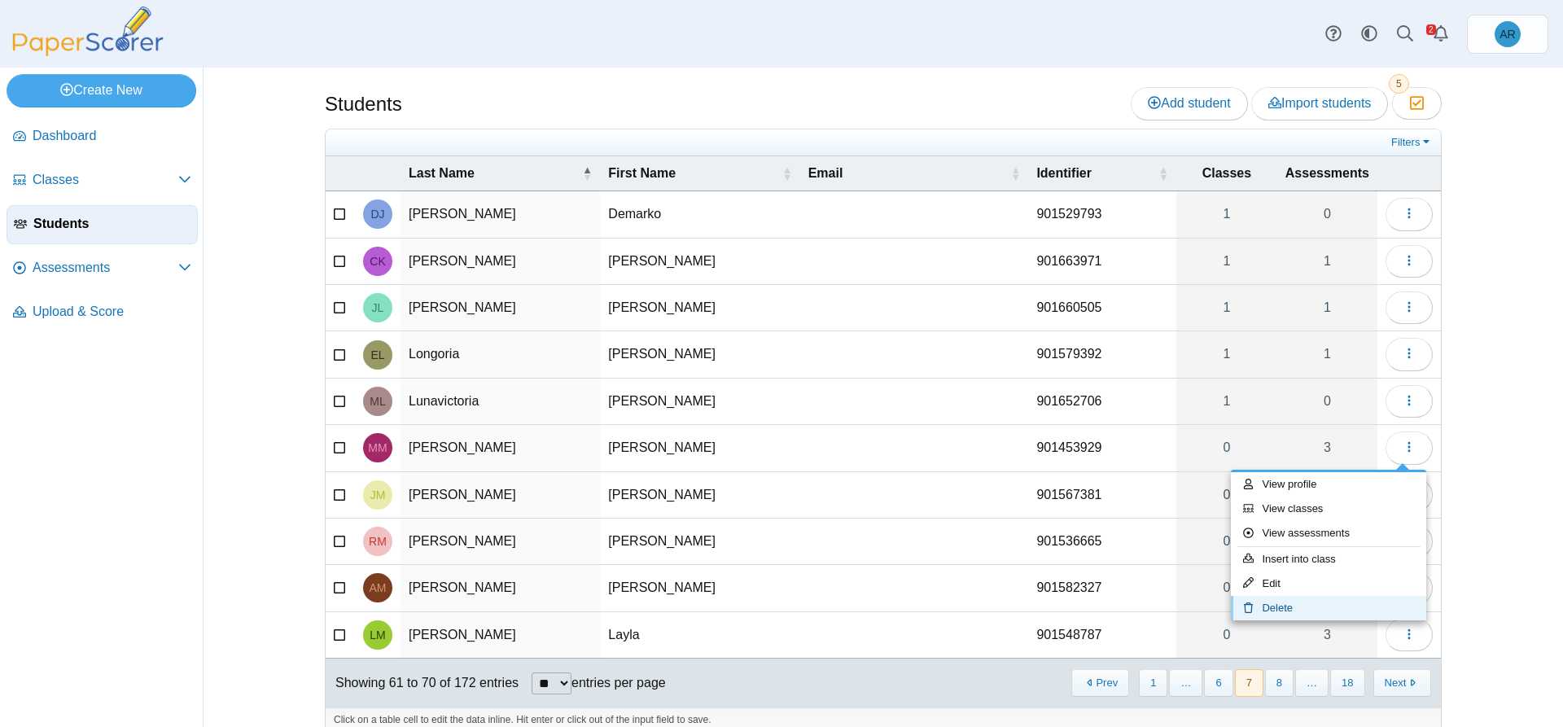
click at [1310, 601] on link "Delete" at bounding box center [1328, 608] width 195 height 24
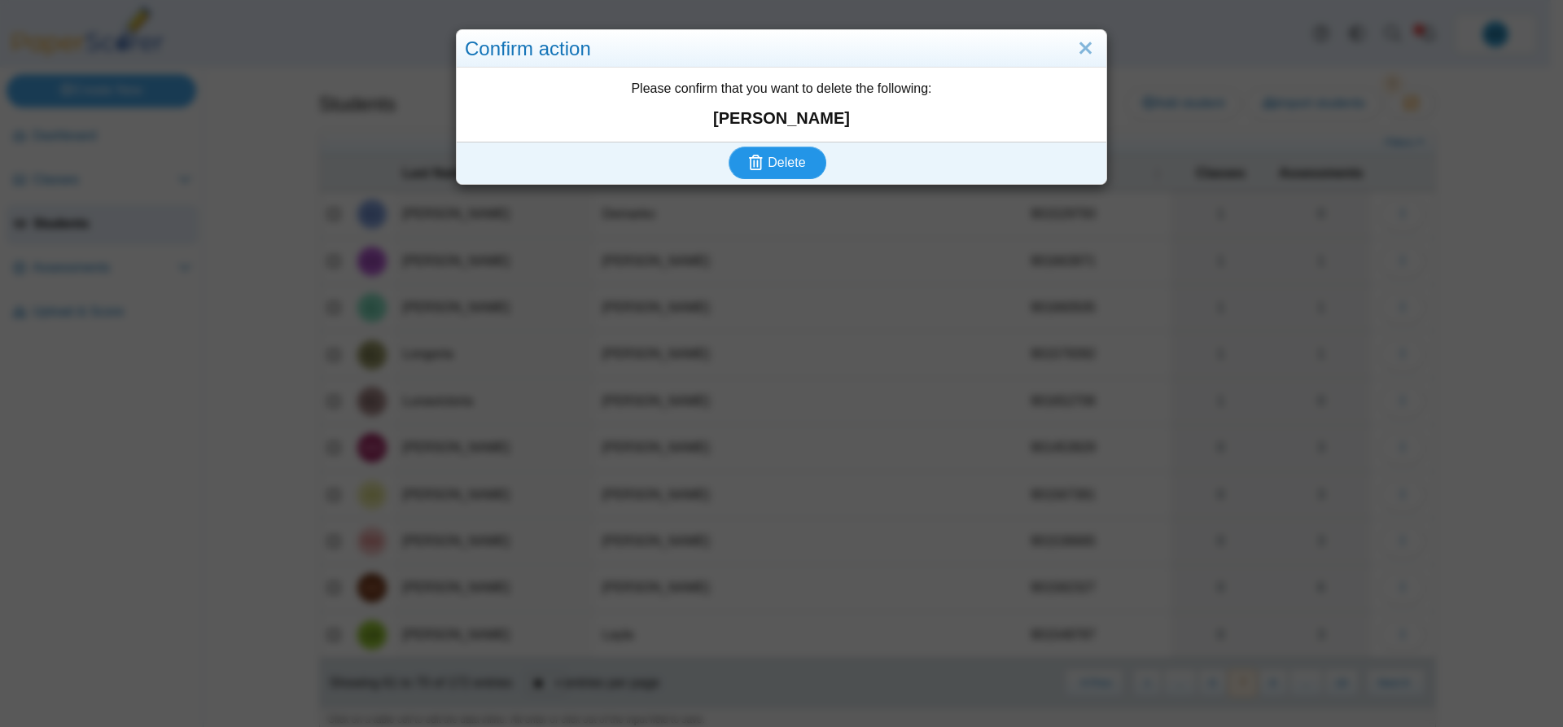
click at [782, 169] on span "Delete" at bounding box center [785, 162] width 37 height 14
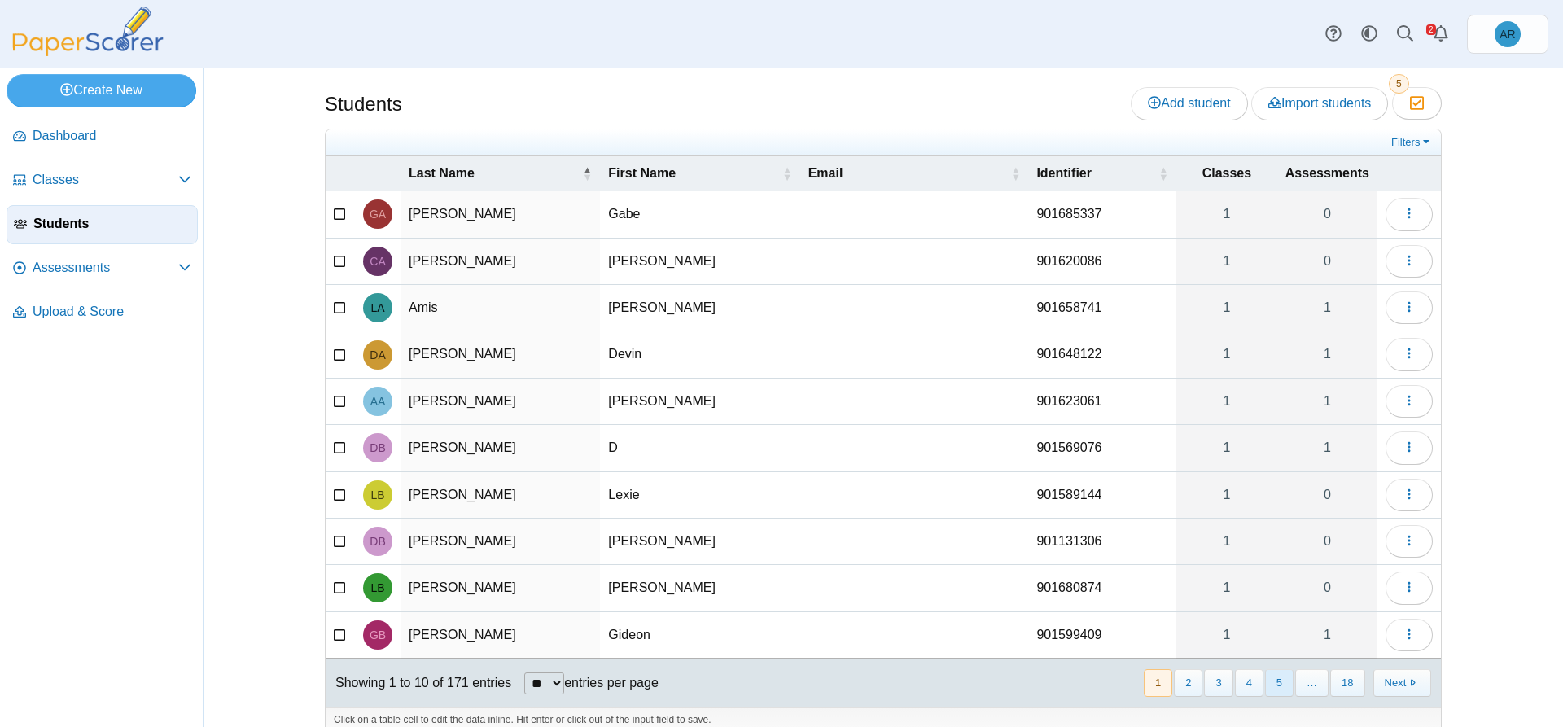
click at [1275, 684] on button "5" at bounding box center [1279, 682] width 28 height 27
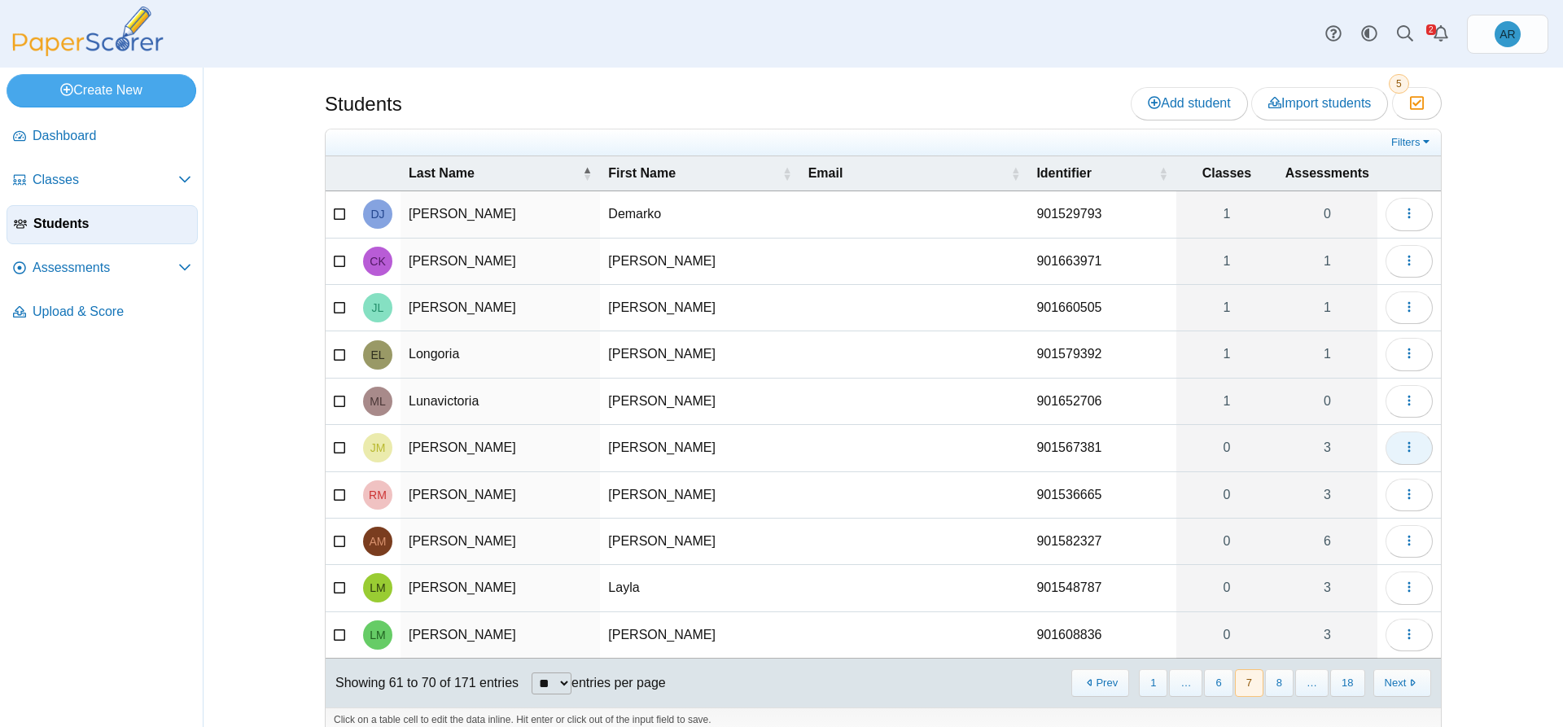
click at [1402, 445] on icon "button" at bounding box center [1408, 446] width 13 height 13
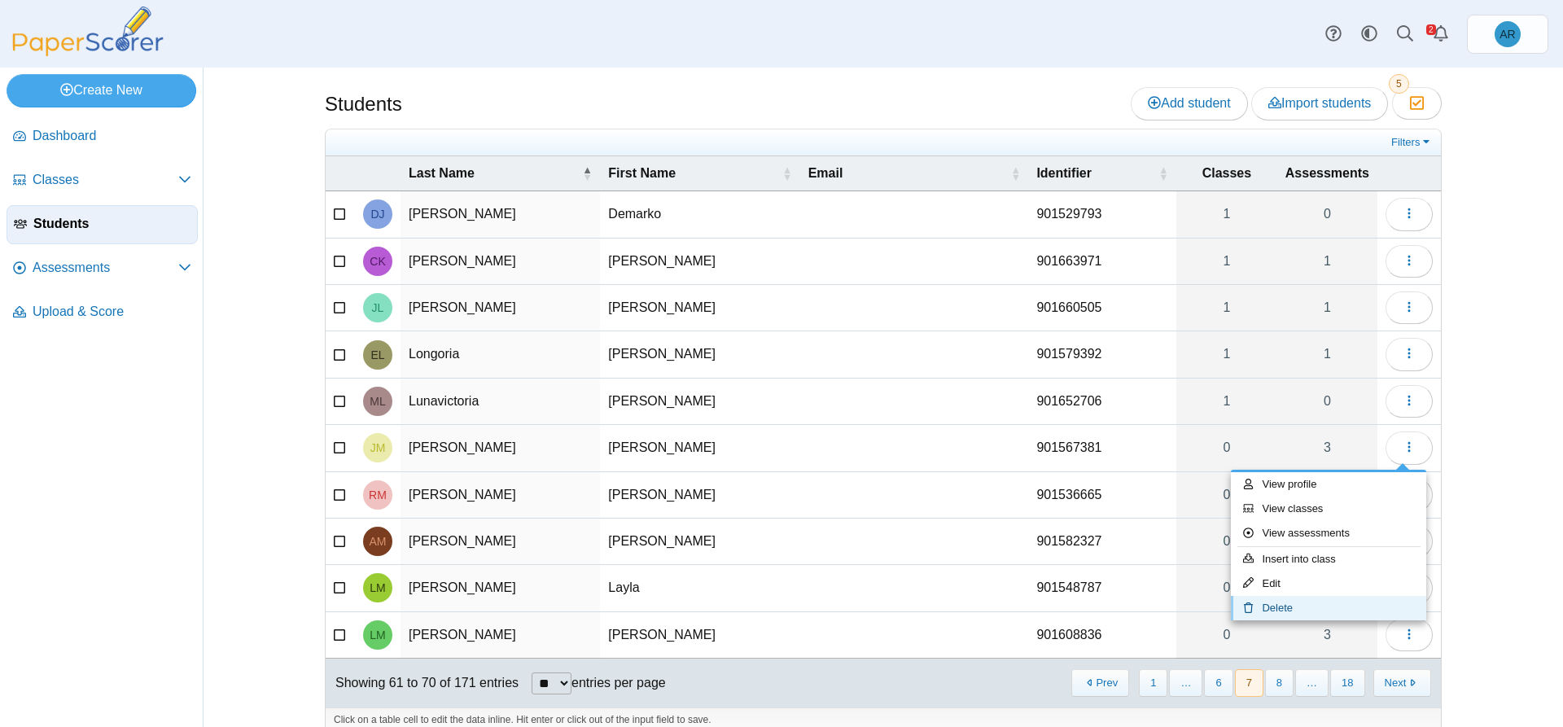
click at [1265, 609] on link "Delete" at bounding box center [1328, 608] width 195 height 24
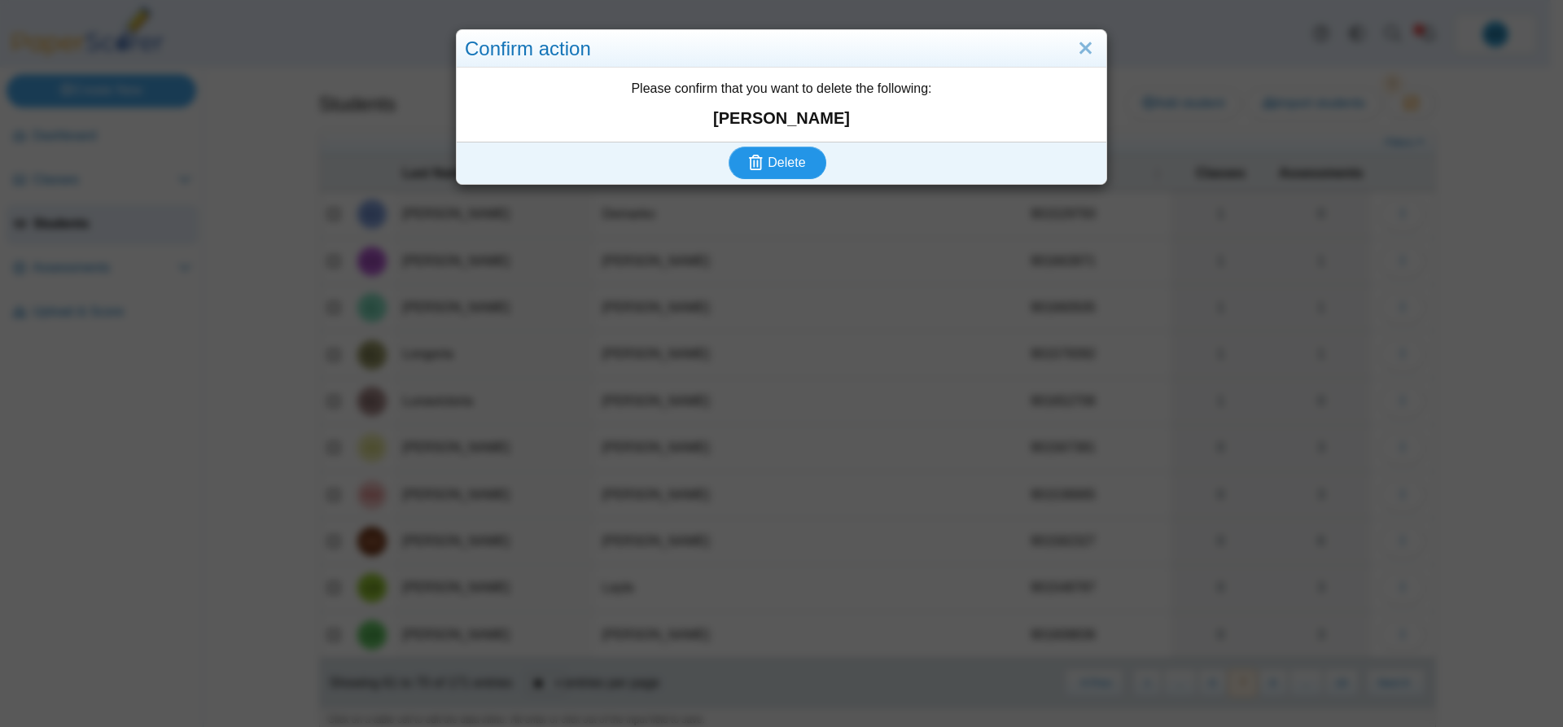
click at [783, 168] on span "Delete" at bounding box center [785, 162] width 37 height 14
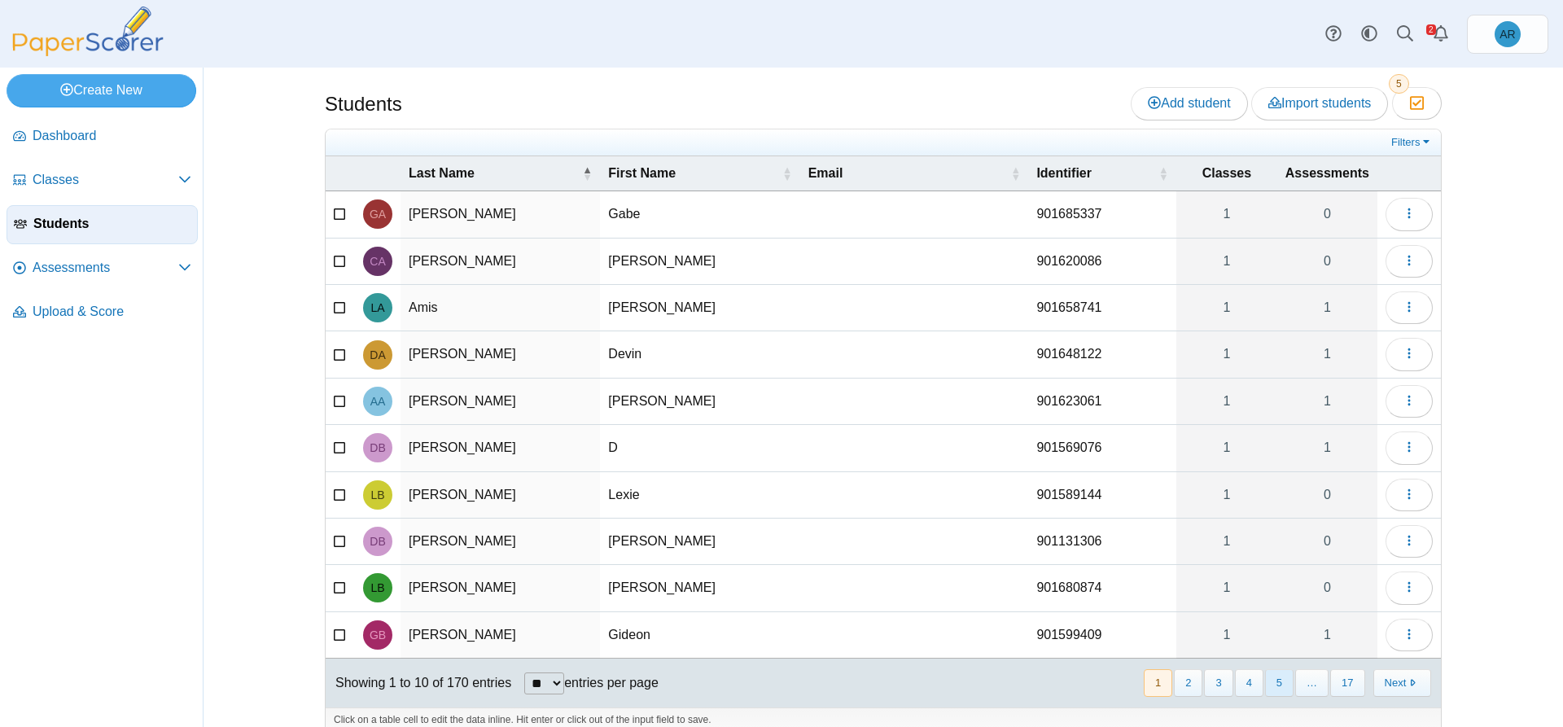
click at [1278, 680] on button "5" at bounding box center [1279, 682] width 28 height 27
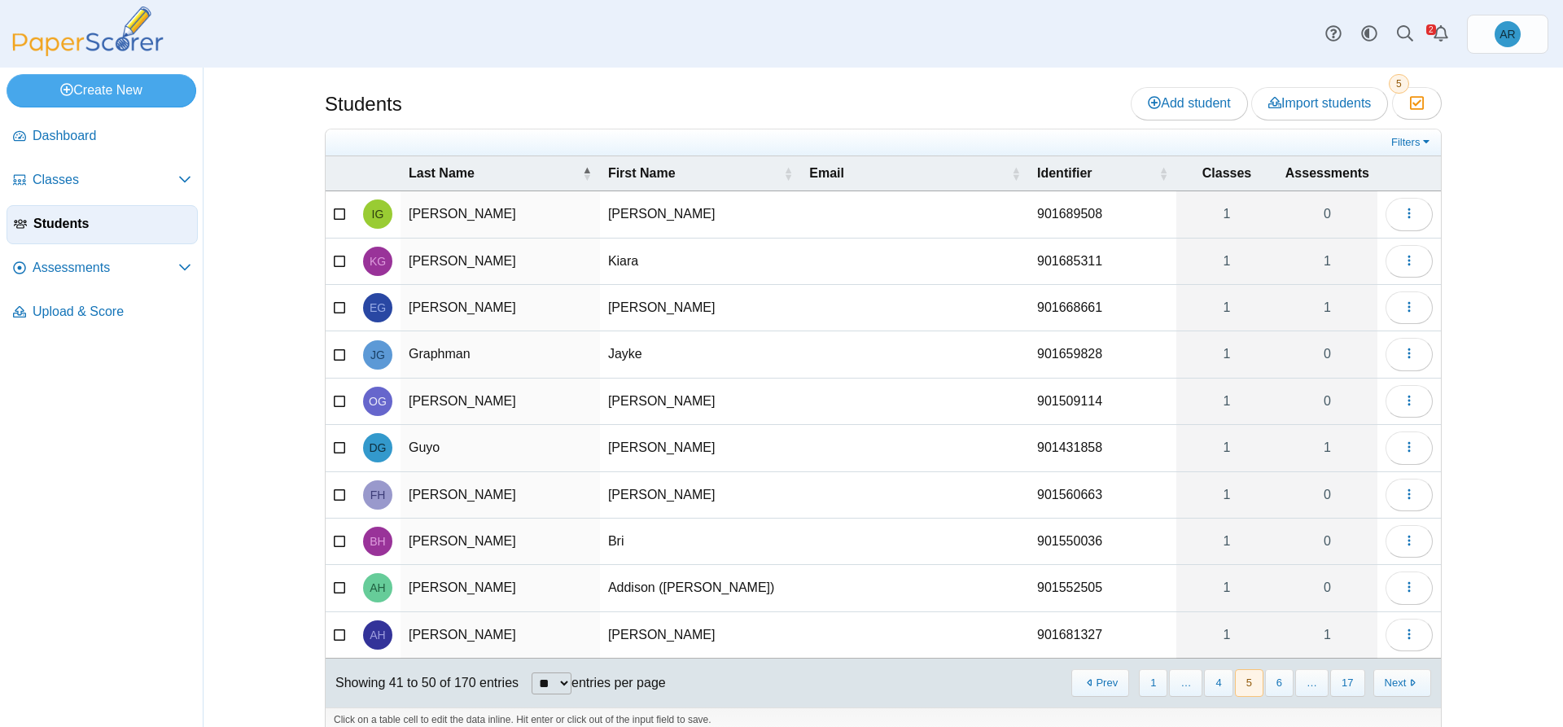
click at [1278, 680] on button "6" at bounding box center [1279, 682] width 28 height 27
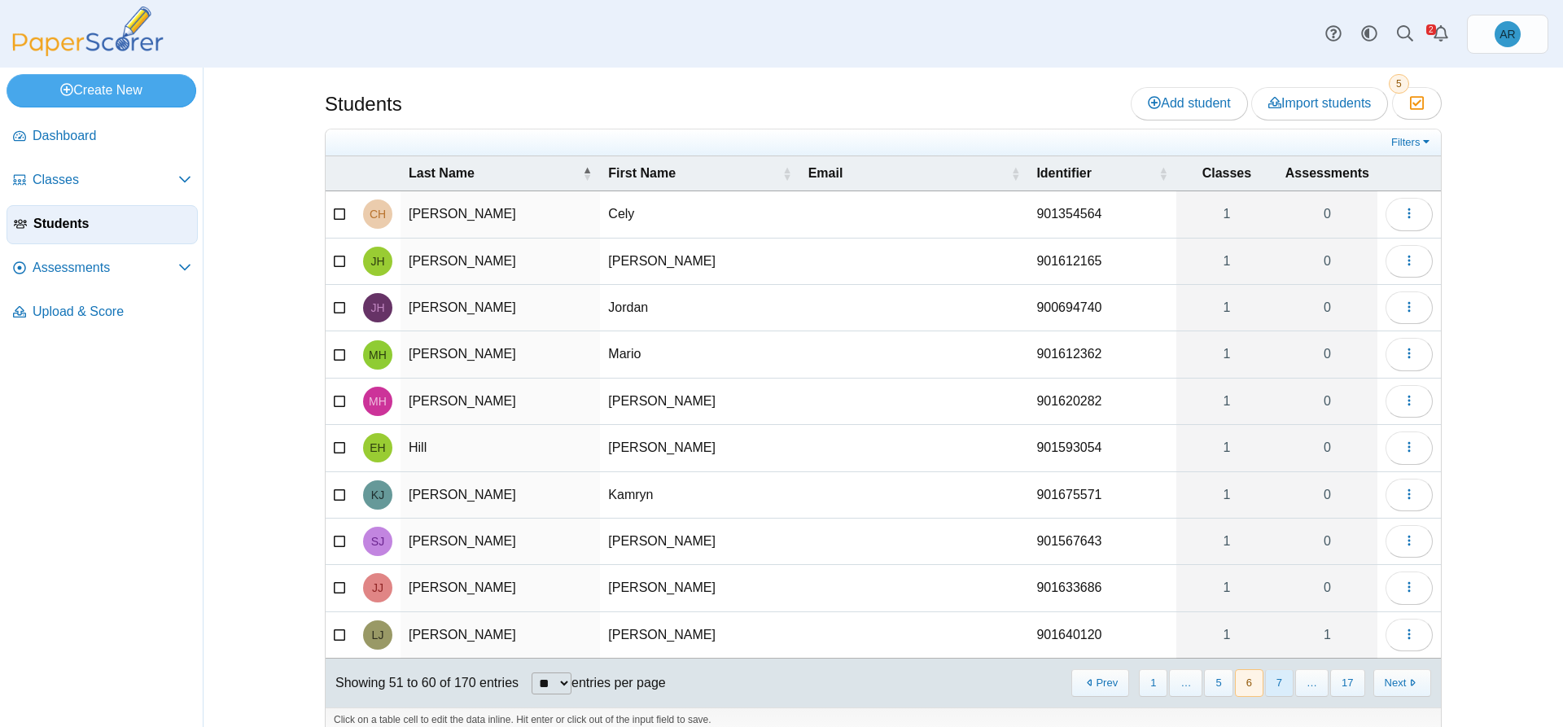
click at [1278, 680] on button "7" at bounding box center [1279, 682] width 28 height 27
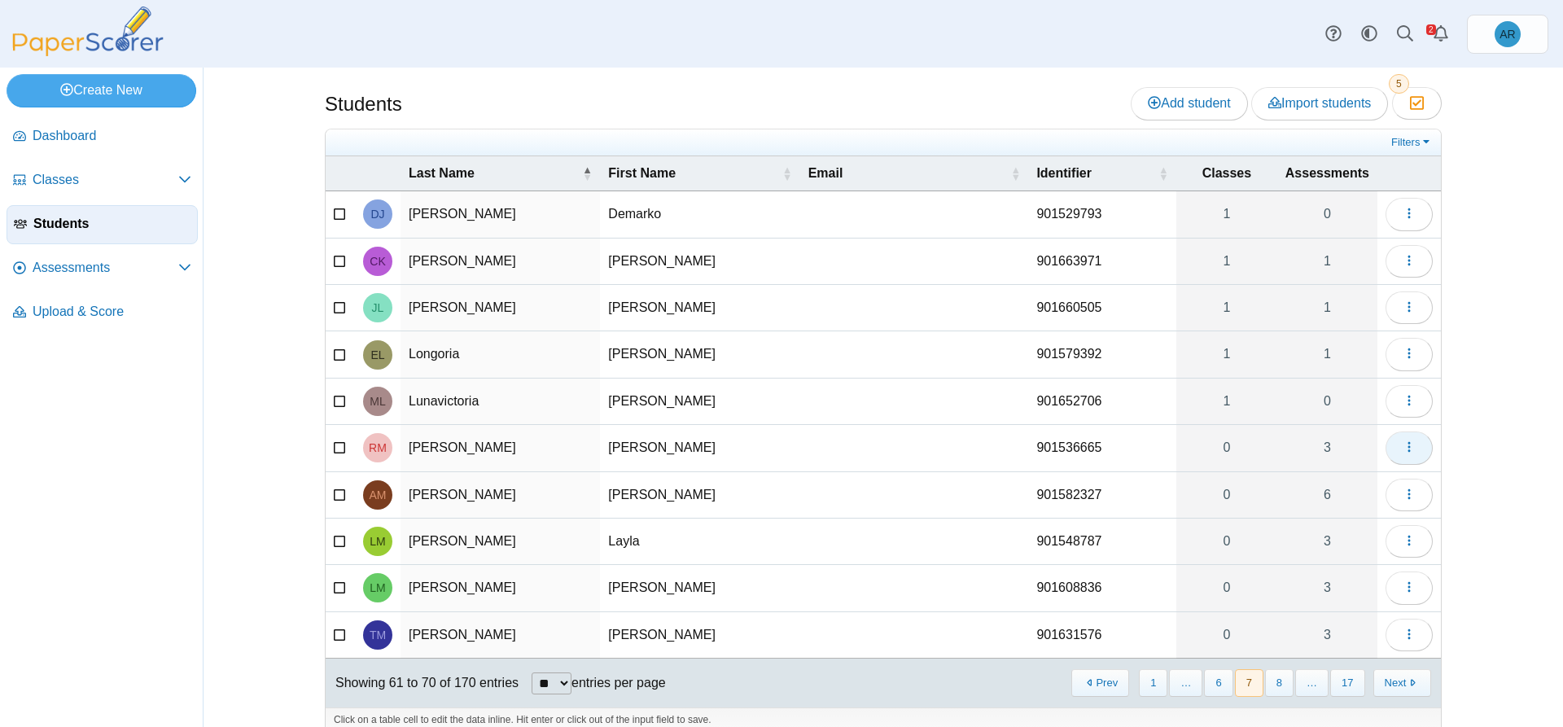
click at [1407, 442] on use "button" at bounding box center [1408, 447] width 2 height 11
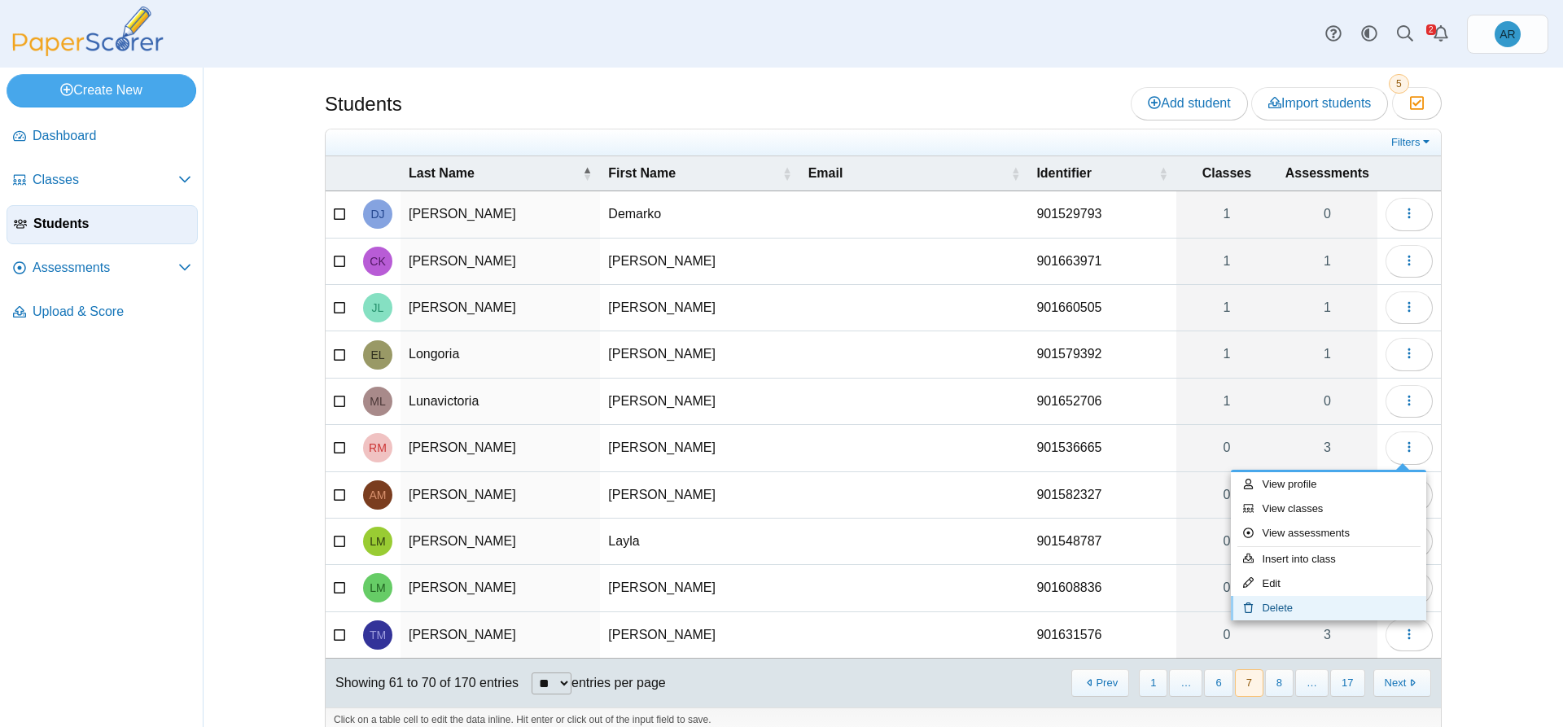
click at [1305, 603] on link "Delete" at bounding box center [1328, 608] width 195 height 24
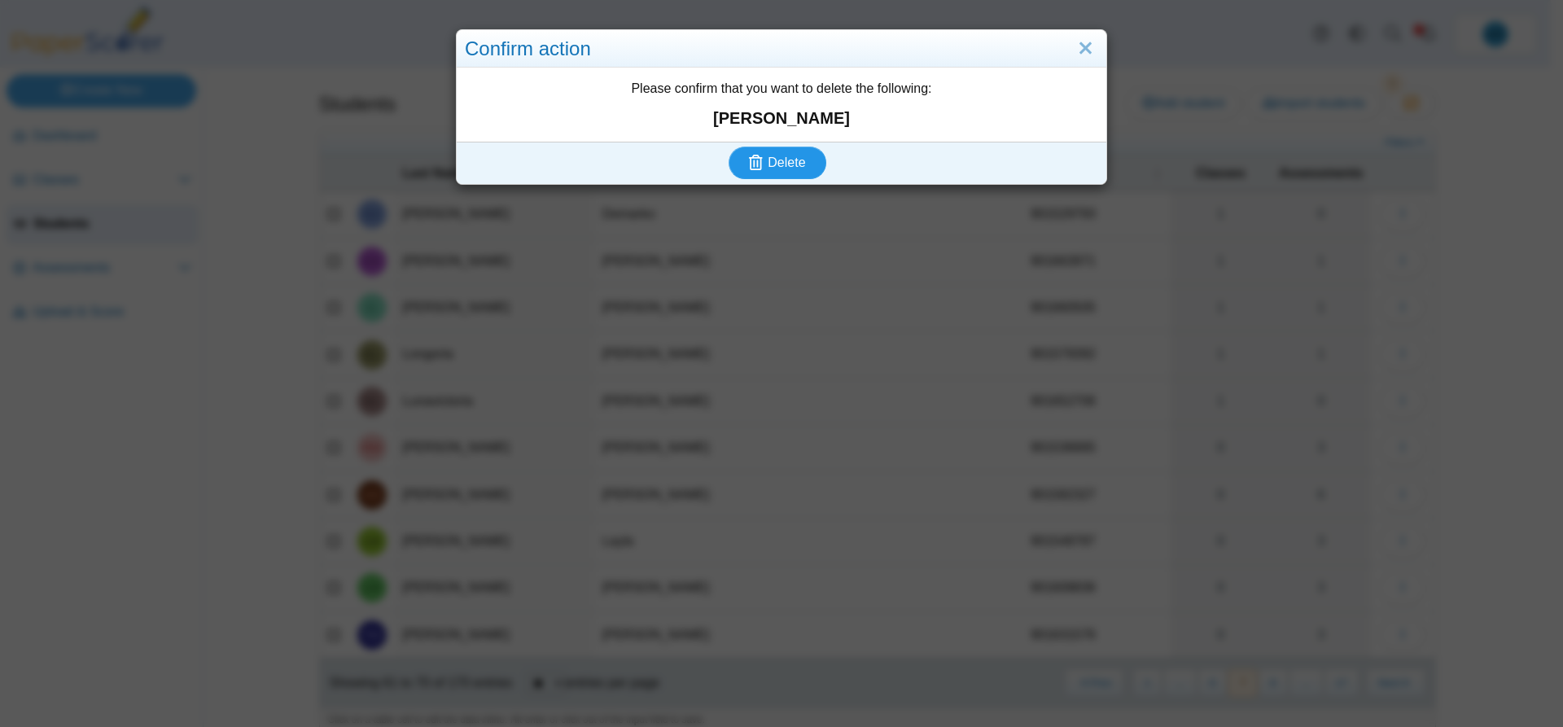
click at [773, 167] on span "Delete" at bounding box center [785, 162] width 37 height 14
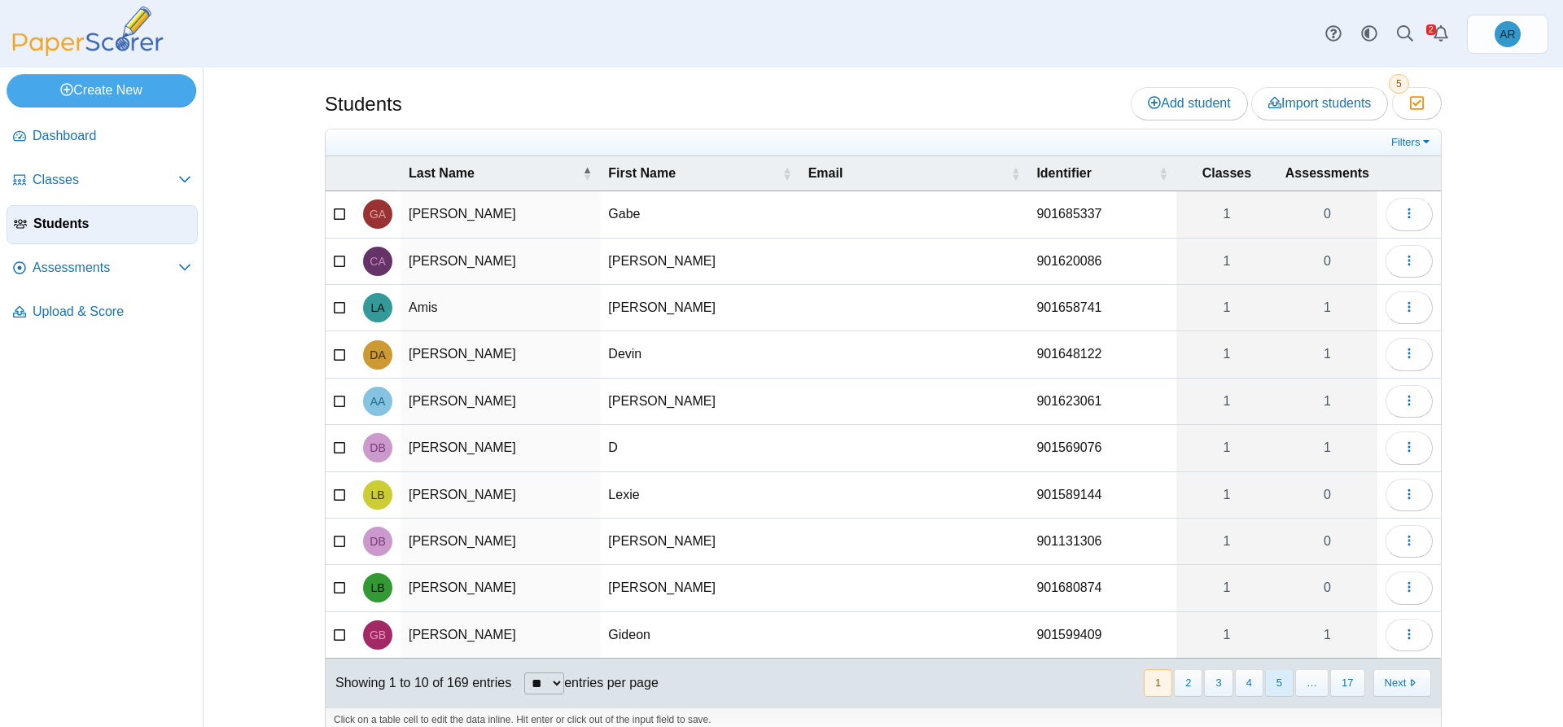
click at [1265, 686] on button "5" at bounding box center [1279, 682] width 28 height 27
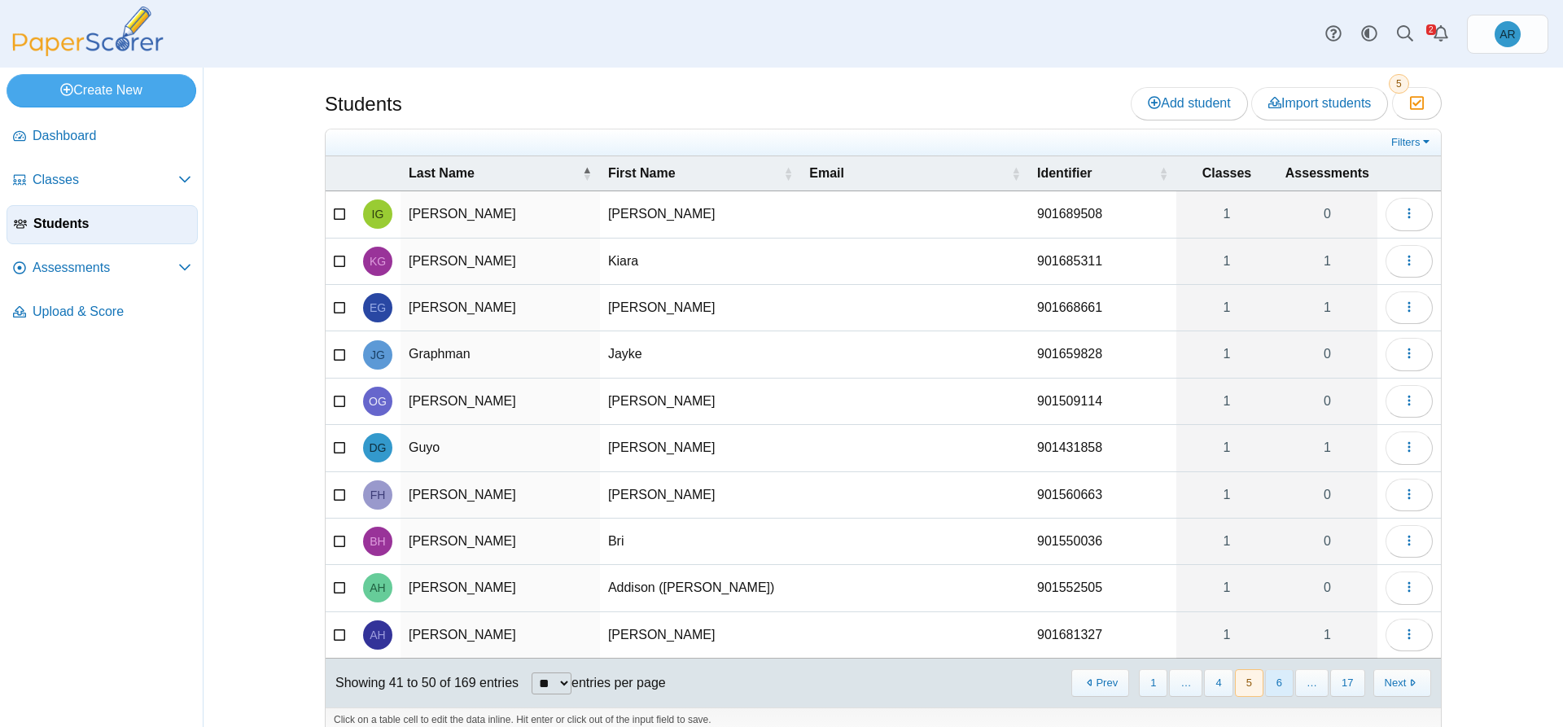
click at [1266, 686] on button "6" at bounding box center [1279, 682] width 28 height 27
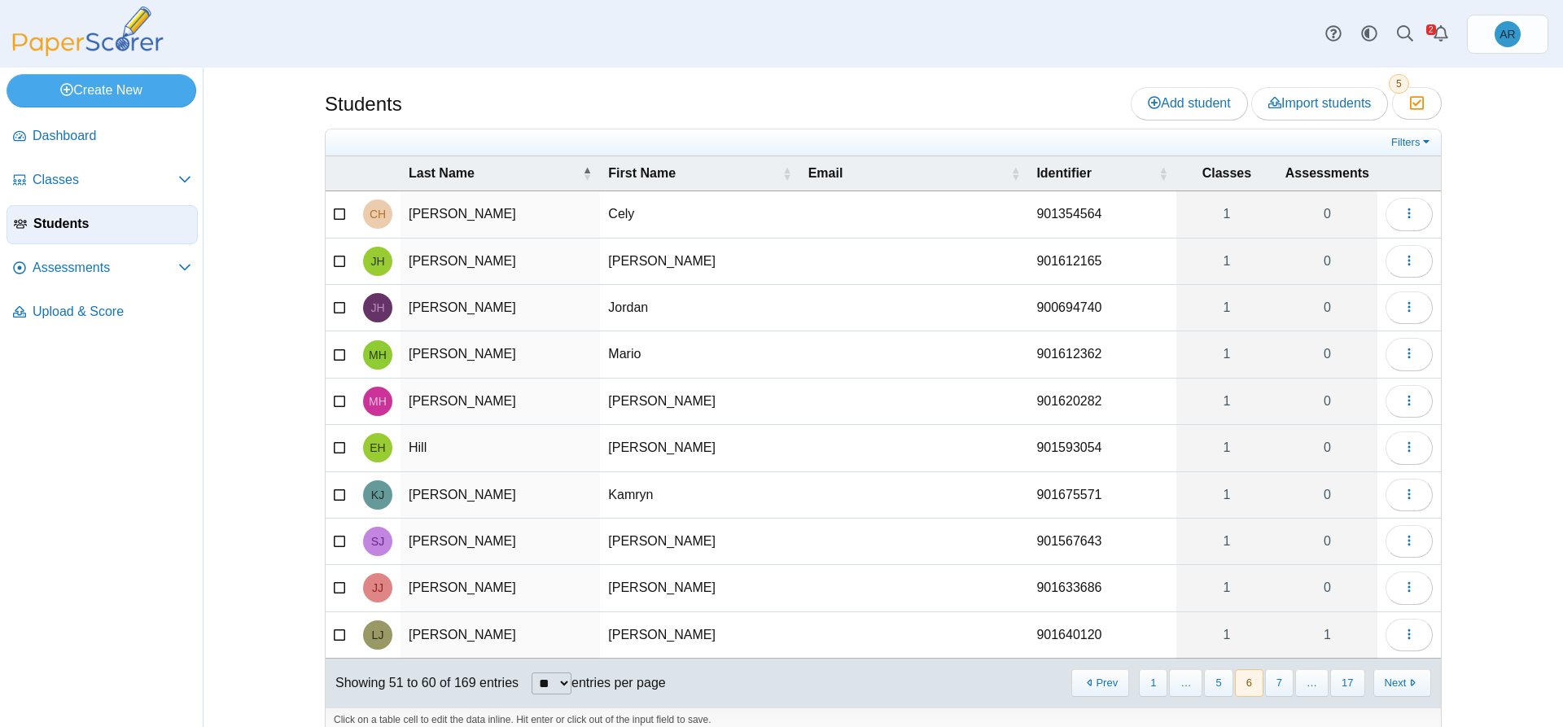
click at [1266, 686] on button "7" at bounding box center [1279, 682] width 28 height 27
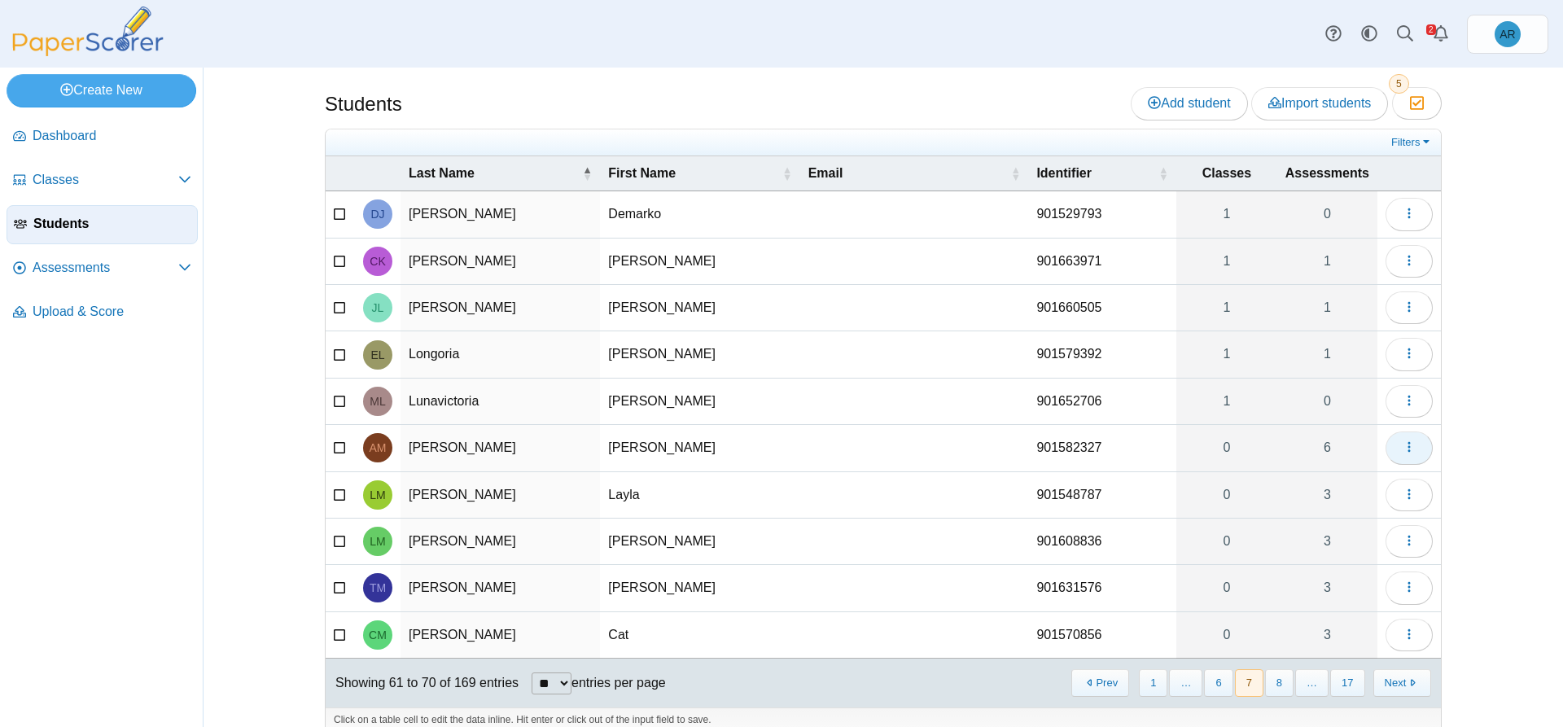
click at [1408, 457] on button "button" at bounding box center [1408, 447] width 47 height 33
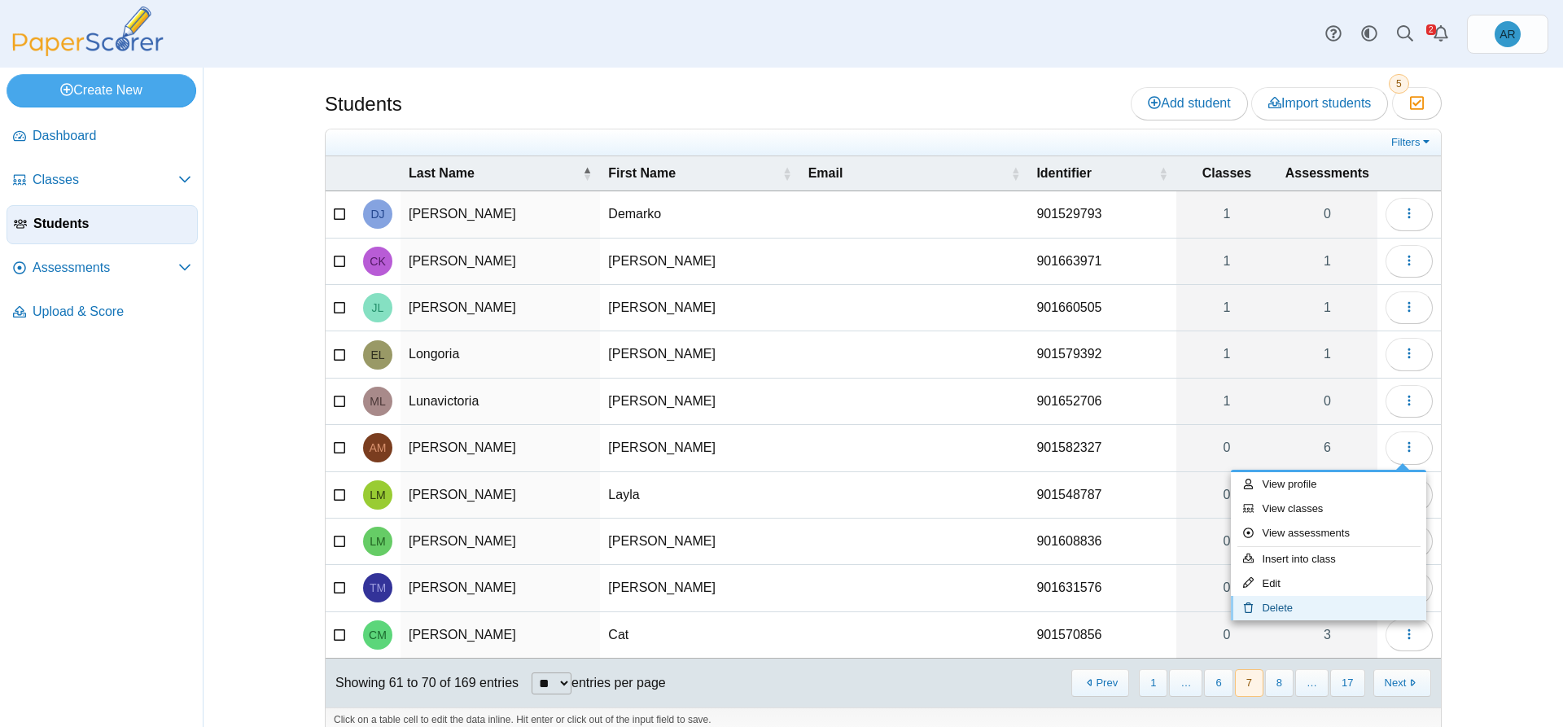
click at [1313, 609] on link "Delete" at bounding box center [1328, 608] width 195 height 24
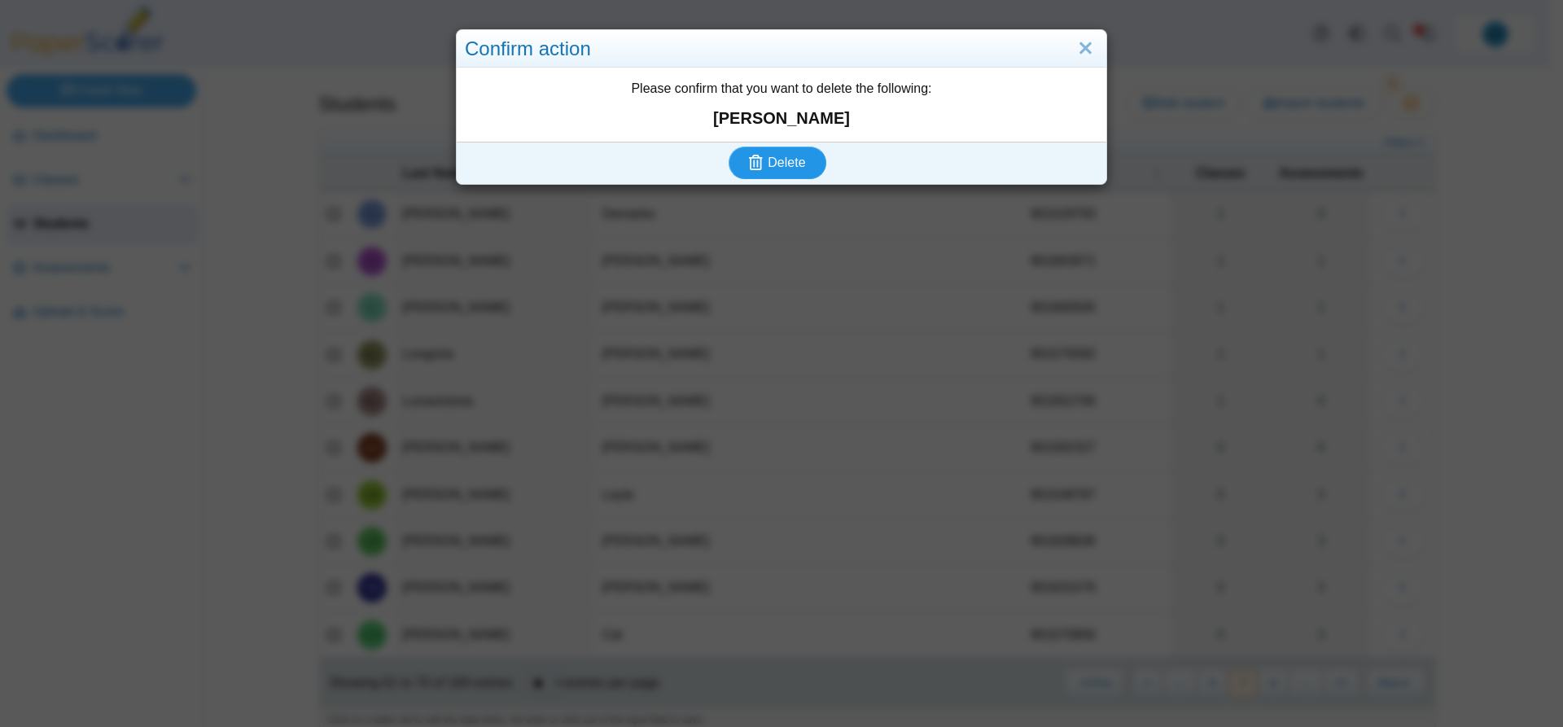
click at [772, 168] on span "Delete" at bounding box center [785, 162] width 37 height 14
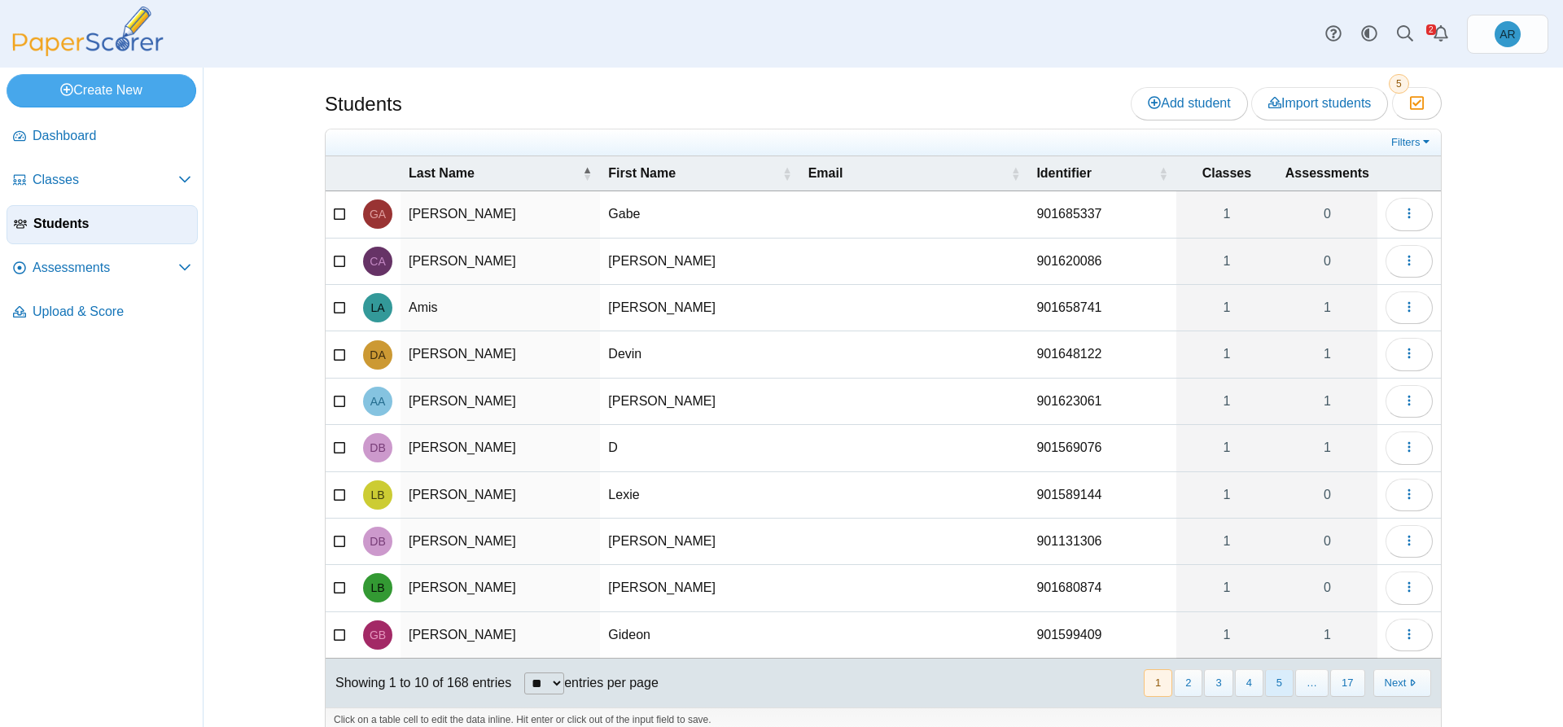
click at [1273, 687] on button "5" at bounding box center [1279, 682] width 28 height 27
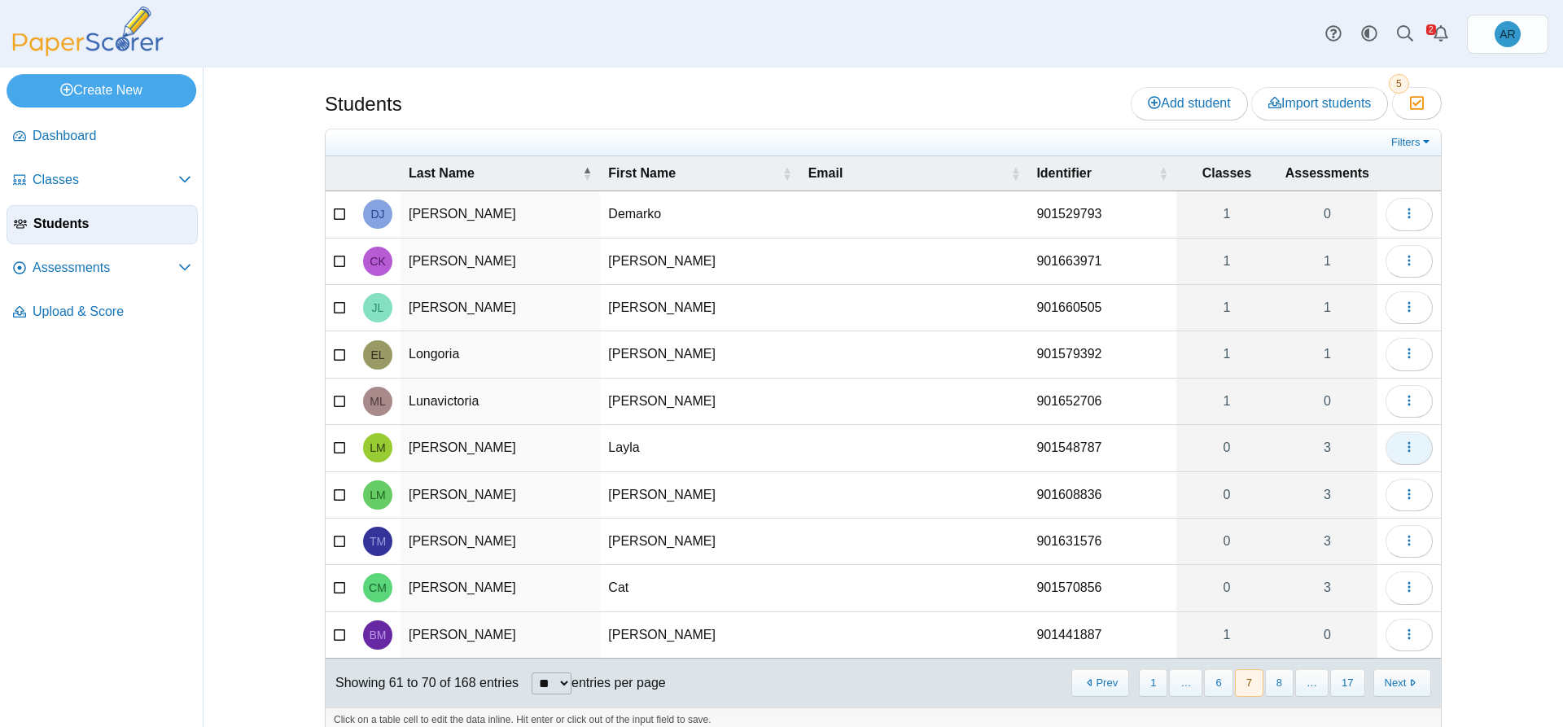
click at [1409, 443] on icon "button" at bounding box center [1408, 446] width 13 height 13
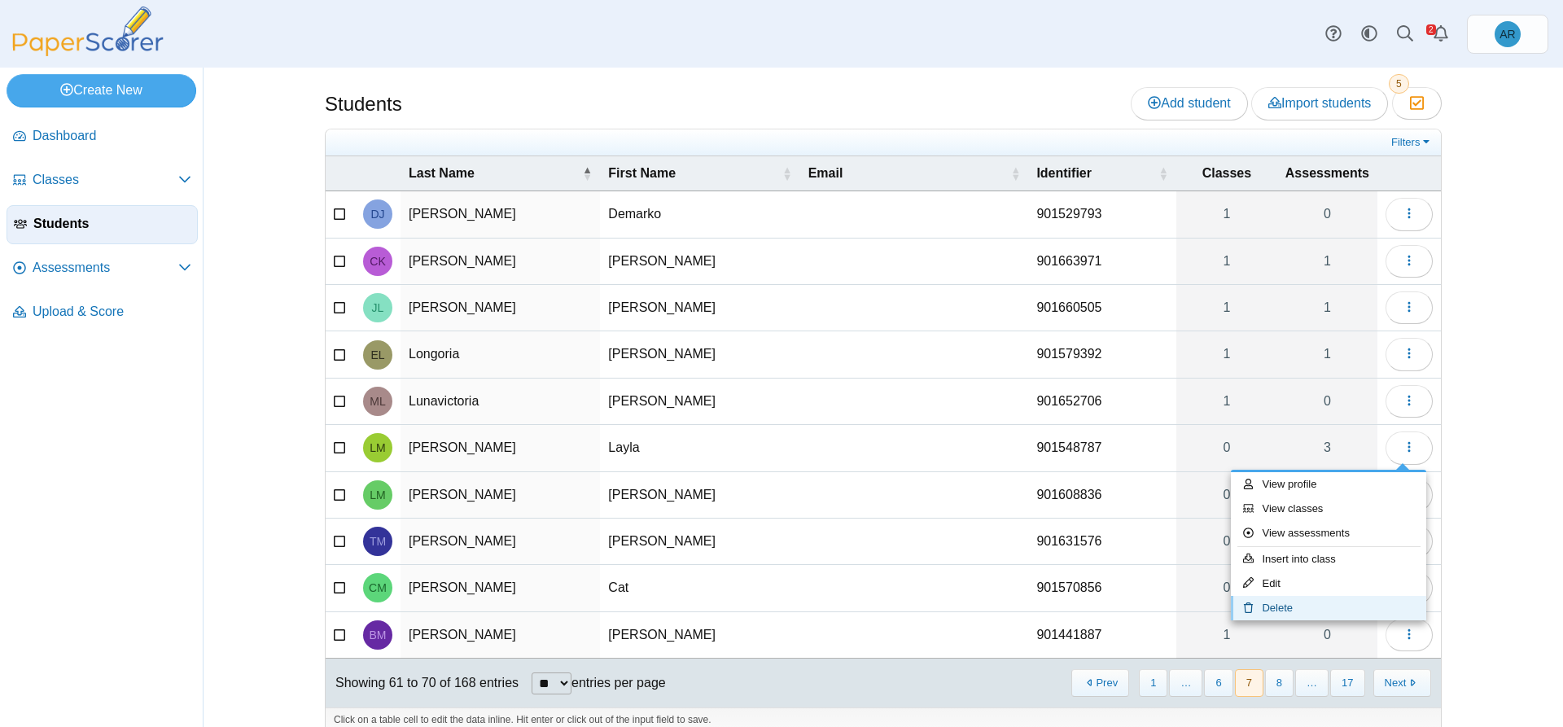
click at [1291, 612] on link "Delete" at bounding box center [1328, 608] width 195 height 24
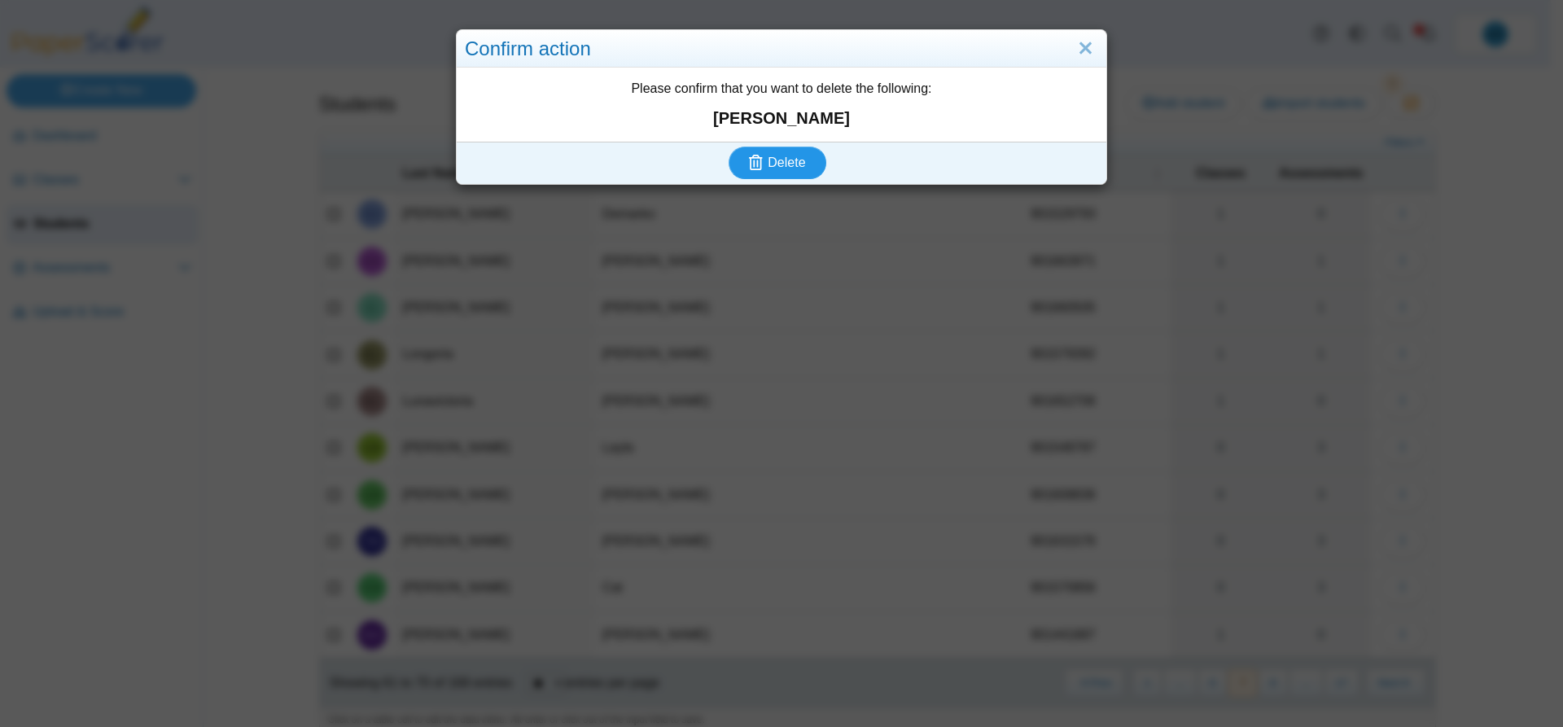
click at [775, 155] on span "Delete" at bounding box center [785, 162] width 37 height 14
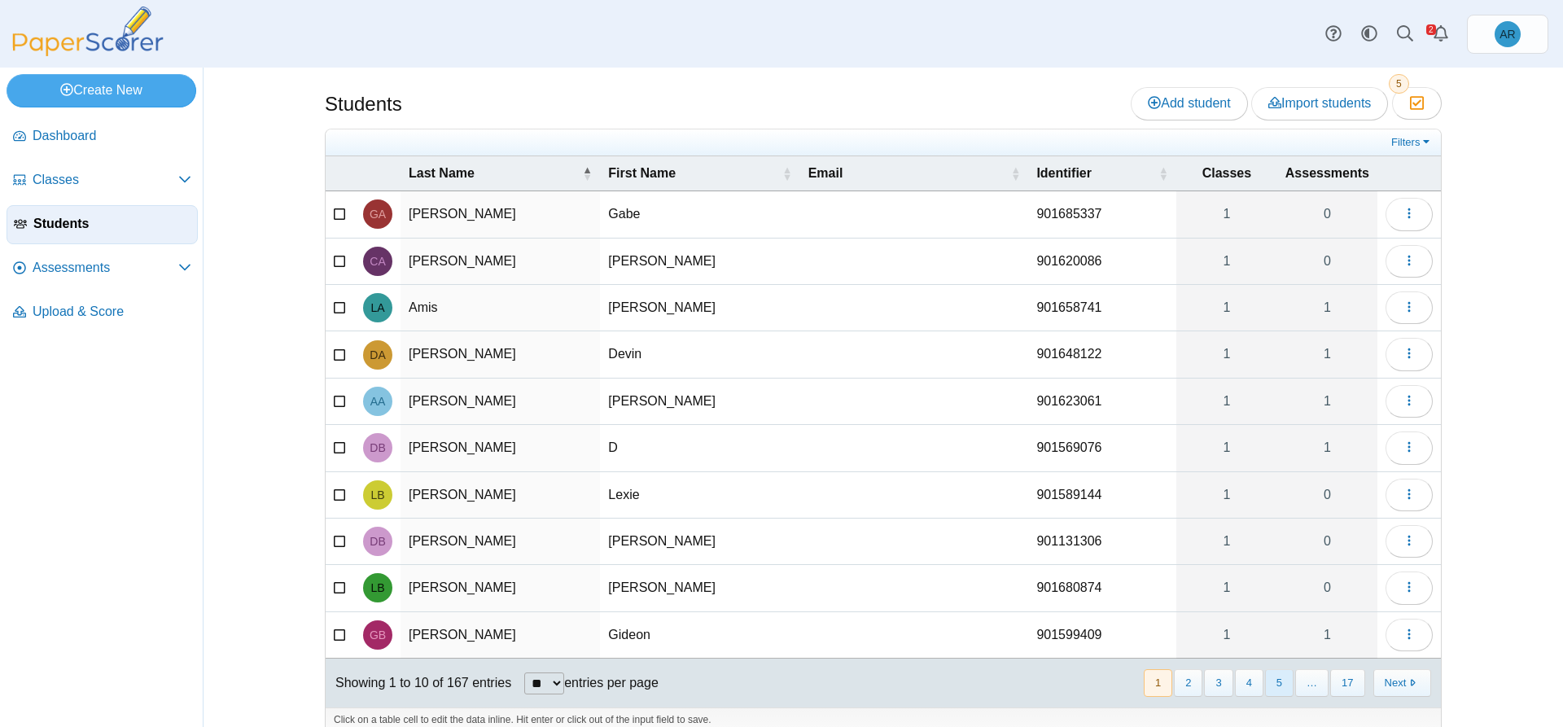
click at [1265, 683] on button "5" at bounding box center [1279, 682] width 28 height 27
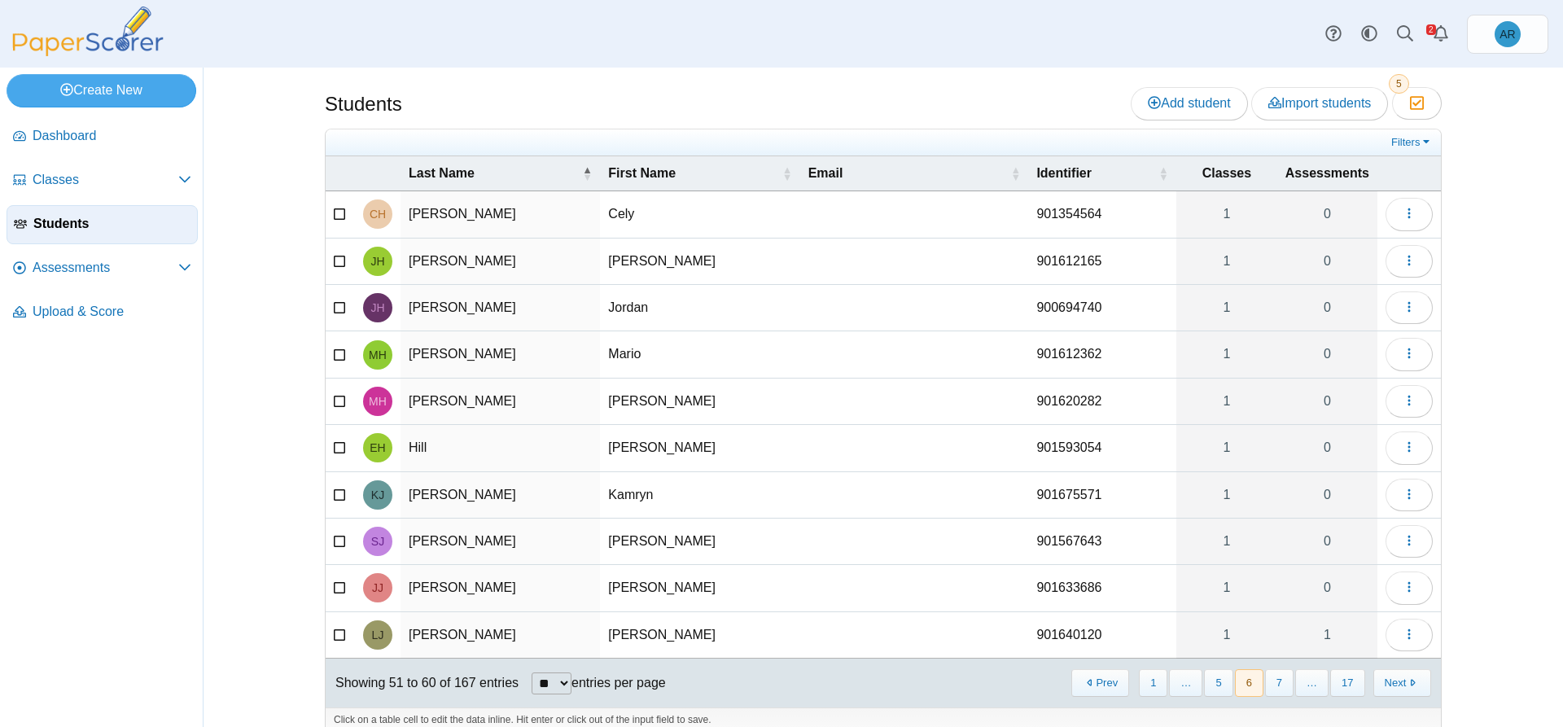
click at [1266, 684] on button "7" at bounding box center [1279, 682] width 28 height 27
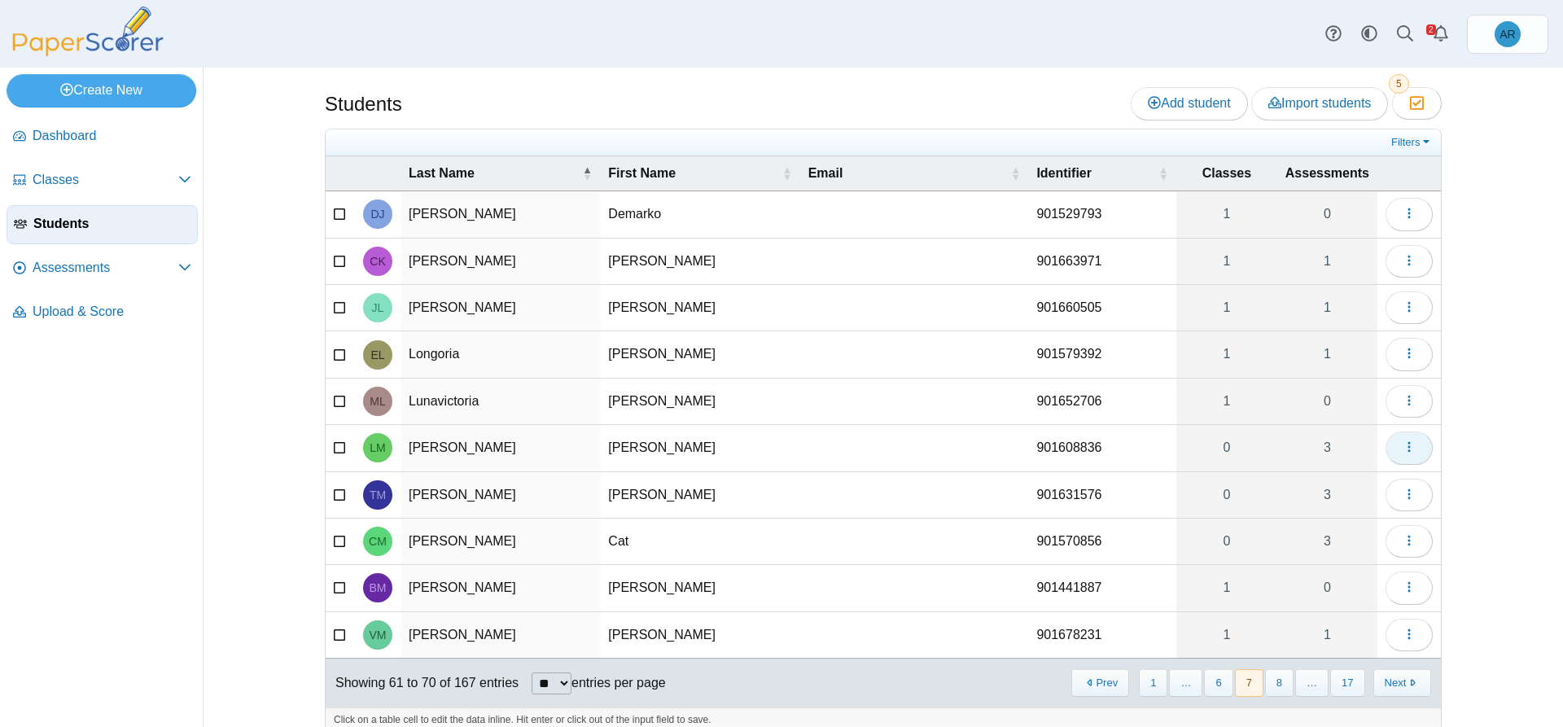
click at [1402, 448] on icon "button" at bounding box center [1408, 446] width 13 height 13
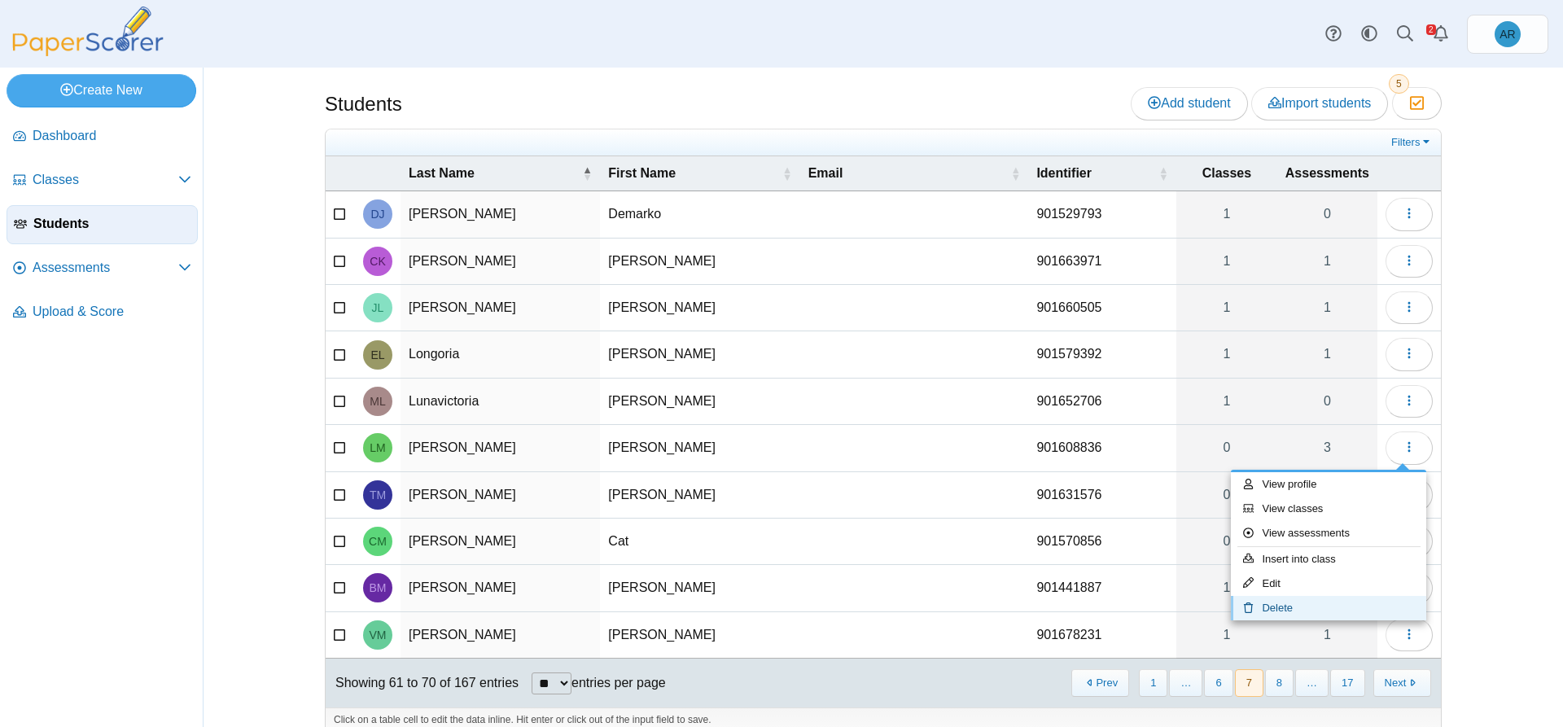
click at [1274, 612] on link "Delete" at bounding box center [1328, 608] width 195 height 24
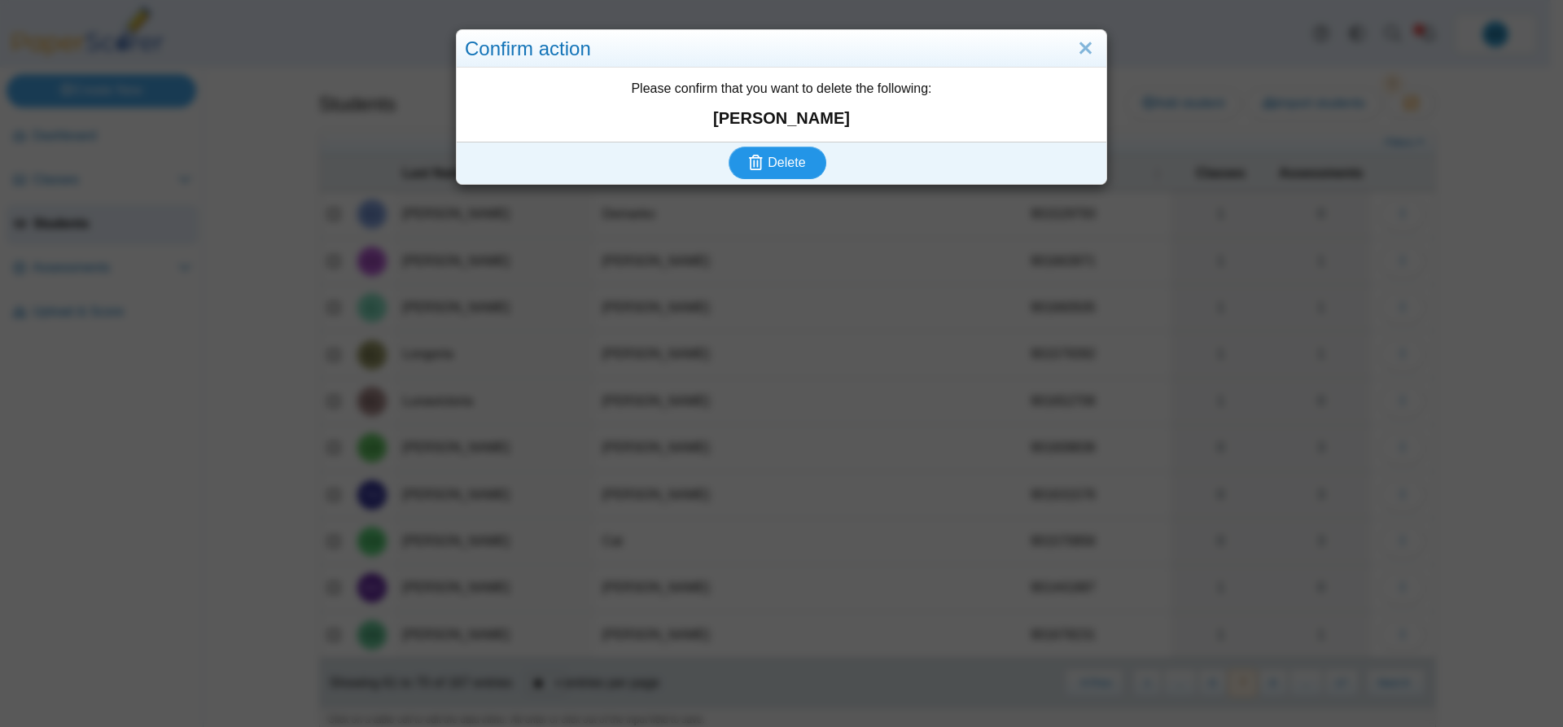
click at [772, 173] on button "Delete" at bounding box center [777, 162] width 98 height 33
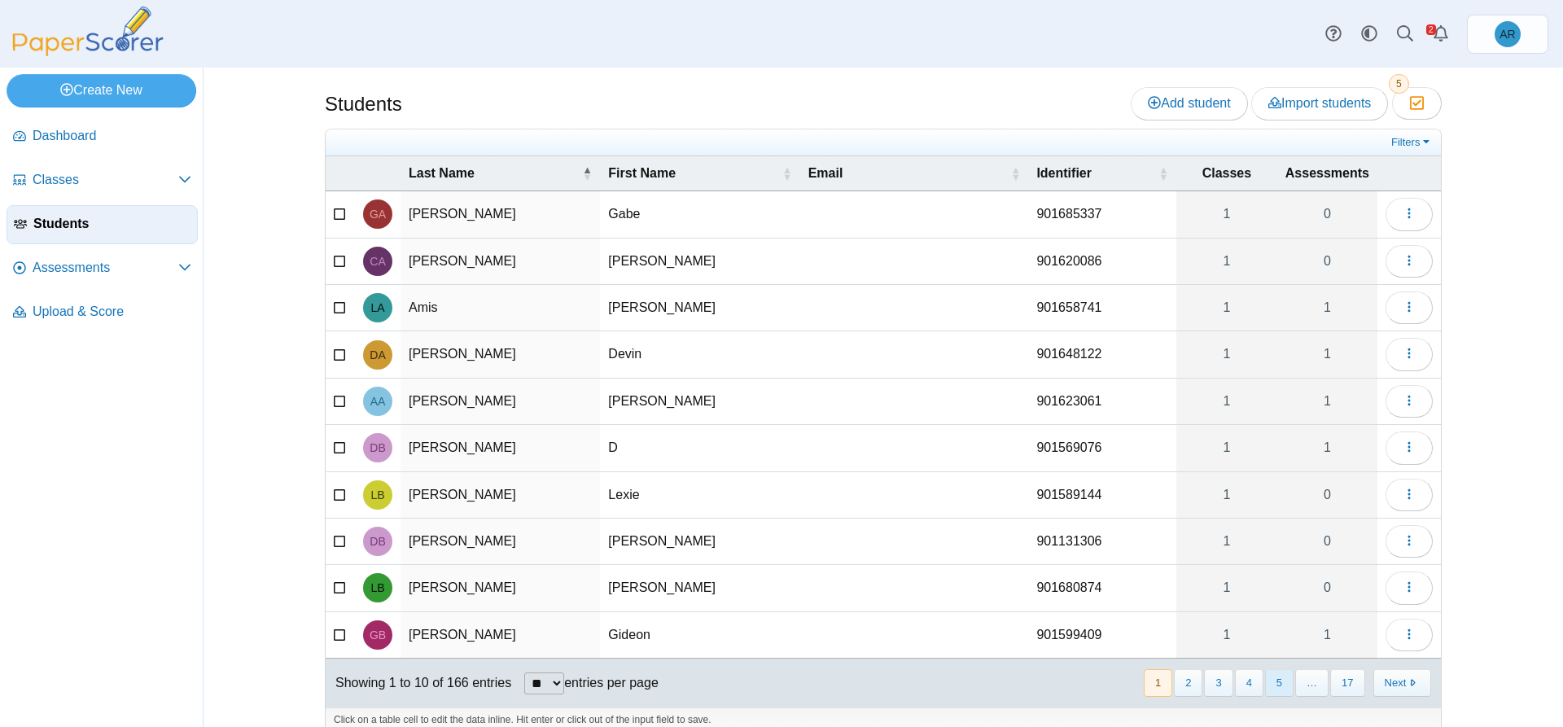
click at [1268, 680] on button "5" at bounding box center [1279, 682] width 28 height 27
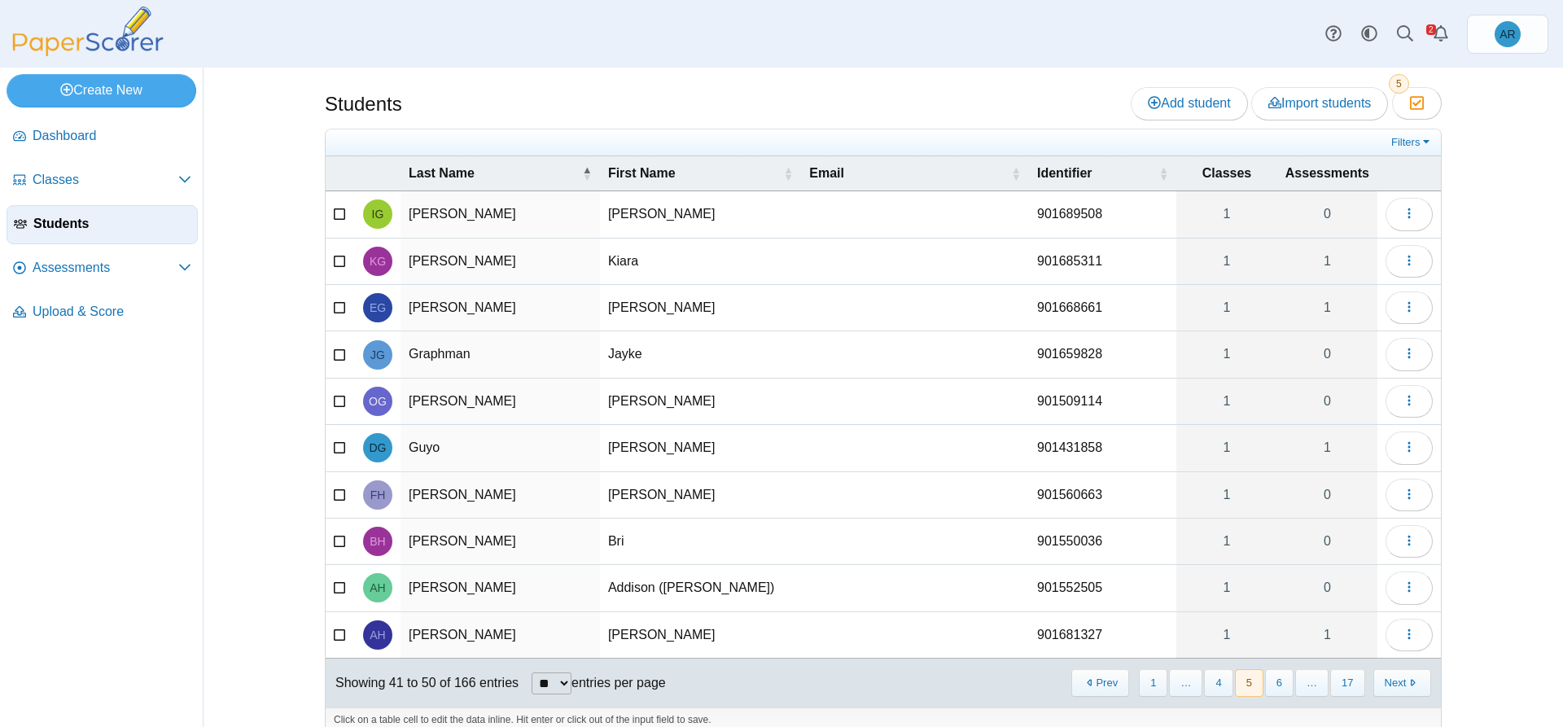
click at [1268, 680] on button "6" at bounding box center [1279, 682] width 28 height 27
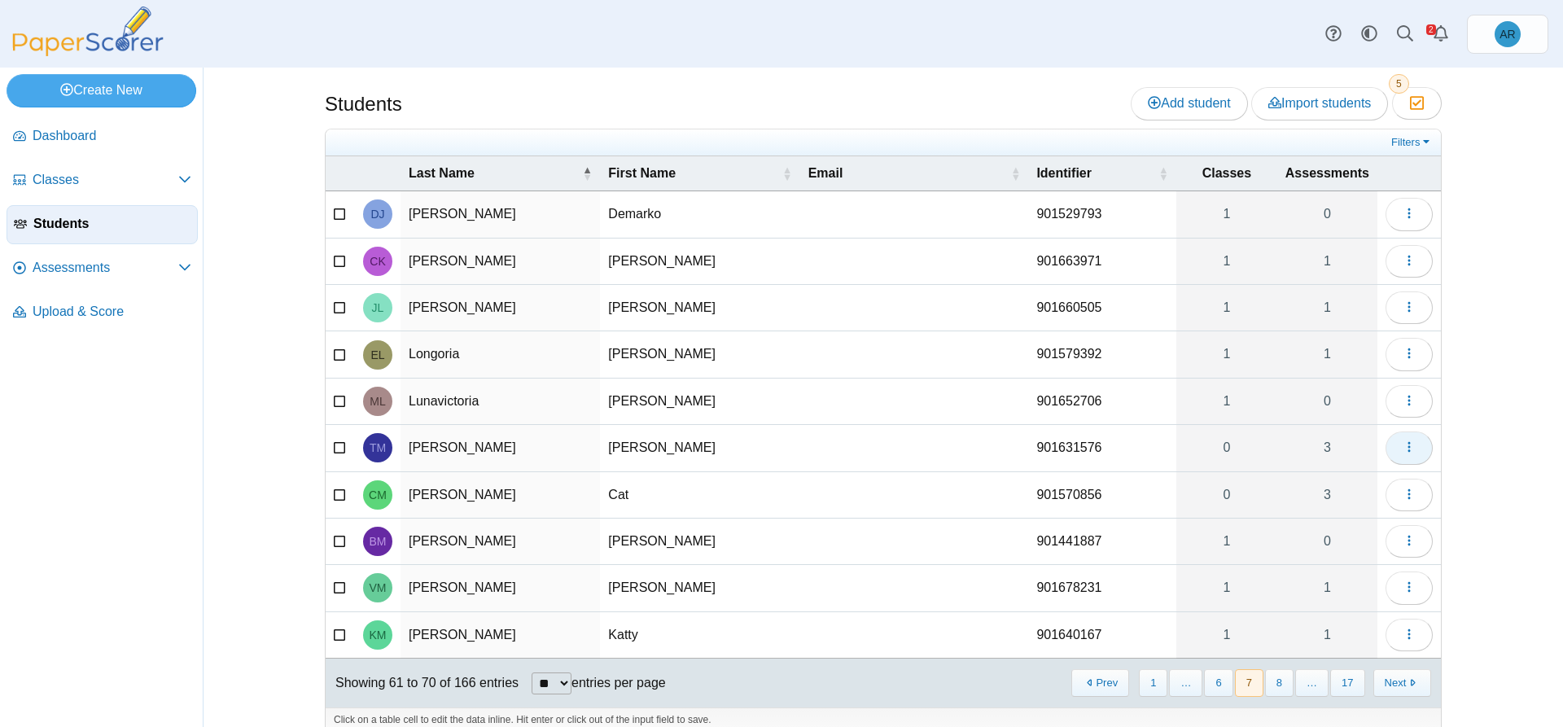
click at [1395, 449] on button "button" at bounding box center [1408, 447] width 47 height 33
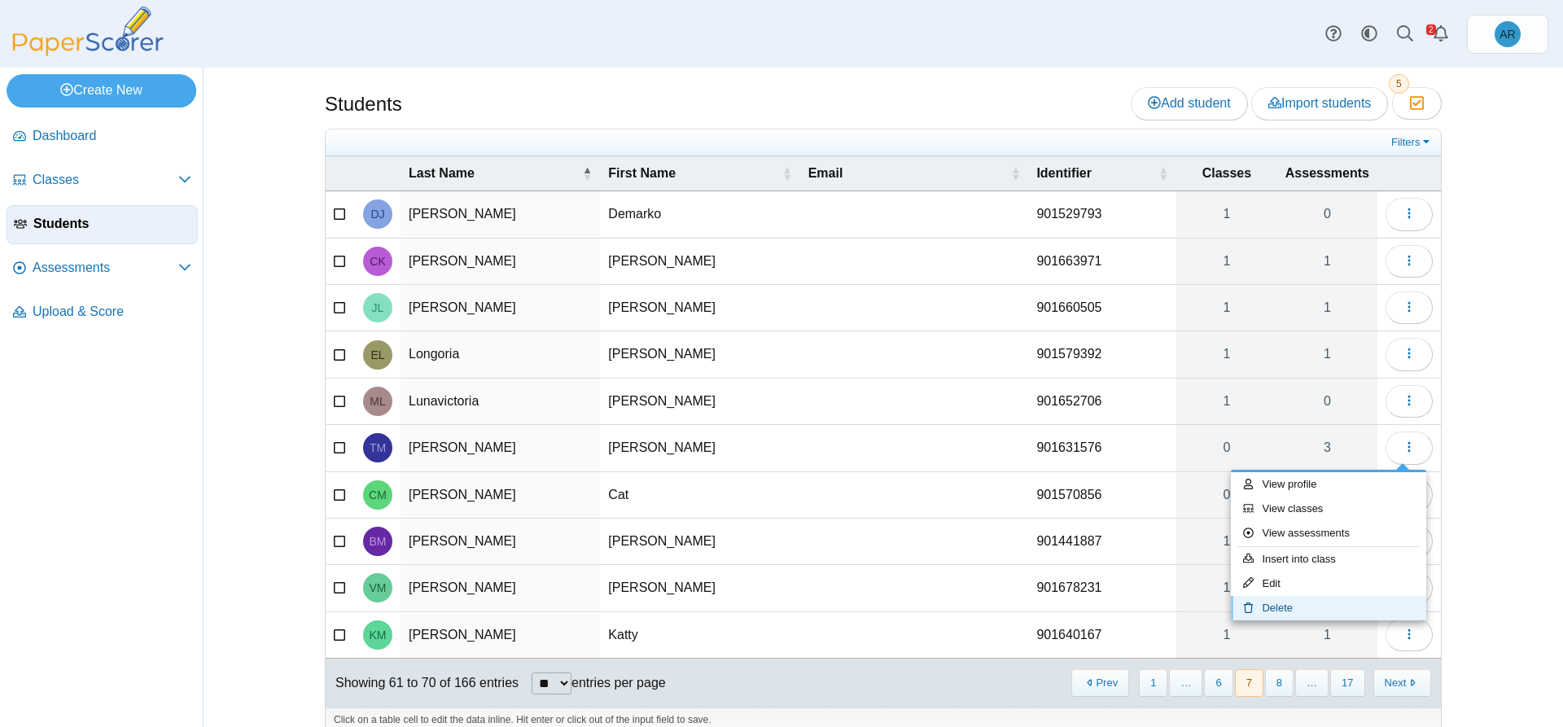
click at [1310, 614] on link "Delete" at bounding box center [1328, 608] width 195 height 24
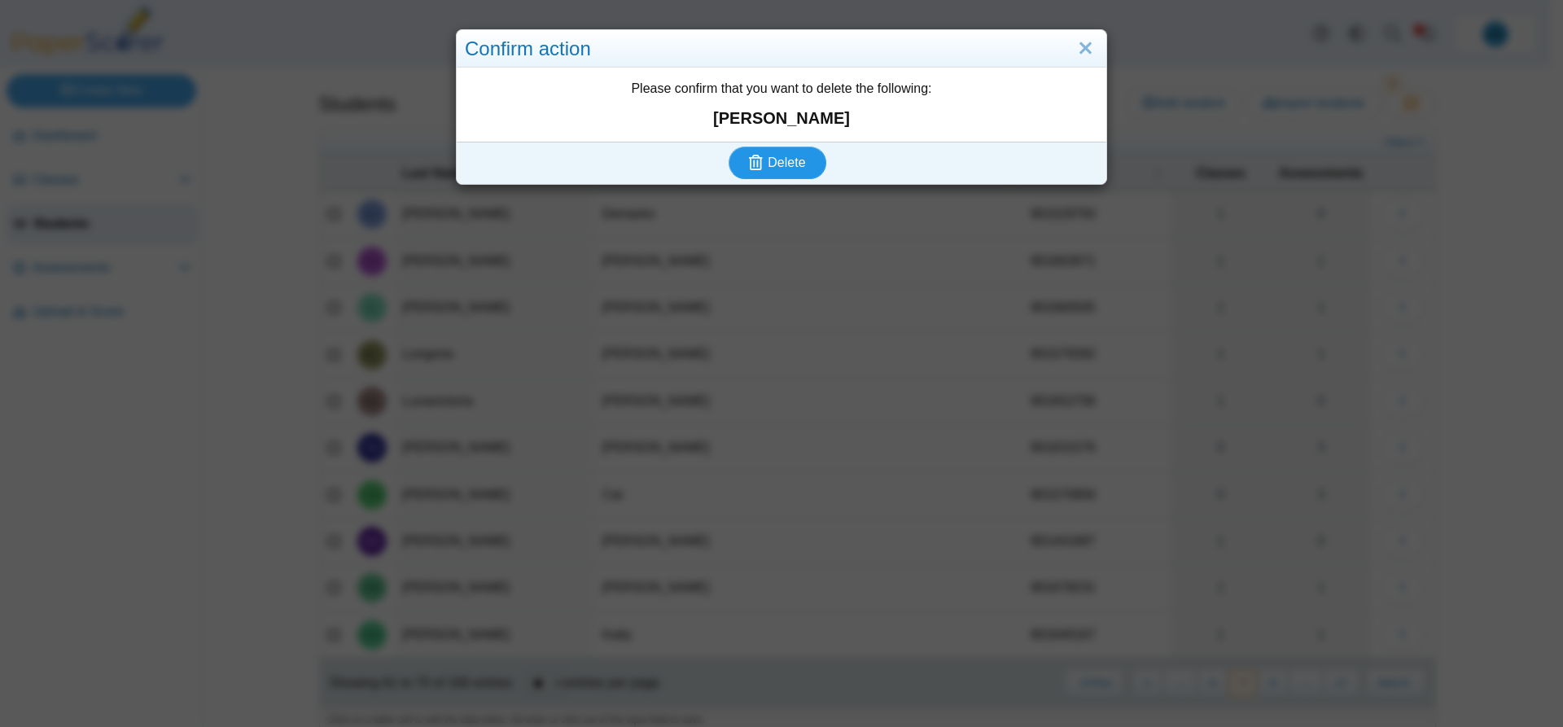
click at [774, 166] on span "Delete" at bounding box center [785, 162] width 37 height 14
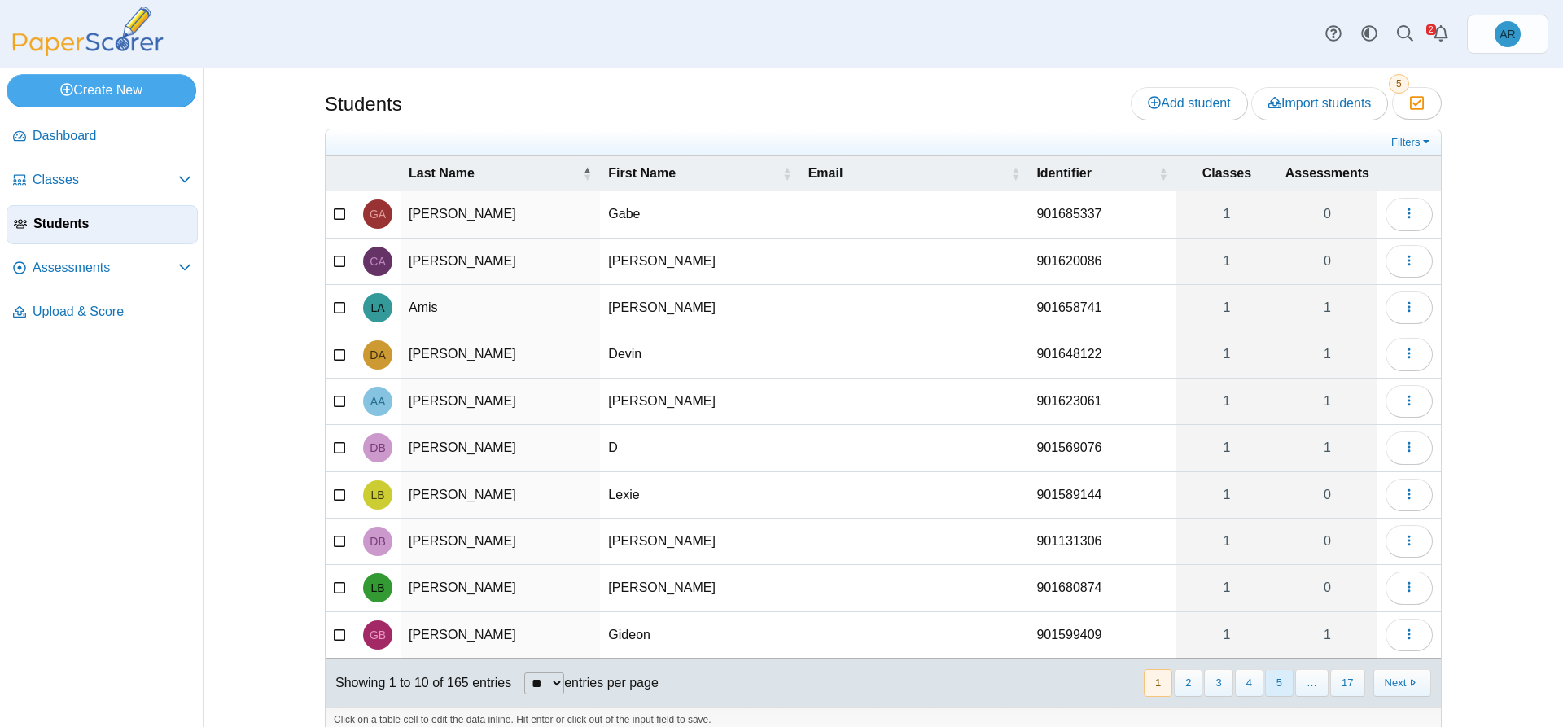
click at [1270, 687] on button "5" at bounding box center [1279, 682] width 28 height 27
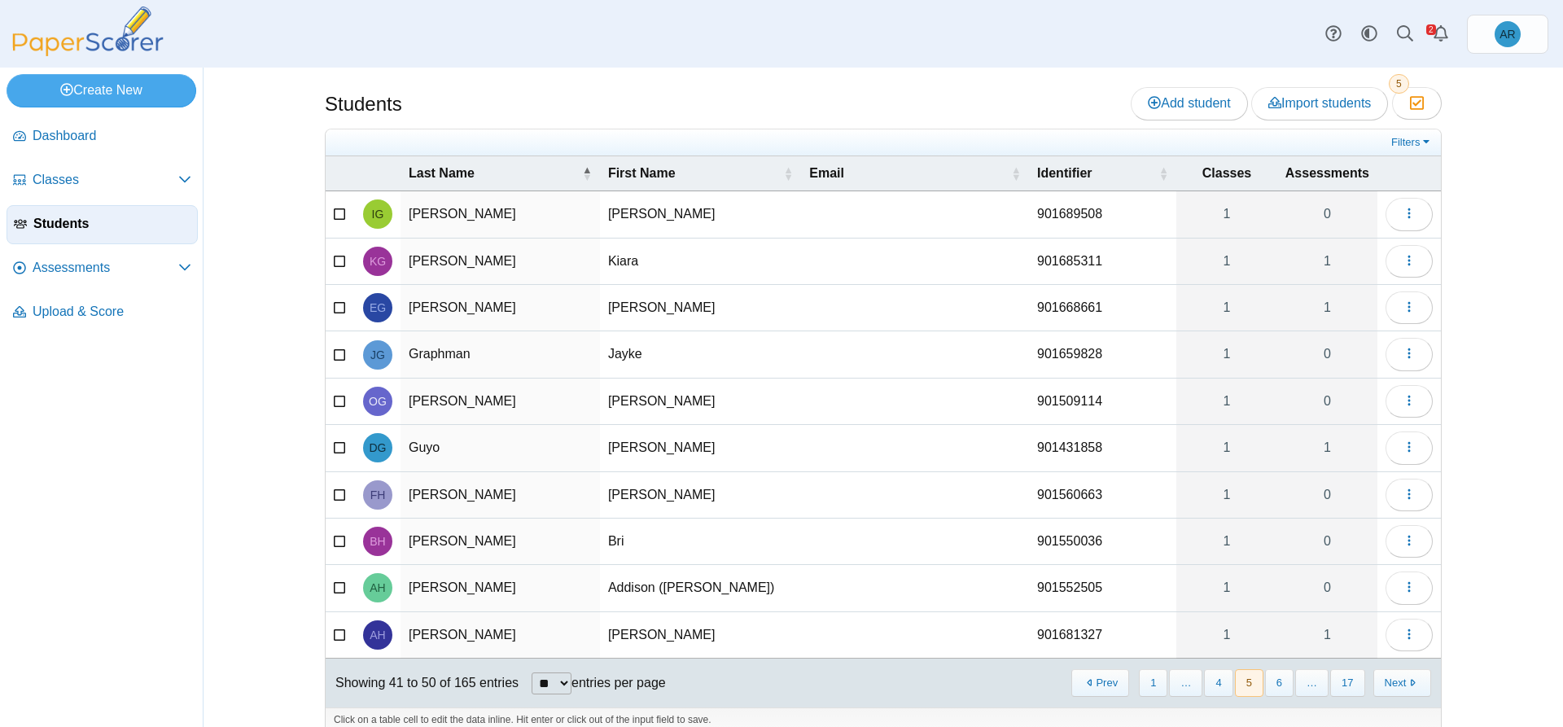
click at [1270, 687] on button "6" at bounding box center [1279, 682] width 28 height 27
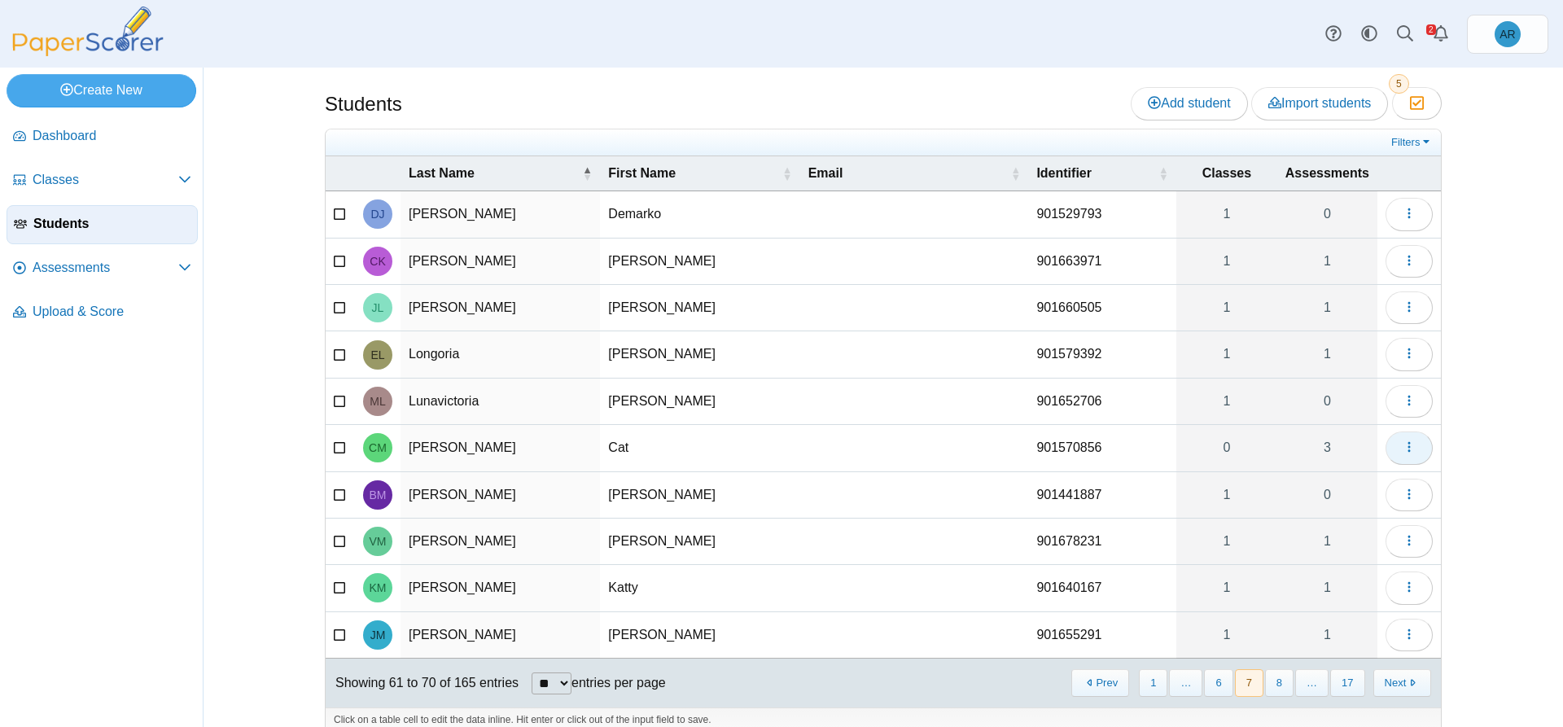
click at [1404, 455] on button "button" at bounding box center [1408, 447] width 47 height 33
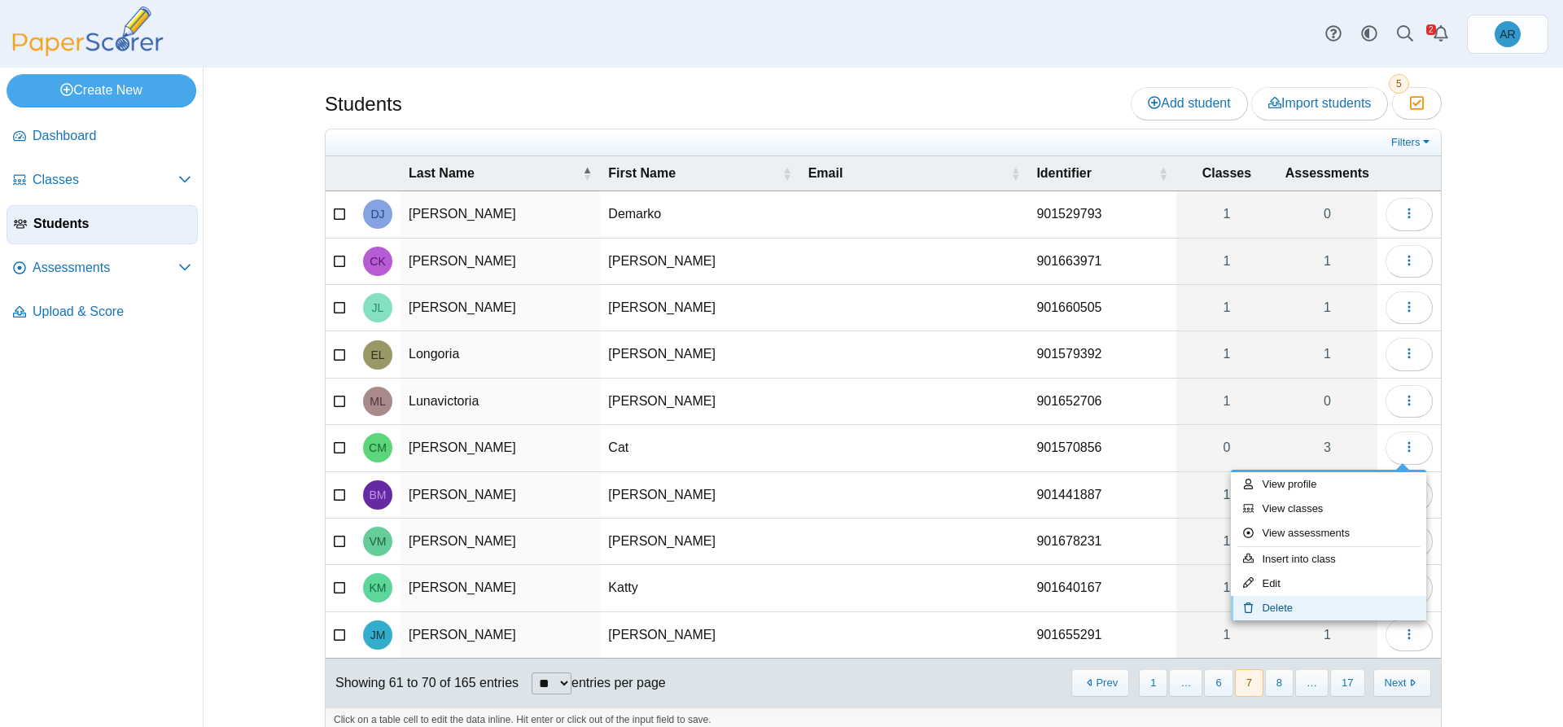
click at [1306, 602] on link "Delete" at bounding box center [1328, 608] width 195 height 24
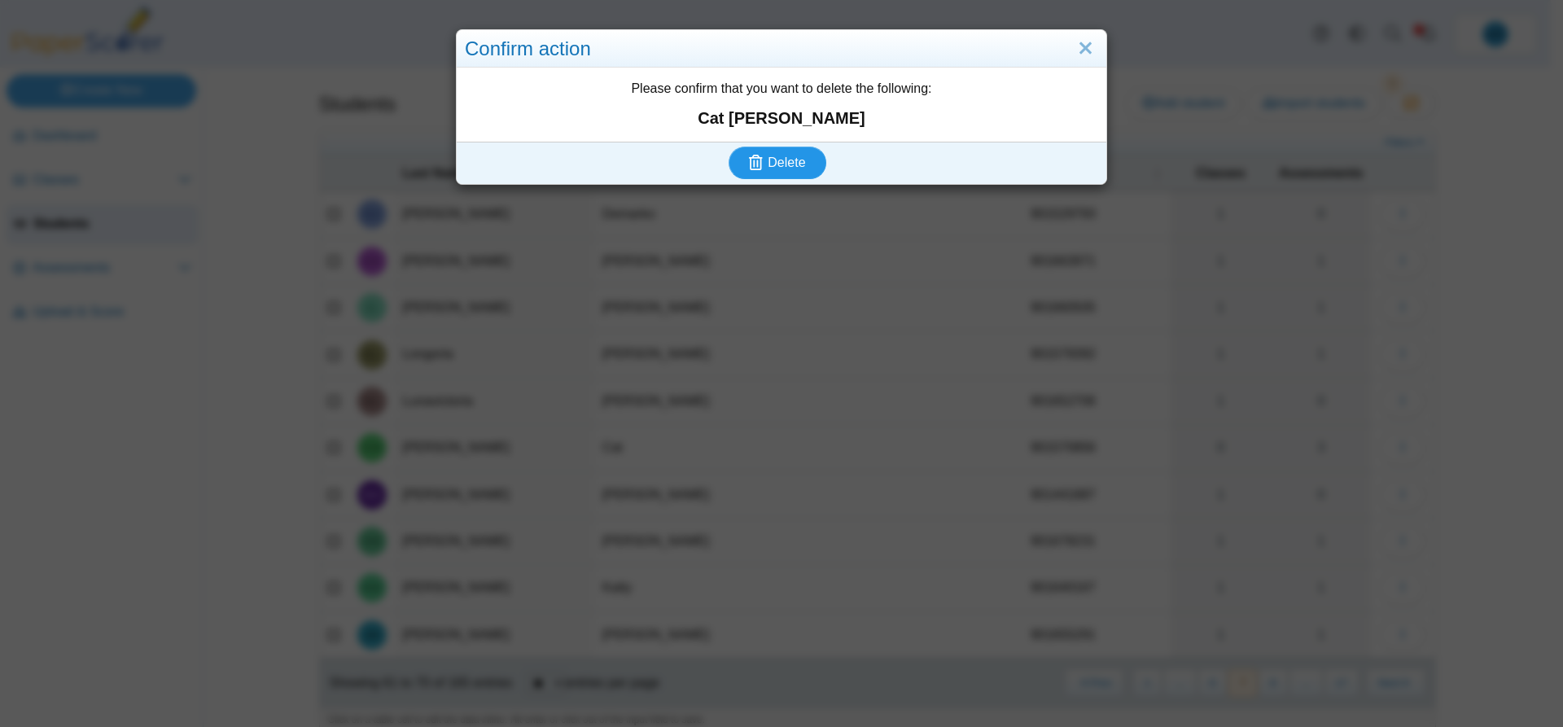
click at [773, 160] on span "Delete" at bounding box center [785, 162] width 37 height 14
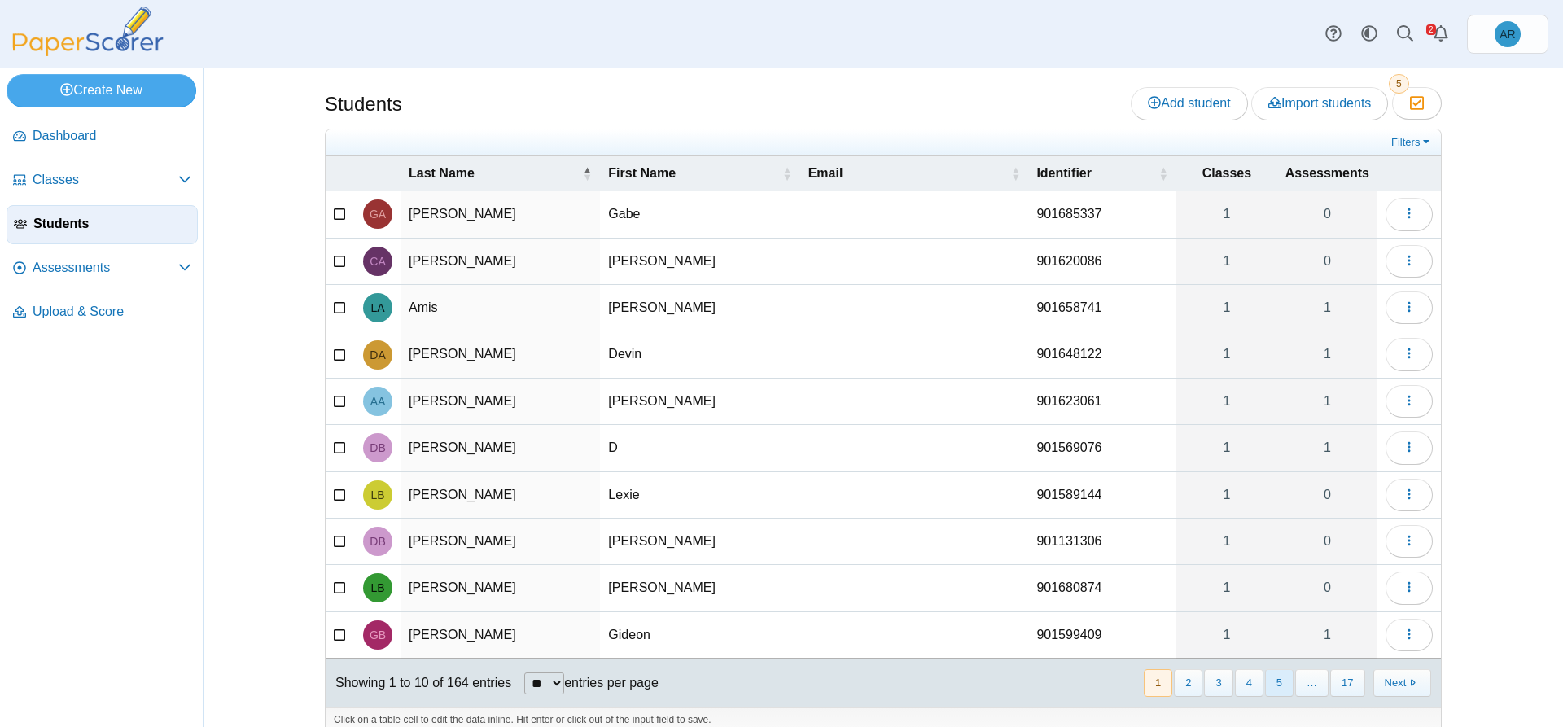
click at [1280, 688] on button "5" at bounding box center [1279, 682] width 28 height 27
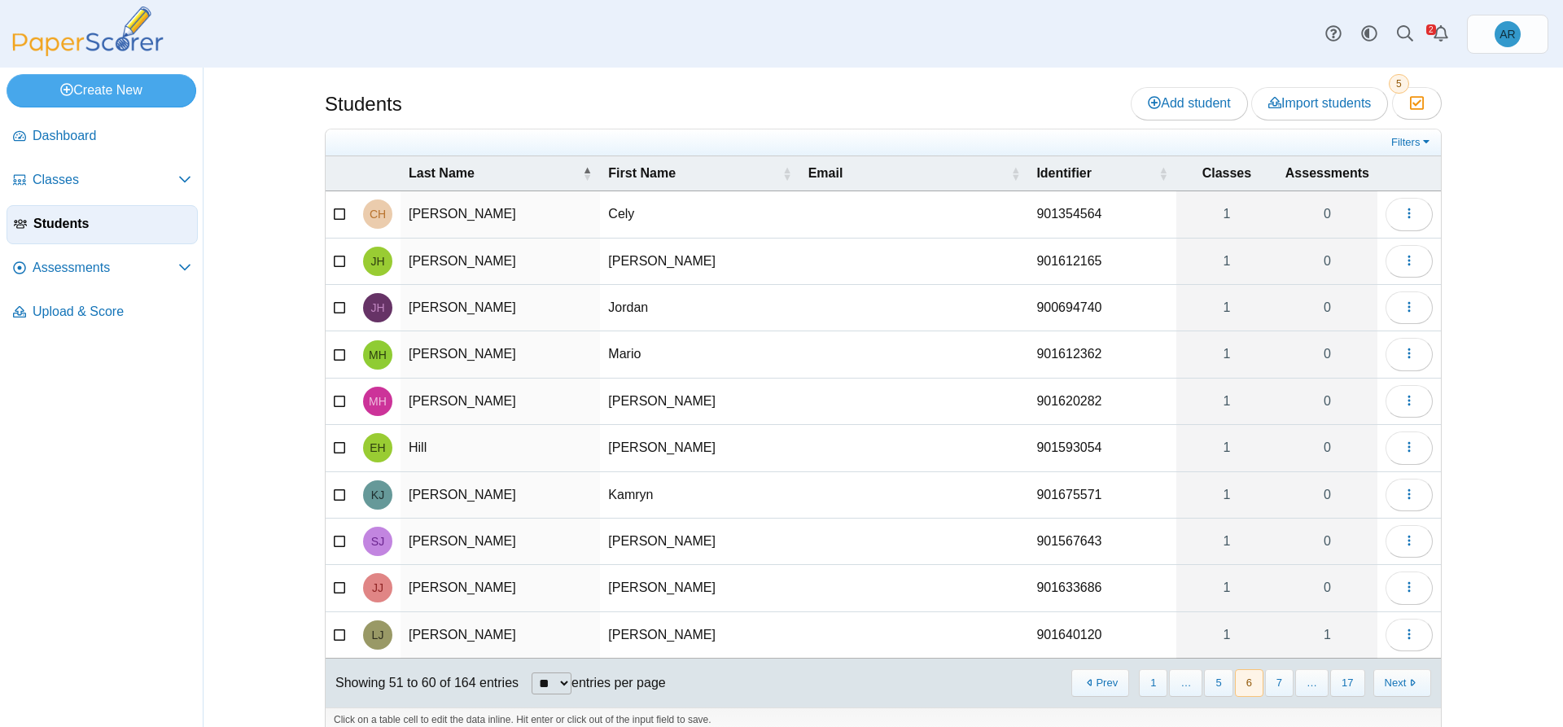
click at [1281, 688] on button "7" at bounding box center [1279, 682] width 28 height 27
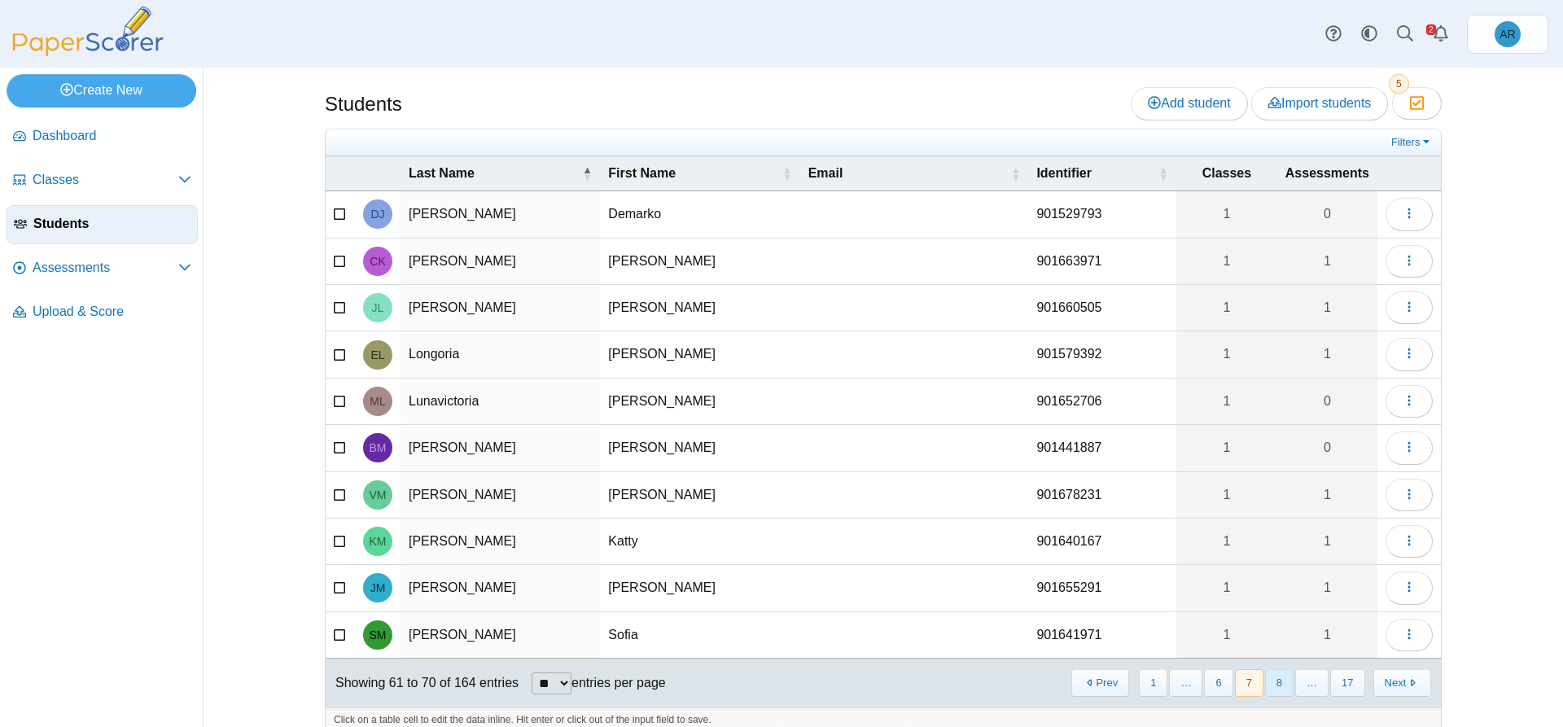
click at [1279, 684] on button "8" at bounding box center [1279, 682] width 28 height 27
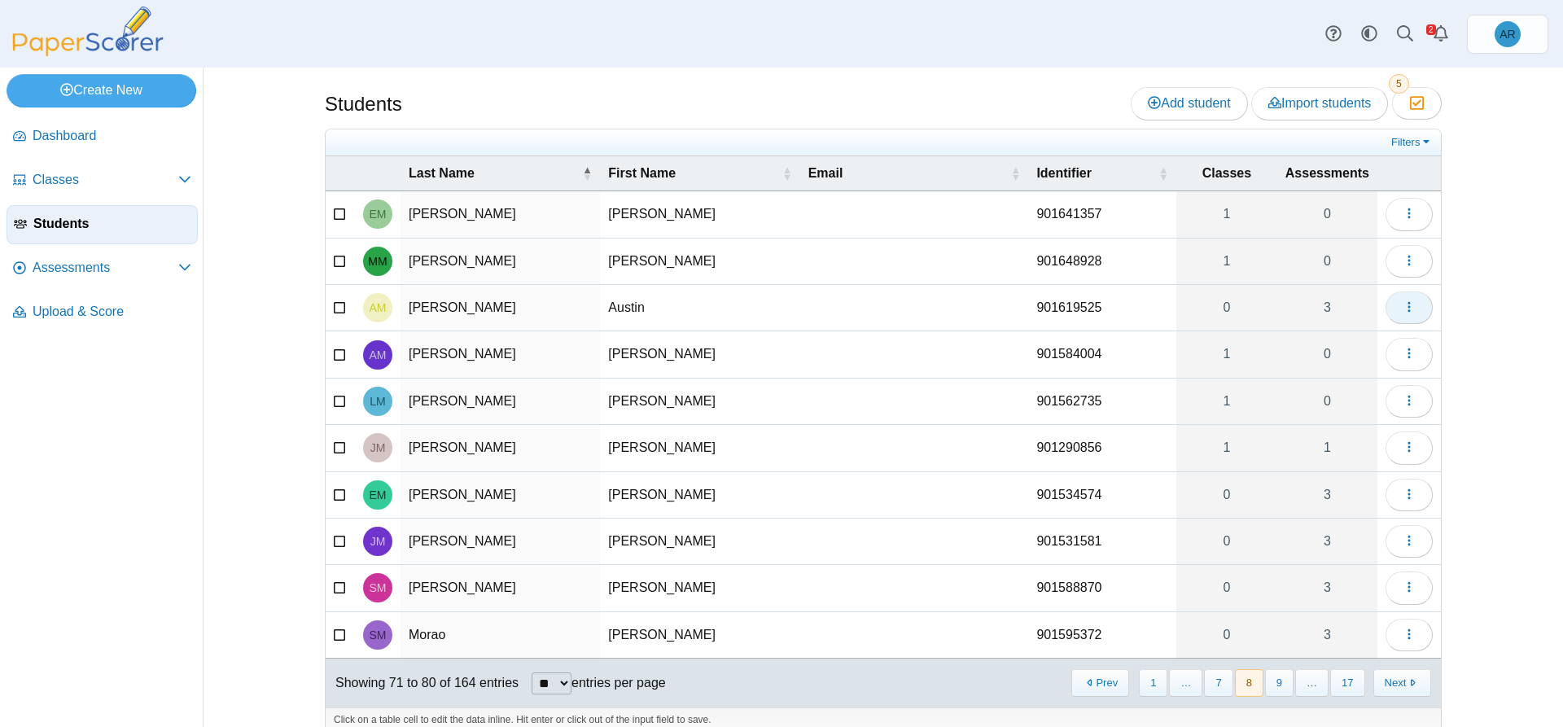
click at [1402, 304] on icon "button" at bounding box center [1408, 306] width 13 height 13
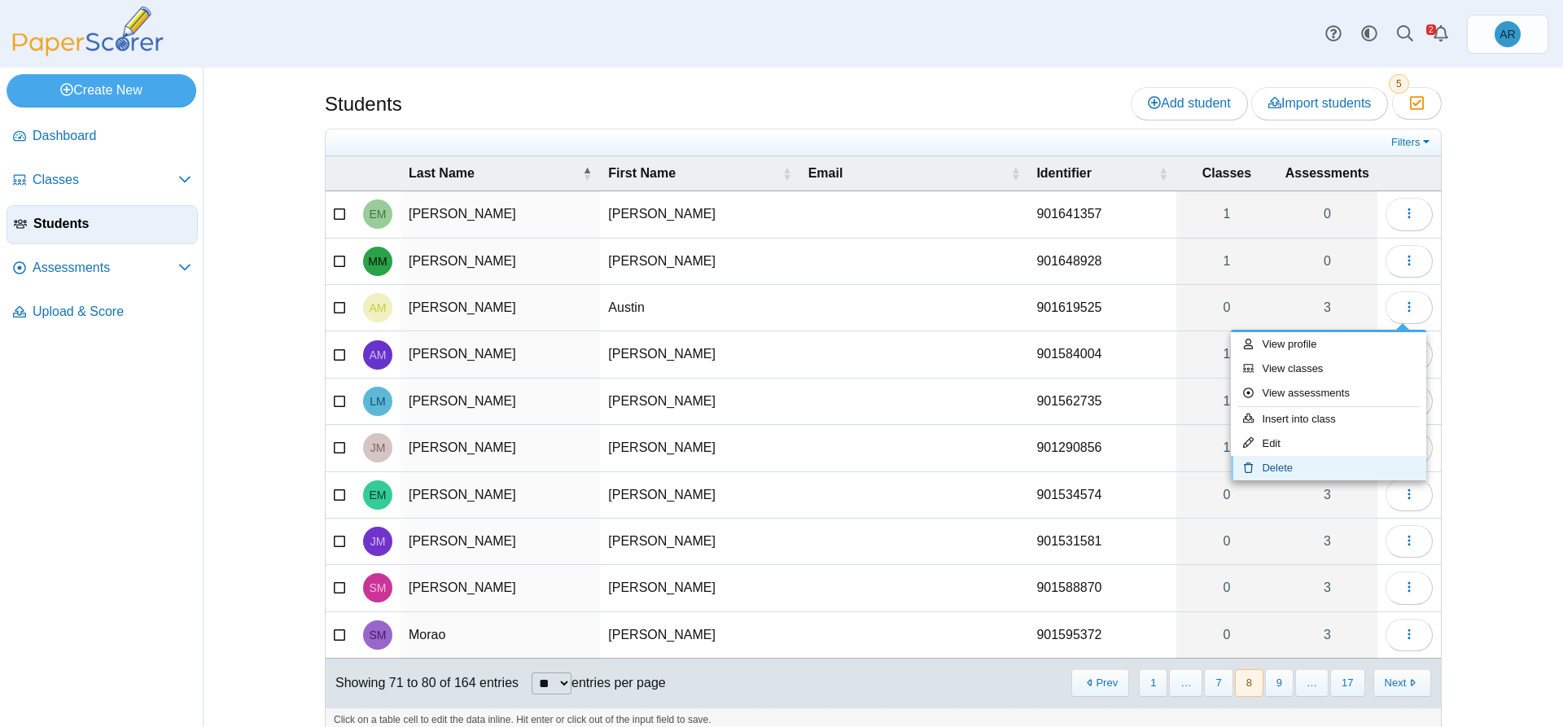
click at [1304, 460] on link "Delete" at bounding box center [1328, 468] width 195 height 24
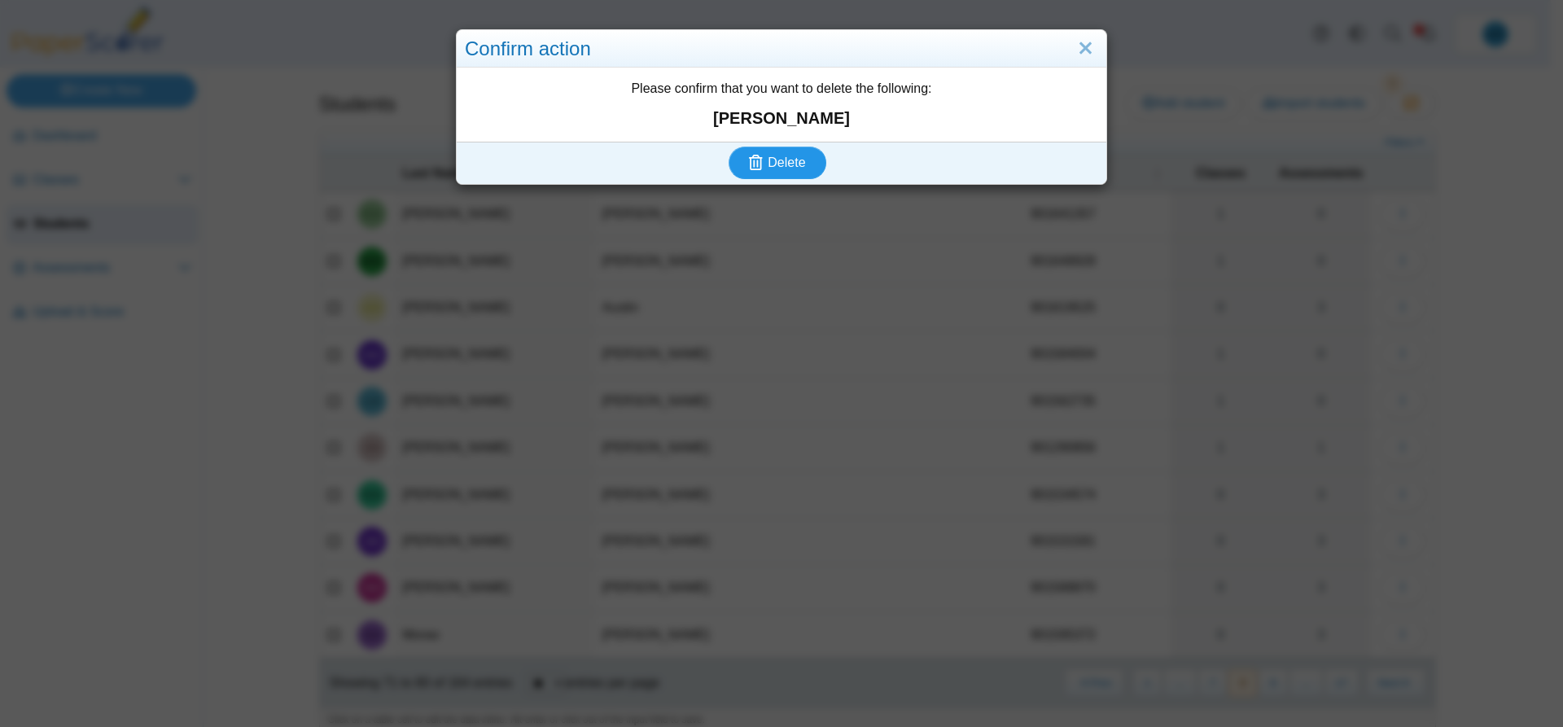
click at [780, 151] on button "Delete" at bounding box center [777, 162] width 98 height 33
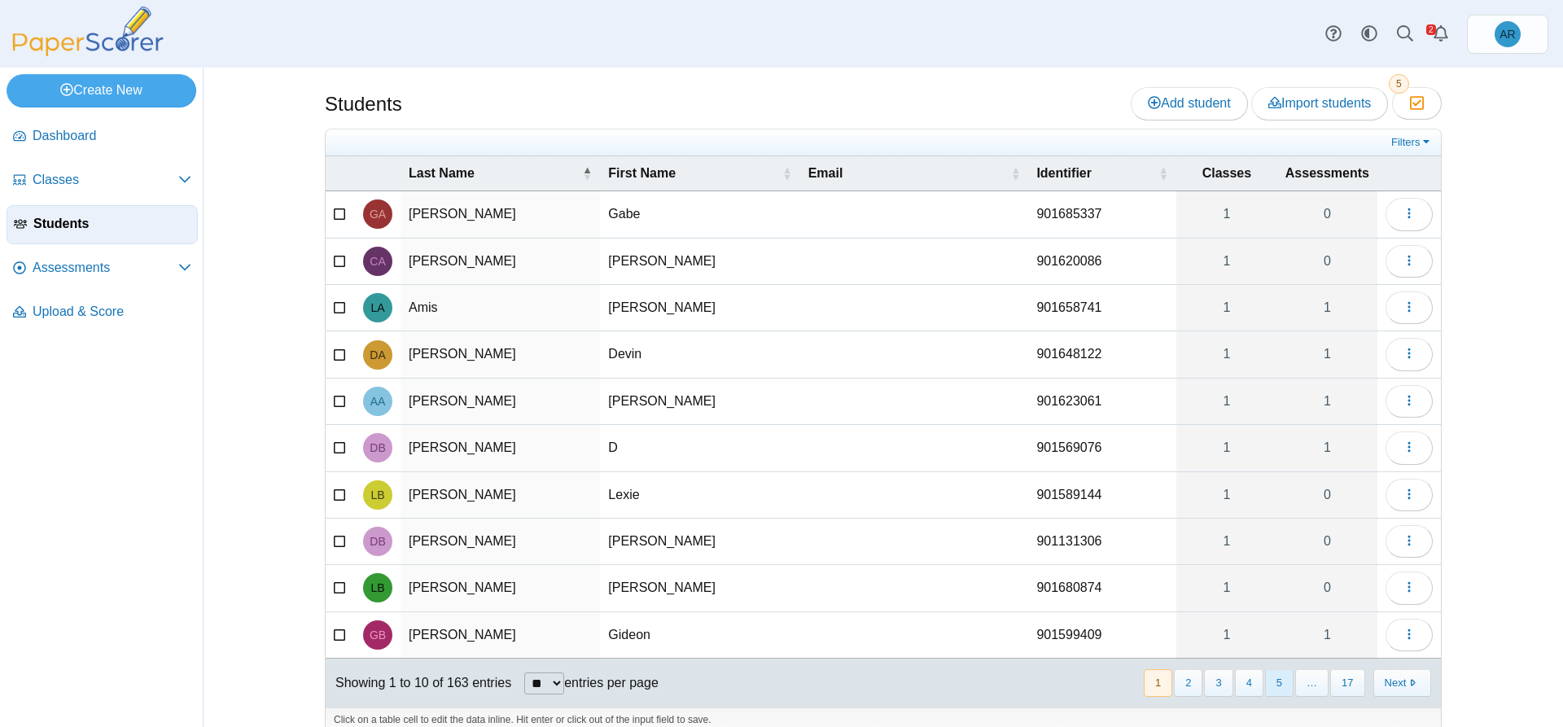
click at [1279, 680] on button "5" at bounding box center [1279, 682] width 28 height 27
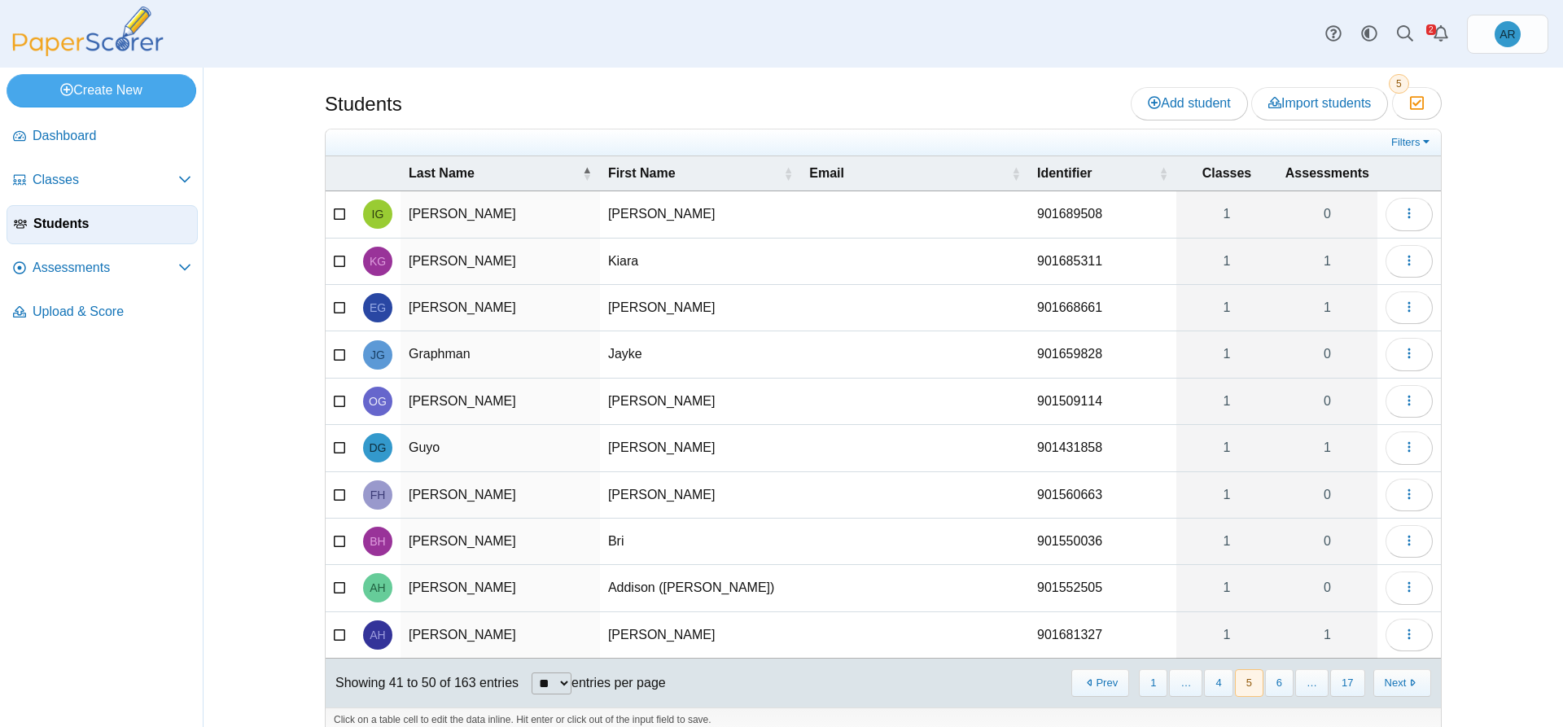
click at [1279, 681] on button "6" at bounding box center [1279, 682] width 28 height 27
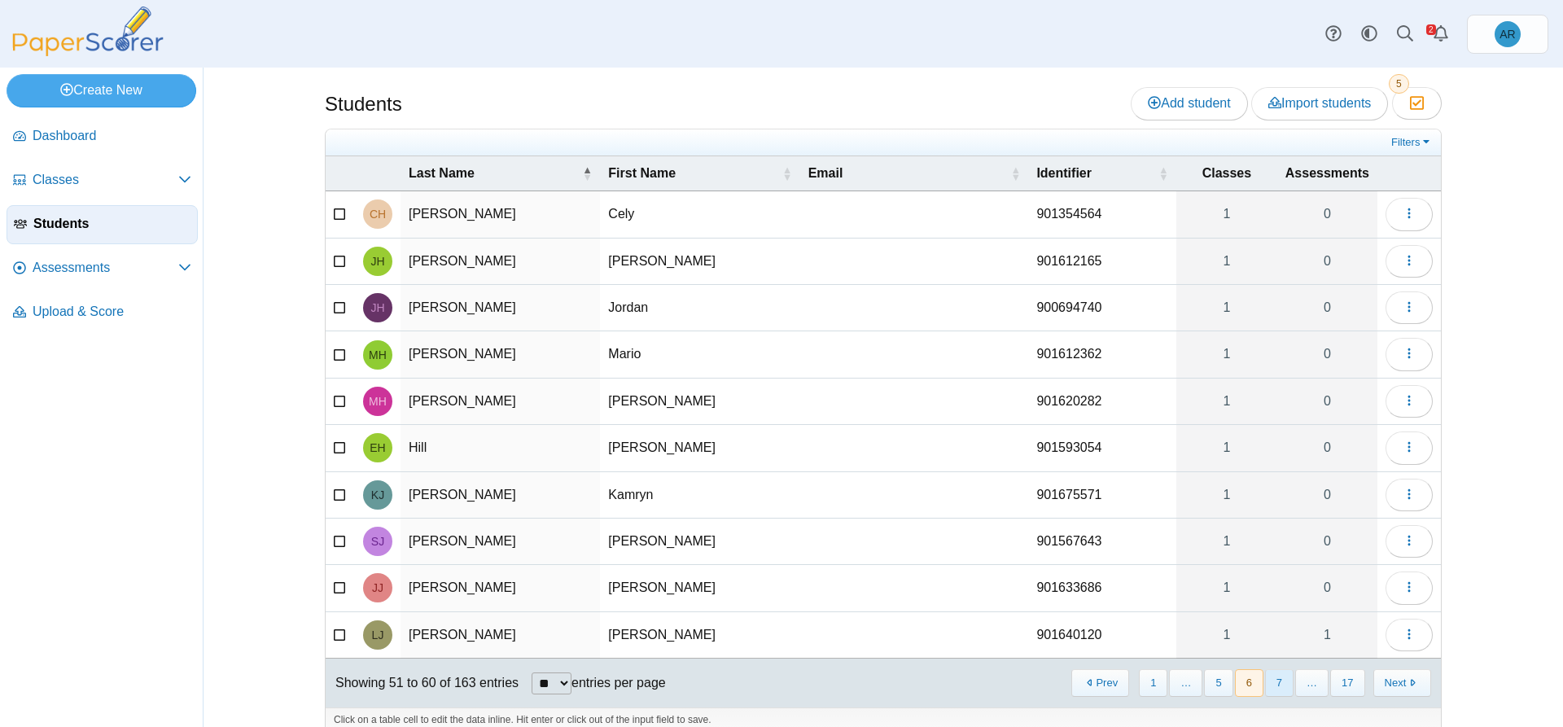
click at [1279, 682] on button "7" at bounding box center [1279, 682] width 28 height 27
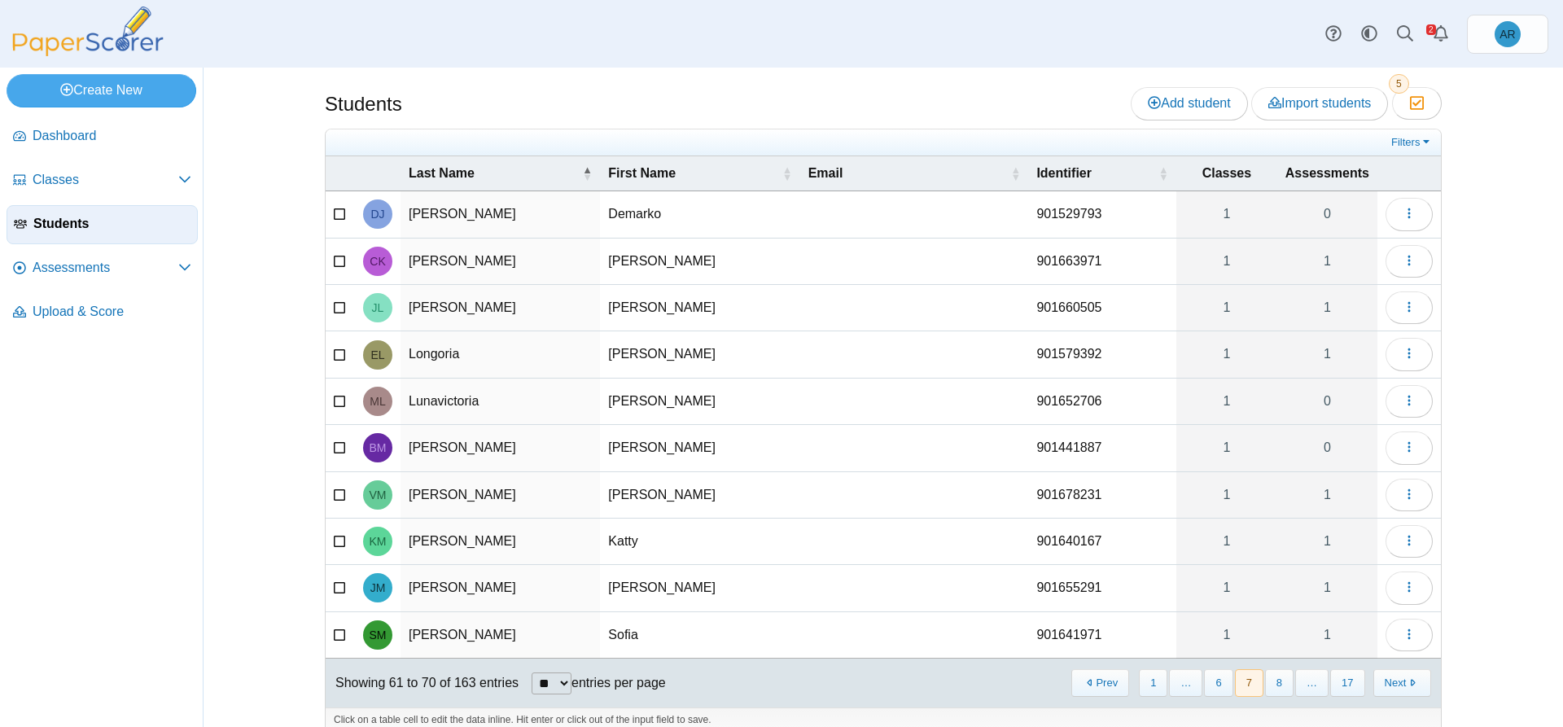
click at [1279, 682] on button "8" at bounding box center [1279, 682] width 28 height 27
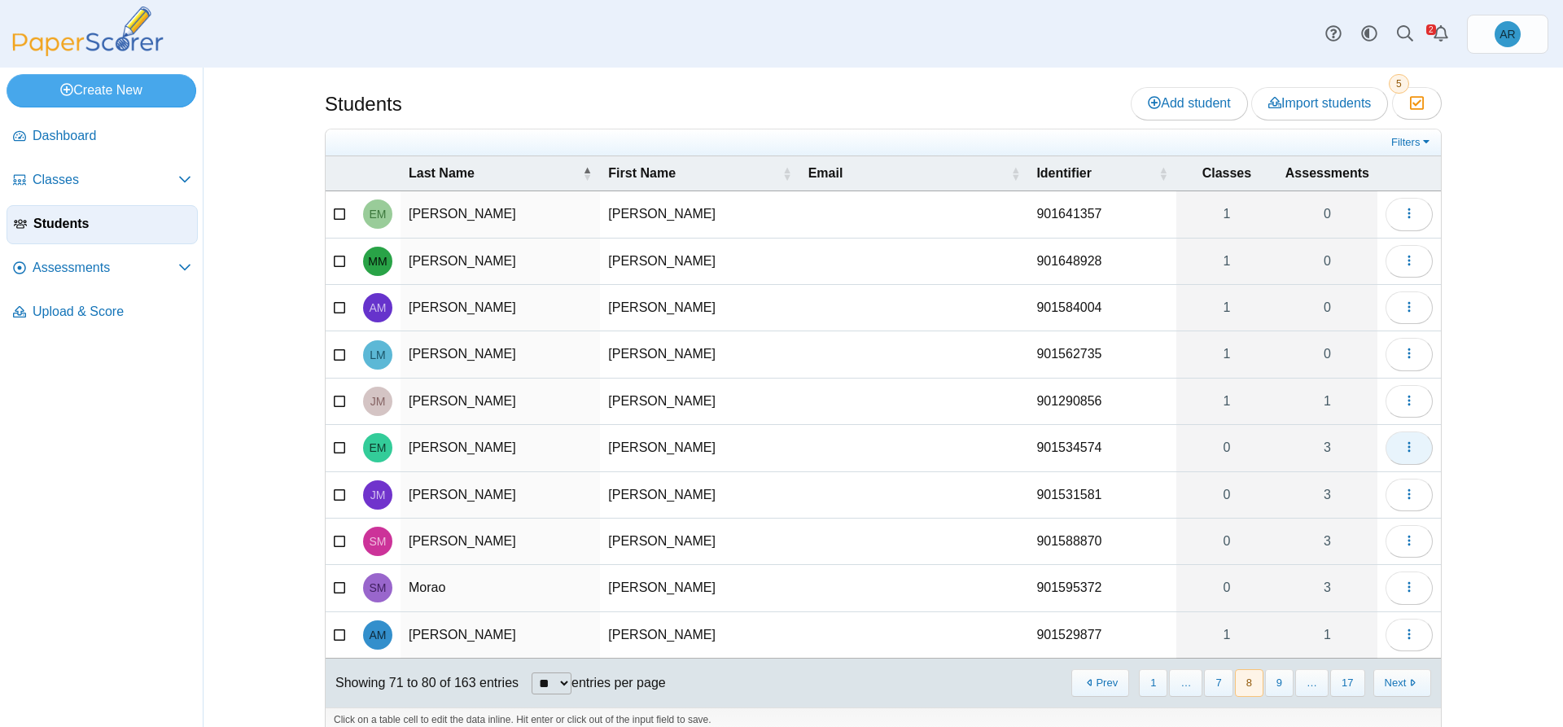
click at [1392, 451] on button "button" at bounding box center [1408, 447] width 47 height 33
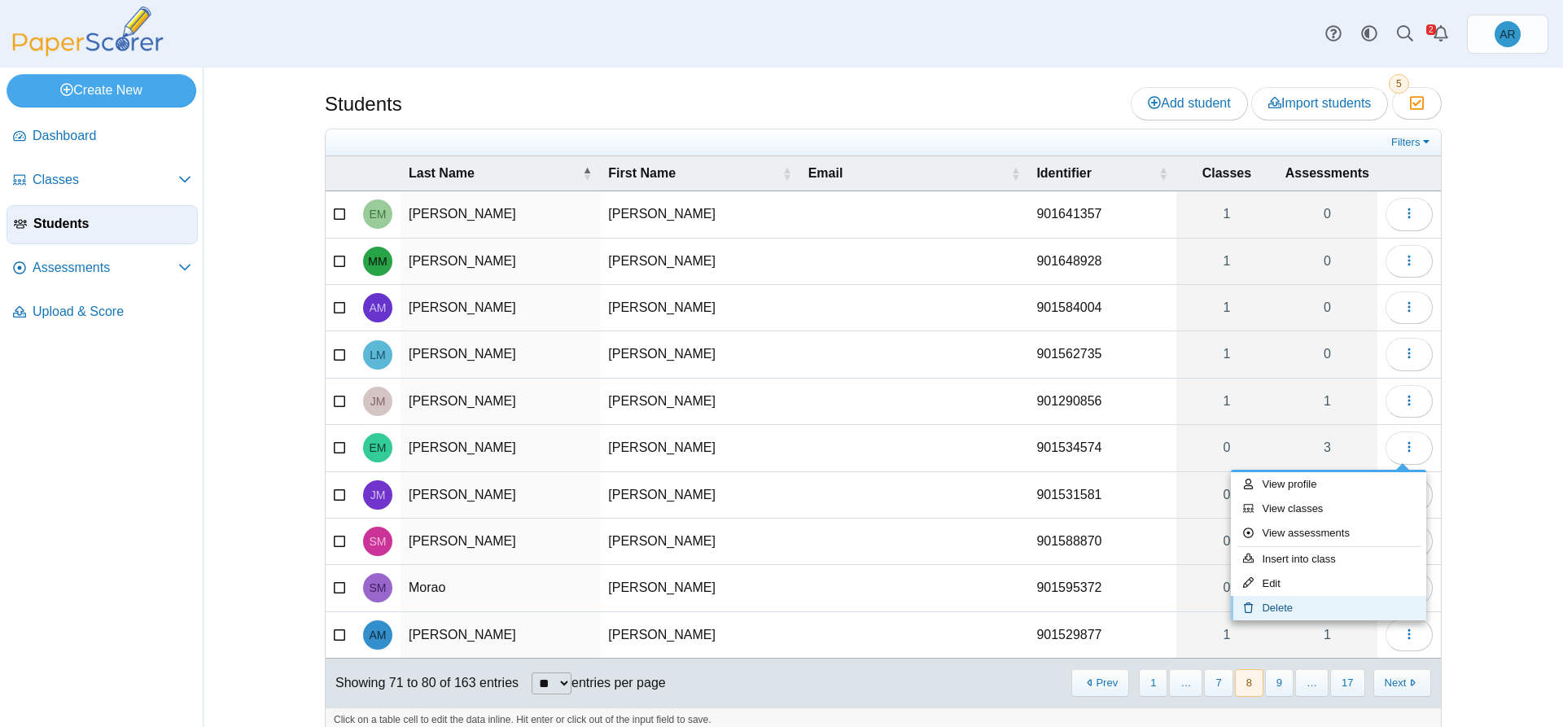
click at [1337, 606] on link "Delete" at bounding box center [1328, 608] width 195 height 24
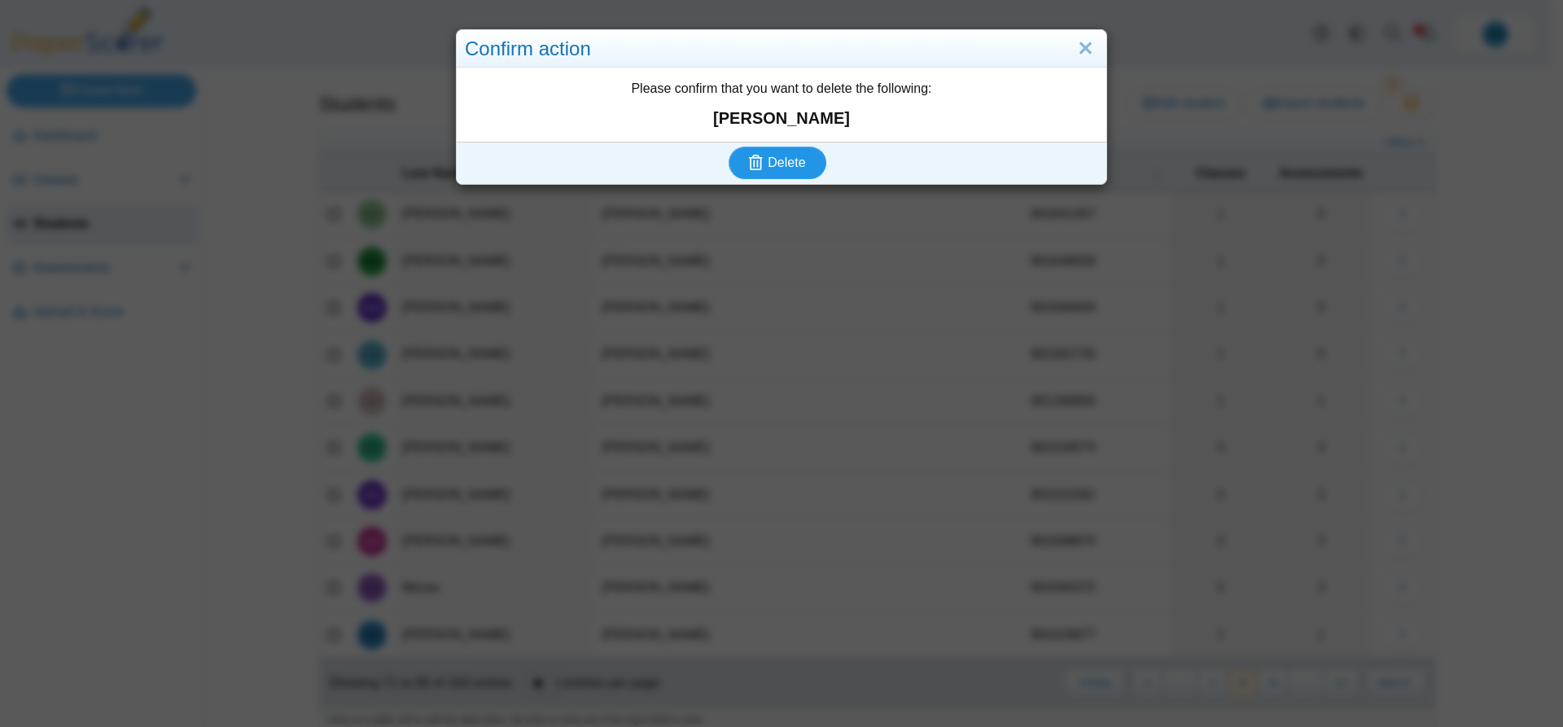
click at [783, 163] on span "Delete" at bounding box center [785, 162] width 37 height 14
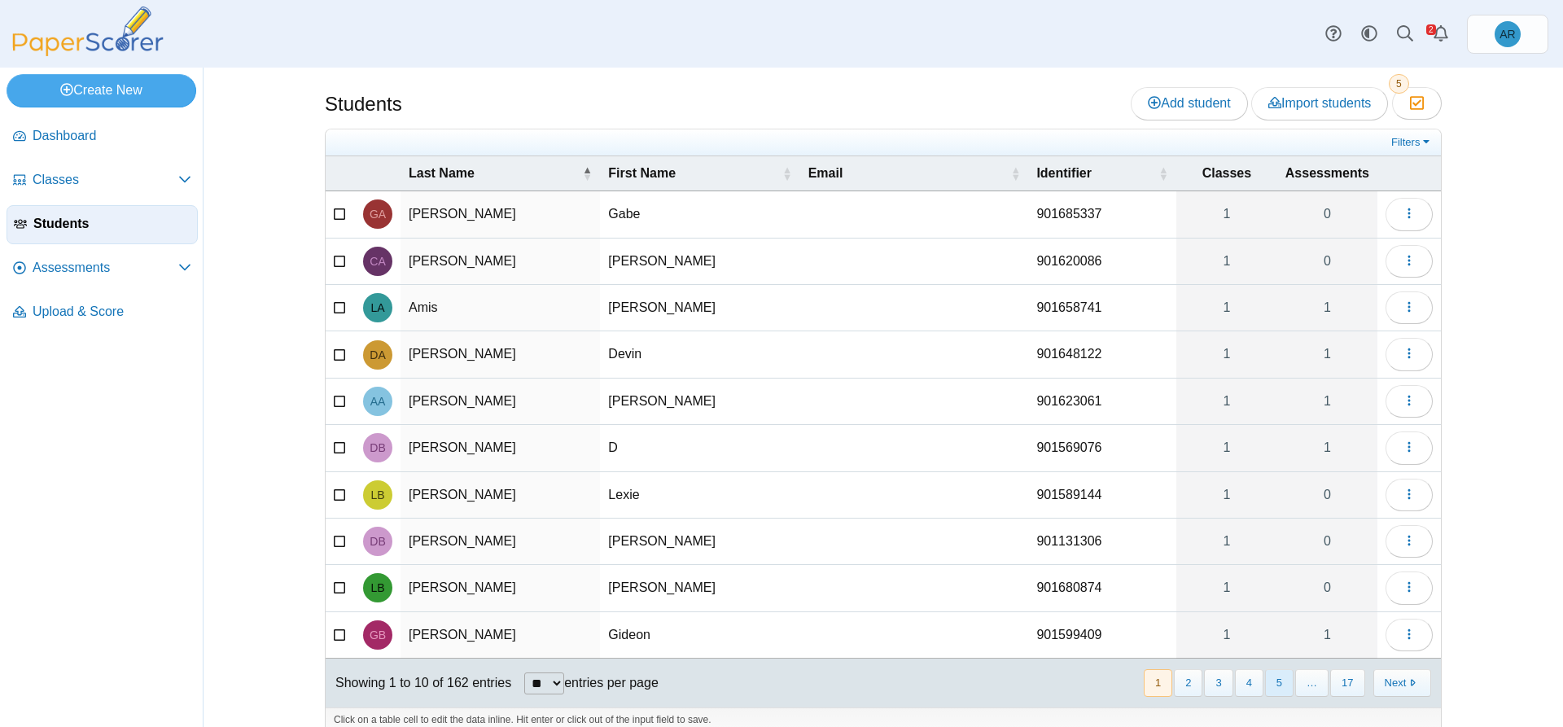
click at [1271, 680] on button "5" at bounding box center [1279, 682] width 28 height 27
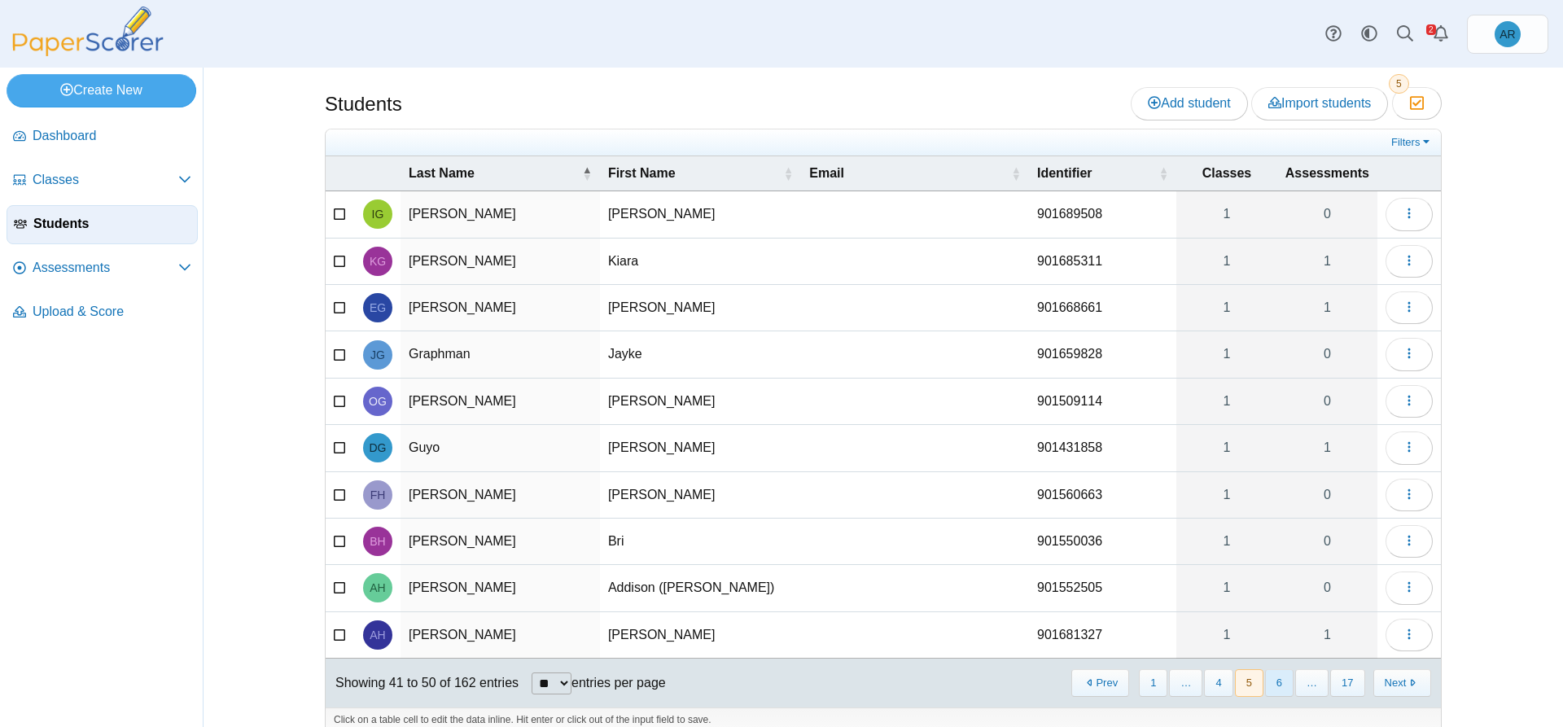
click at [1272, 681] on button "6" at bounding box center [1279, 682] width 28 height 27
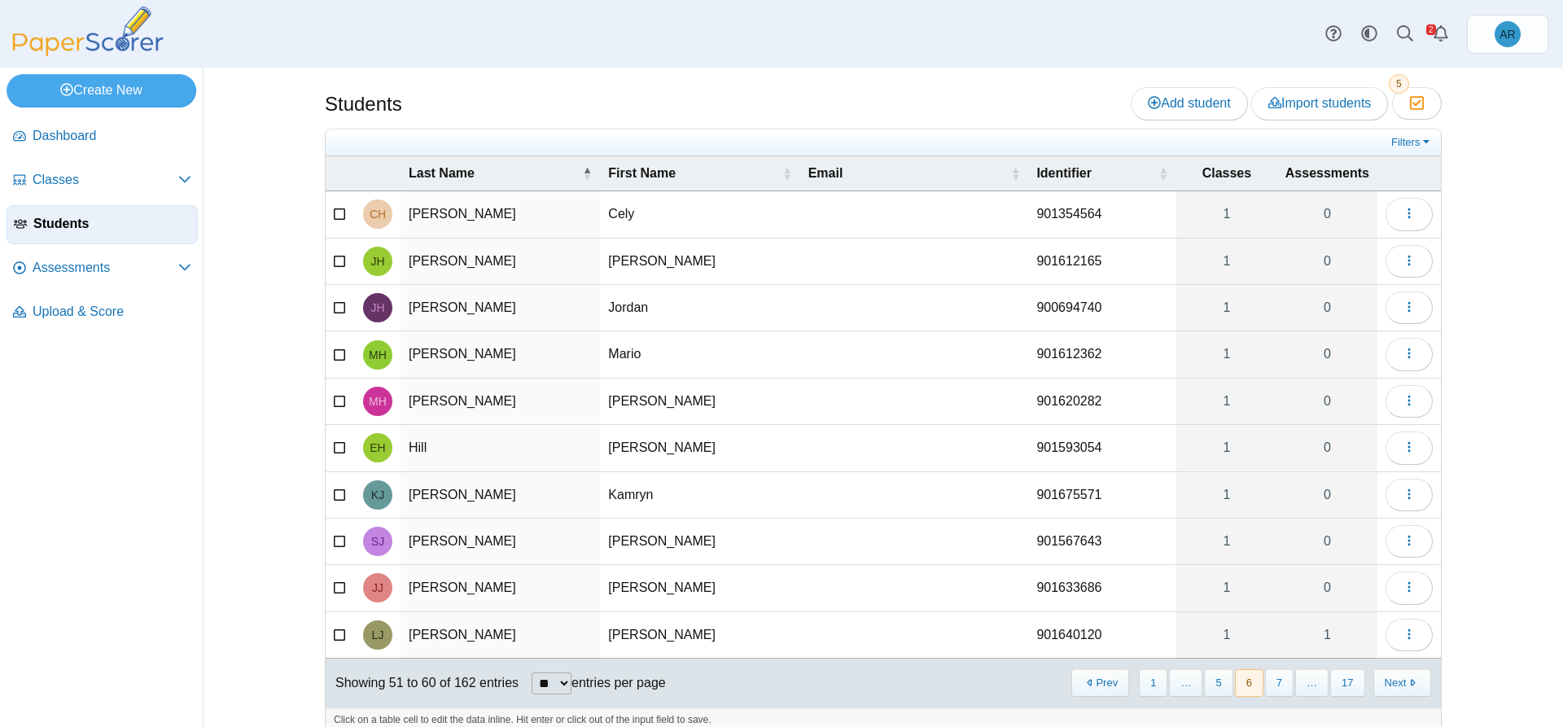
click at [1272, 681] on button "7" at bounding box center [1279, 682] width 28 height 27
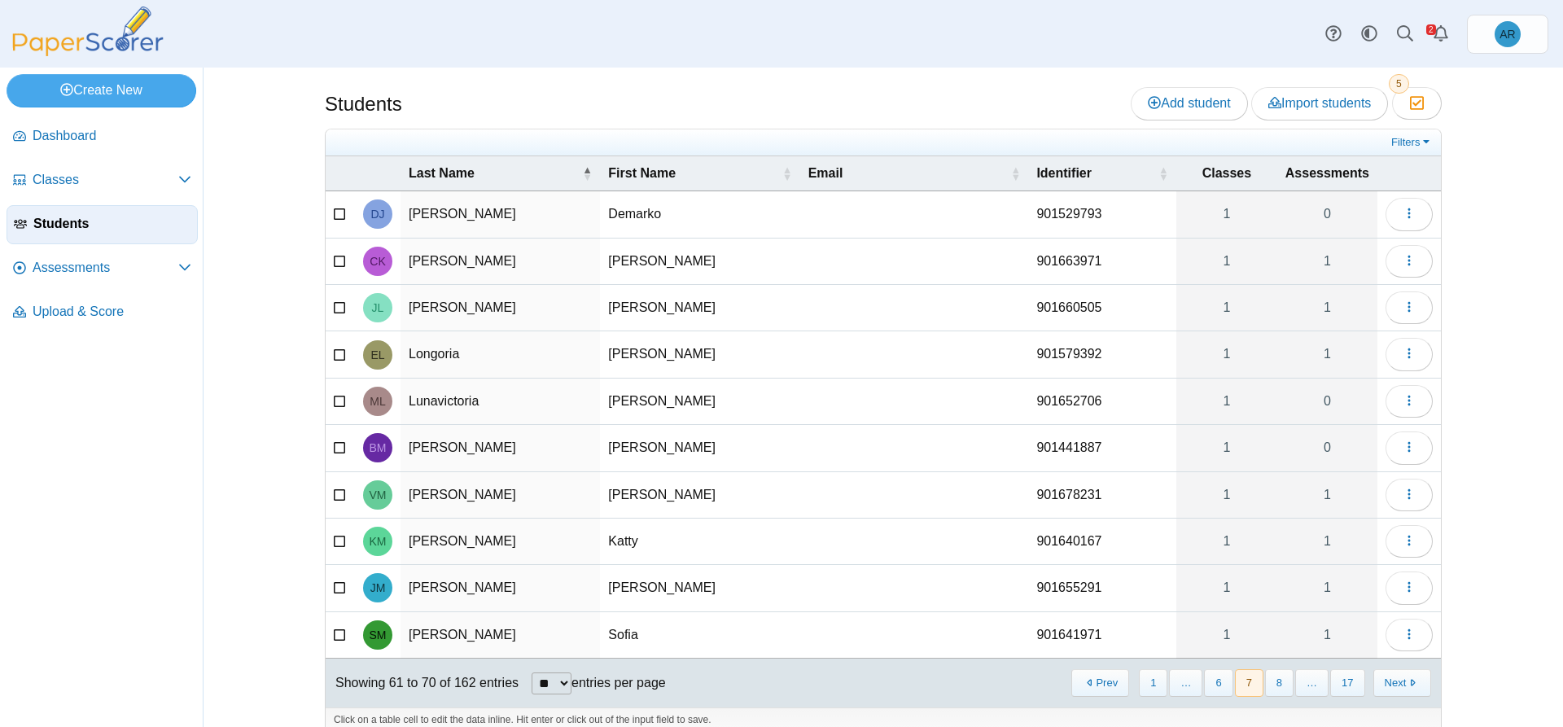
click at [1272, 681] on button "8" at bounding box center [1279, 682] width 28 height 27
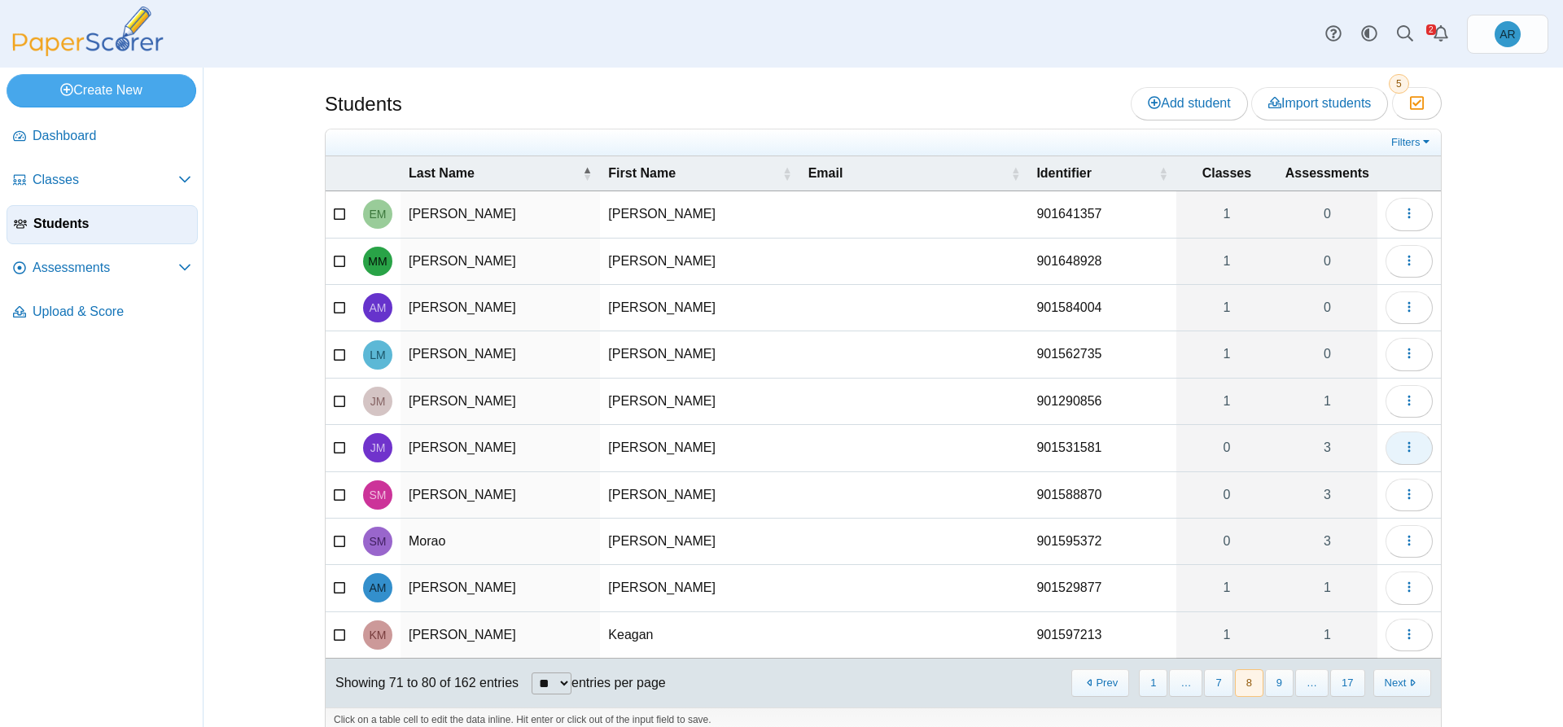
click at [1394, 453] on button "button" at bounding box center [1408, 447] width 47 height 33
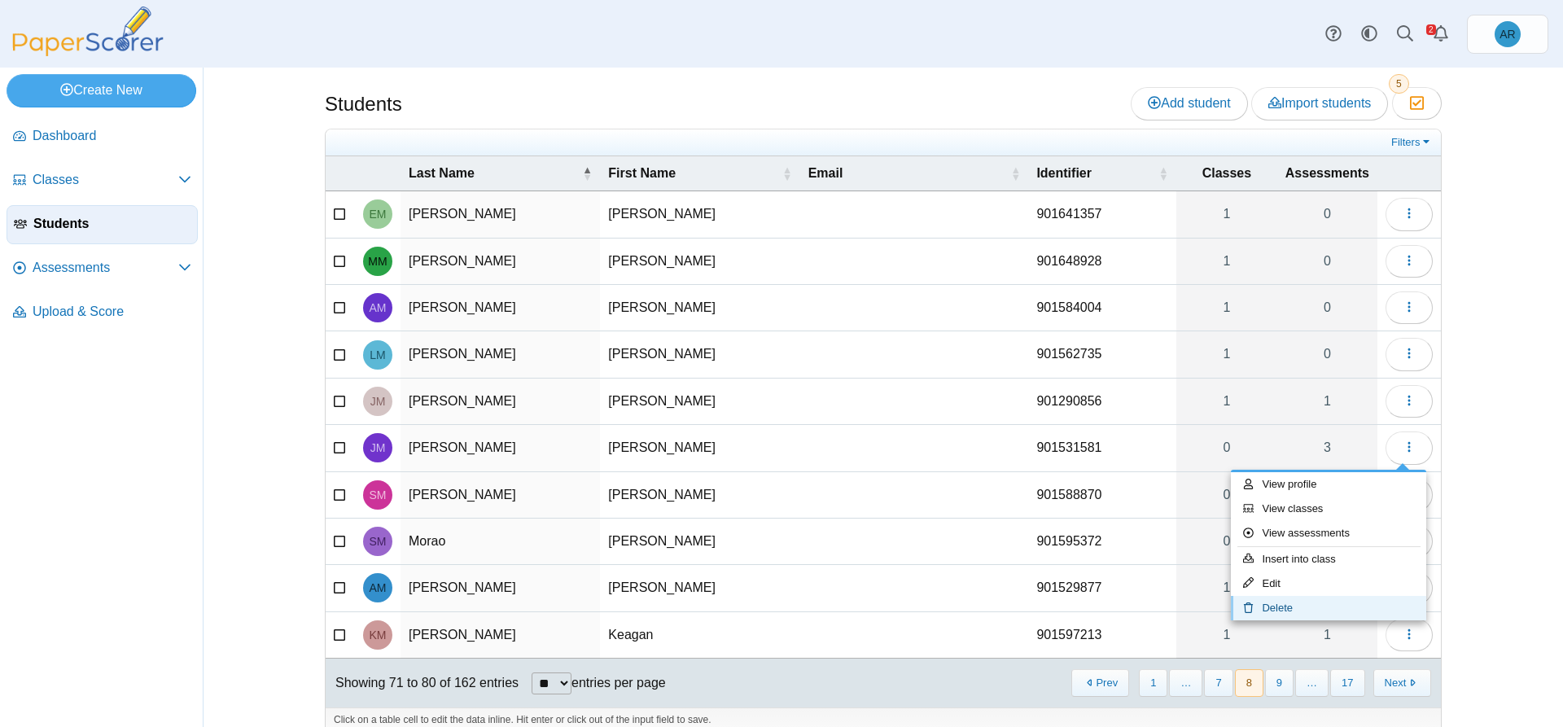
click at [1301, 603] on link "Delete" at bounding box center [1328, 608] width 195 height 24
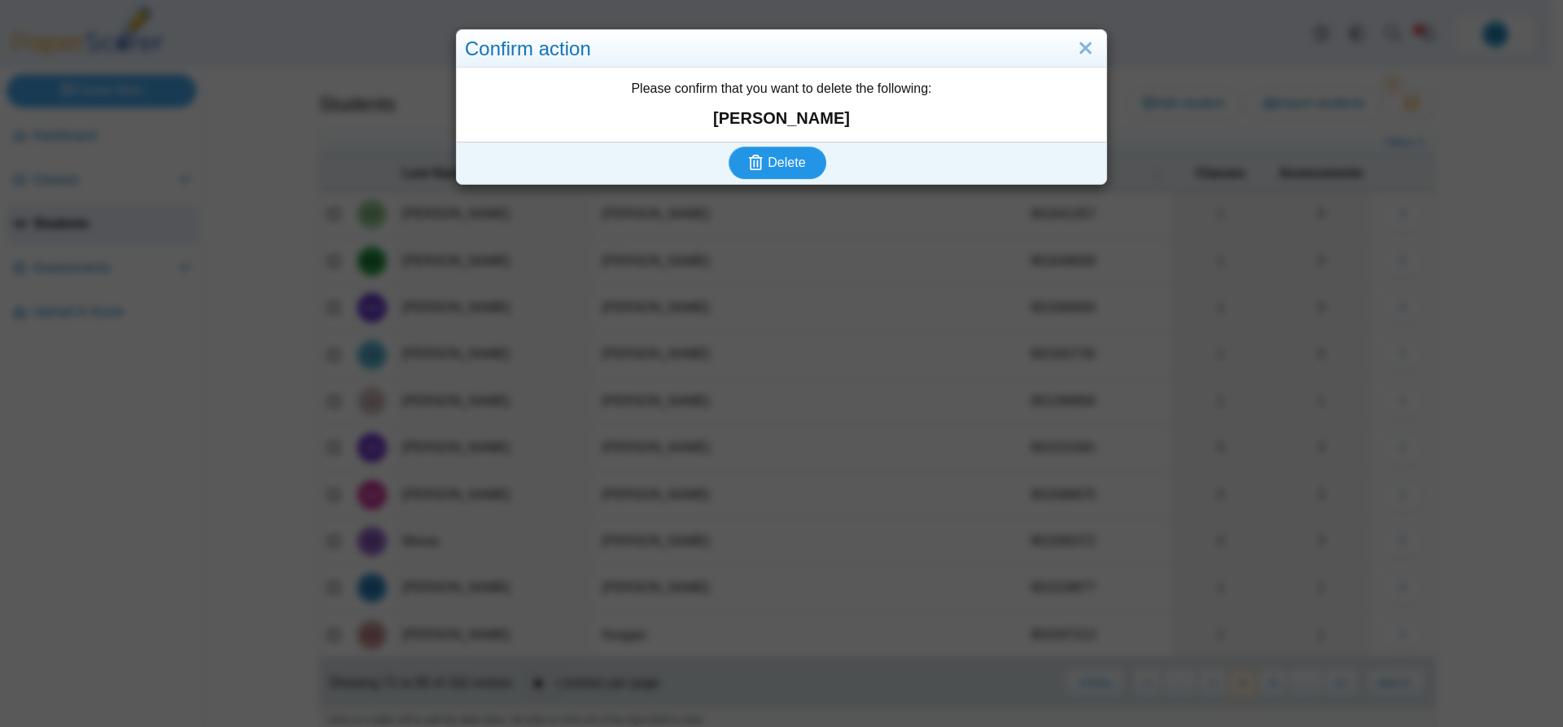
click at [797, 168] on span "Delete" at bounding box center [785, 162] width 37 height 14
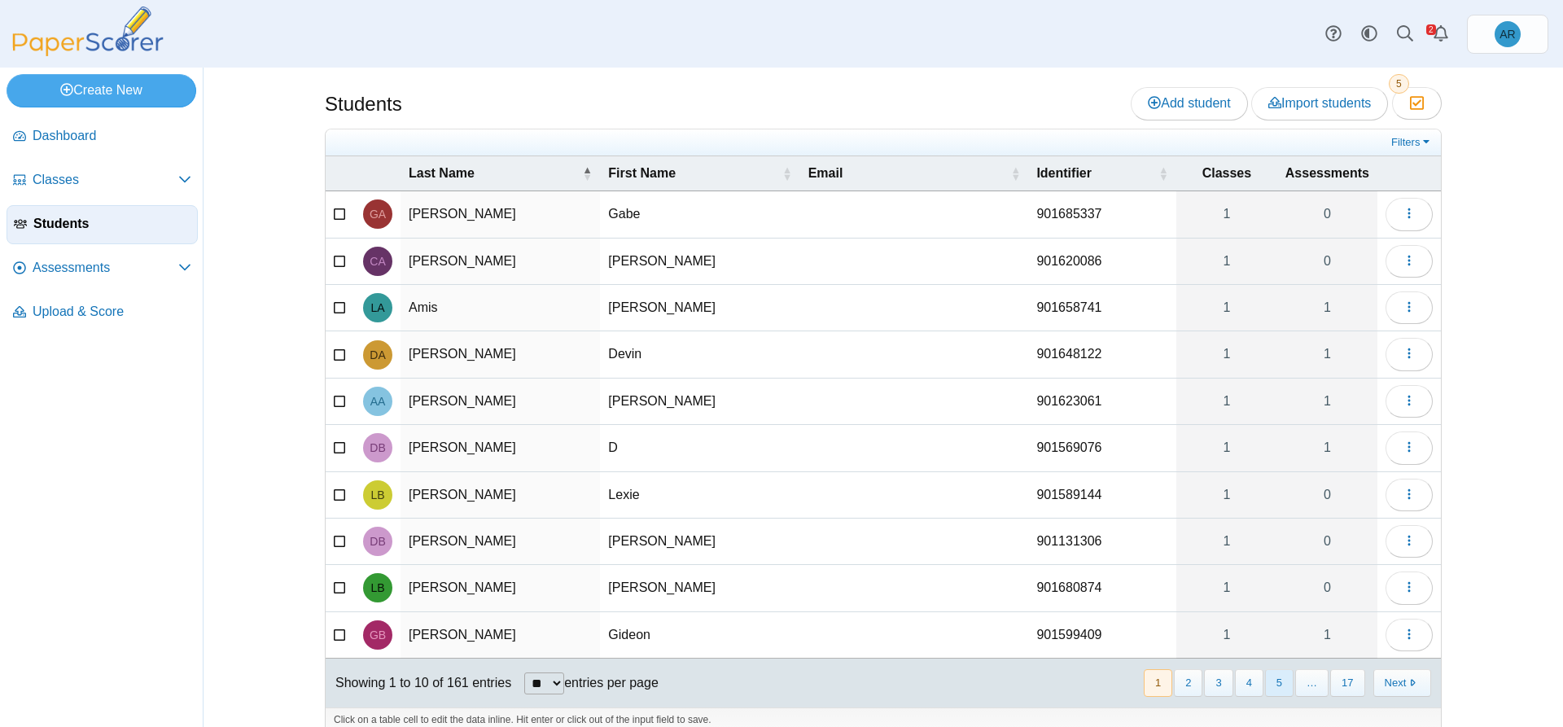
click at [1283, 677] on button "5" at bounding box center [1279, 682] width 28 height 27
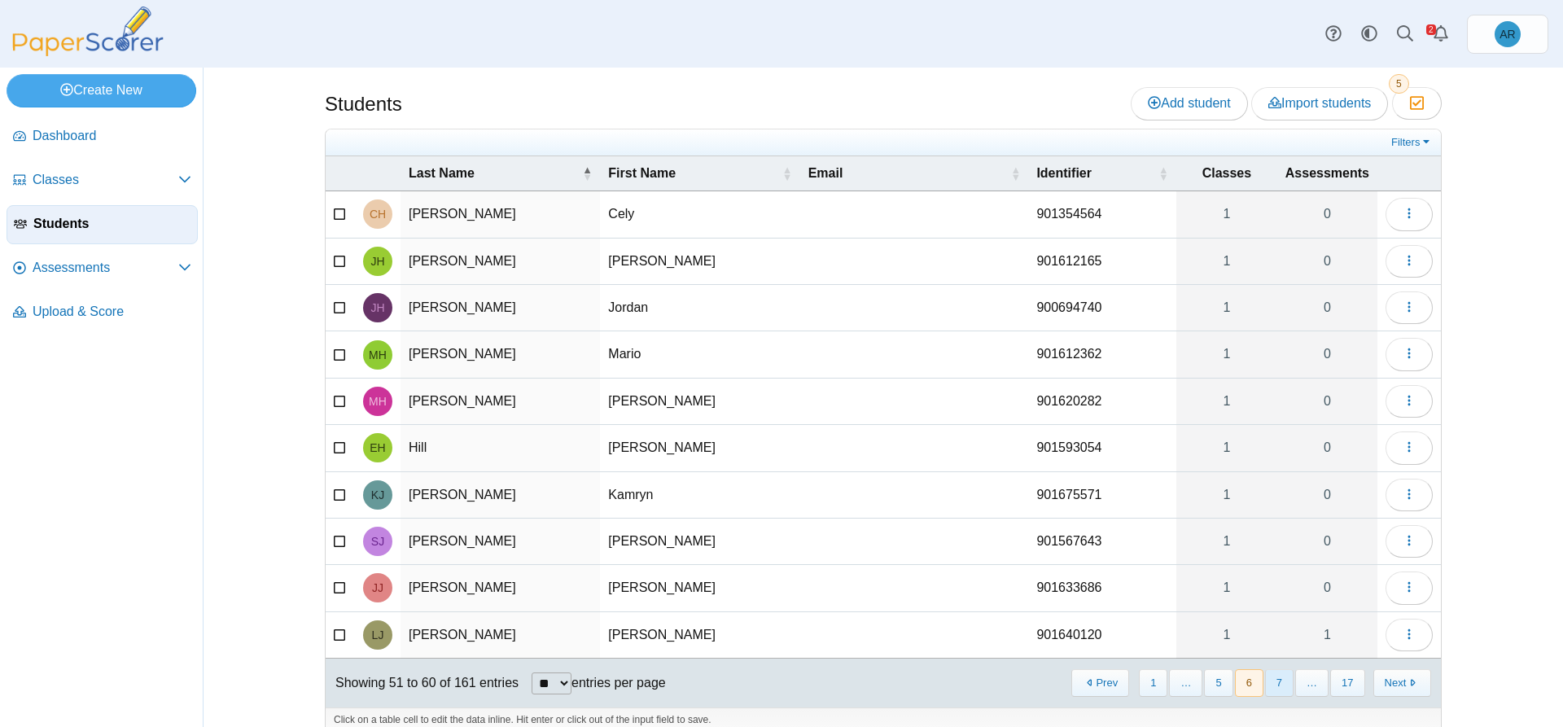
click at [1283, 678] on button "7" at bounding box center [1279, 682] width 28 height 27
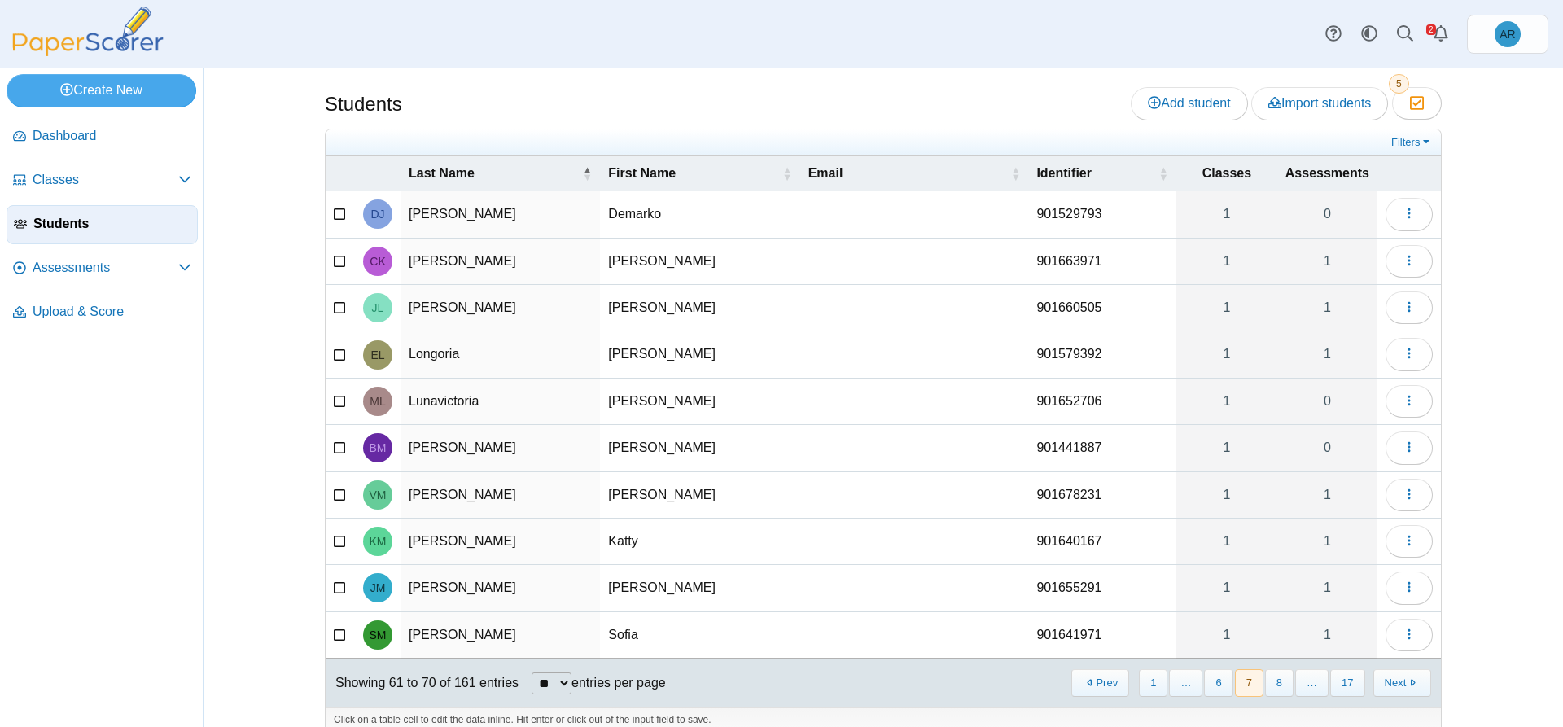
click at [1283, 678] on button "8" at bounding box center [1279, 682] width 28 height 27
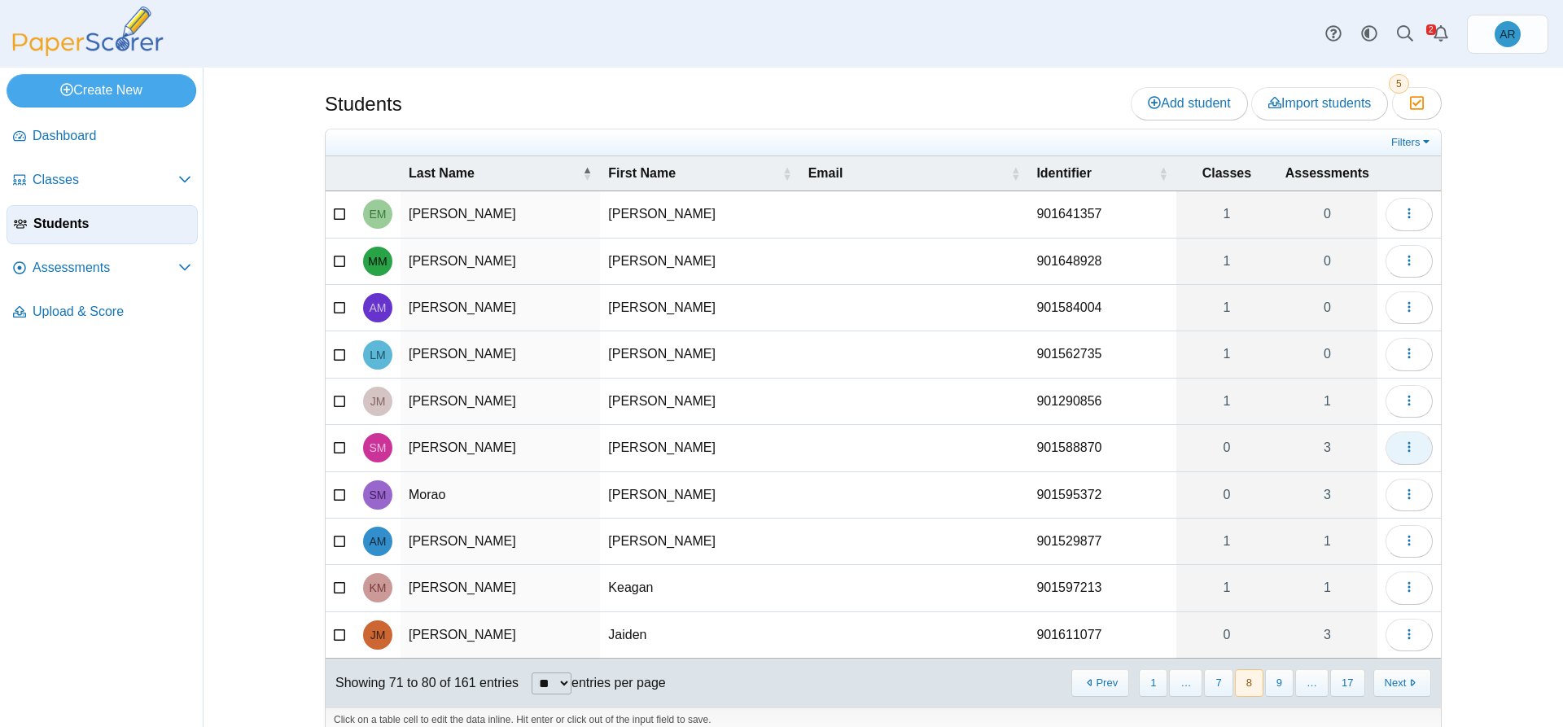
click at [1405, 436] on button "button" at bounding box center [1408, 447] width 47 height 33
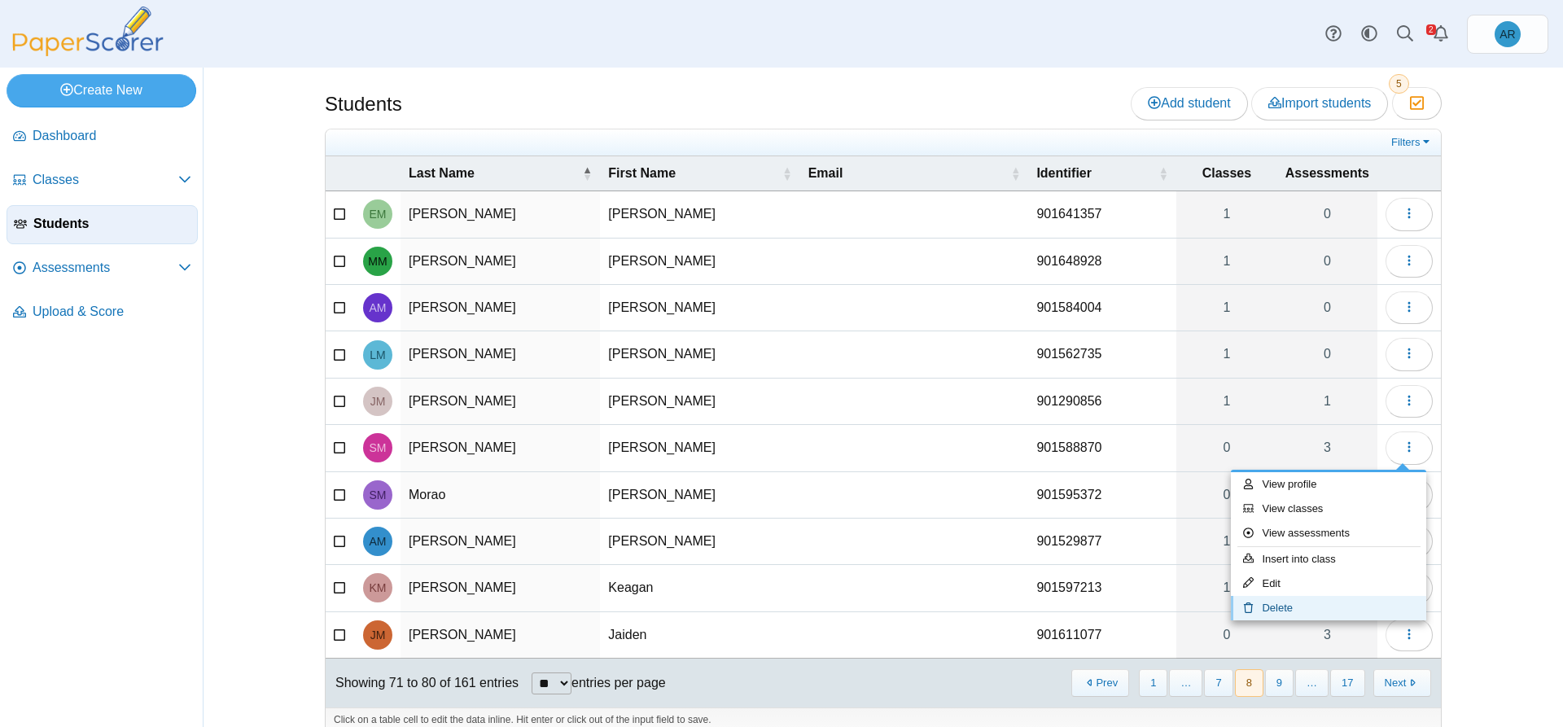
click at [1306, 600] on link "Delete" at bounding box center [1328, 608] width 195 height 24
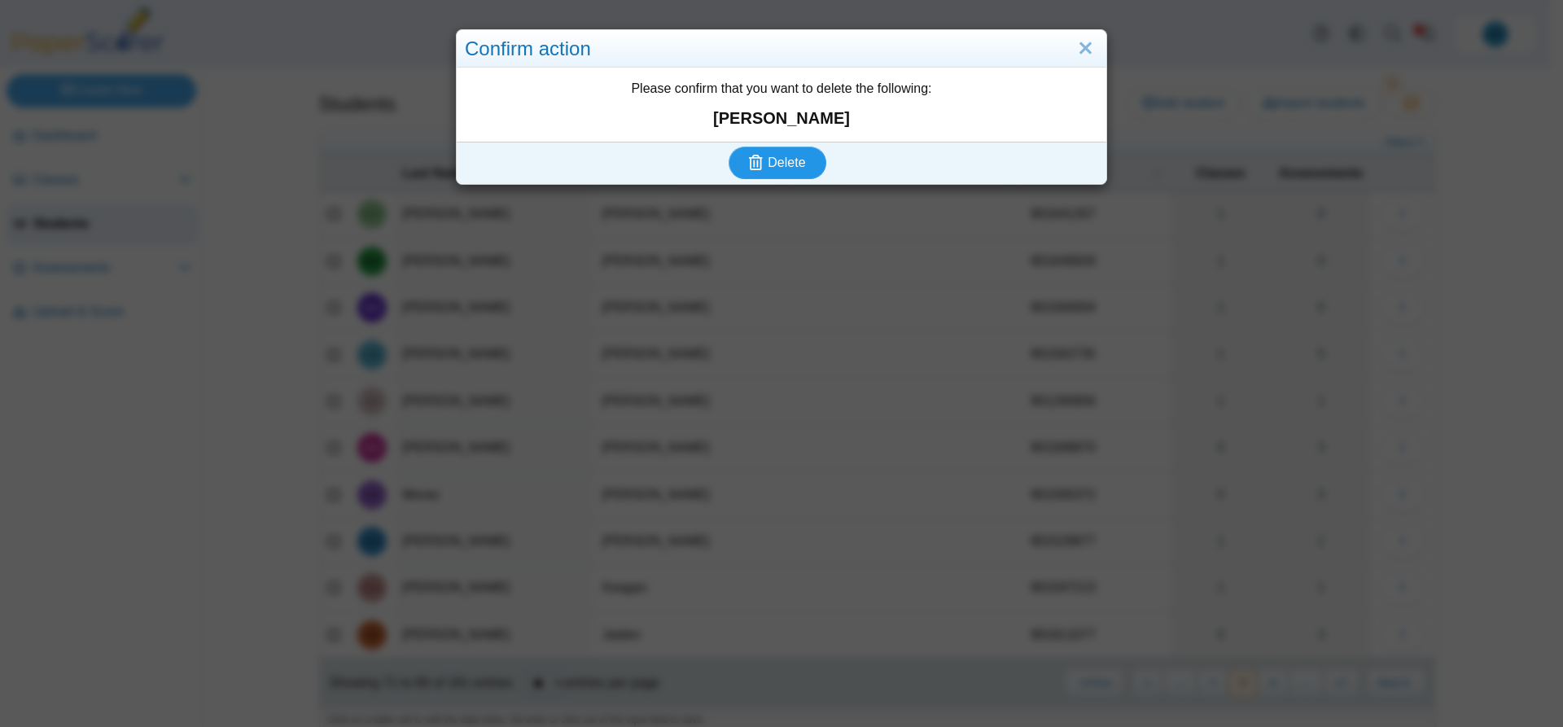
click at [805, 155] on button "Delete" at bounding box center [777, 162] width 98 height 33
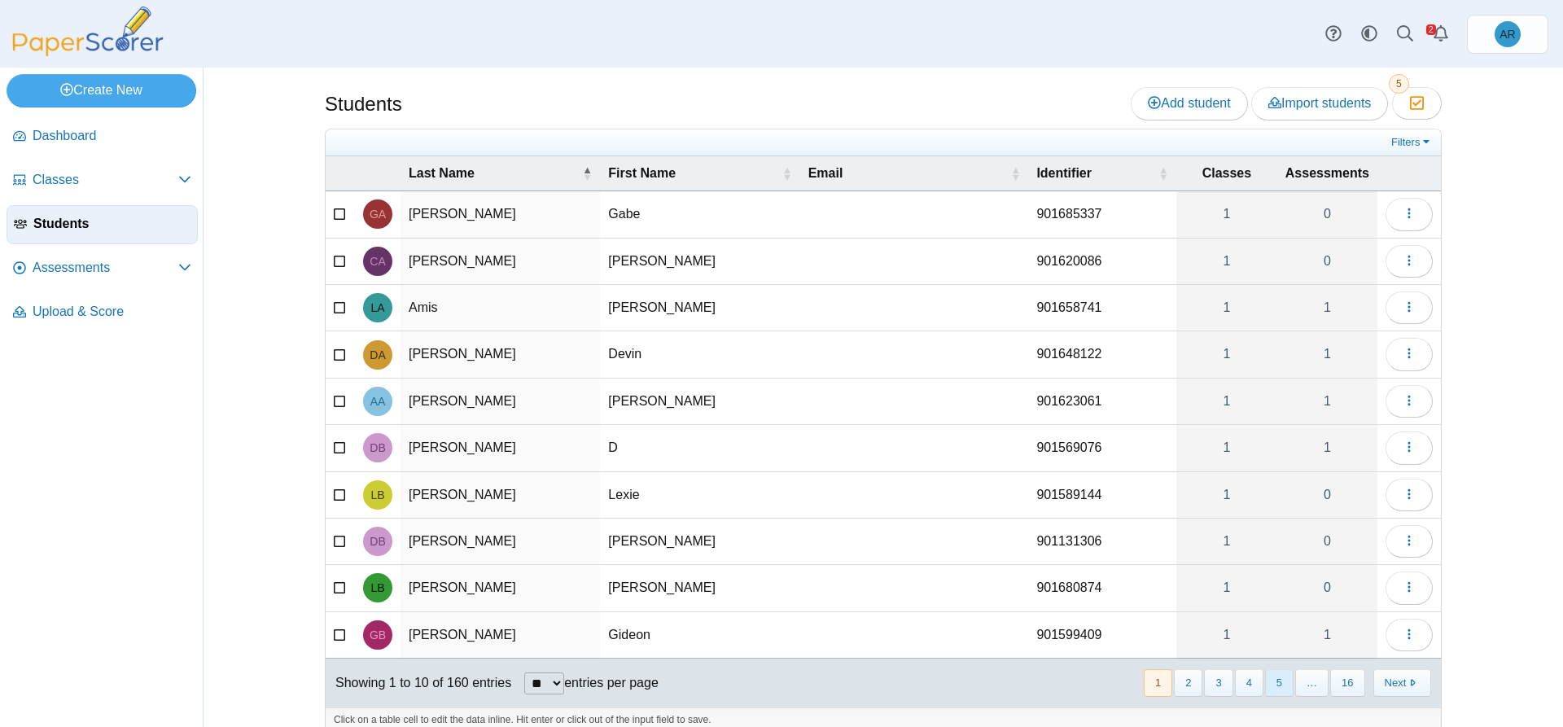
click at [1270, 684] on button "5" at bounding box center [1279, 682] width 28 height 27
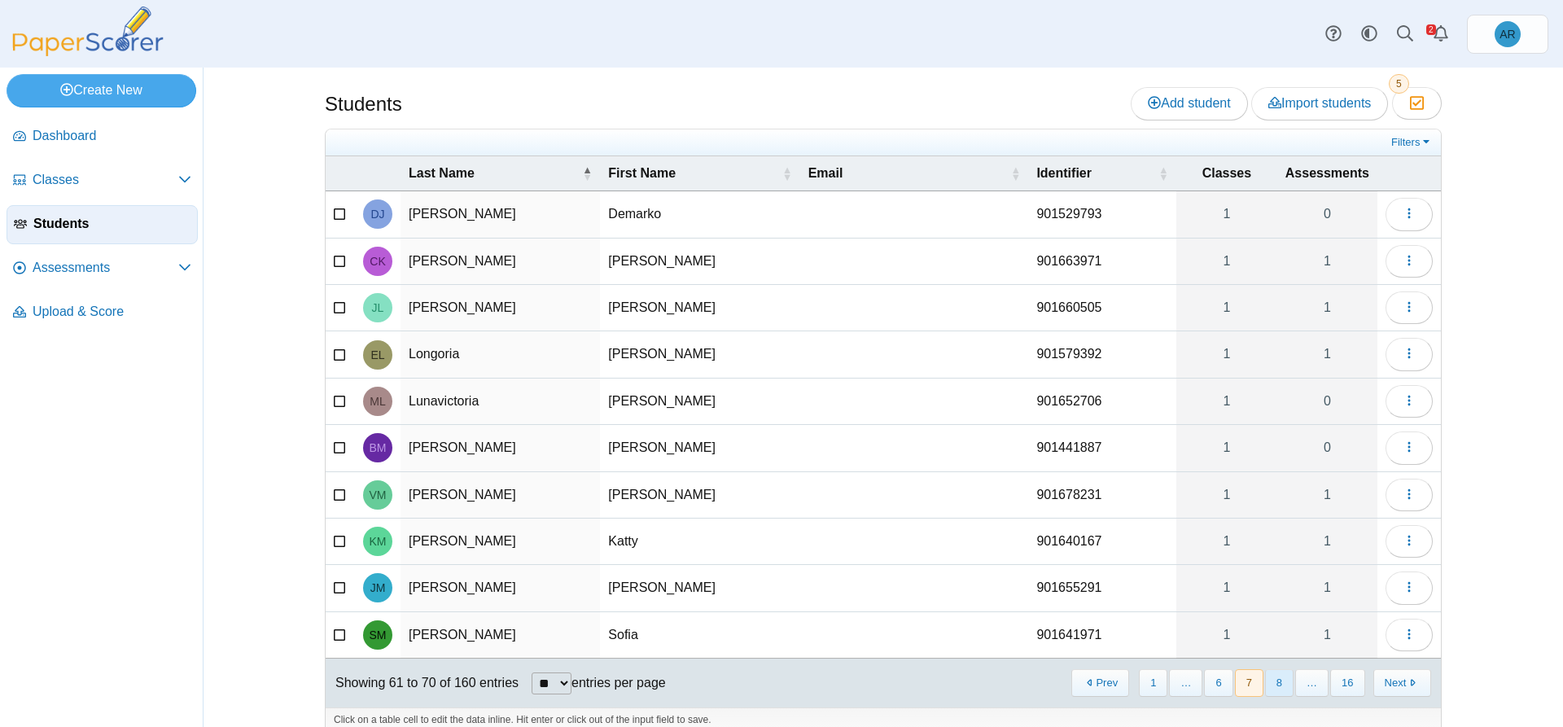
click at [1270, 685] on button "8" at bounding box center [1279, 682] width 28 height 27
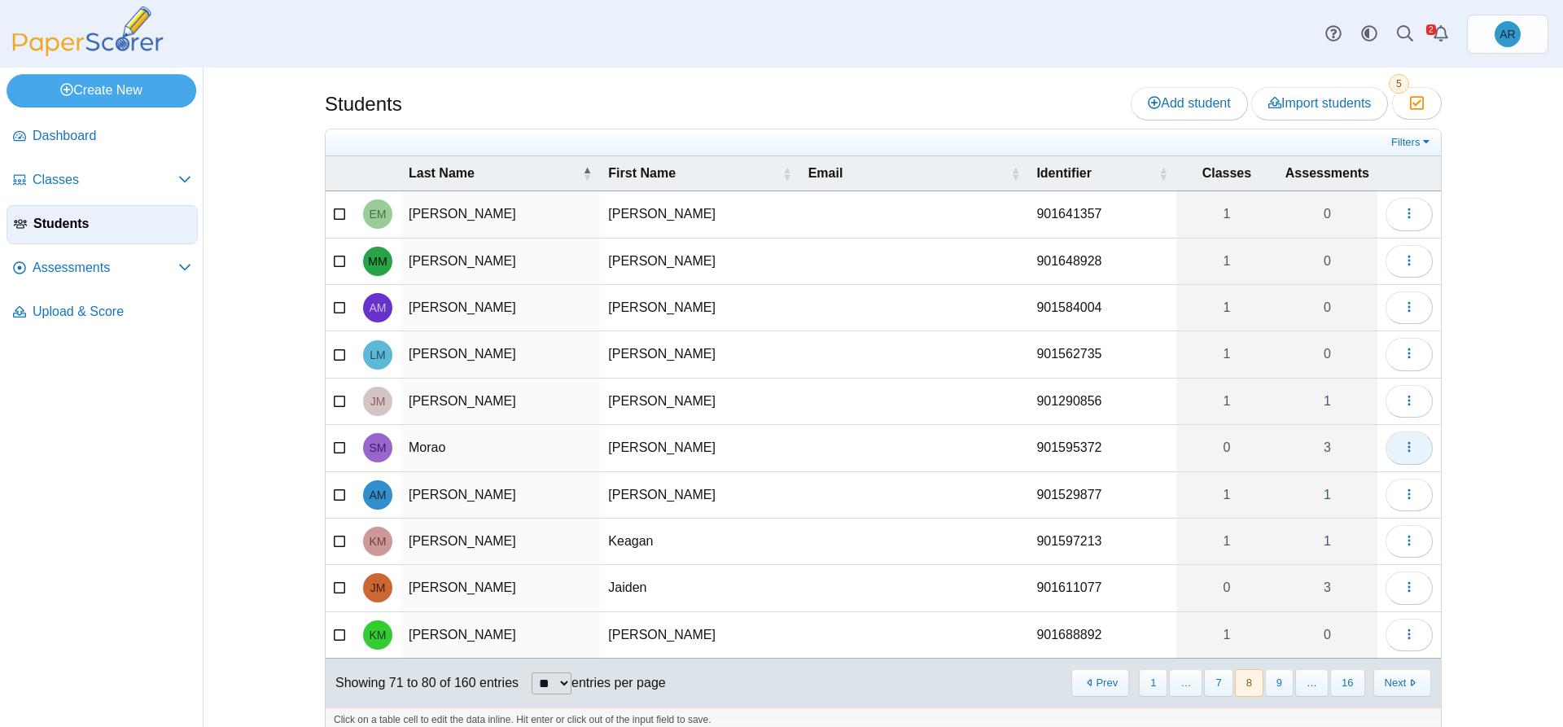
click at [1397, 456] on button "button" at bounding box center [1408, 447] width 47 height 33
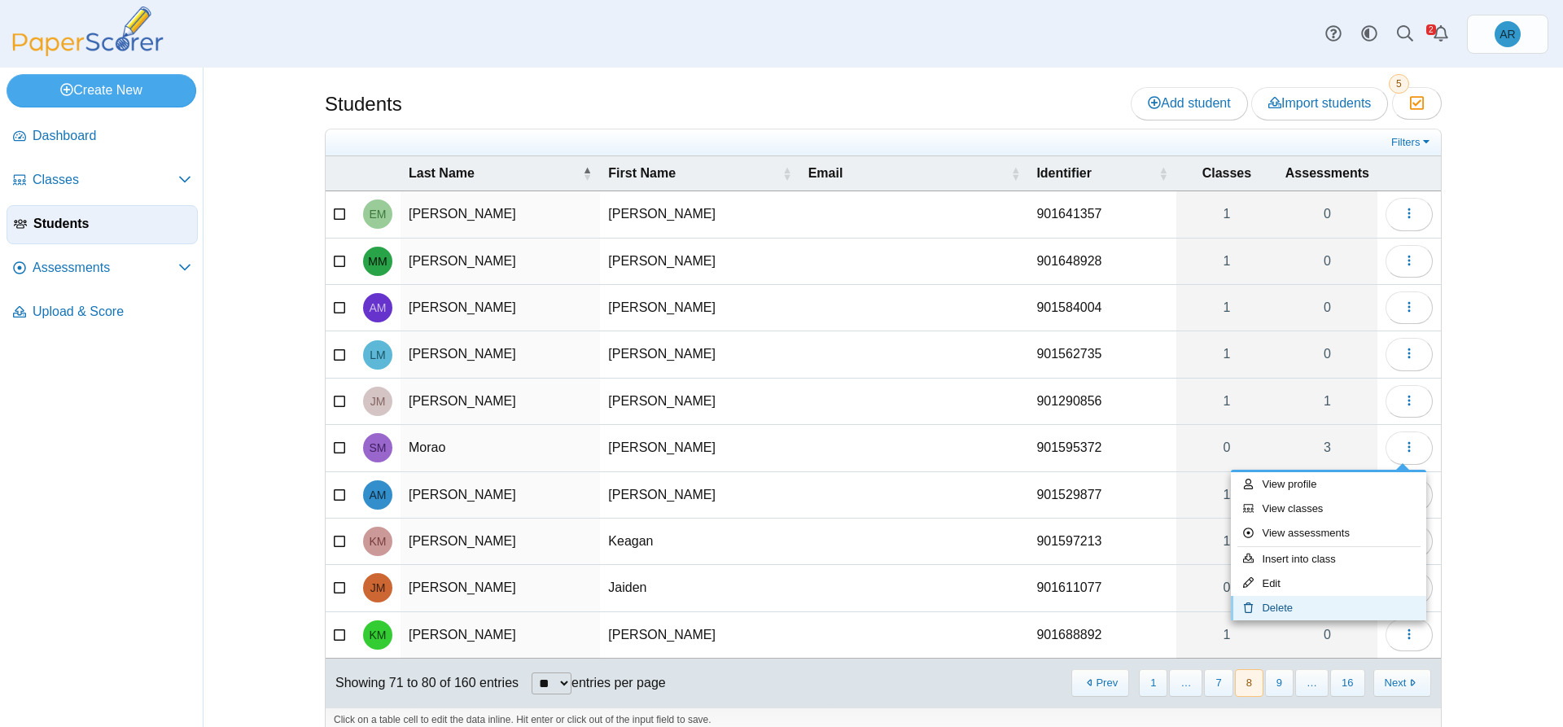
click at [1322, 606] on link "Delete" at bounding box center [1328, 608] width 195 height 24
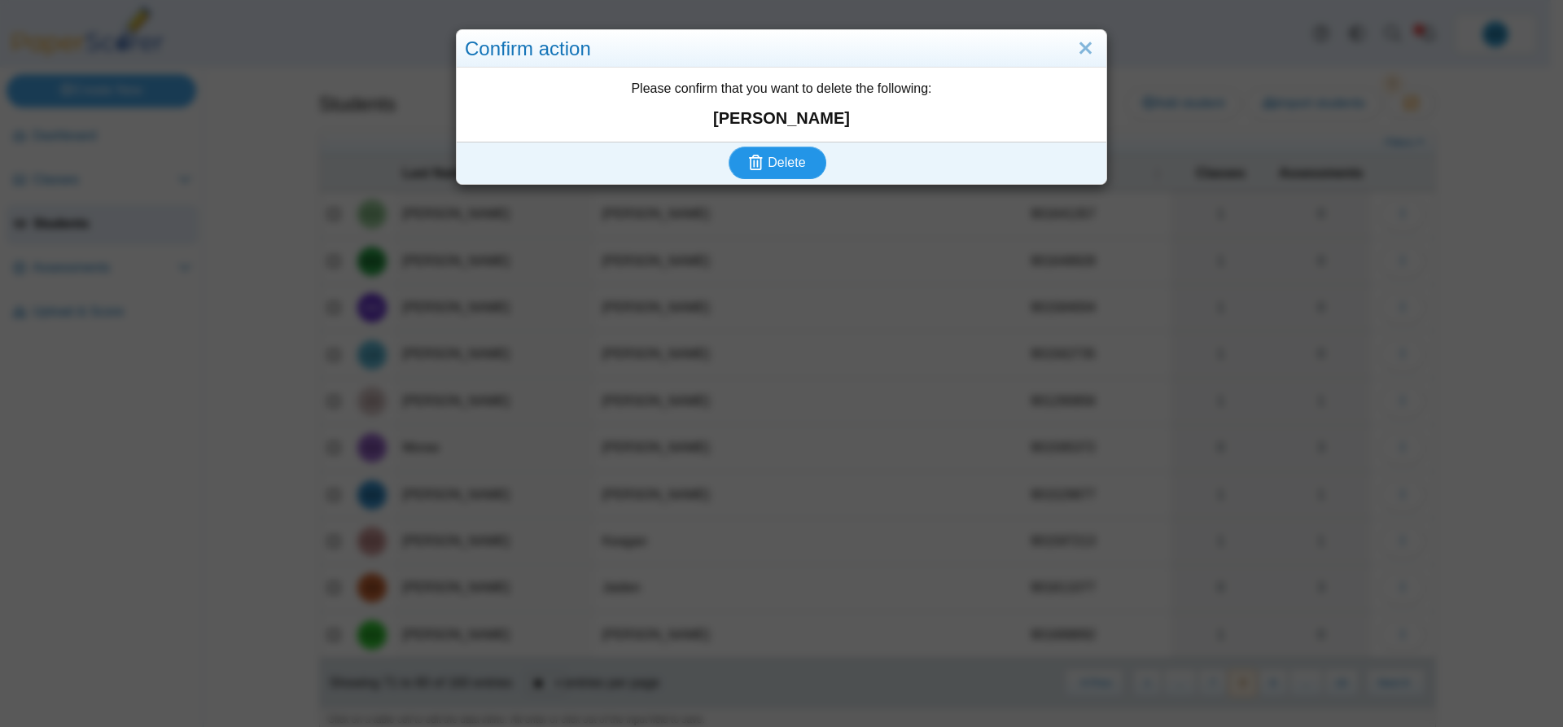
click at [749, 161] on use "submit" at bounding box center [756, 162] width 14 height 15
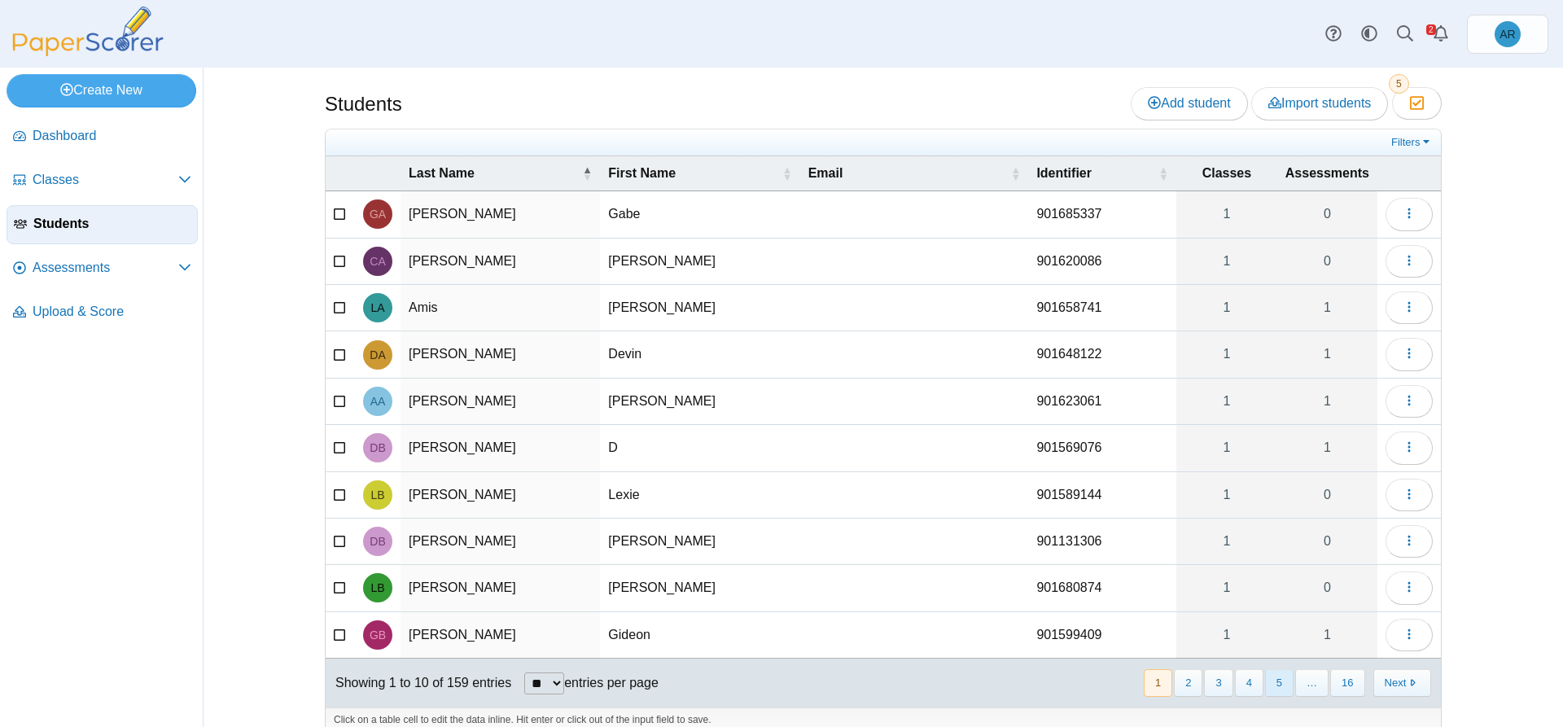
click at [1275, 684] on button "5" at bounding box center [1279, 682] width 28 height 27
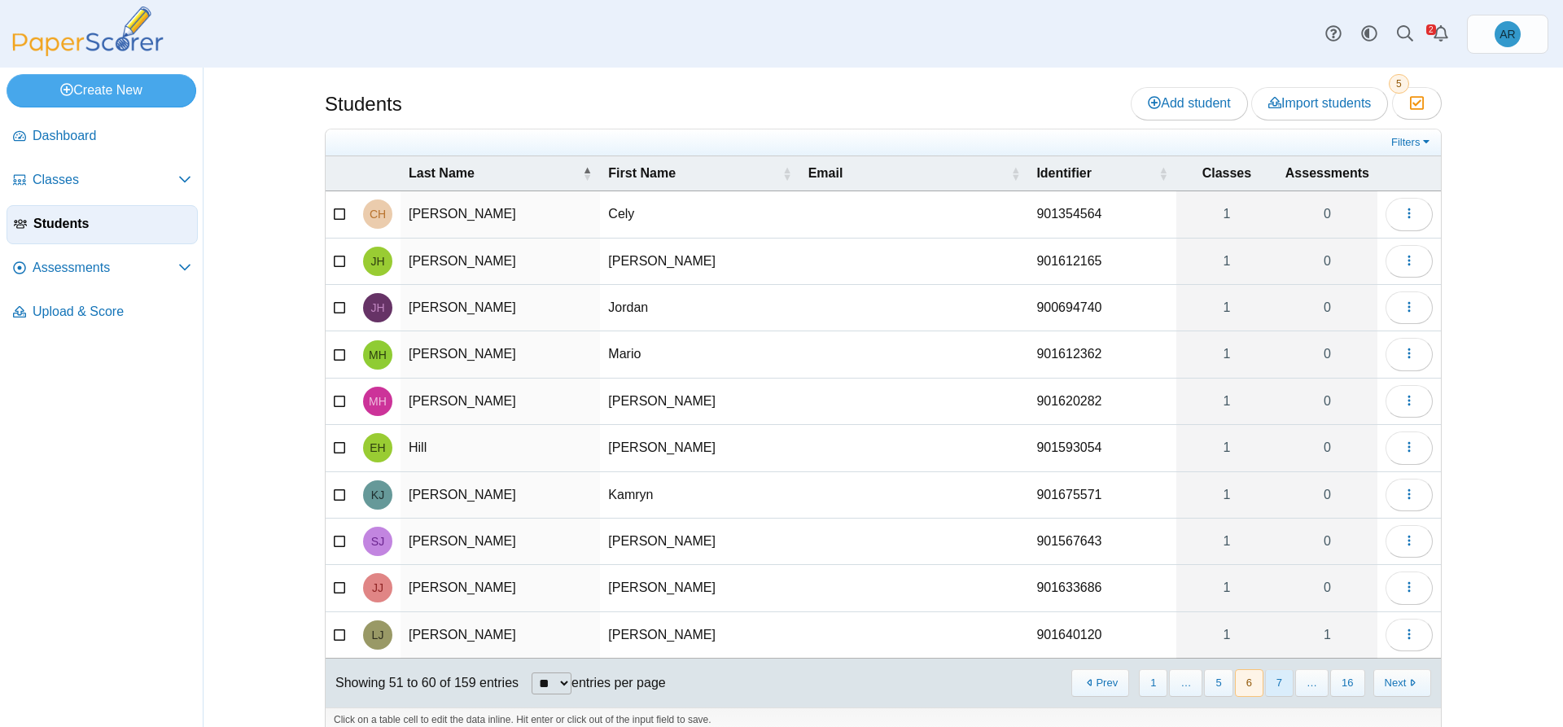
click at [1275, 685] on button "7" at bounding box center [1279, 682] width 28 height 27
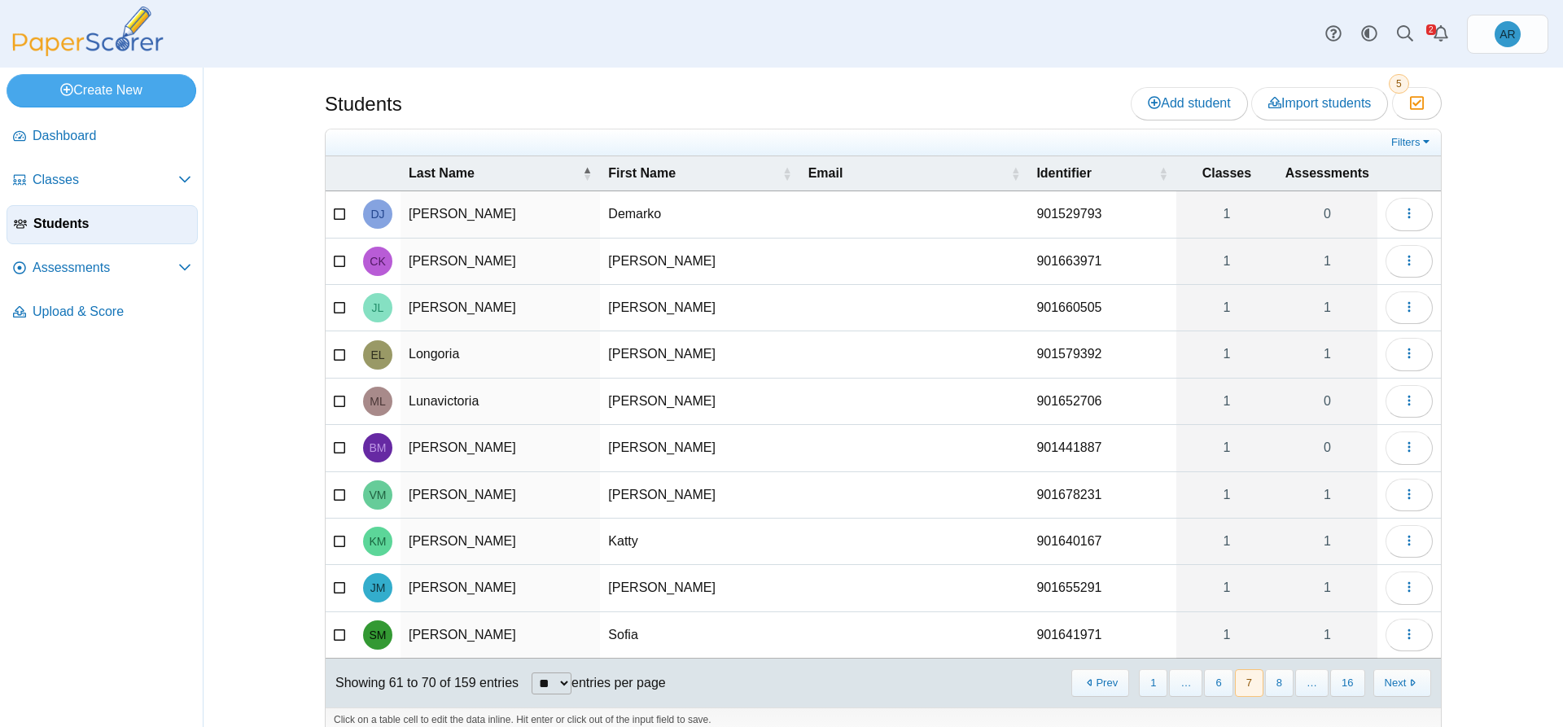
click at [1275, 685] on button "8" at bounding box center [1279, 682] width 28 height 27
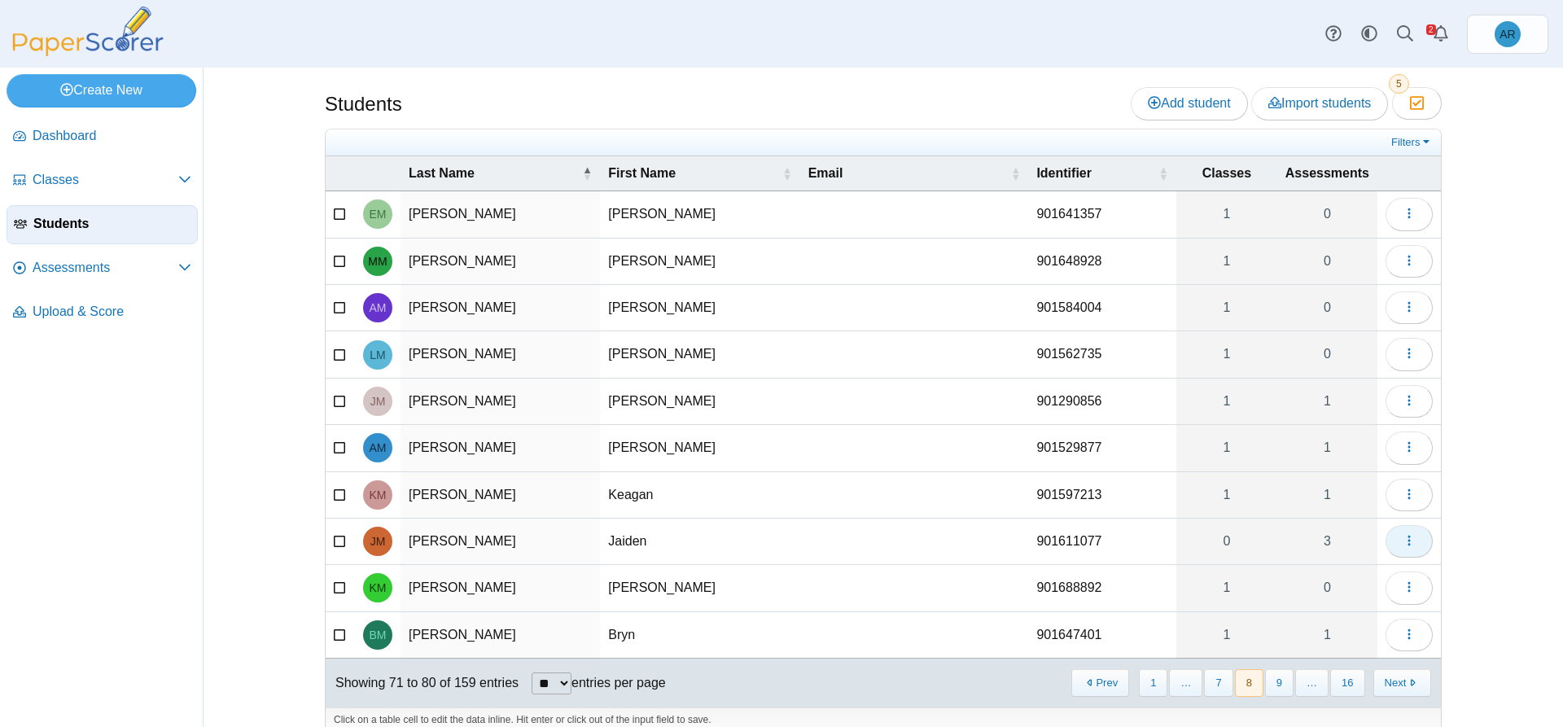
click at [1406, 546] on icon "button" at bounding box center [1408, 540] width 13 height 13
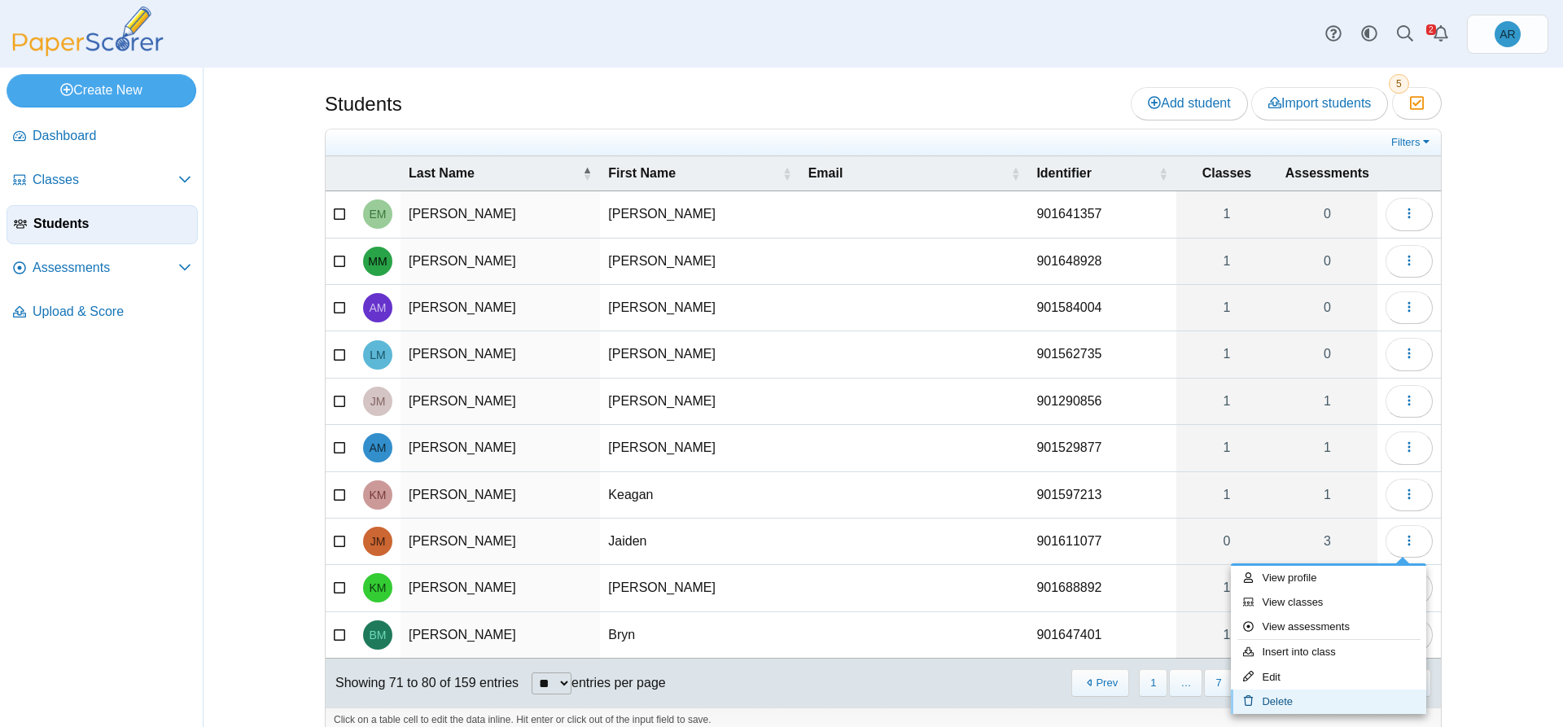
click at [1298, 696] on link "Delete" at bounding box center [1328, 701] width 195 height 24
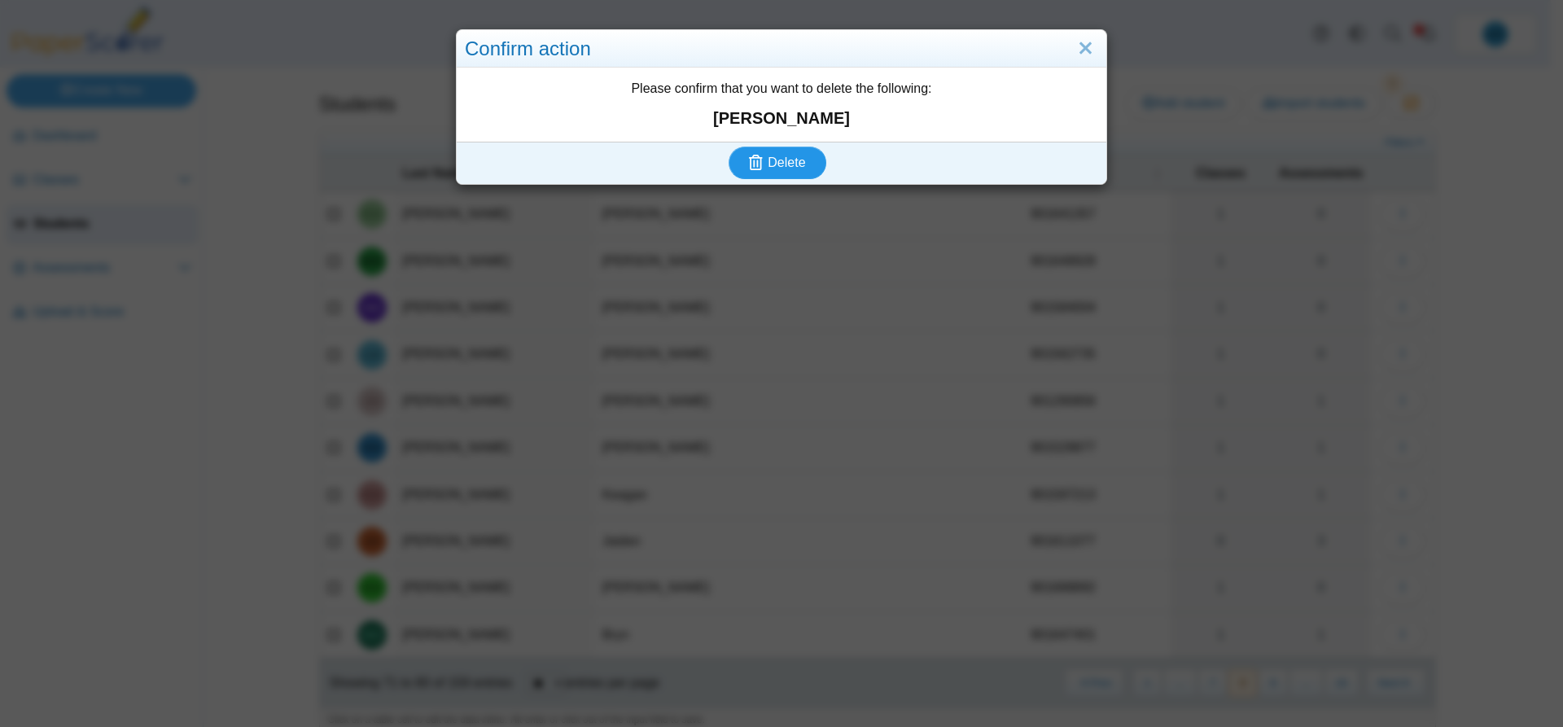
click at [780, 169] on span "Delete" at bounding box center [785, 162] width 37 height 14
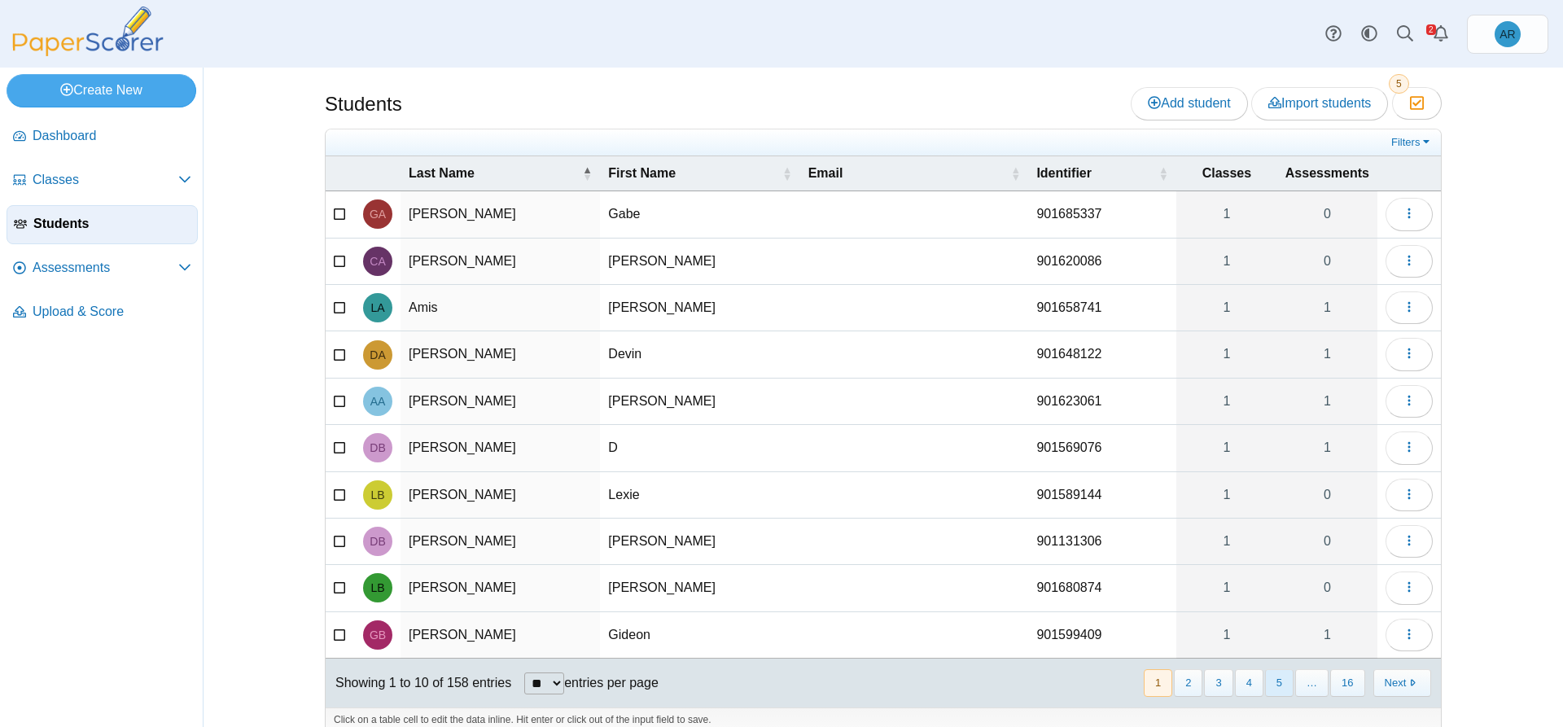
click at [1279, 679] on button "5" at bounding box center [1279, 682] width 28 height 27
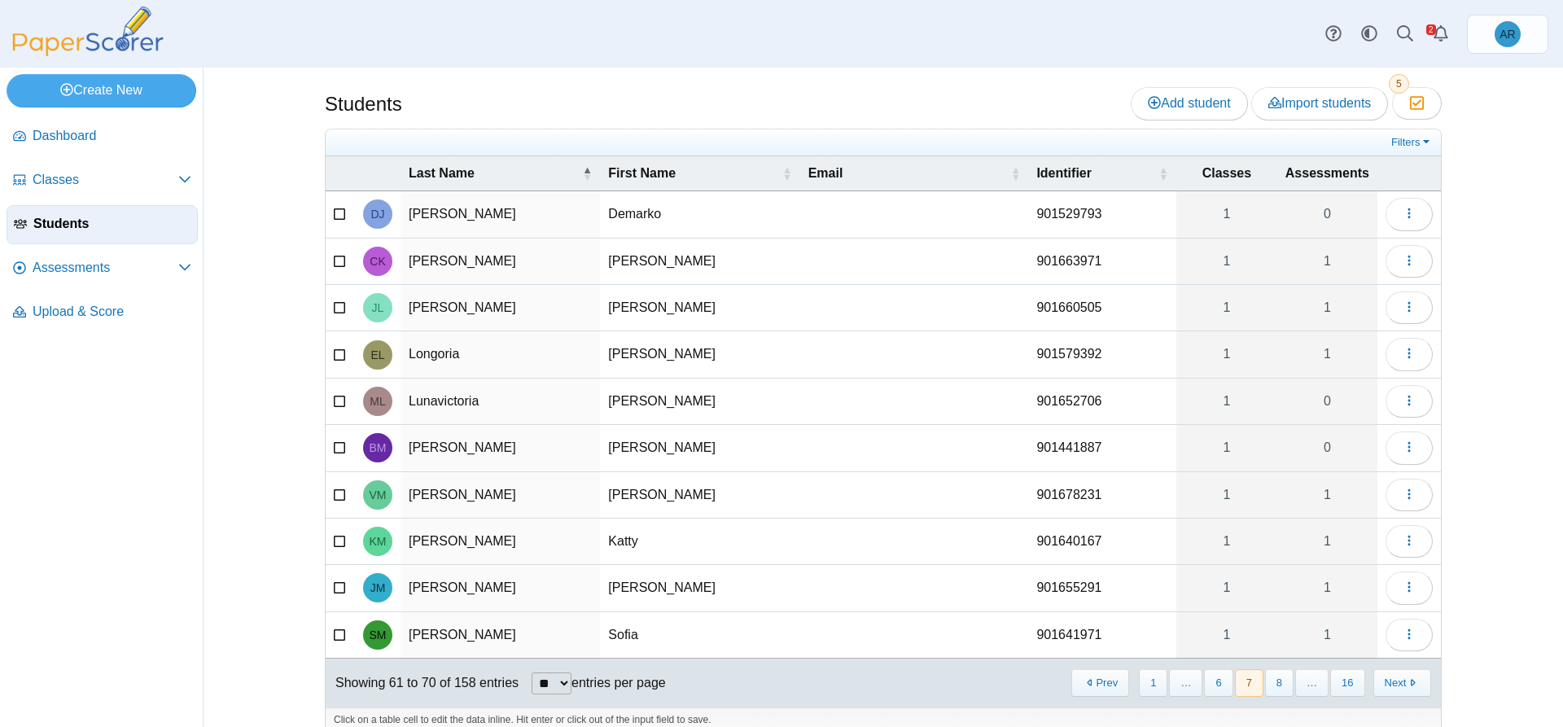
click at [1279, 680] on button "8" at bounding box center [1279, 682] width 28 height 27
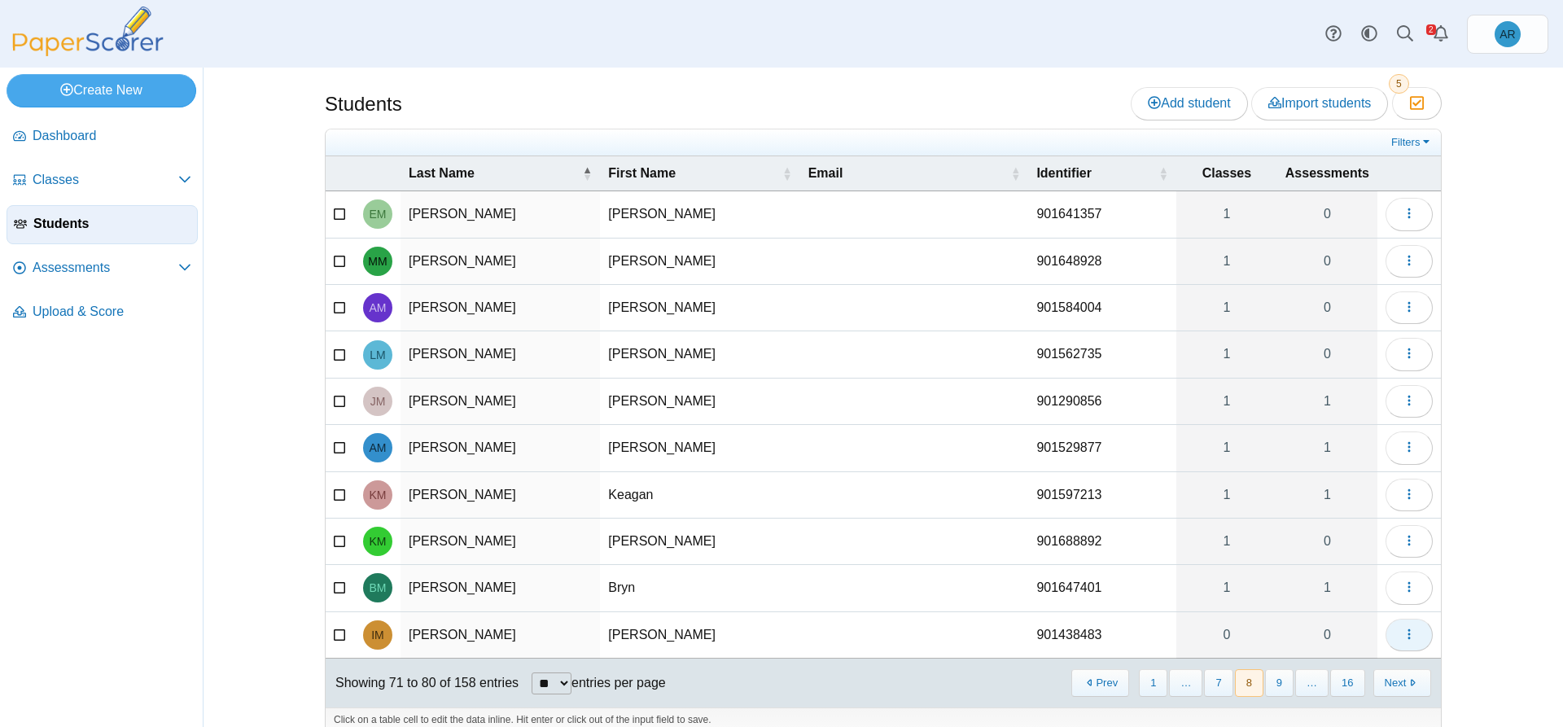
click at [1388, 640] on button "button" at bounding box center [1408, 635] width 47 height 33
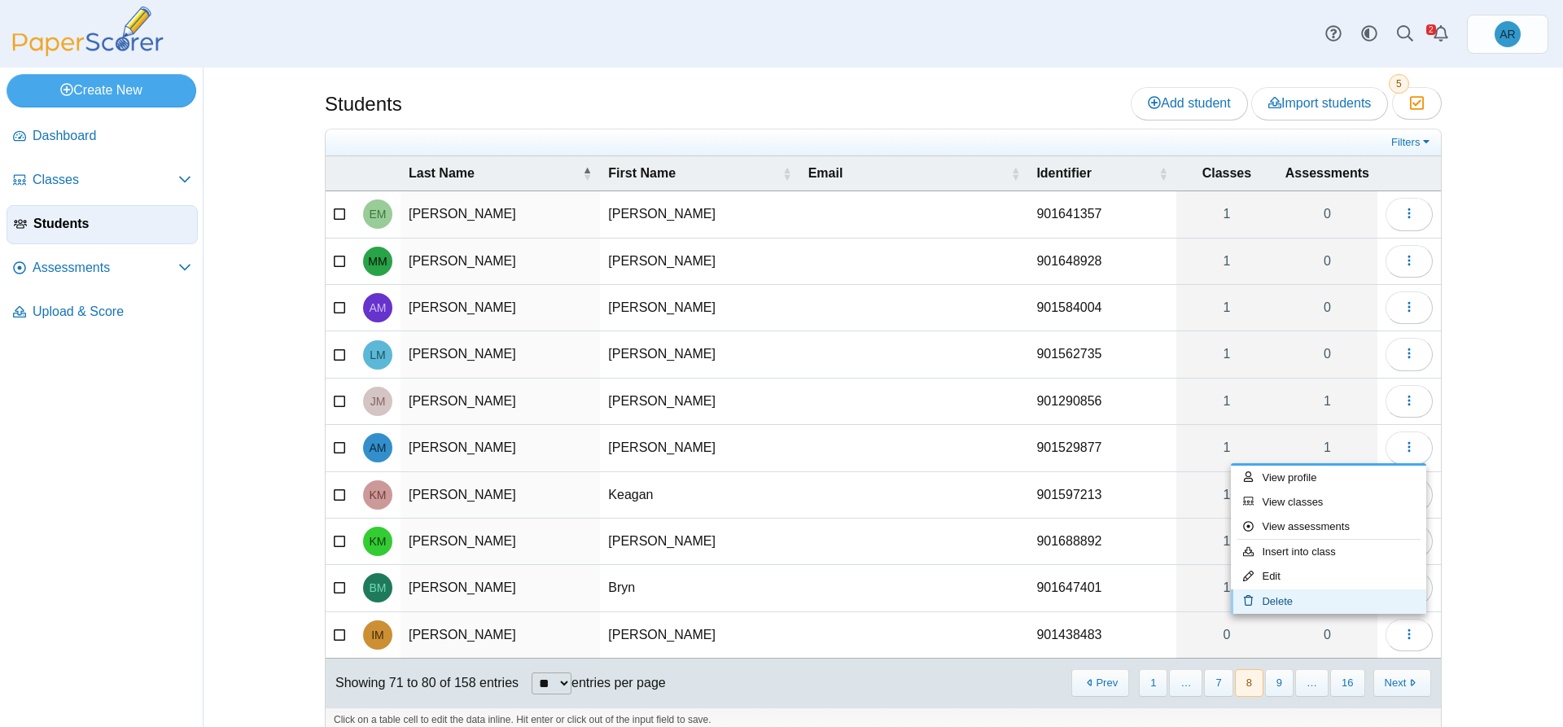
click at [1288, 597] on link "Delete" at bounding box center [1328, 601] width 195 height 24
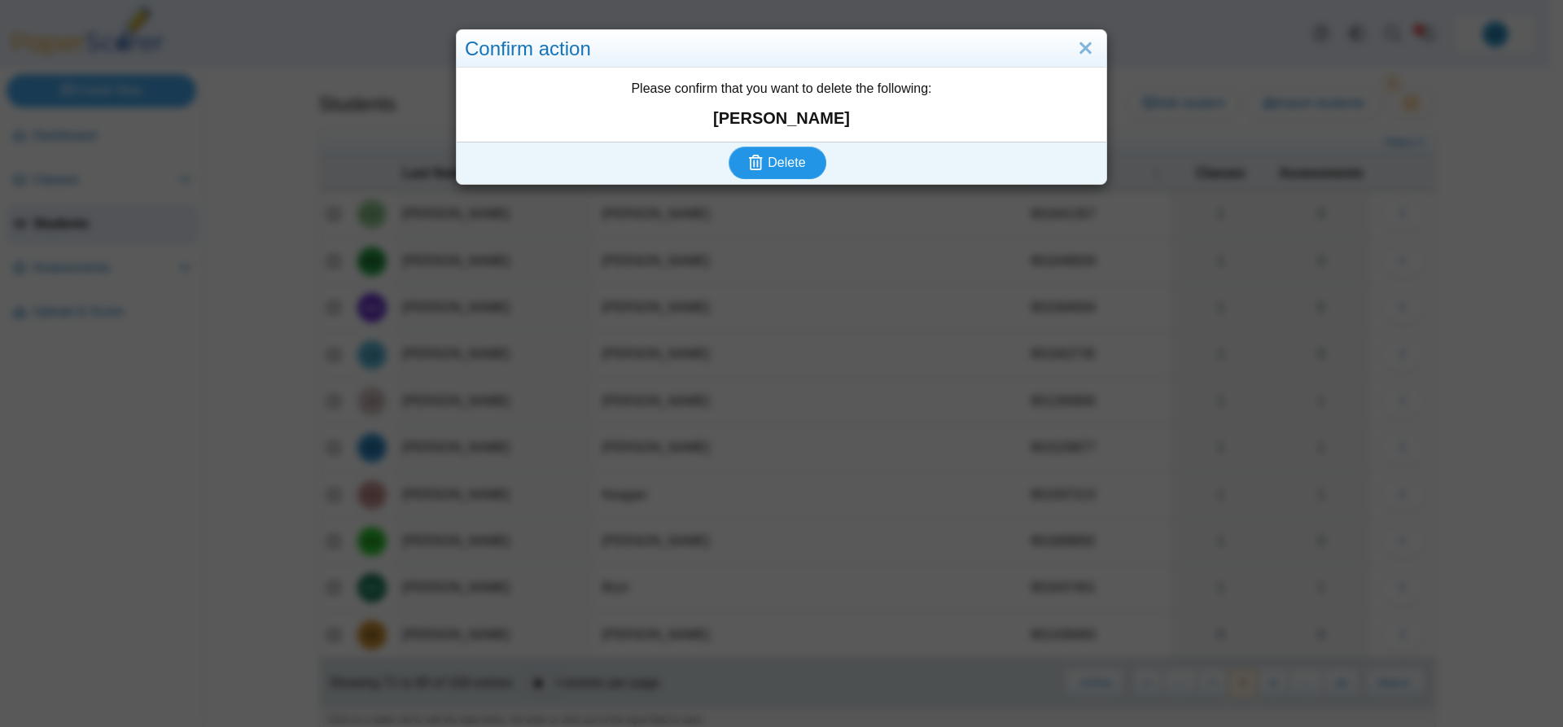
click at [760, 160] on icon "submit" at bounding box center [758, 163] width 19 height 18
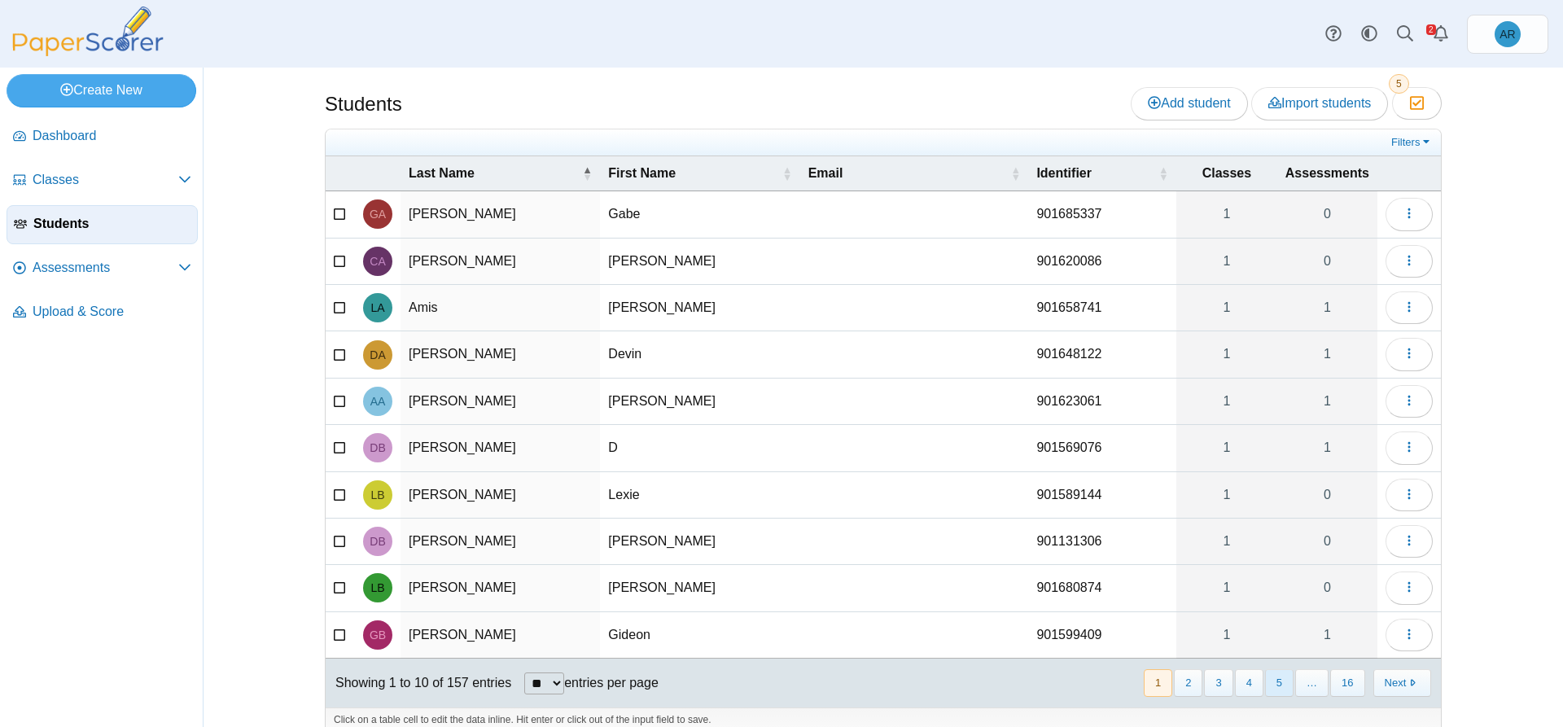
click at [1269, 686] on button "5" at bounding box center [1279, 682] width 28 height 27
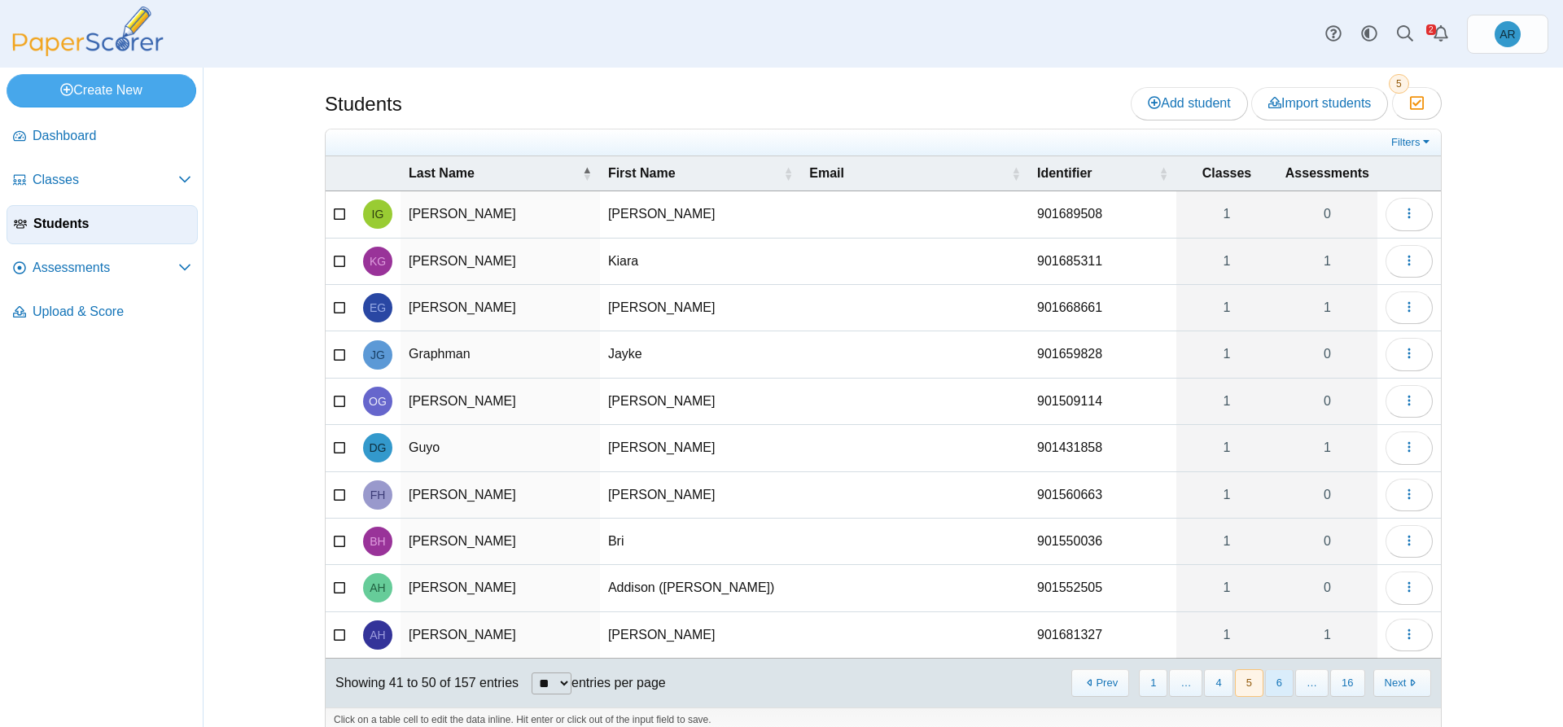
click at [1269, 687] on button "6" at bounding box center [1279, 682] width 28 height 27
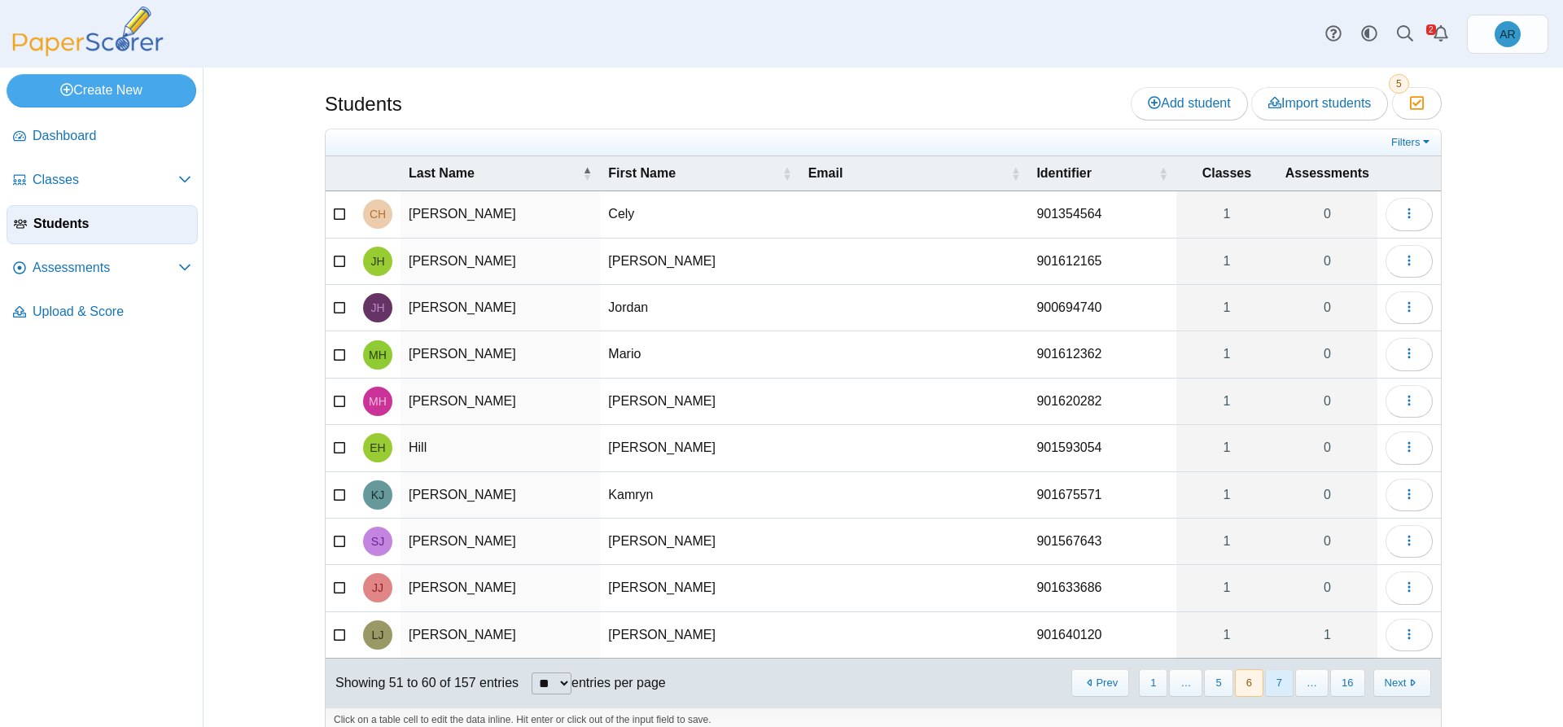
click at [1269, 689] on button "7" at bounding box center [1279, 682] width 28 height 27
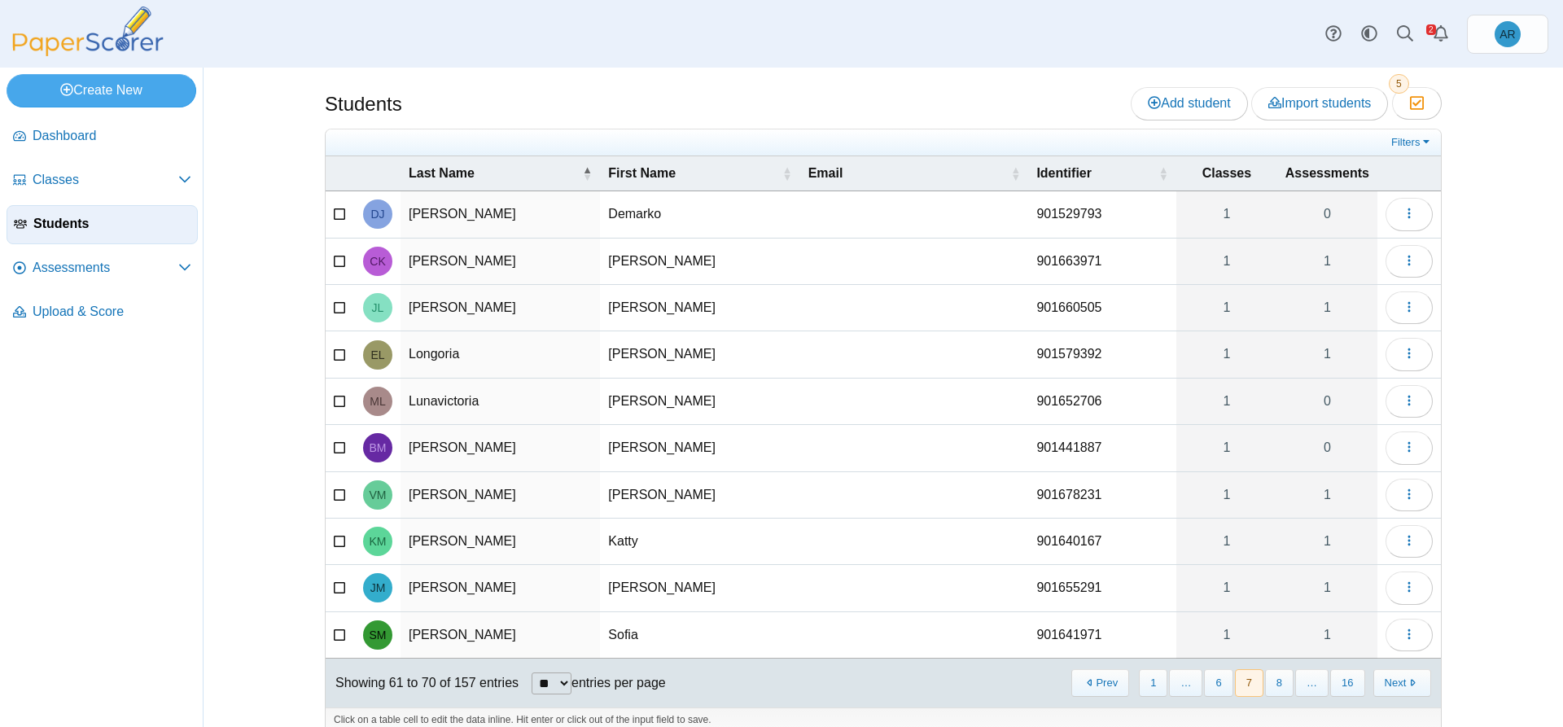
click at [1269, 689] on button "8" at bounding box center [1279, 682] width 28 height 27
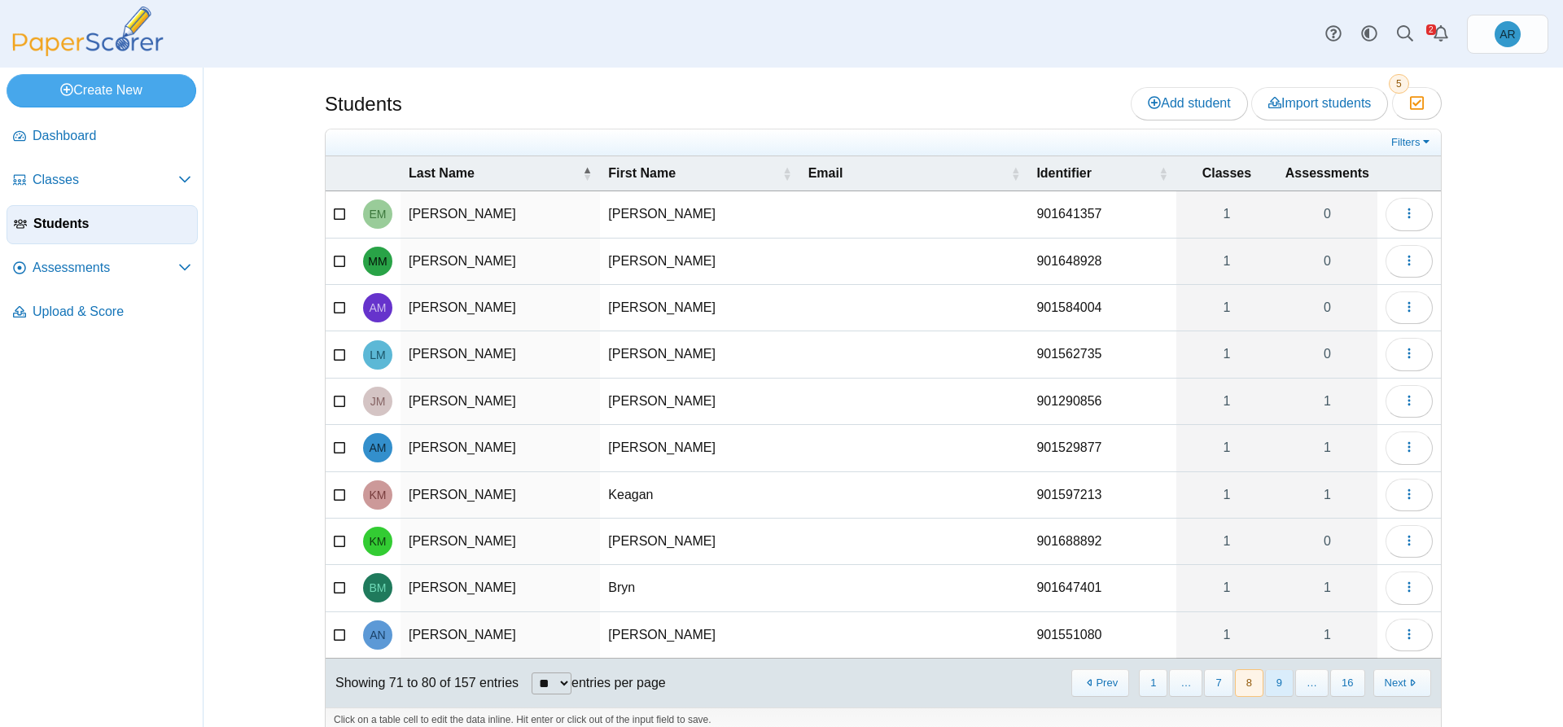
click at [1270, 689] on button "9" at bounding box center [1279, 682] width 28 height 27
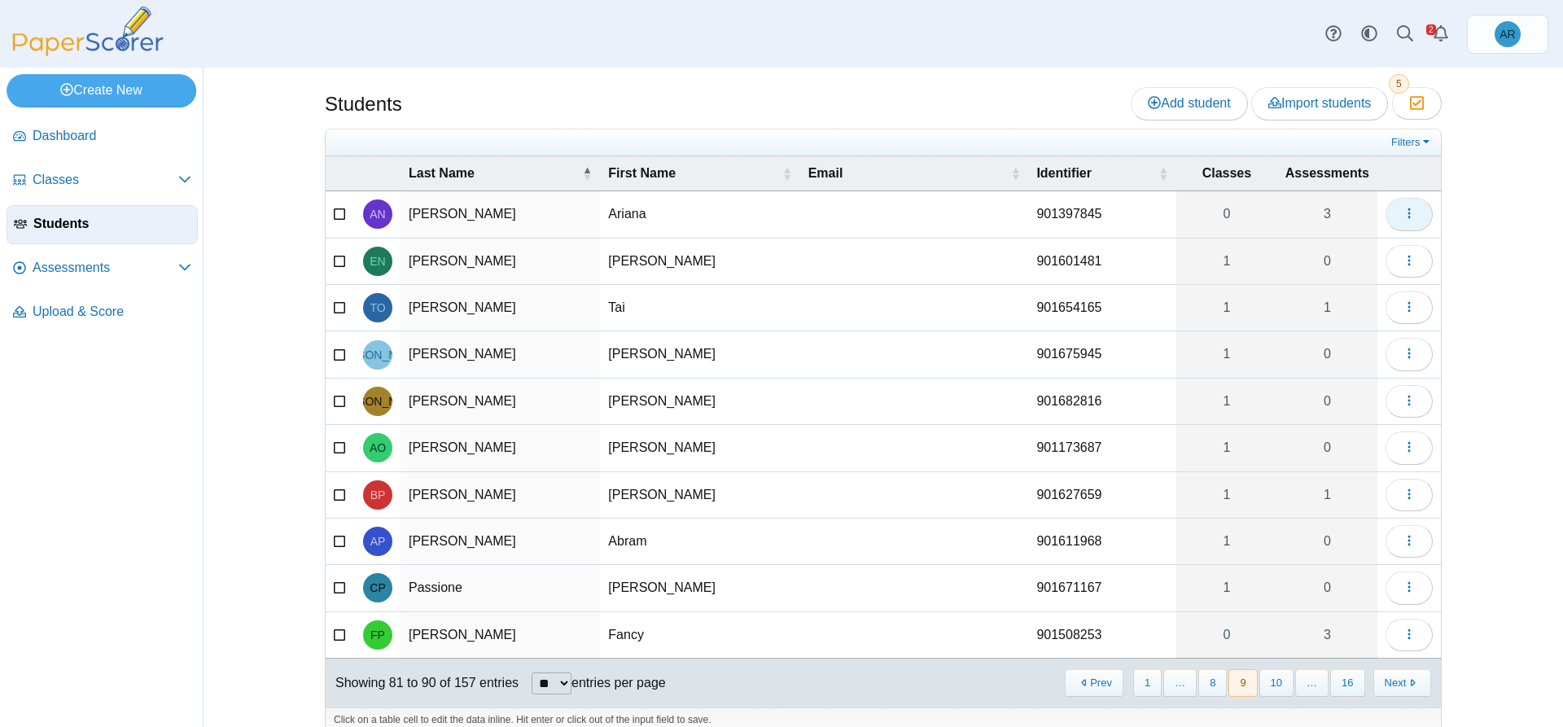
click at [1395, 221] on button "button" at bounding box center [1408, 214] width 47 height 33
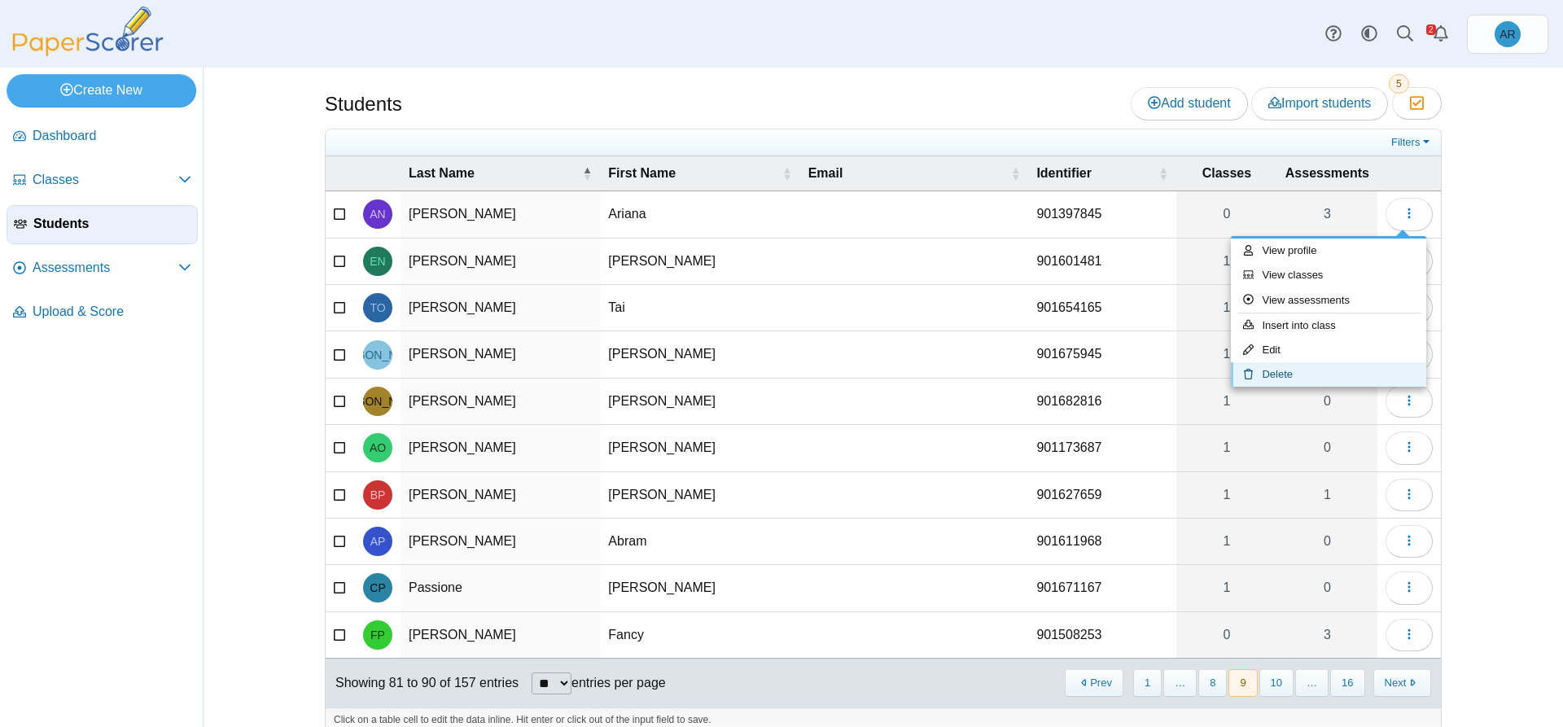
click at [1343, 379] on link "Delete" at bounding box center [1328, 374] width 195 height 24
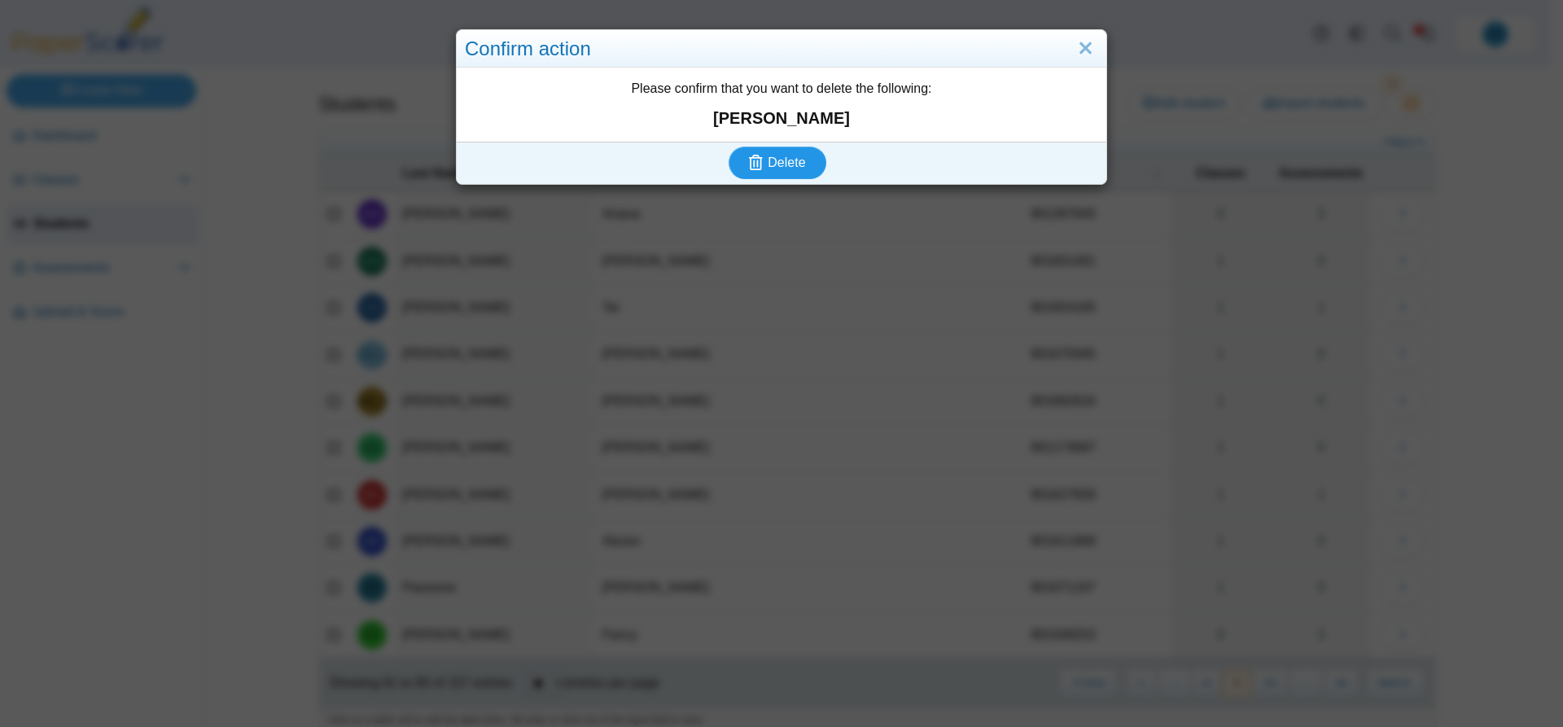
click at [761, 165] on icon "submit" at bounding box center [758, 163] width 19 height 18
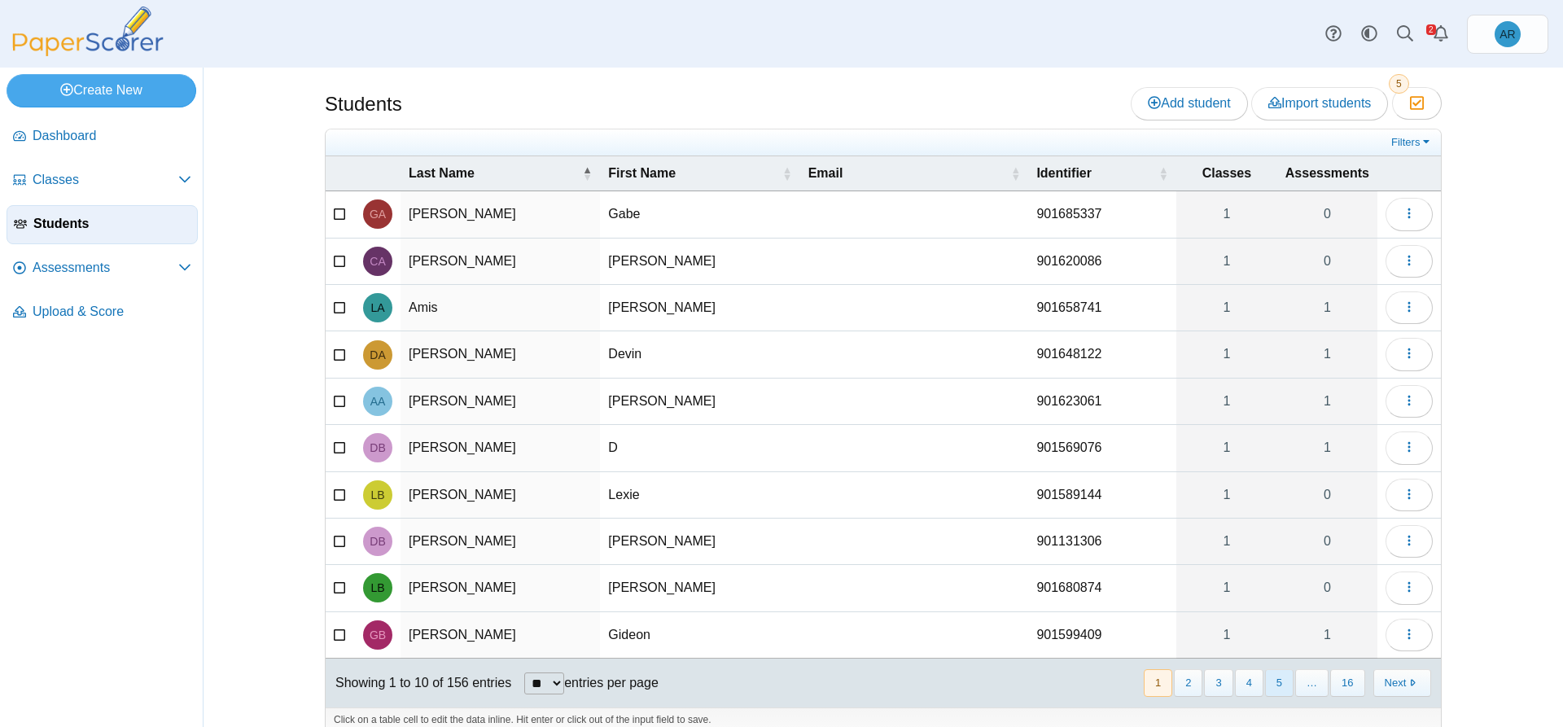
click at [1275, 696] on div "« Prev 1 2 3 4 5 … 16 Next »" at bounding box center [1286, 682] width 308 height 46
click at [1275, 692] on button "5" at bounding box center [1279, 682] width 28 height 27
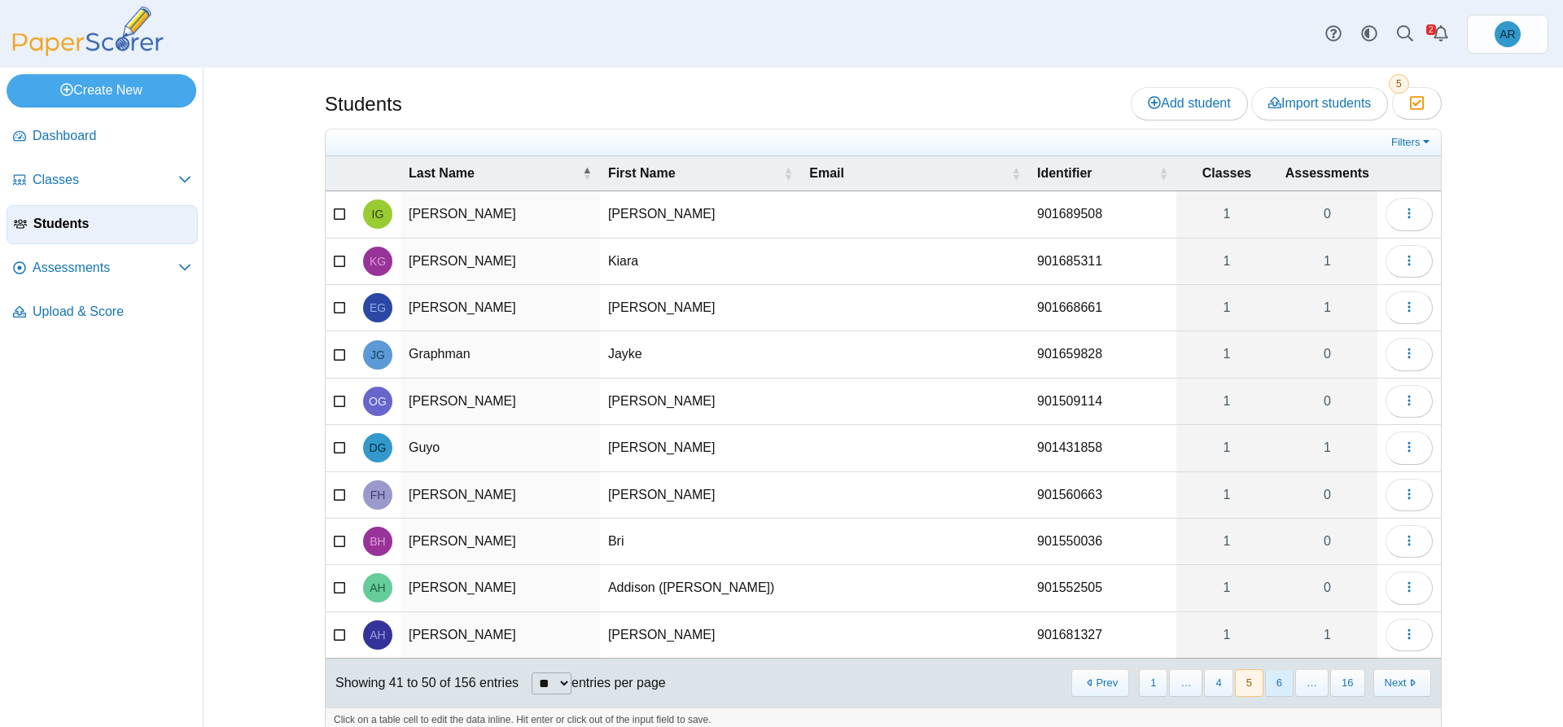
click at [1276, 692] on button "6" at bounding box center [1279, 682] width 28 height 27
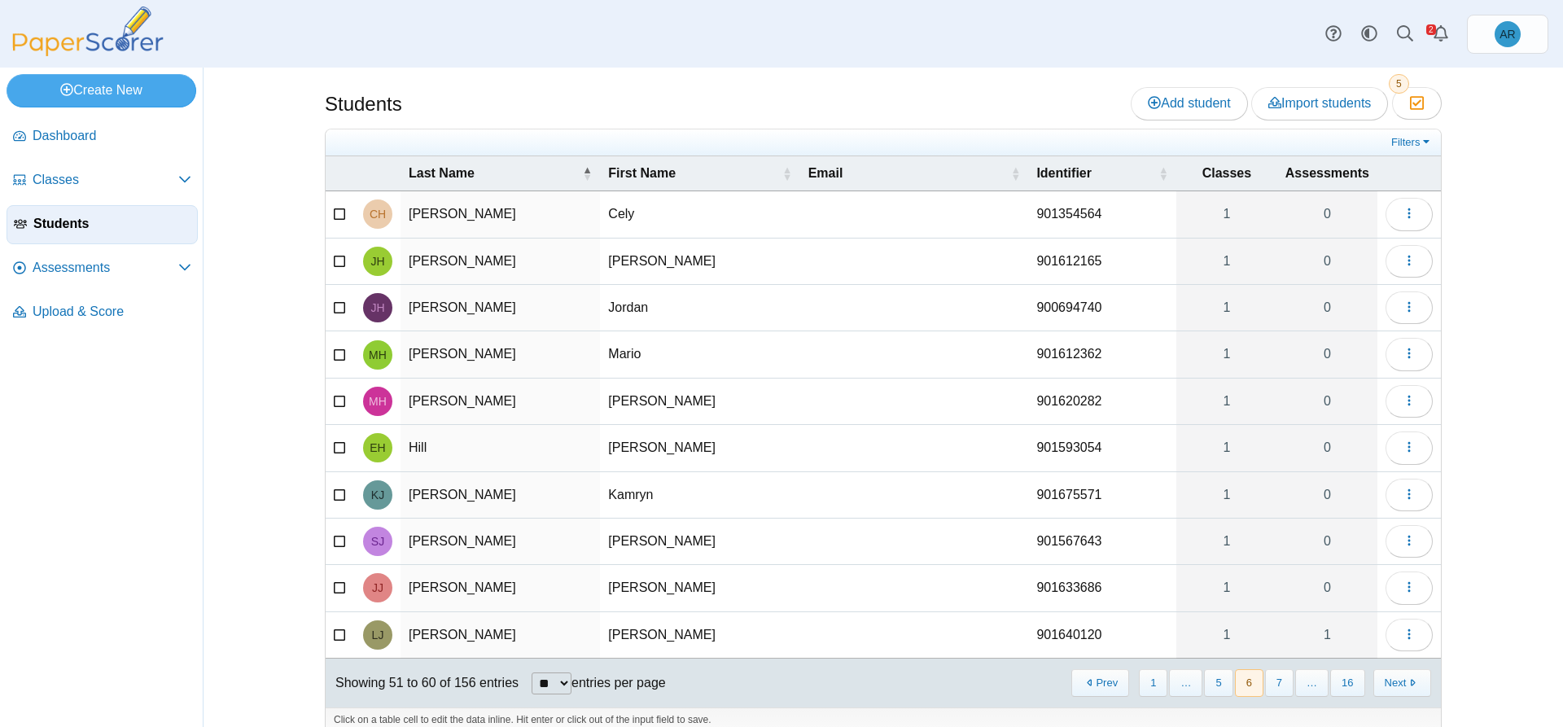
click at [1276, 692] on button "7" at bounding box center [1279, 682] width 28 height 27
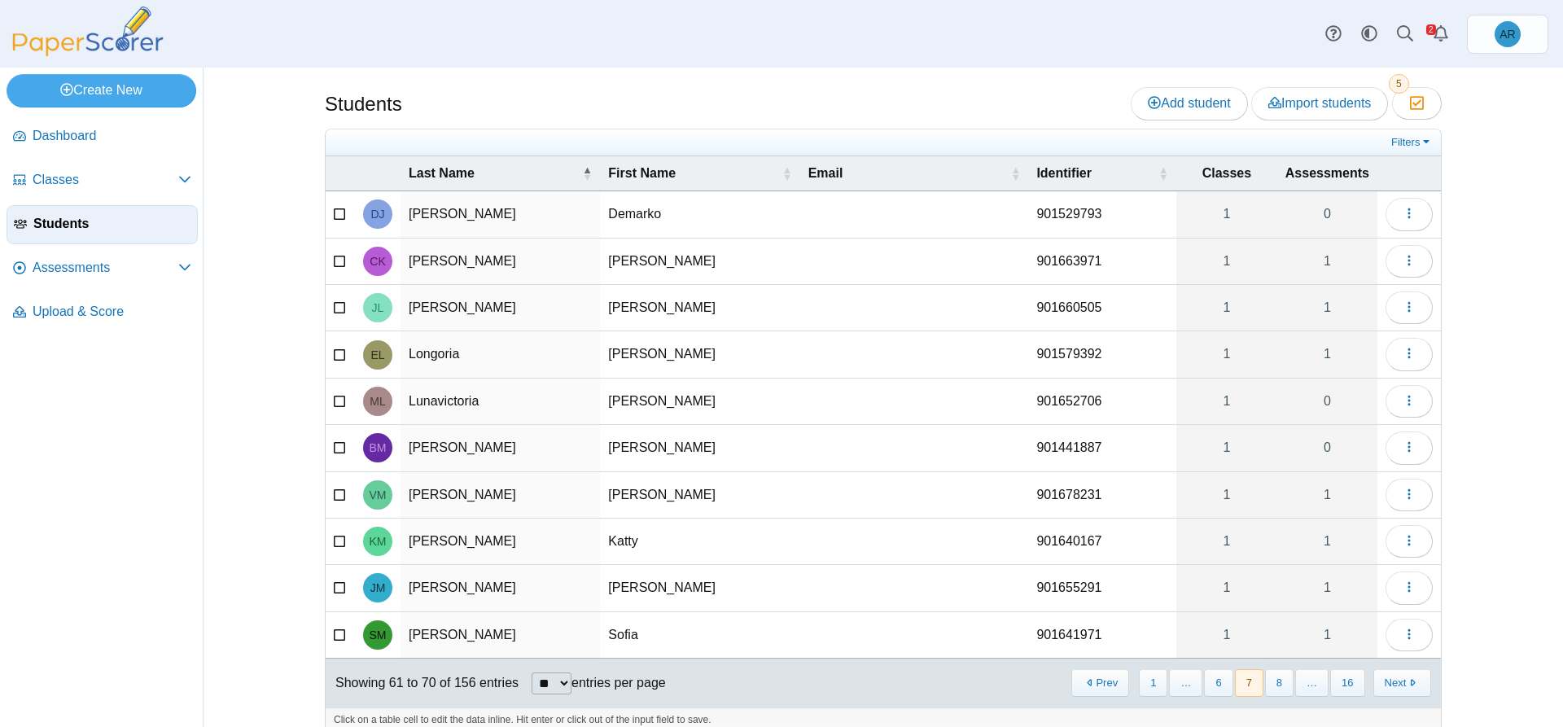
click at [1276, 692] on button "8" at bounding box center [1279, 682] width 28 height 27
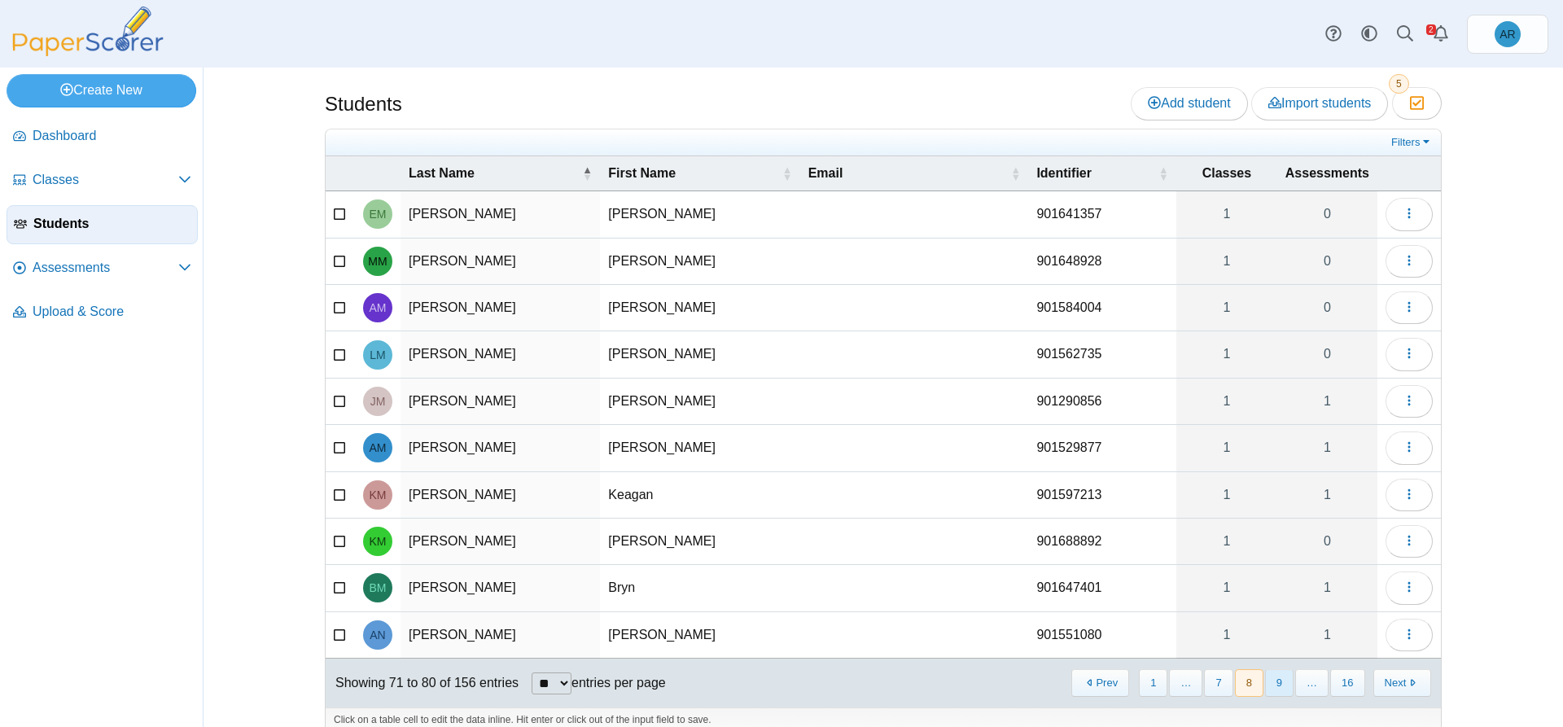
click at [1276, 693] on button "9" at bounding box center [1279, 682] width 28 height 27
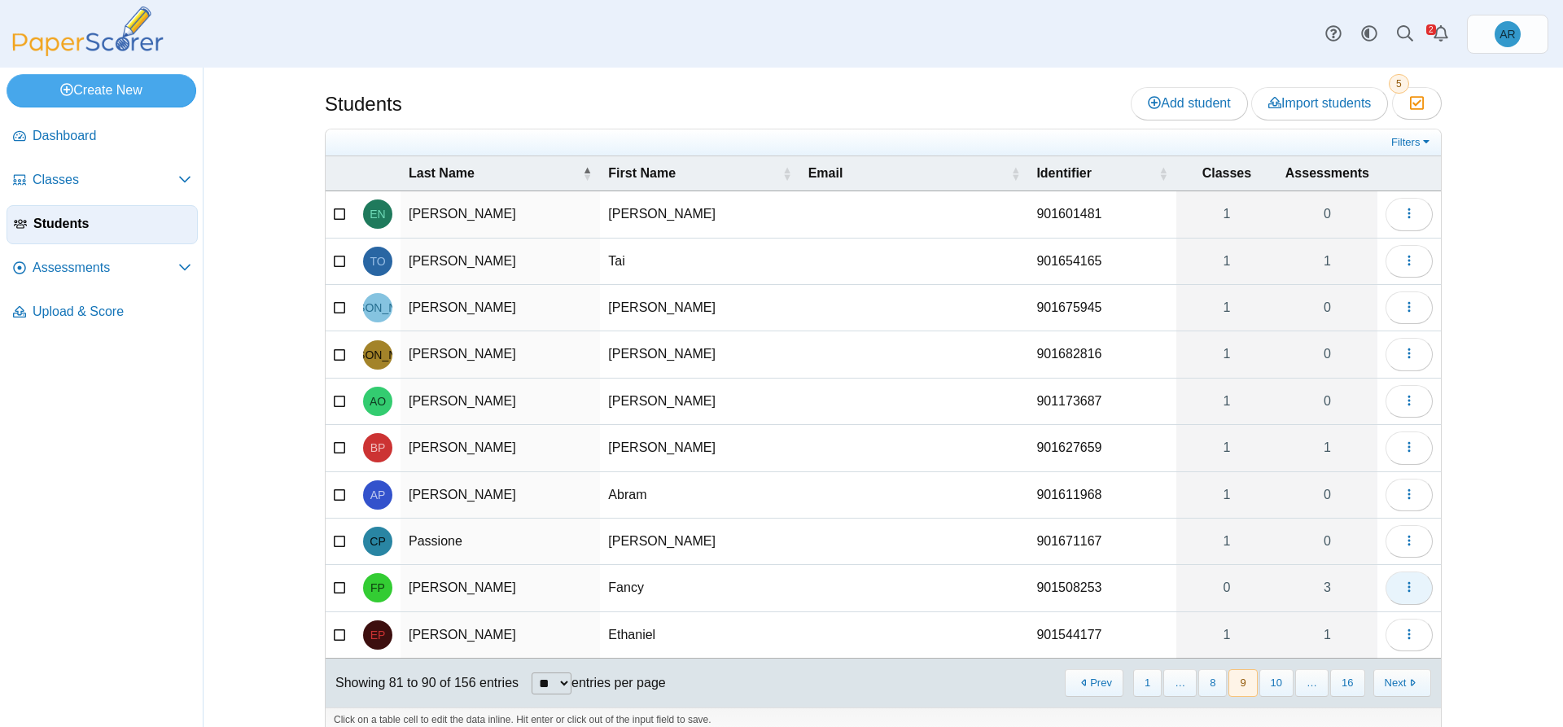
click at [1388, 594] on button "button" at bounding box center [1408, 587] width 47 height 33
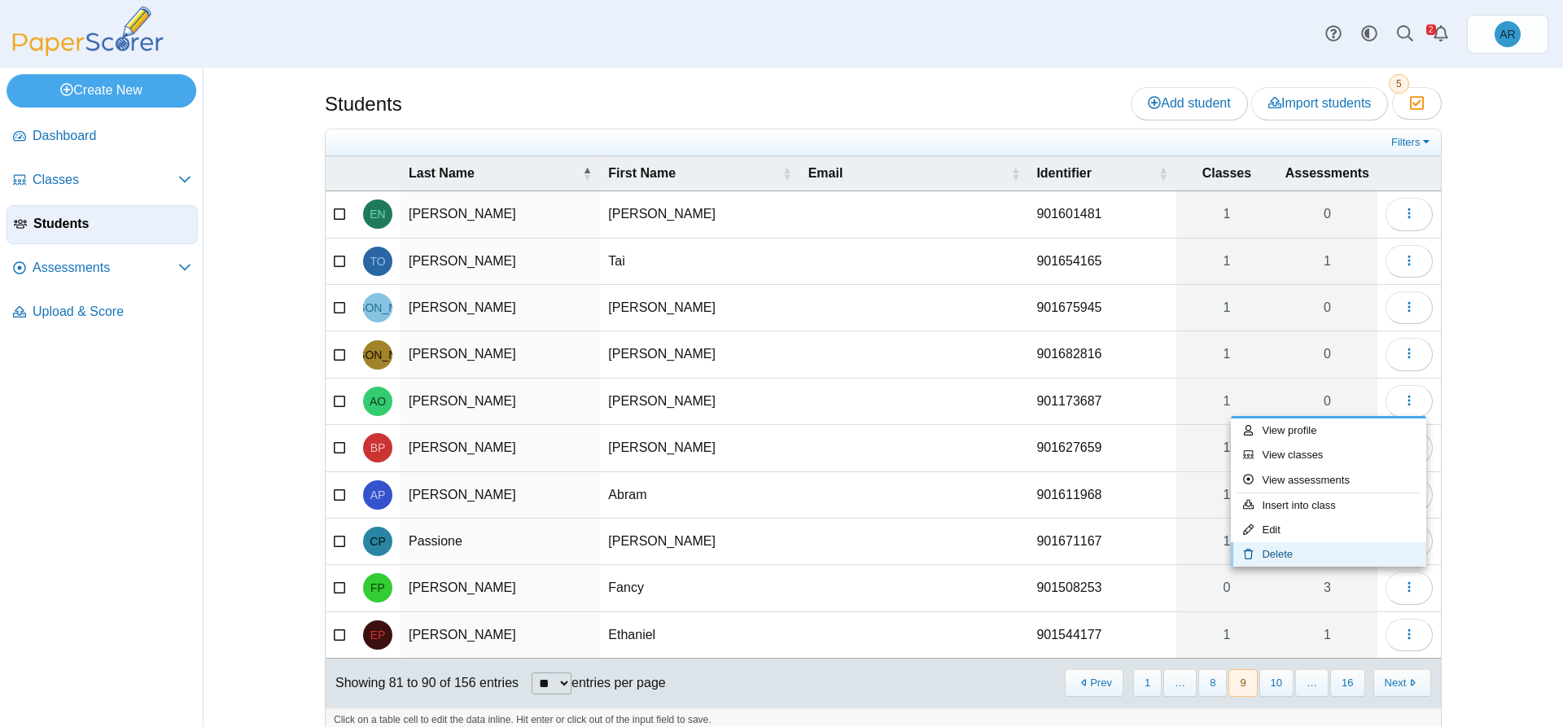
click at [1274, 562] on link "Delete" at bounding box center [1328, 554] width 195 height 24
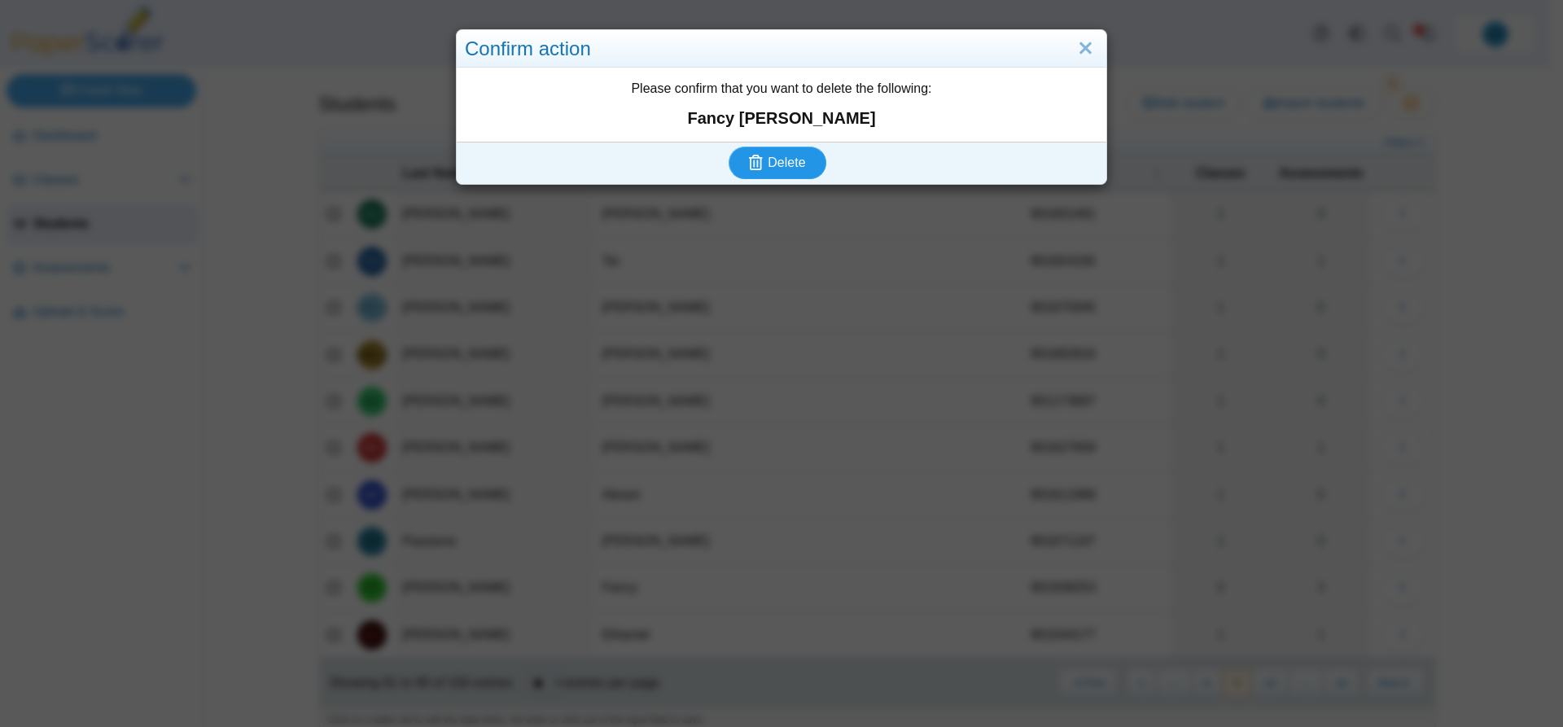
click at [797, 175] on button "Delete" at bounding box center [777, 162] width 98 height 33
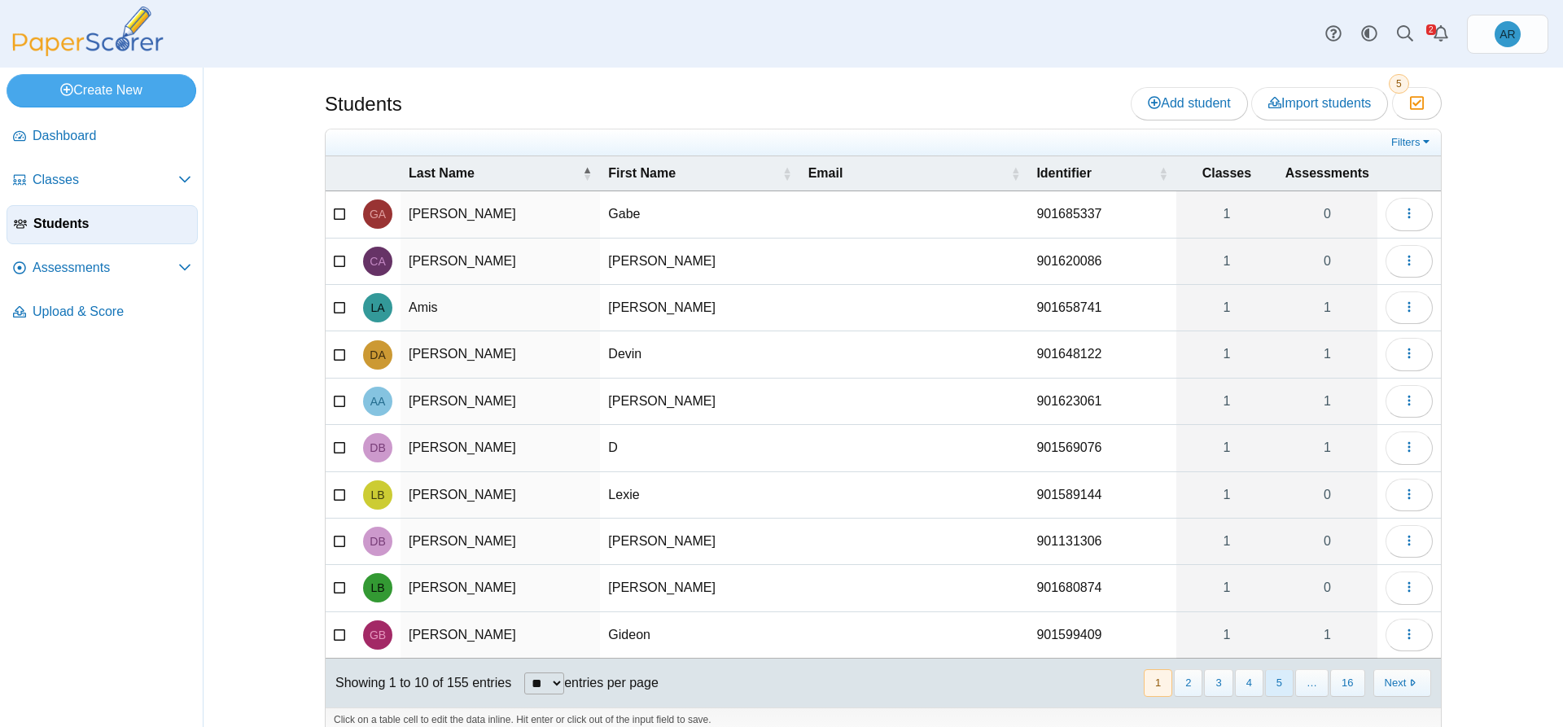
click at [1275, 684] on button "5" at bounding box center [1279, 682] width 28 height 27
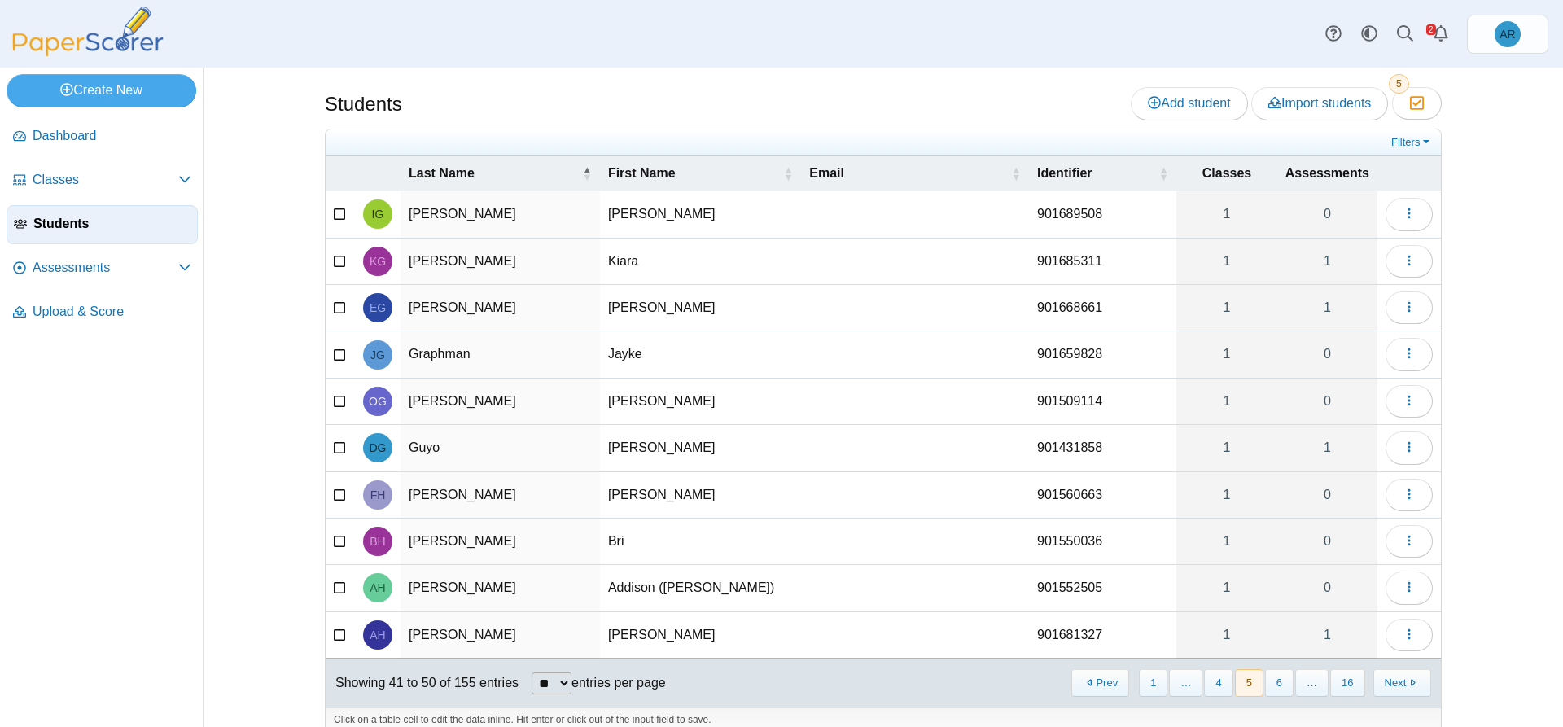
click at [1275, 684] on button "6" at bounding box center [1279, 682] width 28 height 27
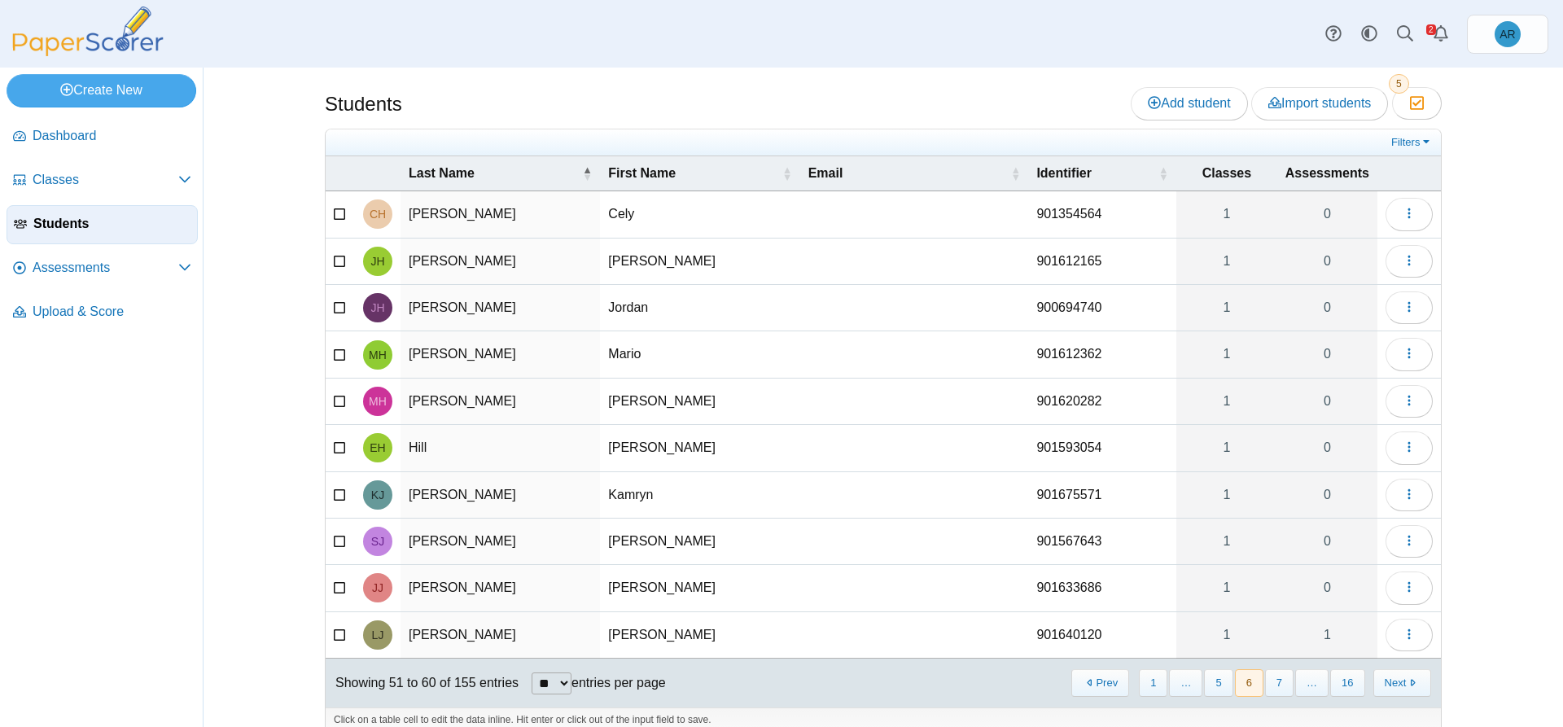
click at [1275, 684] on button "7" at bounding box center [1279, 682] width 28 height 27
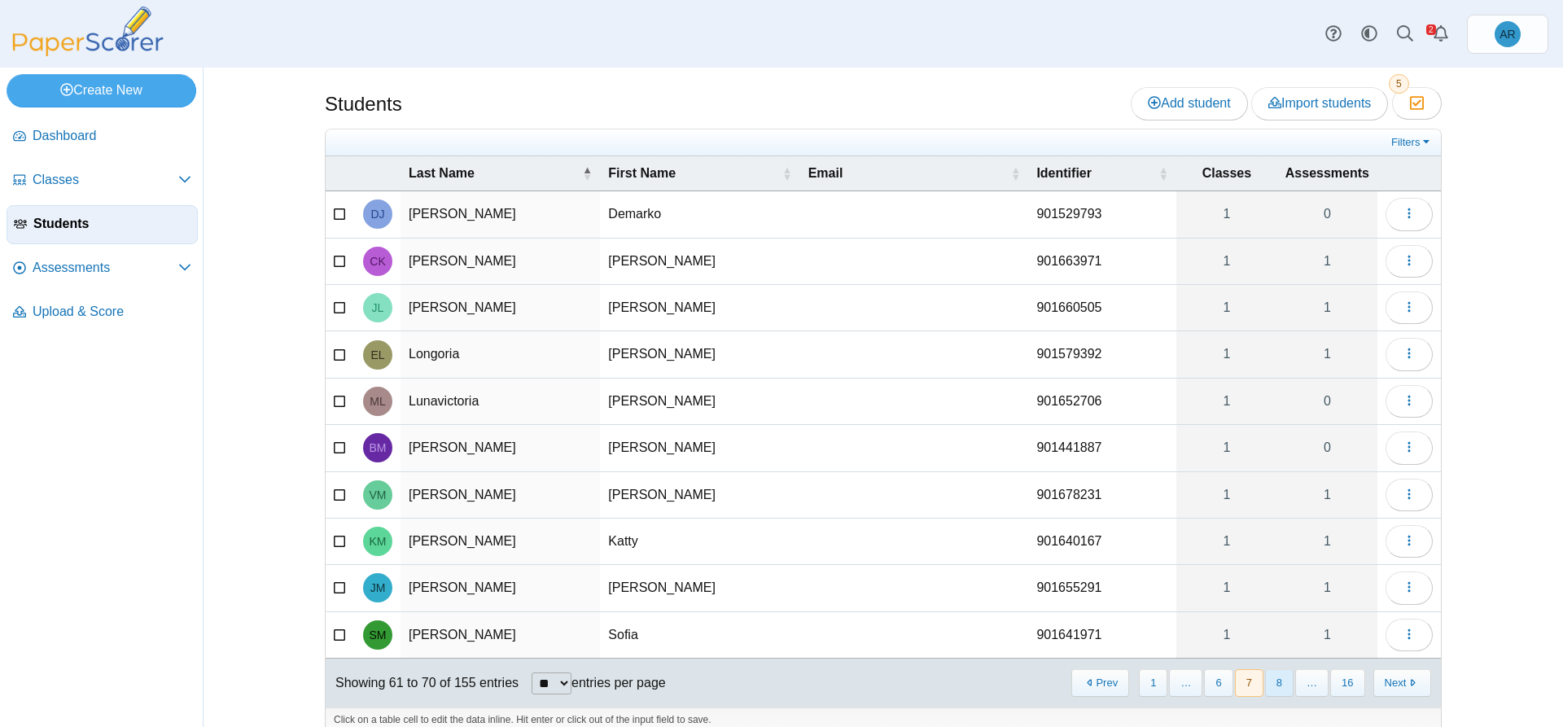
click at [1275, 686] on button "8" at bounding box center [1279, 682] width 28 height 27
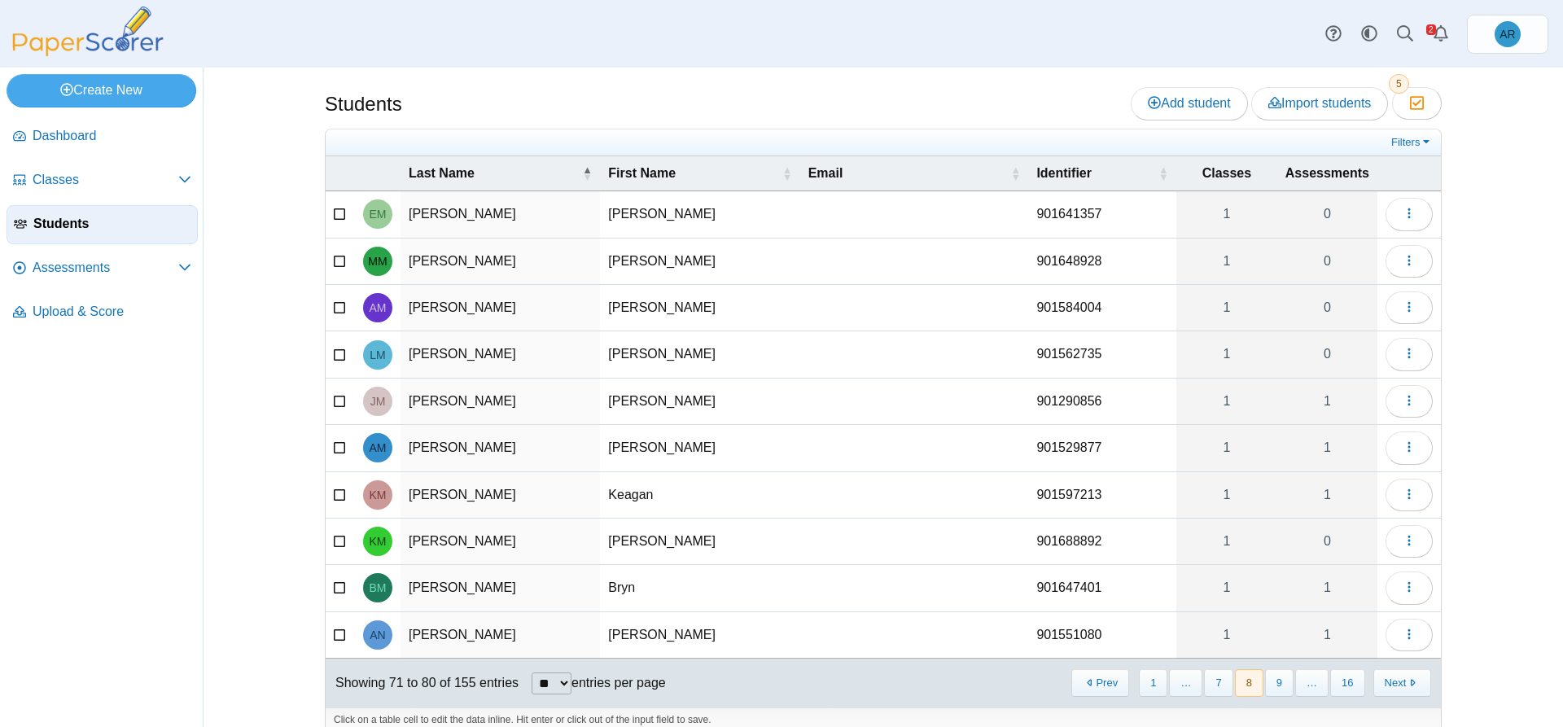
click at [1275, 686] on button "9" at bounding box center [1279, 682] width 28 height 27
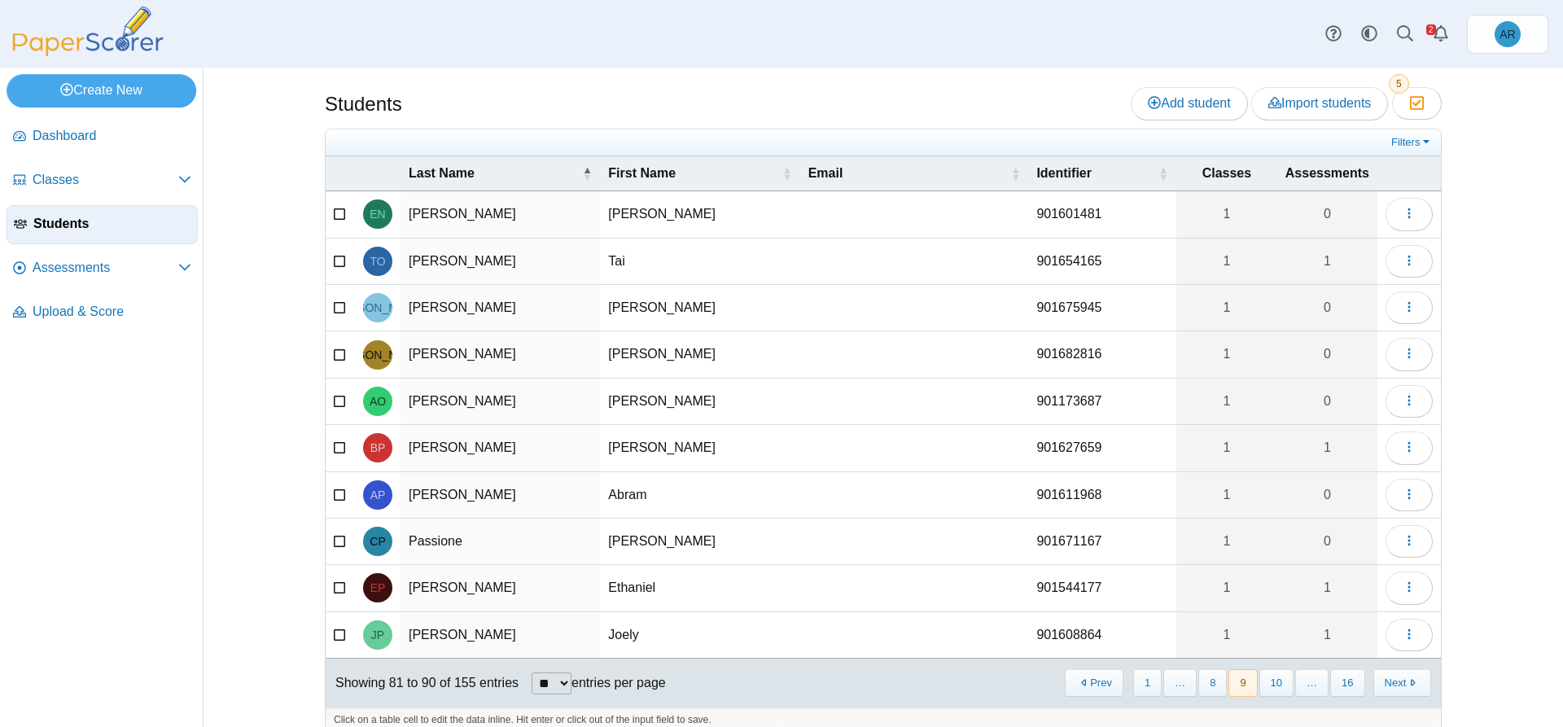
click at [1275, 686] on button "10" at bounding box center [1276, 682] width 34 height 27
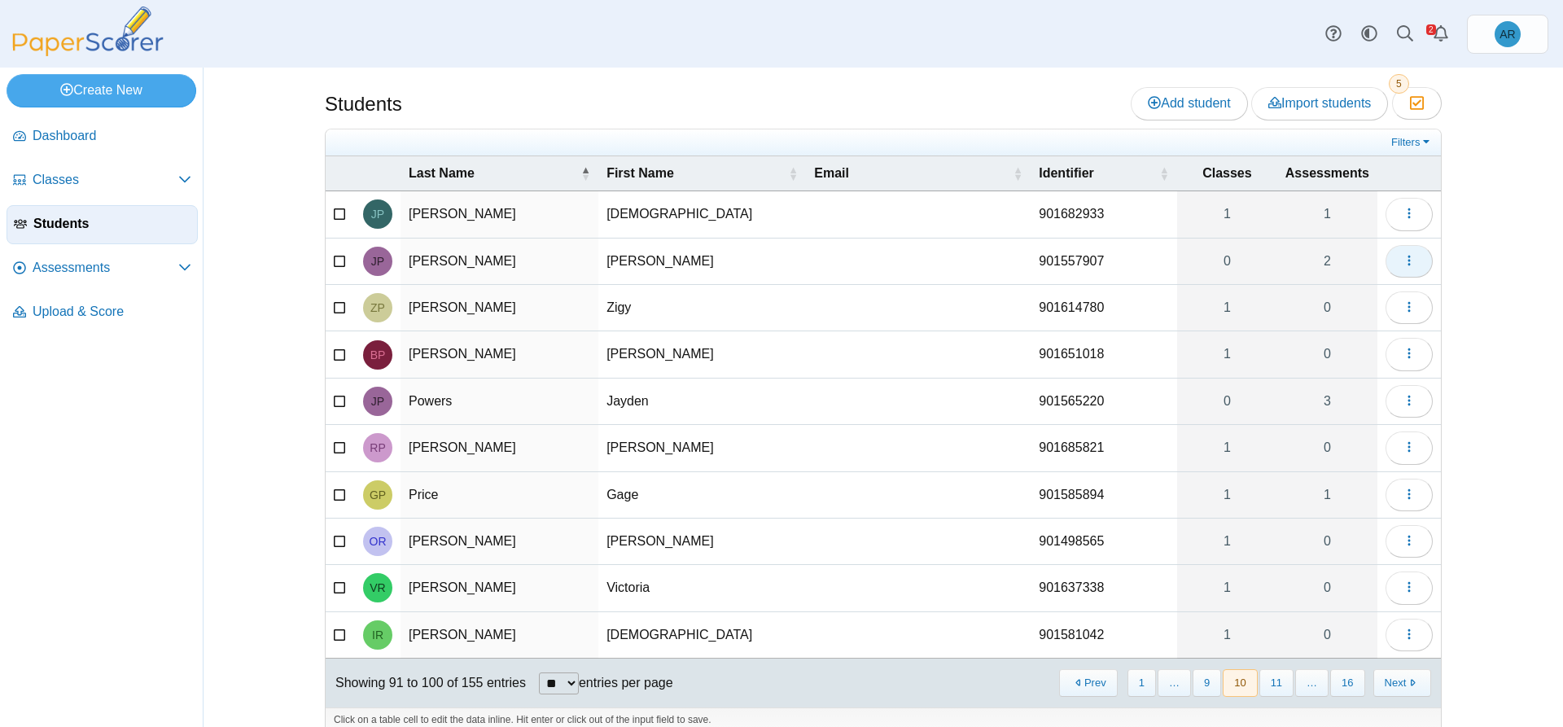
click at [1406, 265] on icon "button" at bounding box center [1408, 260] width 13 height 13
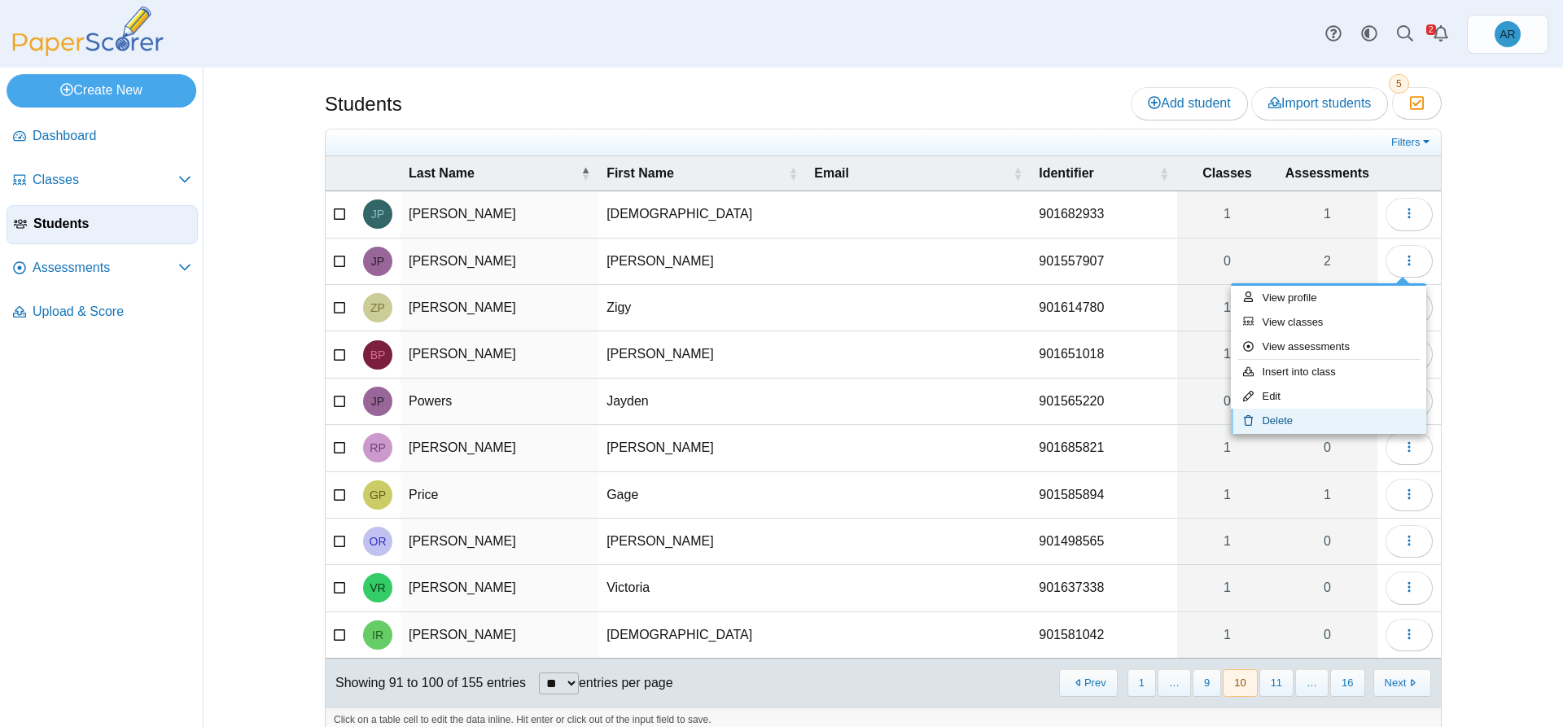
click at [1295, 418] on link "Delete" at bounding box center [1328, 421] width 195 height 24
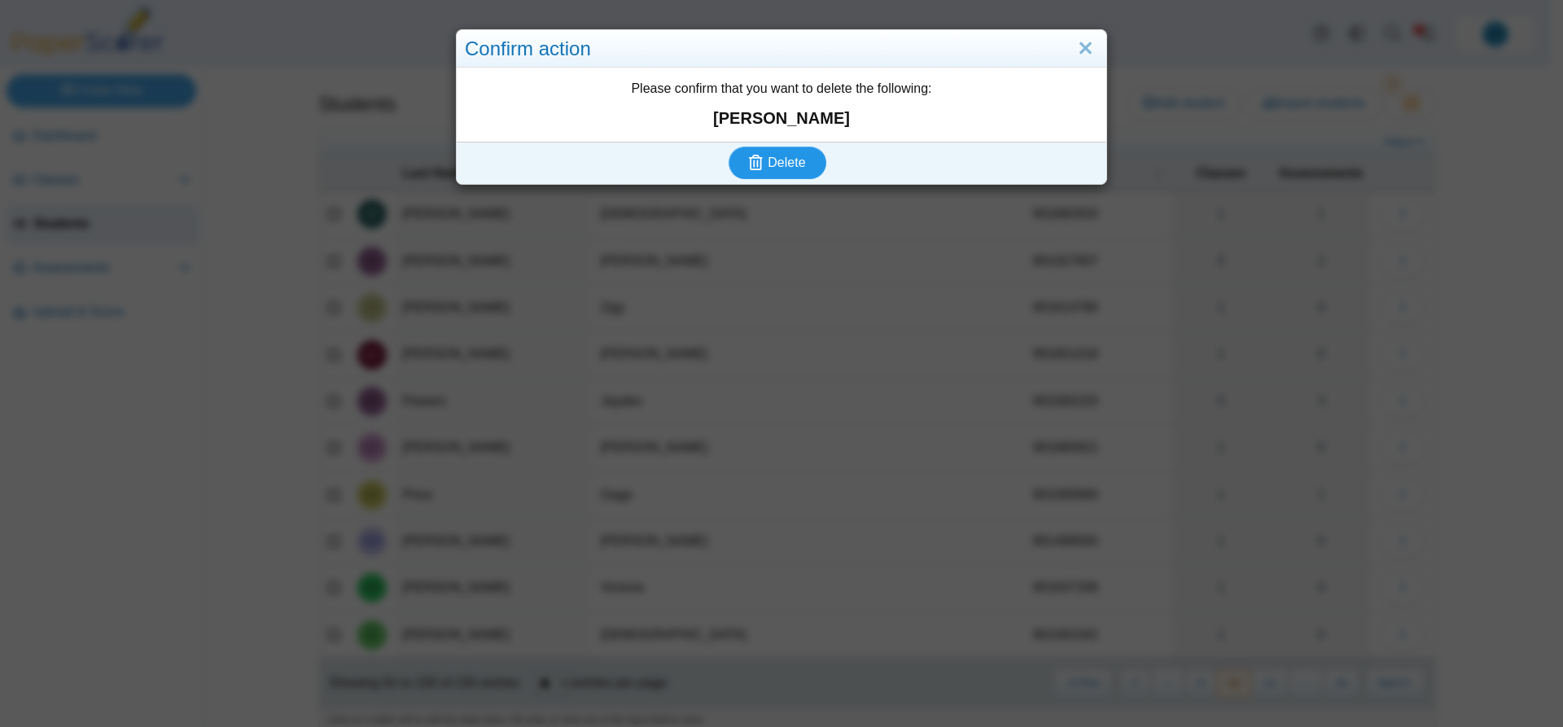
click at [785, 160] on span "Delete" at bounding box center [785, 162] width 37 height 14
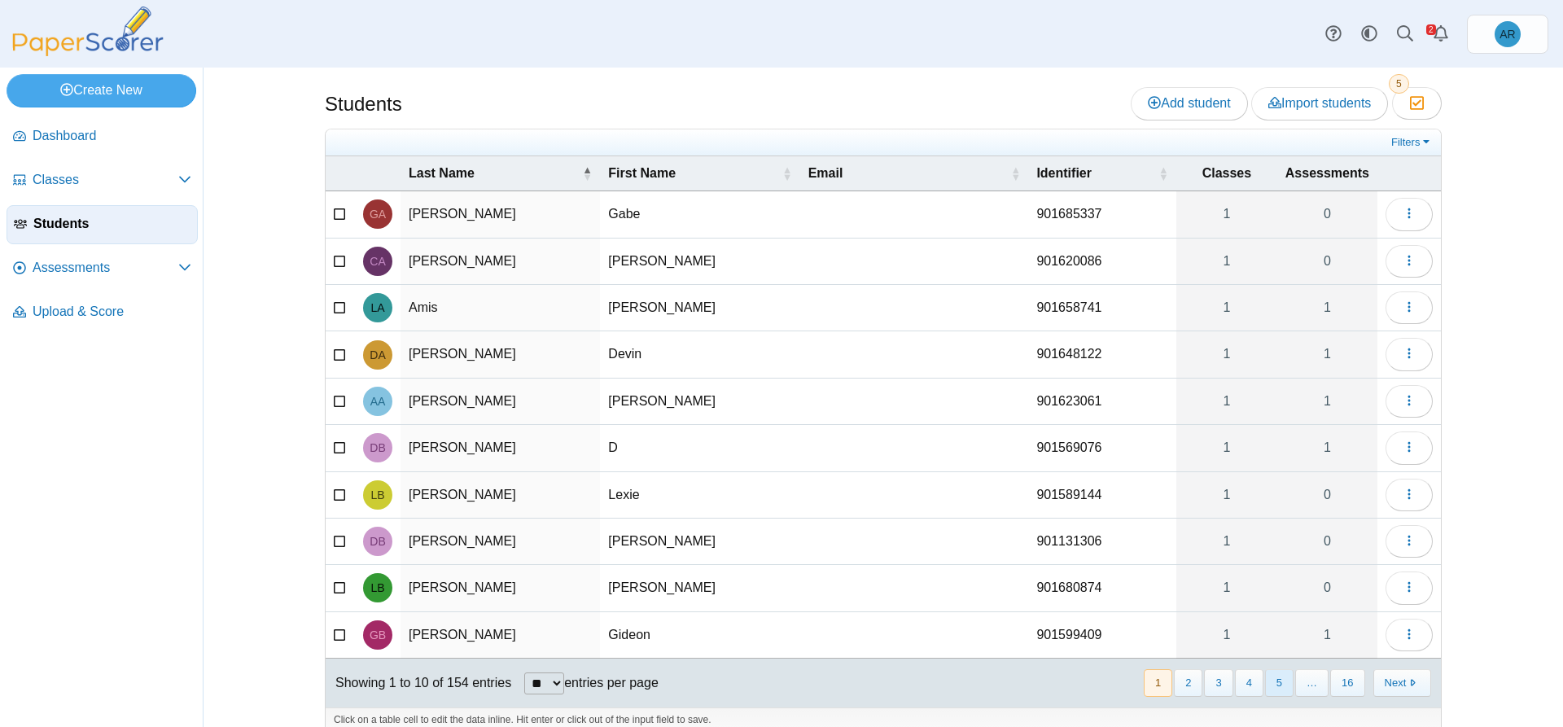
click at [1281, 684] on button "5" at bounding box center [1279, 682] width 28 height 27
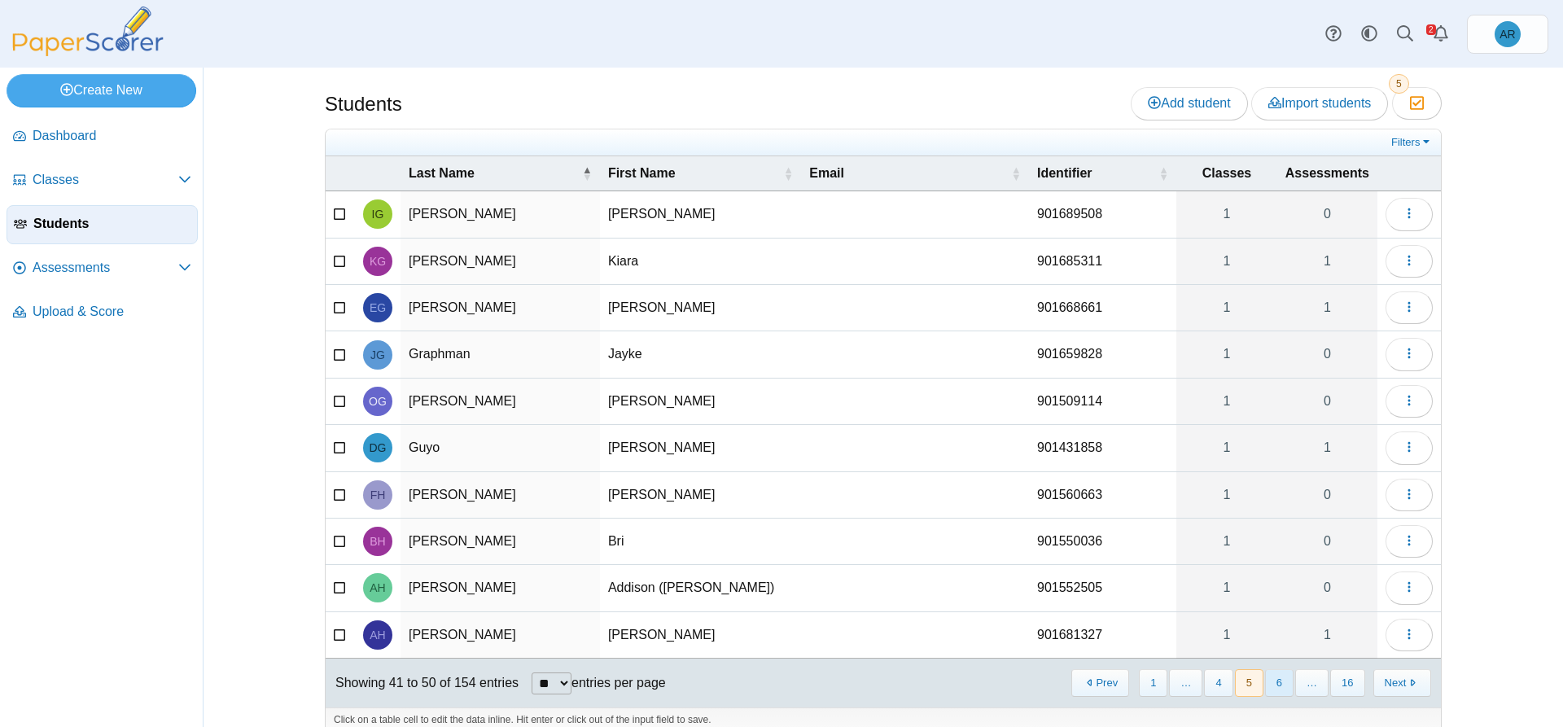
click at [1279, 686] on button "6" at bounding box center [1279, 682] width 28 height 27
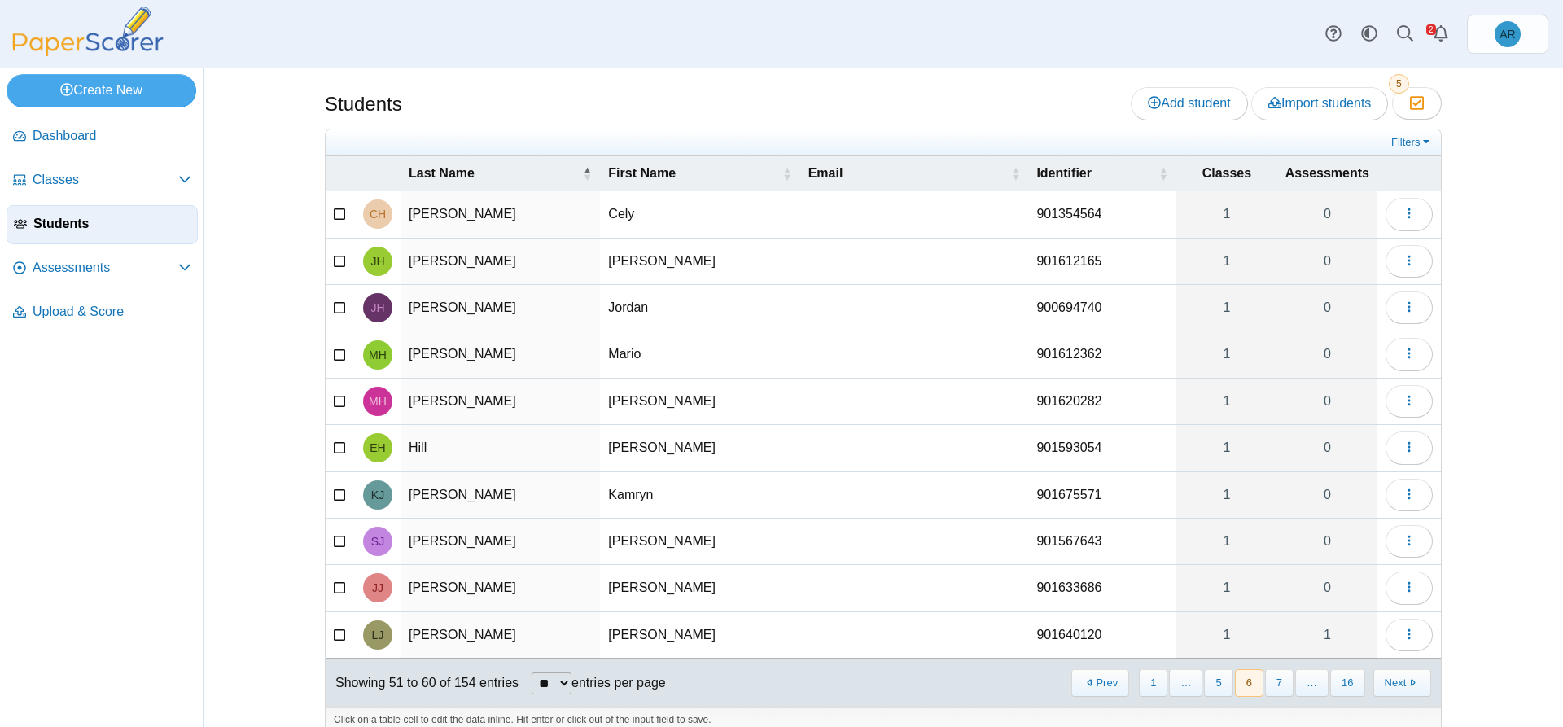
click at [1279, 686] on button "7" at bounding box center [1279, 682] width 28 height 27
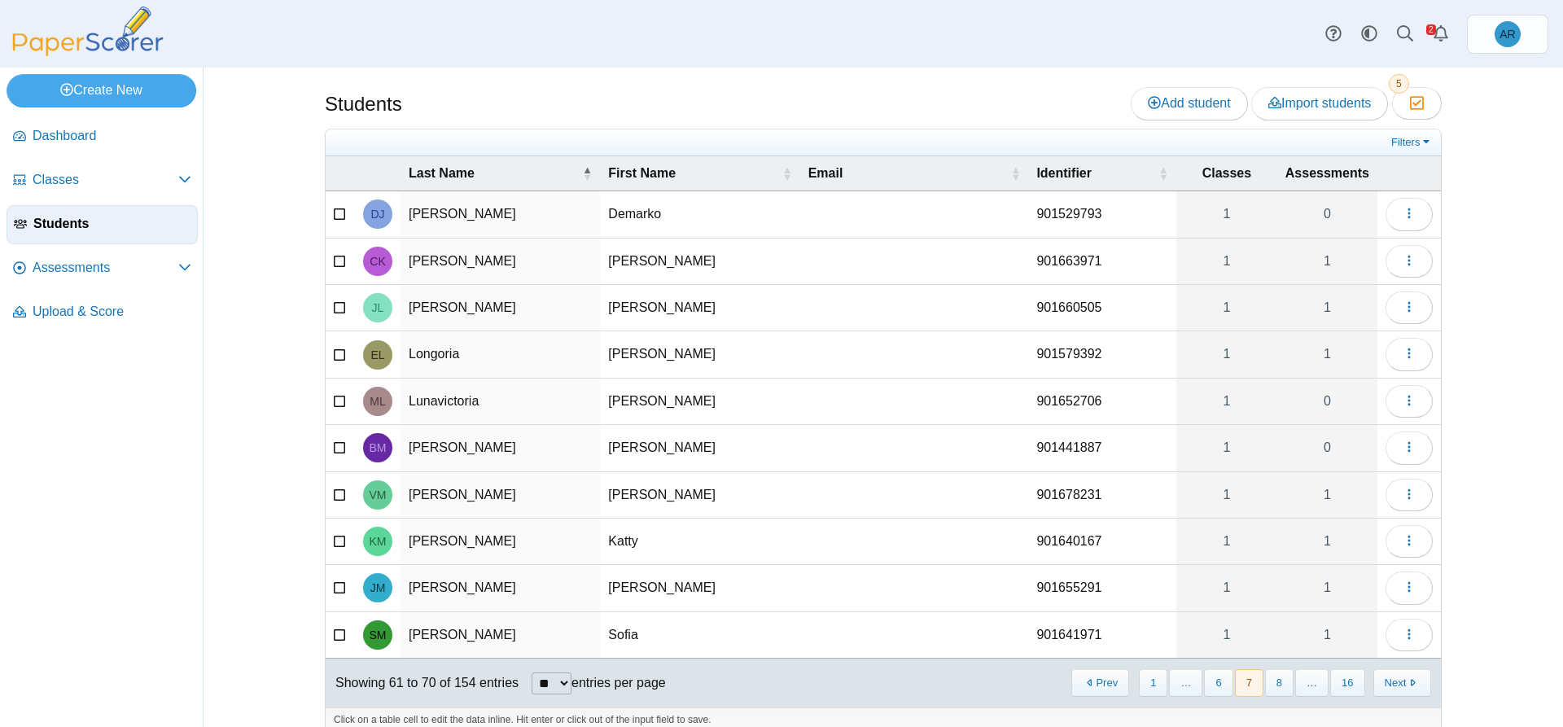
click at [1279, 686] on button "8" at bounding box center [1279, 682] width 28 height 27
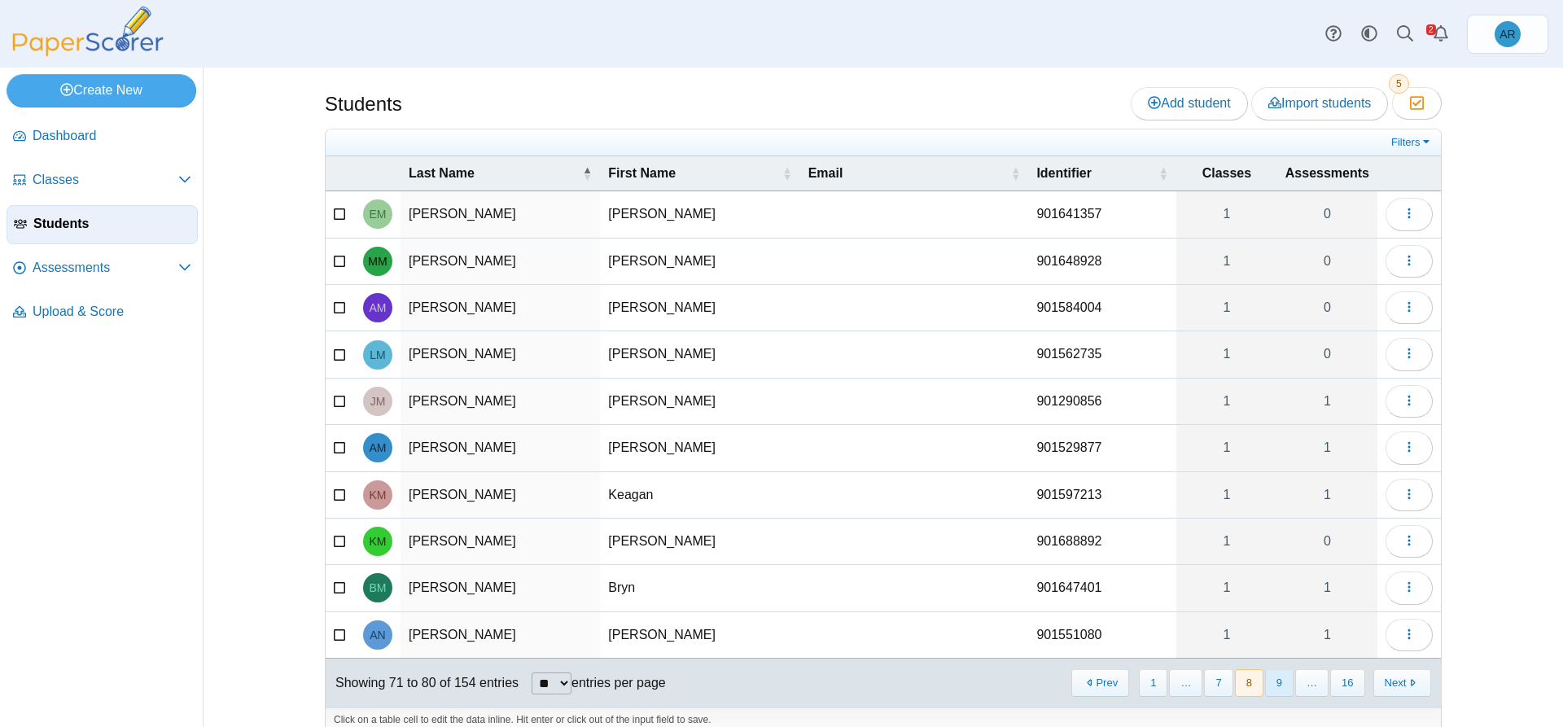
click at [1279, 687] on button "9" at bounding box center [1279, 682] width 28 height 27
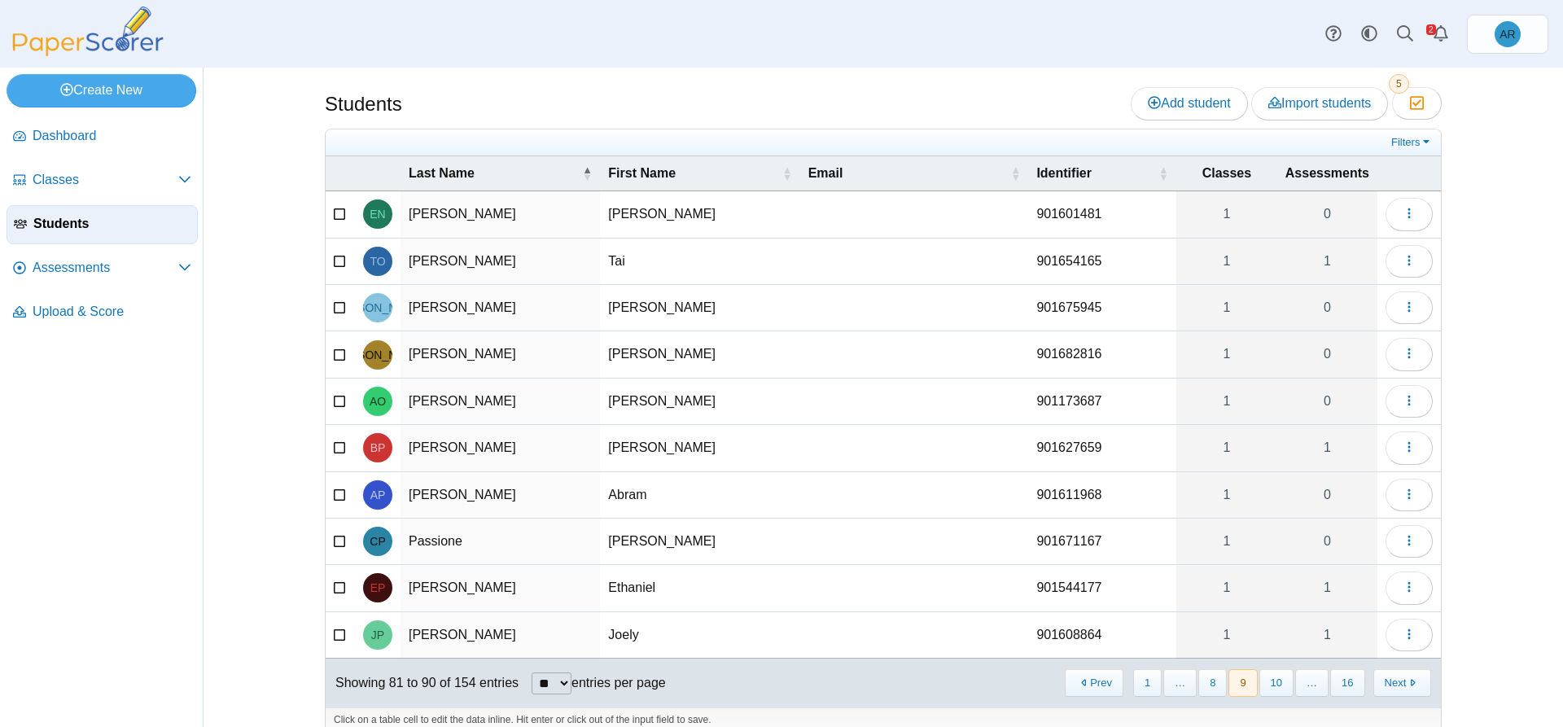
click at [1279, 687] on button "10" at bounding box center [1276, 682] width 34 height 27
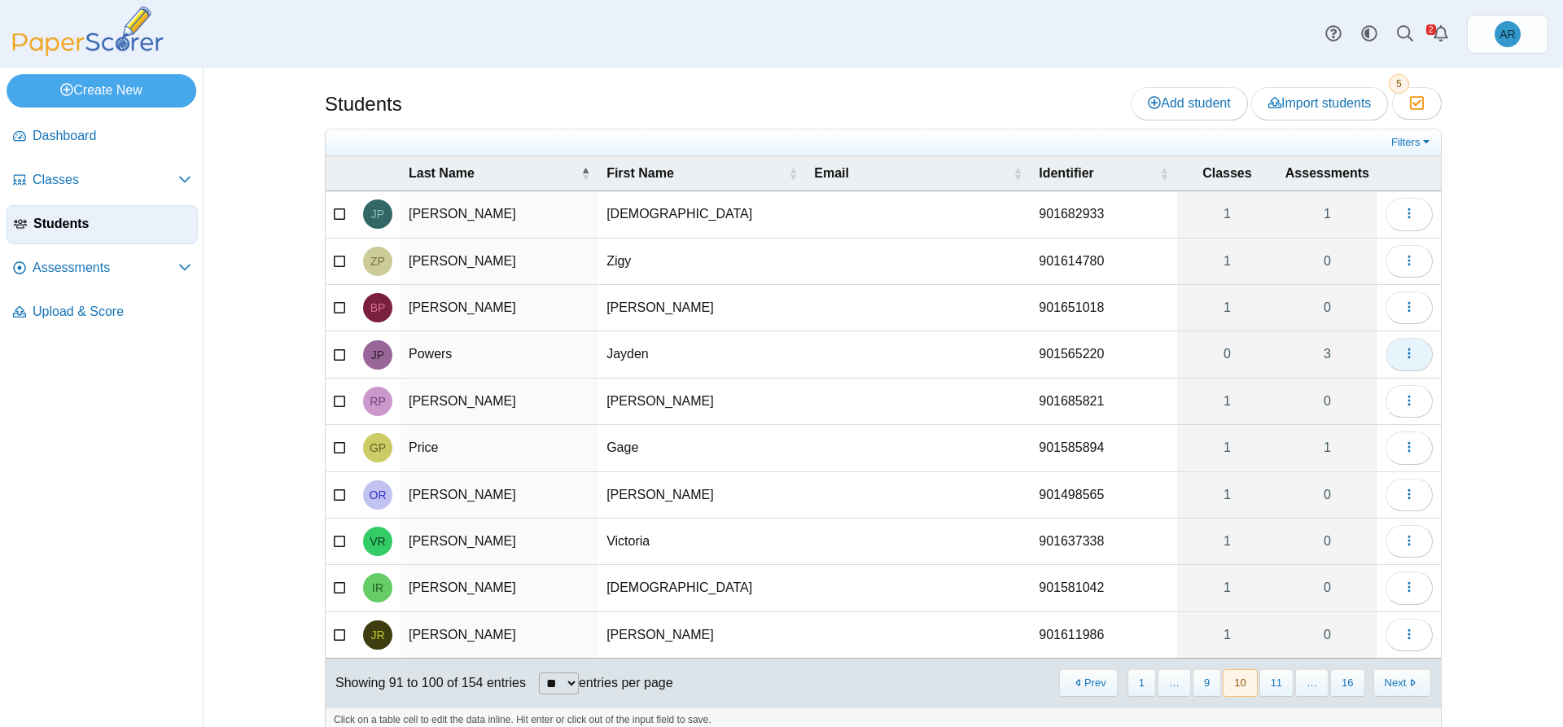
click at [1390, 358] on button "button" at bounding box center [1408, 354] width 47 height 33
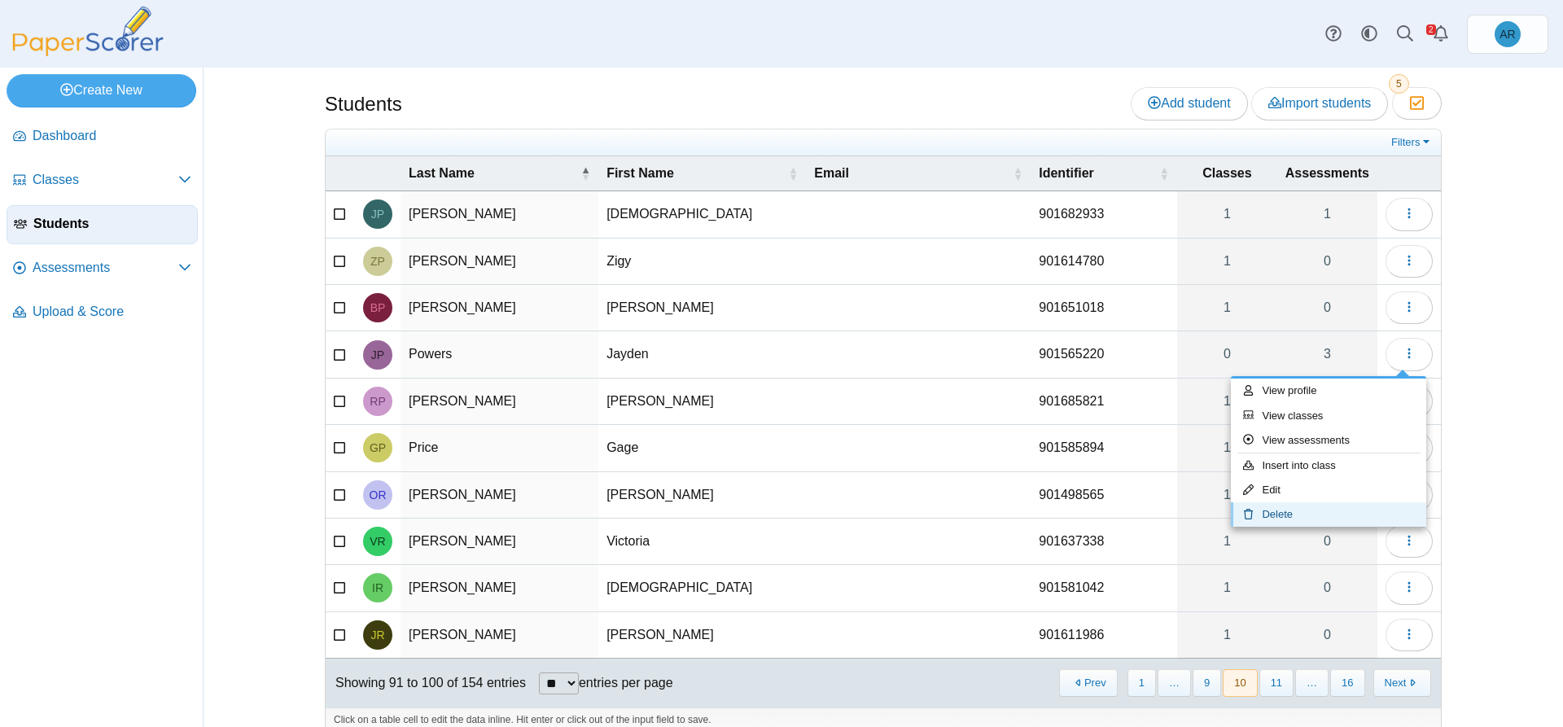
click at [1312, 508] on link "Delete" at bounding box center [1328, 514] width 195 height 24
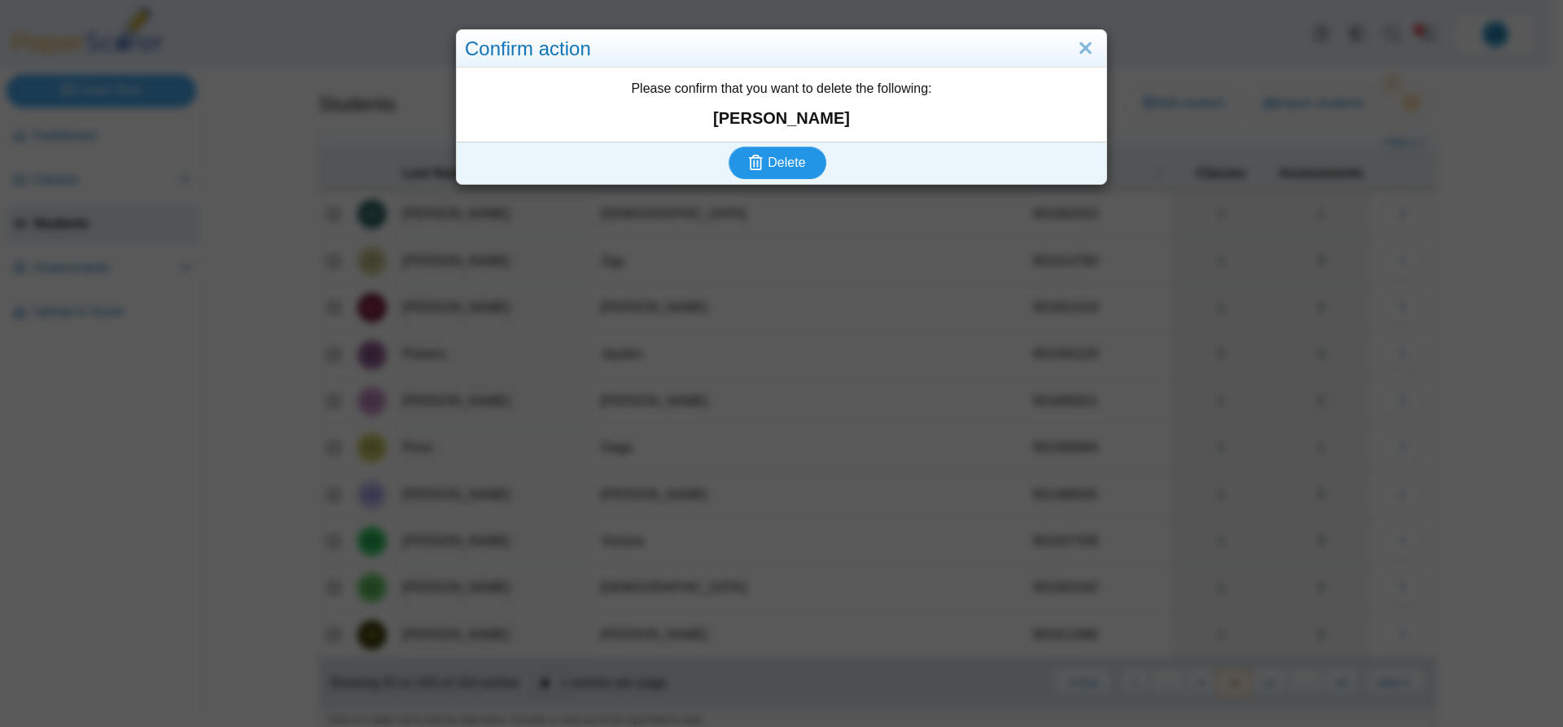
click at [767, 156] on span "Delete" at bounding box center [785, 162] width 37 height 14
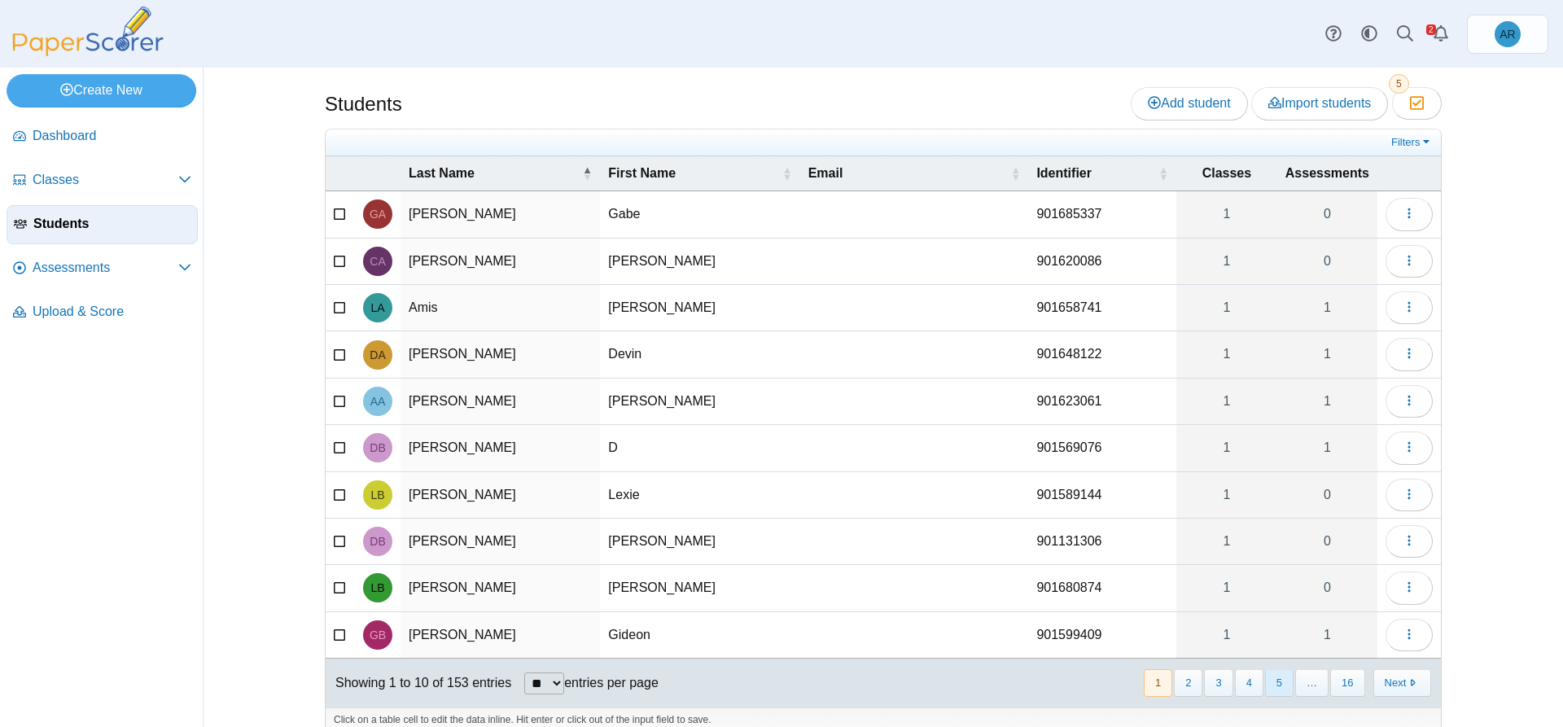
click at [1281, 680] on button "5" at bounding box center [1279, 682] width 28 height 27
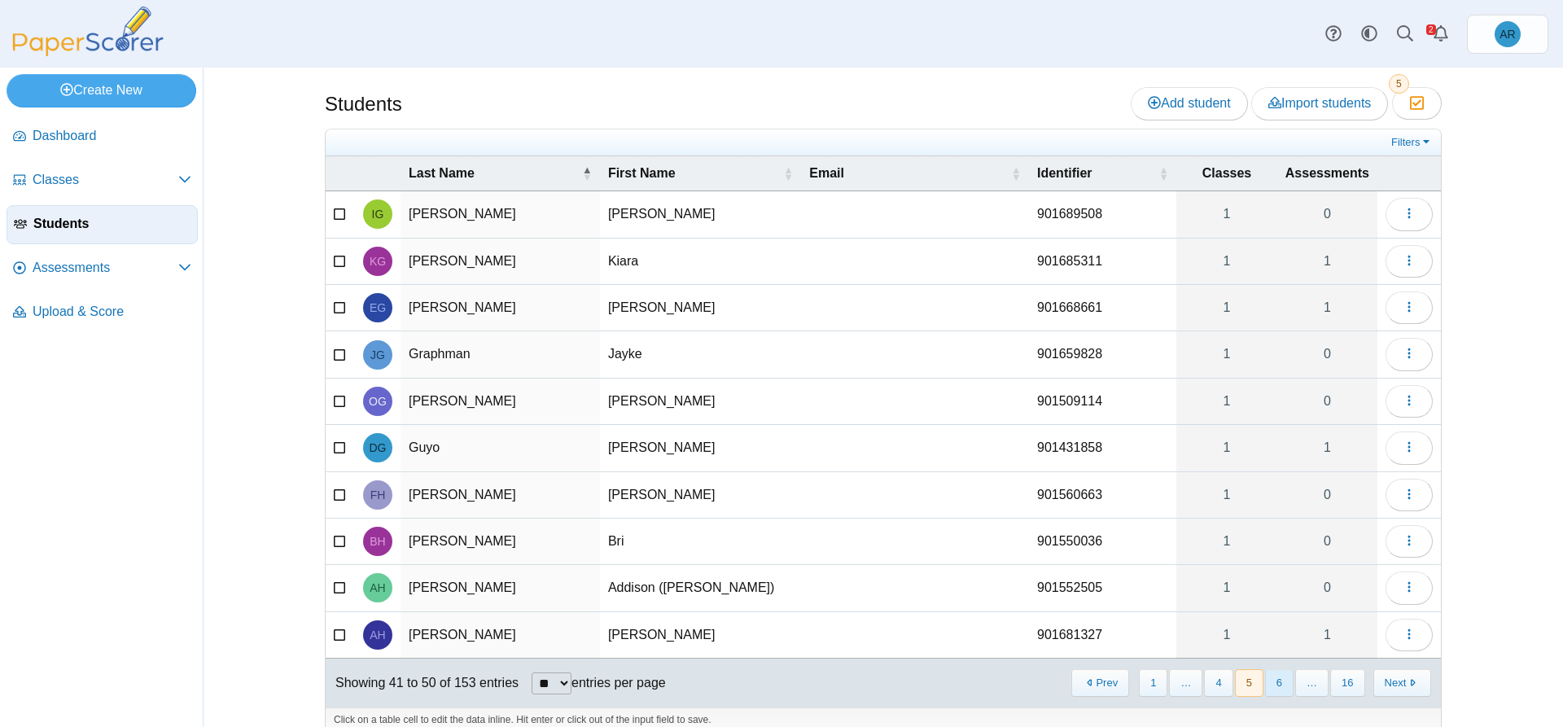
click at [1280, 683] on button "6" at bounding box center [1279, 682] width 28 height 27
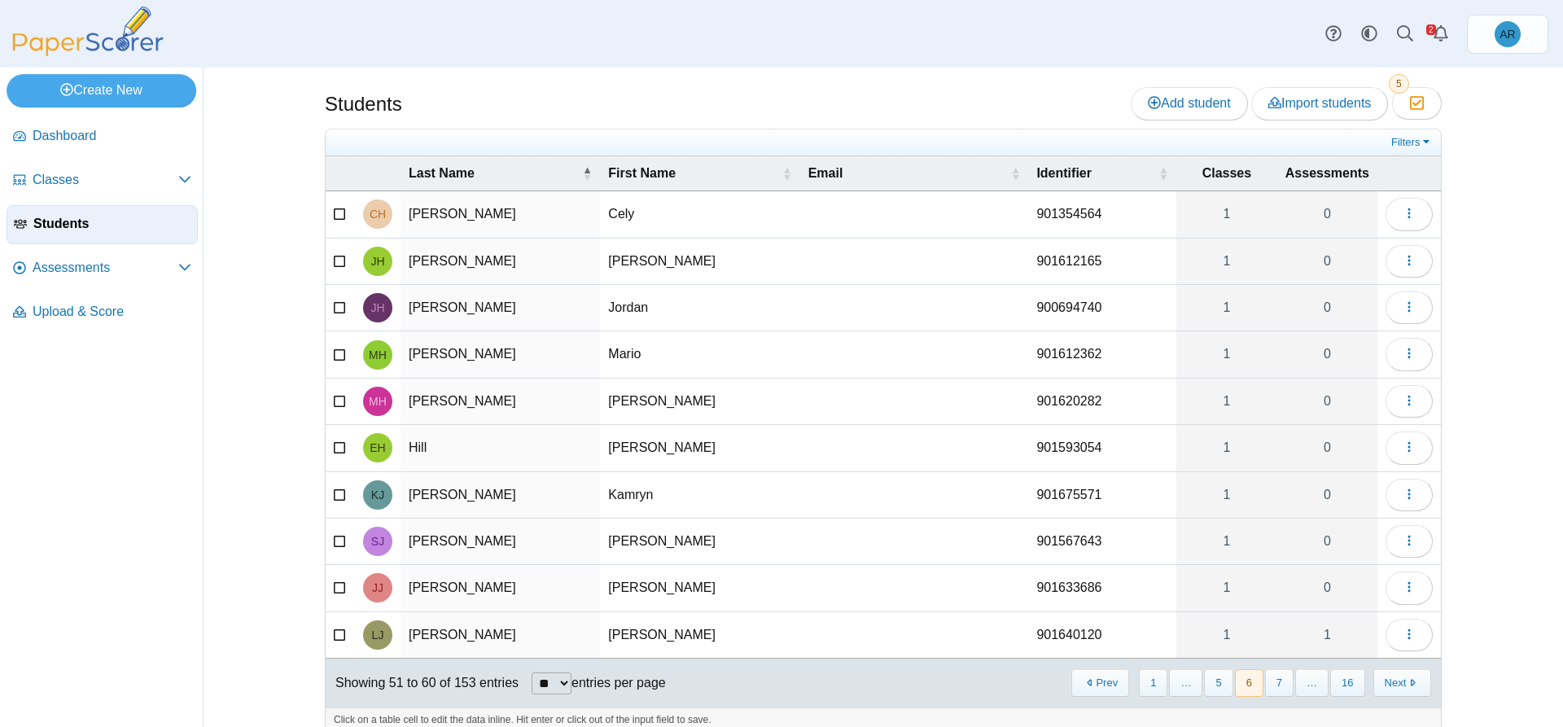
click at [1280, 683] on button "7" at bounding box center [1279, 682] width 28 height 27
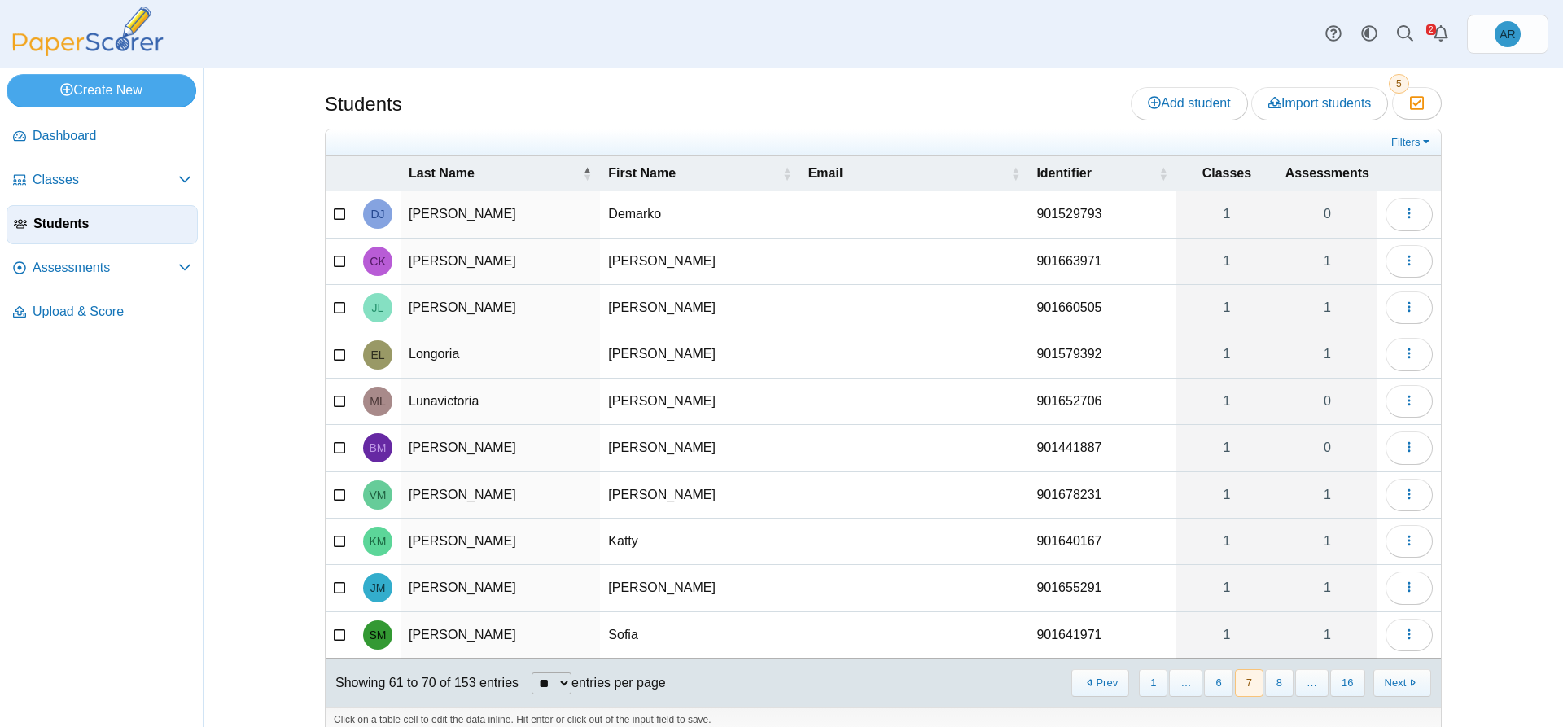
click at [1280, 683] on button "8" at bounding box center [1279, 682] width 28 height 27
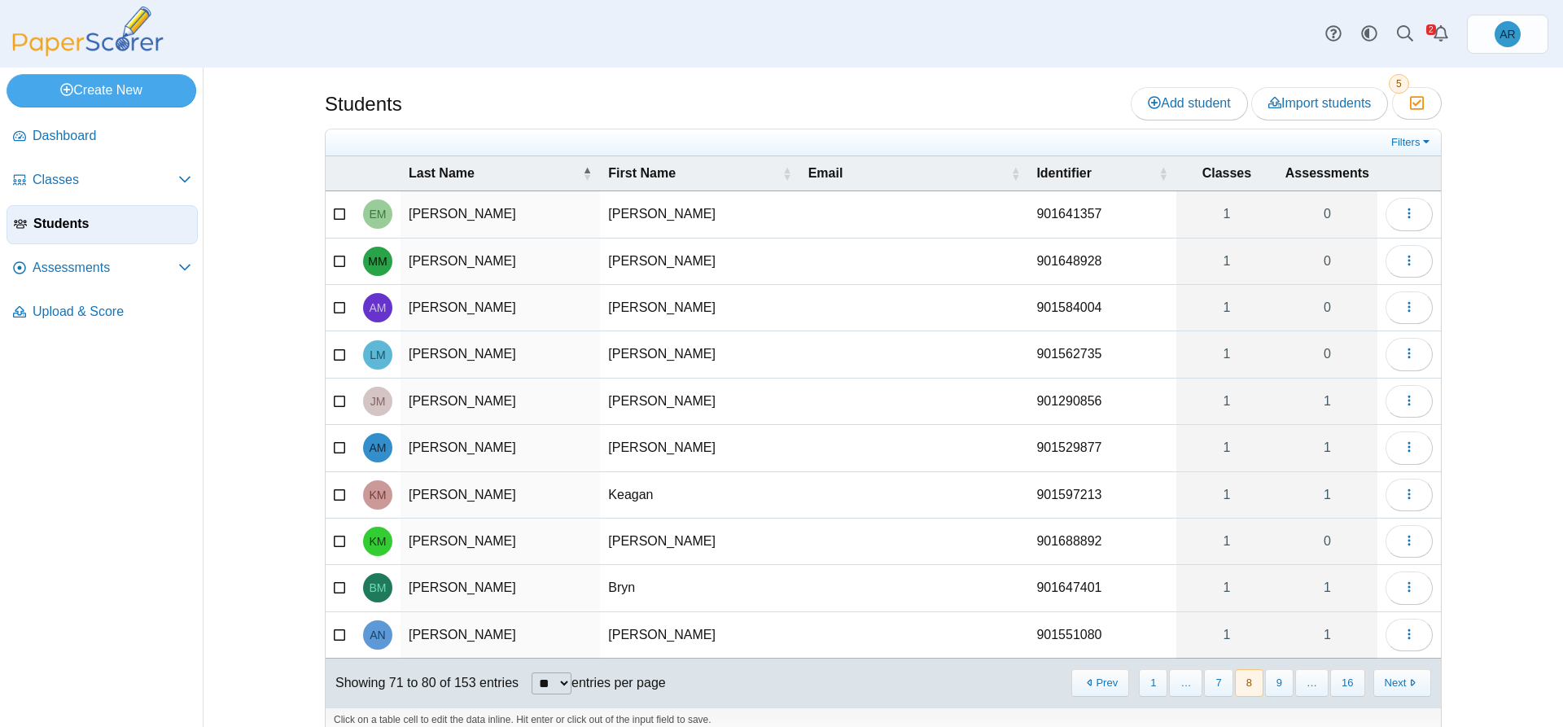
click at [1279, 683] on button "9" at bounding box center [1279, 682] width 28 height 27
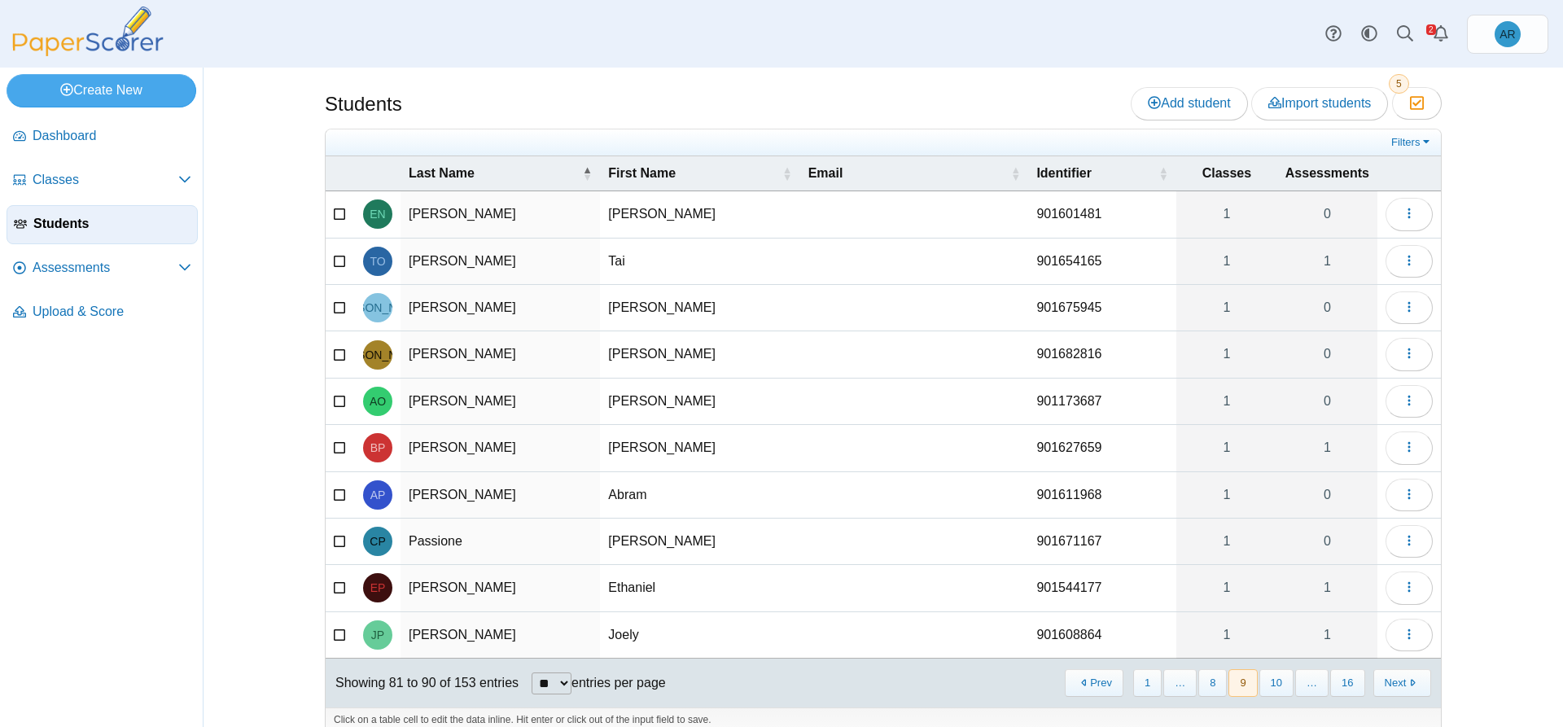
click at [1279, 683] on button "10" at bounding box center [1276, 682] width 34 height 27
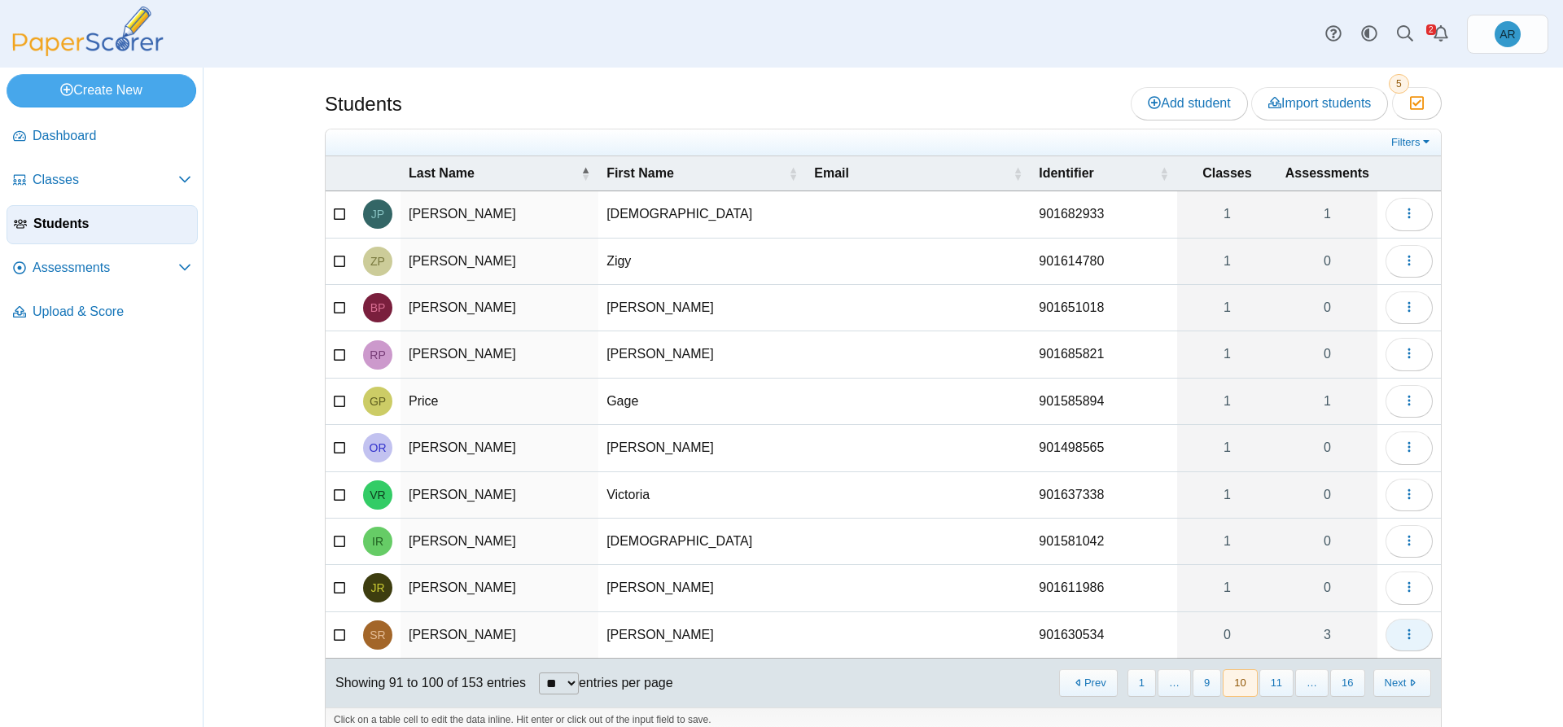
click at [1390, 624] on button "button" at bounding box center [1408, 635] width 47 height 33
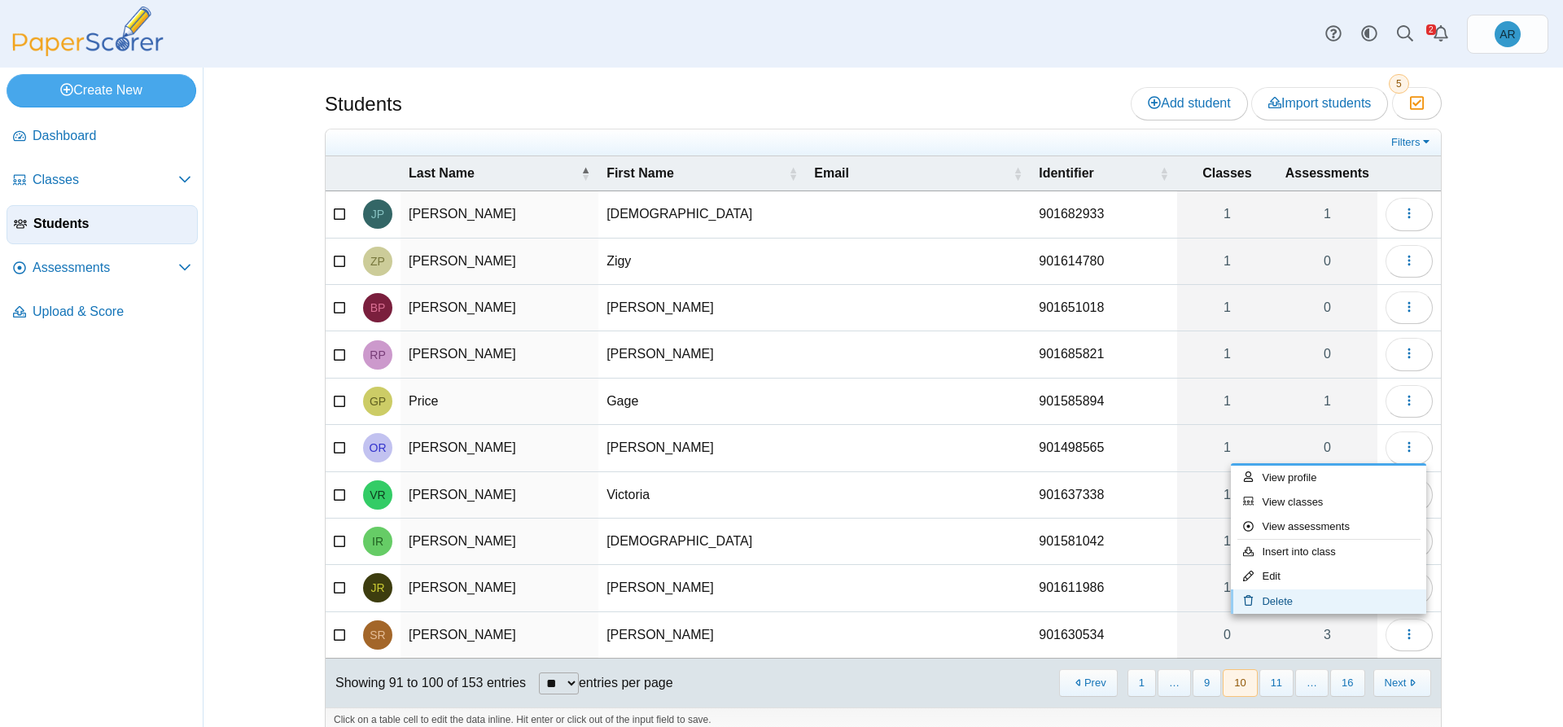
click at [1276, 600] on link "Delete" at bounding box center [1328, 601] width 195 height 24
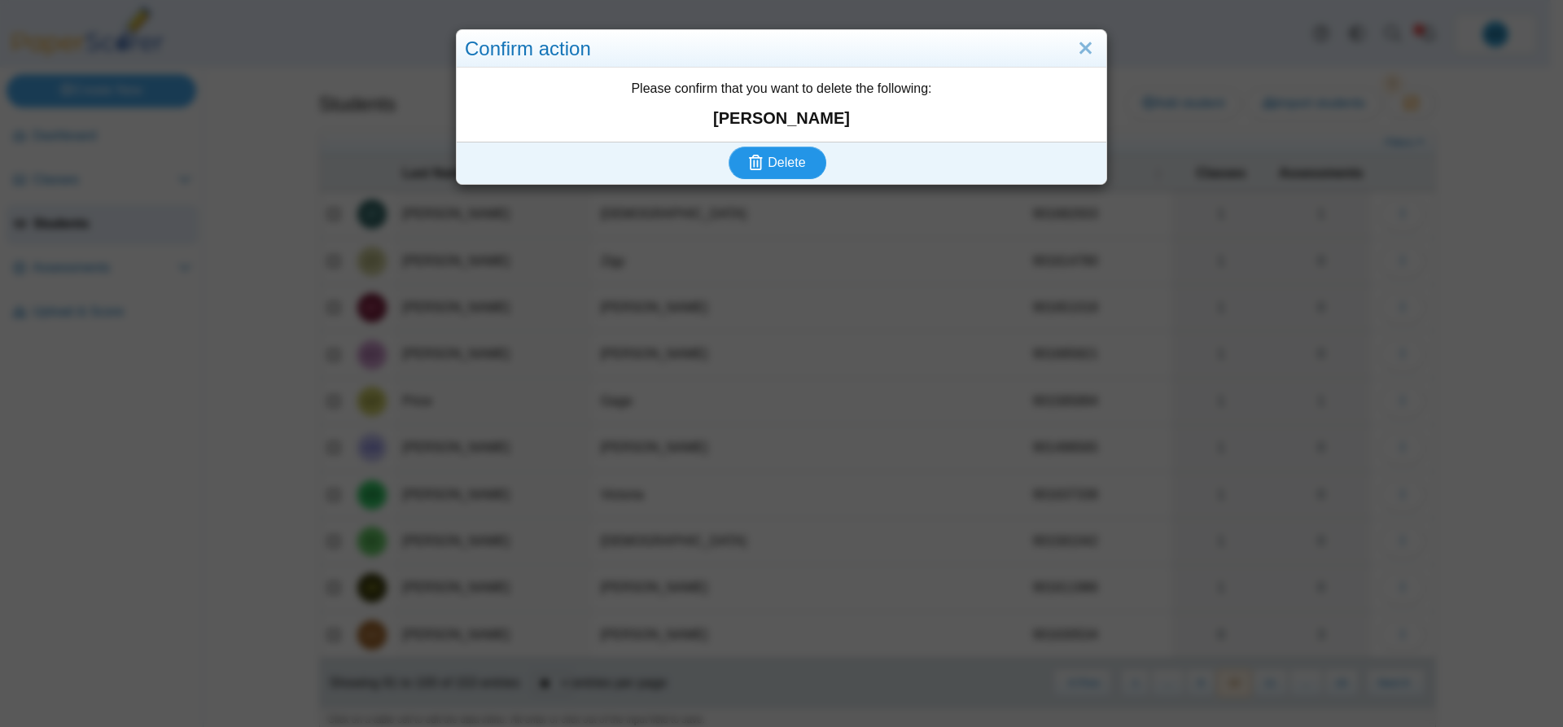
click at [789, 165] on span "Delete" at bounding box center [785, 162] width 37 height 14
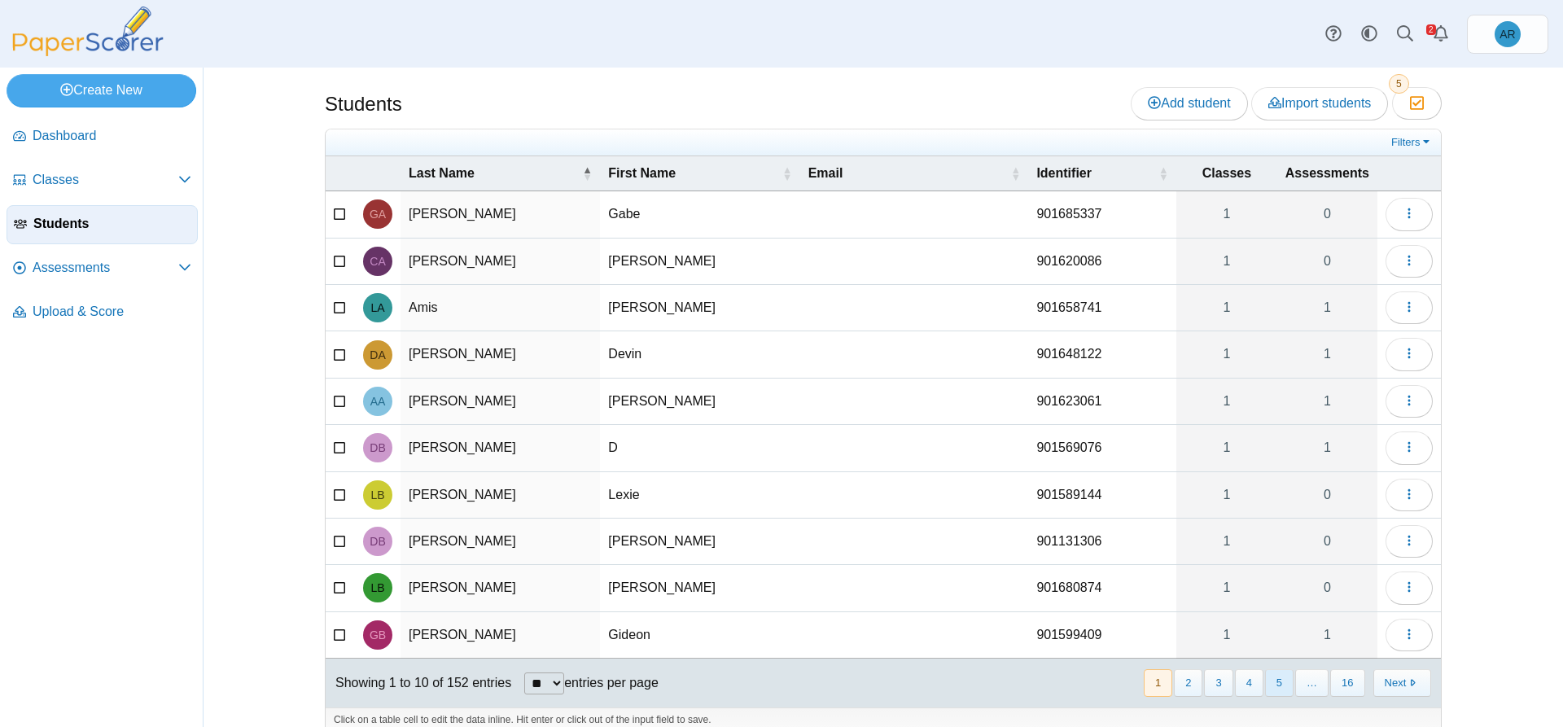
click at [1279, 691] on button "5" at bounding box center [1279, 682] width 28 height 27
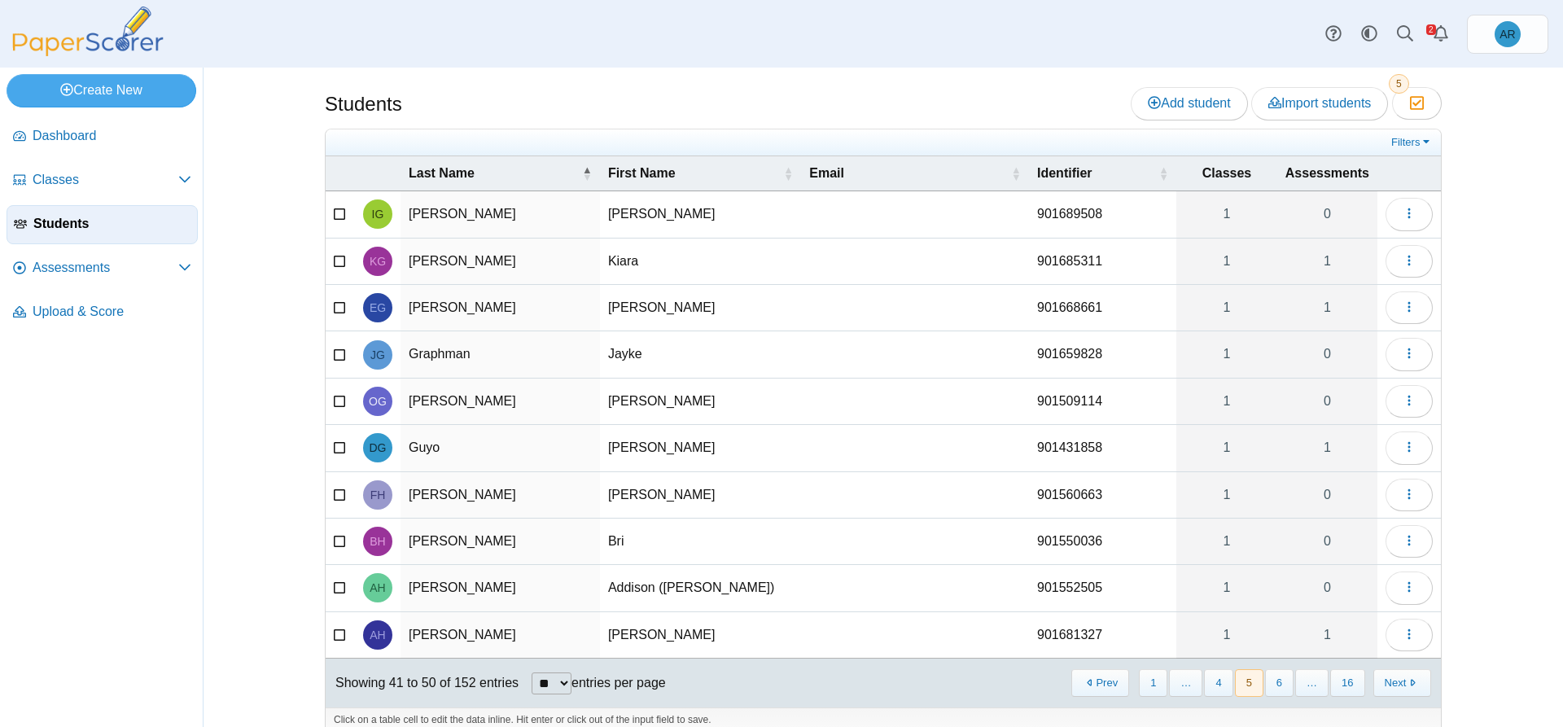
click at [1279, 691] on button "6" at bounding box center [1279, 682] width 28 height 27
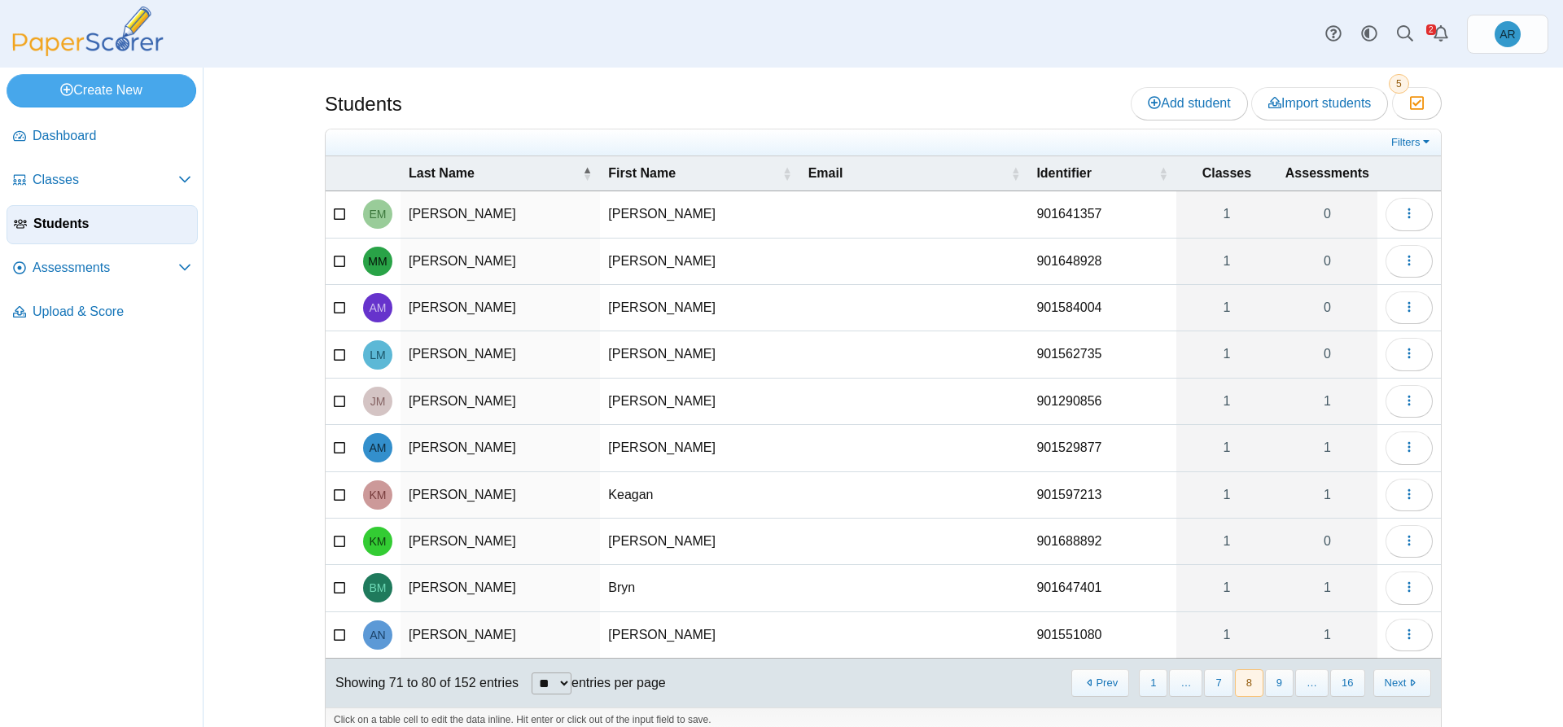
click at [1279, 691] on button "9" at bounding box center [1279, 682] width 28 height 27
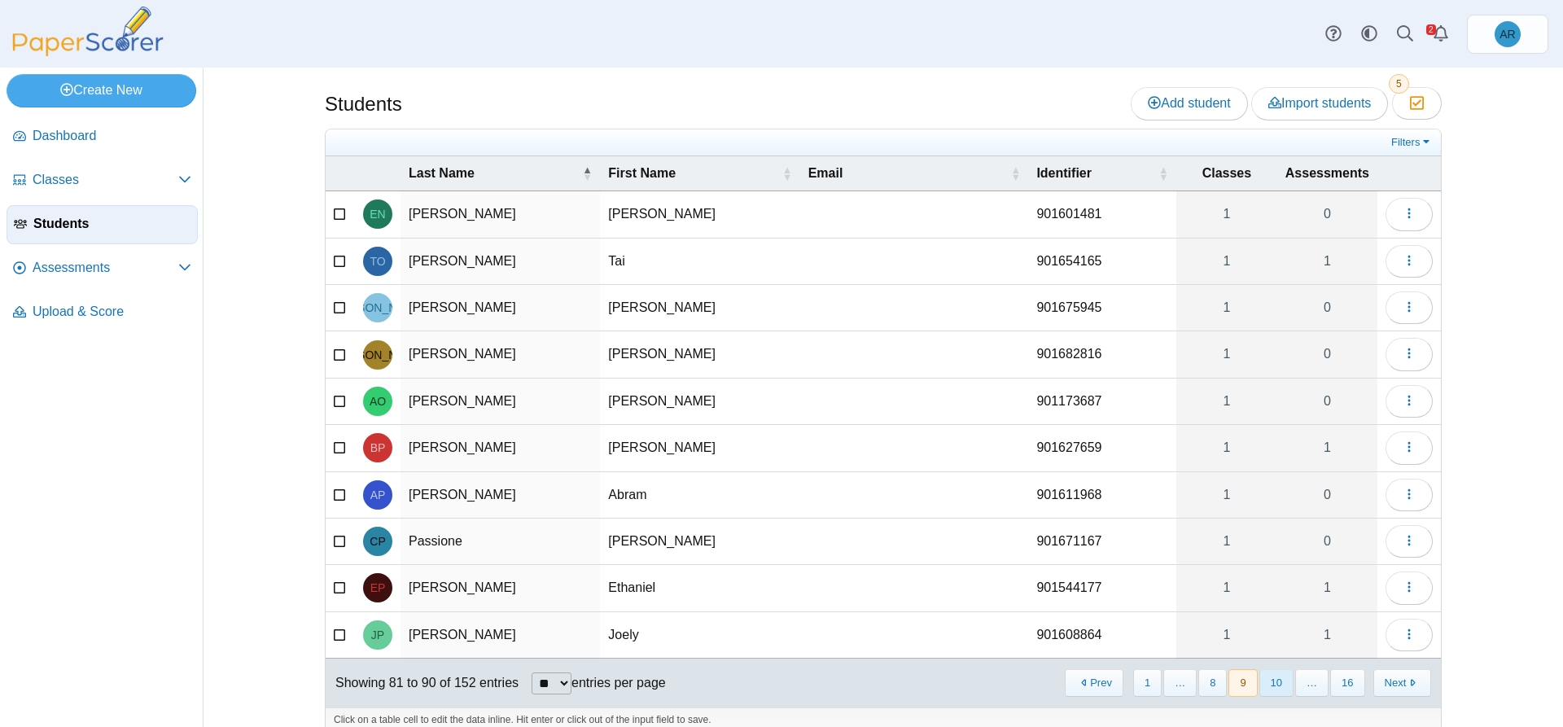
click at [1277, 692] on button "10" at bounding box center [1276, 682] width 34 height 27
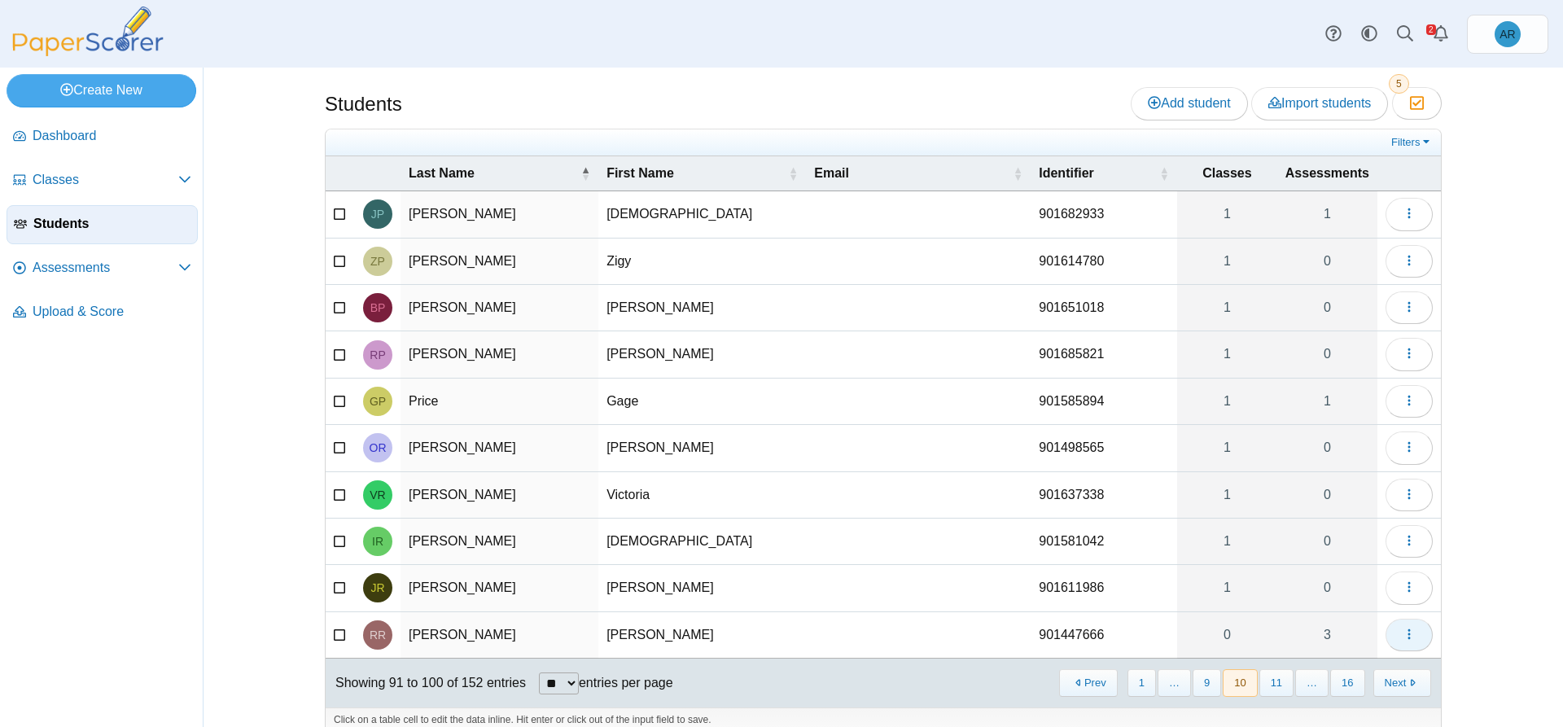
click at [1390, 639] on button "button" at bounding box center [1408, 635] width 47 height 33
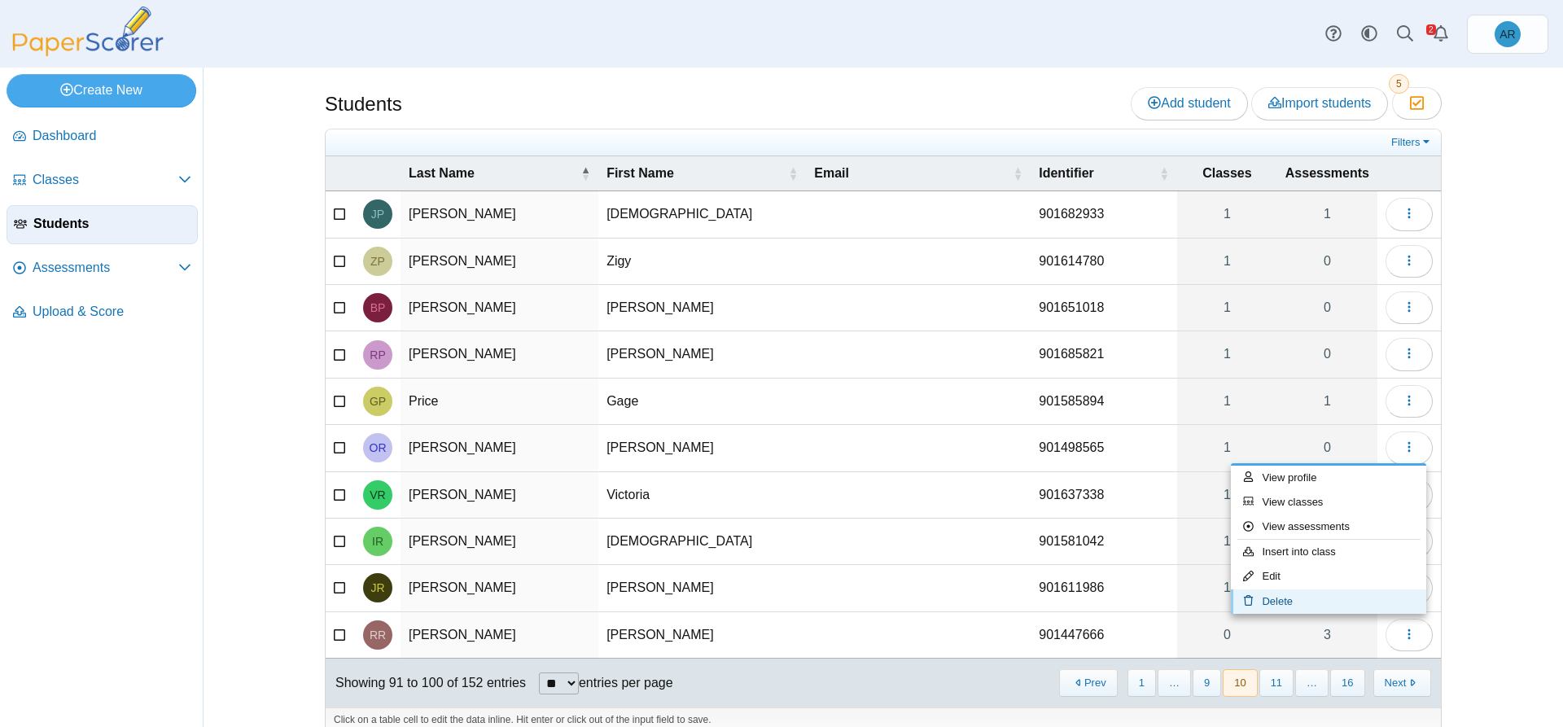
click at [1268, 599] on link "Delete" at bounding box center [1328, 601] width 195 height 24
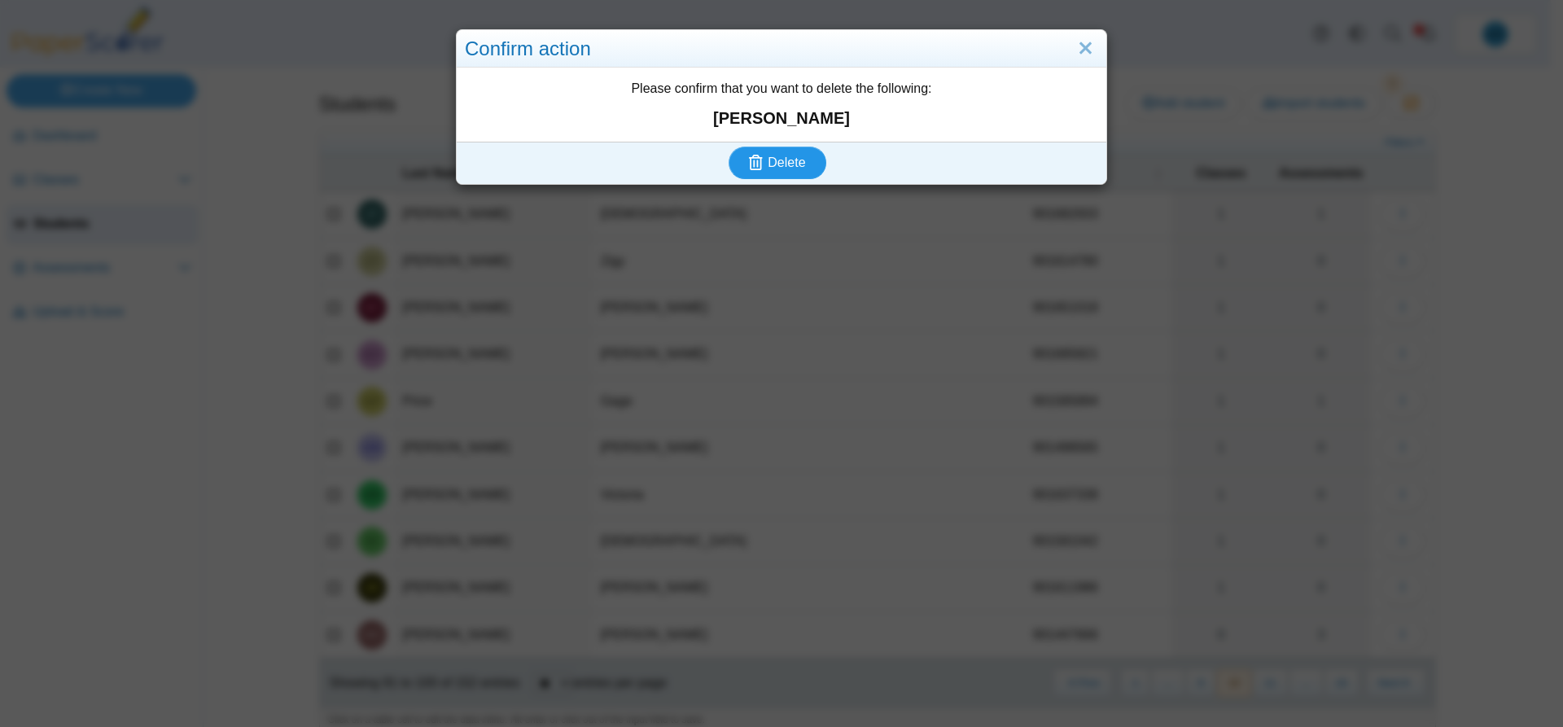
click at [773, 152] on button "Delete" at bounding box center [777, 162] width 98 height 33
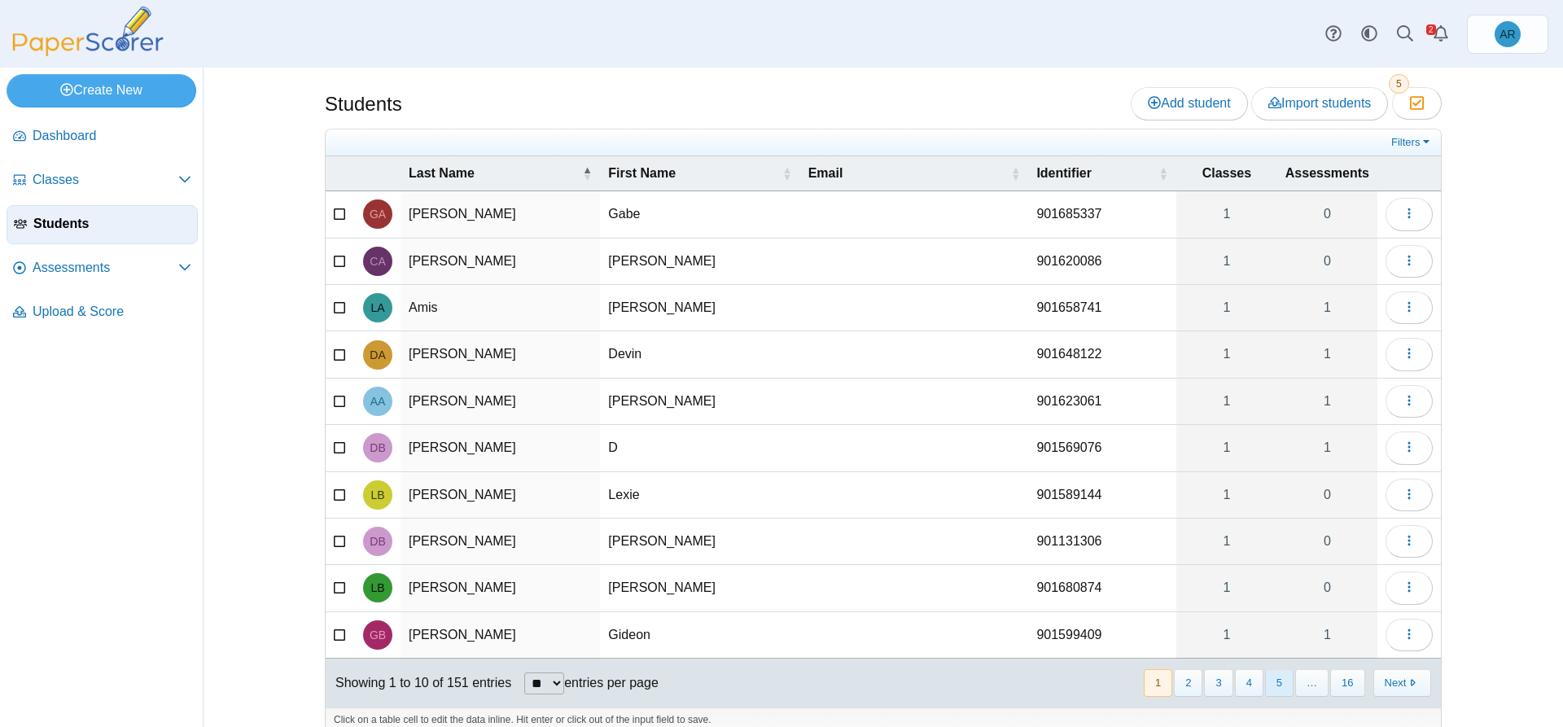
click at [1283, 682] on button "5" at bounding box center [1279, 682] width 28 height 27
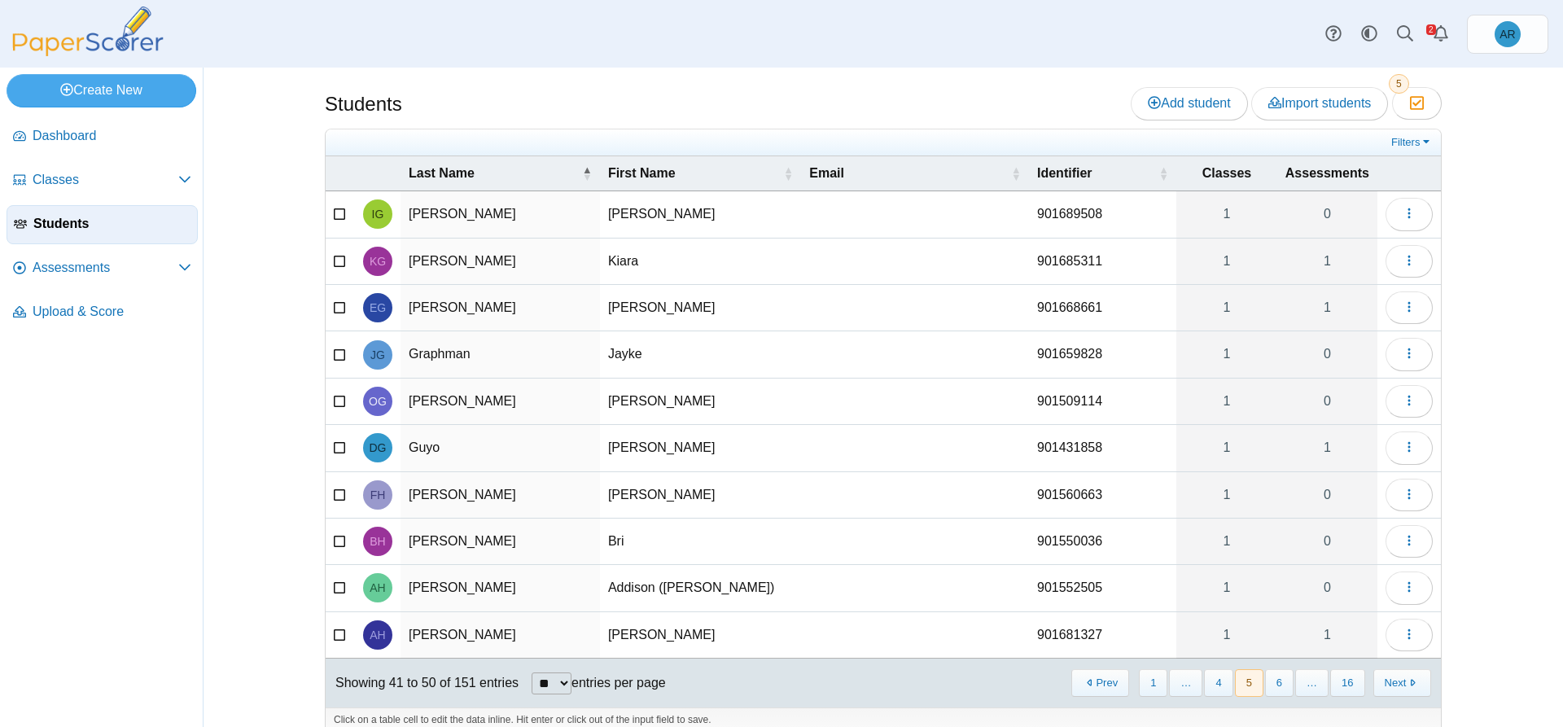
click at [1283, 682] on button "6" at bounding box center [1279, 682] width 28 height 27
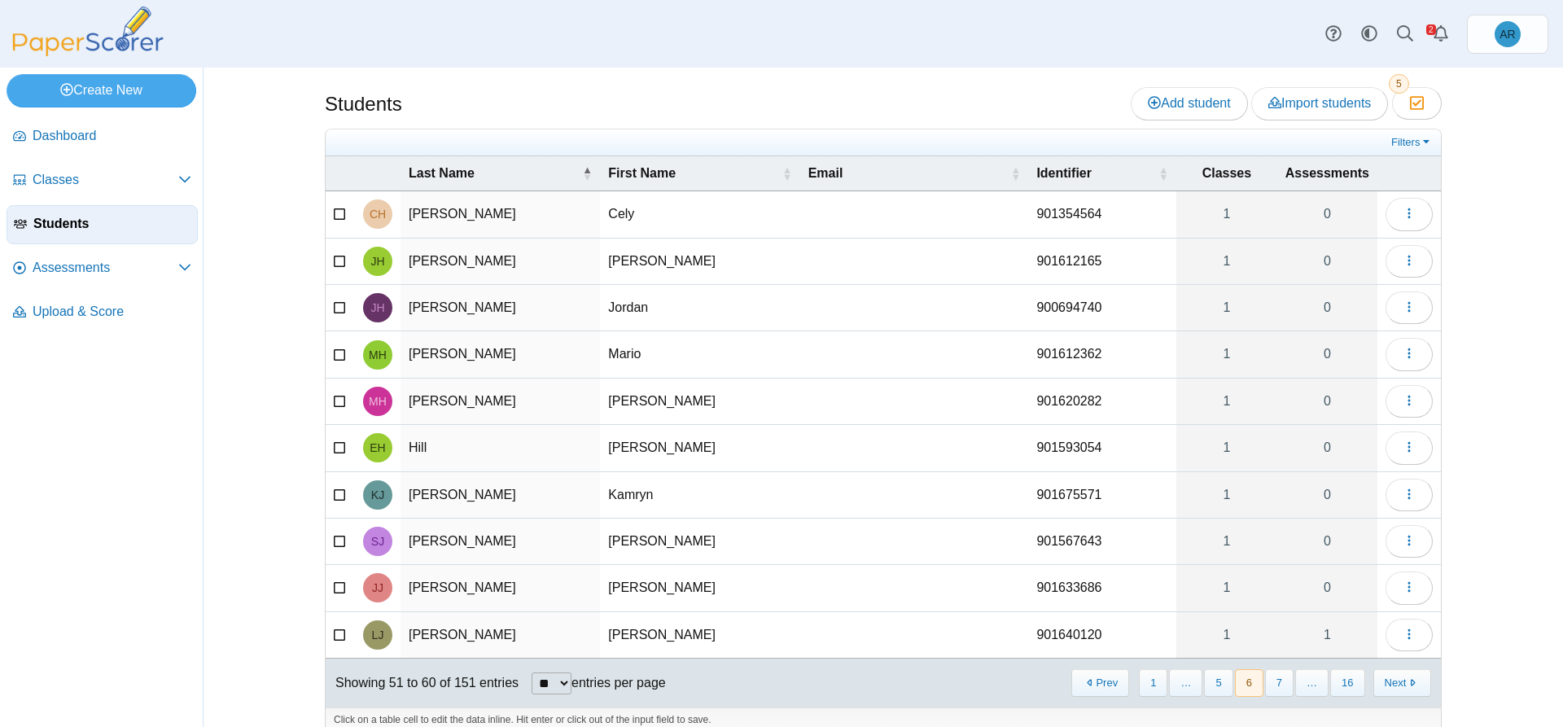
click at [1283, 682] on button "7" at bounding box center [1279, 682] width 28 height 27
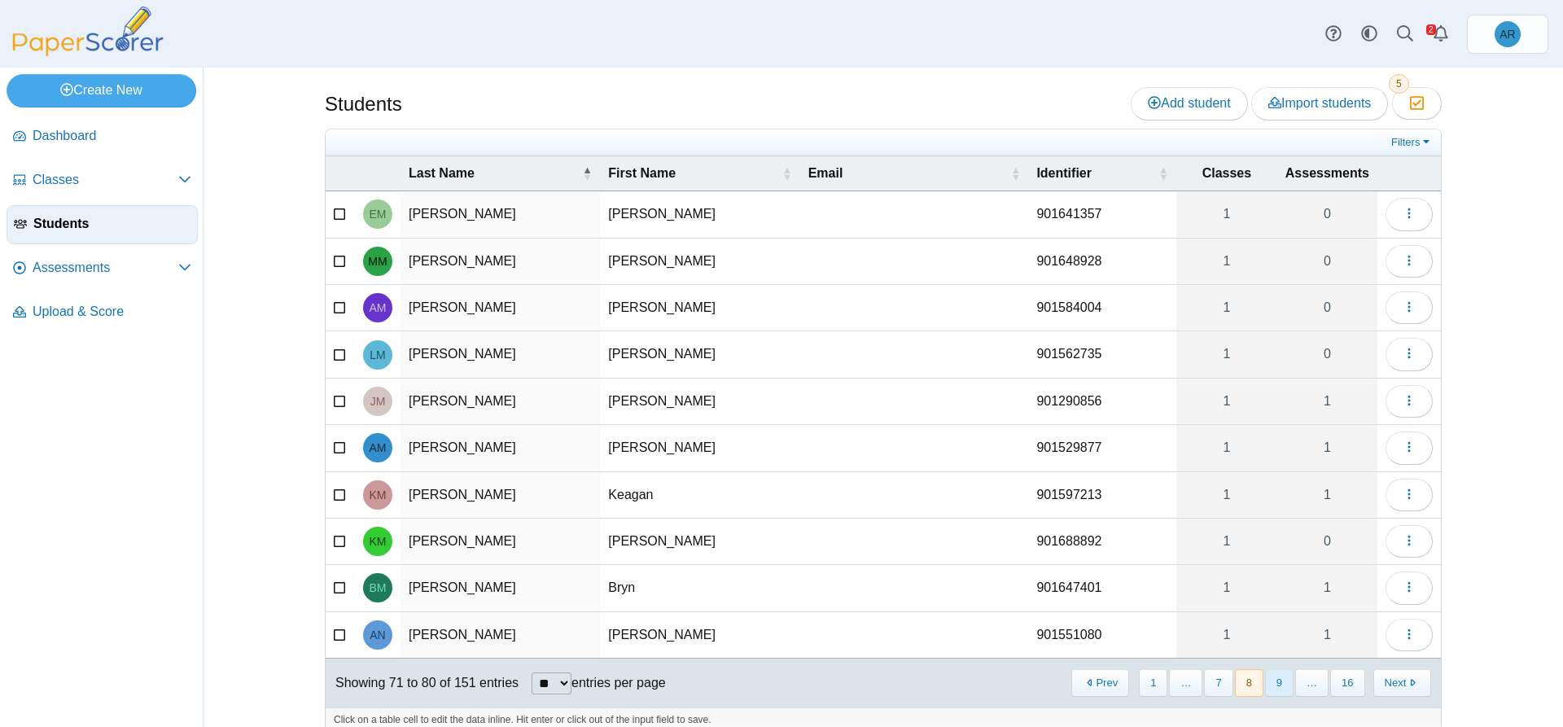
click at [1283, 684] on button "9" at bounding box center [1279, 682] width 28 height 27
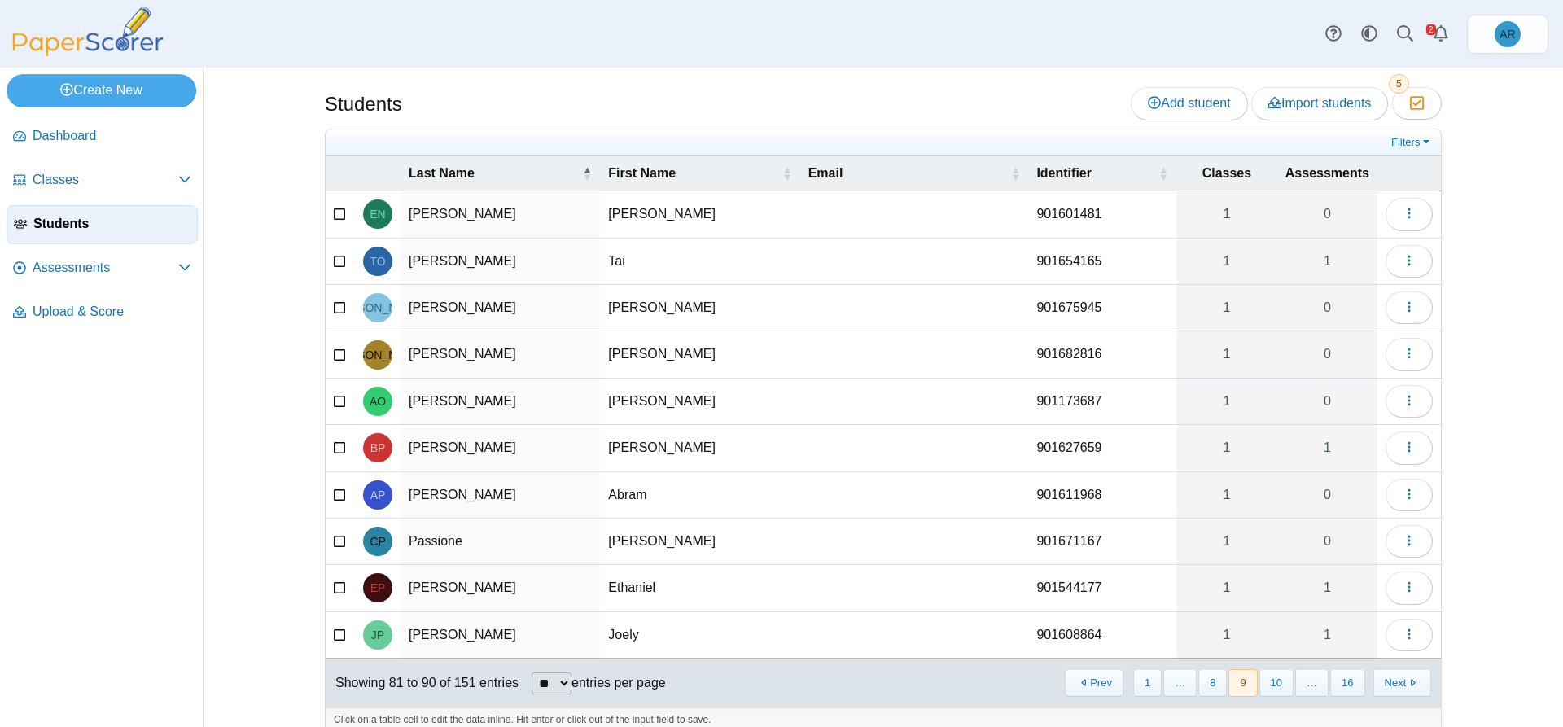
click at [1283, 684] on button "10" at bounding box center [1276, 682] width 34 height 27
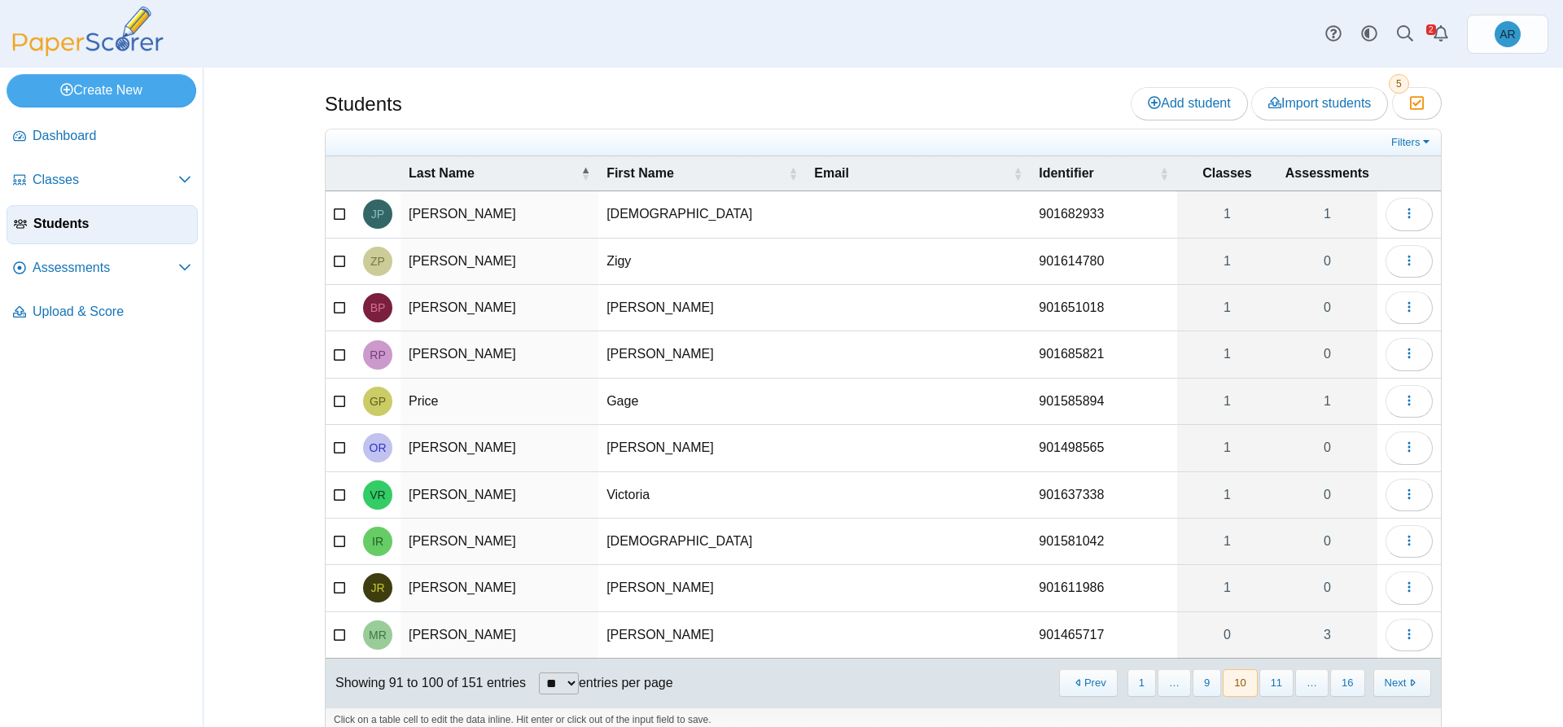
click at [1283, 684] on button "11" at bounding box center [1276, 682] width 34 height 27
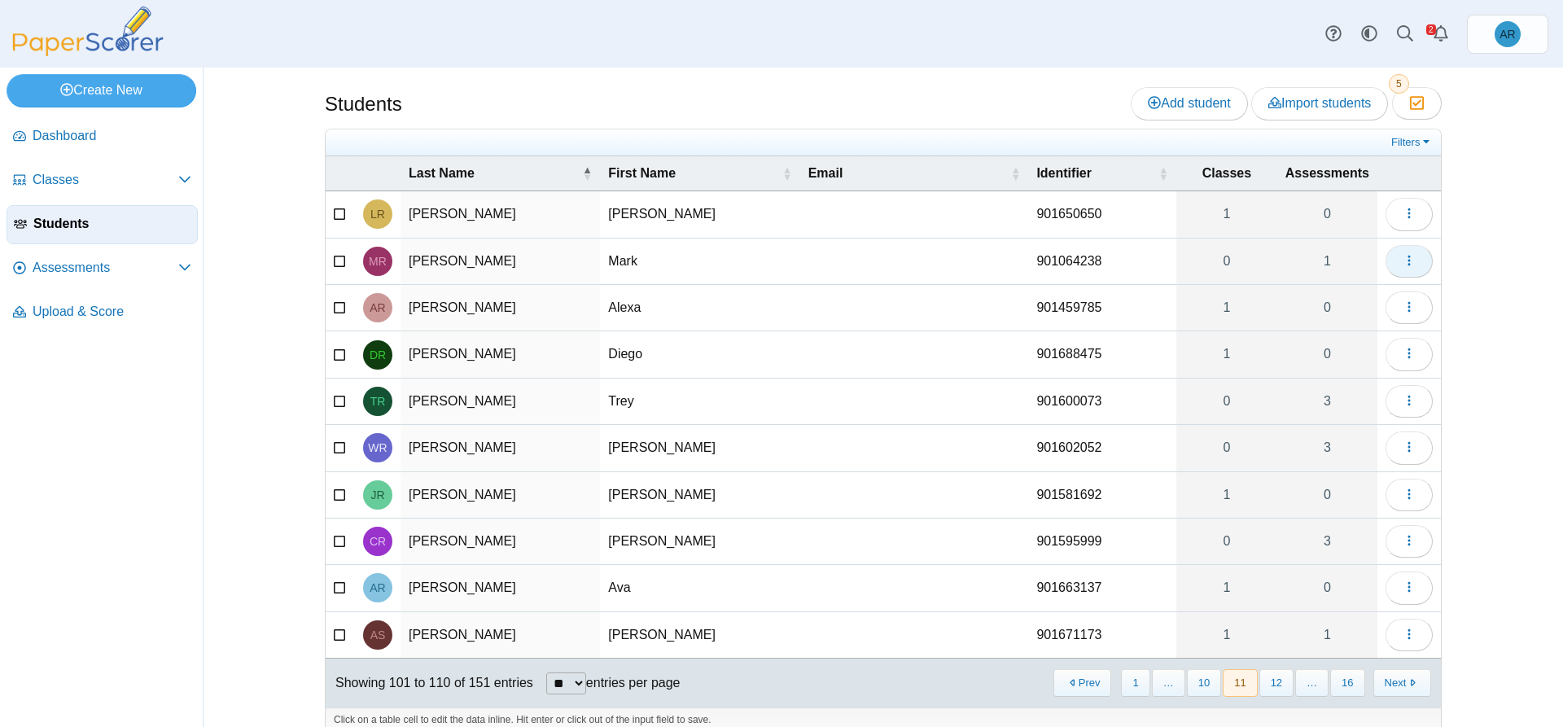
click at [1393, 266] on button "button" at bounding box center [1408, 261] width 47 height 33
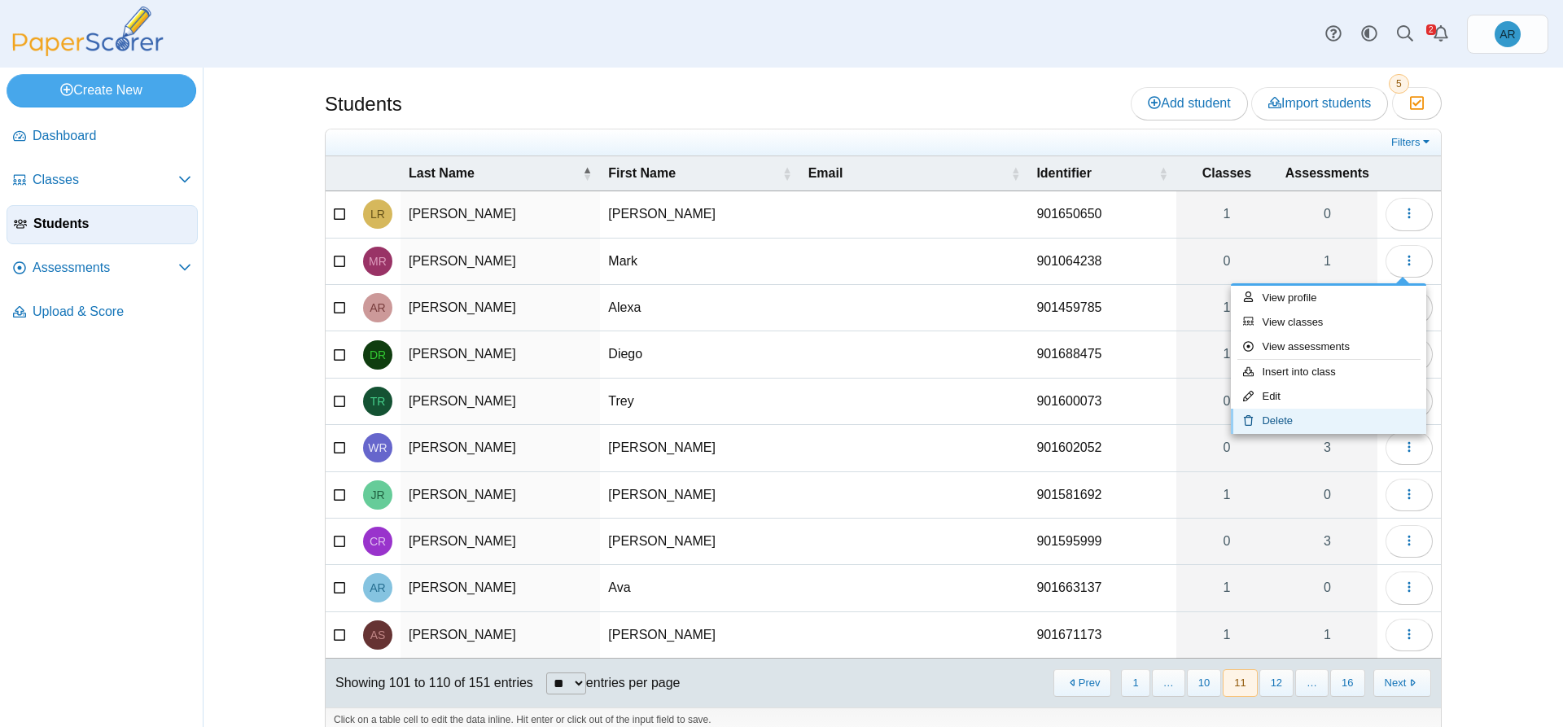
click at [1296, 413] on link "Delete" at bounding box center [1328, 421] width 195 height 24
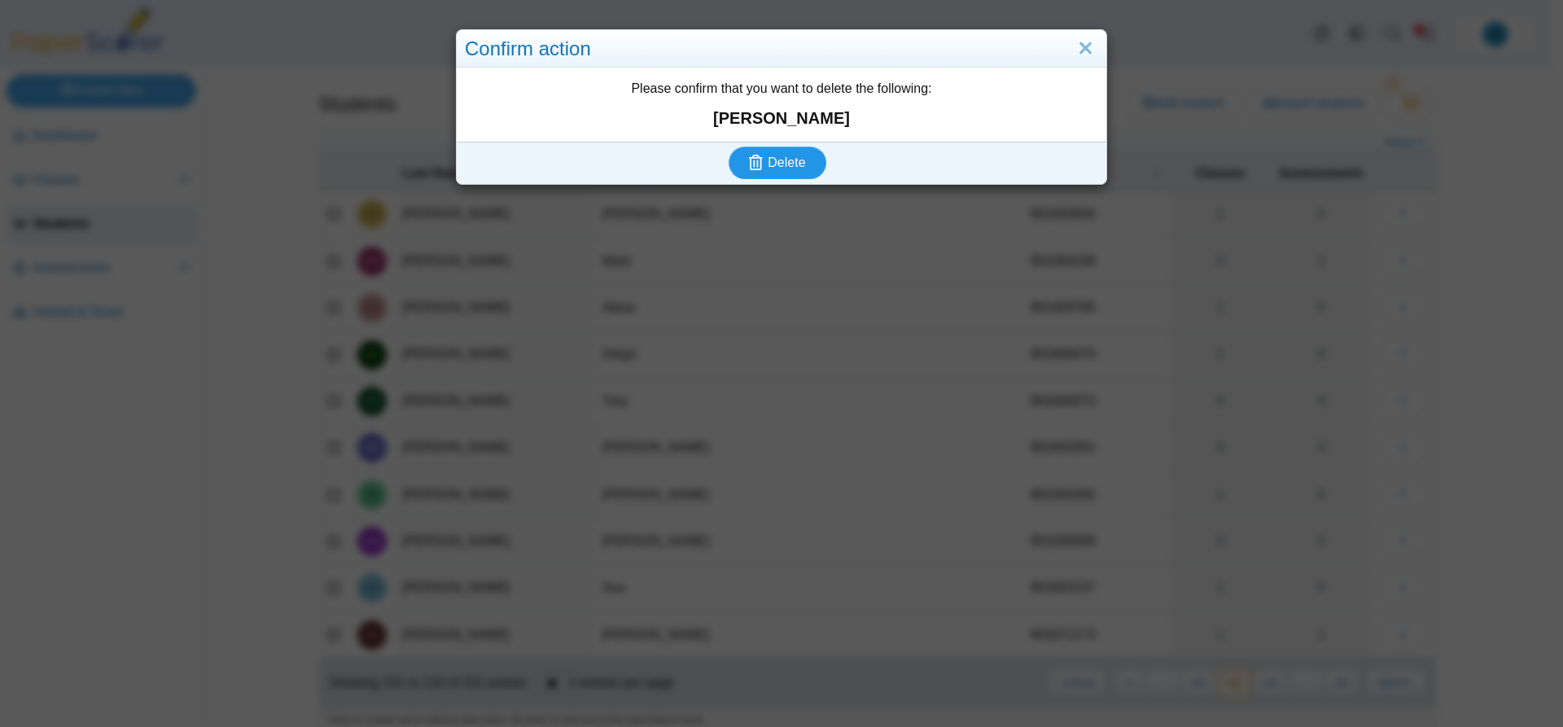
click at [777, 158] on span "Delete" at bounding box center [785, 162] width 37 height 14
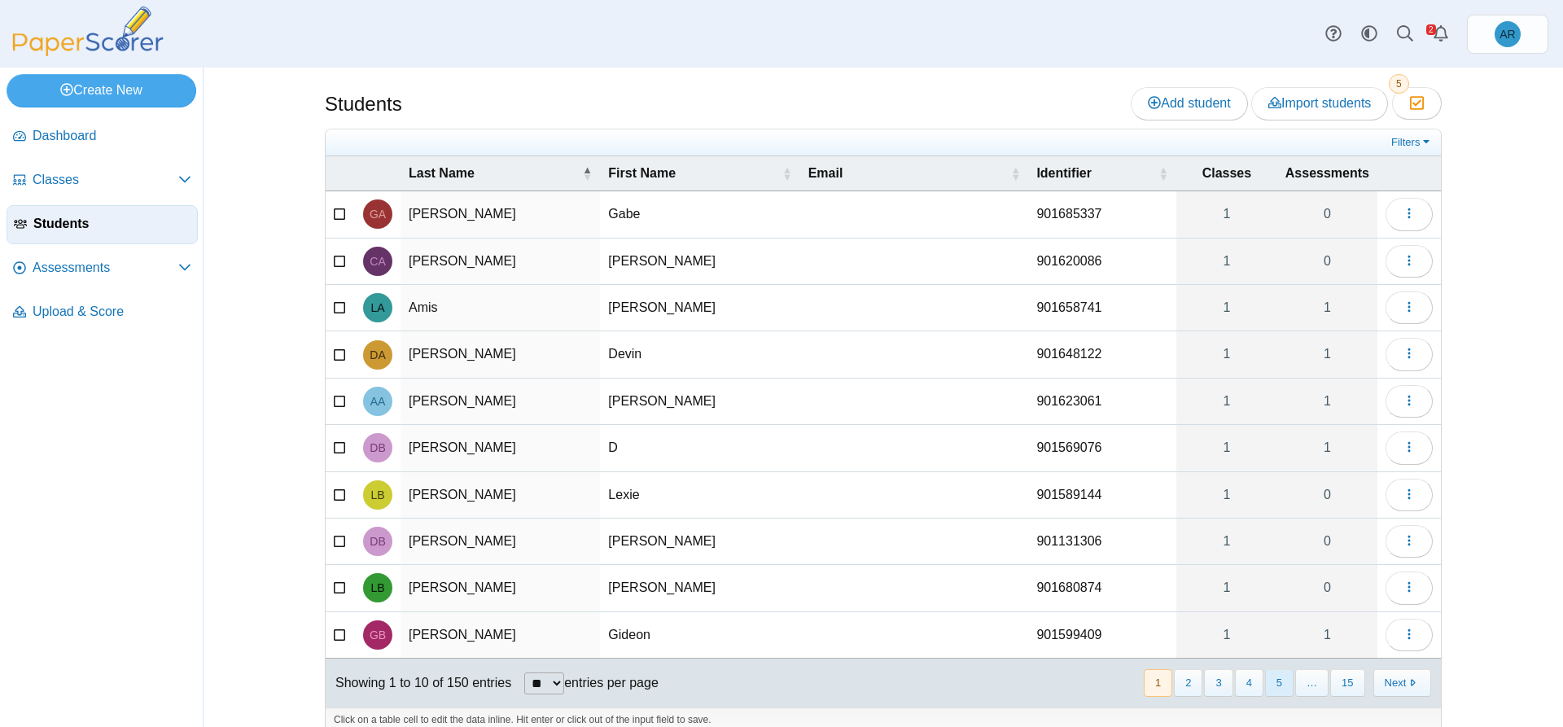
click at [1278, 680] on button "5" at bounding box center [1279, 682] width 28 height 27
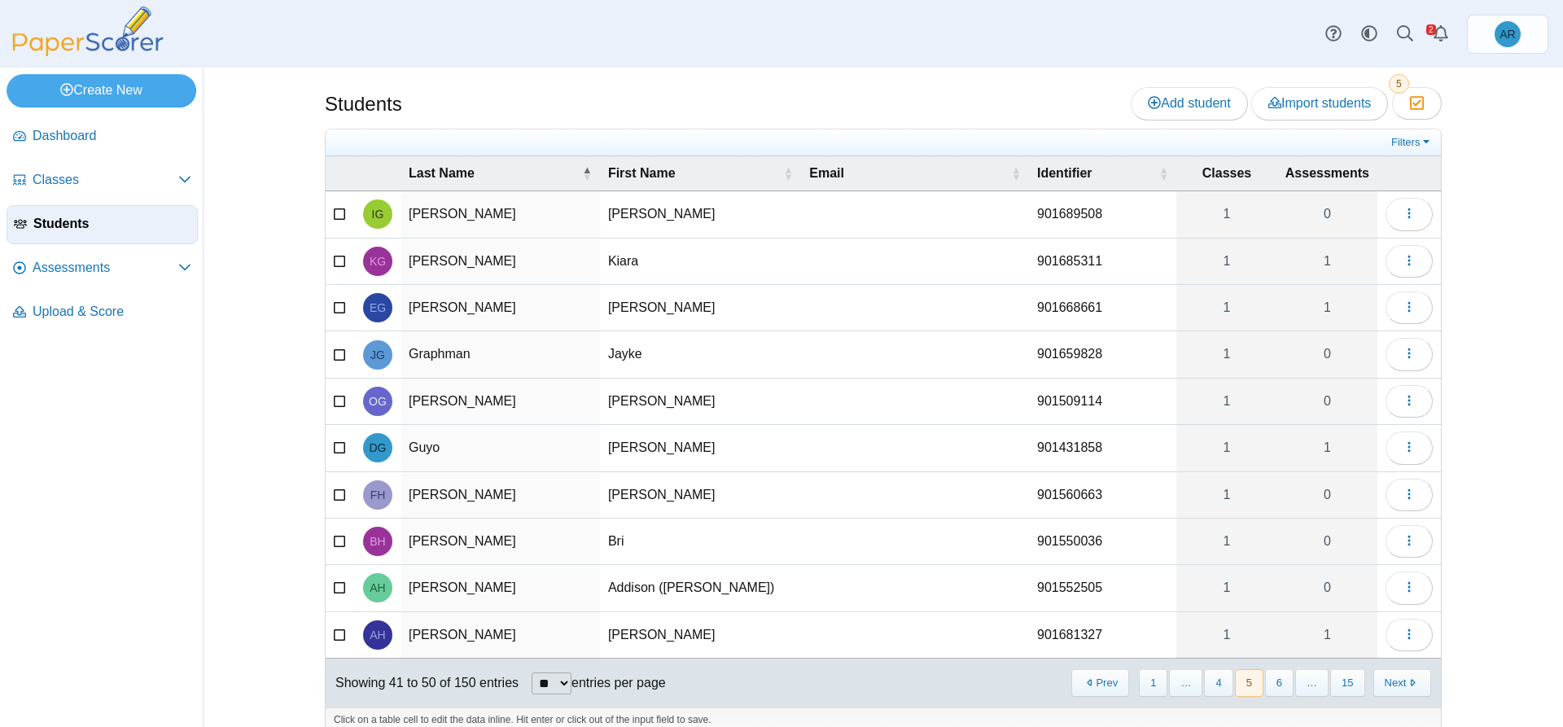
click at [1278, 680] on button "6" at bounding box center [1279, 682] width 28 height 27
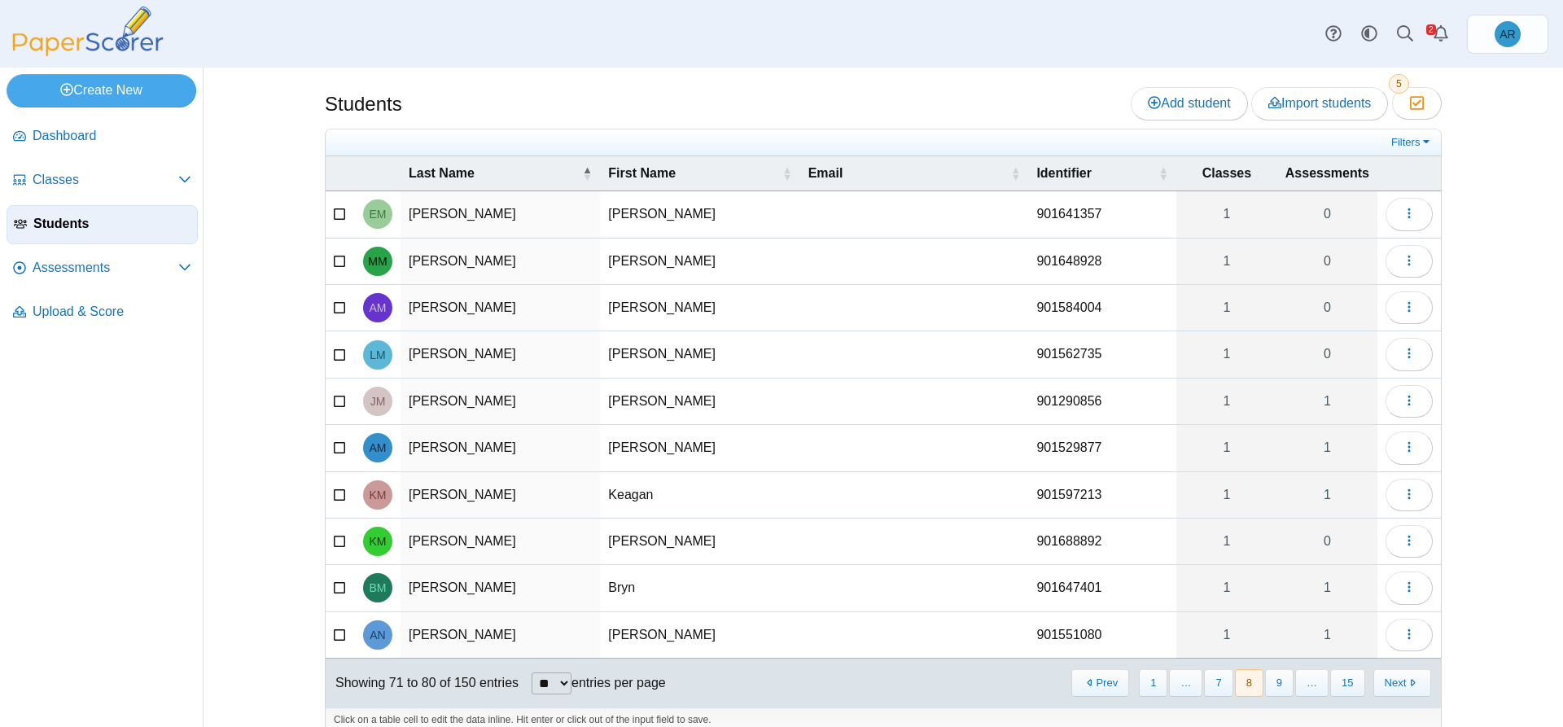
click at [1279, 680] on button "9" at bounding box center [1279, 682] width 28 height 27
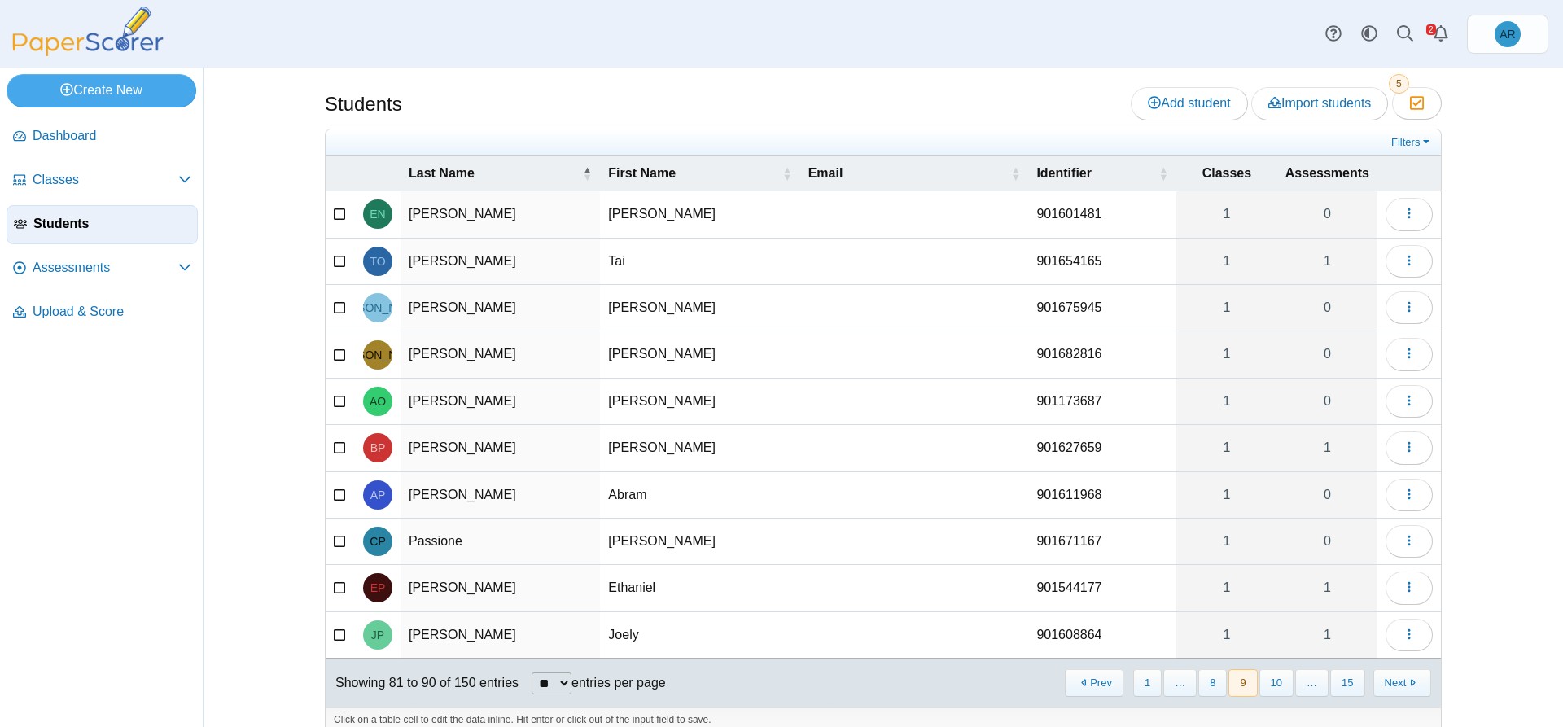
click at [1279, 680] on button "10" at bounding box center [1276, 682] width 34 height 27
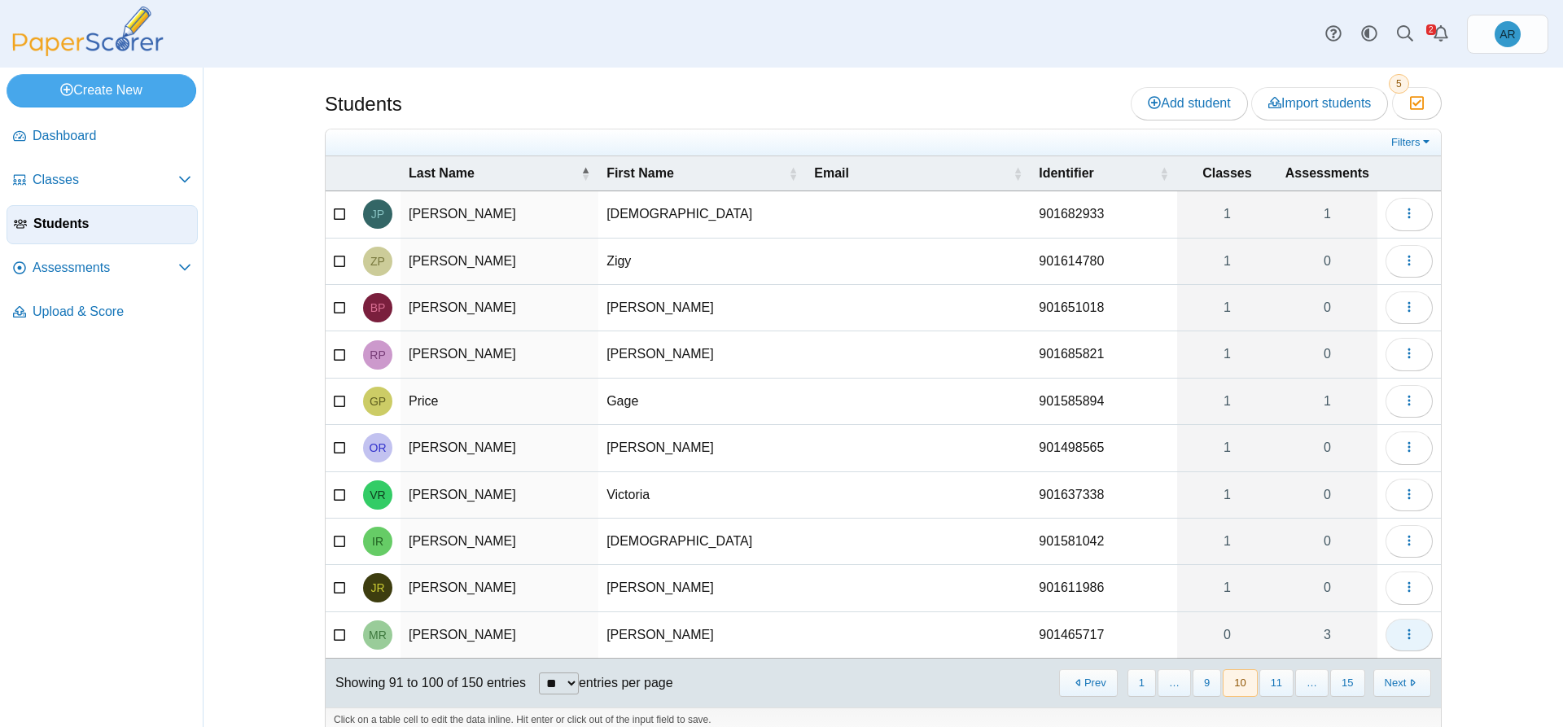
click at [1395, 643] on button "button" at bounding box center [1408, 635] width 47 height 33
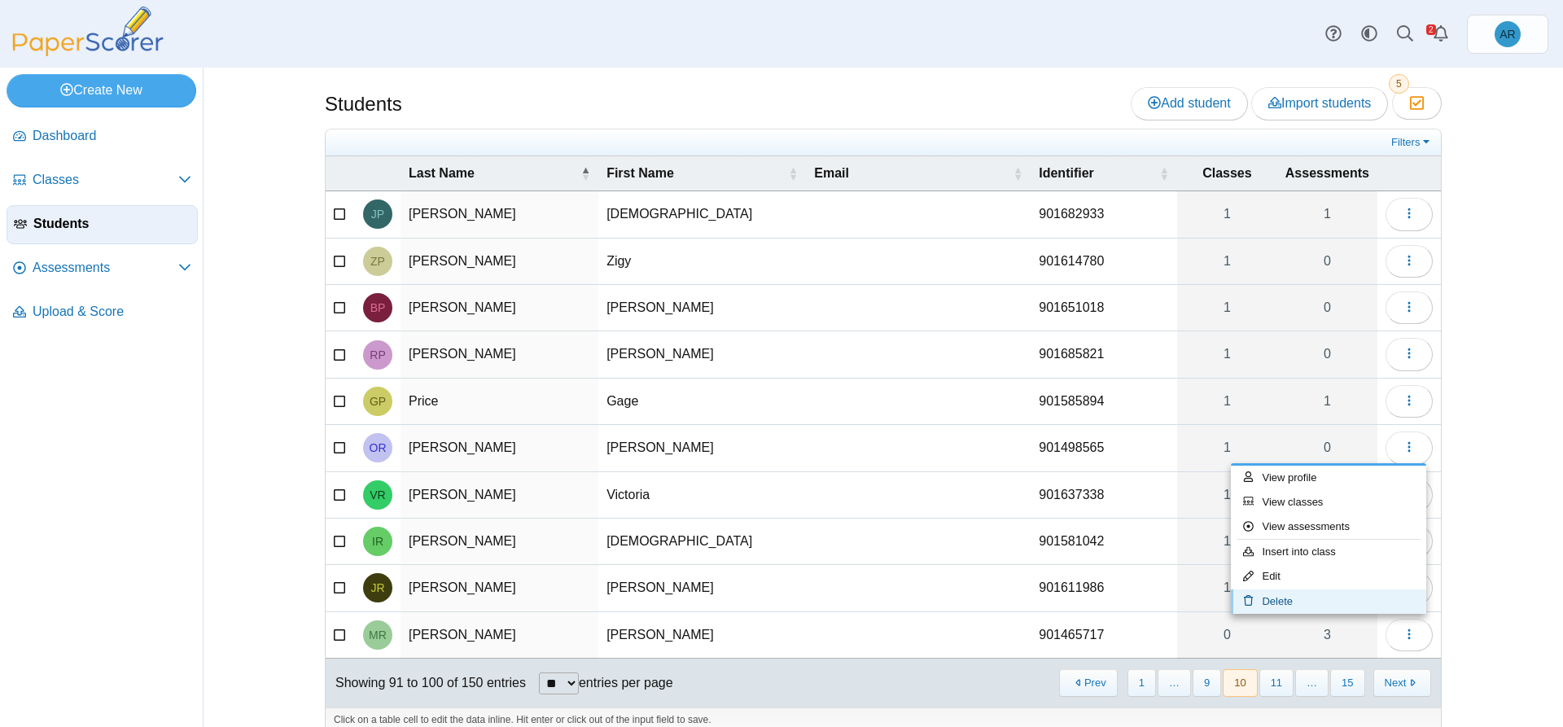
click at [1309, 607] on link "Delete" at bounding box center [1328, 601] width 195 height 24
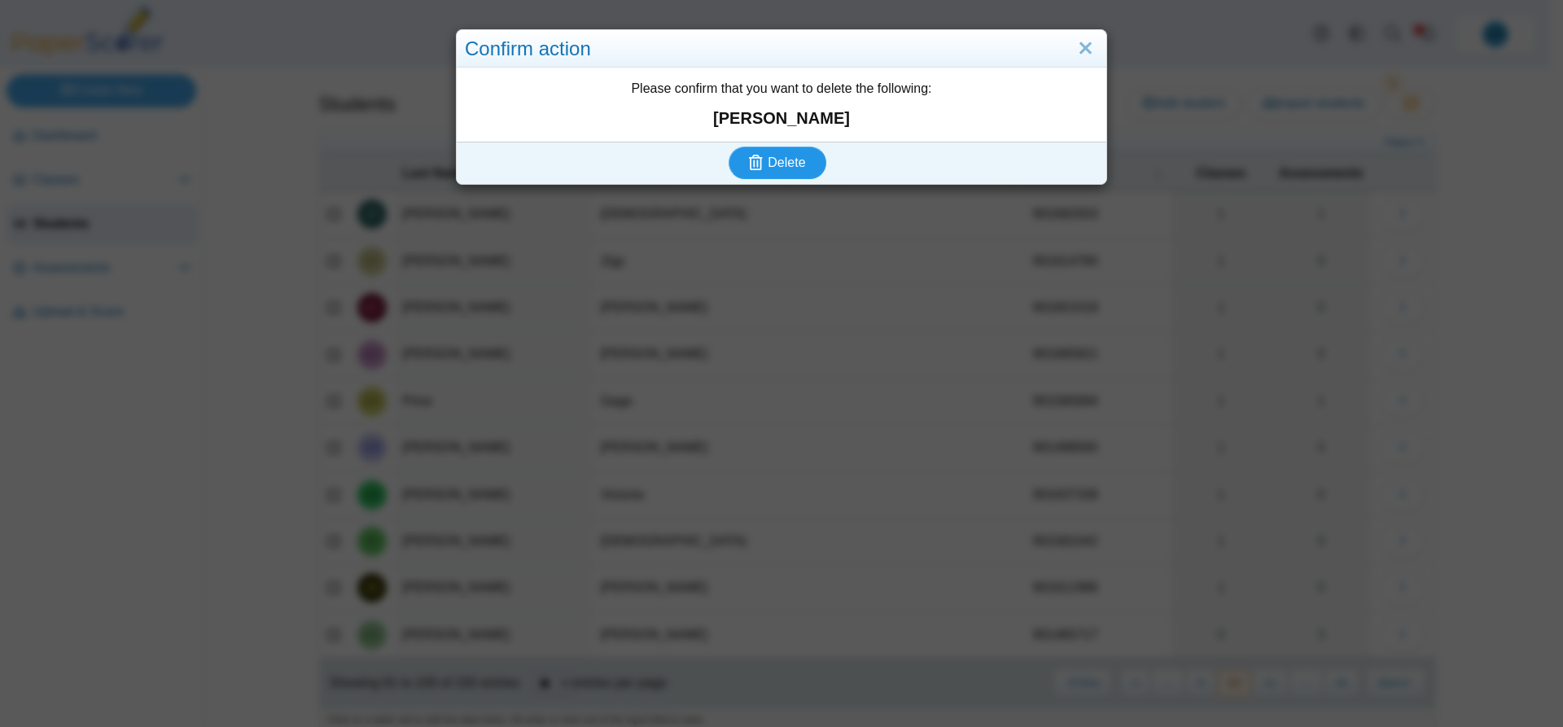
click at [767, 167] on span "Delete" at bounding box center [785, 162] width 37 height 14
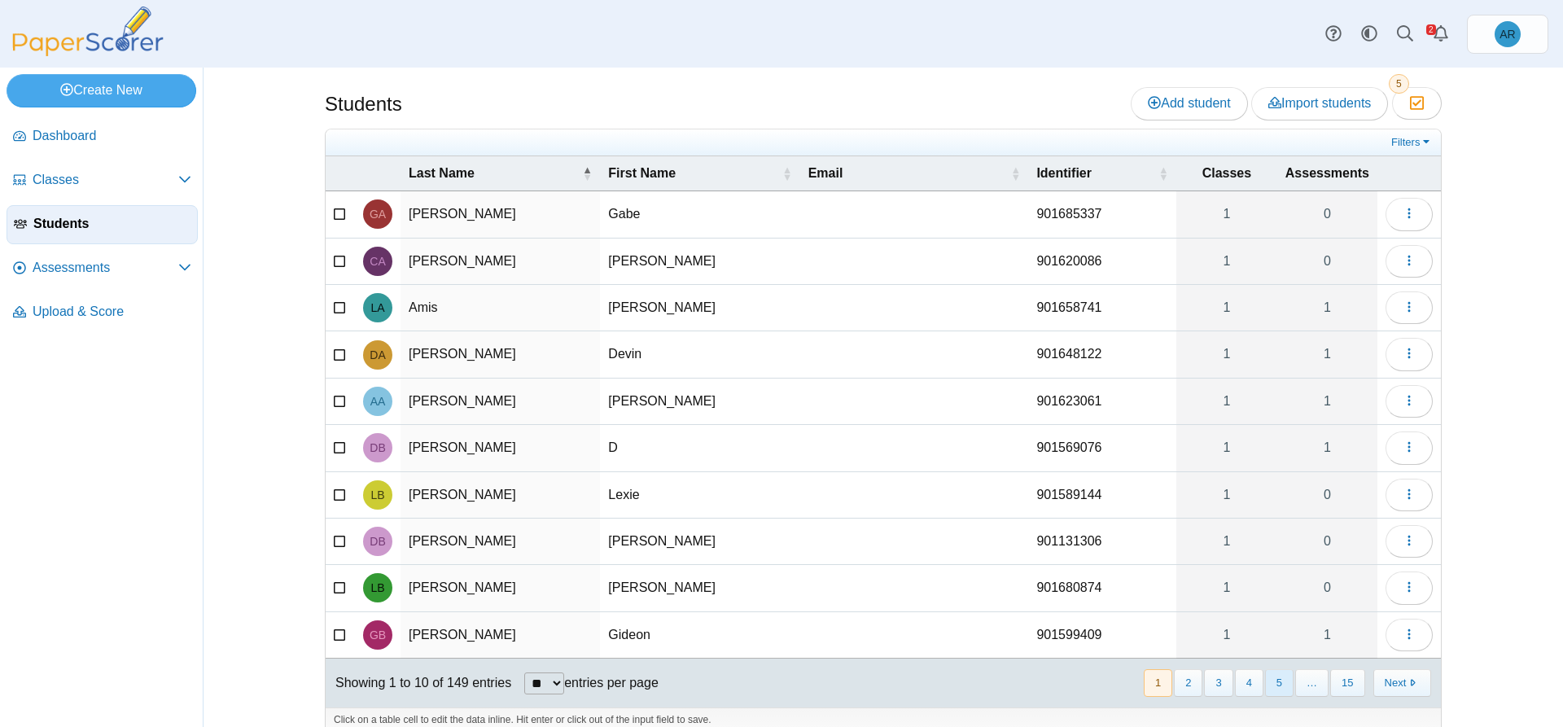
click at [1278, 680] on button "5" at bounding box center [1279, 682] width 28 height 27
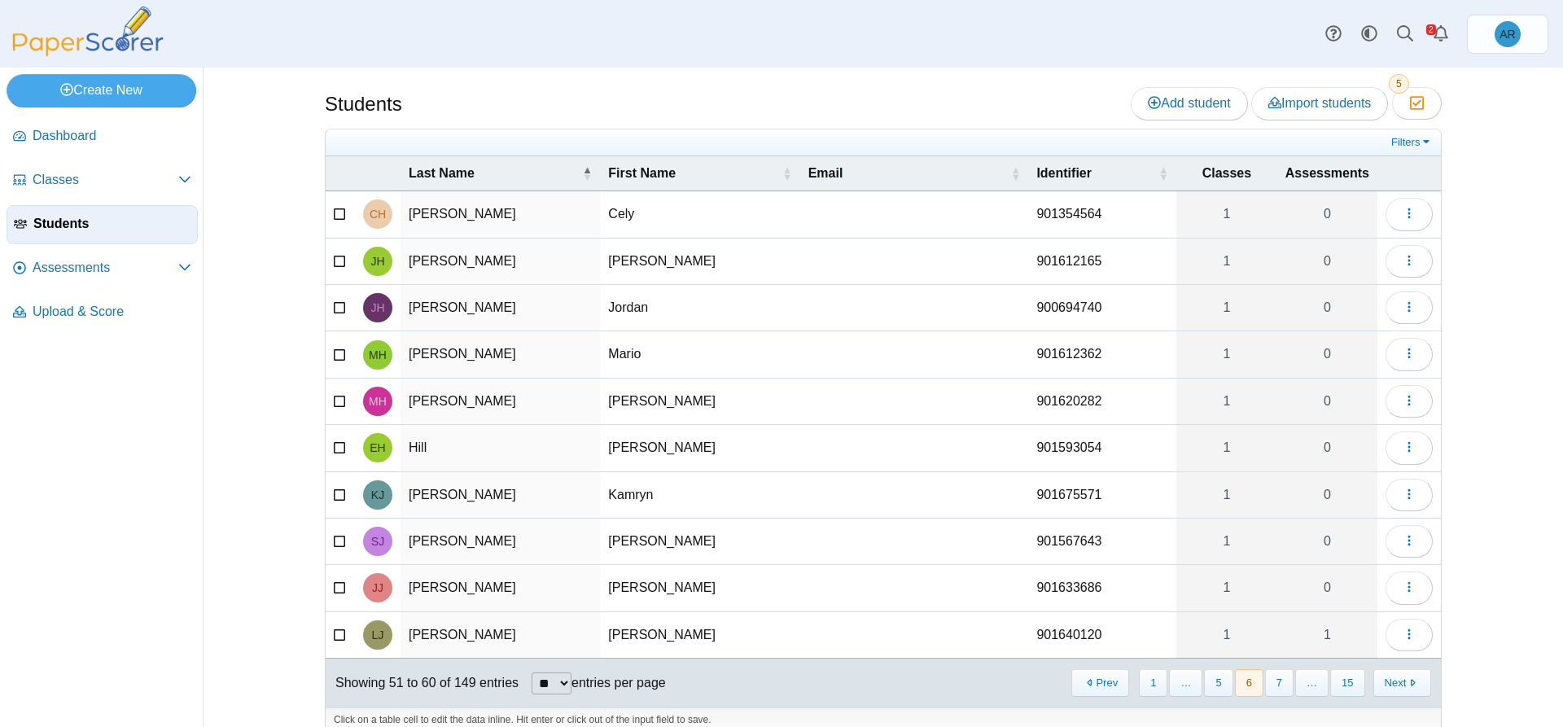
click at [1278, 680] on button "7" at bounding box center [1279, 682] width 28 height 27
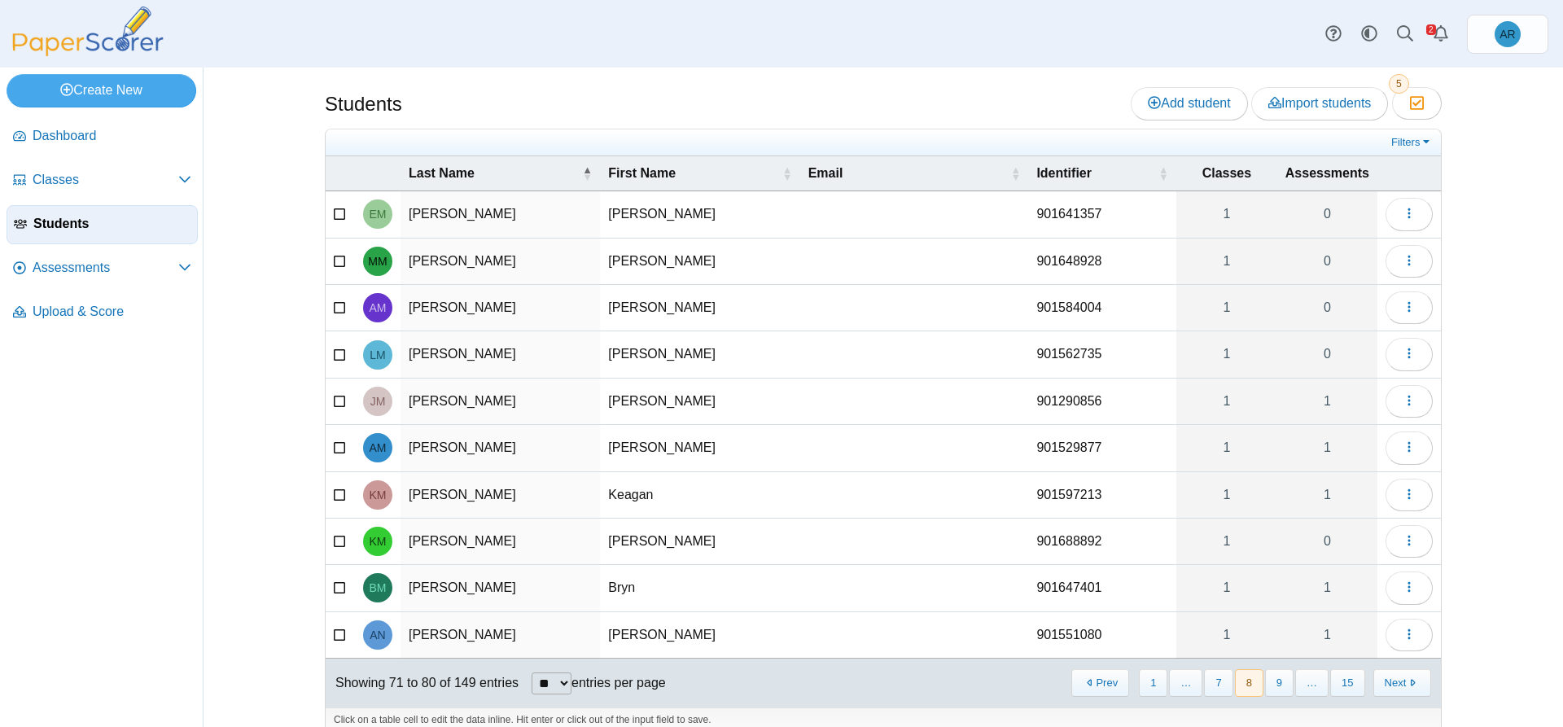
click at [1278, 680] on button "9" at bounding box center [1279, 682] width 28 height 27
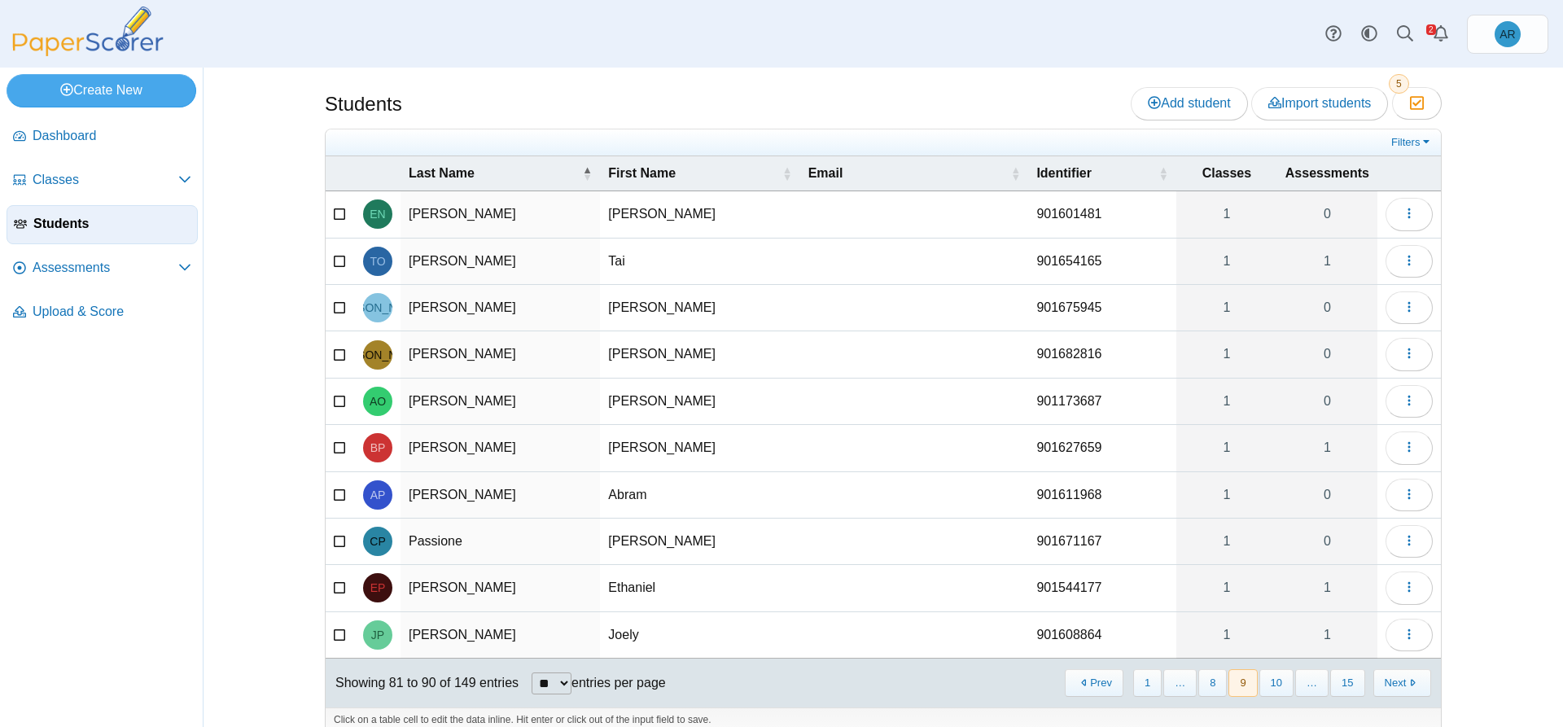
click at [1278, 680] on button "10" at bounding box center [1276, 682] width 34 height 27
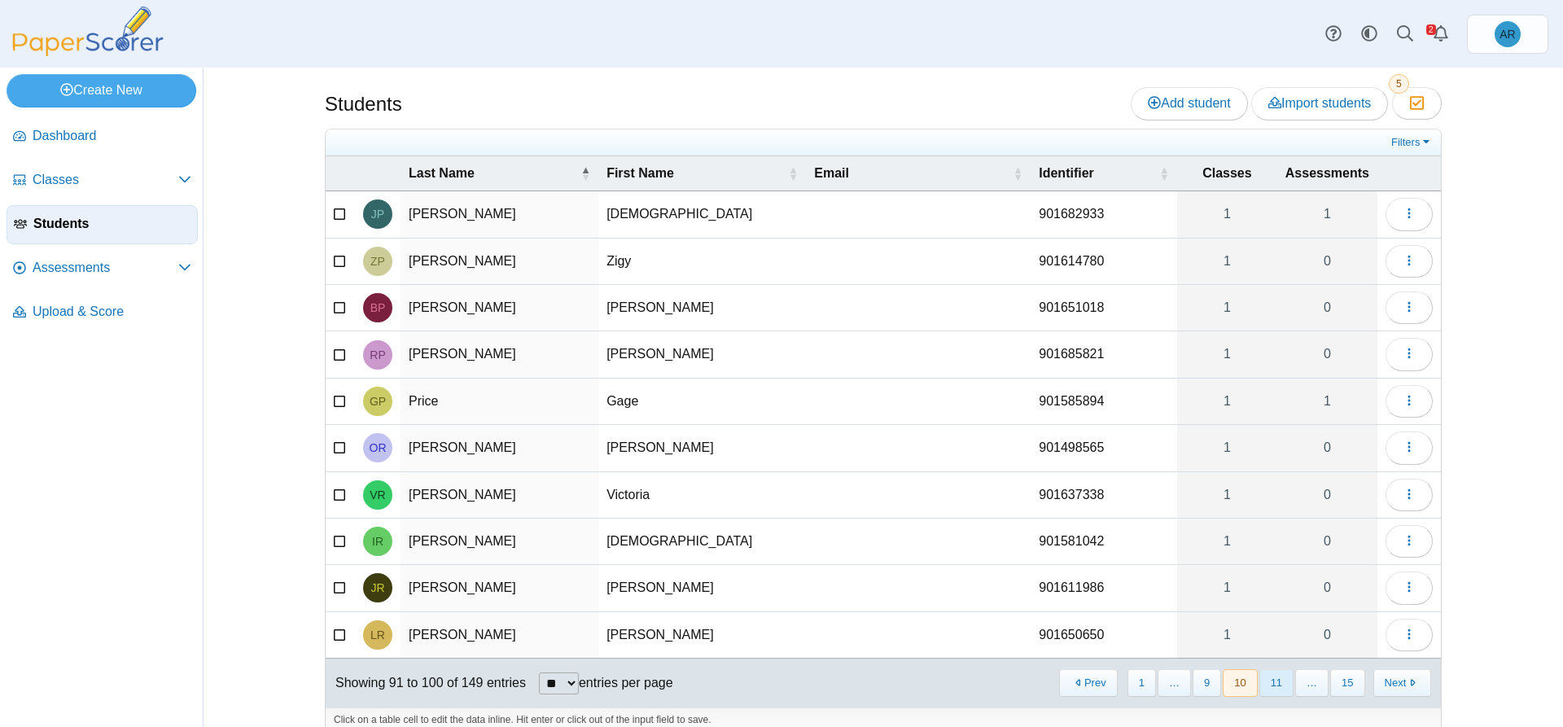
click at [1275, 677] on button "11" at bounding box center [1276, 682] width 34 height 27
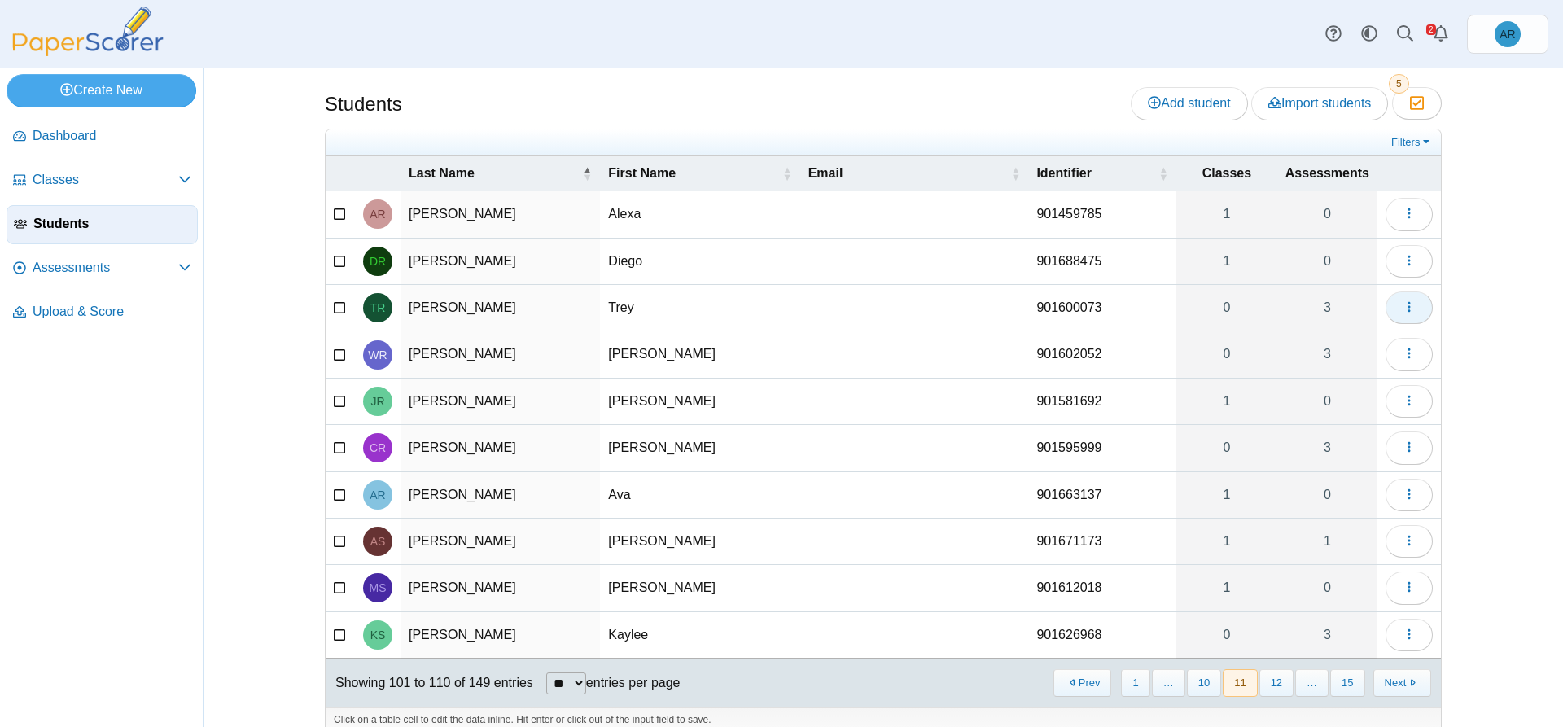
click at [1393, 317] on button "button" at bounding box center [1408, 307] width 47 height 33
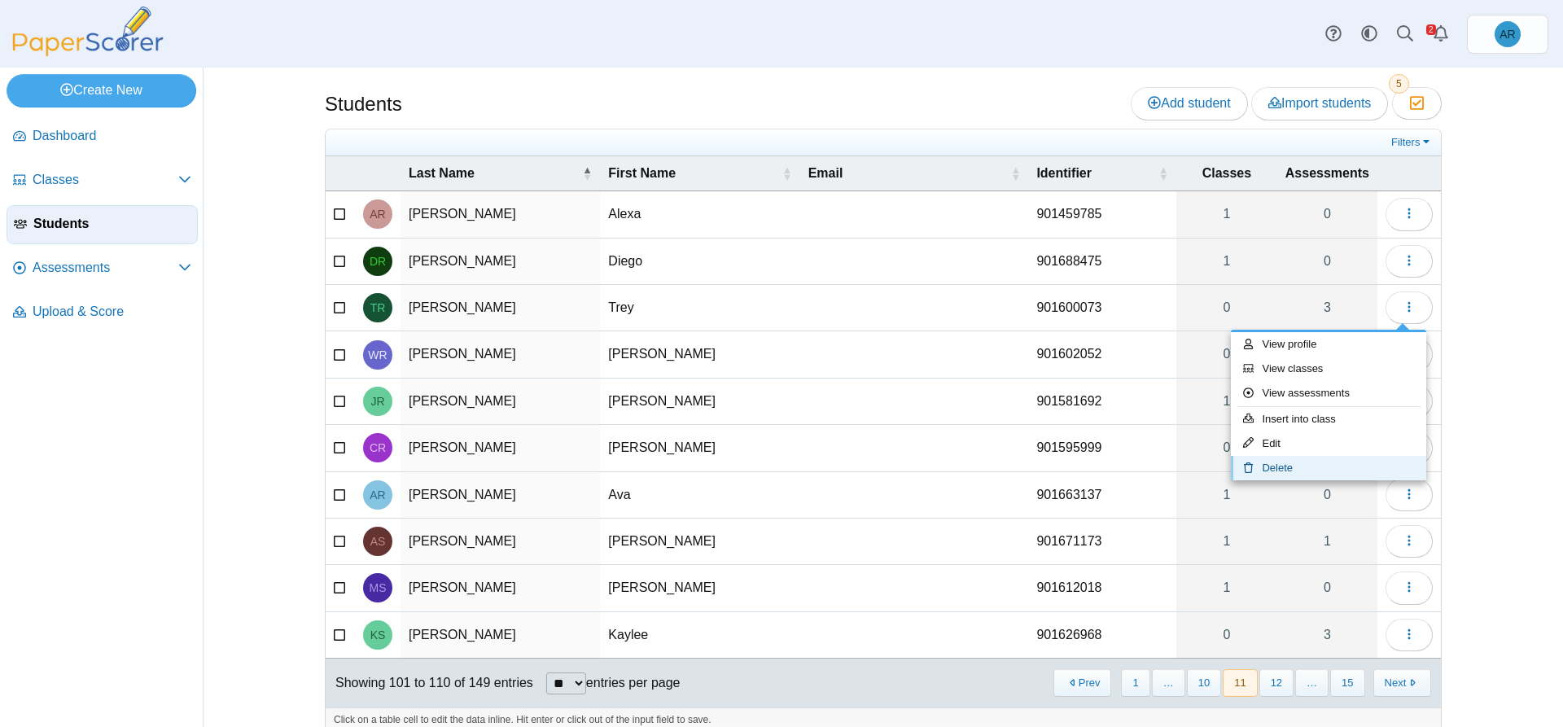
click at [1314, 465] on link "Delete" at bounding box center [1328, 468] width 195 height 24
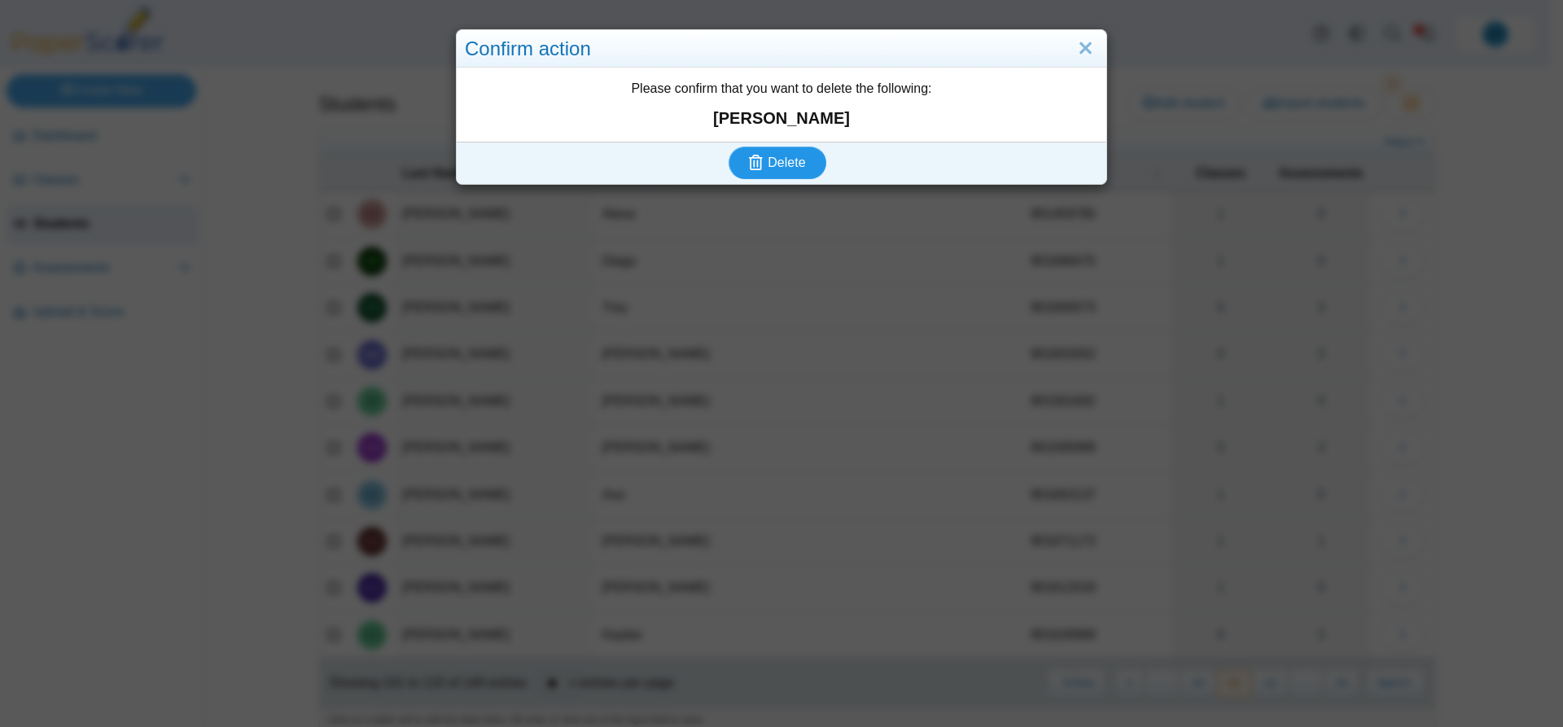
click at [794, 168] on span "Delete" at bounding box center [785, 162] width 37 height 14
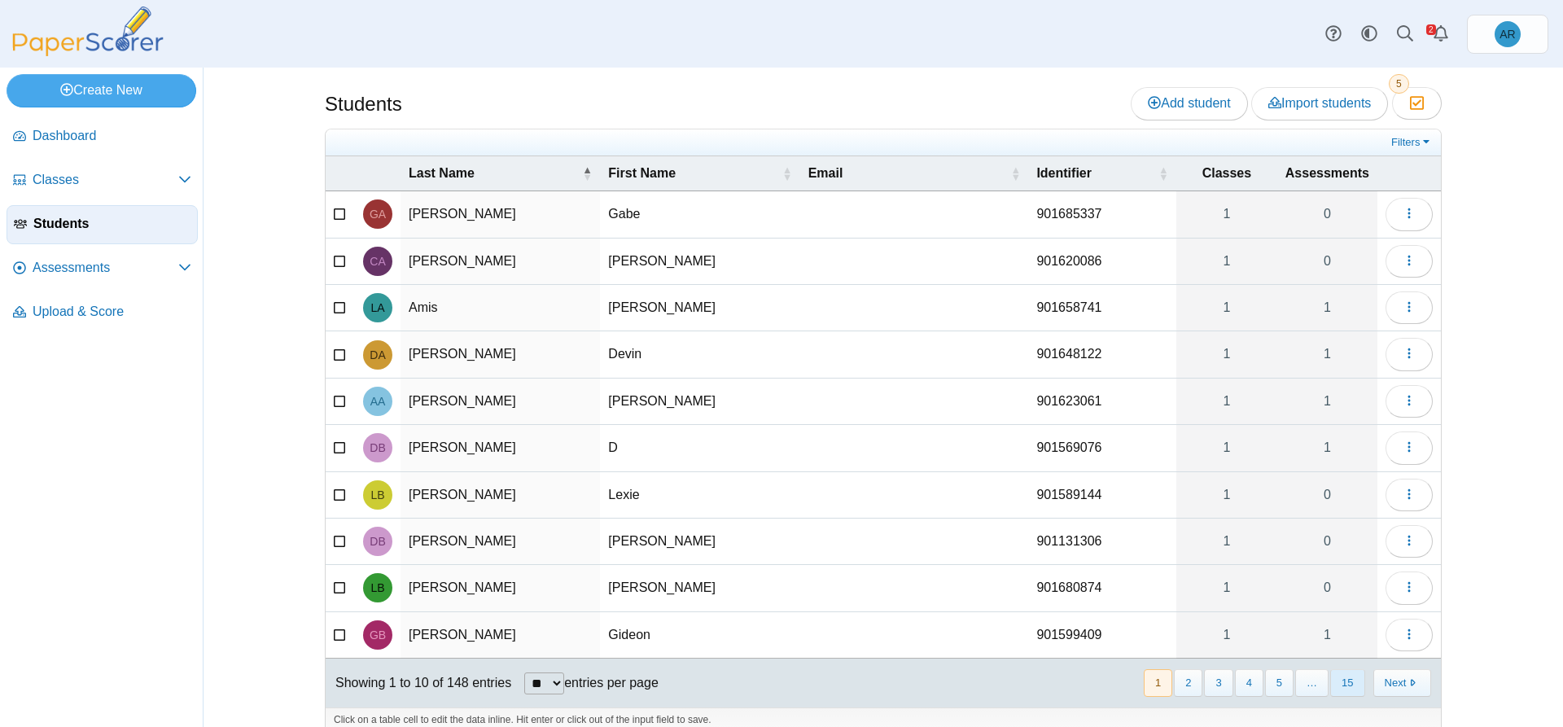
click at [1335, 684] on button "15" at bounding box center [1347, 682] width 34 height 27
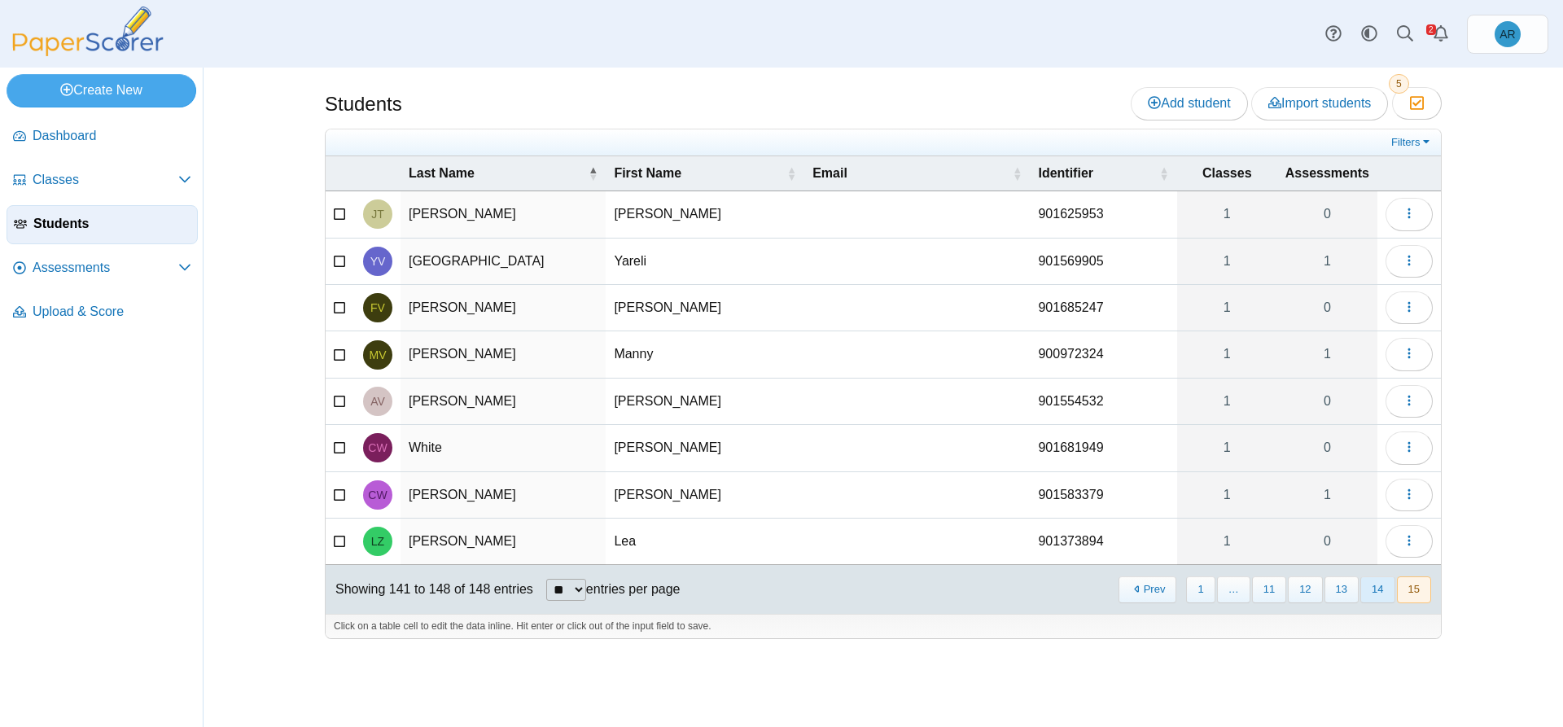
click at [1379, 586] on button "14" at bounding box center [1377, 589] width 34 height 27
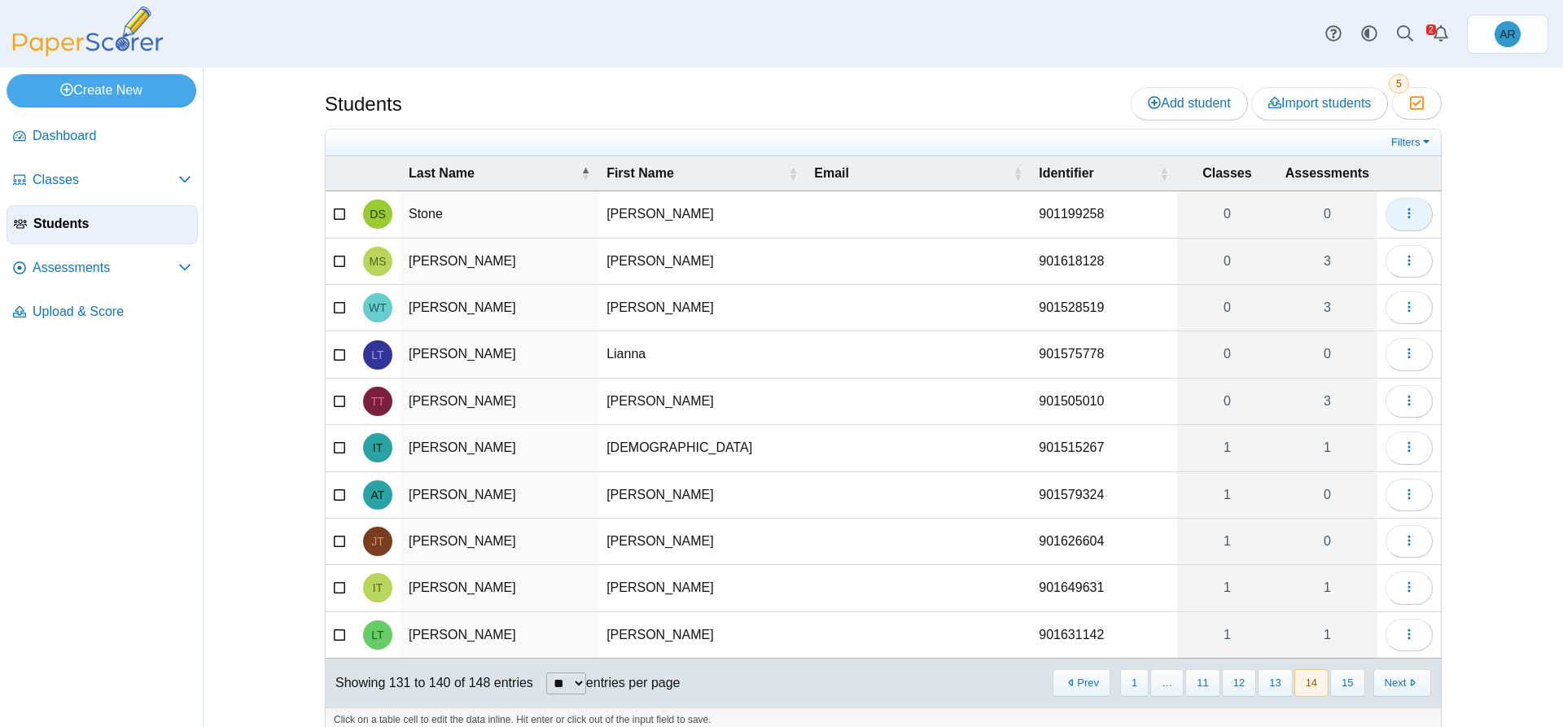
click at [1392, 216] on button "button" at bounding box center [1408, 214] width 47 height 33
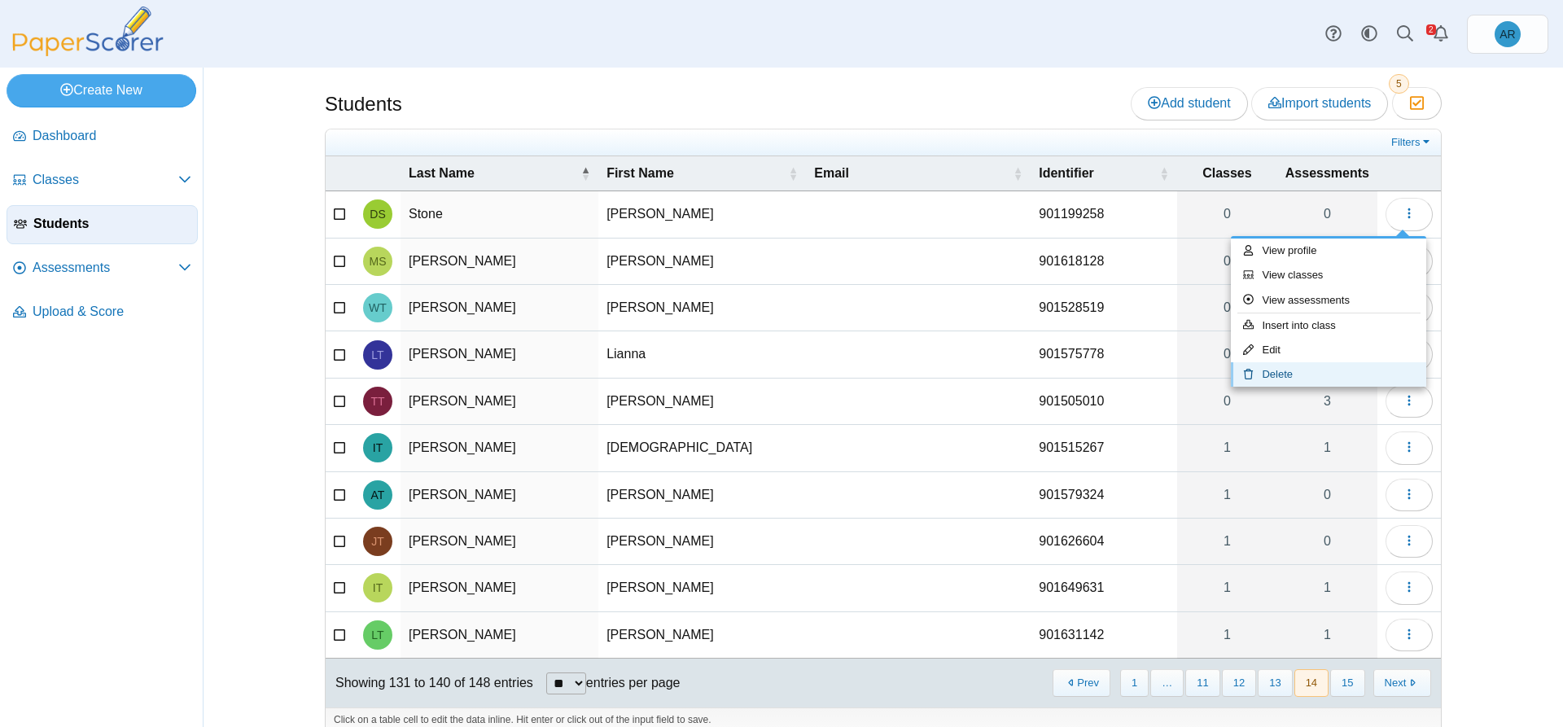
click at [1319, 379] on link "Delete" at bounding box center [1328, 374] width 195 height 24
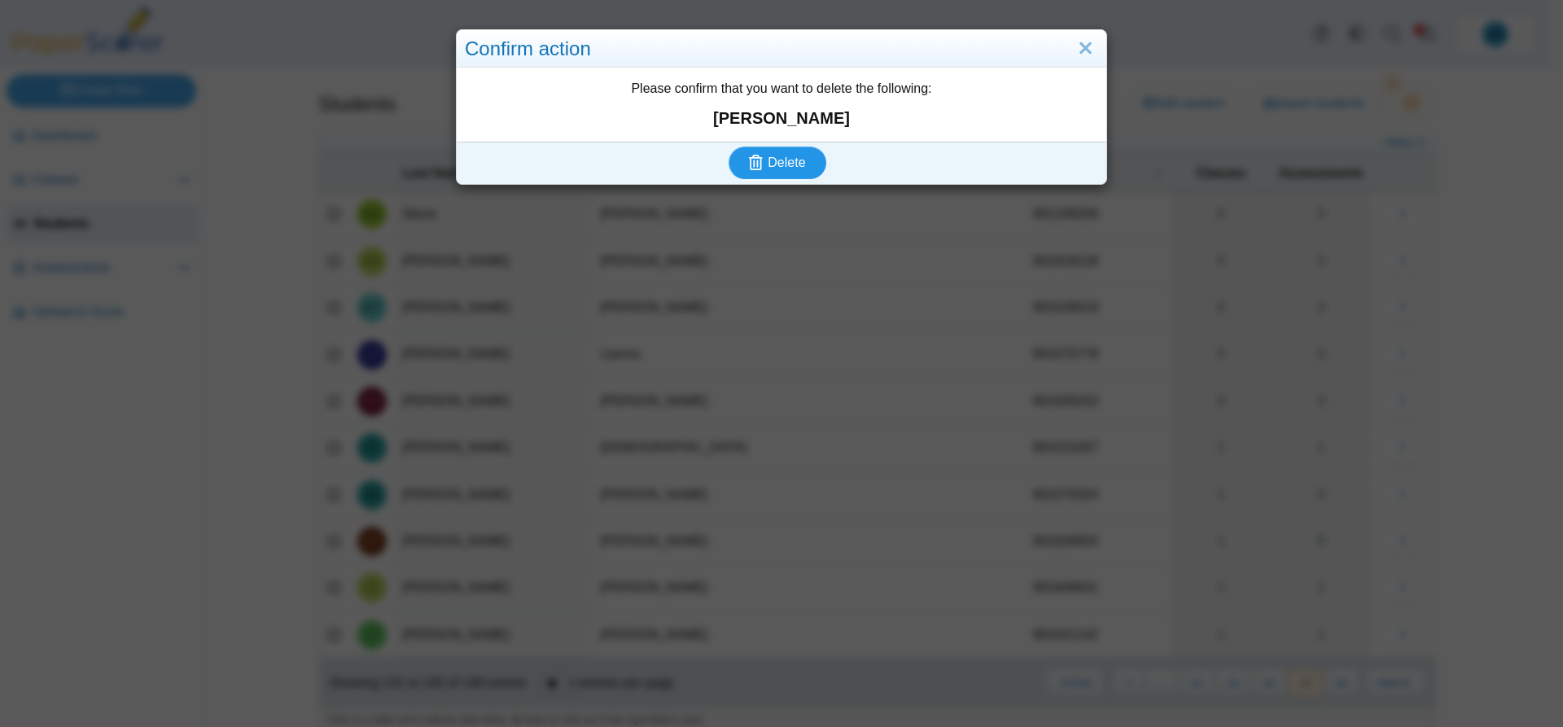
click at [788, 160] on span "Delete" at bounding box center [785, 162] width 37 height 14
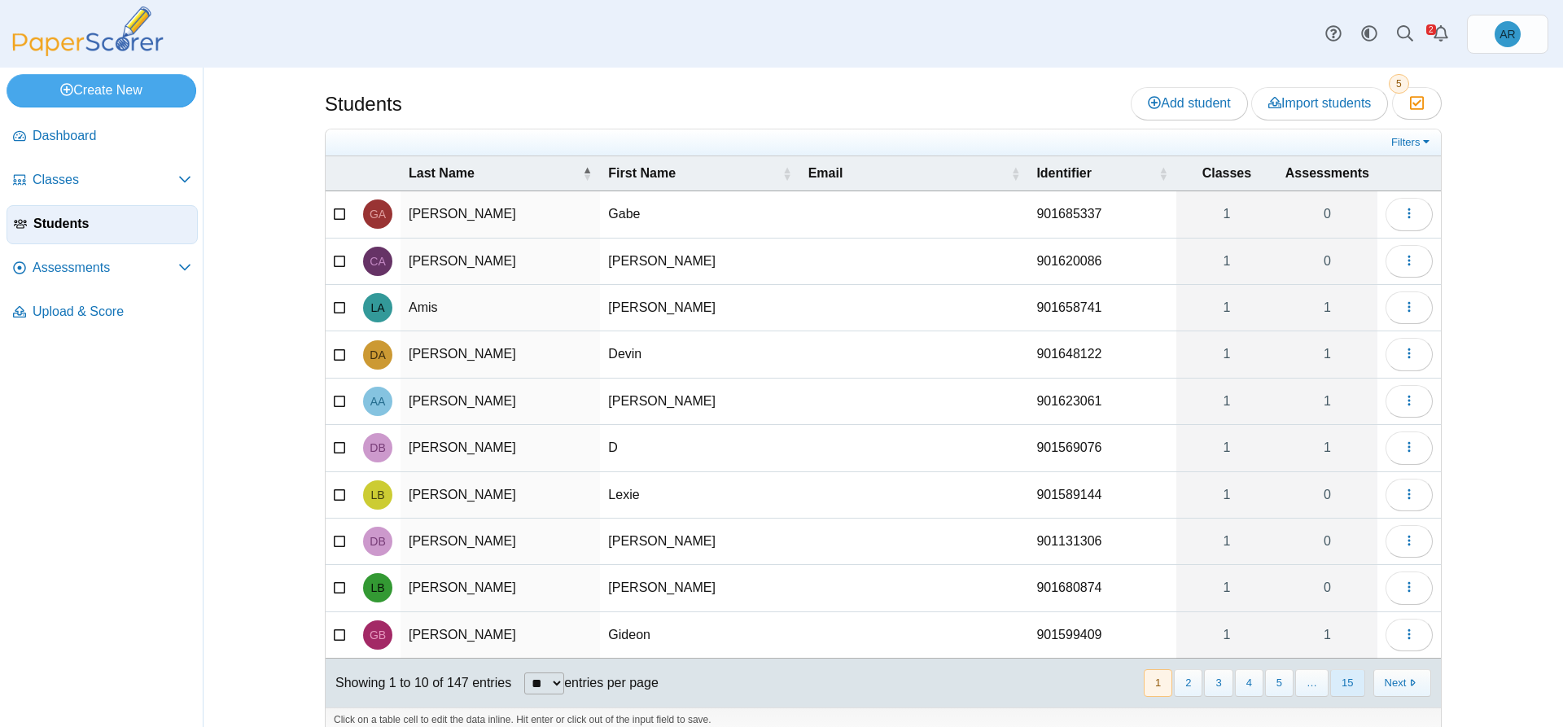
click at [1340, 689] on button "15" at bounding box center [1347, 682] width 34 height 27
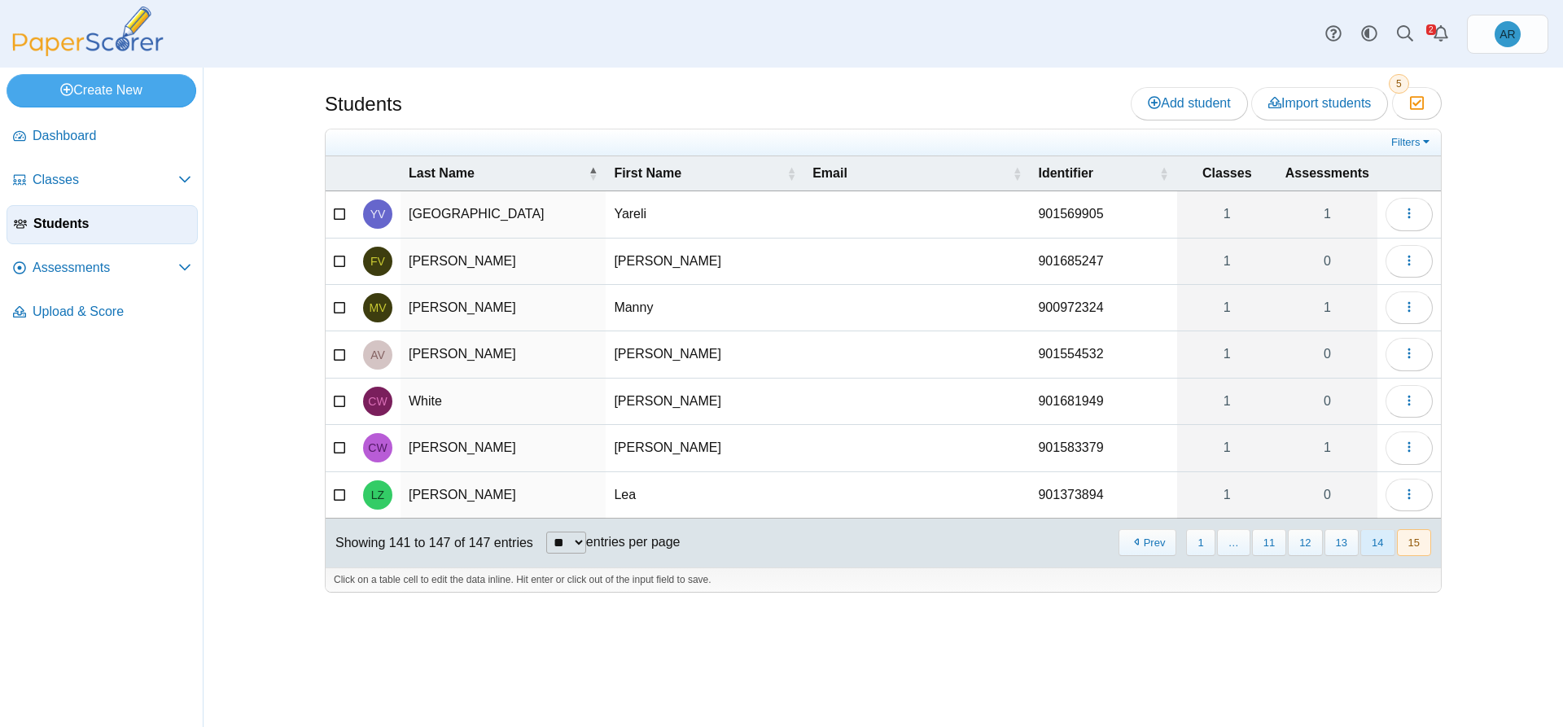
click at [1375, 540] on button "14" at bounding box center [1377, 542] width 34 height 27
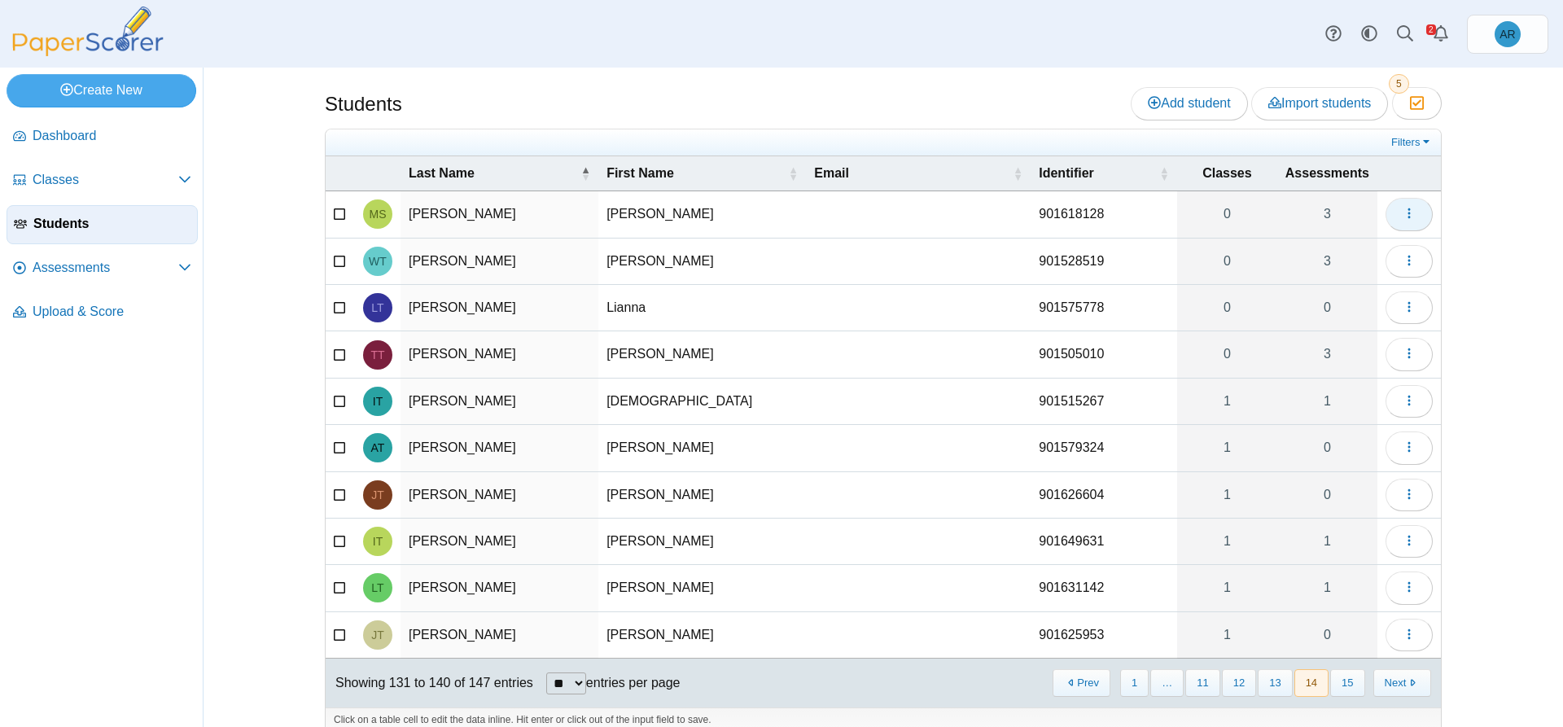
click at [1402, 208] on icon "button" at bounding box center [1408, 213] width 13 height 13
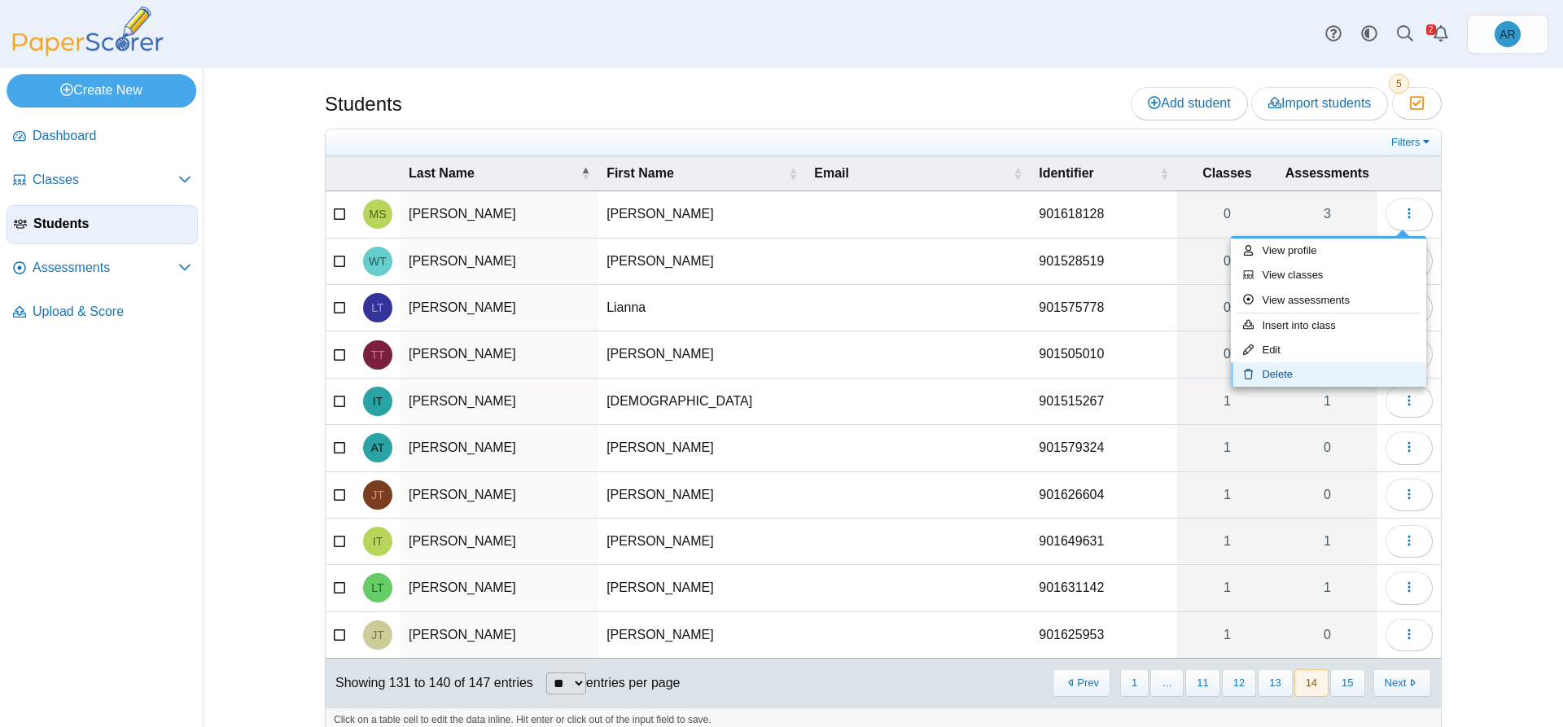
click at [1358, 367] on link "Delete" at bounding box center [1328, 374] width 195 height 24
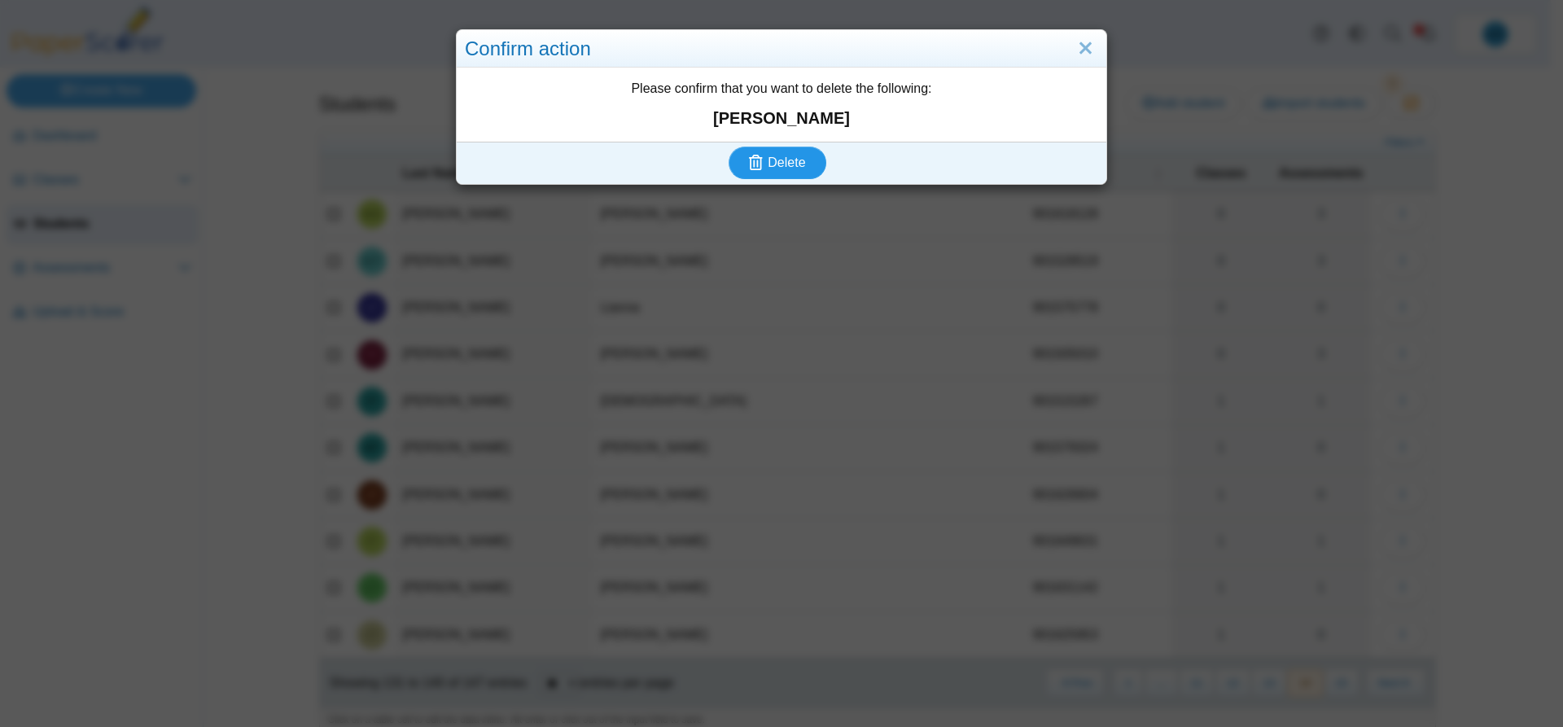
click at [778, 168] on span "Delete" at bounding box center [785, 162] width 37 height 14
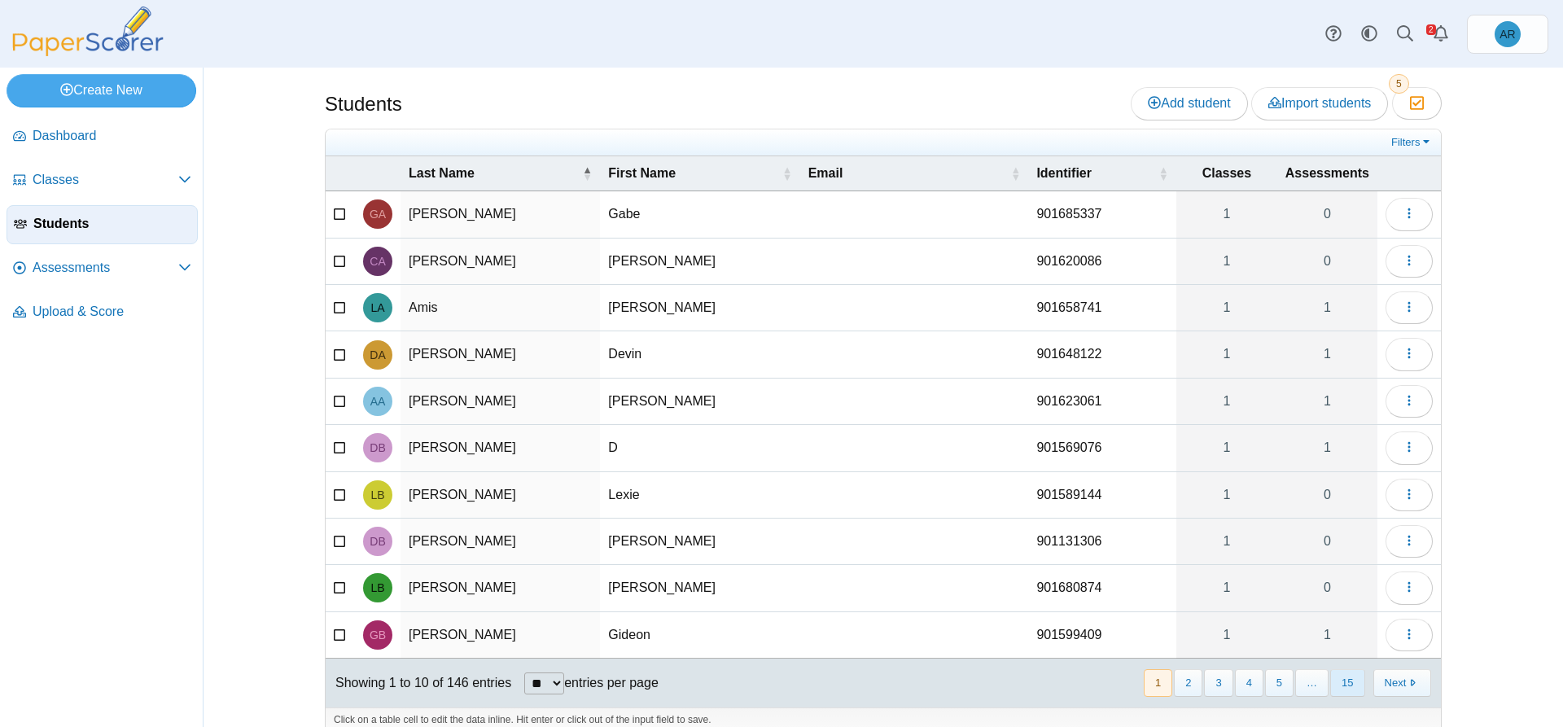
click at [1347, 690] on button "15" at bounding box center [1347, 682] width 34 height 27
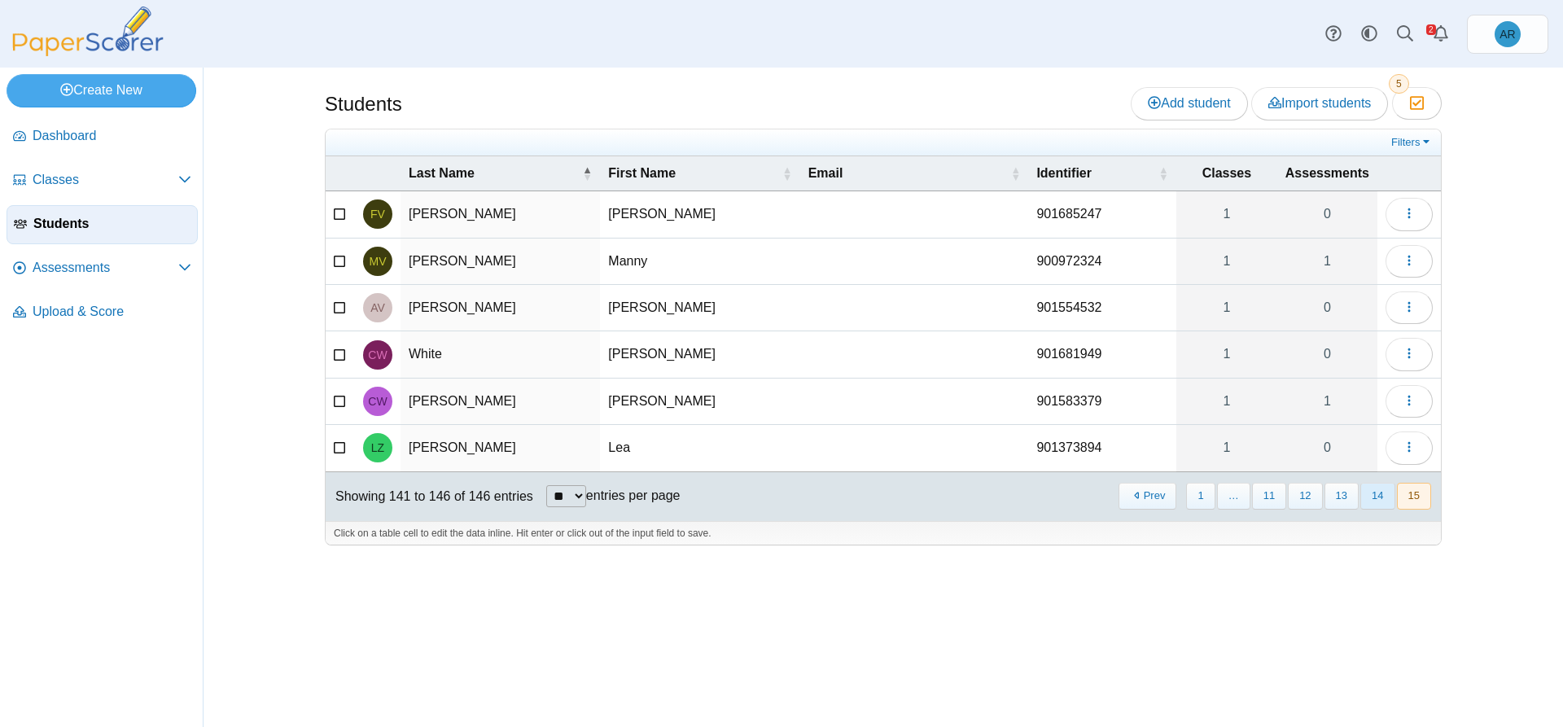
click at [1383, 498] on button "14" at bounding box center [1377, 496] width 34 height 27
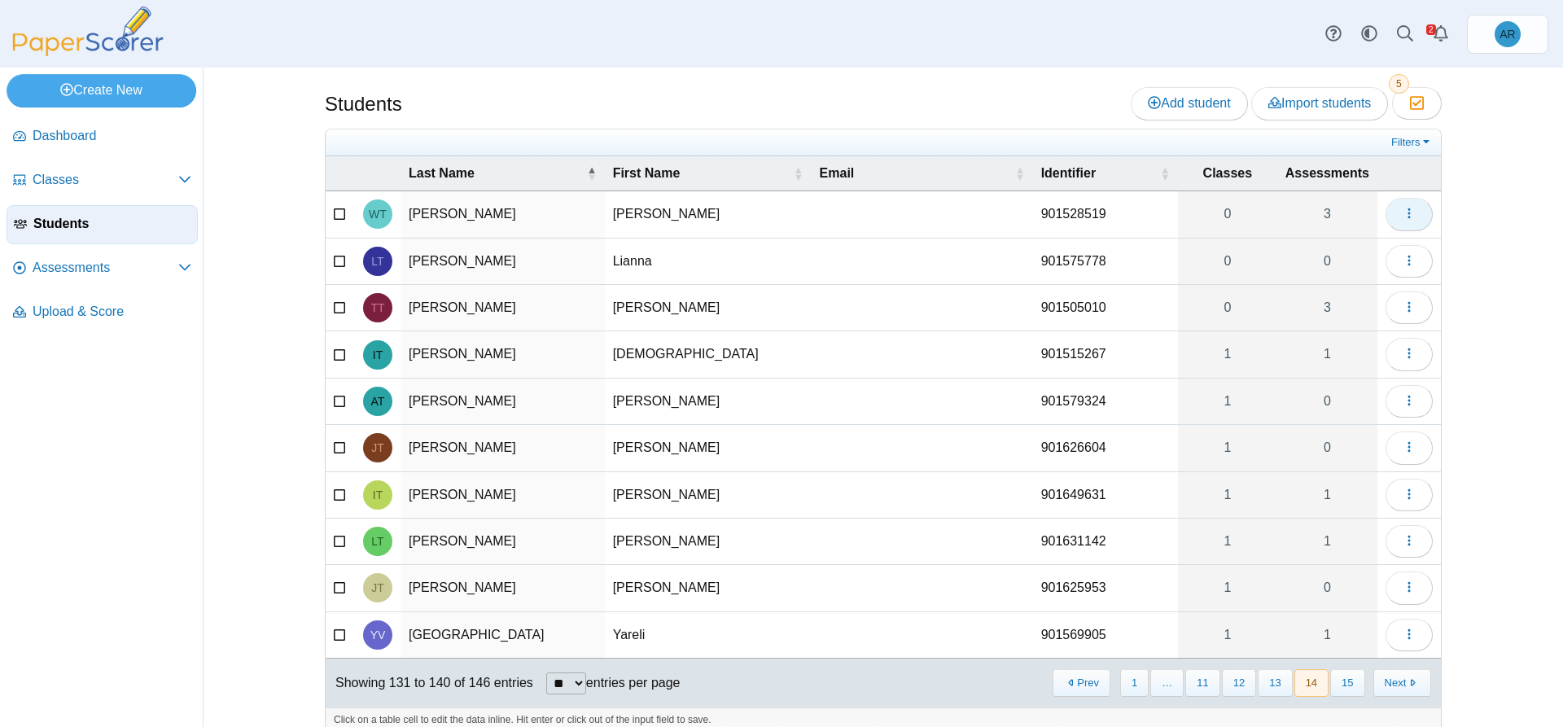
click at [1394, 219] on button "button" at bounding box center [1408, 214] width 47 height 33
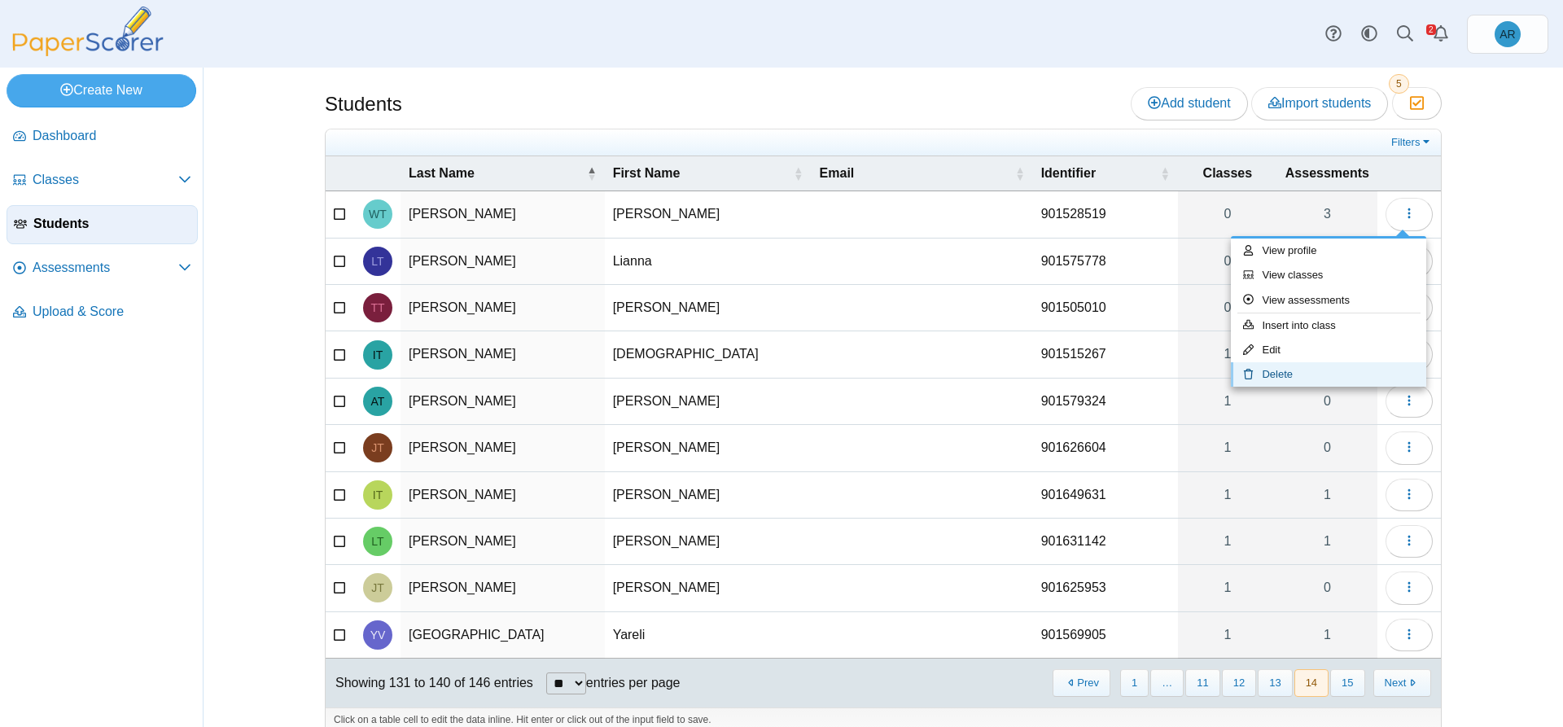
click at [1298, 374] on link "Delete" at bounding box center [1328, 374] width 195 height 24
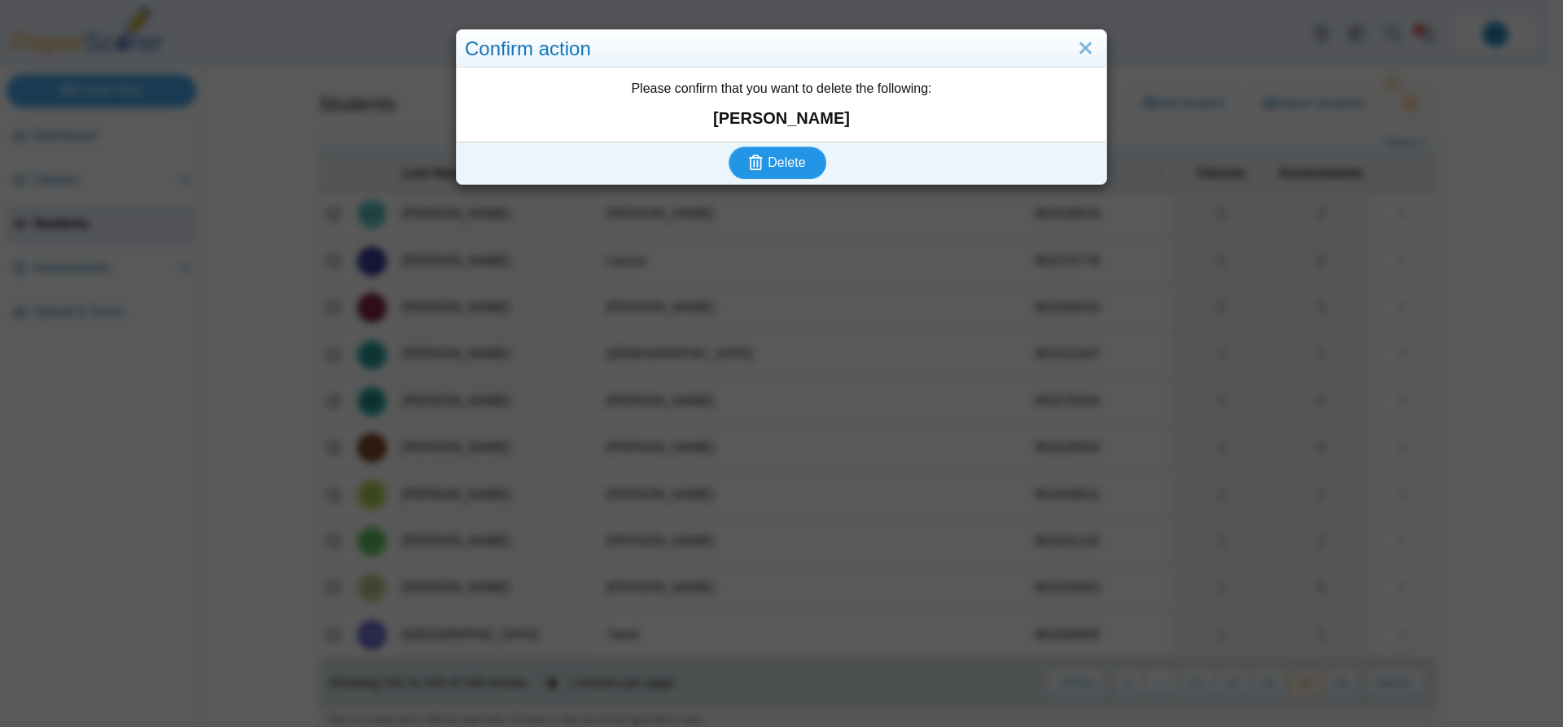
click at [756, 161] on icon "submit" at bounding box center [756, 162] width 14 height 15
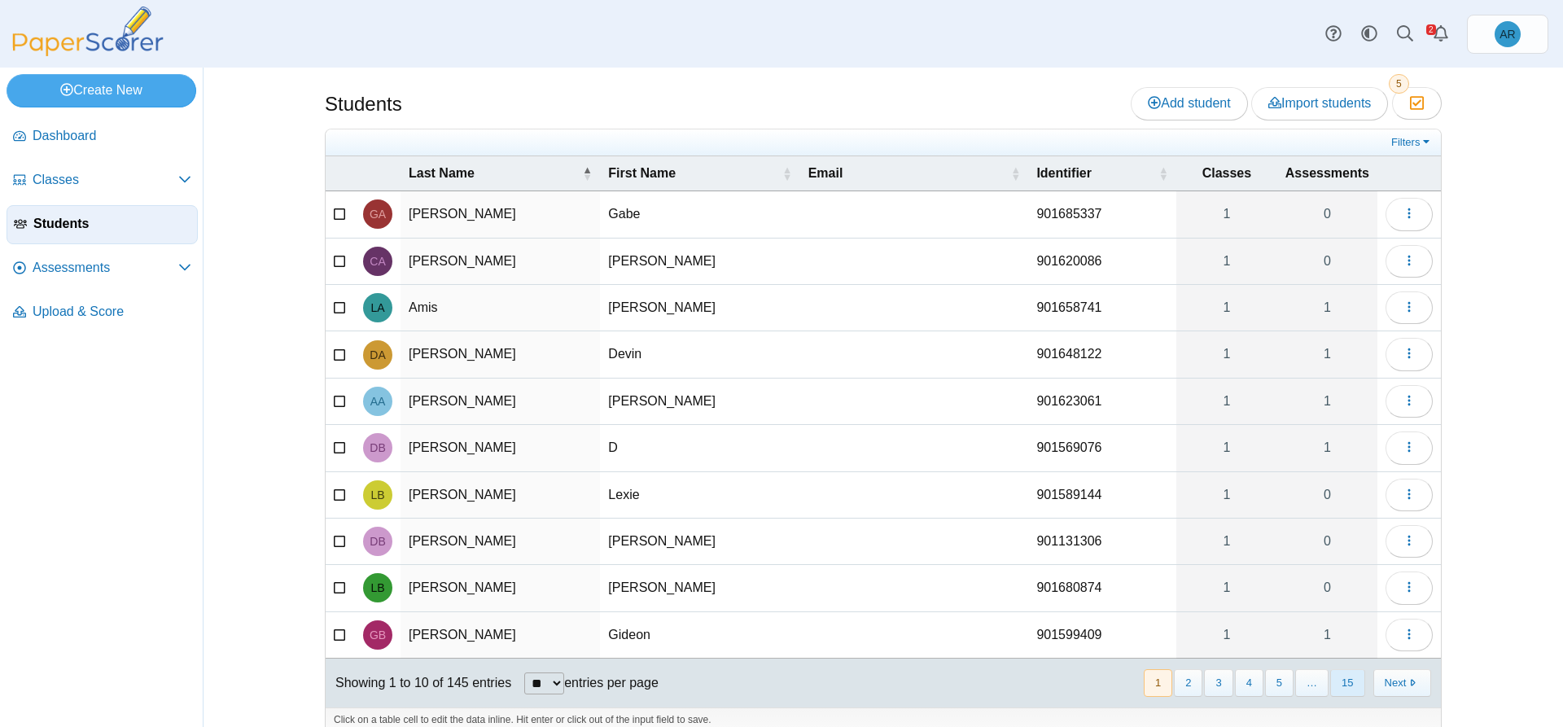
click at [1338, 690] on button "15" at bounding box center [1347, 682] width 34 height 27
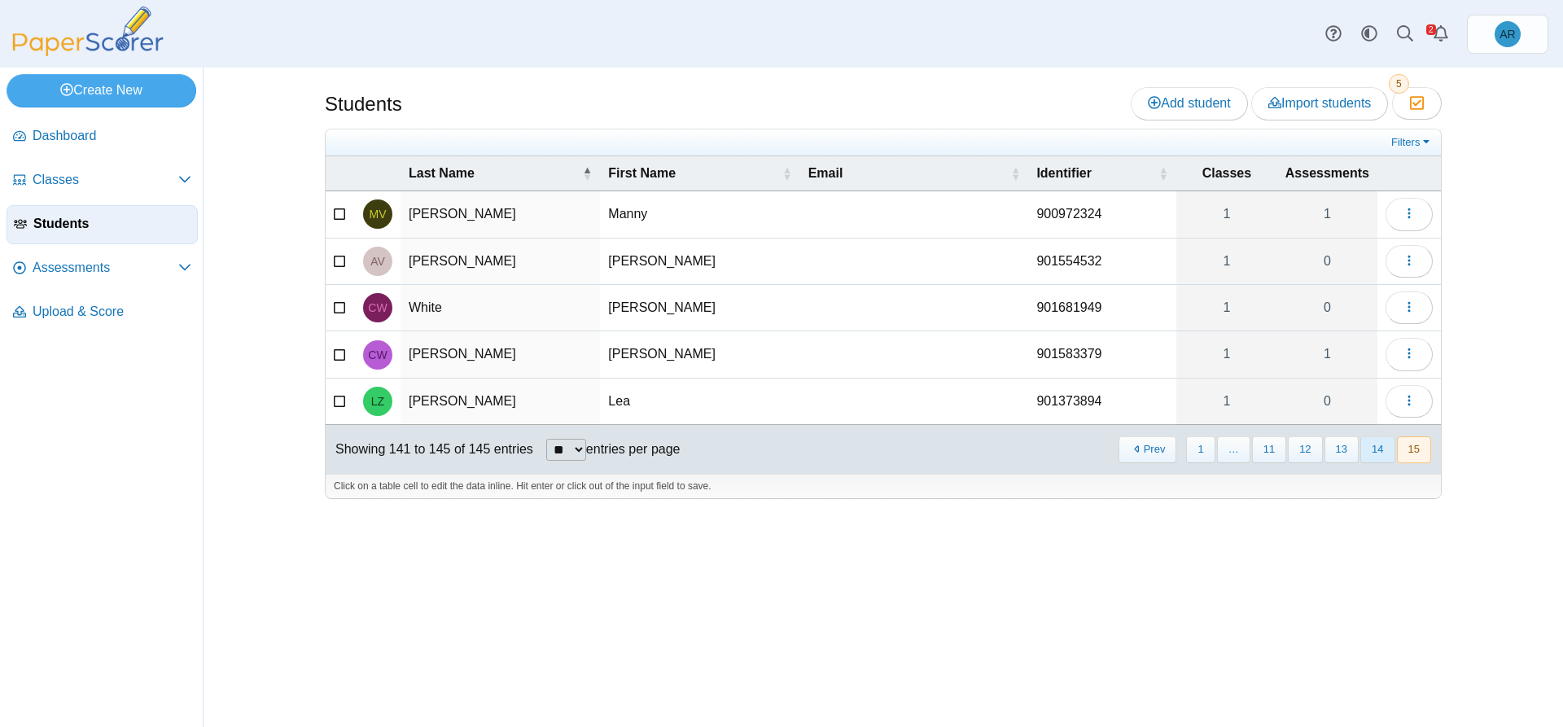
click at [1379, 458] on button "14" at bounding box center [1377, 449] width 34 height 27
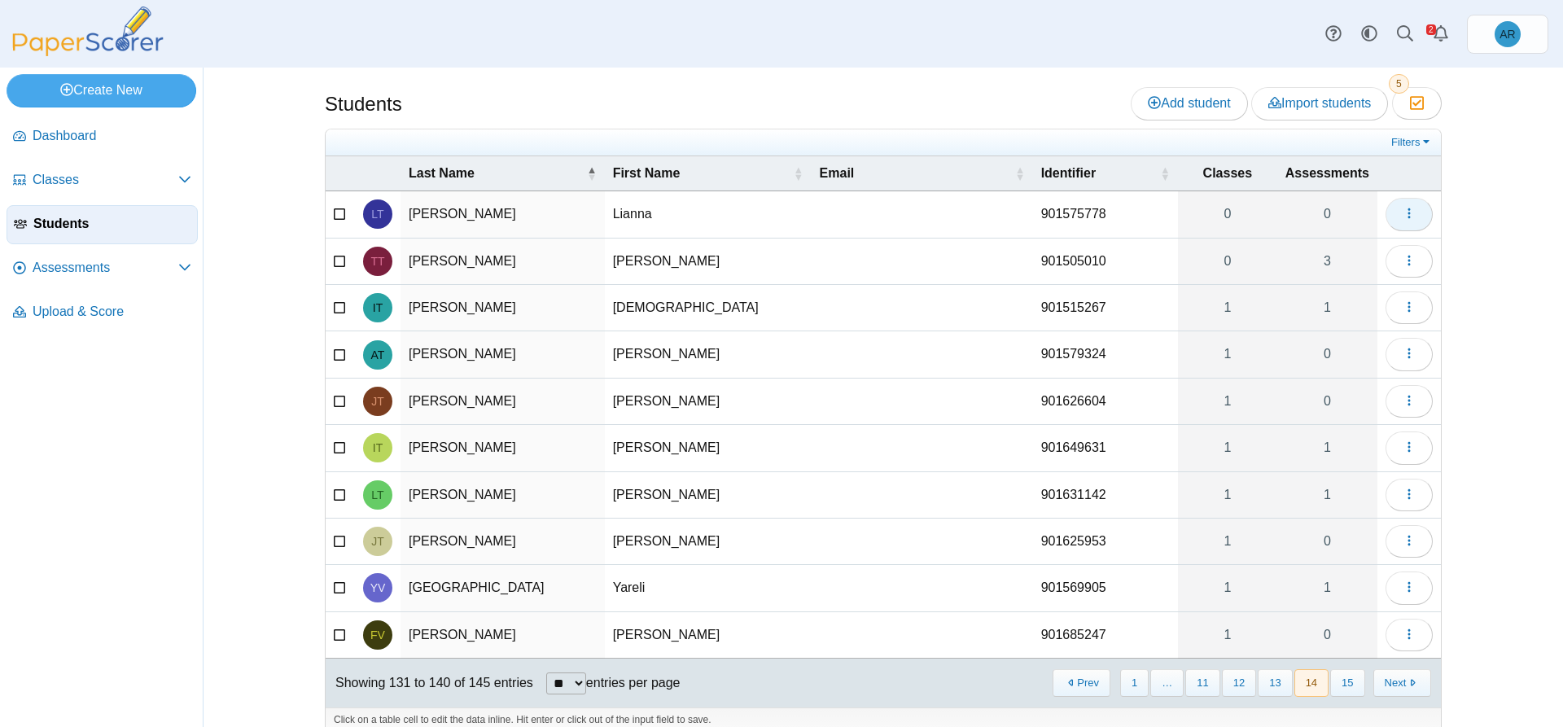
click at [1402, 221] on span "button" at bounding box center [1408, 214] width 13 height 14
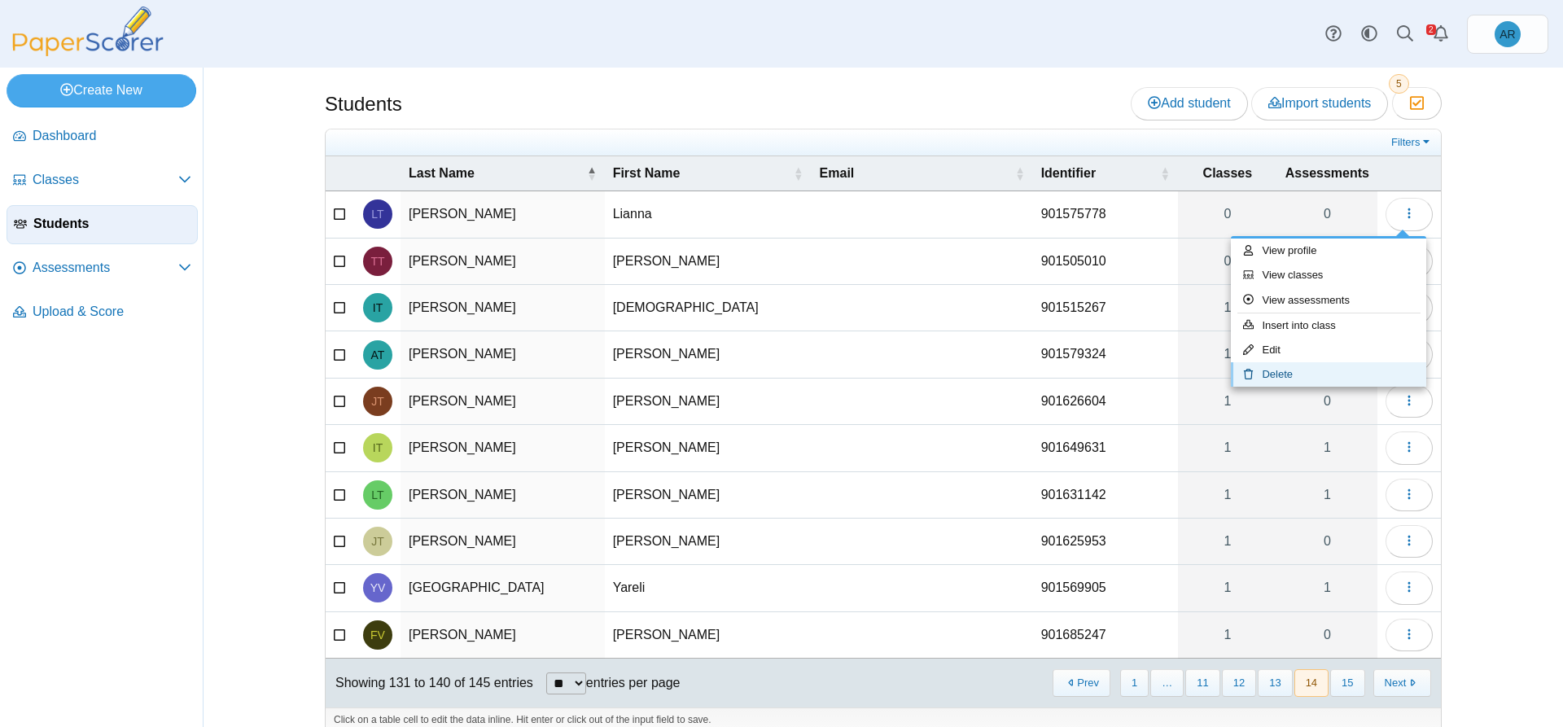
click at [1338, 375] on link "Delete" at bounding box center [1328, 374] width 195 height 24
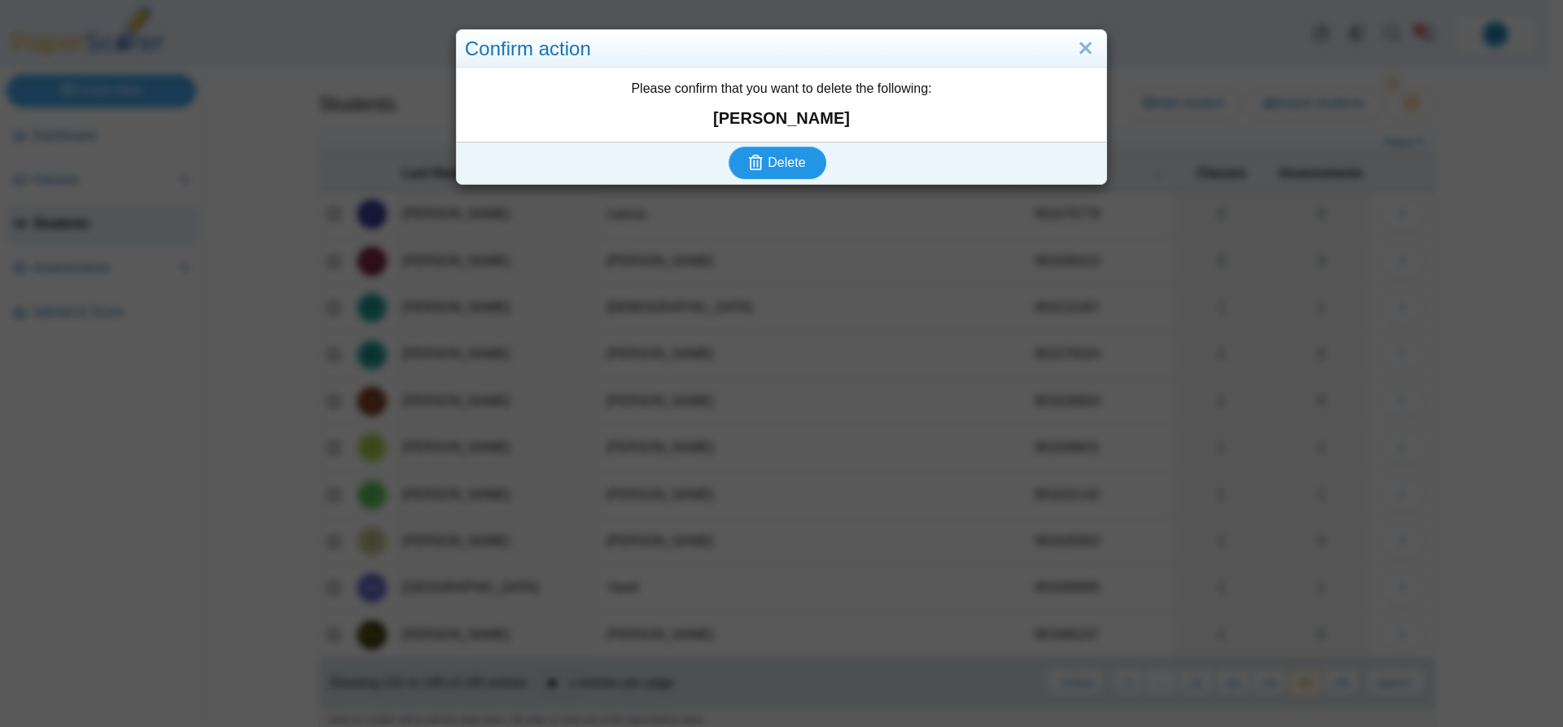
click at [771, 158] on span "Delete" at bounding box center [785, 162] width 37 height 14
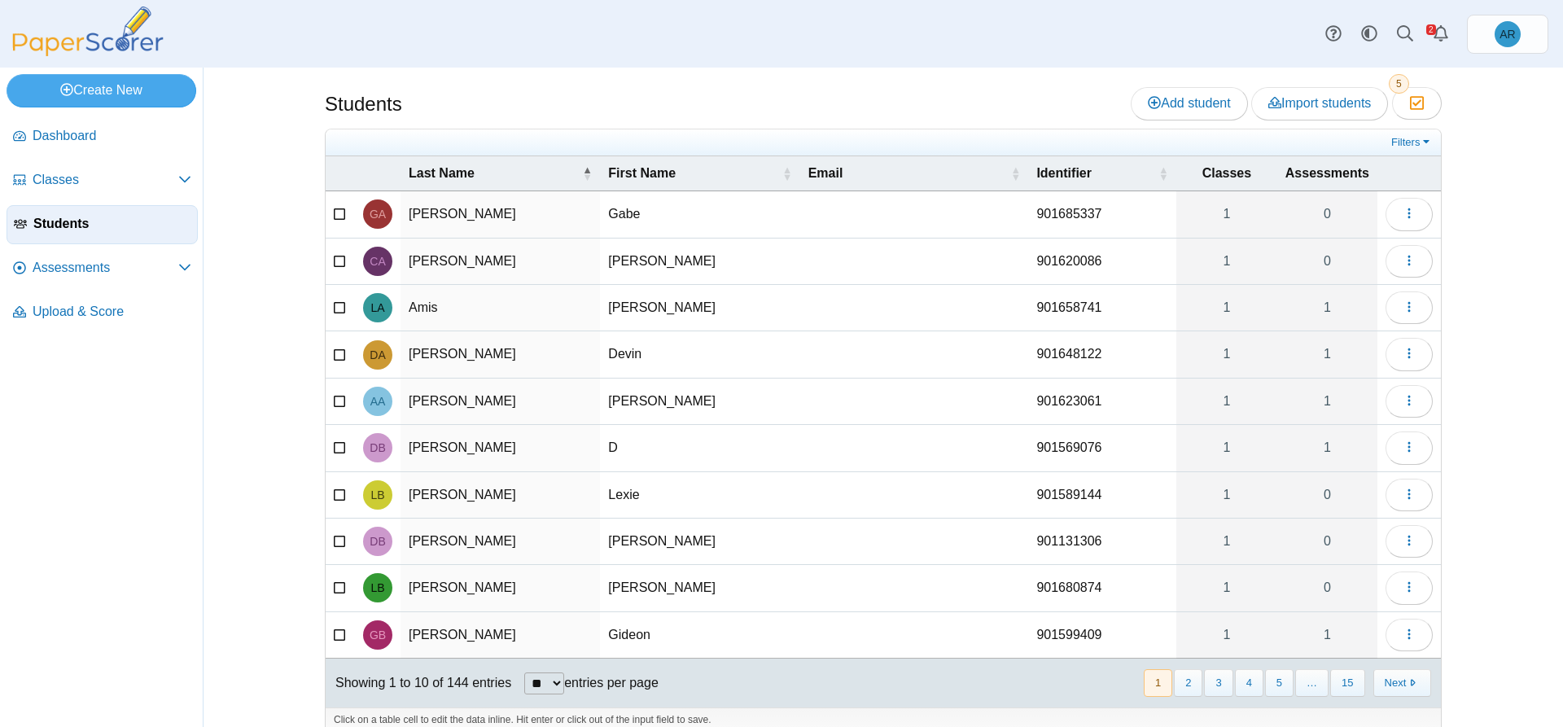
click at [1352, 676] on button "15" at bounding box center [1347, 682] width 34 height 27
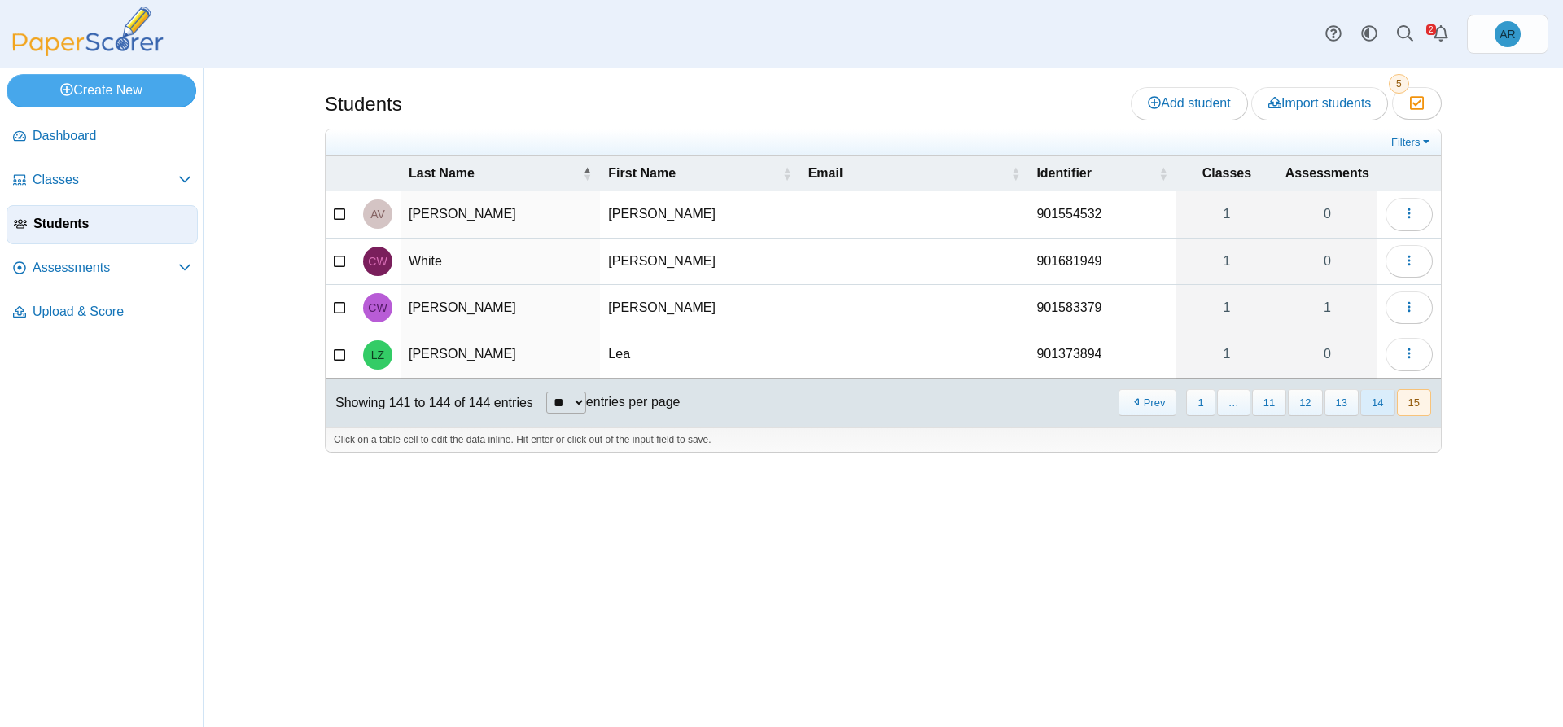
click at [1375, 396] on button "14" at bounding box center [1377, 402] width 34 height 27
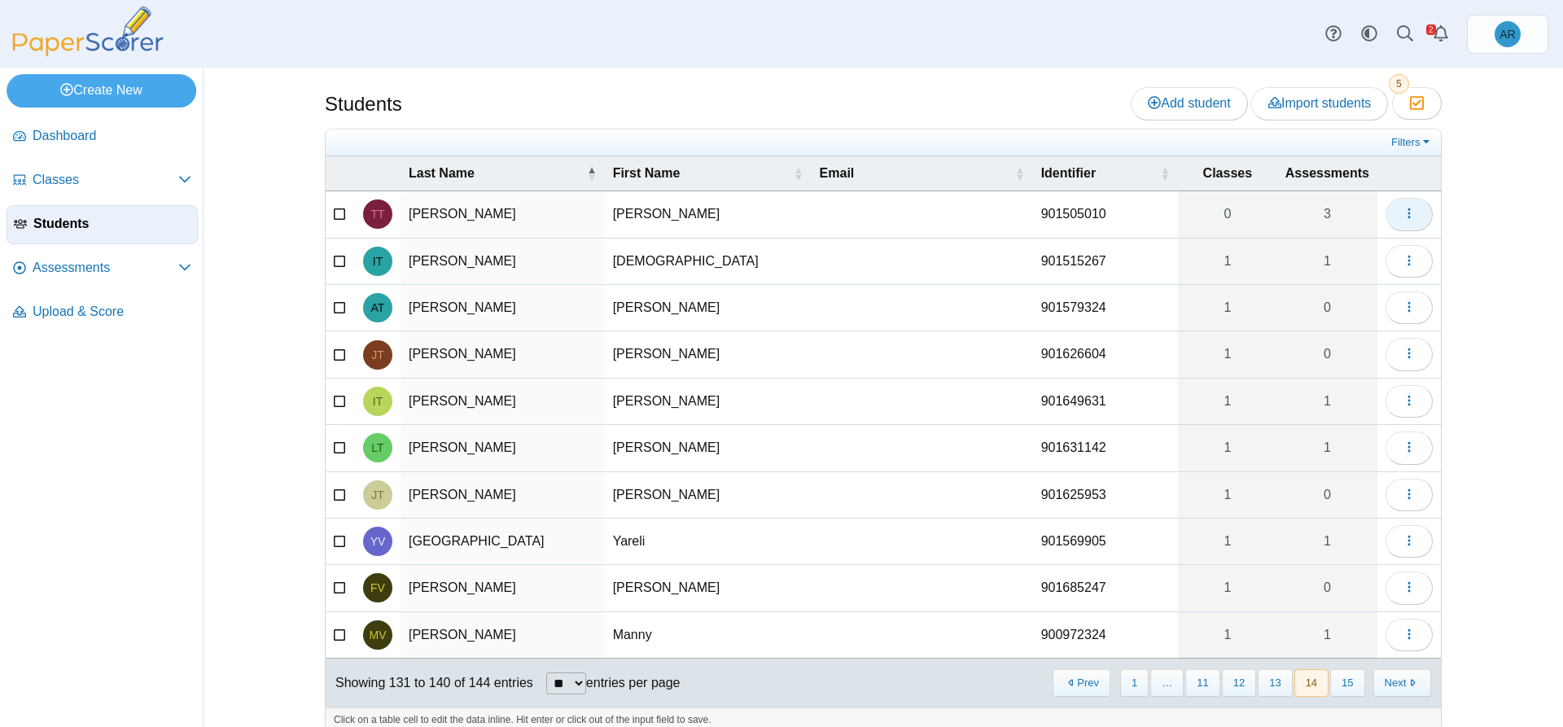
click at [1402, 217] on icon "button" at bounding box center [1408, 213] width 13 height 13
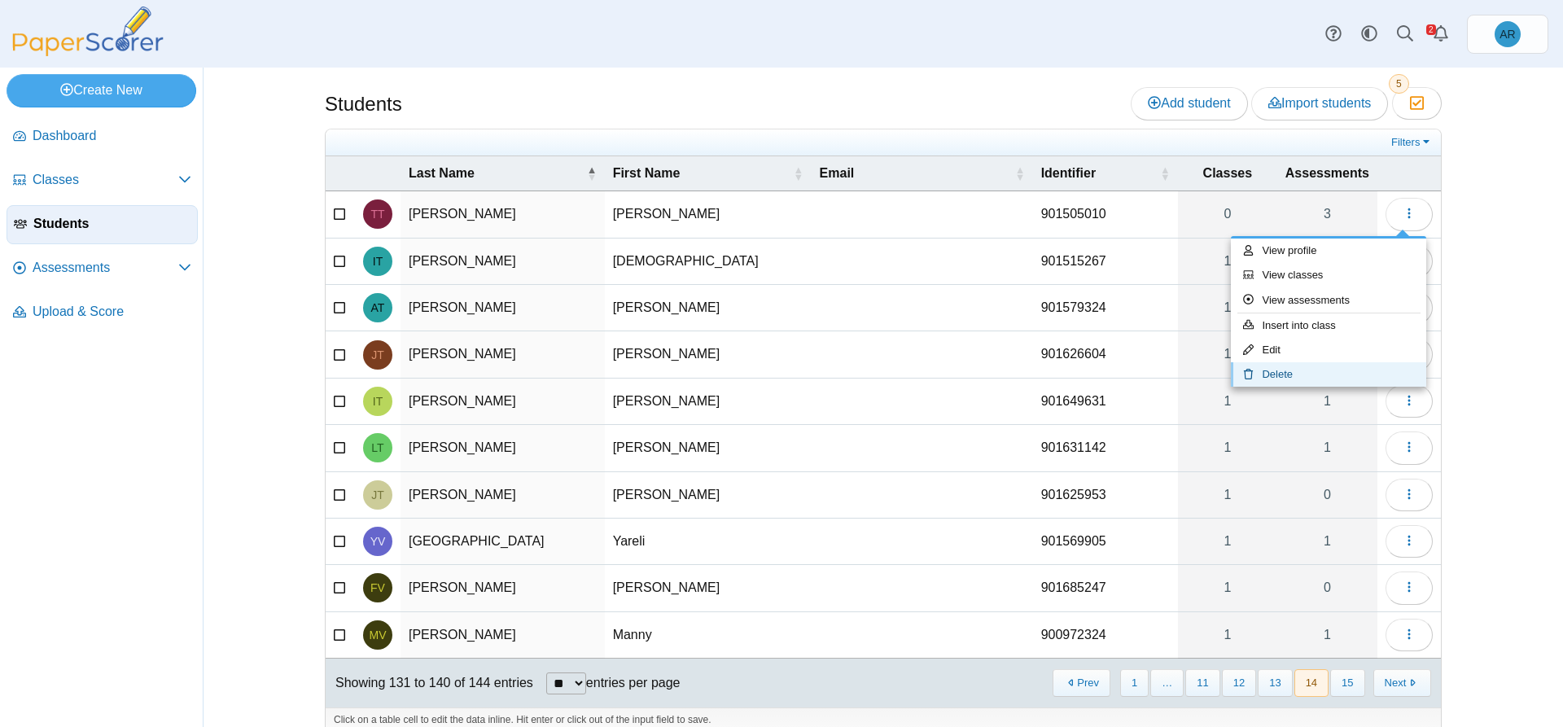
click at [1303, 375] on link "Delete" at bounding box center [1328, 374] width 195 height 24
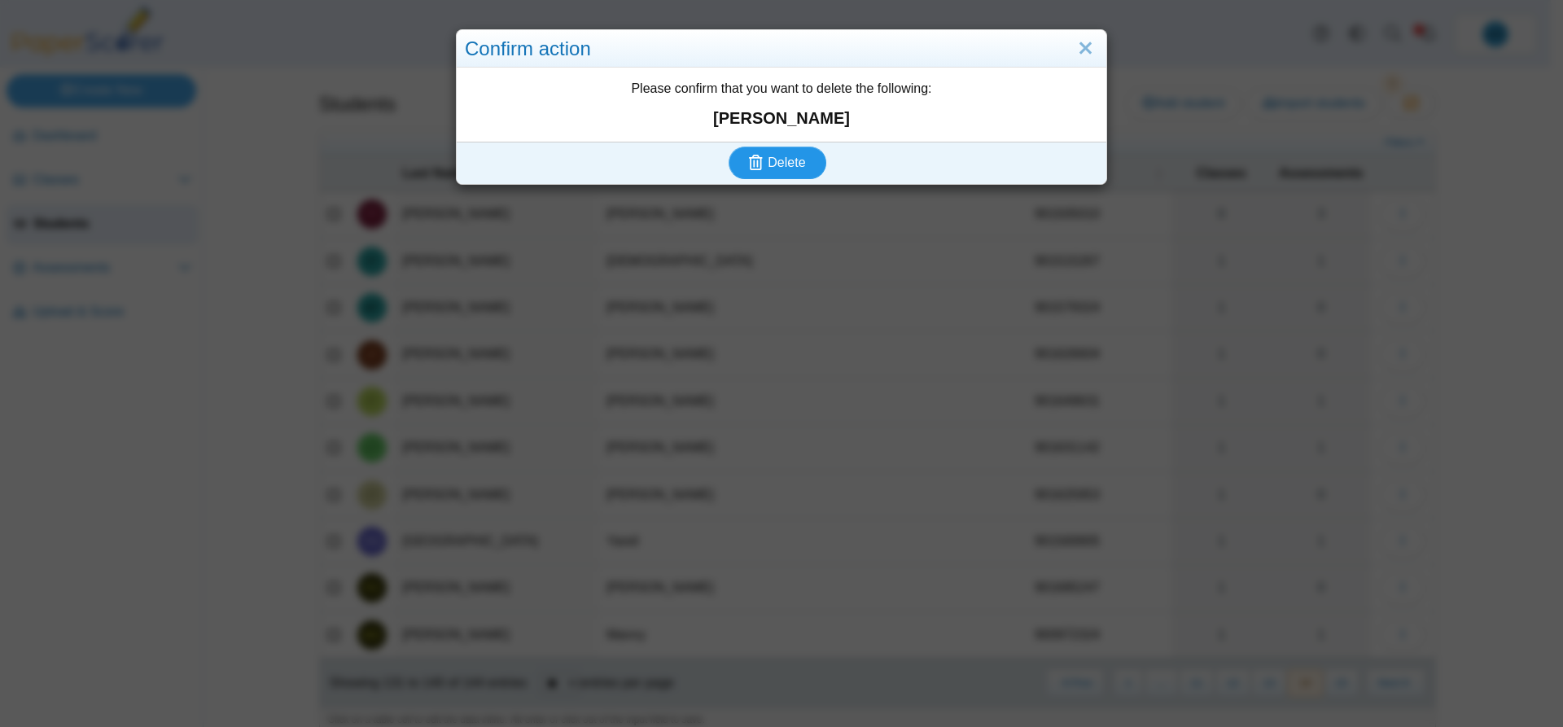
click at [795, 150] on button "Delete" at bounding box center [777, 162] width 98 height 33
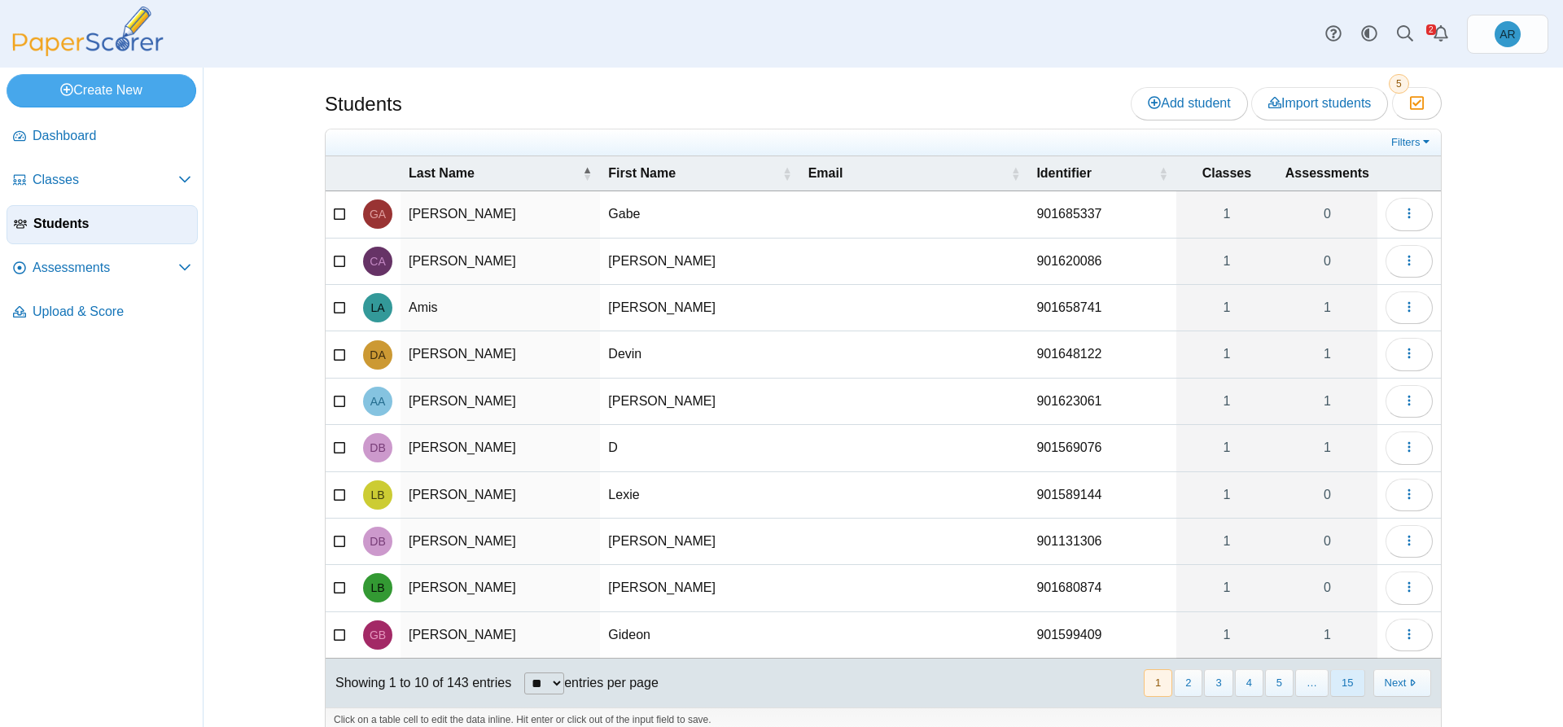
click at [1330, 676] on button "15" at bounding box center [1347, 682] width 34 height 27
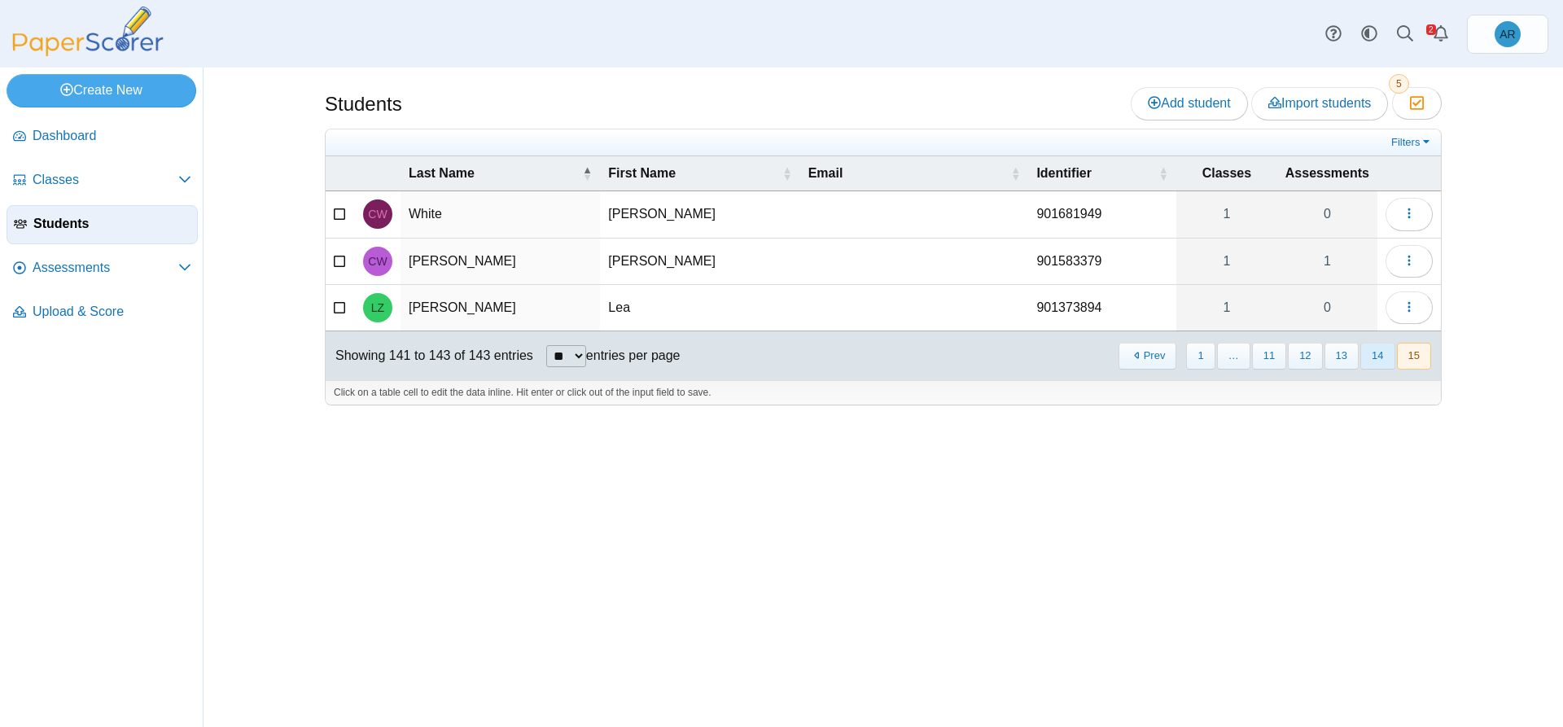
click at [1379, 357] on button "14" at bounding box center [1377, 356] width 34 height 27
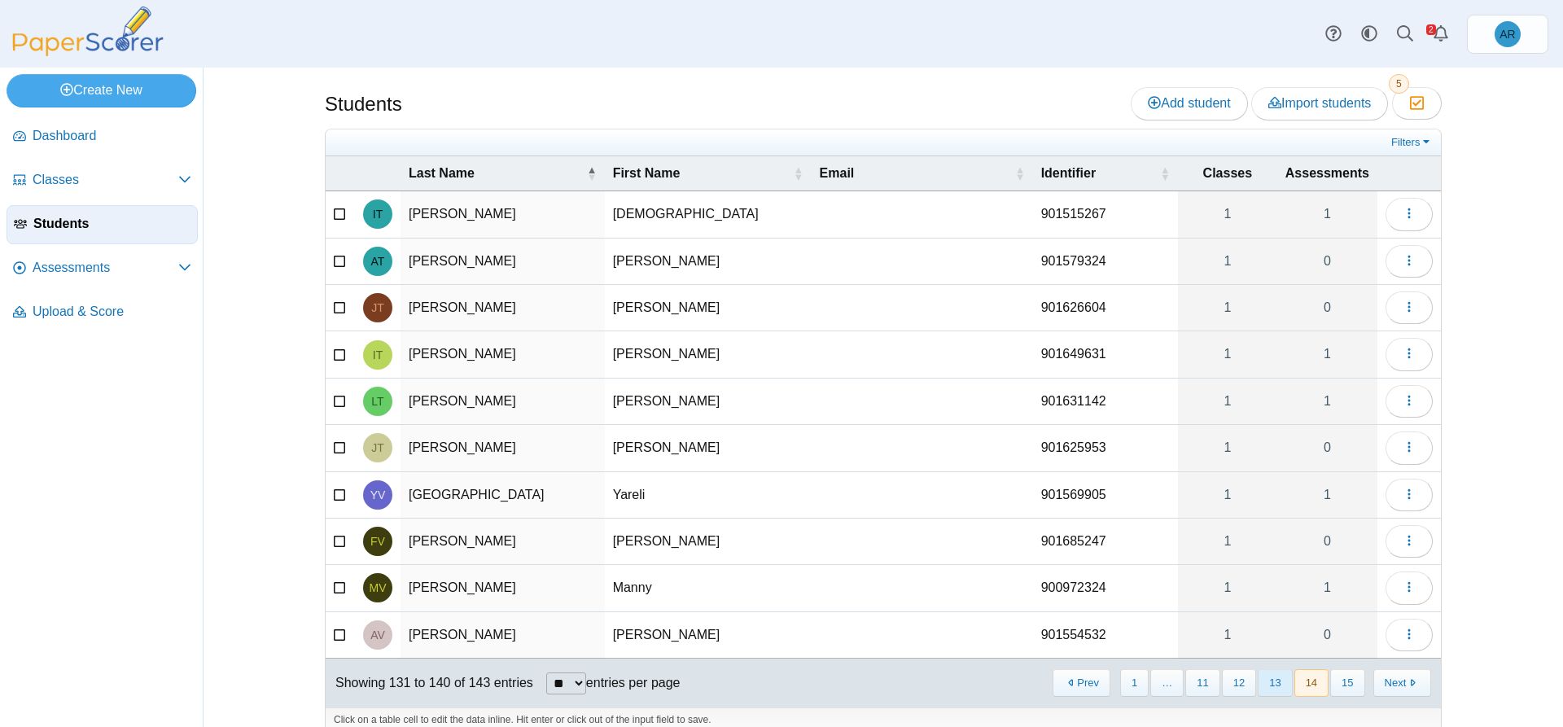
click at [1274, 685] on button "13" at bounding box center [1274, 682] width 34 height 27
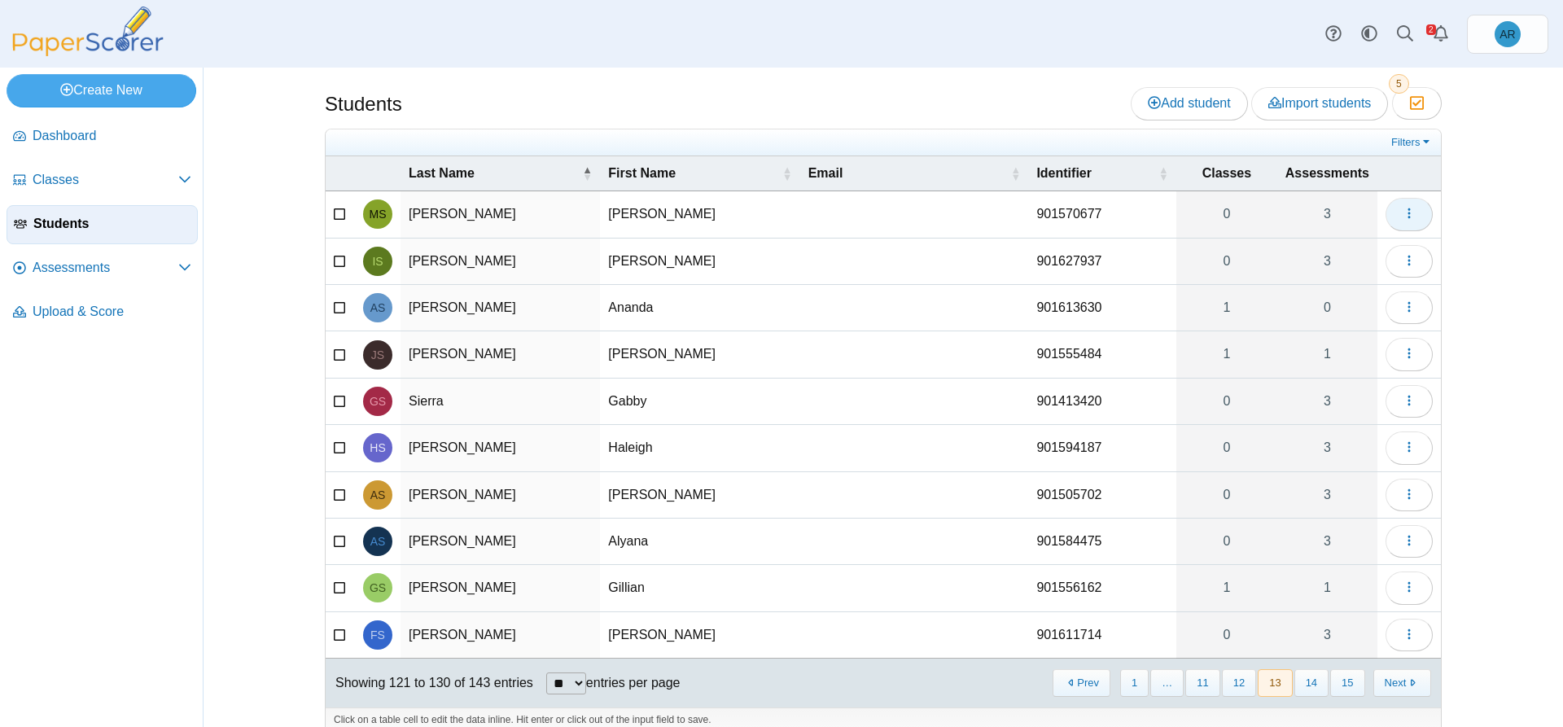
click at [1410, 224] on button "button" at bounding box center [1408, 214] width 47 height 33
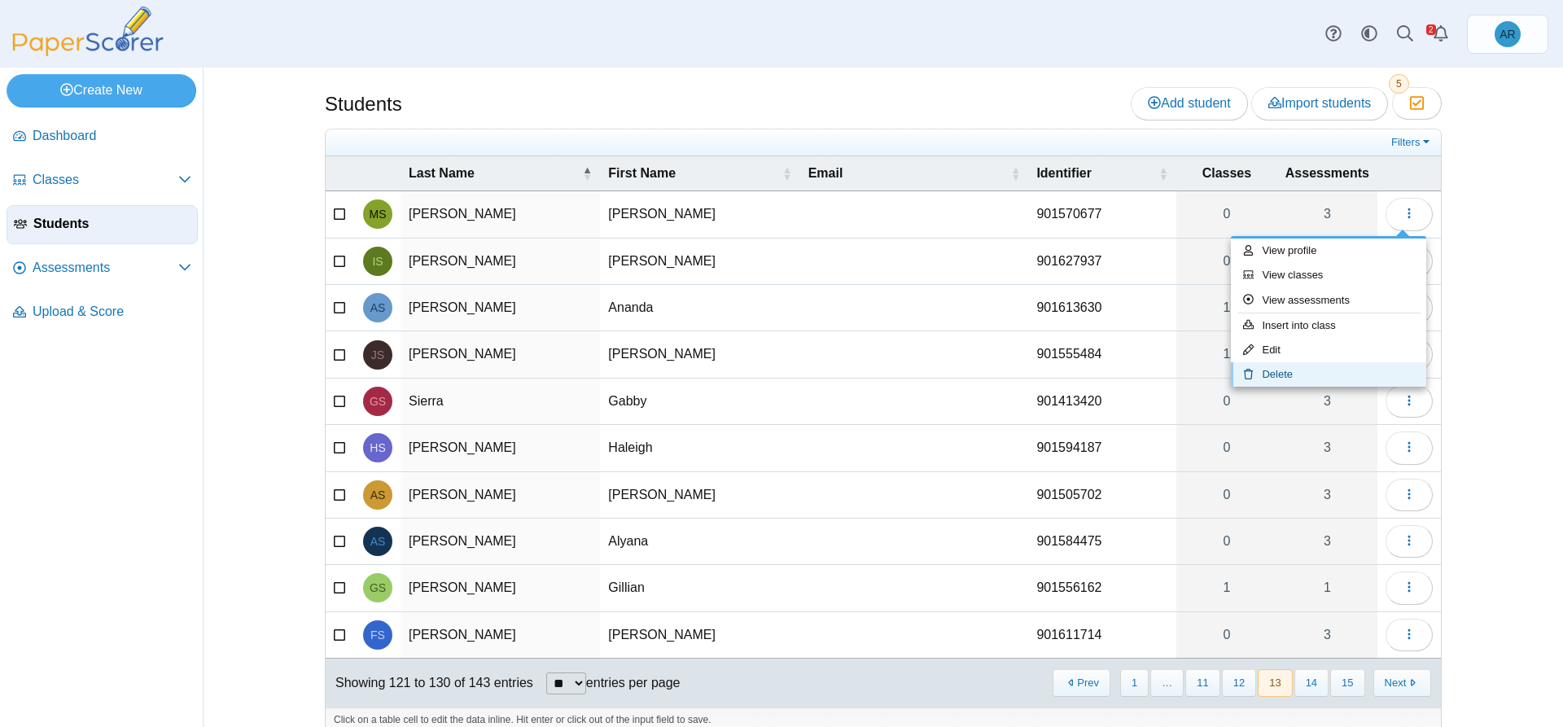
click at [1354, 369] on link "Delete" at bounding box center [1328, 374] width 195 height 24
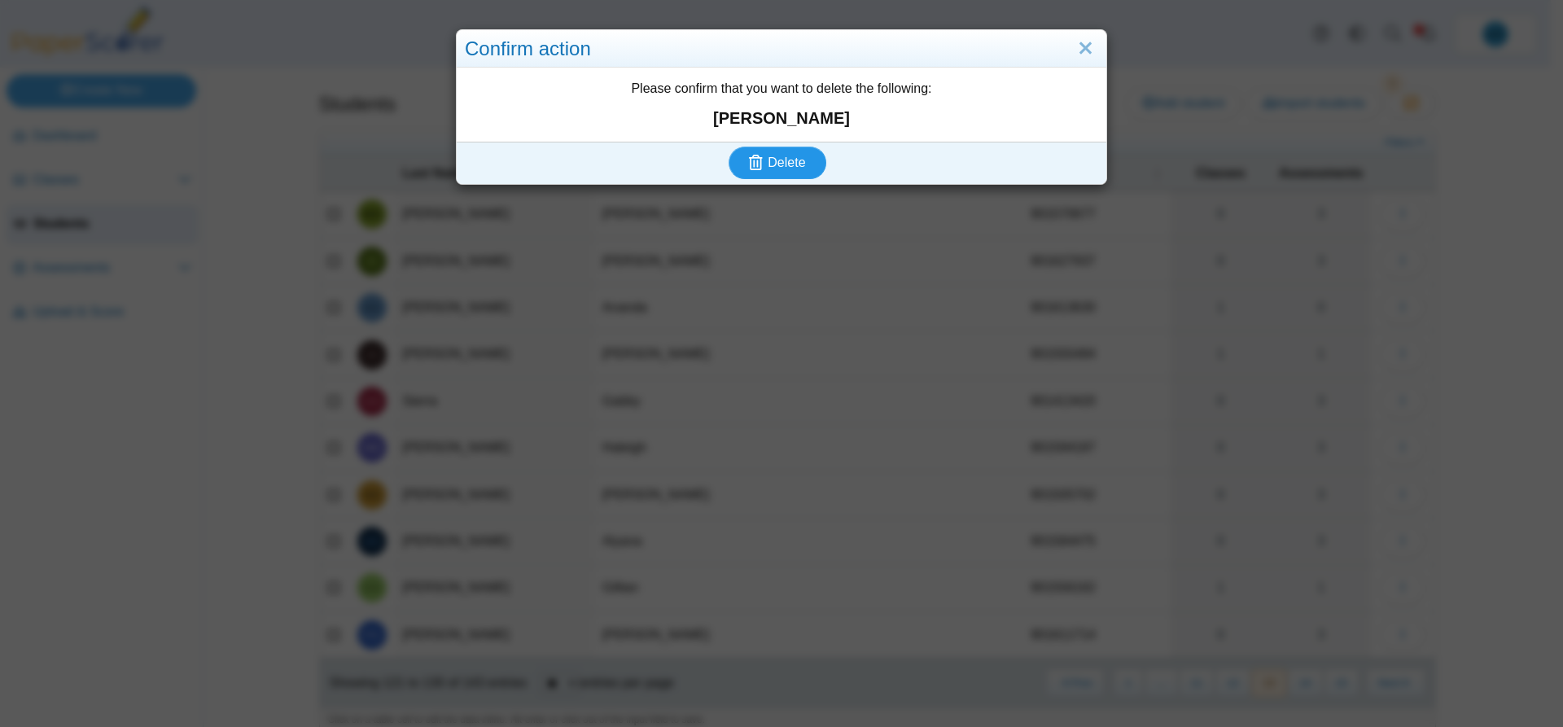
click at [811, 153] on button "Delete" at bounding box center [777, 162] width 98 height 33
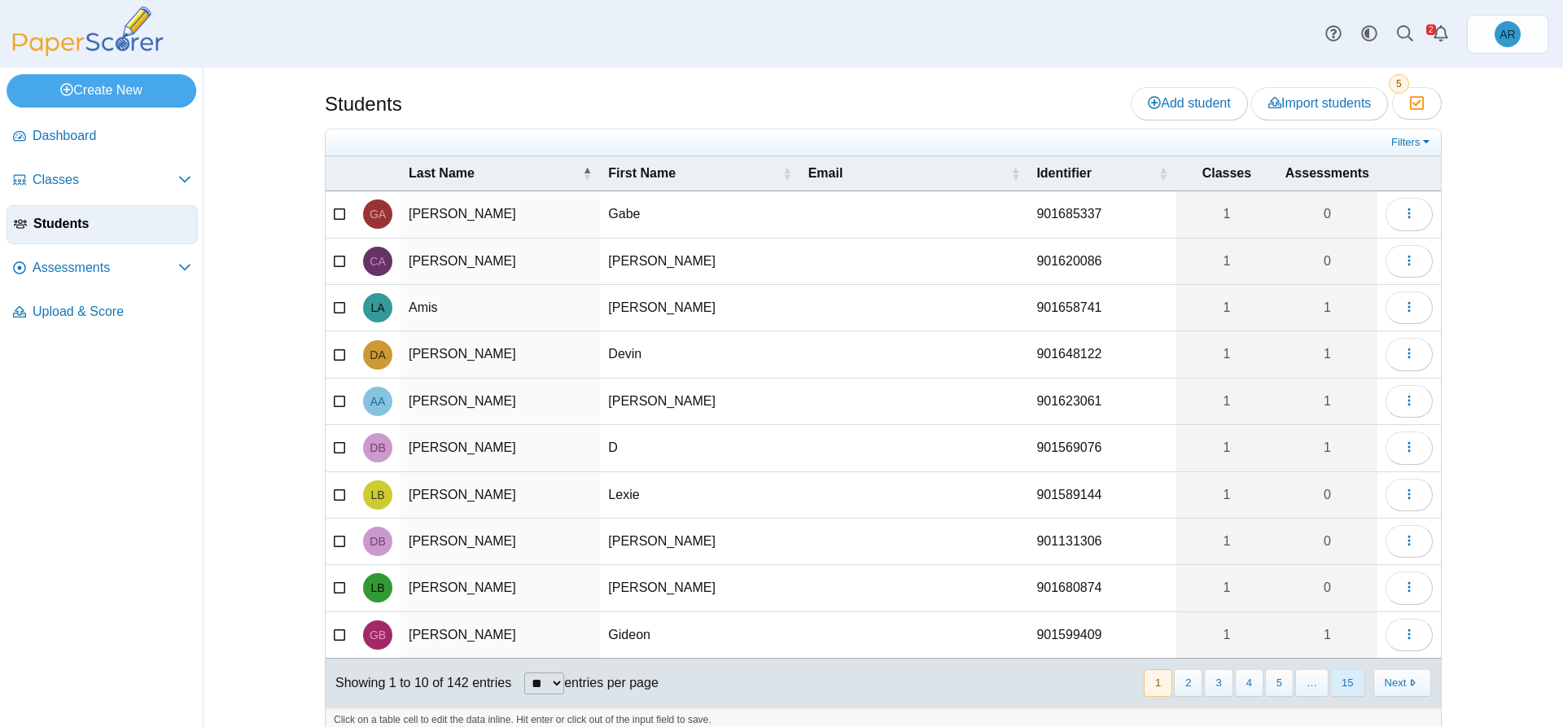
click at [1343, 680] on button "15" at bounding box center [1347, 682] width 34 height 27
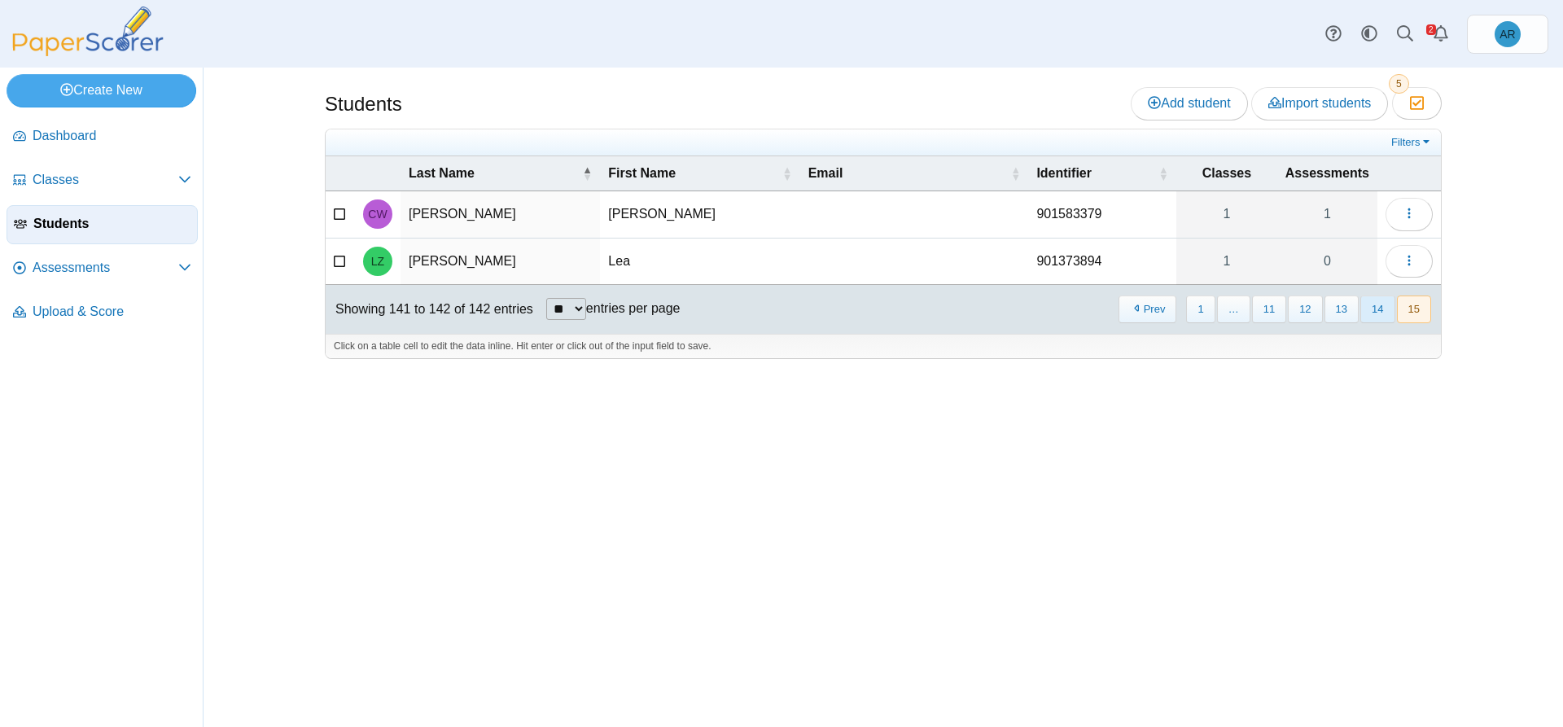
click at [1367, 308] on button "14" at bounding box center [1377, 308] width 34 height 27
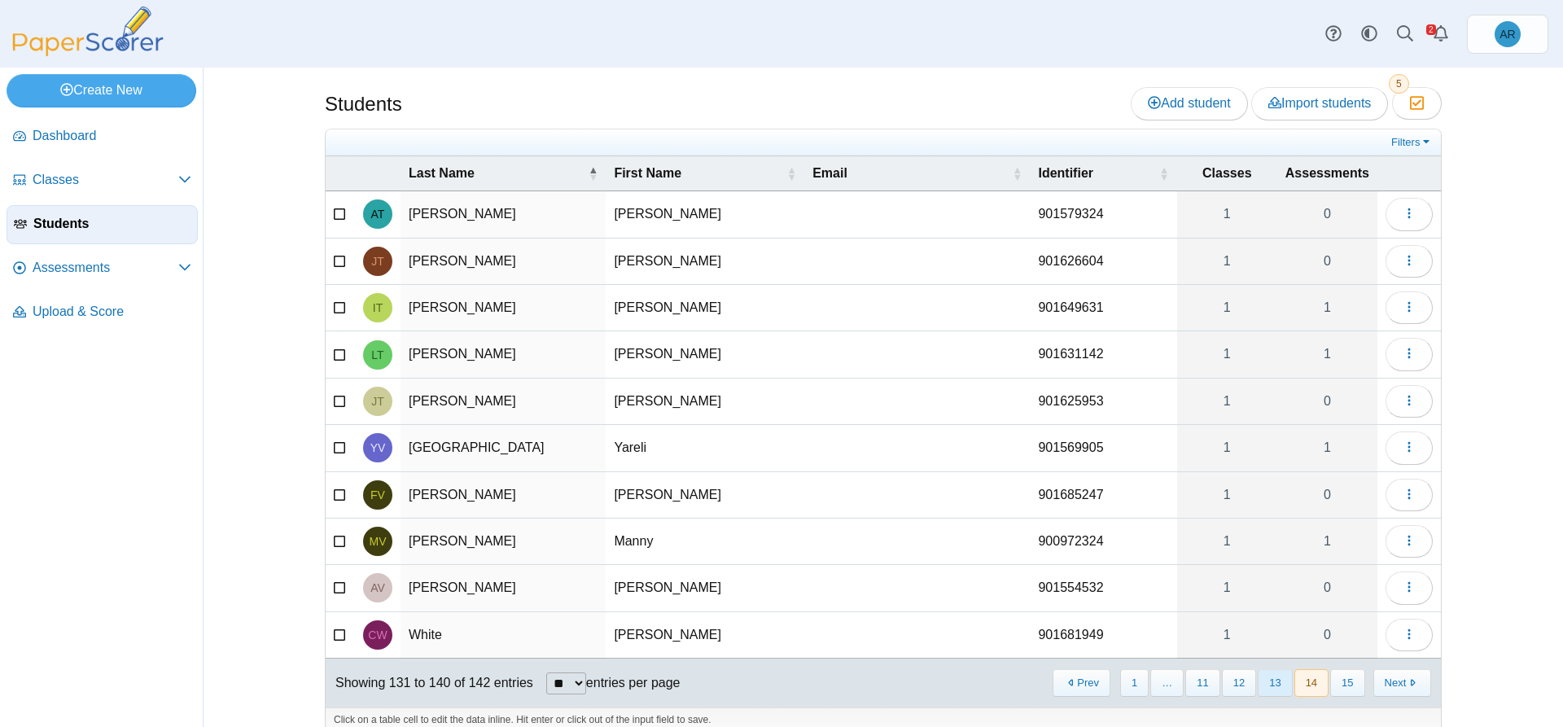
click at [1270, 680] on button "13" at bounding box center [1274, 682] width 34 height 27
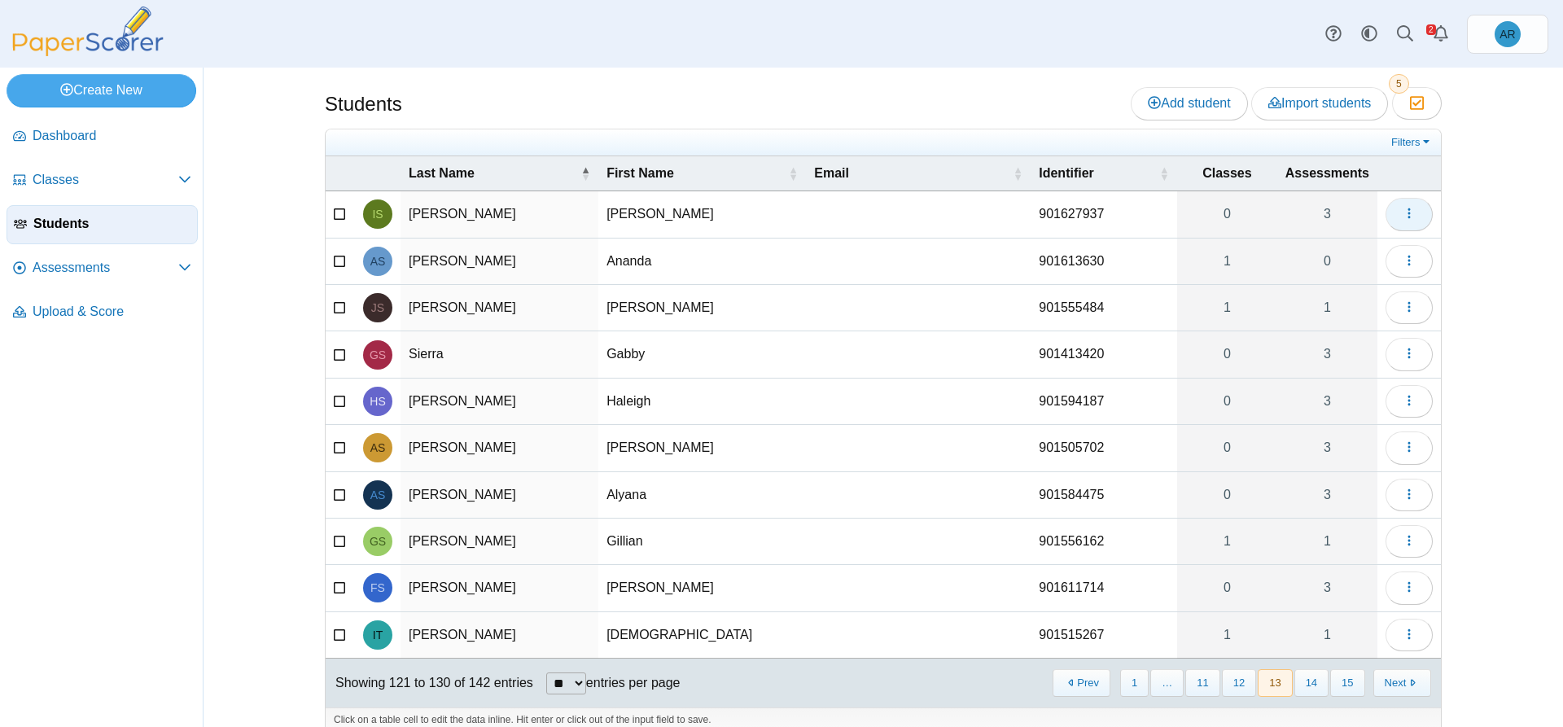
click at [1395, 219] on button "button" at bounding box center [1408, 214] width 47 height 33
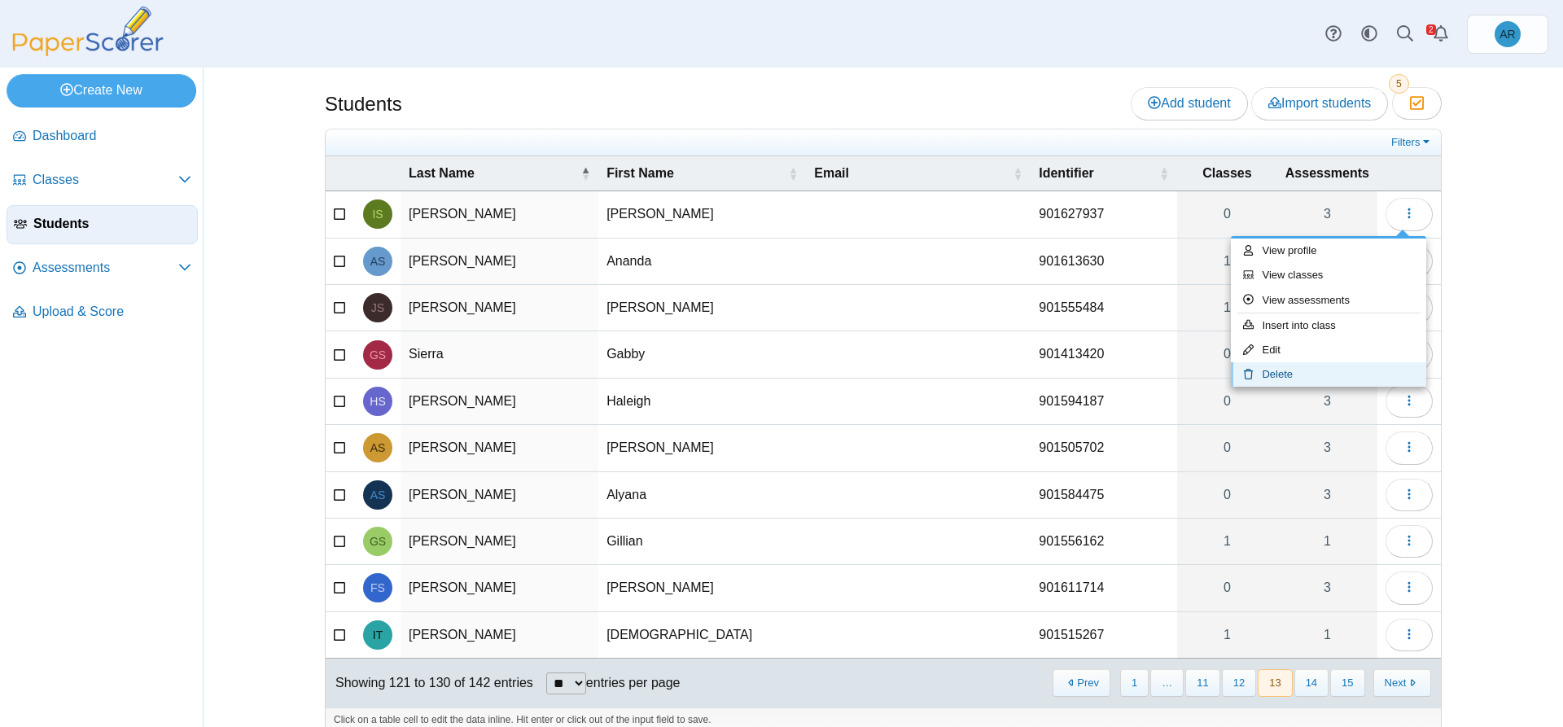
click at [1304, 374] on link "Delete" at bounding box center [1328, 374] width 195 height 24
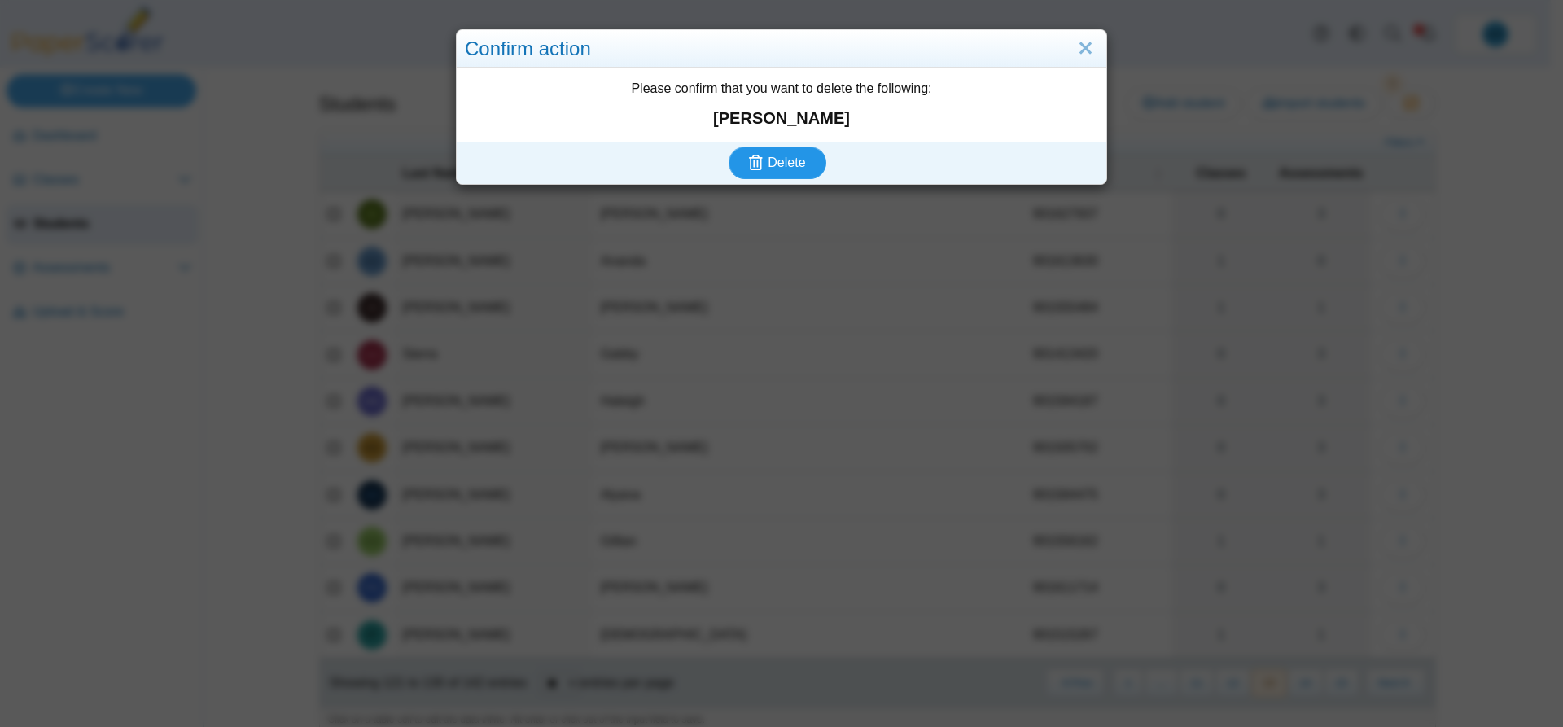
click at [754, 160] on icon "submit" at bounding box center [756, 162] width 14 height 15
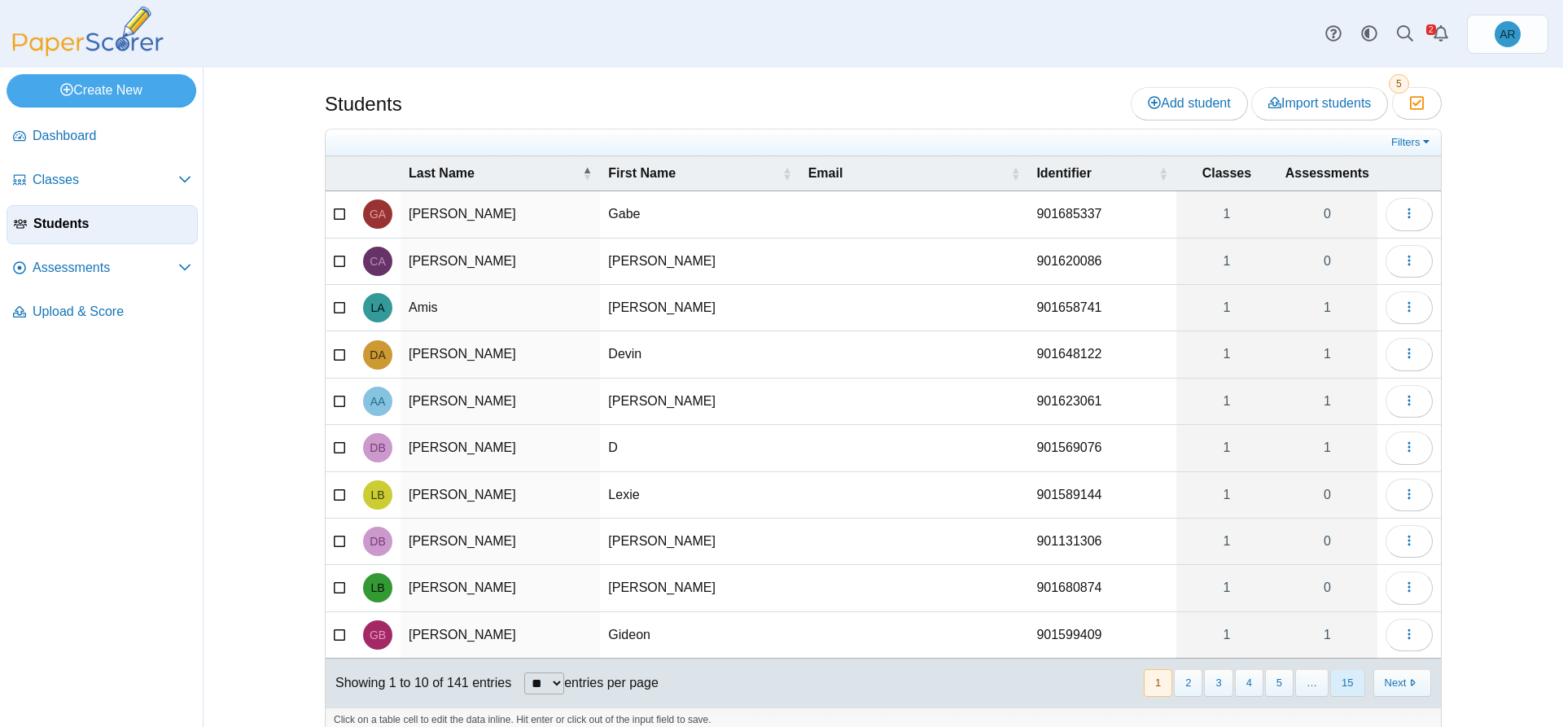
click at [1347, 691] on button "15" at bounding box center [1347, 682] width 34 height 27
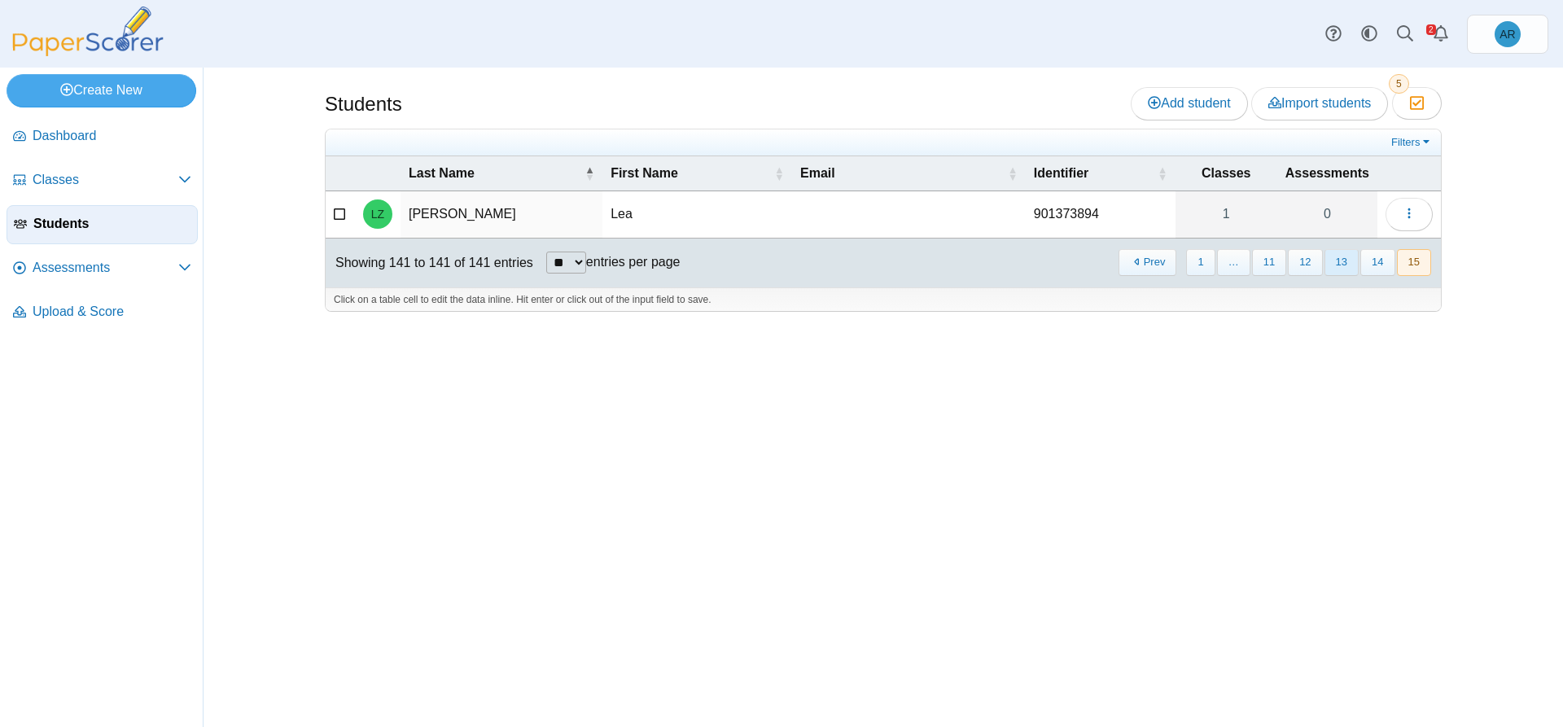
click at [1331, 267] on button "13" at bounding box center [1341, 262] width 34 height 27
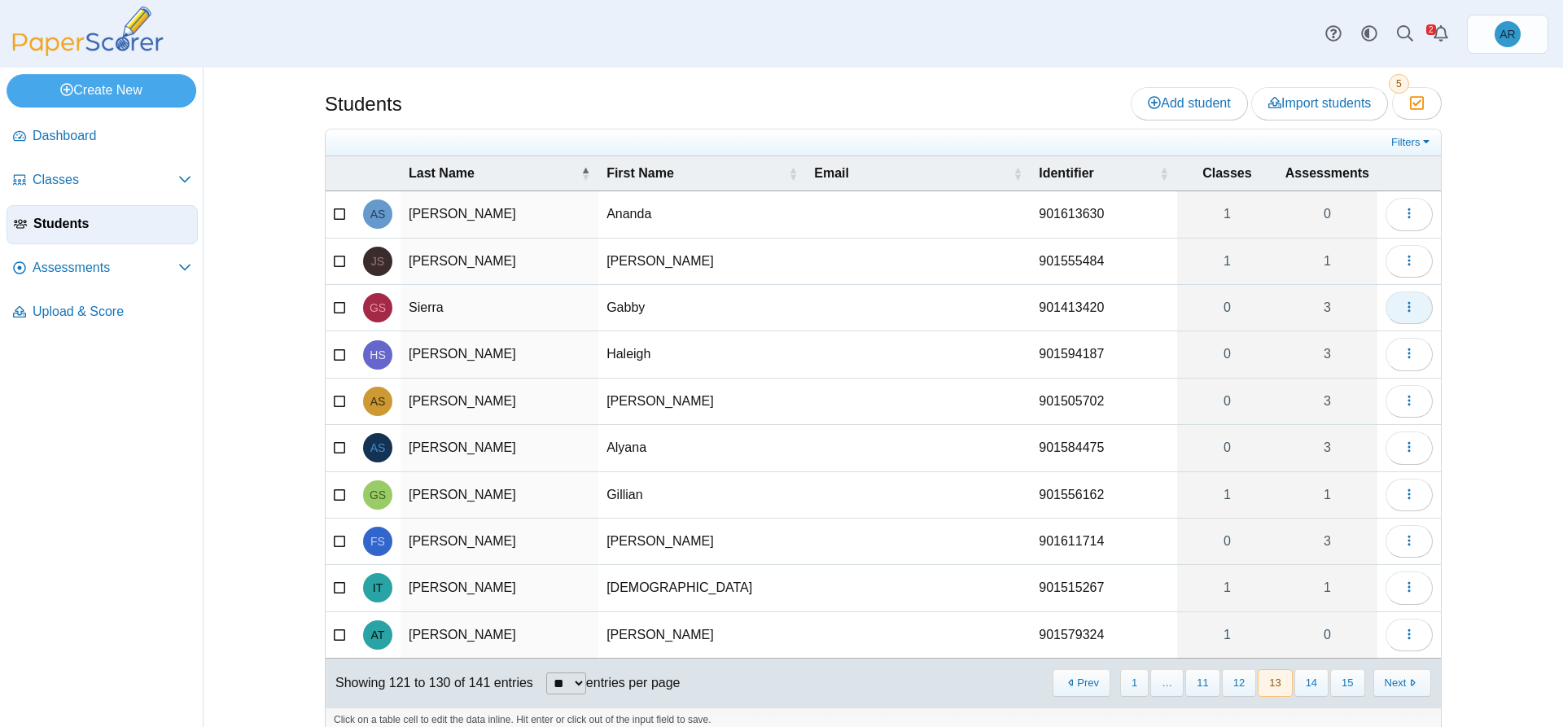
click at [1402, 313] on icon "button" at bounding box center [1408, 306] width 13 height 13
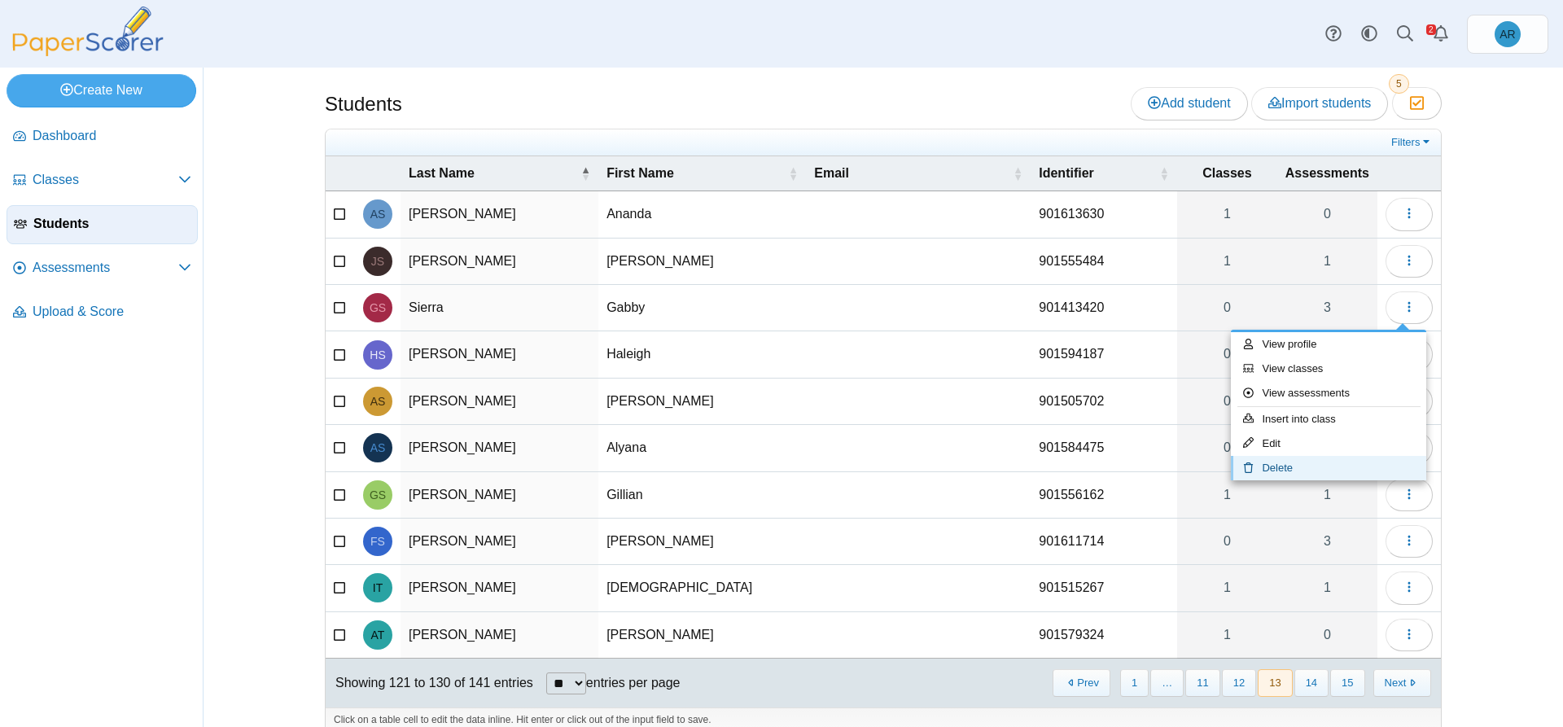
click at [1332, 466] on link "Delete" at bounding box center [1328, 468] width 195 height 24
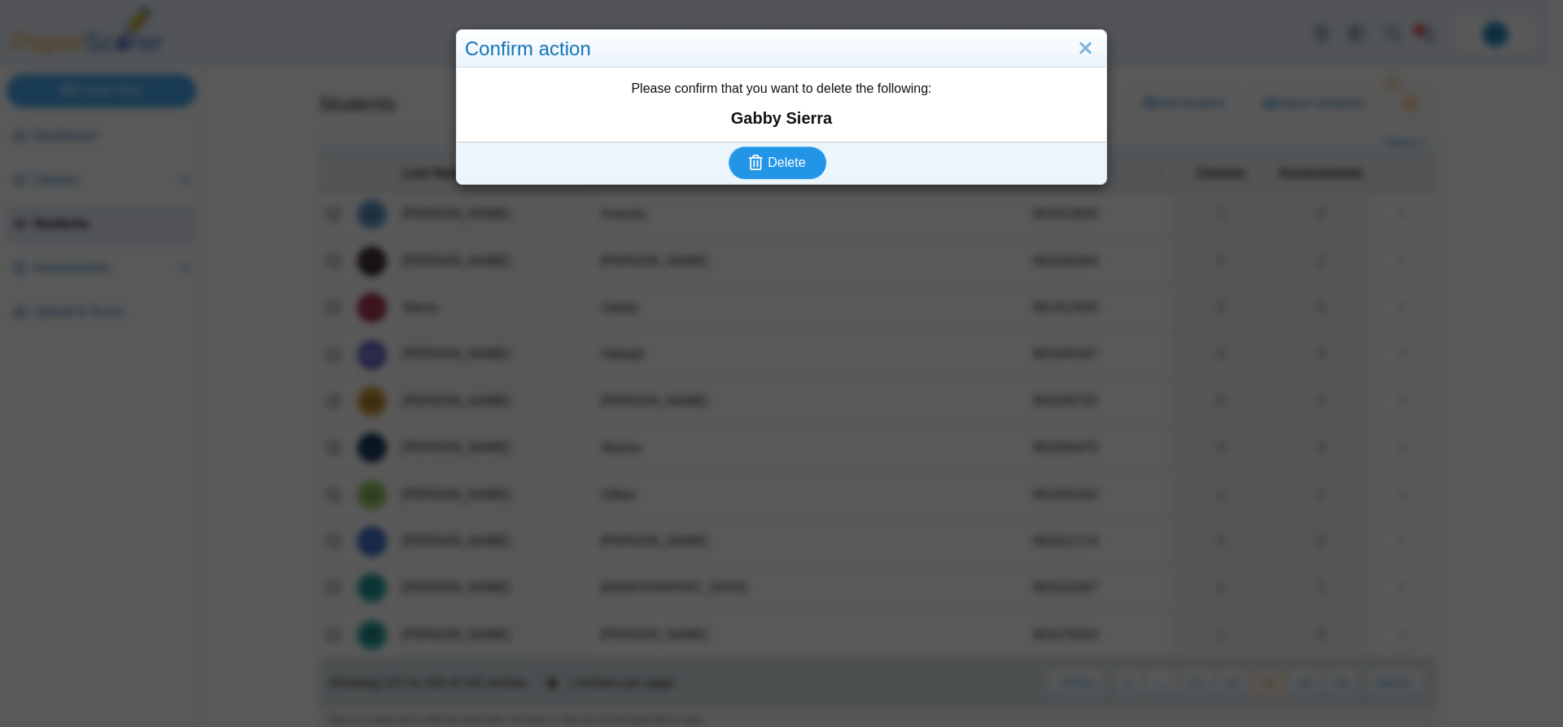
click at [800, 163] on button "Delete" at bounding box center [777, 162] width 98 height 33
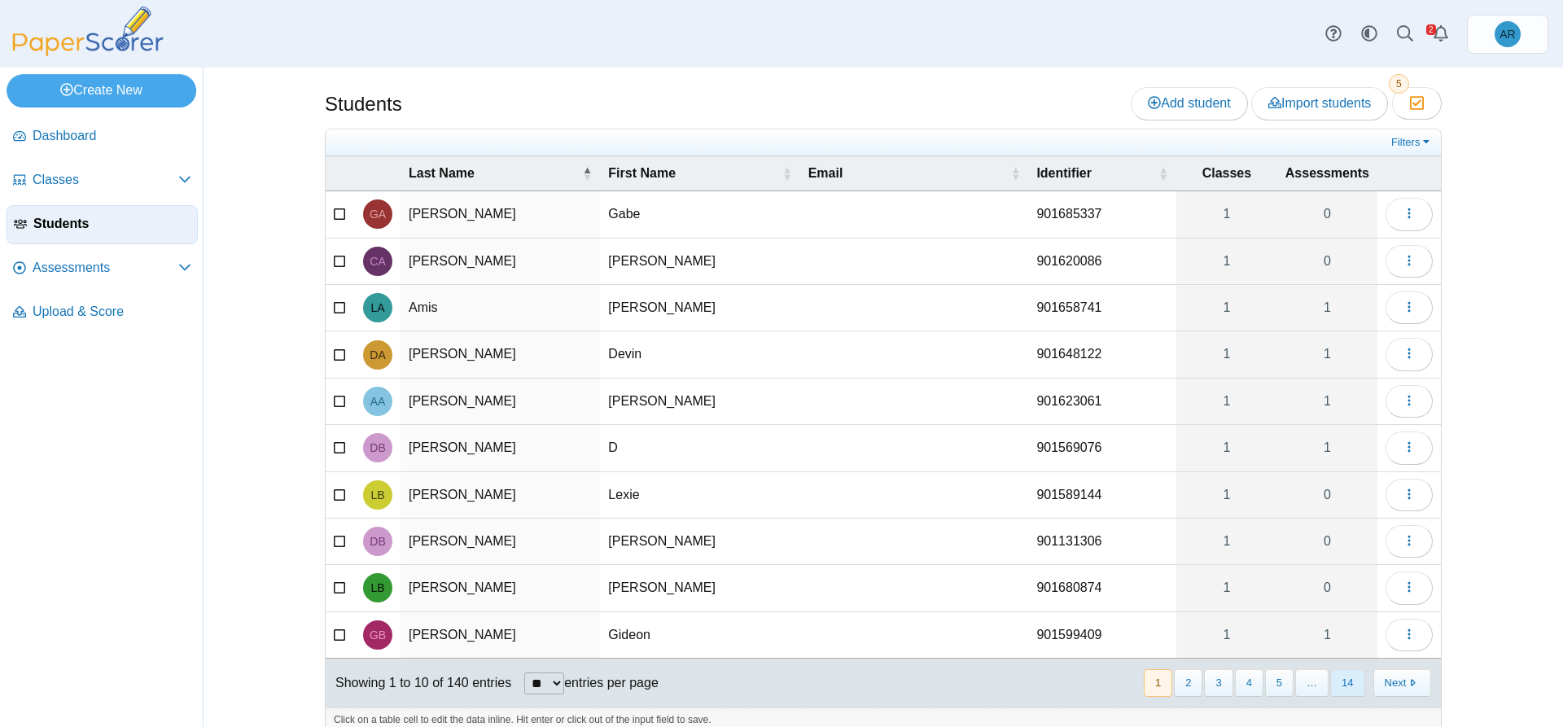
click at [1330, 685] on button "14" at bounding box center [1347, 682] width 34 height 27
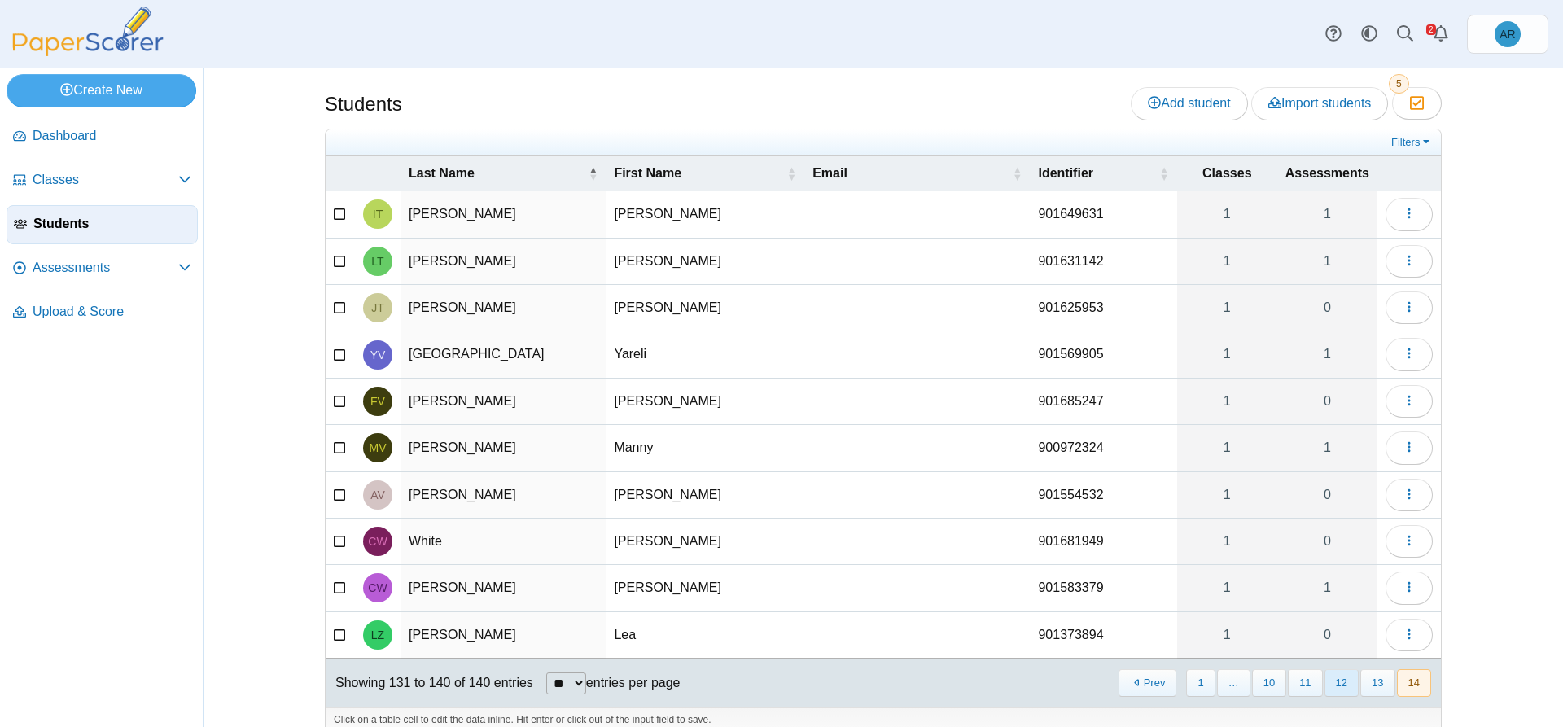
click at [1340, 684] on button "12" at bounding box center [1341, 682] width 34 height 27
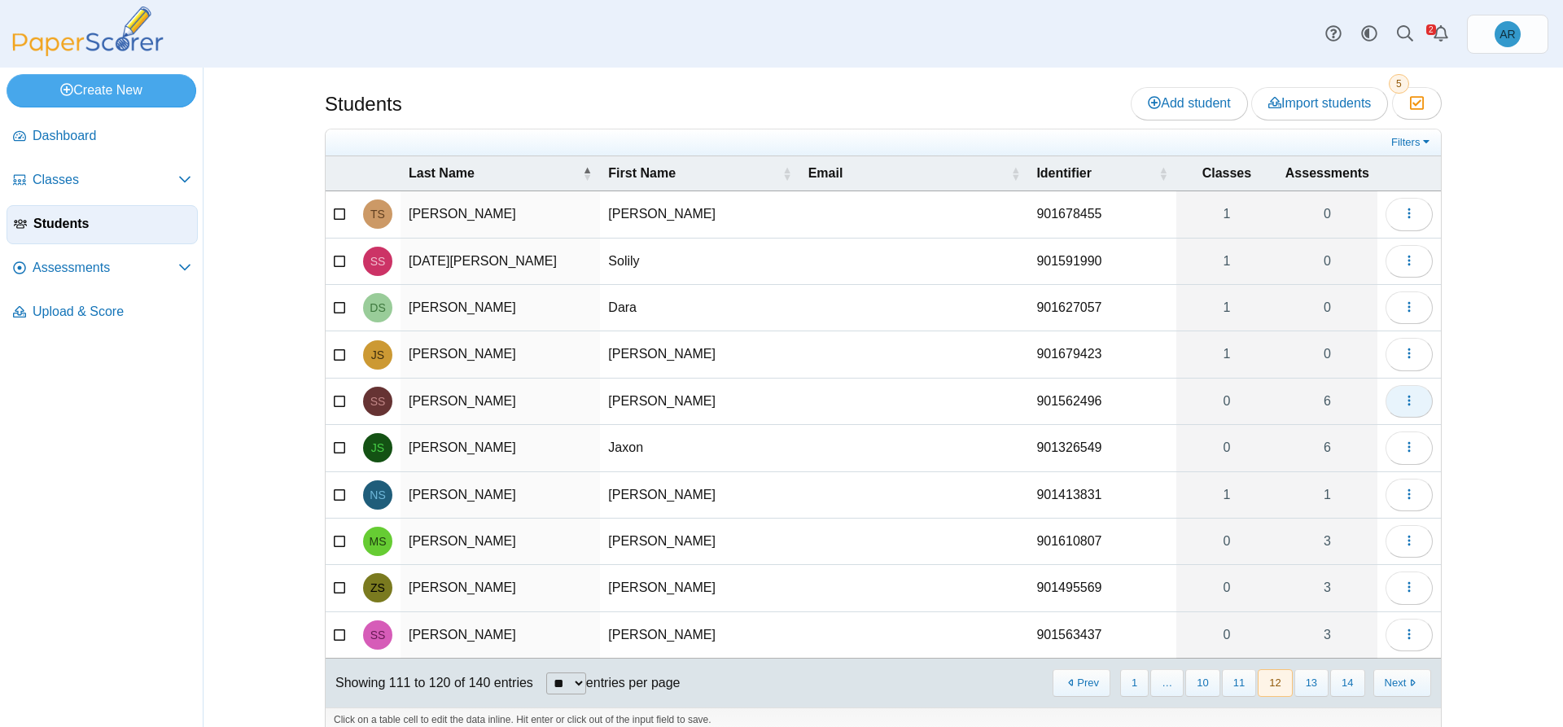
click at [1402, 400] on icon "button" at bounding box center [1408, 400] width 13 height 13
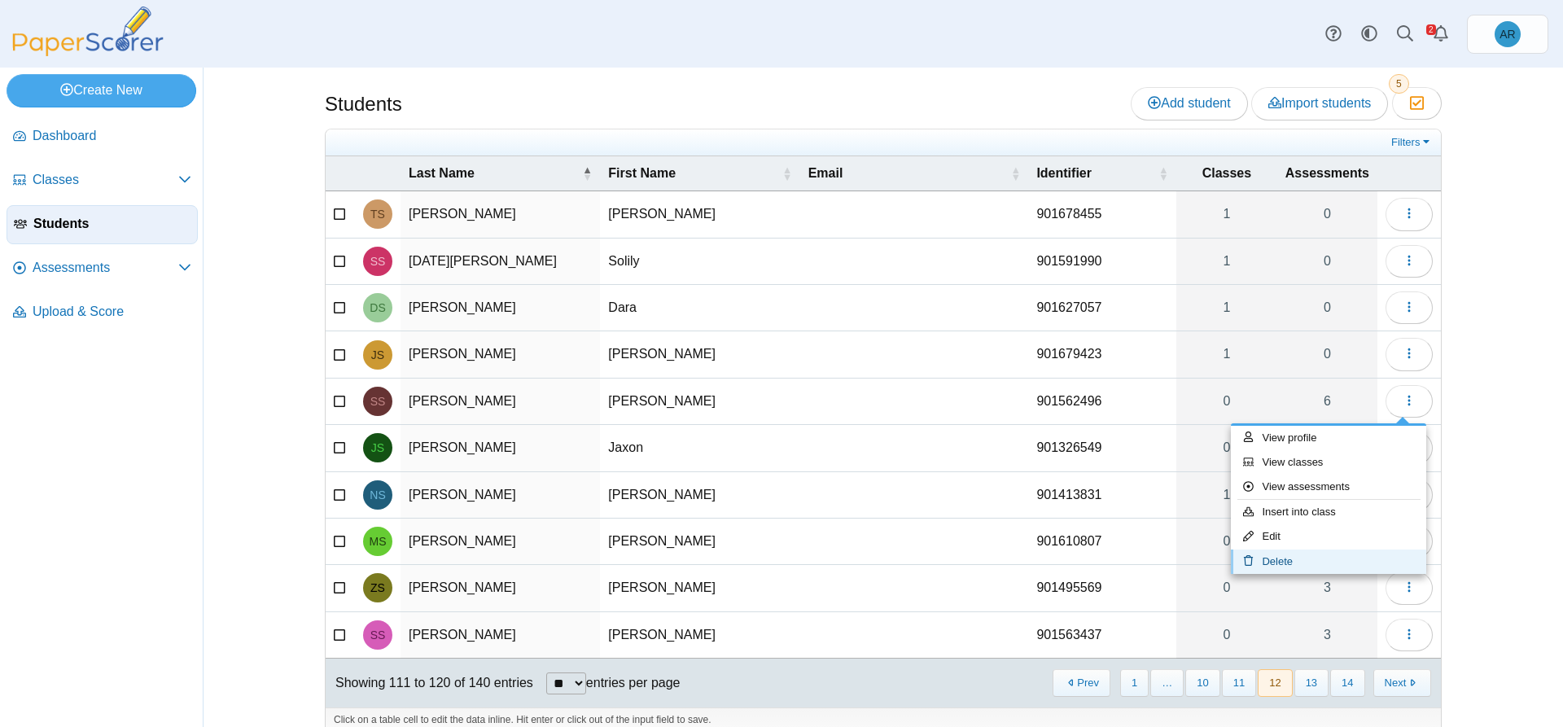
click at [1318, 555] on link "Delete" at bounding box center [1328, 561] width 195 height 24
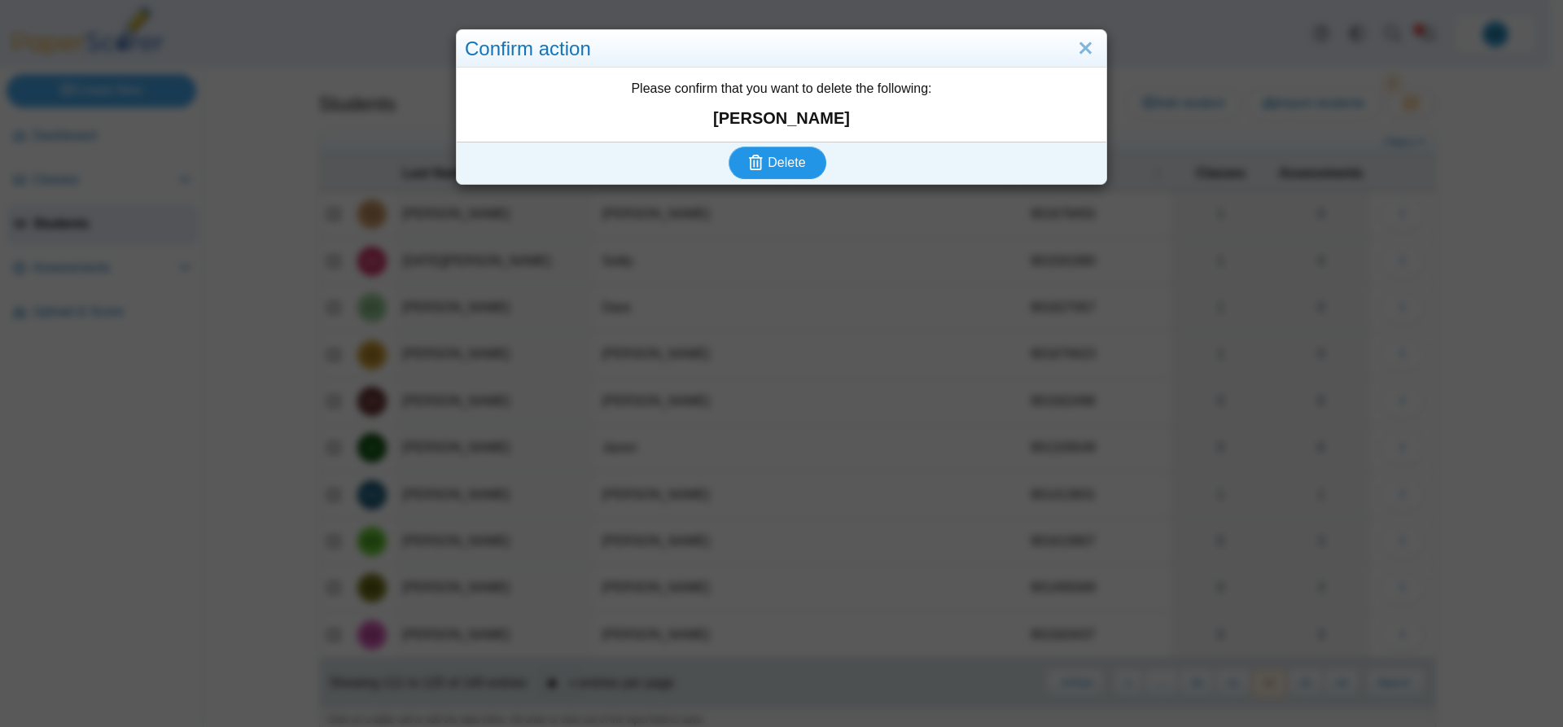
click at [794, 151] on button "Delete" at bounding box center [777, 162] width 98 height 33
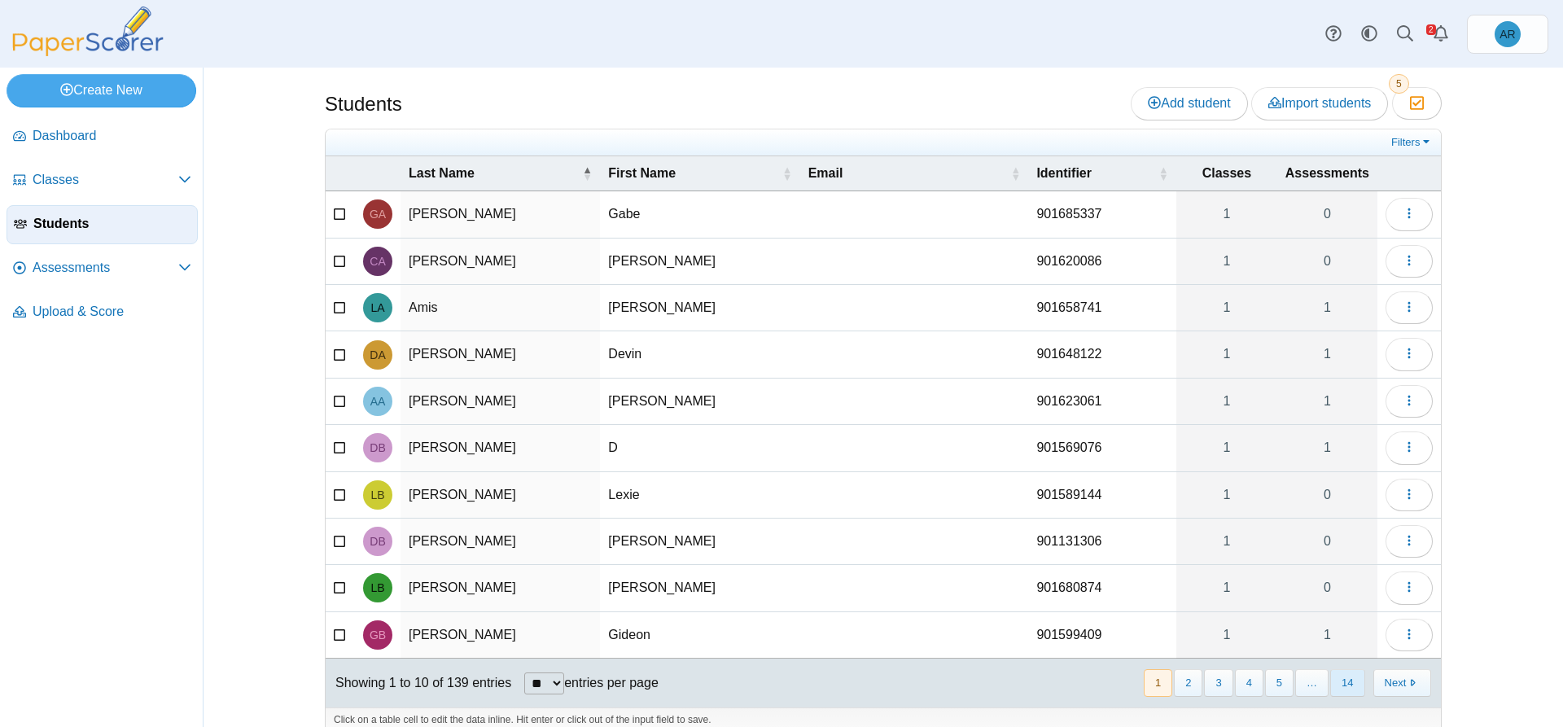
click at [1340, 686] on button "14" at bounding box center [1347, 682] width 34 height 27
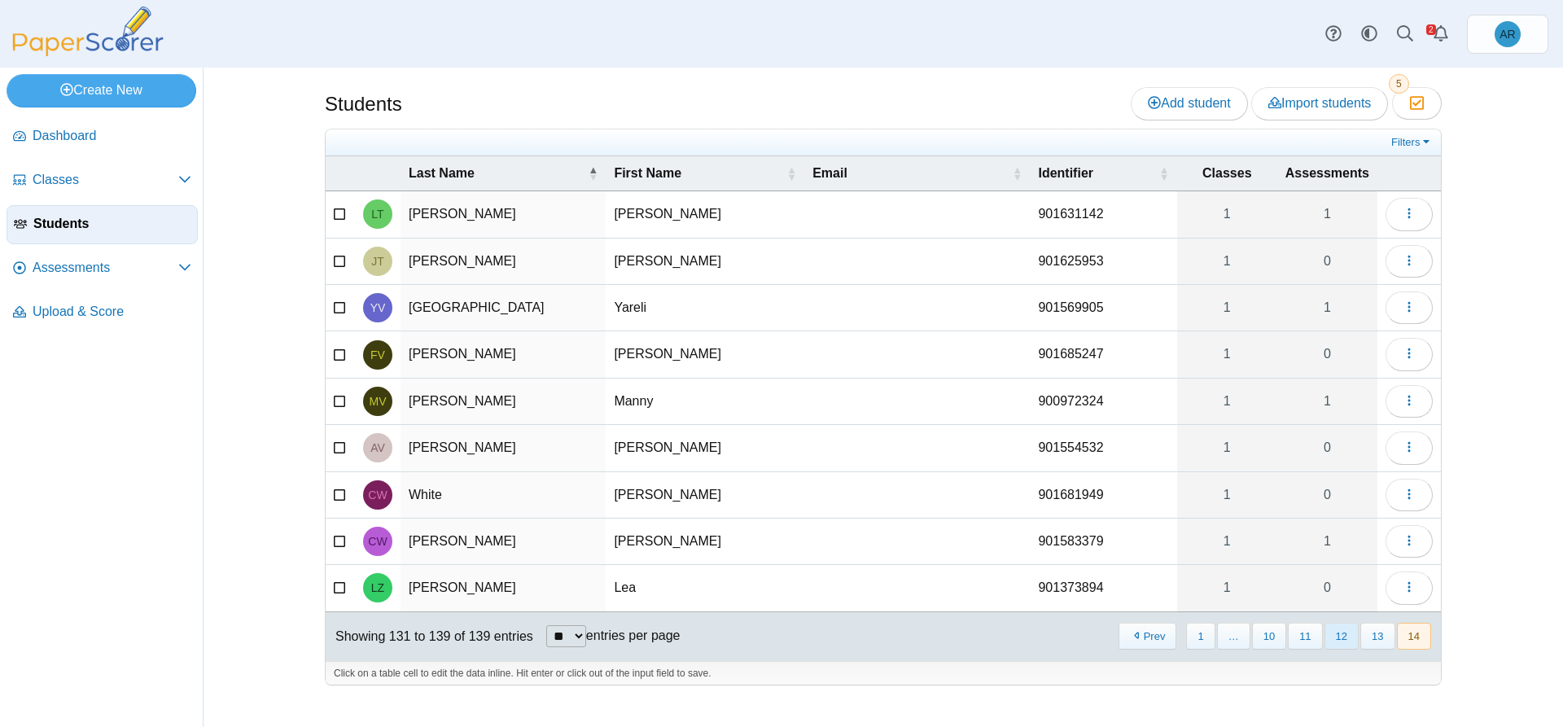
click at [1343, 634] on button "12" at bounding box center [1341, 636] width 34 height 27
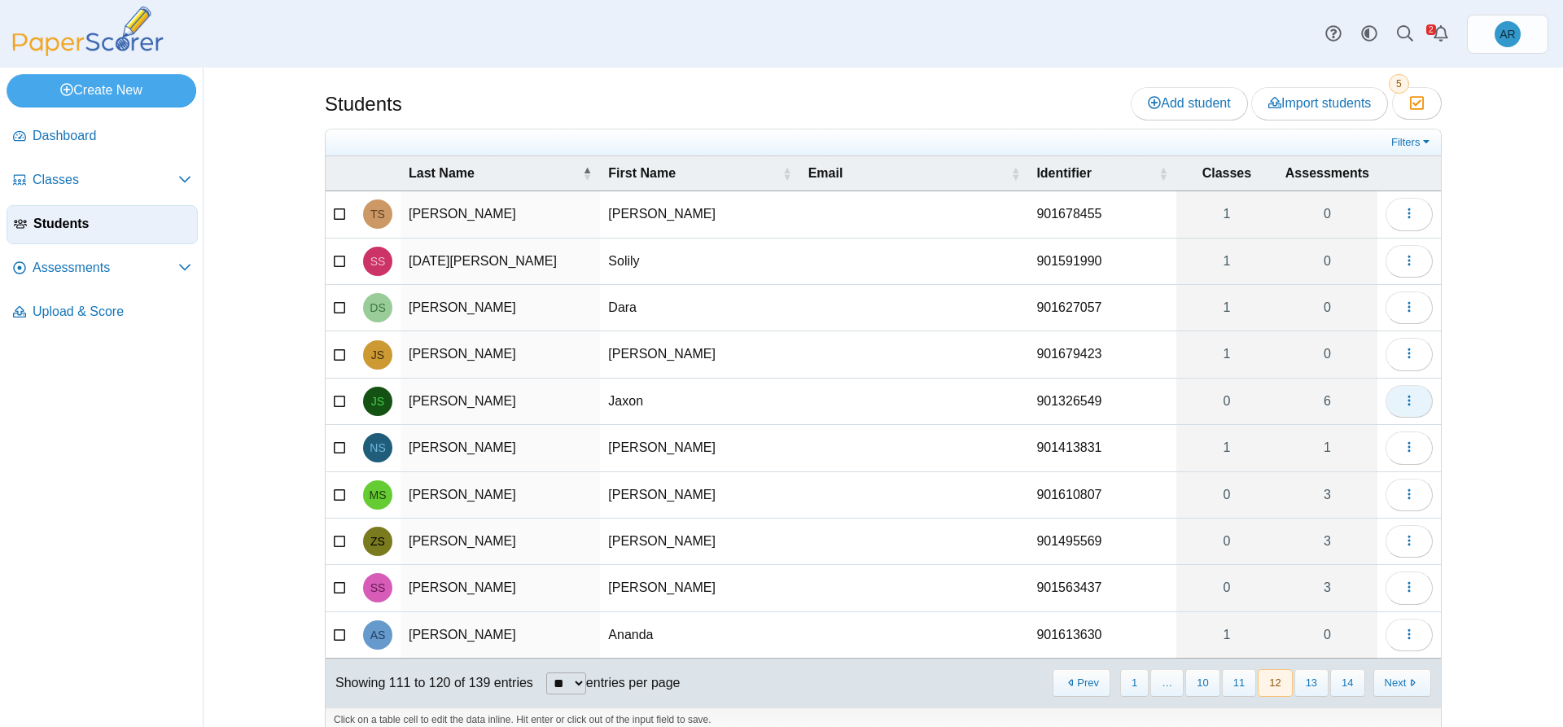
click at [1394, 410] on button "button" at bounding box center [1408, 401] width 47 height 33
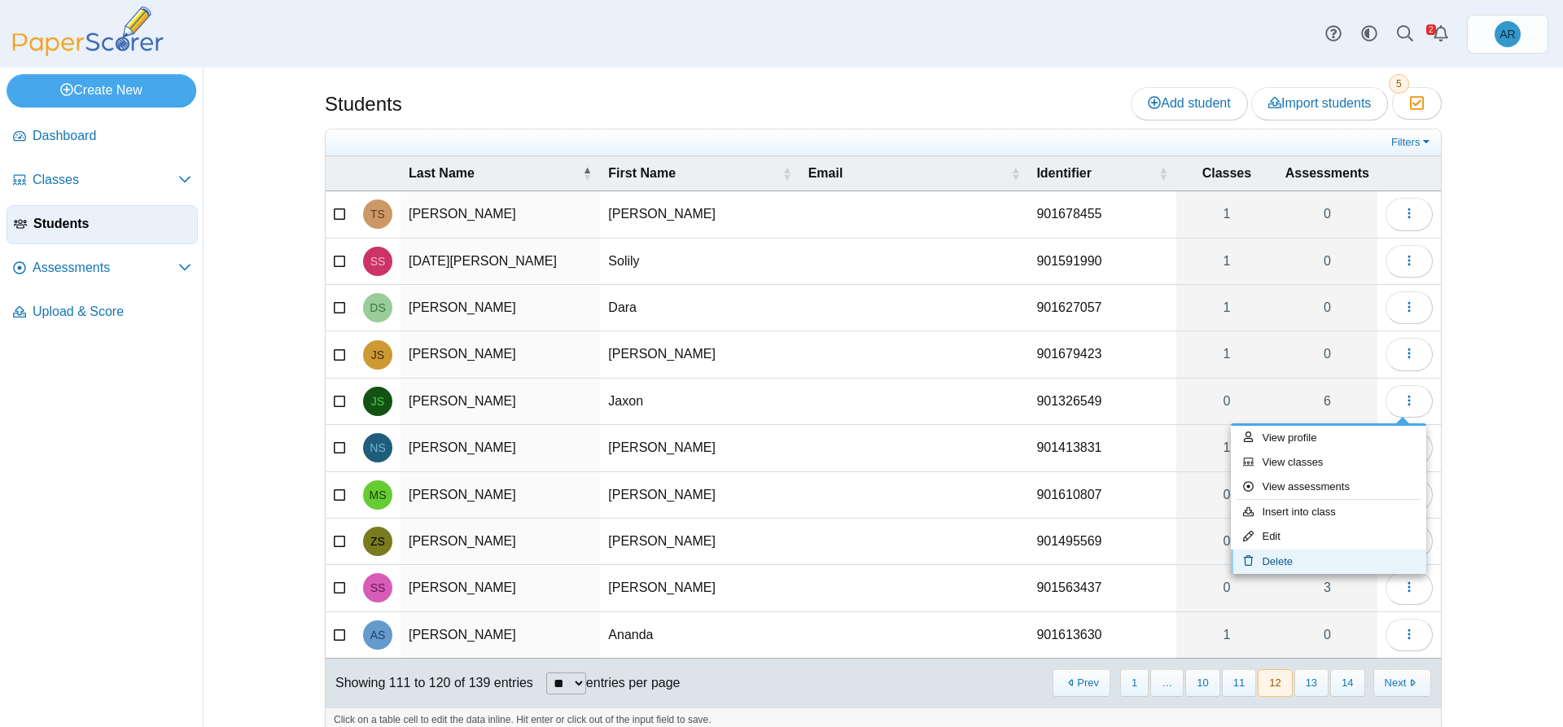
click at [1302, 558] on link "Delete" at bounding box center [1328, 561] width 195 height 24
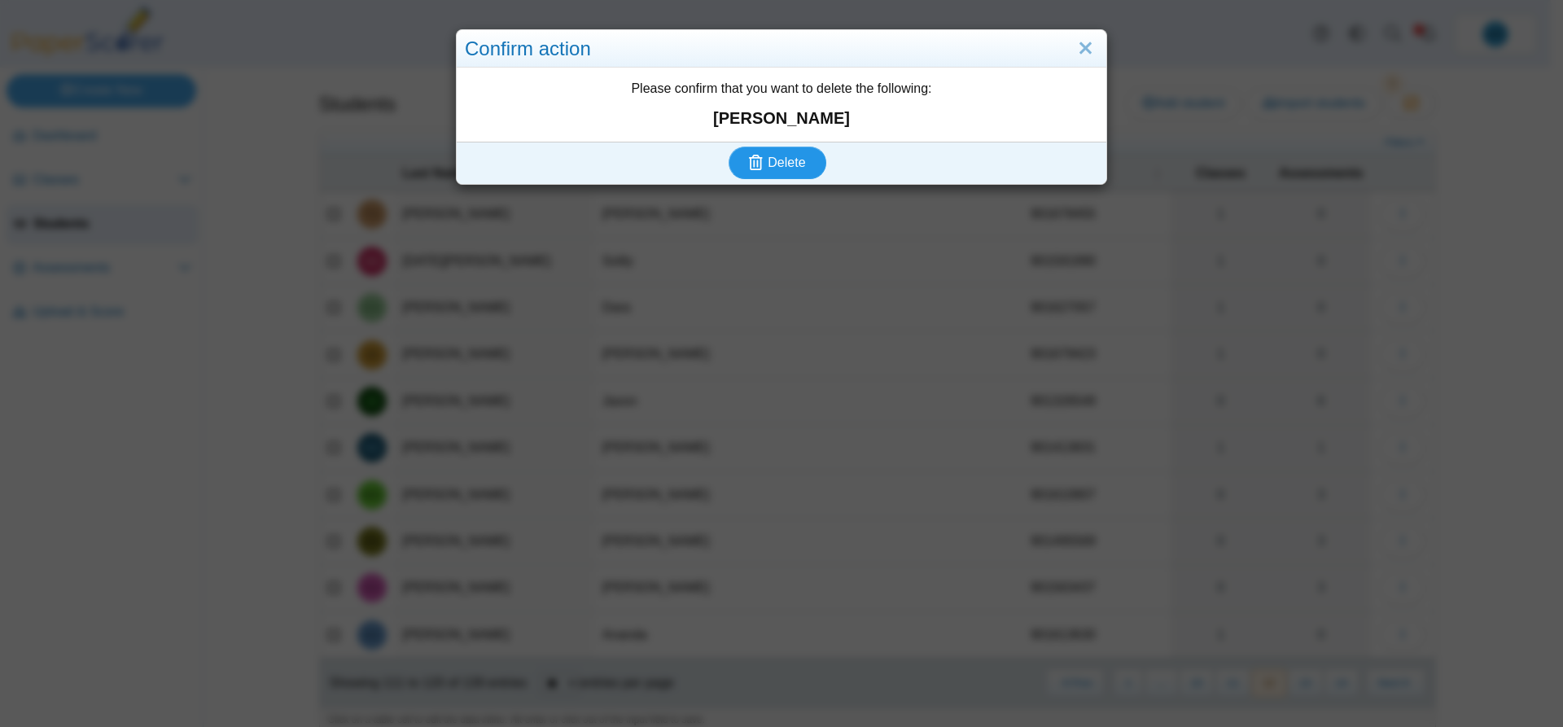
click at [770, 167] on span "Delete" at bounding box center [785, 162] width 37 height 14
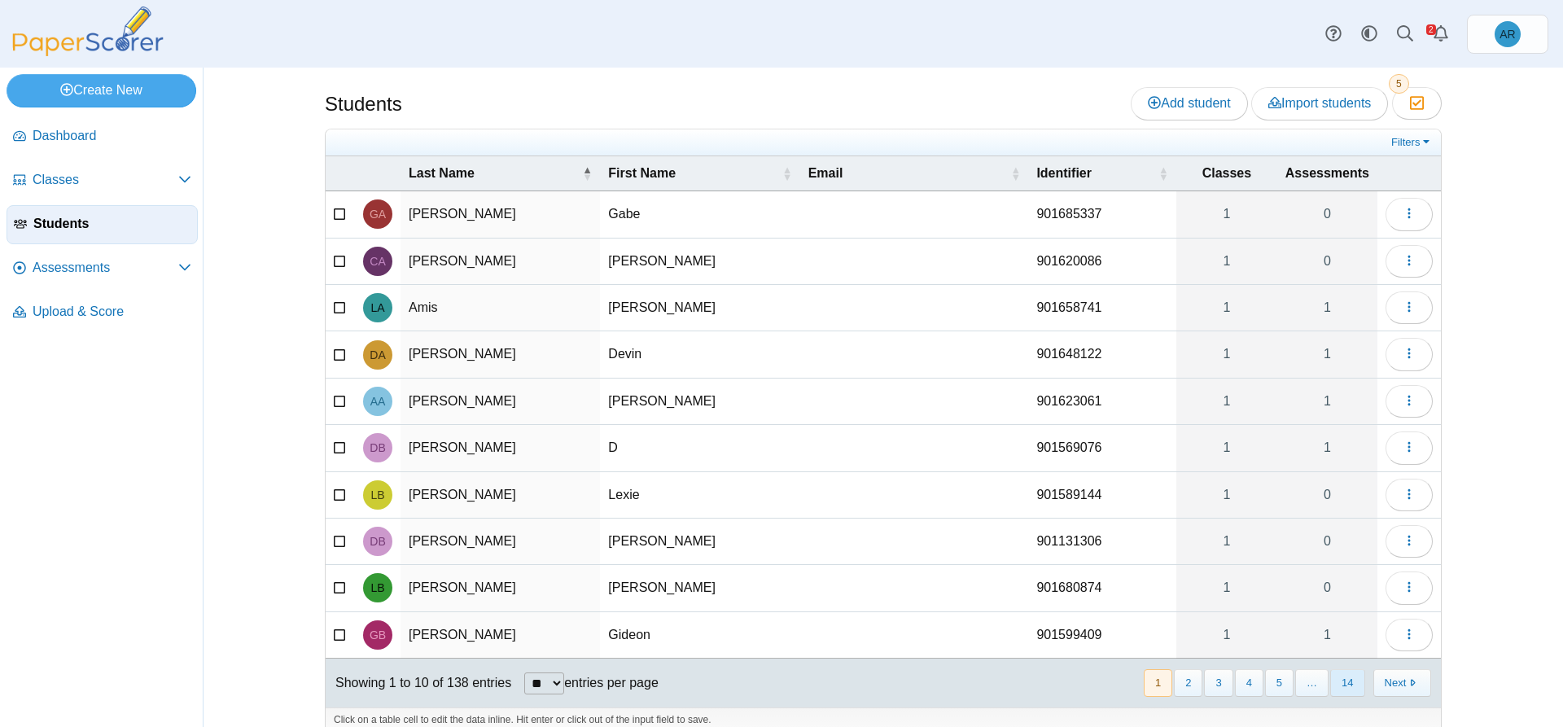
click at [1347, 682] on button "14" at bounding box center [1347, 682] width 34 height 27
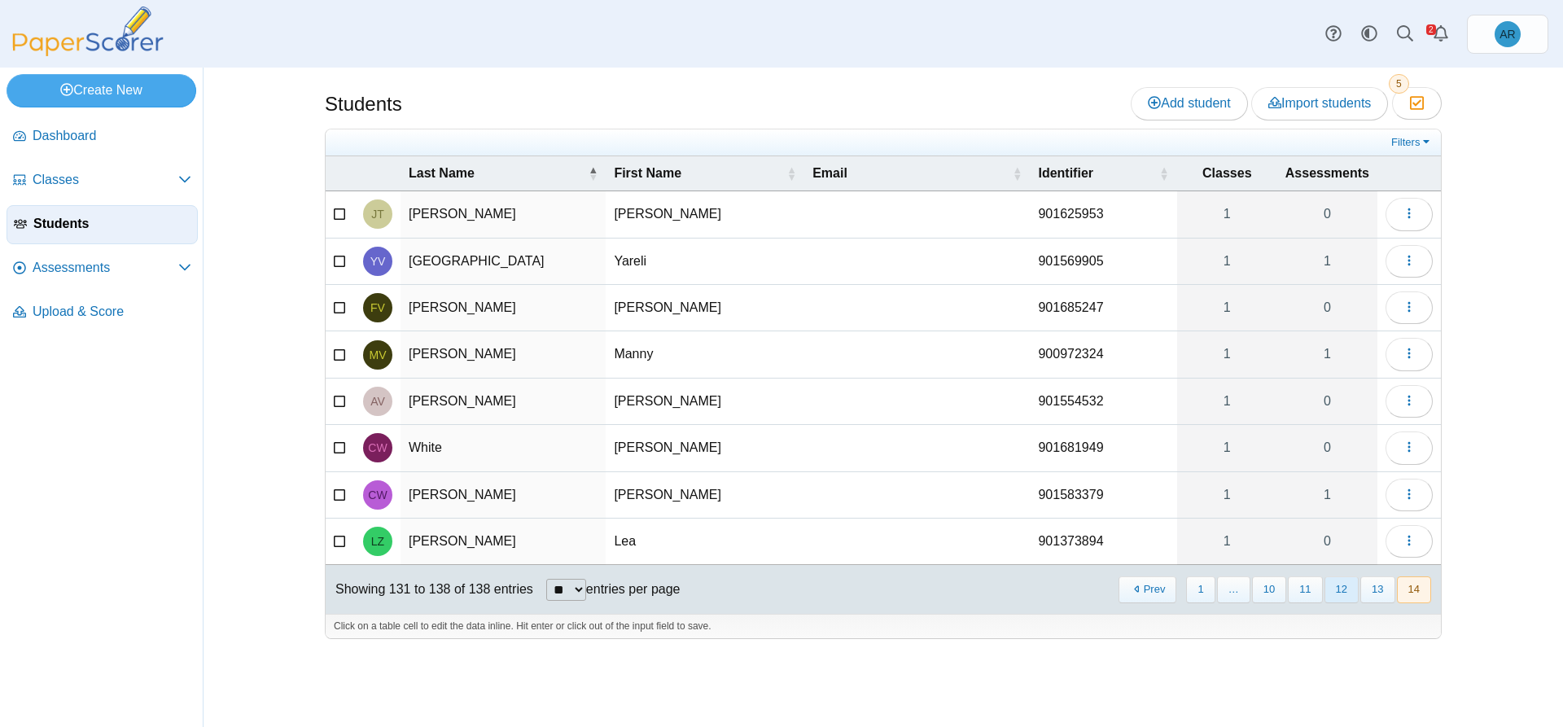
click at [1336, 592] on button "12" at bounding box center [1341, 589] width 34 height 27
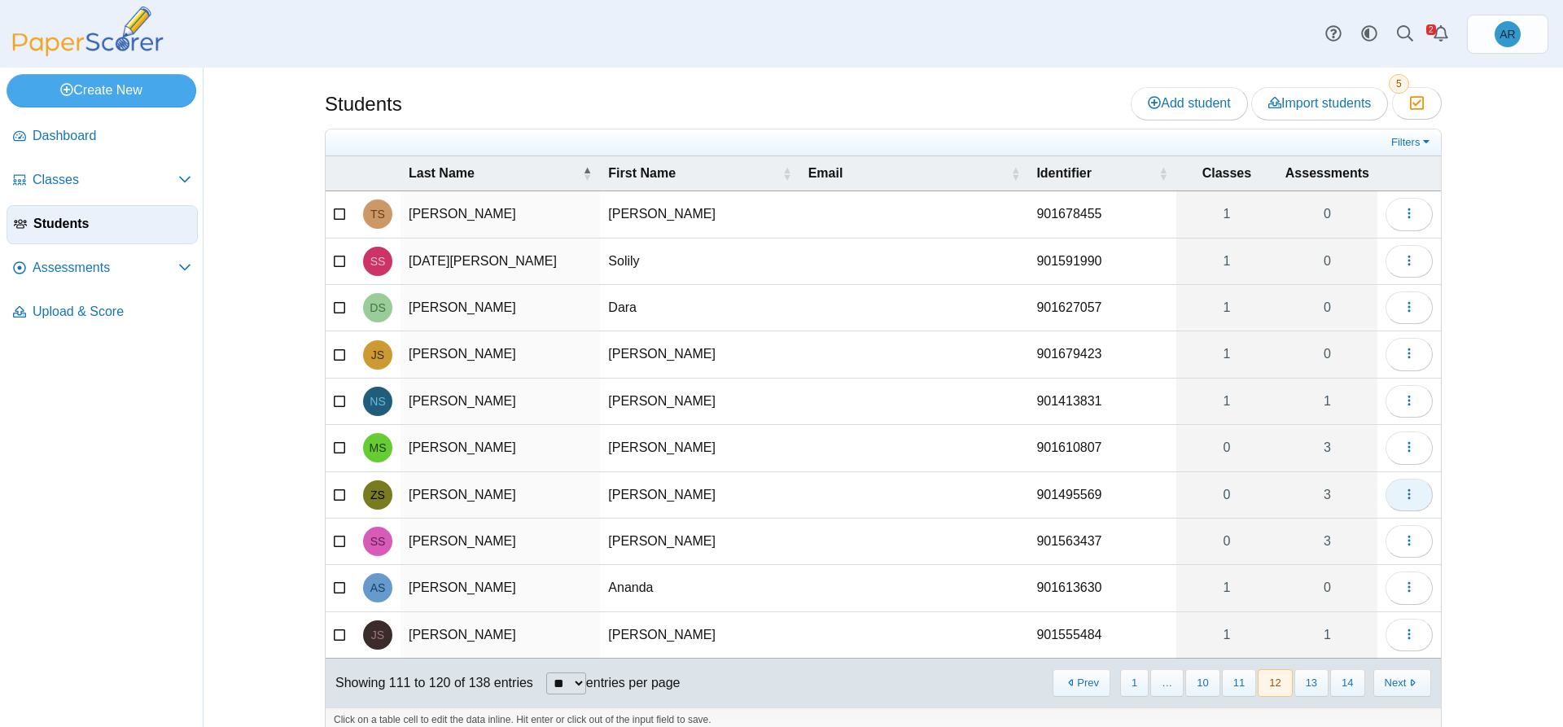
click at [1409, 503] on button "button" at bounding box center [1408, 495] width 47 height 33
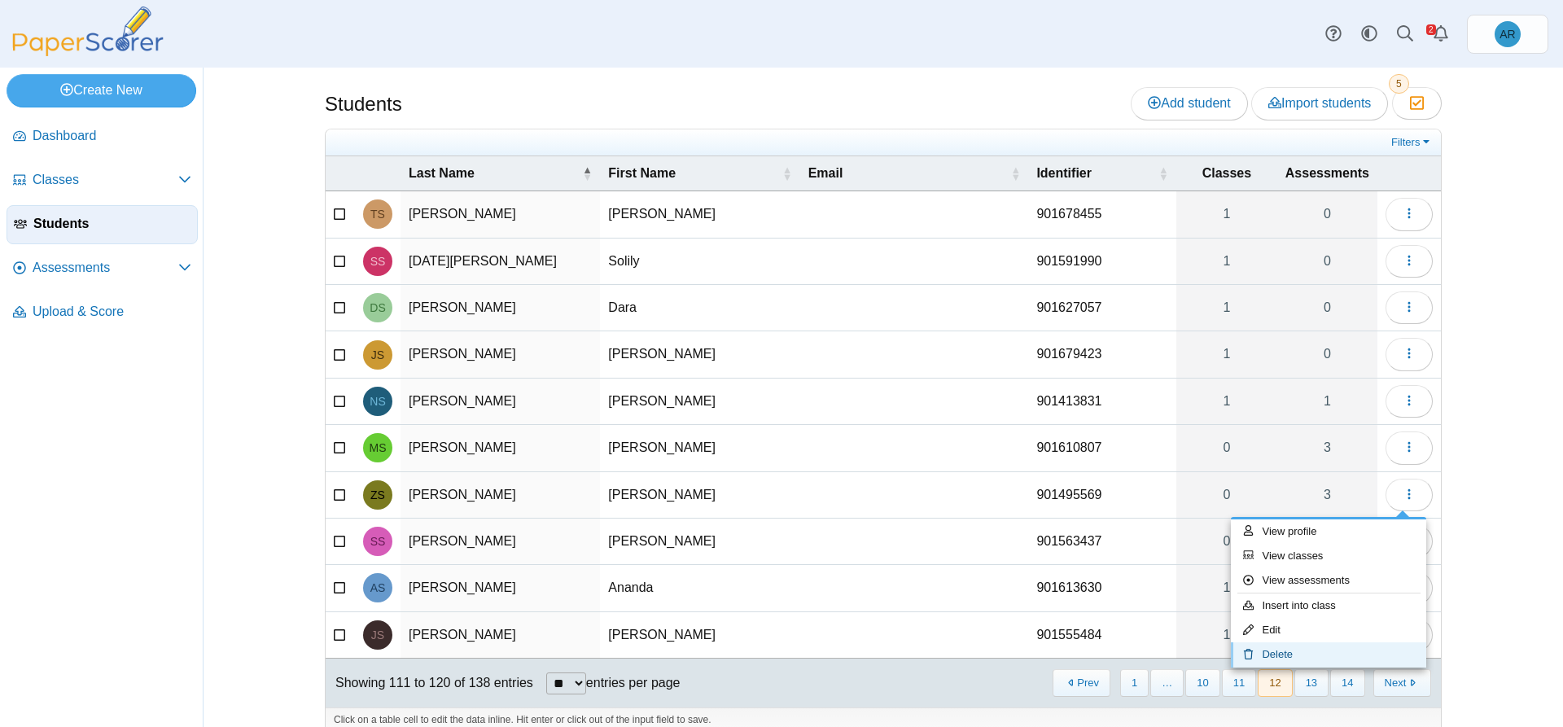
click at [1283, 662] on link "Delete" at bounding box center [1328, 654] width 195 height 24
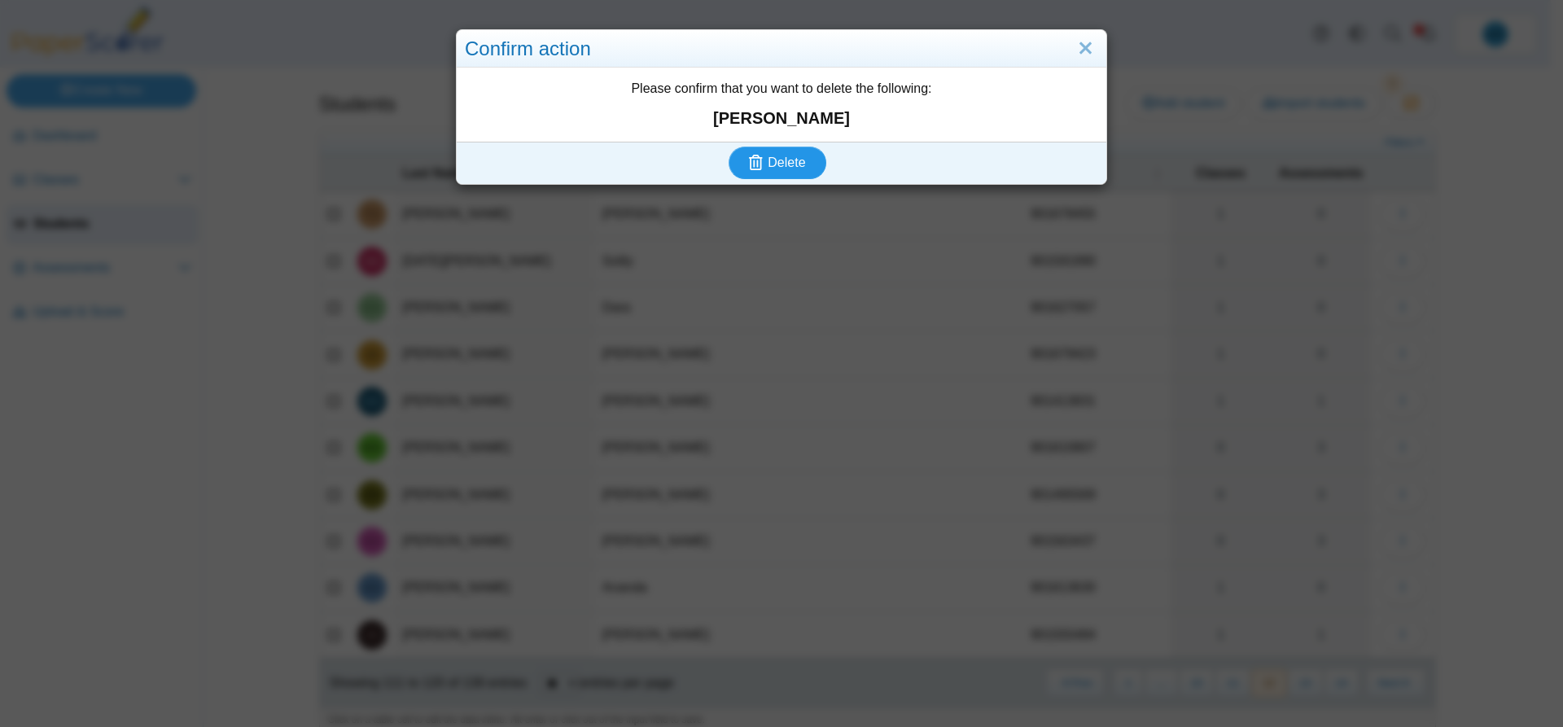
click at [754, 161] on icon "submit" at bounding box center [756, 162] width 14 height 15
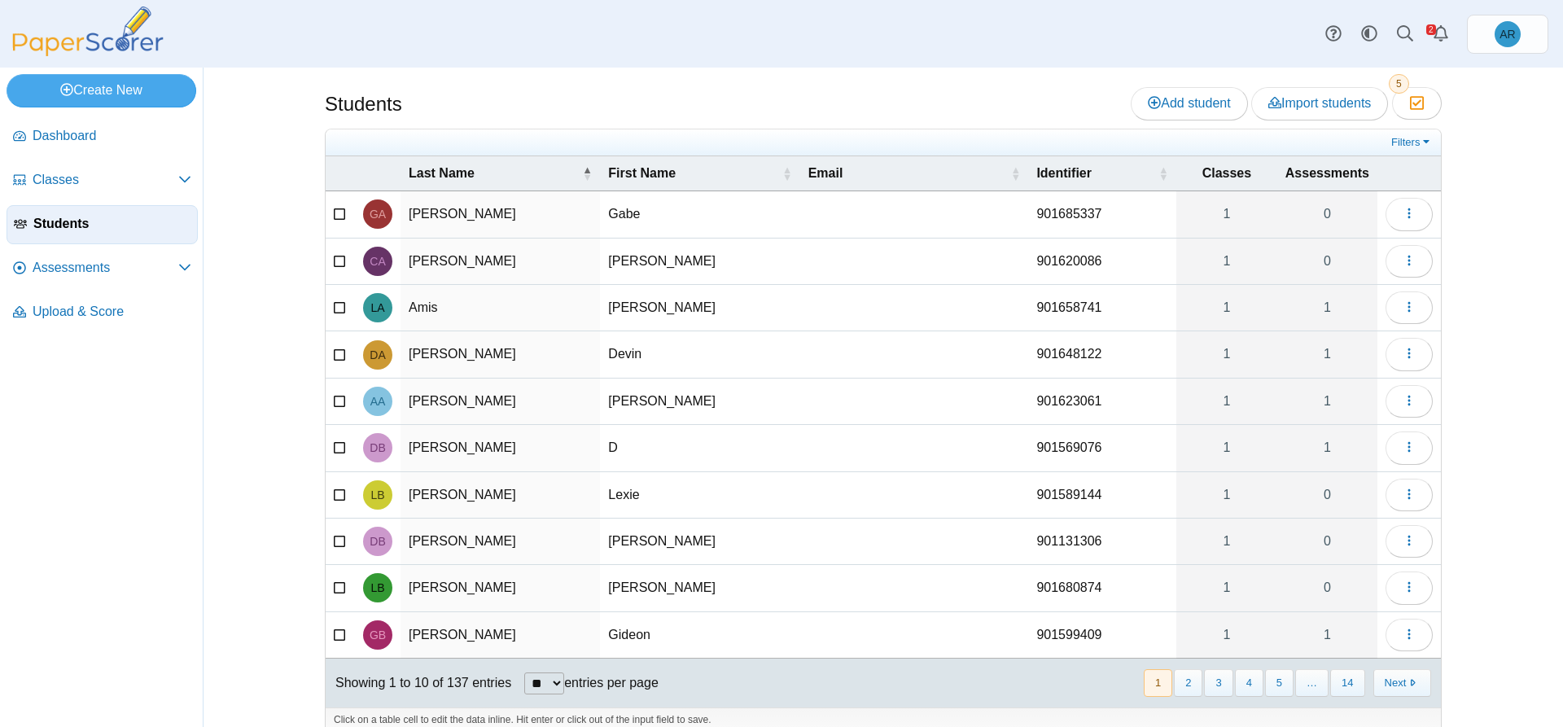
click at [1345, 684] on button "14" at bounding box center [1347, 682] width 34 height 27
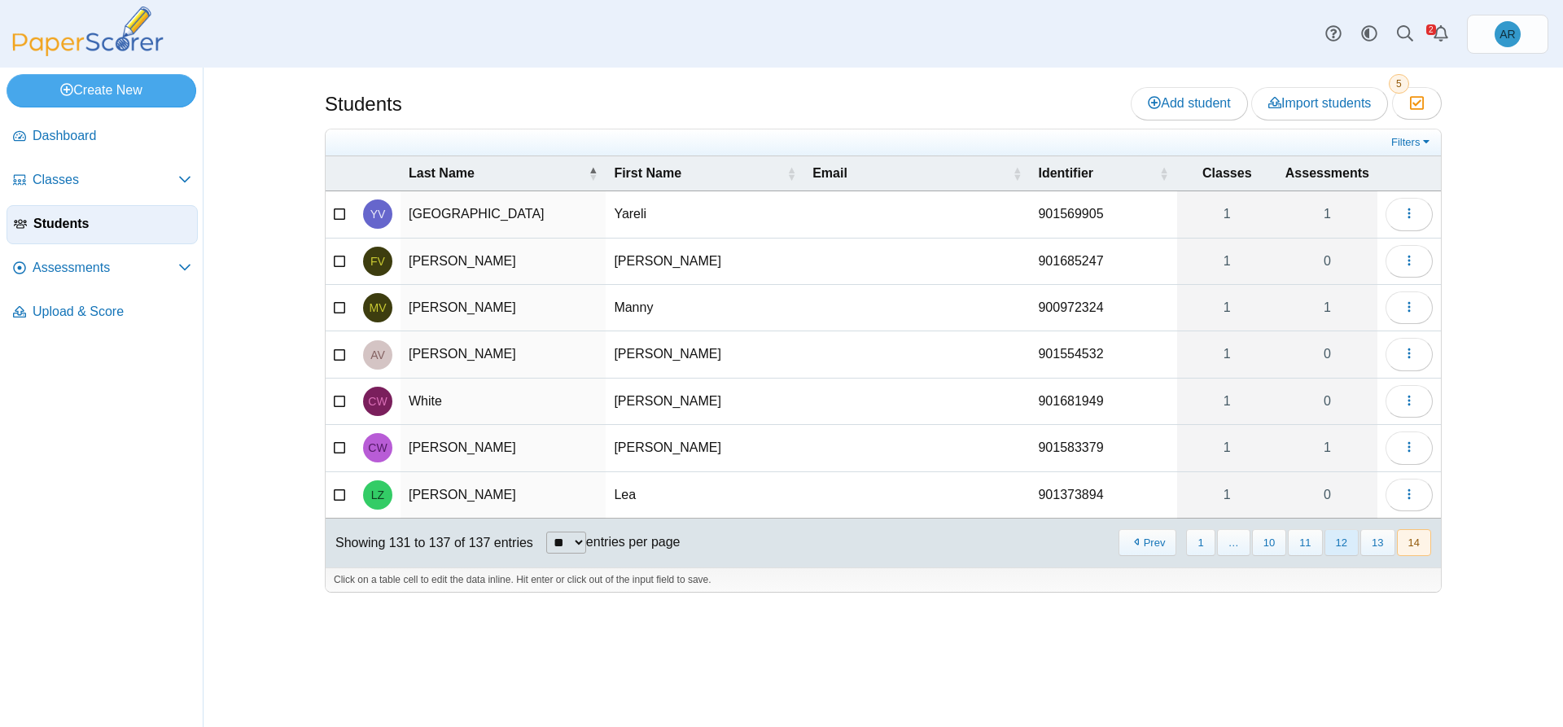
click at [1331, 545] on button "12" at bounding box center [1341, 542] width 34 height 27
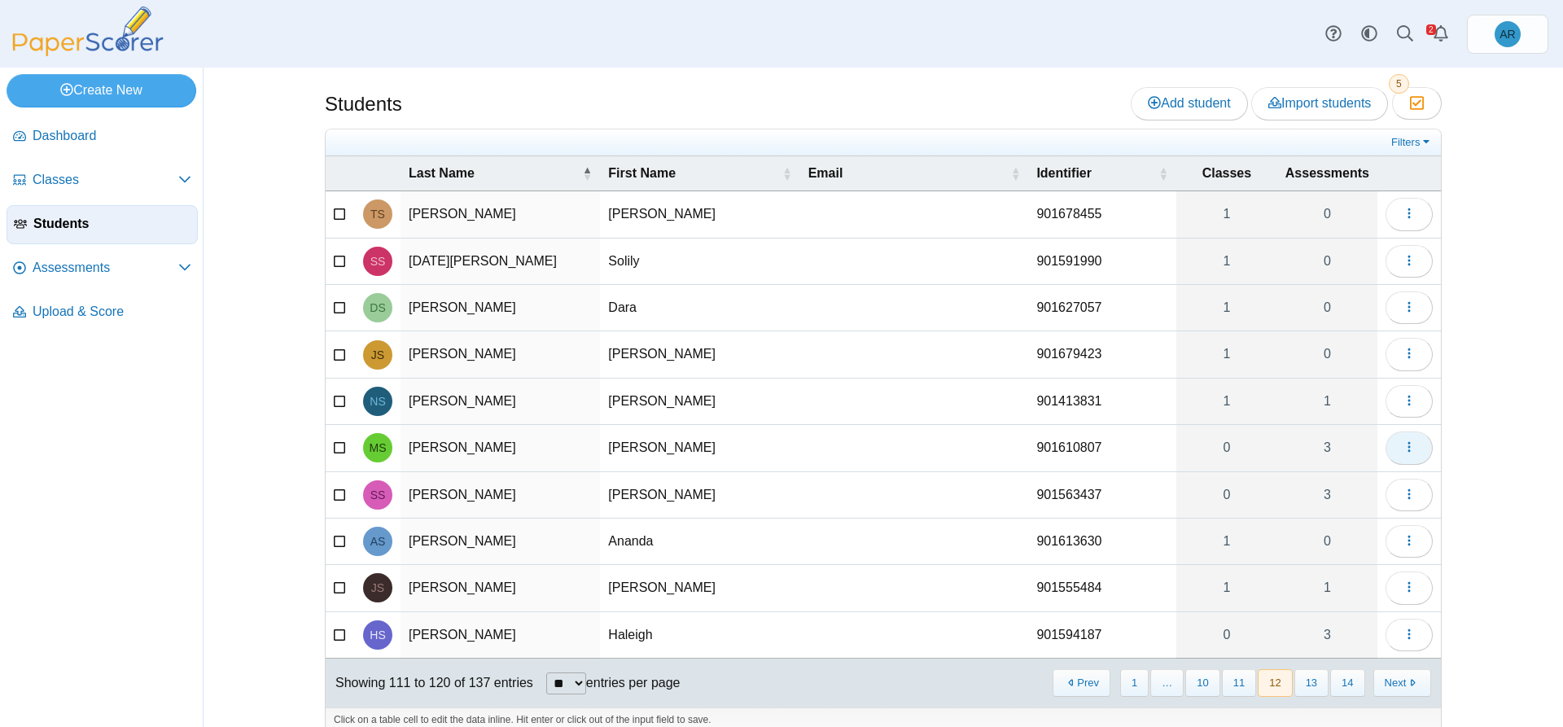
click at [1388, 450] on button "button" at bounding box center [1408, 447] width 47 height 33
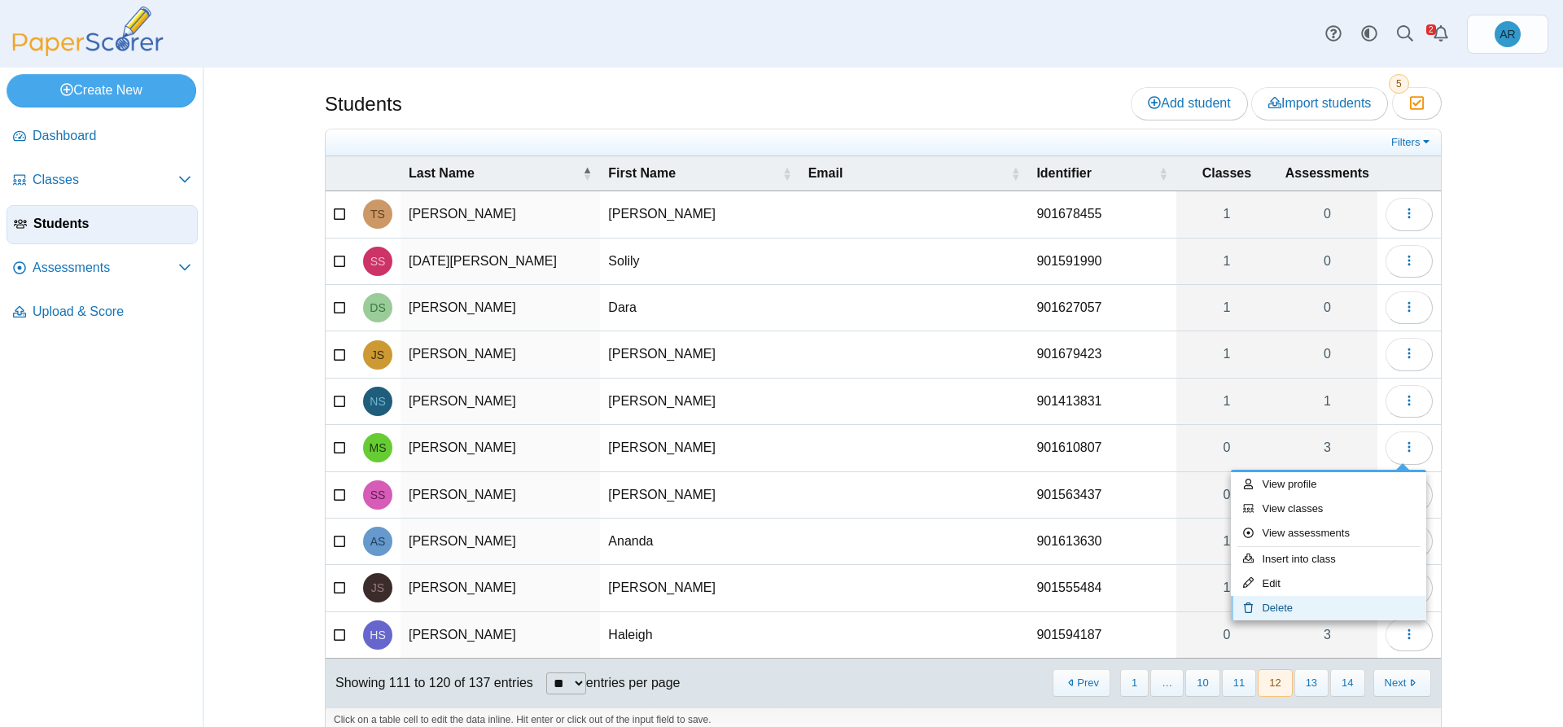
click at [1310, 603] on link "Delete" at bounding box center [1328, 608] width 195 height 24
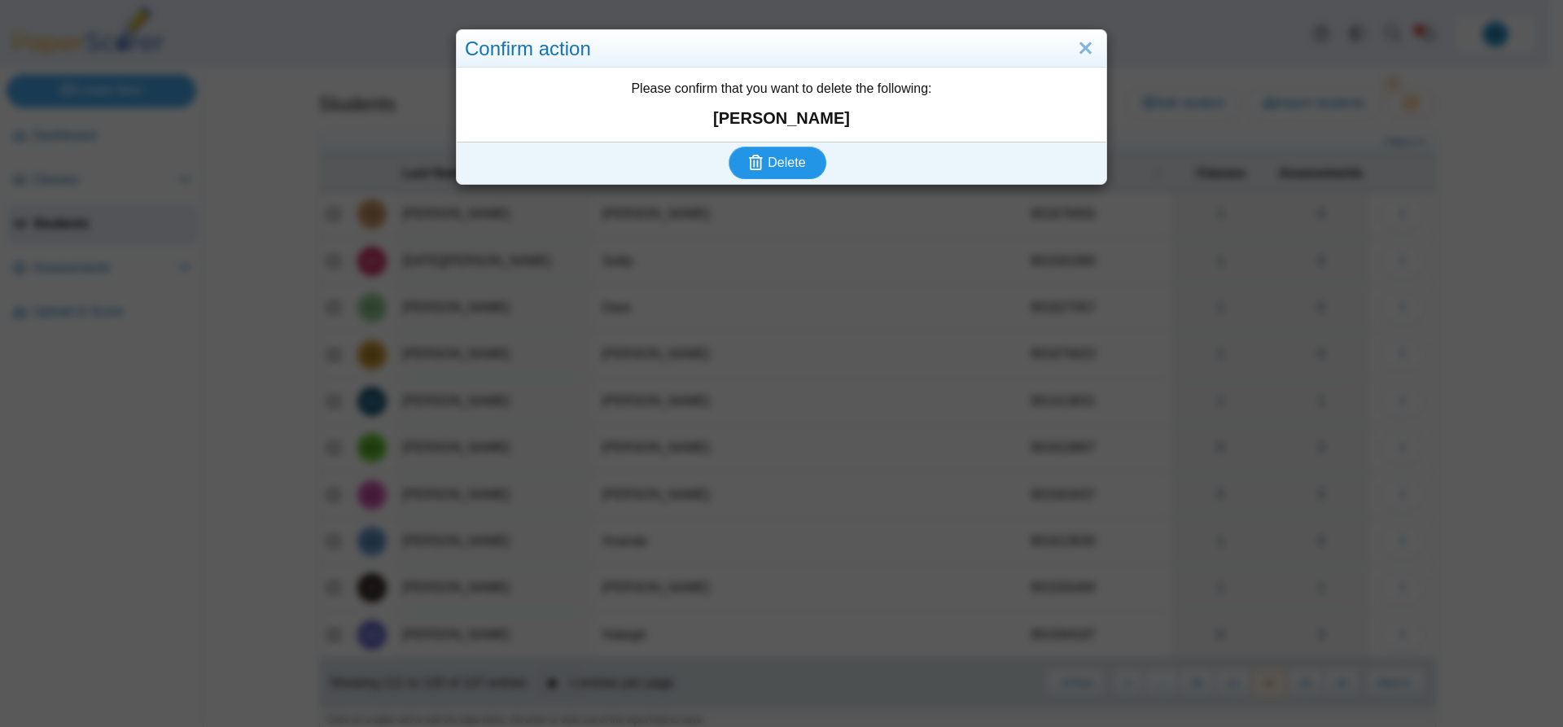
click at [754, 155] on icon "submit" at bounding box center [756, 162] width 14 height 15
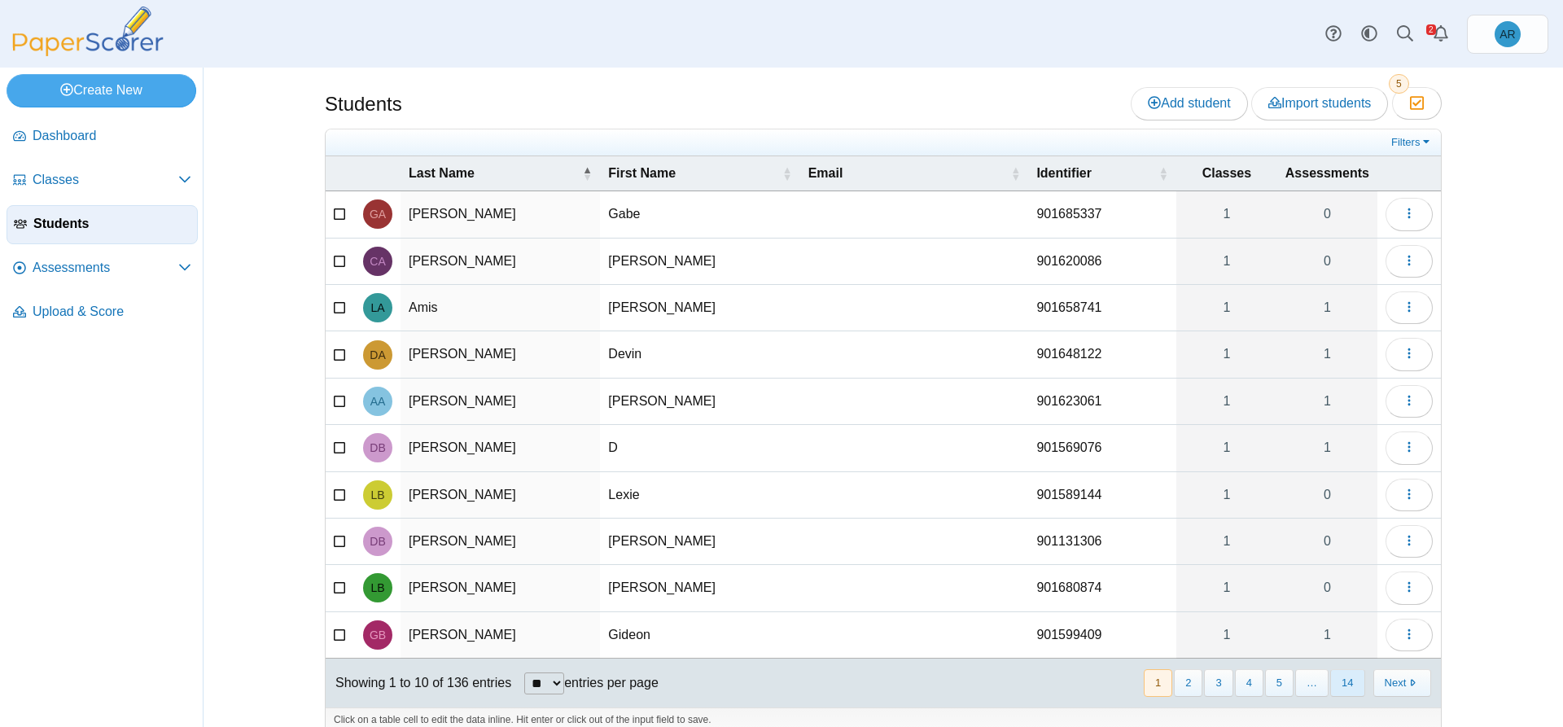
click at [1330, 677] on button "14" at bounding box center [1347, 682] width 34 height 27
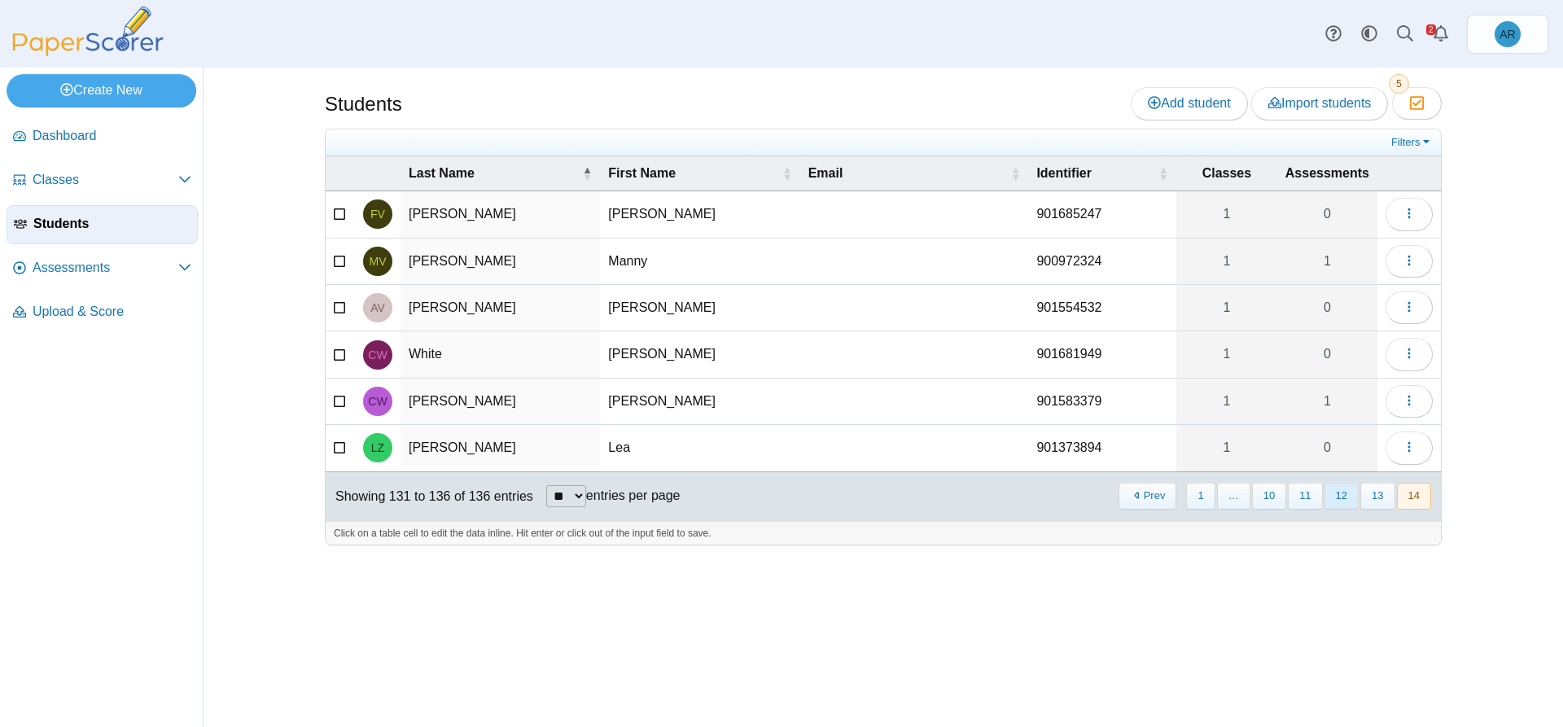
click at [1336, 500] on button "12" at bounding box center [1341, 496] width 34 height 27
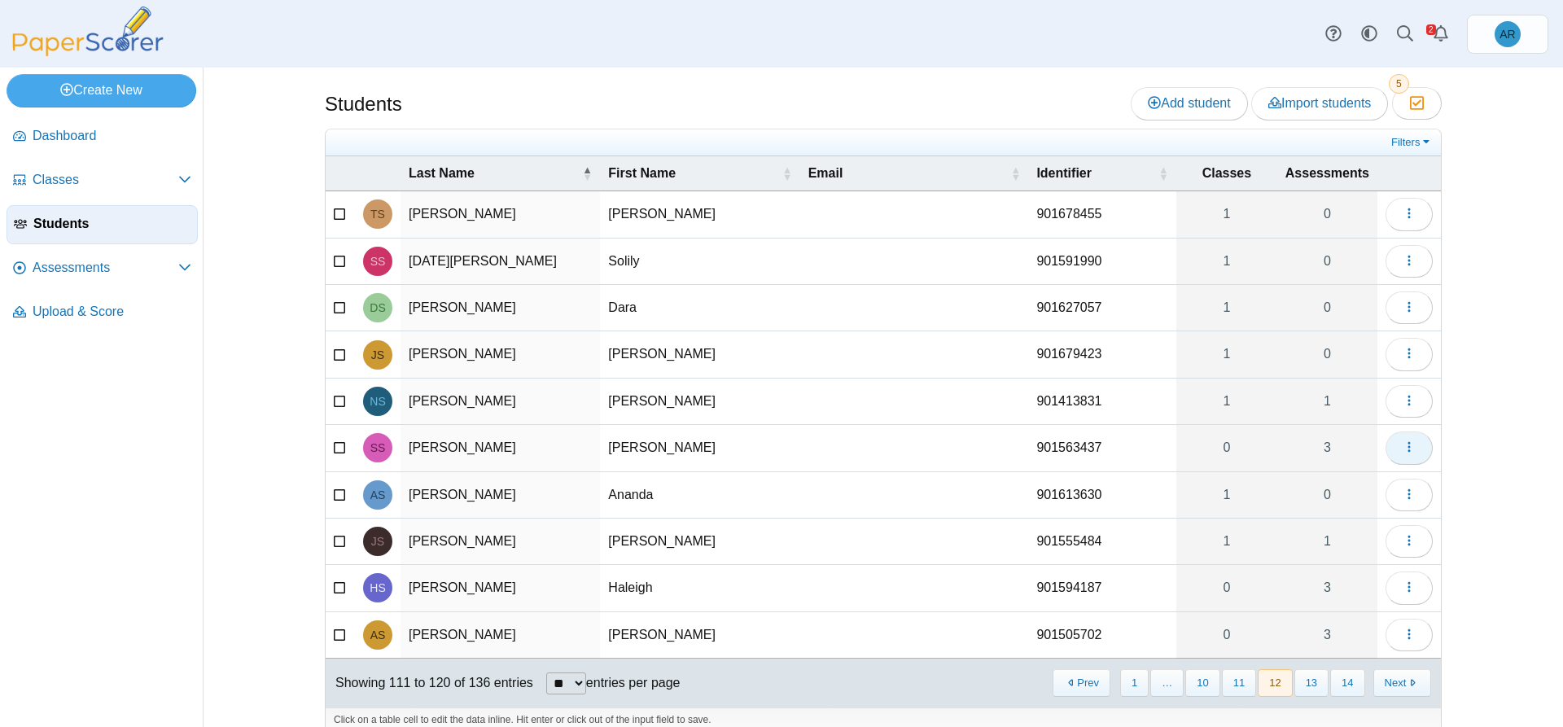
click at [1389, 453] on button "button" at bounding box center [1408, 447] width 47 height 33
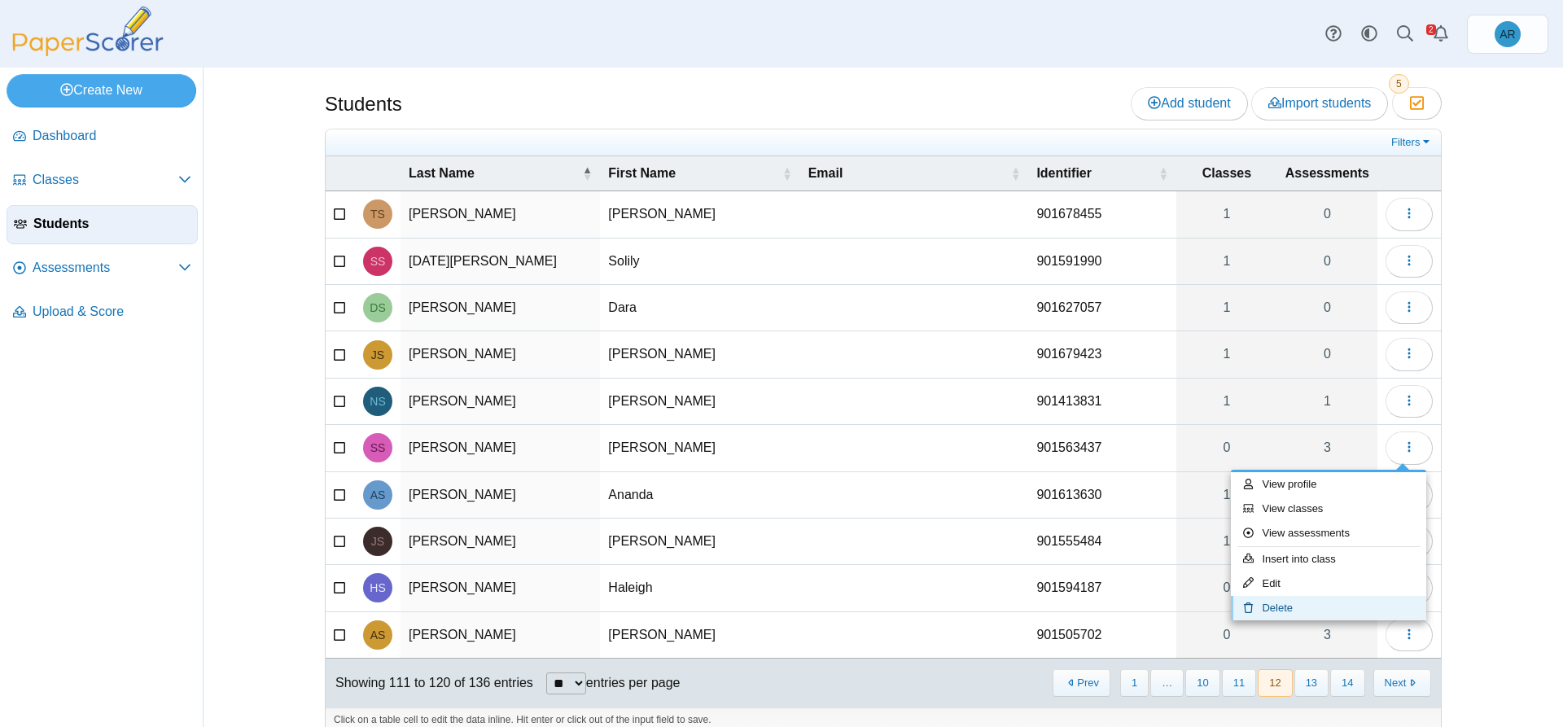
click at [1322, 607] on link "Delete" at bounding box center [1328, 608] width 195 height 24
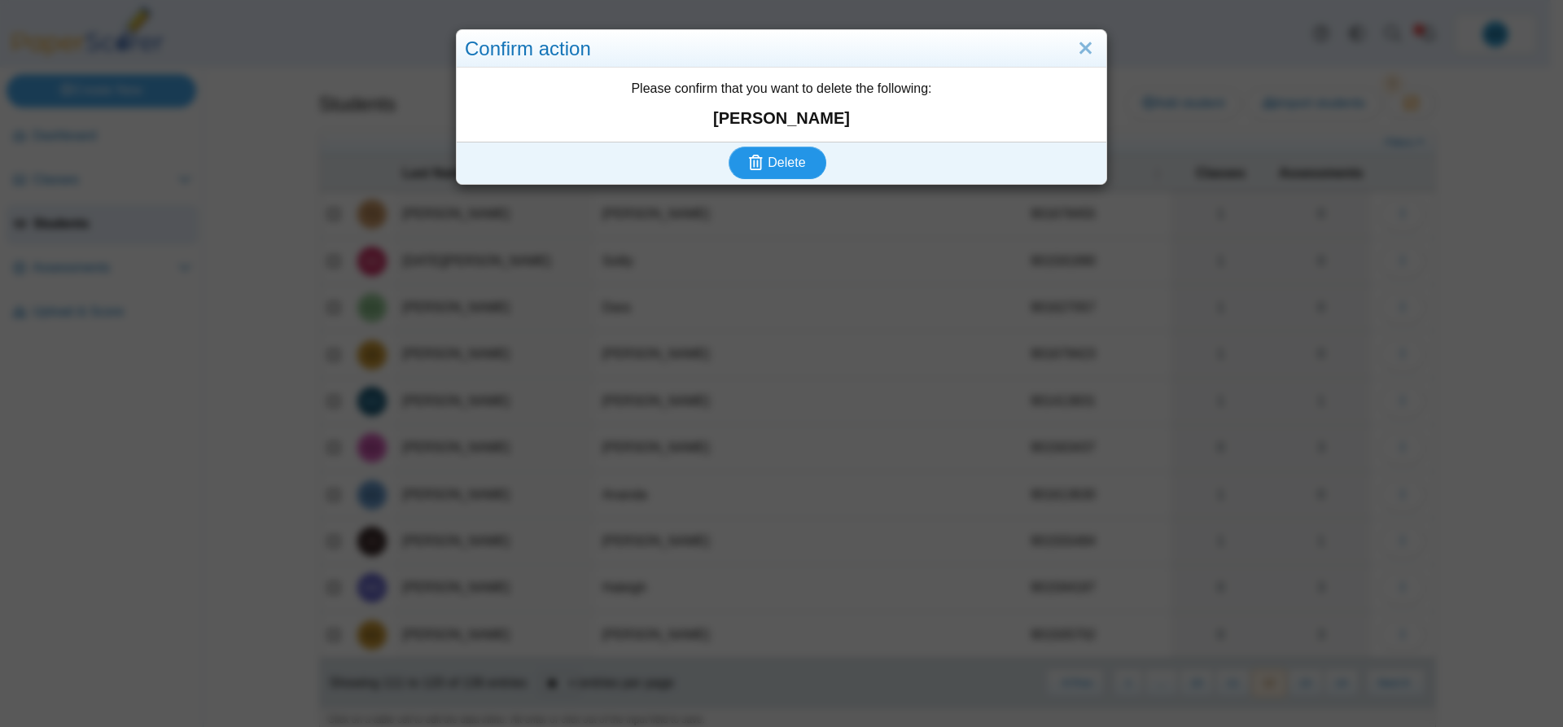
click at [786, 172] on button "Delete" at bounding box center [777, 162] width 98 height 33
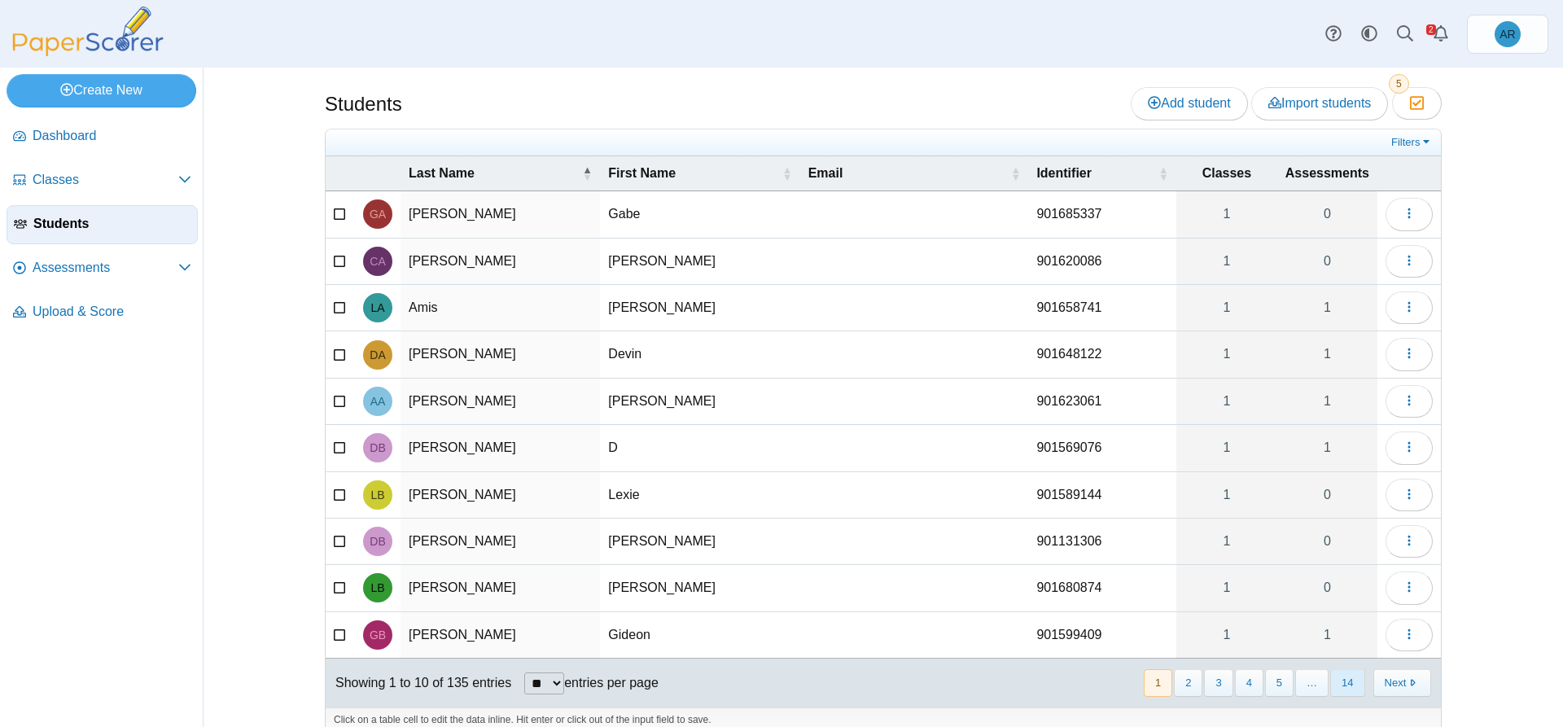
click at [1347, 689] on button "14" at bounding box center [1347, 682] width 34 height 27
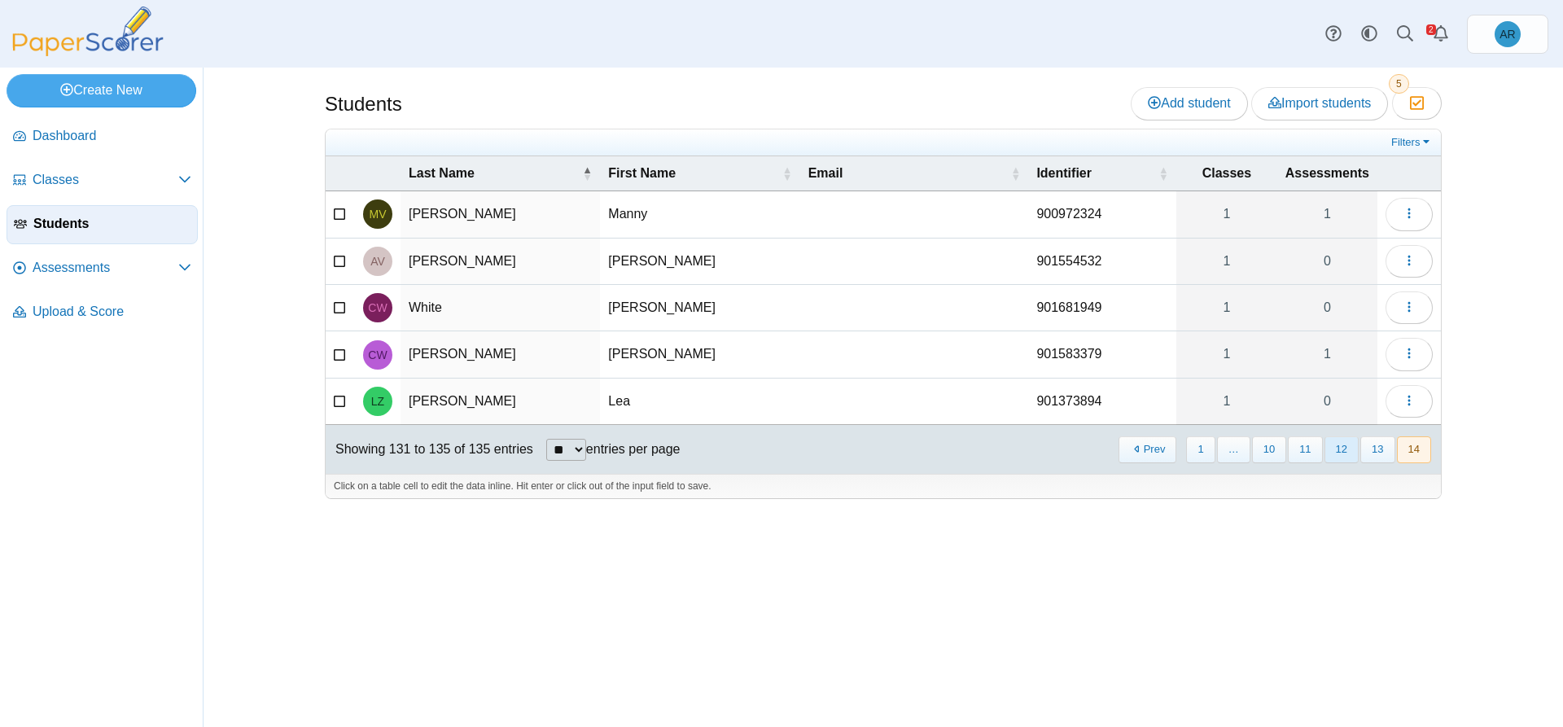
click at [1332, 451] on button "12" at bounding box center [1341, 449] width 34 height 27
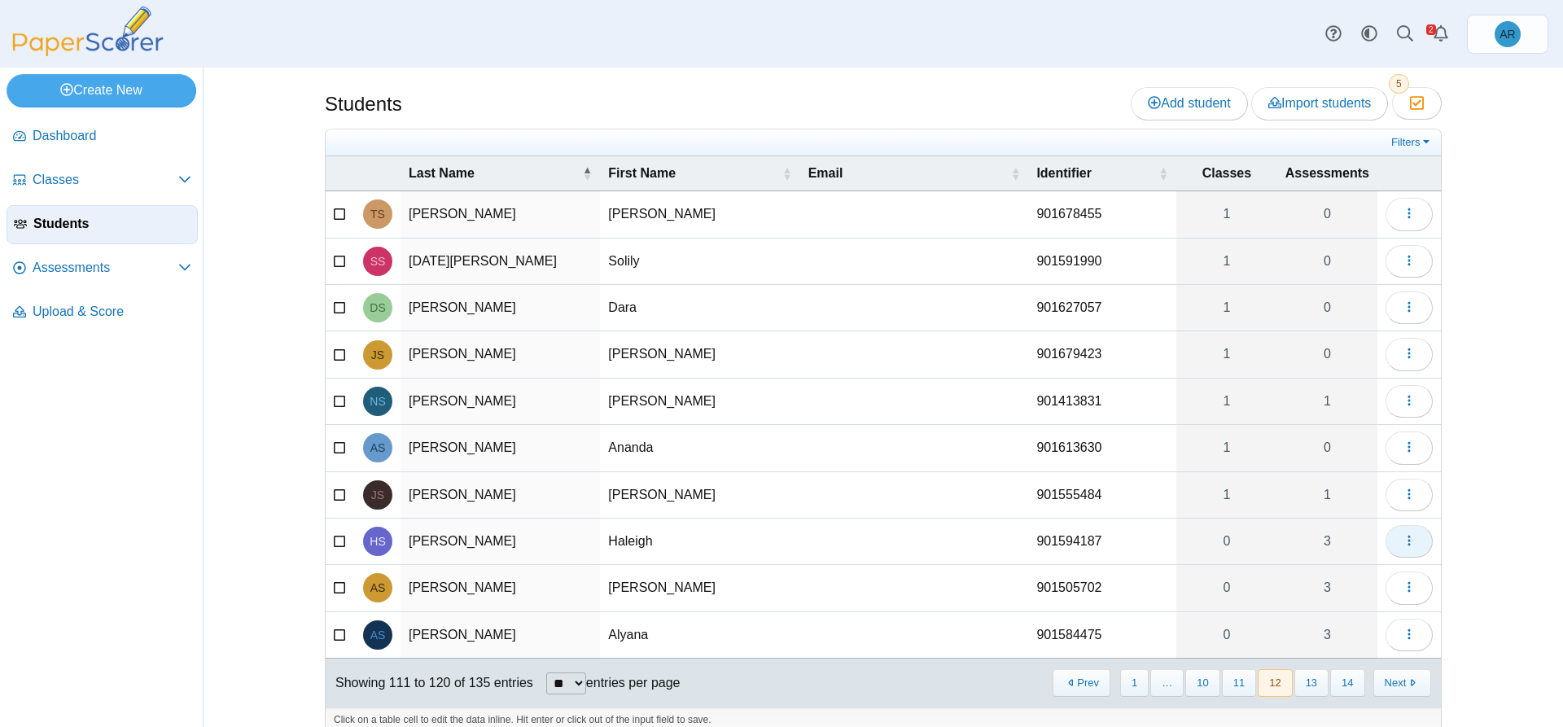
click at [1390, 543] on button "button" at bounding box center [1408, 541] width 47 height 33
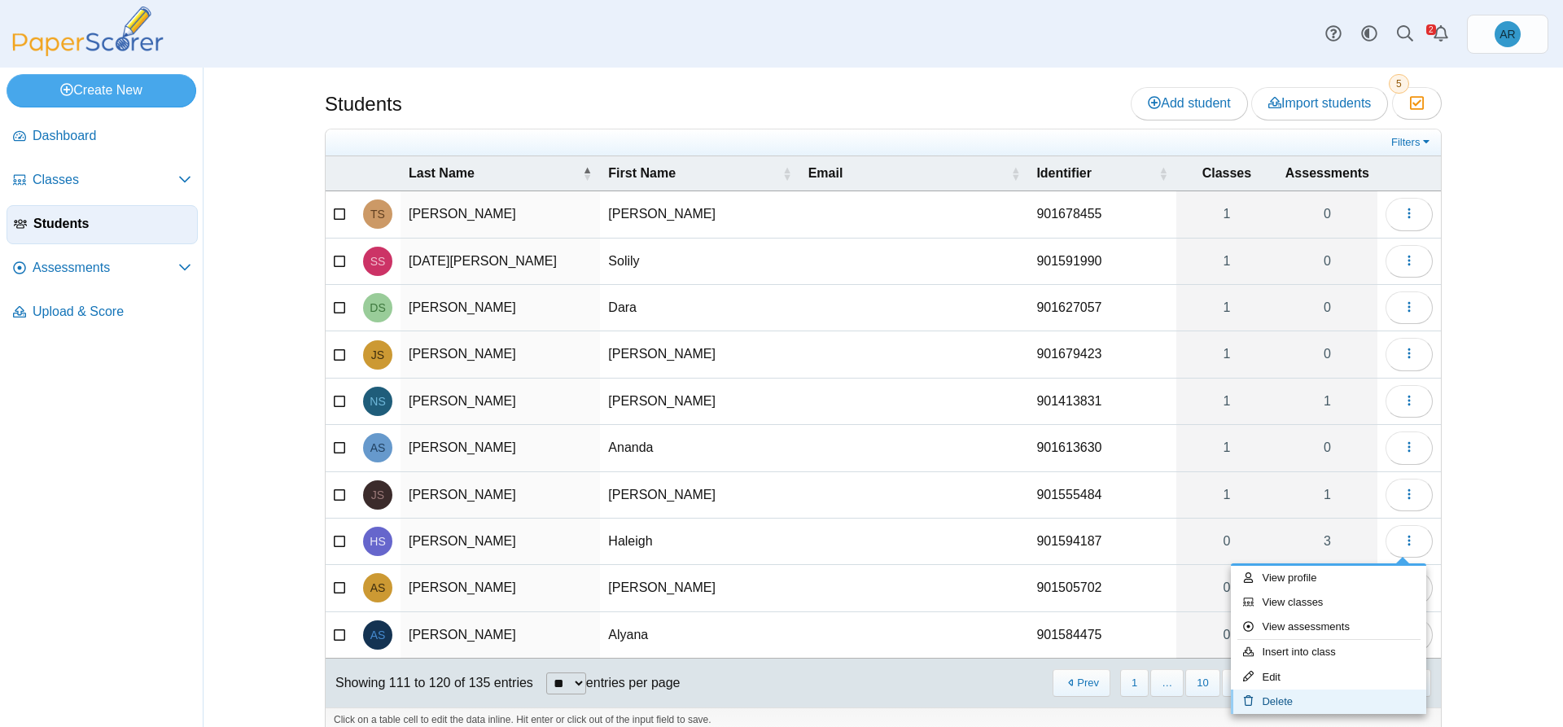
click at [1291, 697] on link "Delete" at bounding box center [1328, 701] width 195 height 24
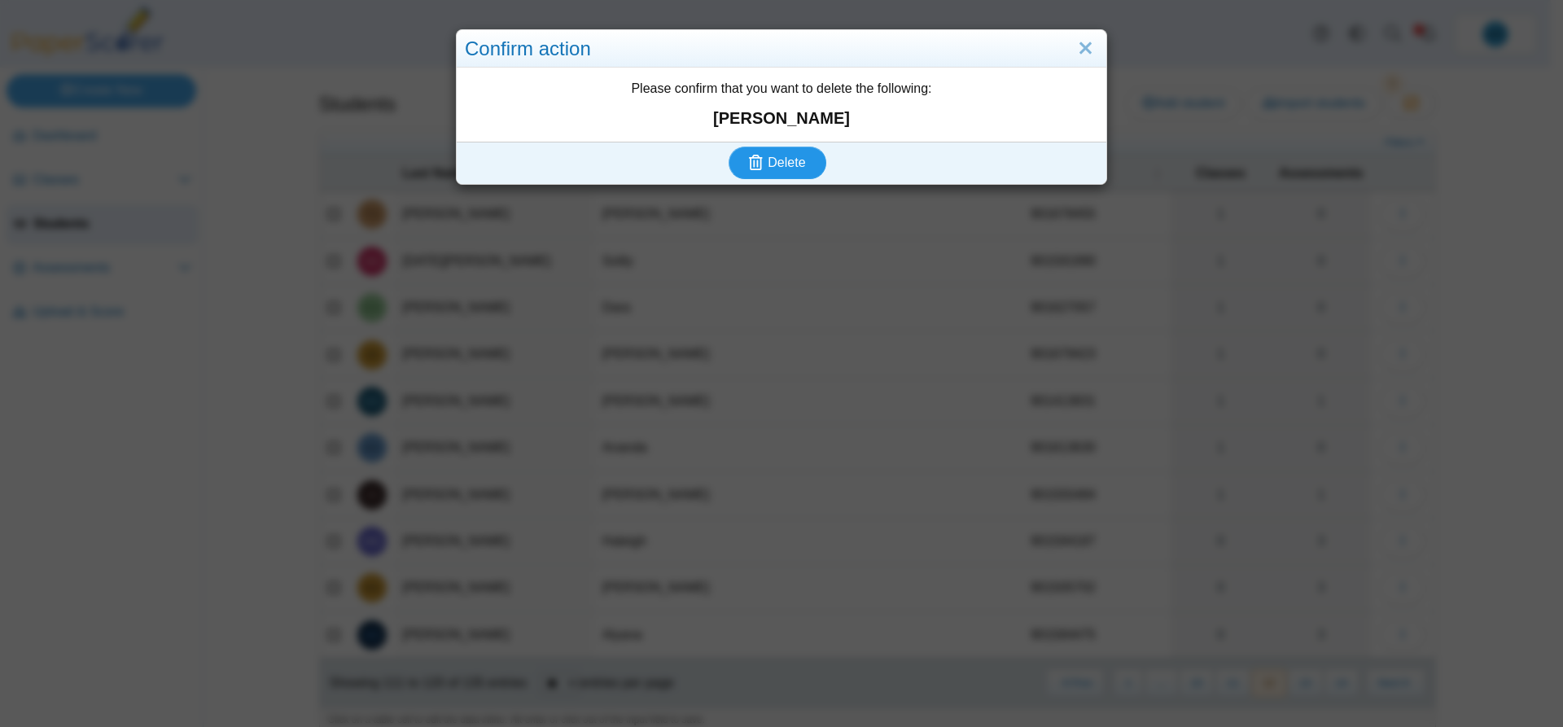
click at [750, 167] on icon "submit" at bounding box center [756, 162] width 14 height 15
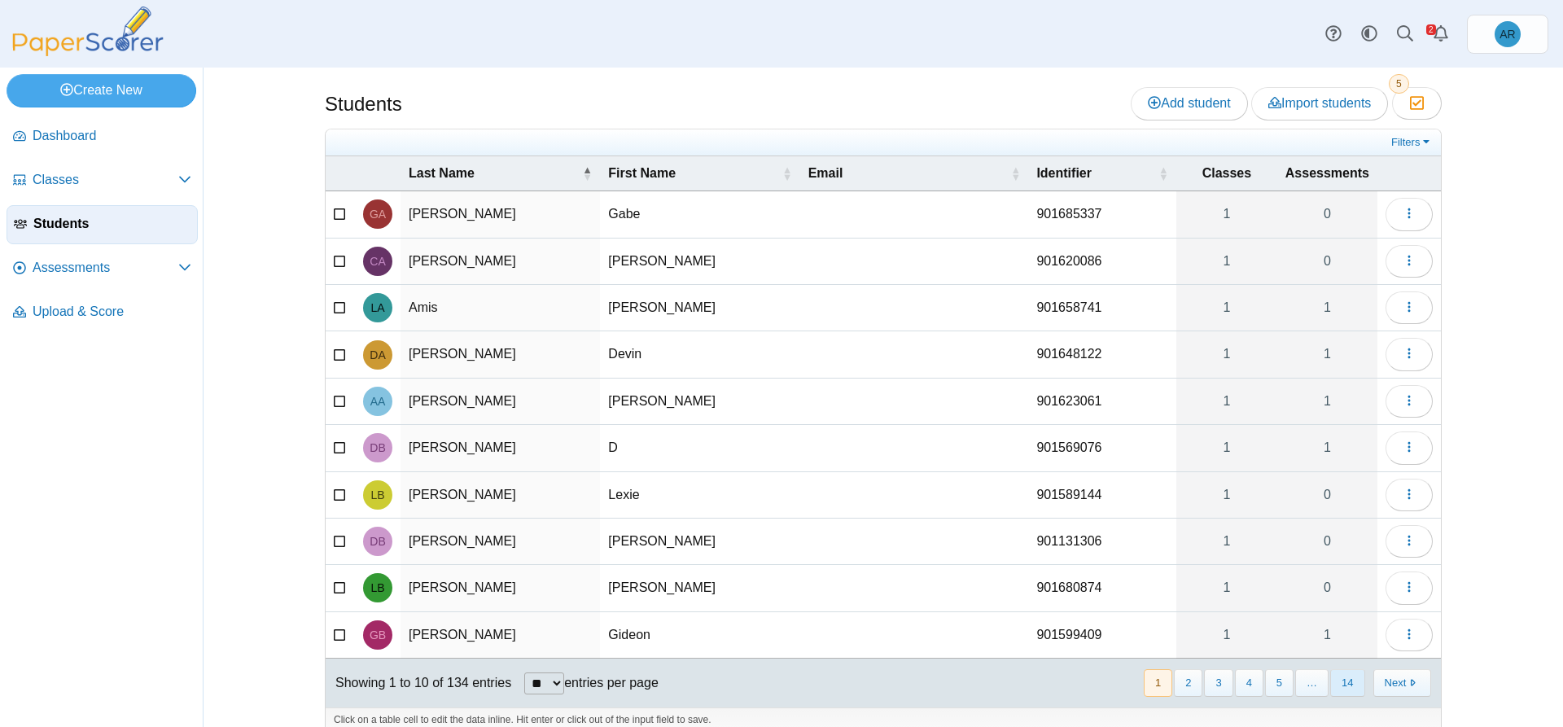
click at [1335, 686] on button "14" at bounding box center [1347, 682] width 34 height 27
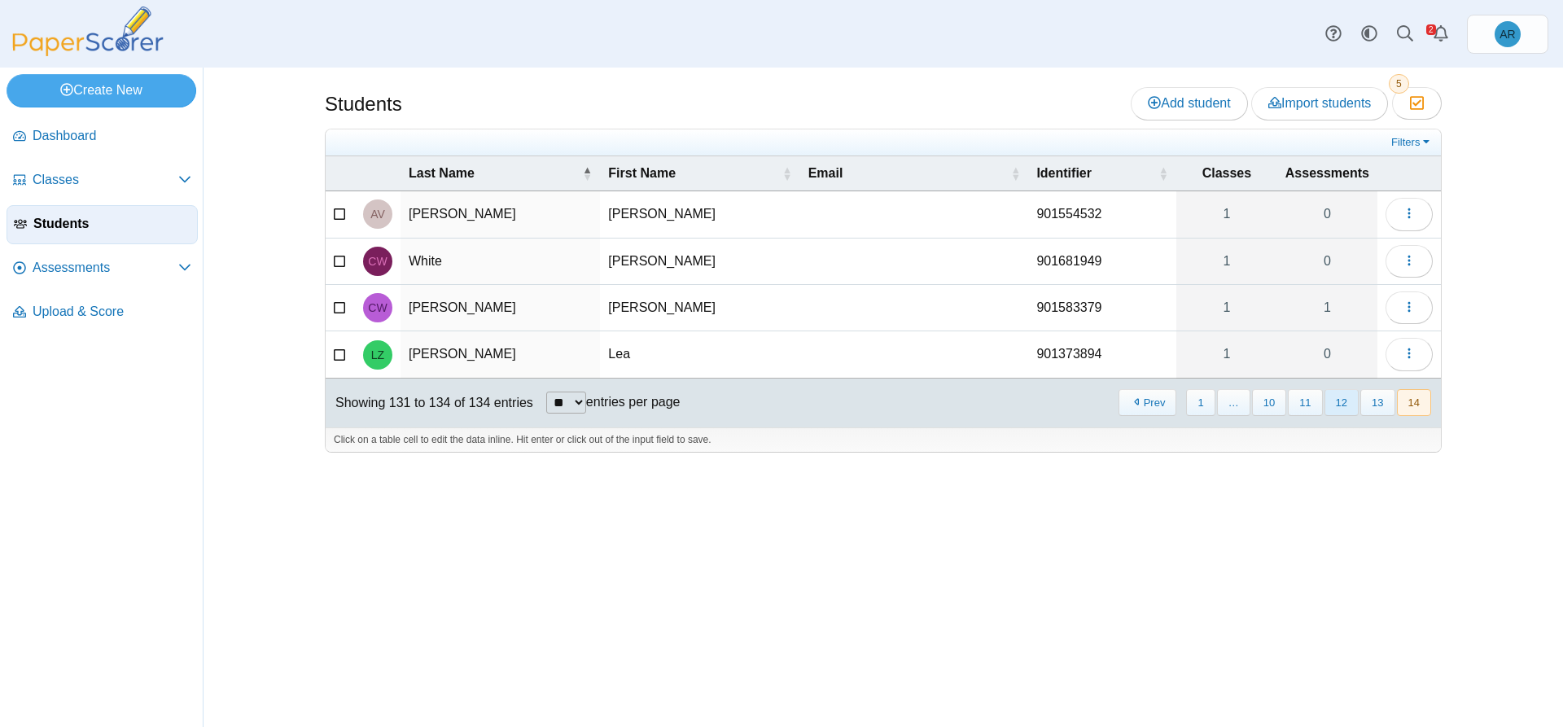
click at [1332, 406] on button "12" at bounding box center [1341, 402] width 34 height 27
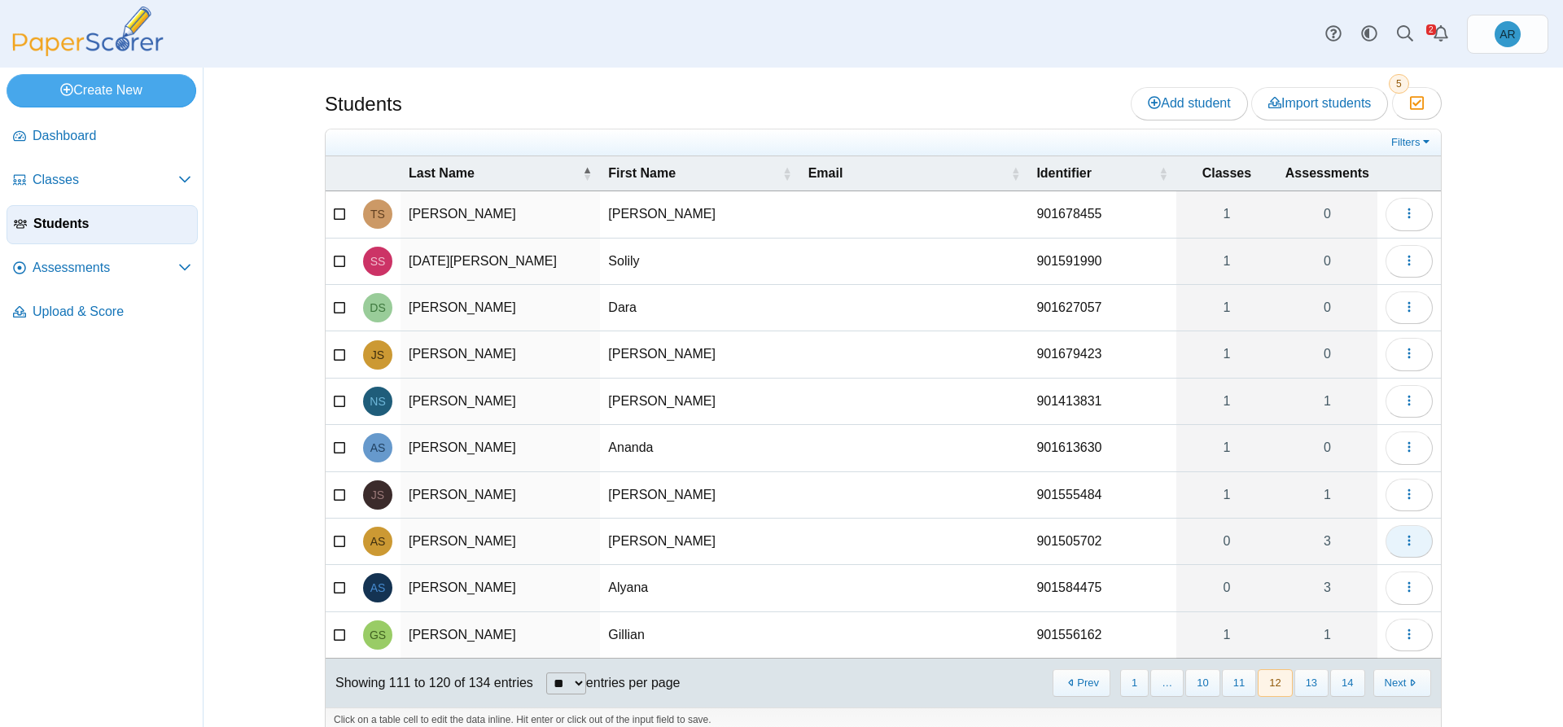
click at [1409, 548] on button "button" at bounding box center [1408, 541] width 47 height 33
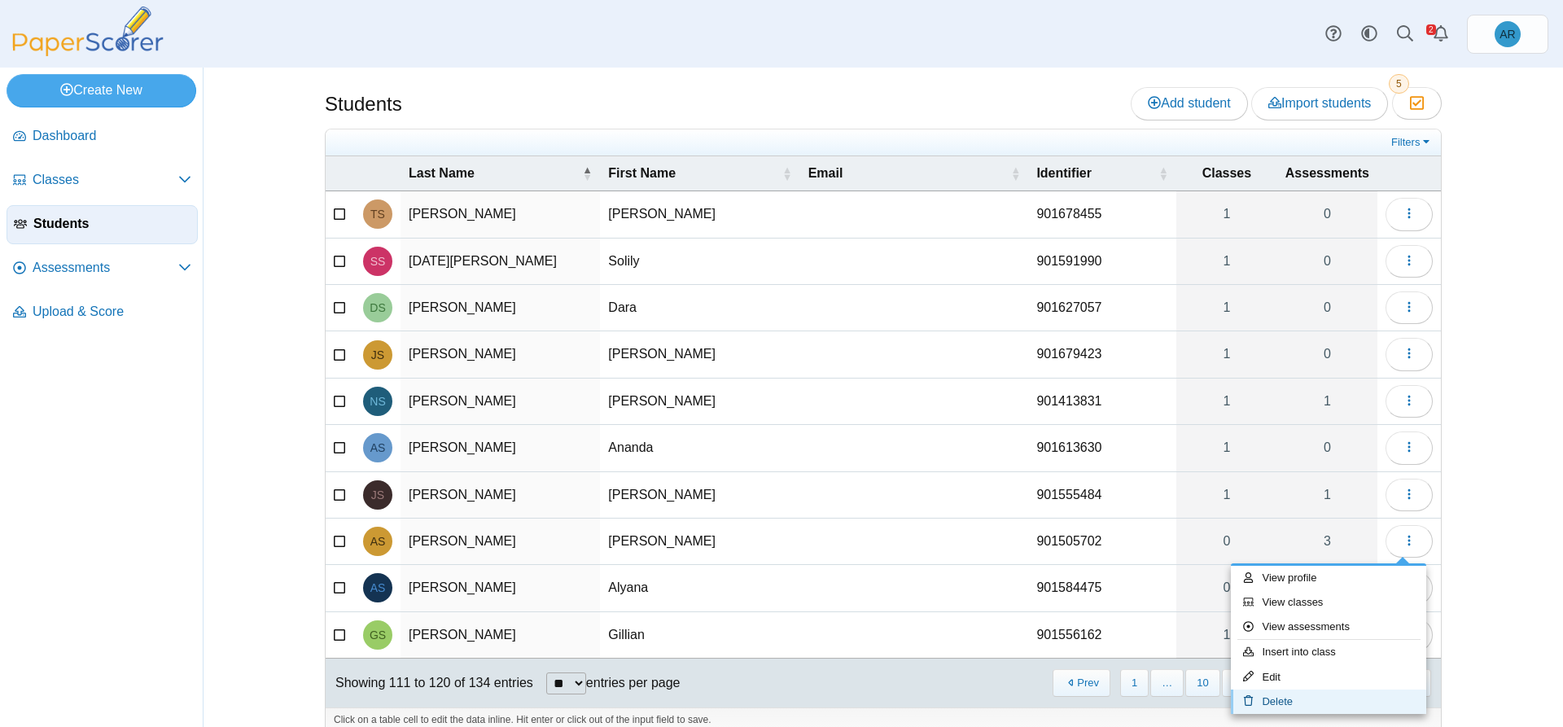
click at [1288, 698] on link "Delete" at bounding box center [1328, 701] width 195 height 24
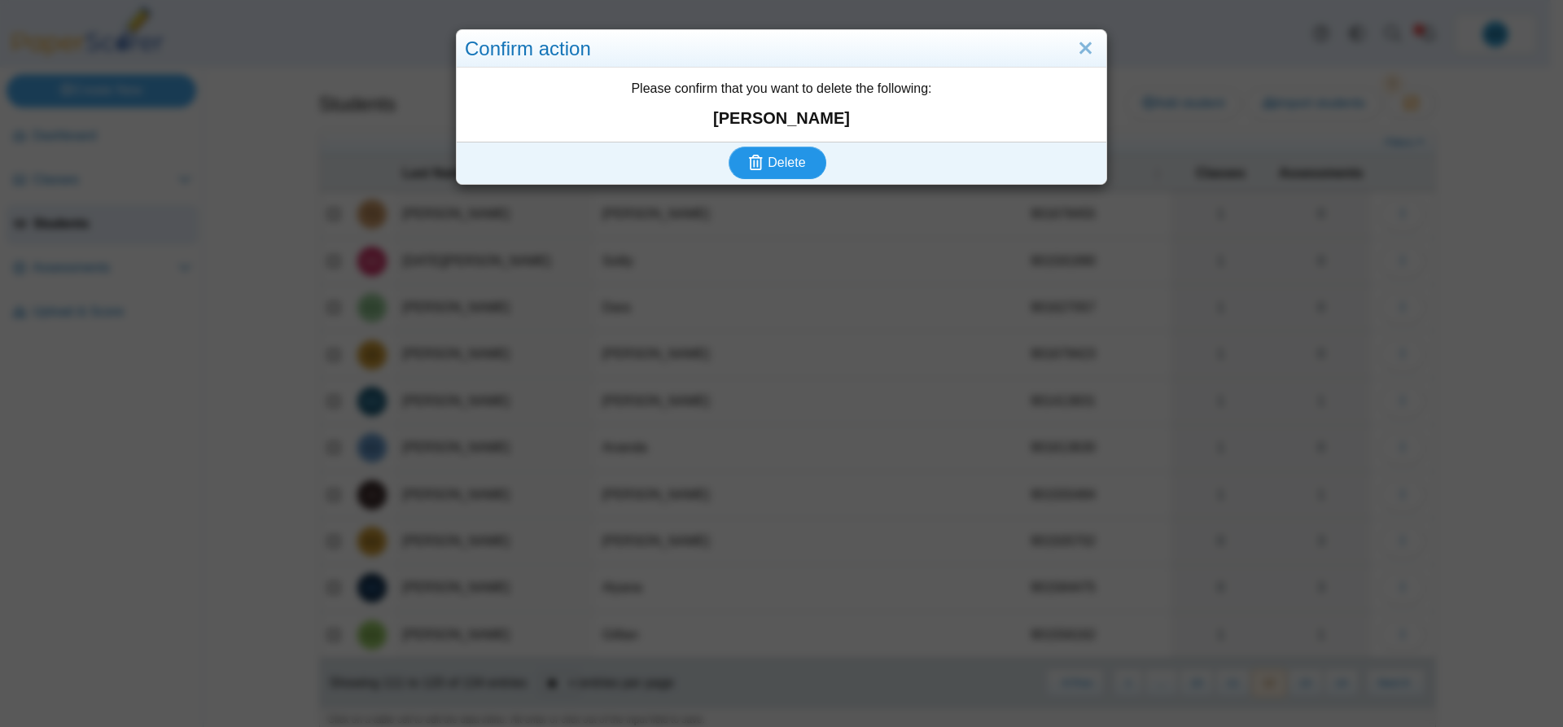
click at [780, 168] on span "Delete" at bounding box center [785, 162] width 37 height 14
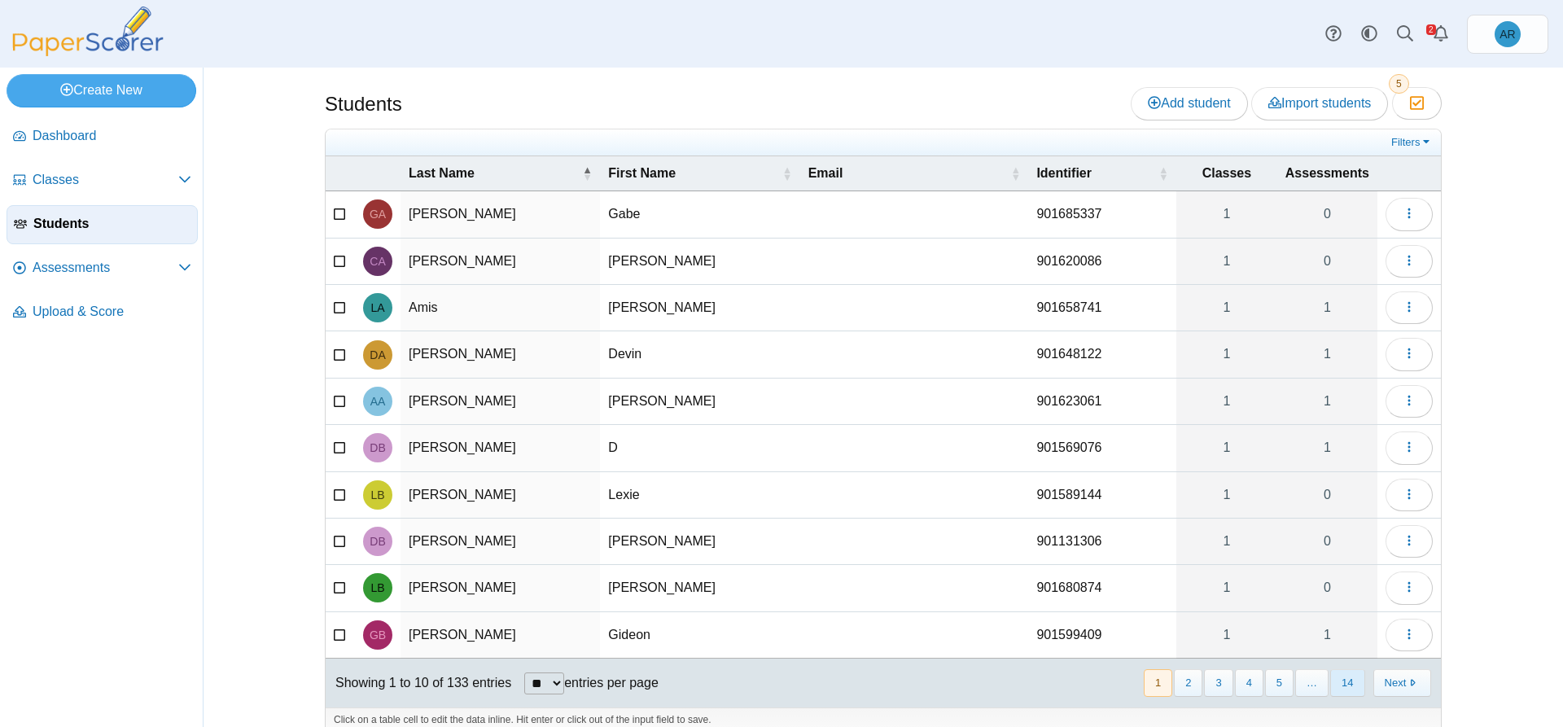
click at [1338, 685] on button "14" at bounding box center [1347, 682] width 34 height 27
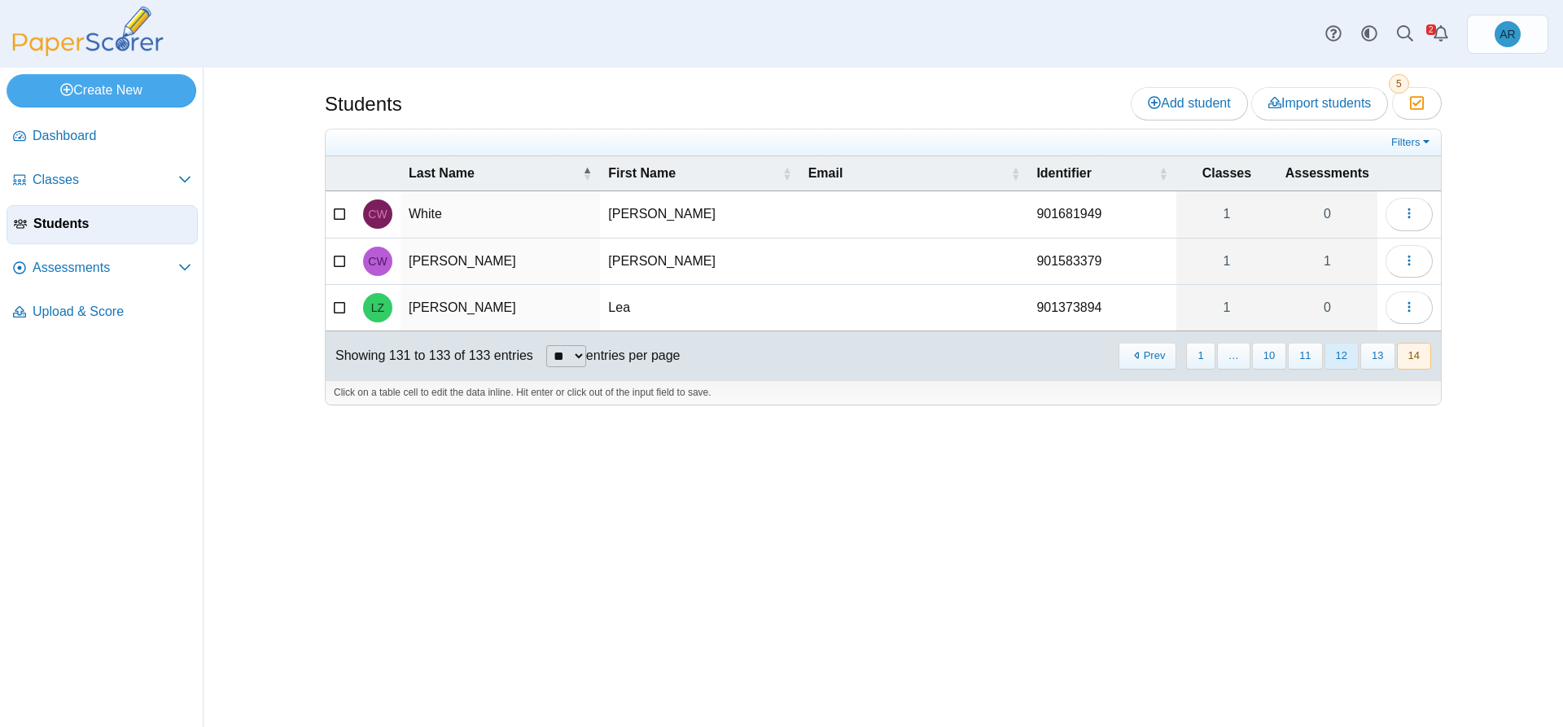
click at [1334, 352] on button "12" at bounding box center [1341, 356] width 34 height 27
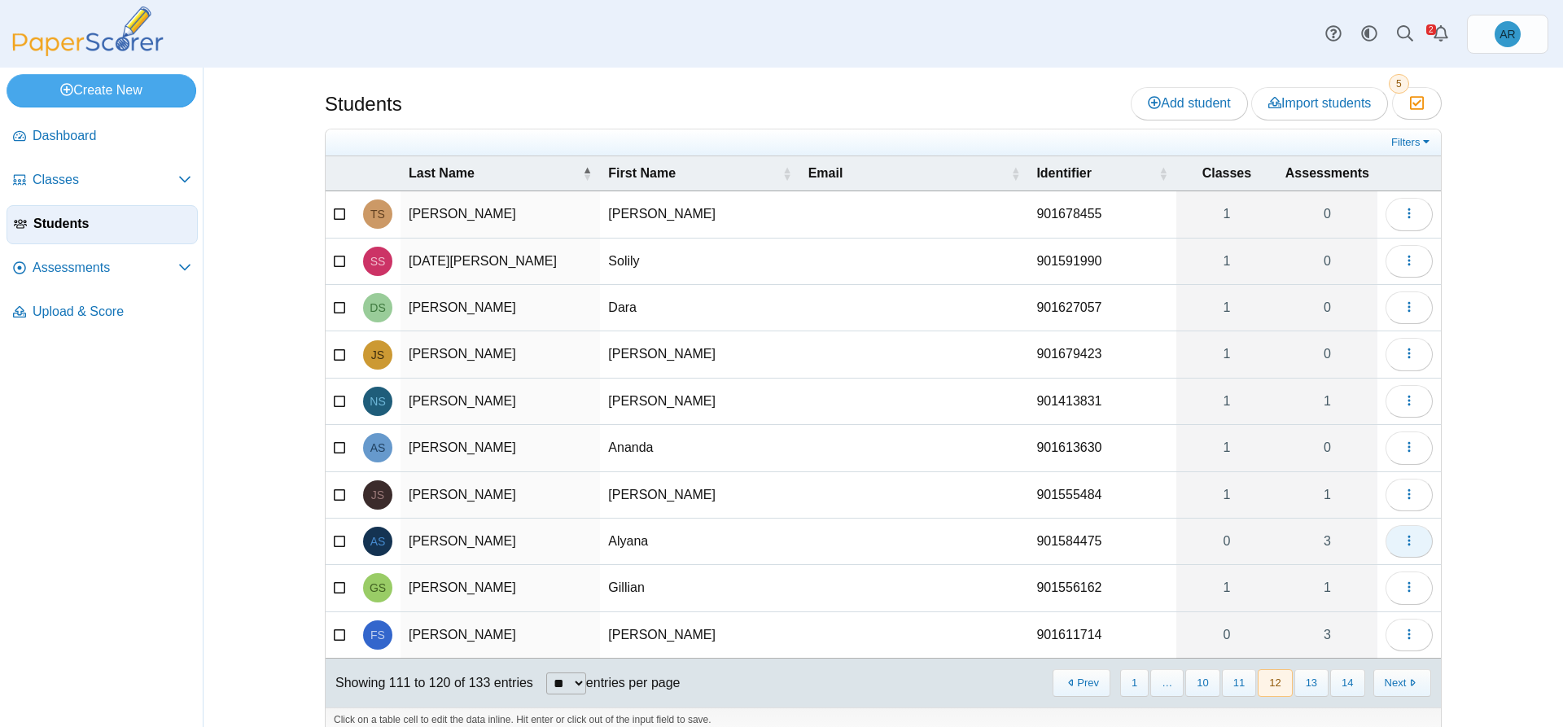
click at [1393, 542] on button "button" at bounding box center [1408, 541] width 47 height 33
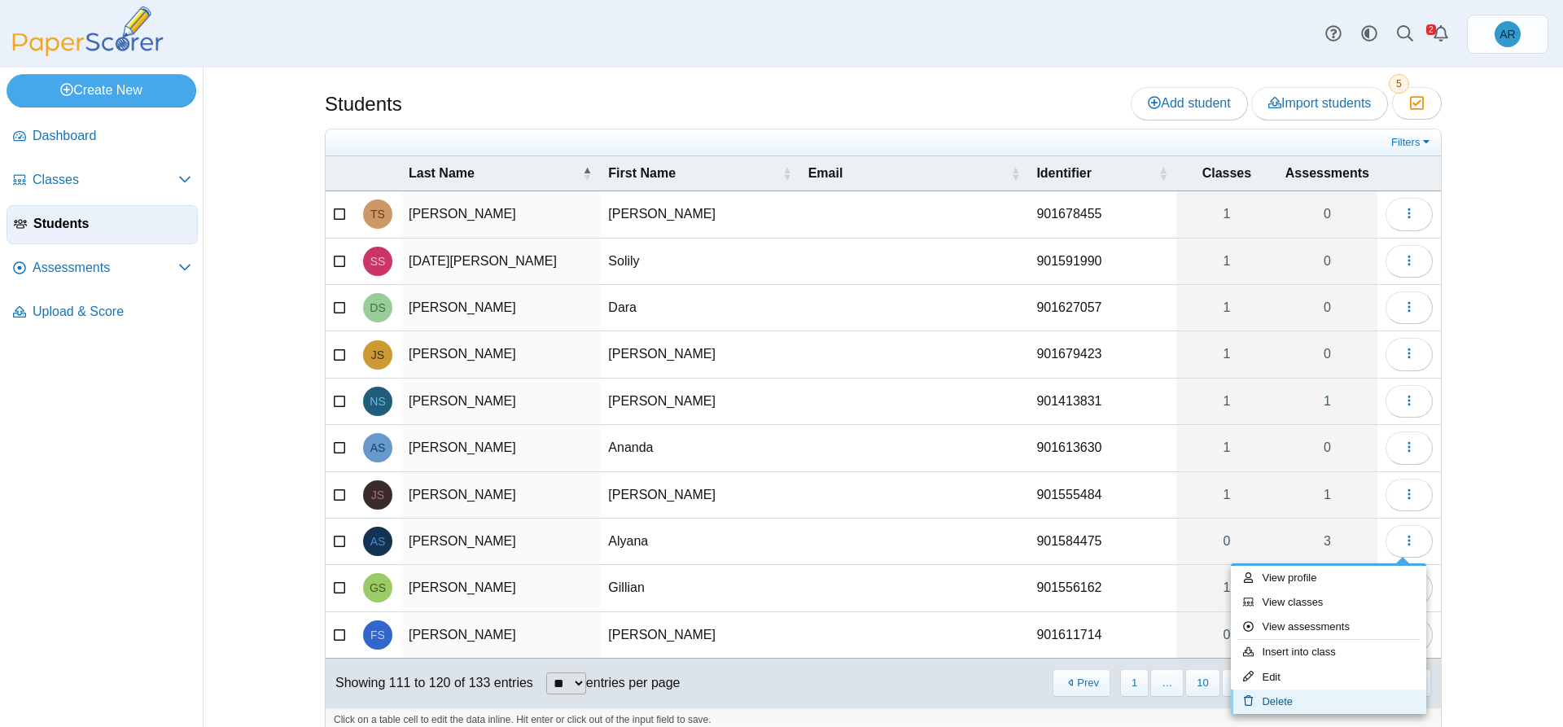
click at [1283, 697] on link "Delete" at bounding box center [1328, 701] width 195 height 24
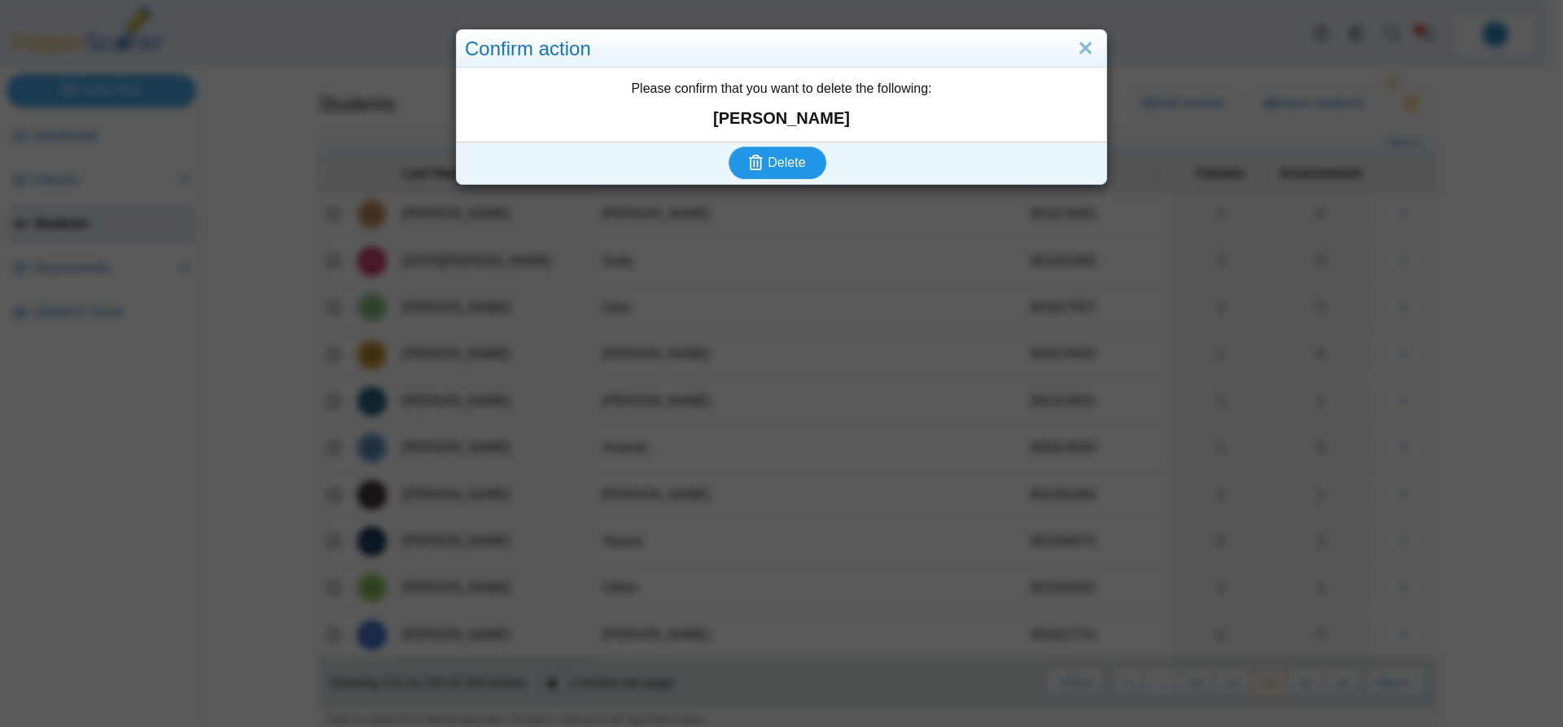
click at [767, 155] on span "Delete" at bounding box center [785, 162] width 37 height 14
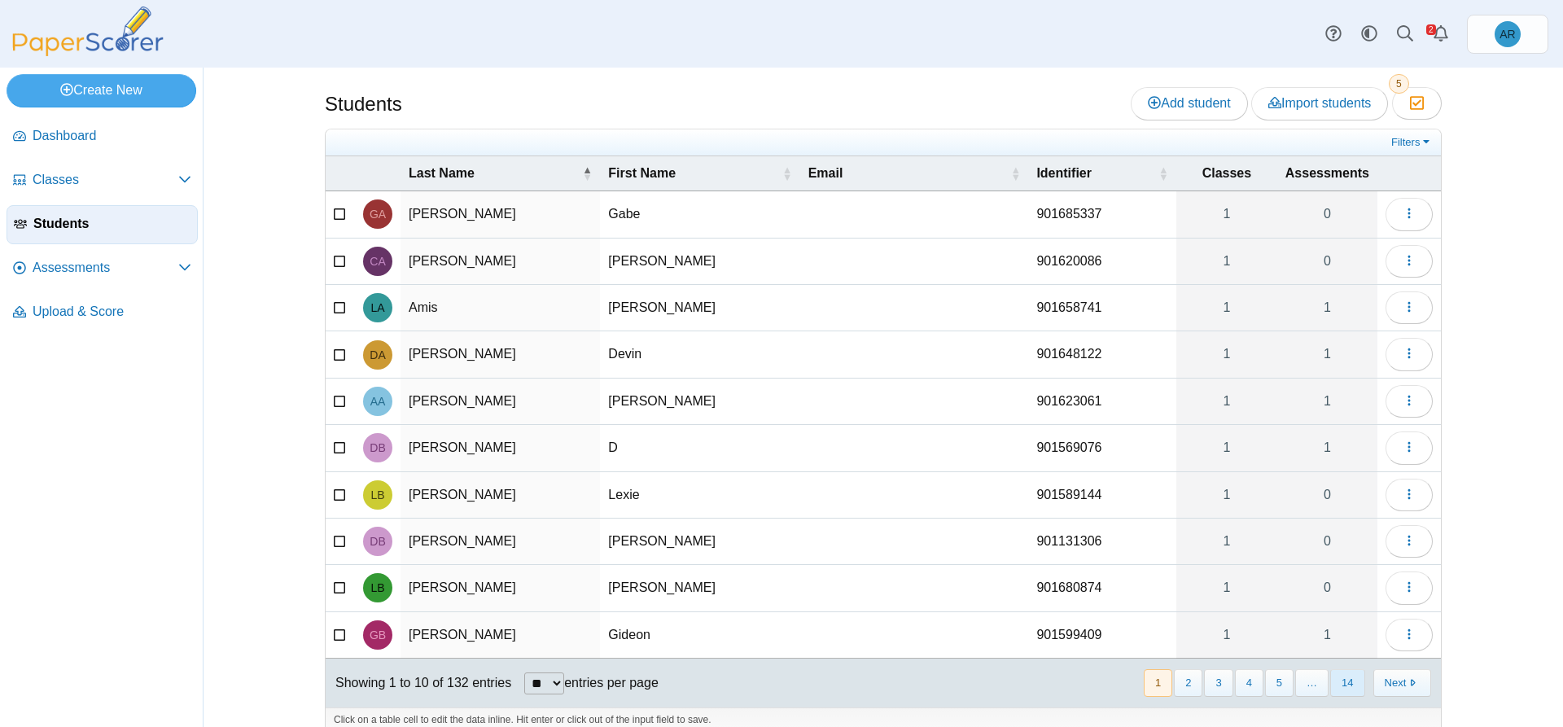
click at [1337, 687] on button "14" at bounding box center [1347, 682] width 34 height 27
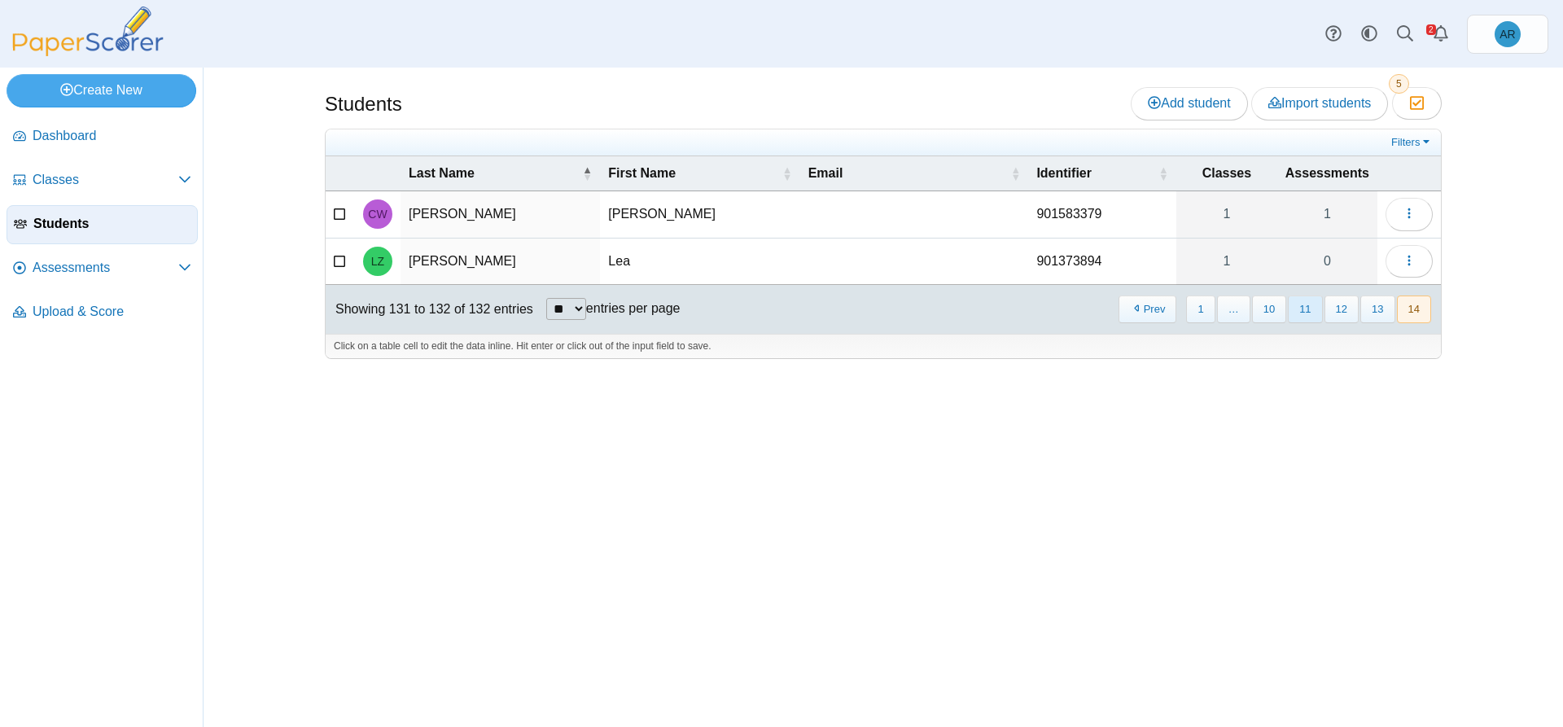
click at [1309, 318] on button "11" at bounding box center [1305, 308] width 34 height 27
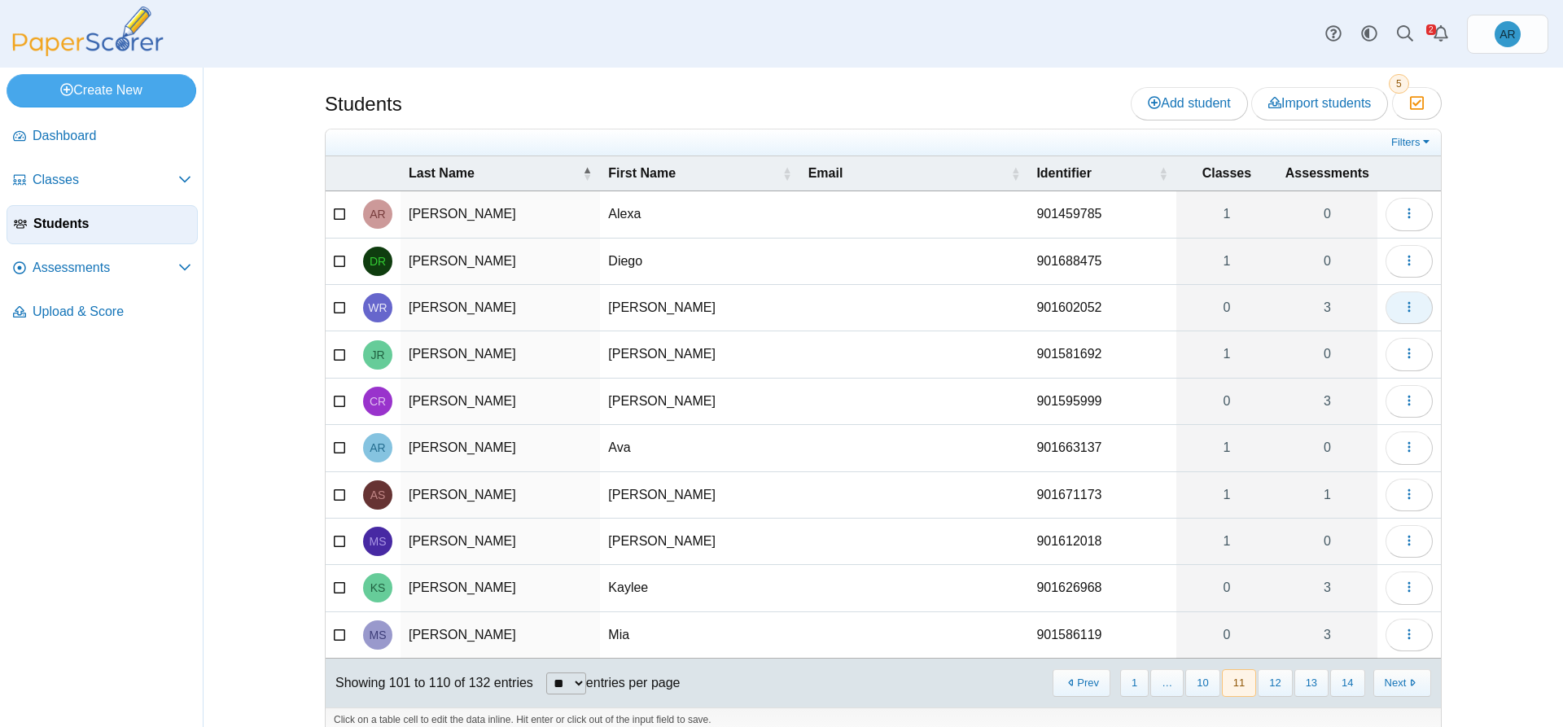
click at [1402, 311] on icon "button" at bounding box center [1408, 306] width 13 height 13
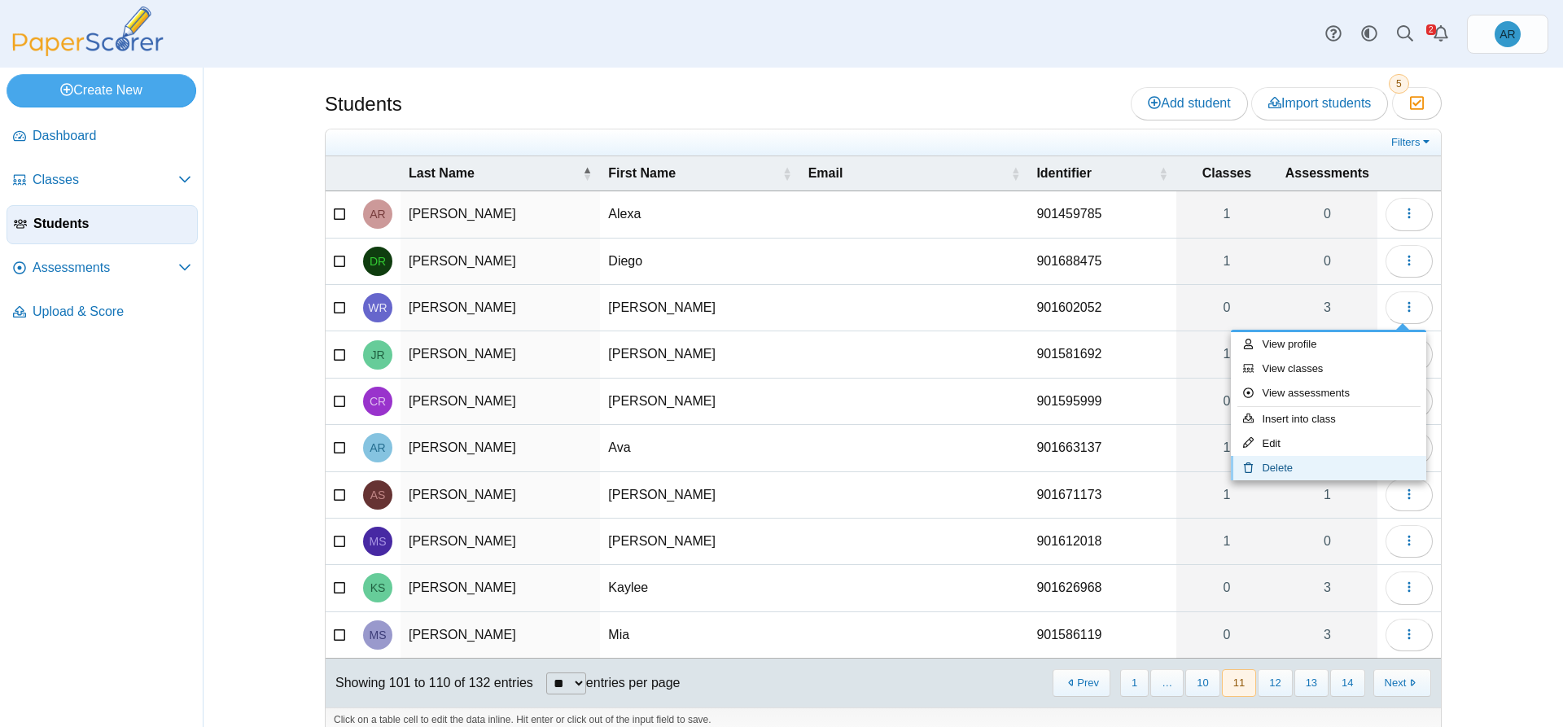
click at [1331, 471] on link "Delete" at bounding box center [1328, 468] width 195 height 24
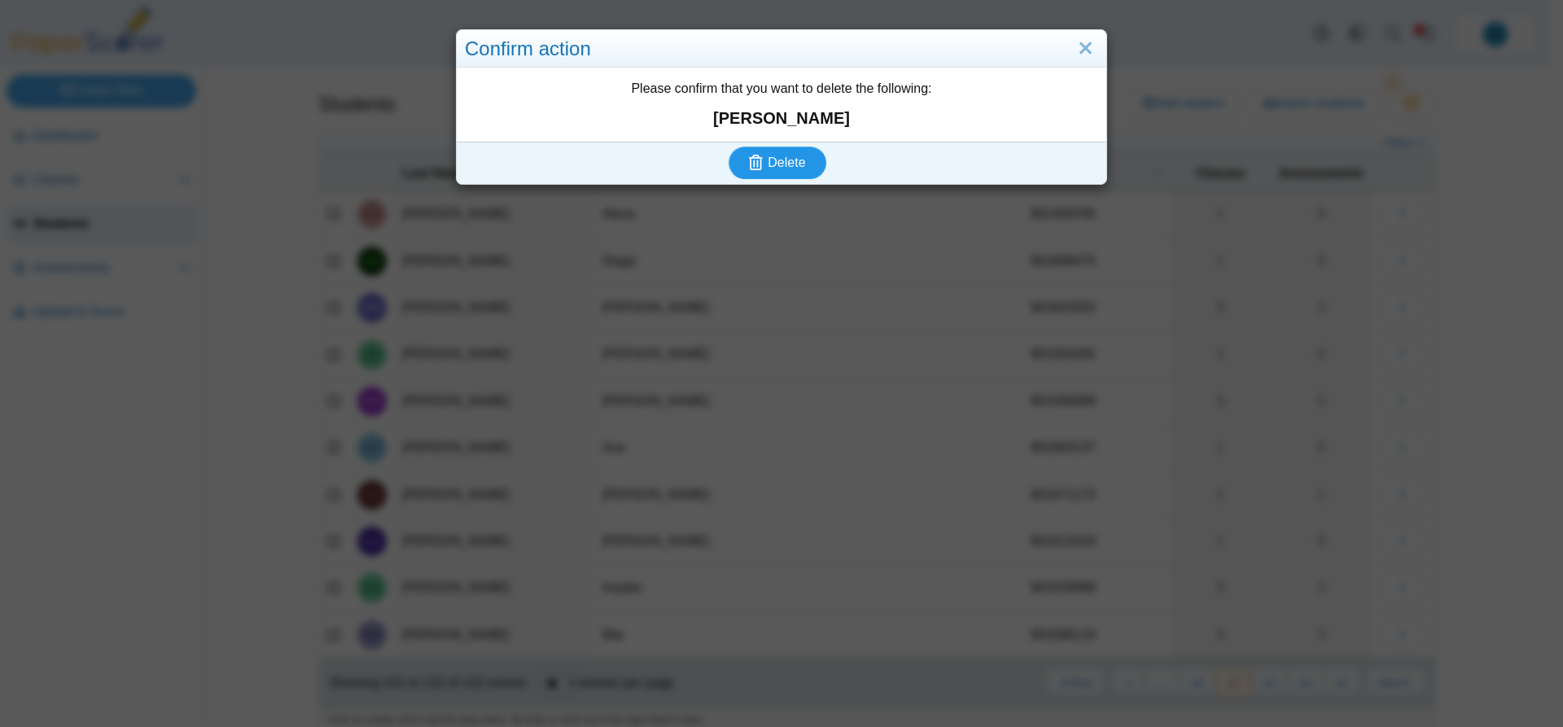
click at [775, 167] on span "Delete" at bounding box center [785, 162] width 37 height 14
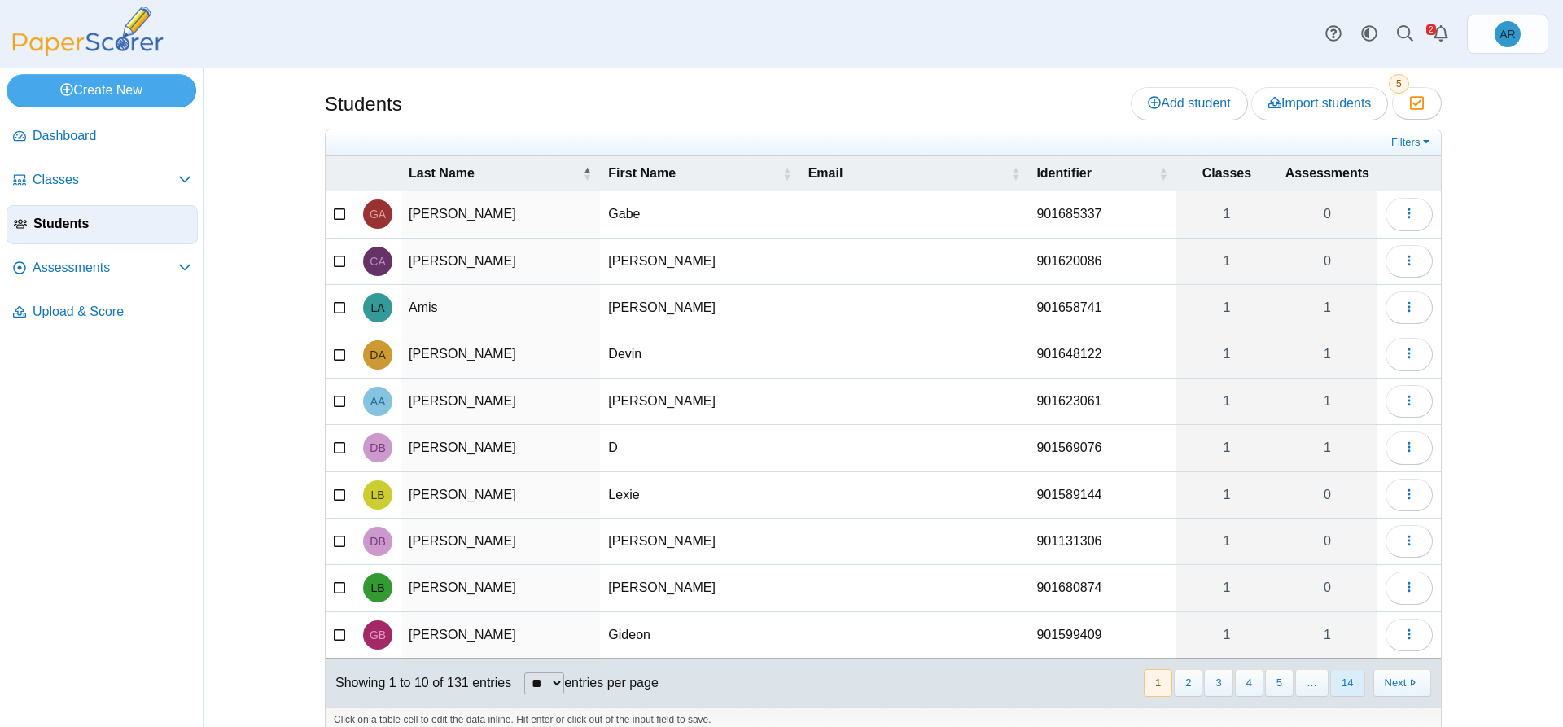
click at [1330, 689] on button "14" at bounding box center [1347, 682] width 34 height 27
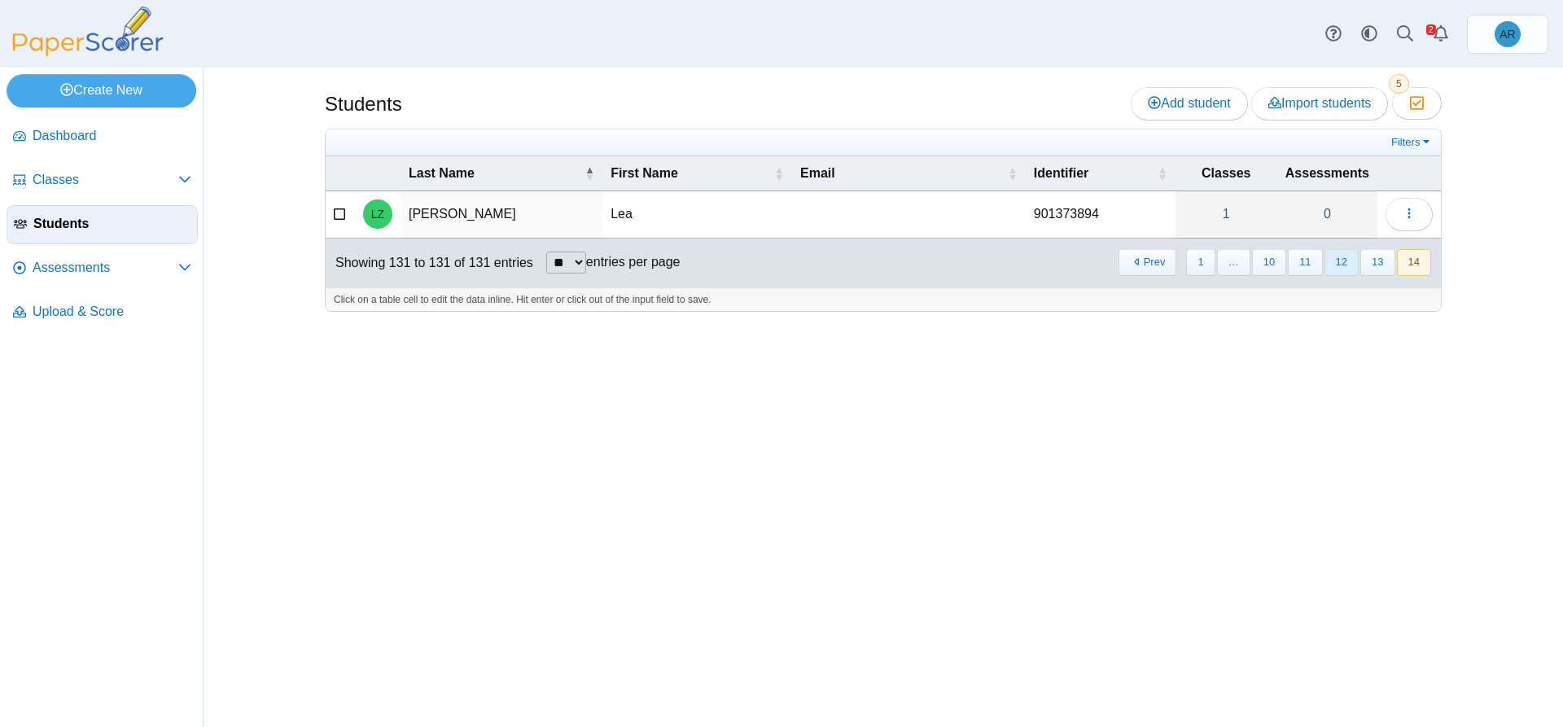
click at [1337, 265] on button "12" at bounding box center [1341, 262] width 34 height 27
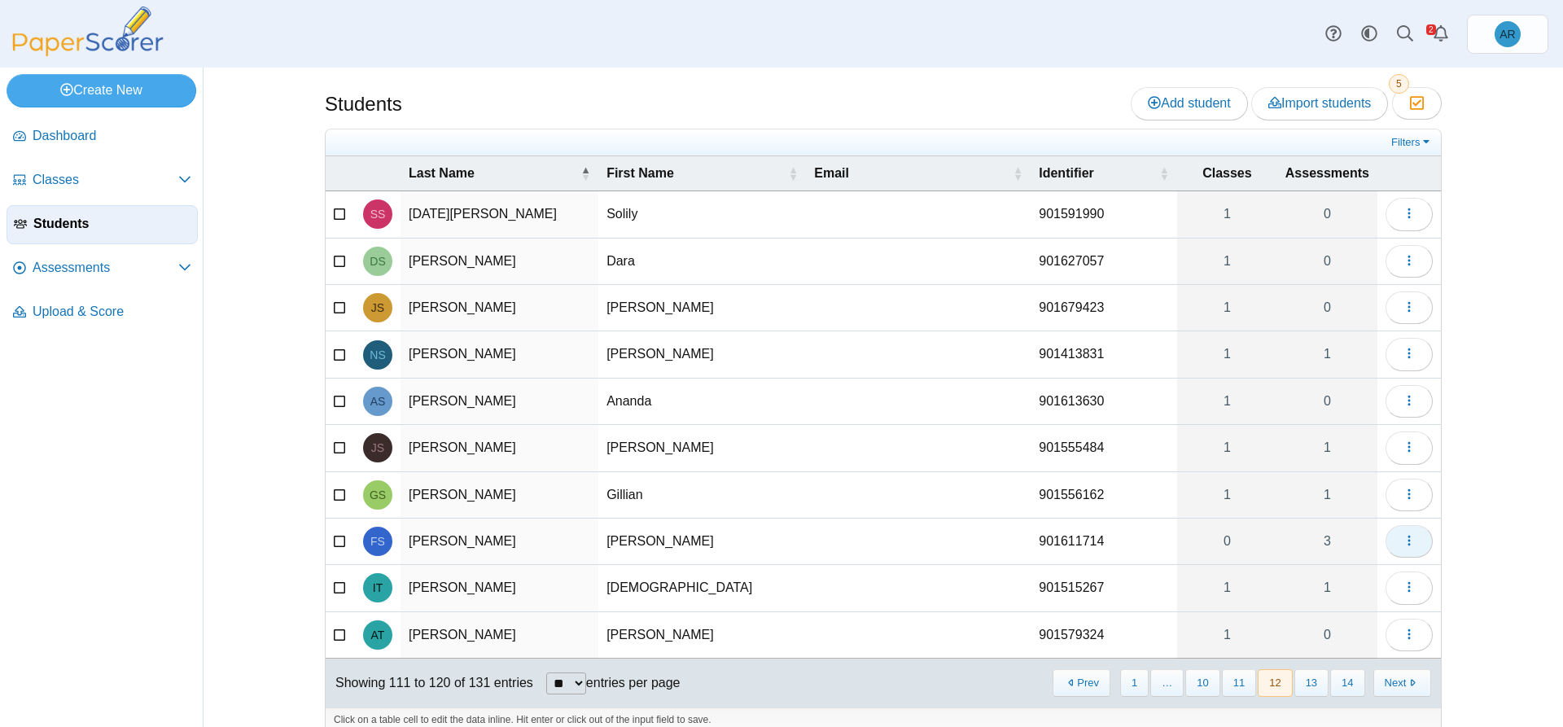
click at [1397, 549] on button "button" at bounding box center [1408, 541] width 47 height 33
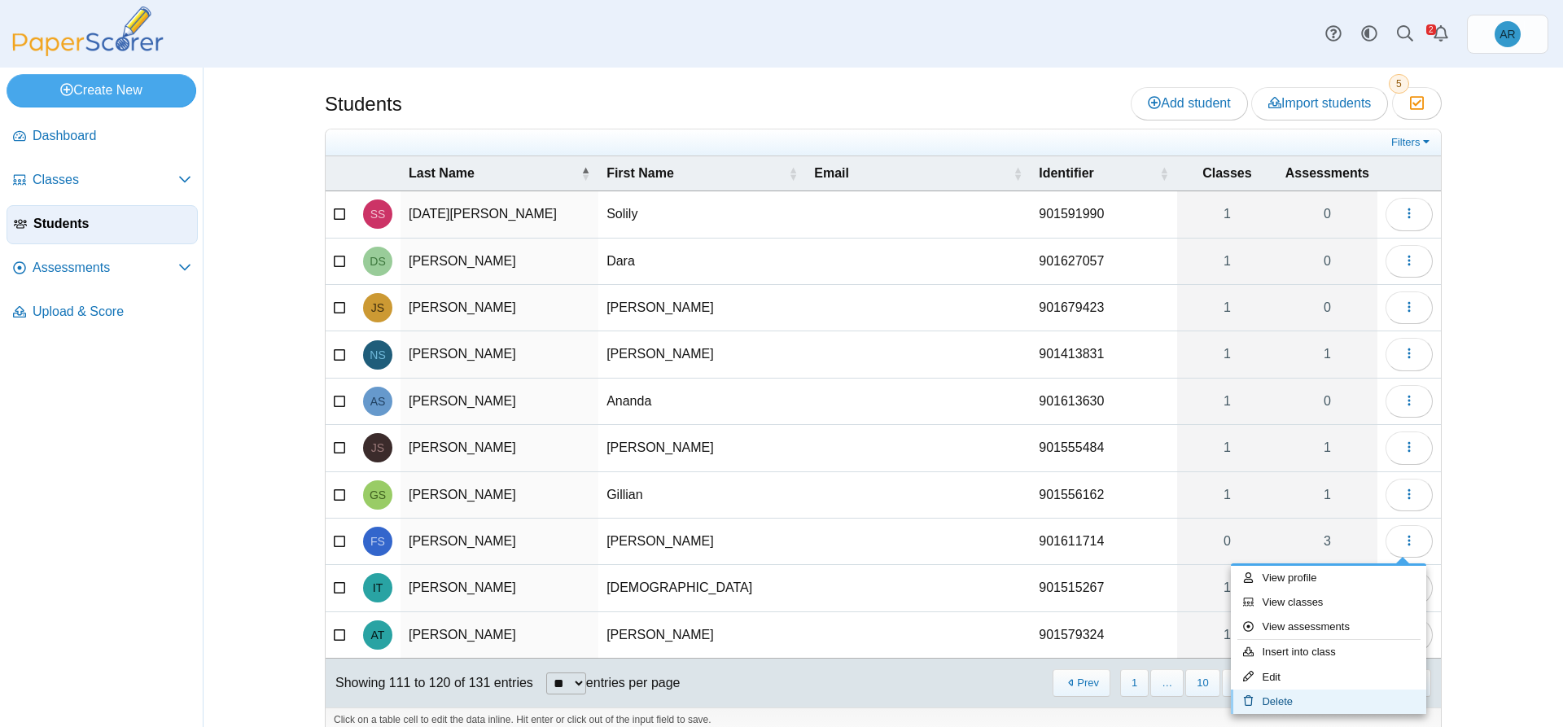
click at [1346, 693] on link "Delete" at bounding box center [1328, 701] width 195 height 24
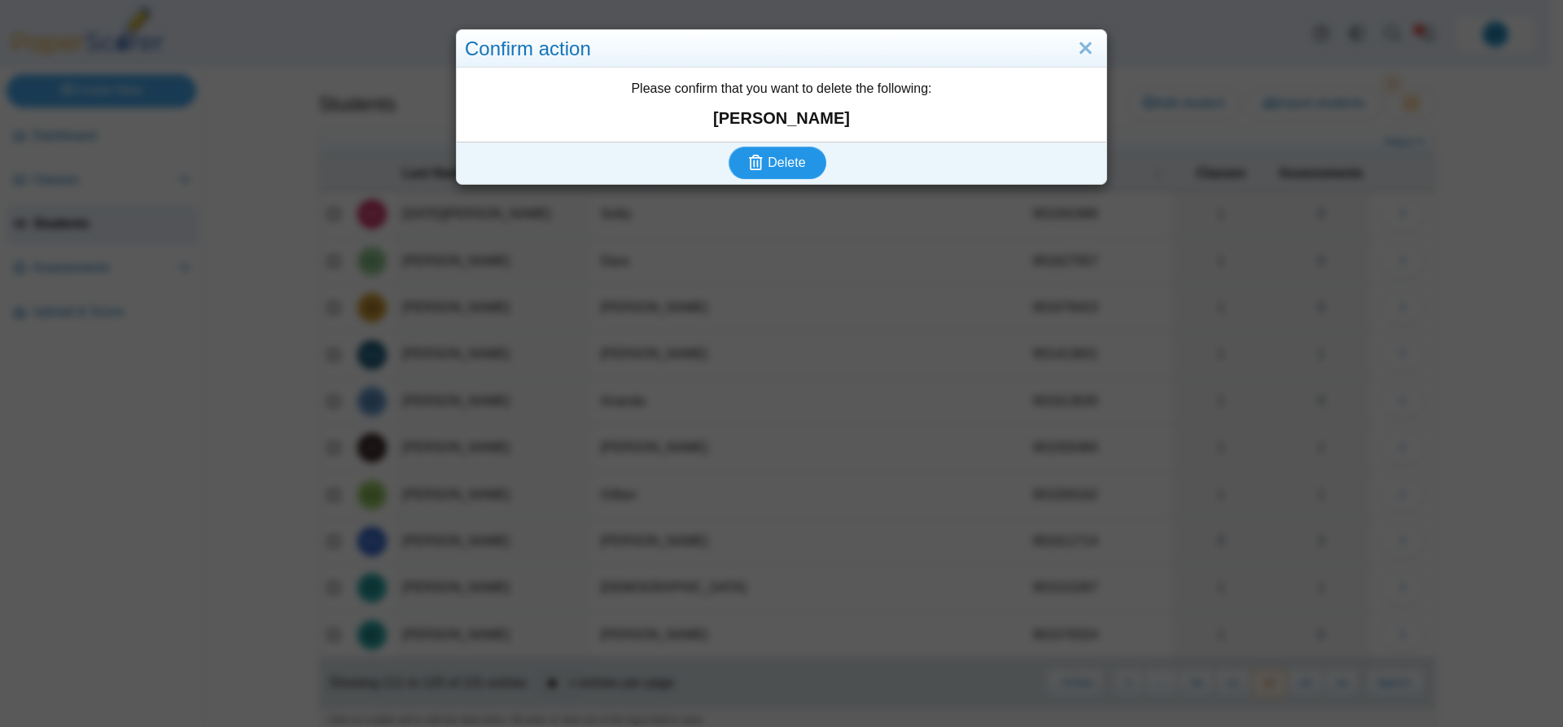
click at [782, 161] on span "Delete" at bounding box center [785, 162] width 37 height 14
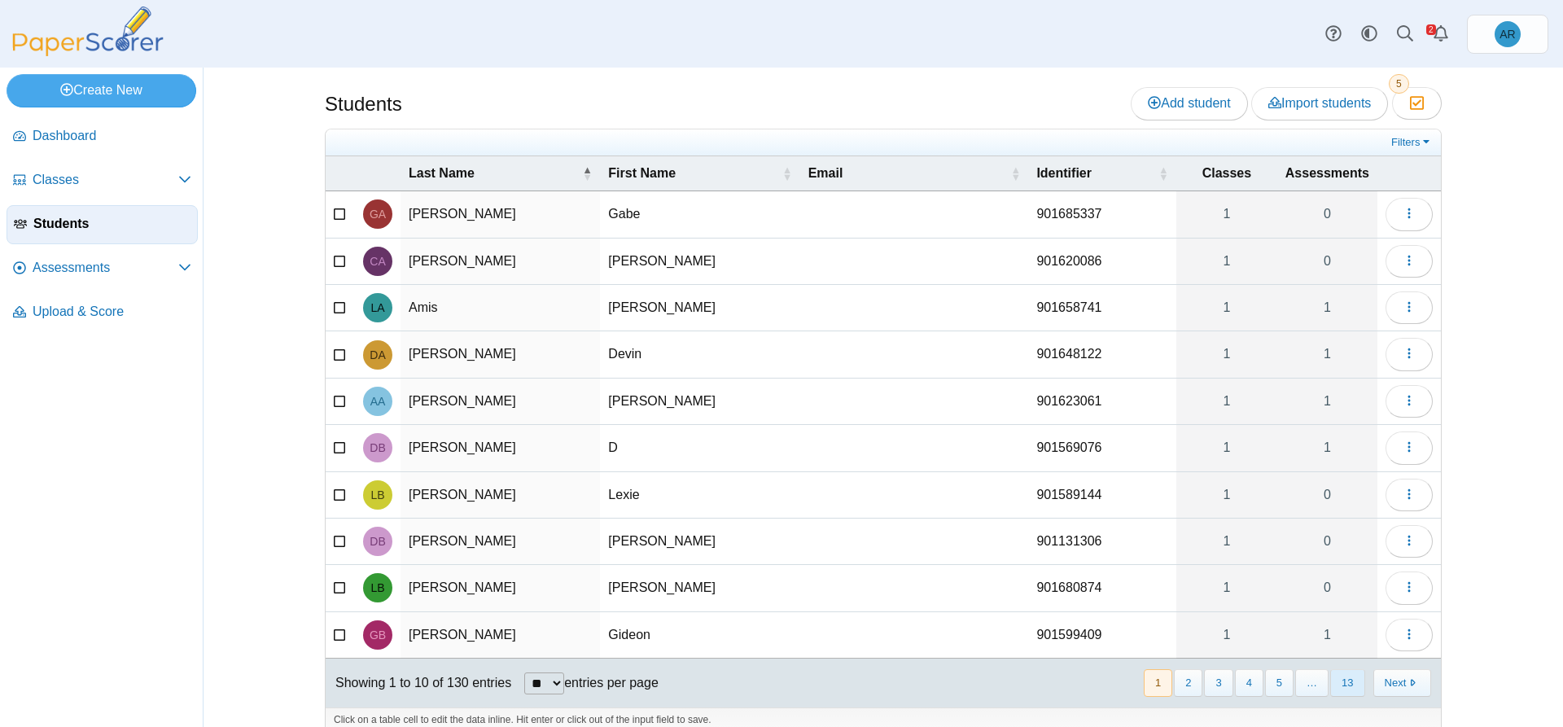
click at [1337, 679] on button "13" at bounding box center [1347, 682] width 34 height 27
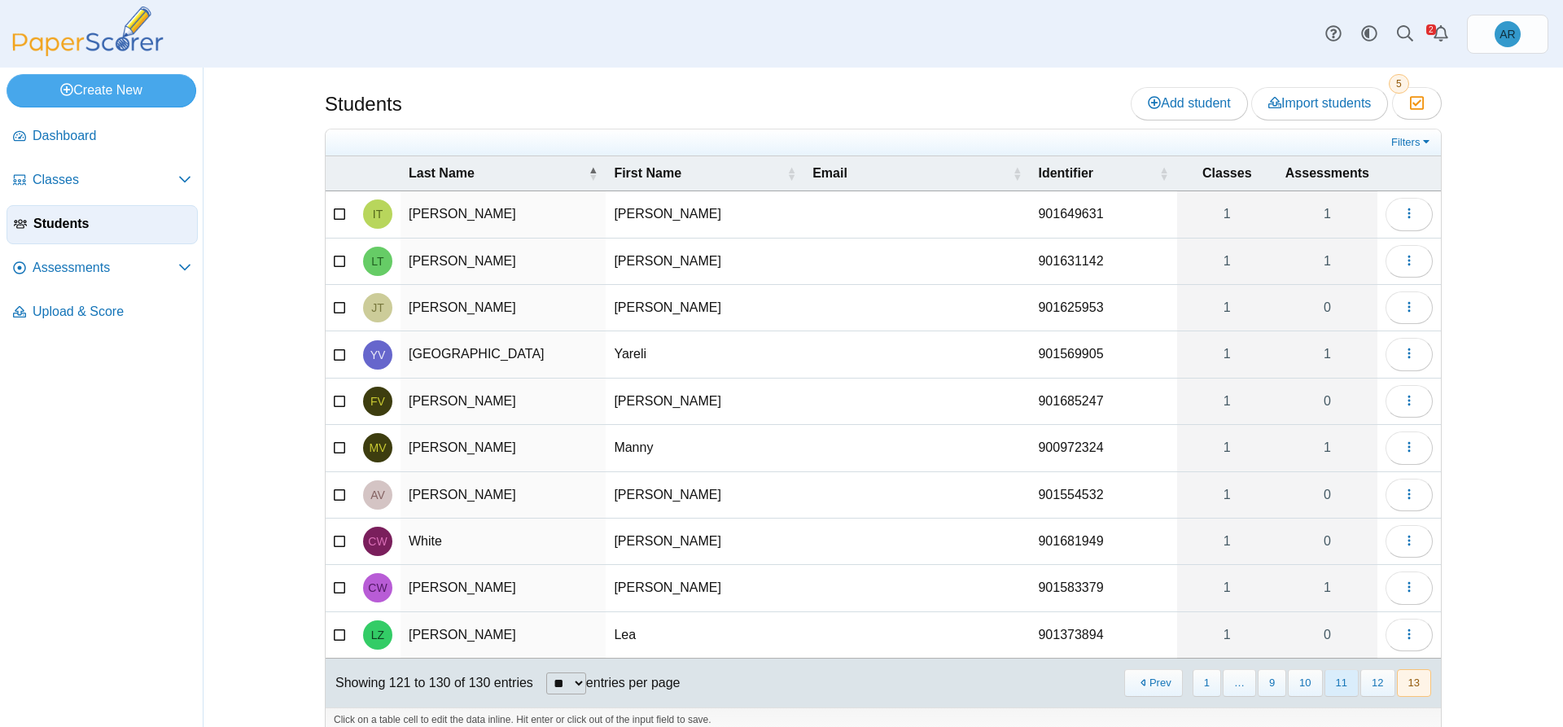
click at [1333, 685] on button "11" at bounding box center [1341, 682] width 34 height 27
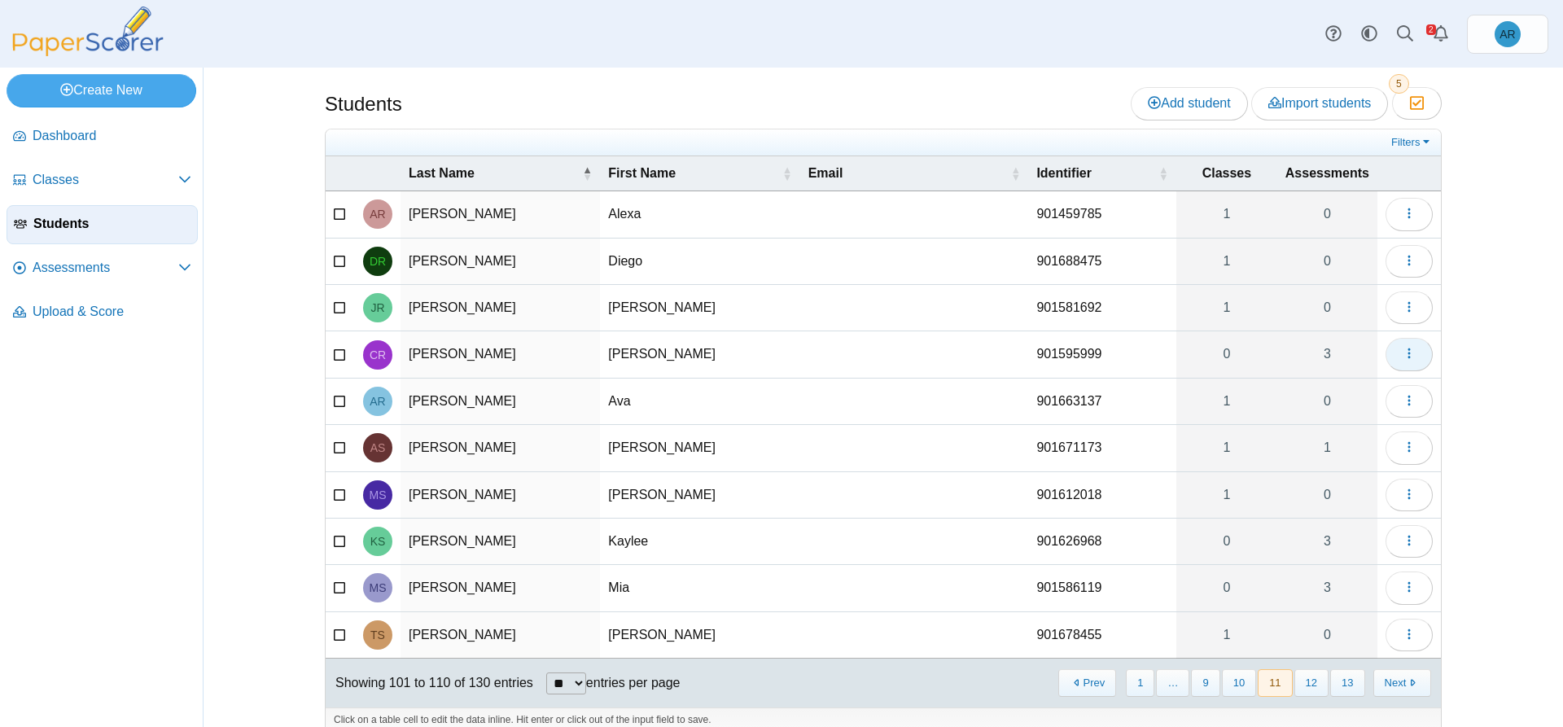
click at [1410, 365] on button "button" at bounding box center [1408, 354] width 47 height 33
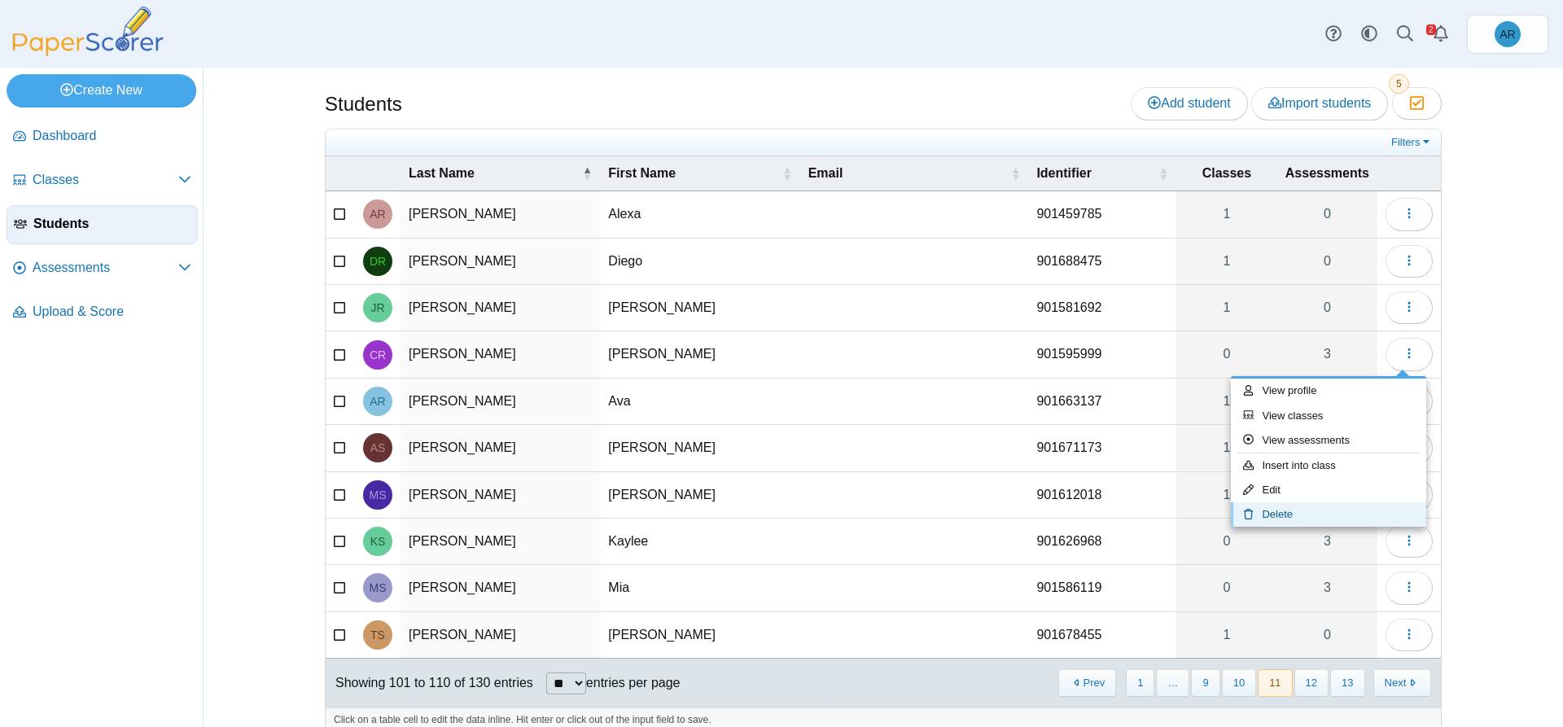
click at [1308, 518] on link "Delete" at bounding box center [1328, 514] width 195 height 24
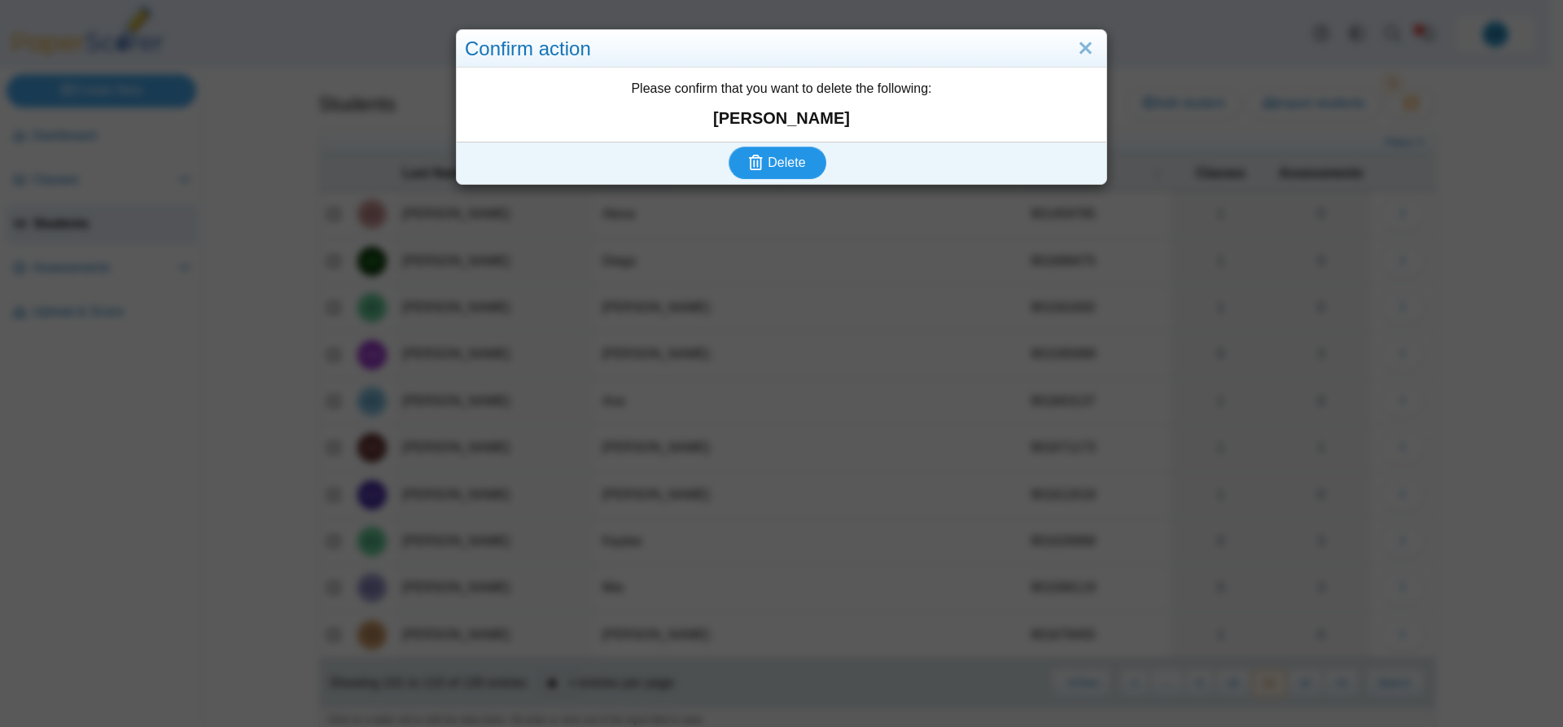
click at [759, 155] on icon "submit" at bounding box center [758, 163] width 19 height 18
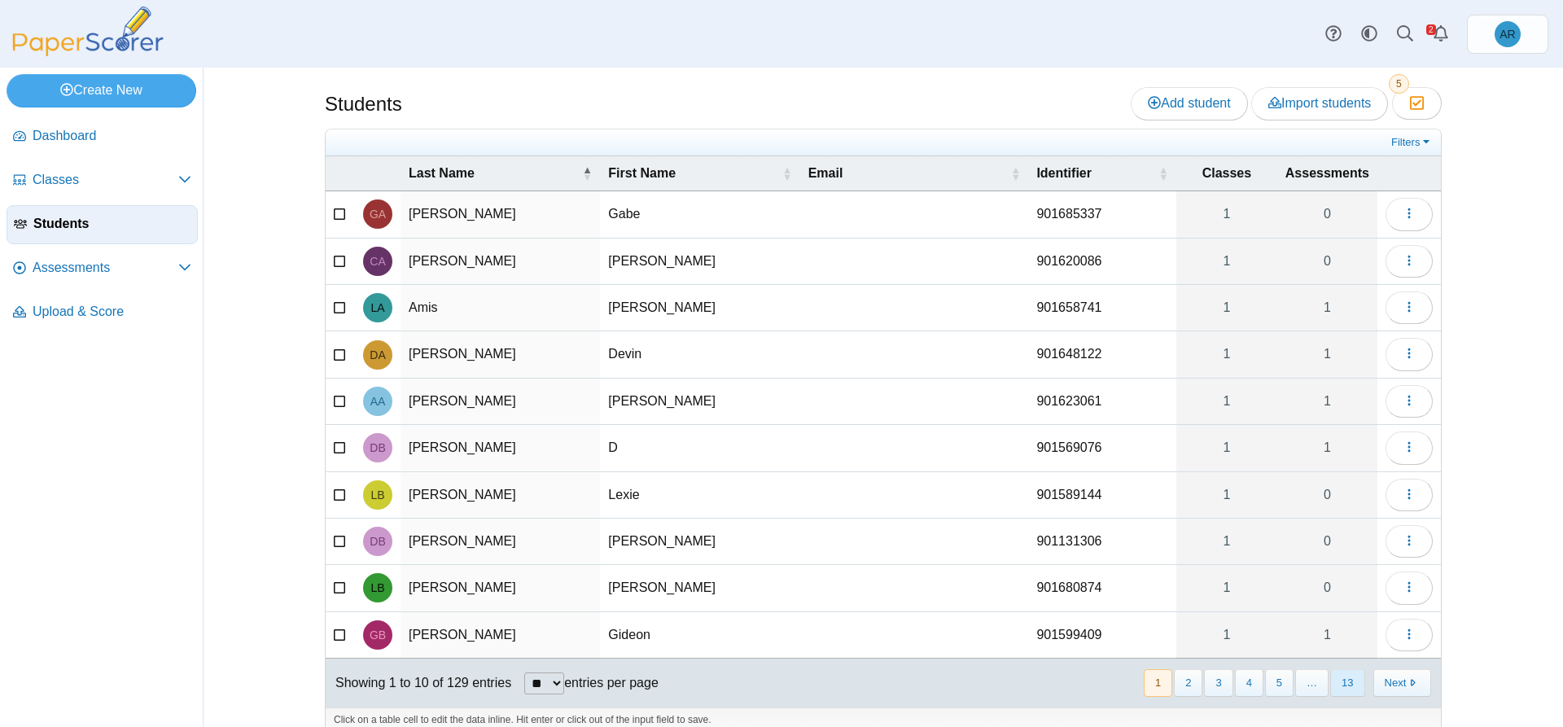
click at [1348, 685] on button "13" at bounding box center [1347, 682] width 34 height 27
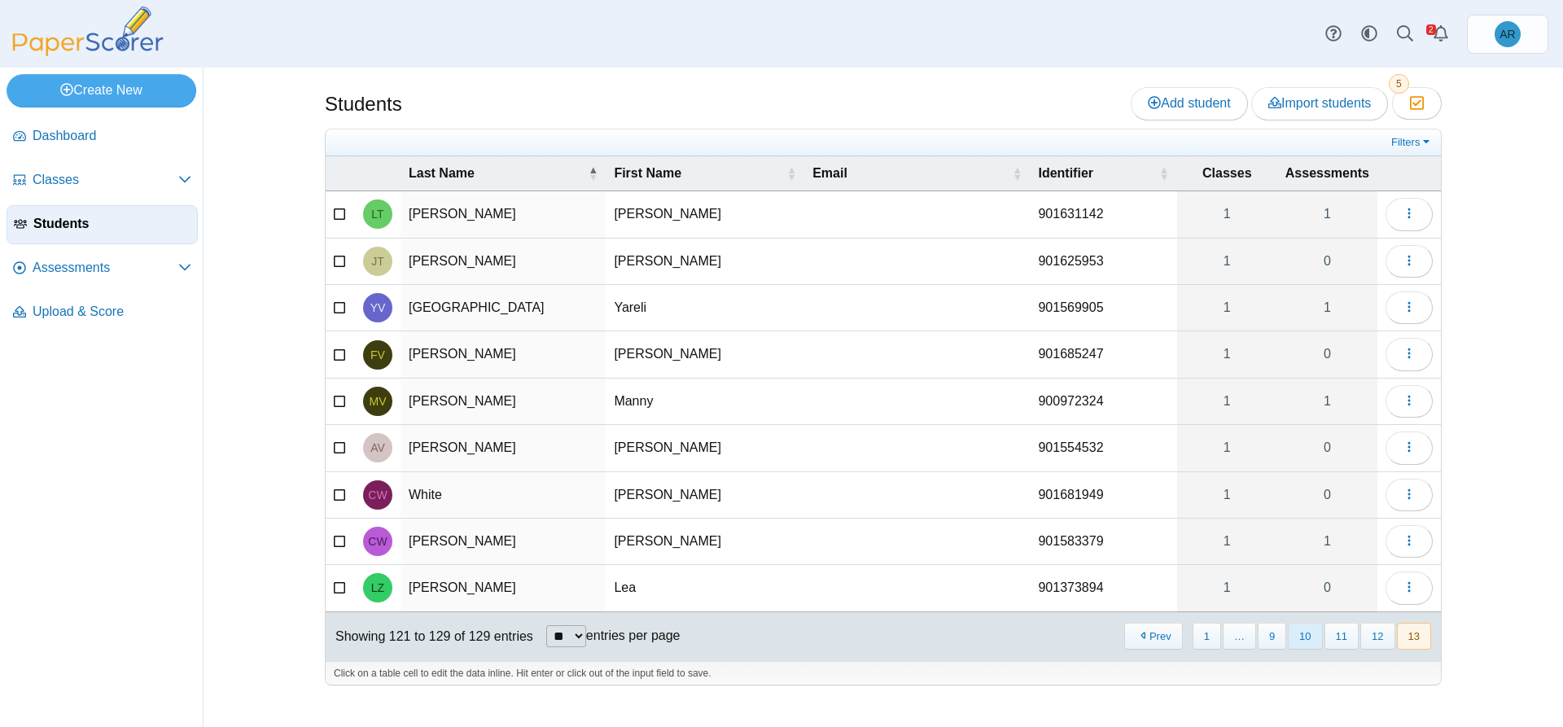
click at [1314, 639] on button "10" at bounding box center [1305, 636] width 34 height 27
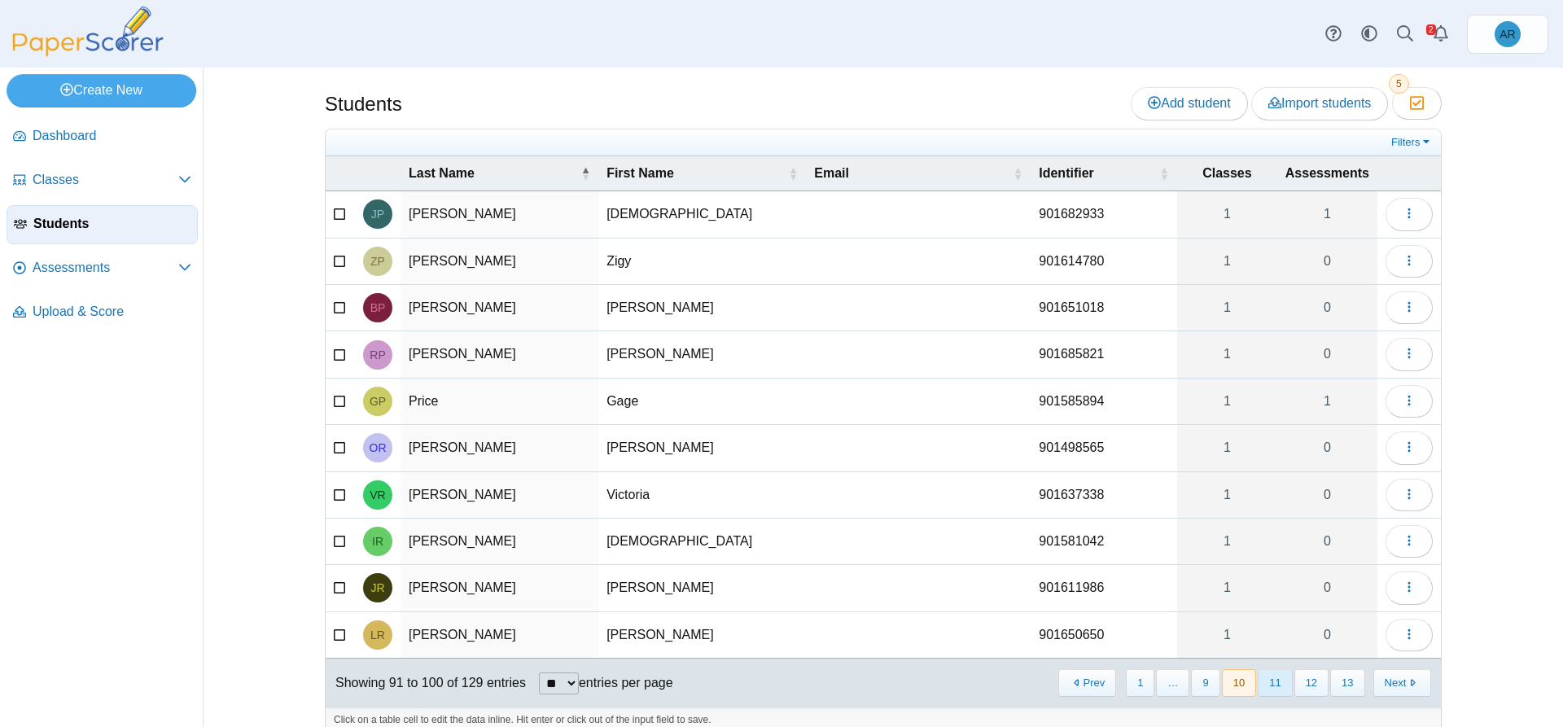
click at [1261, 687] on button "11" at bounding box center [1274, 682] width 34 height 27
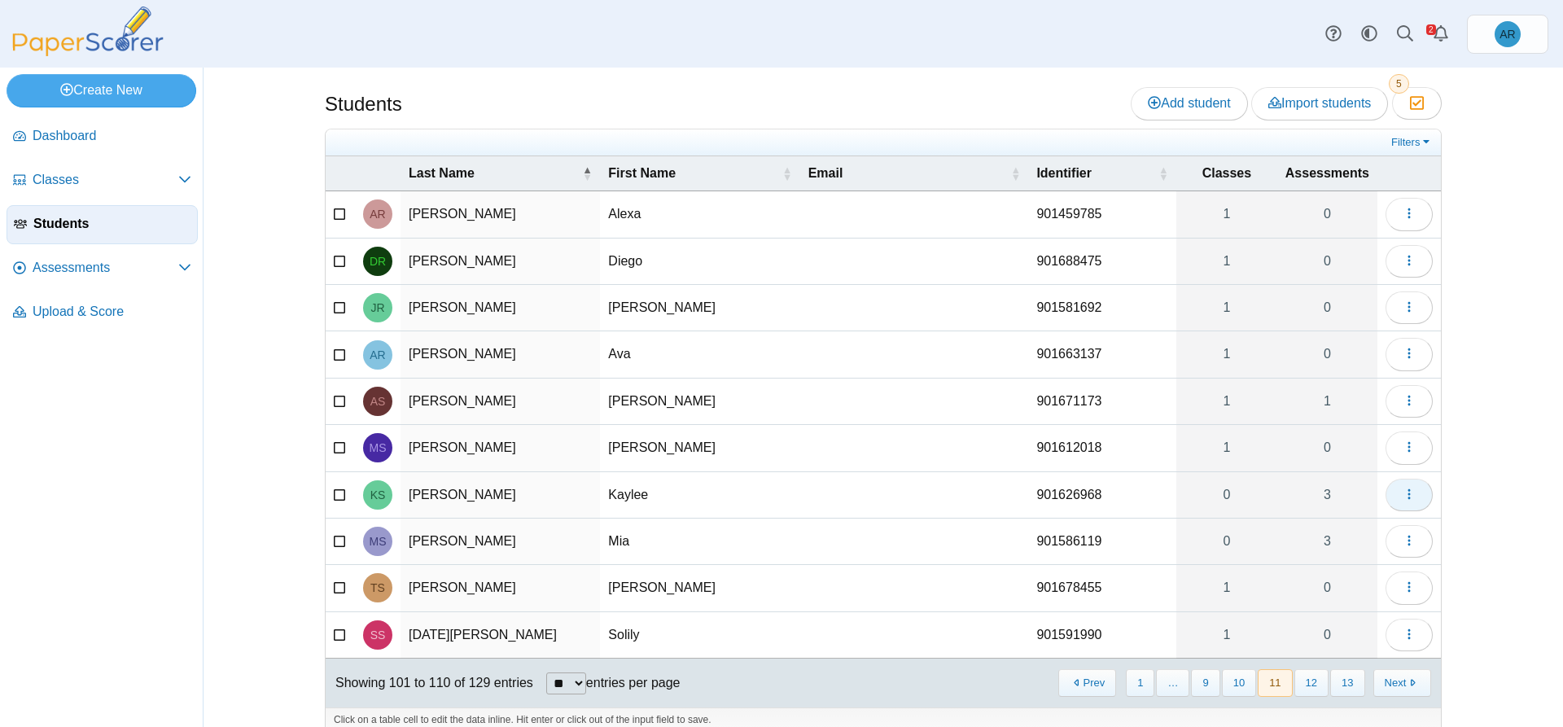
click at [1393, 499] on button "button" at bounding box center [1408, 495] width 47 height 33
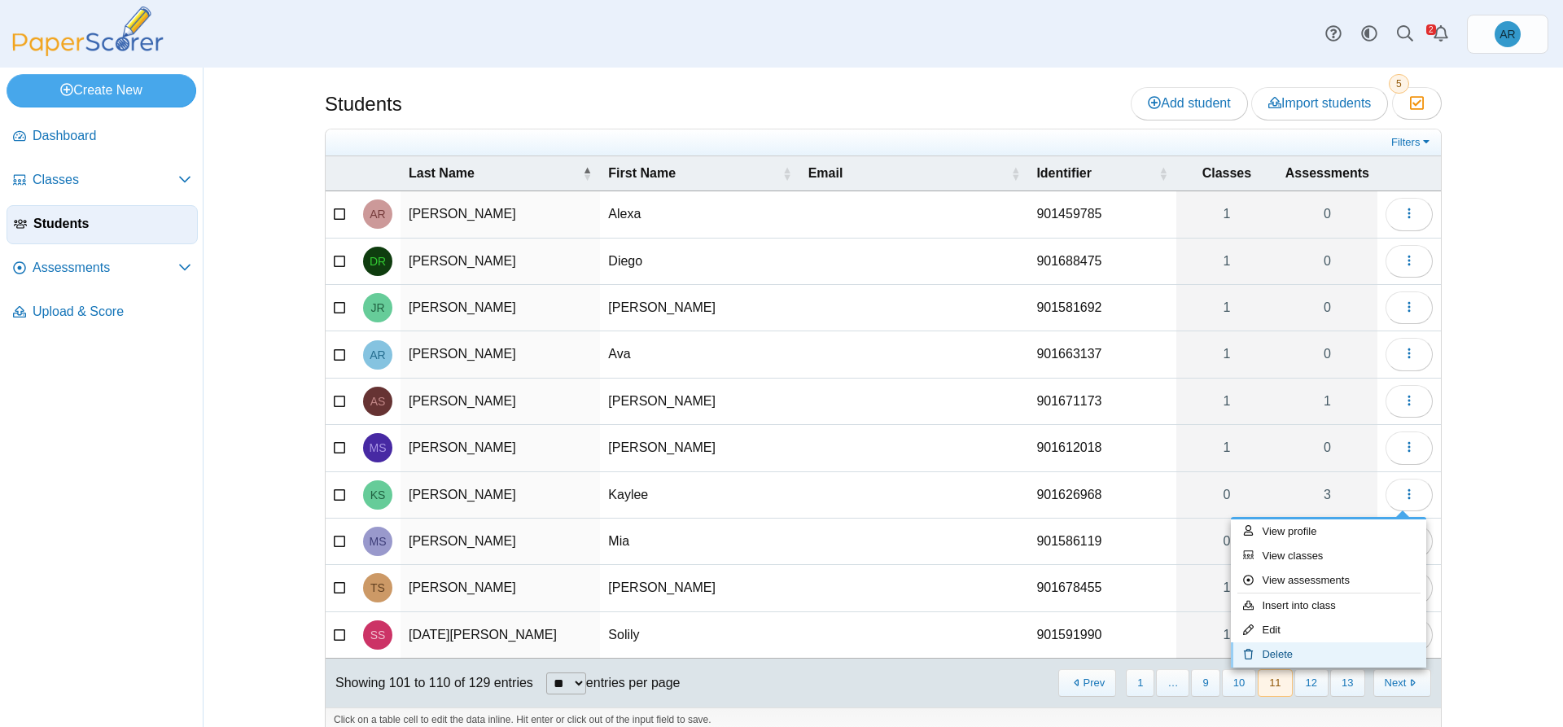
click at [1299, 649] on link "Delete" at bounding box center [1328, 654] width 195 height 24
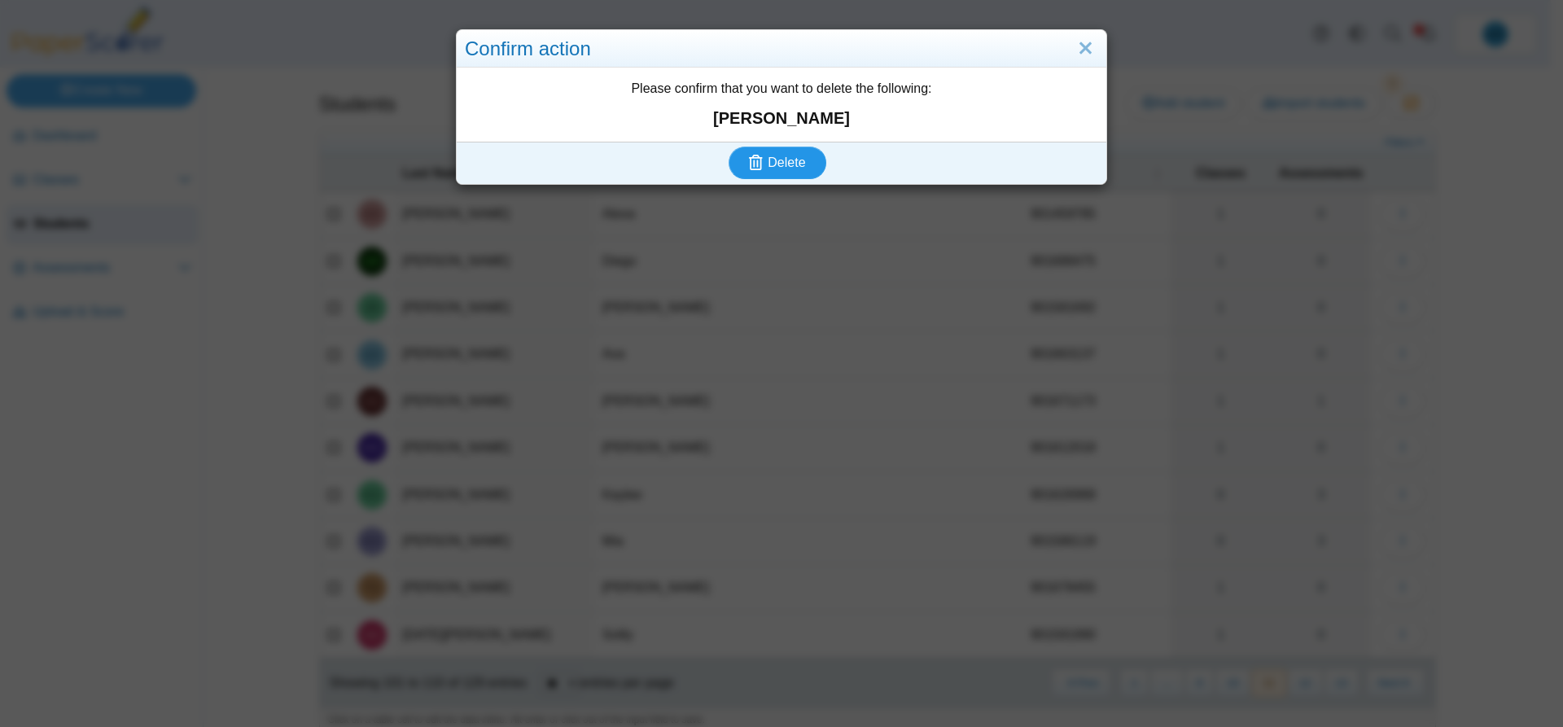
click at [767, 167] on span "Delete" at bounding box center [785, 162] width 37 height 14
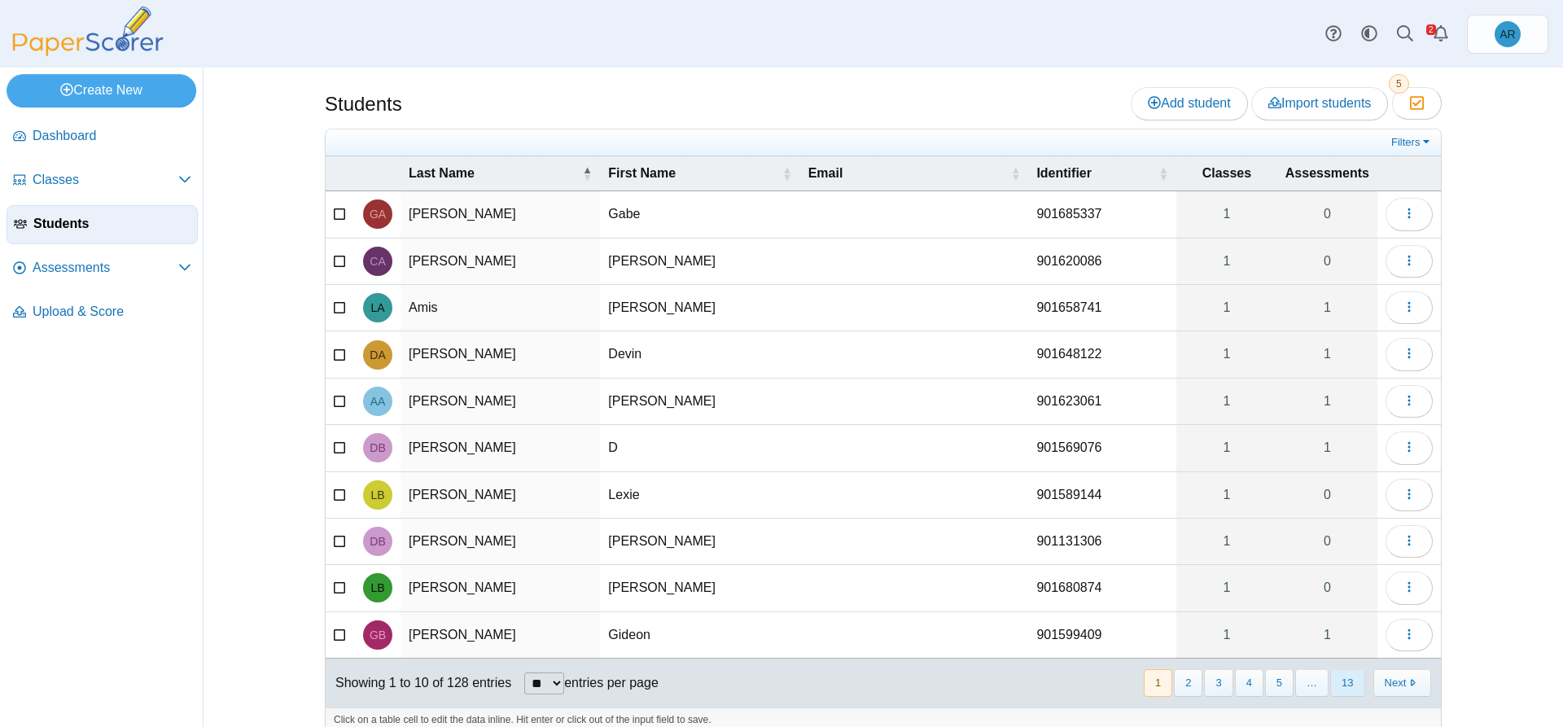
click at [1336, 682] on button "13" at bounding box center [1347, 682] width 34 height 27
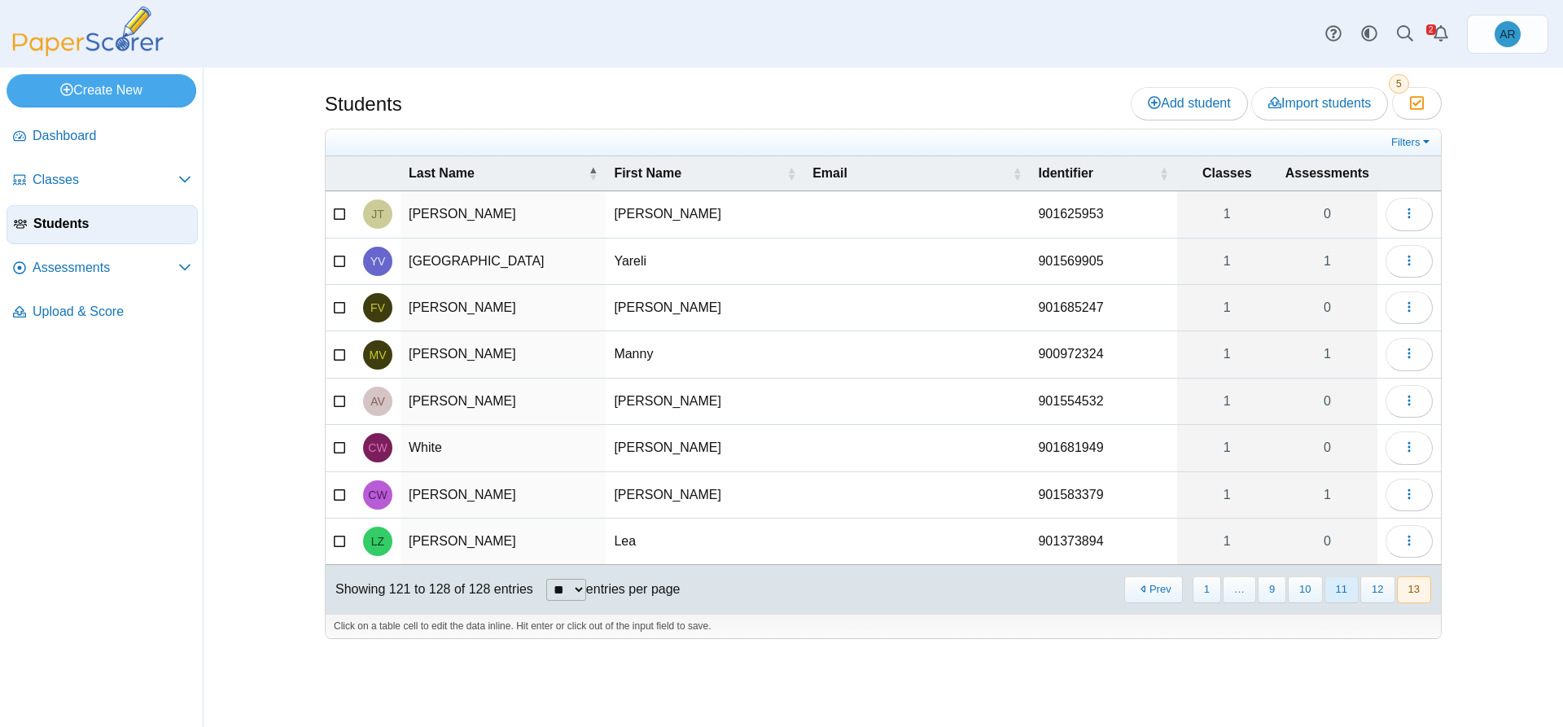
click at [1349, 591] on button "11" at bounding box center [1341, 589] width 34 height 27
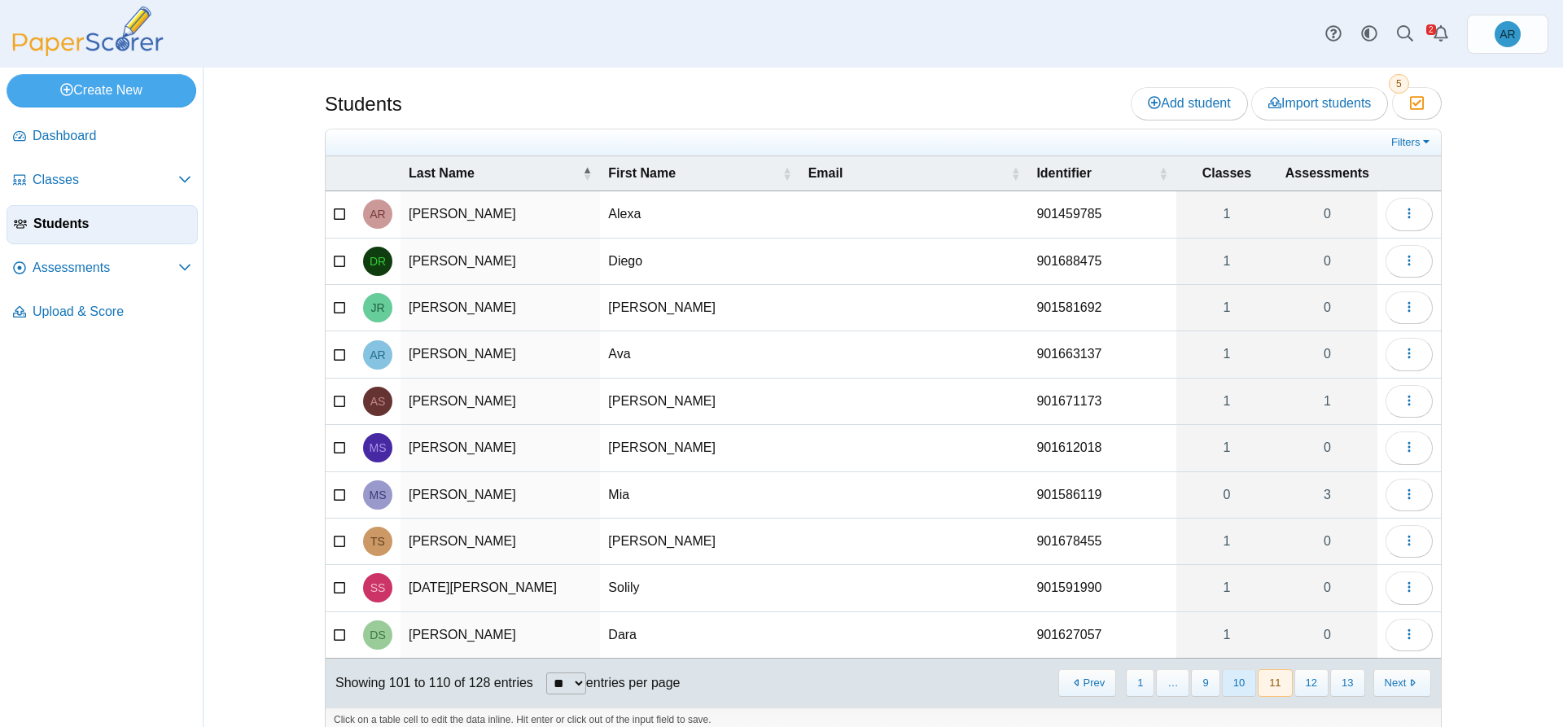
click at [1242, 684] on button "10" at bounding box center [1239, 682] width 34 height 27
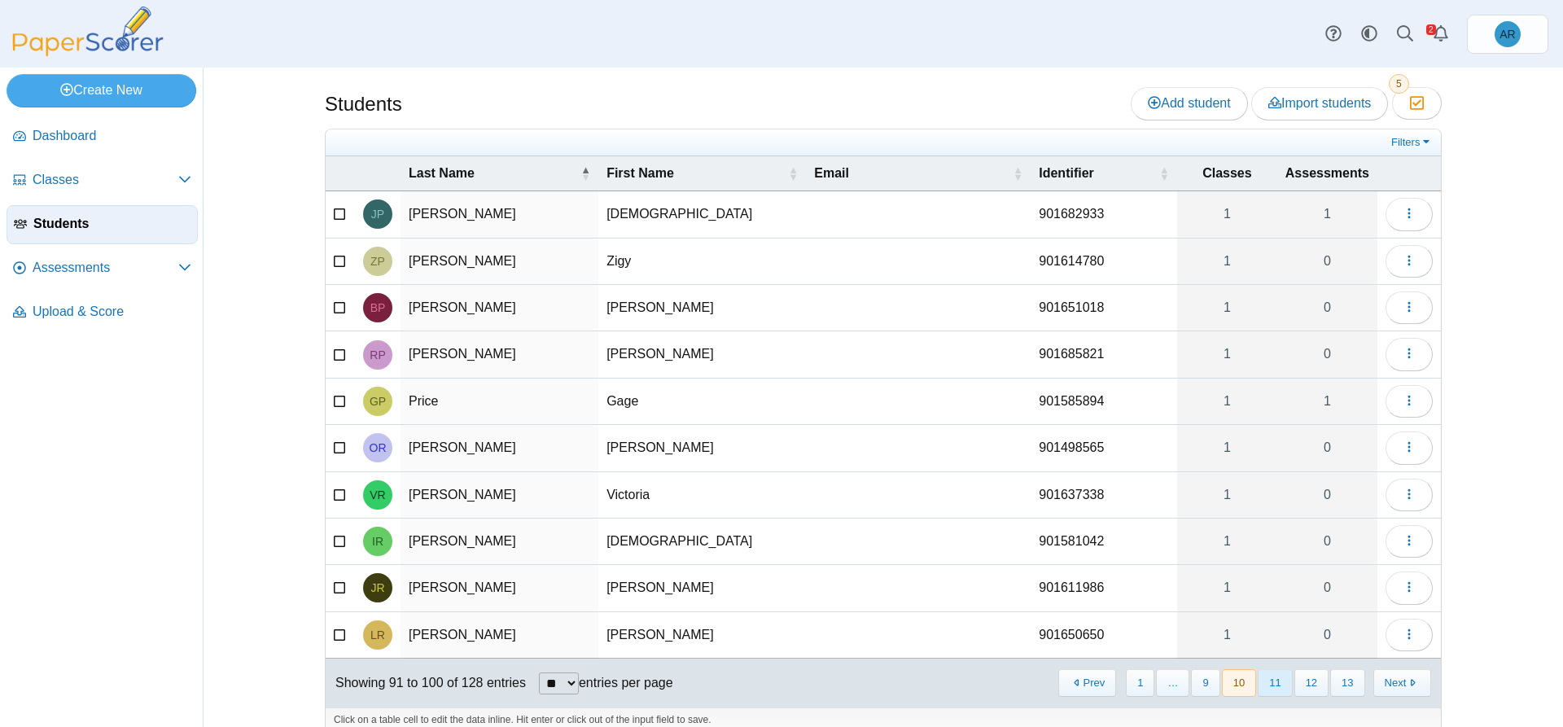
click at [1277, 689] on button "11" at bounding box center [1274, 682] width 34 height 27
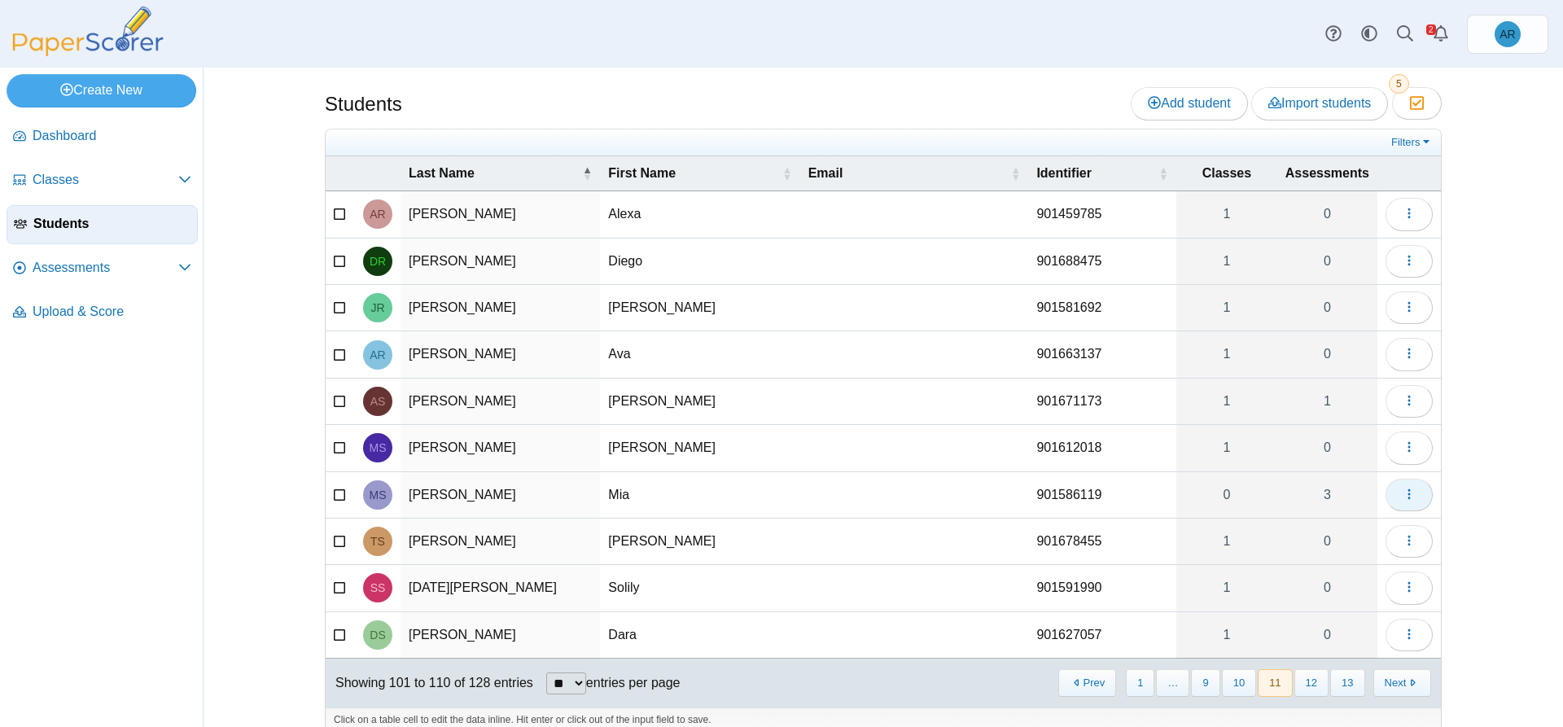
click at [1389, 493] on button "button" at bounding box center [1408, 495] width 47 height 33
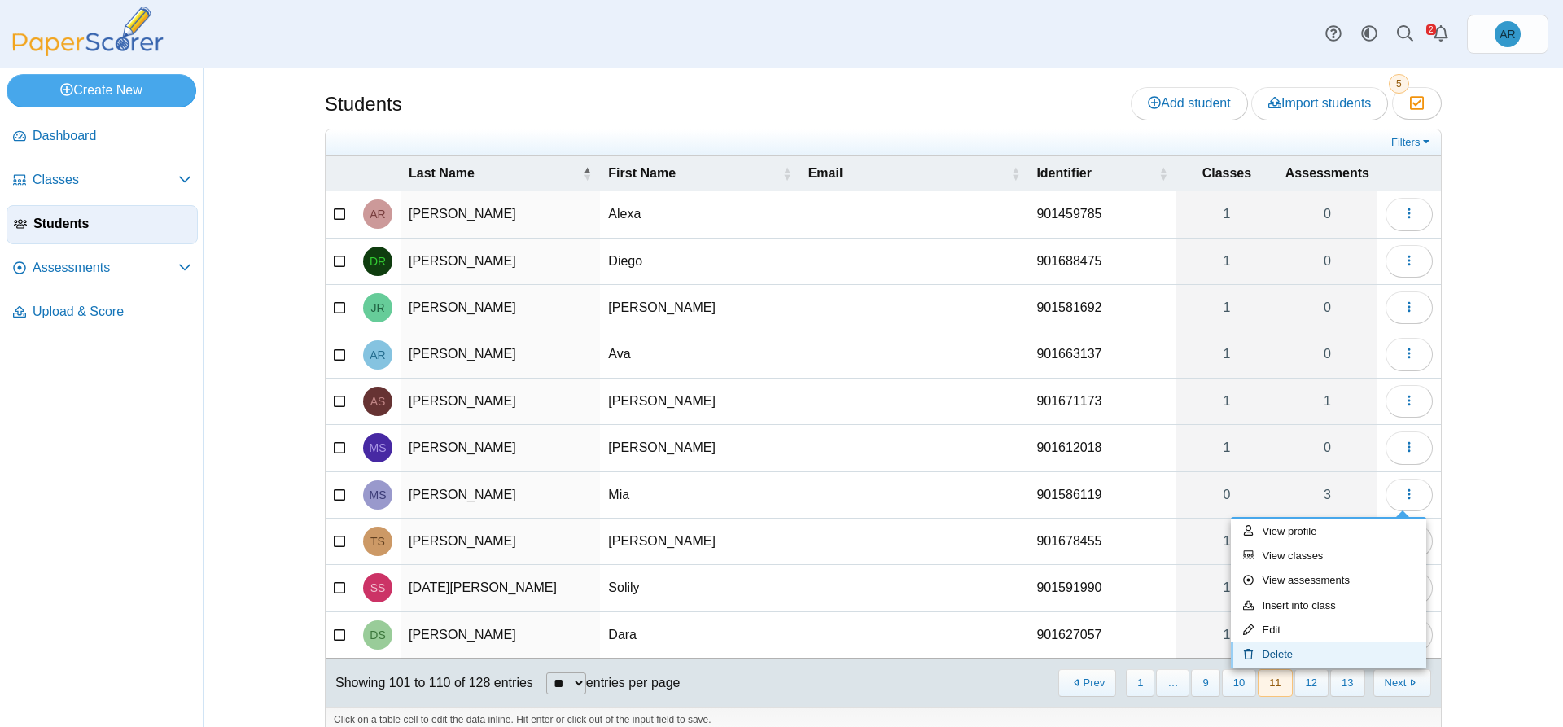
click at [1294, 650] on link "Delete" at bounding box center [1328, 654] width 195 height 24
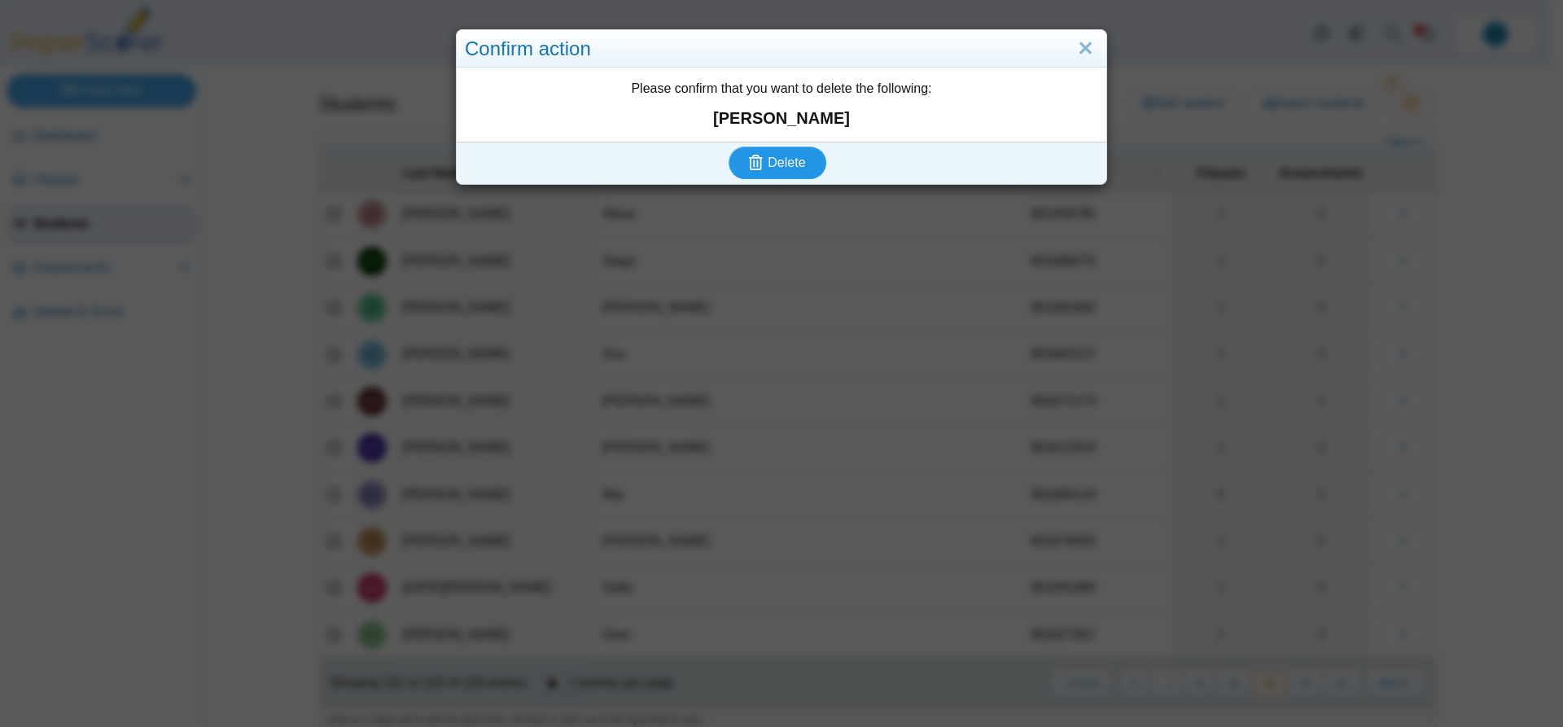
click at [752, 164] on use "submit" at bounding box center [756, 162] width 14 height 15
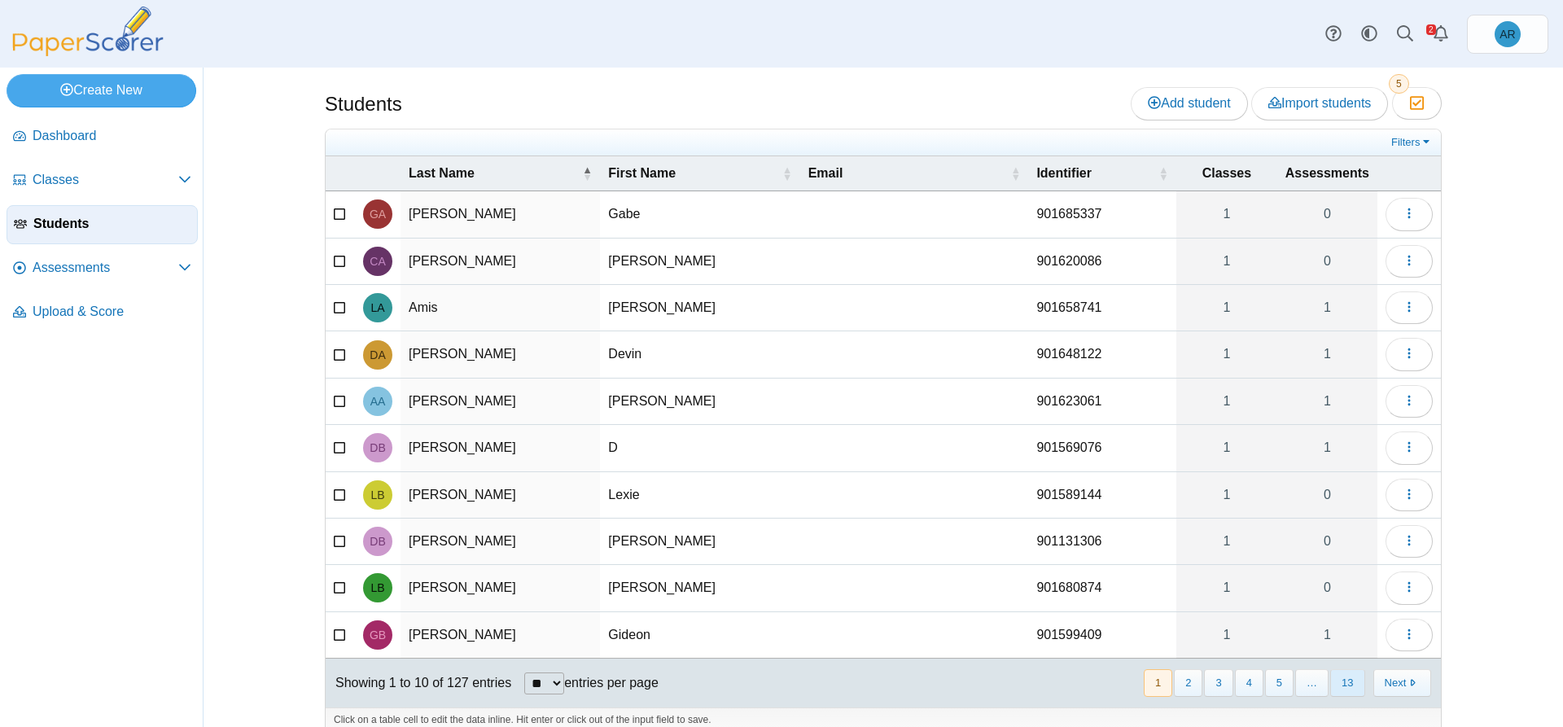
click at [1330, 680] on button "13" at bounding box center [1347, 682] width 34 height 27
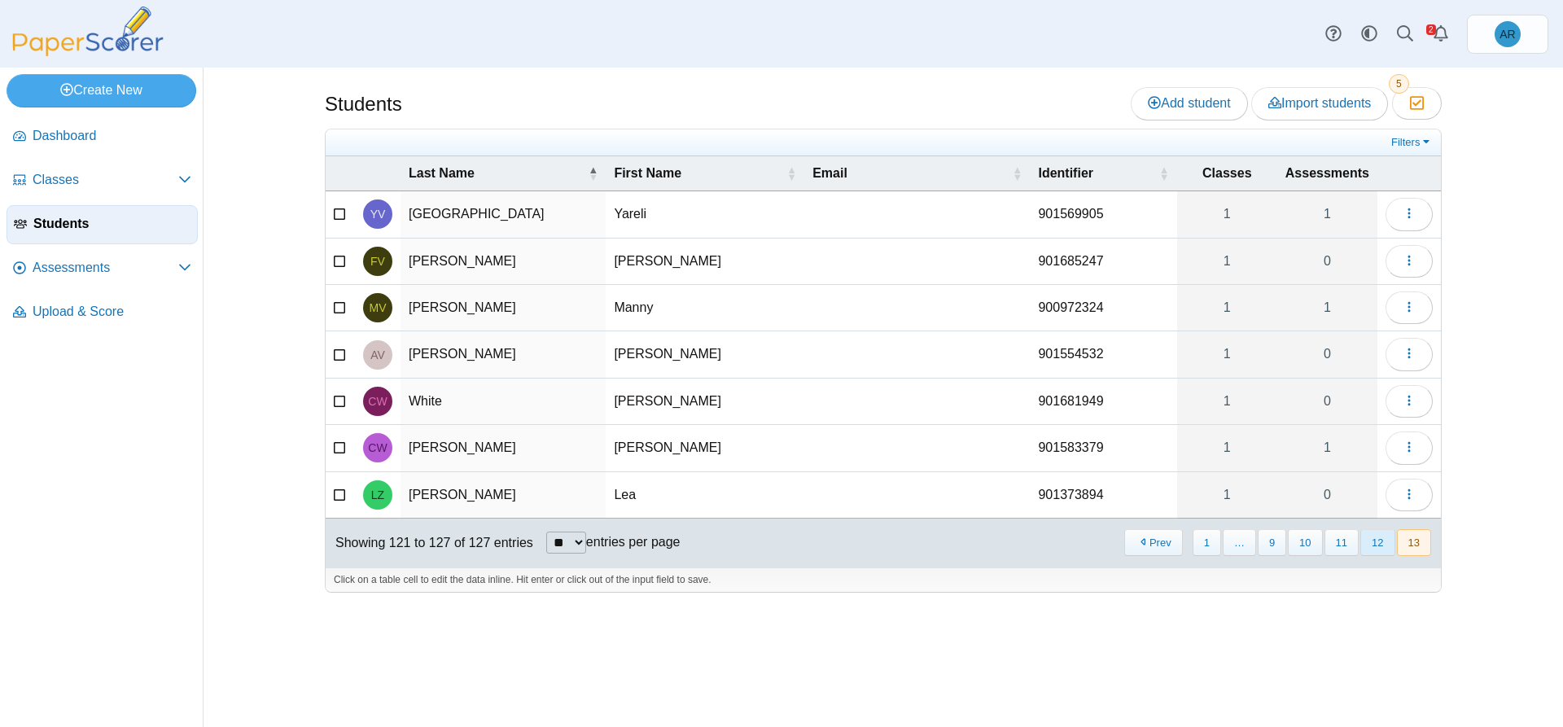
click at [1369, 535] on button "12" at bounding box center [1377, 542] width 34 height 27
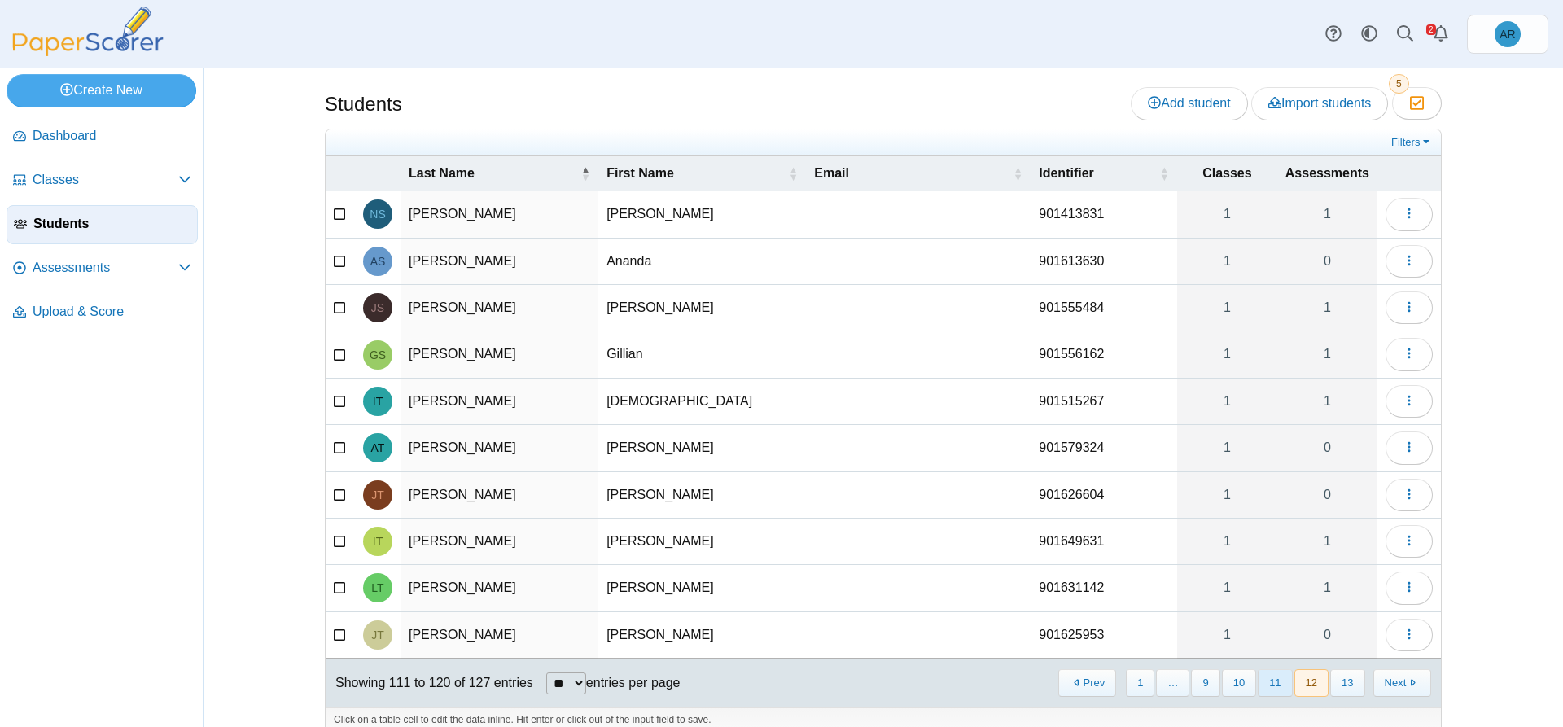
click at [1268, 688] on button "11" at bounding box center [1274, 682] width 34 height 27
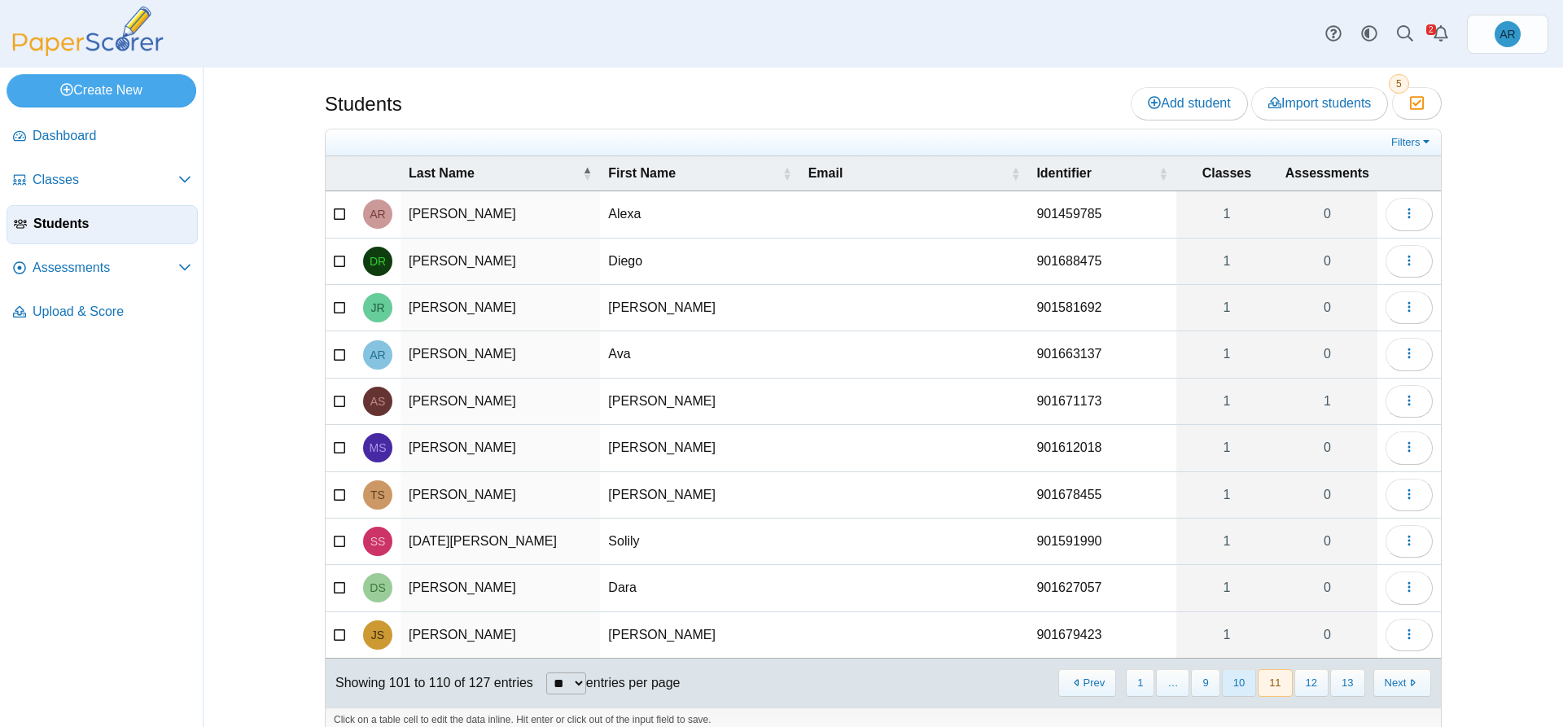
click at [1236, 684] on button "10" at bounding box center [1239, 682] width 34 height 27
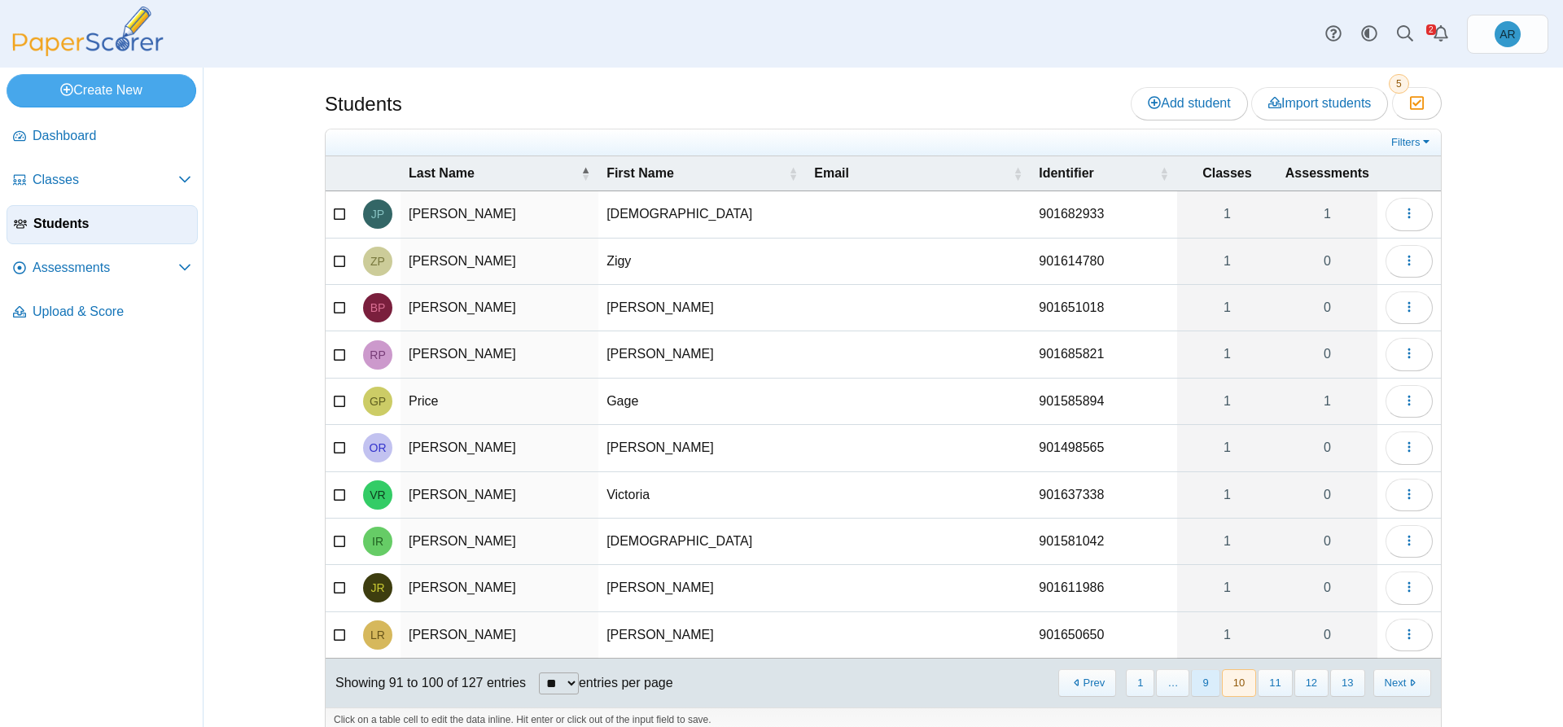
click at [1200, 683] on button "9" at bounding box center [1205, 682] width 28 height 27
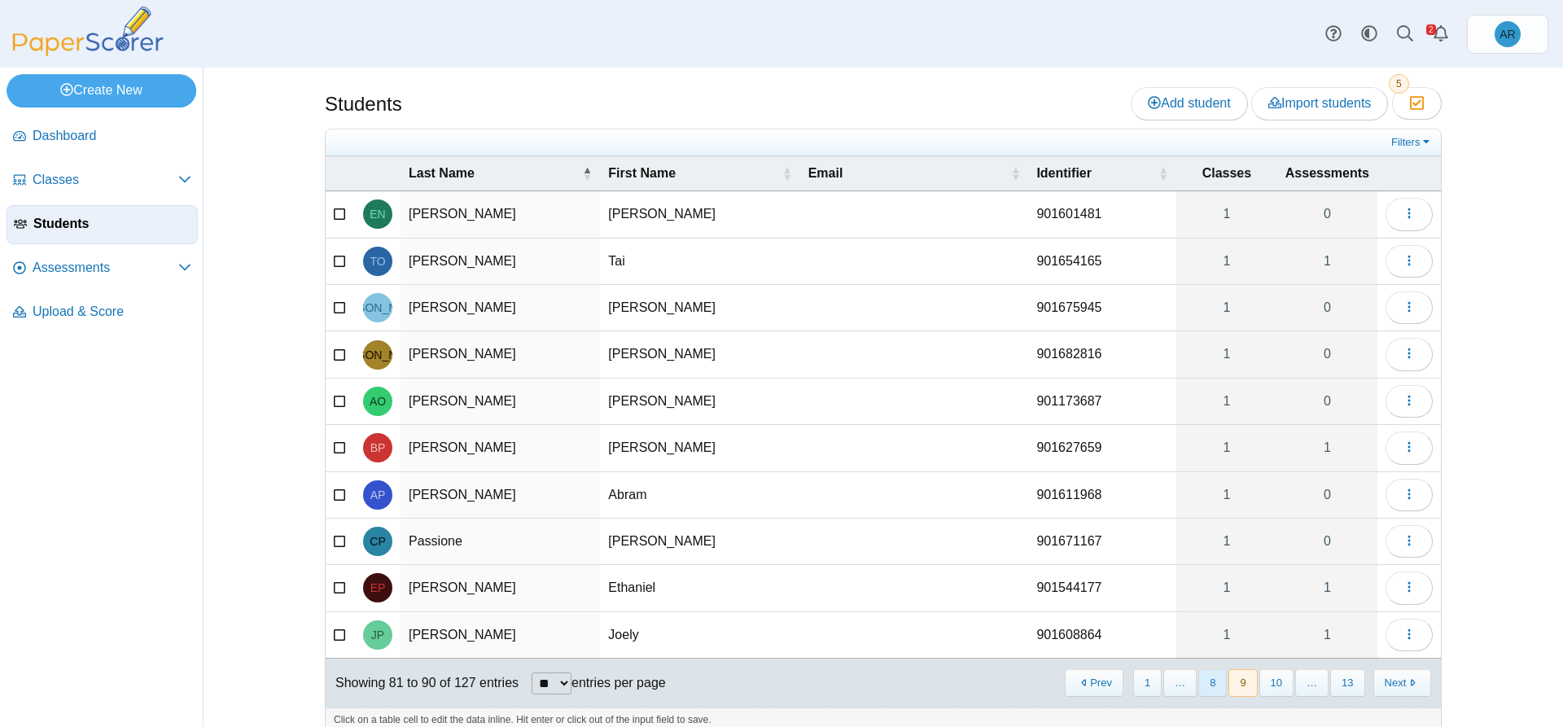
click at [1205, 683] on button "8" at bounding box center [1212, 682] width 28 height 27
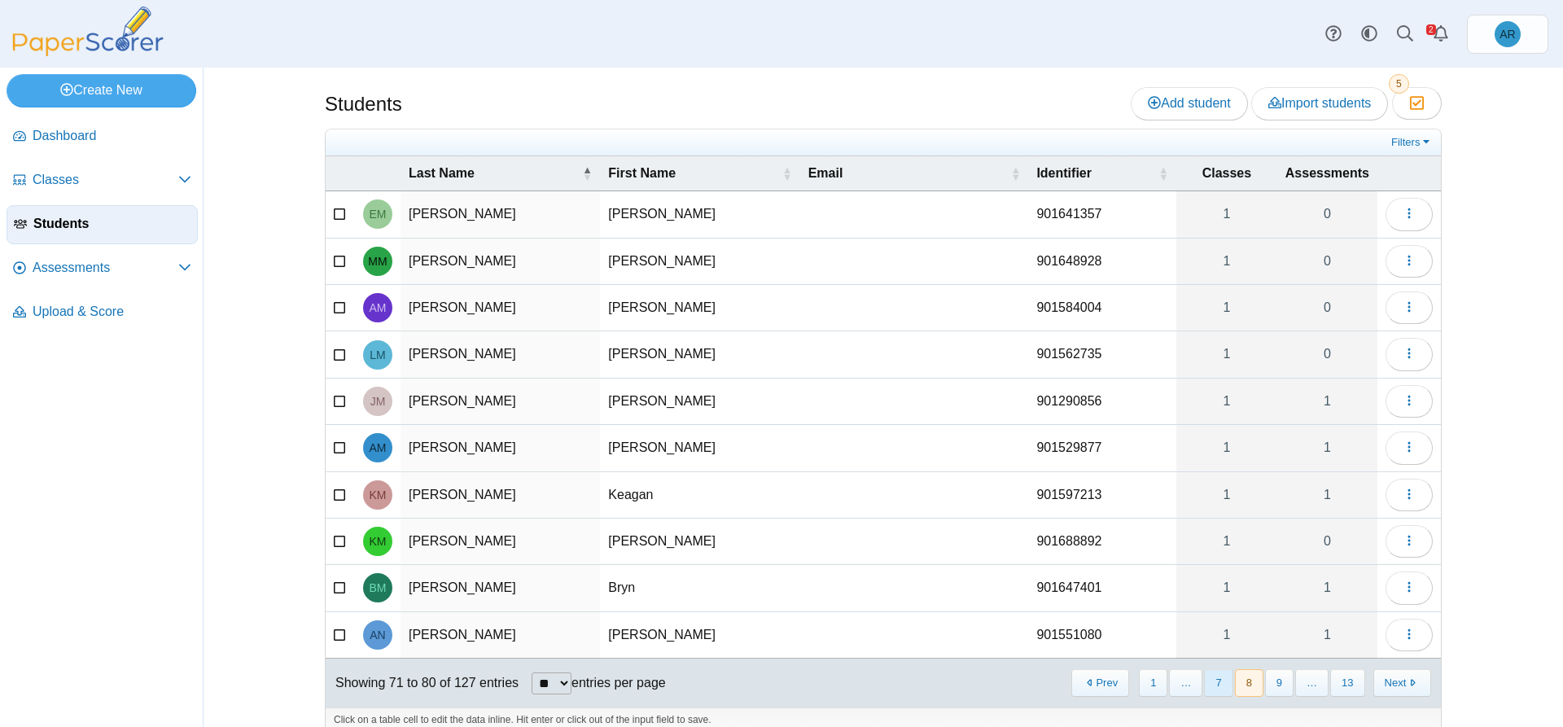
click at [1212, 685] on button "7" at bounding box center [1218, 682] width 28 height 27
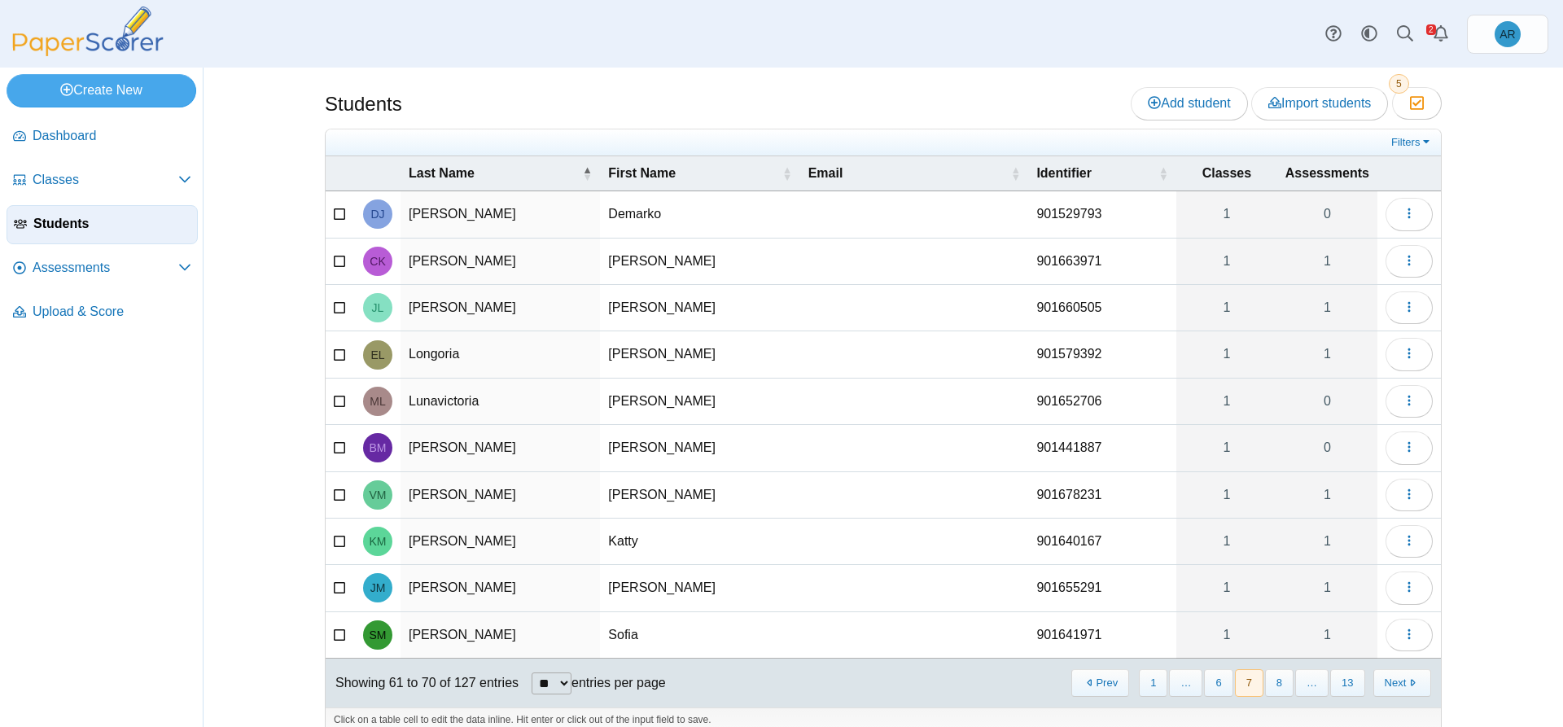
click at [1212, 685] on button "6" at bounding box center [1218, 682] width 28 height 27
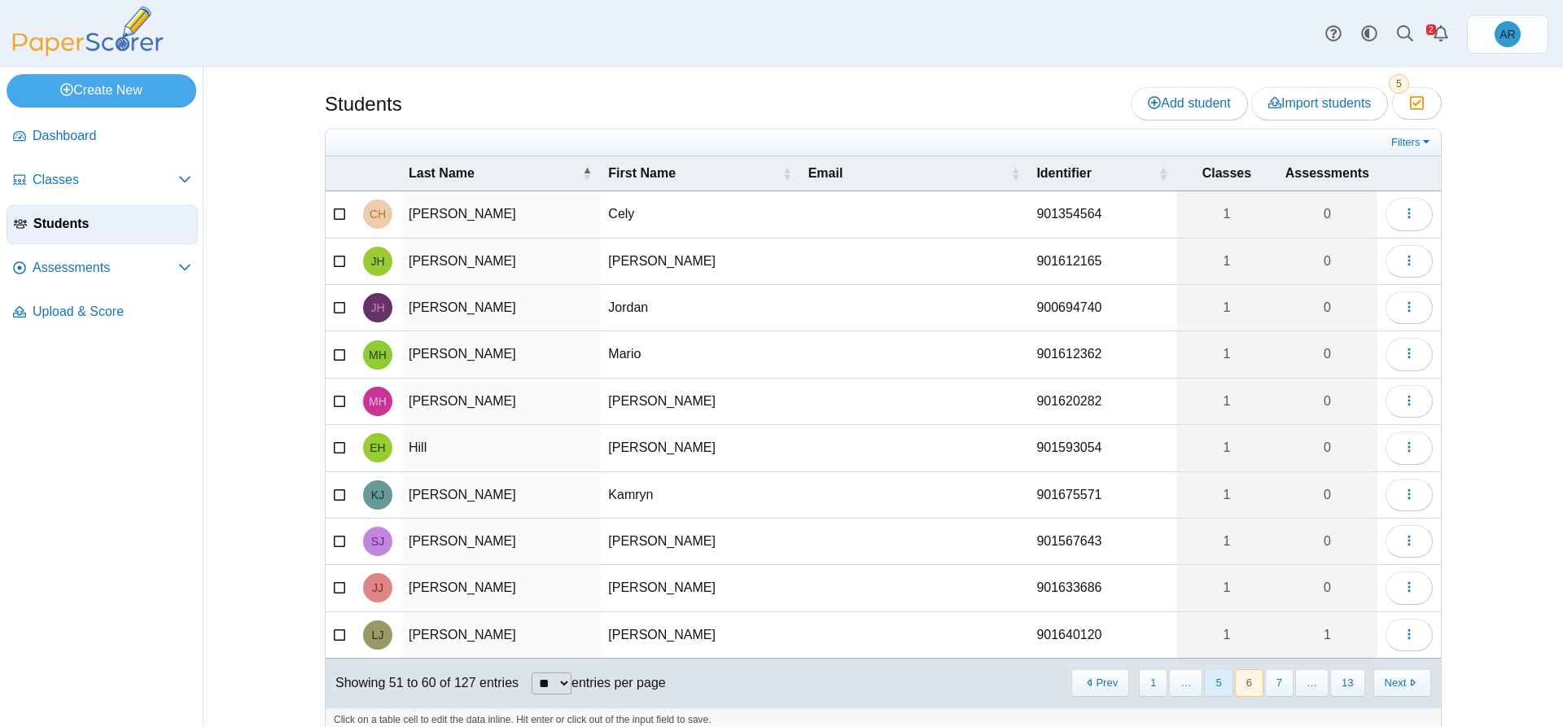
click at [1212, 686] on button "5" at bounding box center [1218, 682] width 28 height 27
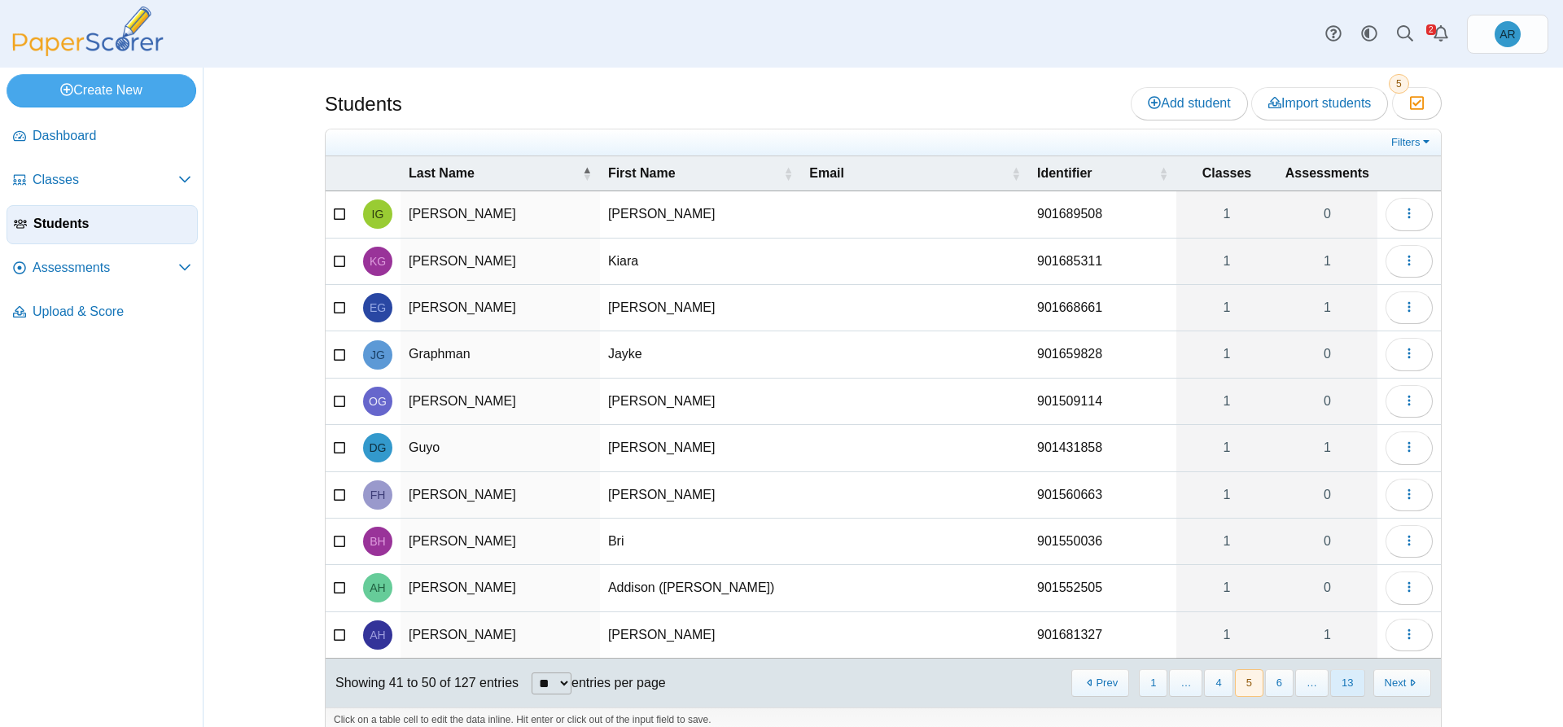
click at [1345, 681] on button "13" at bounding box center [1347, 682] width 34 height 27
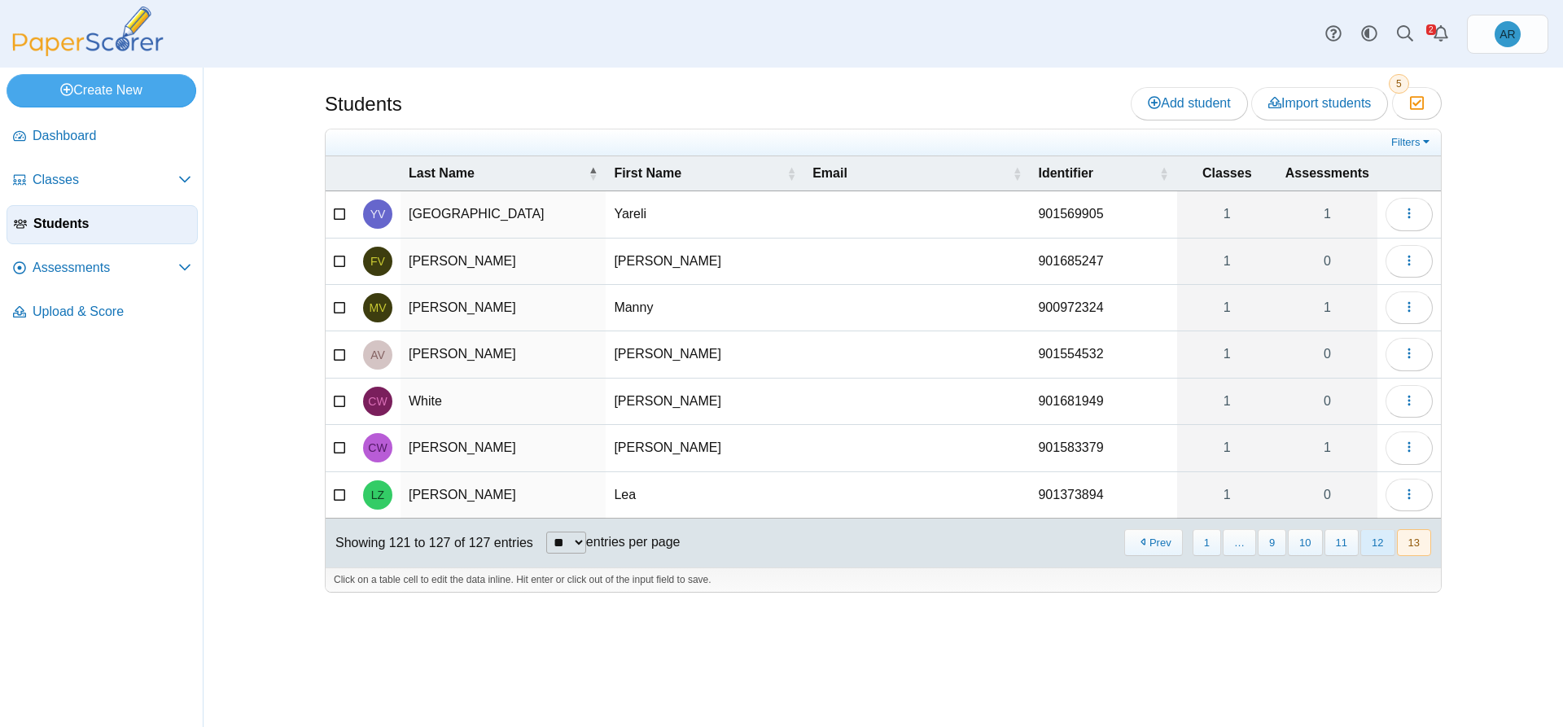
click at [1379, 542] on button "12" at bounding box center [1377, 542] width 34 height 27
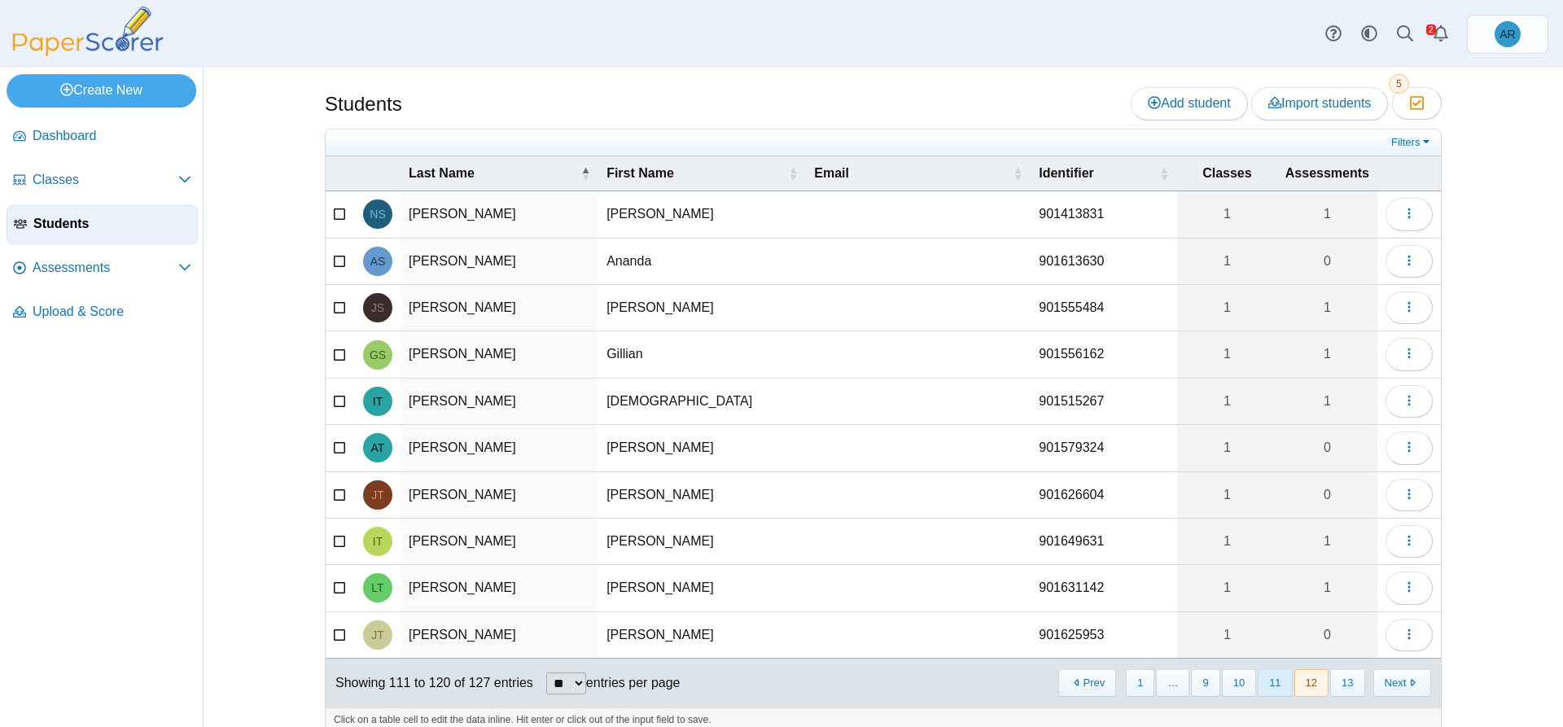
click at [1259, 684] on button "11" at bounding box center [1274, 682] width 34 height 27
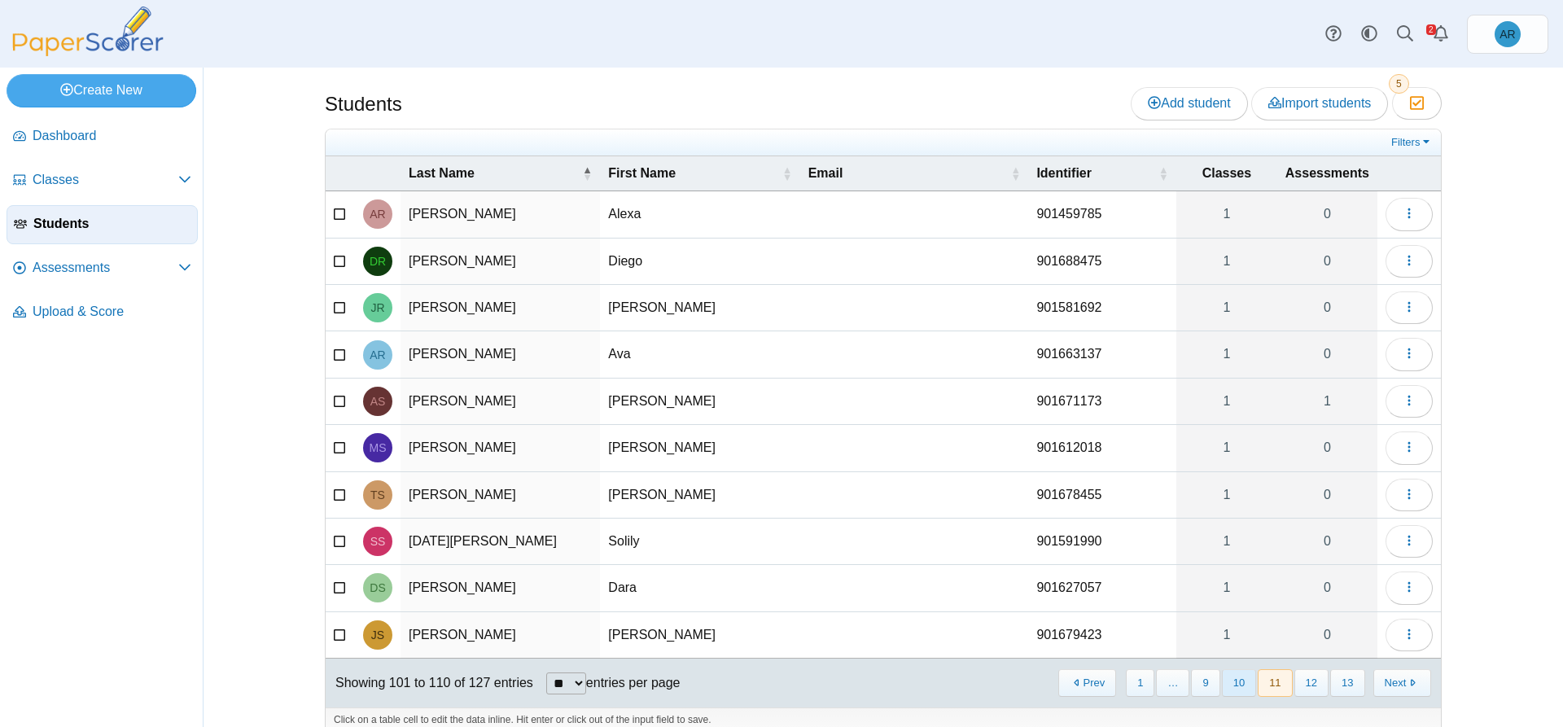
click at [1240, 684] on button "10" at bounding box center [1239, 682] width 34 height 27
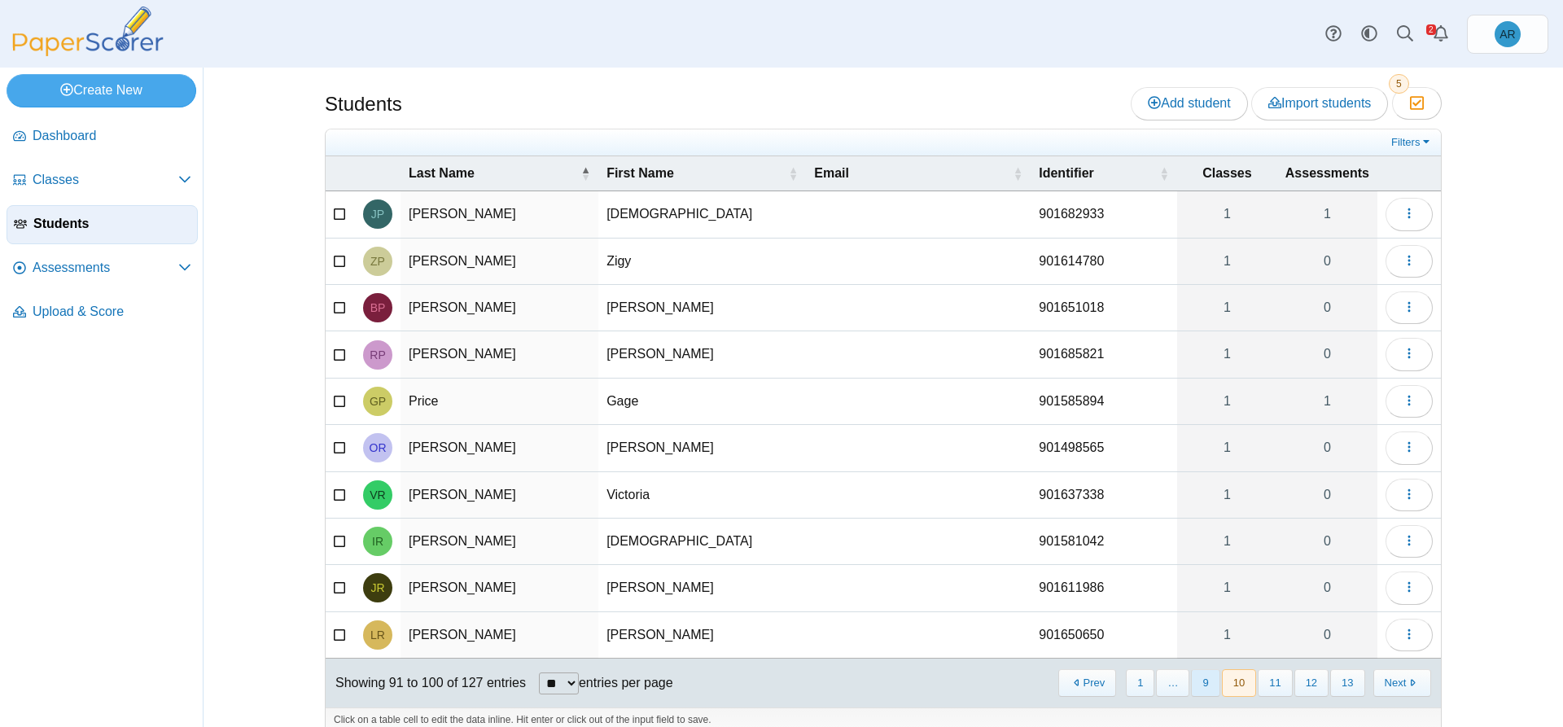
click at [1204, 683] on button "9" at bounding box center [1205, 682] width 28 height 27
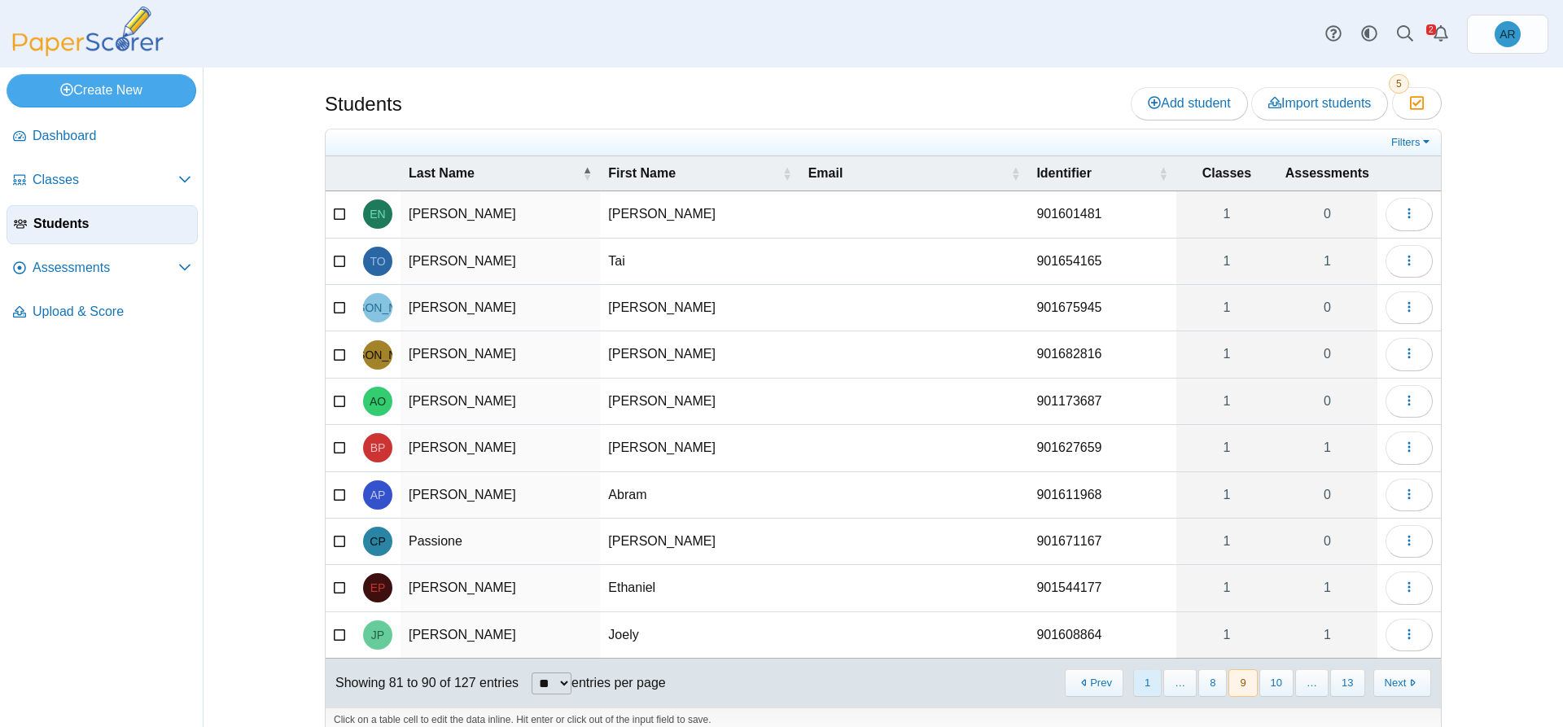
click at [1141, 680] on button "1" at bounding box center [1147, 682] width 28 height 27
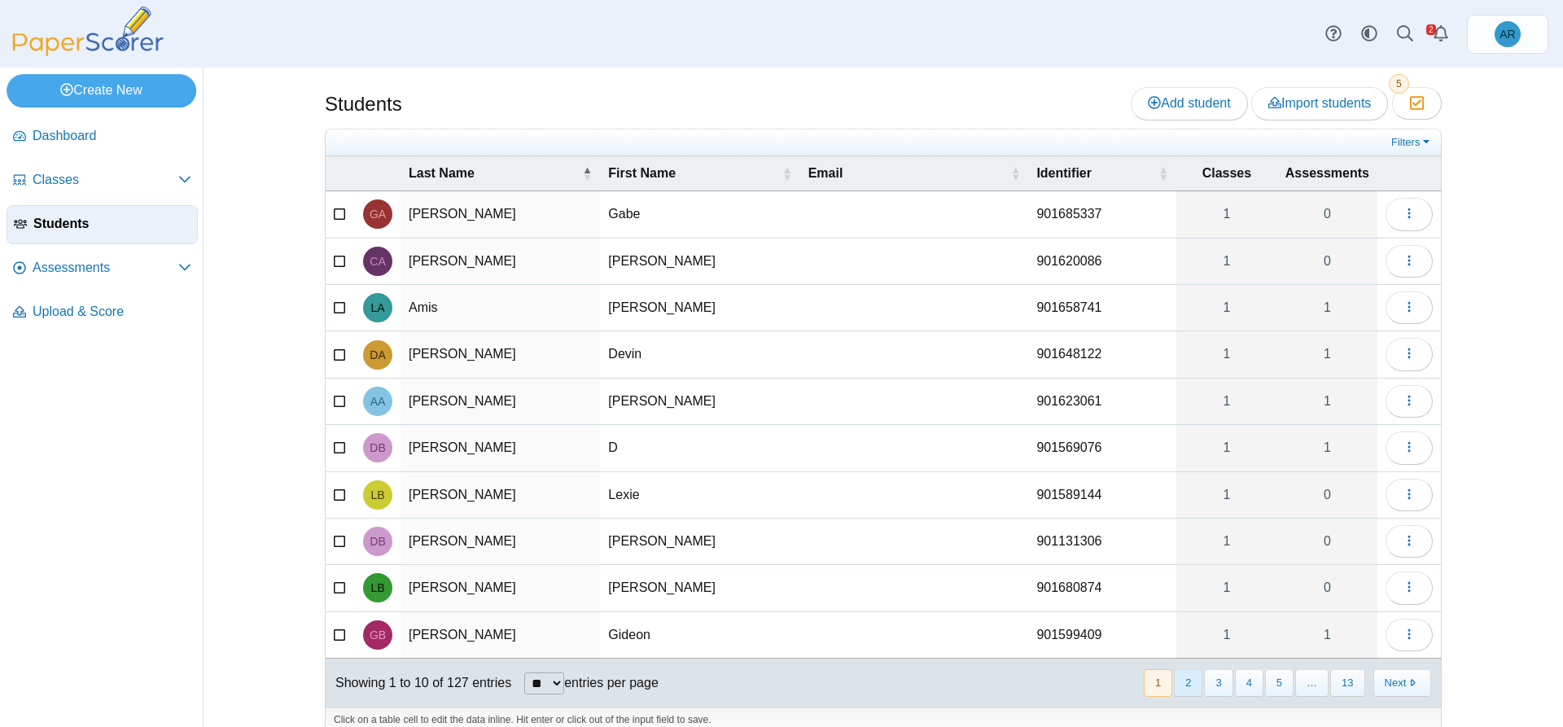
click at [1185, 685] on button "2" at bounding box center [1188, 682] width 28 height 27
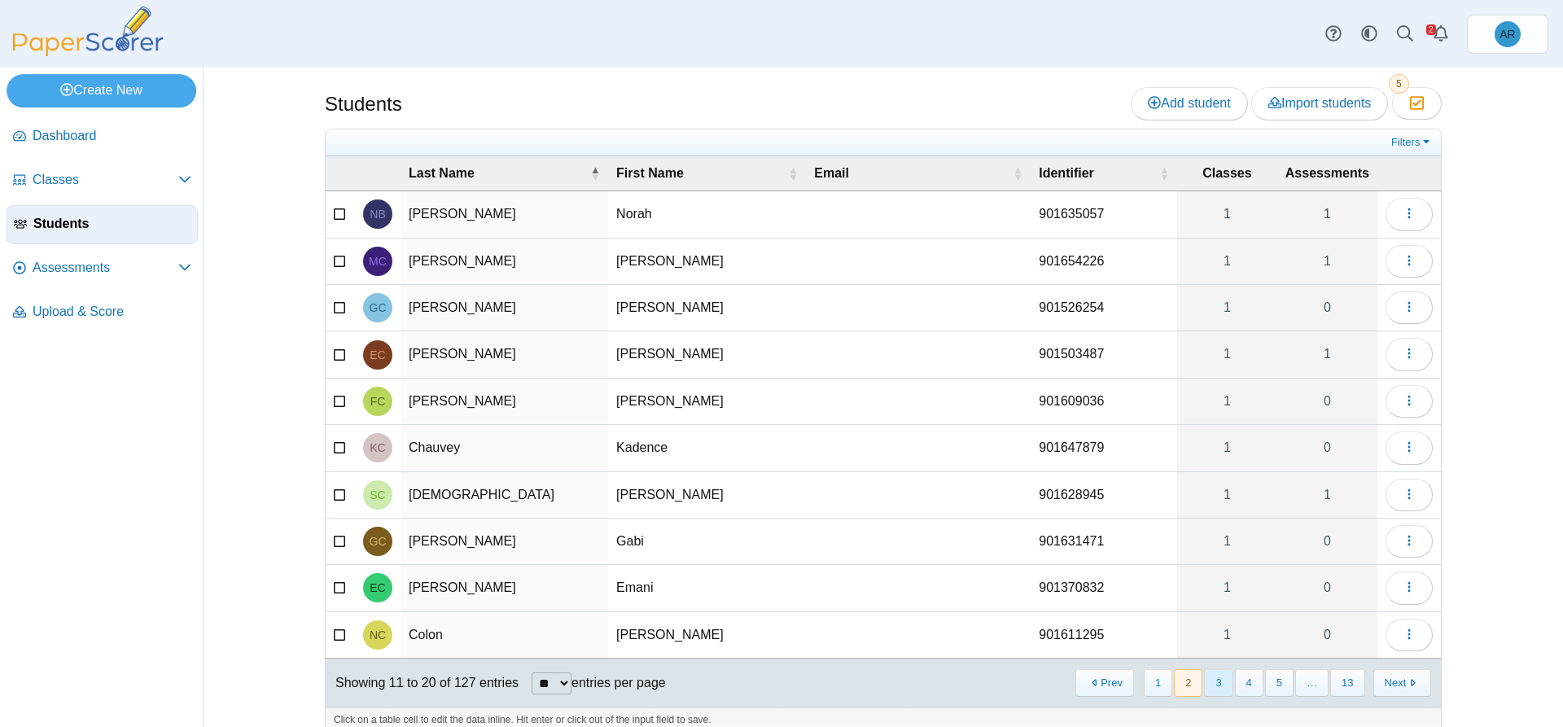
click at [1208, 687] on button "3" at bounding box center [1218, 682] width 28 height 27
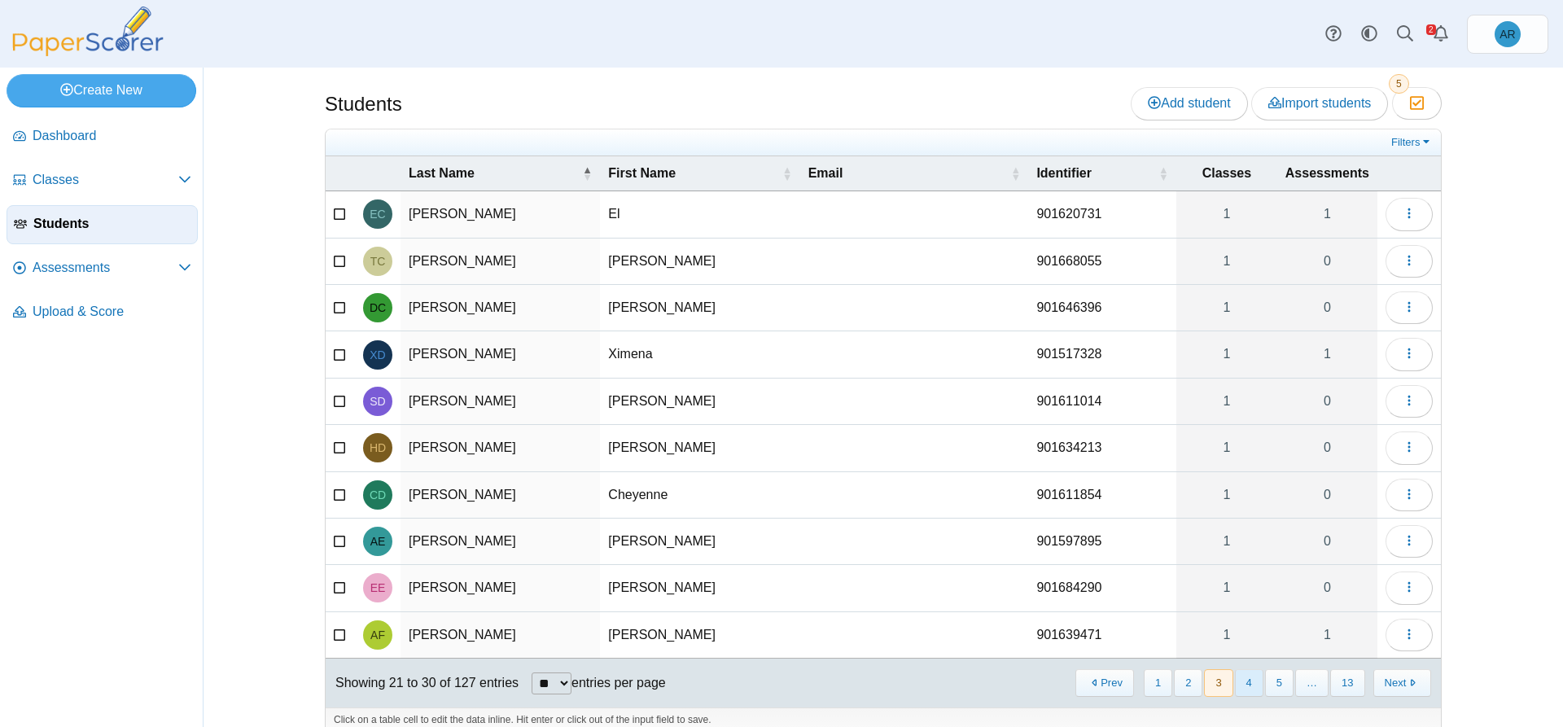
click at [1242, 684] on button "4" at bounding box center [1249, 682] width 28 height 27
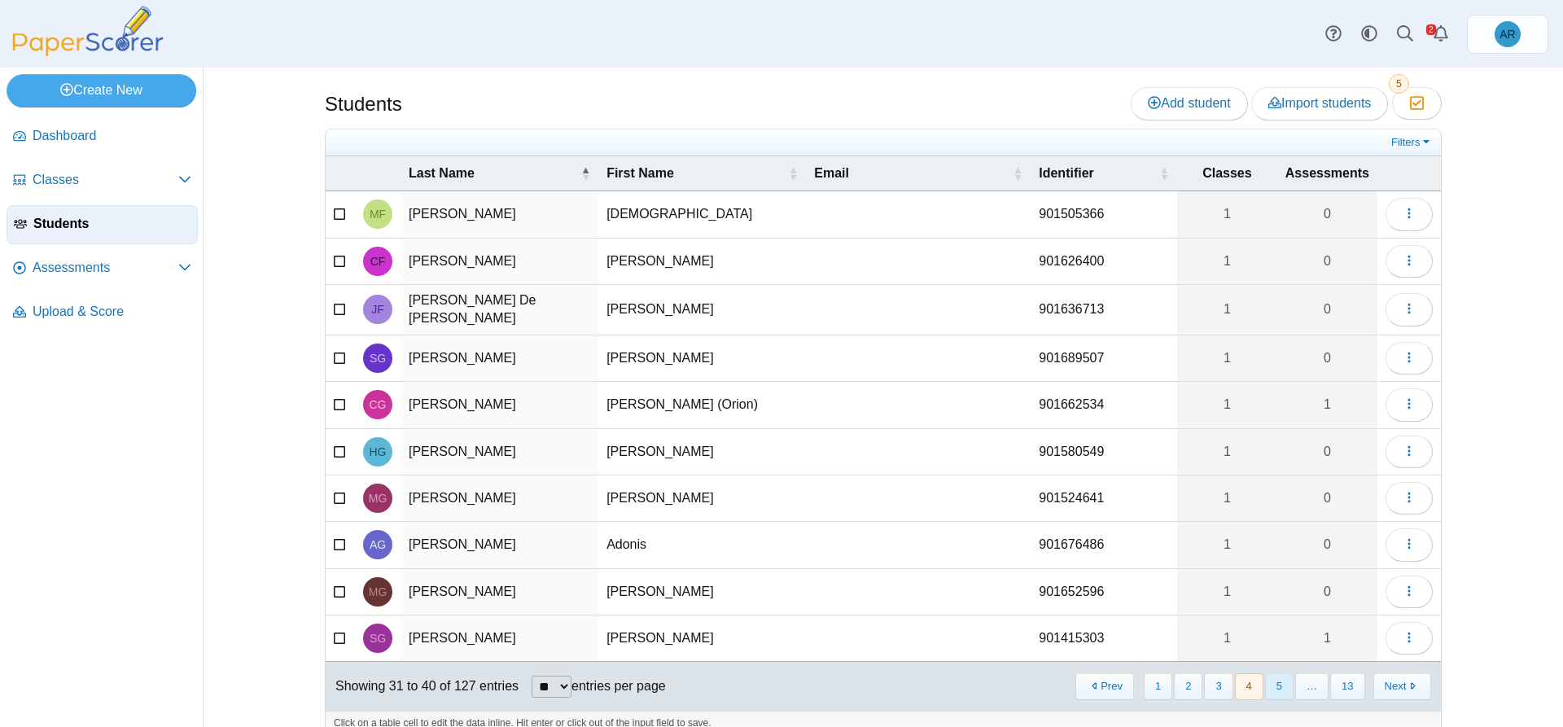
click at [1266, 684] on button "5" at bounding box center [1279, 686] width 28 height 27
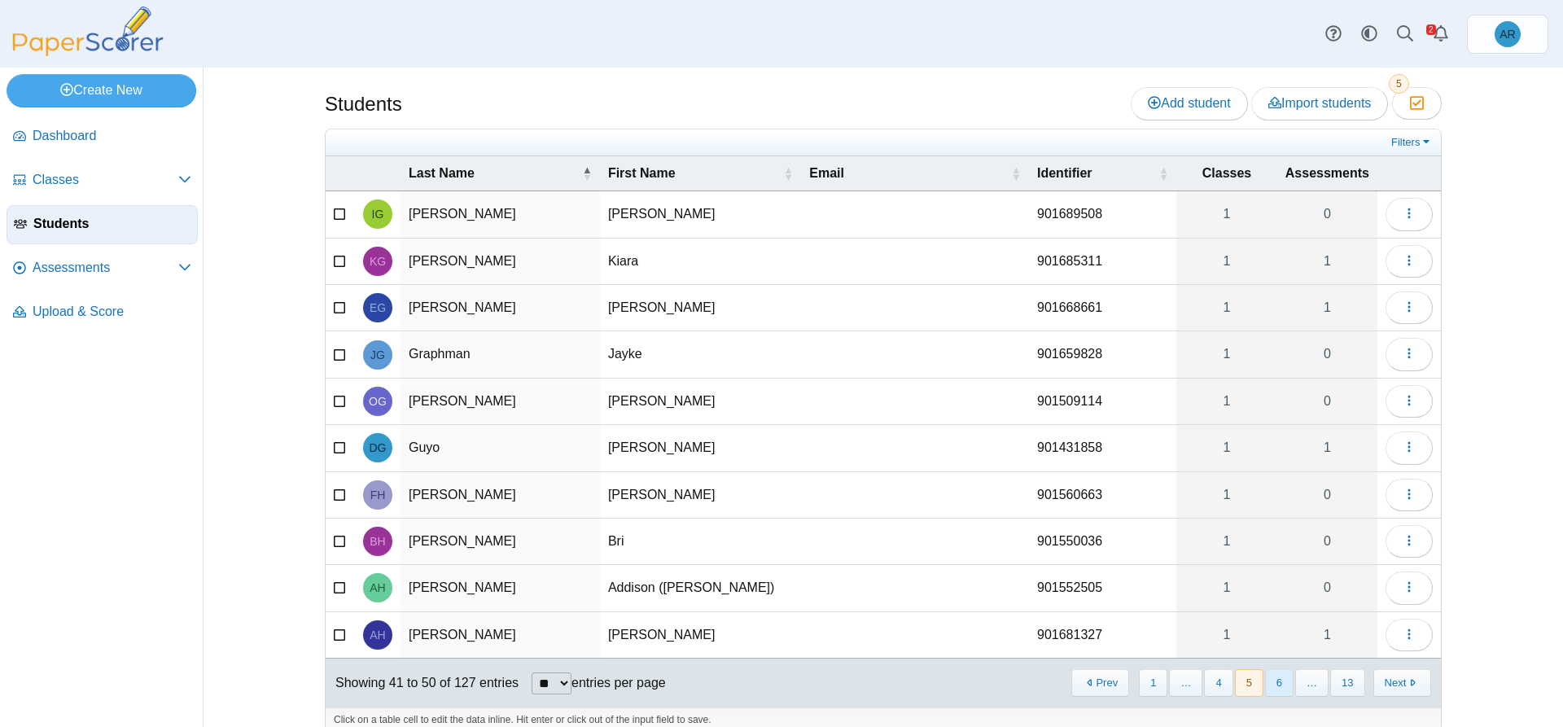
click at [1283, 686] on button "6" at bounding box center [1279, 682] width 28 height 27
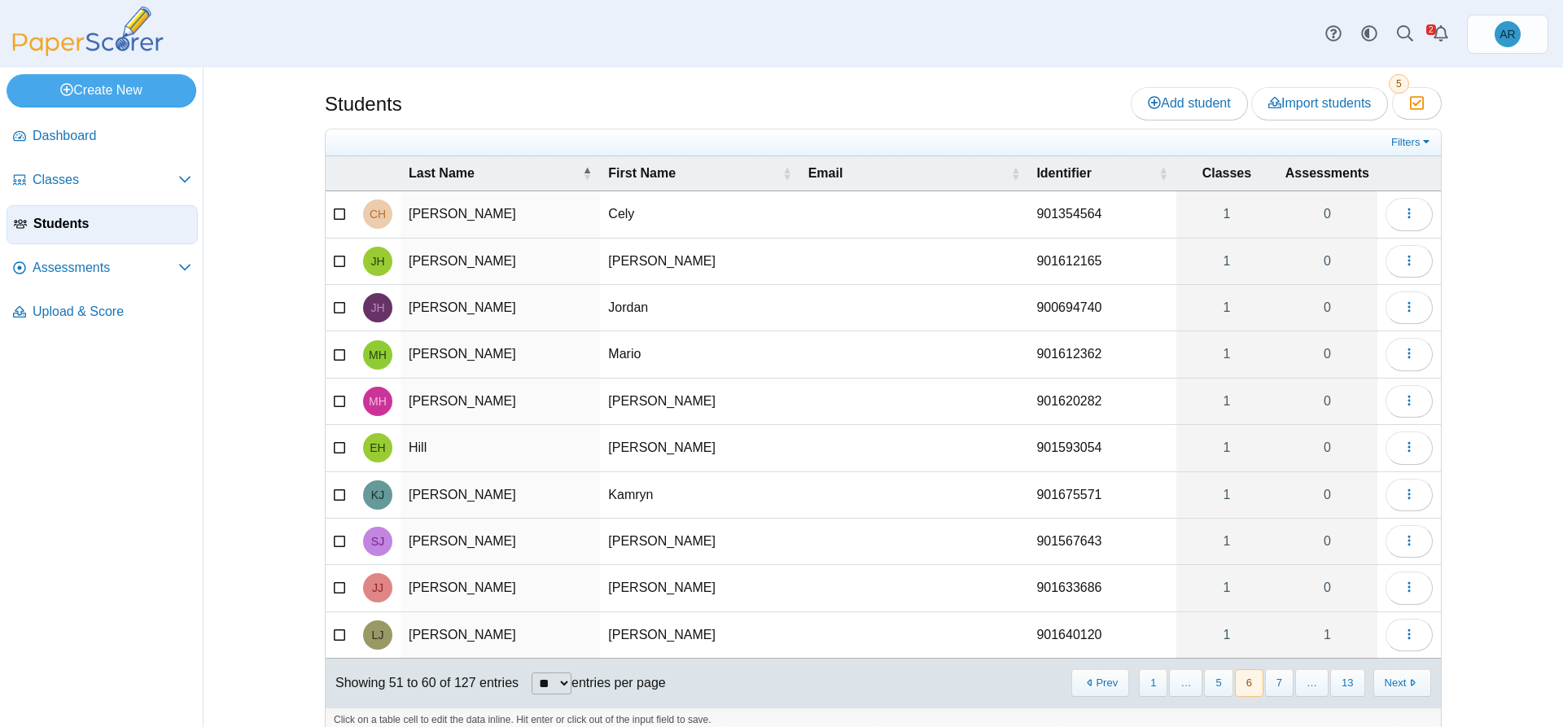
click at [1283, 686] on button "7" at bounding box center [1279, 682] width 28 height 27
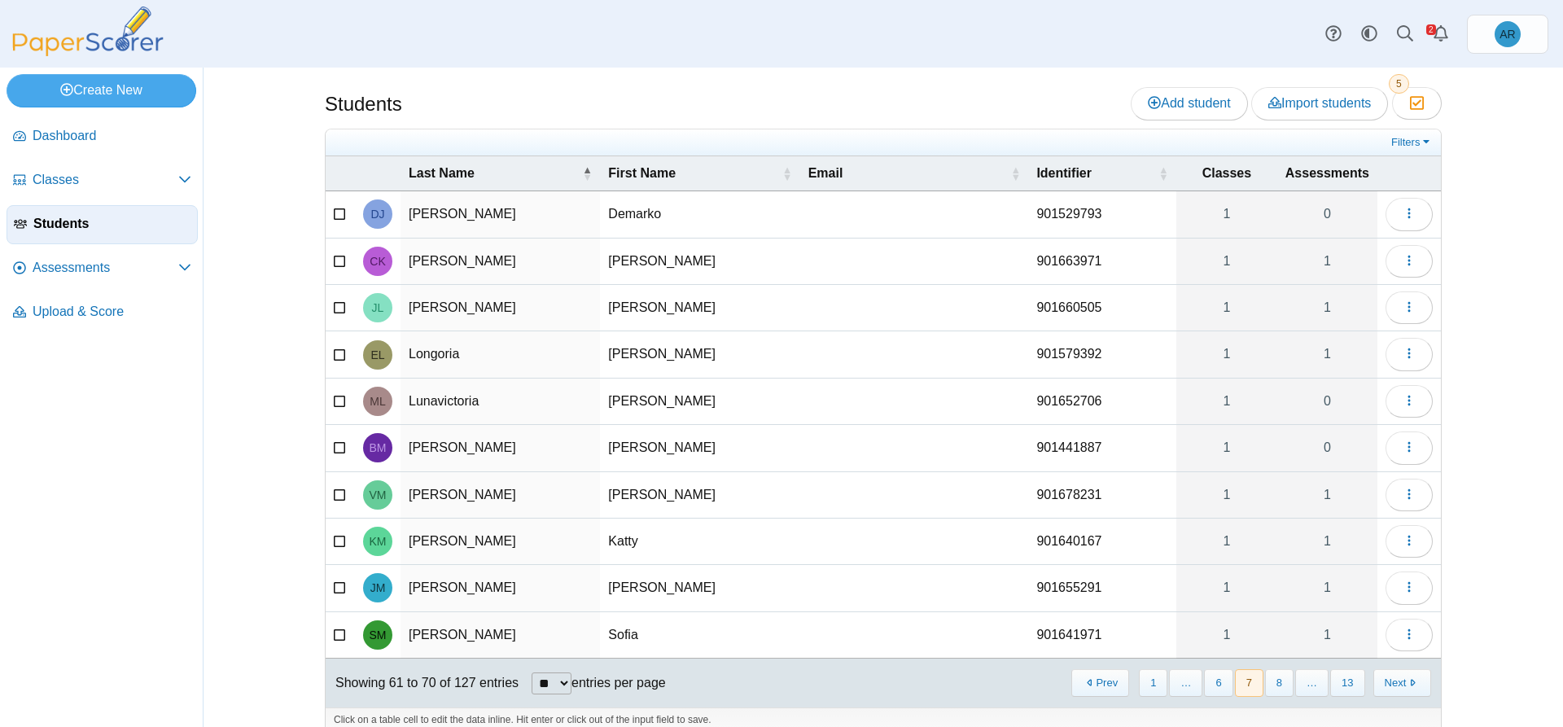
click at [1283, 686] on button "8" at bounding box center [1279, 682] width 28 height 27
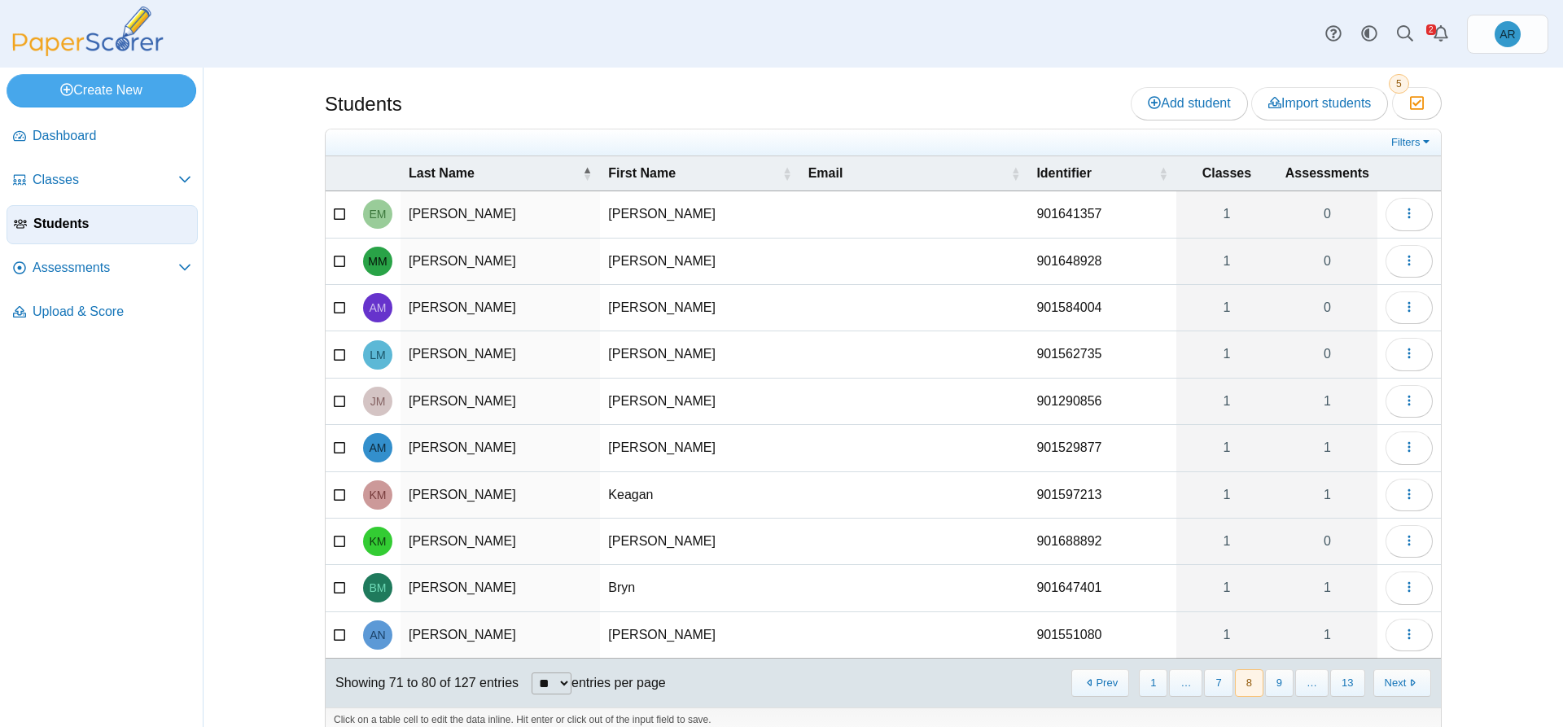
click at [1283, 686] on button "9" at bounding box center [1279, 682] width 28 height 27
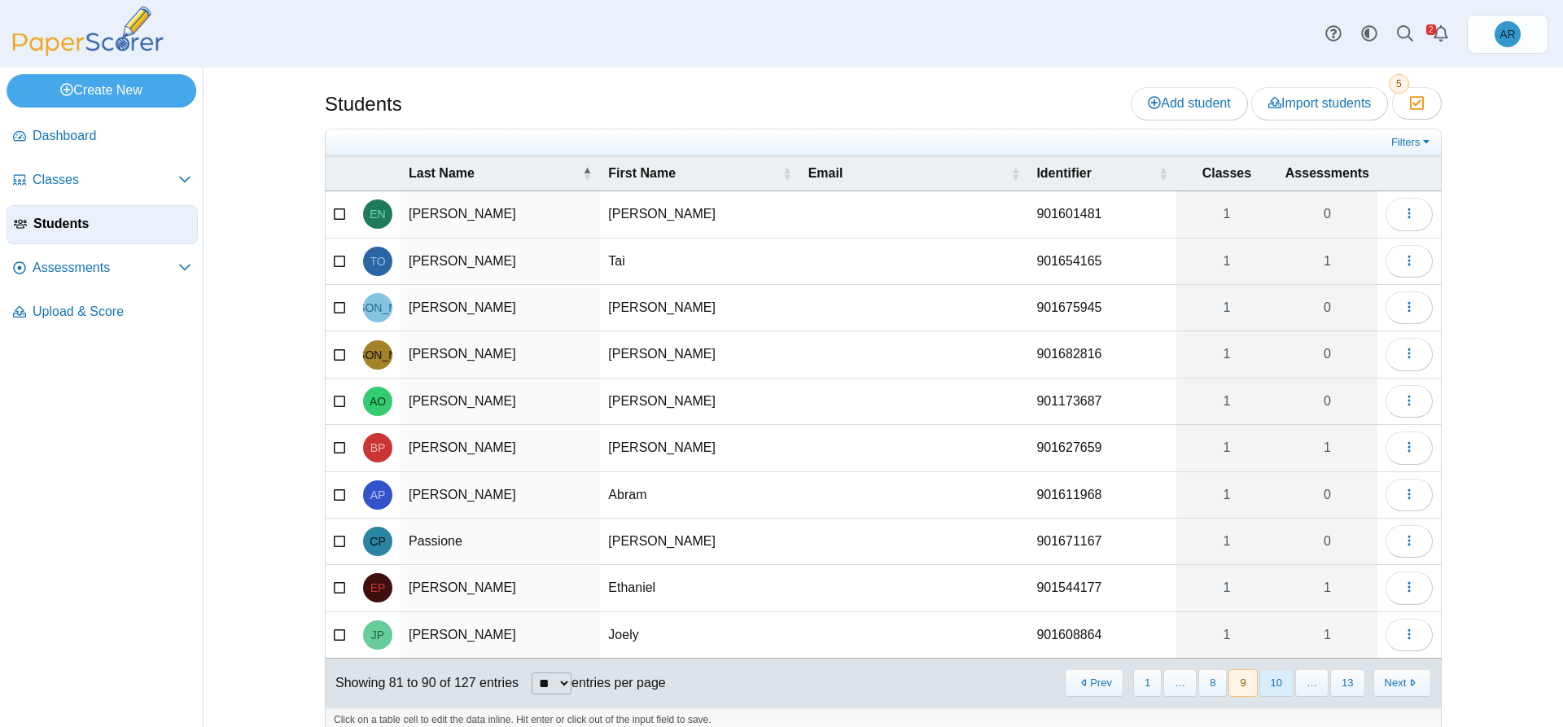
click at [1283, 686] on button "10" at bounding box center [1276, 682] width 34 height 27
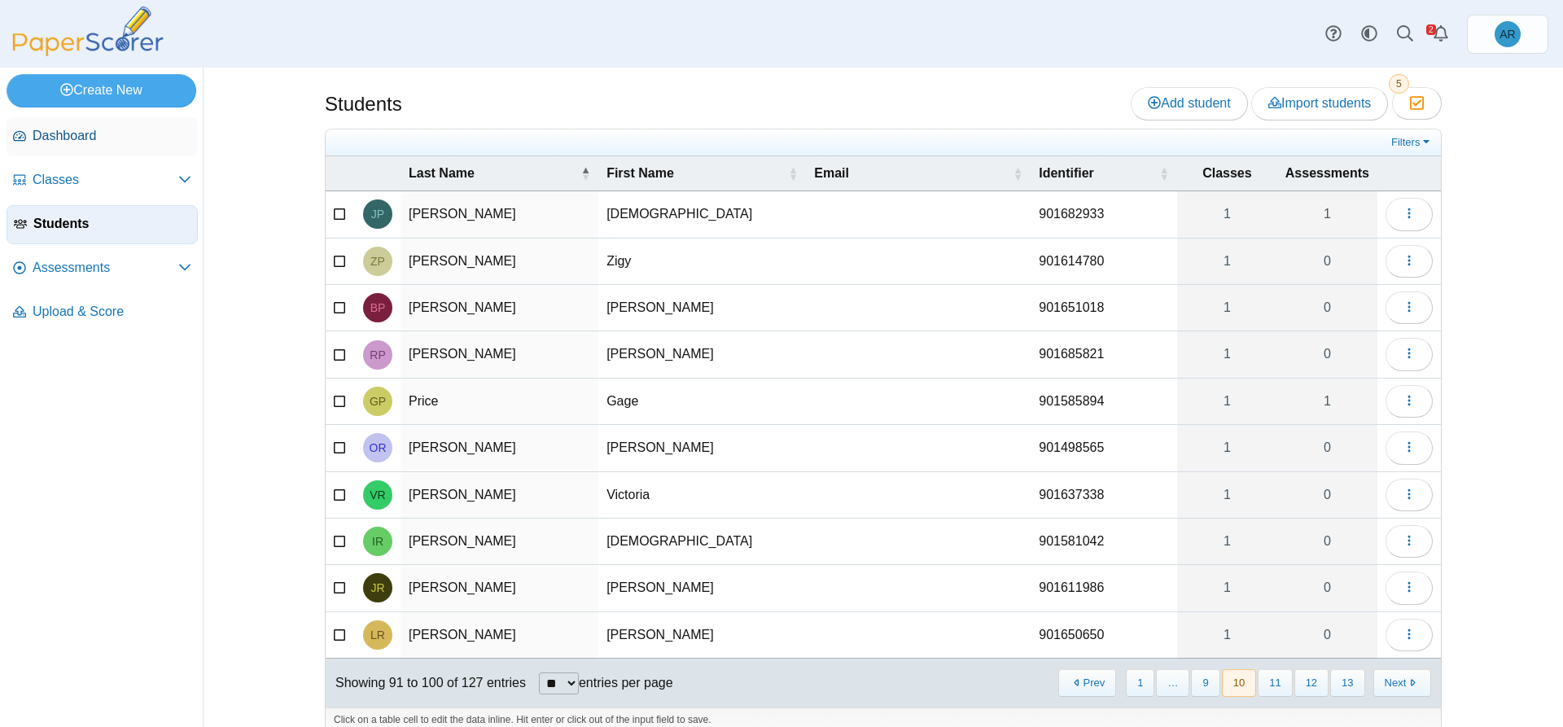
click at [57, 130] on span "Dashboard" at bounding box center [112, 136] width 159 height 18
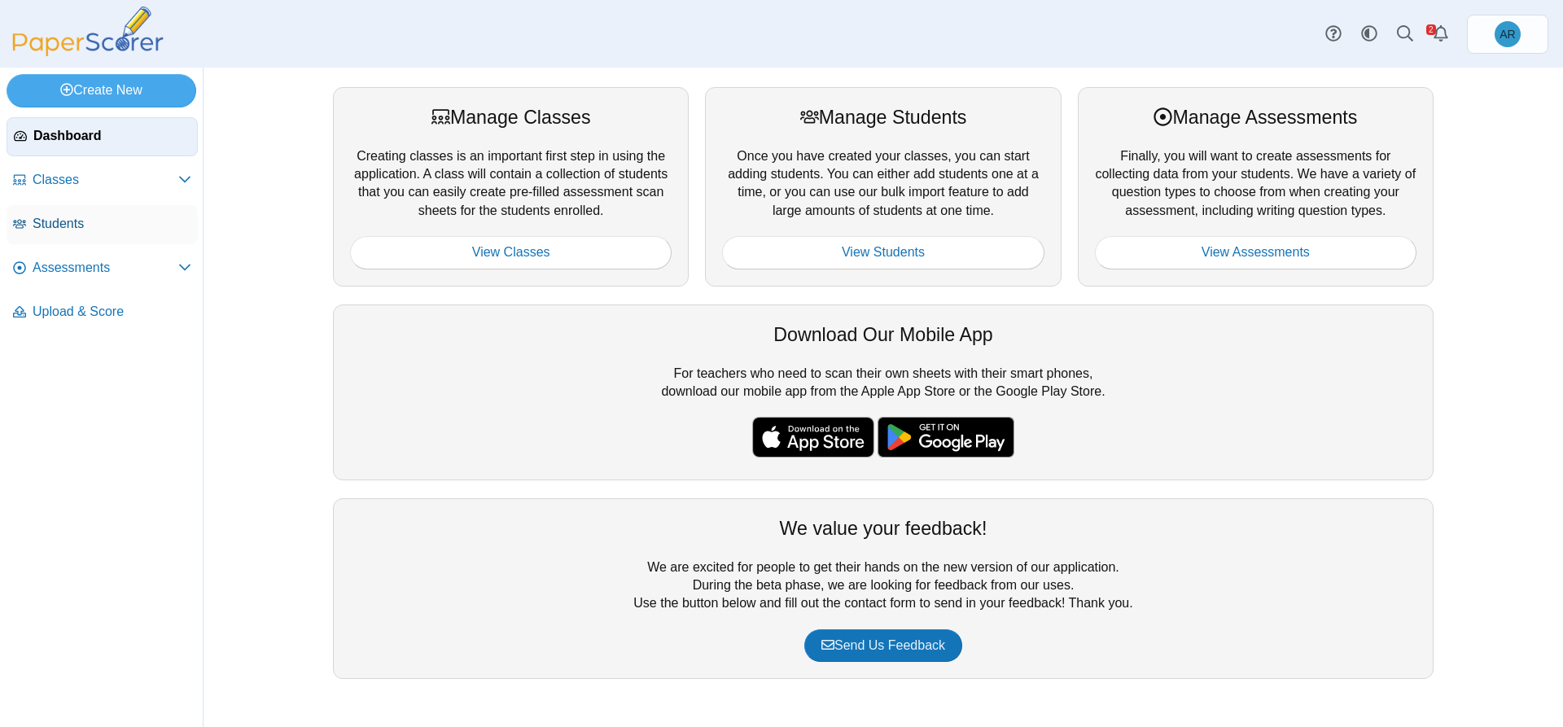
click at [88, 228] on span "Students" at bounding box center [112, 224] width 159 height 18
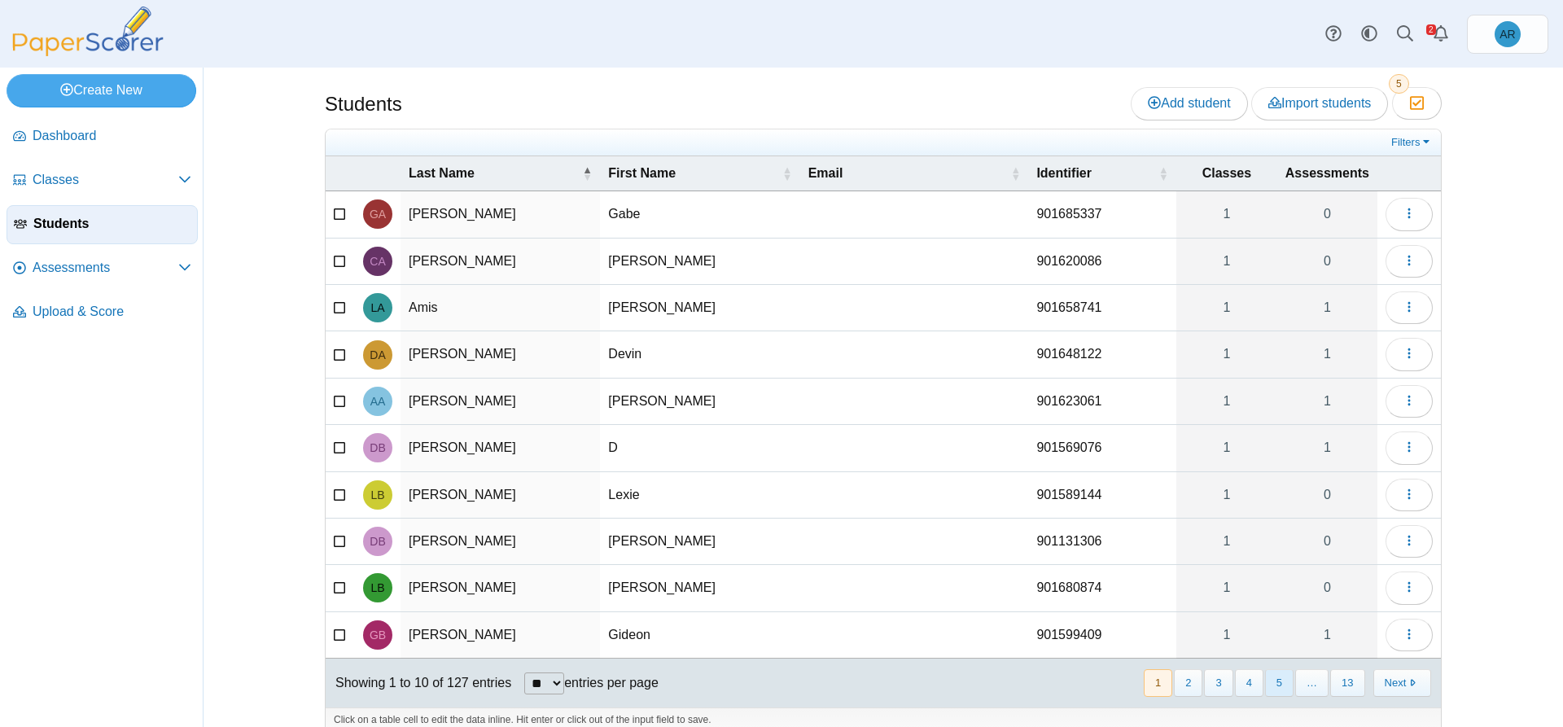
click at [1278, 676] on button "5" at bounding box center [1279, 682] width 28 height 27
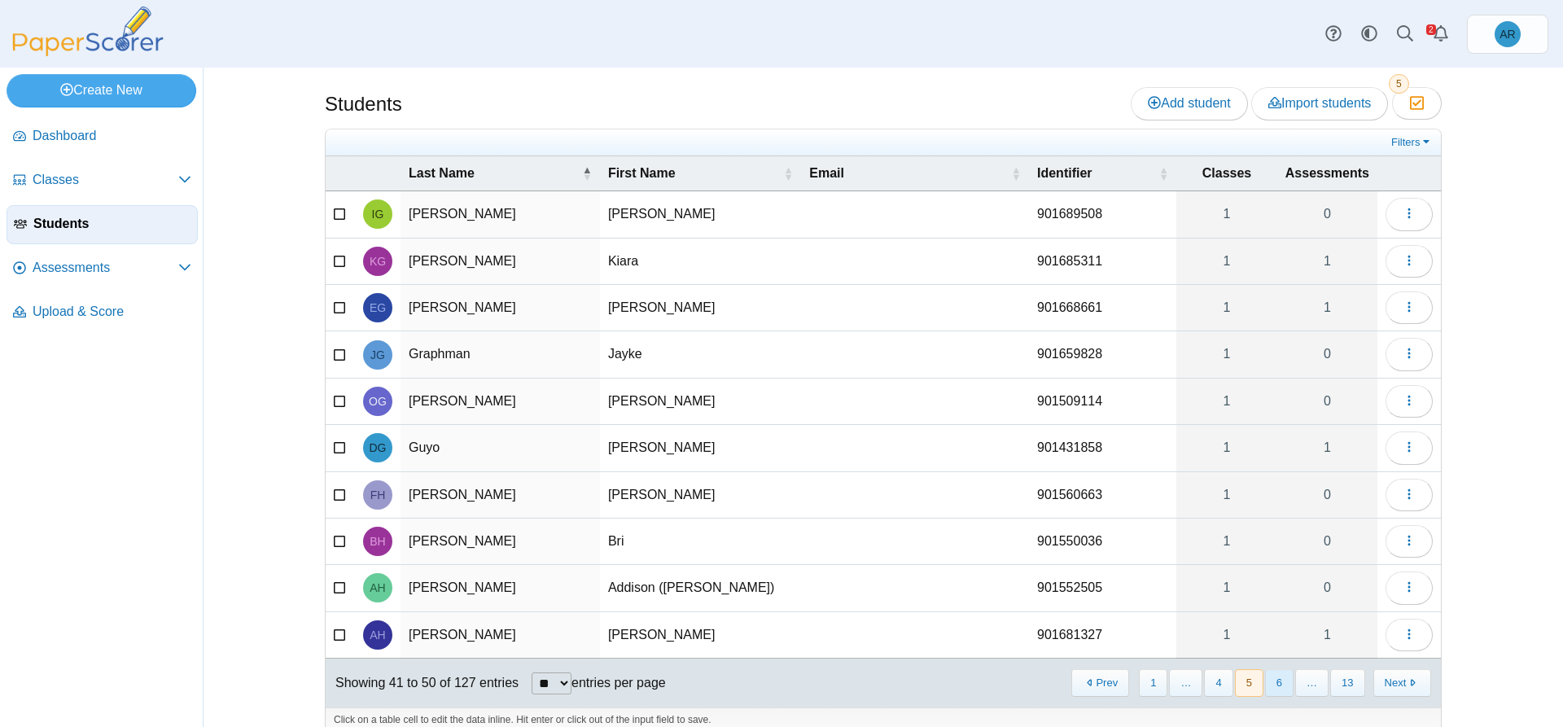
click at [1281, 682] on button "6" at bounding box center [1279, 682] width 28 height 27
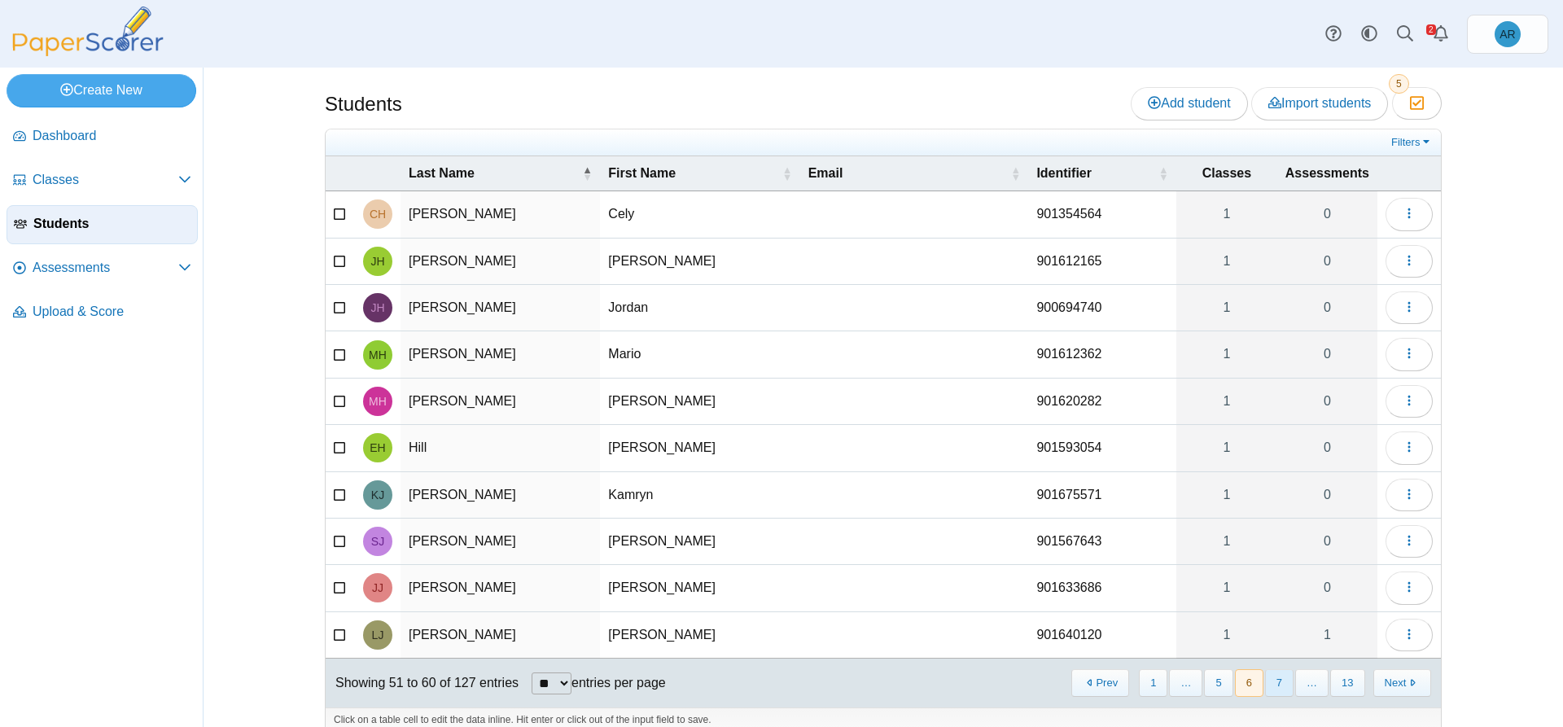
click at [1280, 687] on button "7" at bounding box center [1279, 682] width 28 height 27
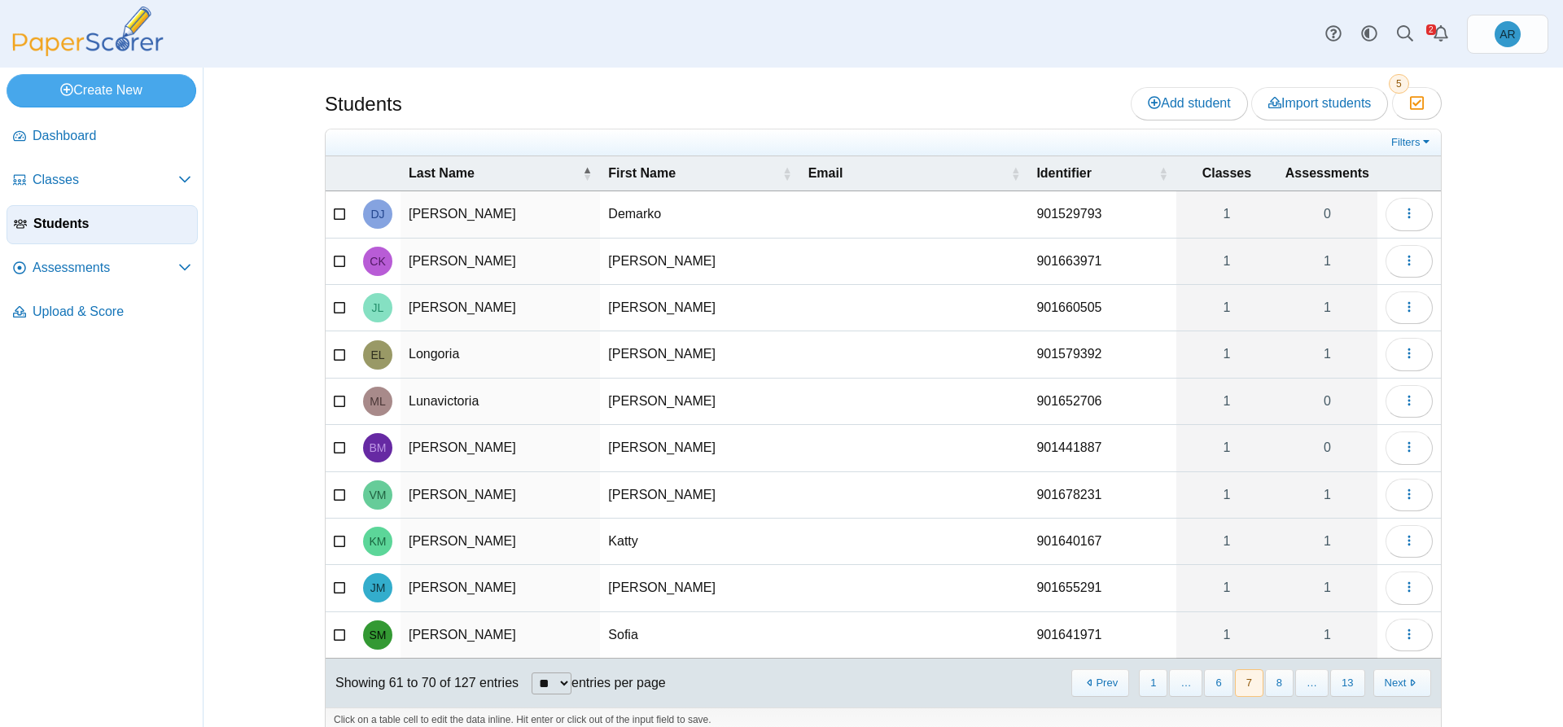
click at [1279, 688] on button "8" at bounding box center [1279, 682] width 28 height 27
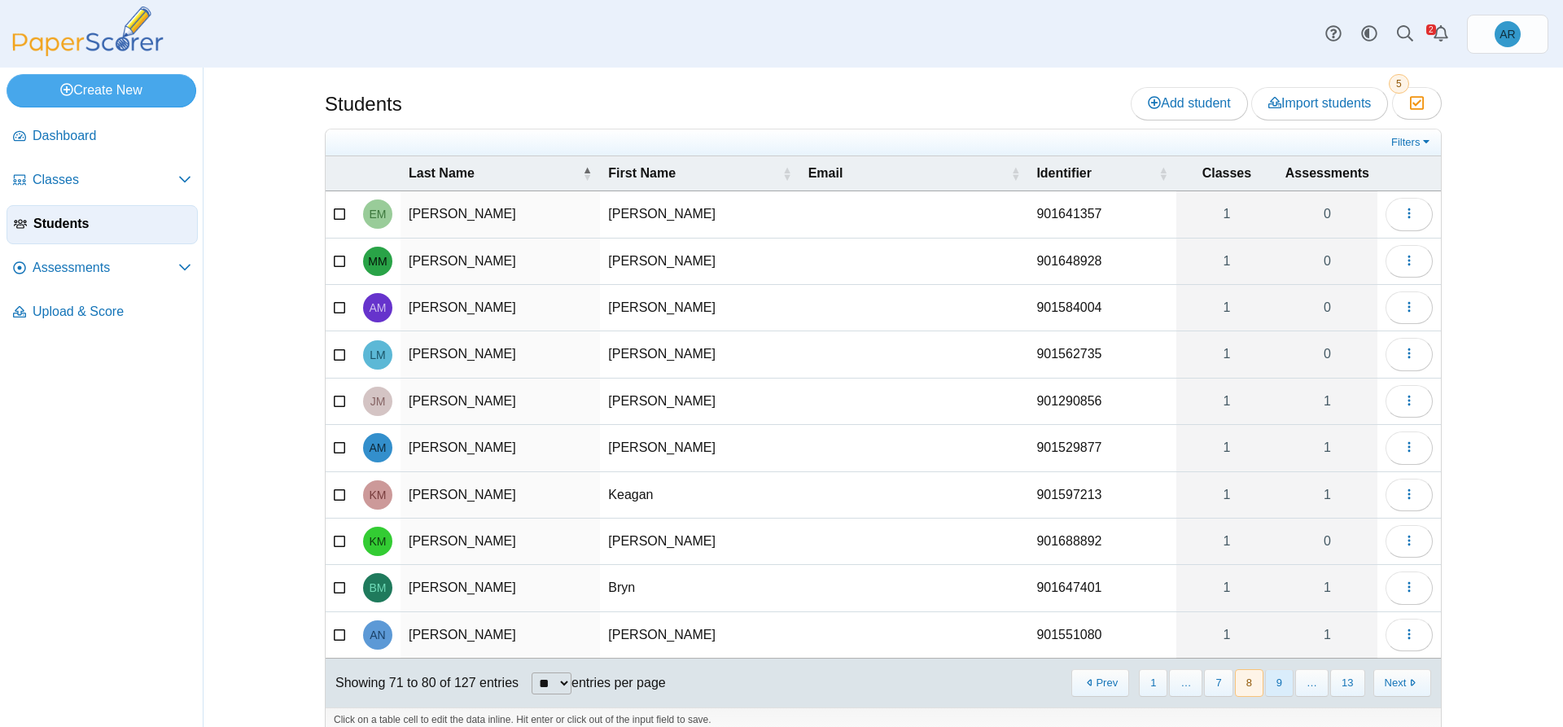
click at [1276, 692] on button "9" at bounding box center [1279, 682] width 28 height 27
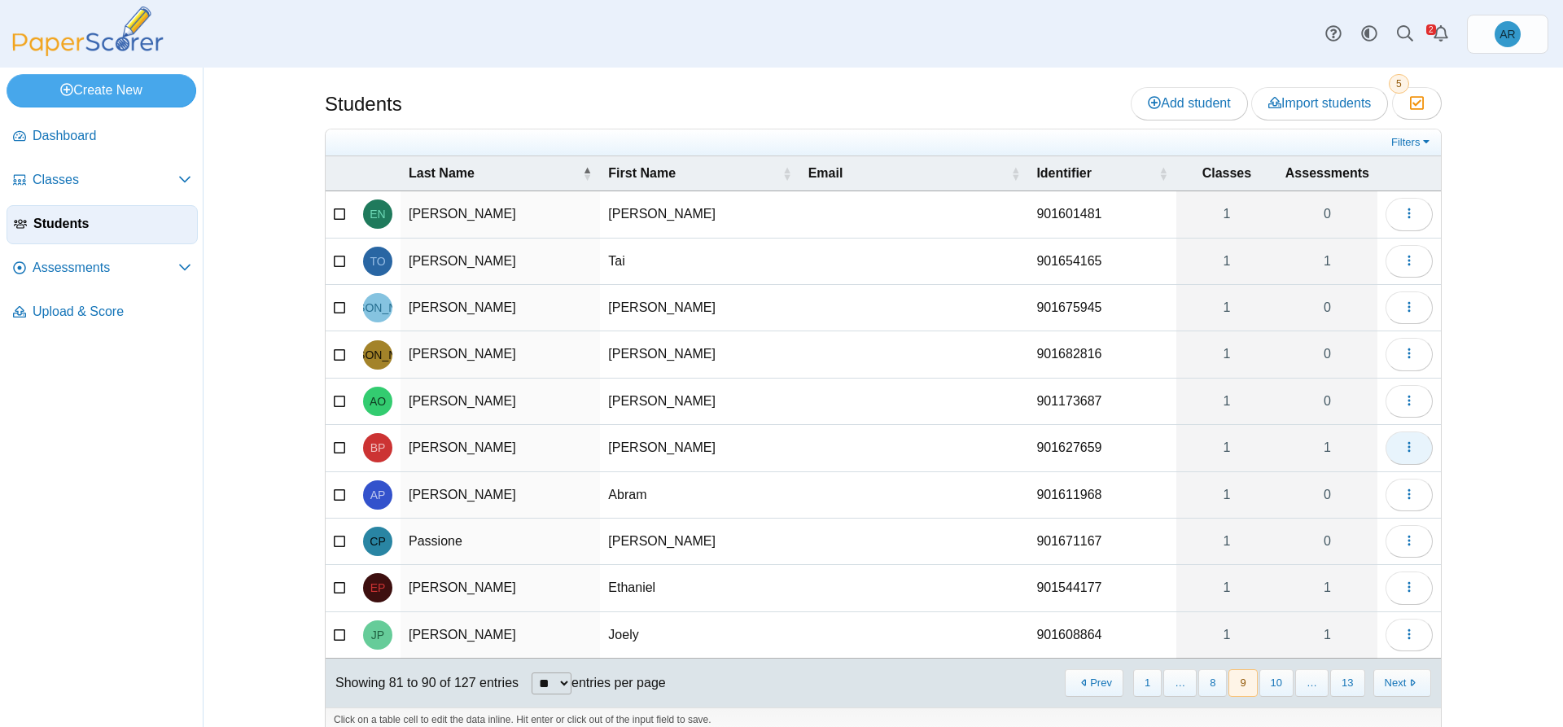
click at [1393, 452] on button "button" at bounding box center [1408, 447] width 47 height 33
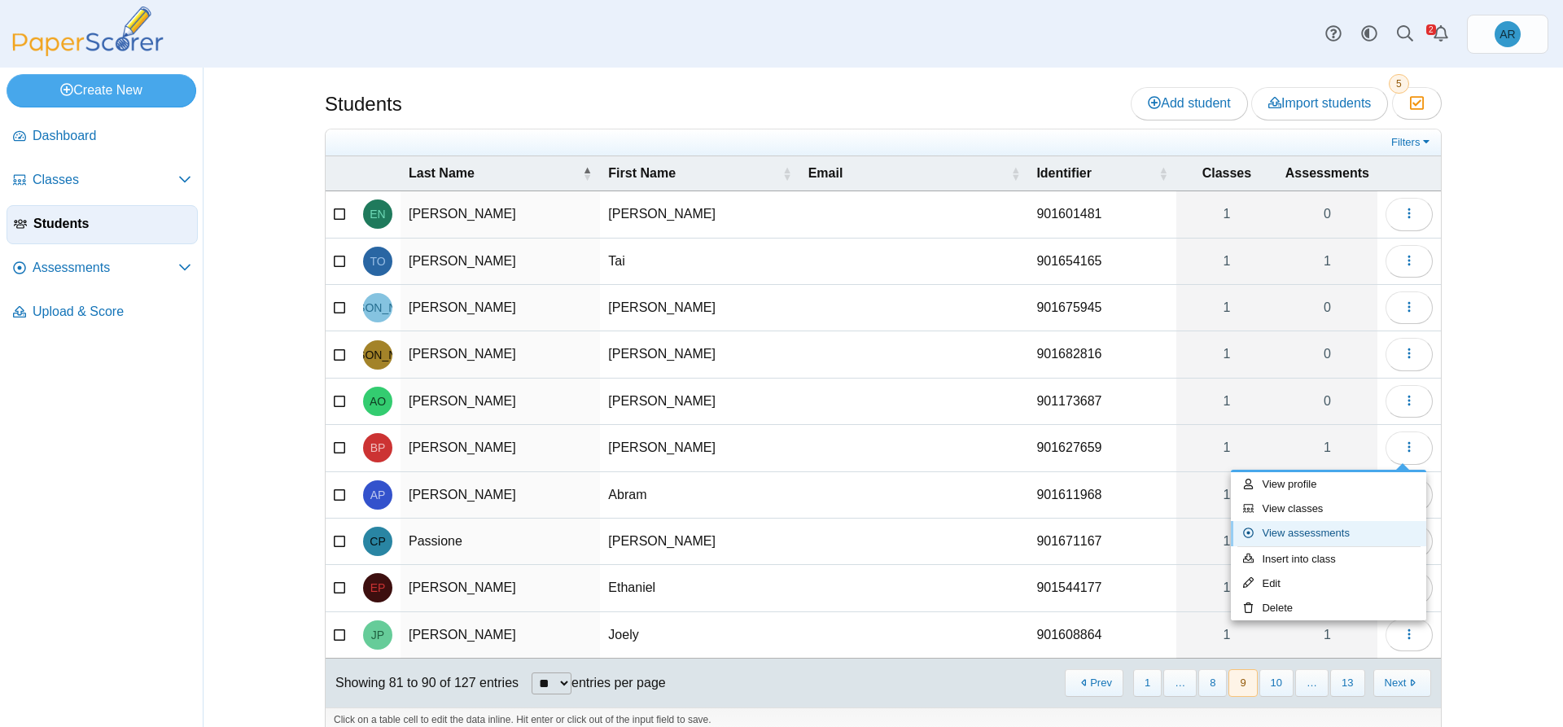
click at [1301, 536] on link "View assessments" at bounding box center [1328, 533] width 195 height 24
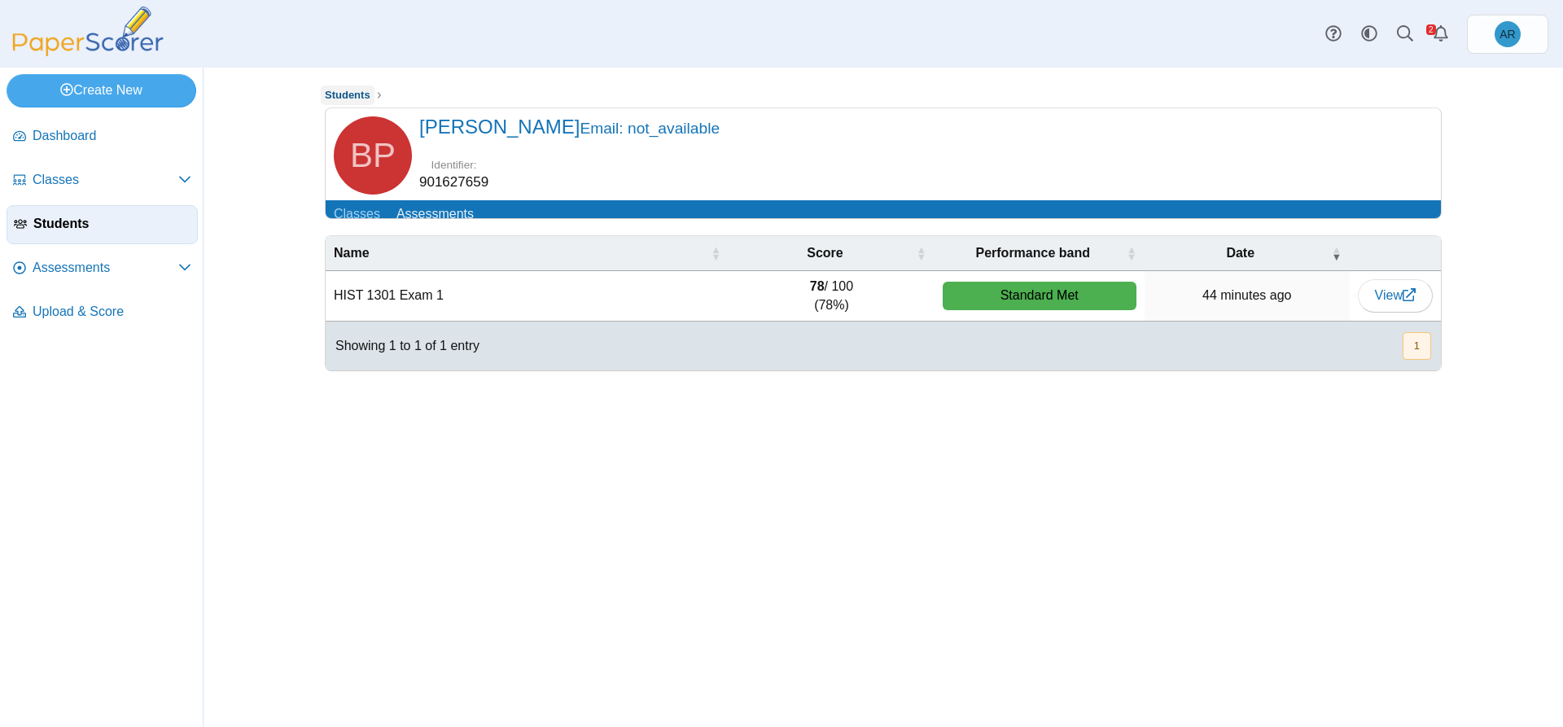
click at [341, 98] on span "Students" at bounding box center [348, 95] width 46 height 12
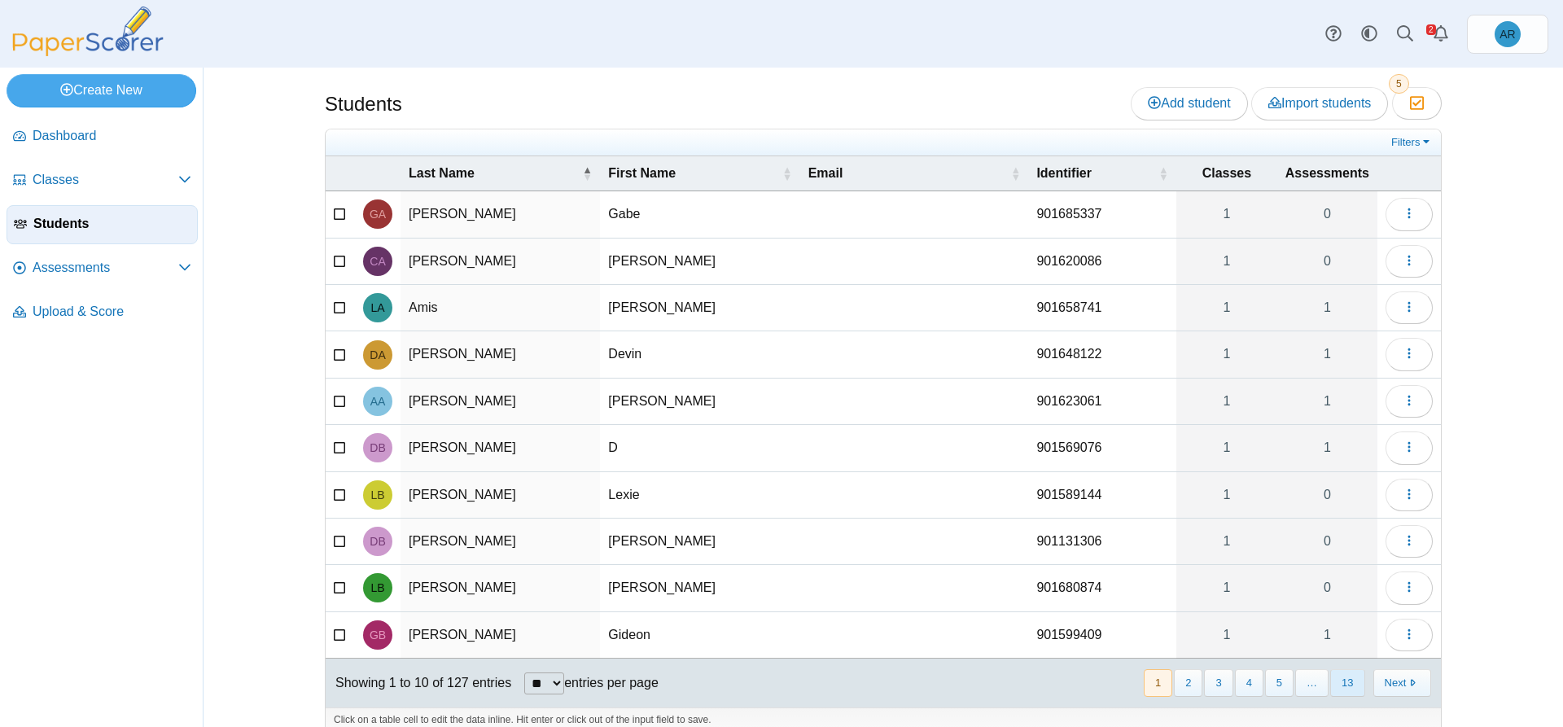
click at [1345, 684] on button "13" at bounding box center [1347, 682] width 34 height 27
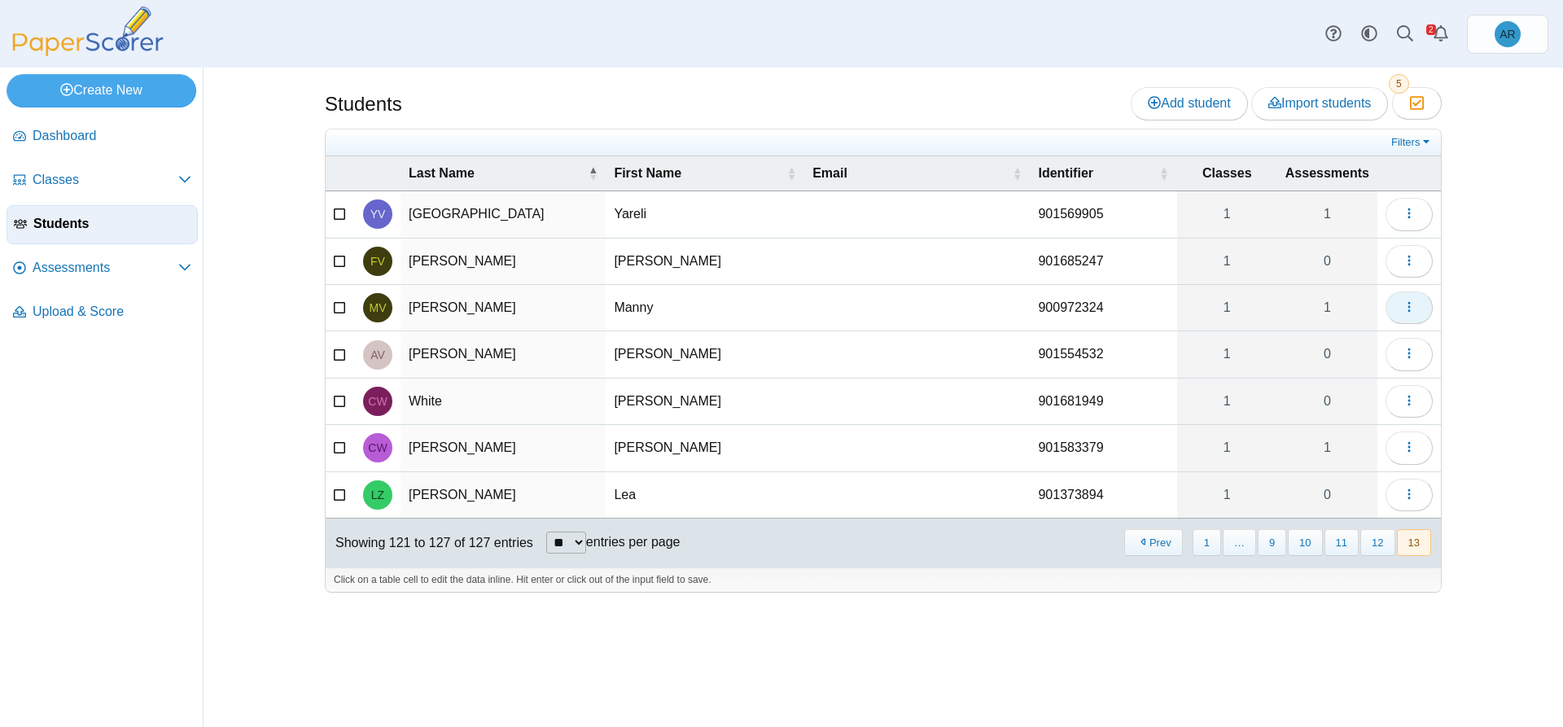
click at [1395, 311] on button "button" at bounding box center [1408, 307] width 47 height 33
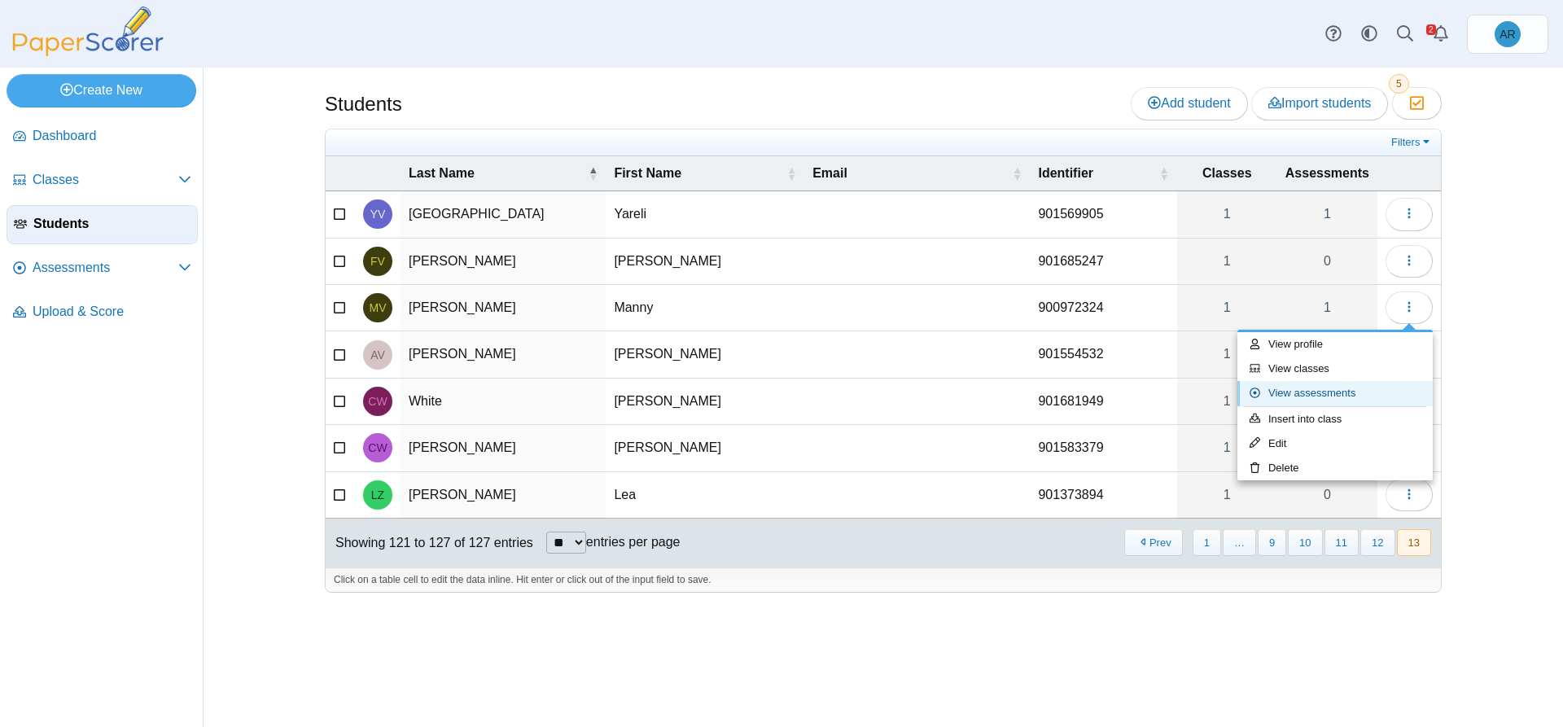
click at [1338, 392] on link "View assessments" at bounding box center [1334, 393] width 195 height 24
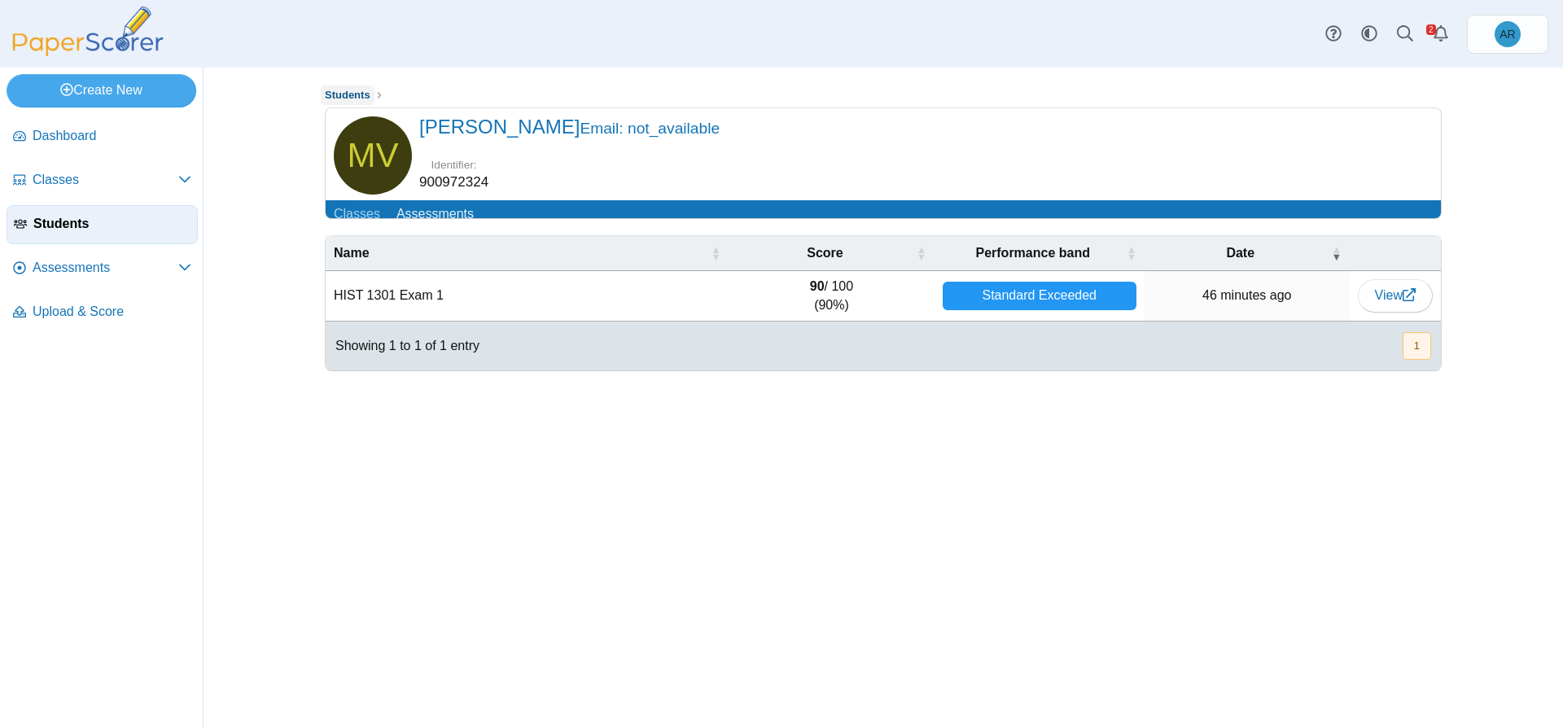
click at [350, 93] on span "Students" at bounding box center [348, 95] width 46 height 12
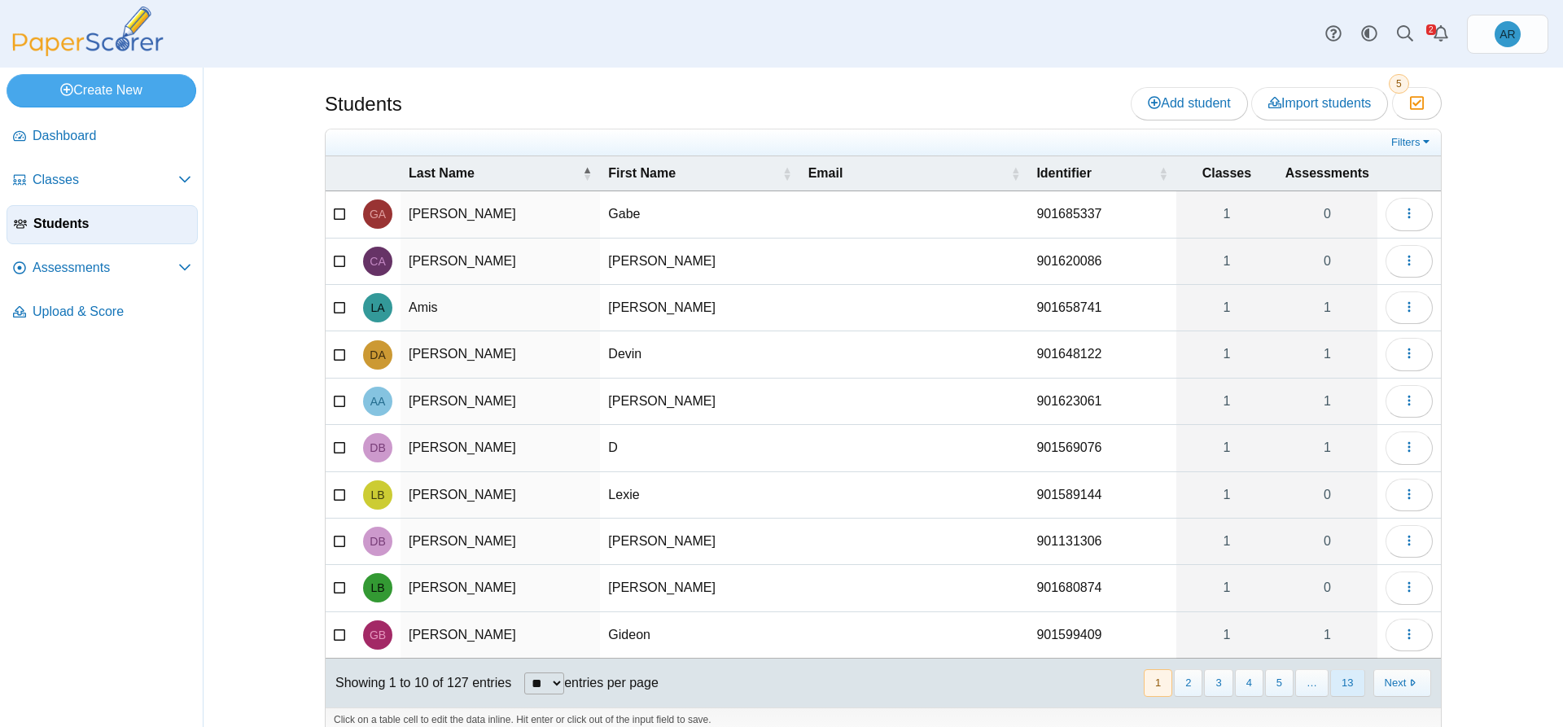
click at [1340, 682] on button "13" at bounding box center [1347, 682] width 34 height 27
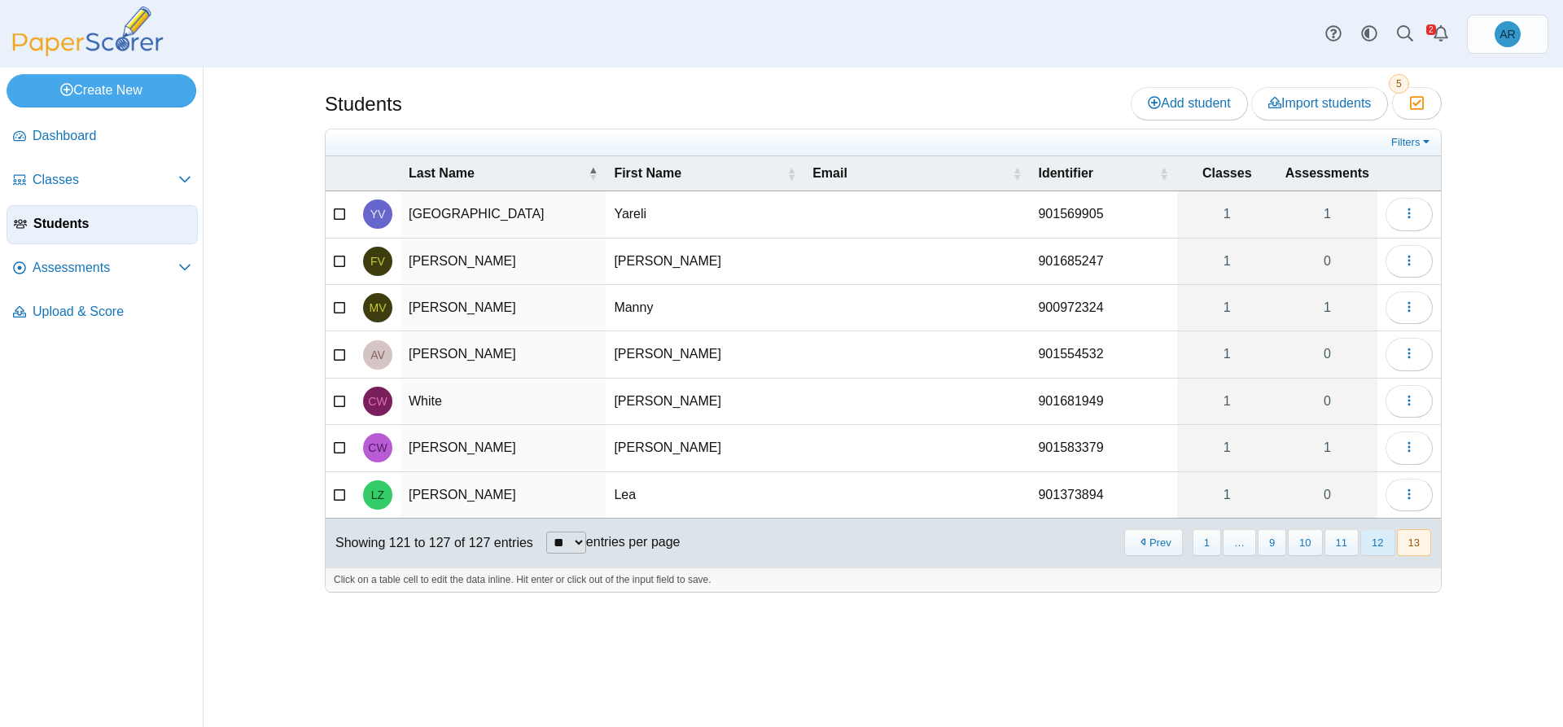
click at [1369, 542] on button "12" at bounding box center [1377, 542] width 34 height 27
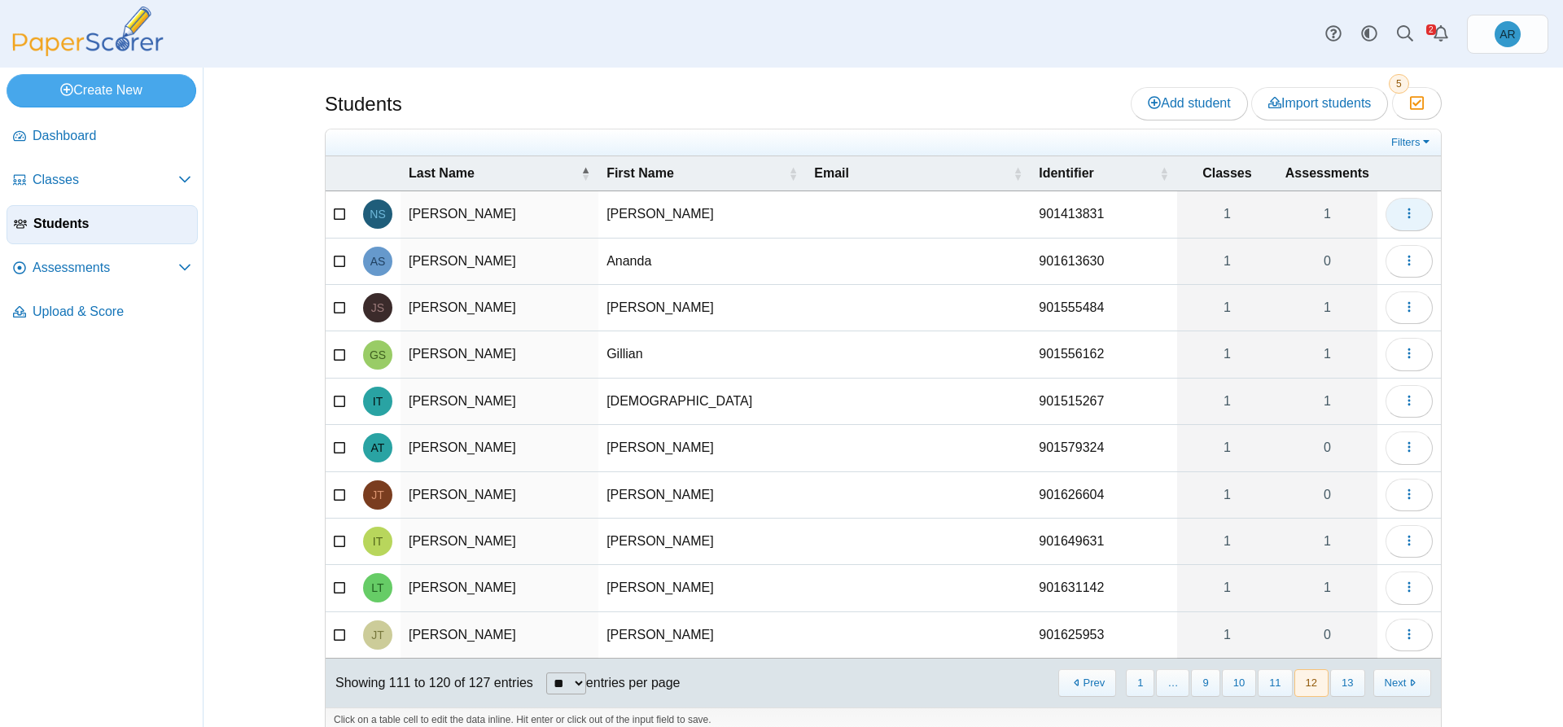
click at [1393, 212] on button "button" at bounding box center [1408, 214] width 47 height 33
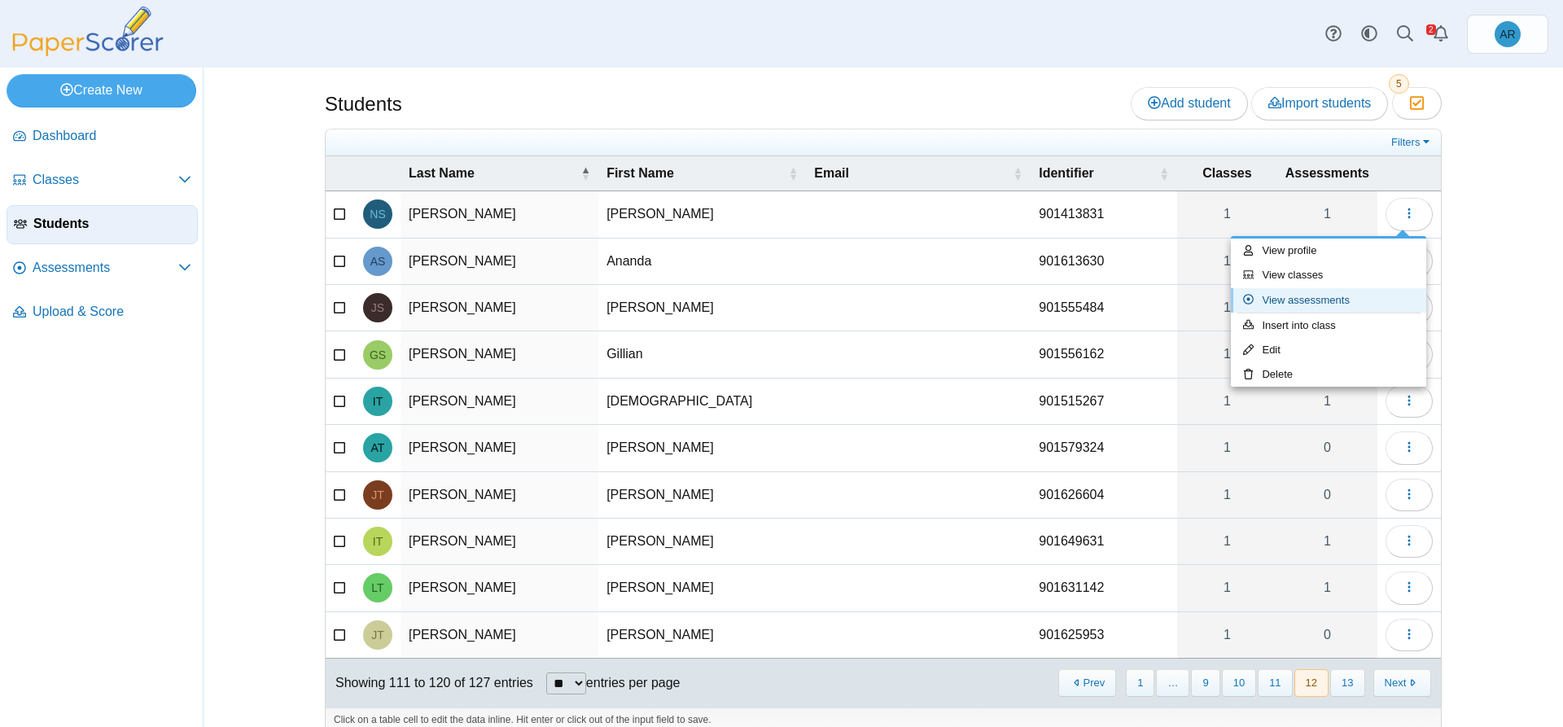
click at [1305, 303] on link "View assessments" at bounding box center [1328, 300] width 195 height 24
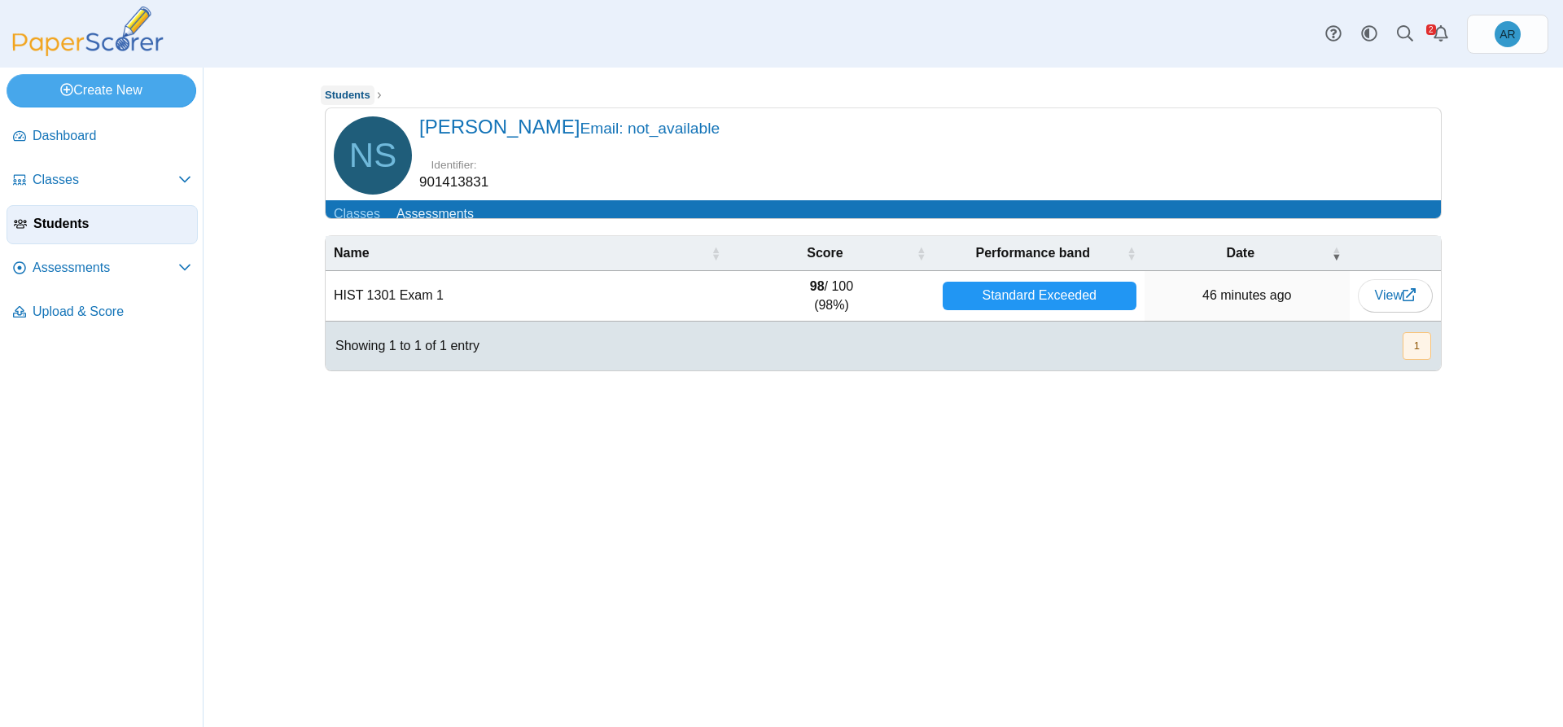
click at [365, 93] on span "Students" at bounding box center [348, 95] width 46 height 12
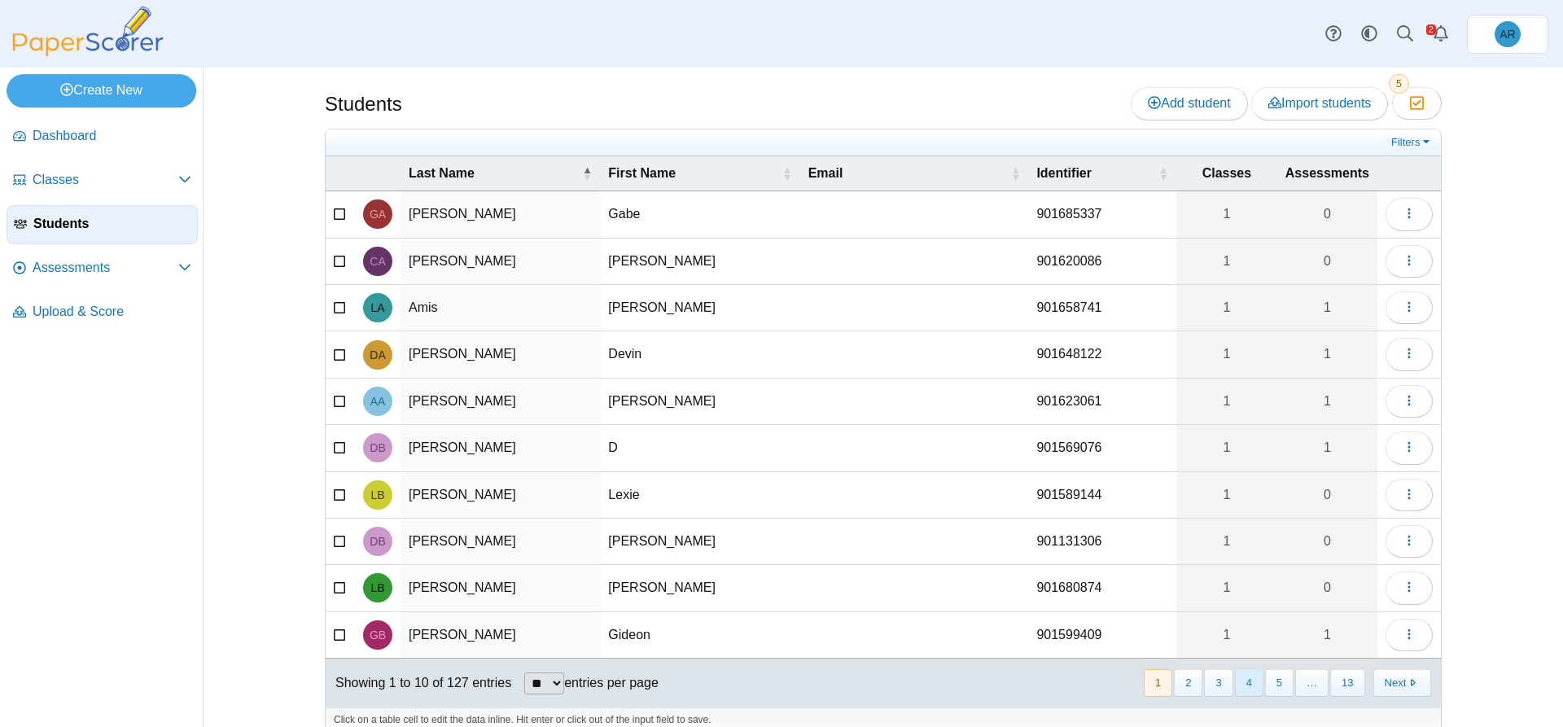
click at [1237, 682] on button "4" at bounding box center [1249, 682] width 28 height 27
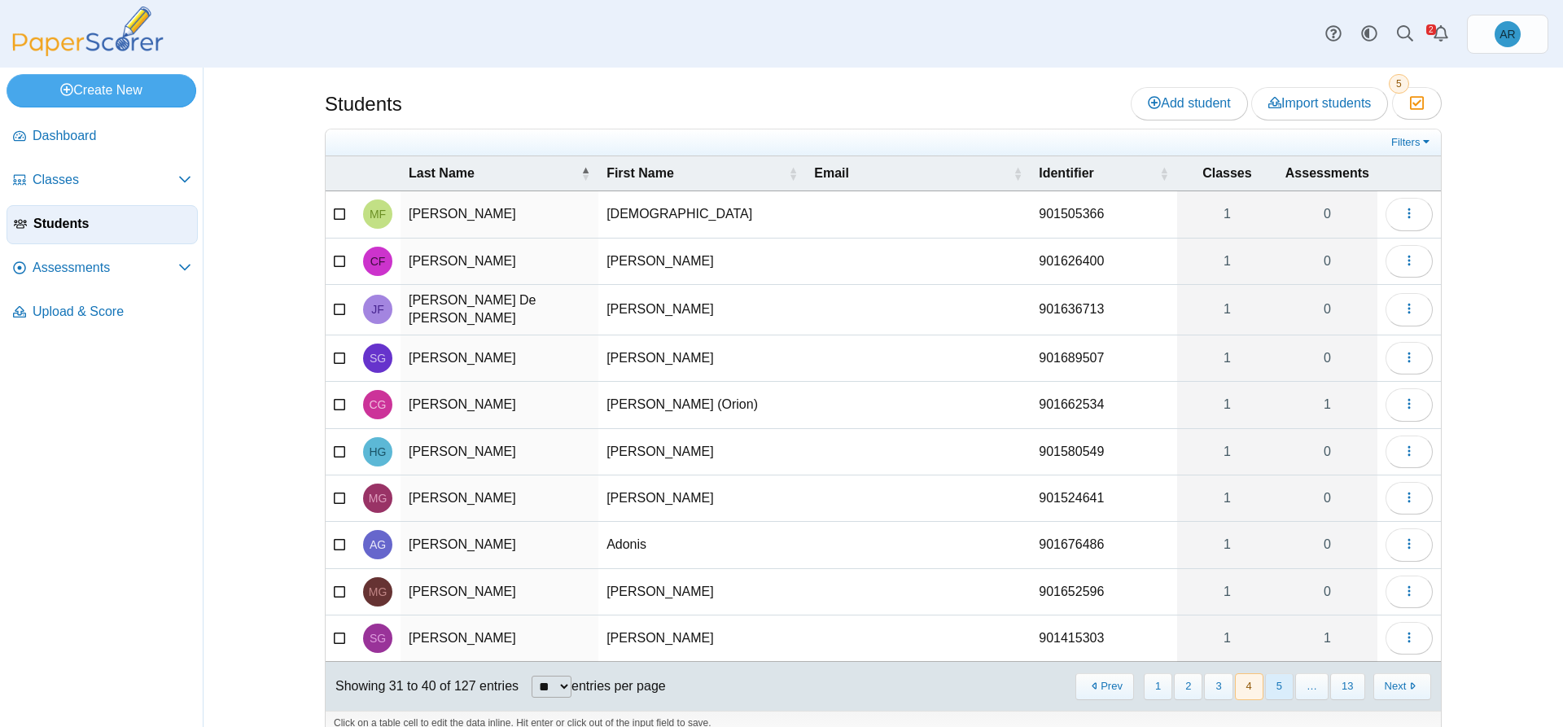
click at [1274, 688] on button "5" at bounding box center [1279, 686] width 28 height 27
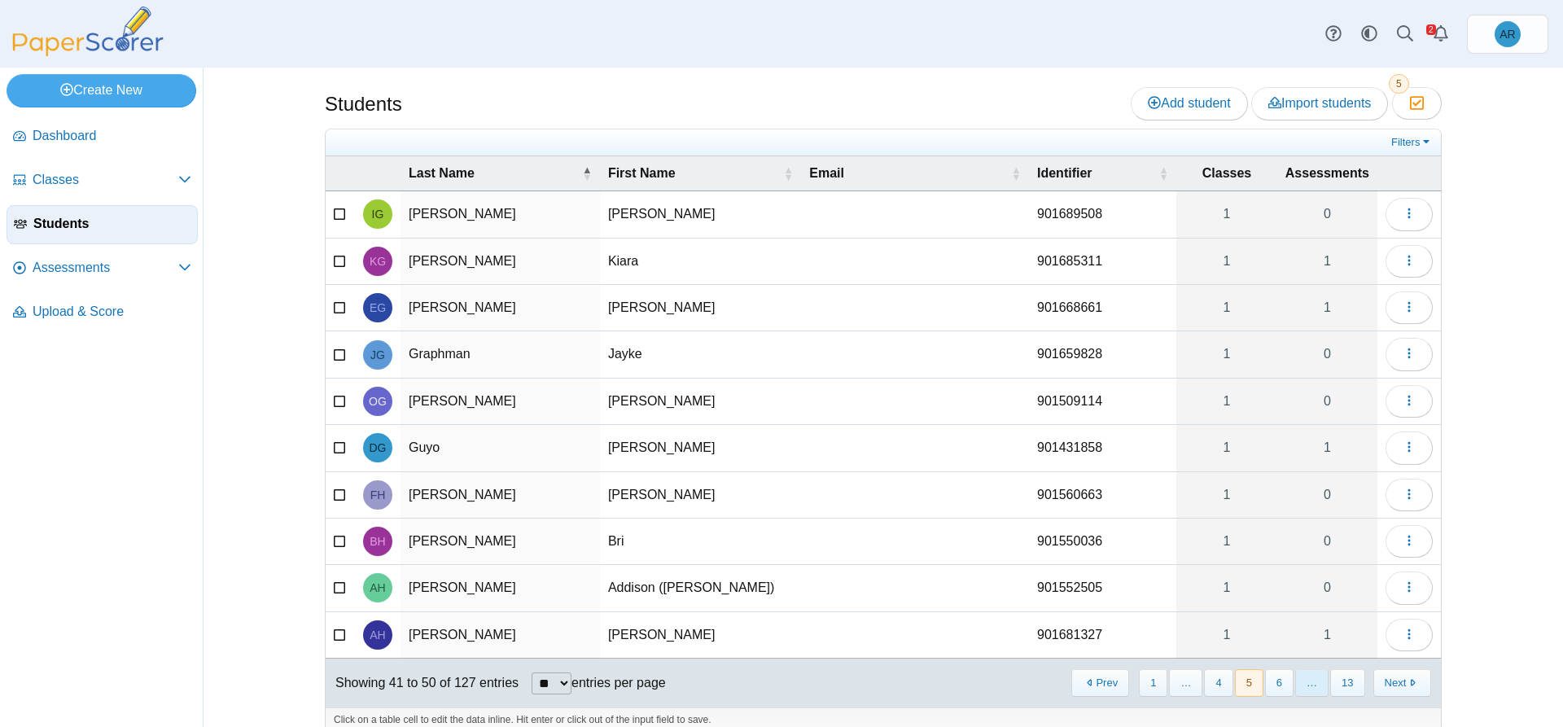
click at [1304, 682] on span "…" at bounding box center [1311, 682] width 33 height 27
click at [1331, 686] on button "13" at bounding box center [1347, 682] width 34 height 27
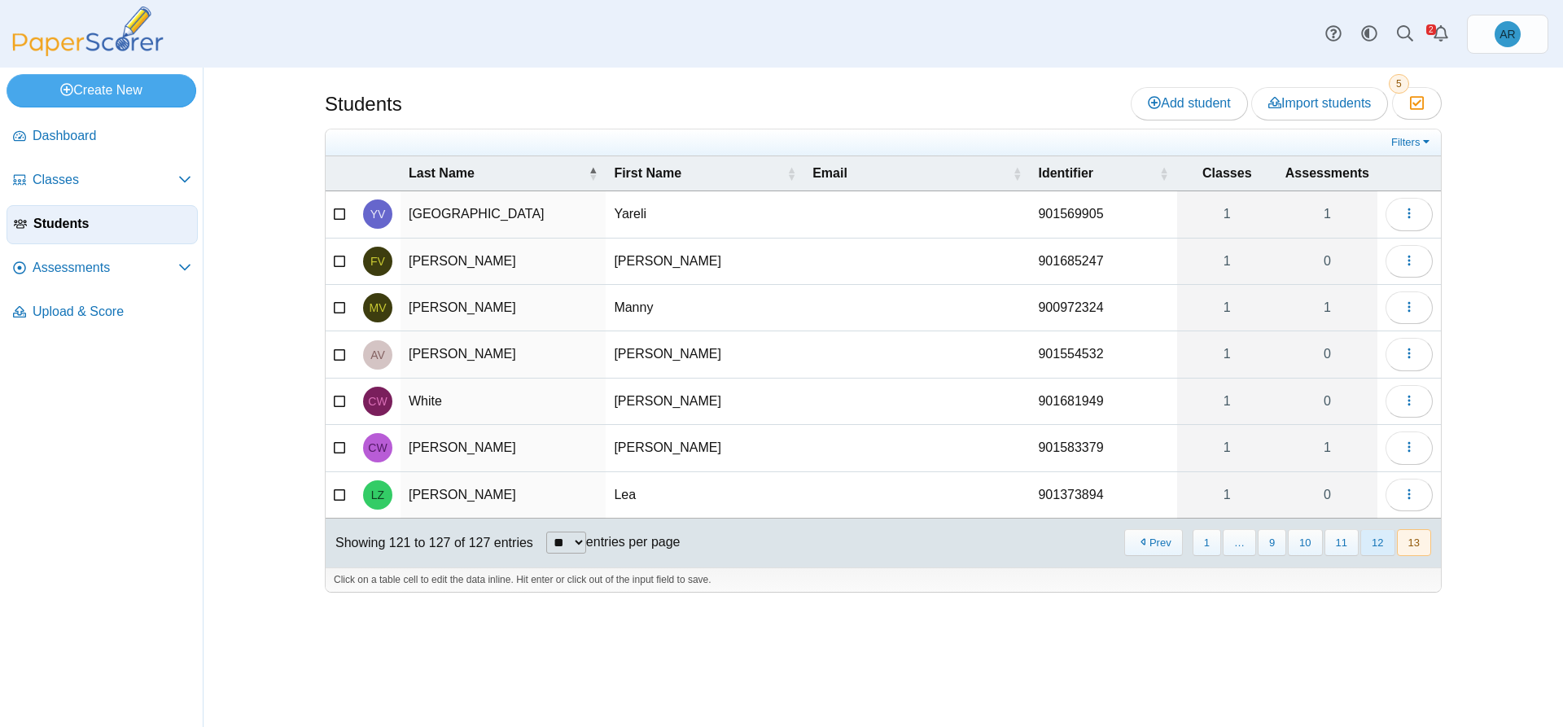
click at [1373, 540] on button "12" at bounding box center [1377, 542] width 34 height 27
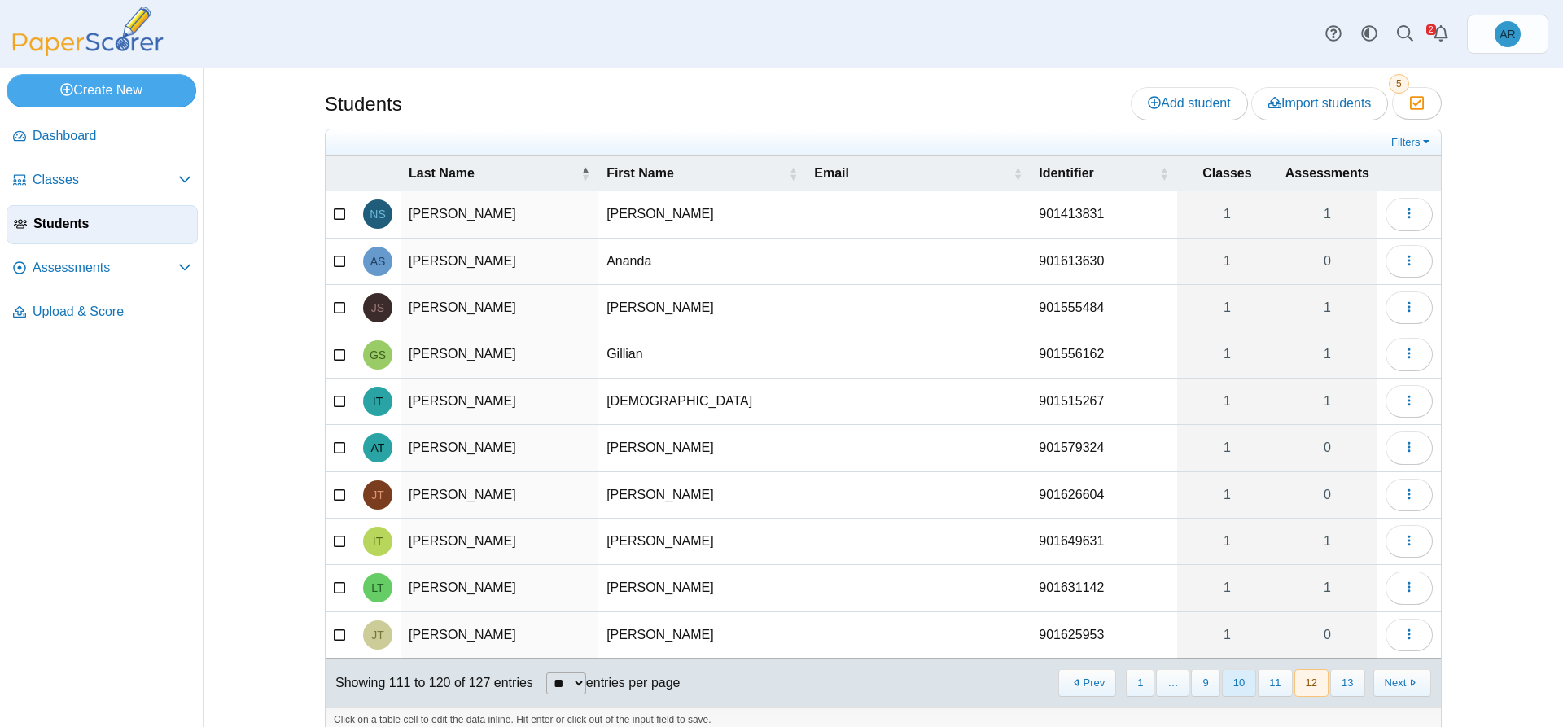
click at [1222, 684] on button "10" at bounding box center [1239, 682] width 34 height 27
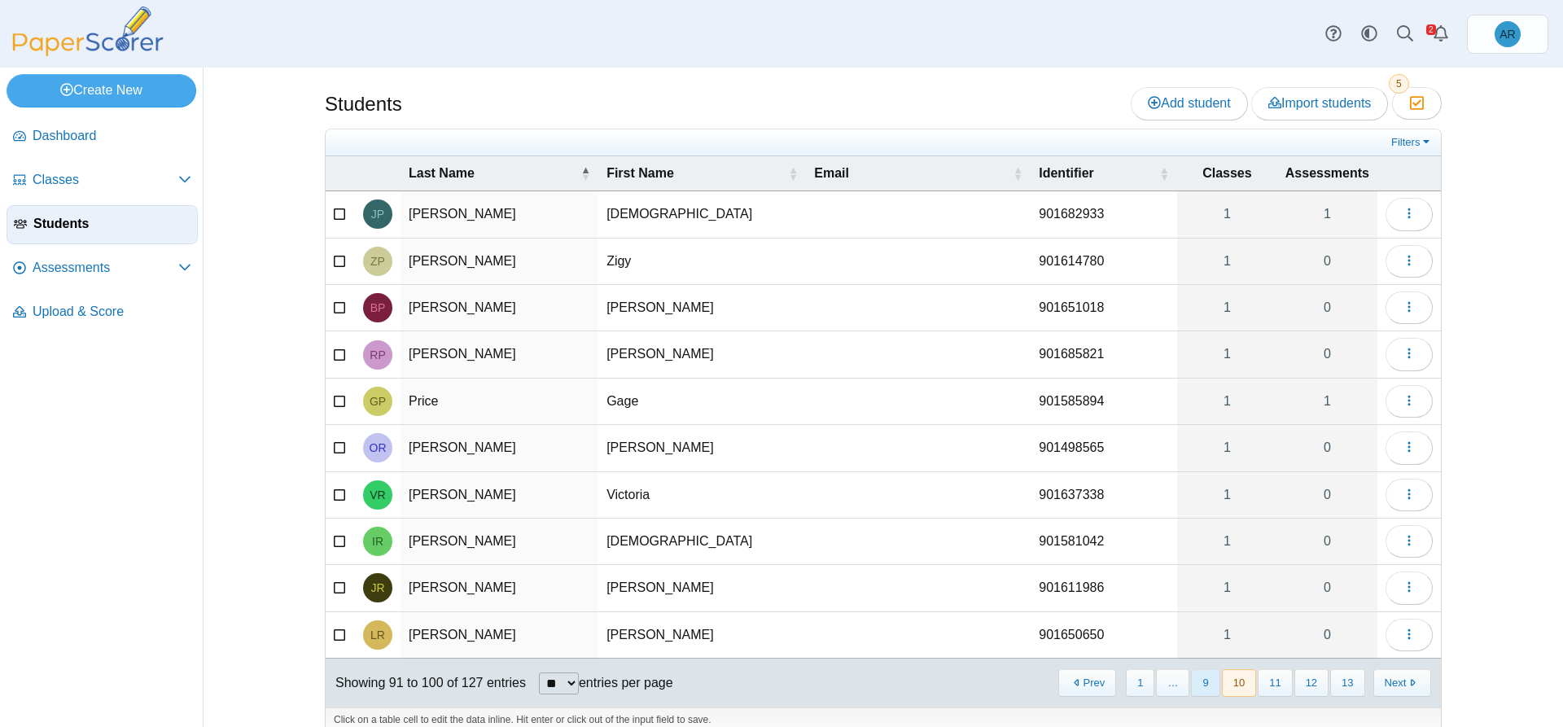
click at [1208, 684] on button "9" at bounding box center [1205, 682] width 28 height 27
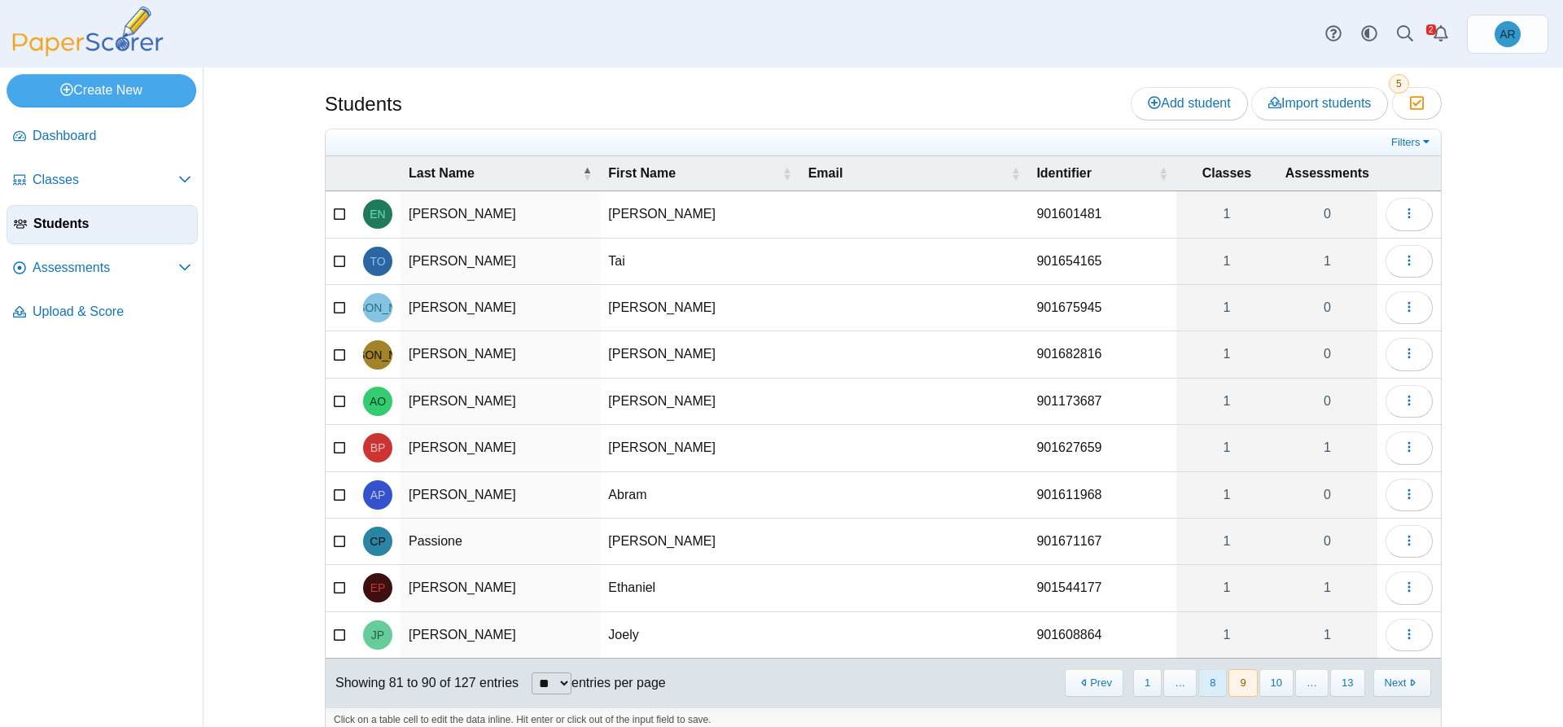
click at [1205, 684] on button "8" at bounding box center [1212, 682] width 28 height 27
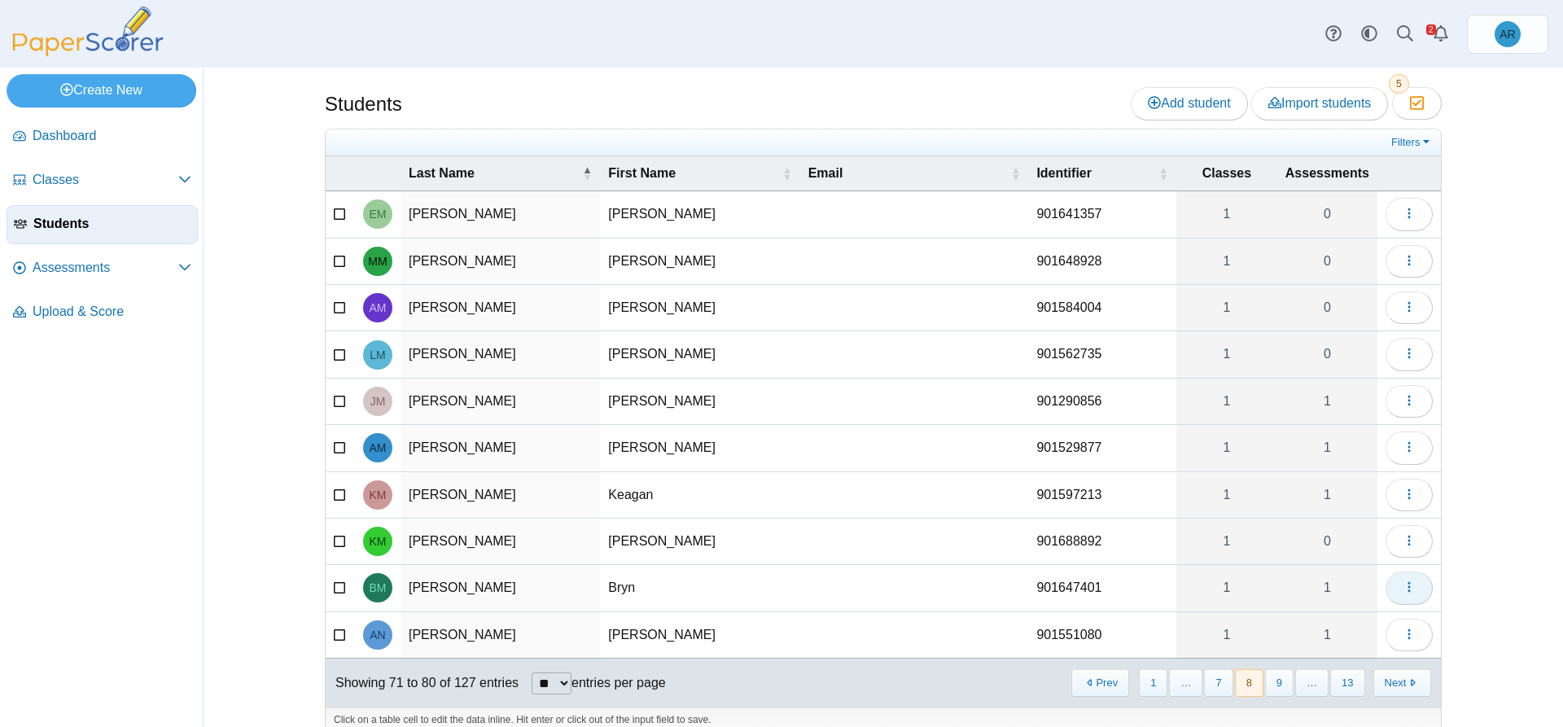
click at [1388, 587] on button "button" at bounding box center [1408, 587] width 47 height 33
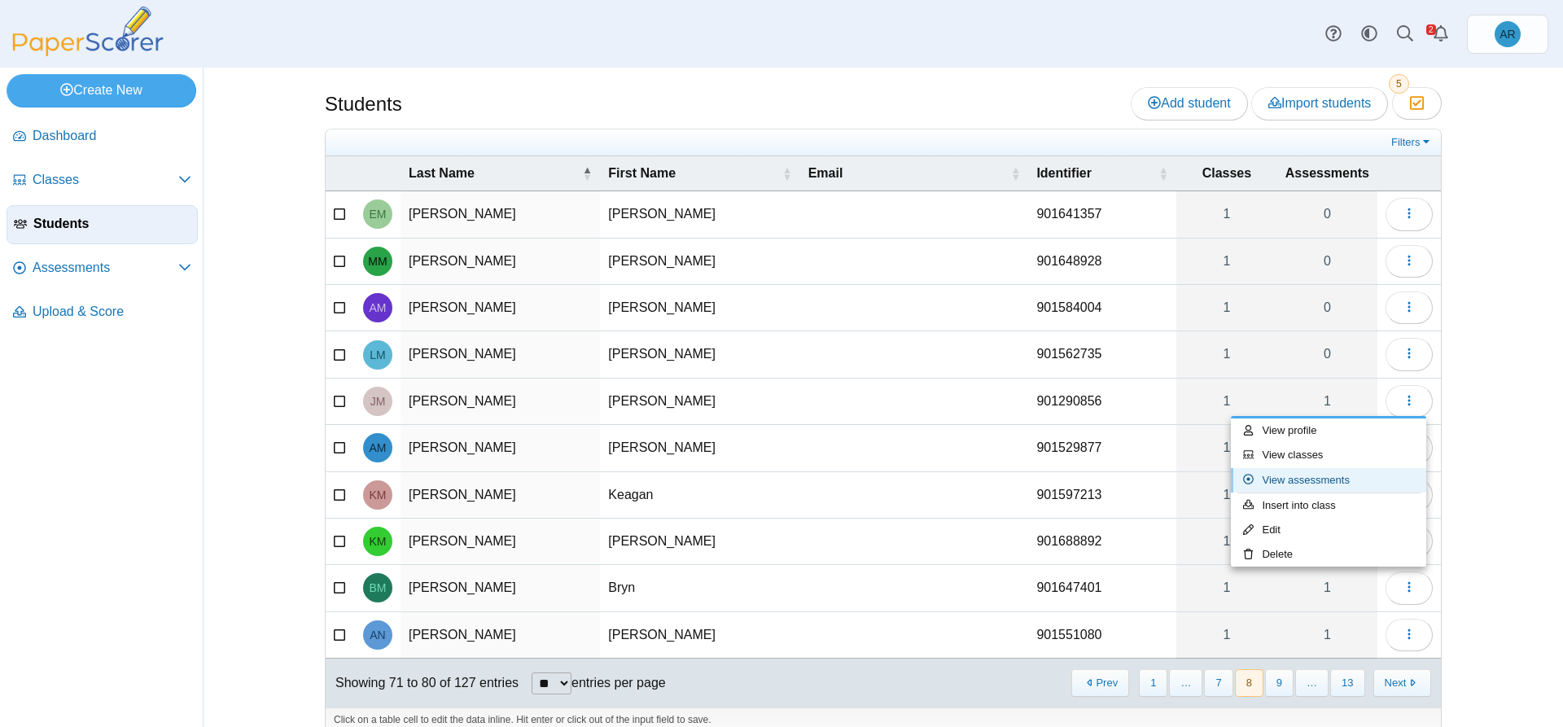
click at [1297, 481] on link "View assessments" at bounding box center [1328, 480] width 195 height 24
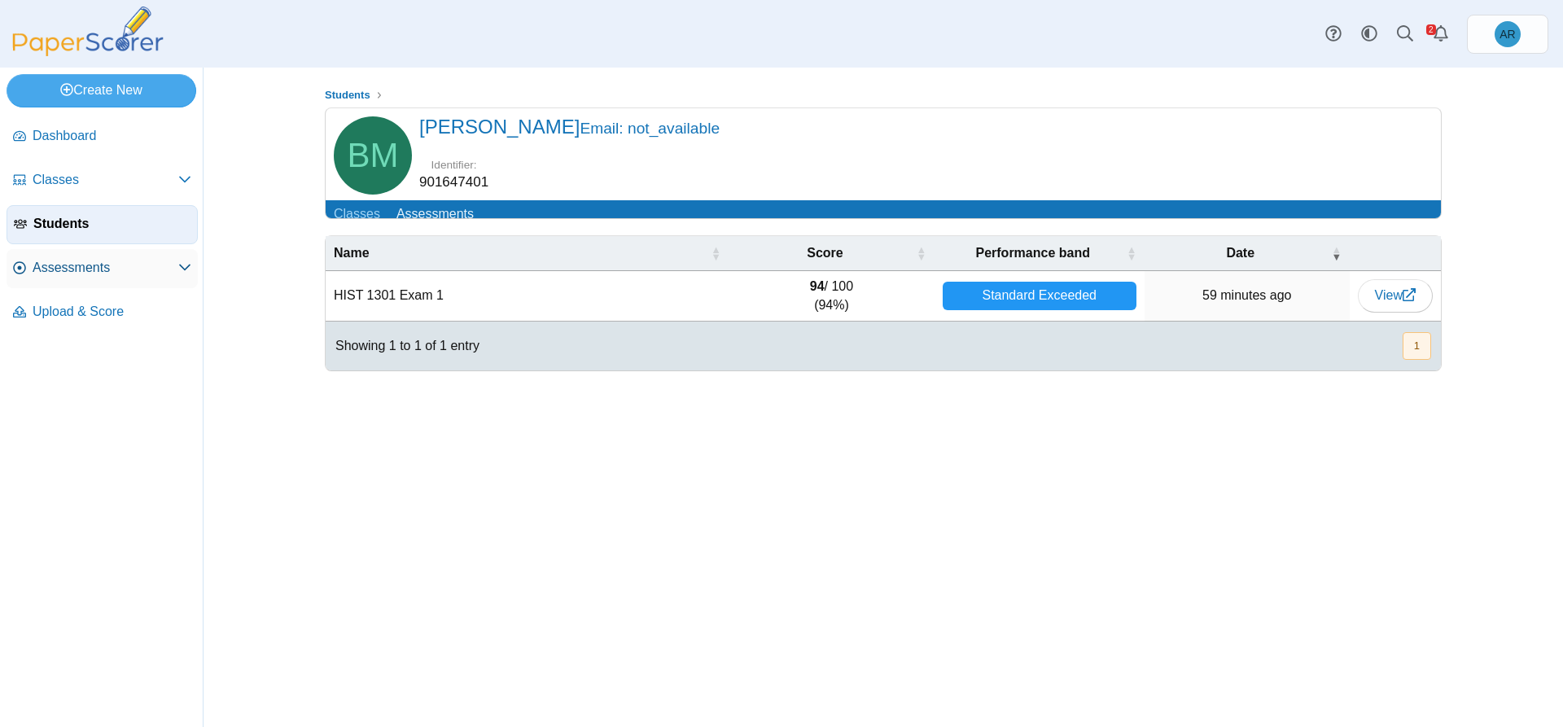
click at [173, 271] on span "Assessments" at bounding box center [106, 268] width 146 height 18
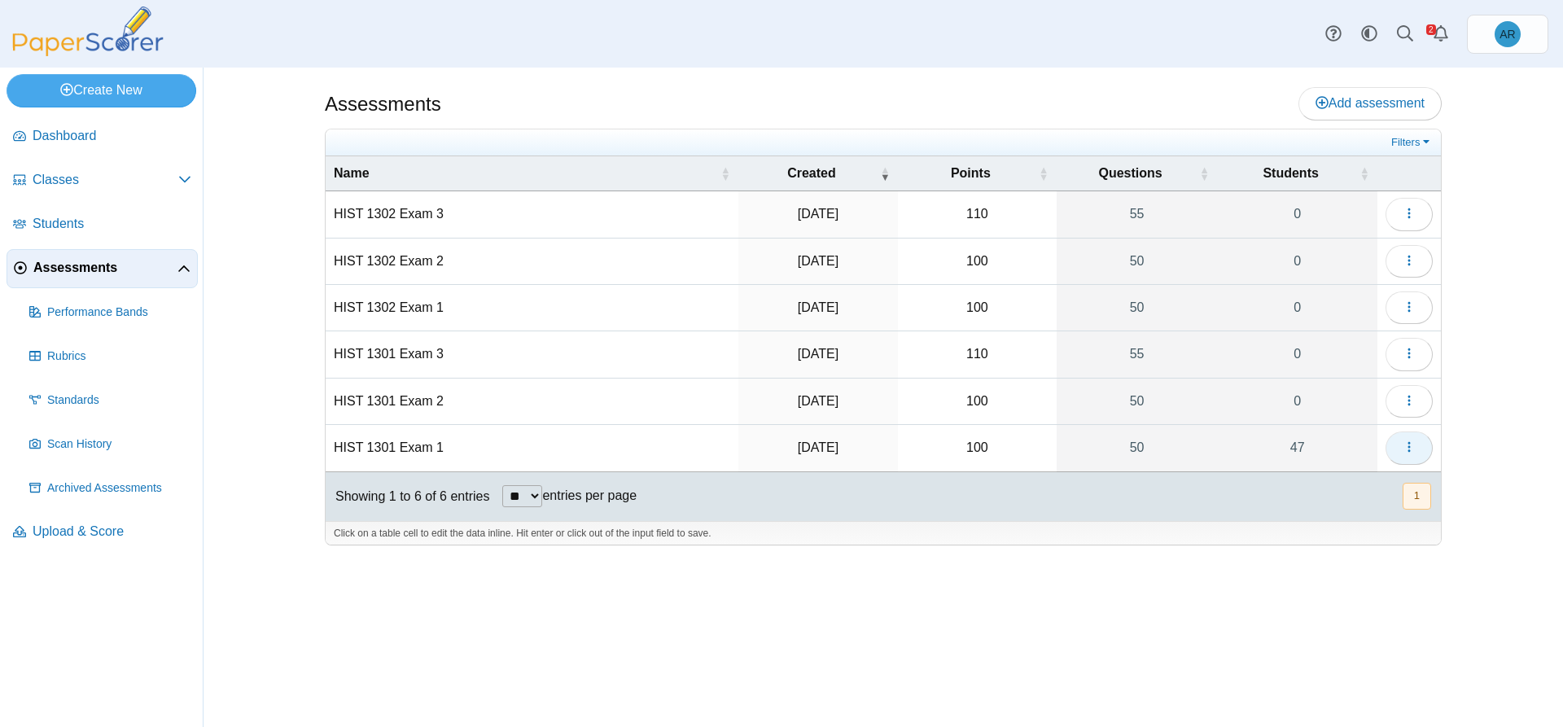
click at [1406, 455] on button "button" at bounding box center [1408, 447] width 47 height 33
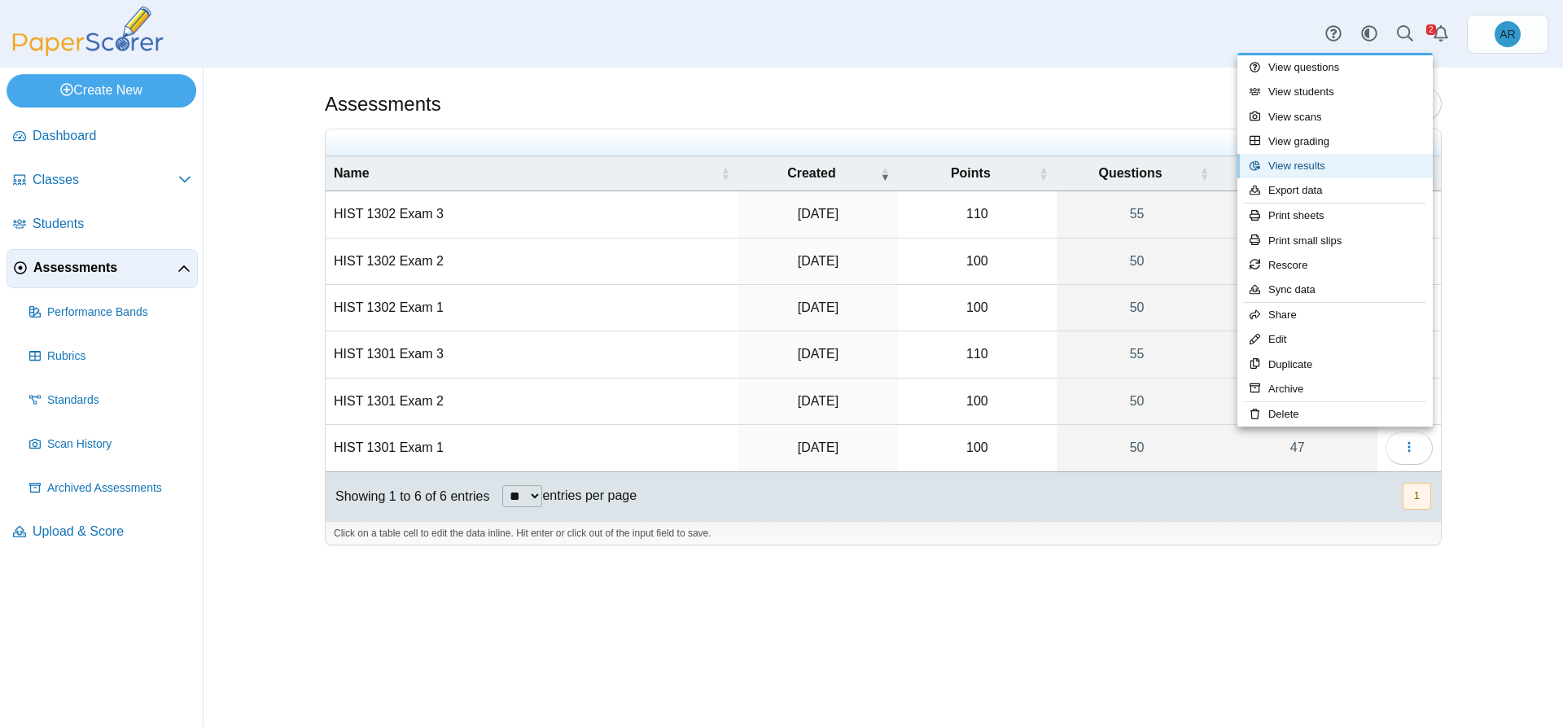
click at [1308, 173] on link "View results" at bounding box center [1334, 166] width 195 height 24
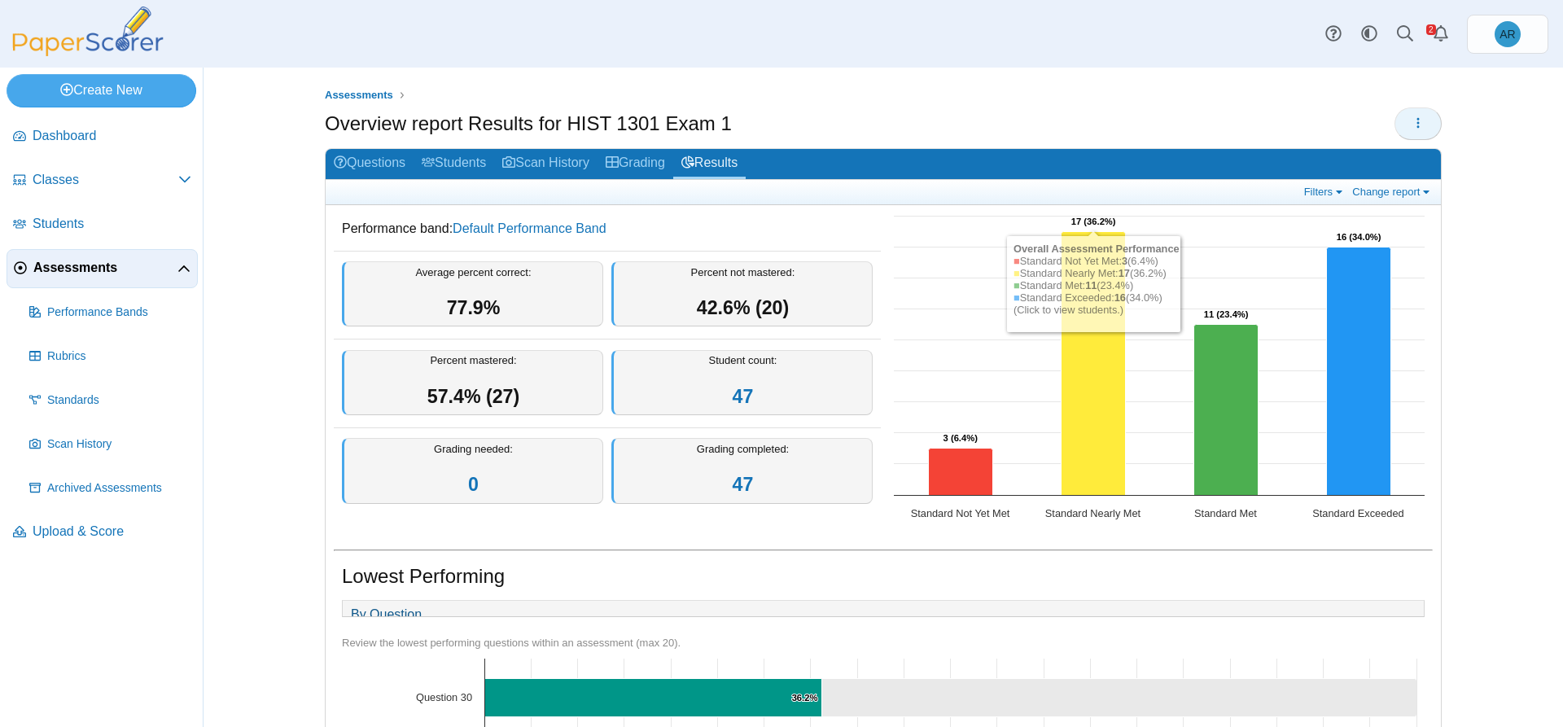
click at [1414, 122] on icon "button" at bounding box center [1417, 122] width 13 height 13
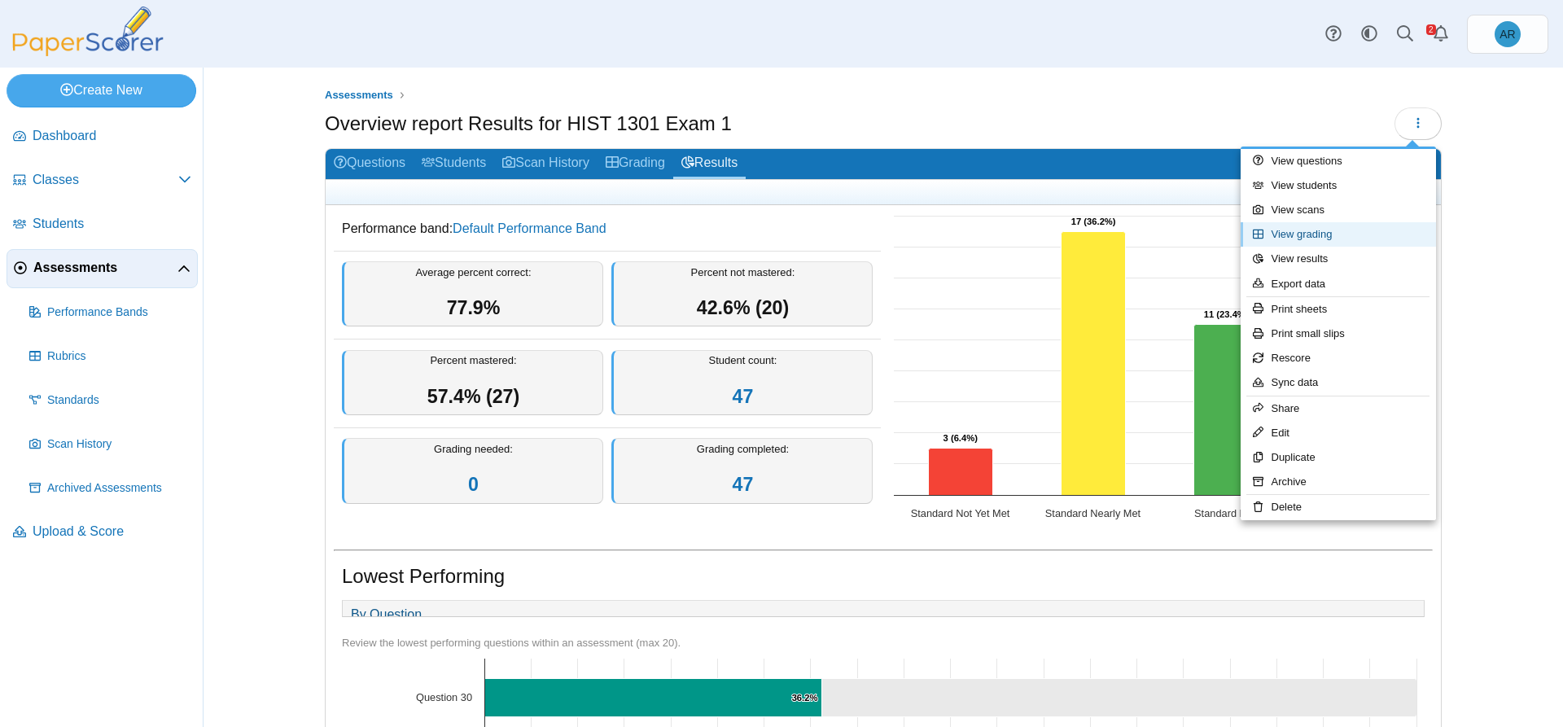
click at [1314, 239] on link "View grading" at bounding box center [1337, 234] width 195 height 24
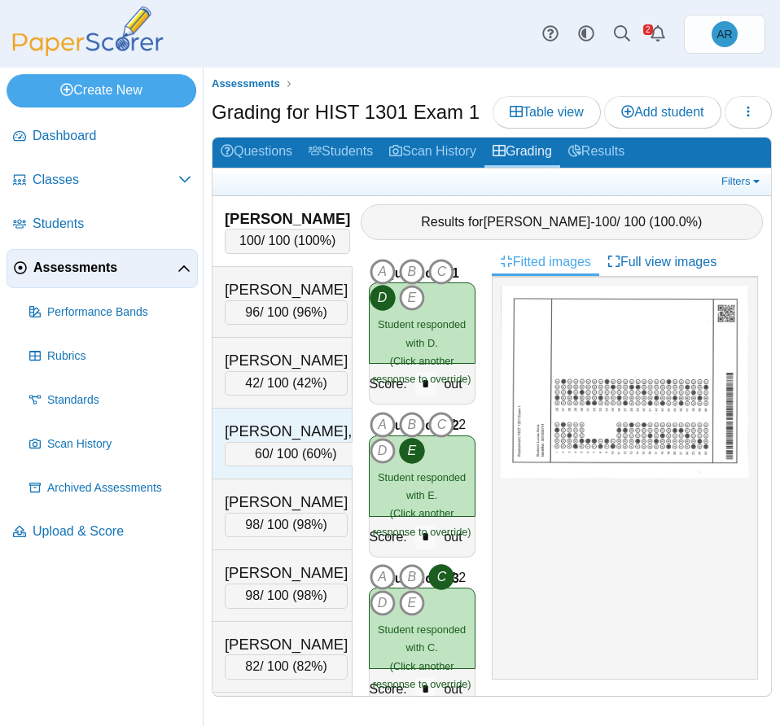
click at [251, 466] on div "60 / 100 ( 60% )" at bounding box center [296, 454] width 142 height 24
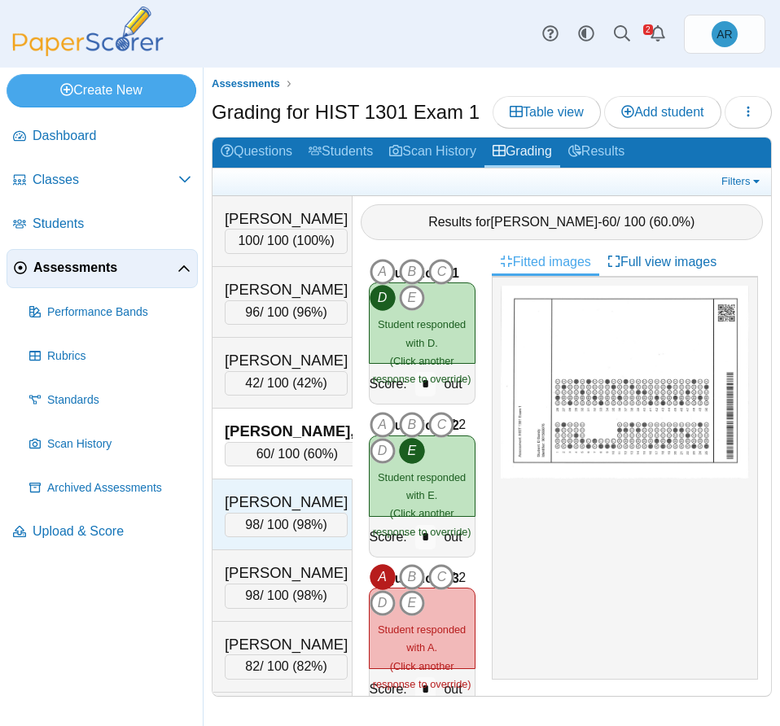
click at [271, 513] on div "Bocanegra, Gideon" at bounding box center [286, 502] width 123 height 21
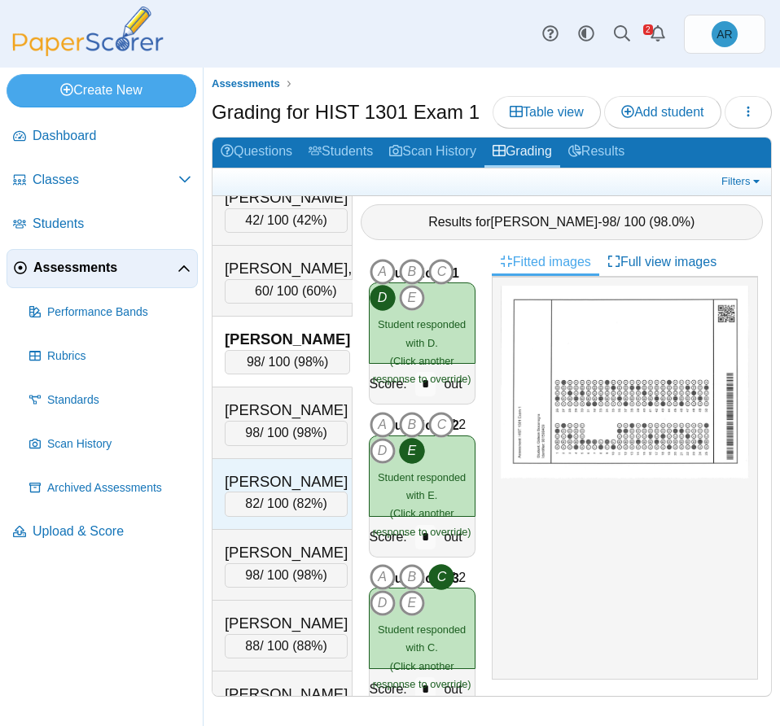
scroll to position [244, 0]
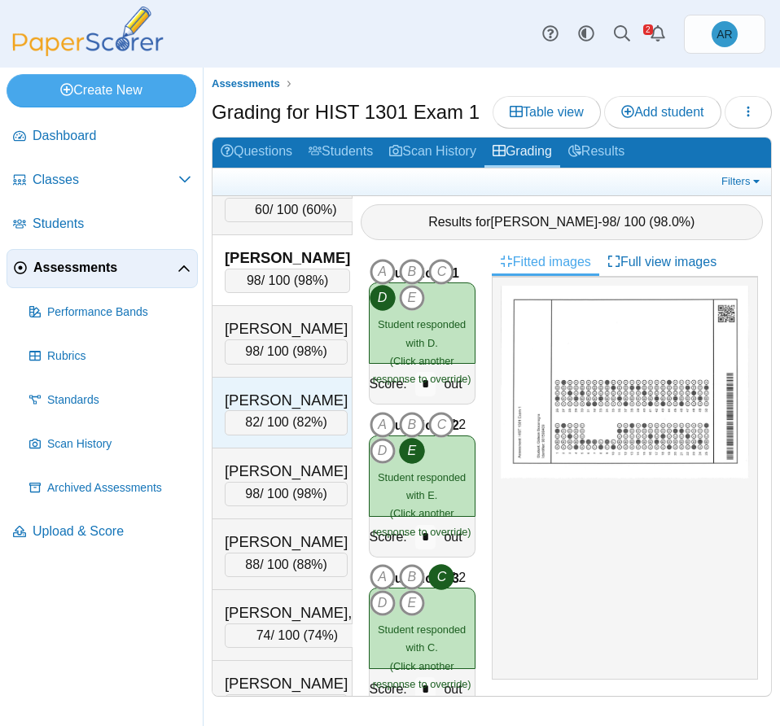
click at [251, 411] on div "Campbell, Mitchell" at bounding box center [286, 400] width 123 height 21
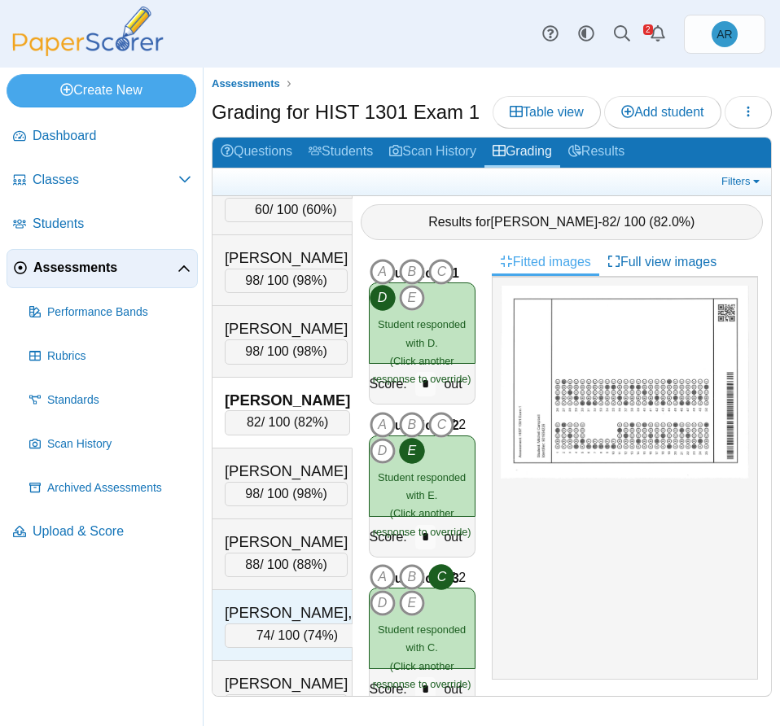
scroll to position [326, 0]
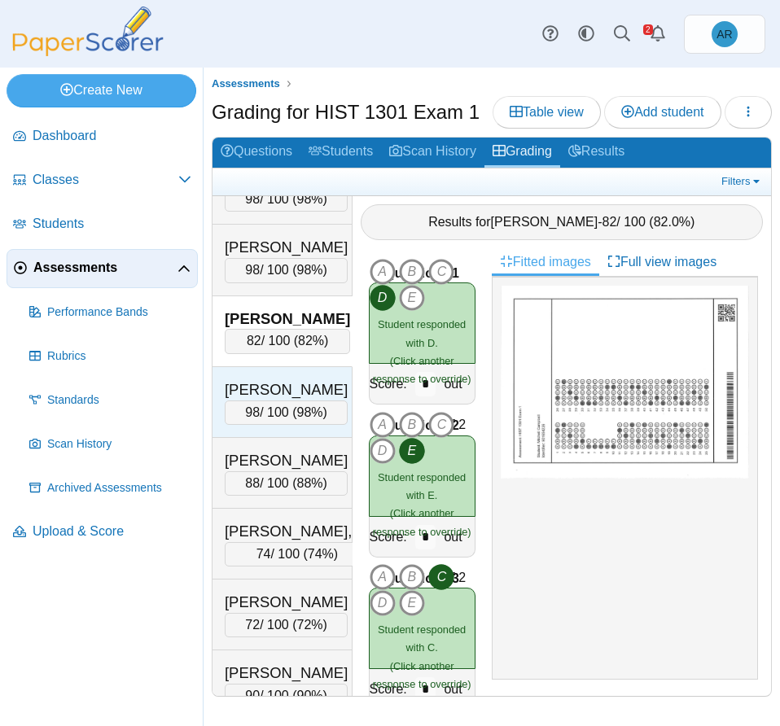
click at [263, 400] on div "Cass, Emma" at bounding box center [286, 389] width 123 height 21
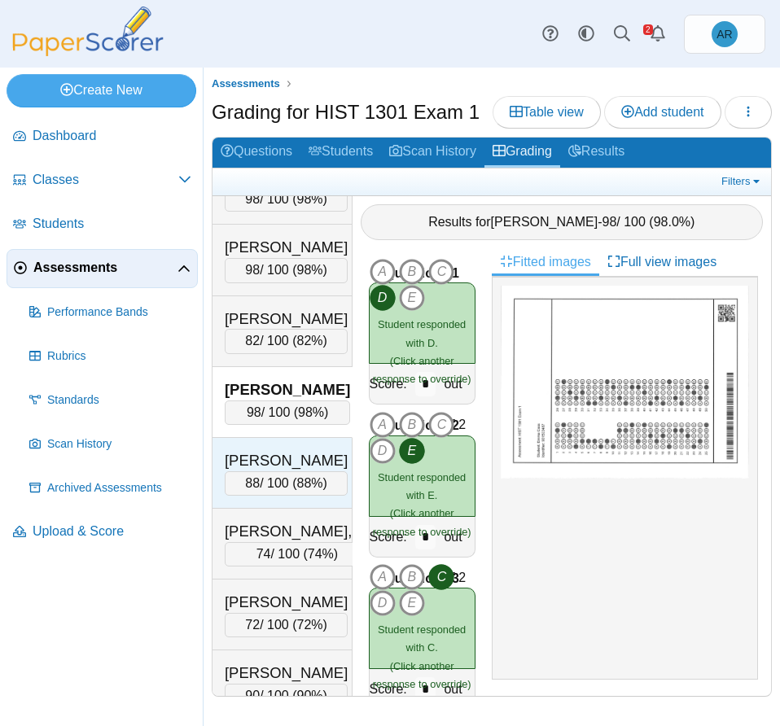
scroll to position [488, 0]
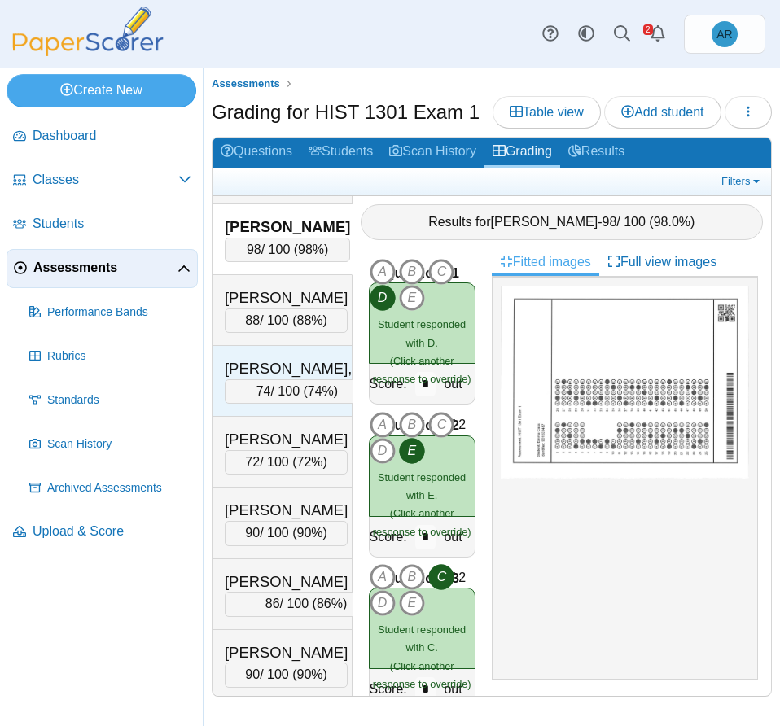
click at [245, 379] on div "Cordero, El" at bounding box center [297, 368] width 145 height 21
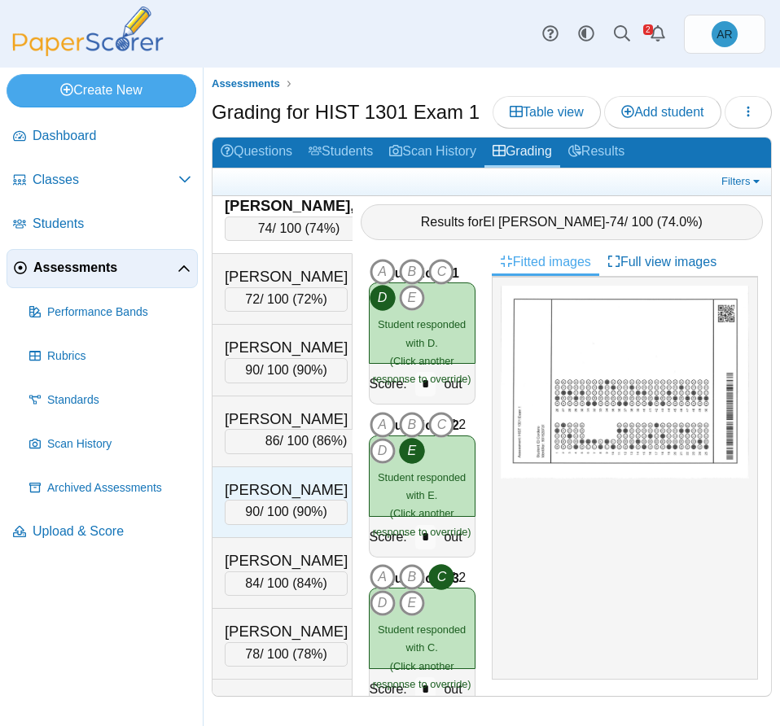
scroll to position [732, 0]
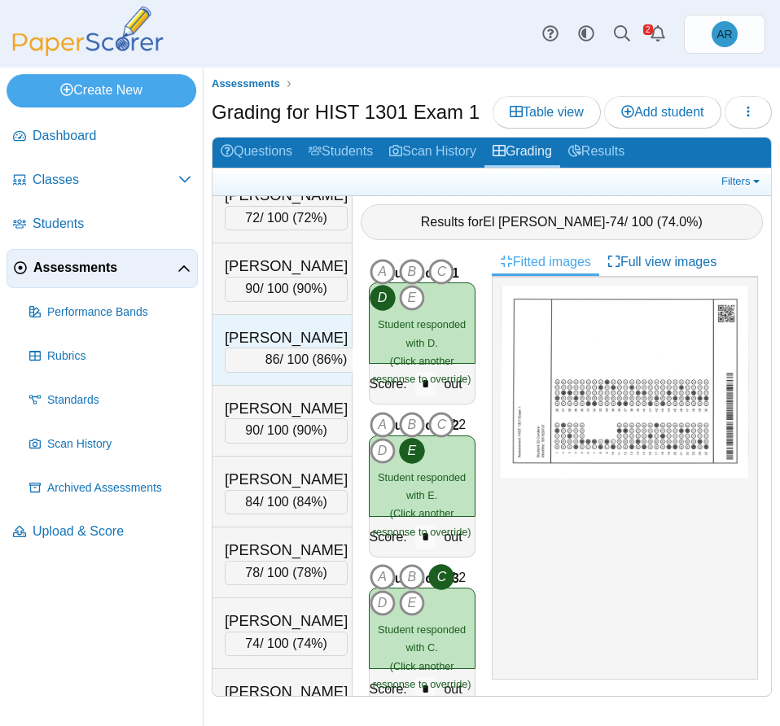
click at [292, 348] on div "Gerhard, Charmaine (Orion)" at bounding box center [306, 337] width 163 height 21
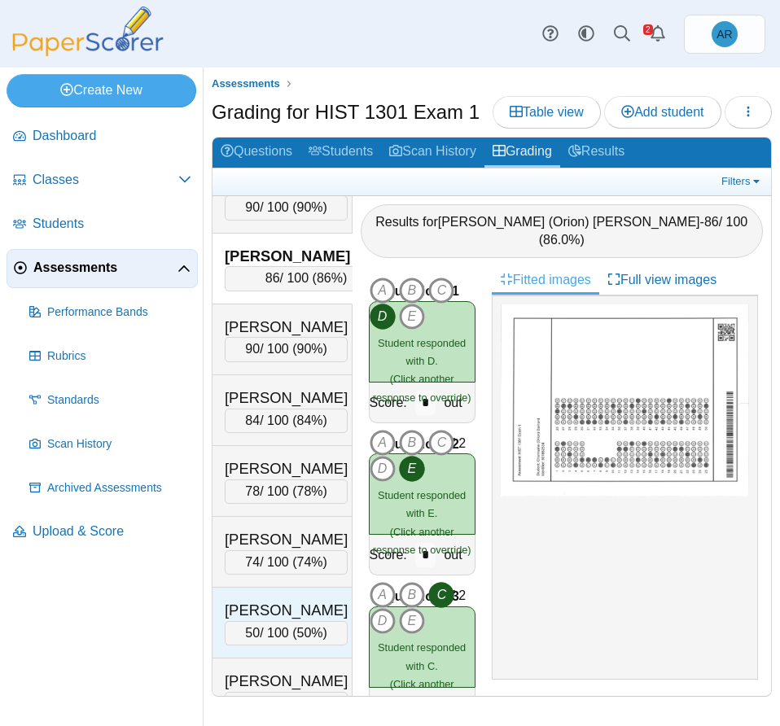
scroll to position [977, 0]
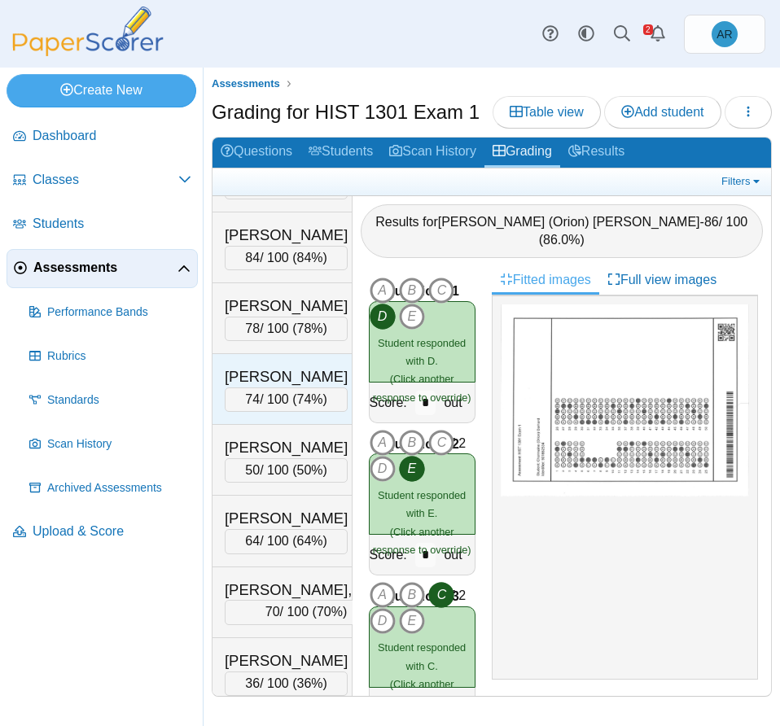
click at [251, 387] on div "Guyo, Dave" at bounding box center [286, 376] width 123 height 21
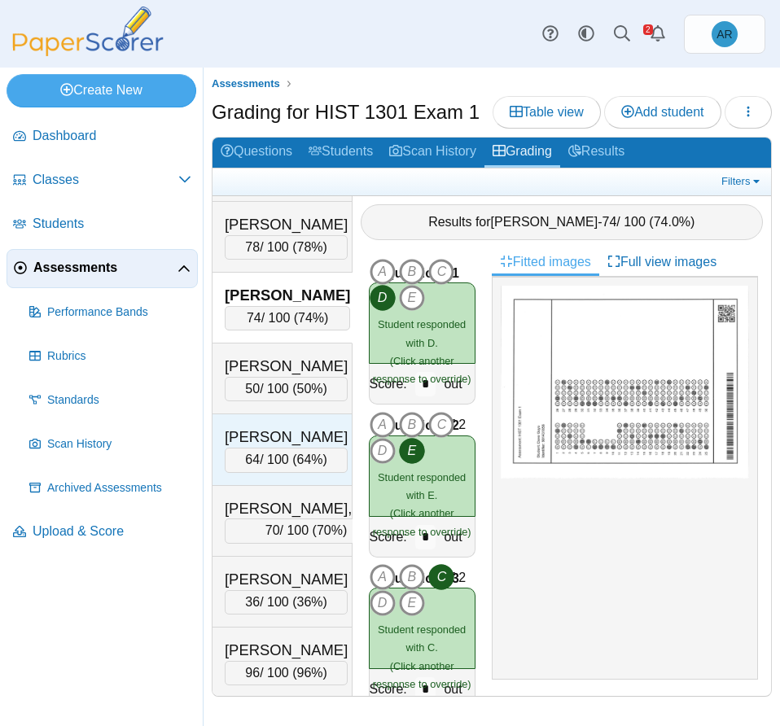
scroll to position [1139, 0]
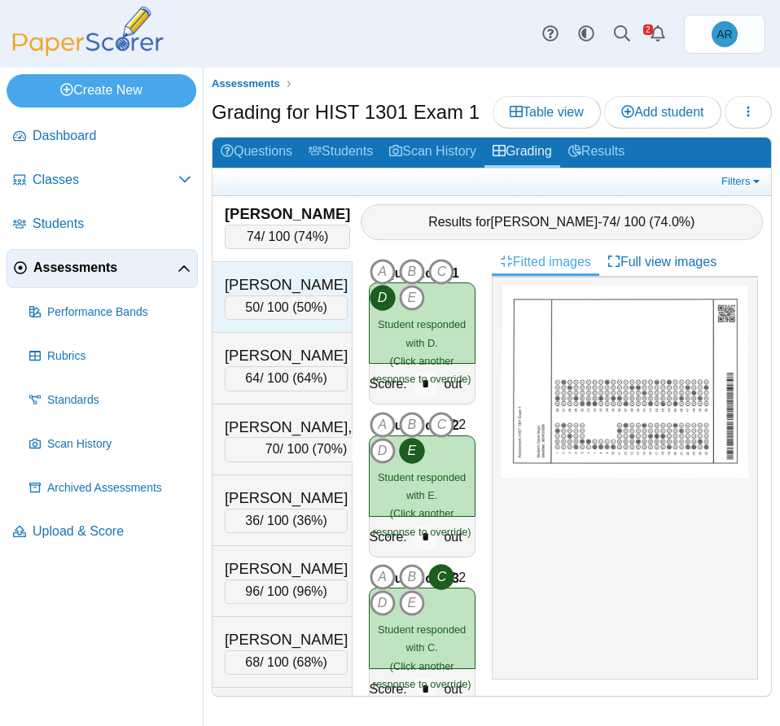
click at [256, 333] on div "Hernandez, Allyson 50 / 100 ( 50% ) Loading…" at bounding box center [282, 297] width 140 height 71
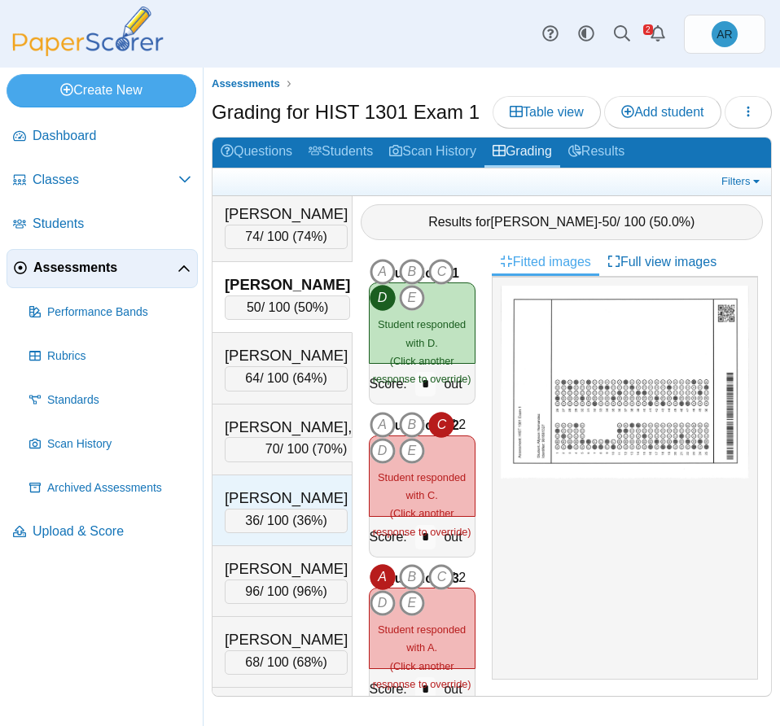
scroll to position [1221, 0]
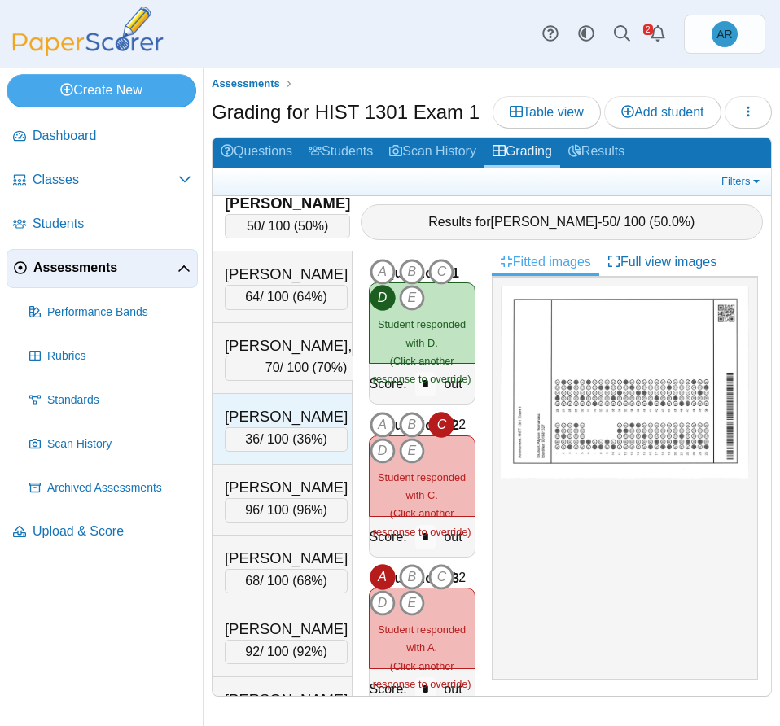
click at [270, 427] on div "Lawton, Jade" at bounding box center [286, 416] width 123 height 21
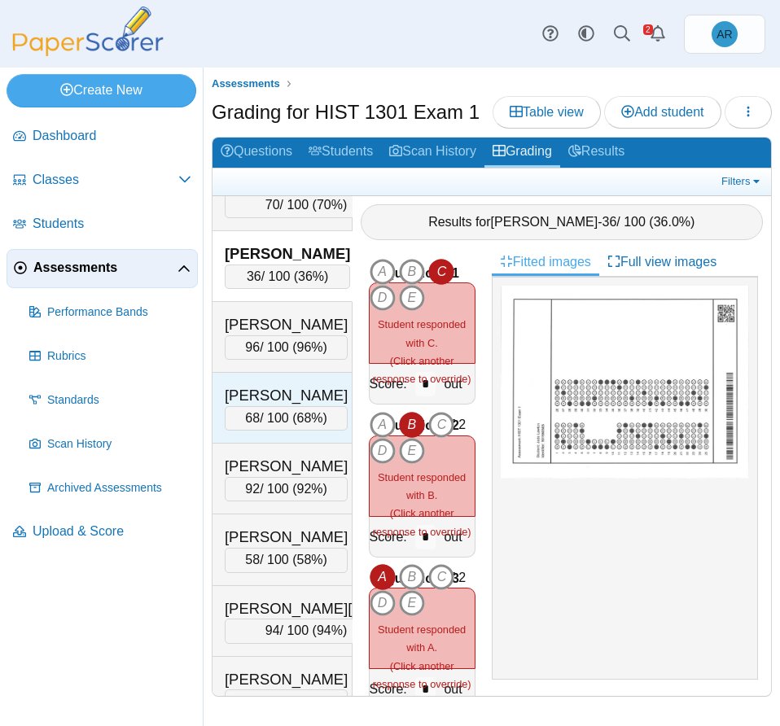
scroll to position [1465, 0]
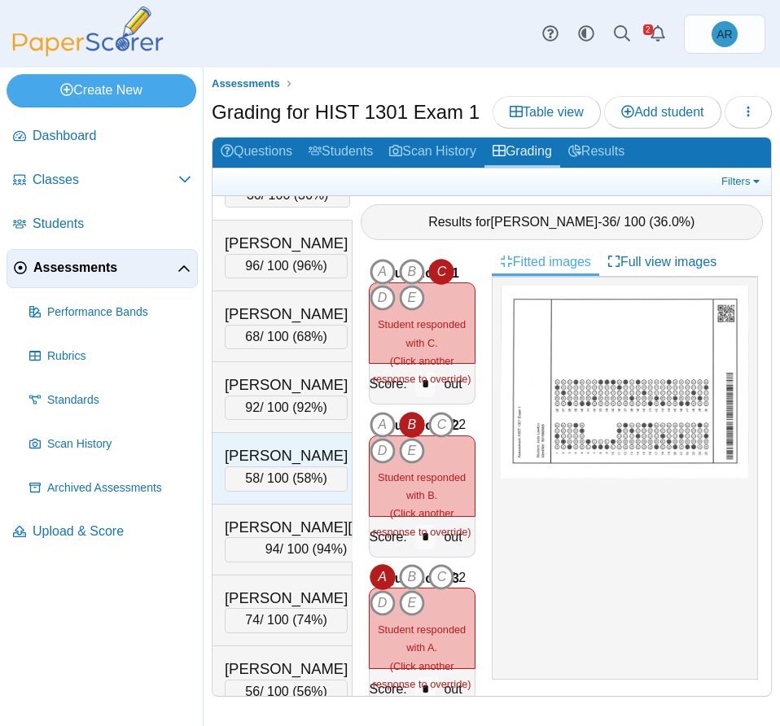
click at [289, 504] on div "Mendoza-Lopez, Joshua 58 / 100 ( 58% ) Loading…" at bounding box center [282, 468] width 140 height 71
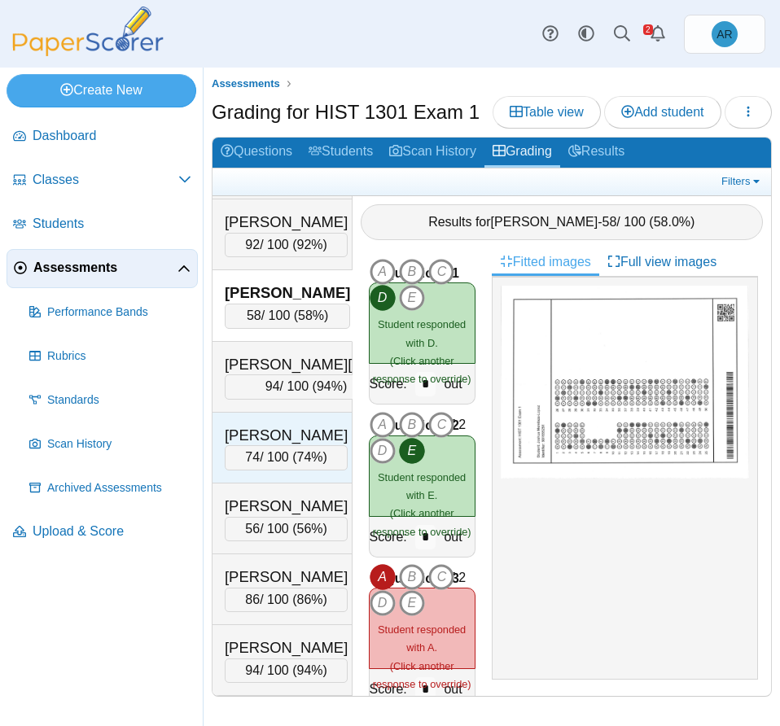
scroll to position [1709, 0]
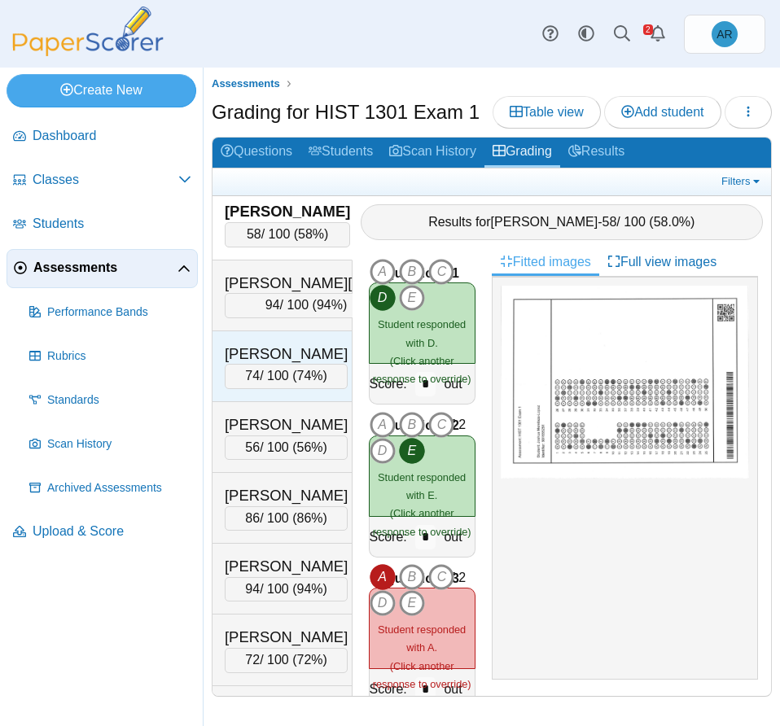
click at [260, 365] on div "Montez, Jasmine" at bounding box center [286, 353] width 123 height 21
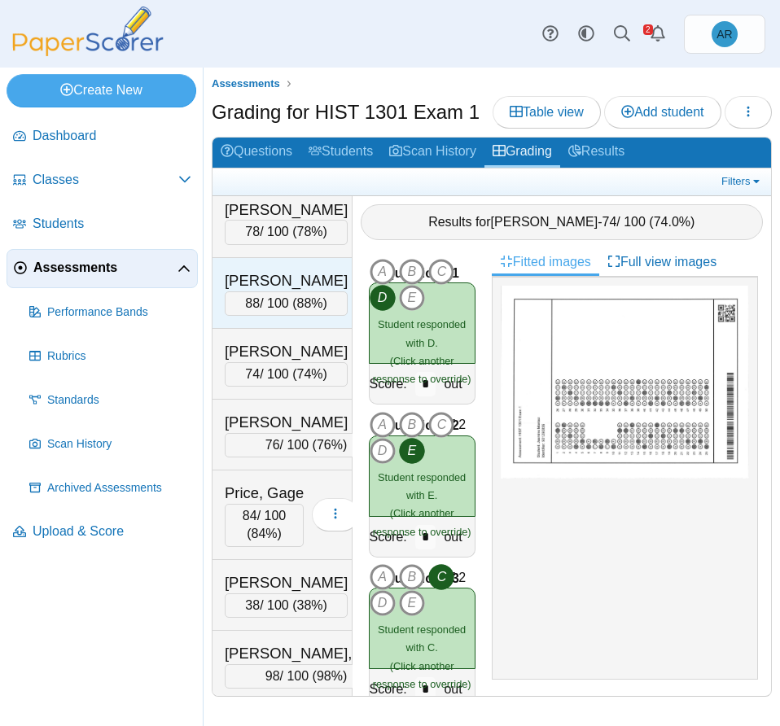
scroll to position [2360, 0]
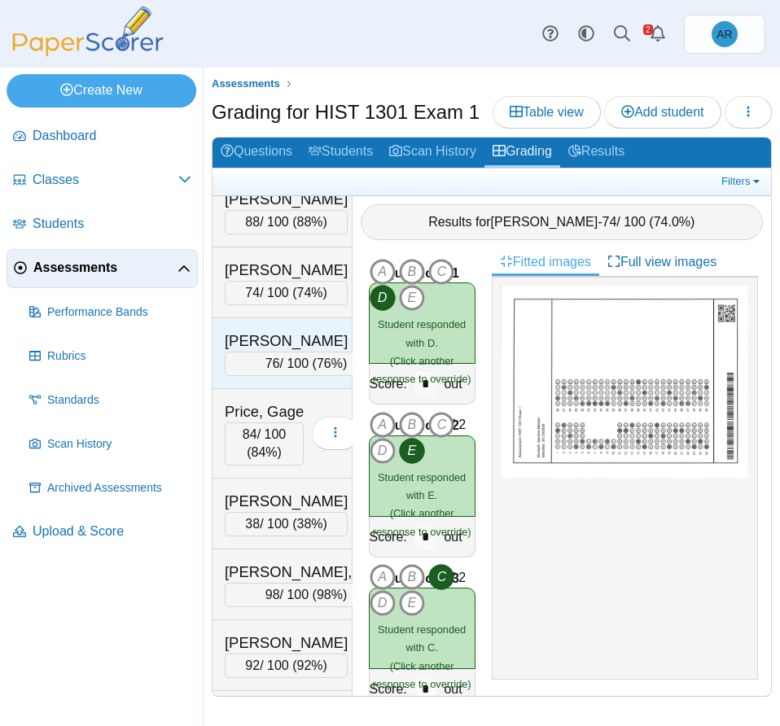
click at [269, 352] on div "Perez Tejeda, Jesus" at bounding box center [306, 340] width 163 height 21
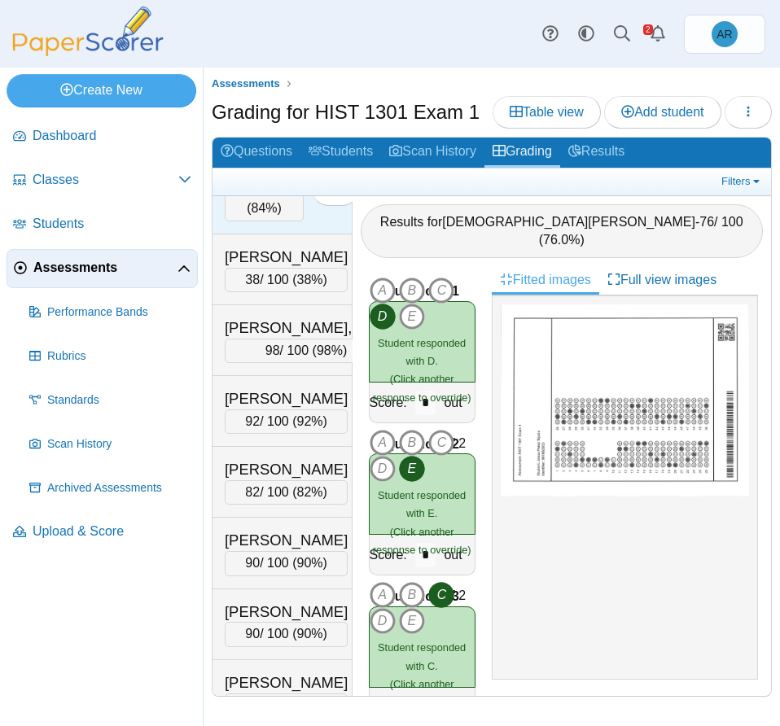
scroll to position [2523, 0]
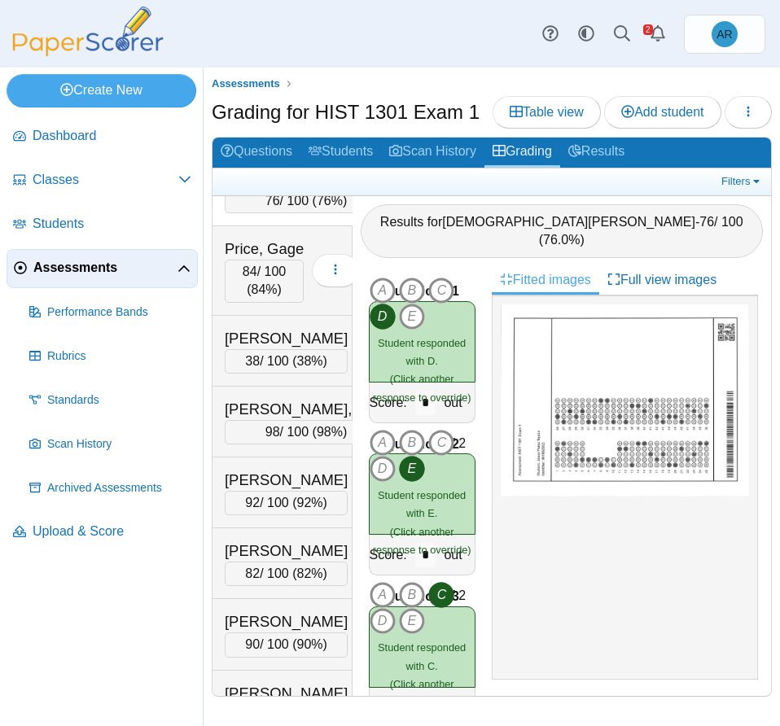
click at [276, 118] on div "Perez, Joely" at bounding box center [286, 107] width 123 height 21
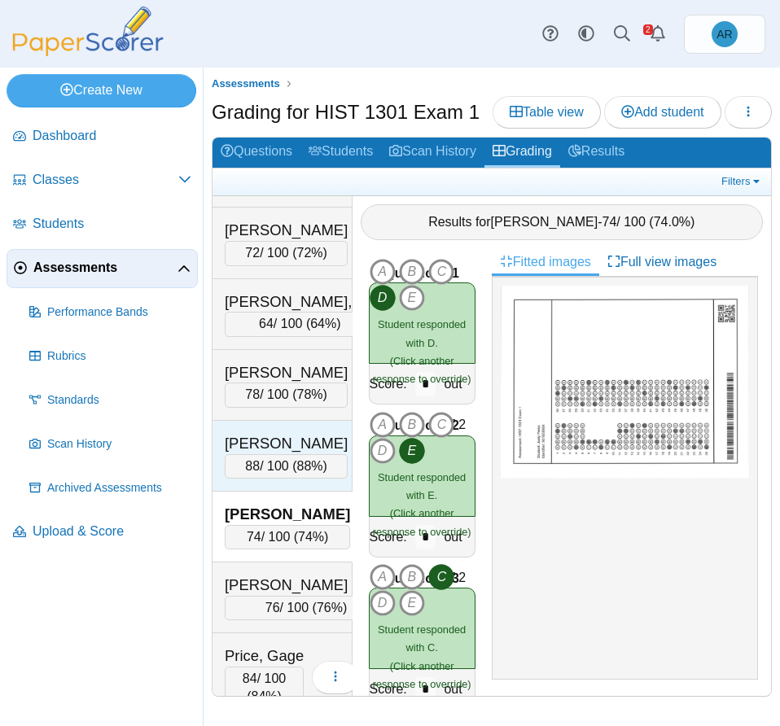
scroll to position [2279, 0]
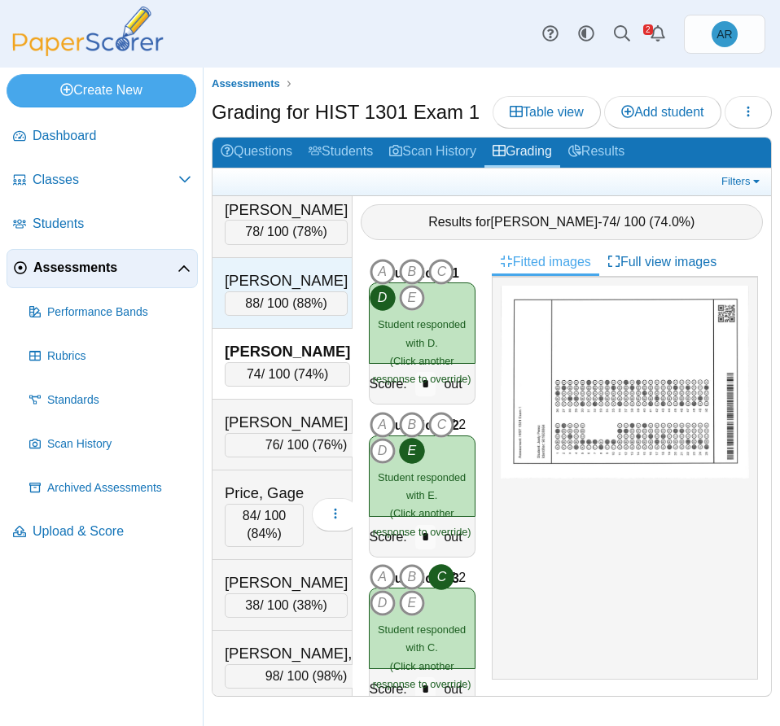
click at [251, 291] on div "Perez, Ethaniel" at bounding box center [286, 280] width 123 height 21
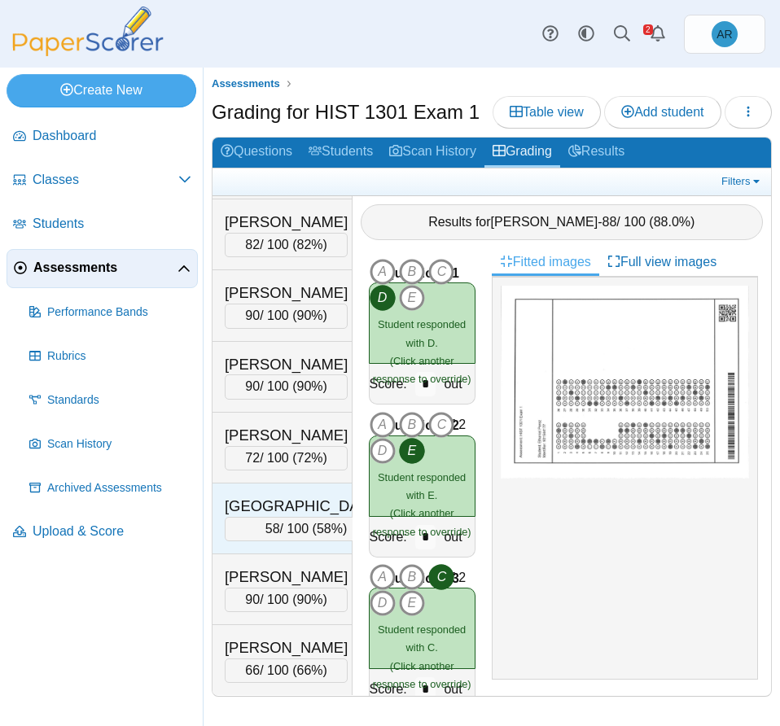
scroll to position [3174, 0]
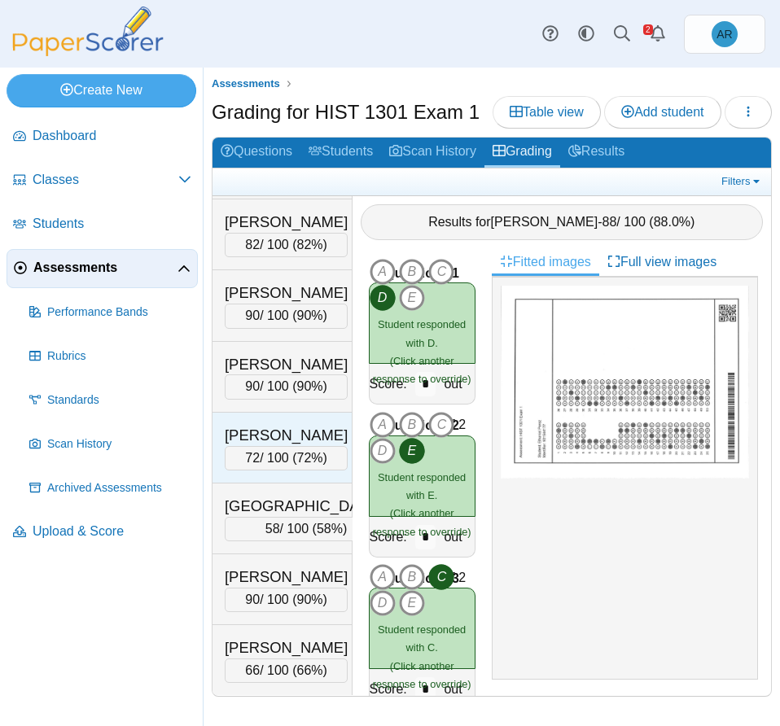
click at [276, 439] on div "Trudell, Lucas" at bounding box center [286, 435] width 123 height 21
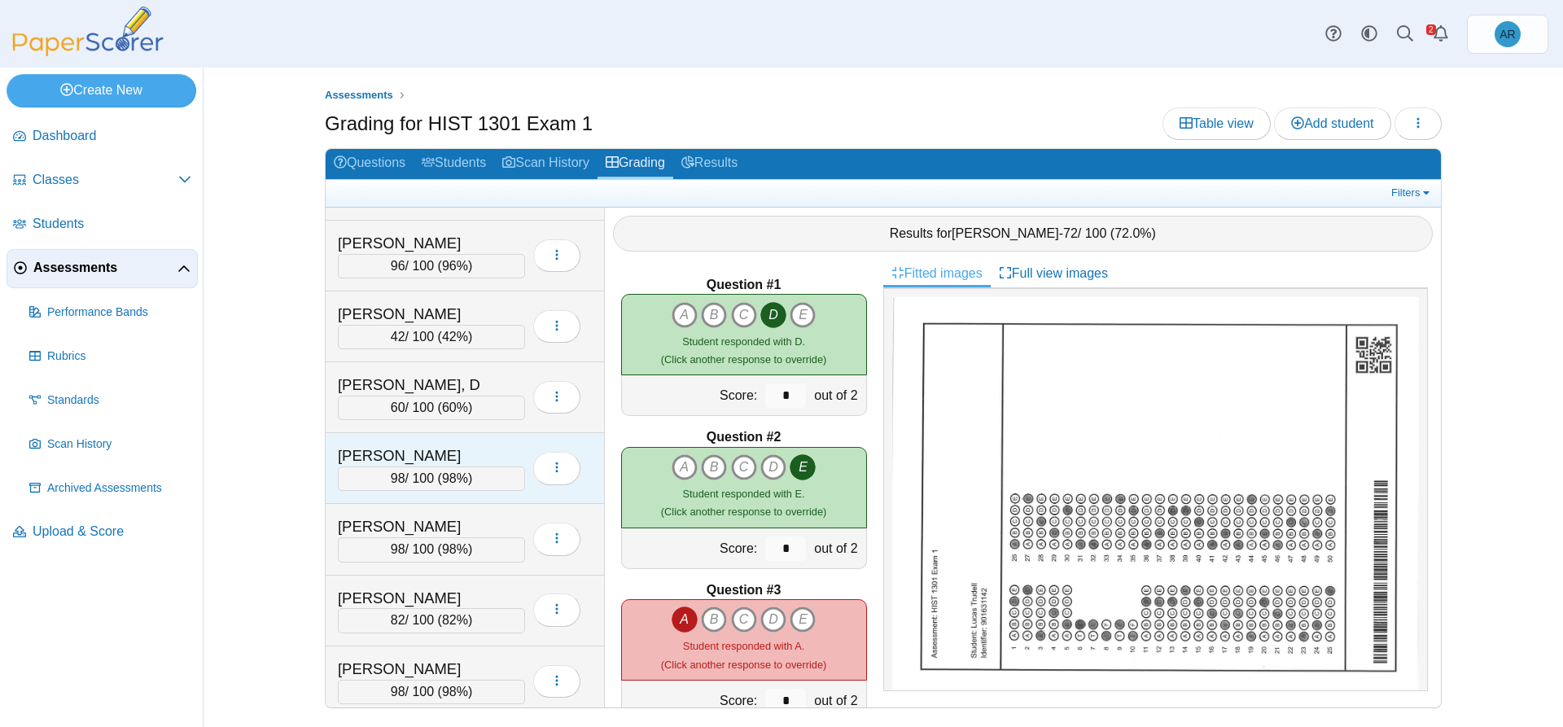
scroll to position [0, 0]
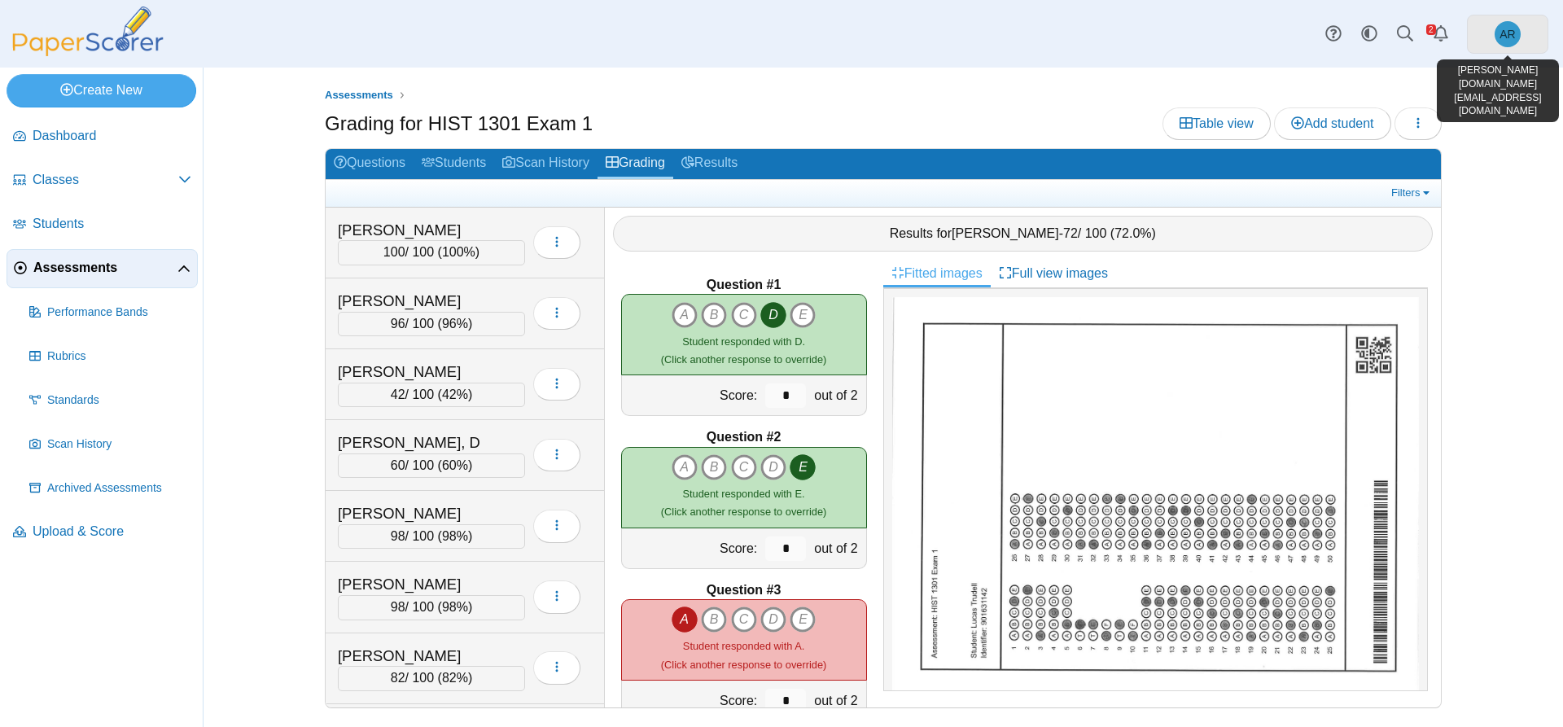
click at [1501, 33] on span "AR" at bounding box center [1506, 33] width 15 height 11
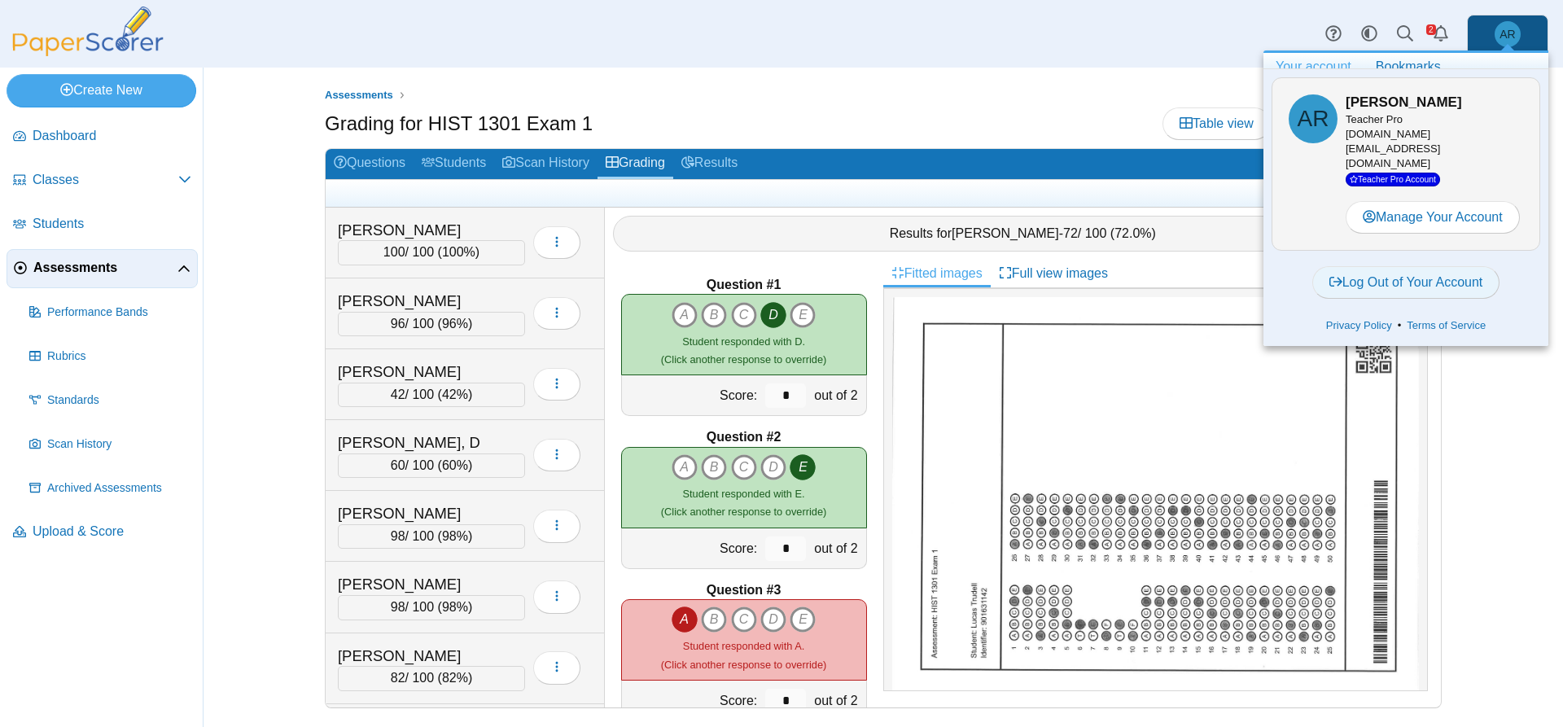
click at [1391, 273] on link "Log Out of Your Account" at bounding box center [1406, 282] width 188 height 33
